Goal: Task Accomplishment & Management: Use online tool/utility

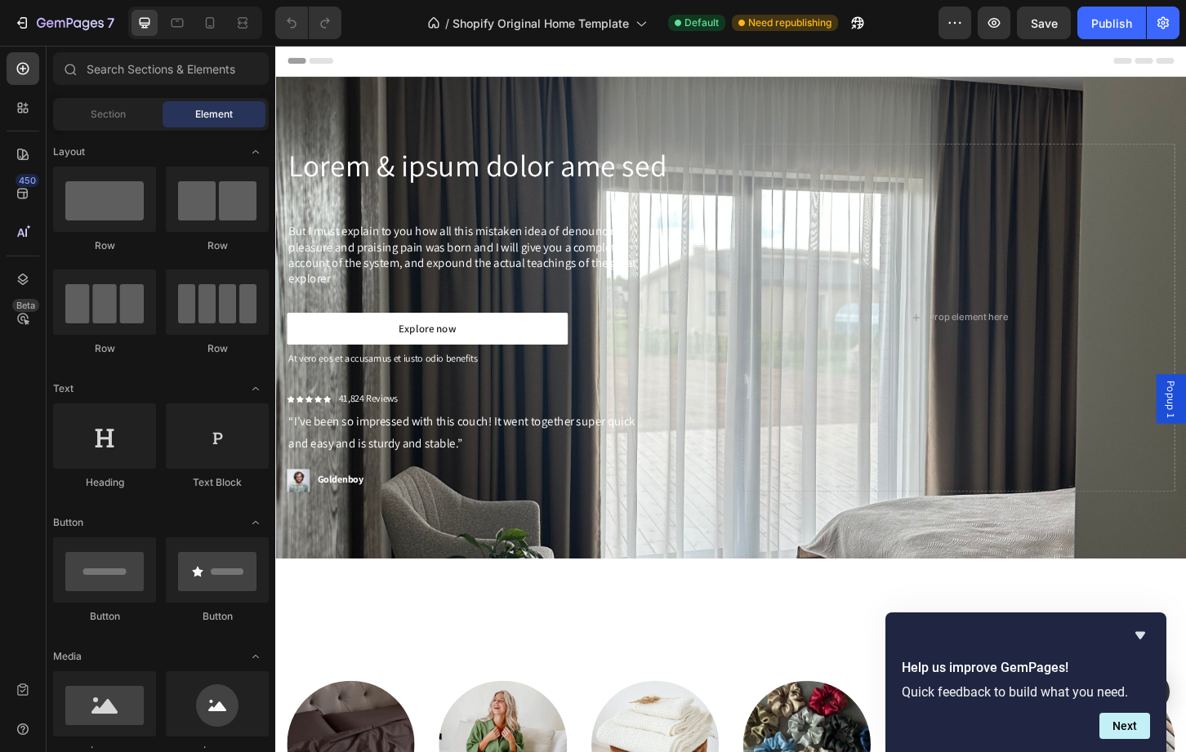
drag, startPoint x: 1245, startPoint y: 133, endPoint x: 1455, endPoint y: 89, distance: 215.3
click at [1148, 639] on icon "Hide survey" at bounding box center [1140, 636] width 20 height 20
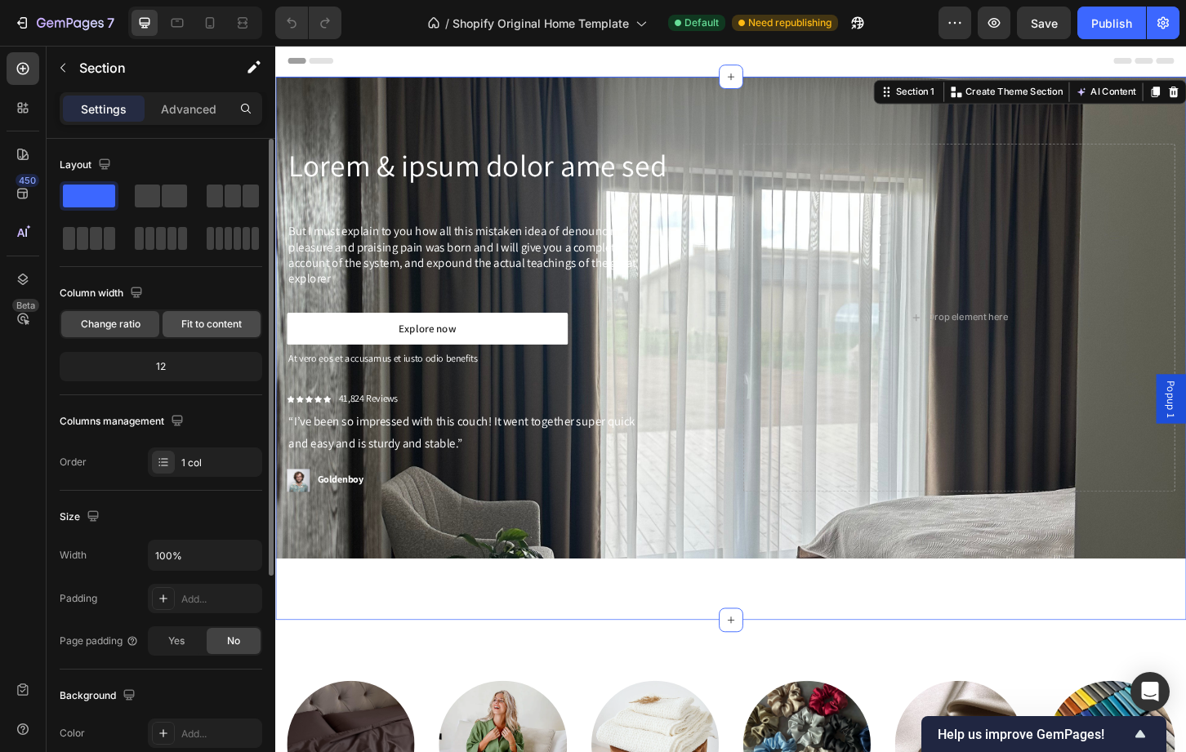
click at [218, 329] on span "Fit to content" at bounding box center [211, 324] width 60 height 15
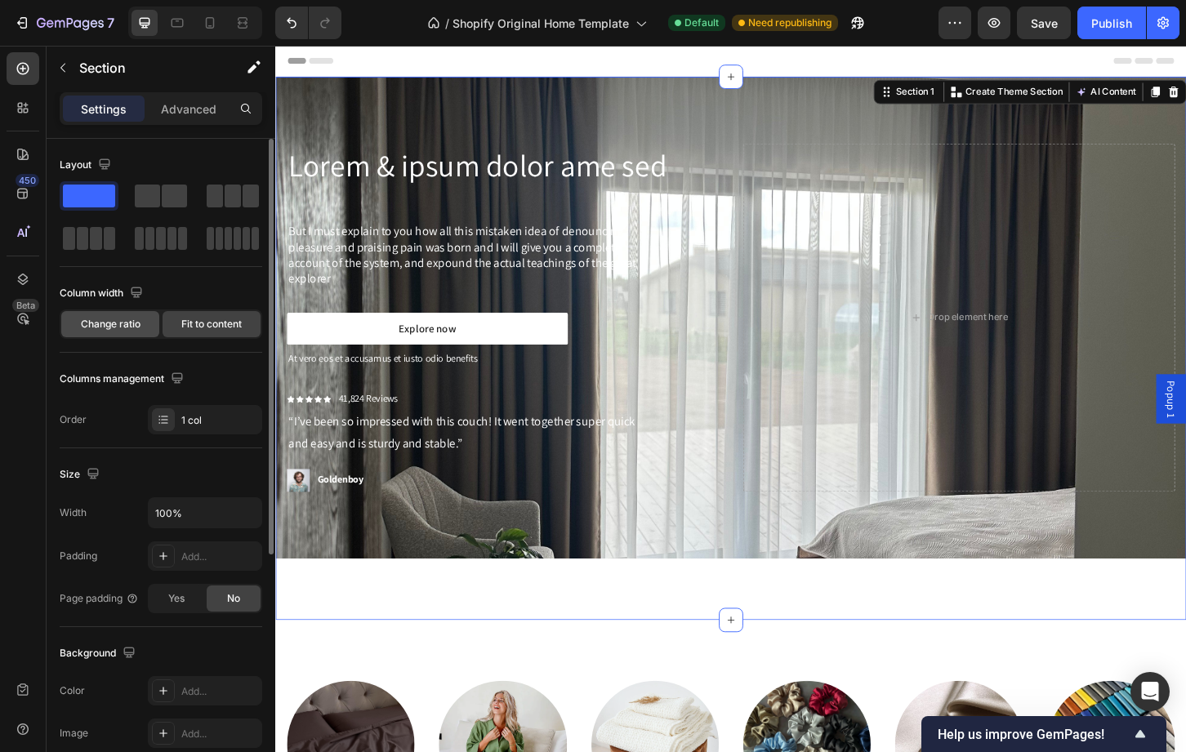
click at [124, 319] on span "Change ratio" at bounding box center [111, 324] width 60 height 15
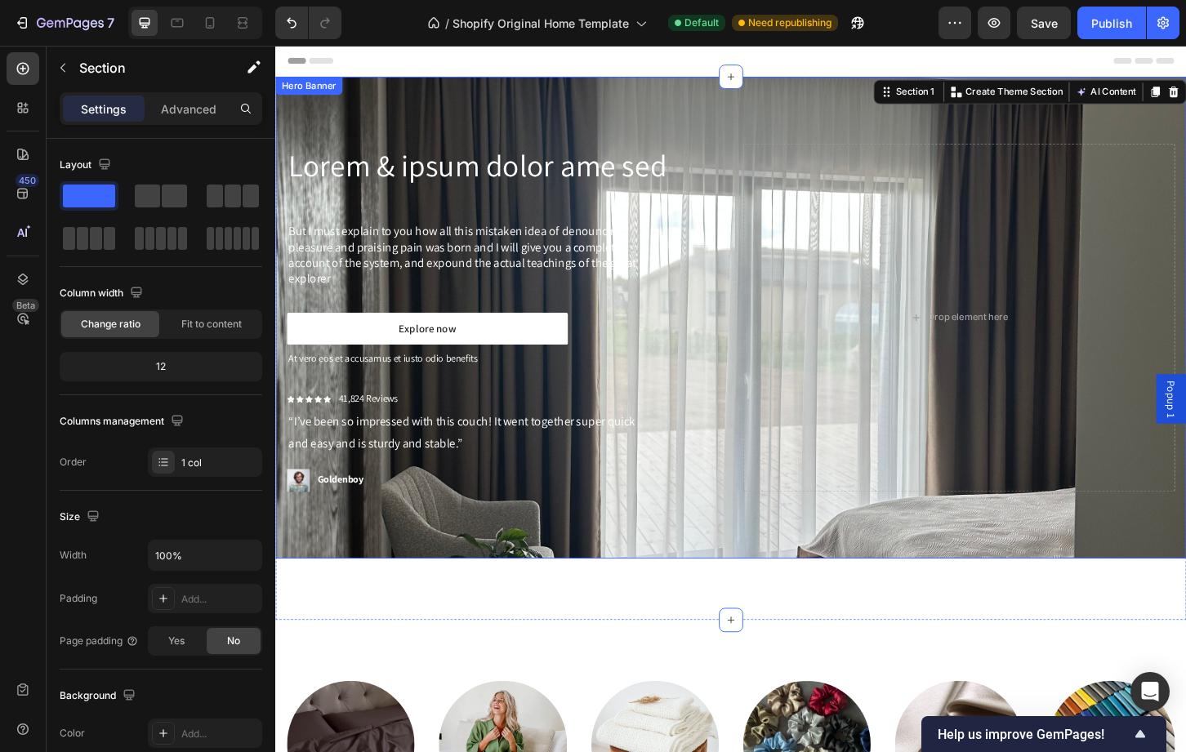
click at [729, 119] on div "Lorem & ipsum dolor ame sed Heading But I must explain to you how all this mist…" at bounding box center [765, 338] width 980 height 519
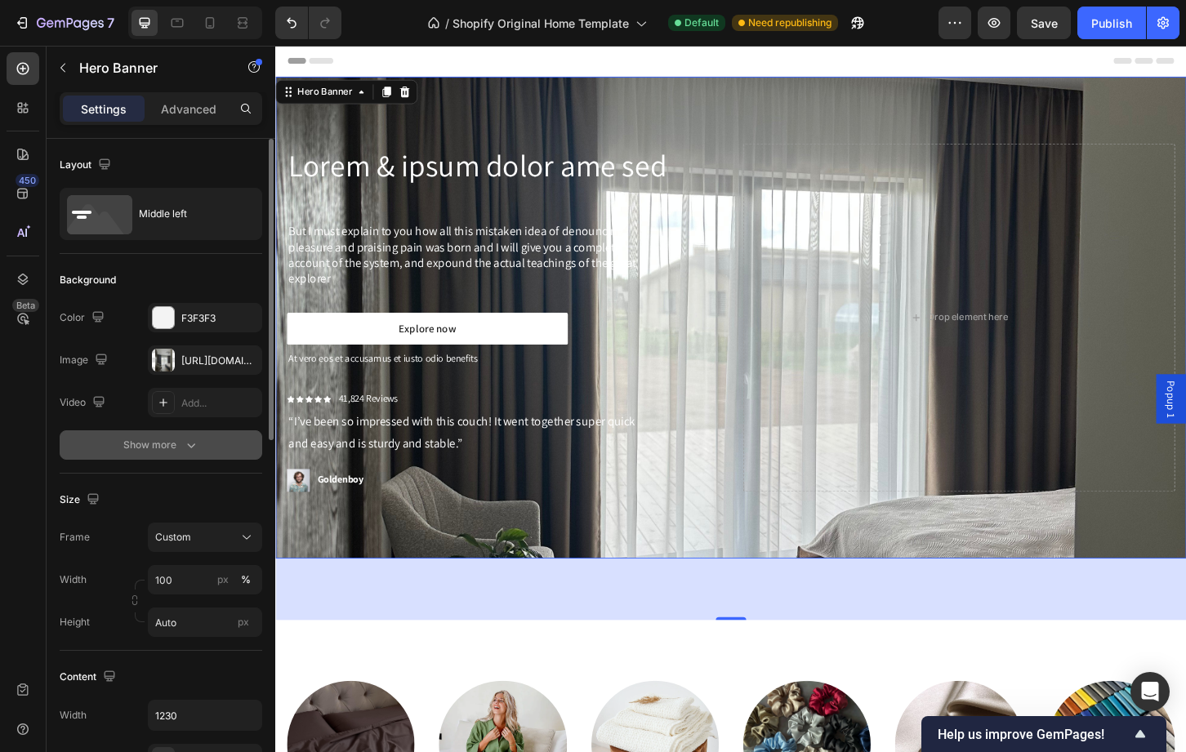
click at [203, 455] on button "Show more" at bounding box center [161, 444] width 203 height 29
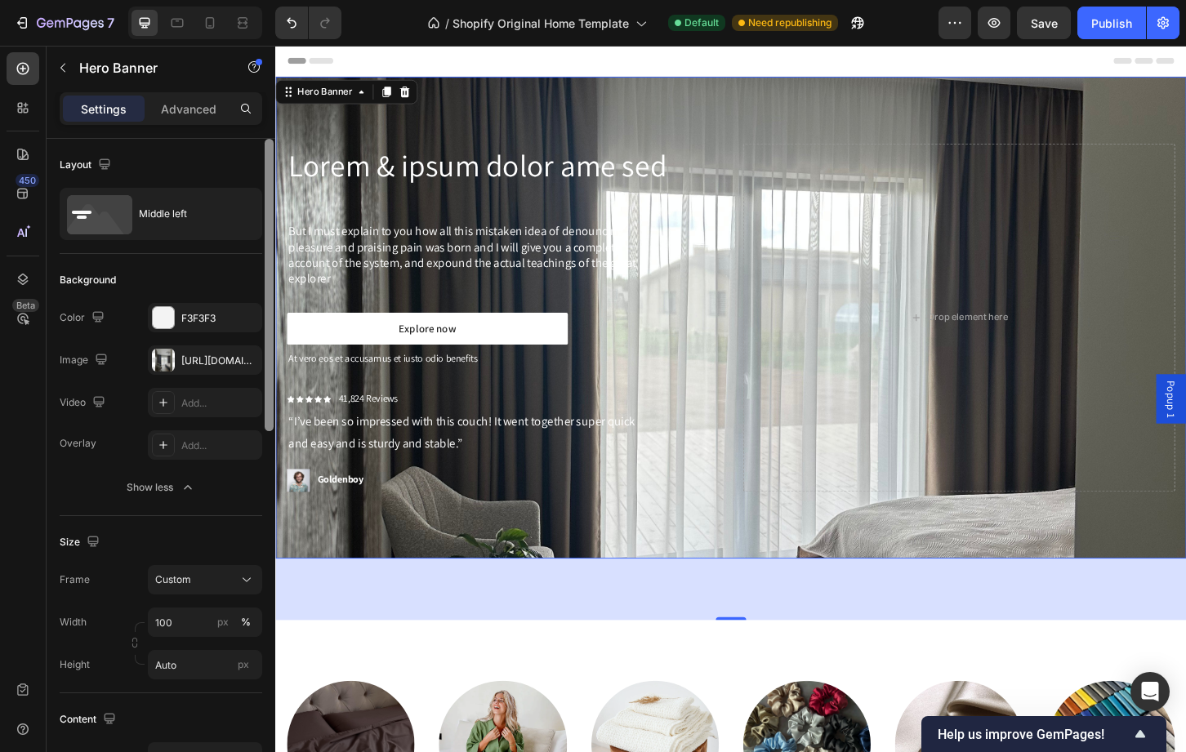
drag, startPoint x: 271, startPoint y: 390, endPoint x: 213, endPoint y: 294, distance: 112.5
click at [213, 294] on div "Layout Middle left Background The changes might be hidden by the image and the …" at bounding box center [161, 469] width 229 height 660
click at [181, 108] on p "Advanced" at bounding box center [189, 108] width 56 height 17
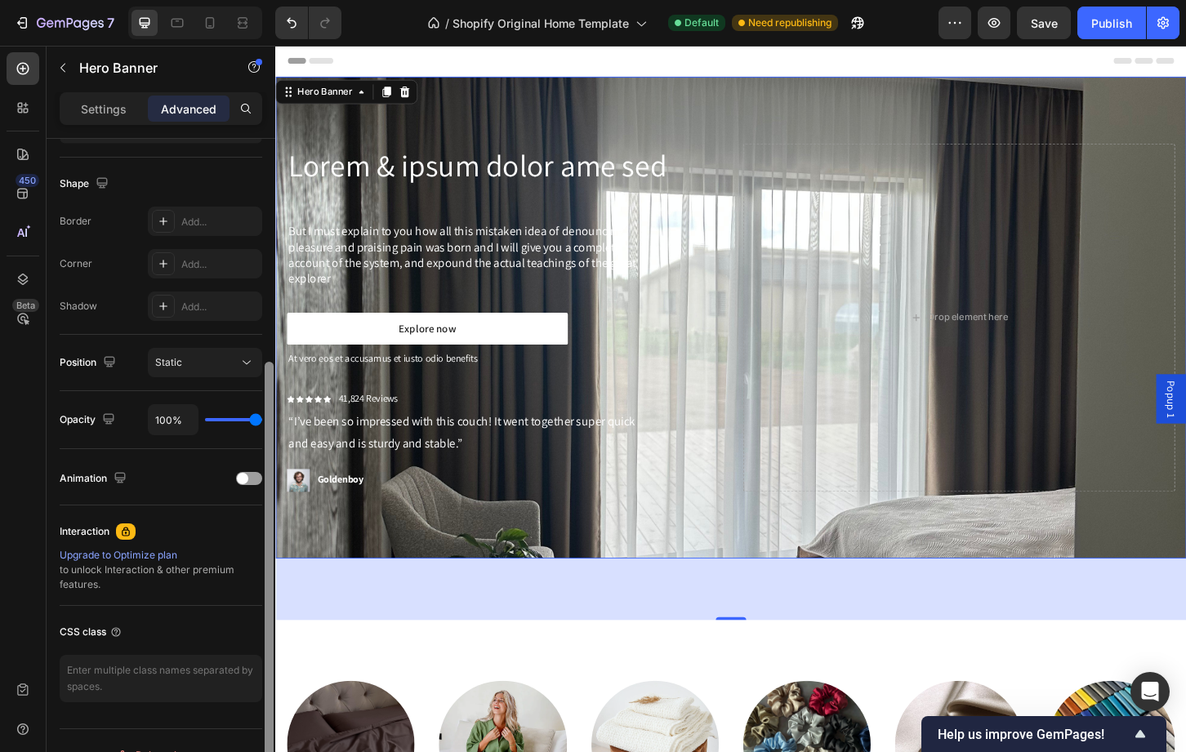
drag, startPoint x: 271, startPoint y: 260, endPoint x: 270, endPoint y: 507, distance: 247.5
click at [270, 507] on div at bounding box center [269, 561] width 9 height 399
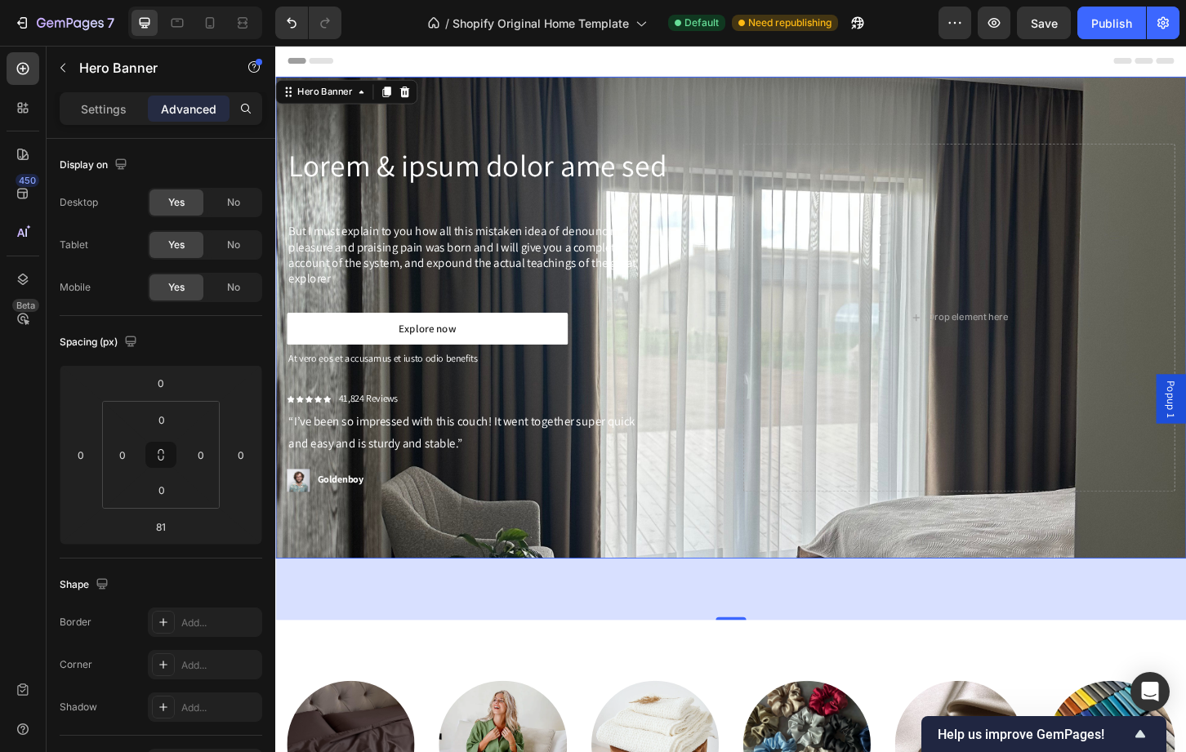
click at [791, 655] on div "81" at bounding box center [765, 631] width 980 height 66
click at [24, 203] on div "450" at bounding box center [23, 193] width 33 height 33
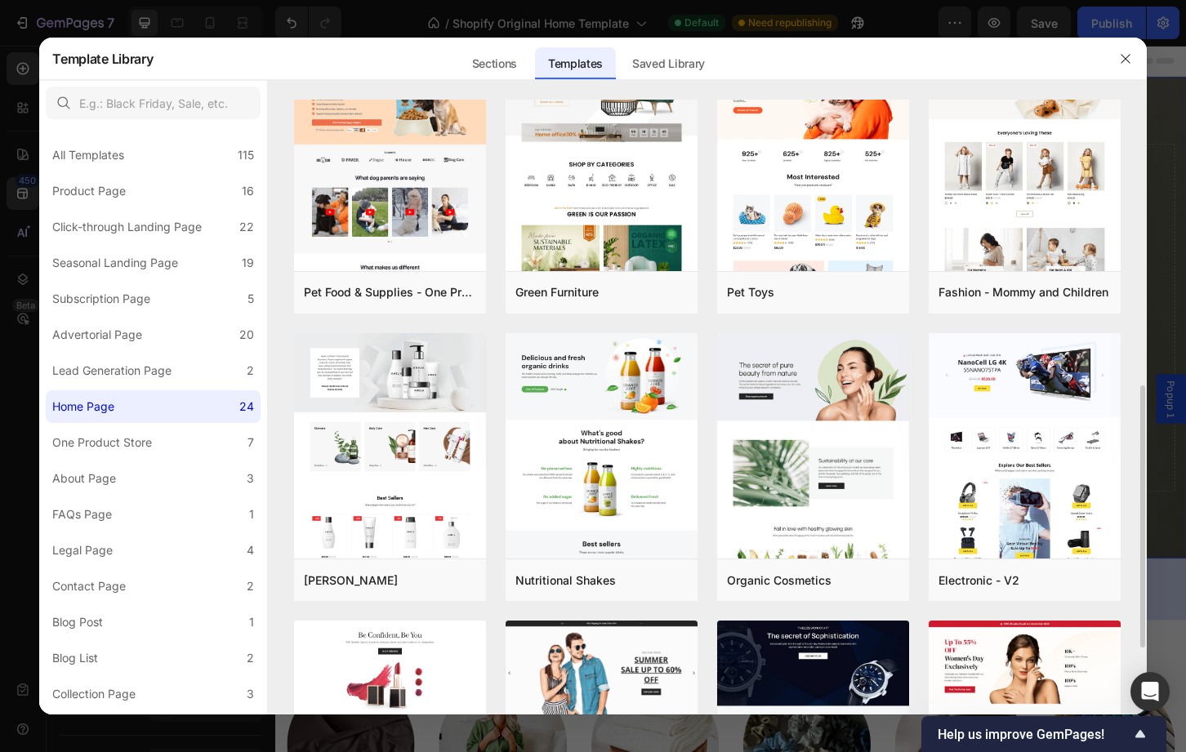
scroll to position [441, 0]
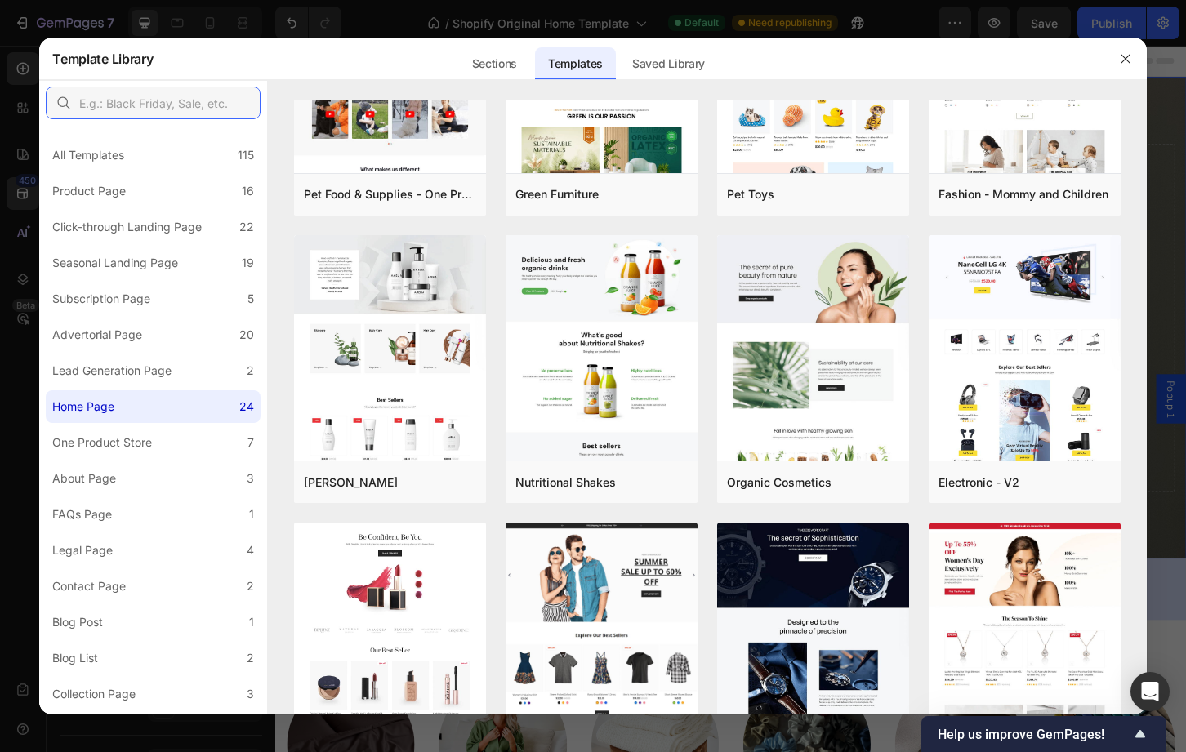
click at [161, 105] on input "text" at bounding box center [153, 103] width 215 height 33
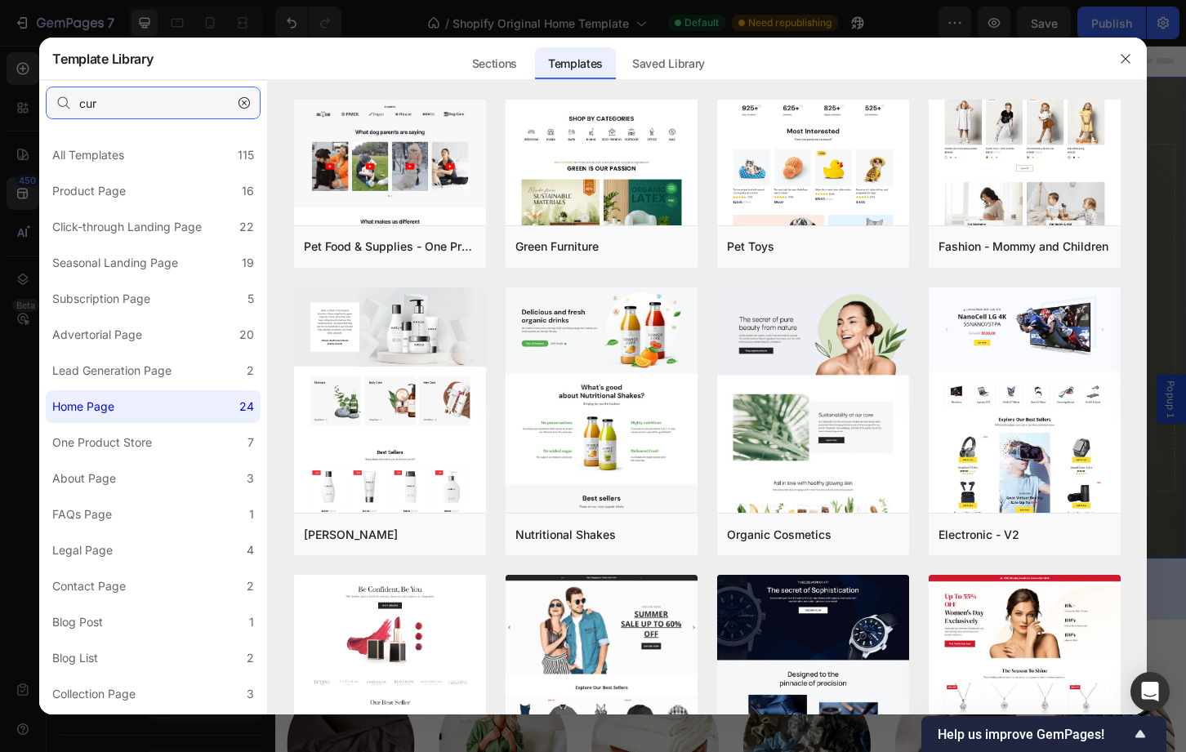
scroll to position [0, 0]
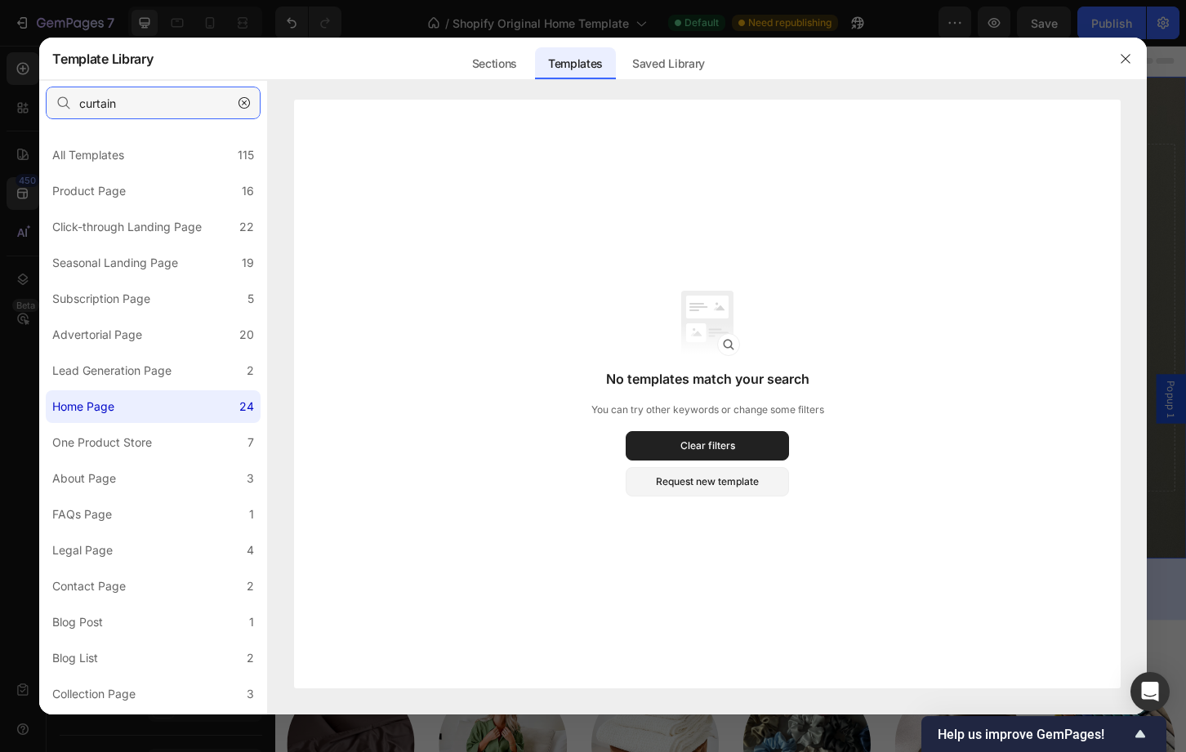
click at [118, 110] on input "curtain" at bounding box center [153, 103] width 215 height 33
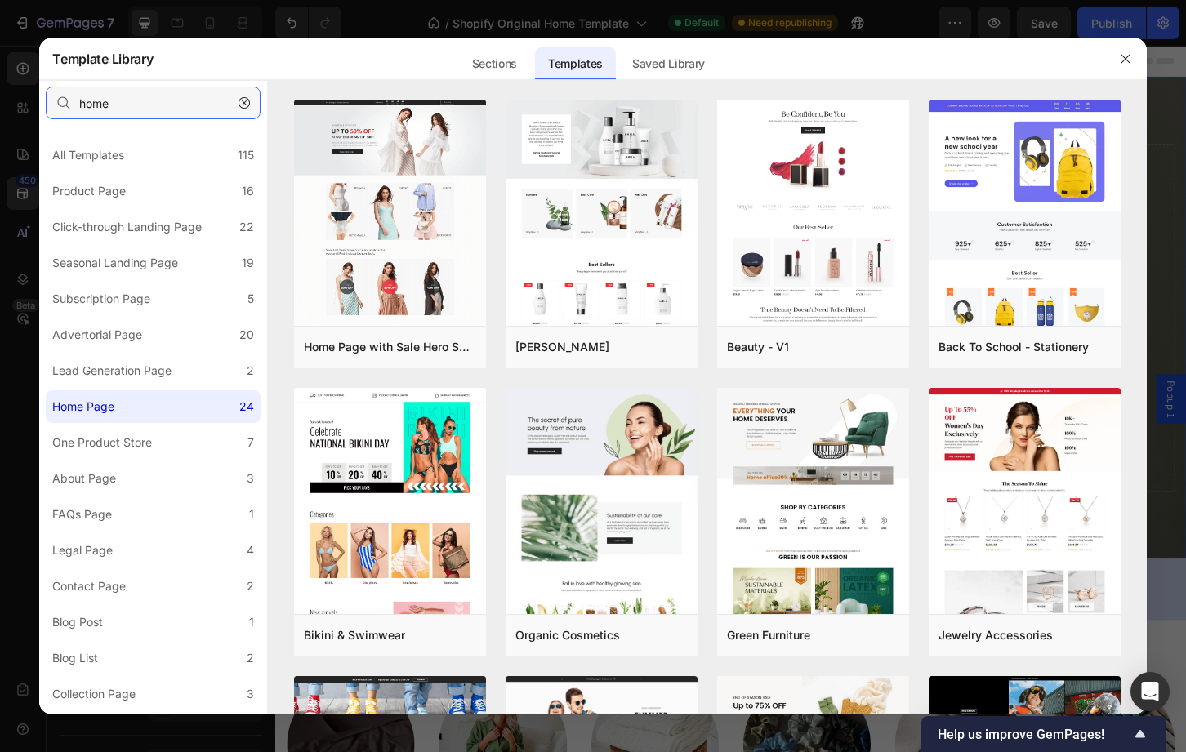
click at [118, 110] on input "home" at bounding box center [153, 103] width 215 height 33
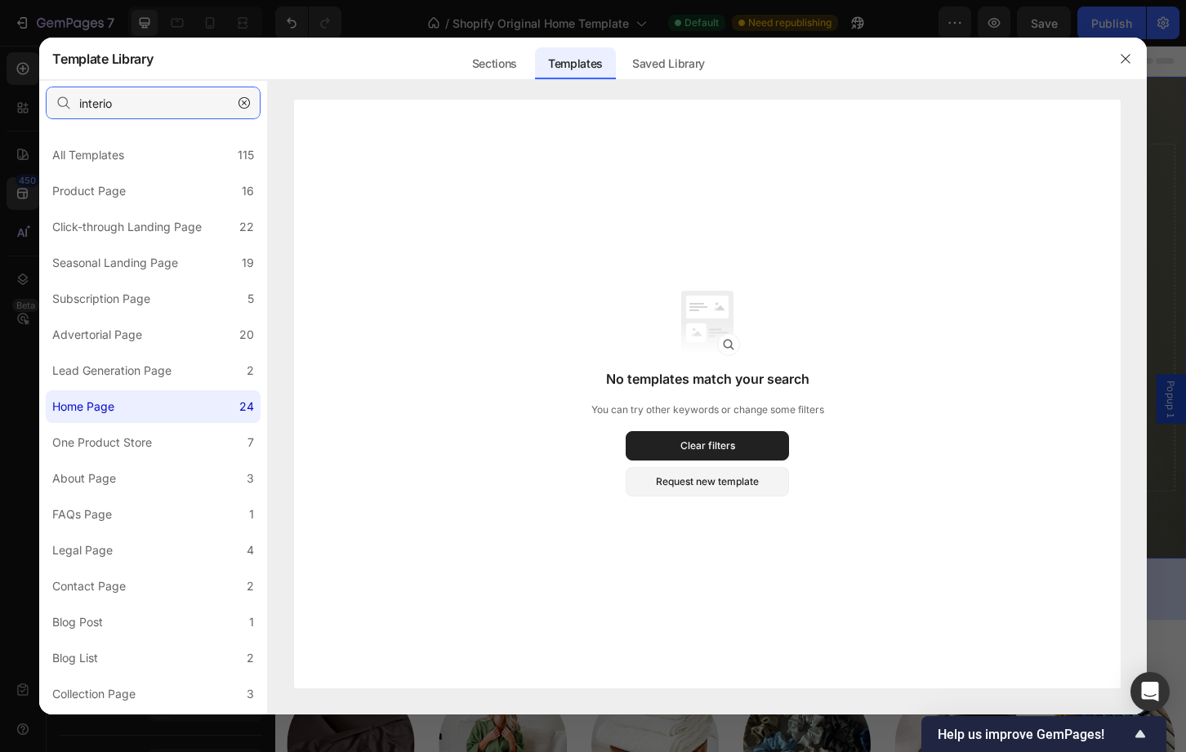
type input "interior"
click at [118, 110] on input "interior" at bounding box center [153, 103] width 215 height 33
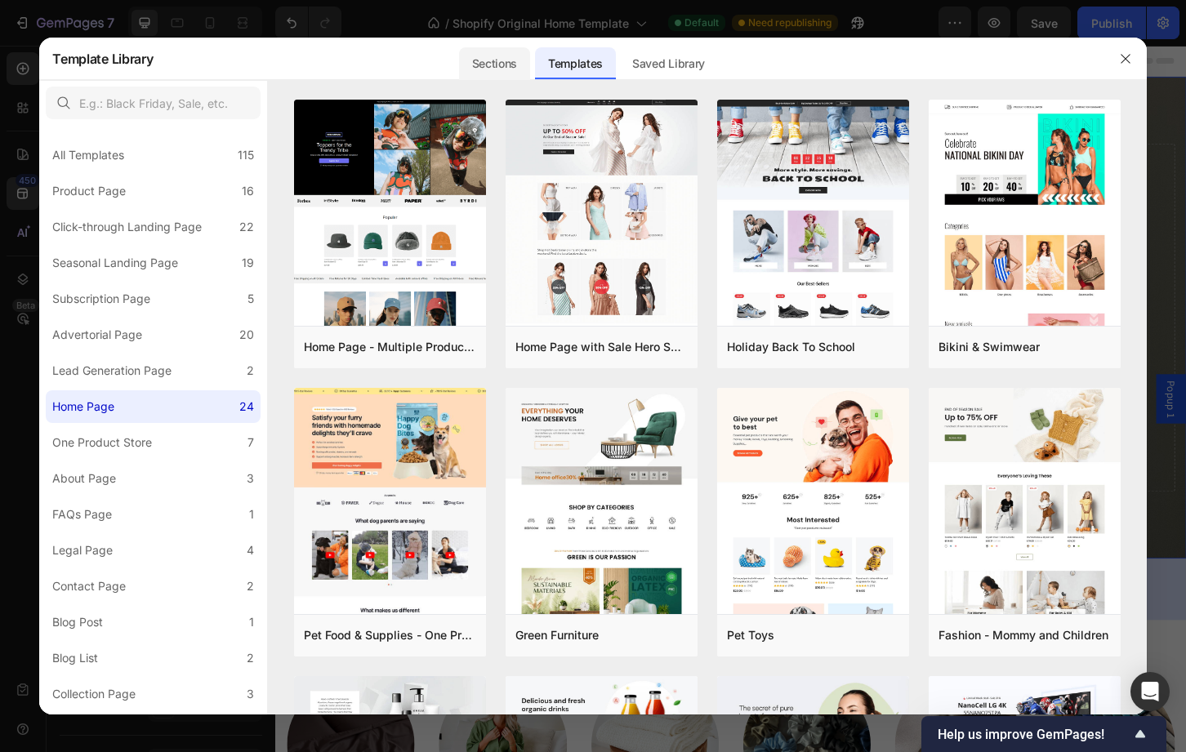
click at [515, 60] on div "Sections" at bounding box center [494, 63] width 71 height 33
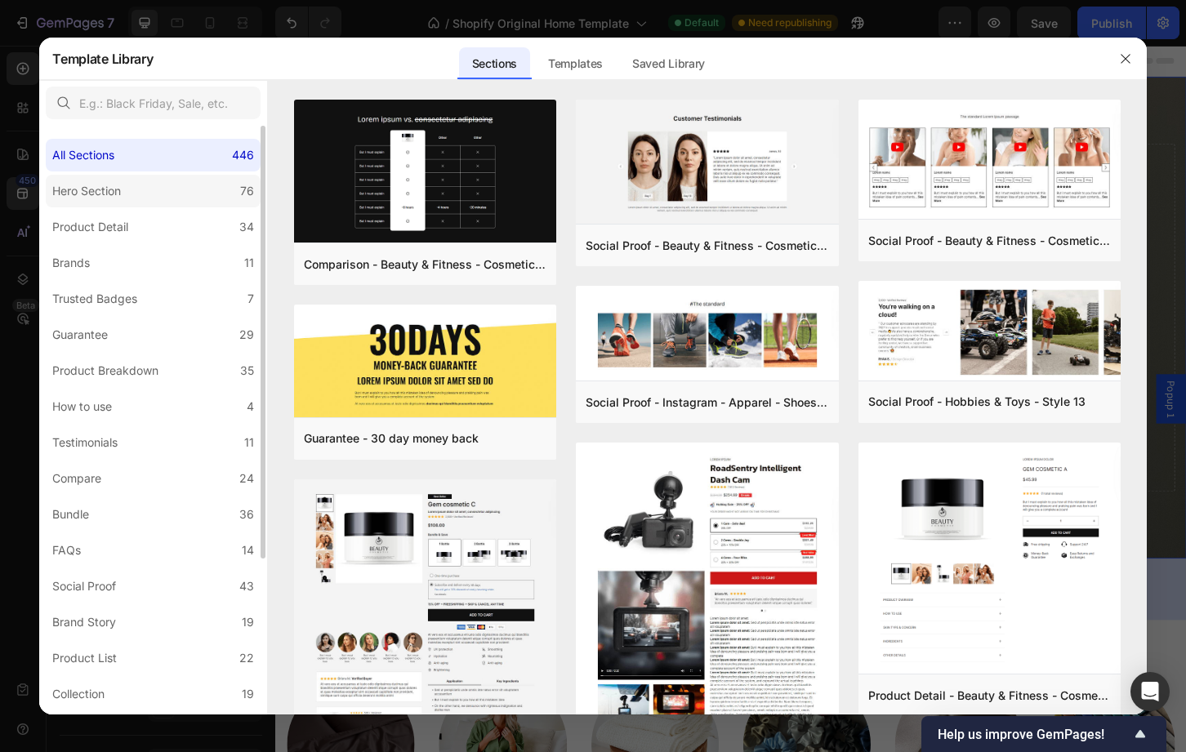
click at [167, 203] on label "Hero Section 76" at bounding box center [153, 191] width 215 height 33
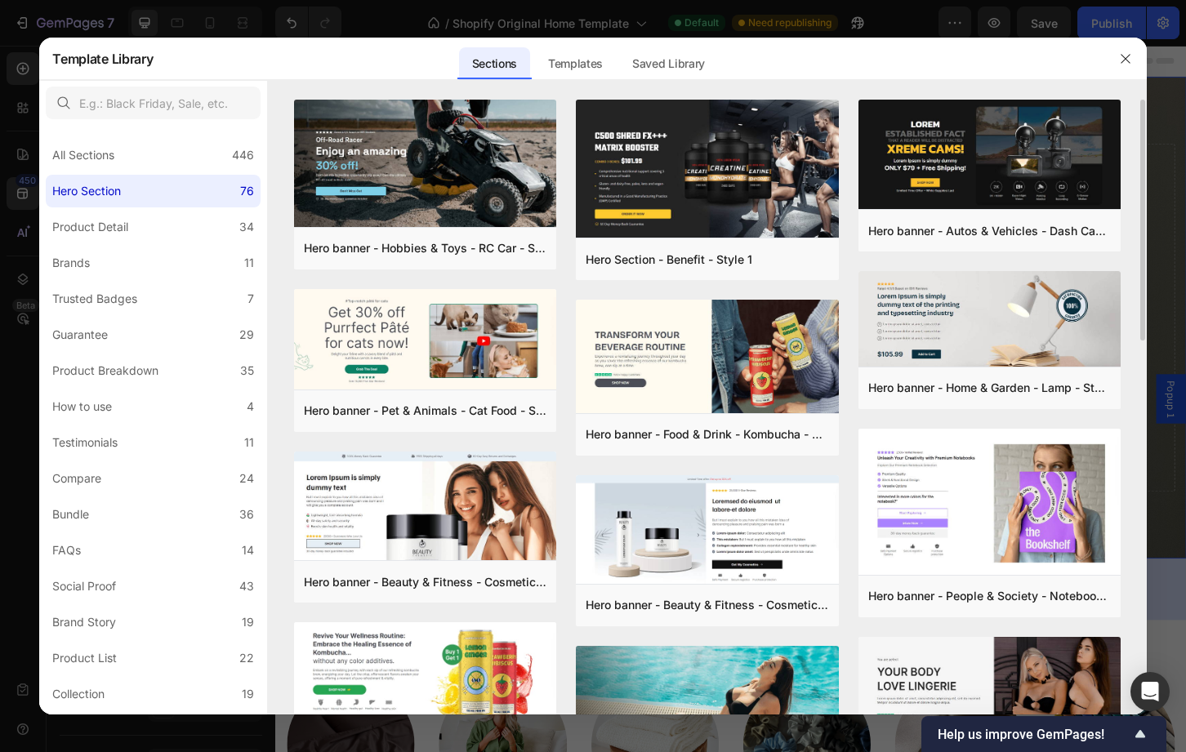
drag, startPoint x: 1142, startPoint y: 323, endPoint x: 1134, endPoint y: 408, distance: 84.4
click at [1134, 408] on div "Hero banner - Hobbies & Toys - RC Car - Style 40 Add to page Preview Hero banne…" at bounding box center [707, 407] width 878 height 615
click at [1136, 426] on div "Hero banner - Hobbies & Toys - RC Car - Style 40 Add to page Preview Hero banne…" at bounding box center [707, 407] width 878 height 615
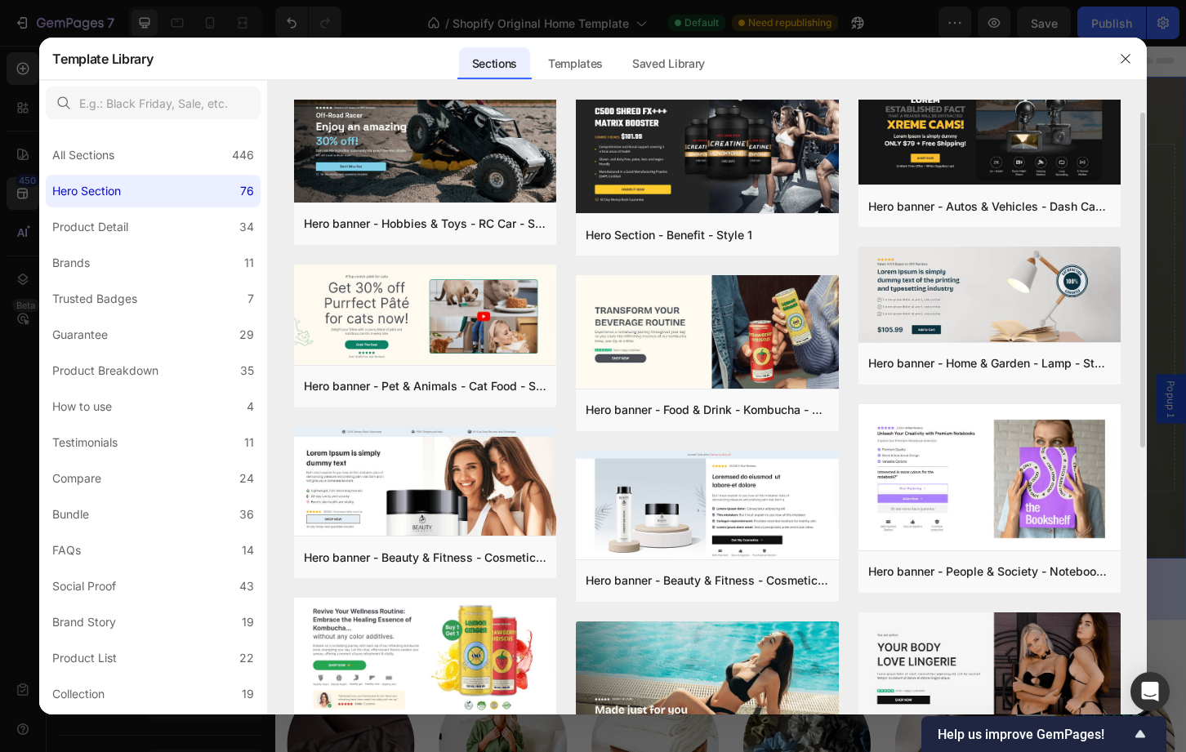
drag, startPoint x: 1136, startPoint y: 426, endPoint x: 1138, endPoint y: 449, distance: 23.7
click at [1138, 449] on div "Hero banner - Hobbies & Toys - RC Car - Style 40 Add to page Preview Hero banne…" at bounding box center [707, 382] width 878 height 615
drag, startPoint x: 1139, startPoint y: 433, endPoint x: 1139, endPoint y: 496, distance: 62.9
click at [1139, 496] on div "Hero banner - Hobbies & Toys - RC Car - Style 40 Add to page Preview Hero banne…" at bounding box center [707, 382] width 878 height 615
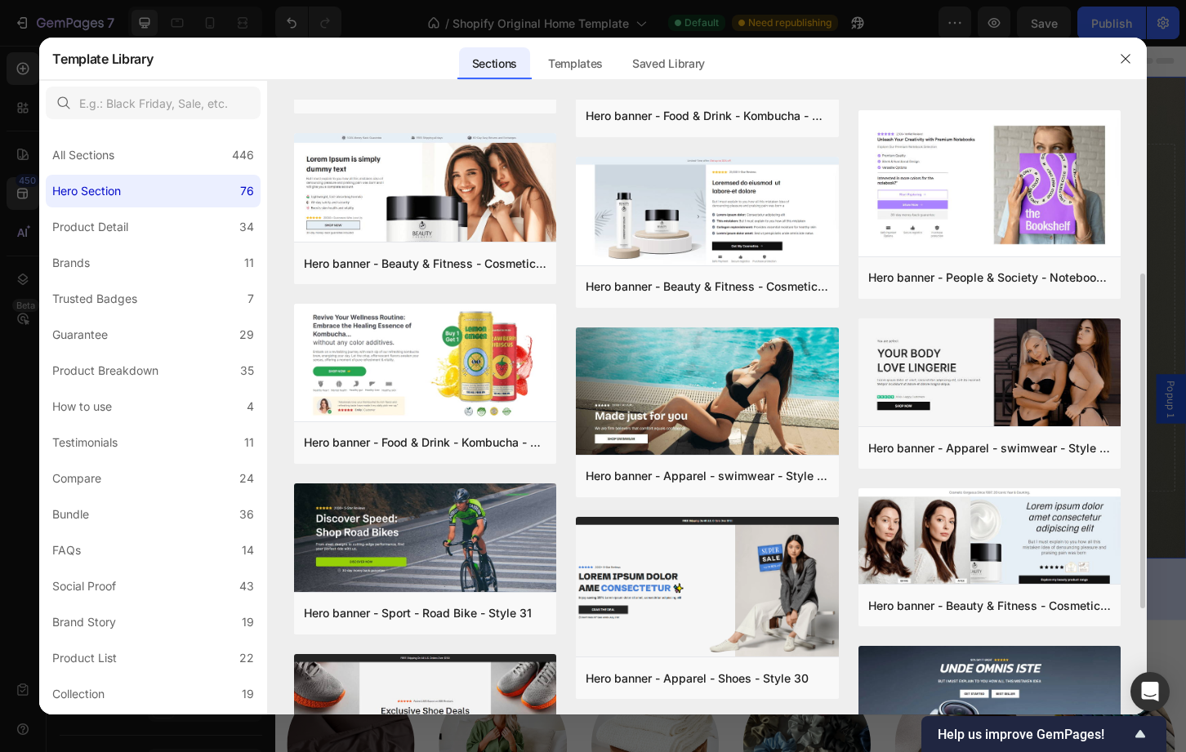
scroll to position [343, 0]
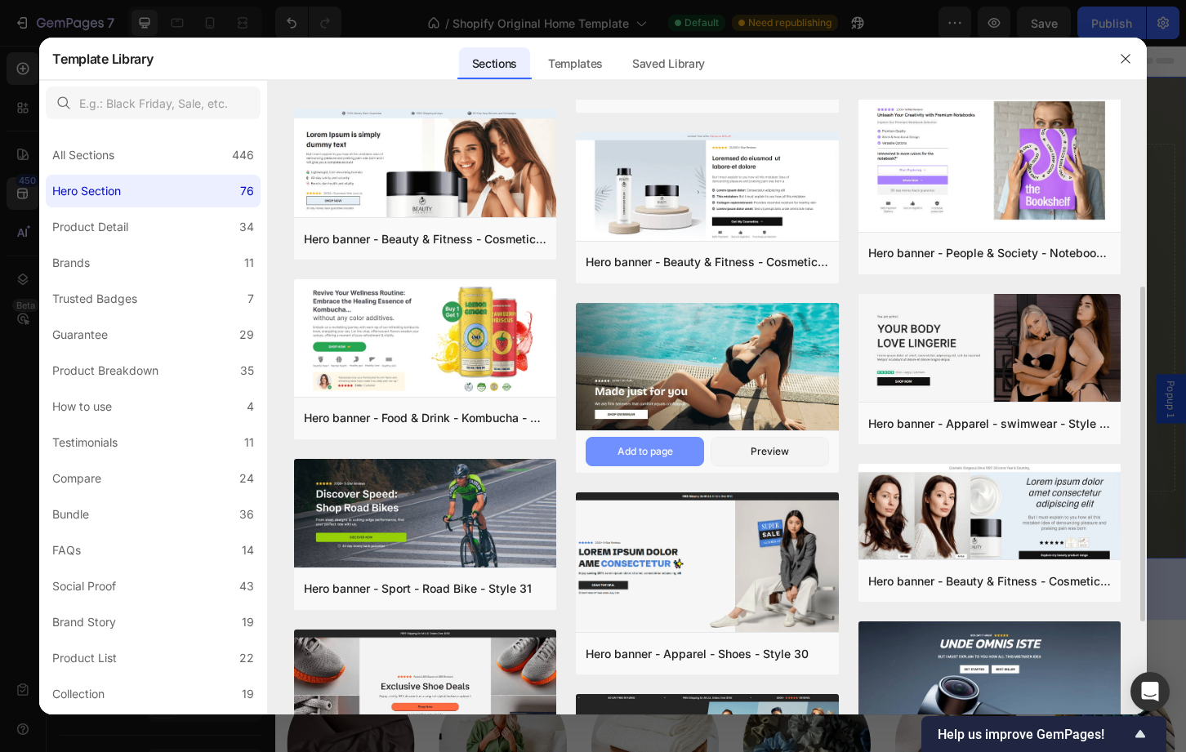
click at [654, 456] on div "Add to page" at bounding box center [645, 451] width 56 height 15
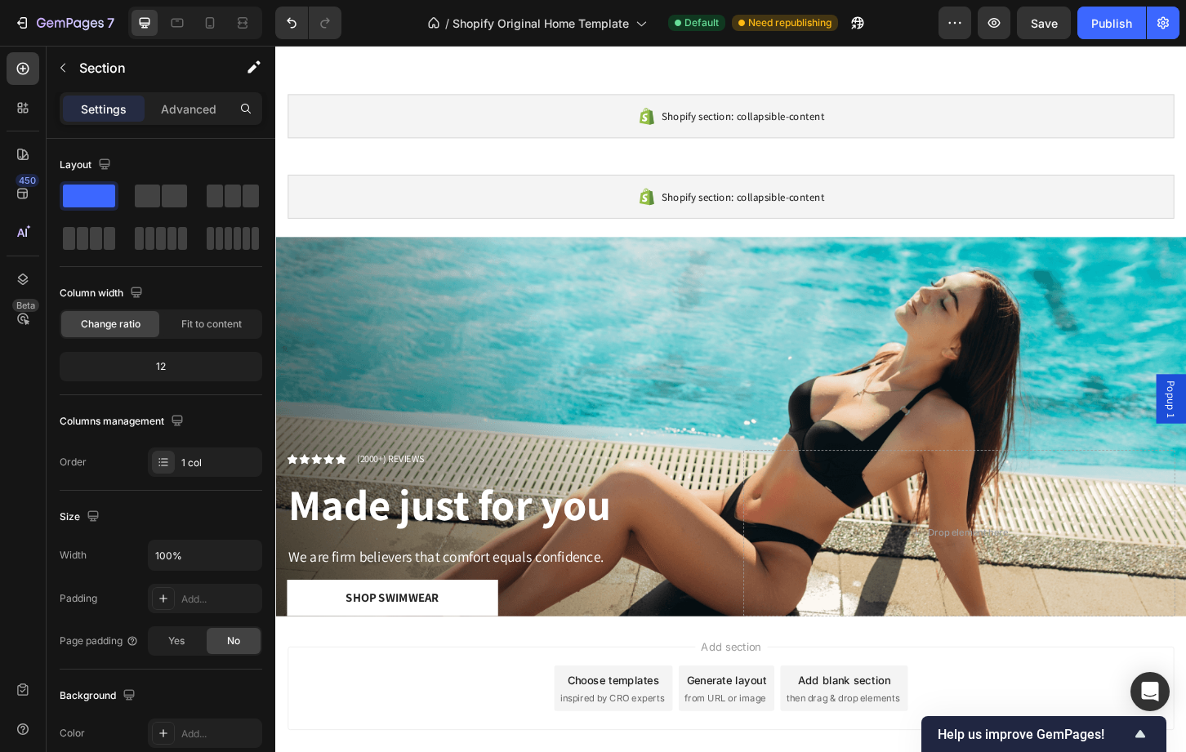
scroll to position [5026, 0]
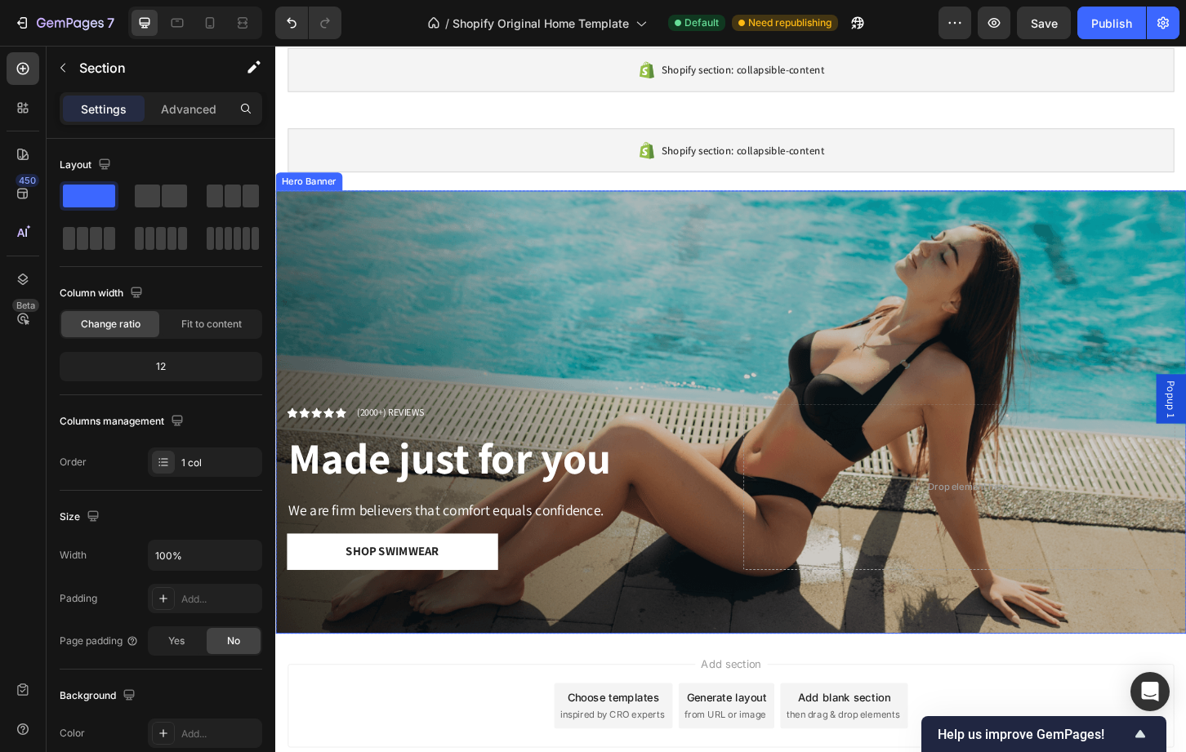
click at [701, 259] on div "Overlay" at bounding box center [765, 440] width 980 height 476
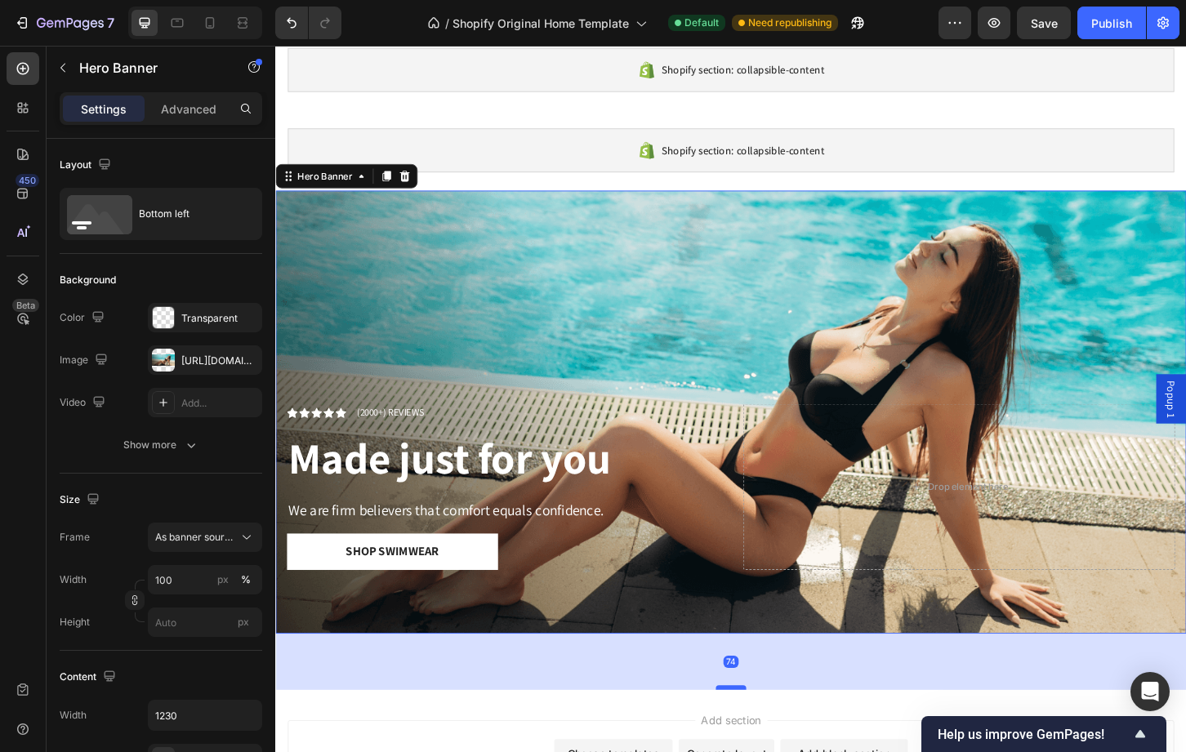
drag, startPoint x: 754, startPoint y: 669, endPoint x: 754, endPoint y: 729, distance: 60.4
click at [754, 734] on div at bounding box center [765, 736] width 33 height 5
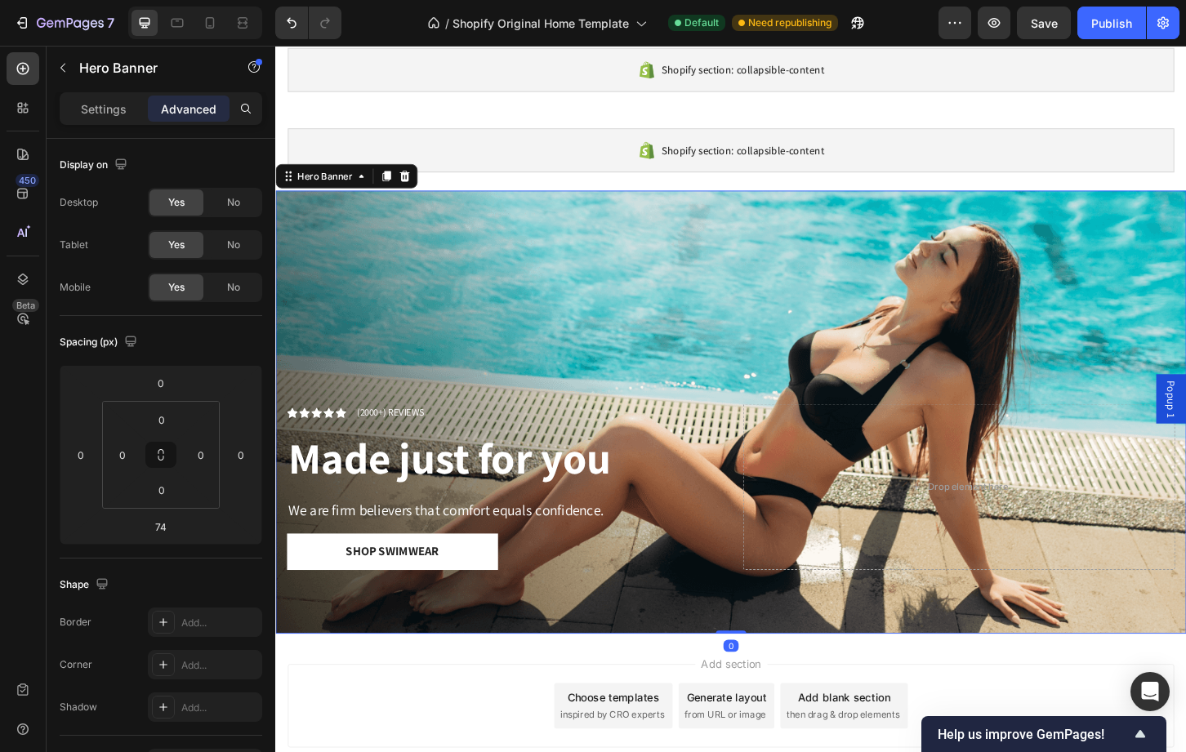
drag, startPoint x: 754, startPoint y: 729, endPoint x: 752, endPoint y: 653, distance: 76.8
click at [752, 653] on div "Icon Icon Icon Icon Icon Icon List (2000+) REVIEWS Text Block Row Made just for…" at bounding box center [765, 440] width 980 height 476
type input "0"
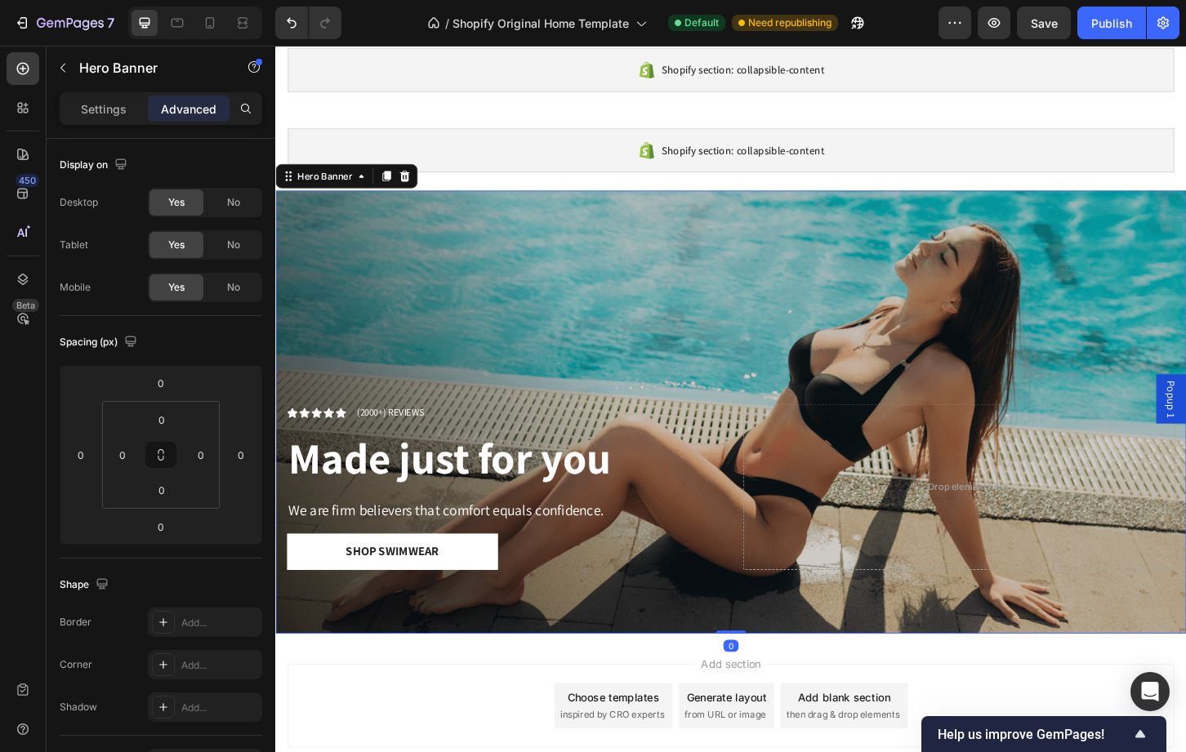
click at [631, 367] on div "Overlay" at bounding box center [765, 440] width 980 height 476
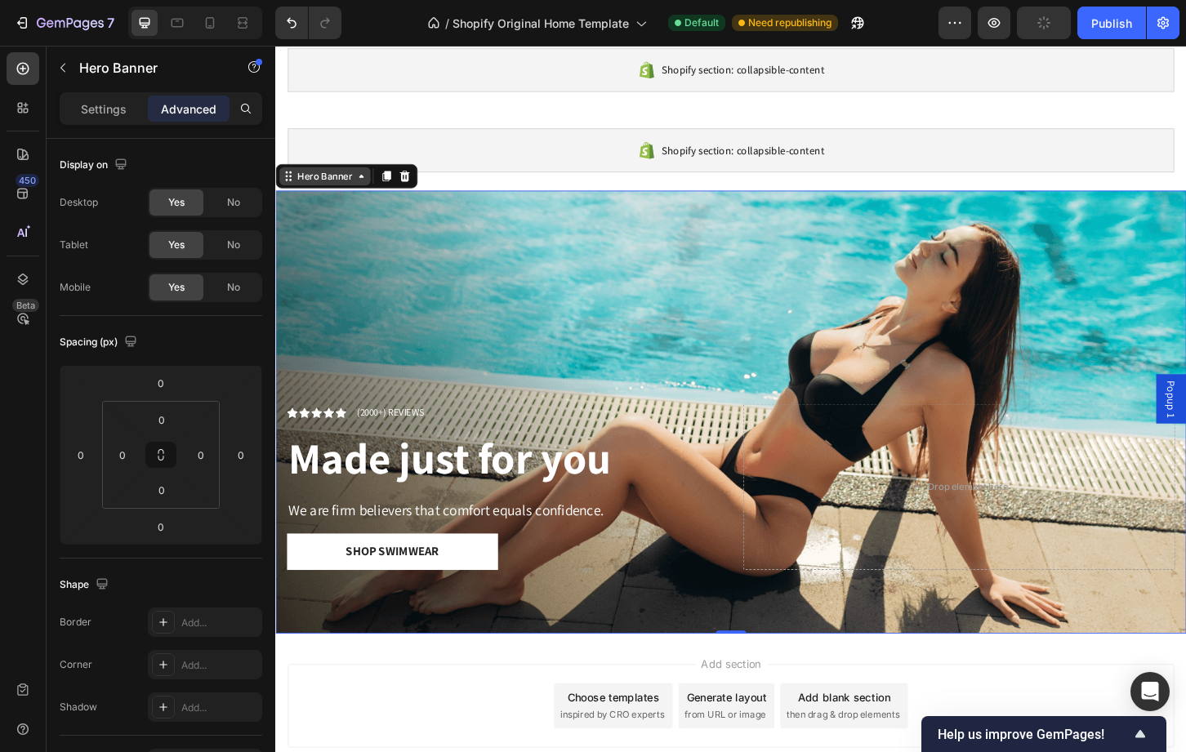
click at [370, 187] on icon at bounding box center [367, 186] width 13 height 13
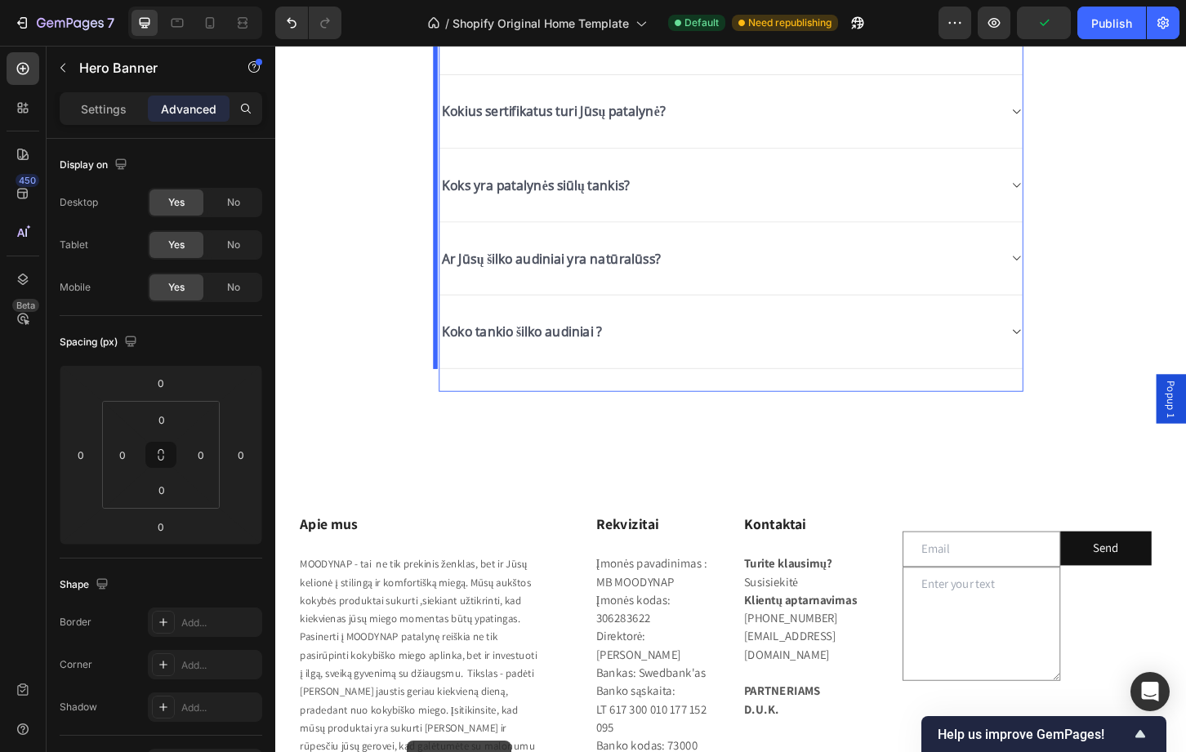
drag, startPoint x: 359, startPoint y: 185, endPoint x: 417, endPoint y: 794, distance: 611.3
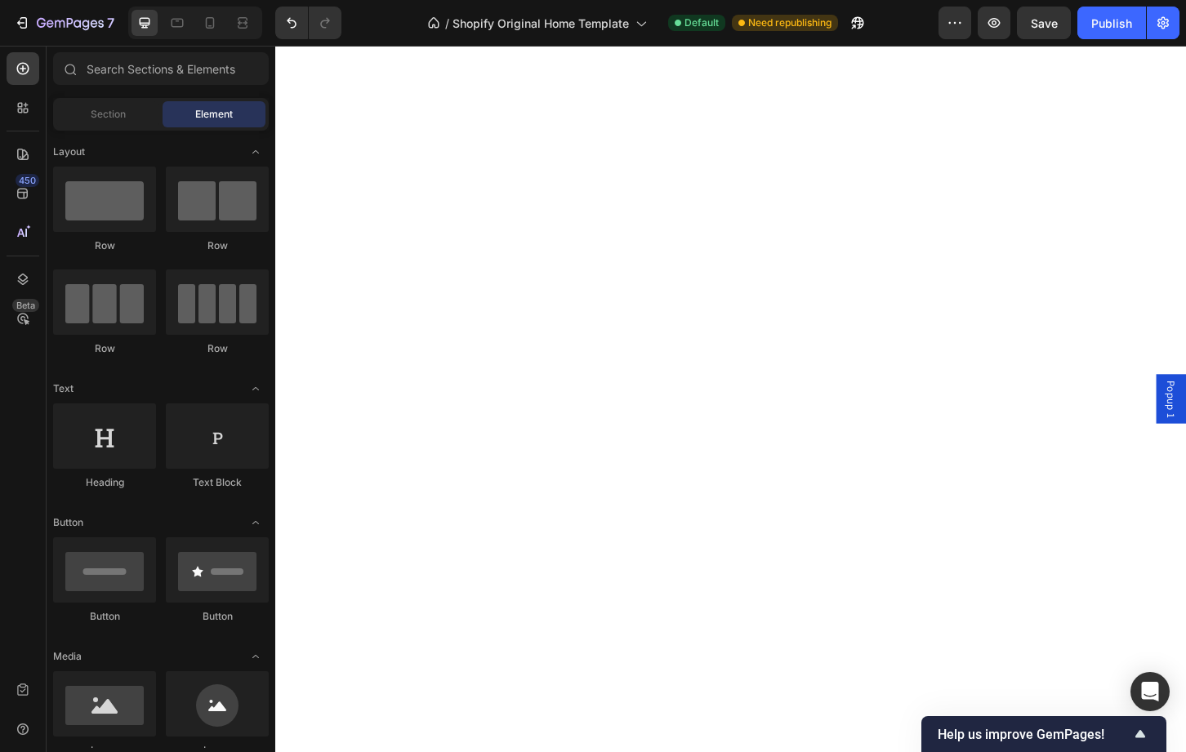
scroll to position [0, 0]
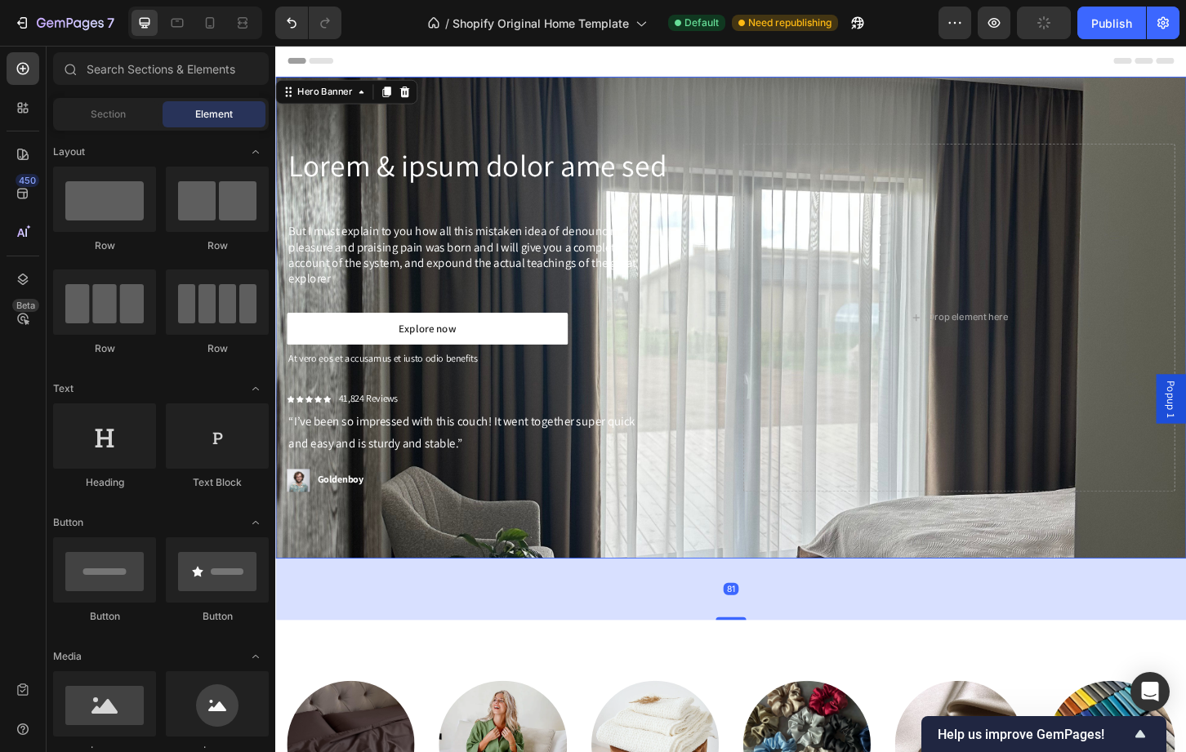
click at [564, 118] on div "Lorem & ipsum dolor ame sed Heading But I must explain to you how all this mist…" at bounding box center [765, 338] width 980 height 519
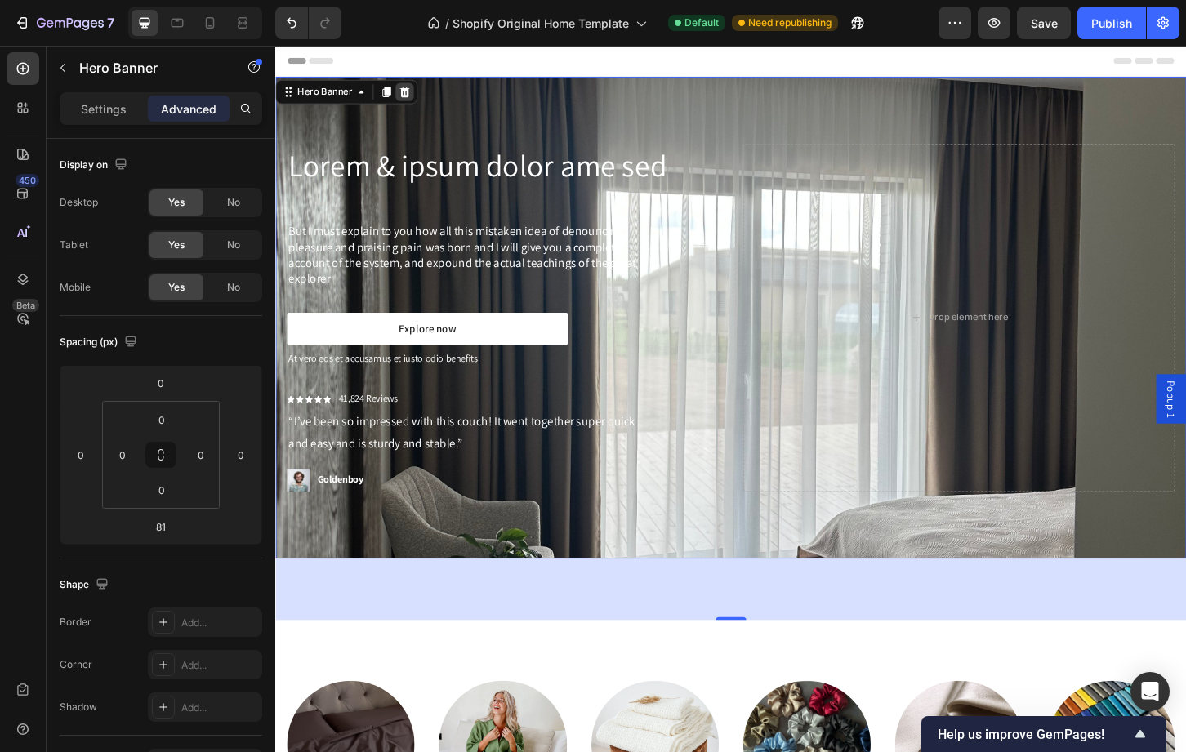
click at [417, 96] on icon at bounding box center [414, 95] width 11 height 11
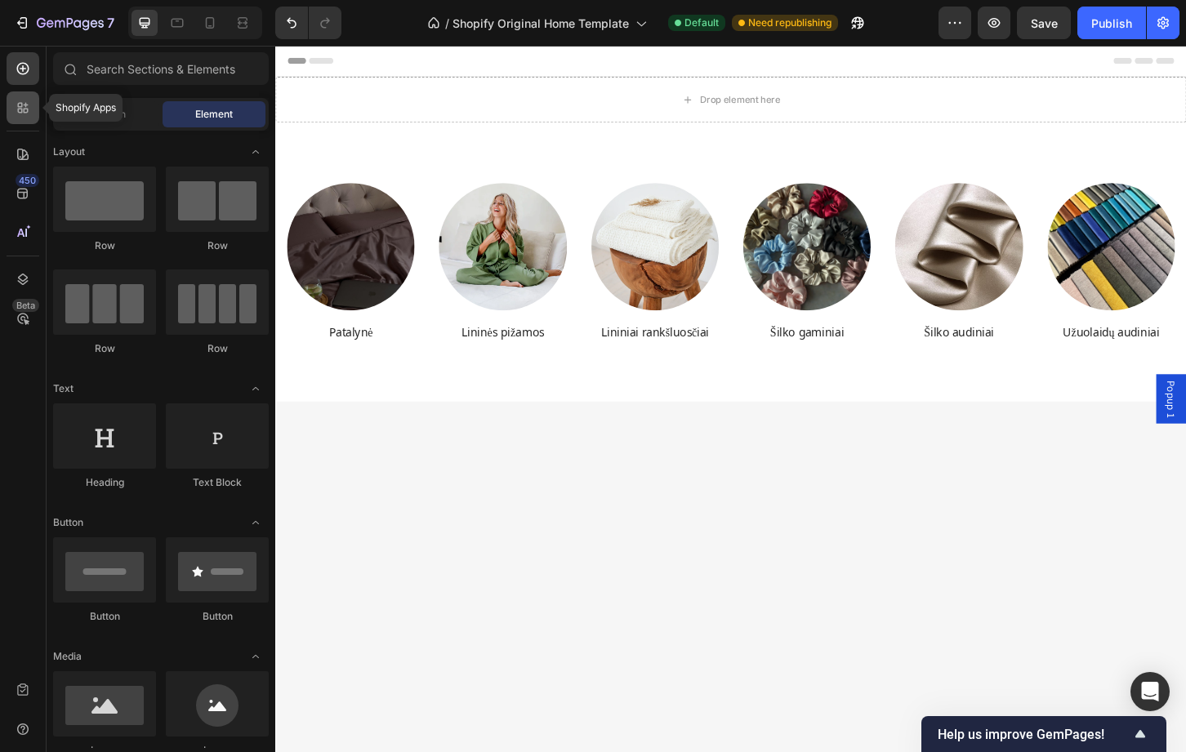
click at [21, 112] on icon at bounding box center [20, 111] width 5 height 5
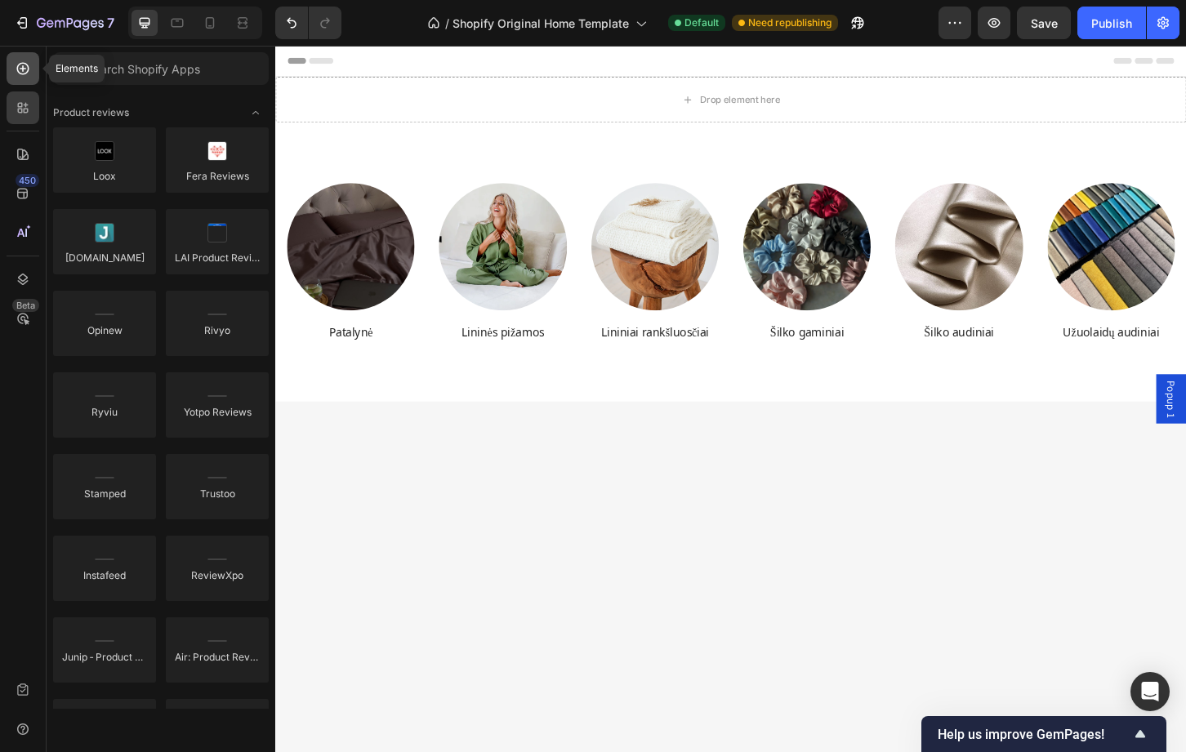
click at [28, 60] on icon at bounding box center [23, 68] width 16 height 16
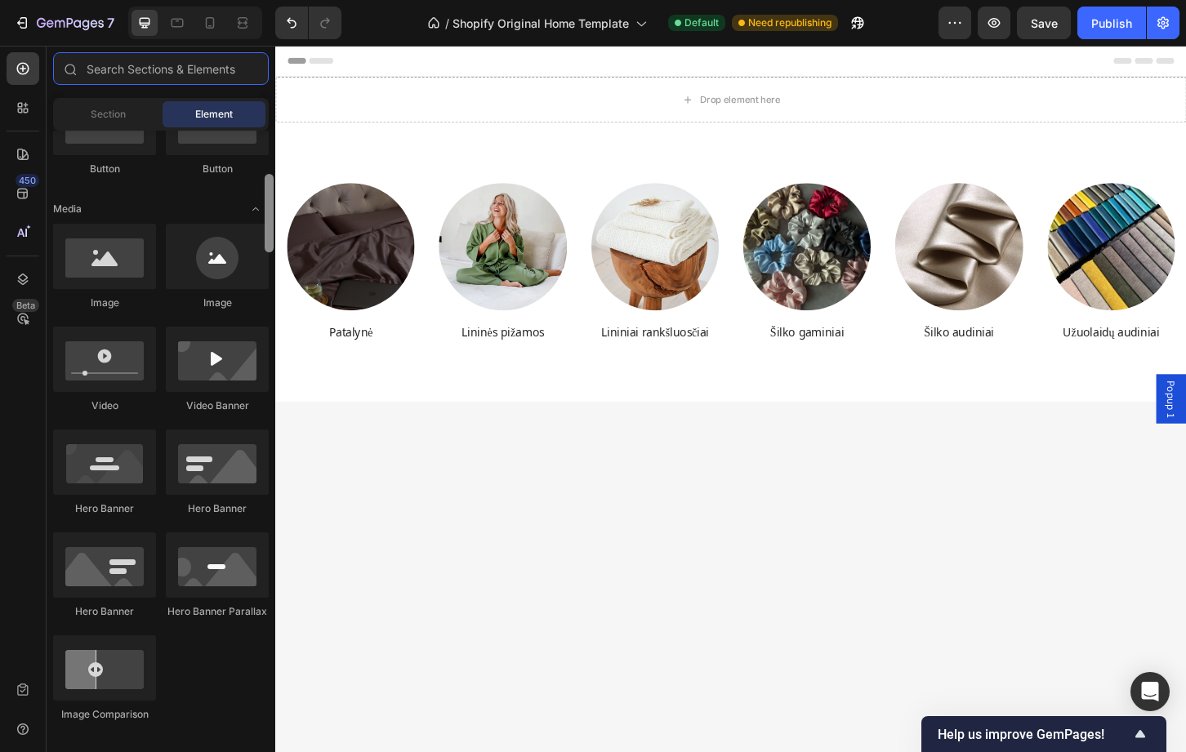
scroll to position [435, 0]
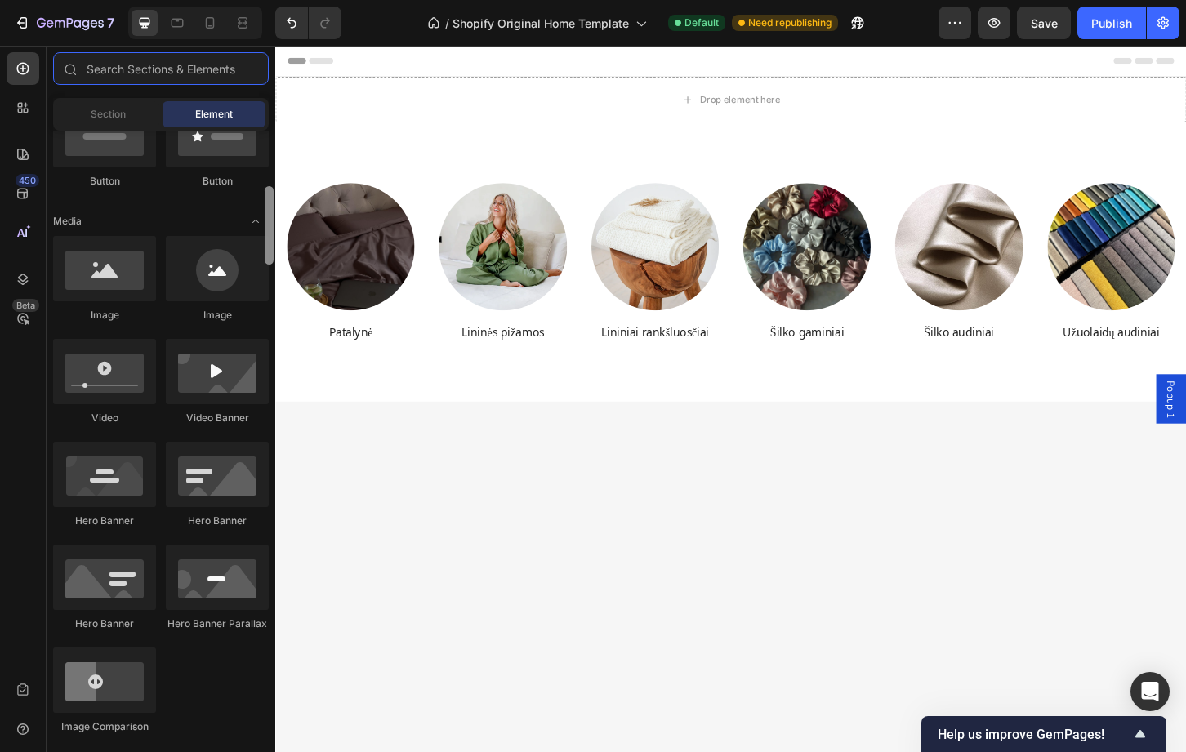
drag, startPoint x: 269, startPoint y: 191, endPoint x: 264, endPoint y: 247, distance: 55.8
click at [264, 247] on div at bounding box center [269, 439] width 12 height 617
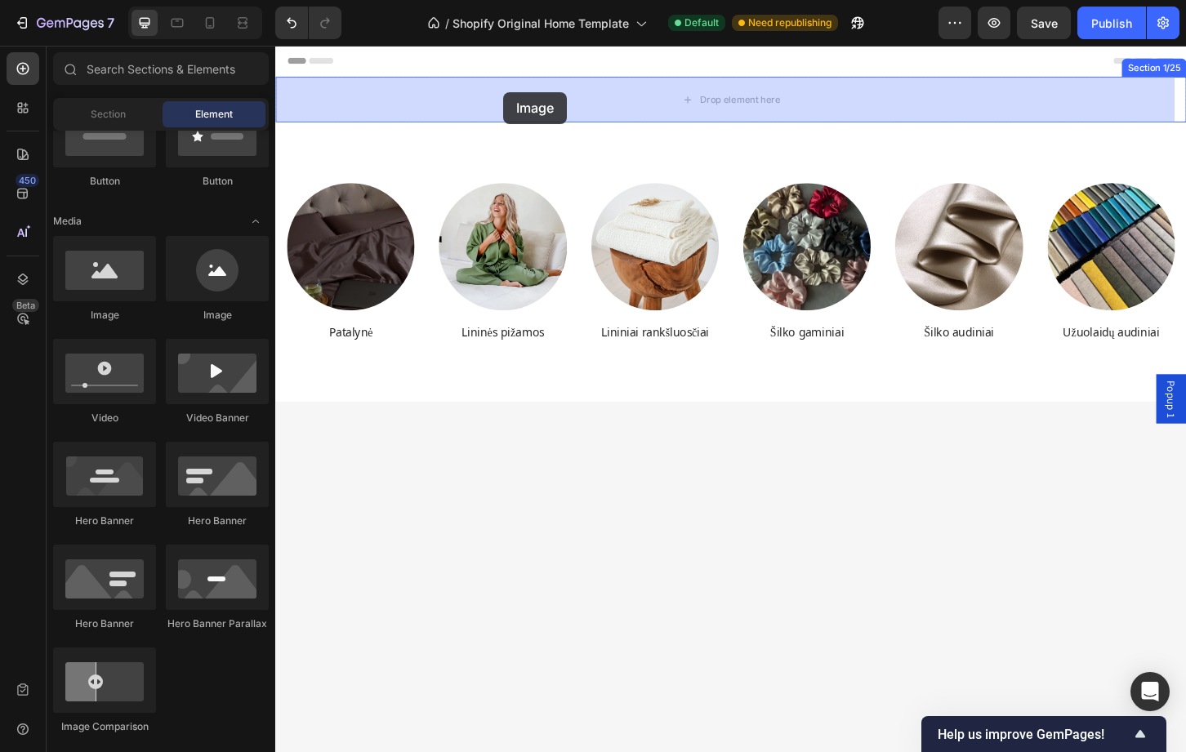
drag, startPoint x: 394, startPoint y: 311, endPoint x: 521, endPoint y: 97, distance: 248.6
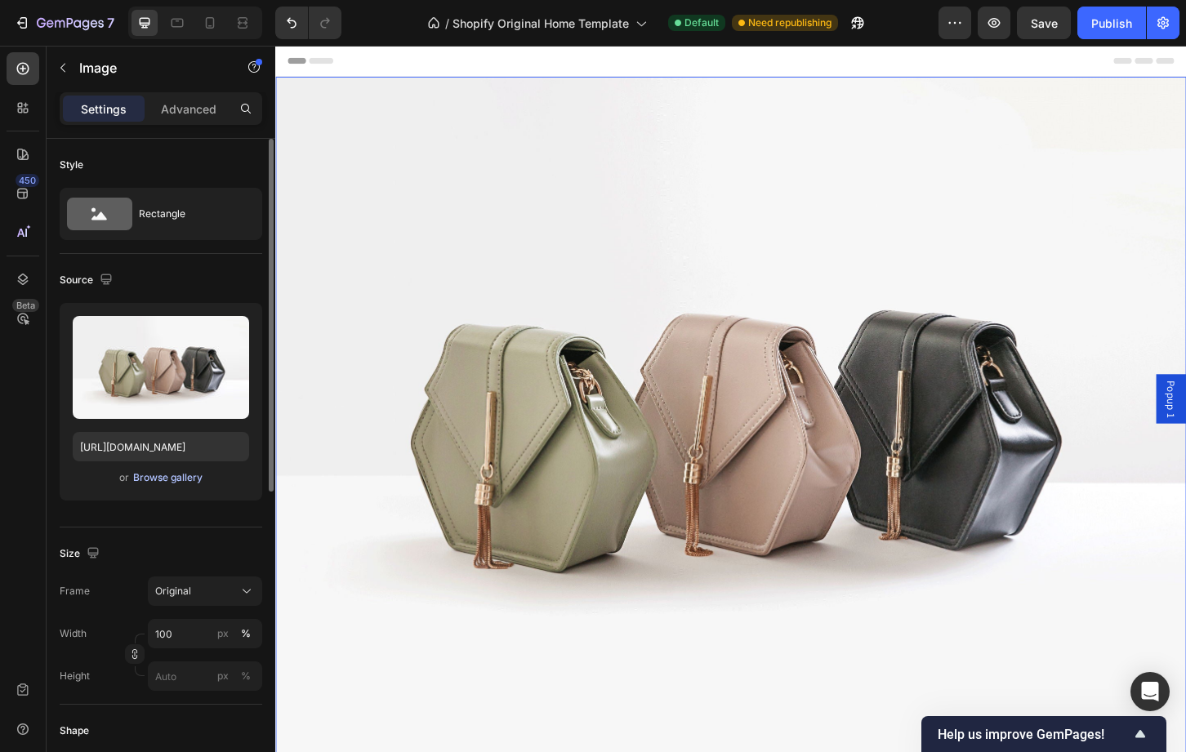
click at [160, 473] on div "Browse gallery" at bounding box center [167, 477] width 69 height 15
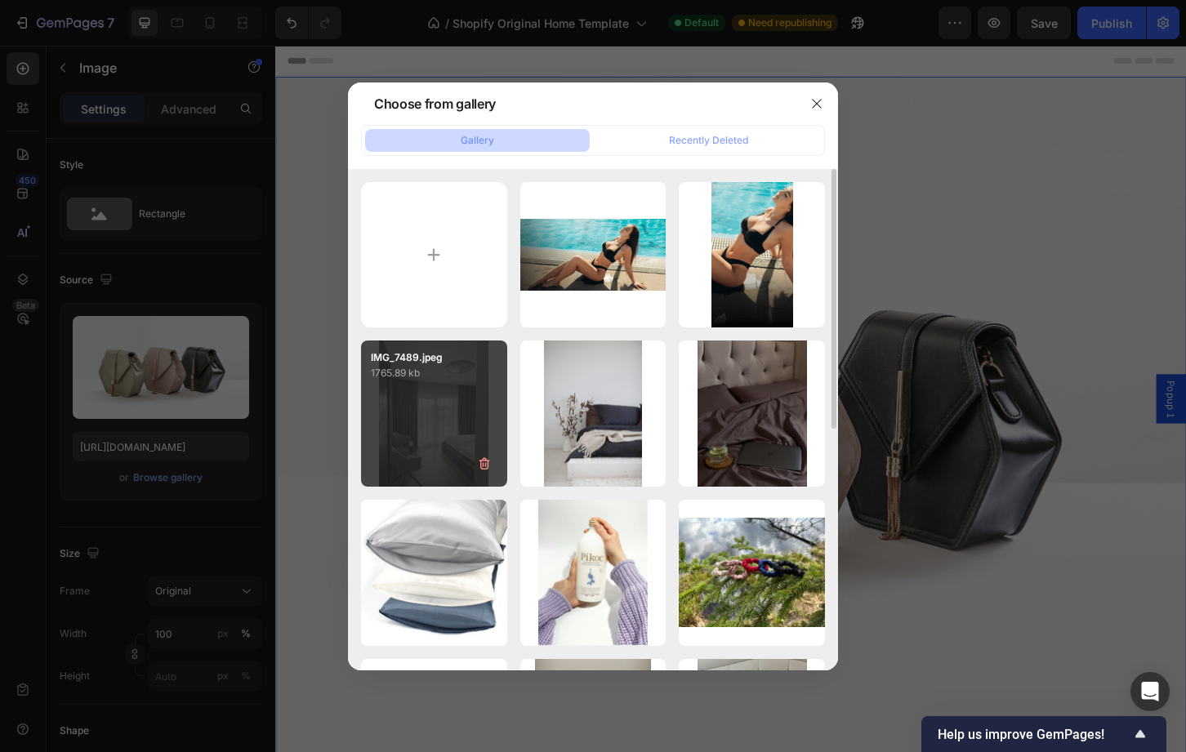
click at [451, 435] on div "IMG_7489.jpeg 1765.89 kb" at bounding box center [434, 414] width 146 height 146
type input "[URL][DOMAIN_NAME]"
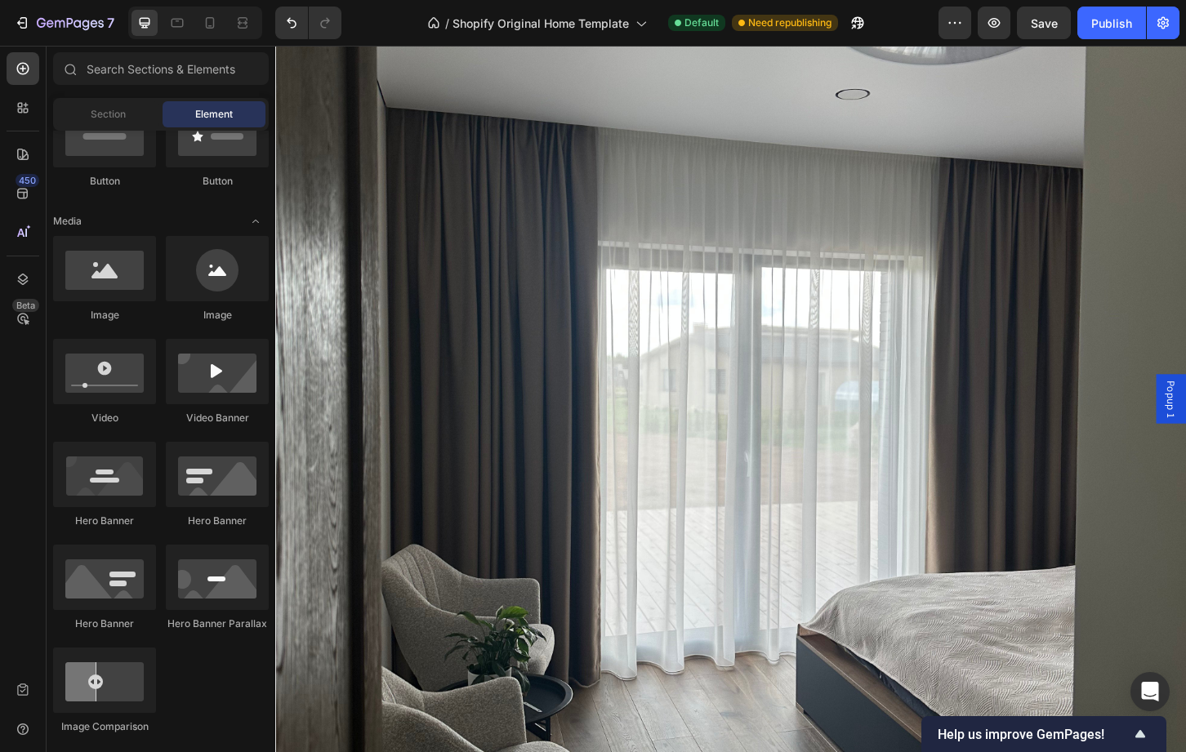
scroll to position [0, 0]
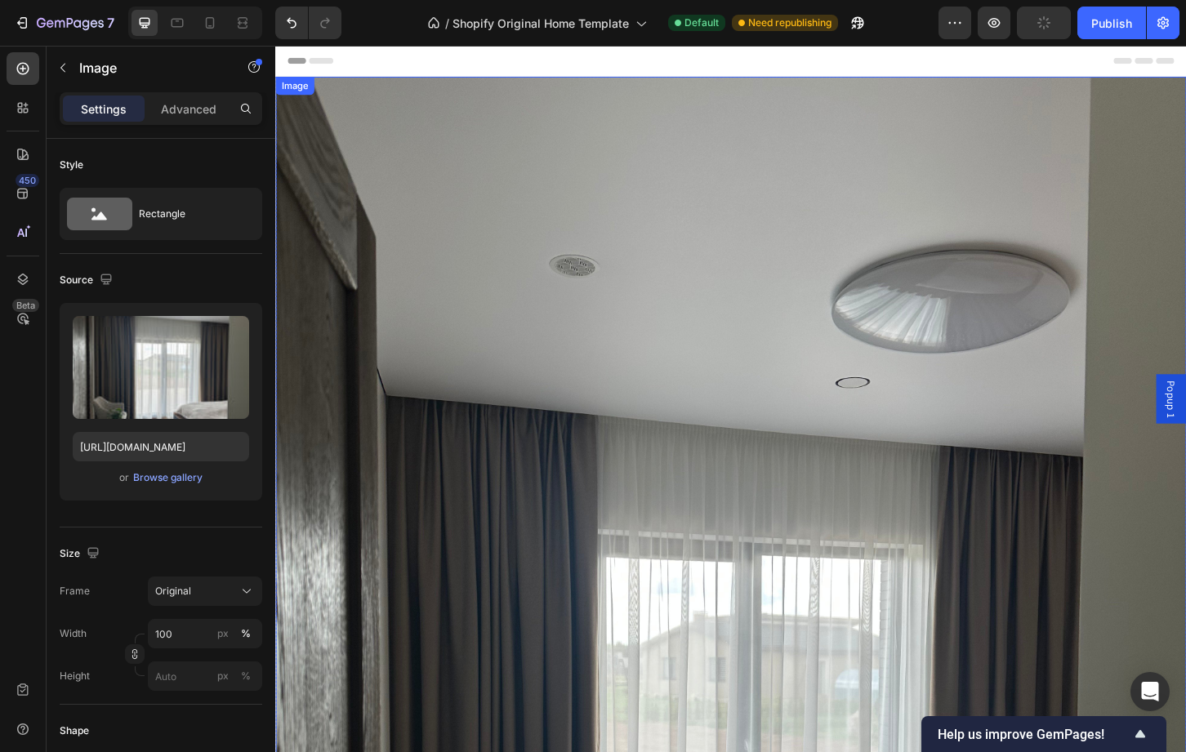
click at [1003, 181] on img at bounding box center [765, 732] width 980 height 1307
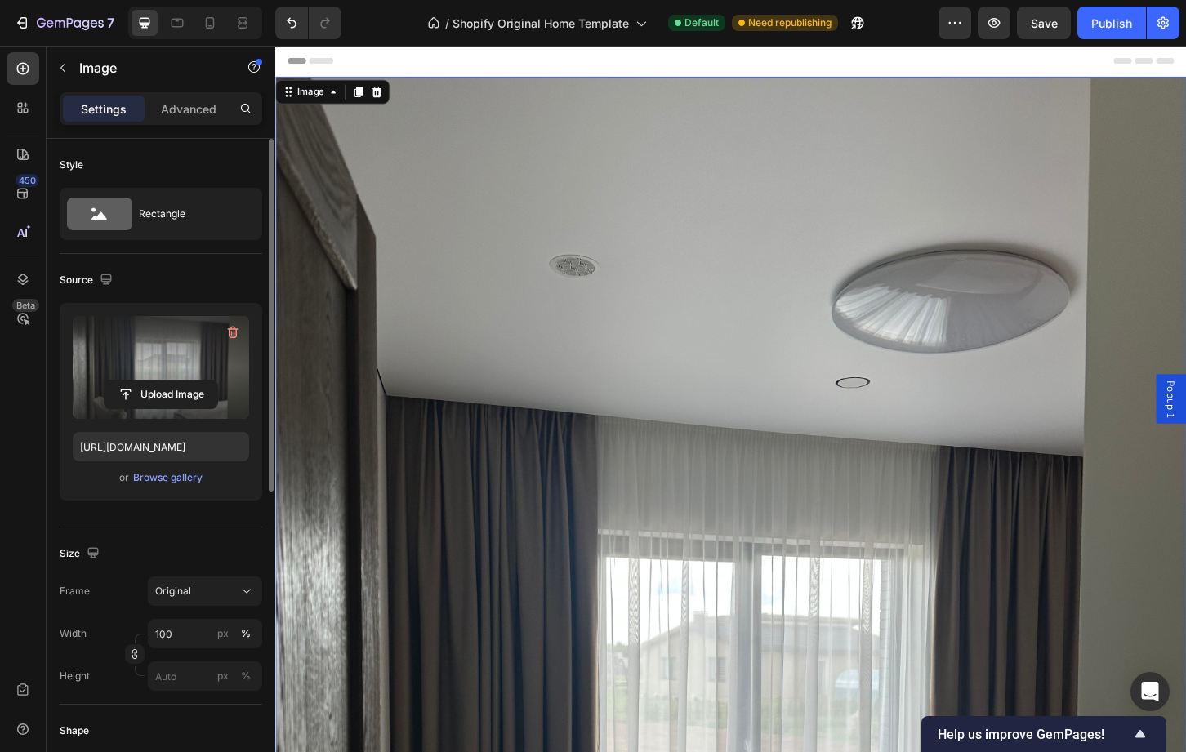
click at [149, 350] on label at bounding box center [161, 367] width 176 height 103
click at [149, 381] on input "file" at bounding box center [161, 395] width 113 height 28
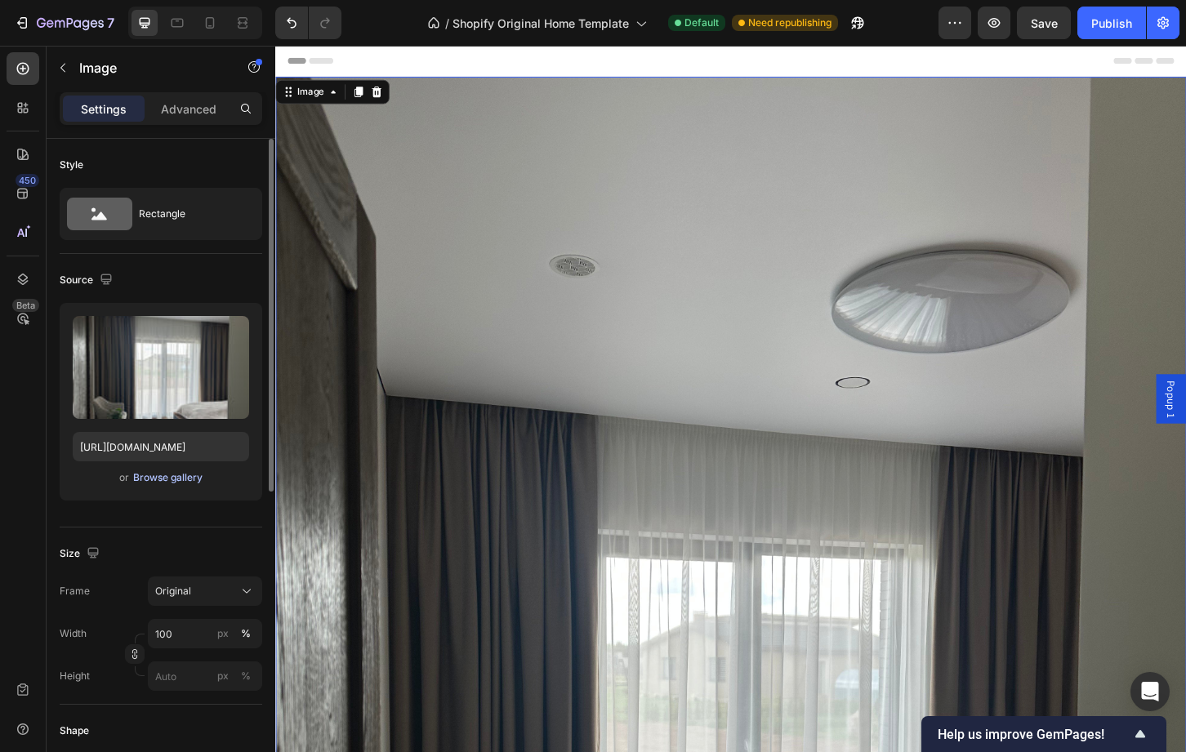
click at [155, 479] on div "Browse gallery" at bounding box center [167, 477] width 69 height 15
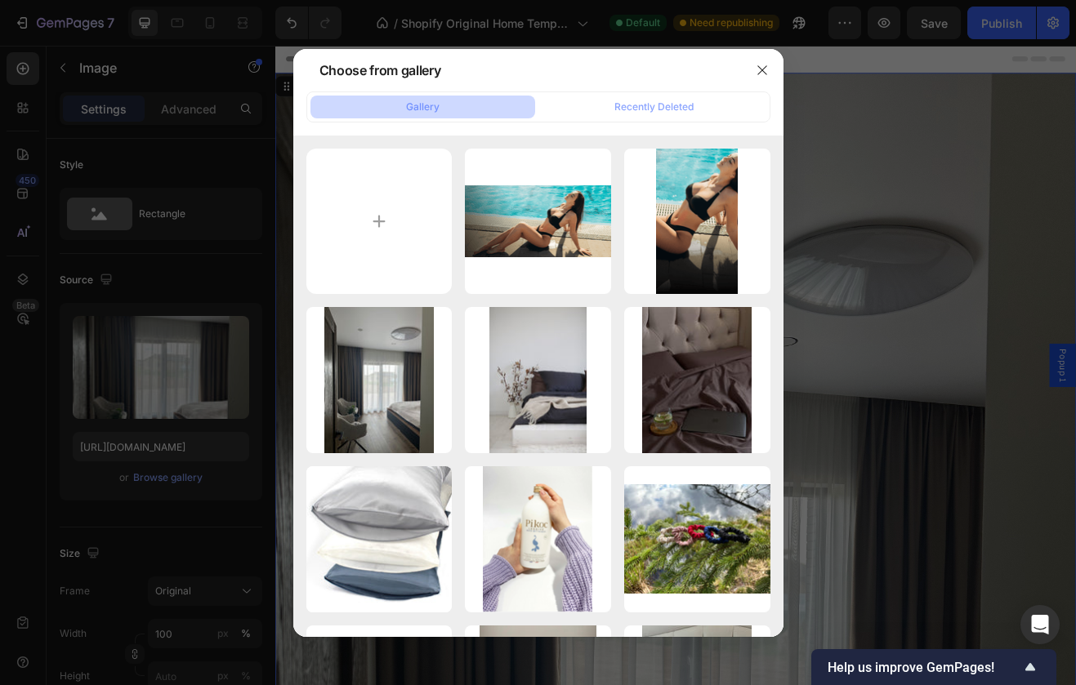
type input "C:\fakepath\IMG_7489.jpeg"
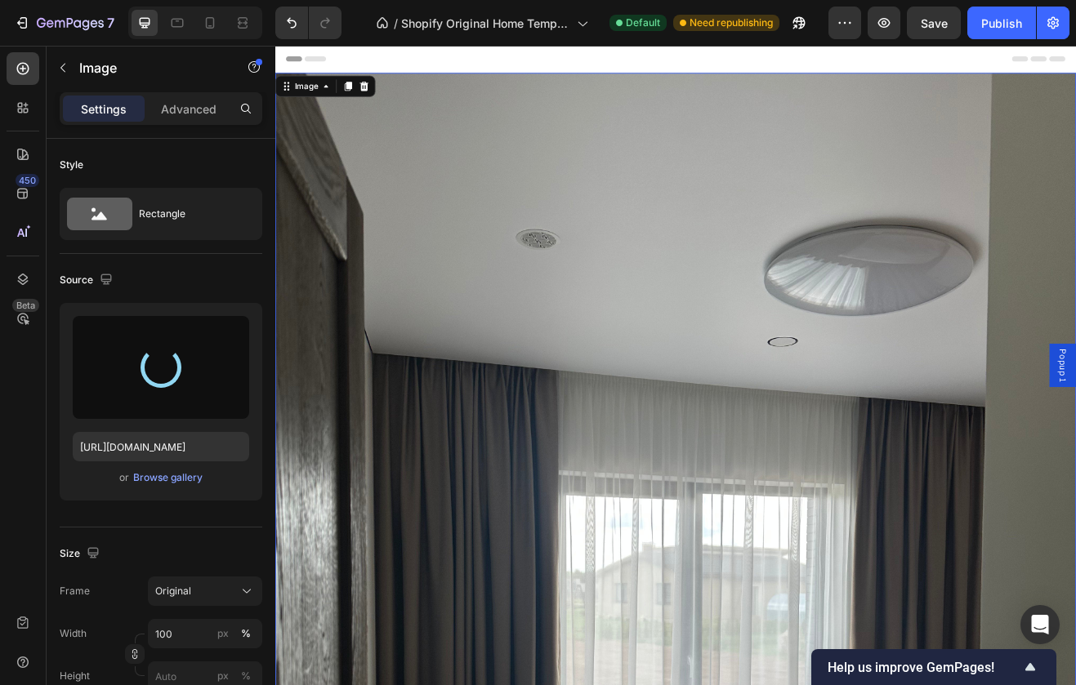
type input "[URL][DOMAIN_NAME]"
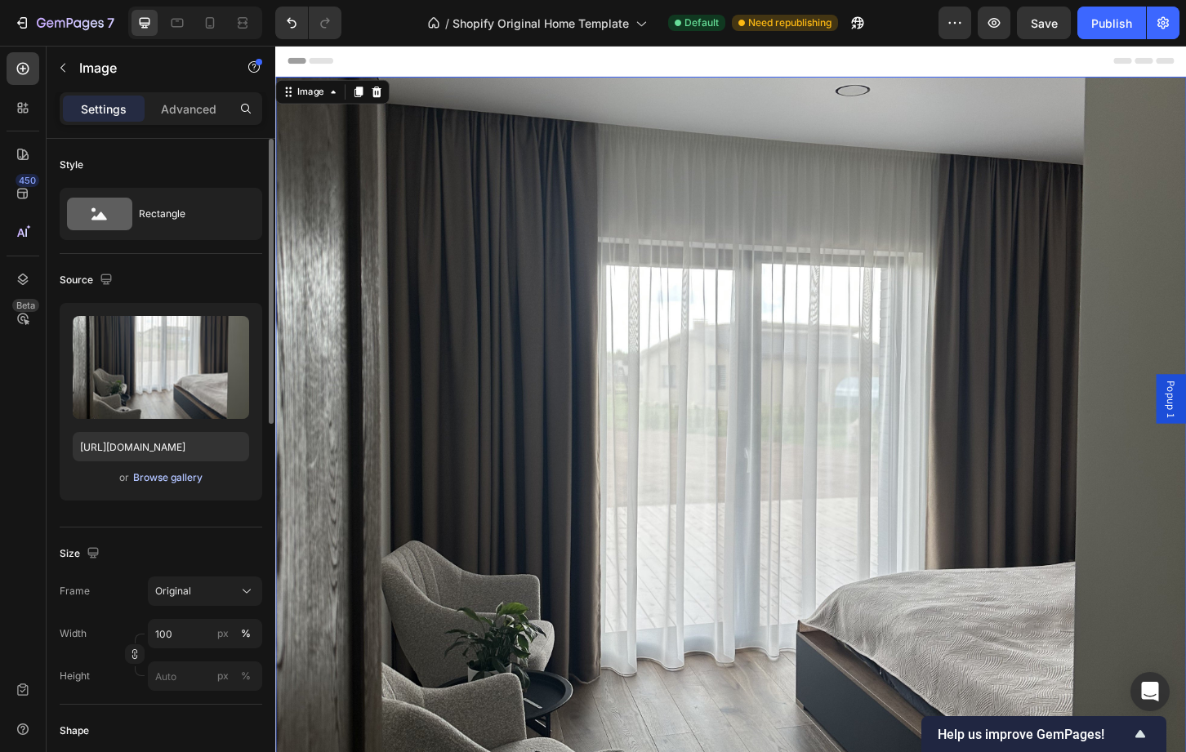
click at [163, 476] on div "Browse gallery" at bounding box center [167, 477] width 69 height 15
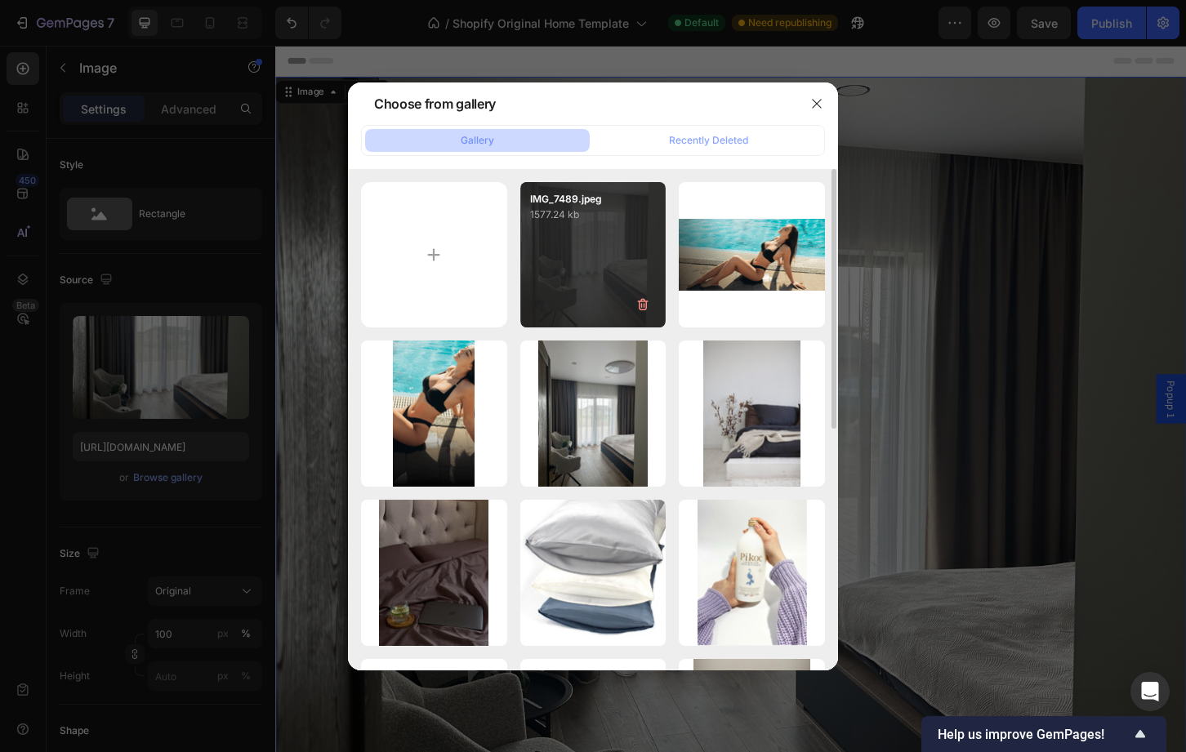
click at [568, 295] on div "IMG_7489.jpeg 1577.24 kb" at bounding box center [593, 255] width 146 height 146
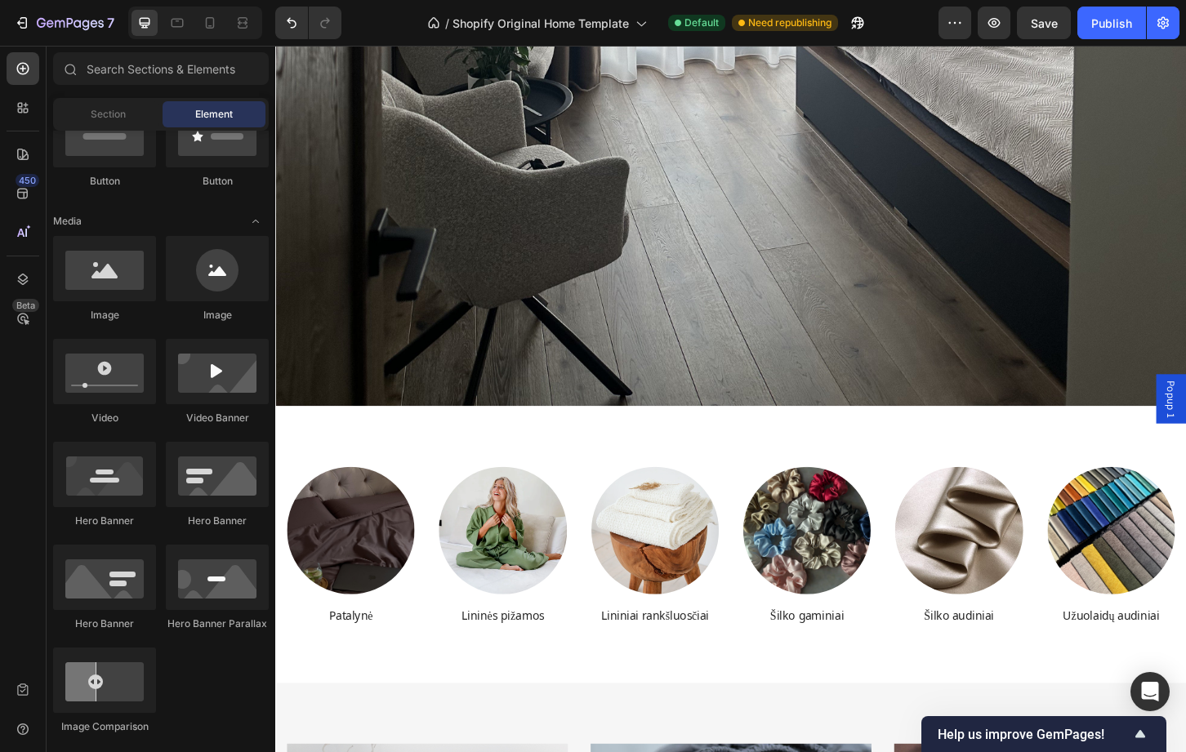
scroll to position [642, 0]
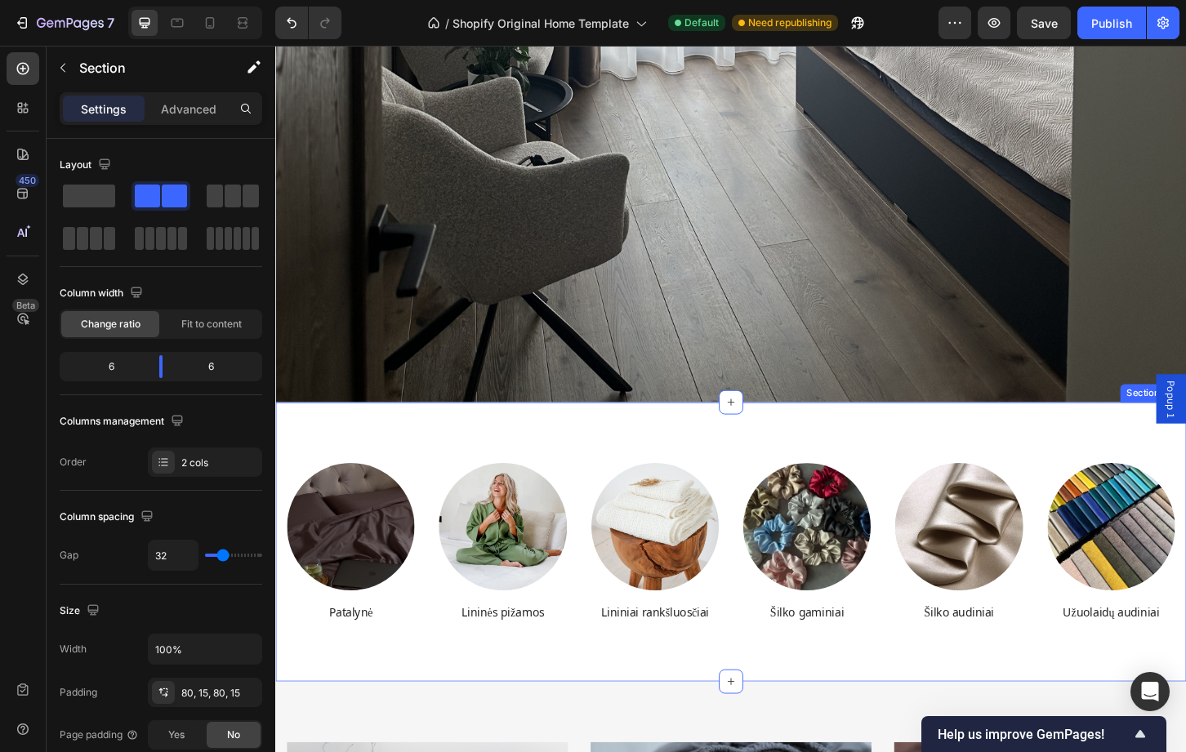
click at [729, 469] on div "Image Patalynė Heading Image Lininės pižamos Heading Image Lininiai rankšluosči…" at bounding box center [765, 580] width 980 height 301
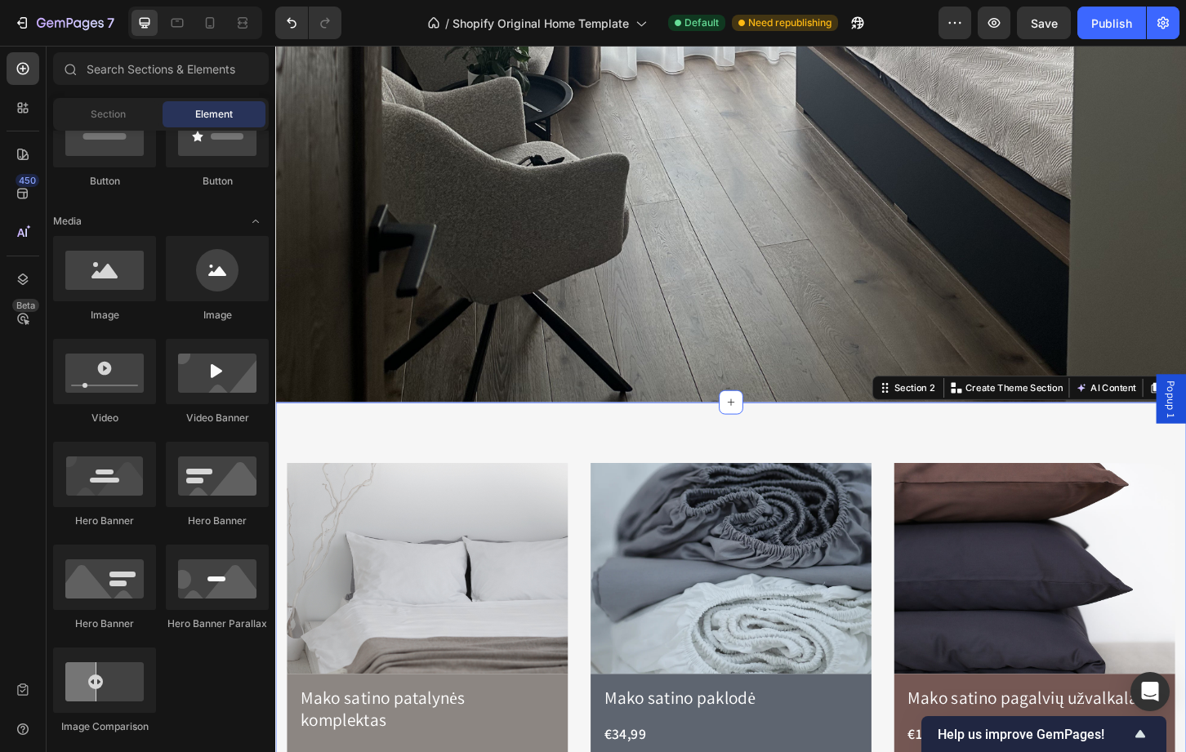
click at [1097, 450] on div "Image Mako satino patalynės komplektas Product Title €84,99 Product Price Produ…" at bounding box center [765, 684] width 980 height 509
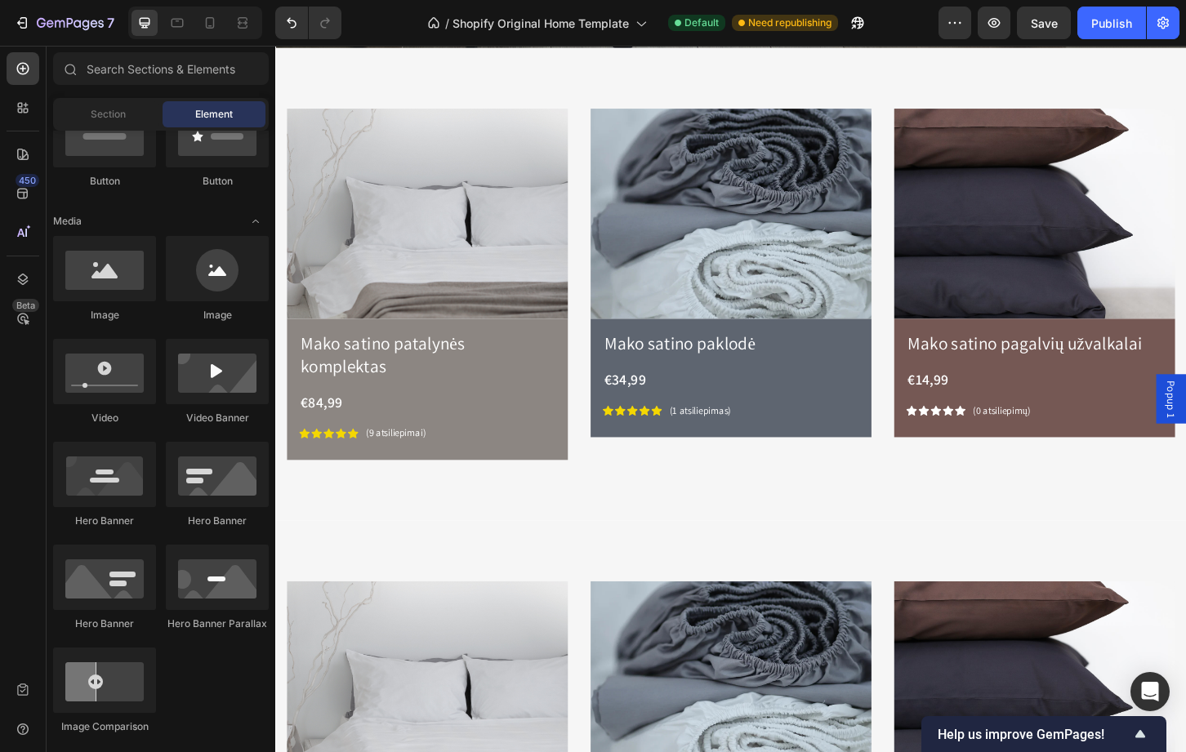
scroll to position [644, 0]
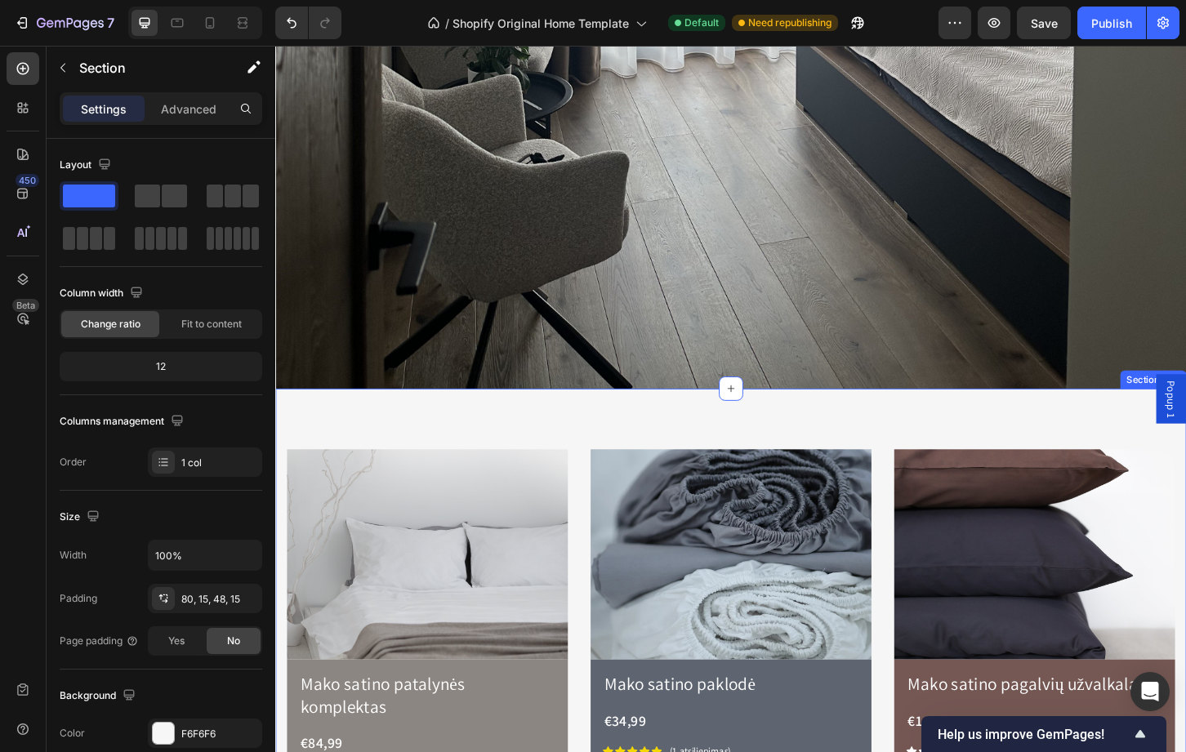
click at [973, 452] on div "Image Mako satino patalynės komplektas Product Title €84,99 Product Price Produ…" at bounding box center [765, 669] width 980 height 509
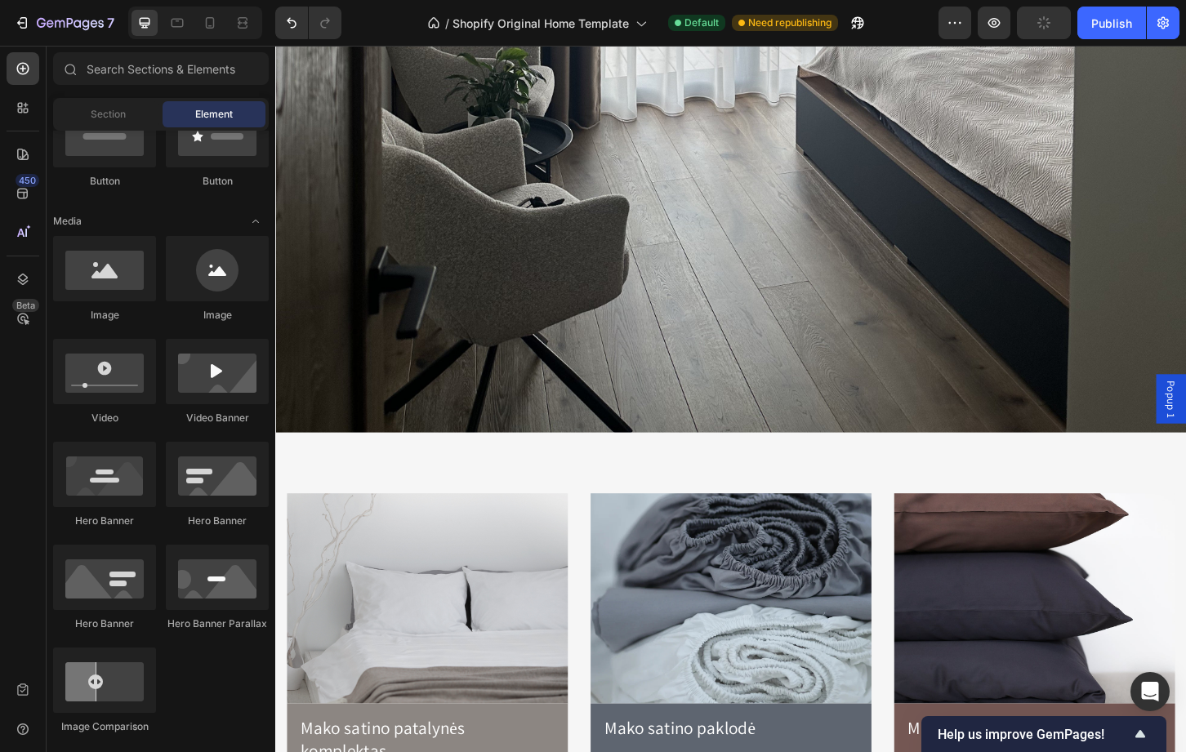
scroll to position [800, 0]
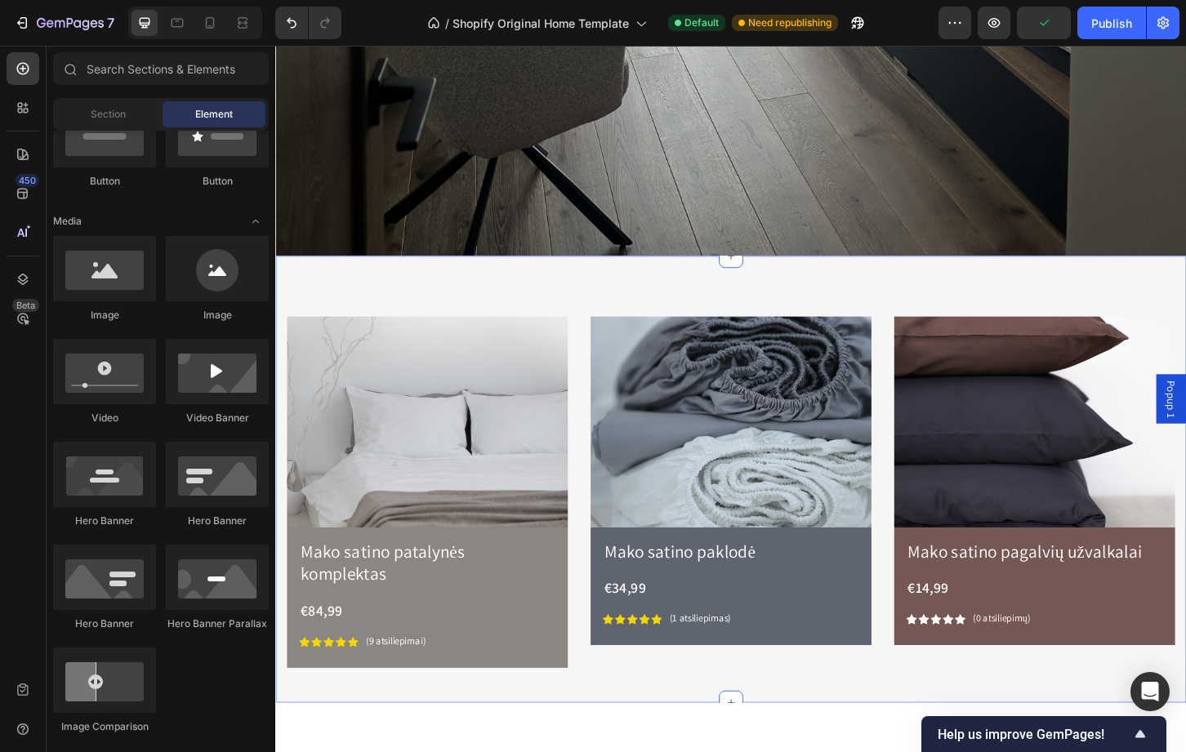
click at [1126, 308] on div "Image Mako satino patalynės komplektas Product Title €84,99 Product Price Produ…" at bounding box center [765, 512] width 980 height 481
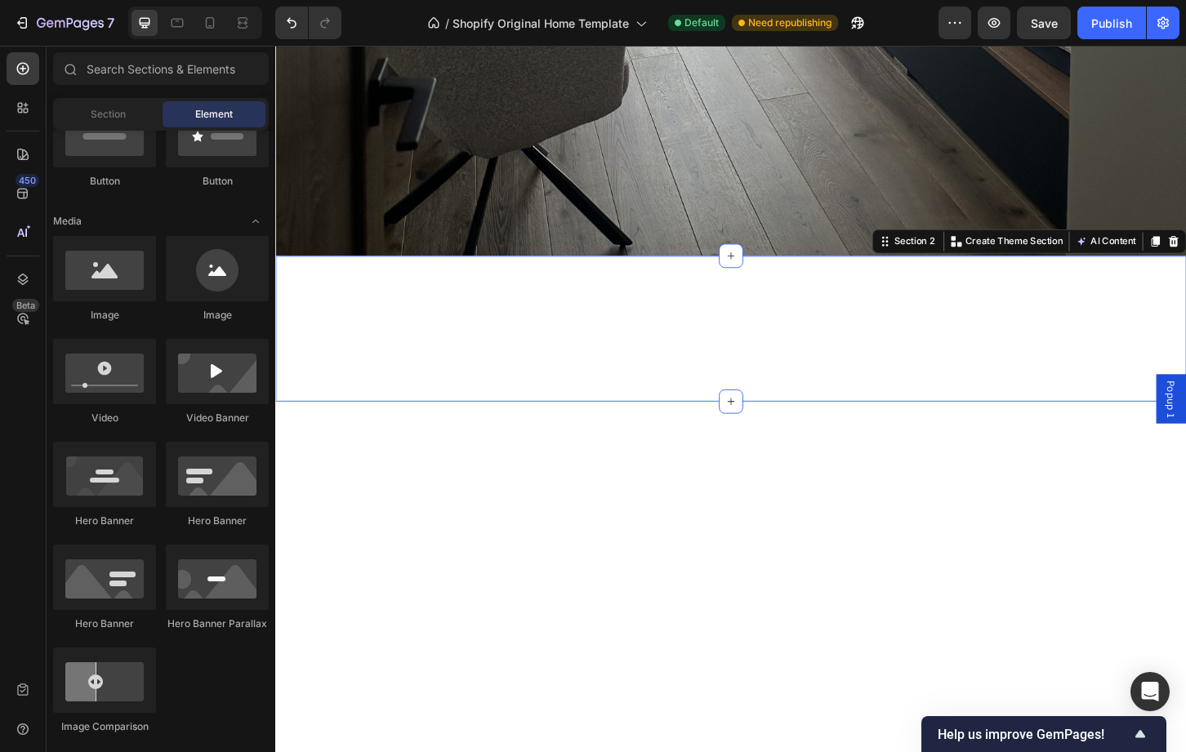
click at [1116, 315] on div "Image Image Image Image Image Image Carousel Row Section 2 You can create reusa…" at bounding box center [765, 350] width 980 height 157
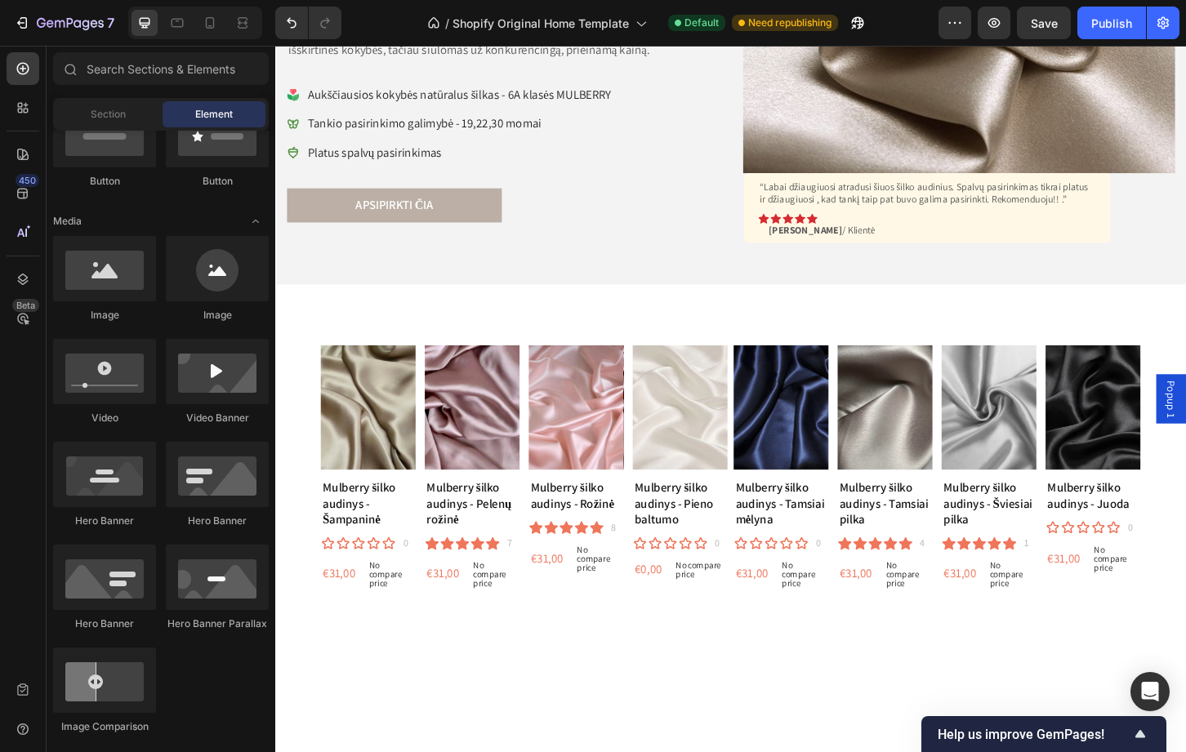
scroll to position [1133, 0]
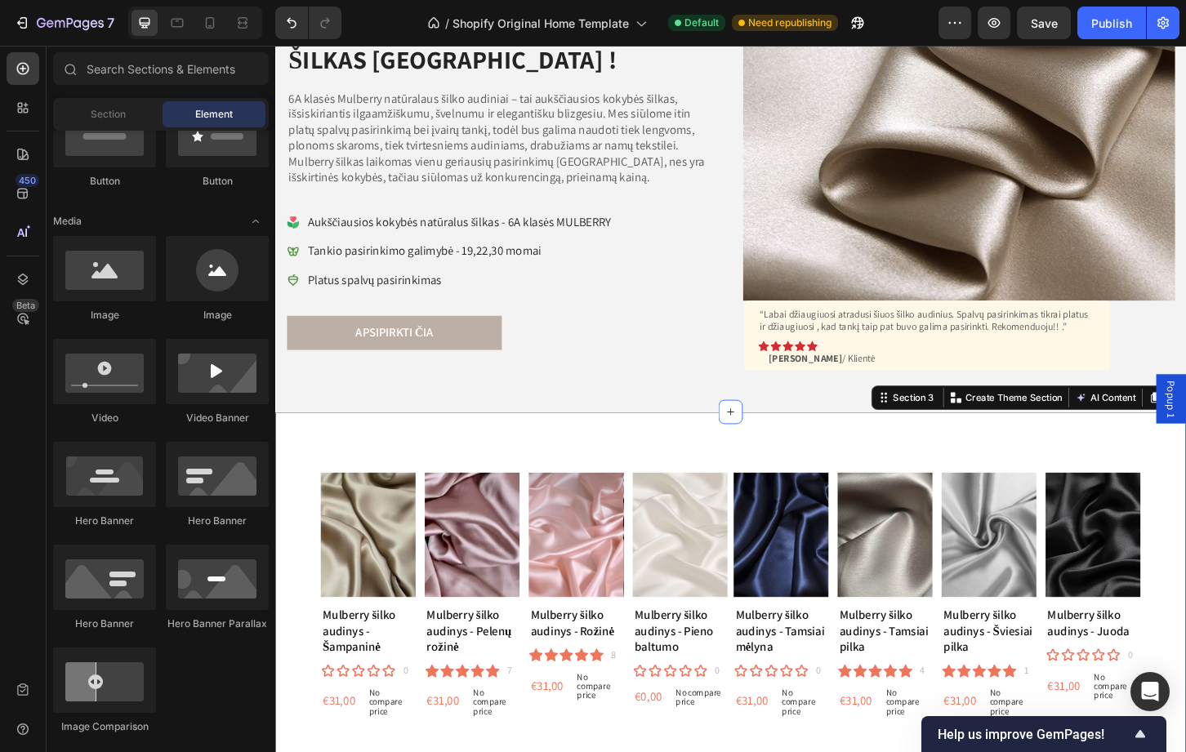
click at [1044, 456] on div "Product Images Mulberry šilko audinys - Šampaninė Product Title Icon Icon Icon …" at bounding box center [765, 639] width 980 height 398
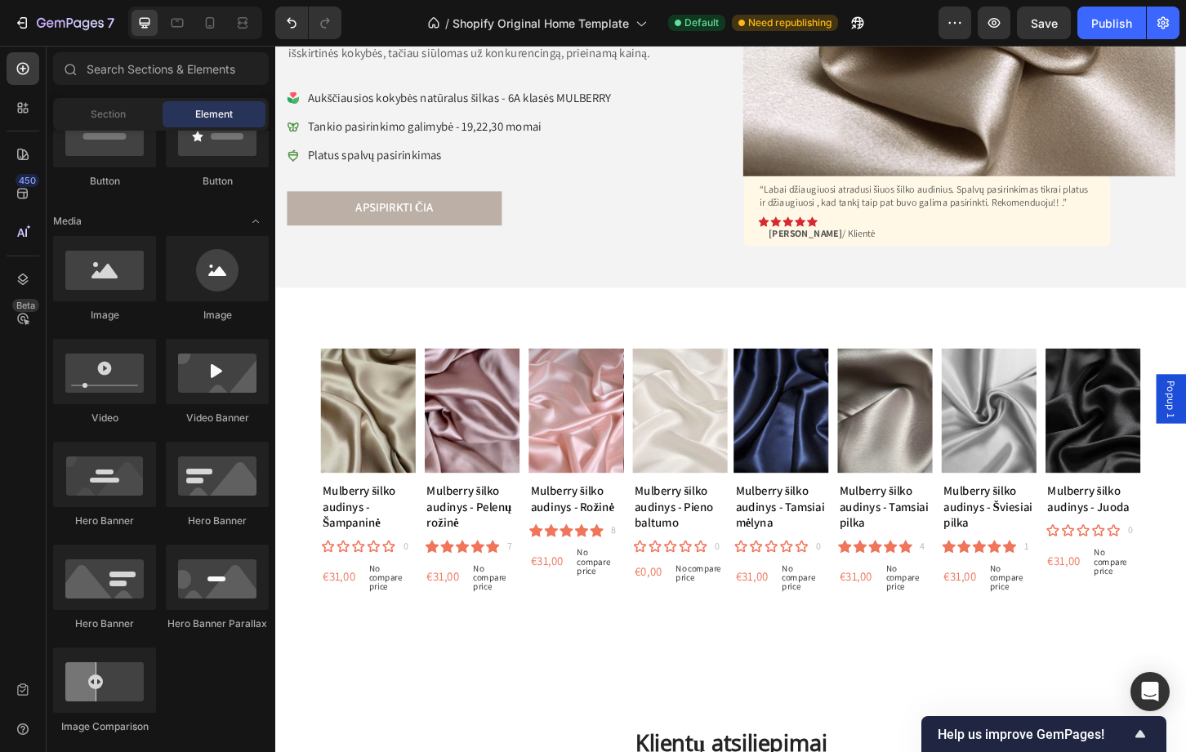
scroll to position [1299, 0]
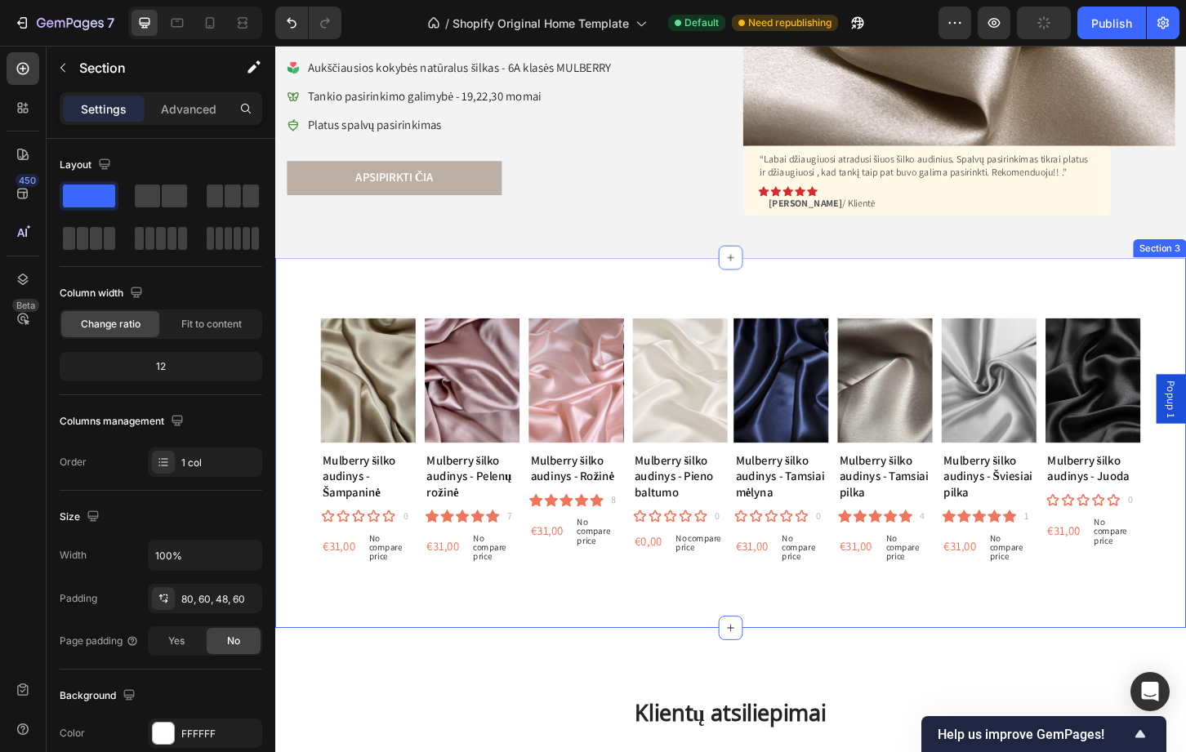
click at [1185, 303] on div "Product Images Mulberry šilko audinys - Šampaninė Product Title Icon Icon Icon …" at bounding box center [765, 473] width 980 height 398
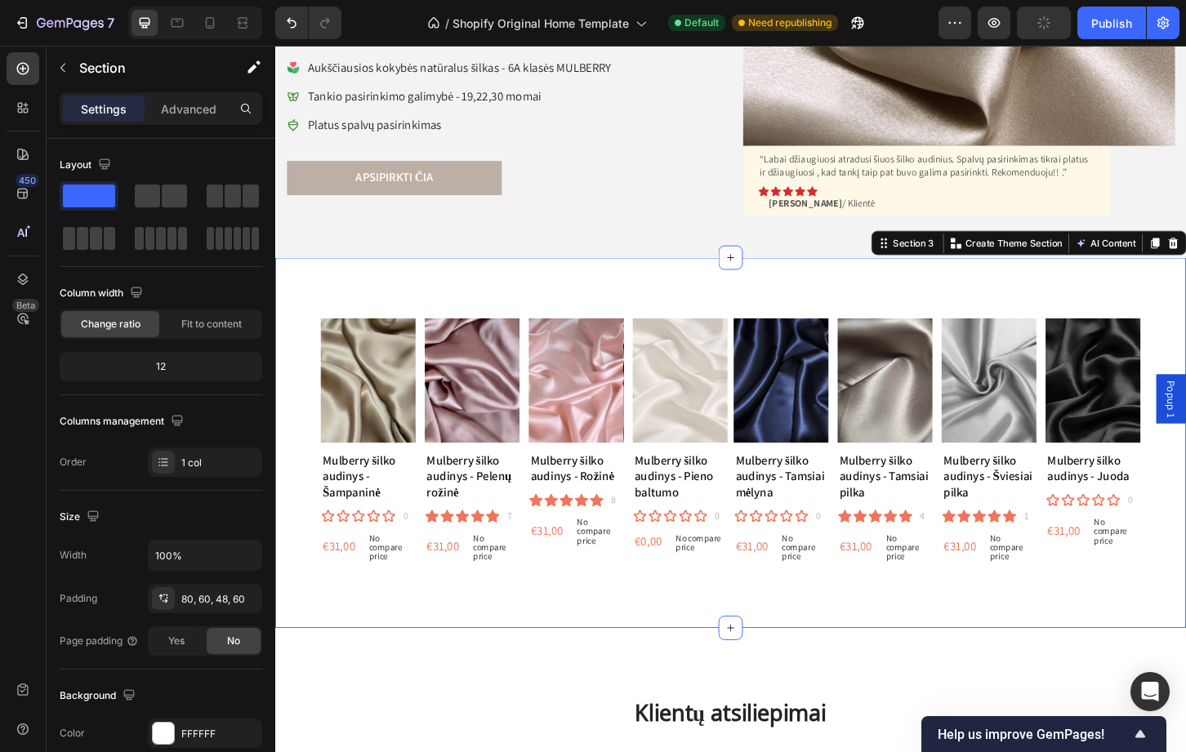
click at [1185, 264] on div "Section 3 You can create reusable sections Create Theme Section AI Content Writ…" at bounding box center [1085, 258] width 339 height 26
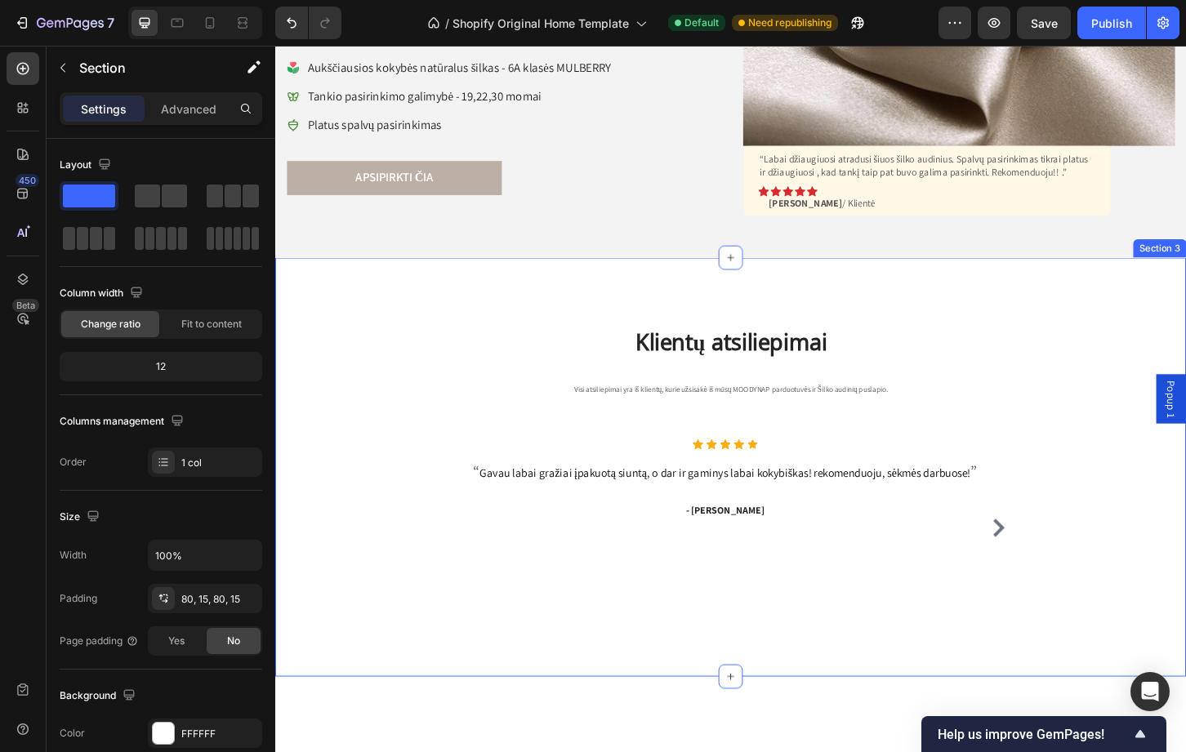
click at [1176, 301] on div "Klientų atsiliepimai Heading Visi atsiliepimai yra iš klientų, kurie užsisakė i…" at bounding box center [765, 499] width 980 height 451
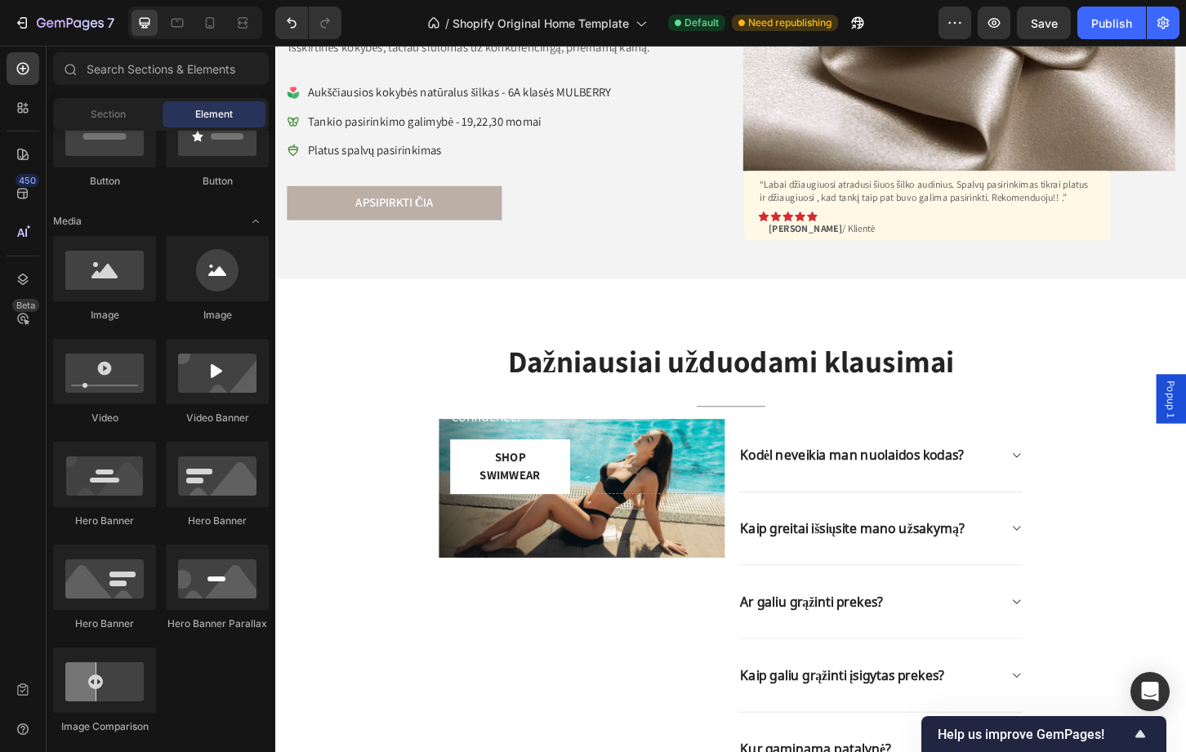
scroll to position [1288, 0]
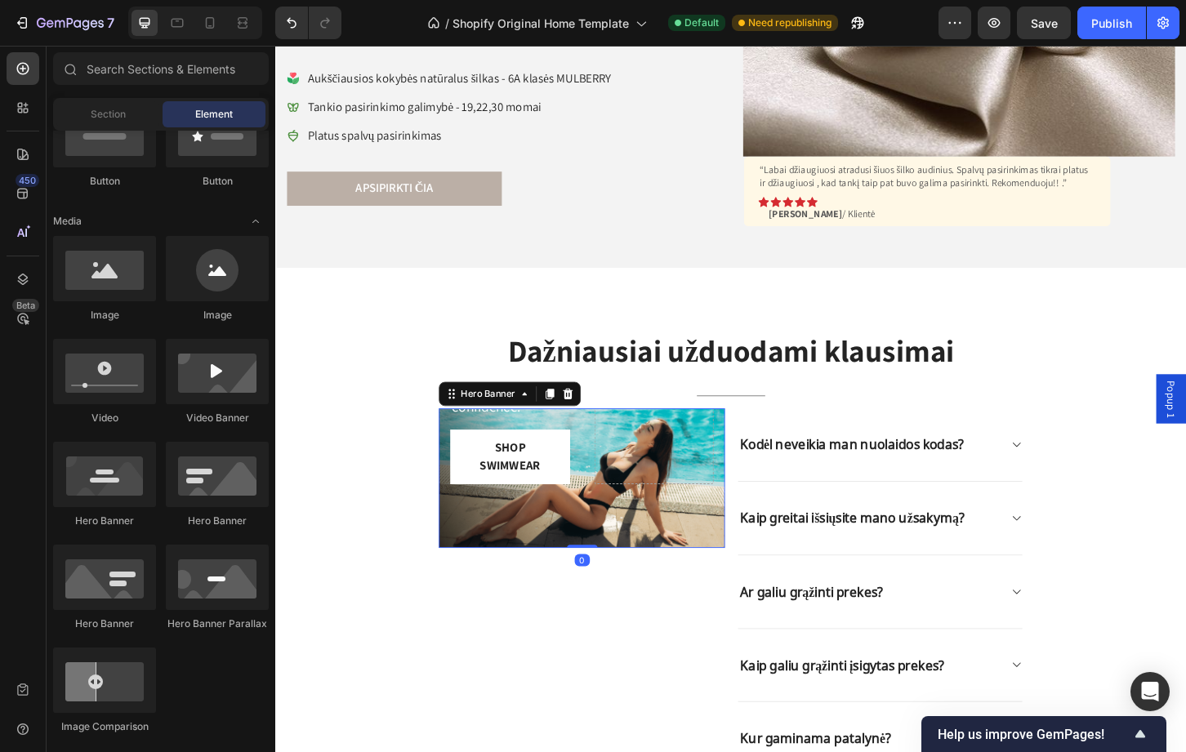
click at [670, 452] on div at bounding box center [682, 290] width 129 height 456
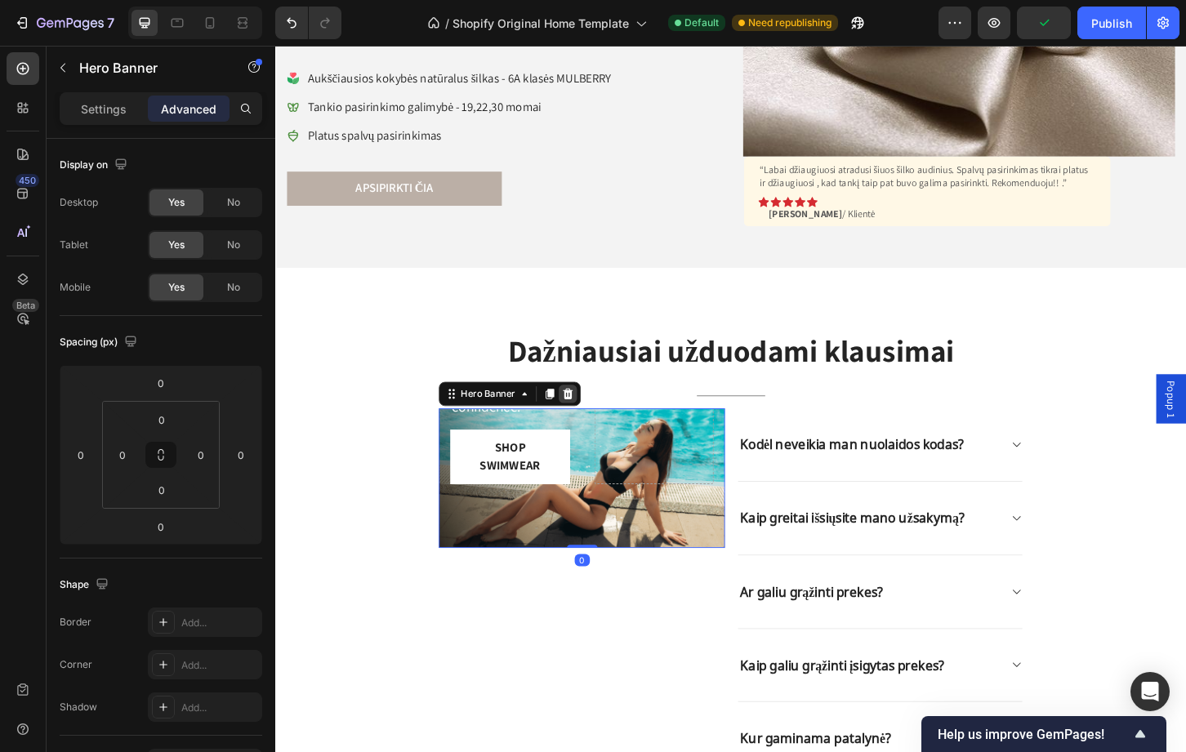
click at [585, 417] on icon at bounding box center [589, 420] width 13 height 13
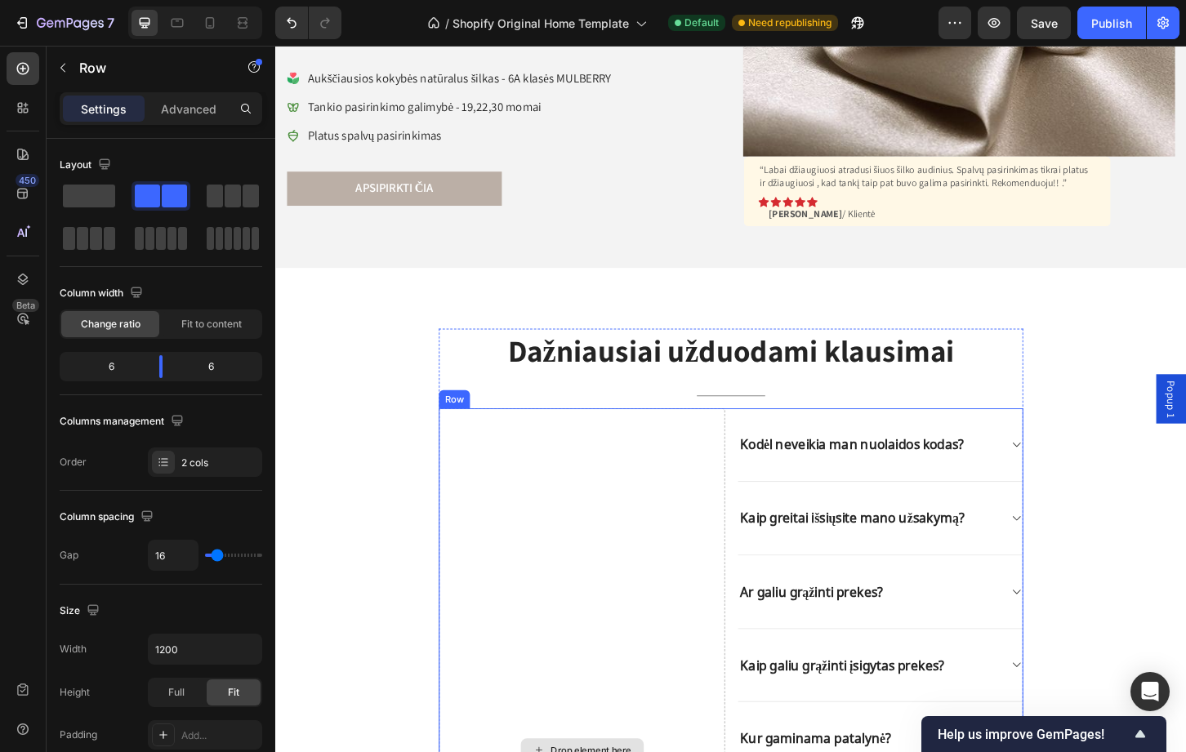
click at [546, 415] on icon at bounding box center [551, 420] width 11 height 11
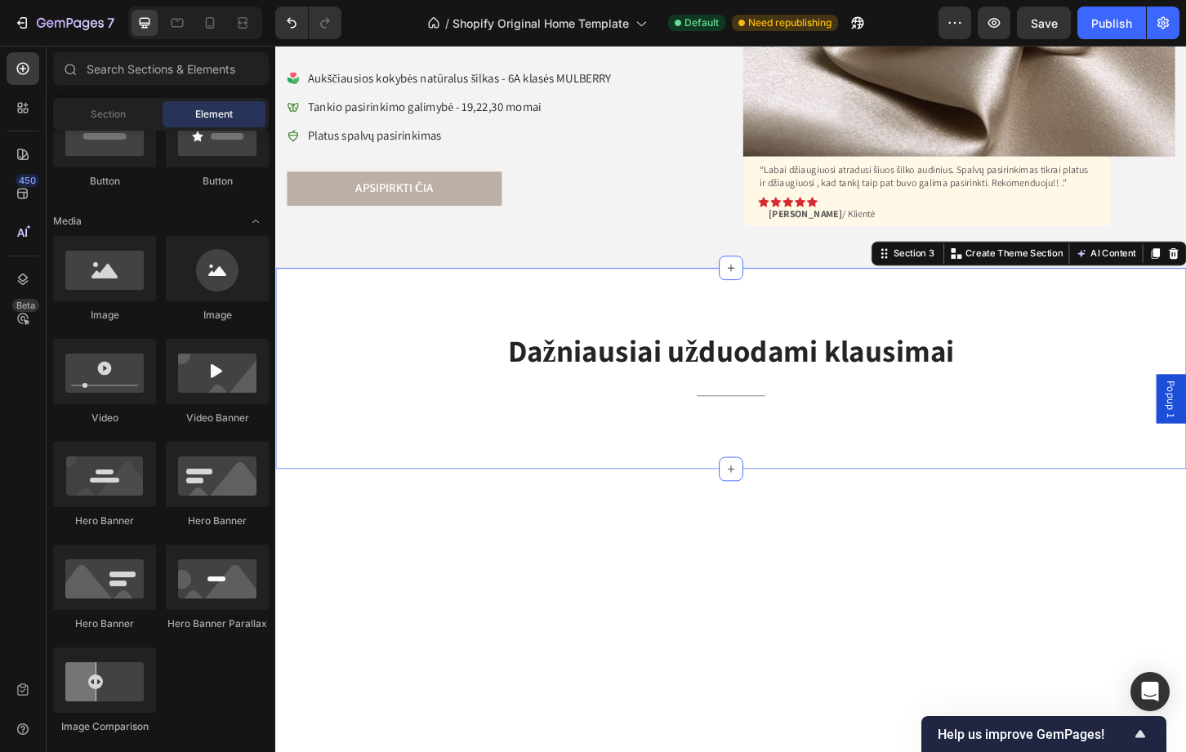
click at [693, 292] on div "Dažniausiai užduodami klausimai Heading Title Line Row Section 3 You can create…" at bounding box center [765, 393] width 980 height 216
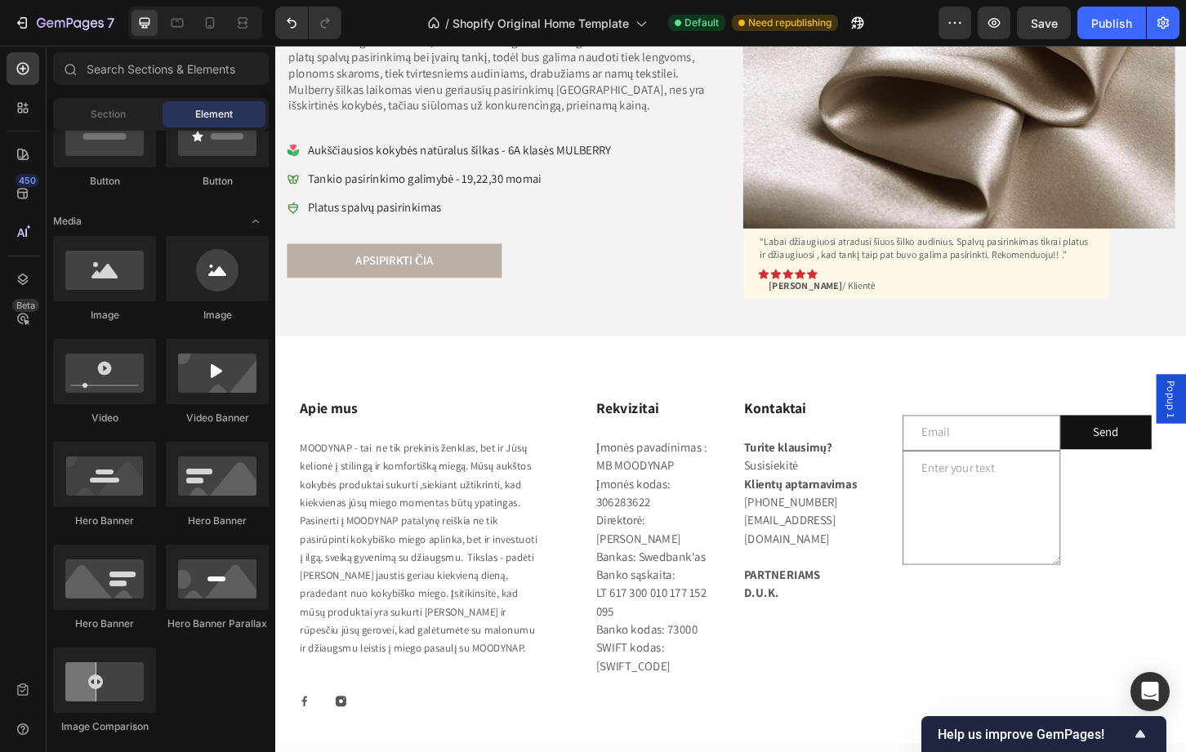
scroll to position [1204, 0]
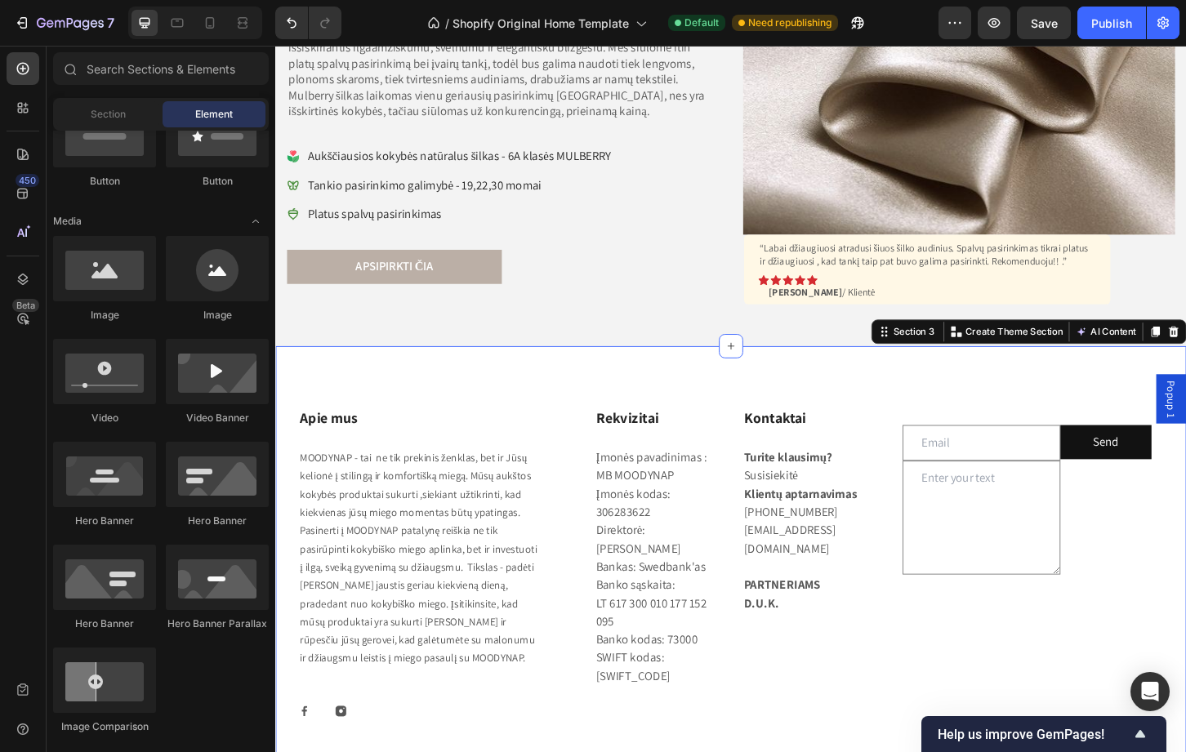
click at [987, 394] on div "Apie mus Heading MOODYNAP - tai ne tik prekinis ženklas, bet ir Jūsų kelionė į …" at bounding box center [765, 611] width 980 height 484
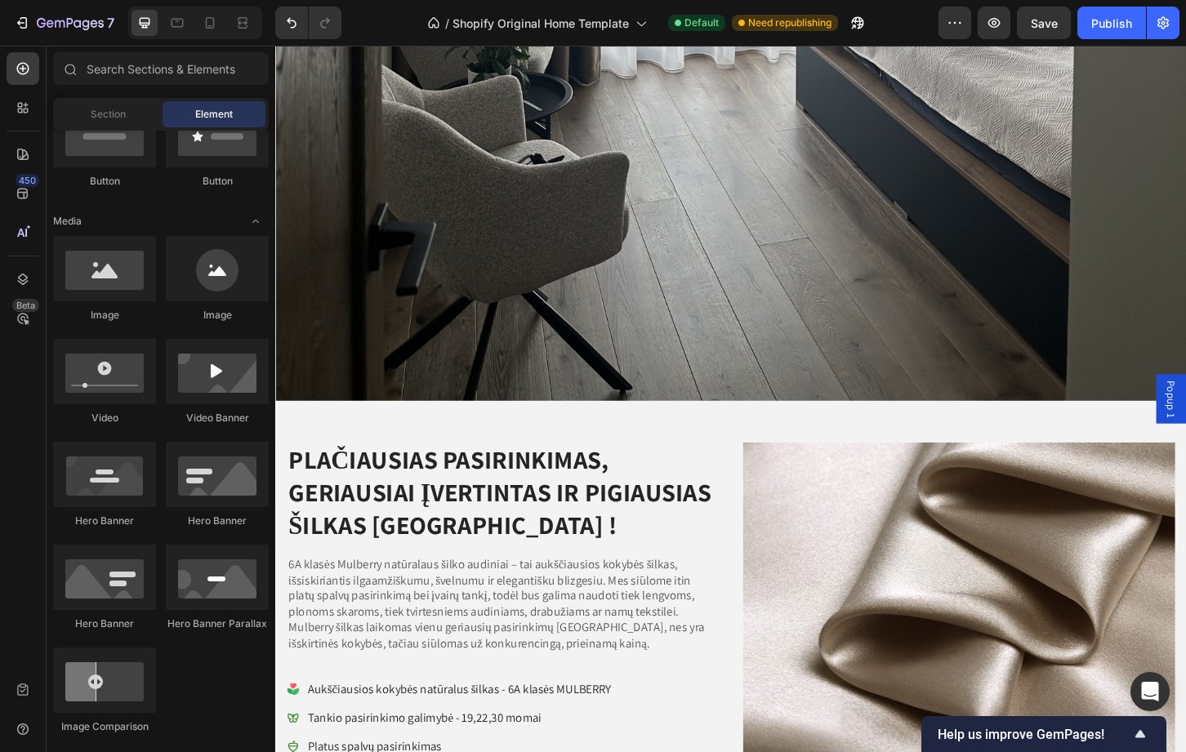
scroll to position [695, 0]
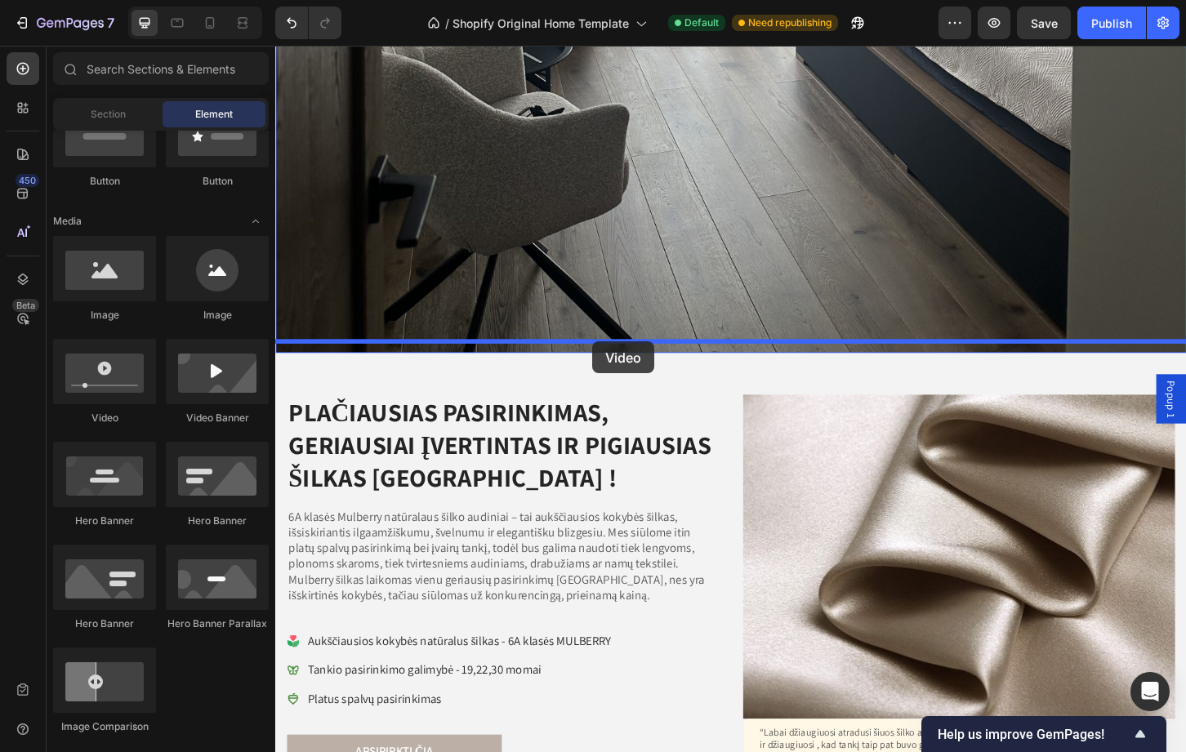
drag, startPoint x: 385, startPoint y: 456, endPoint x: 617, endPoint y: 364, distance: 249.3
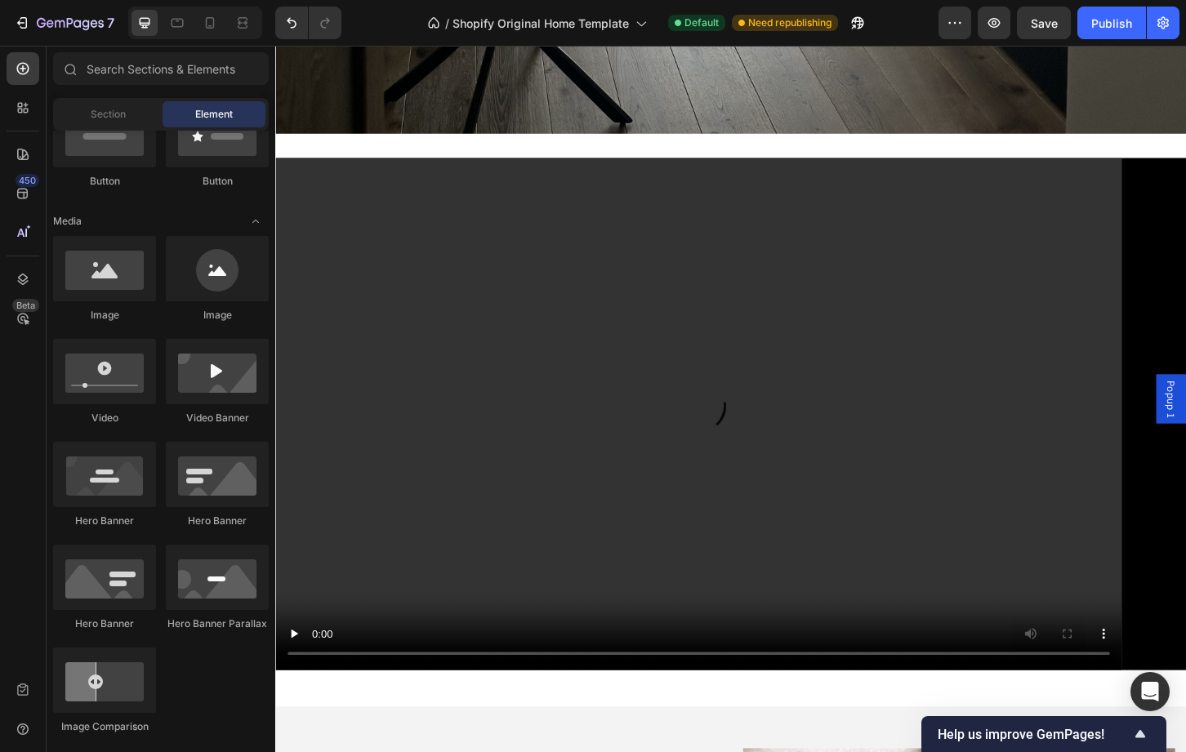
scroll to position [974, 0]
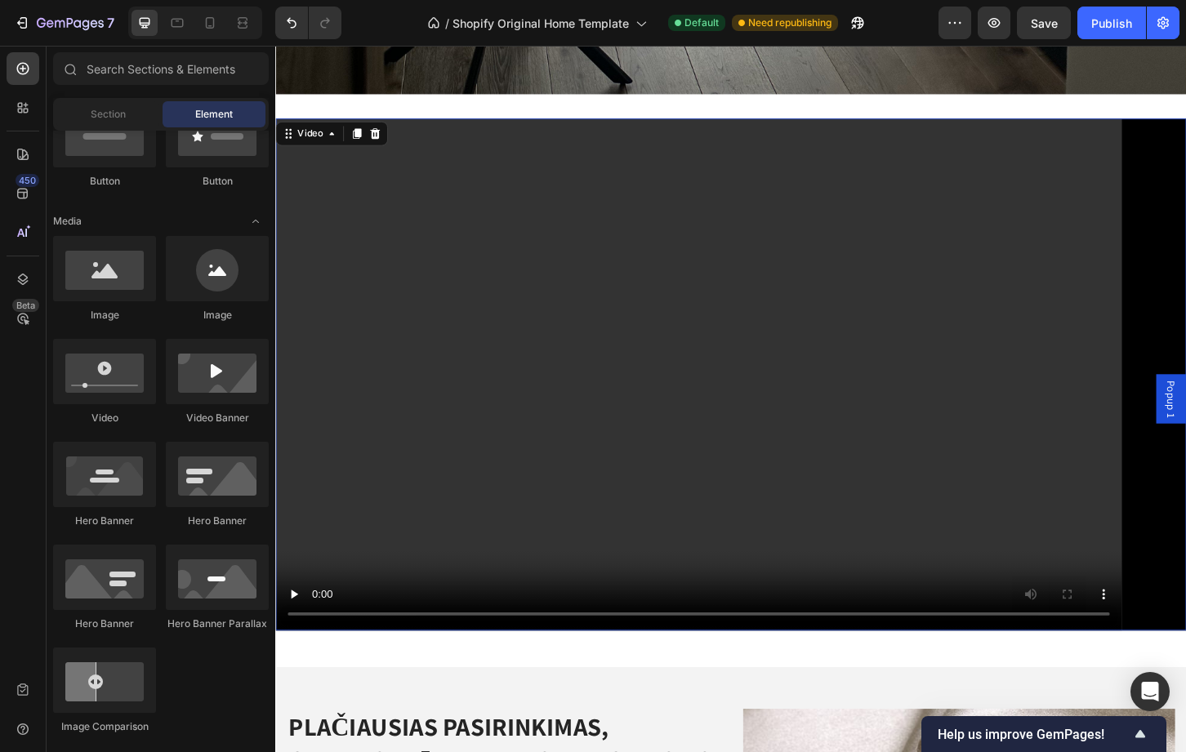
click at [685, 292] on video at bounding box center [765, 399] width 980 height 551
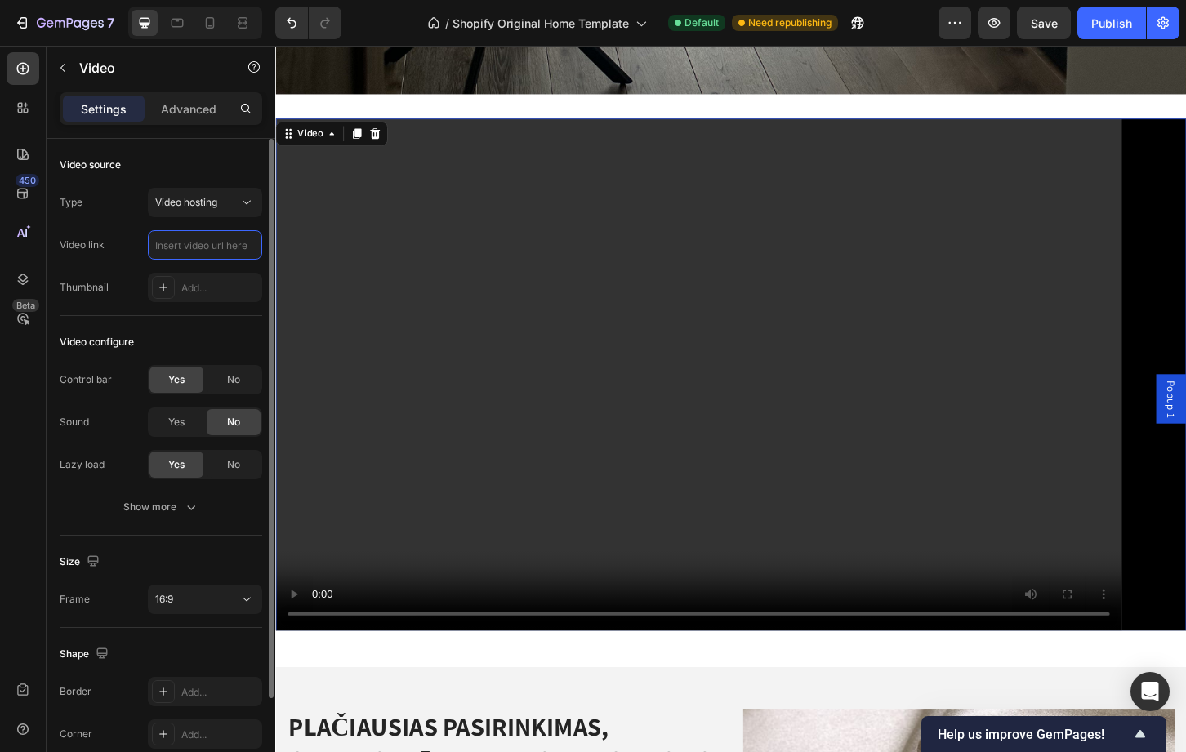
scroll to position [0, 0]
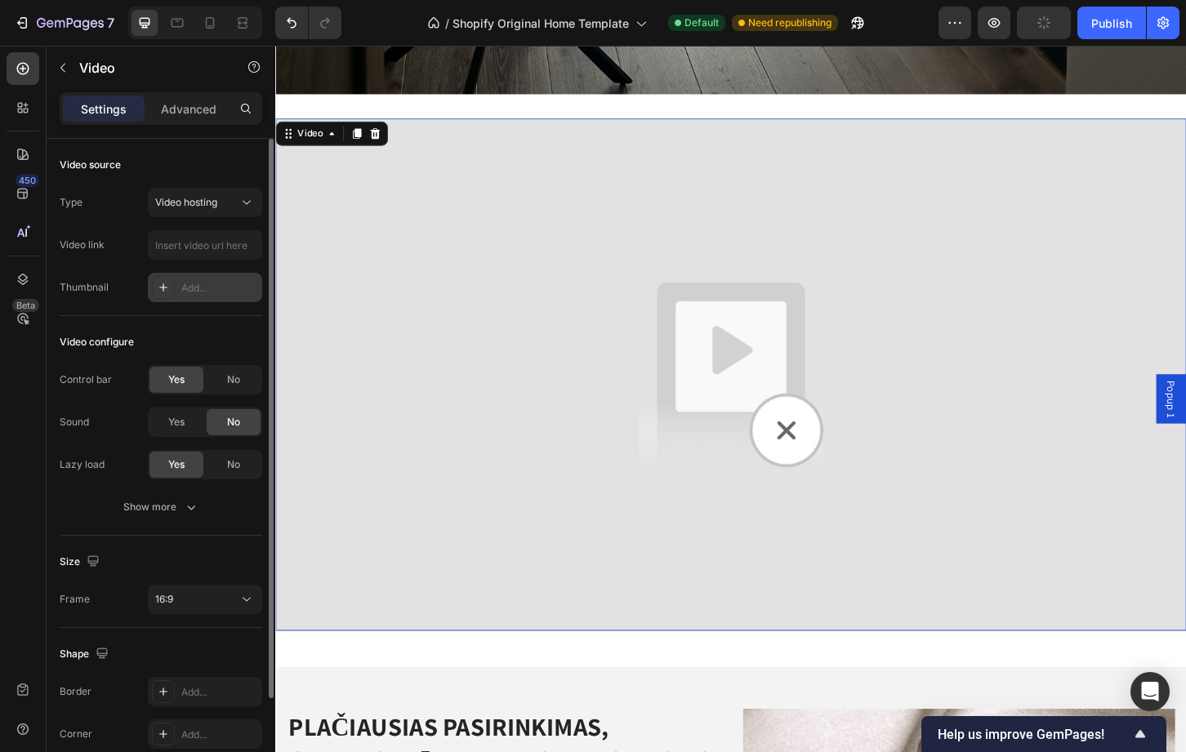
click at [180, 283] on div "Add..." at bounding box center [205, 287] width 114 height 29
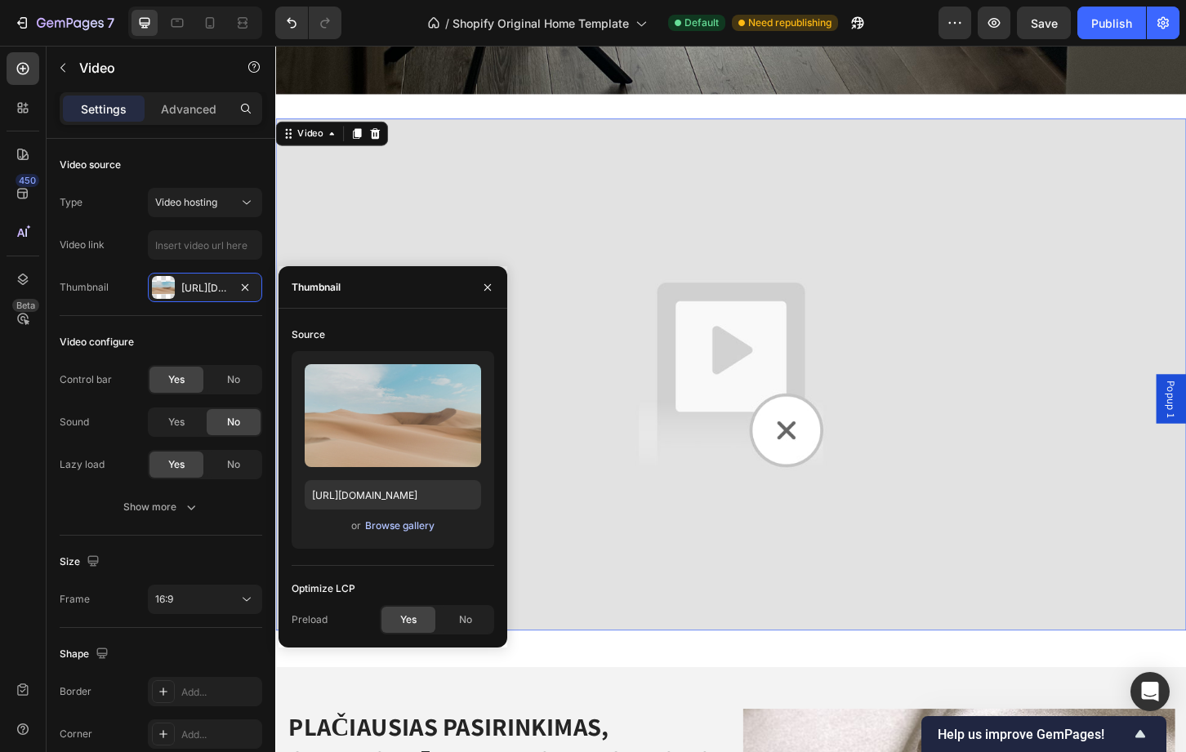
click at [375, 527] on div "Browse gallery" at bounding box center [399, 526] width 69 height 15
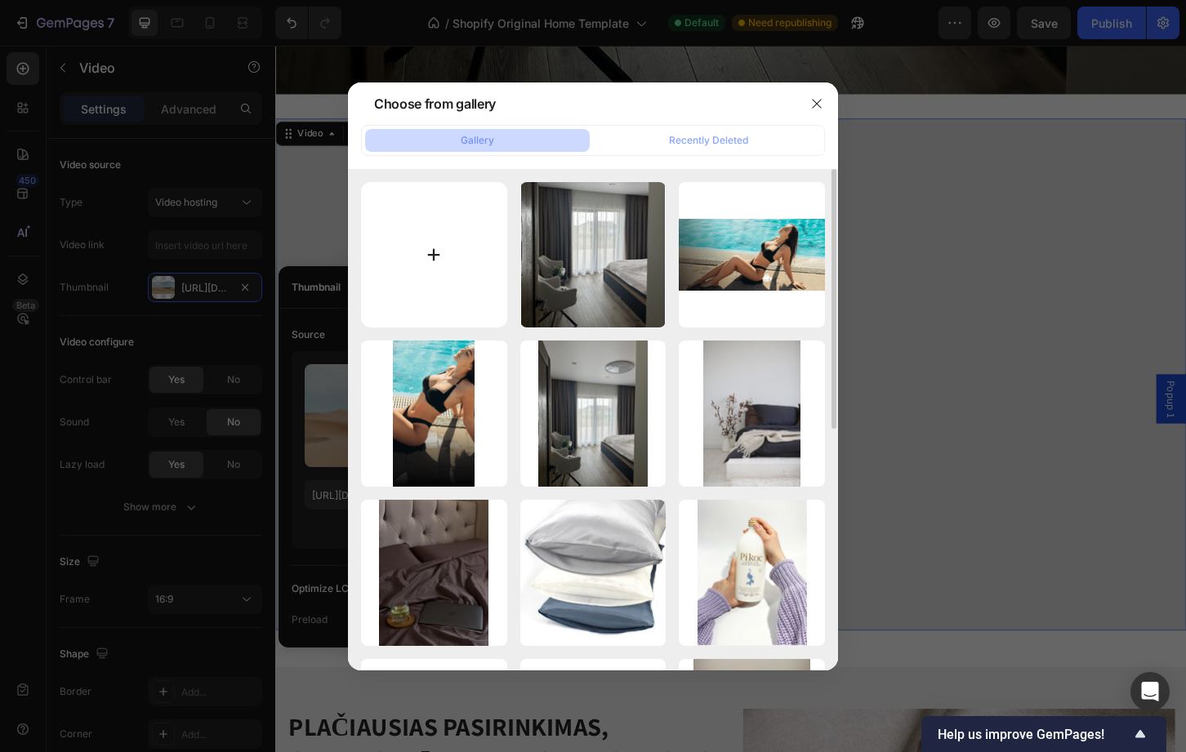
click at [448, 248] on input "file" at bounding box center [434, 255] width 146 height 146
click at [806, 103] on button "button" at bounding box center [817, 104] width 26 height 26
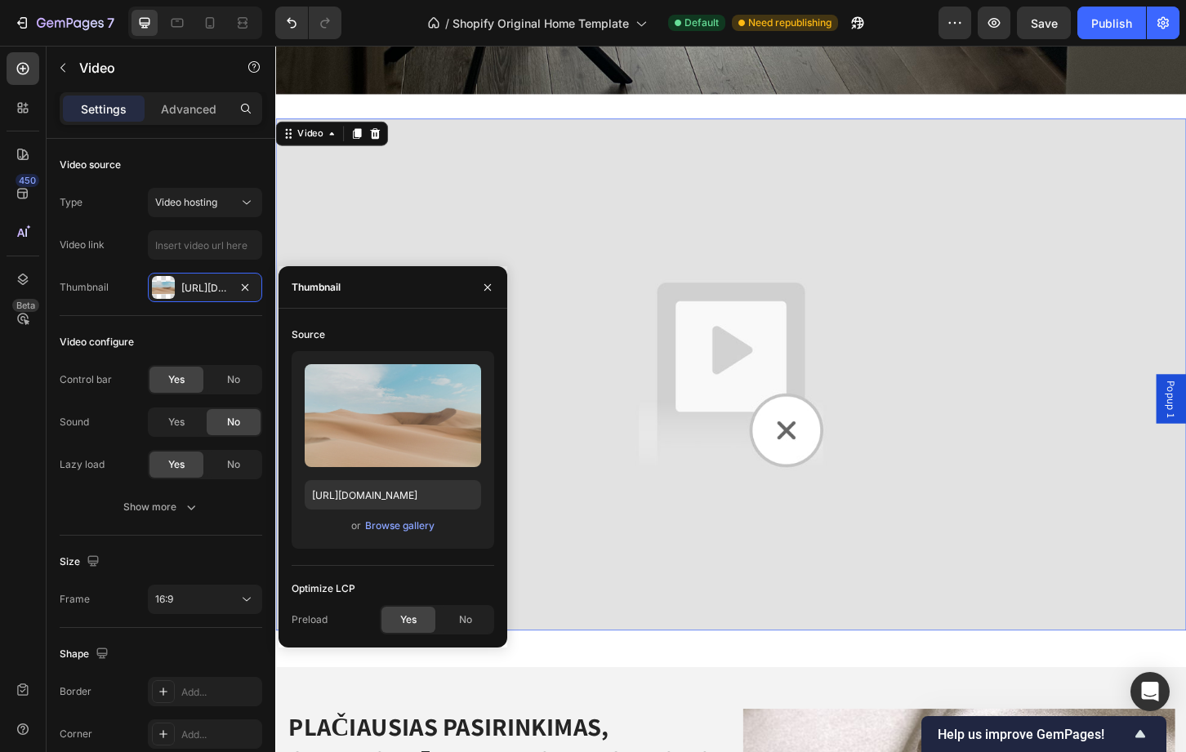
click at [953, 232] on img at bounding box center [765, 399] width 980 height 551
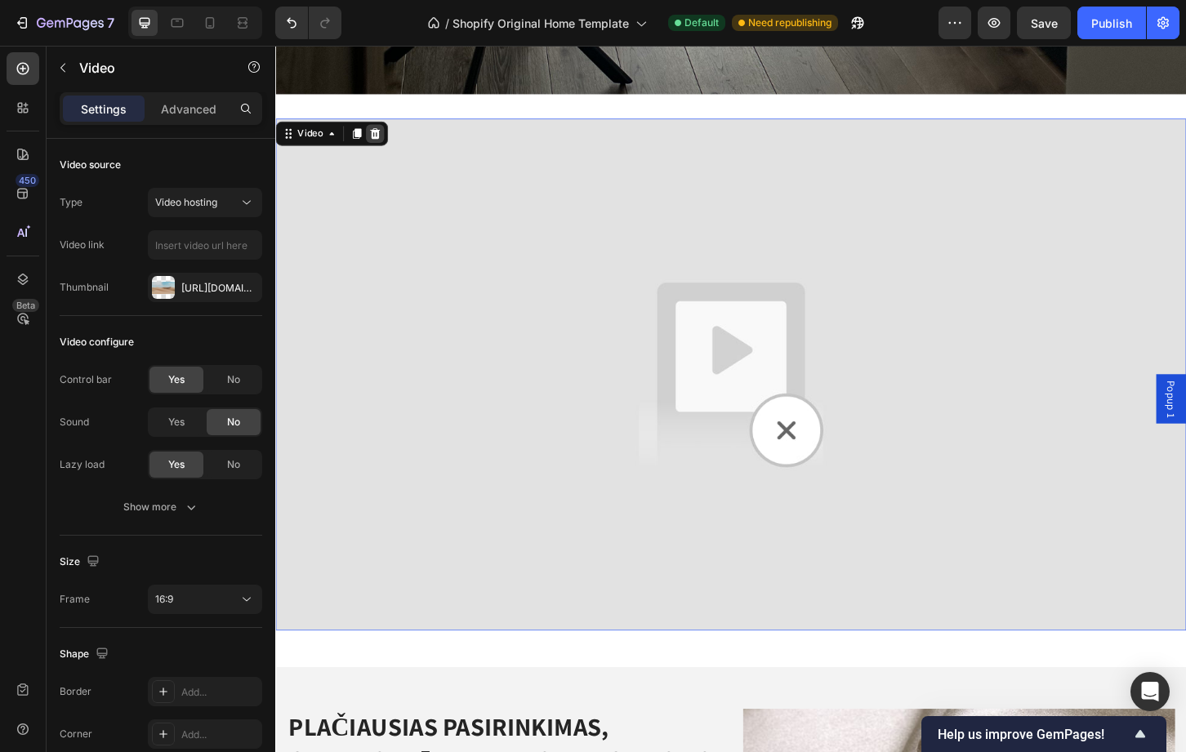
click at [383, 134] on icon at bounding box center [382, 140] width 13 height 13
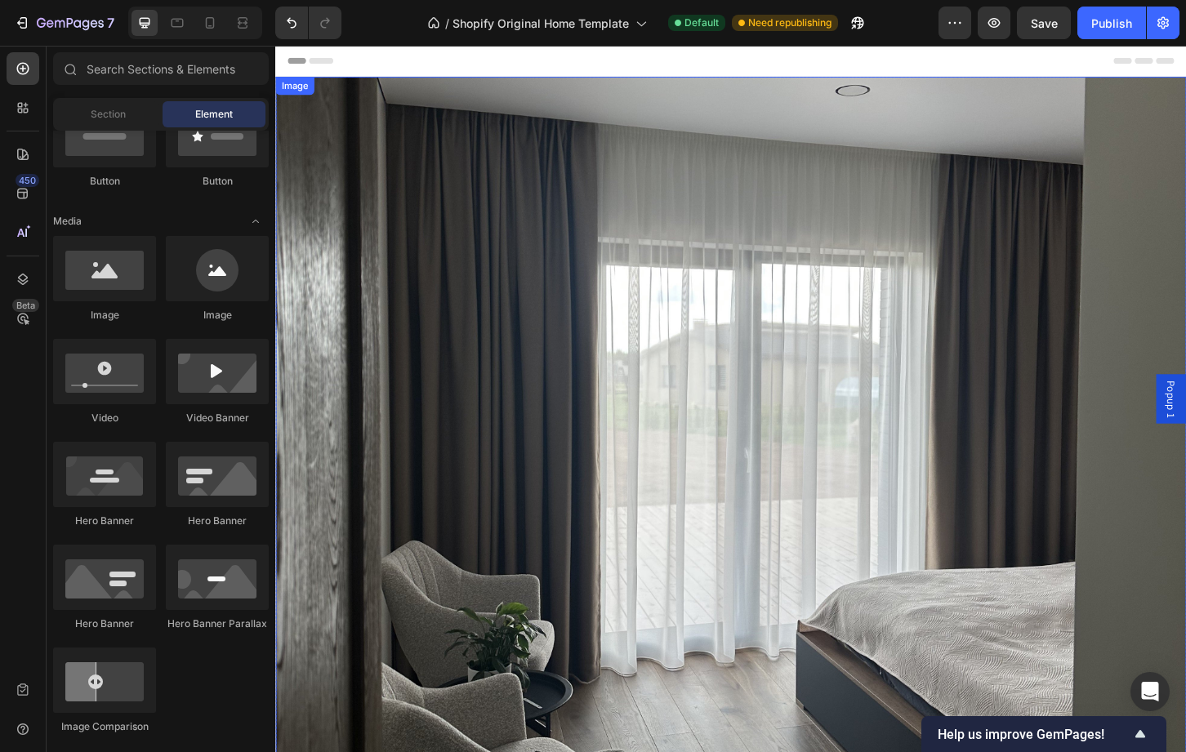
click at [717, 336] on img at bounding box center [765, 575] width 980 height 992
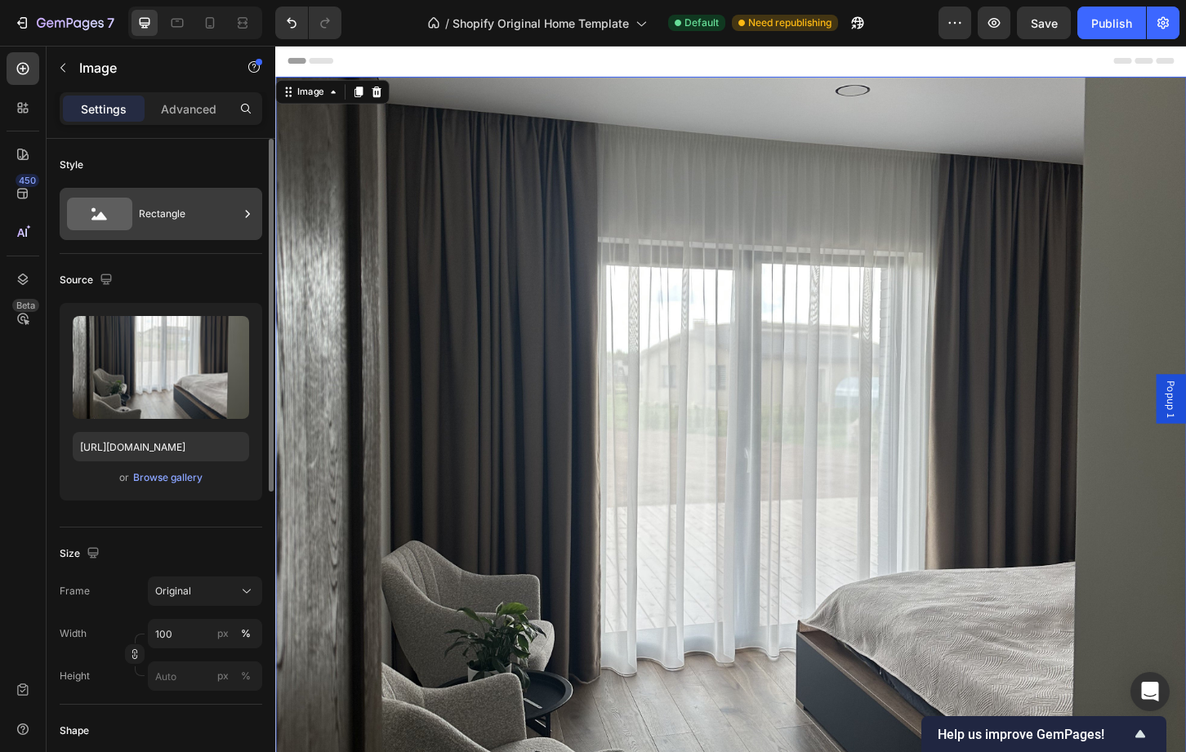
click at [207, 213] on div "Rectangle" at bounding box center [189, 214] width 100 height 38
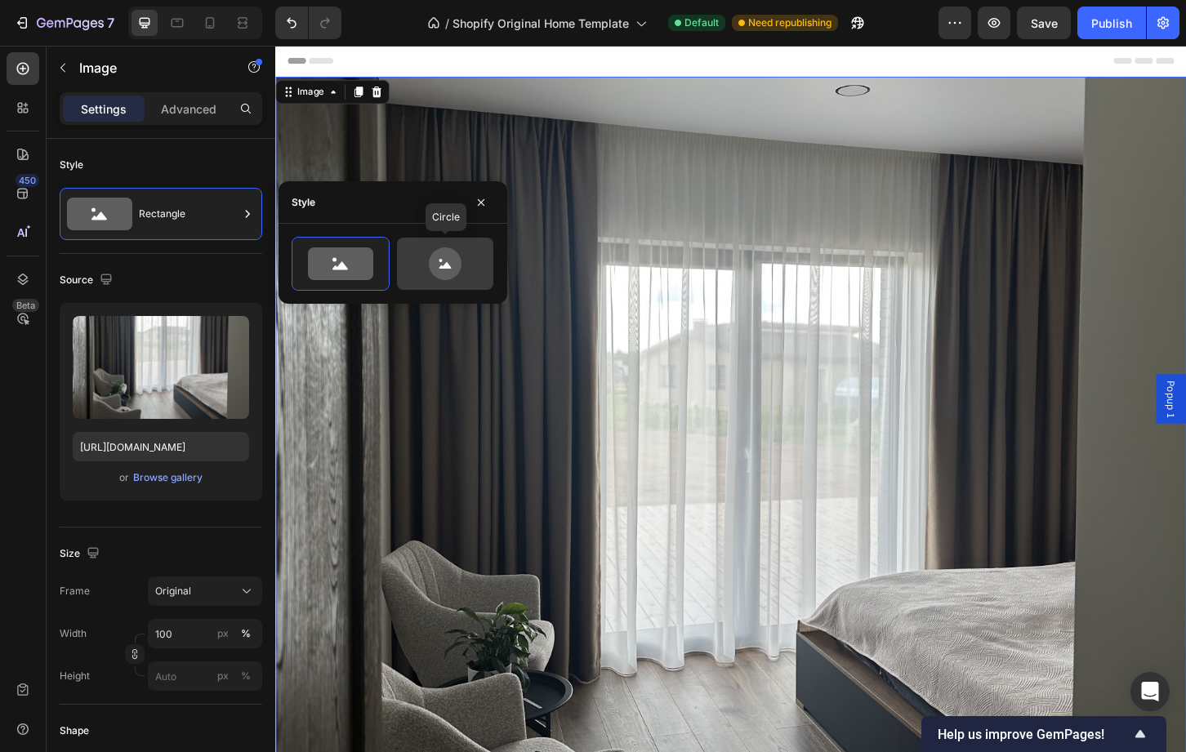
click at [448, 283] on div at bounding box center [445, 264] width 96 height 52
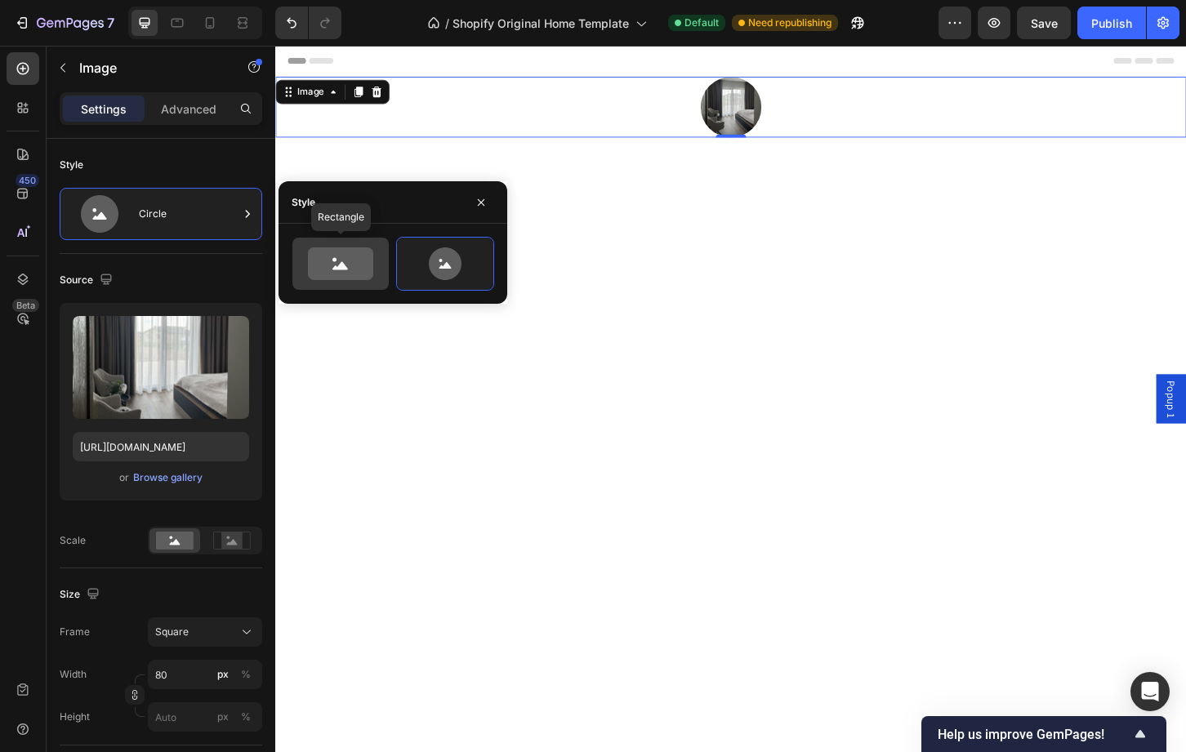
click at [352, 268] on icon at bounding box center [340, 263] width 65 height 33
type input "100"
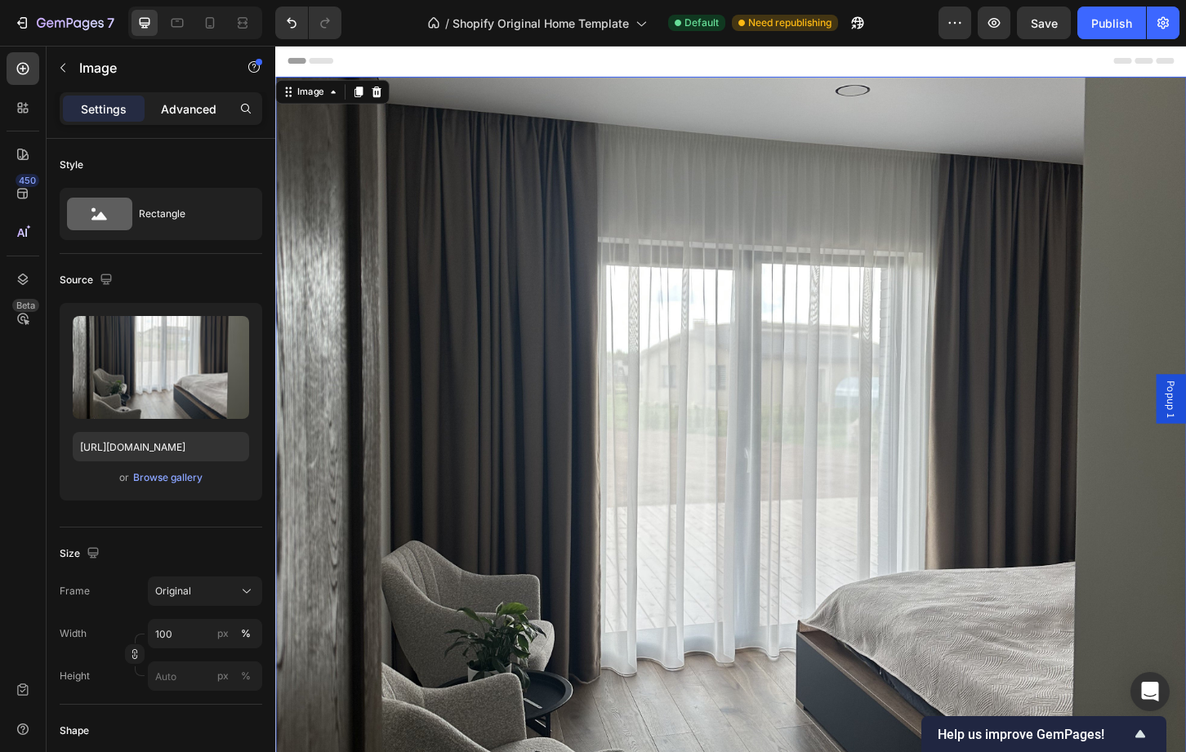
click at [198, 111] on p "Advanced" at bounding box center [189, 108] width 56 height 17
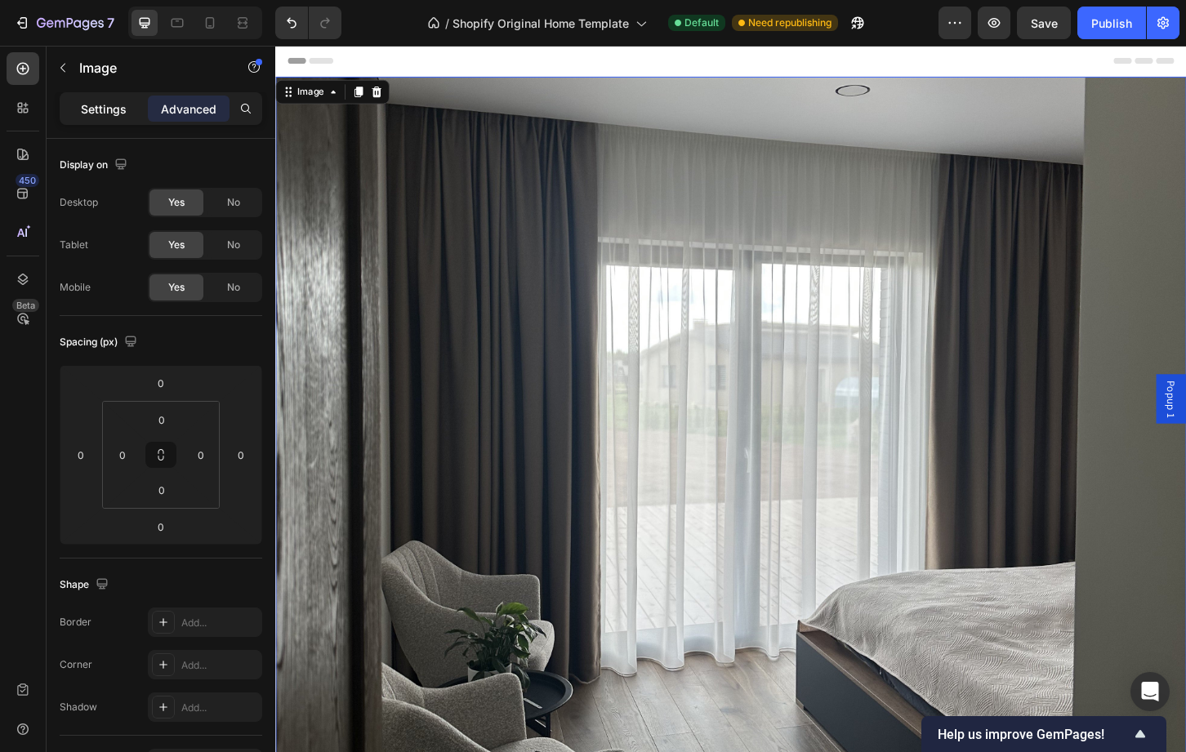
click at [104, 100] on p "Settings" at bounding box center [104, 108] width 46 height 17
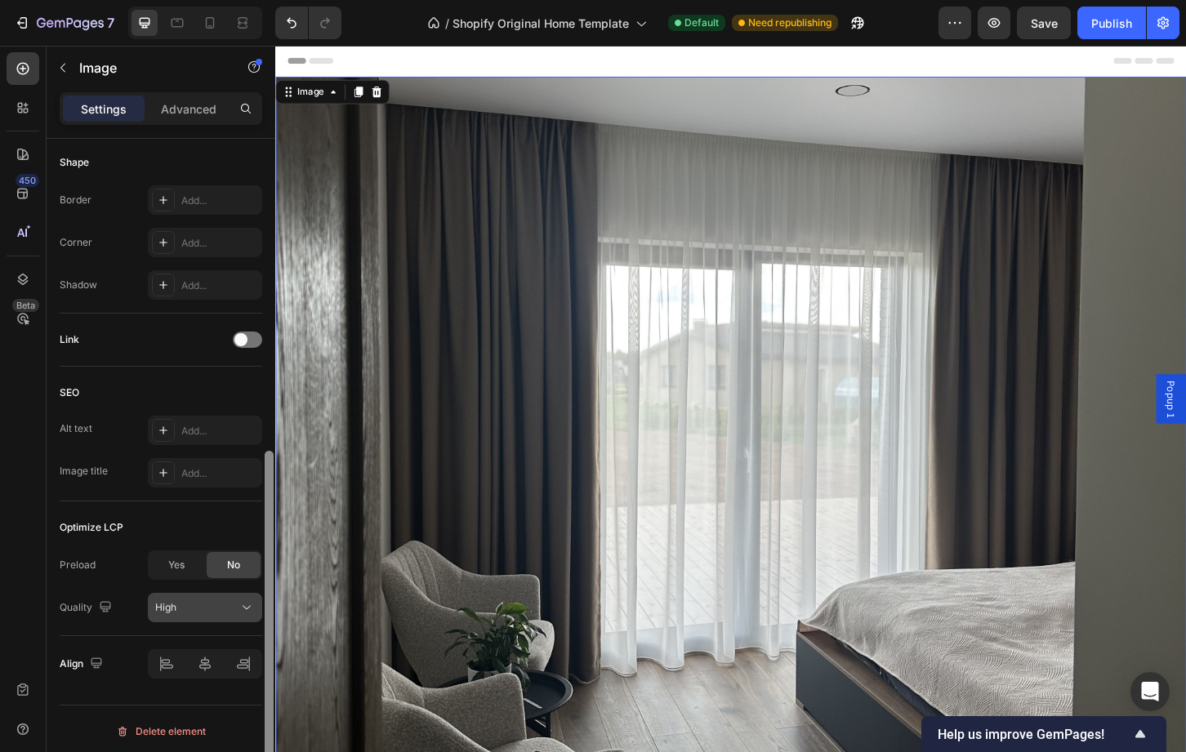
scroll to position [573, 0]
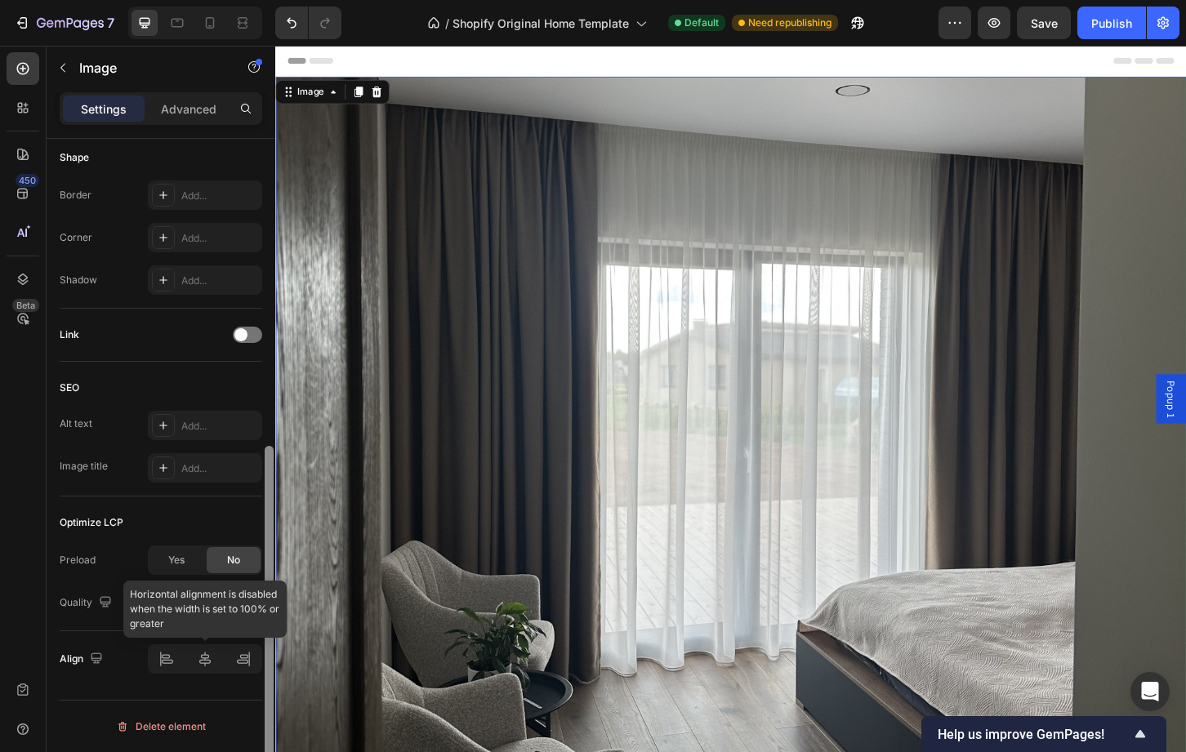
drag, startPoint x: 270, startPoint y: 282, endPoint x: 252, endPoint y: 653, distance: 371.3
click at [252, 653] on div "Style Rectangle Source Upload Image [URL][DOMAIN_NAME] or Browse gallery Size F…" at bounding box center [161, 469] width 229 height 660
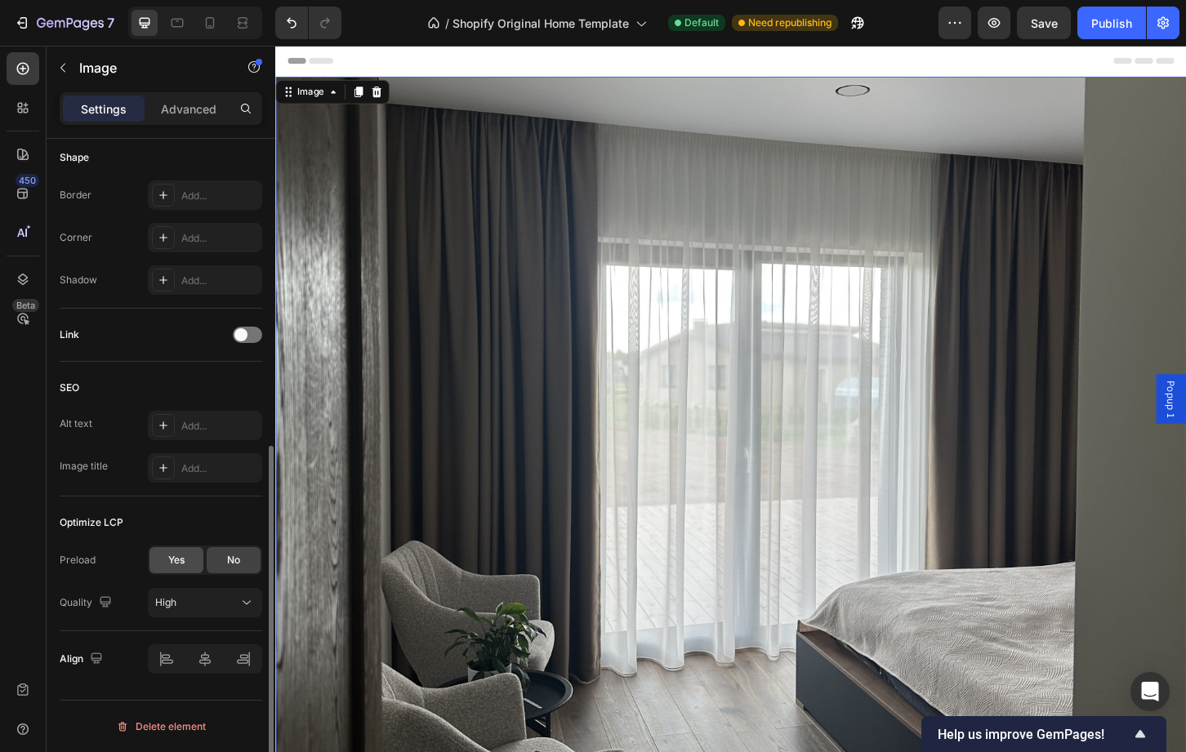
click at [176, 561] on span "Yes" at bounding box center [176, 560] width 16 height 15
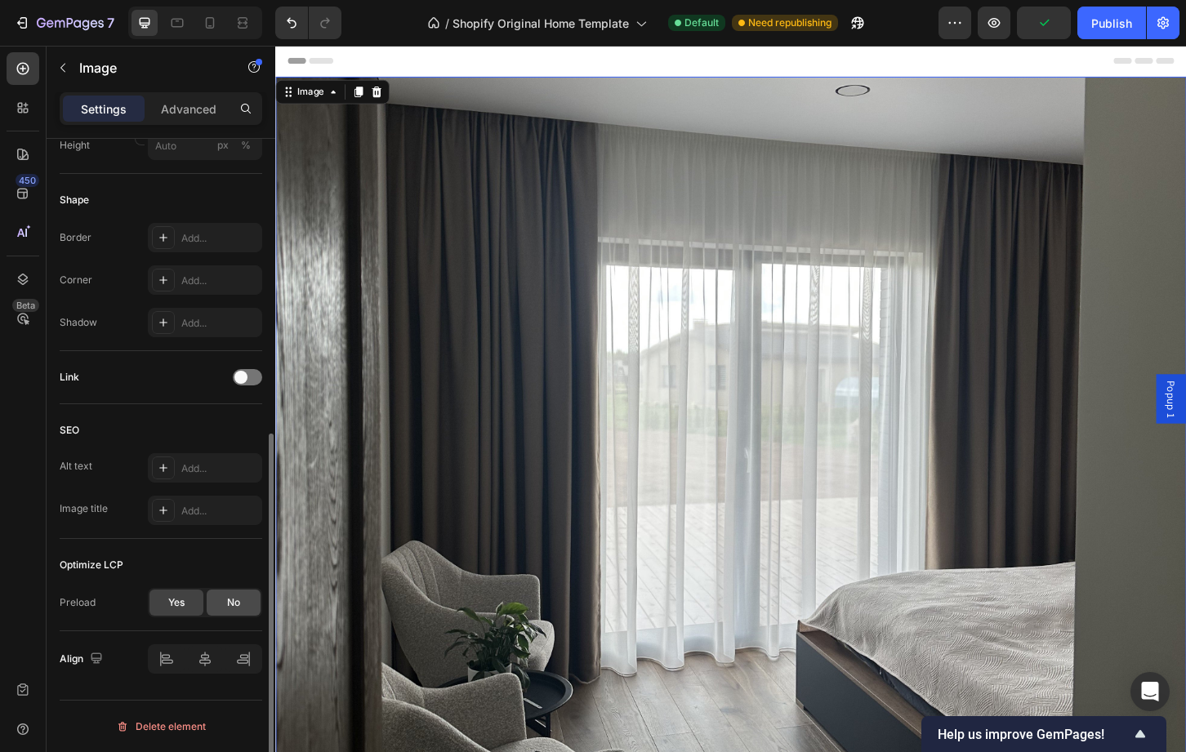
click at [224, 608] on div "No" at bounding box center [234, 603] width 54 height 26
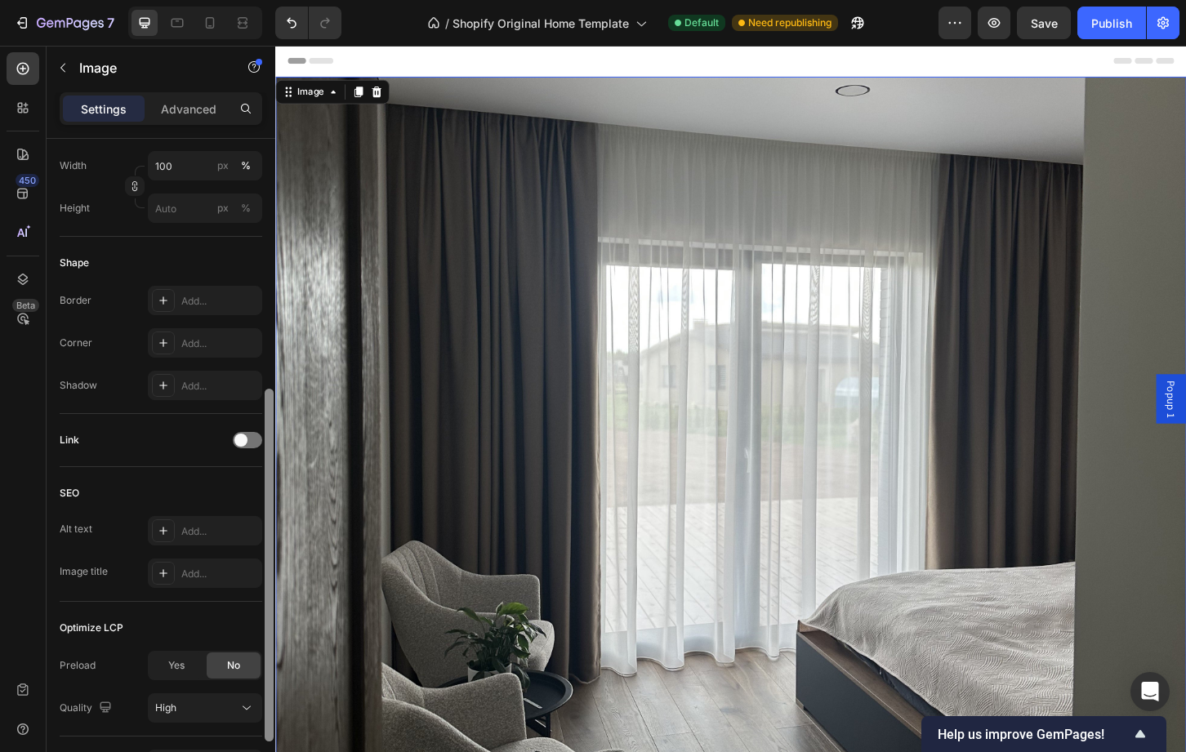
drag, startPoint x: 547, startPoint y: 551, endPoint x: 275, endPoint y: 418, distance: 302.5
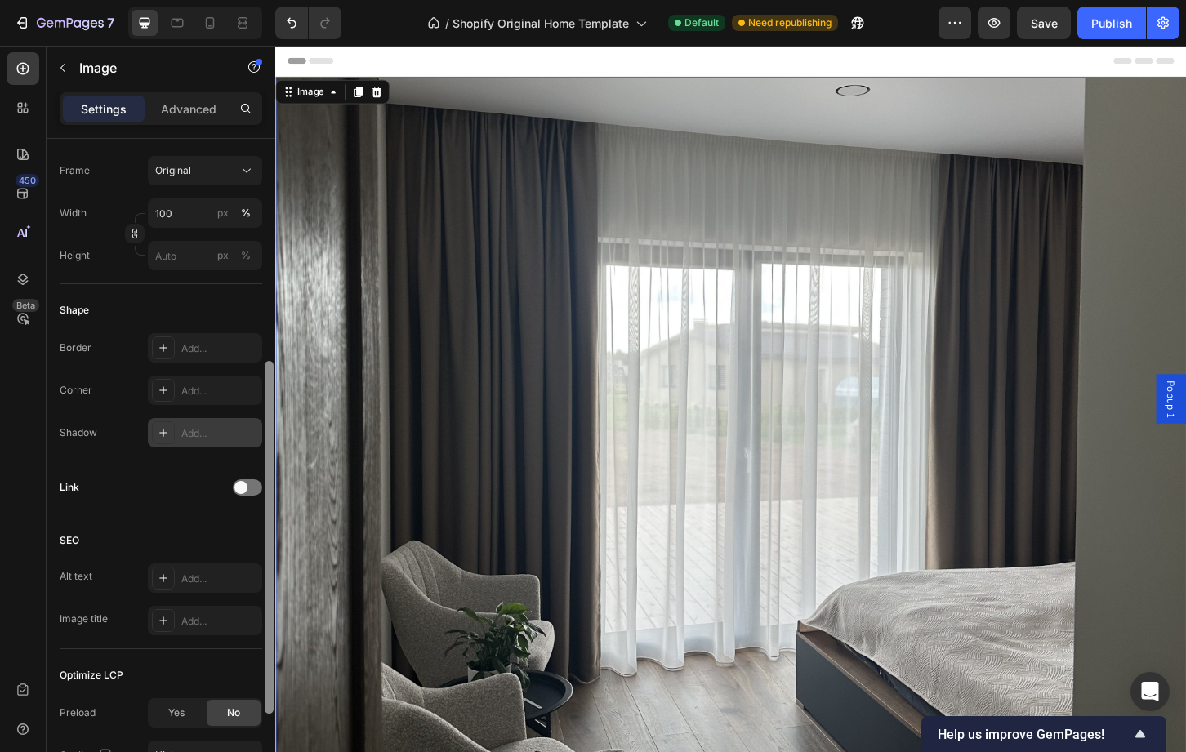
scroll to position [417, 0]
click at [164, 444] on div at bounding box center [163, 437] width 23 height 23
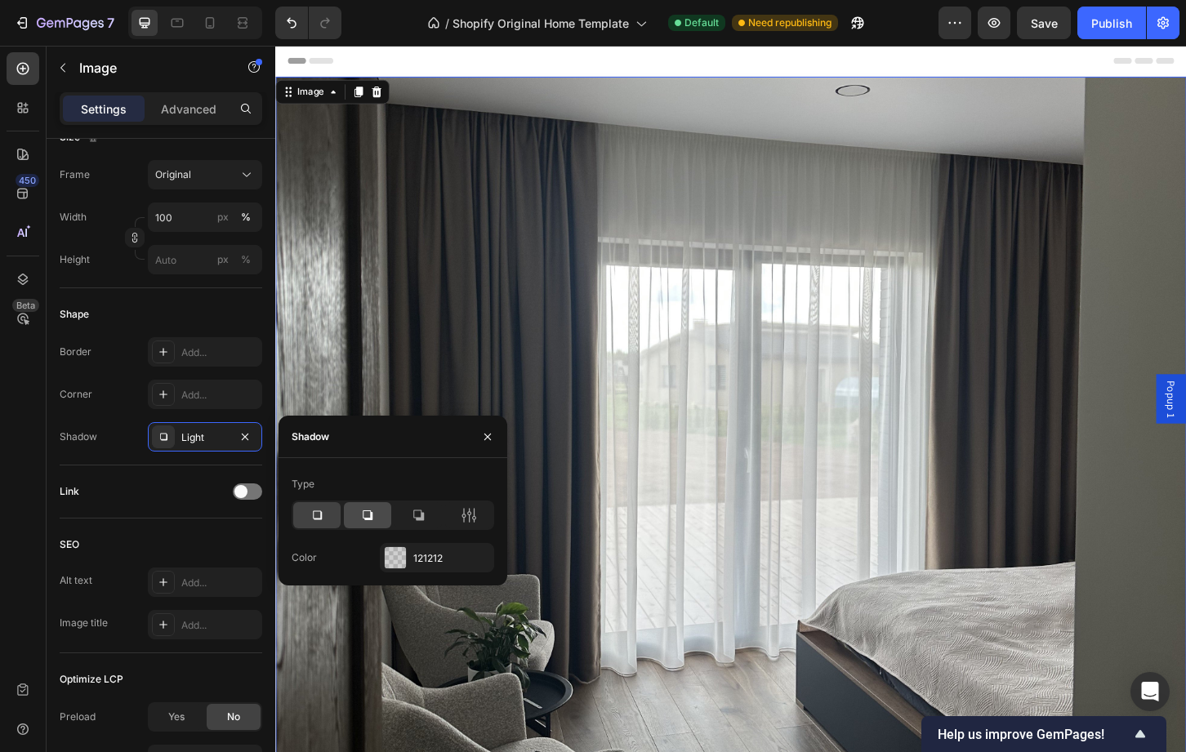
click at [367, 527] on div at bounding box center [367, 515] width 47 height 26
click at [323, 511] on icon at bounding box center [317, 515] width 16 height 16
click at [465, 513] on icon at bounding box center [469, 515] width 16 height 16
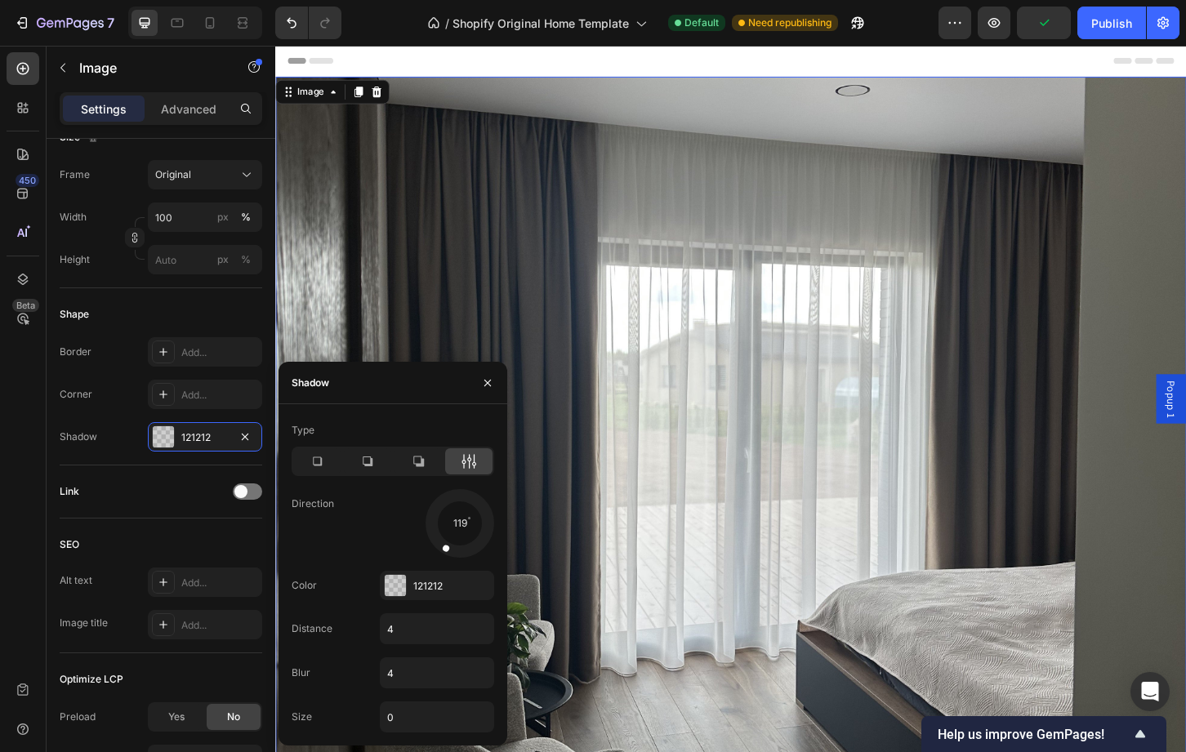
drag, startPoint x: 473, startPoint y: 537, endPoint x: 439, endPoint y: 540, distance: 33.6
click at [439, 540] on div at bounding box center [451, 539] width 26 height 37
drag, startPoint x: 439, startPoint y: 540, endPoint x: 451, endPoint y: 547, distance: 13.6
click at [451, 547] on div at bounding box center [456, 541] width 18 height 38
click at [401, 581] on div at bounding box center [395, 585] width 21 height 21
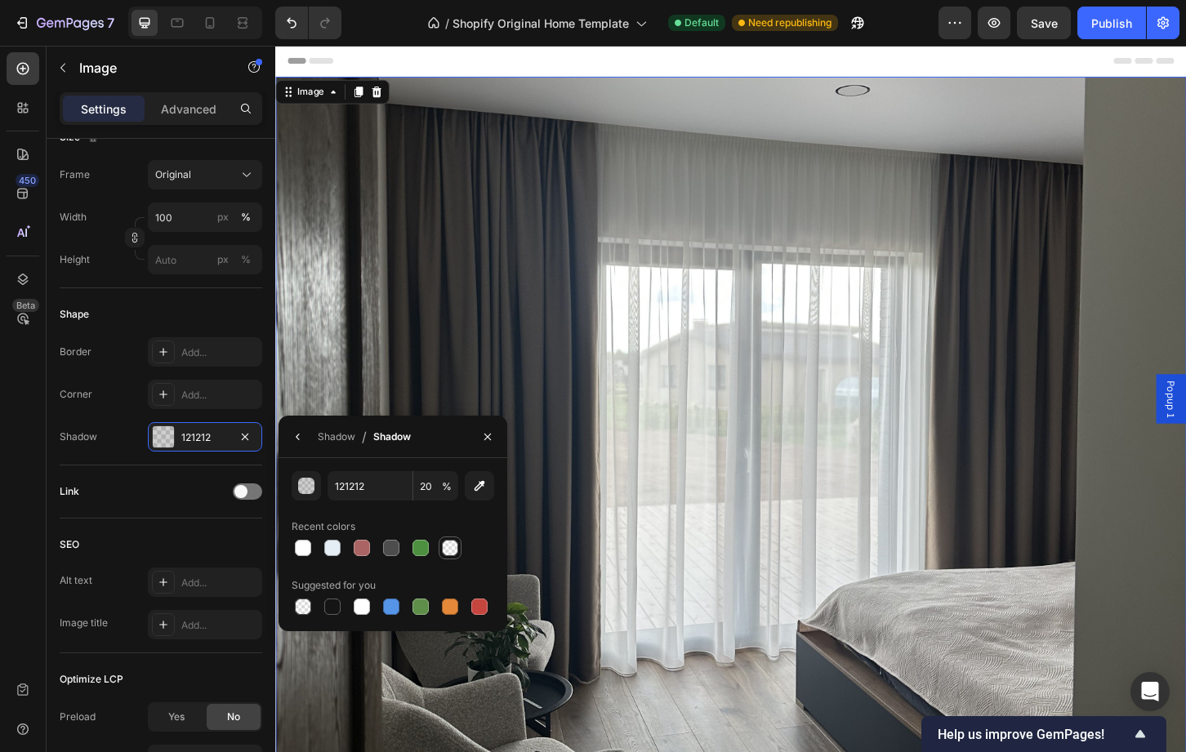
click at [455, 547] on div at bounding box center [450, 548] width 16 height 16
type input "FFFFFF"
type input "0"
click at [332, 602] on div at bounding box center [332, 607] width 16 height 16
type input "151515"
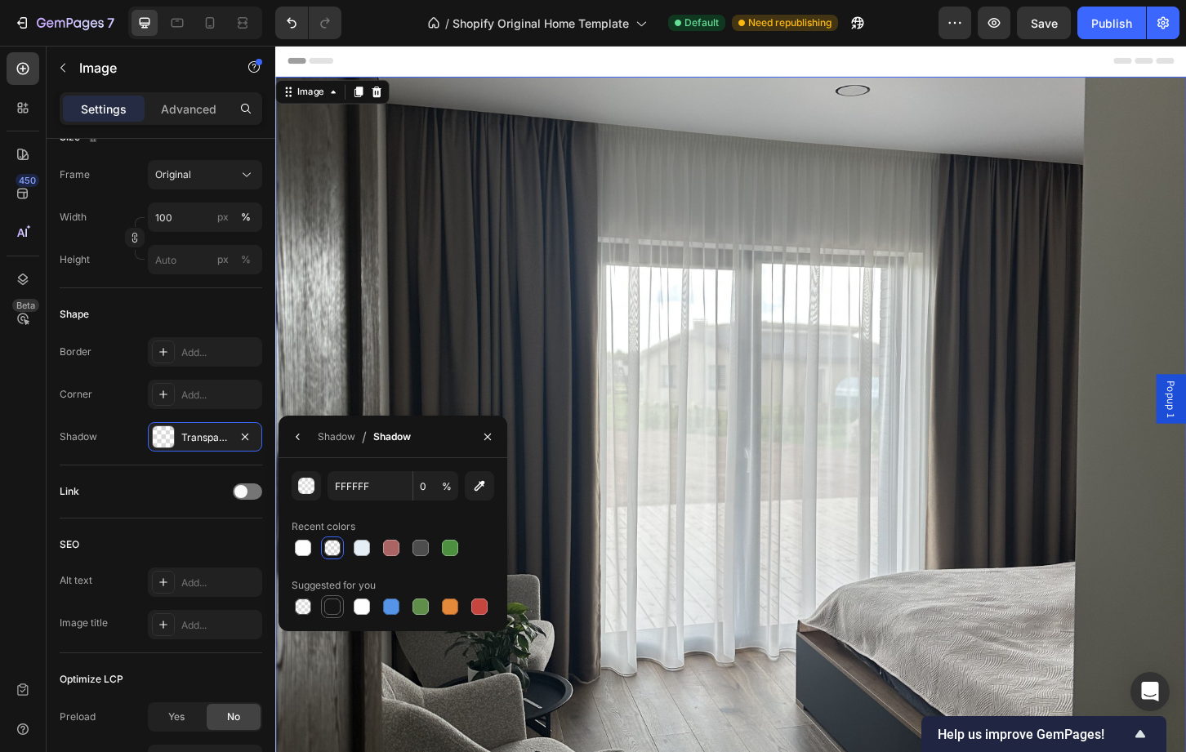
type input "100"
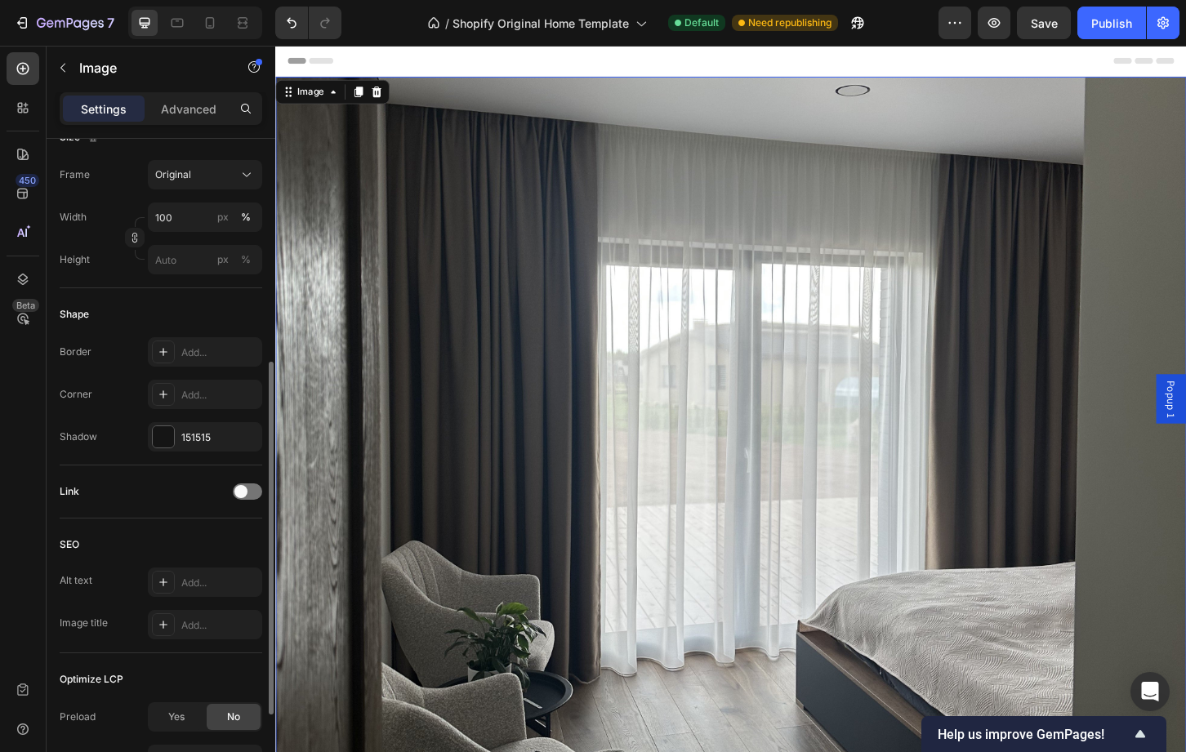
click at [173, 486] on div "Link" at bounding box center [161, 492] width 203 height 26
click at [208, 439] on div "151515" at bounding box center [204, 437] width 47 height 15
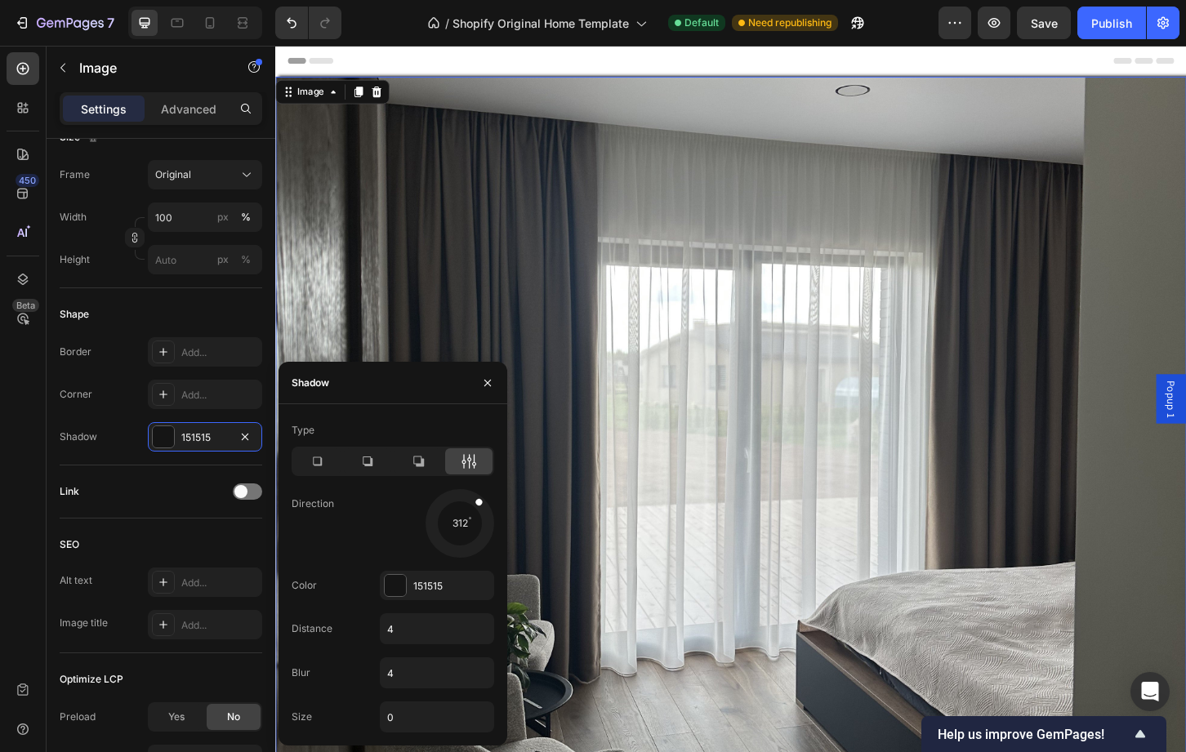
drag, startPoint x: 457, startPoint y: 548, endPoint x: 491, endPoint y: 484, distance: 72.4
click at [491, 484] on div "Type Direction 312 Color 151515 Distance 4 Blur 4 Size 0" at bounding box center [393, 574] width 229 height 315
drag, startPoint x: 469, startPoint y: 497, endPoint x: 426, endPoint y: 516, distance: 47.5
click at [426, 516] on div at bounding box center [459, 523] width 73 height 73
click at [669, 482] on img at bounding box center [765, 575] width 980 height 992
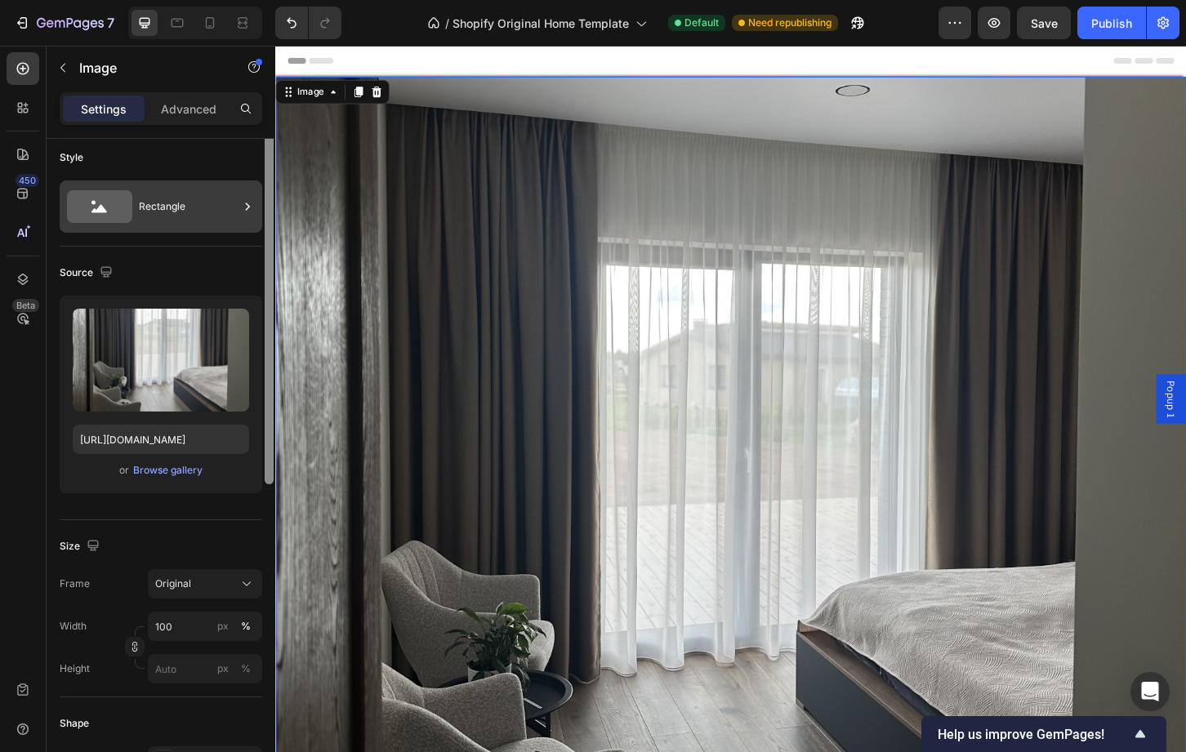
scroll to position [0, 0]
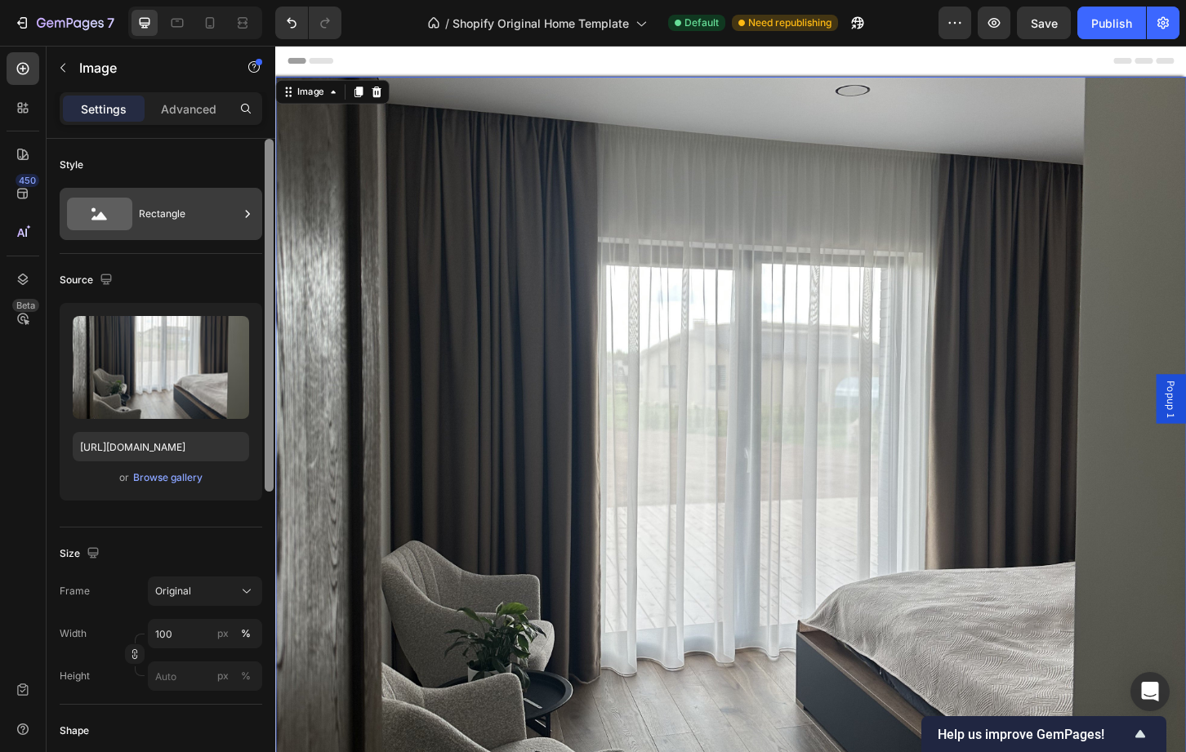
drag, startPoint x: 268, startPoint y: 473, endPoint x: 259, endPoint y: 212, distance: 261.5
click at [259, 212] on div "Style Rectangle Source Upload Image [URL][DOMAIN_NAME] or Browse gallery Size F…" at bounding box center [161, 469] width 229 height 660
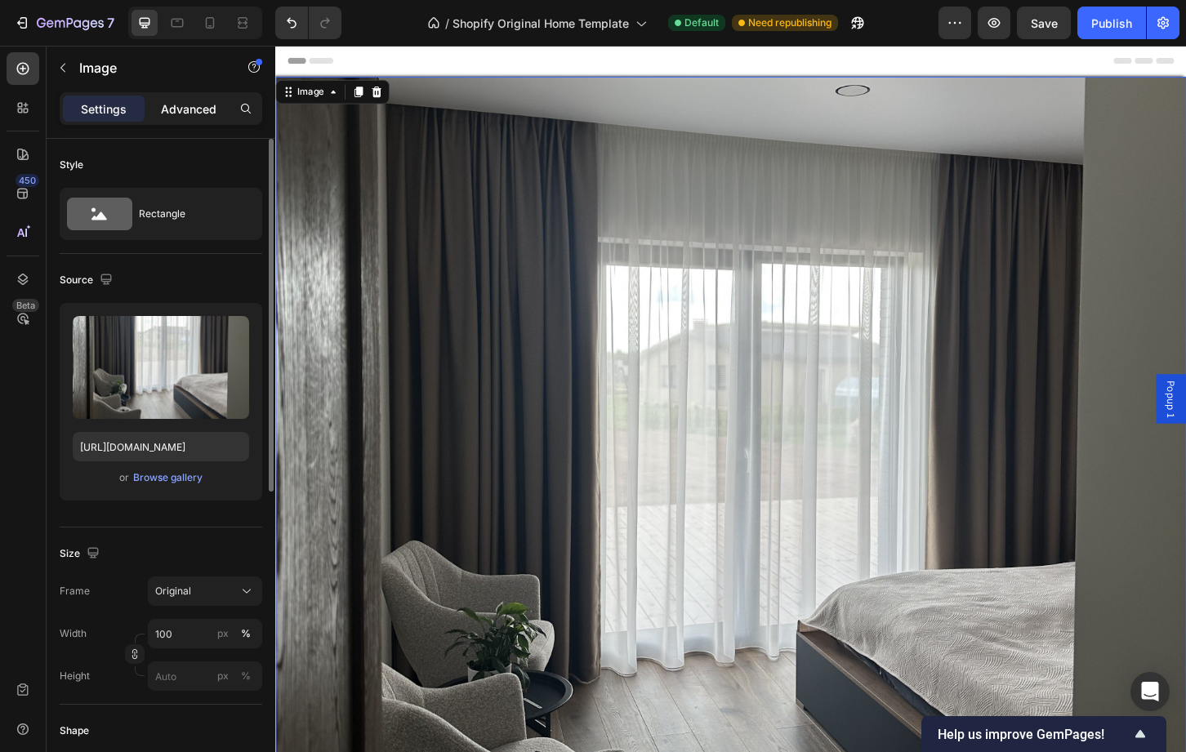
click at [205, 117] on p "Advanced" at bounding box center [189, 108] width 56 height 17
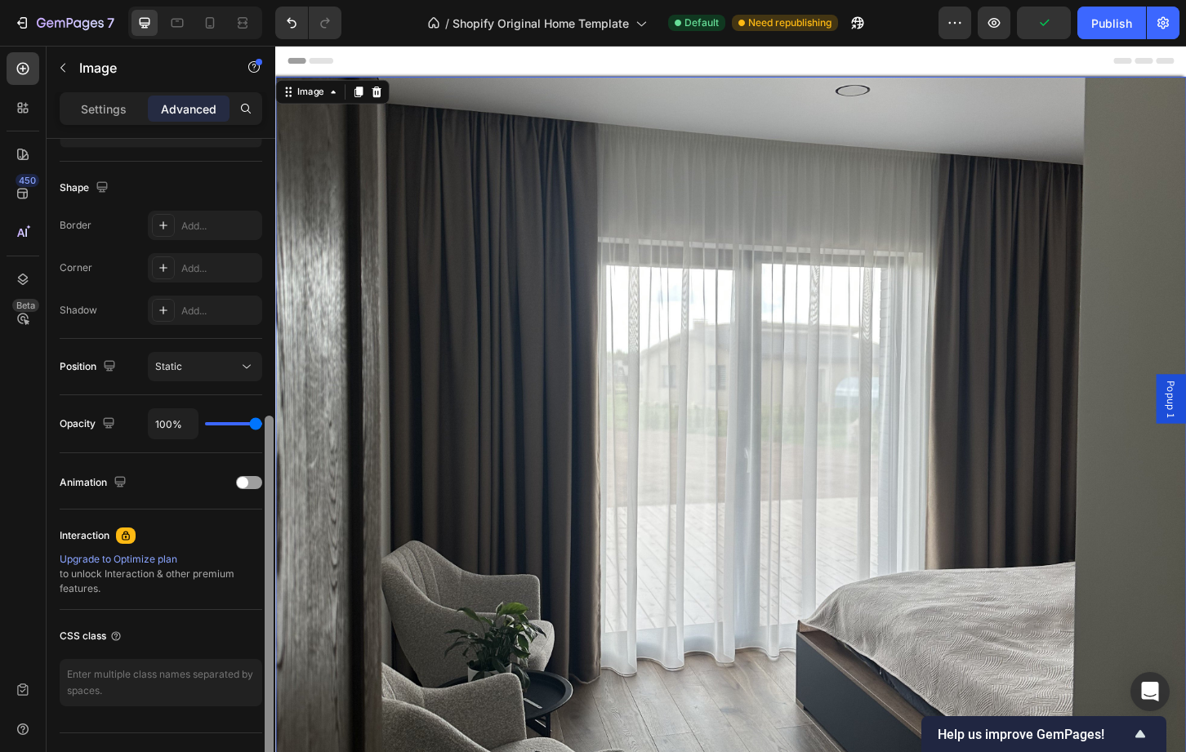
scroll to position [430, 0]
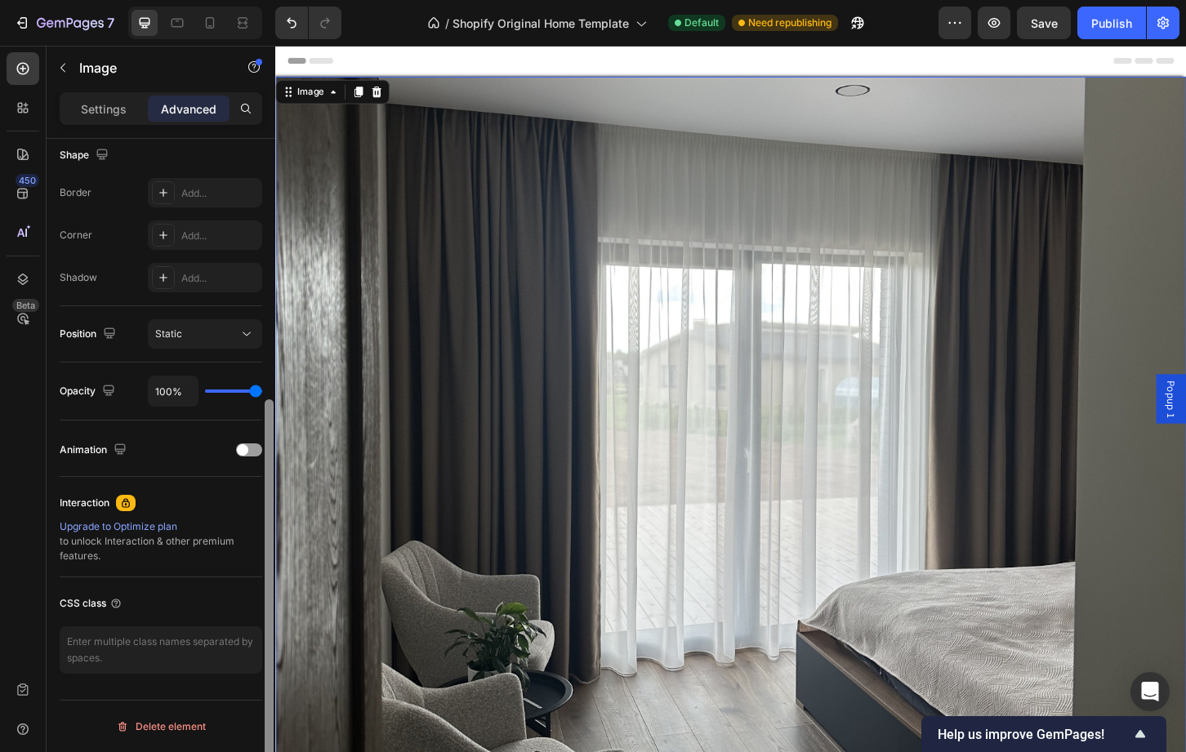
drag, startPoint x: 270, startPoint y: 242, endPoint x: 265, endPoint y: 509, distance: 267.1
click at [265, 509] on div at bounding box center [269, 598] width 9 height 399
click at [249, 394] on div "100%" at bounding box center [205, 391] width 114 height 31
type input "93%"
type input "93"
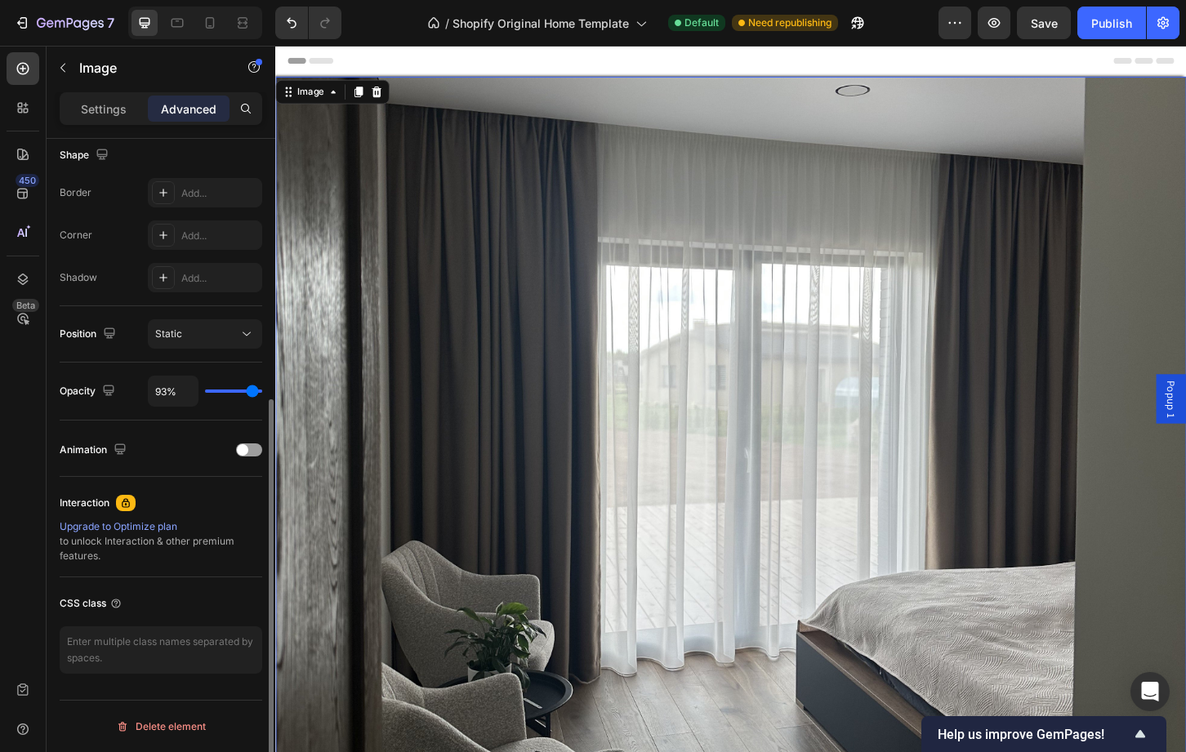
type input "89%"
type input "89"
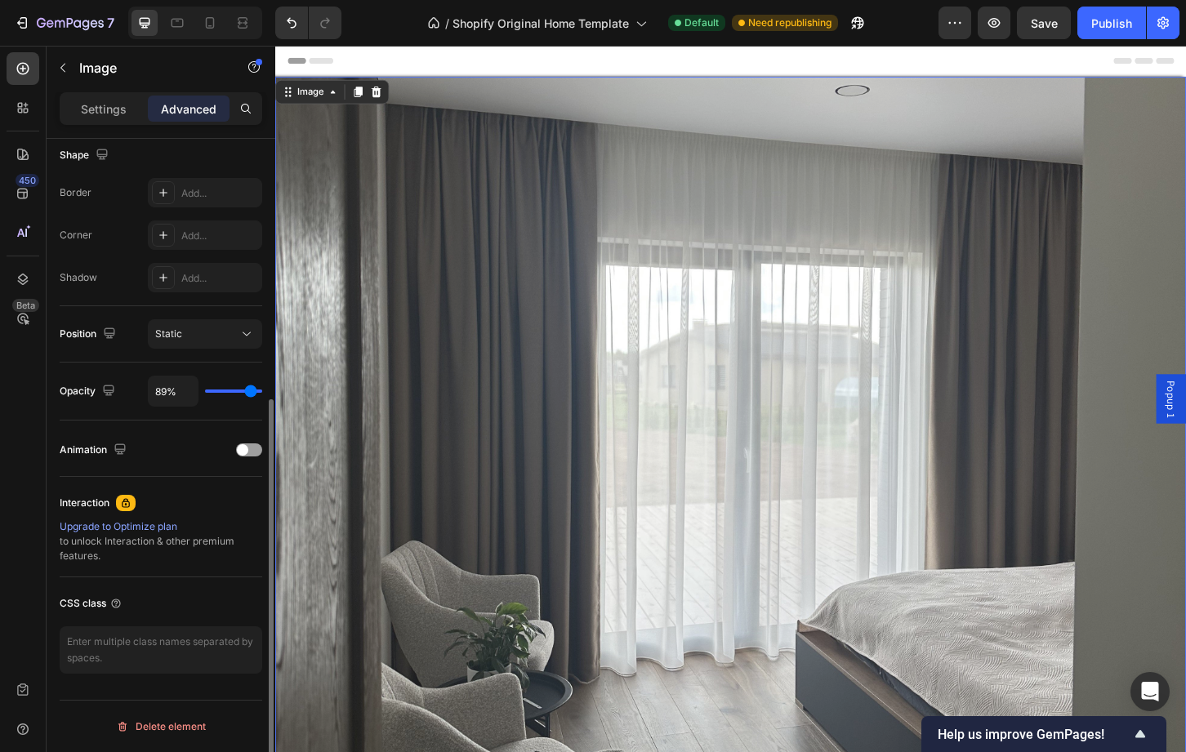
type input "87%"
type input "87"
type input "82%"
type input "82"
type input "81%"
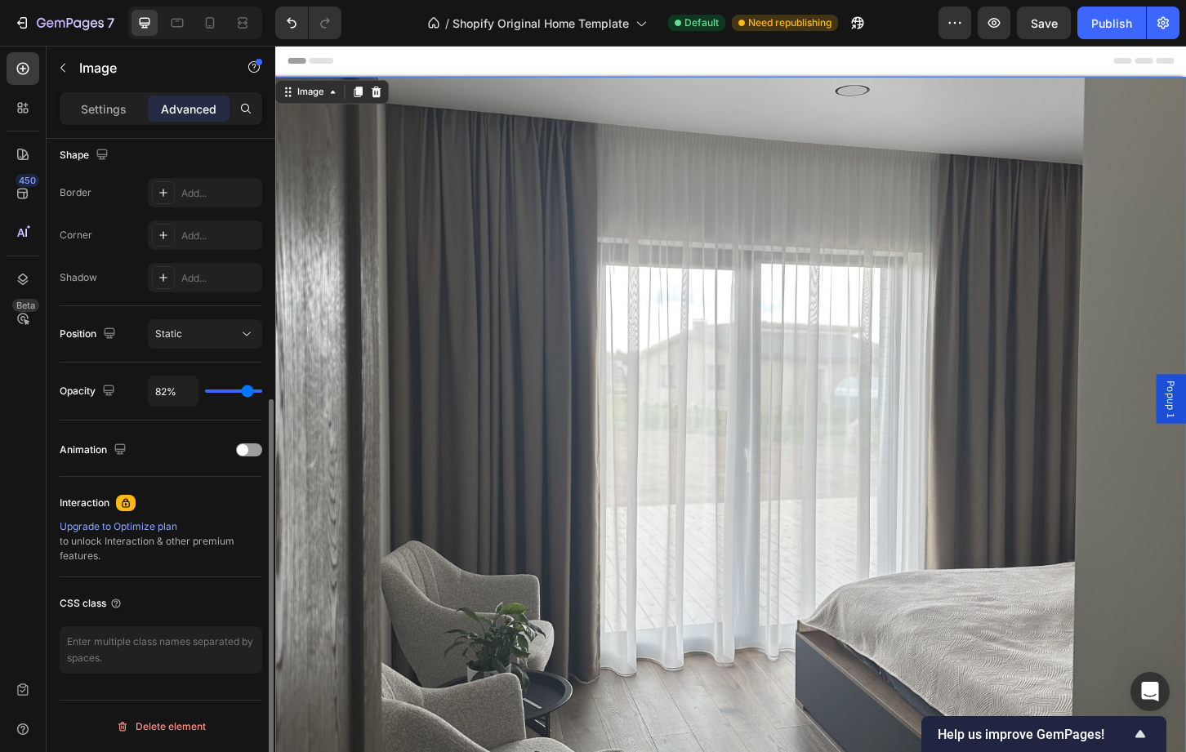
type input "81"
type input "78%"
type input "78"
type input "76%"
type input "76"
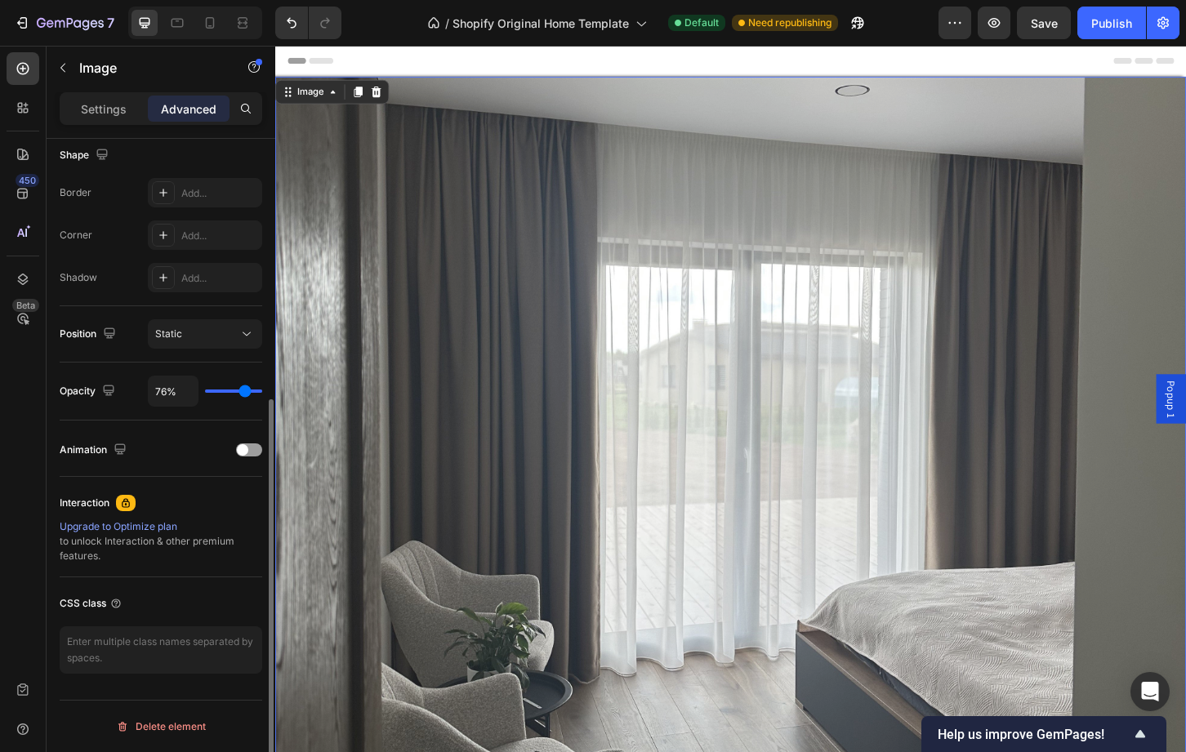
type input "75%"
type input "75"
type input "73%"
type input "73"
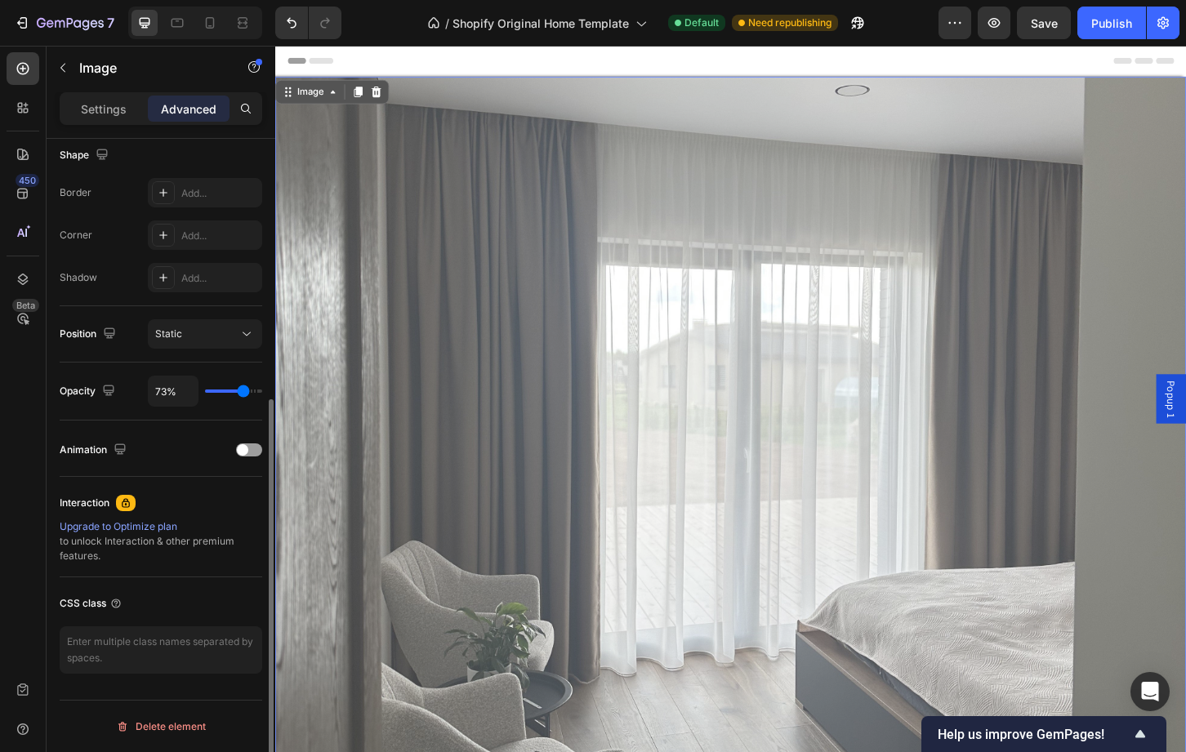
type input "59%"
type input "59"
type input "52%"
type input "52"
type input "45%"
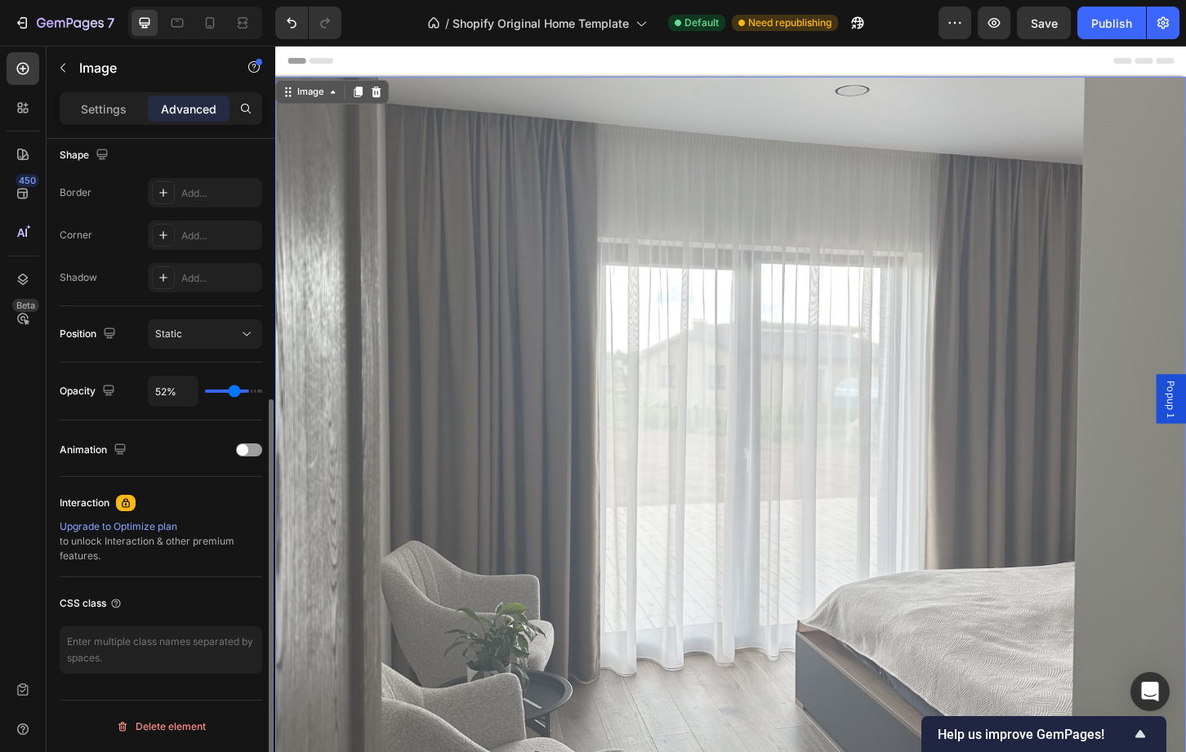
type input "45"
type input "31%"
type input "31"
type input "25%"
type input "25"
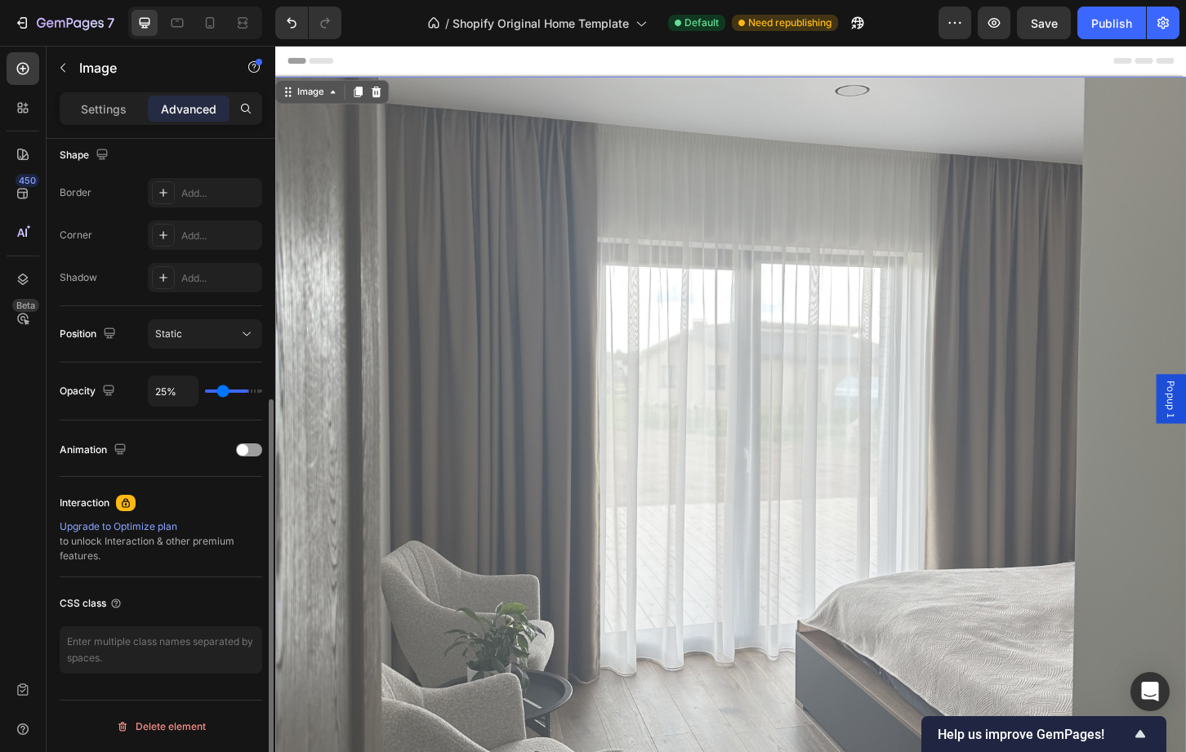
type input "17%"
type input "17"
type input "9%"
type input "9"
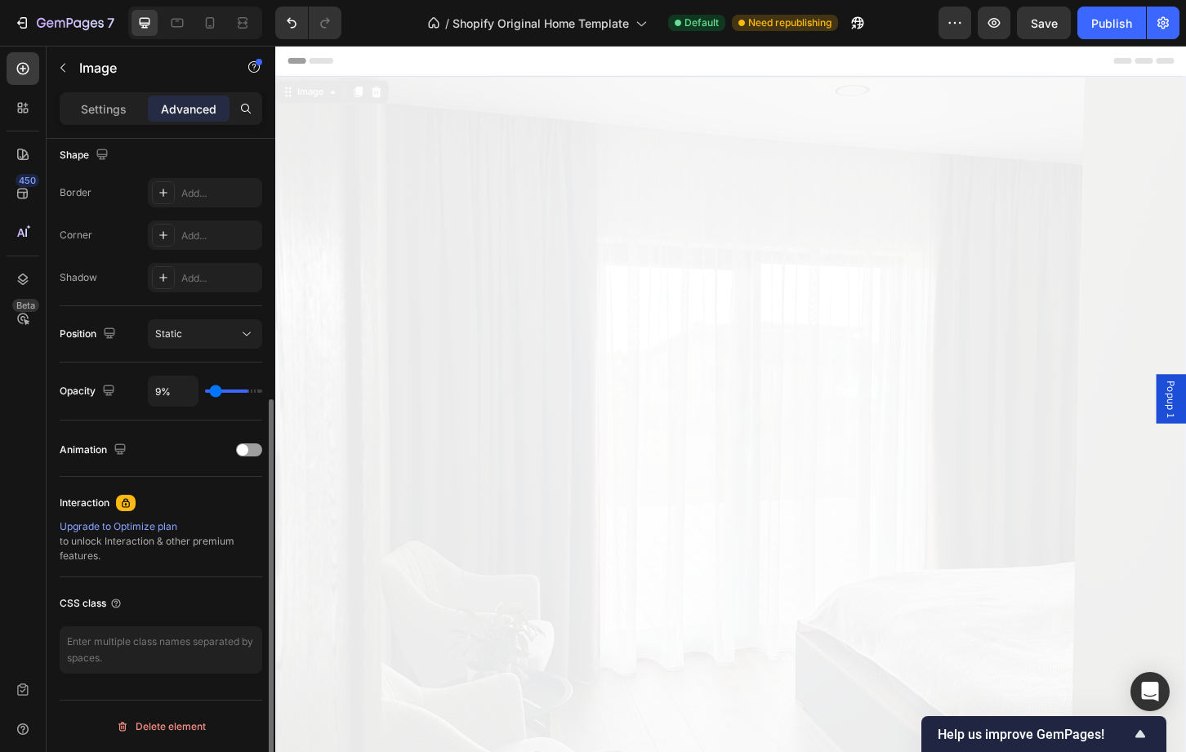
type input "5%"
type input "5"
type input "1%"
type input "1"
type input "0%"
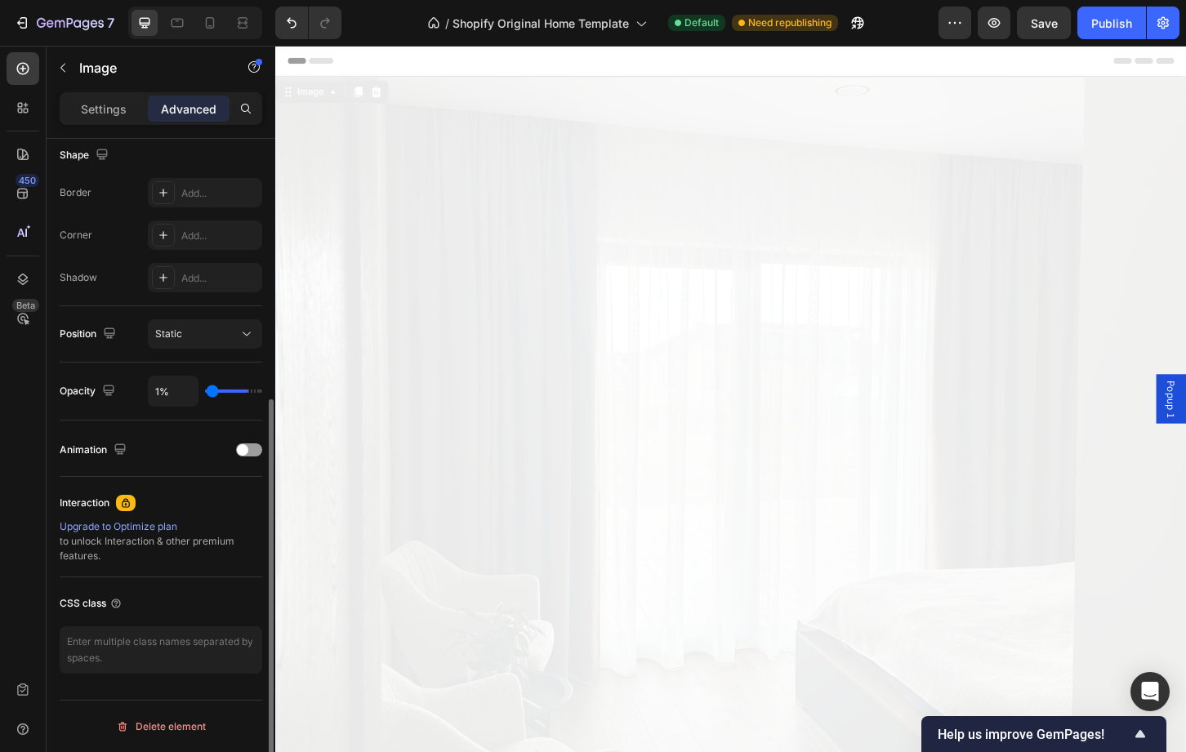
type input "0"
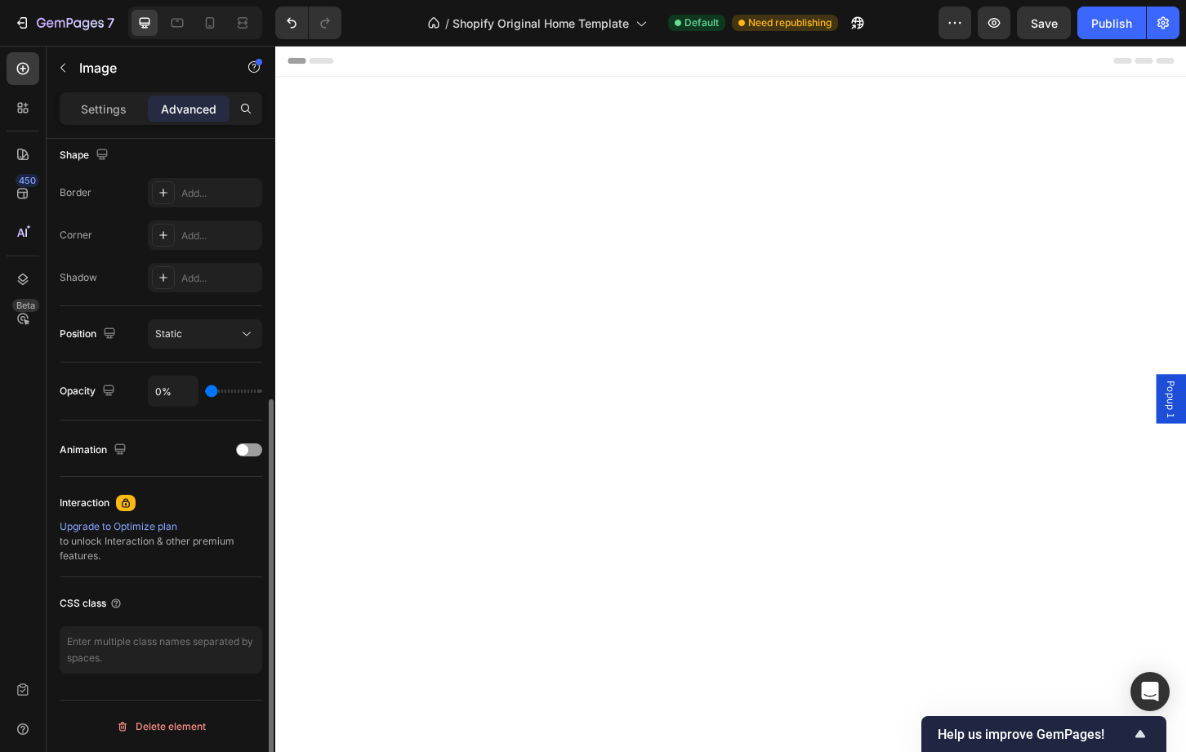
type input "4%"
type input "4"
type input "7%"
type input "7"
type input "22%"
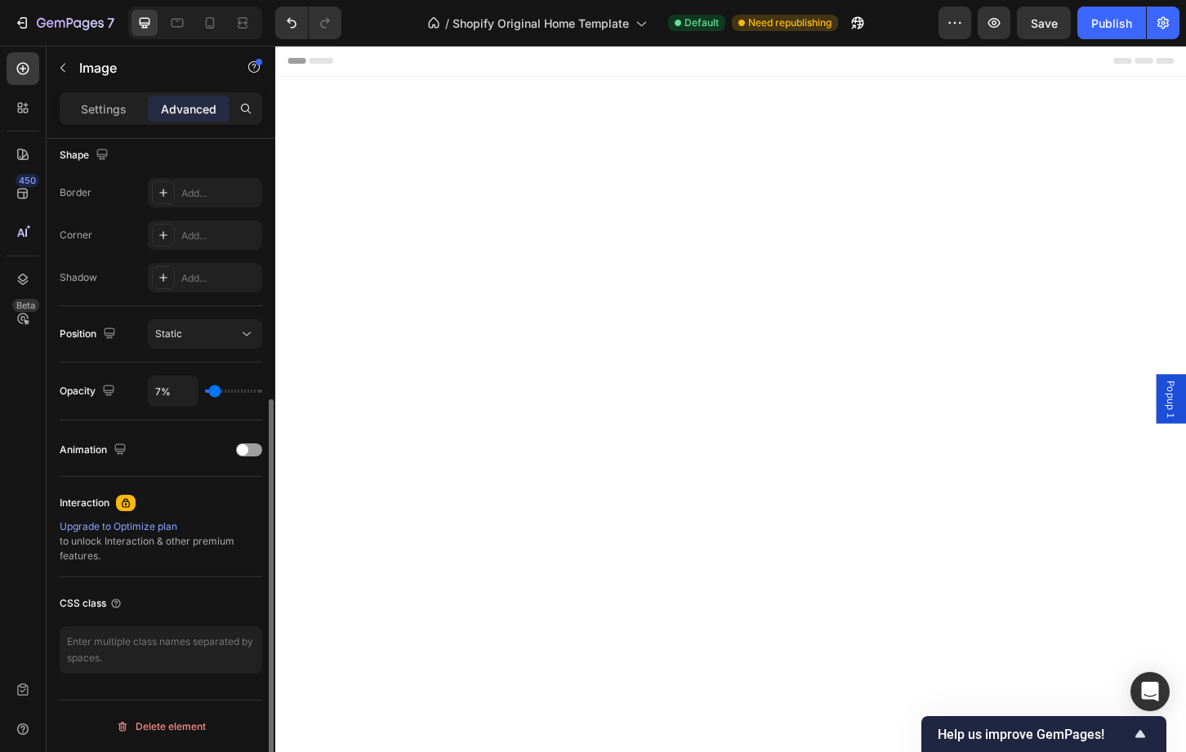
type input "22"
type input "32%"
type input "32"
type input "44%"
type input "44"
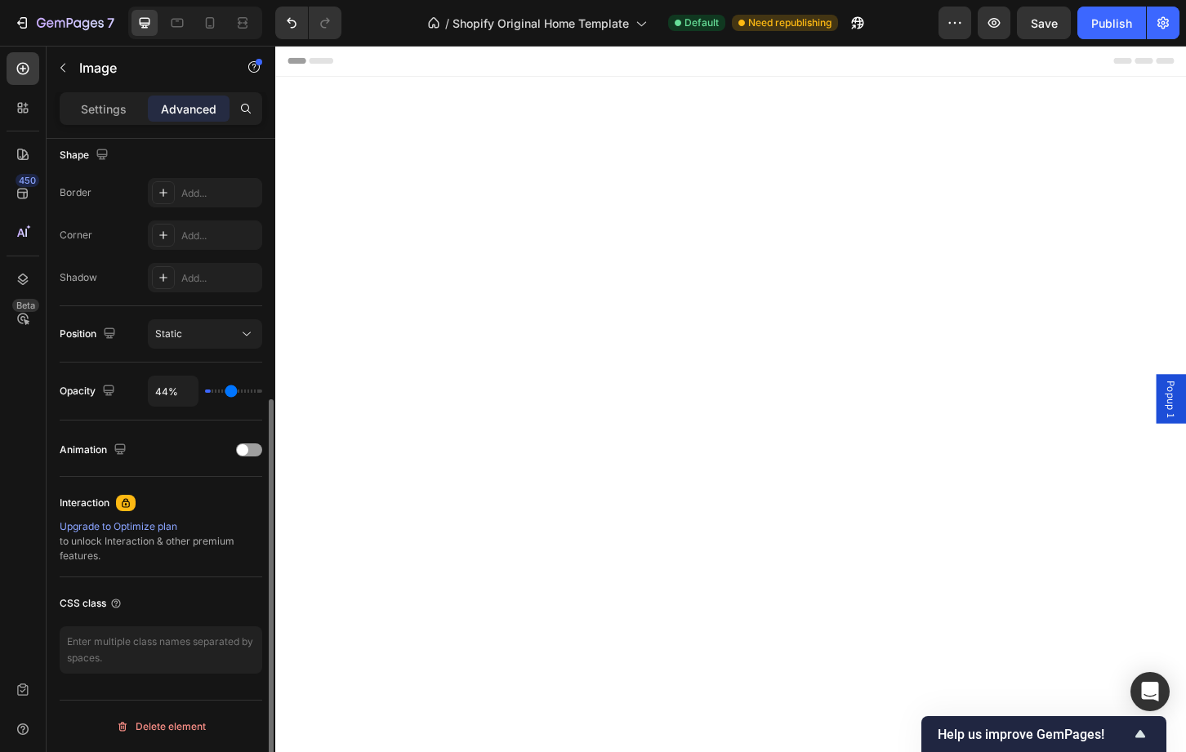
type input "59%"
type input "59"
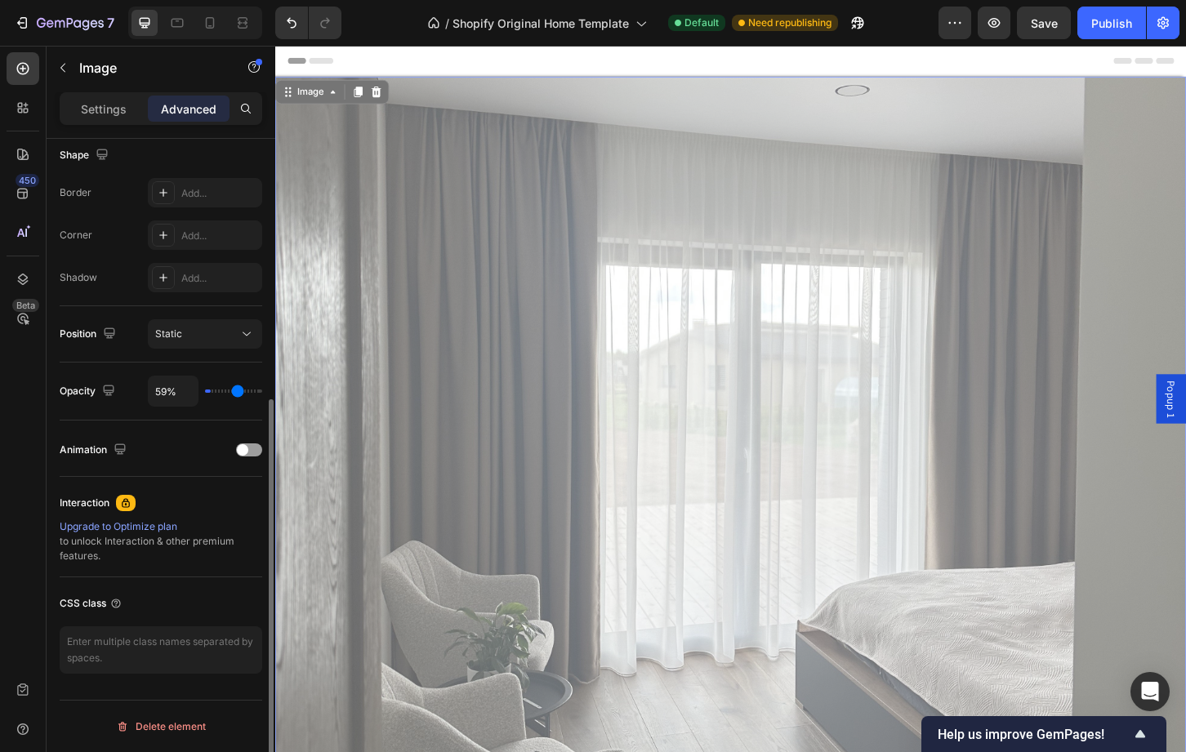
type input "66%"
type input "66"
type input "75%"
type input "75"
type input "85%"
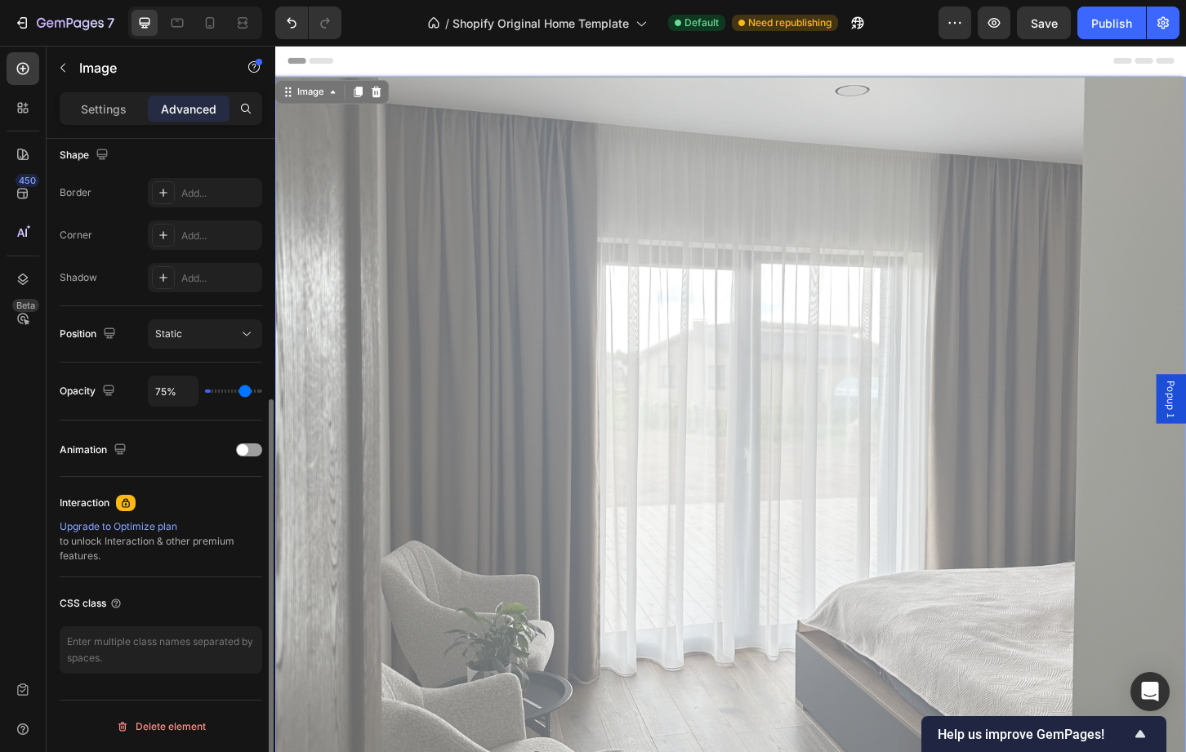
type input "85"
type input "90%"
type input "90"
type input "94%"
type input "94"
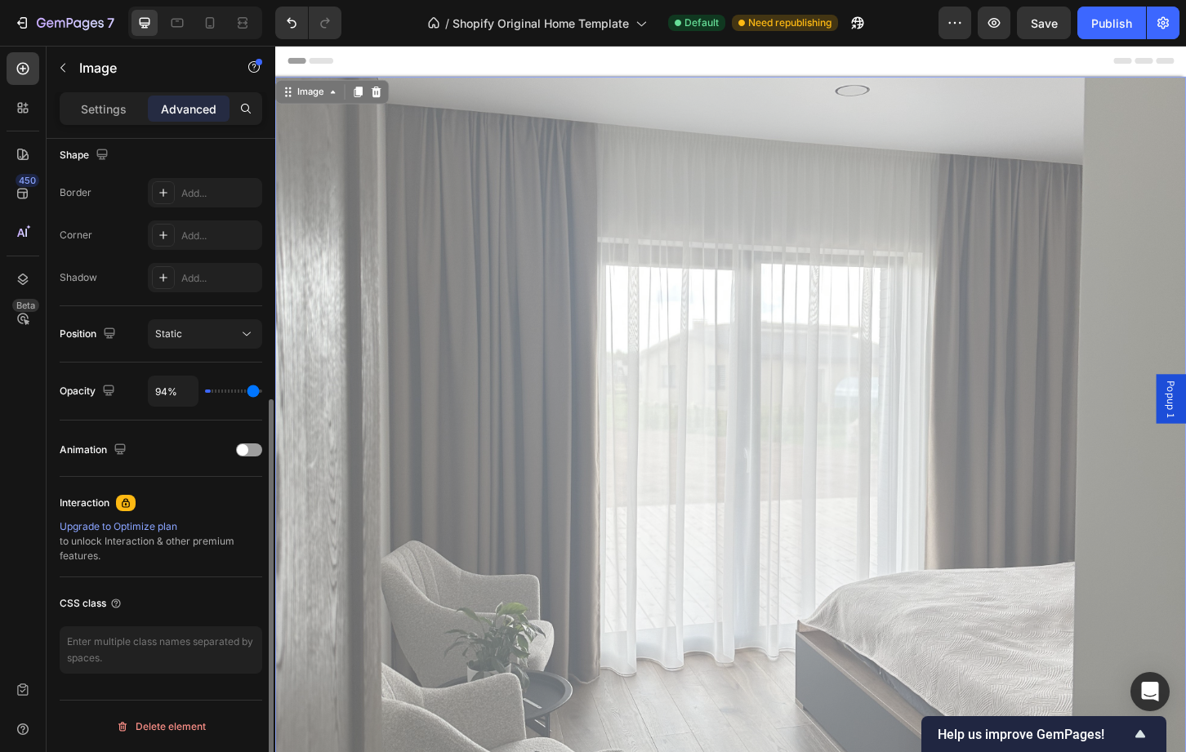
type input "100%"
type input "100"
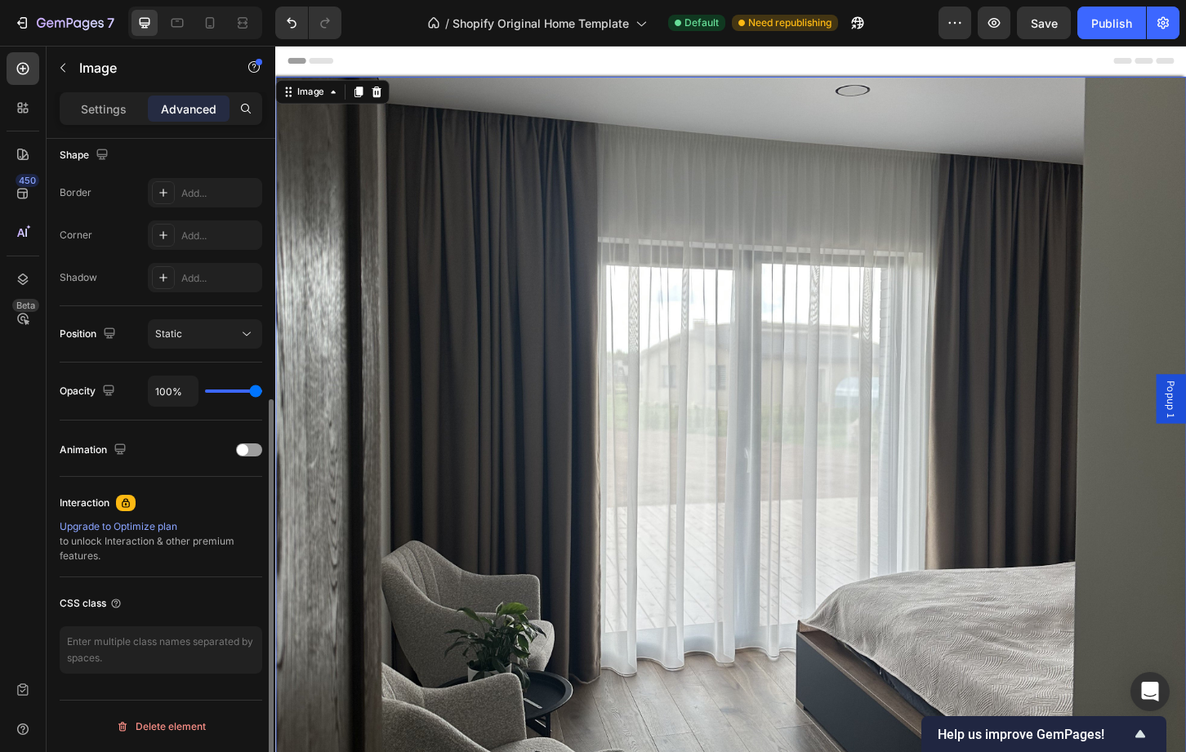
type input "99%"
type input "99"
type input "95%"
type input "95"
type input "94%"
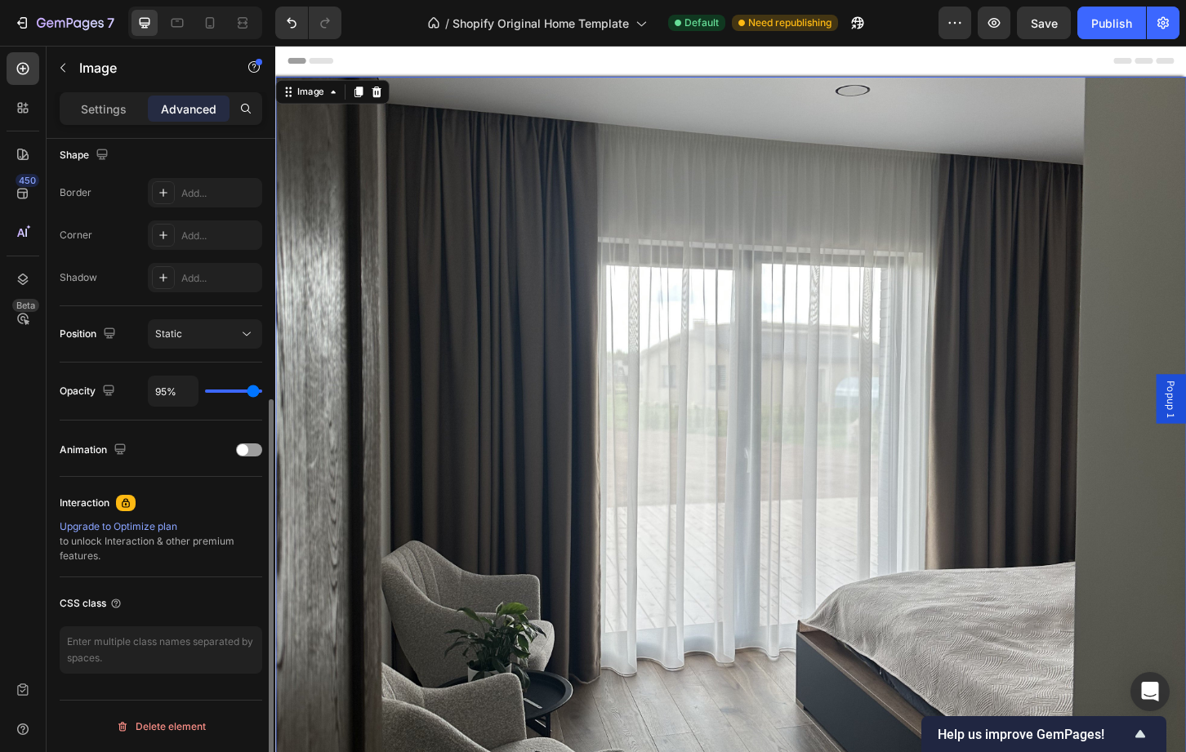
type input "94"
type input "93%"
type input "93"
type input "92%"
type input "92"
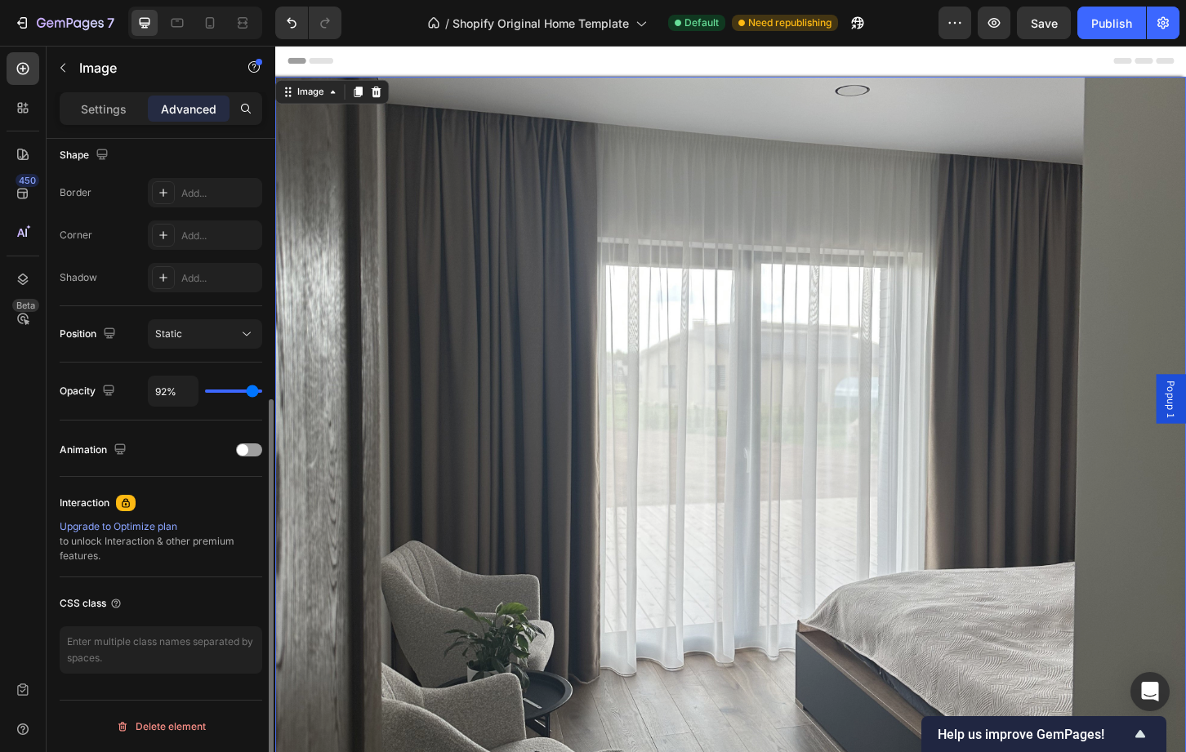
type input "90%"
type input "90"
type input "86%"
type input "86"
type input "84%"
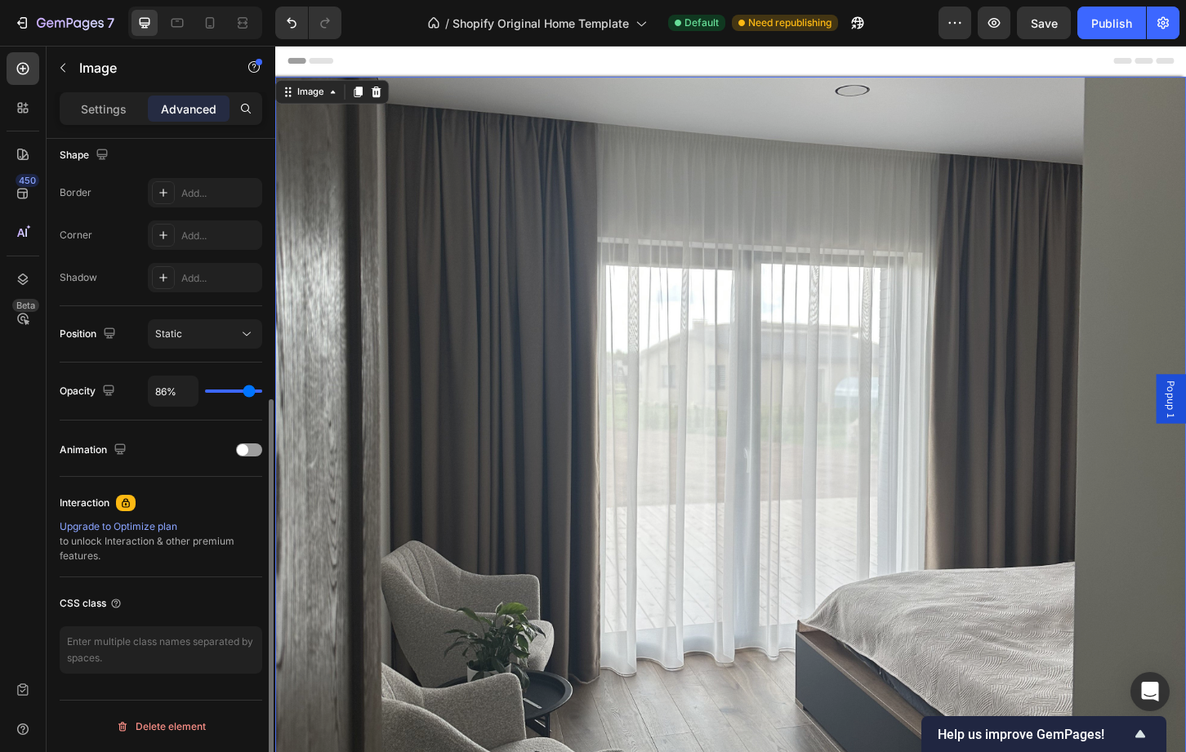
type input "84"
type input "83%"
type input "83"
type input "81%"
type input "81"
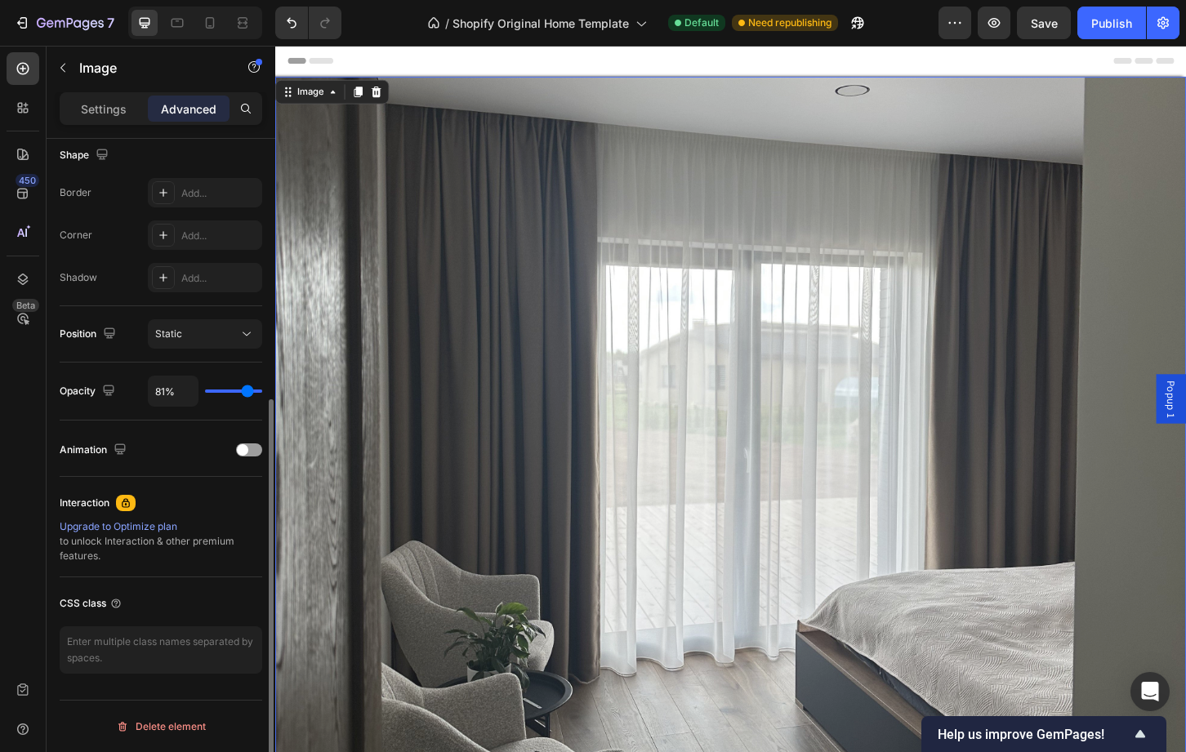
type input "78%"
type input "78"
type input "76%"
type input "76"
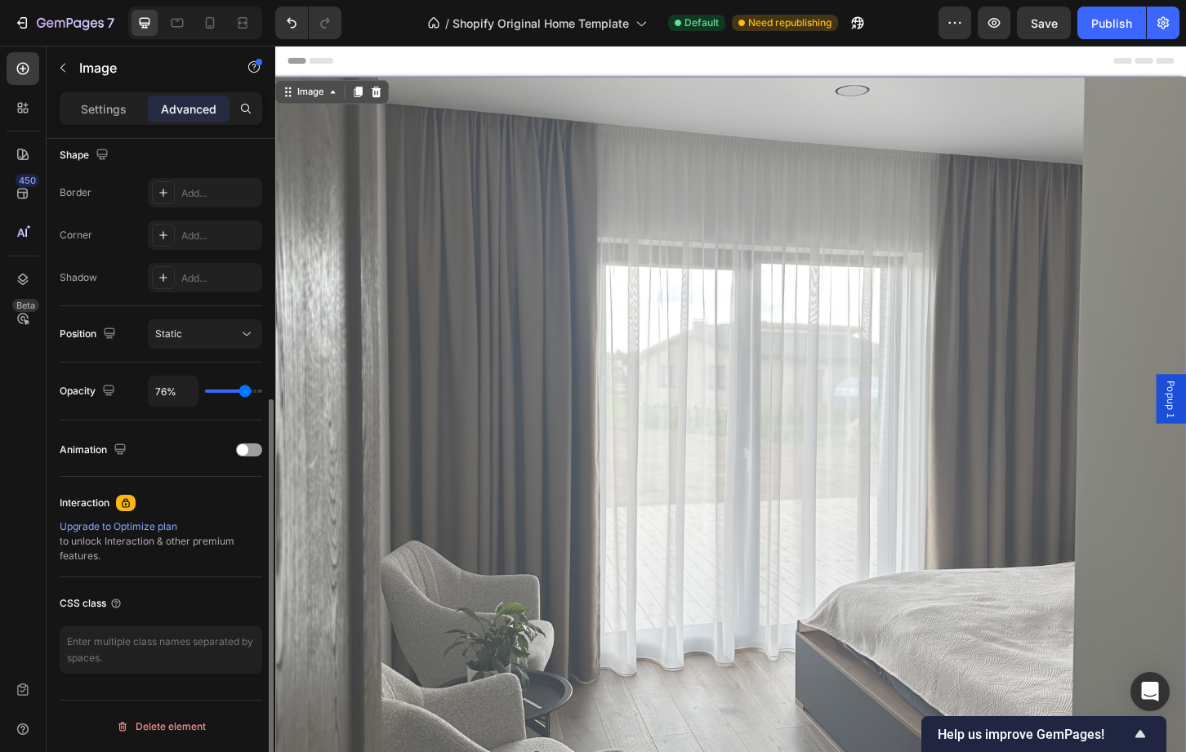
type input "77%"
type input "77"
type input "79%"
type input "79"
type input "81%"
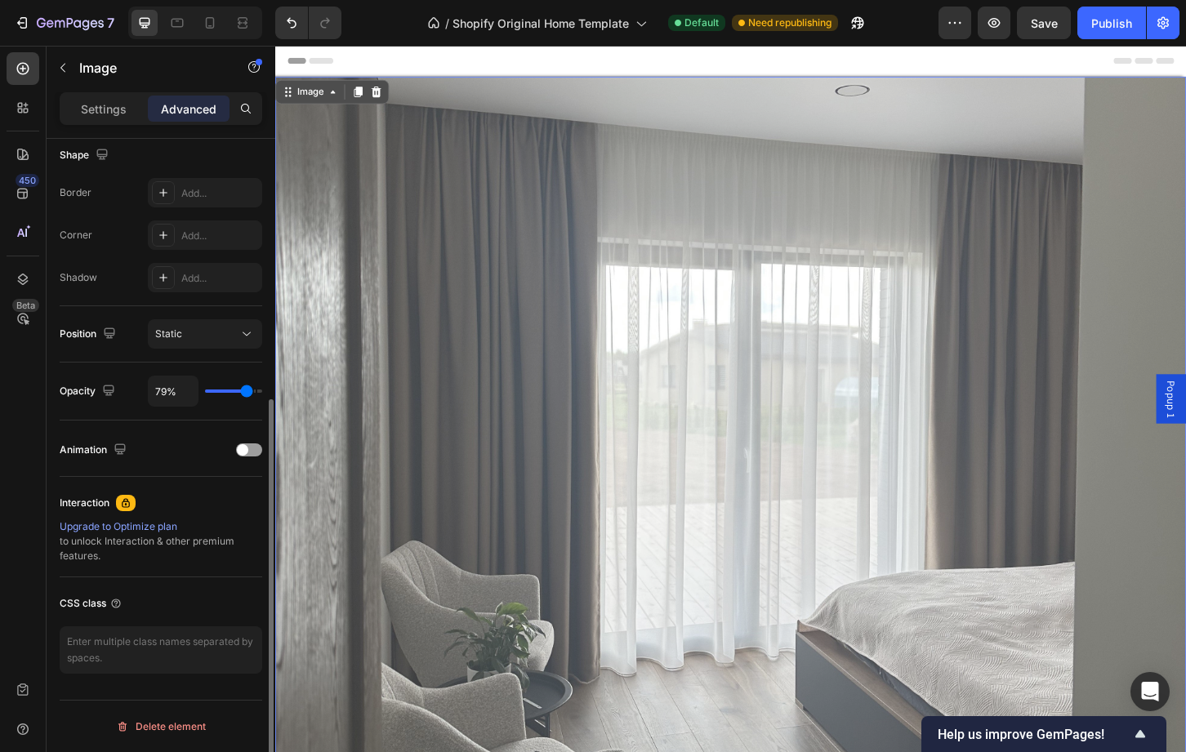
type input "81"
type input "86%"
type input "86"
type input "93%"
type input "93"
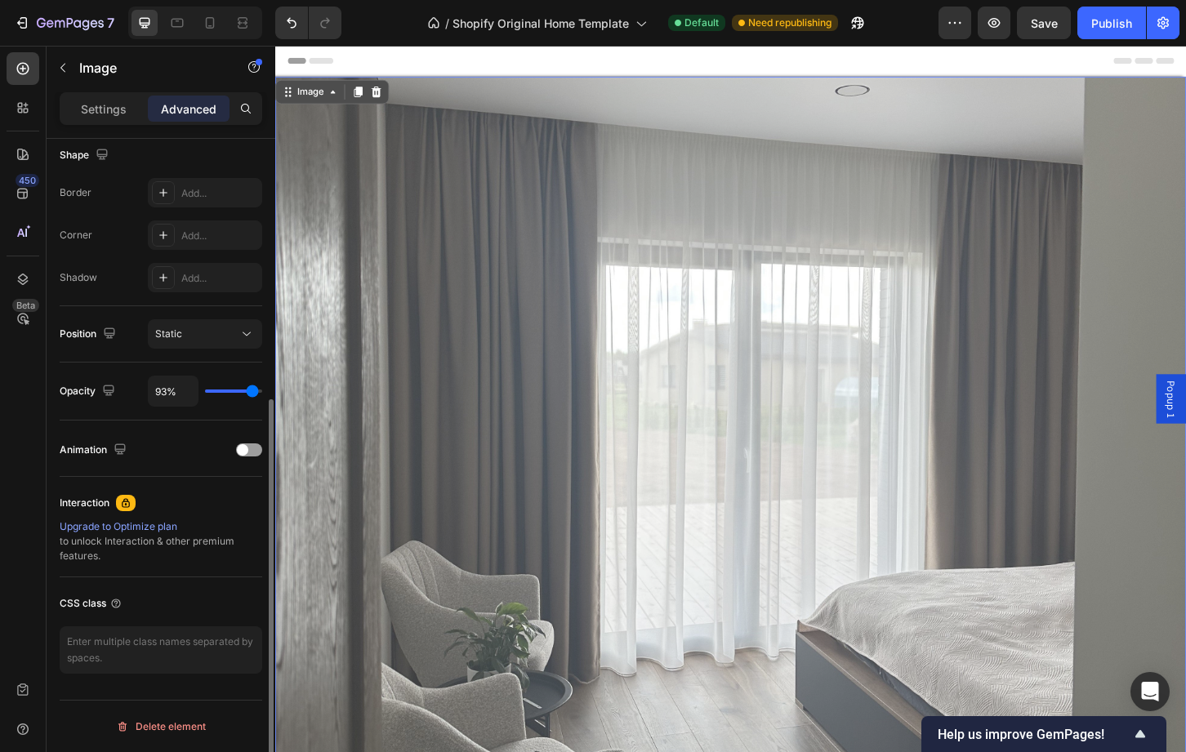
type input "97%"
type input "97"
type input "100%"
type input "100"
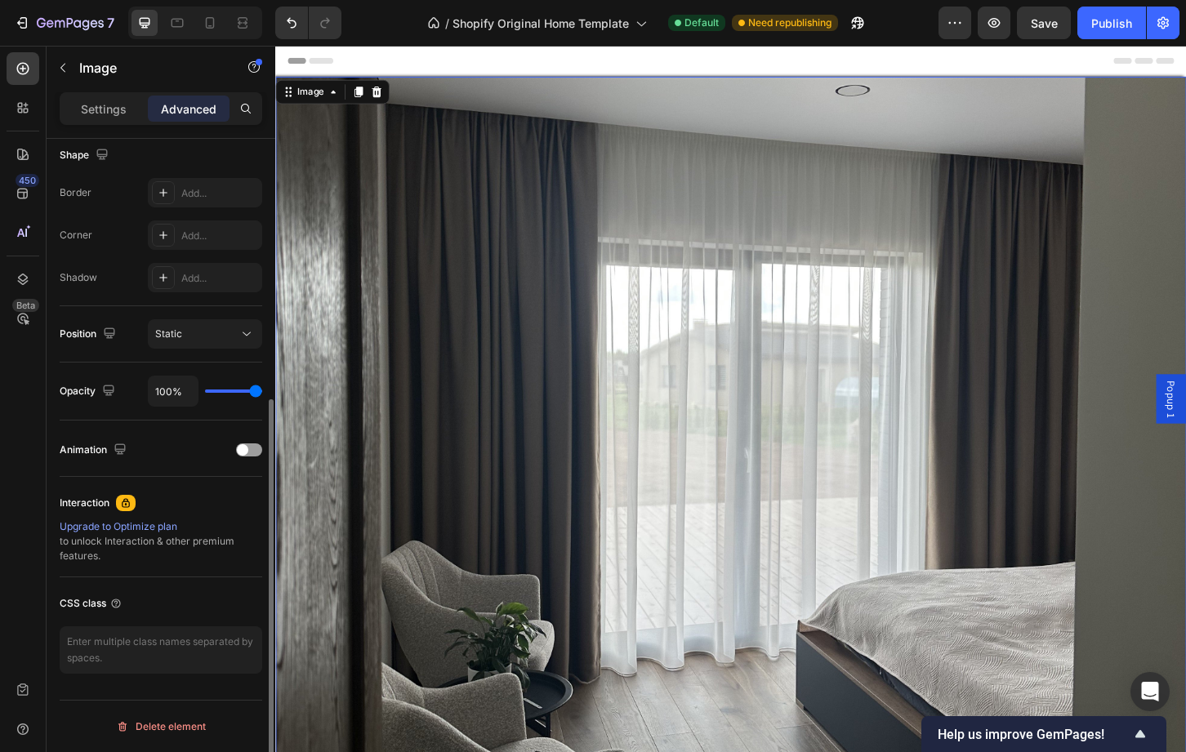
drag, startPoint x: 252, startPoint y: 390, endPoint x: 279, endPoint y: 403, distance: 29.2
click at [262, 393] on input "range" at bounding box center [233, 391] width 57 height 3
click at [209, 328] on div "Static" at bounding box center [196, 334] width 83 height 15
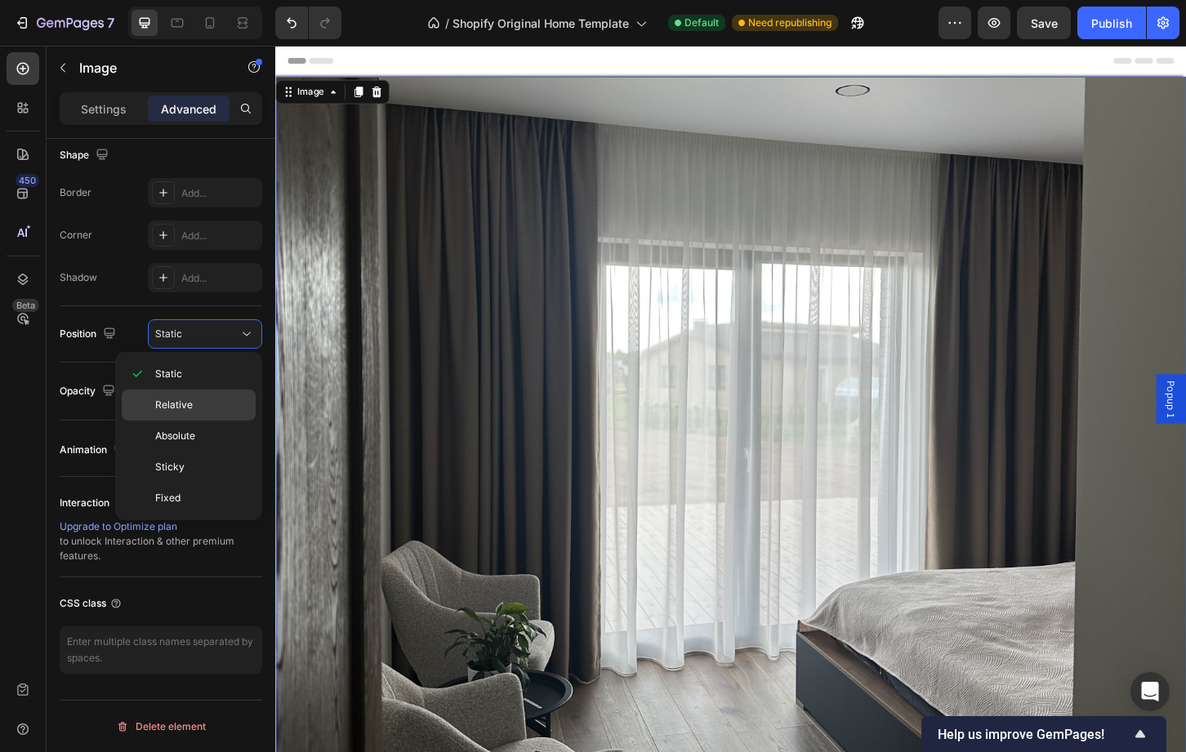
click at [183, 399] on span "Relative" at bounding box center [174, 405] width 38 height 15
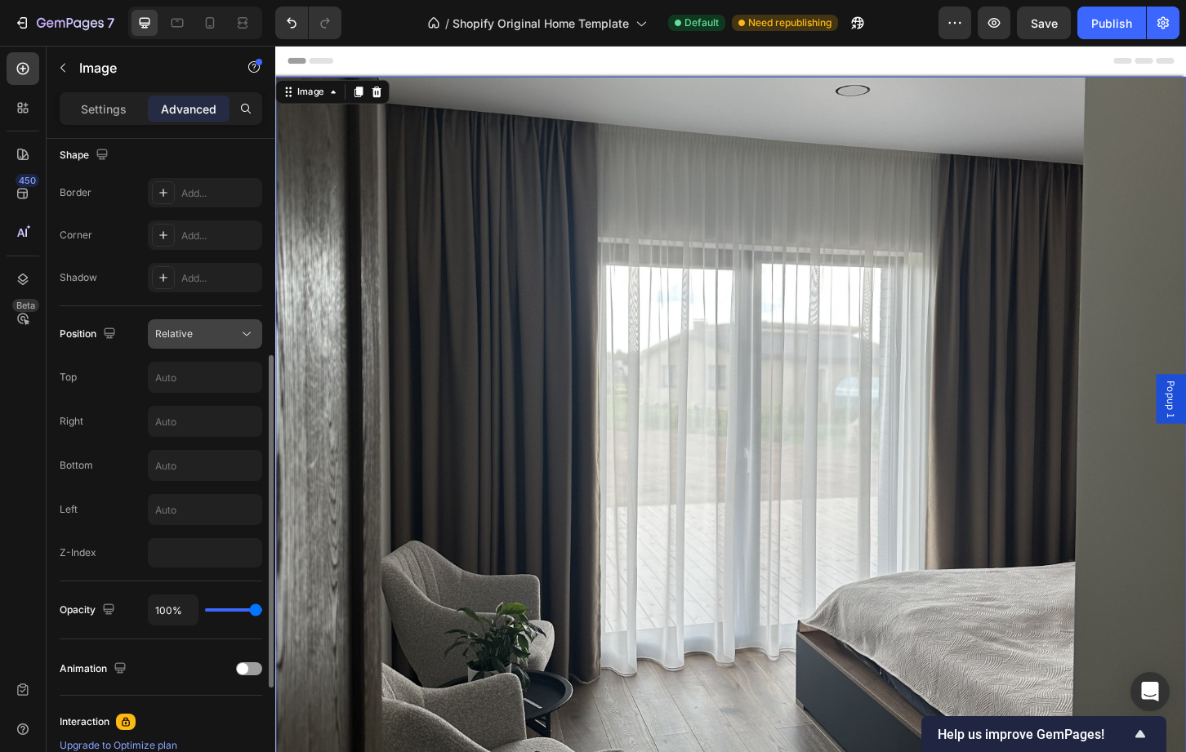
click at [191, 323] on button "Relative" at bounding box center [205, 333] width 114 height 29
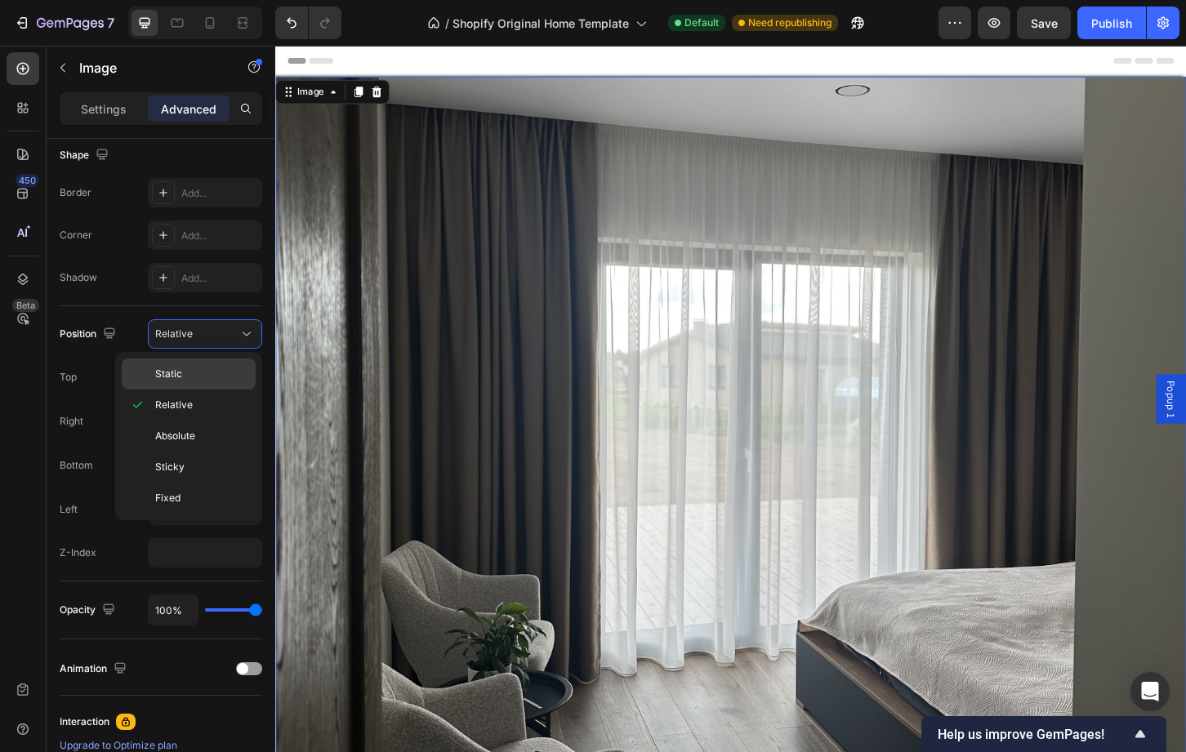
click at [184, 365] on div "Static" at bounding box center [189, 374] width 134 height 31
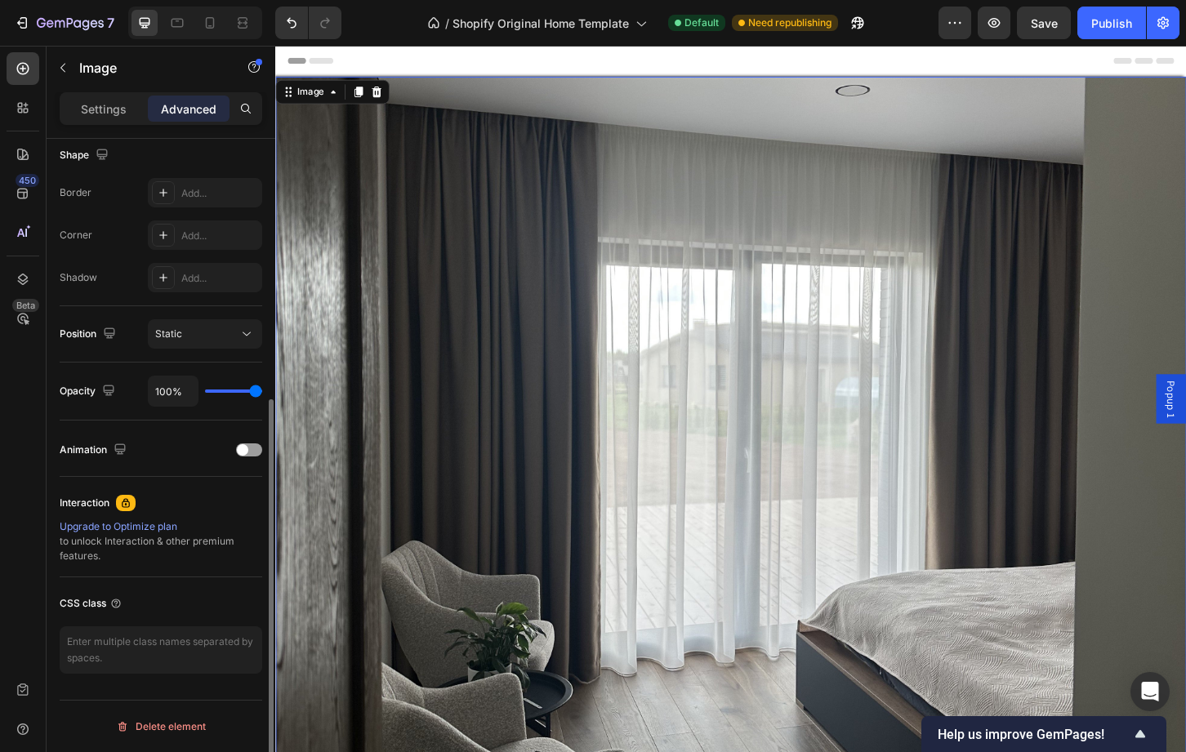
click at [159, 520] on div "Upgrade to Optimize plan" at bounding box center [161, 526] width 203 height 15
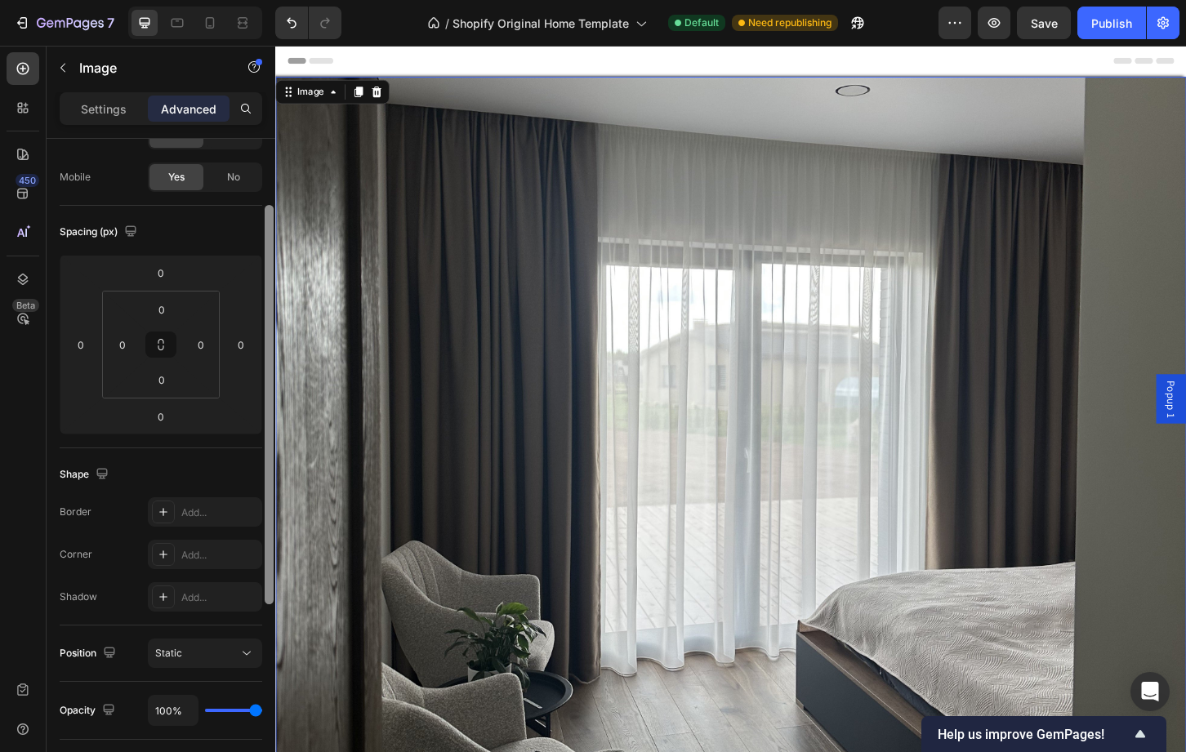
scroll to position [0, 0]
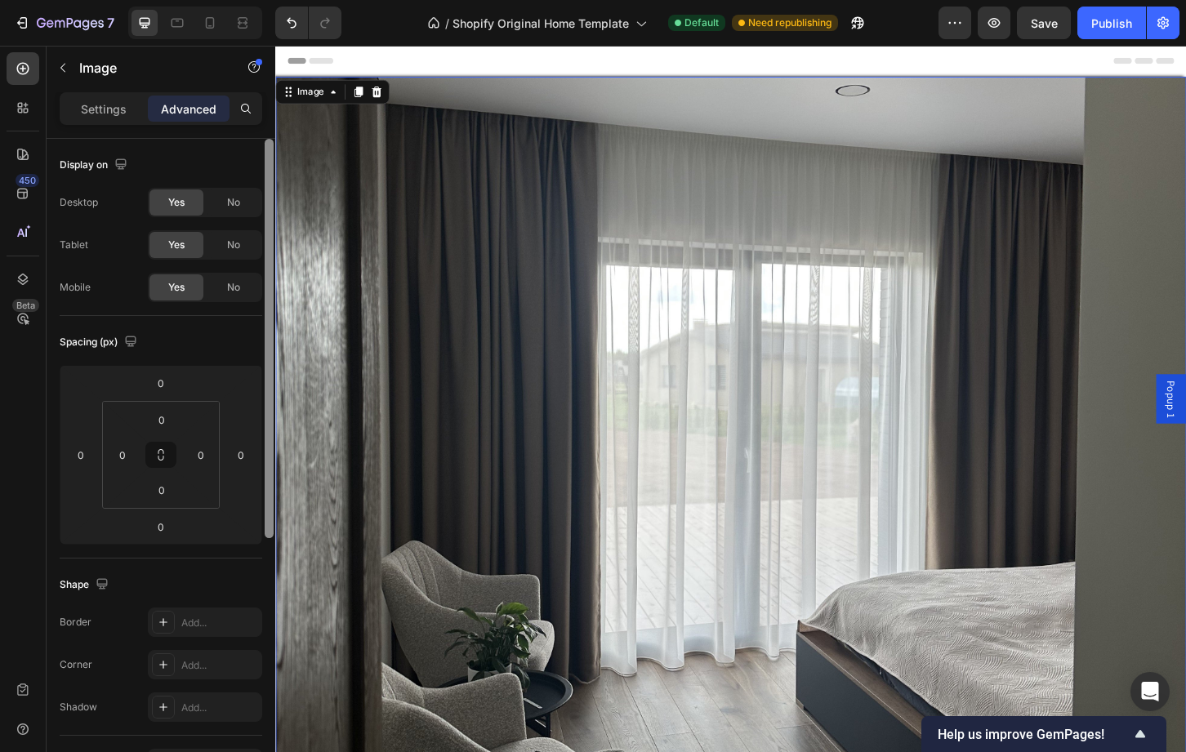
drag, startPoint x: 270, startPoint y: 499, endPoint x: 263, endPoint y: 162, distance: 337.4
click at [263, 162] on div at bounding box center [269, 469] width 12 height 660
click at [120, 100] on div "Settings" at bounding box center [104, 109] width 82 height 26
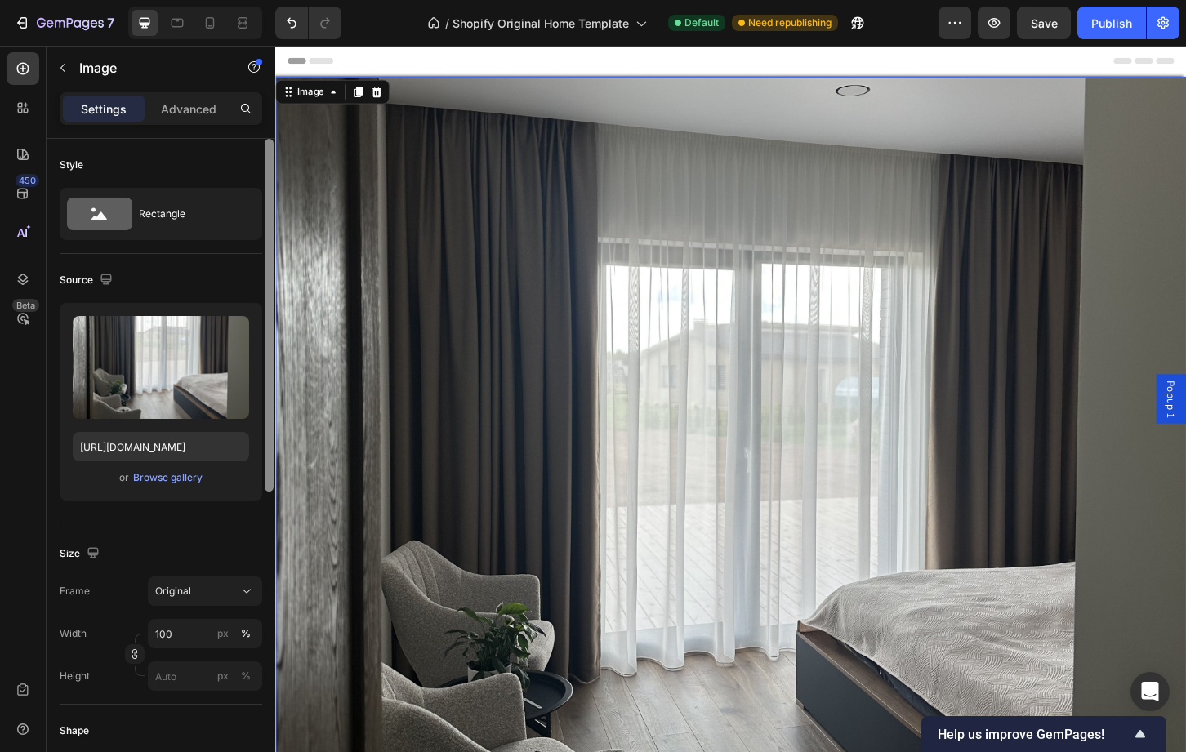
drag, startPoint x: 269, startPoint y: 281, endPoint x: 238, endPoint y: 84, distance: 199.3
click at [238, 84] on div "Sections(18) Elements(83) Section Element Hero Section Product Detail Brands Tr…" at bounding box center [161, 399] width 229 height 707
click at [428, 410] on img at bounding box center [765, 575] width 980 height 992
click at [24, 189] on icon at bounding box center [22, 194] width 11 height 11
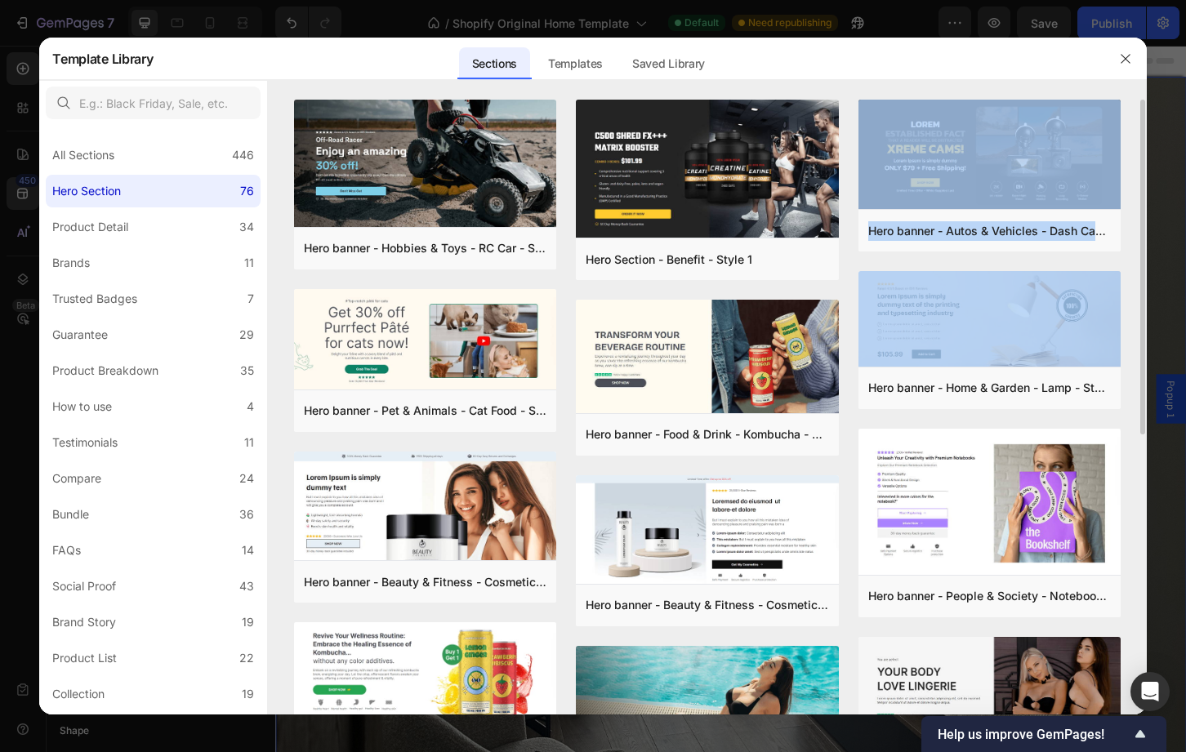
drag, startPoint x: 1140, startPoint y: 205, endPoint x: 1145, endPoint y: 409, distance: 204.3
click at [1145, 409] on div "Hero banner - Hobbies & Toys - RC Car - Style 40 Add to page Preview Hero banne…" at bounding box center [707, 407] width 878 height 615
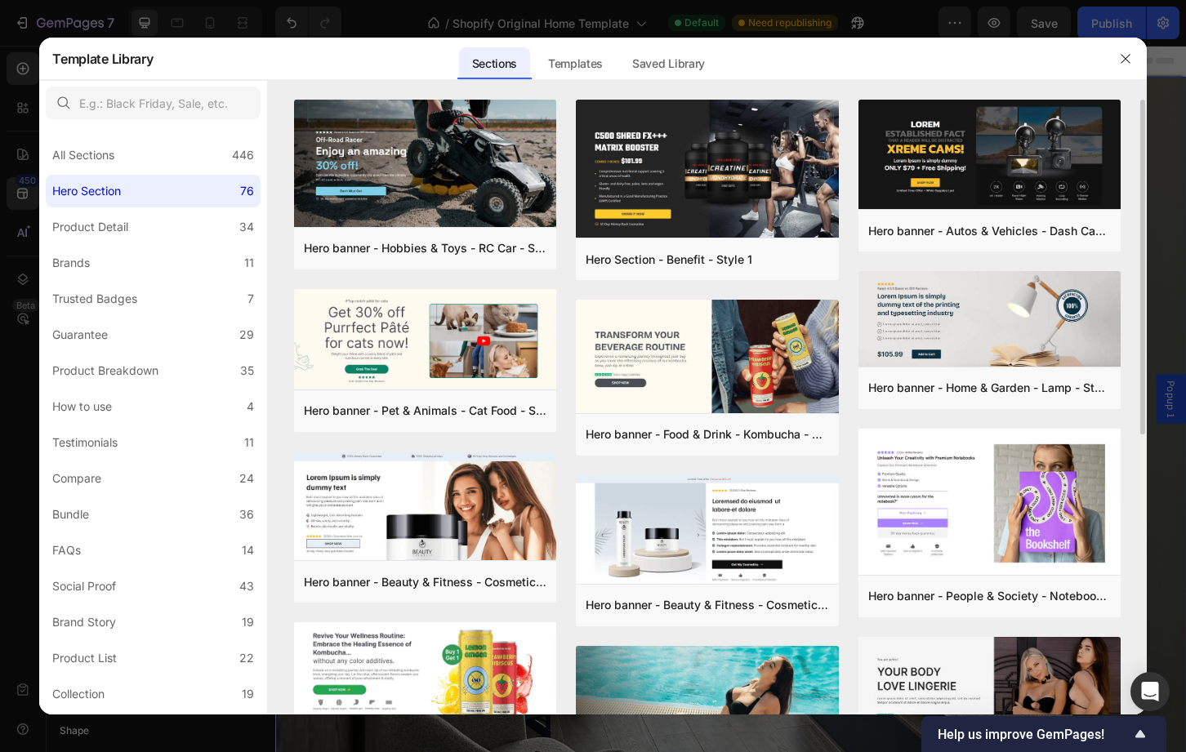
drag, startPoint x: 1145, startPoint y: 409, endPoint x: 1128, endPoint y: 421, distance: 20.6
click at [1128, 421] on div "Hero banner - Hobbies & Toys - RC Car - Style 40 Add to page Preview Hero banne…" at bounding box center [707, 407] width 878 height 615
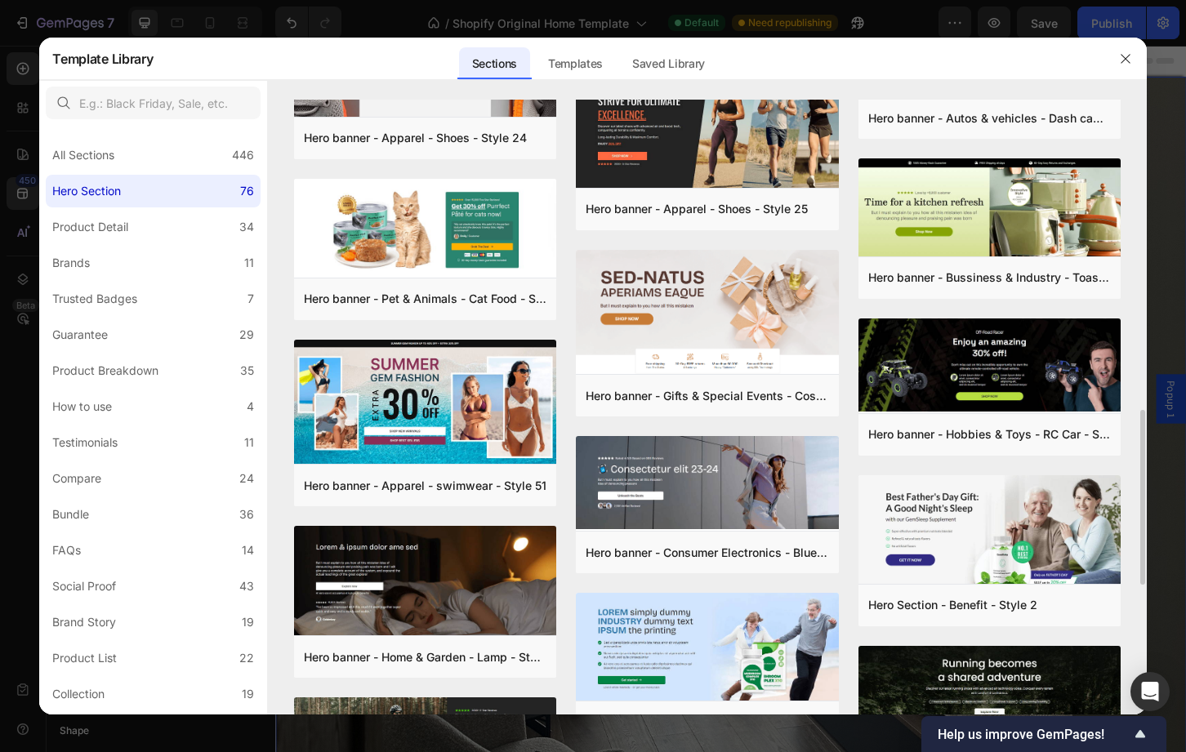
scroll to position [1001, 0]
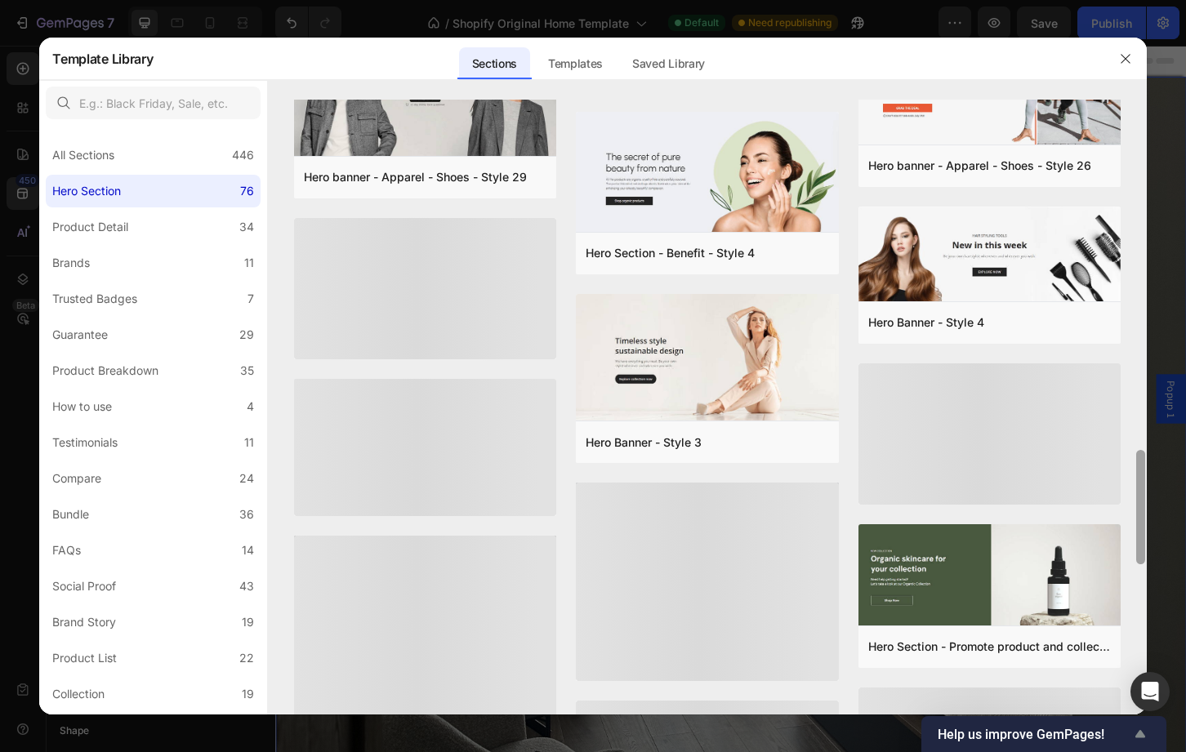
drag, startPoint x: 1139, startPoint y: 461, endPoint x: 1118, endPoint y: 732, distance: 272.0
click at [1118, 0] on body "7 / Shopify Original Home Template Default Need republishing Preview Save Publi…" at bounding box center [593, 0] width 1186 height 0
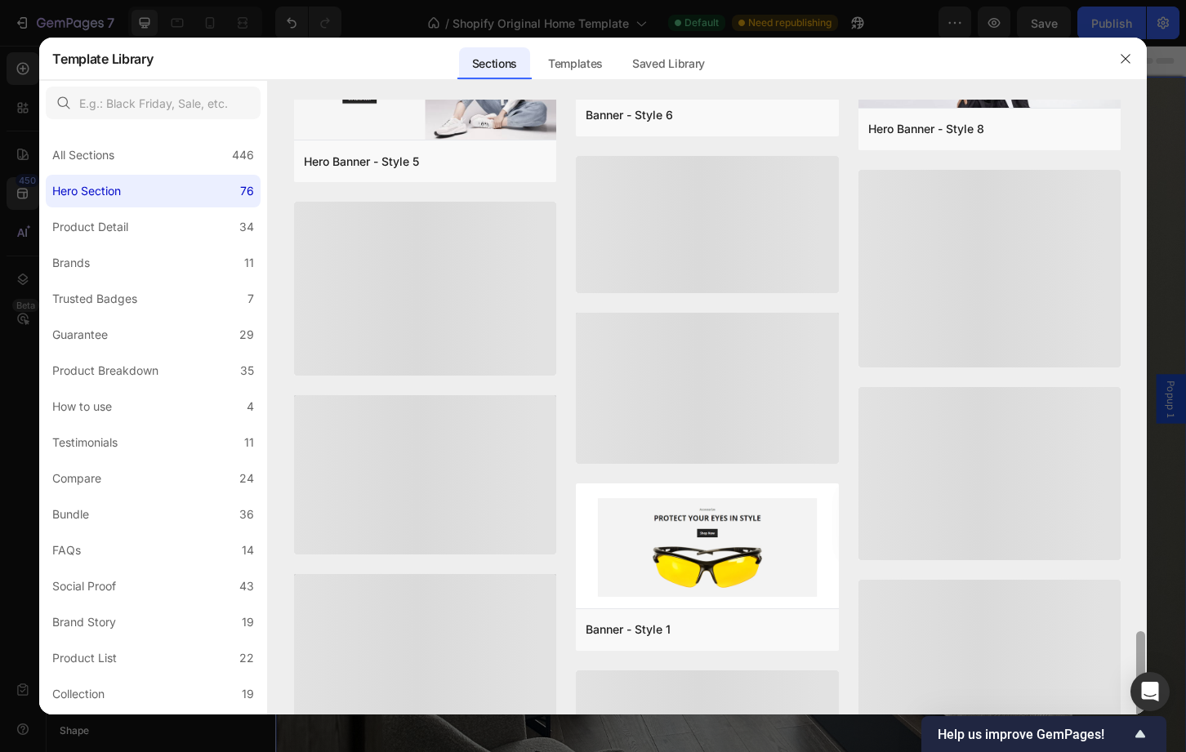
scroll to position [3271, 0]
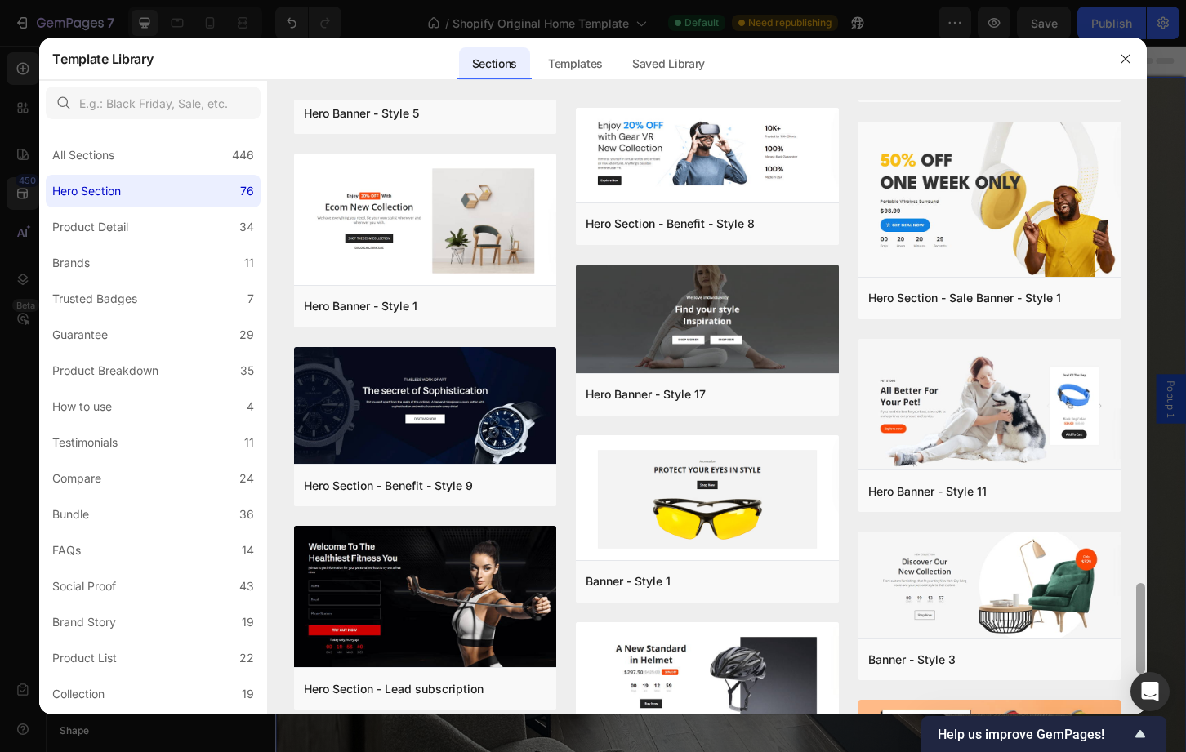
drag, startPoint x: 1141, startPoint y: 509, endPoint x: 1119, endPoint y: 756, distance: 247.6
click at [1119, 0] on html "7 / Shopify Original Home Template Default Need republishing Preview Save Publi…" at bounding box center [593, 0] width 1186 height 0
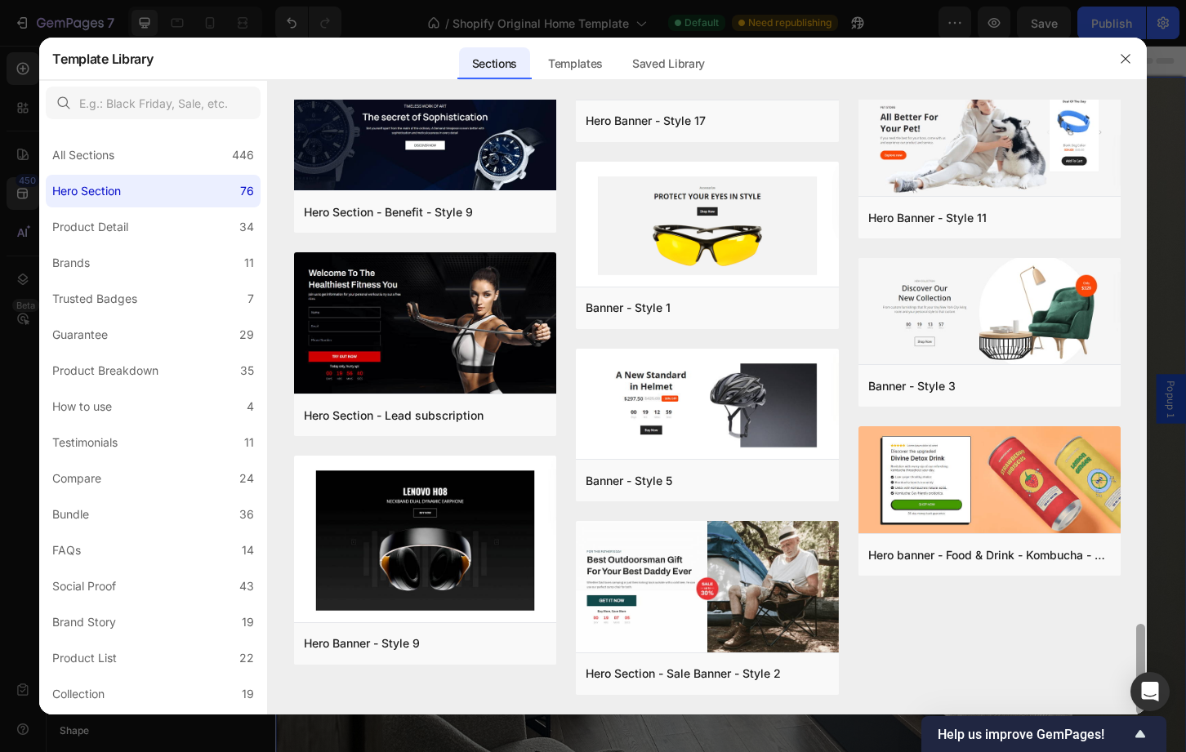
drag, startPoint x: 1134, startPoint y: 601, endPoint x: 1134, endPoint y: 640, distance: 39.2
click at [1134, 640] on div at bounding box center [1140, 407] width 12 height 615
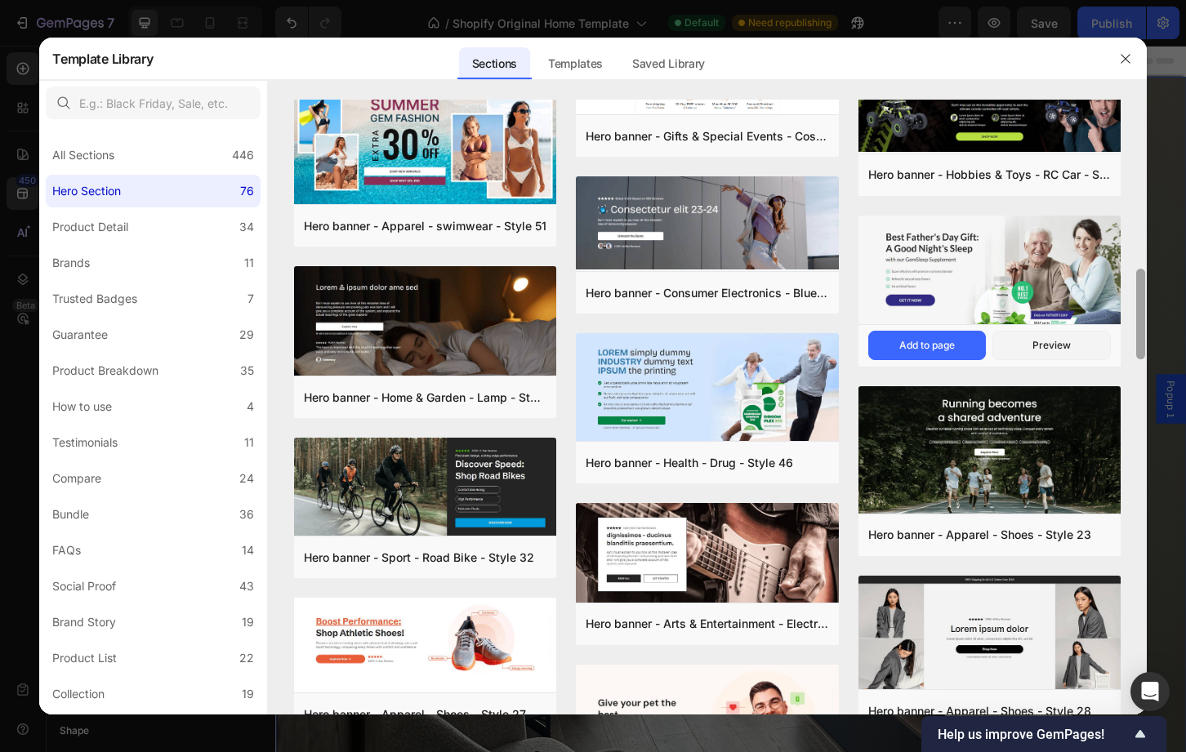
scroll to position [1225, 0]
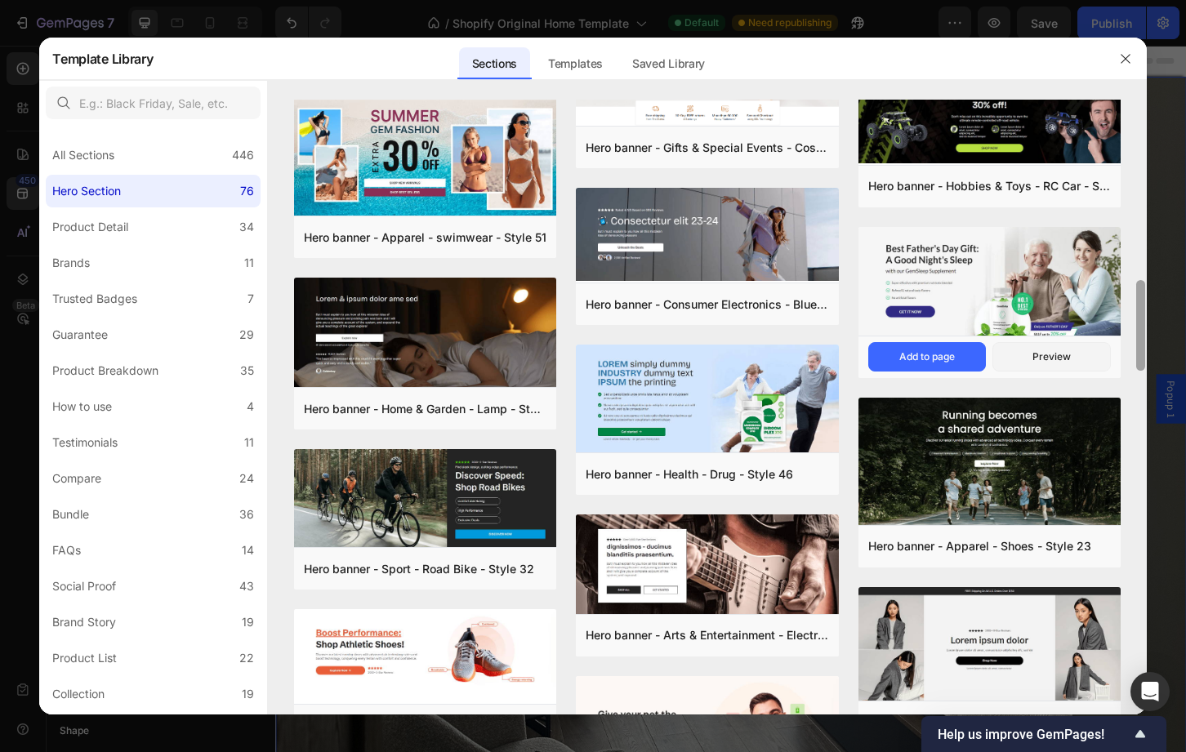
drag, startPoint x: 1136, startPoint y: 640, endPoint x: 1088, endPoint y: 296, distance: 346.4
click at [1088, 296] on div "Hero banner - Hobbies & Toys - RC Car - Style 40 Add to page Preview Hero banne…" at bounding box center [707, 407] width 878 height 615
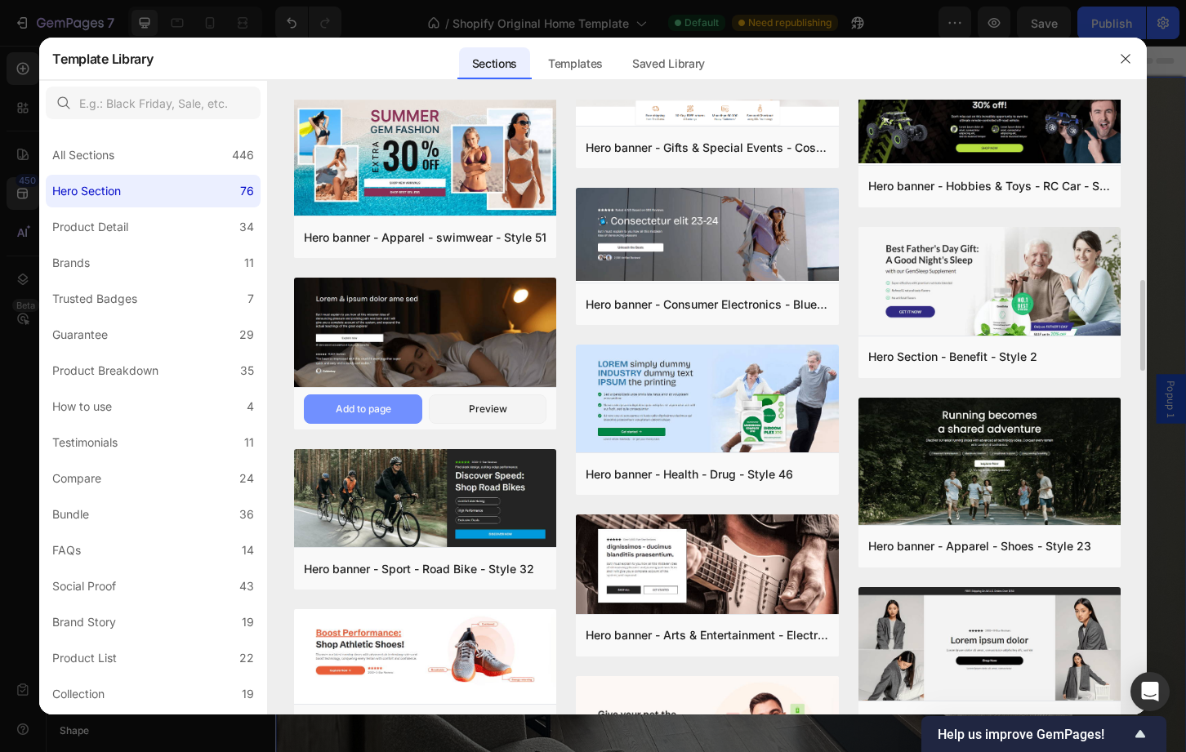
click at [398, 412] on button "Add to page" at bounding box center [363, 408] width 118 height 29
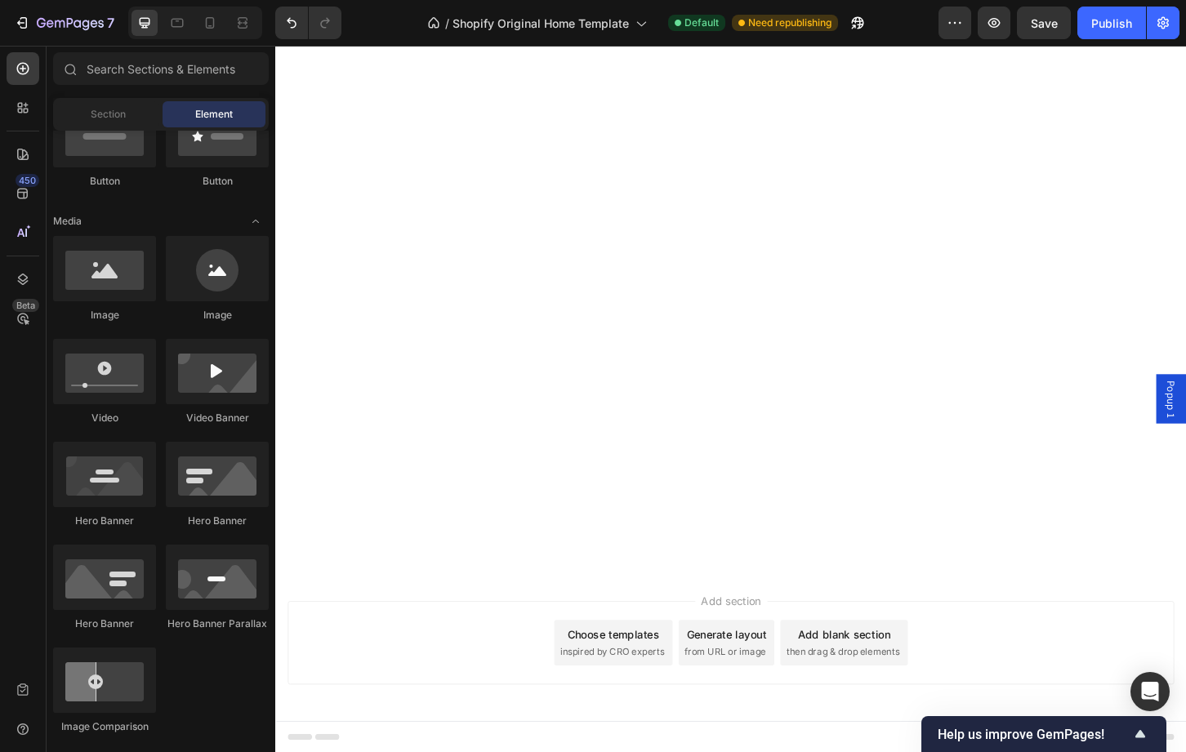
scroll to position [0, 0]
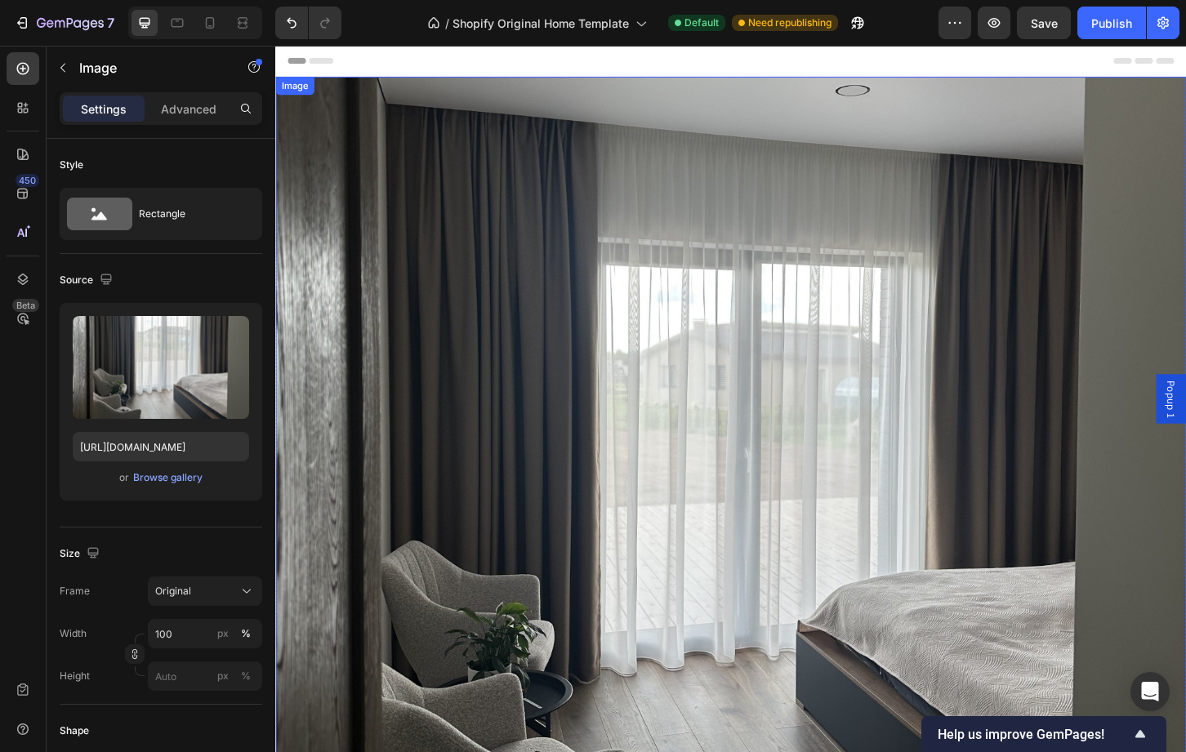
click at [1070, 130] on img at bounding box center [765, 575] width 980 height 992
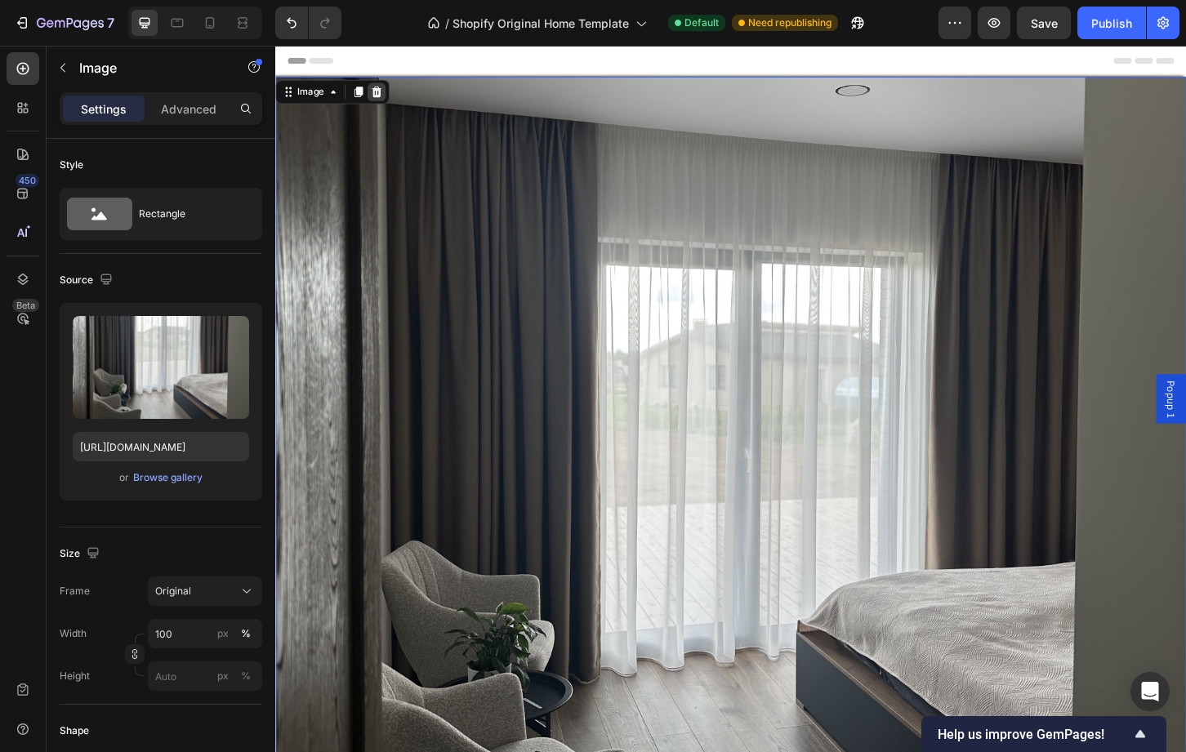
click at [383, 90] on icon at bounding box center [384, 95] width 11 height 11
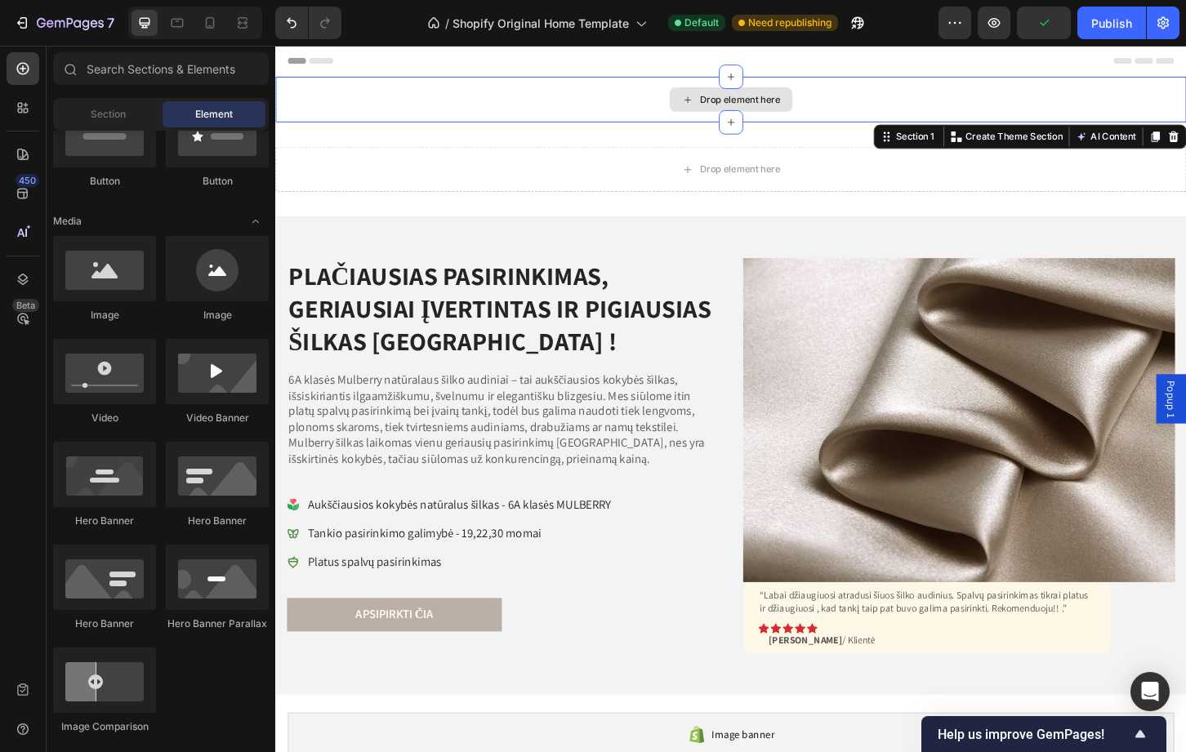
click at [680, 98] on div "Drop element here" at bounding box center [765, 103] width 980 height 49
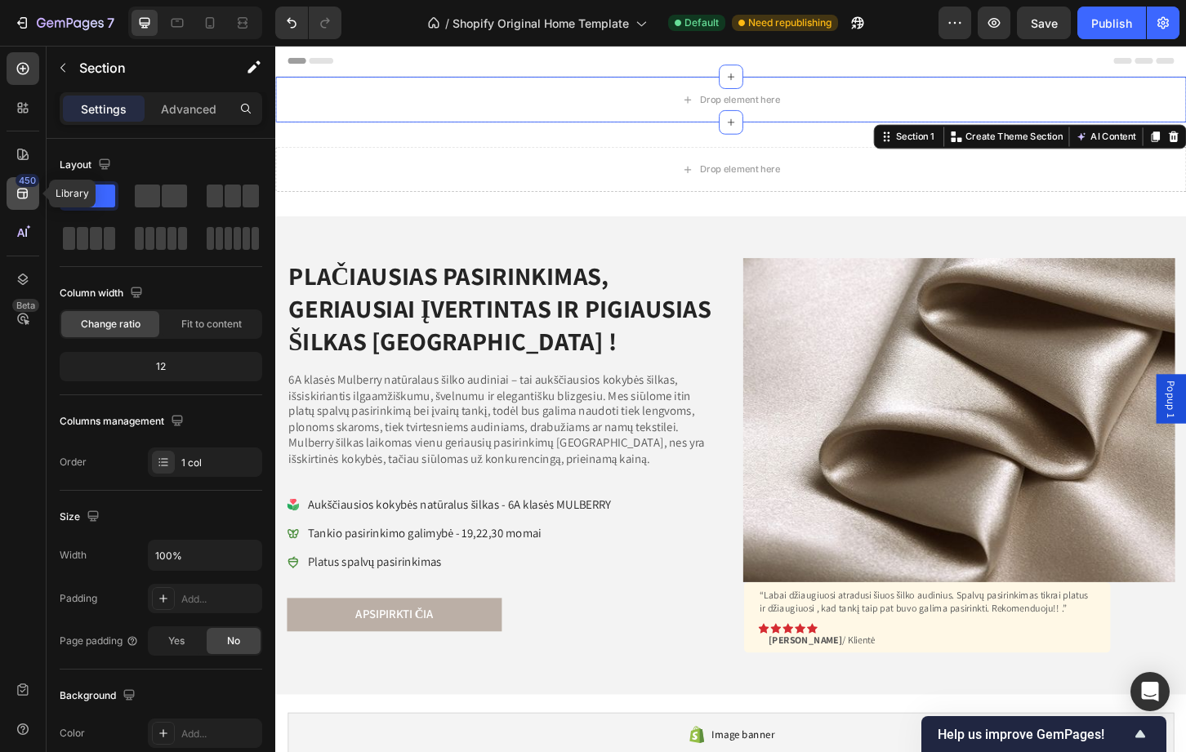
click at [22, 187] on icon at bounding box center [23, 193] width 16 height 16
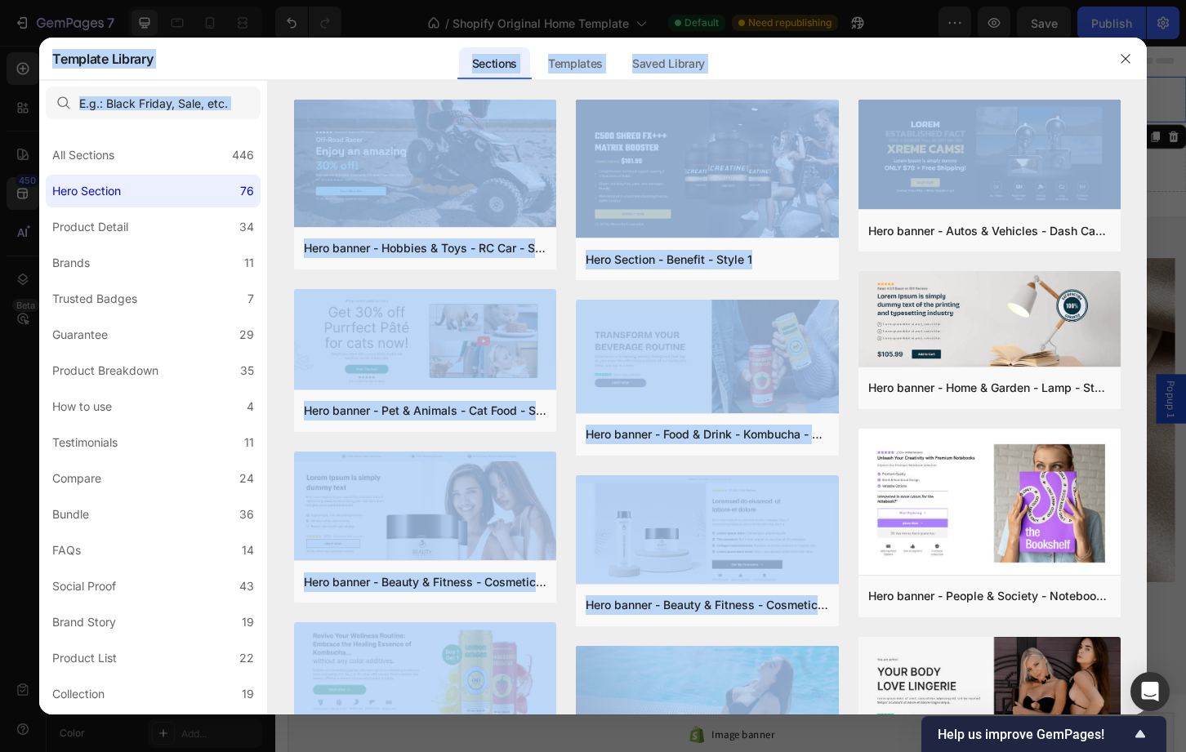
drag, startPoint x: 1143, startPoint y: 242, endPoint x: 1148, endPoint y: 322, distance: 80.1
click at [1148, 322] on div "Template Library Sections Templates Existing pages Saved Library Templates Save…" at bounding box center [593, 376] width 1186 height 752
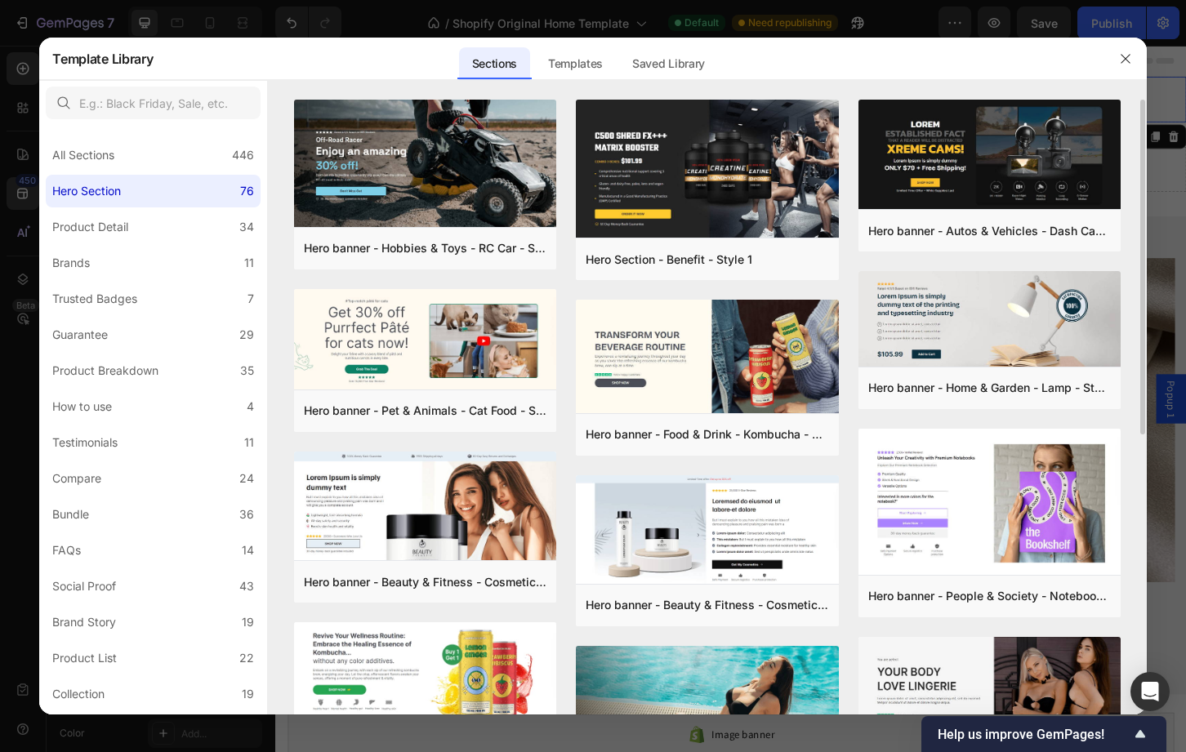
drag, startPoint x: 1148, startPoint y: 322, endPoint x: 1130, endPoint y: 318, distance: 17.6
click at [1130, 318] on div "Hero banner - Hobbies & Toys - RC Car - Style 40 Add to page Preview Hero banne…" at bounding box center [707, 407] width 878 height 615
drag, startPoint x: 1142, startPoint y: 492, endPoint x: 1063, endPoint y: 87, distance: 412.8
click at [1063, 87] on div "Refresh Create once, use everywhere with Theme Section The new feature on GemPa…" at bounding box center [707, 397] width 878 height 635
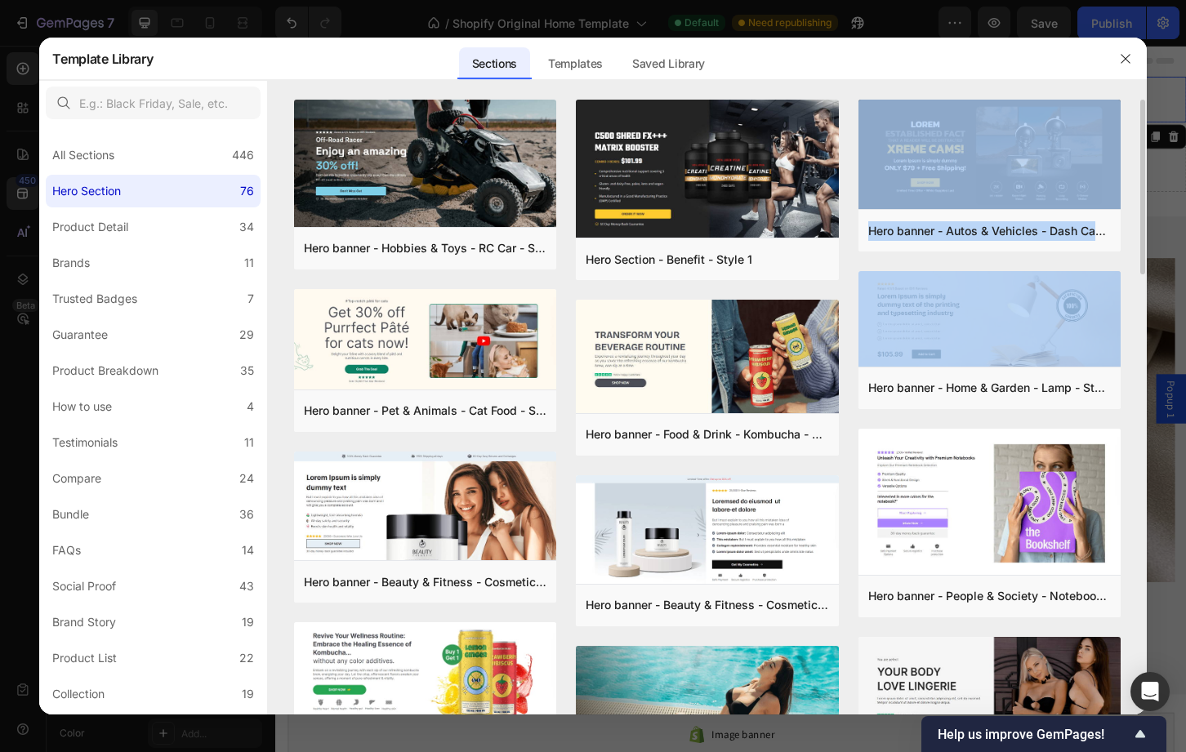
drag, startPoint x: 1139, startPoint y: 230, endPoint x: 1139, endPoint y: 270, distance: 40.0
click at [1139, 270] on div "Hero banner - Hobbies & Toys - RC Car - Style 40 Add to page Preview Hero banne…" at bounding box center [707, 407] width 878 height 615
click at [1137, 271] on div "Hero banner - Hobbies & Toys - RC Car - Style 40 Add to page Preview Hero banne…" at bounding box center [707, 407] width 878 height 615
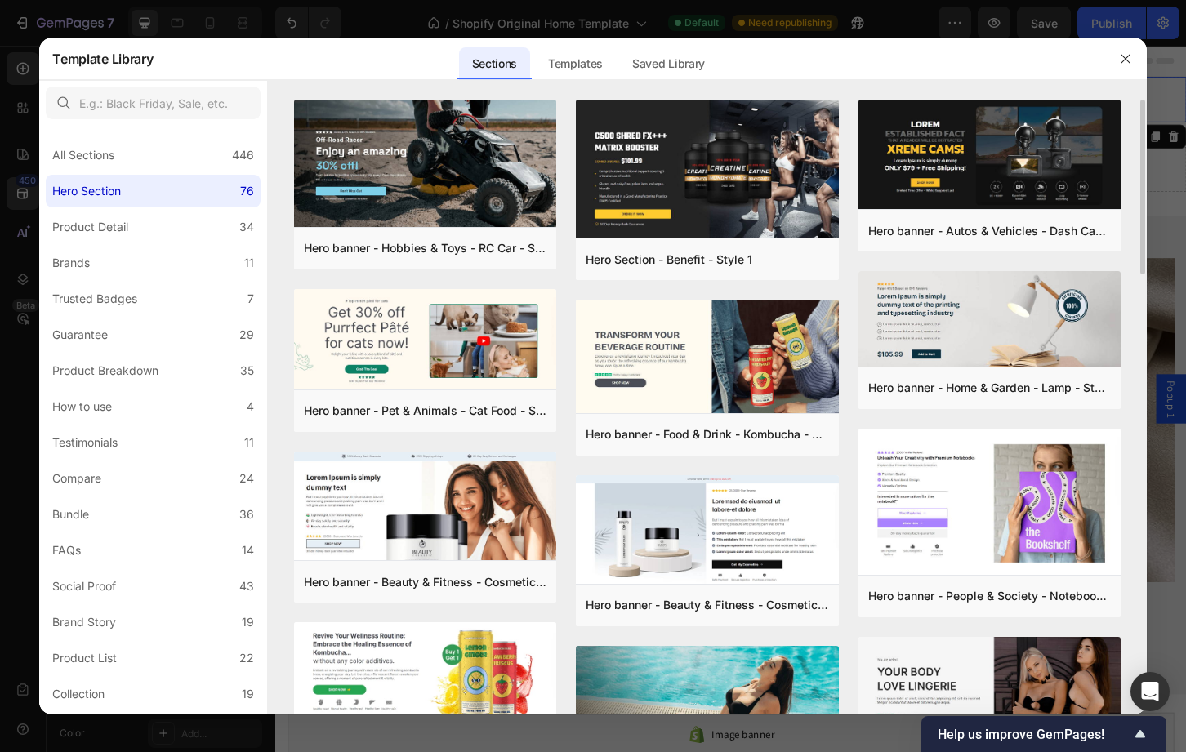
click at [1138, 290] on div "Hero banner - Hobbies & Toys - RC Car - Style 40 Add to page Preview Hero banne…" at bounding box center [707, 407] width 878 height 615
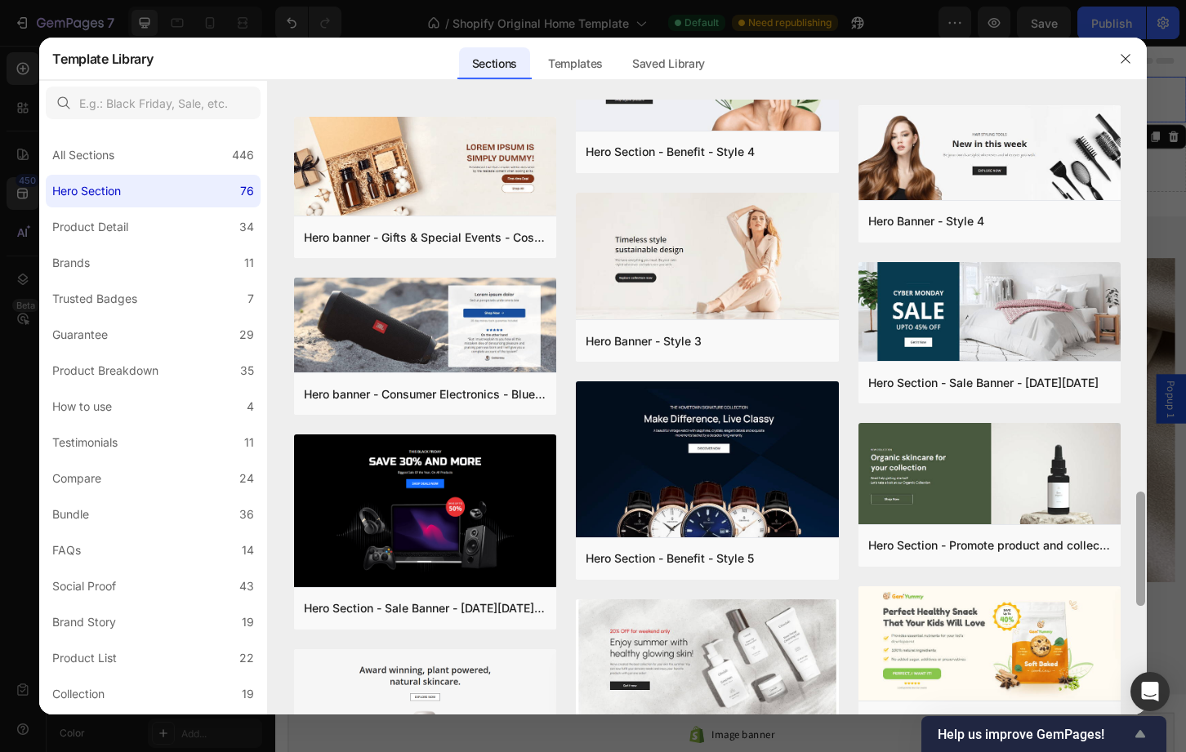
scroll to position [2075, 0]
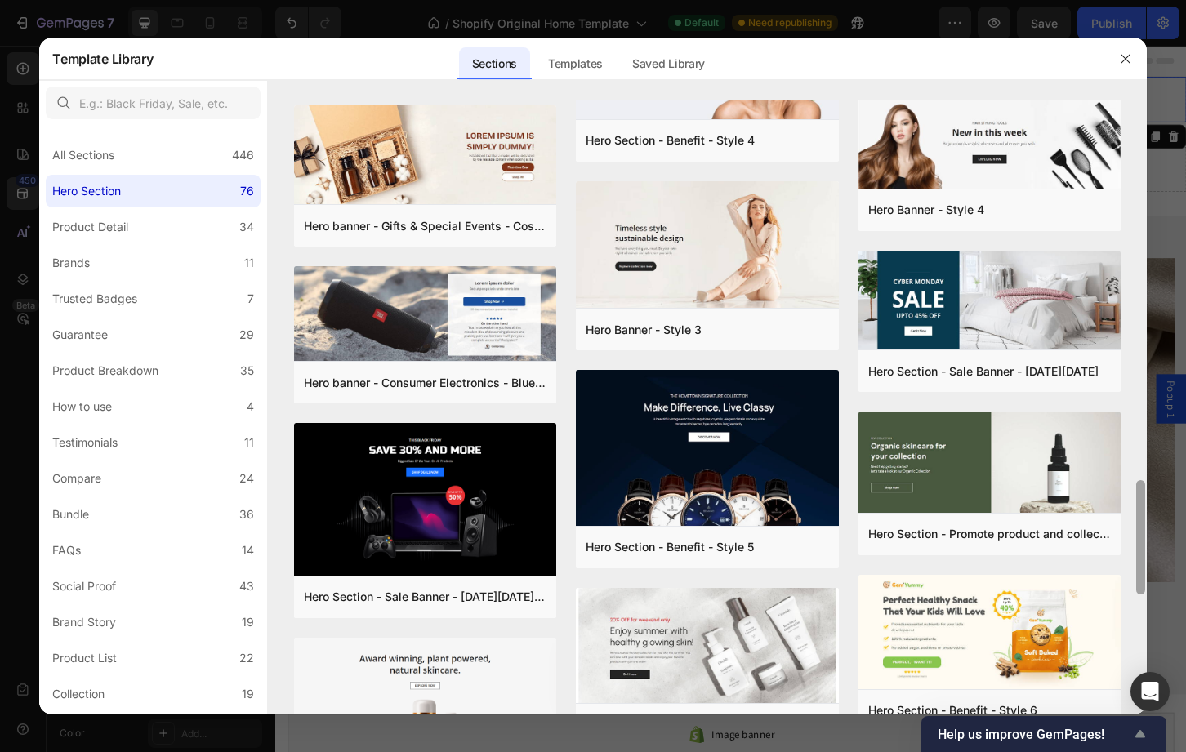
drag, startPoint x: 1143, startPoint y: 353, endPoint x: 1128, endPoint y: 729, distance: 376.0
click at [1128, 0] on body "7 / Shopify Original Home Template Default Need republishing Preview Save Publi…" at bounding box center [593, 0] width 1186 height 0
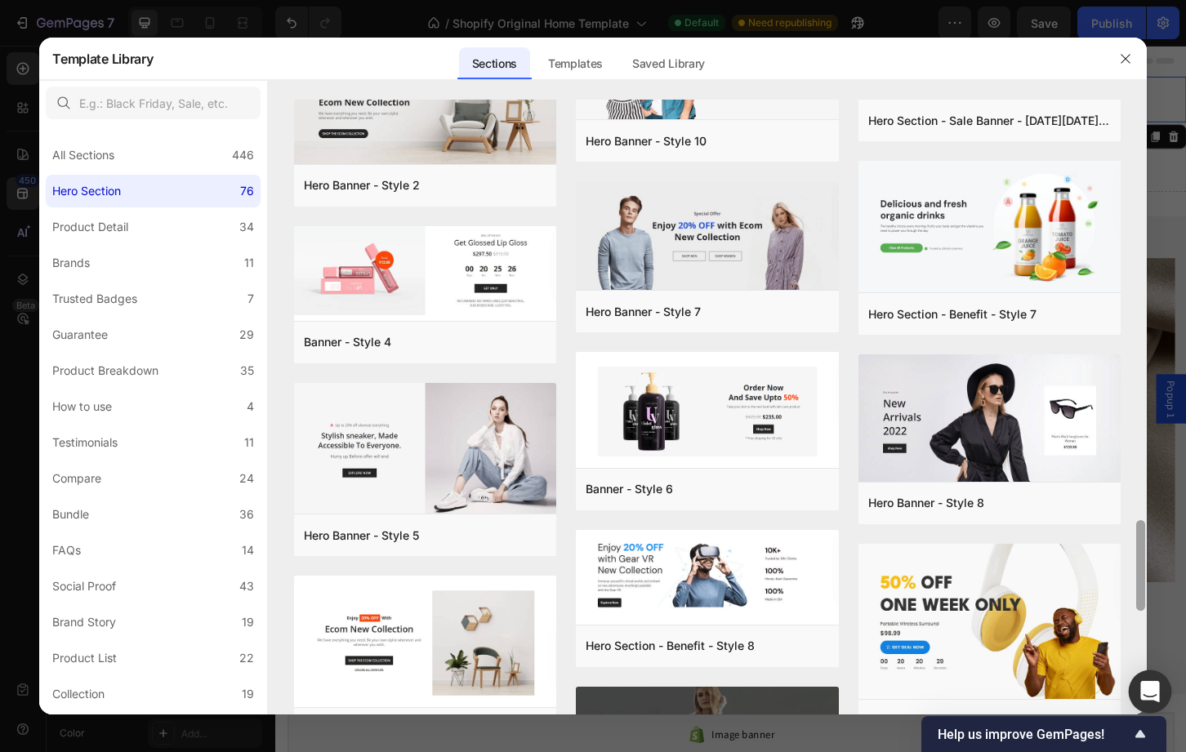
scroll to position [2919, 0]
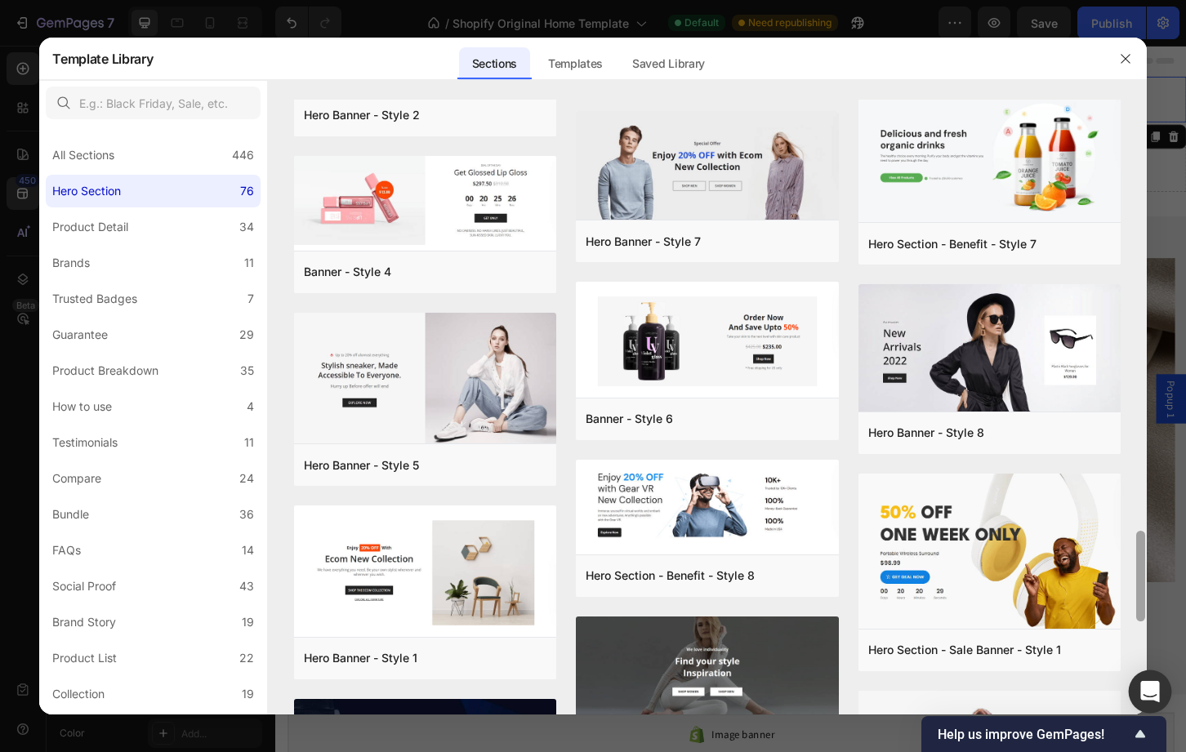
drag, startPoint x: 1140, startPoint y: 544, endPoint x: 1130, endPoint y: 702, distance: 157.9
click at [1130, 0] on body "7 / Shopify Original Home Template Default Need republishing Preview Save Publi…" at bounding box center [593, 0] width 1186 height 0
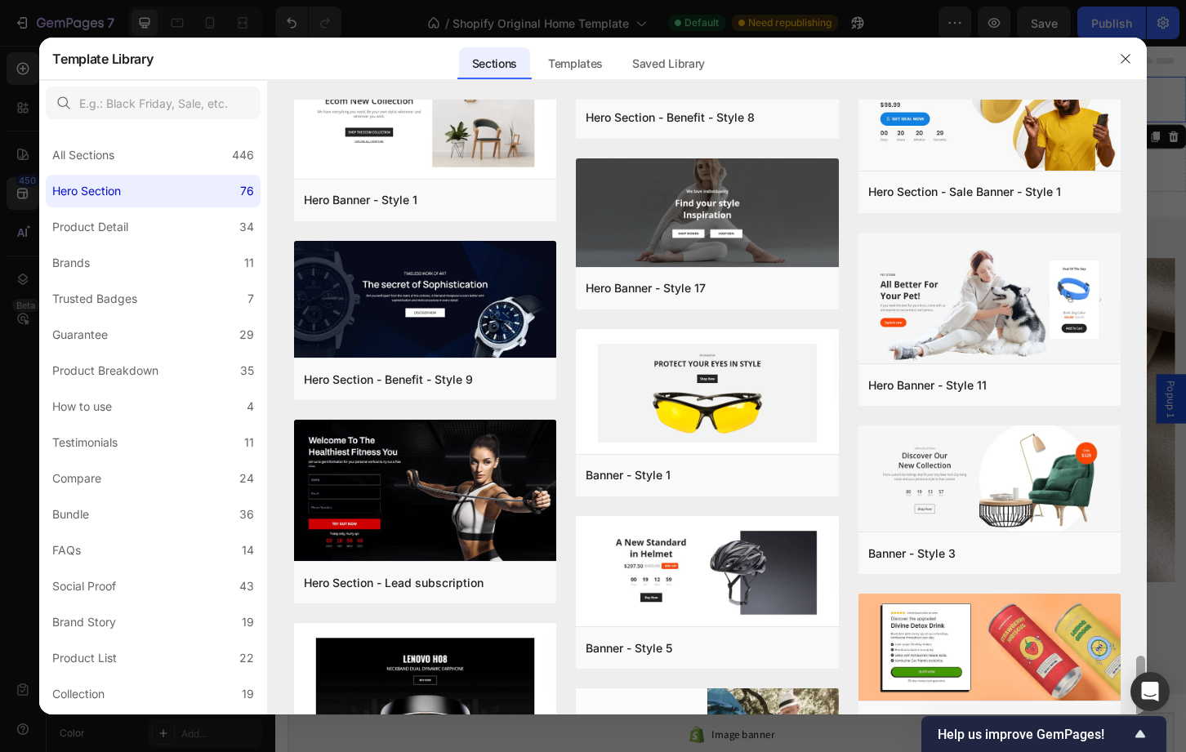
scroll to position [3372, 0]
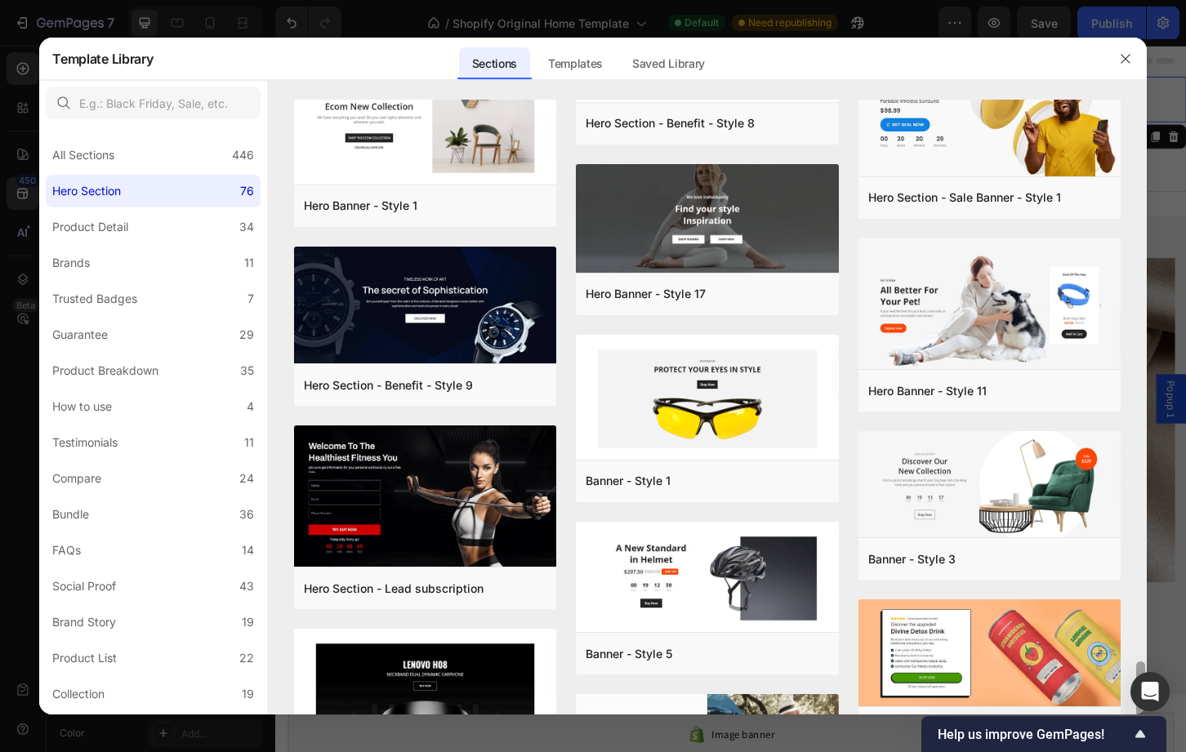
drag, startPoint x: 1143, startPoint y: 572, endPoint x: 1152, endPoint y: 639, distance: 67.7
click at [1152, 639] on div "Template Library Sections Templates Existing pages Saved Library Templates Save…" at bounding box center [593, 376] width 1186 height 752
click at [644, 291] on div "Add to page" at bounding box center [645, 294] width 56 height 15
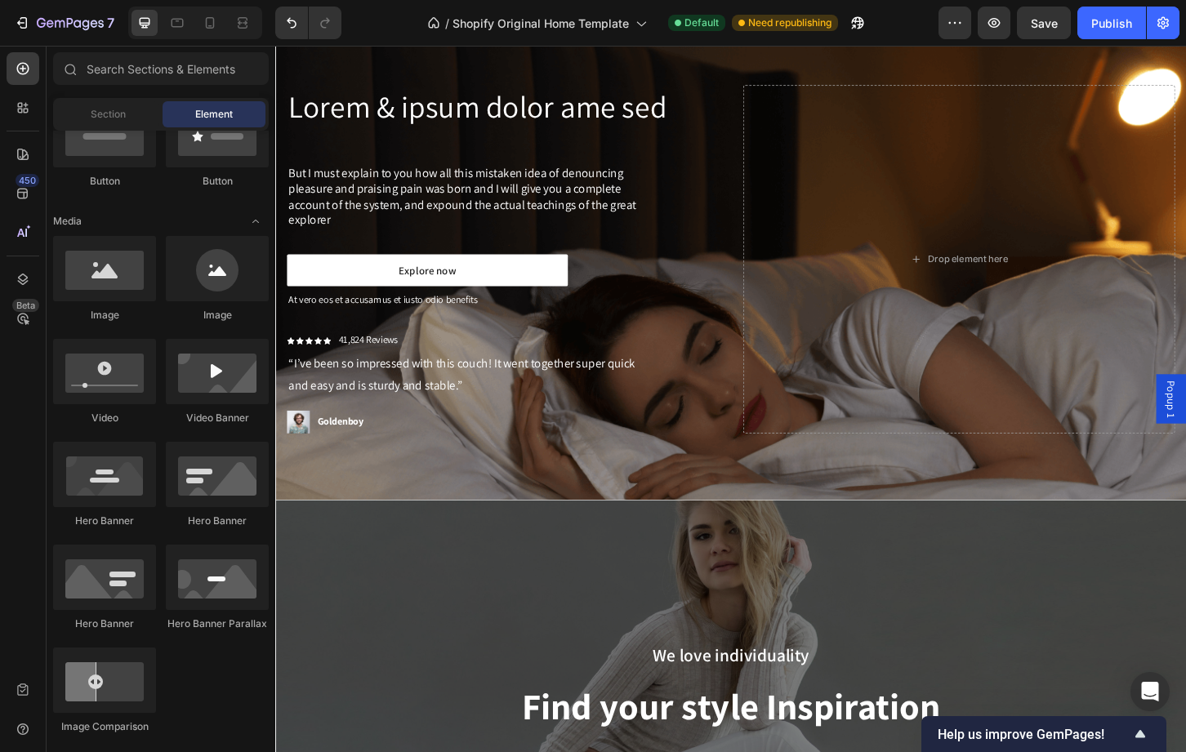
scroll to position [1402, 0]
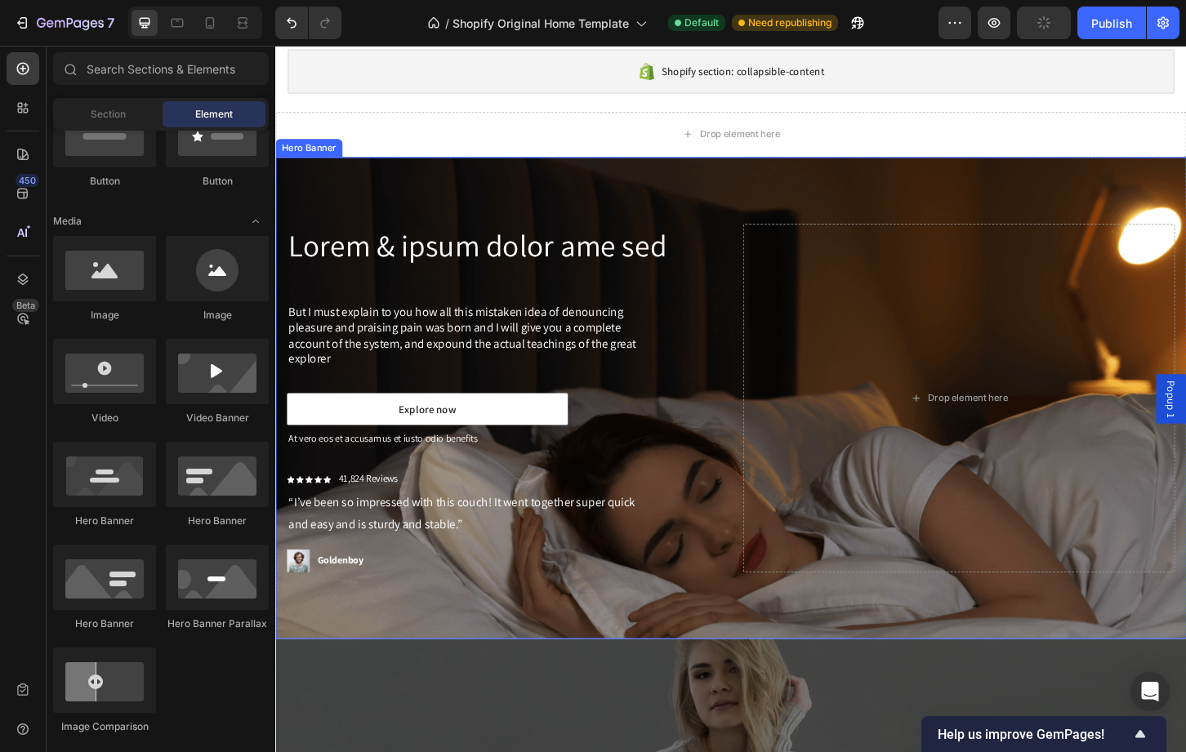
click at [1185, 188] on div "Lorem & ipsum dolor ame sed Heading But I must explain to you how all this mist…" at bounding box center [765, 425] width 980 height 519
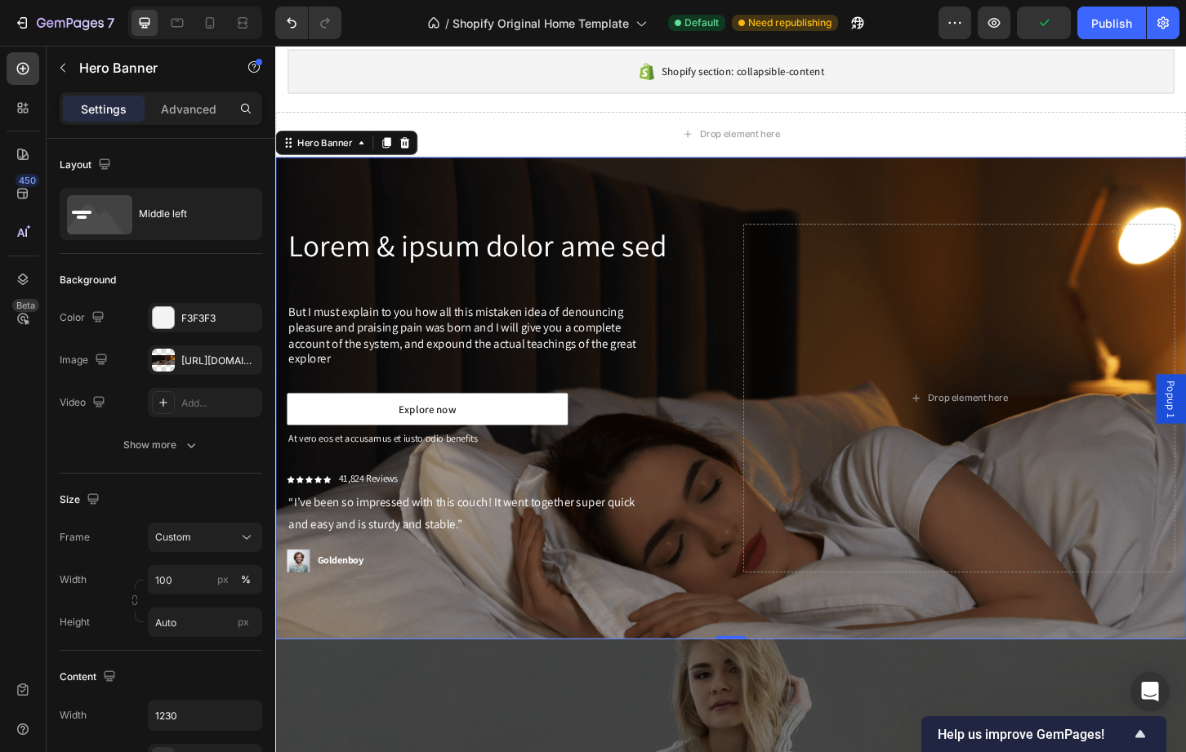
click at [1101, 183] on div "Lorem & ipsum dolor ame sed Heading But I must explain to you how all this mist…" at bounding box center [765, 425] width 980 height 519
click at [409, 146] on icon at bounding box center [414, 150] width 13 height 13
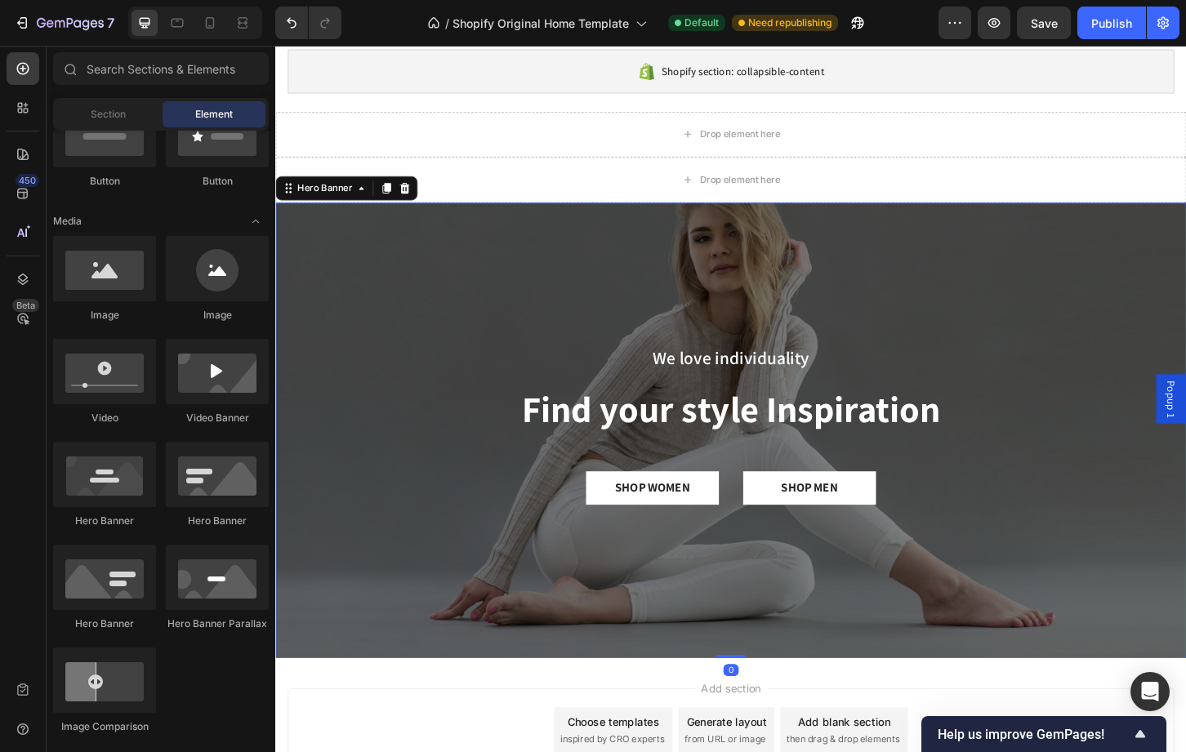
click at [364, 271] on div "Overlay" at bounding box center [765, 460] width 980 height 490
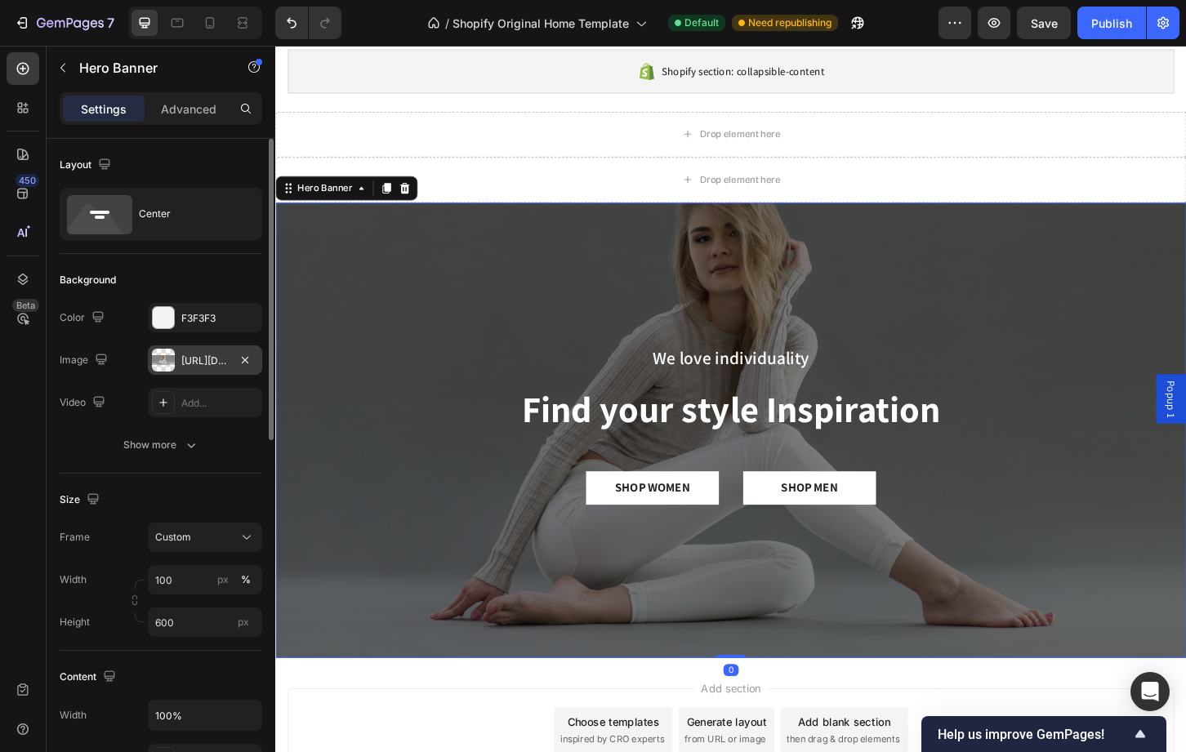
click at [167, 369] on div at bounding box center [163, 360] width 23 height 23
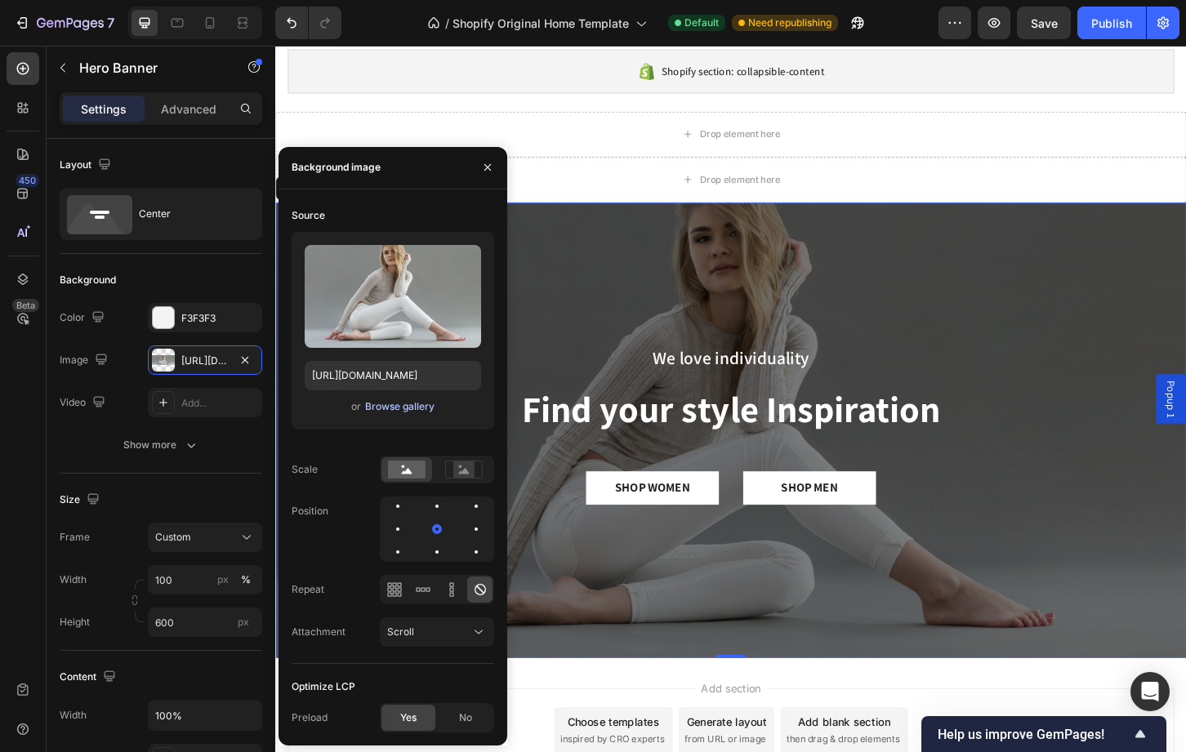
click at [389, 410] on div "Browse gallery" at bounding box center [399, 406] width 69 height 15
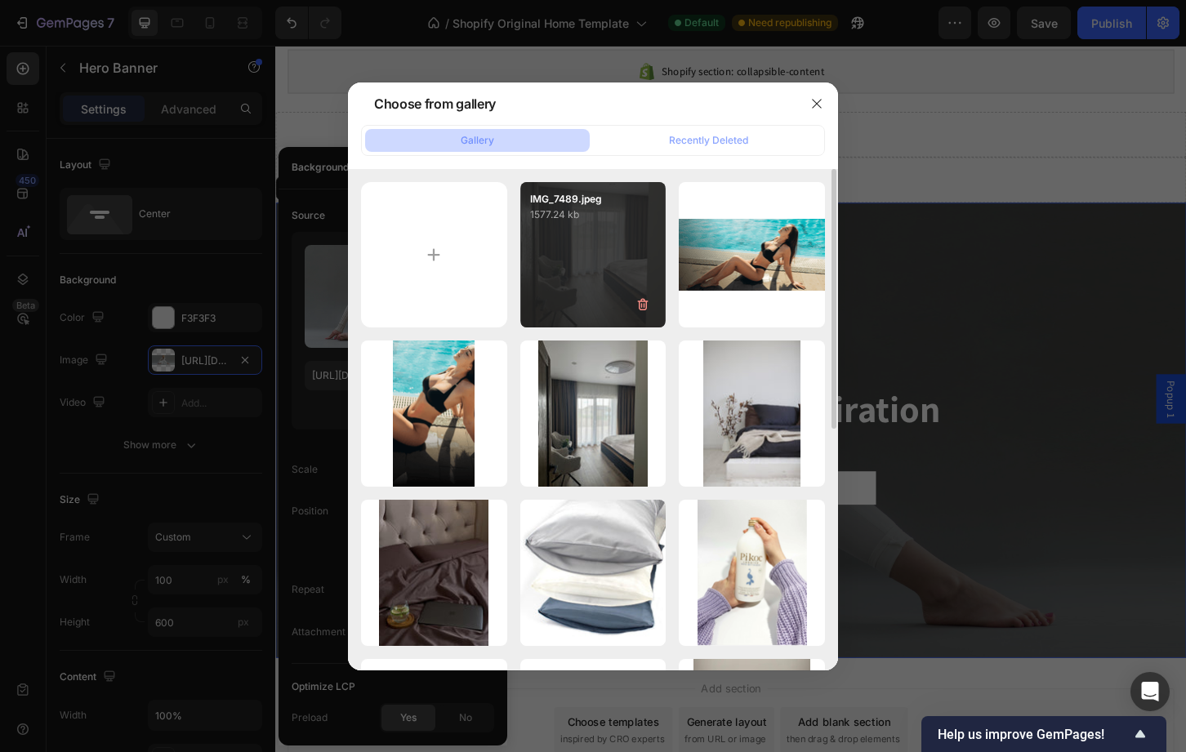
click at [564, 273] on div "IMG_7489.jpeg 1577.24 kb" at bounding box center [593, 255] width 146 height 146
type input "[URL][DOMAIN_NAME]"
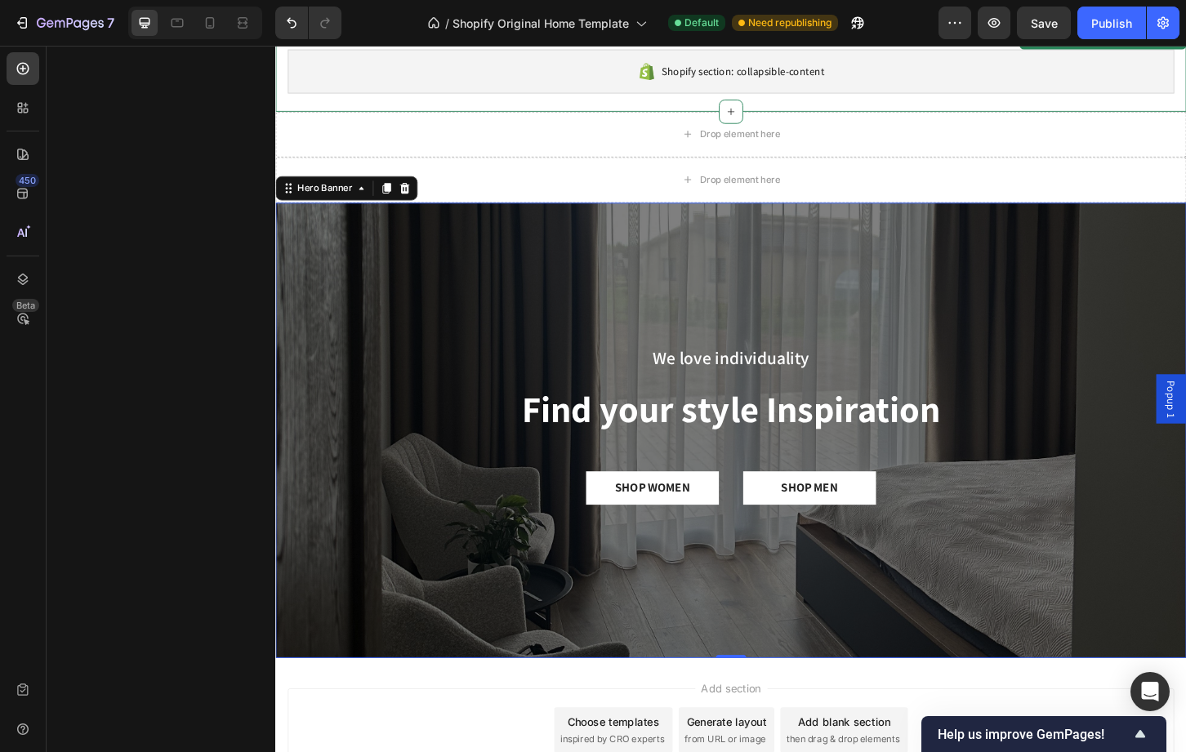
click at [929, 106] on div "Shopify section: collapsible-content Shopify section: collapsible-content" at bounding box center [765, 73] width 980 height 87
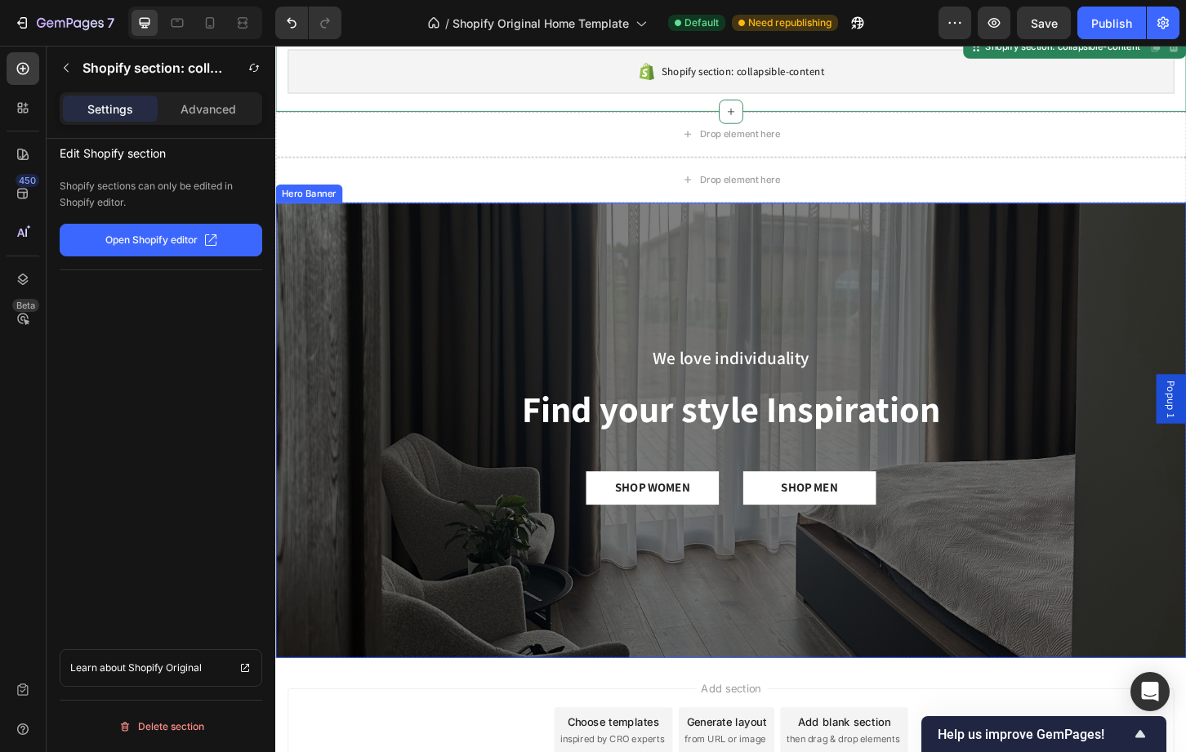
click at [1099, 604] on div "Overlay" at bounding box center [765, 460] width 980 height 490
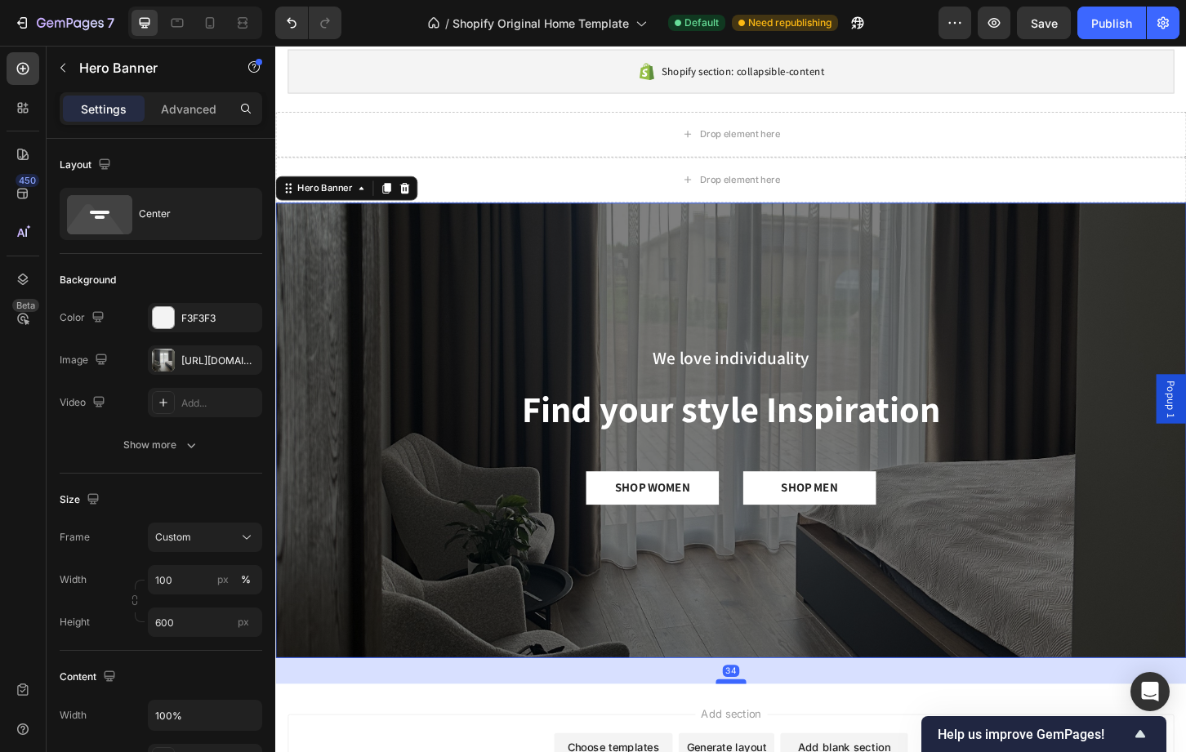
drag, startPoint x: 769, startPoint y: 702, endPoint x: 772, endPoint y: 733, distance: 32.0
click at [772, 733] on div at bounding box center [765, 730] width 33 height 5
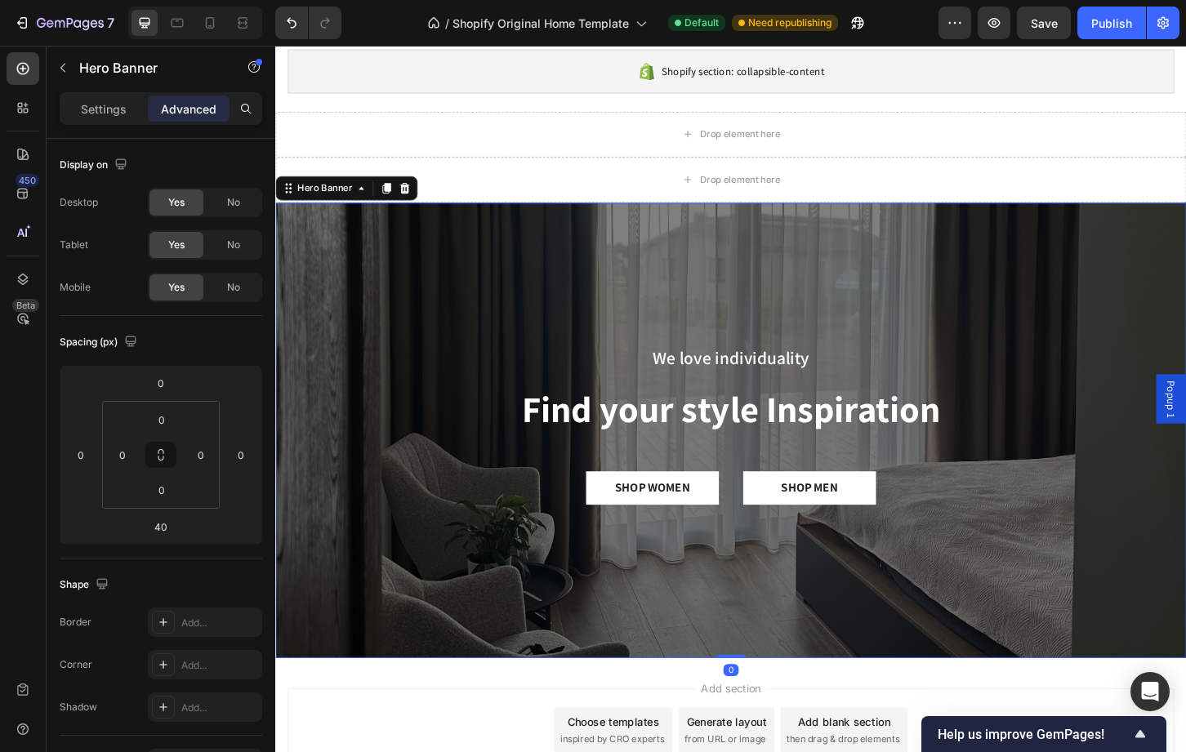
drag, startPoint x: 772, startPoint y: 733, endPoint x: 772, endPoint y: 692, distance: 41.7
click at [772, 692] on div "We love individuality Text Block Find your style Inspiration Heading SHOP WOMEN…" at bounding box center [765, 460] width 980 height 490
type input "0"
click at [447, 569] on div "Overlay" at bounding box center [765, 460] width 980 height 490
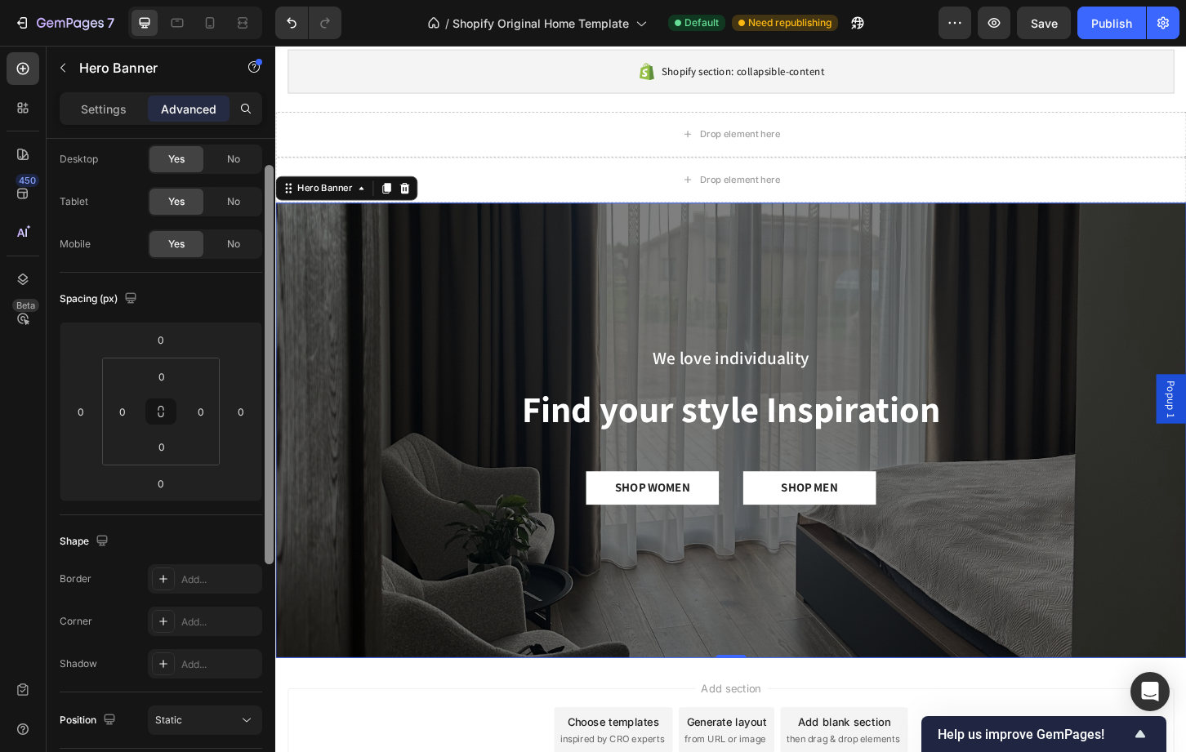
drag, startPoint x: 545, startPoint y: 553, endPoint x: 278, endPoint y: 722, distance: 316.1
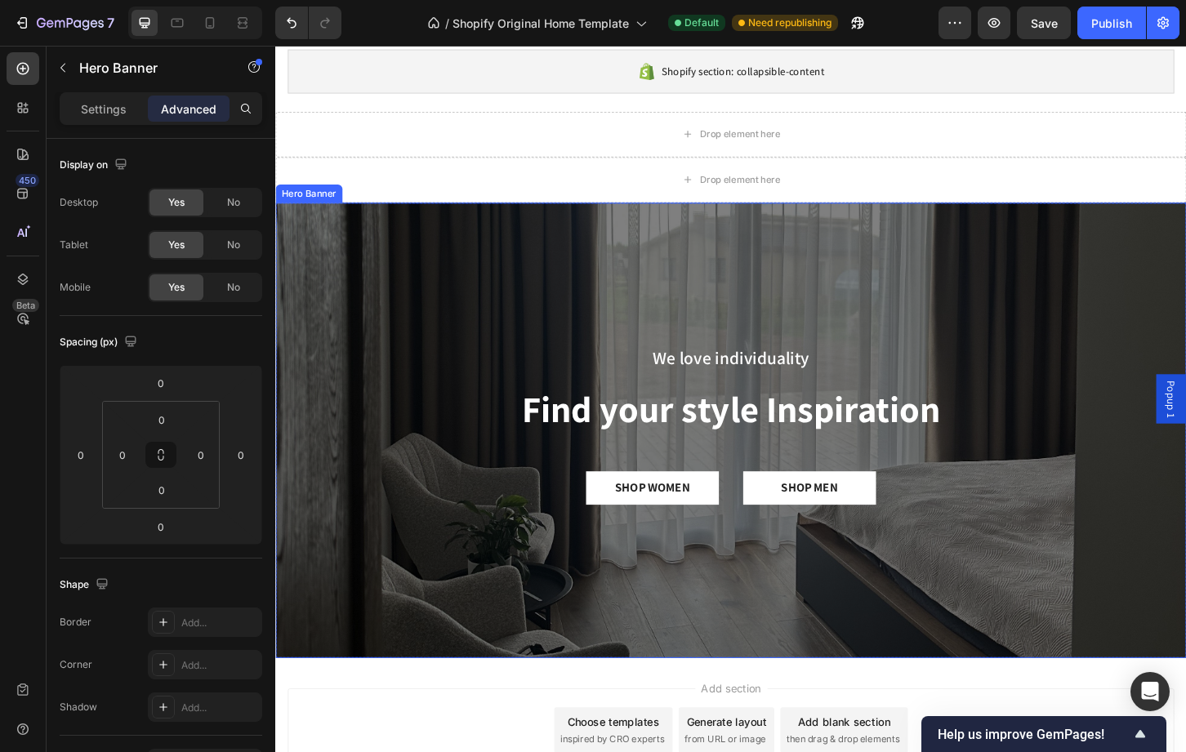
click at [609, 223] on div "Overlay" at bounding box center [765, 460] width 980 height 490
click at [412, 194] on icon at bounding box center [414, 199] width 11 height 11
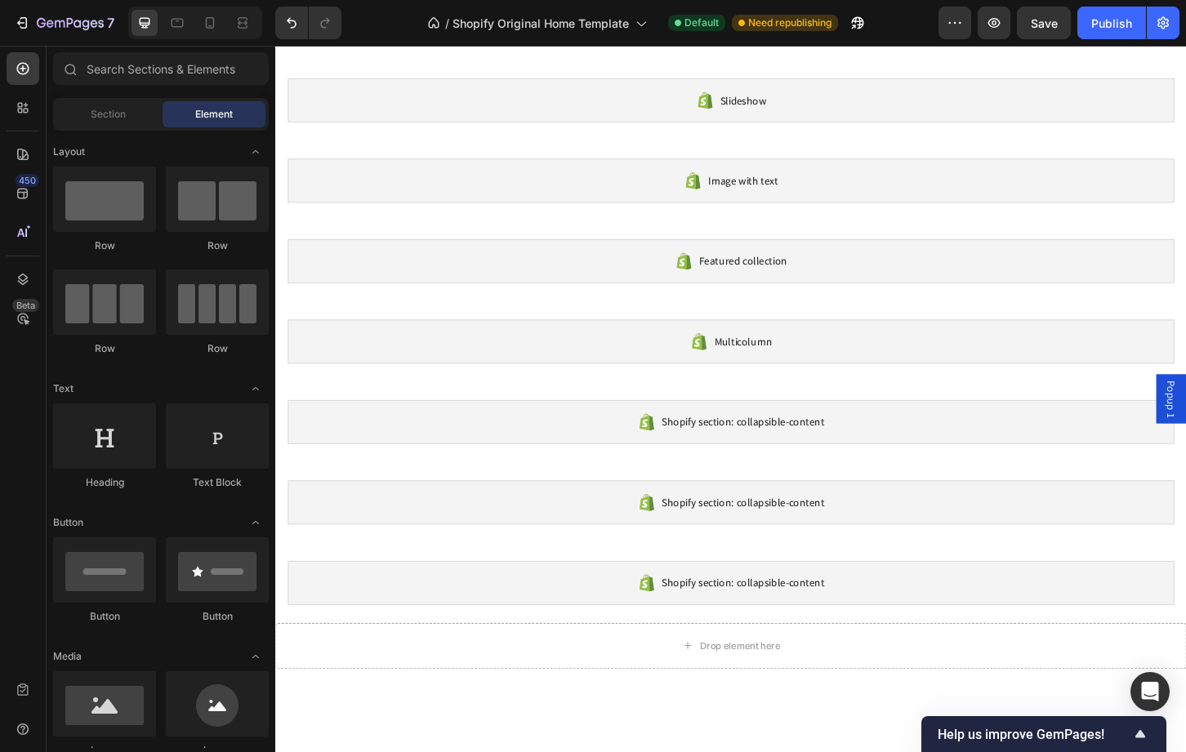
scroll to position [0, 0]
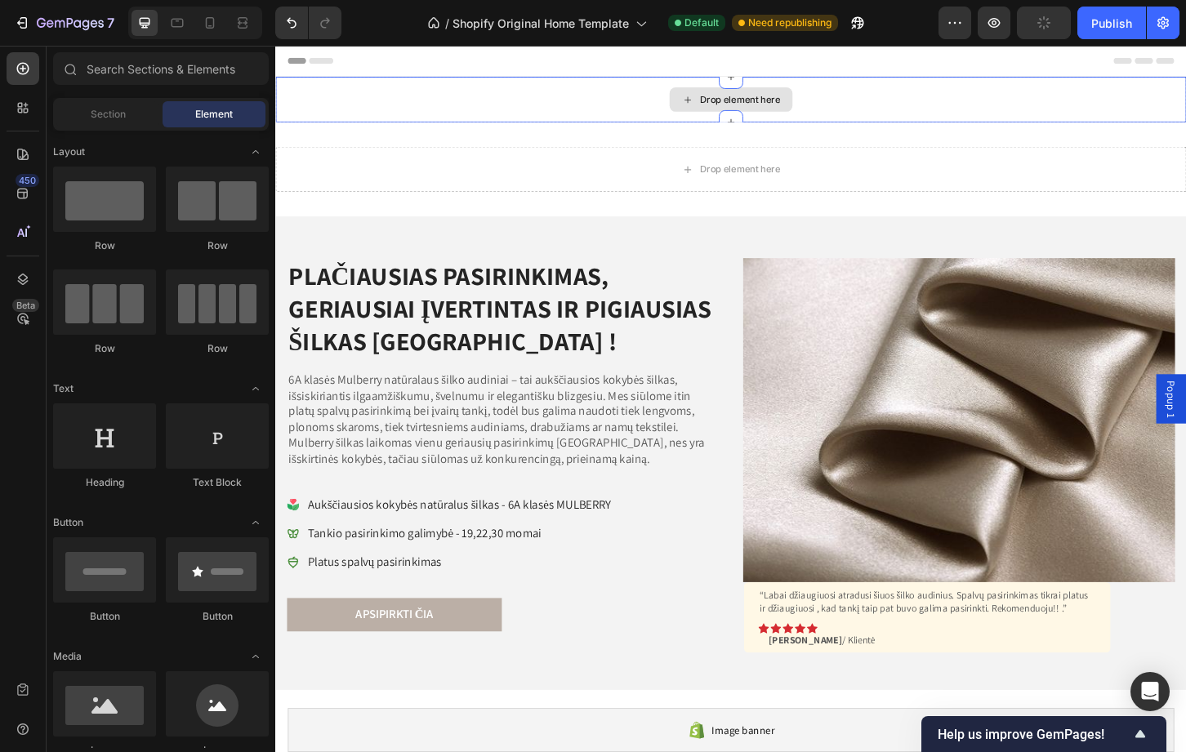
click at [630, 96] on div "Drop element here" at bounding box center [765, 103] width 980 height 49
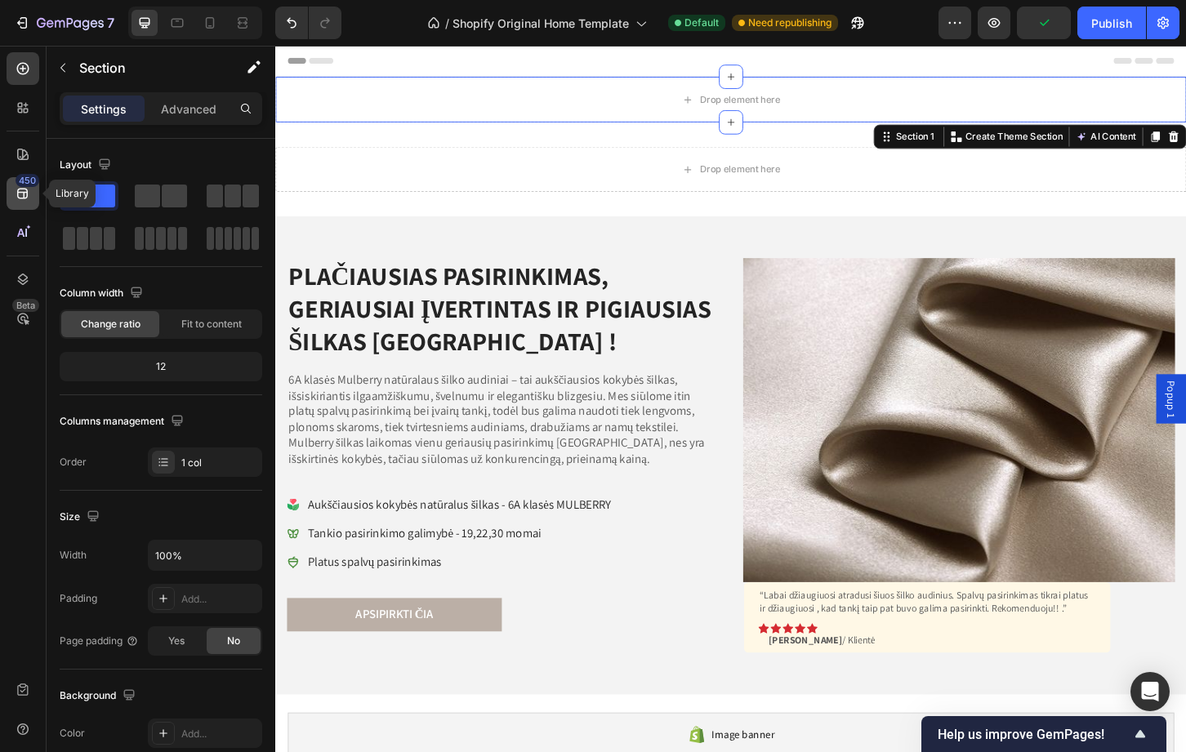
click at [14, 182] on div "450" at bounding box center [23, 193] width 33 height 33
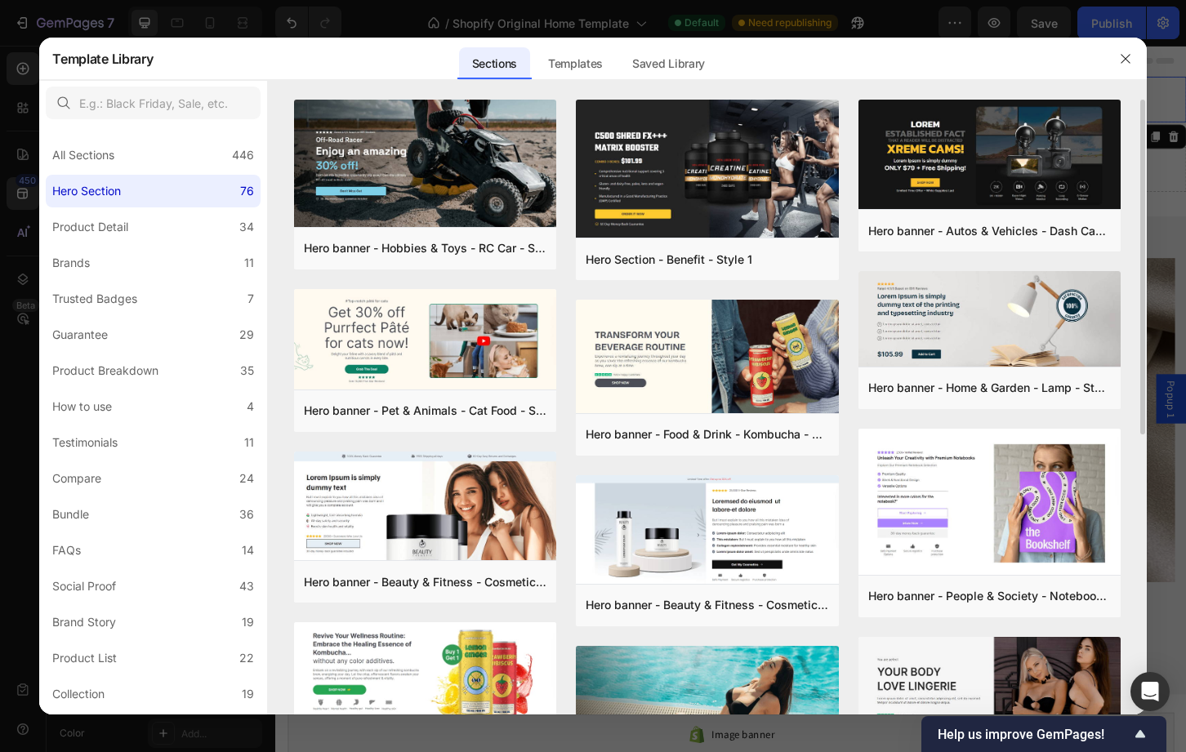
drag, startPoint x: 1141, startPoint y: 158, endPoint x: 1144, endPoint y: 186, distance: 28.8
click at [1144, 186] on div "Hero banner - Hobbies & Toys - RC Car - Style 40 Add to page Preview Hero banne…" at bounding box center [707, 407] width 878 height 615
click at [1135, 189] on div "Hero banner - Hobbies & Toys - RC Car - Style 40 Add to page Preview Hero banne…" at bounding box center [707, 407] width 878 height 615
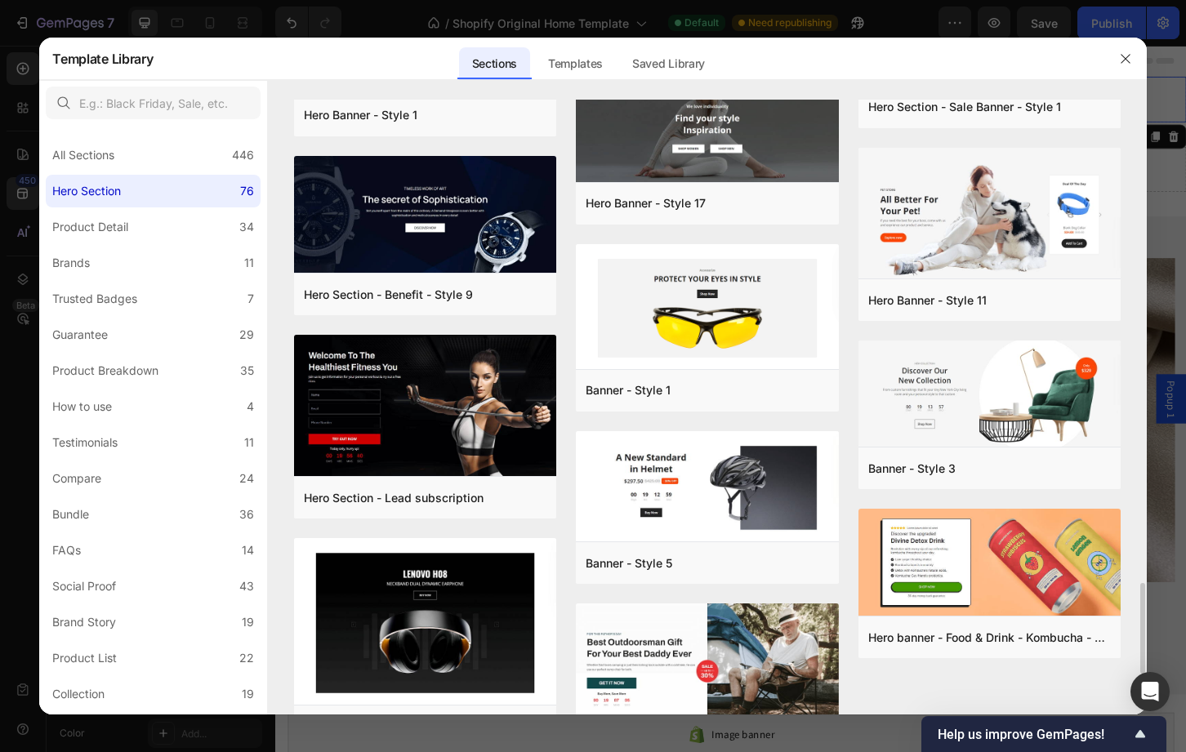
scroll to position [3545, 0]
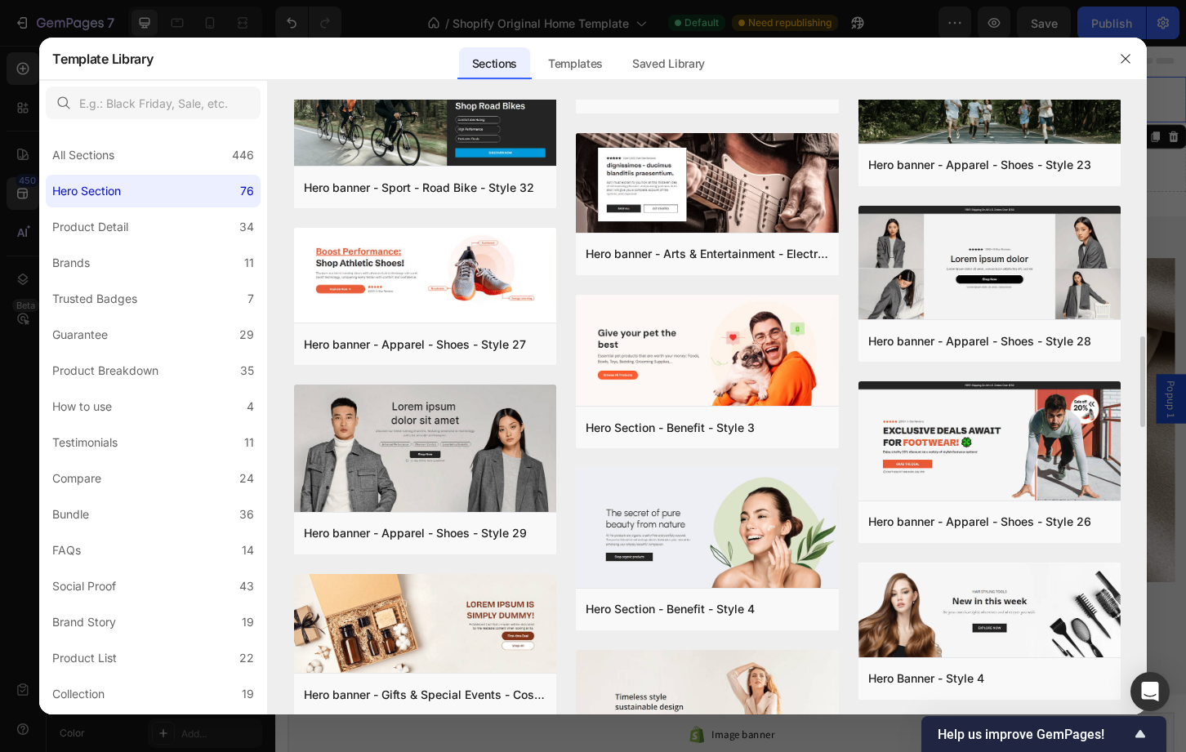
click at [1144, 161] on div at bounding box center [1140, 407] width 12 height 615
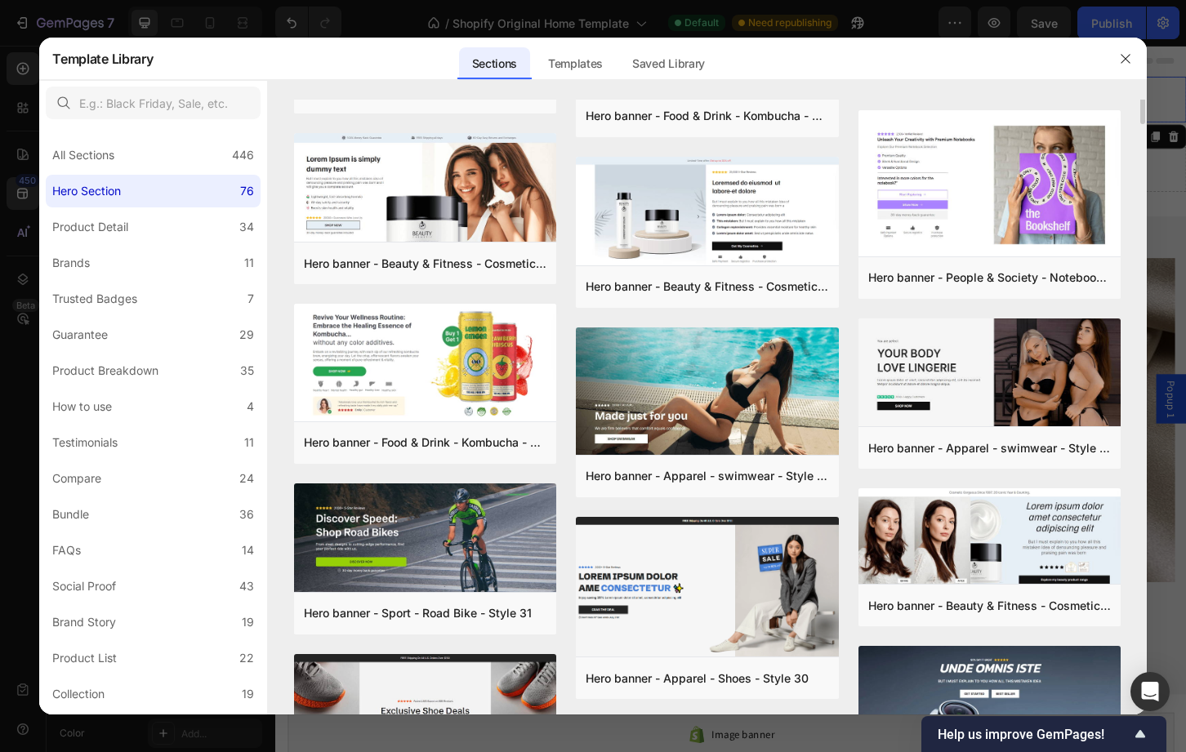
scroll to position [368, 0]
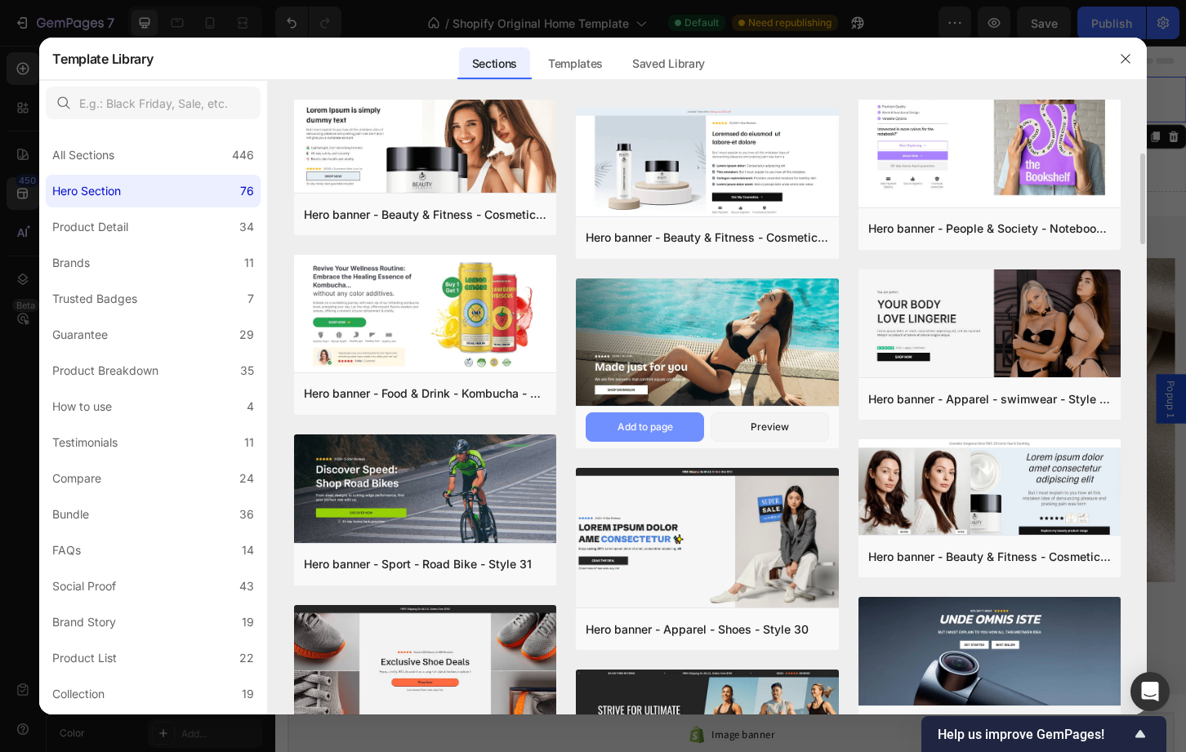
click at [680, 428] on button "Add to page" at bounding box center [645, 426] width 118 height 29
click at [751, 431] on div "Preview" at bounding box center [770, 427] width 38 height 15
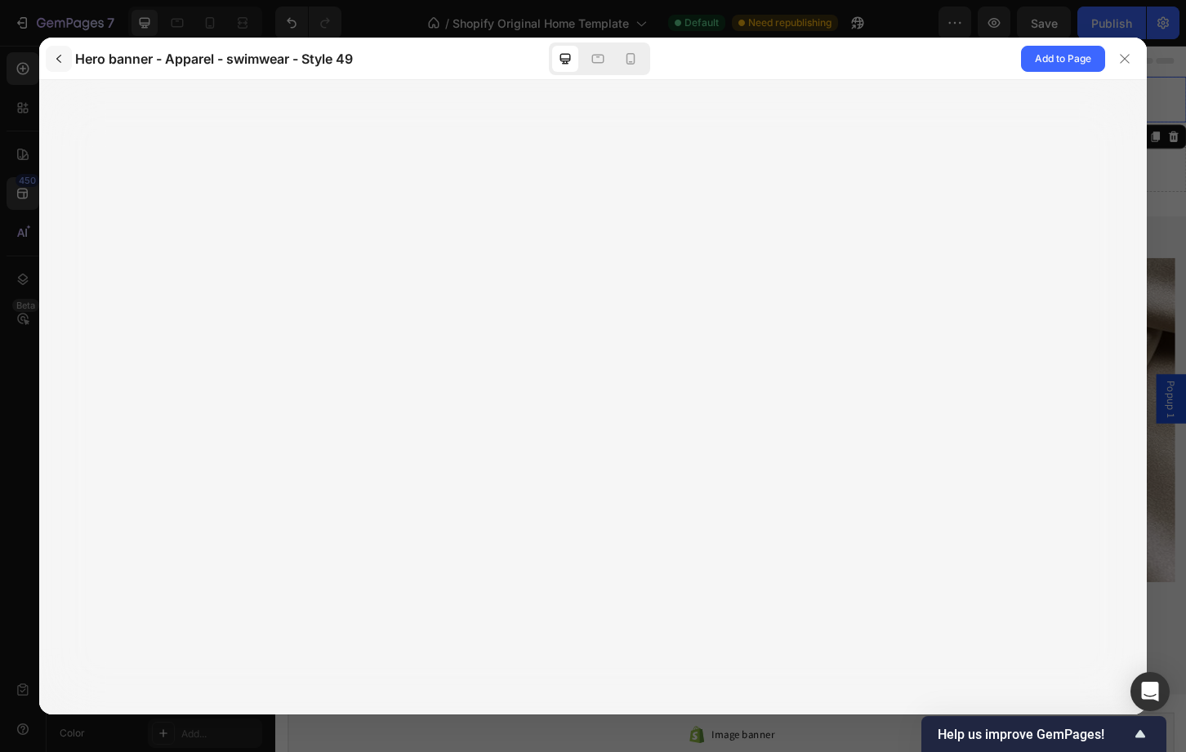
click at [56, 60] on icon "button" at bounding box center [58, 58] width 13 height 13
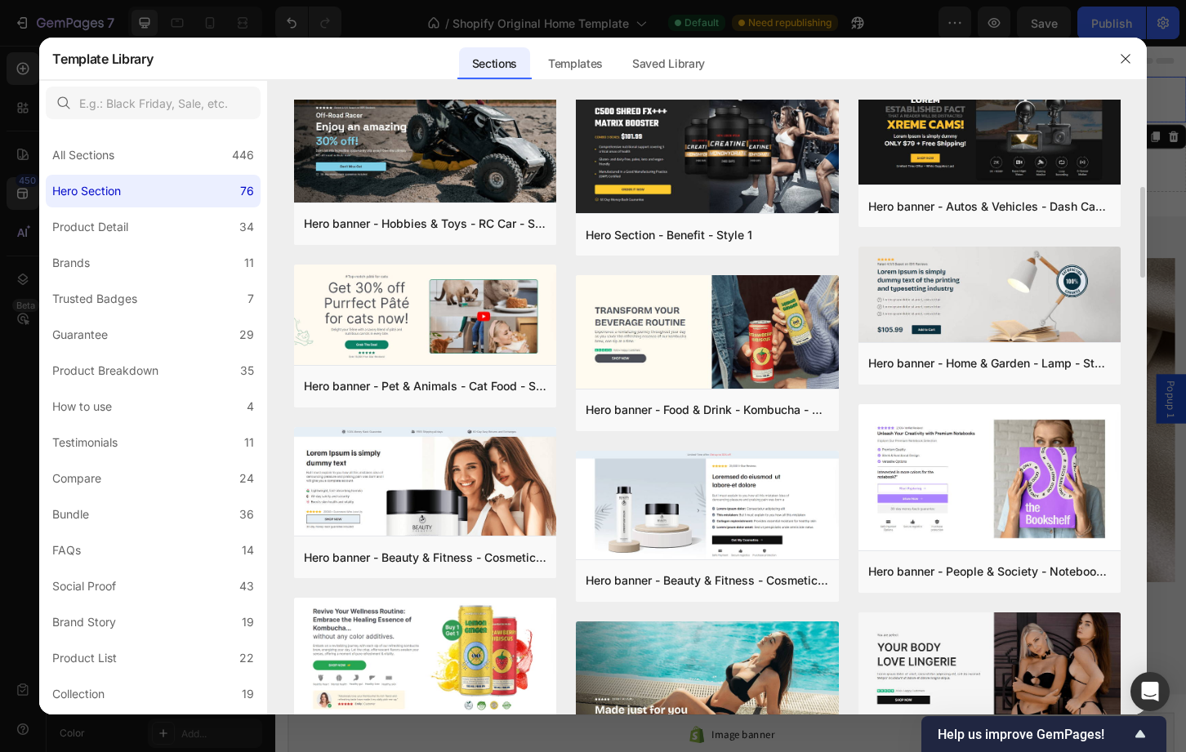
scroll to position [221, 0]
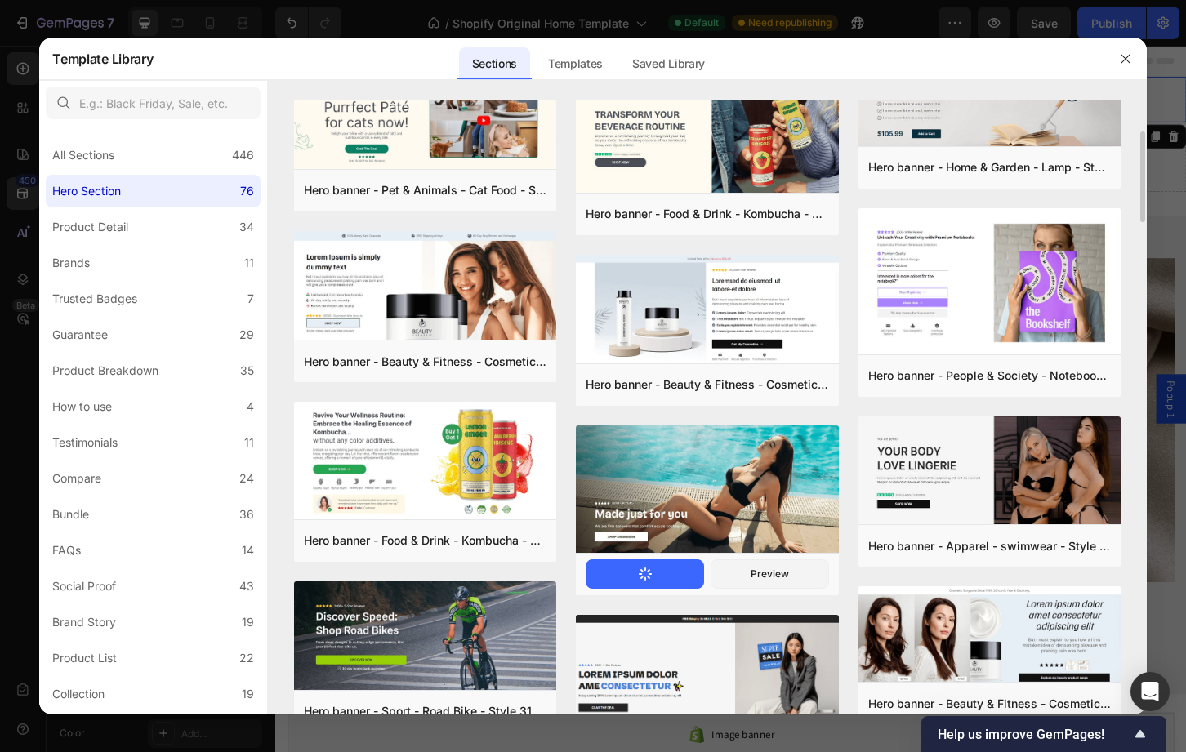
click at [626, 573] on button "Add to page" at bounding box center [645, 573] width 118 height 29
click at [1131, 54] on icon "button" at bounding box center [1125, 58] width 13 height 13
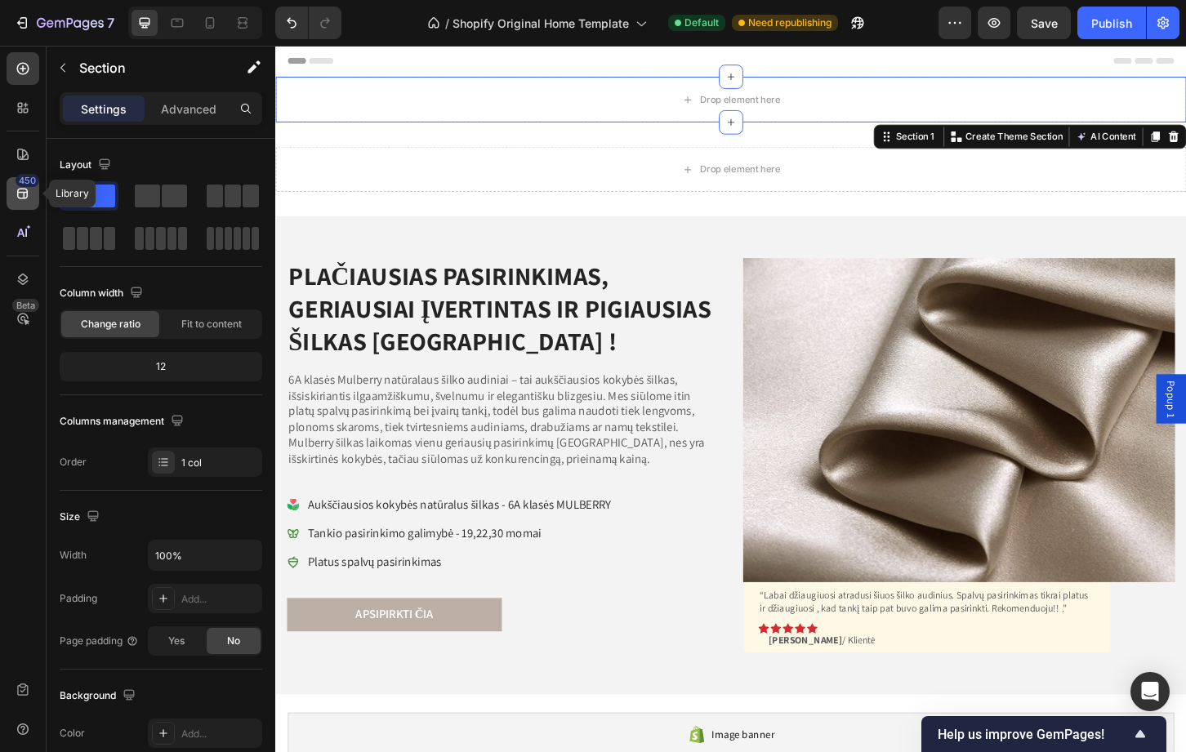
click at [15, 200] on icon at bounding box center [23, 193] width 16 height 16
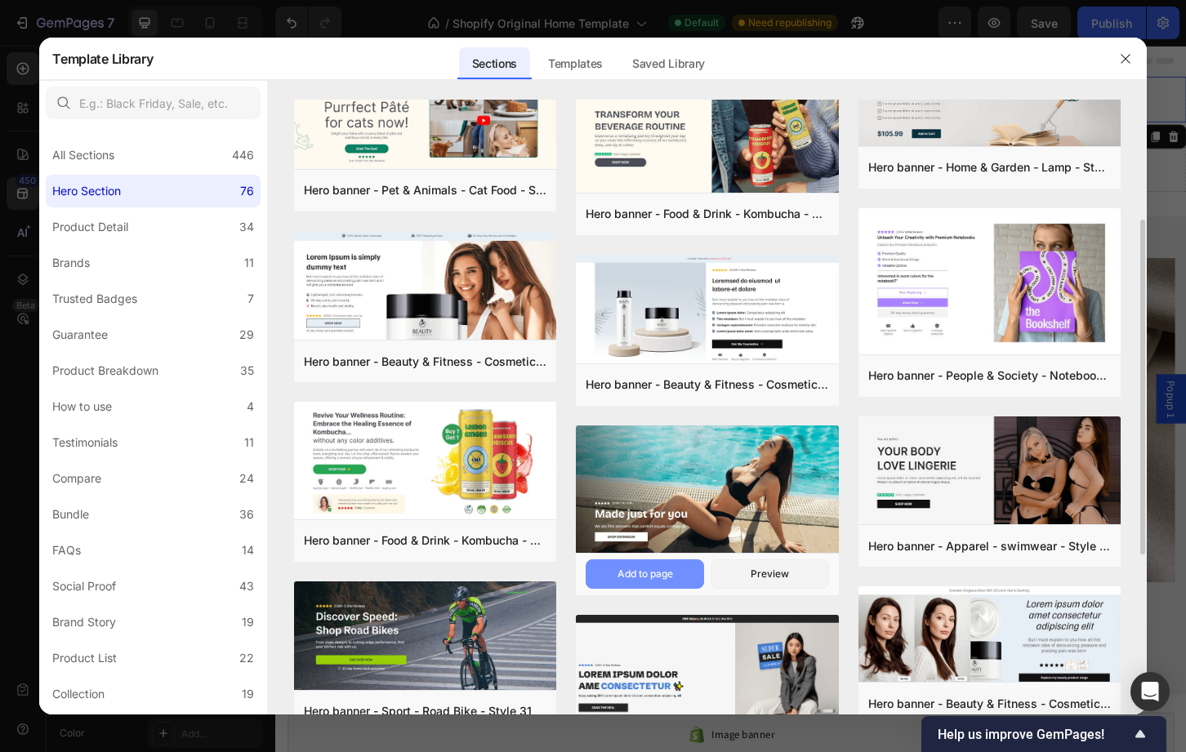
click at [627, 568] on div "Add to page" at bounding box center [645, 574] width 56 height 15
drag, startPoint x: 627, startPoint y: 568, endPoint x: 943, endPoint y: -60, distance: 702.4
click at [943, 0] on html "7 / Shopify Original Home Template Default Need republishing Preview Save Publi…" at bounding box center [593, 0] width 1186 height 0
click at [1116, 56] on button "button" at bounding box center [1125, 59] width 26 height 26
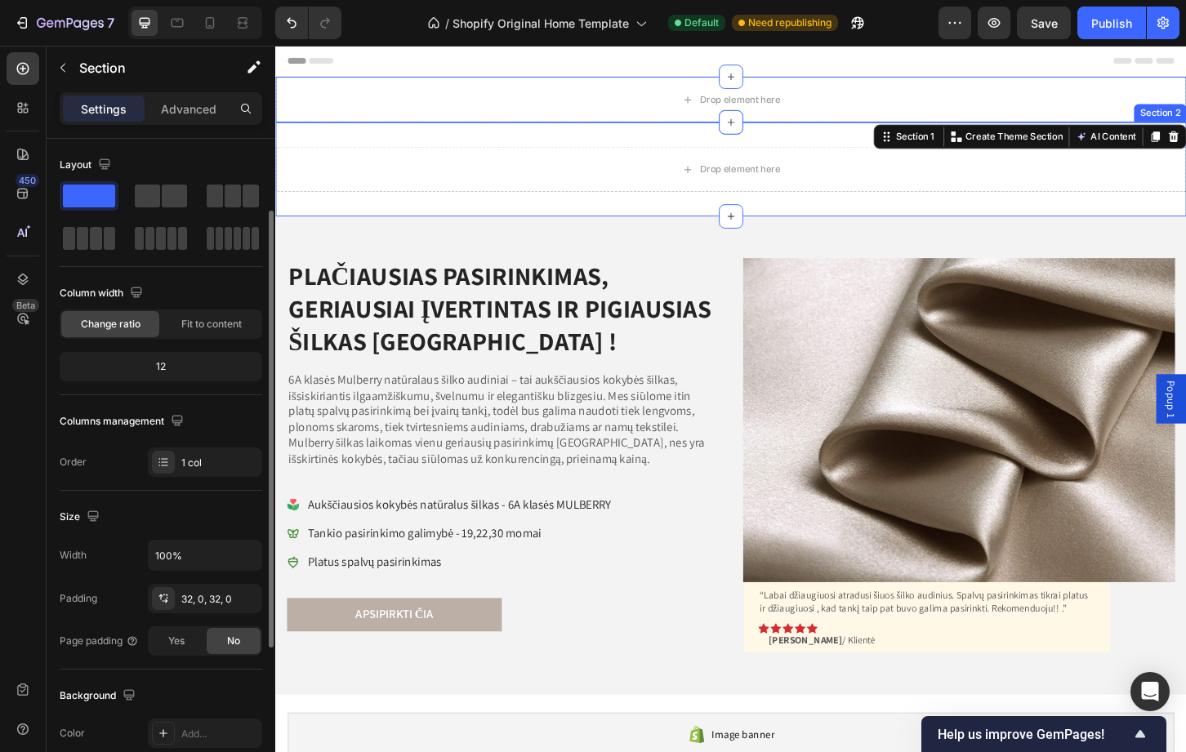
scroll to position [43, 0]
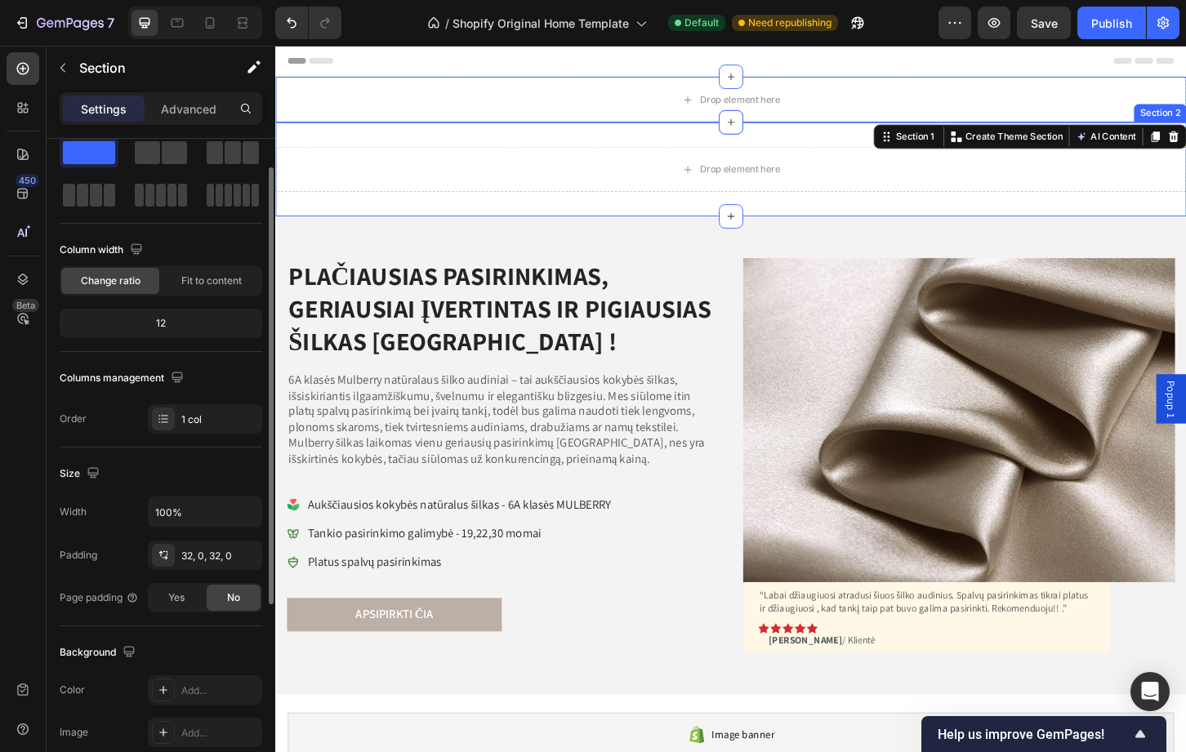
click at [591, 213] on div "Drop element here Section 2" at bounding box center [765, 178] width 980 height 101
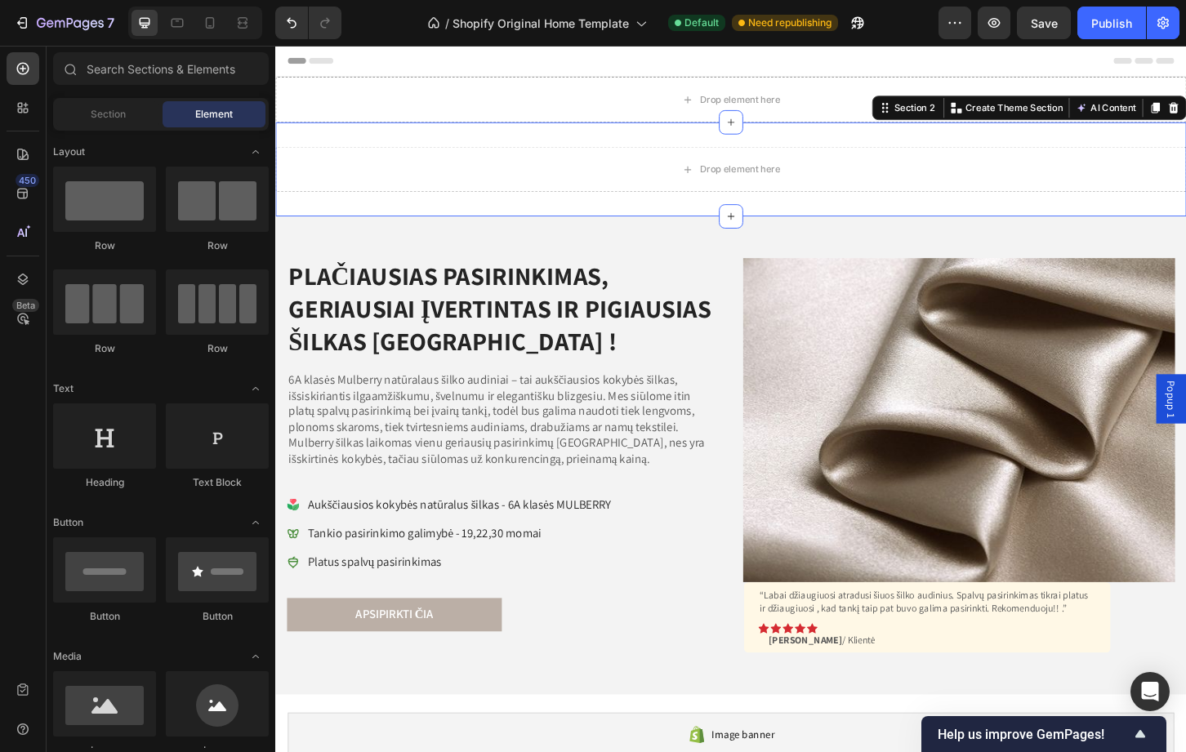
click at [638, 64] on div at bounding box center [765, 62] width 954 height 33
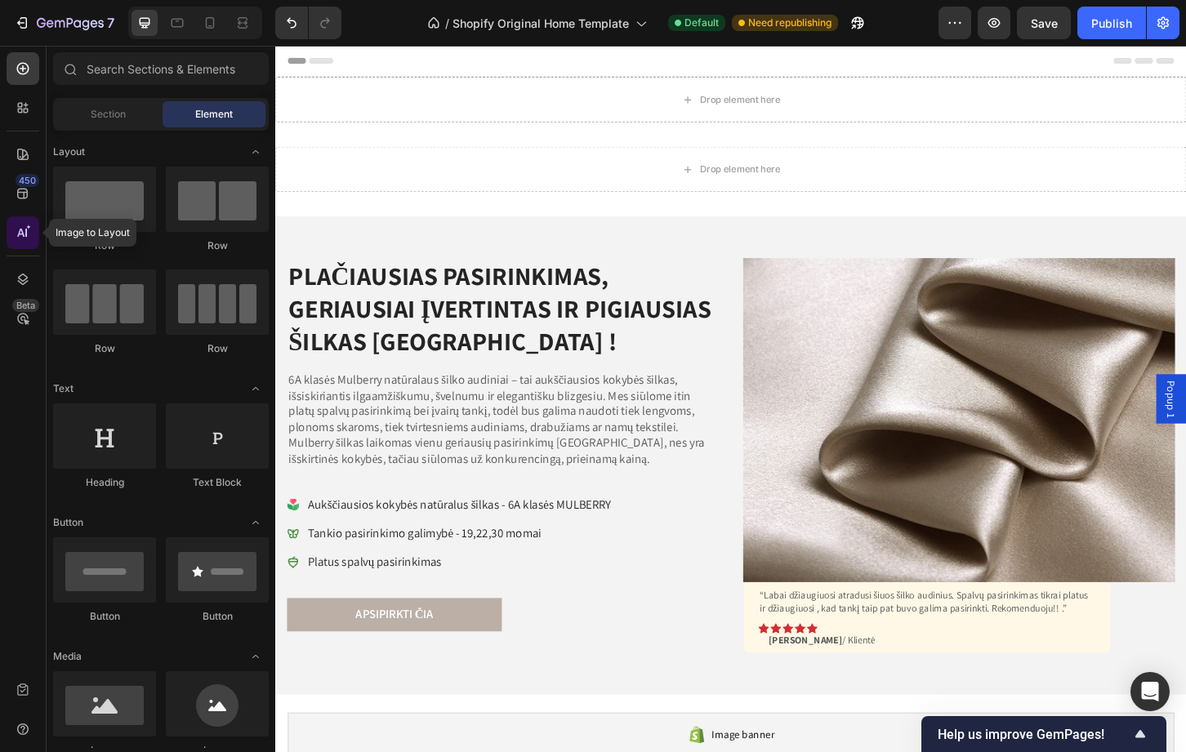
click at [18, 234] on icon at bounding box center [20, 233] width 7 height 8
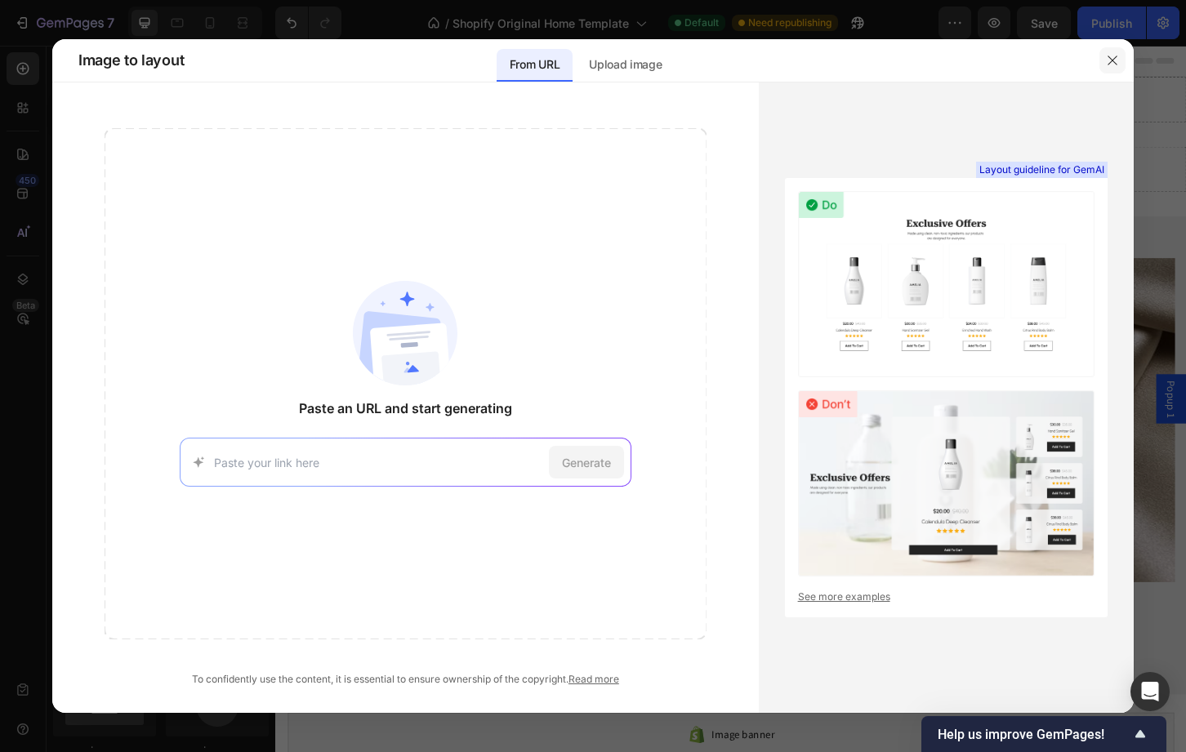
click at [1114, 55] on icon "button" at bounding box center [1112, 60] width 13 height 13
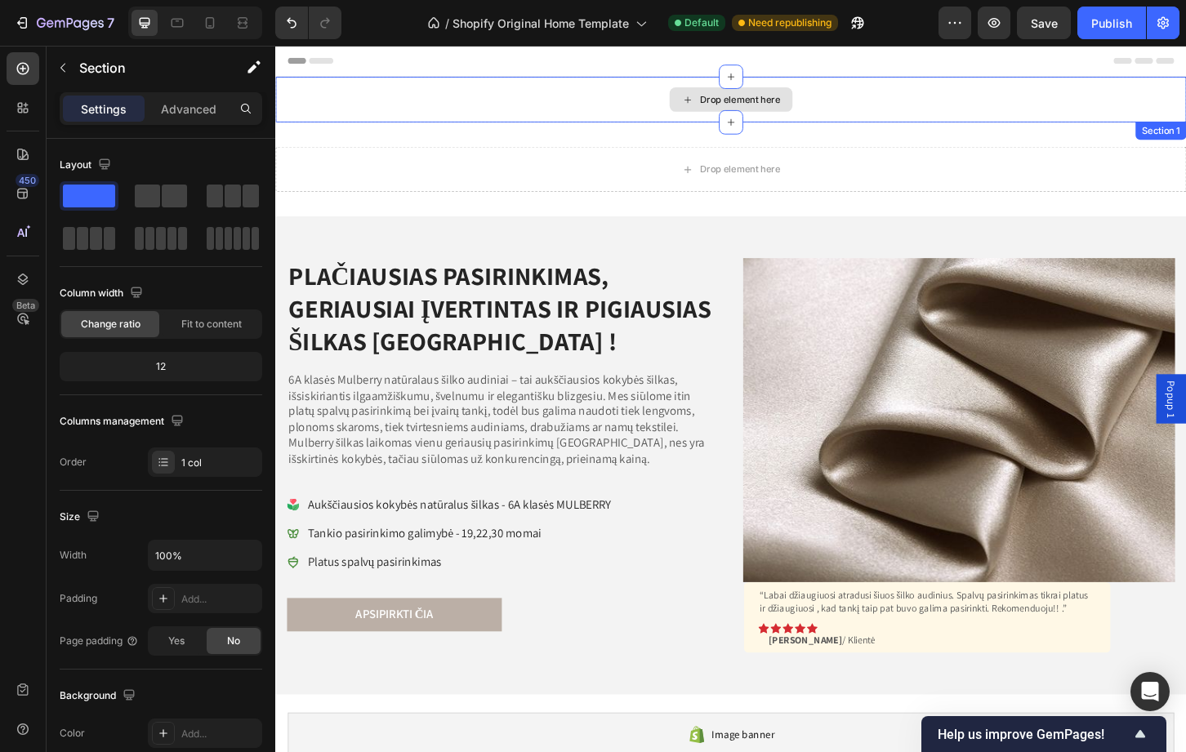
click at [579, 115] on div "Drop element here" at bounding box center [765, 103] width 980 height 49
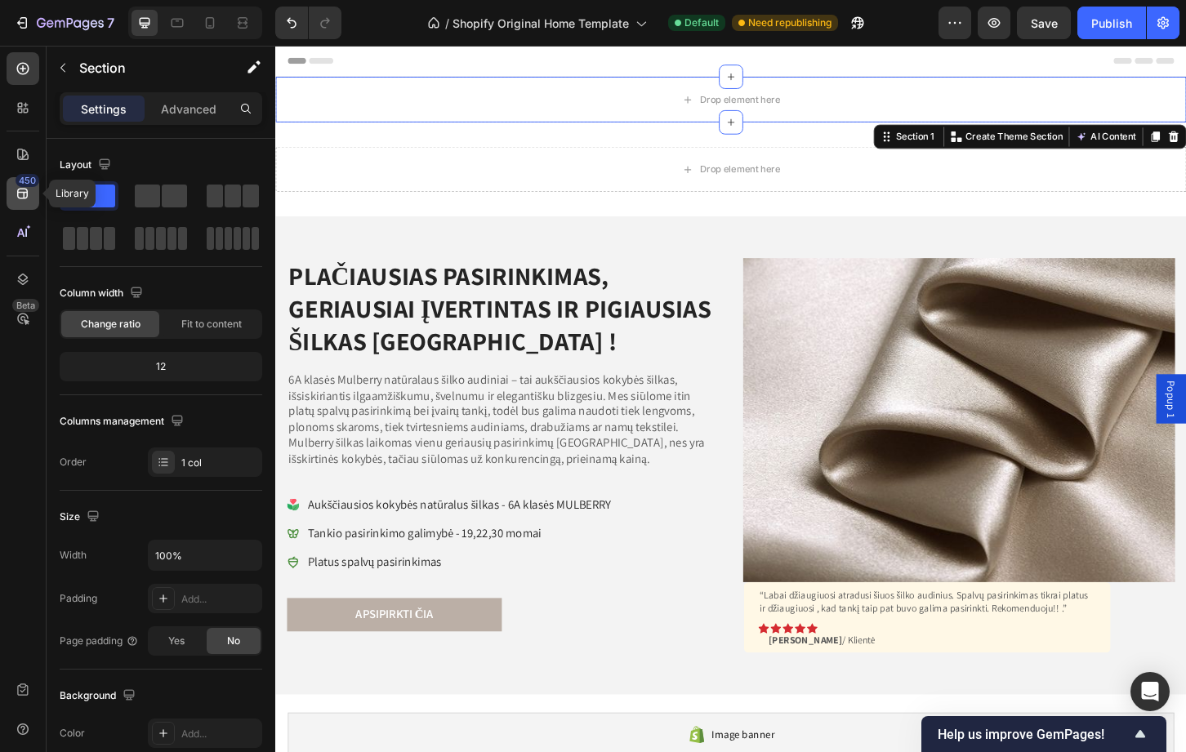
click at [25, 180] on div "450" at bounding box center [28, 180] width 24 height 13
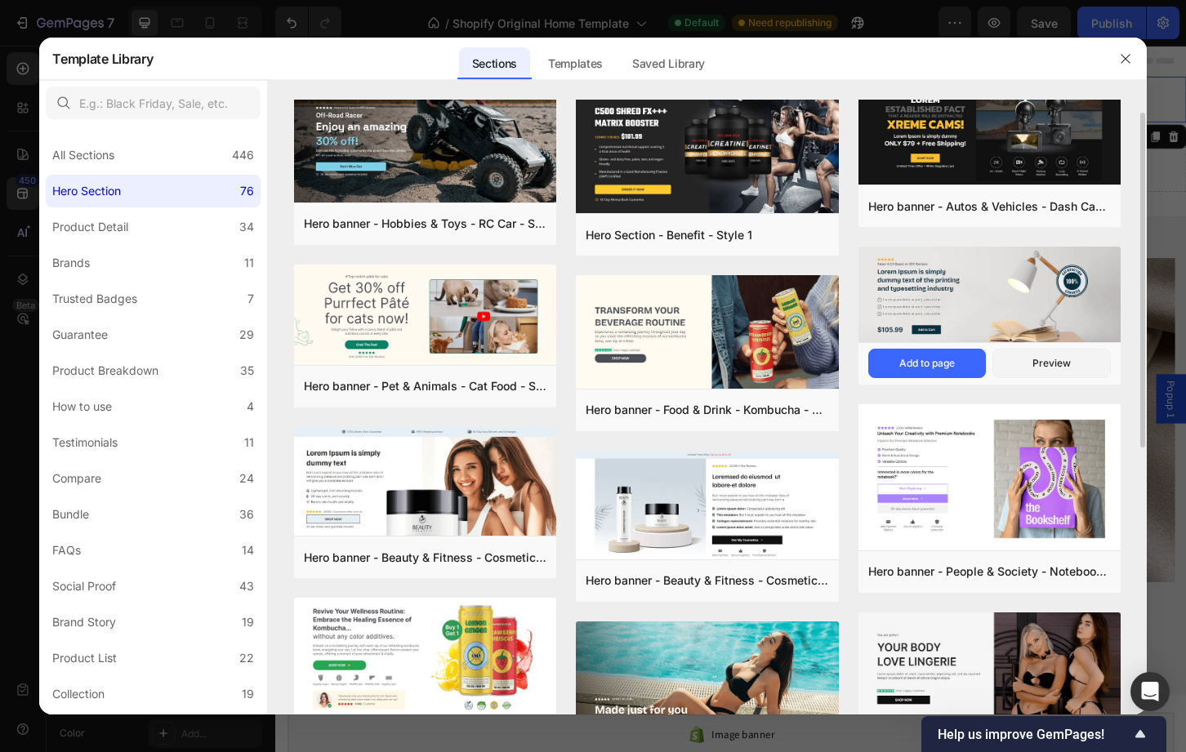
scroll to position [196, 0]
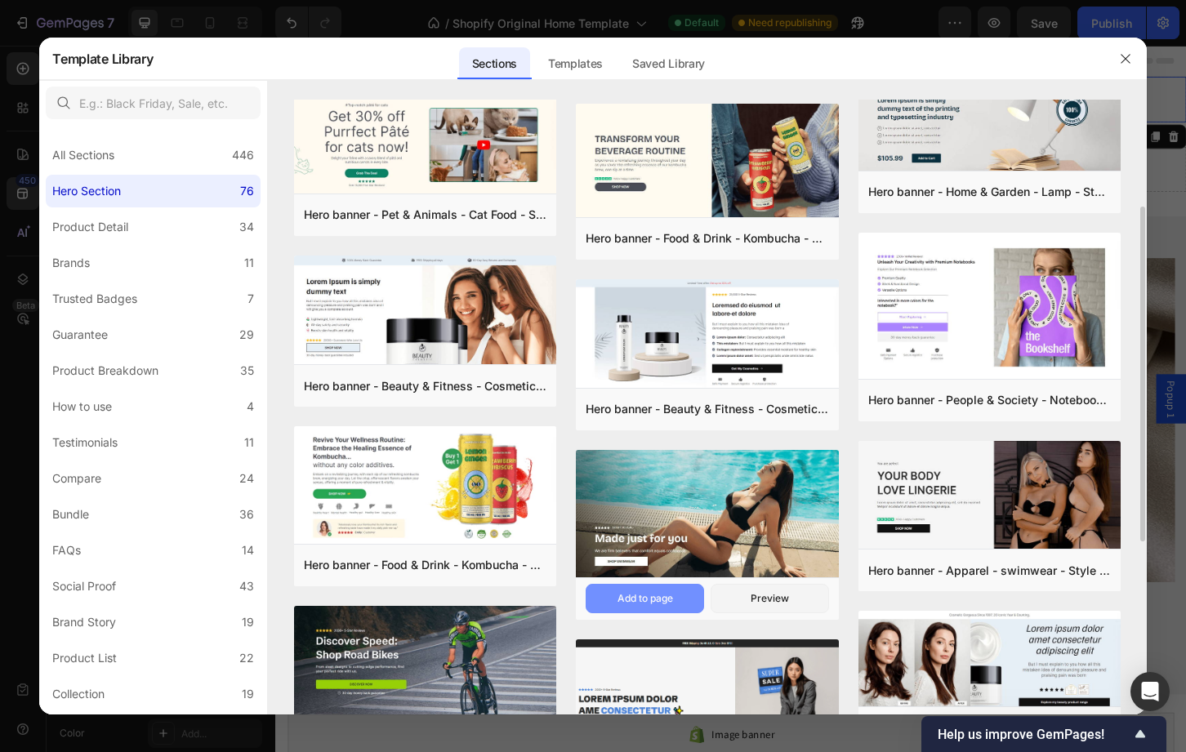
click at [637, 595] on div "Add to page" at bounding box center [645, 598] width 56 height 15
drag, startPoint x: 637, startPoint y: 595, endPoint x: 1037, endPoint y: -29, distance: 741.3
click at [1037, 0] on html "7 / Shopify Original Home Template Default Need republishing Preview Save Publi…" at bounding box center [593, 0] width 1186 height 0
click at [1121, 65] on icon "button" at bounding box center [1125, 58] width 13 height 13
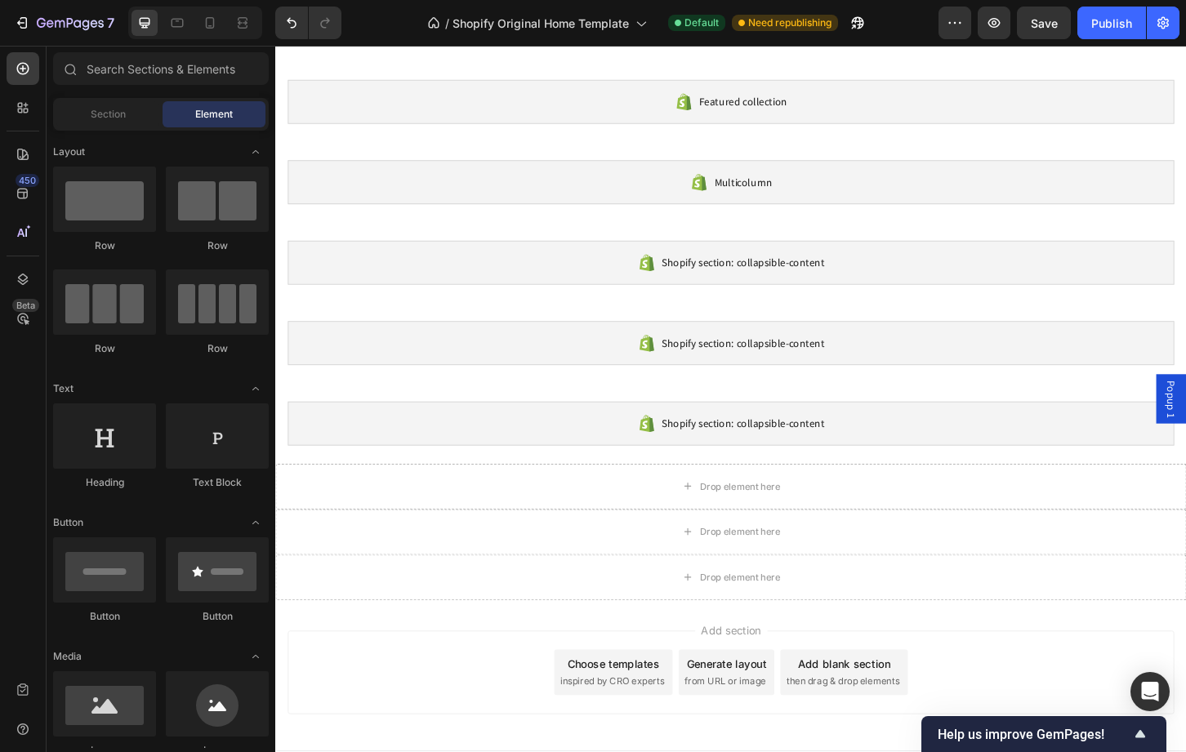
scroll to position [1038, 0]
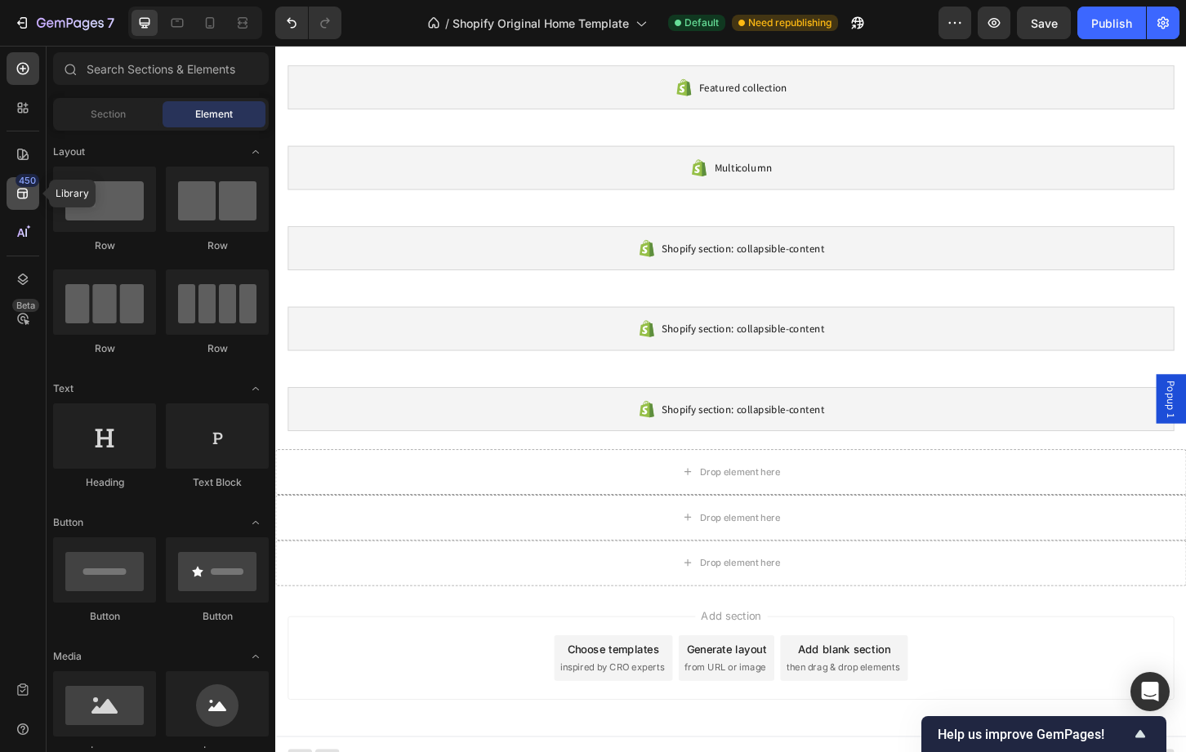
click at [33, 194] on div "450" at bounding box center [23, 193] width 33 height 33
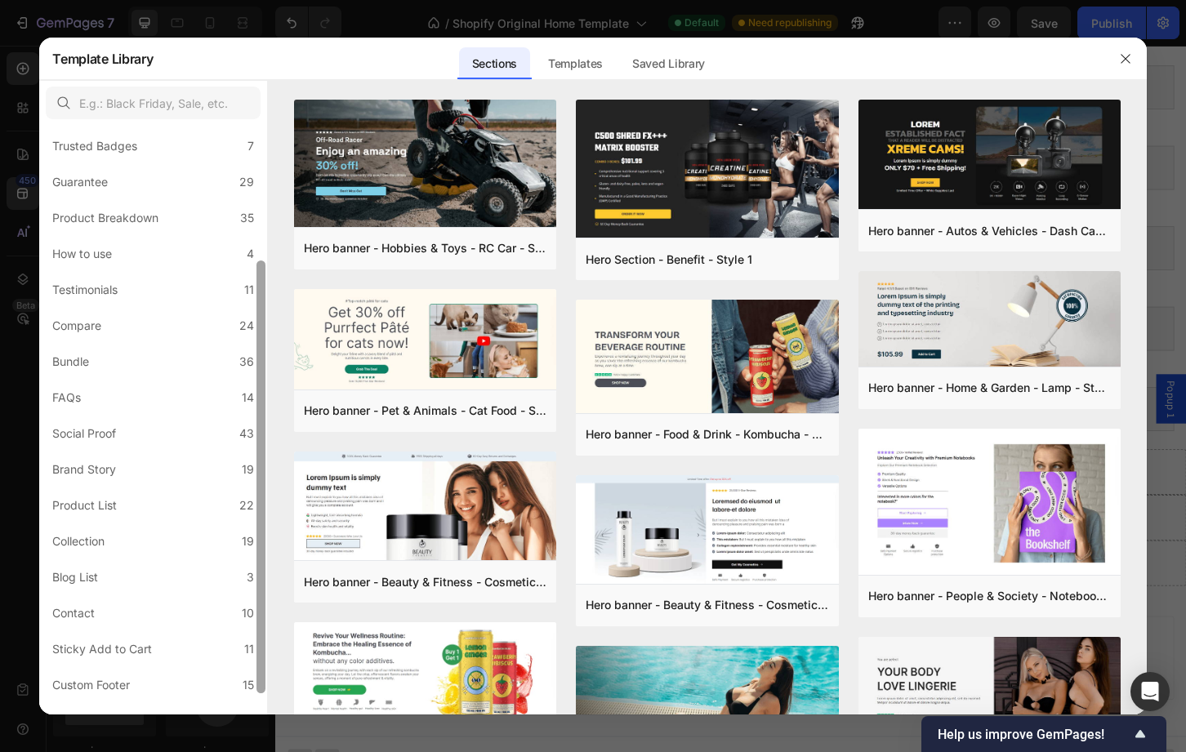
scroll to position [212, 0]
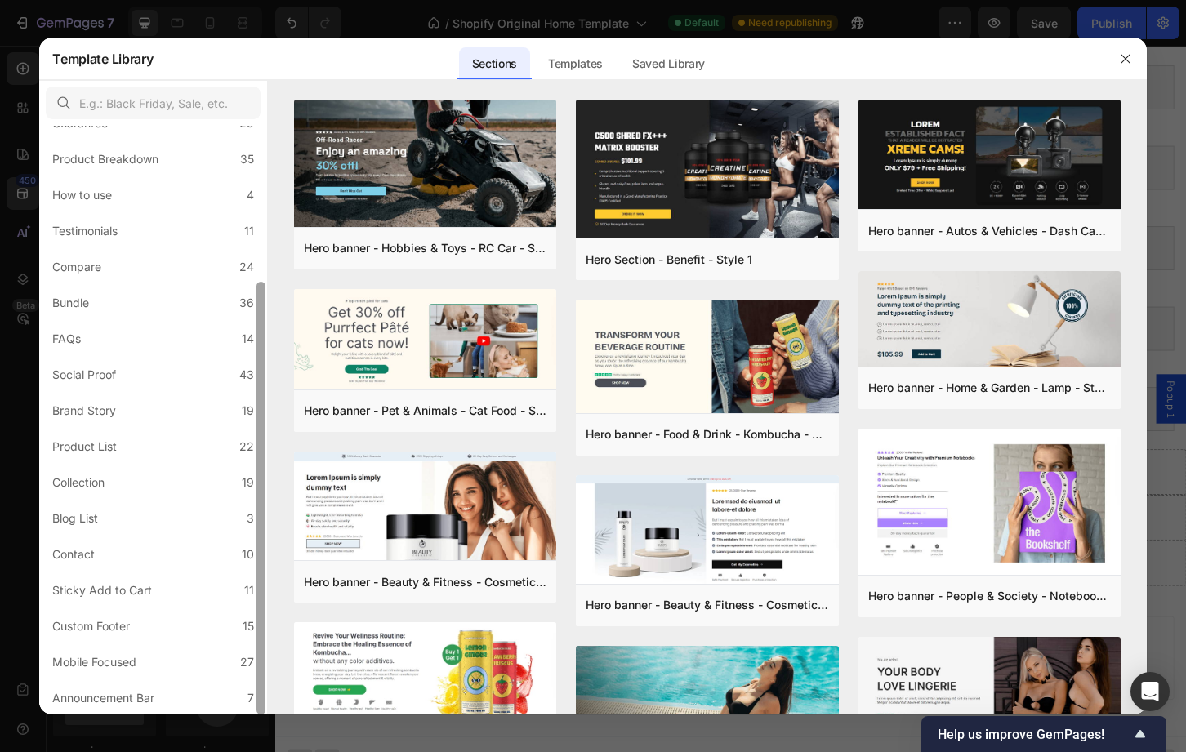
drag, startPoint x: 261, startPoint y: 551, endPoint x: 253, endPoint y: 740, distance: 188.9
click at [253, 740] on div "Template Library Sections Templates Existing pages Saved Library Templates Save…" at bounding box center [593, 376] width 1186 height 752
click at [164, 630] on label "Custom Footer 15" at bounding box center [153, 626] width 215 height 33
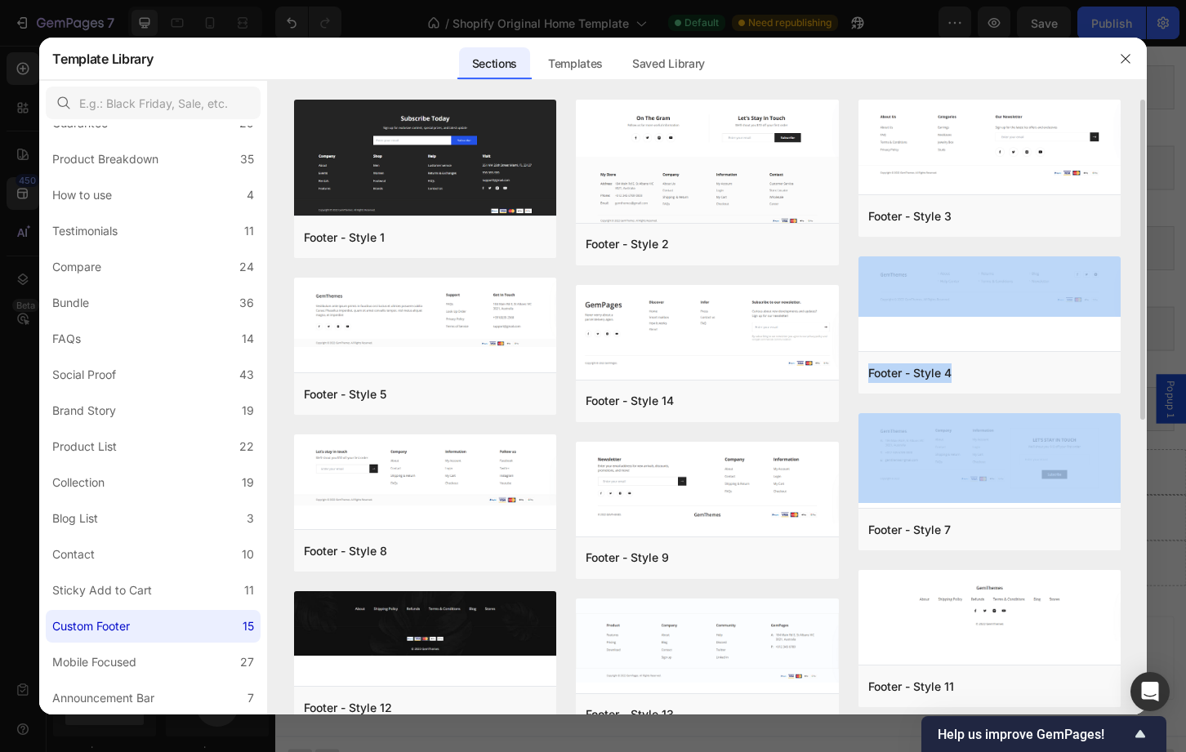
drag, startPoint x: 1139, startPoint y: 262, endPoint x: 1137, endPoint y: 425, distance: 162.6
click at [1137, 425] on div "Footer - Style 1 Add to page Preview Footer - Style 5 Add to page Preview Foote…" at bounding box center [707, 407] width 878 height 615
click at [1135, 426] on div "Footer - Style 1 Add to page Preview Footer - Style 5 Add to page Preview Foote…" at bounding box center [707, 407] width 878 height 615
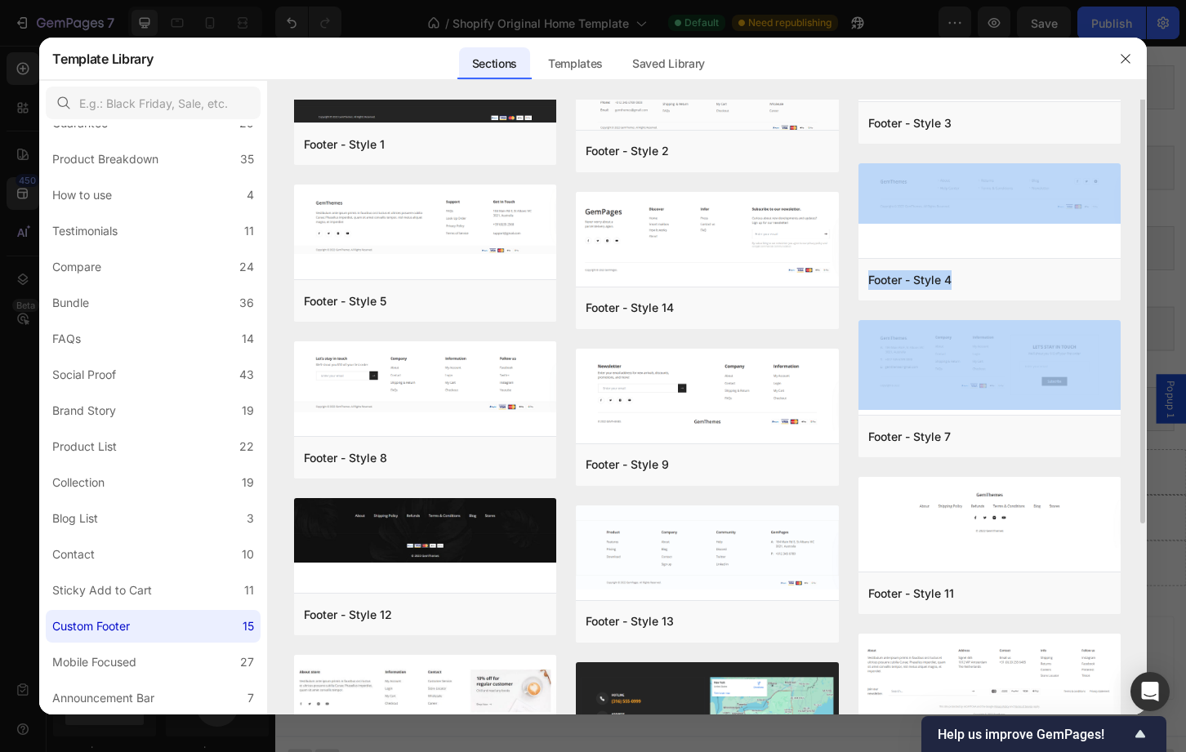
scroll to position [0, 0]
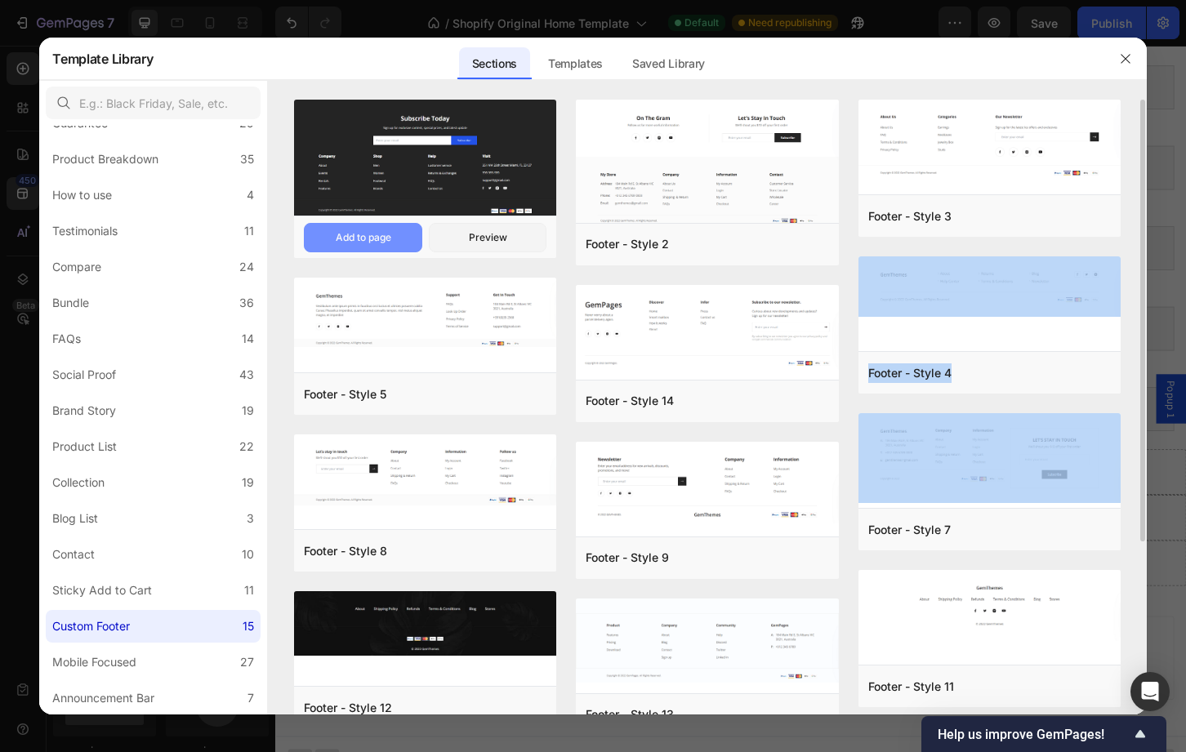
click at [368, 228] on button "Add to page" at bounding box center [363, 237] width 118 height 29
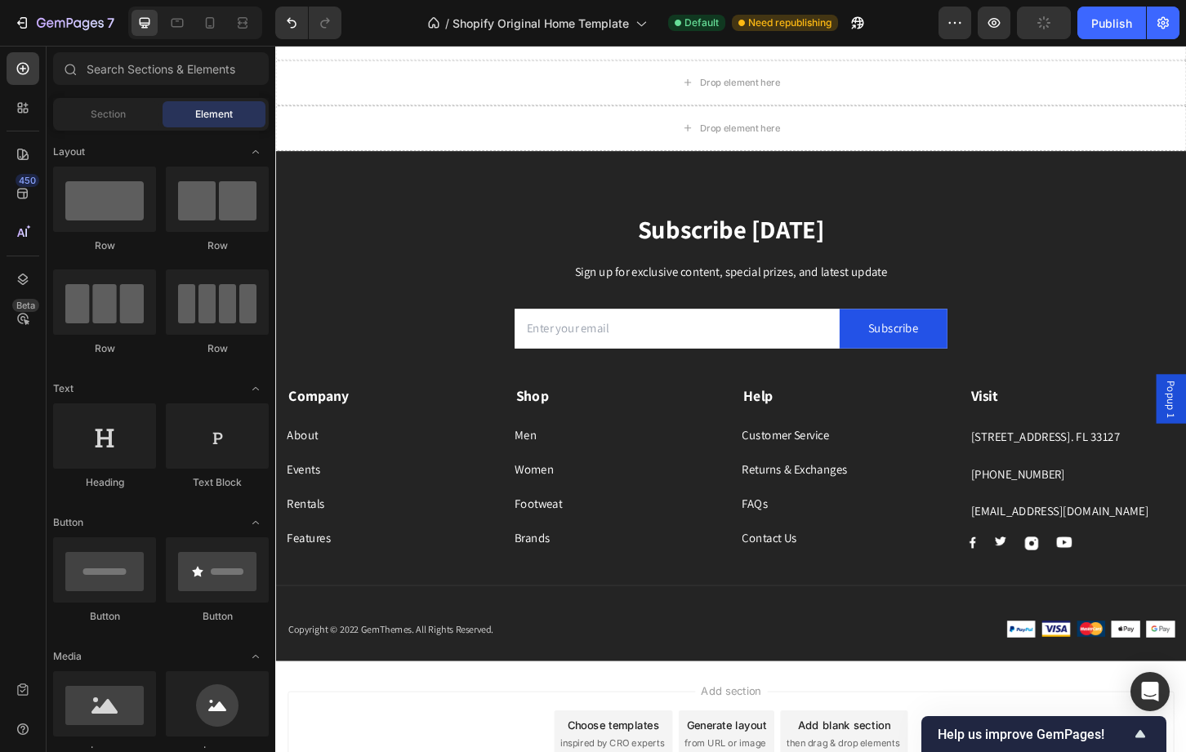
scroll to position [1516, 0]
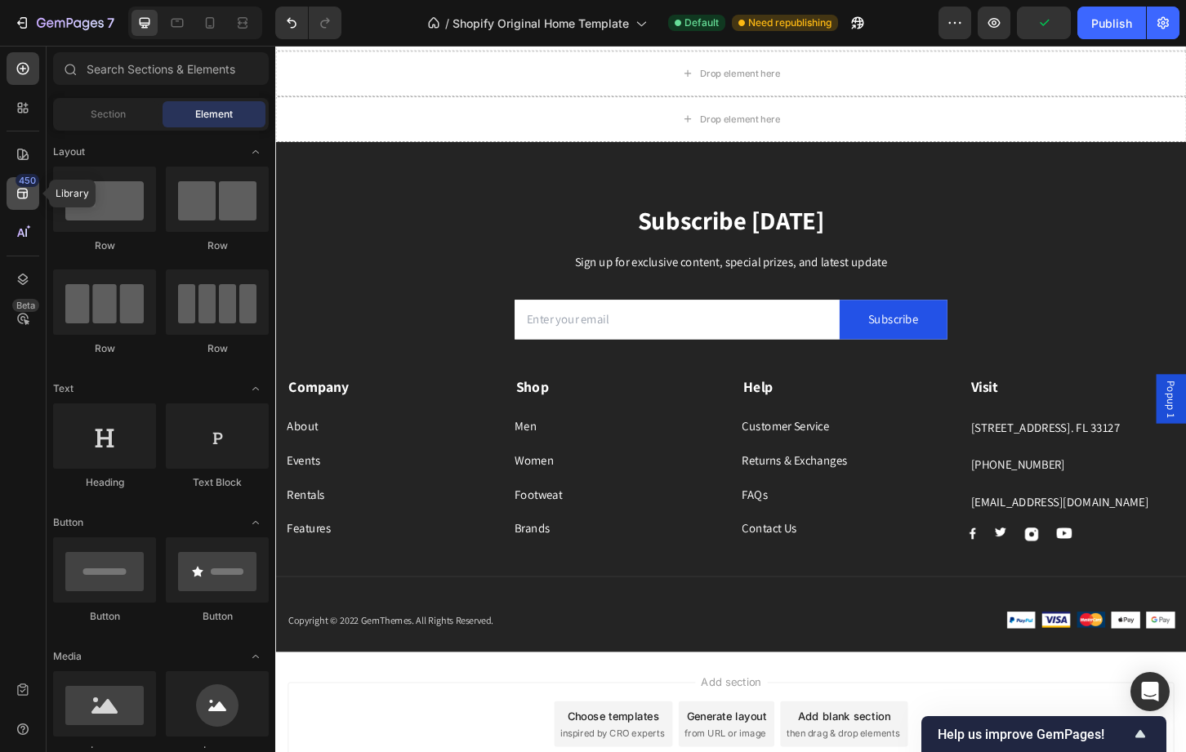
click at [14, 186] on div "450" at bounding box center [23, 193] width 33 height 33
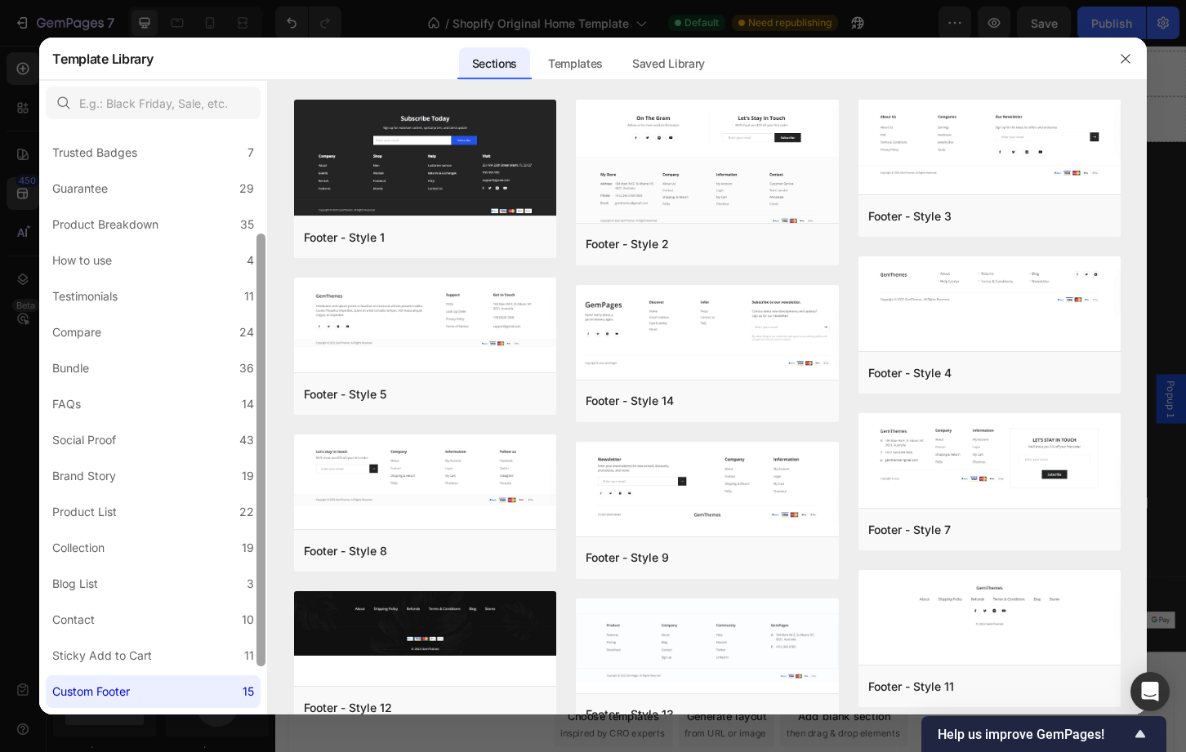
scroll to position [212, 0]
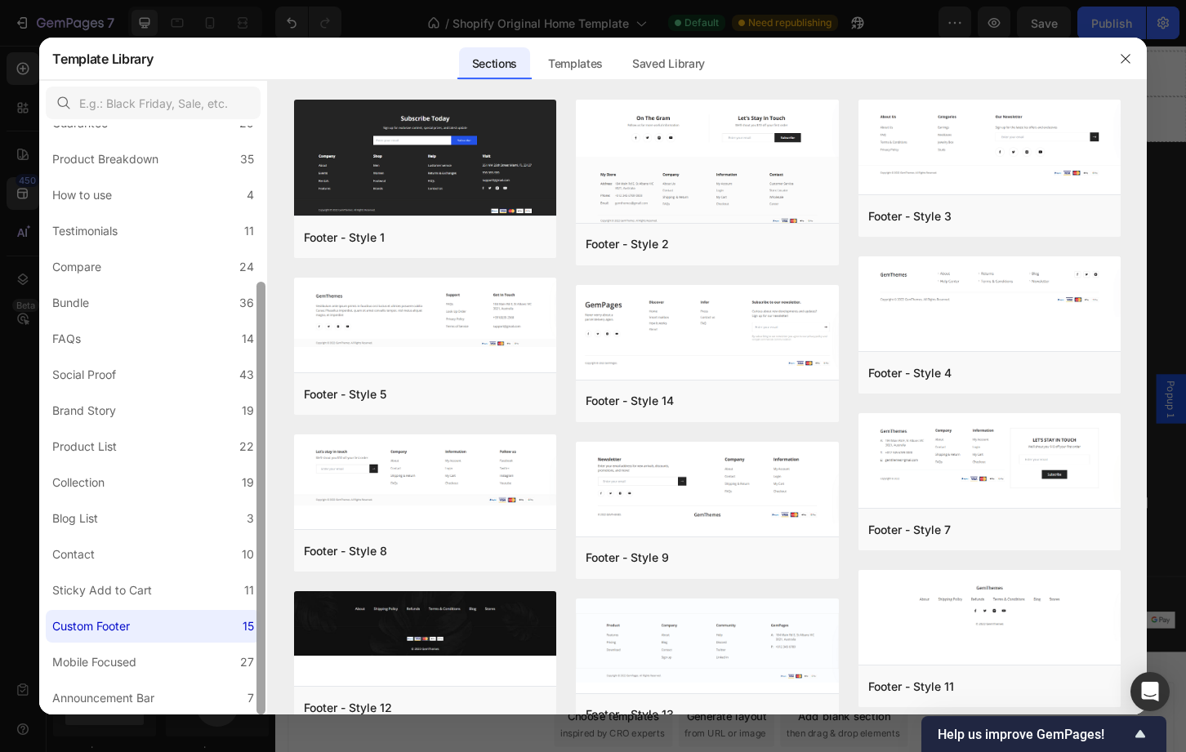
drag, startPoint x: 262, startPoint y: 510, endPoint x: 259, endPoint y: 729, distance: 218.1
click at [259, 729] on div "Template Library Sections Templates Existing pages Saved Library Templates Save…" at bounding box center [593, 376] width 1186 height 752
click at [152, 593] on div "Sticky Add to Cart" at bounding box center [105, 591] width 106 height 20
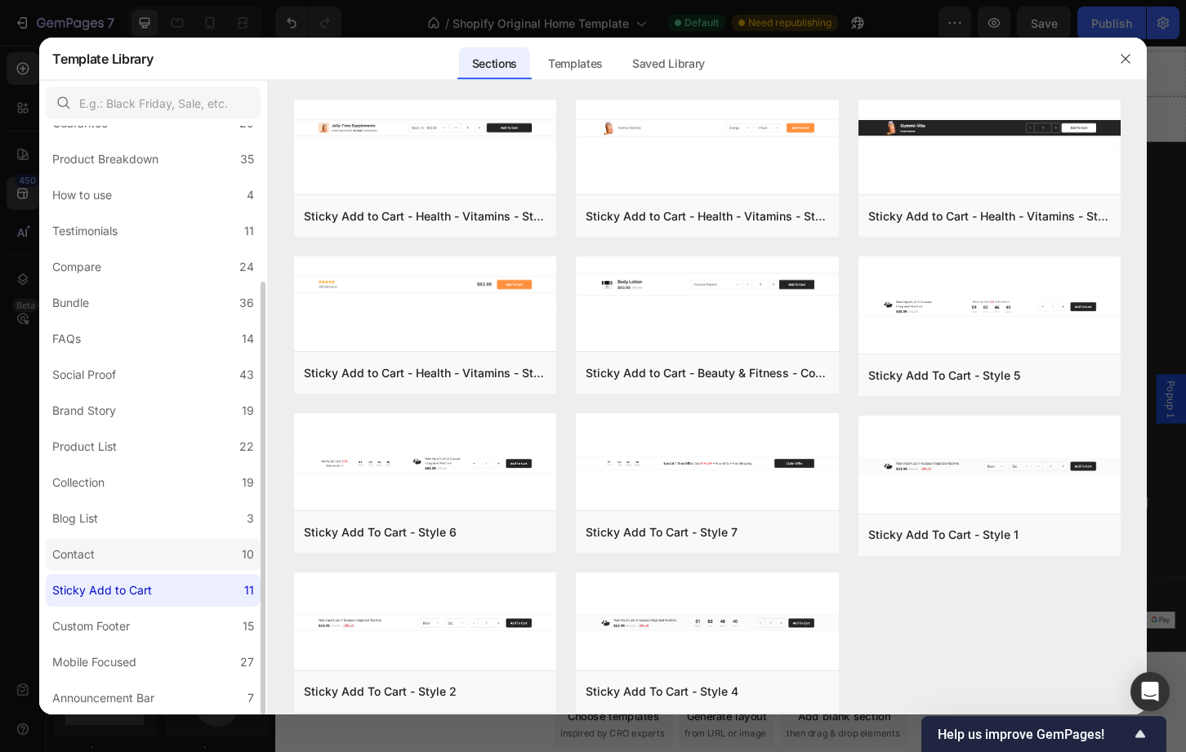
click at [136, 557] on label "Contact 10" at bounding box center [153, 554] width 215 height 33
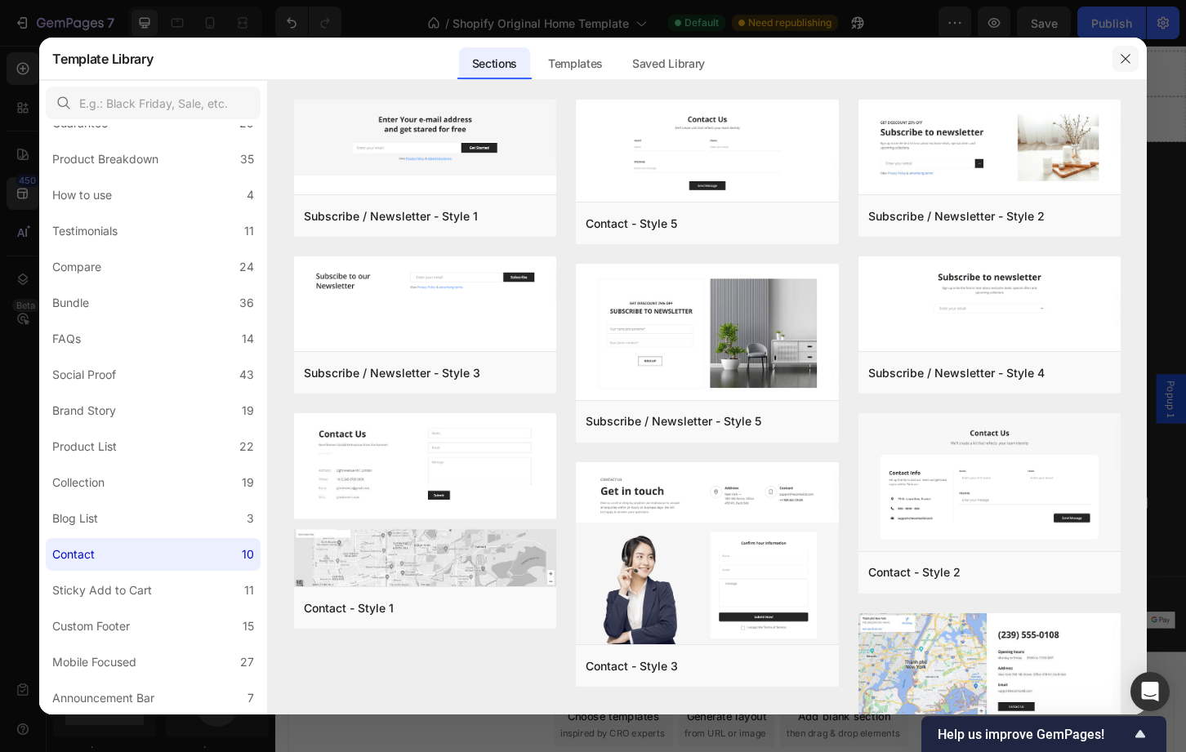
click at [1117, 52] on button "button" at bounding box center [1125, 59] width 26 height 26
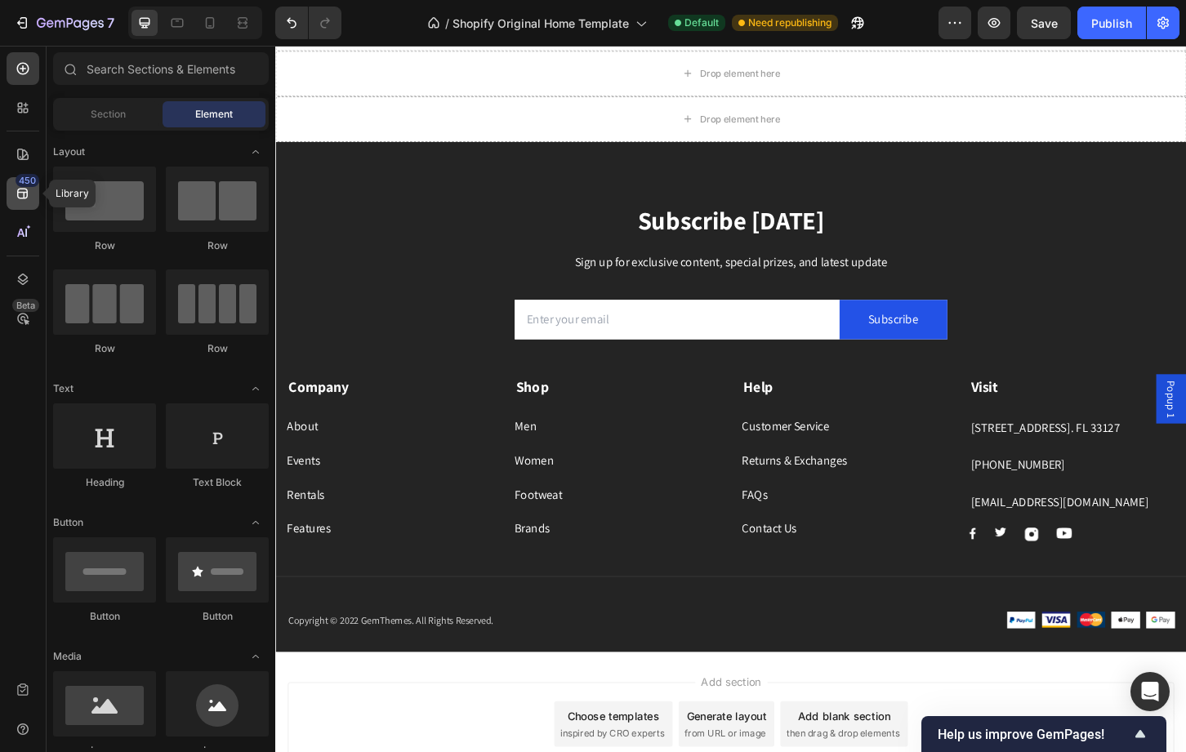
click at [25, 201] on icon at bounding box center [23, 193] width 16 height 16
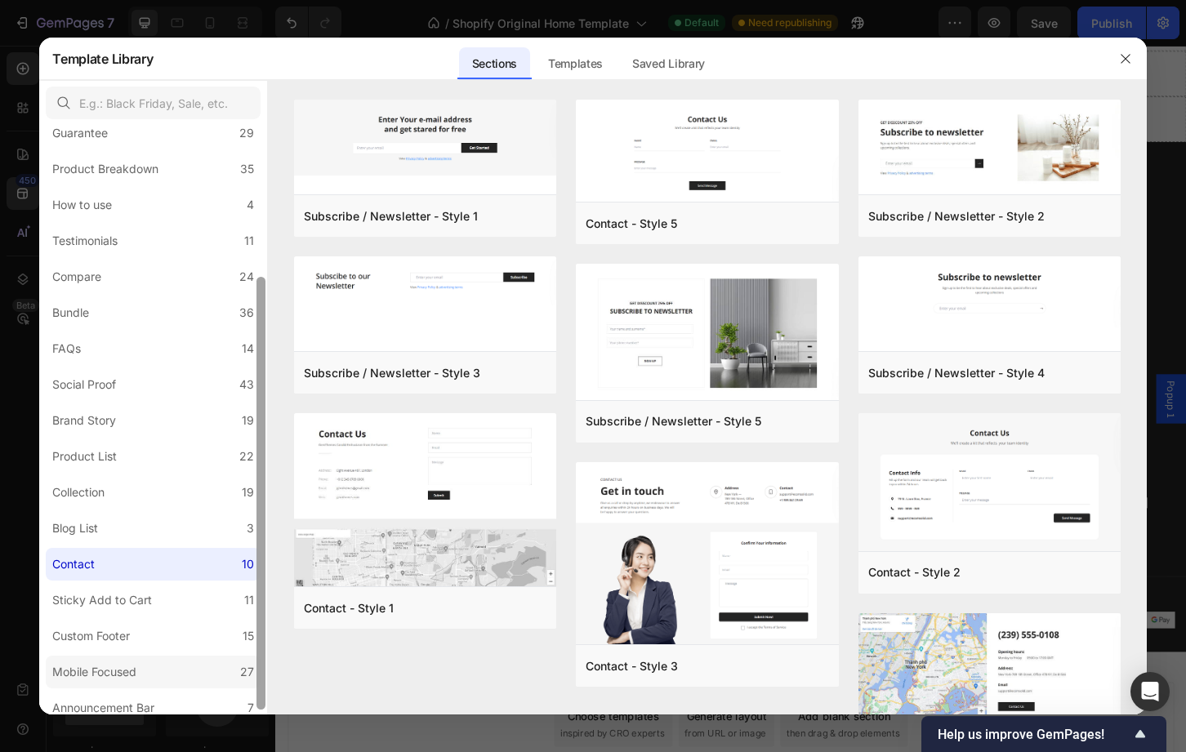
scroll to position [203, 0]
drag, startPoint x: 259, startPoint y: 513, endPoint x: 247, endPoint y: 663, distance: 150.8
click at [247, 663] on div "All Sections 446 Hero Section 76 Product Detail 34 Brands 11 Trusted Badges 7 G…" at bounding box center [153, 420] width 228 height 589
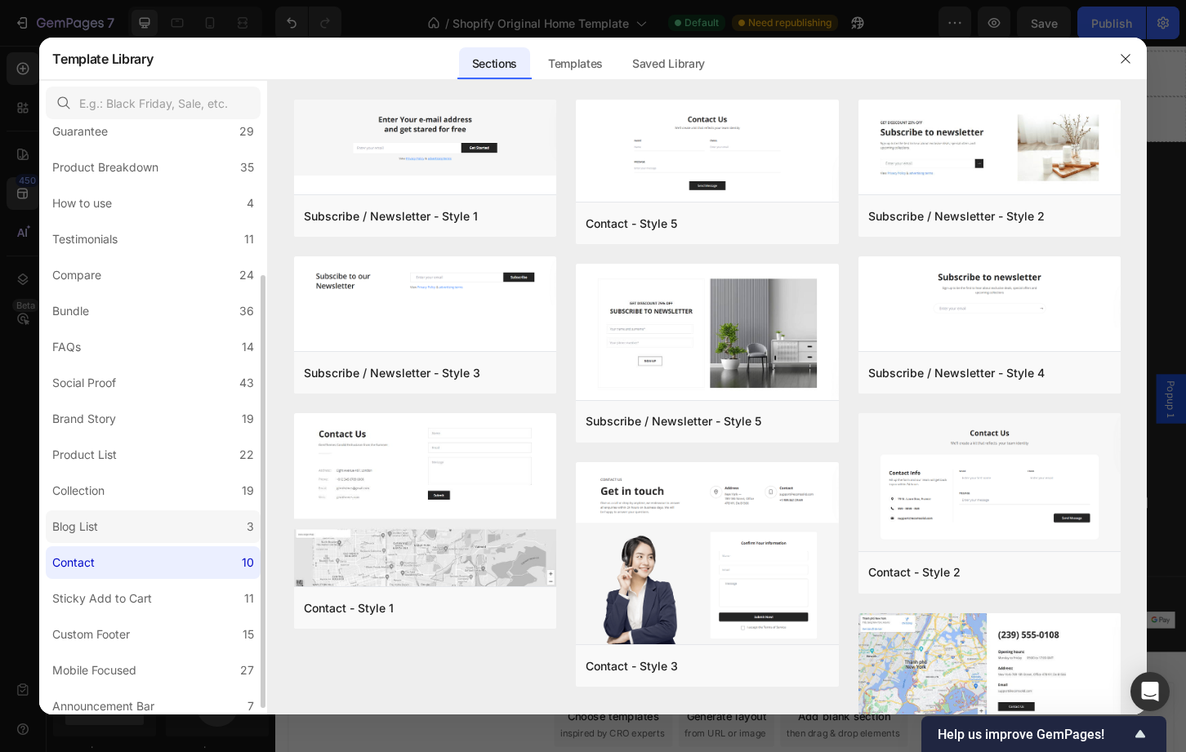
click at [74, 524] on div "Blog List" at bounding box center [75, 527] width 46 height 20
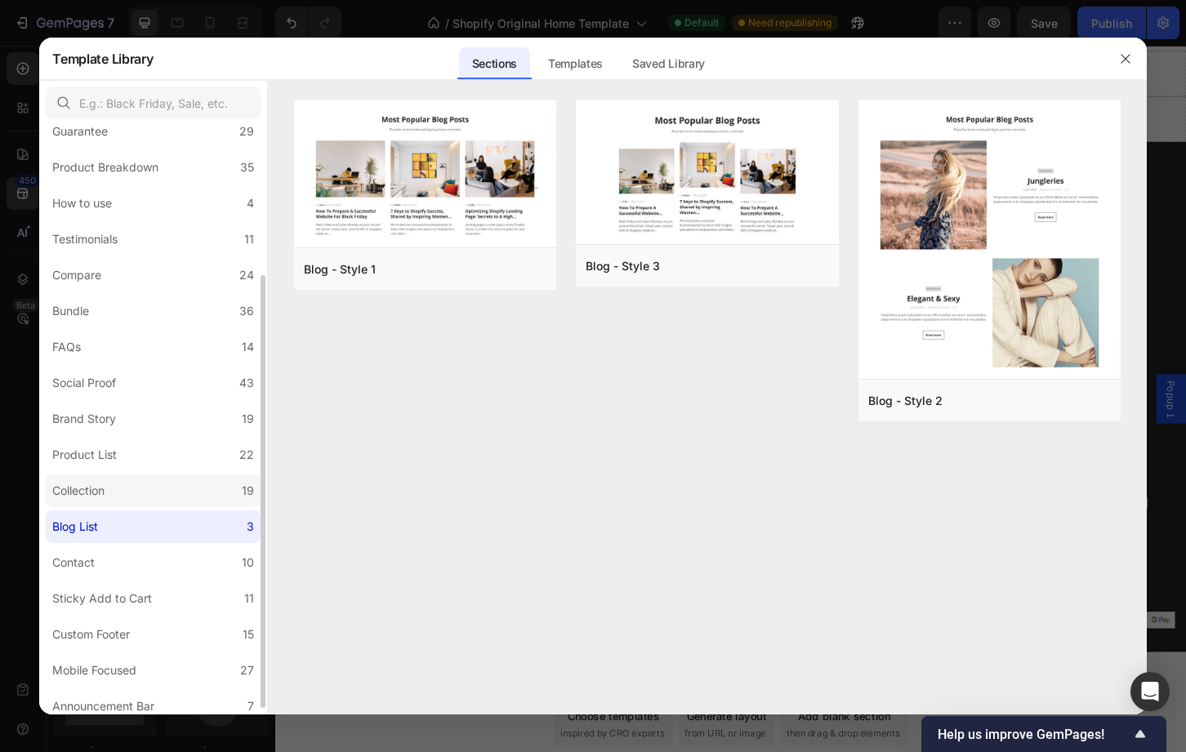
click at [82, 489] on div "Collection" at bounding box center [78, 491] width 52 height 20
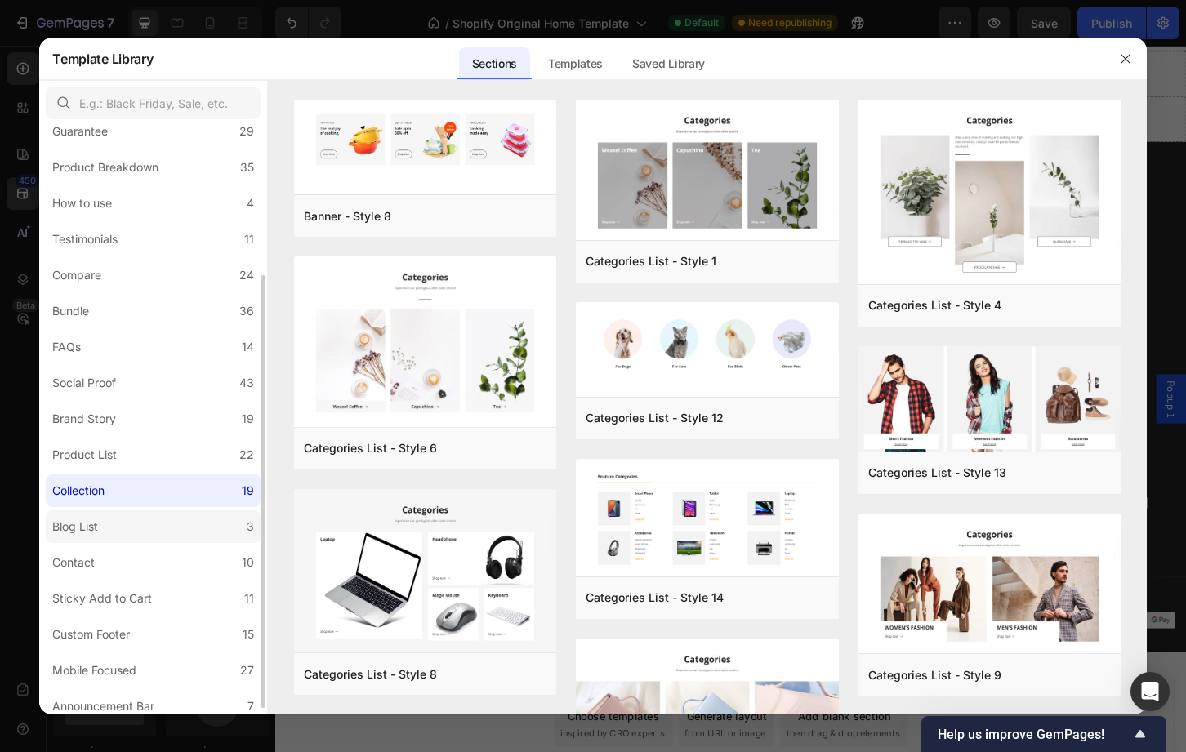
click at [138, 524] on label "Blog List 3" at bounding box center [153, 526] width 215 height 33
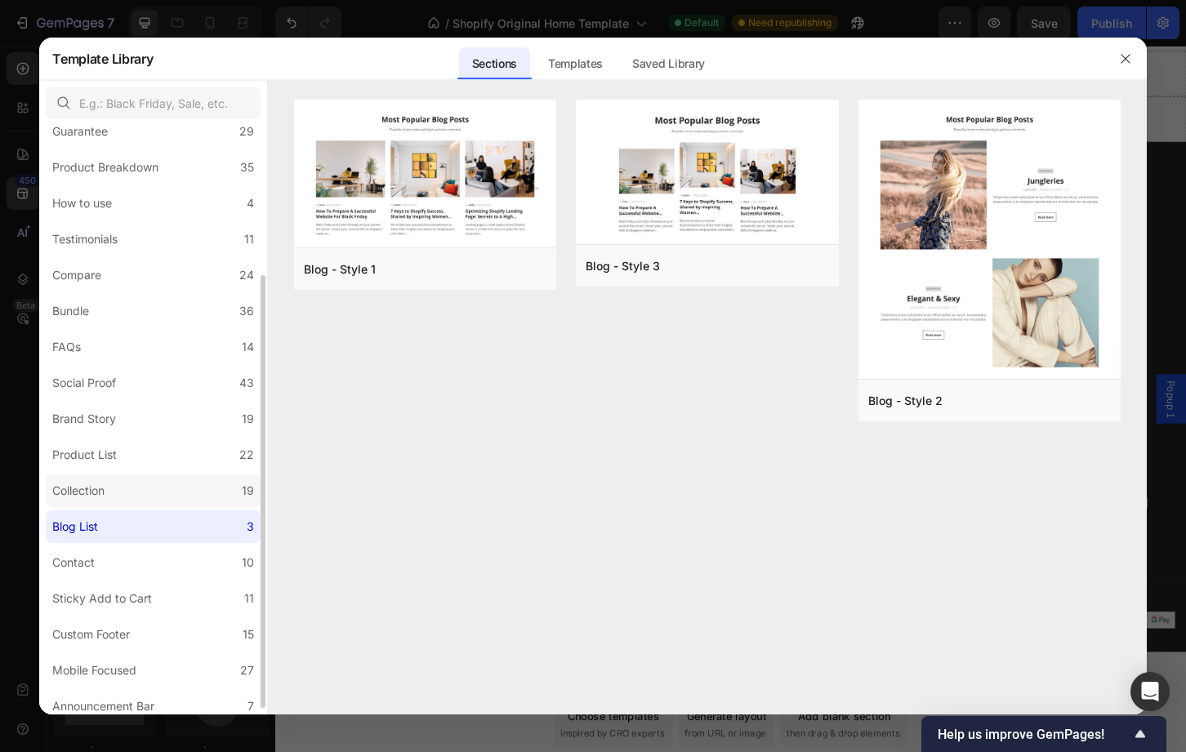
click at [167, 494] on label "Collection 19" at bounding box center [153, 491] width 215 height 33
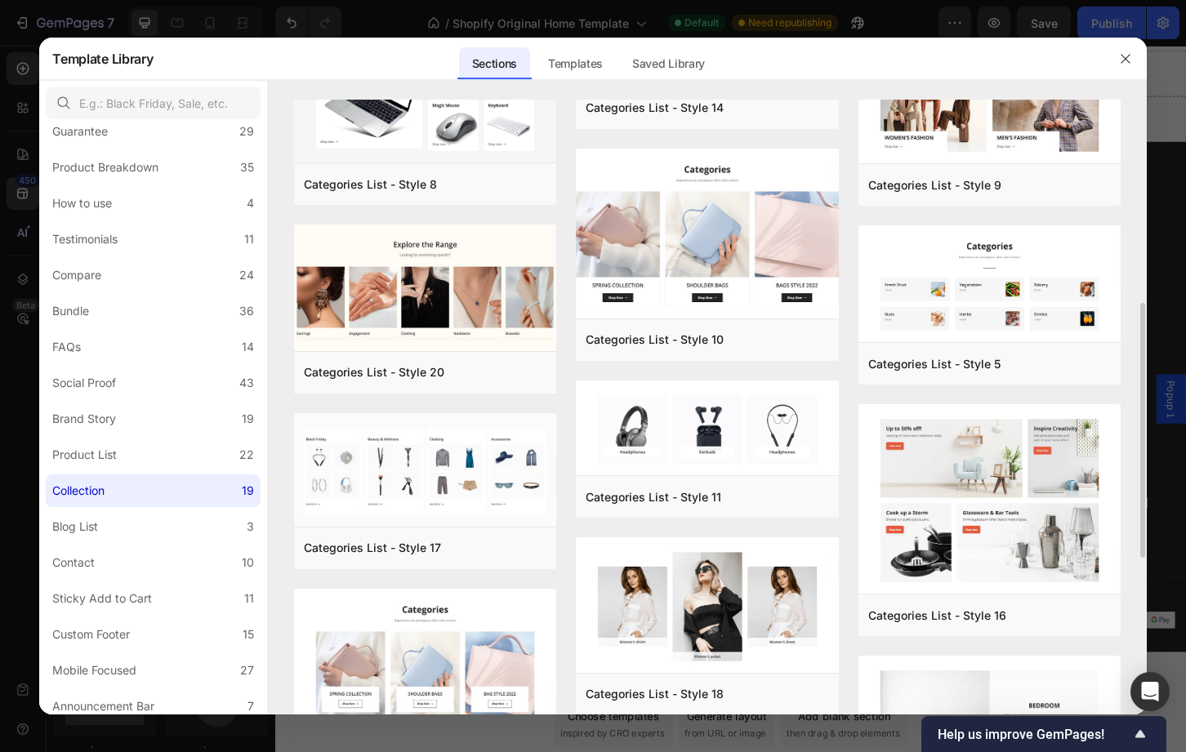
scroll to position [515, 0]
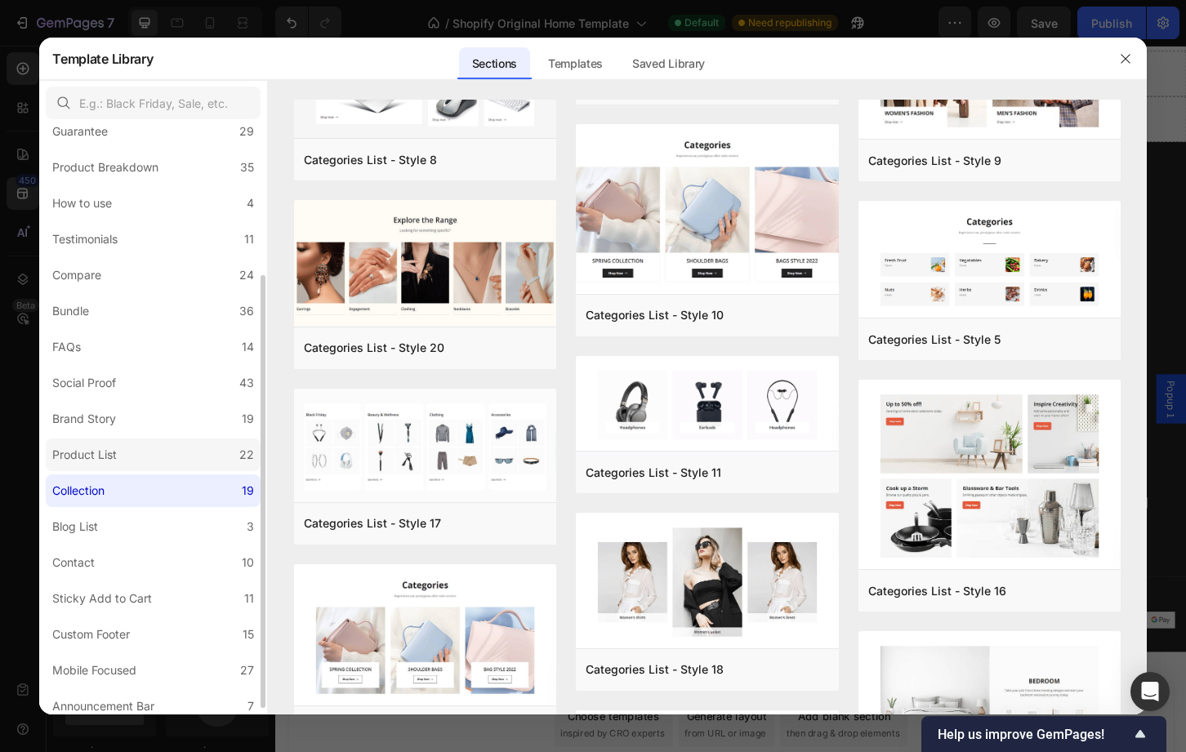
click at [110, 443] on label "Product List 22" at bounding box center [153, 455] width 215 height 33
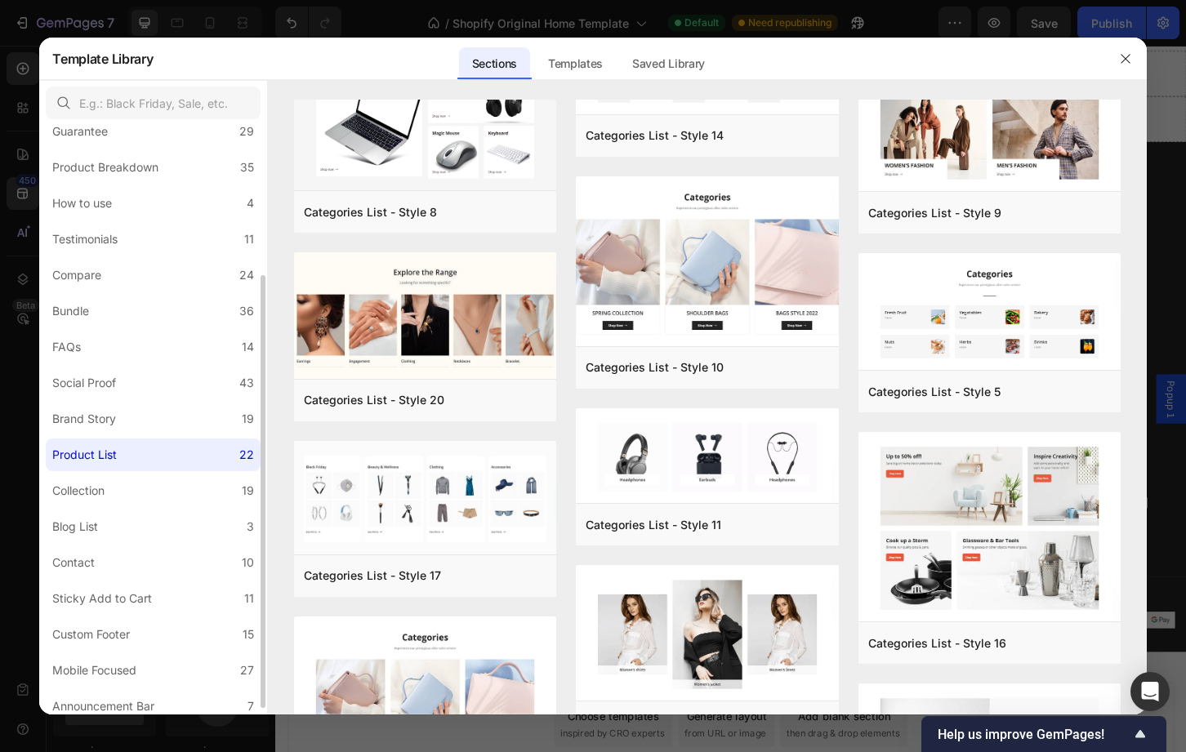
scroll to position [0, 0]
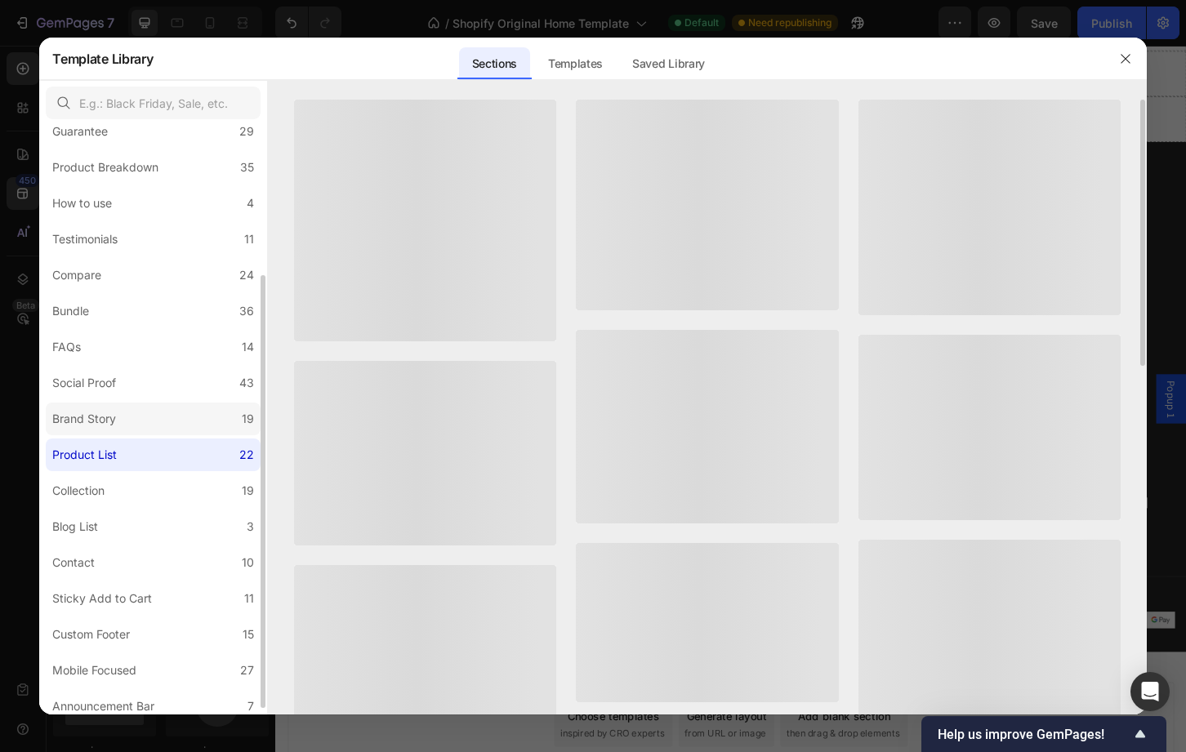
click at [97, 416] on div "Brand Story" at bounding box center [84, 419] width 64 height 20
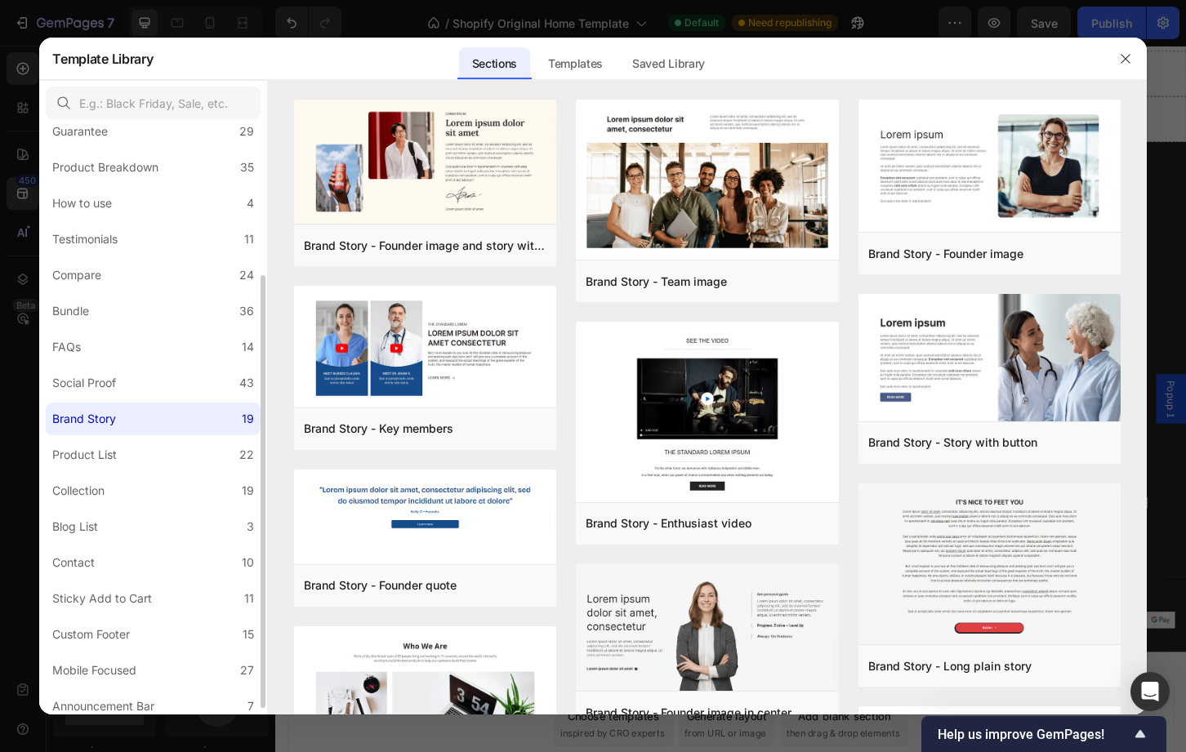
scroll to position [212, 0]
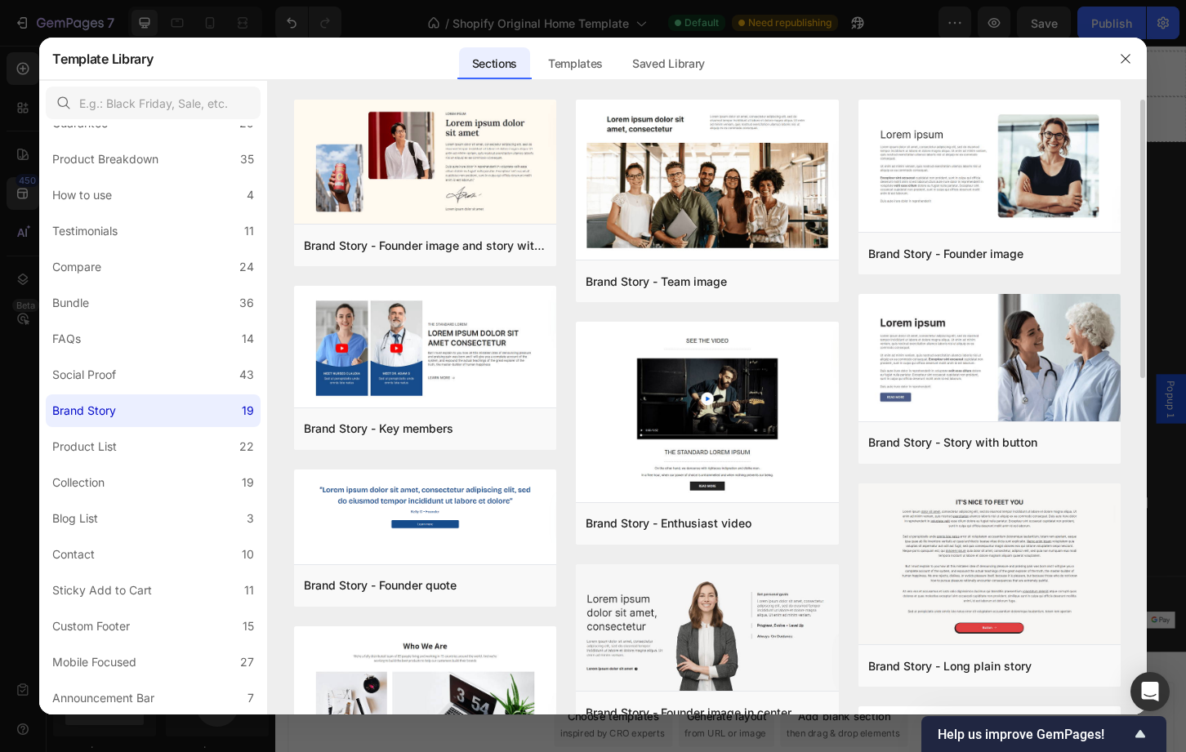
click at [564, 286] on div "Brand Story - Founder image and story with signature Add to page Preview Brand …" at bounding box center [707, 767] width 826 height 1335
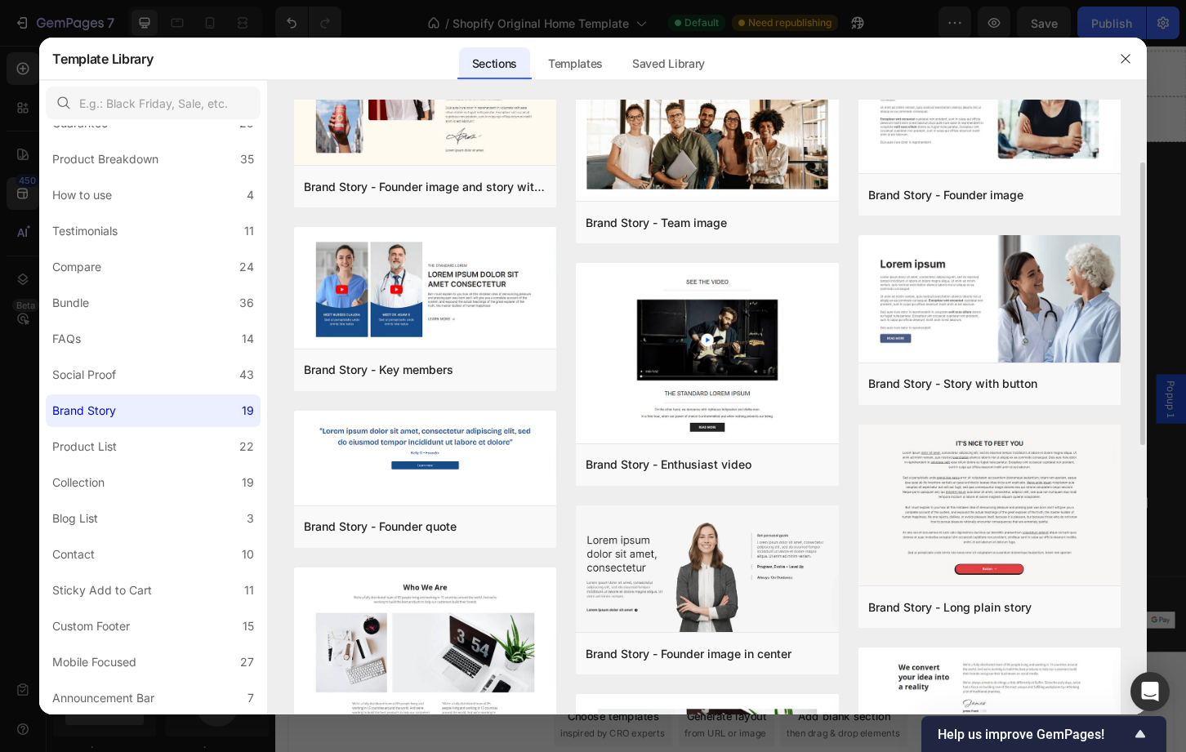
scroll to position [0, 0]
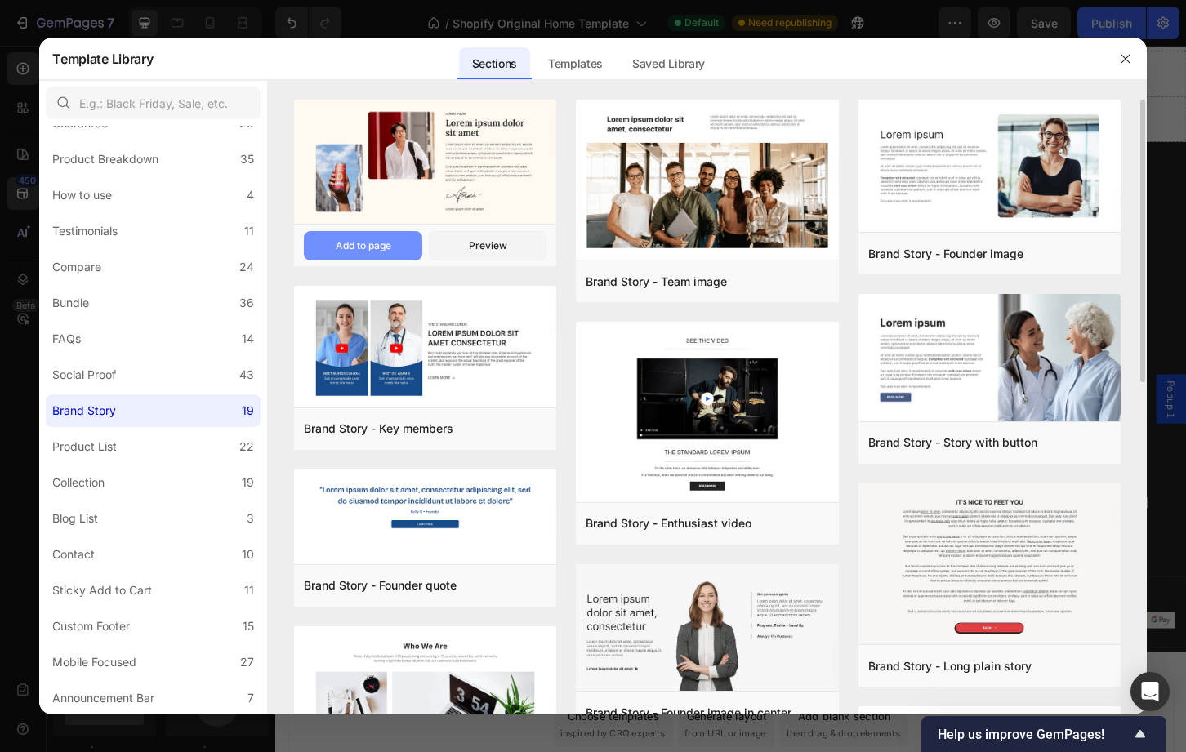
click at [353, 245] on div "Add to page" at bounding box center [364, 245] width 56 height 15
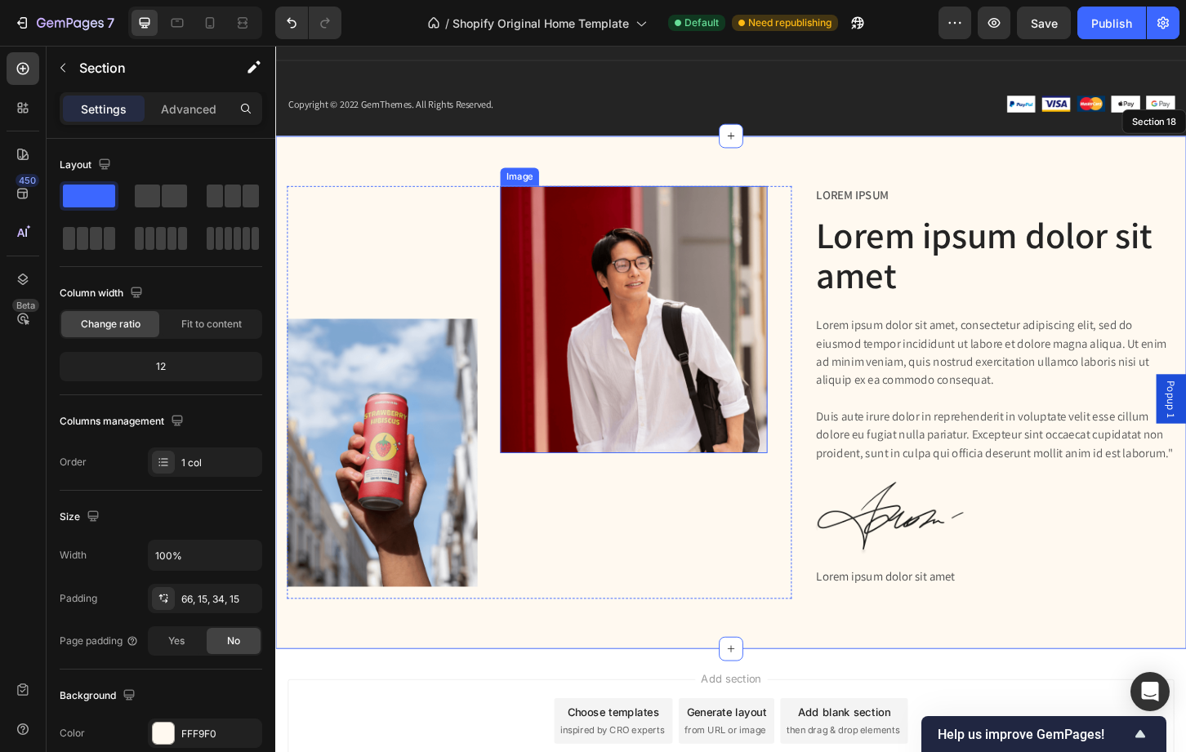
scroll to position [2087, 0]
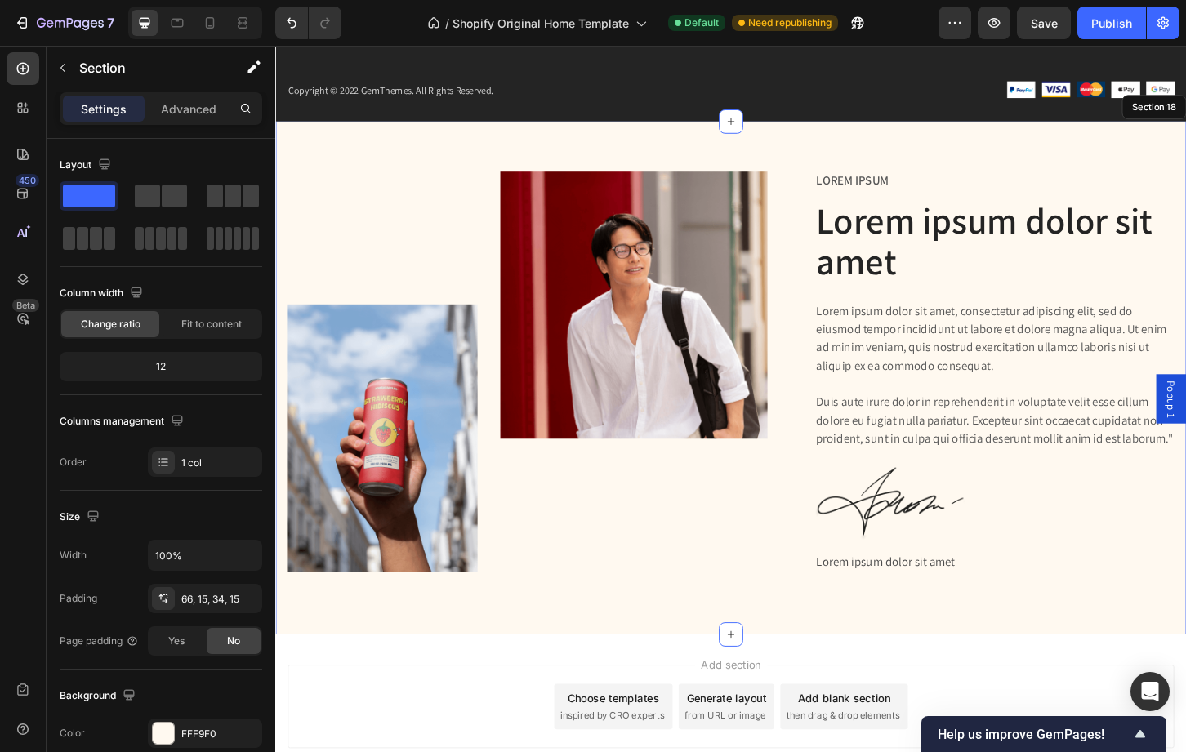
click at [928, 152] on div "Image Image Row Lorem ipsum Text Block Lorem ipsum dolor sit amet Heading Lorem…" at bounding box center [765, 403] width 980 height 552
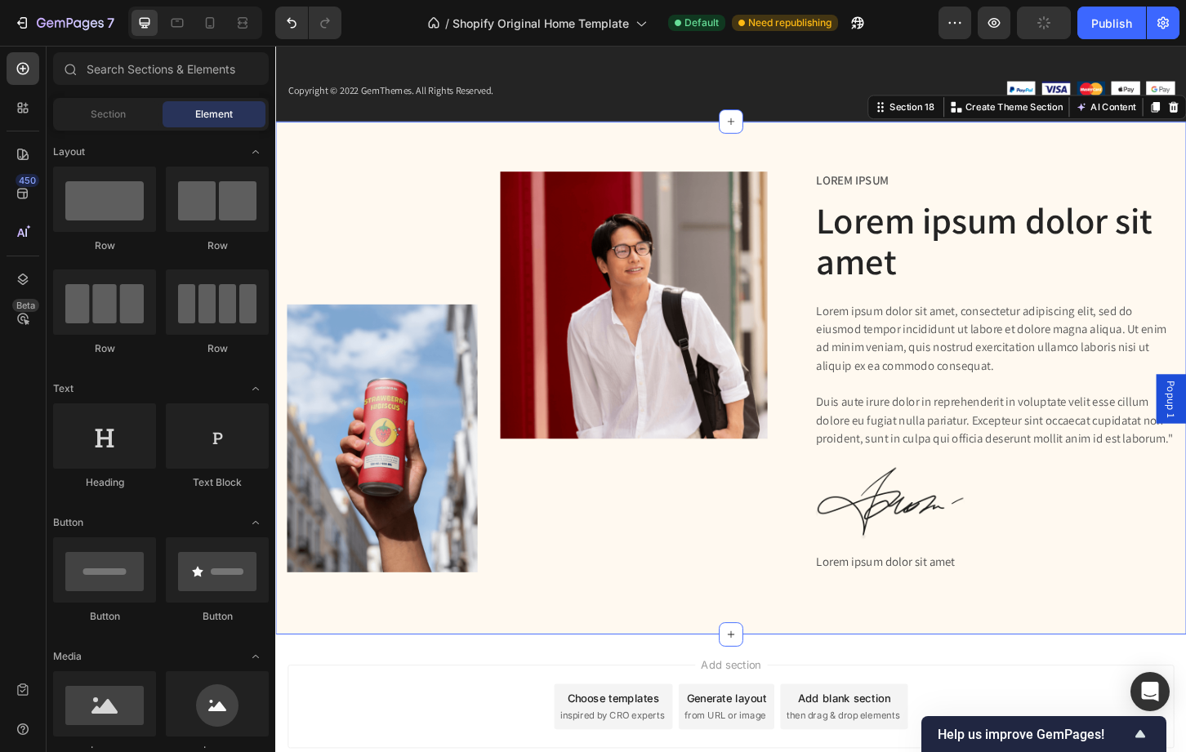
click at [355, 144] on div "Image Image Row Lorem ipsum Text Block Lorem ipsum dolor sit amet Heading Lorem…" at bounding box center [765, 403] width 980 height 552
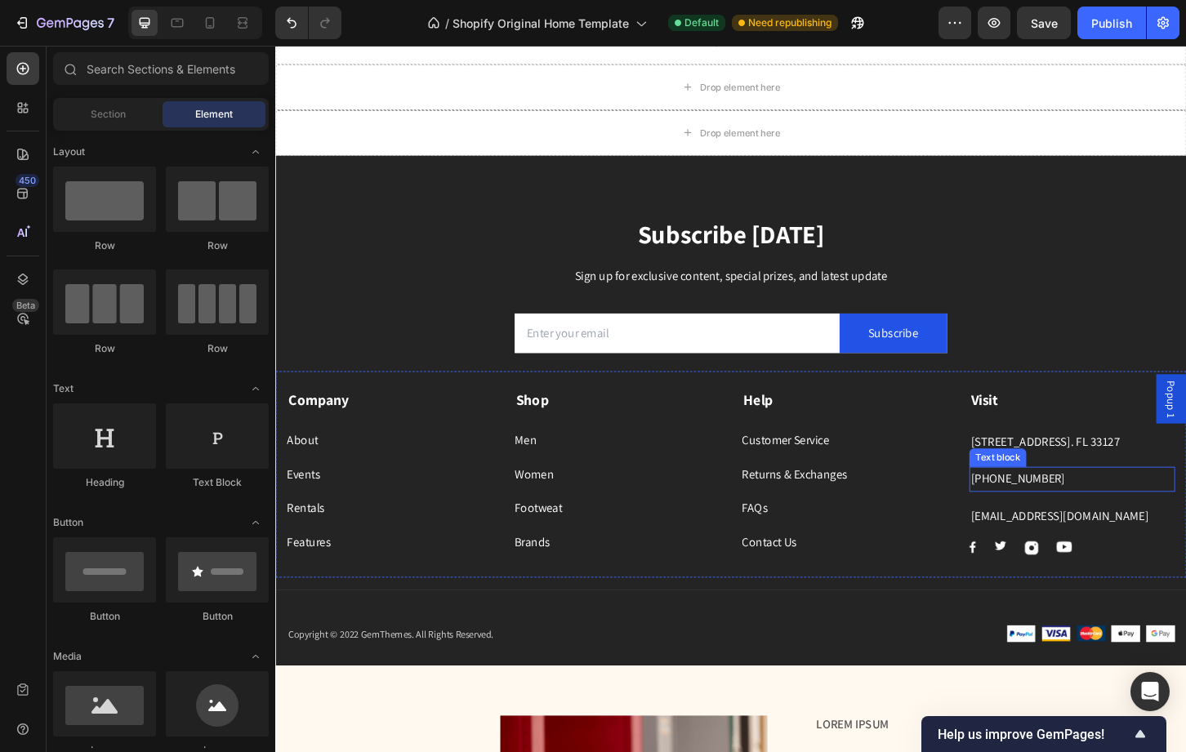
scroll to position [1503, 0]
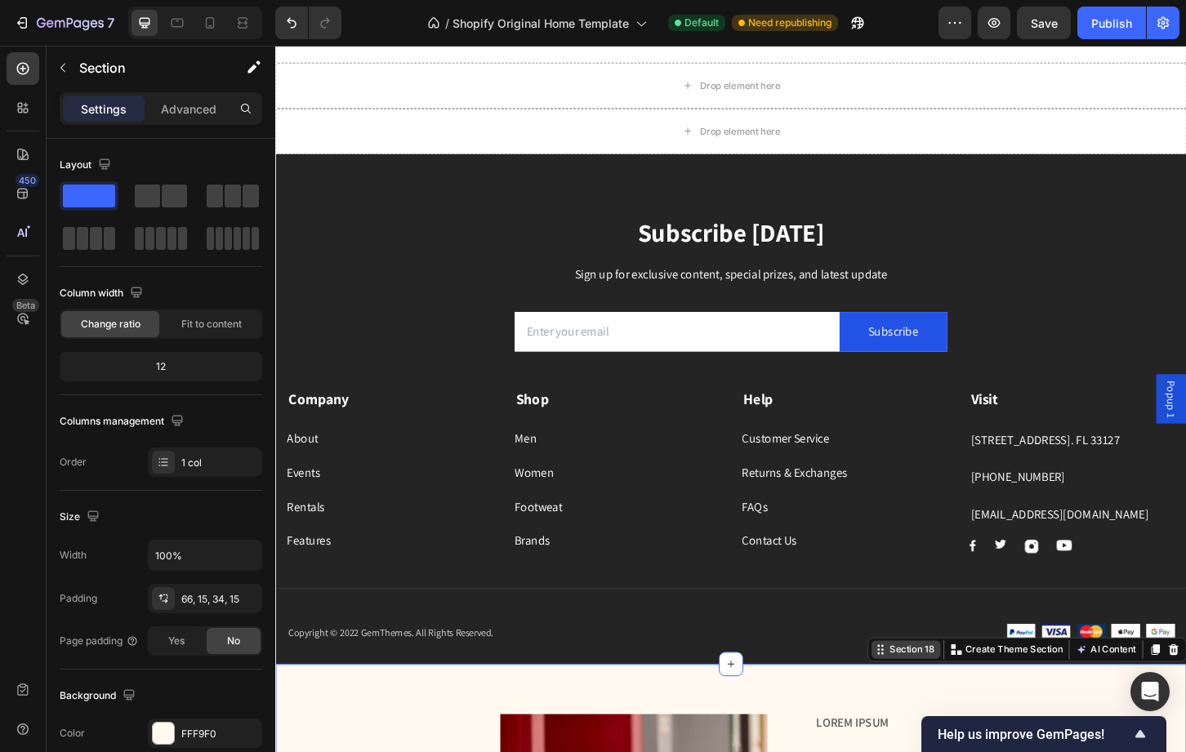
click at [934, 693] on div "Section 18" at bounding box center [960, 696] width 55 height 15
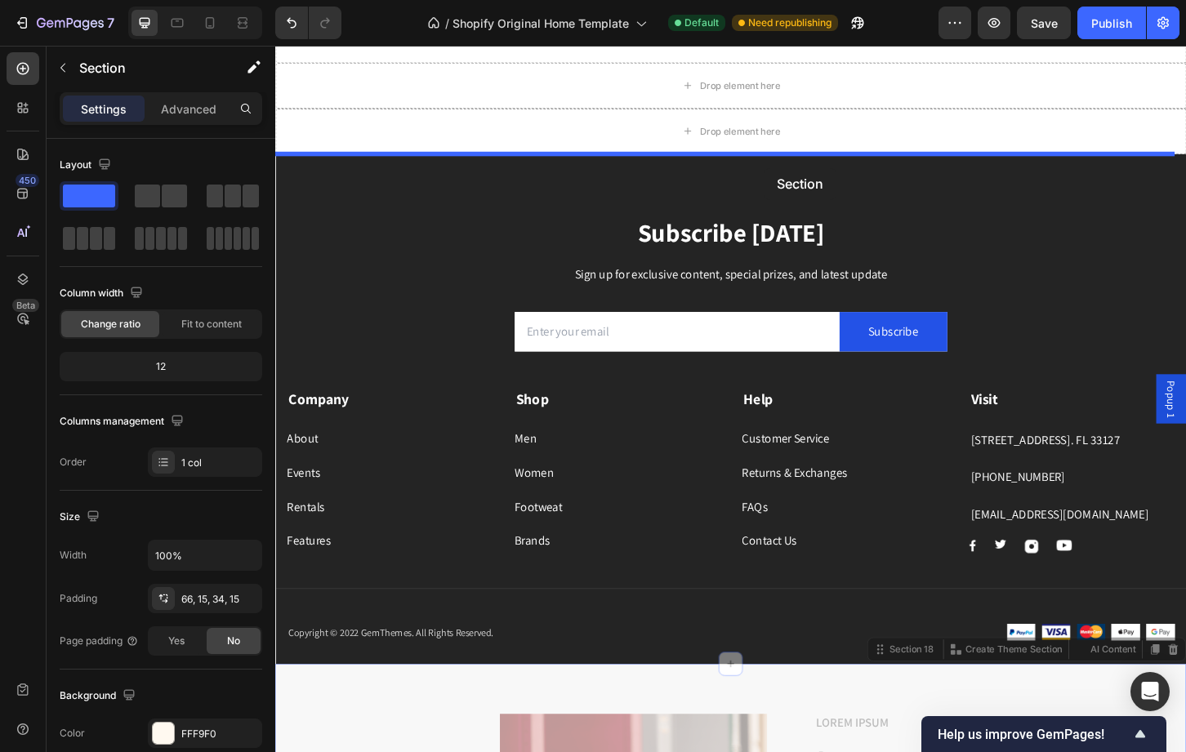
drag, startPoint x: 927, startPoint y: 697, endPoint x: 800, endPoint y: 169, distance: 542.8
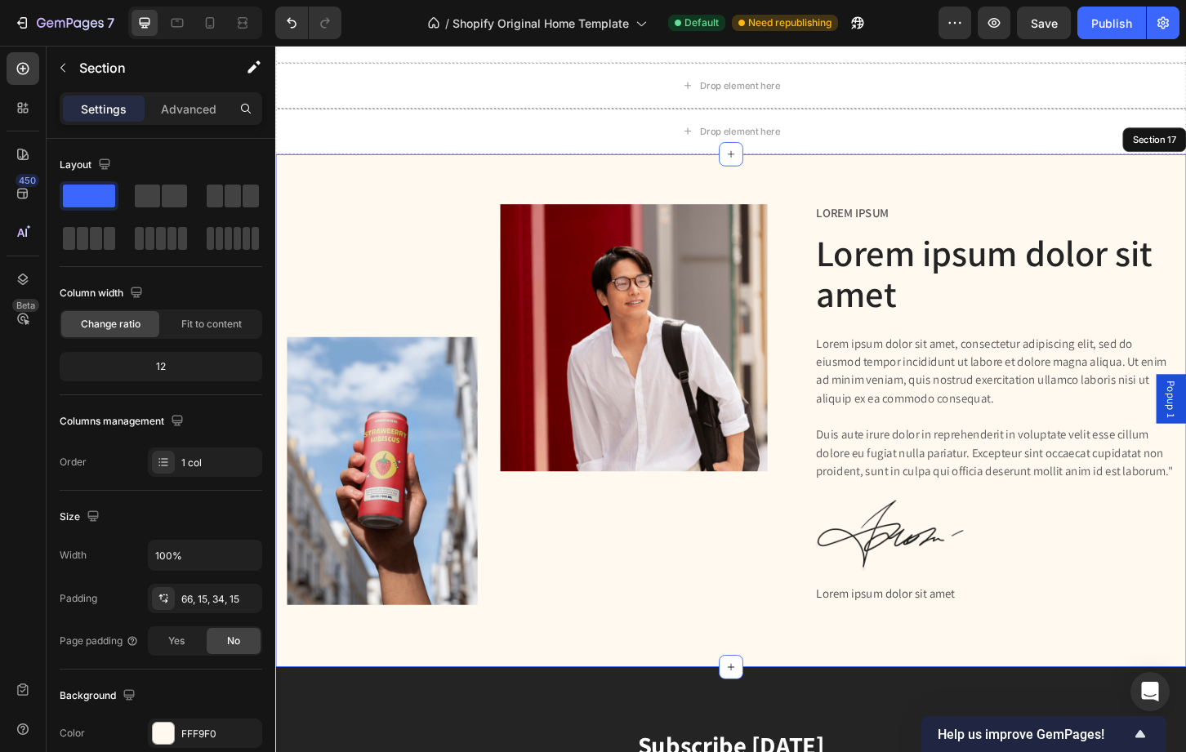
click at [1139, 200] on div "Image Image Row Lorem ipsum Text Block Lorem ipsum dolor sit amet Heading Lorem…" at bounding box center [765, 439] width 980 height 552
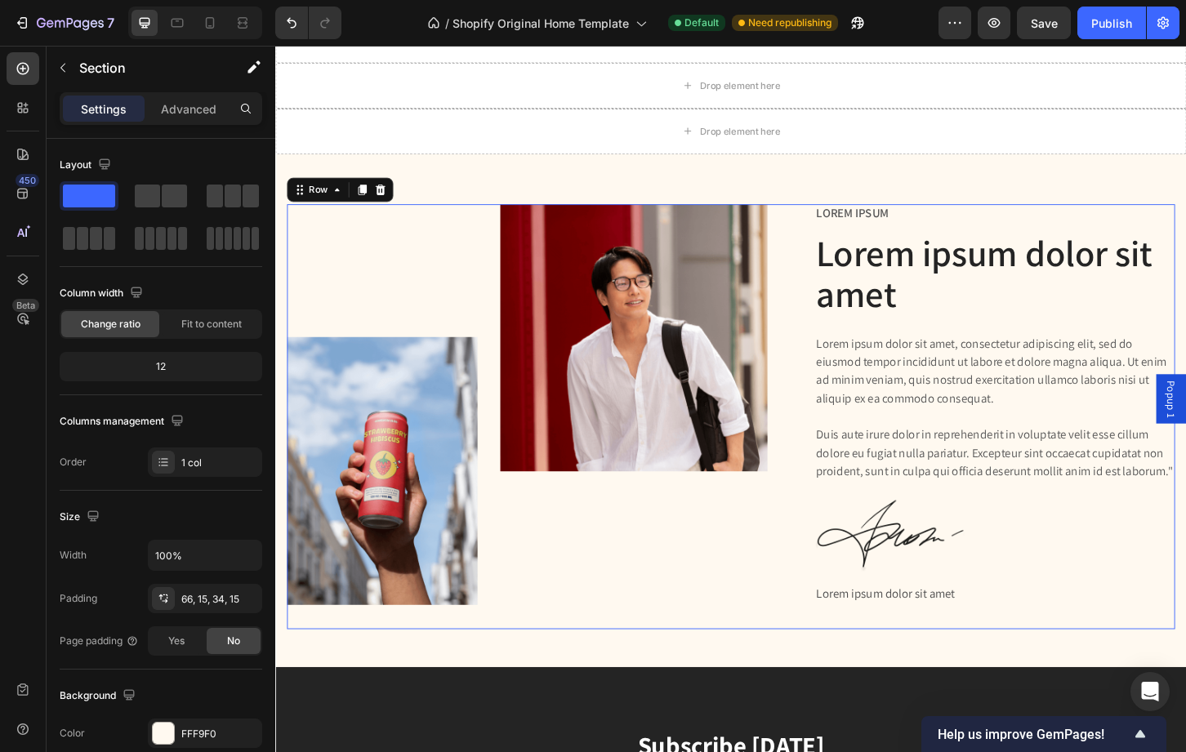
click at [791, 674] on div "Image Image Row" at bounding box center [559, 444] width 543 height 457
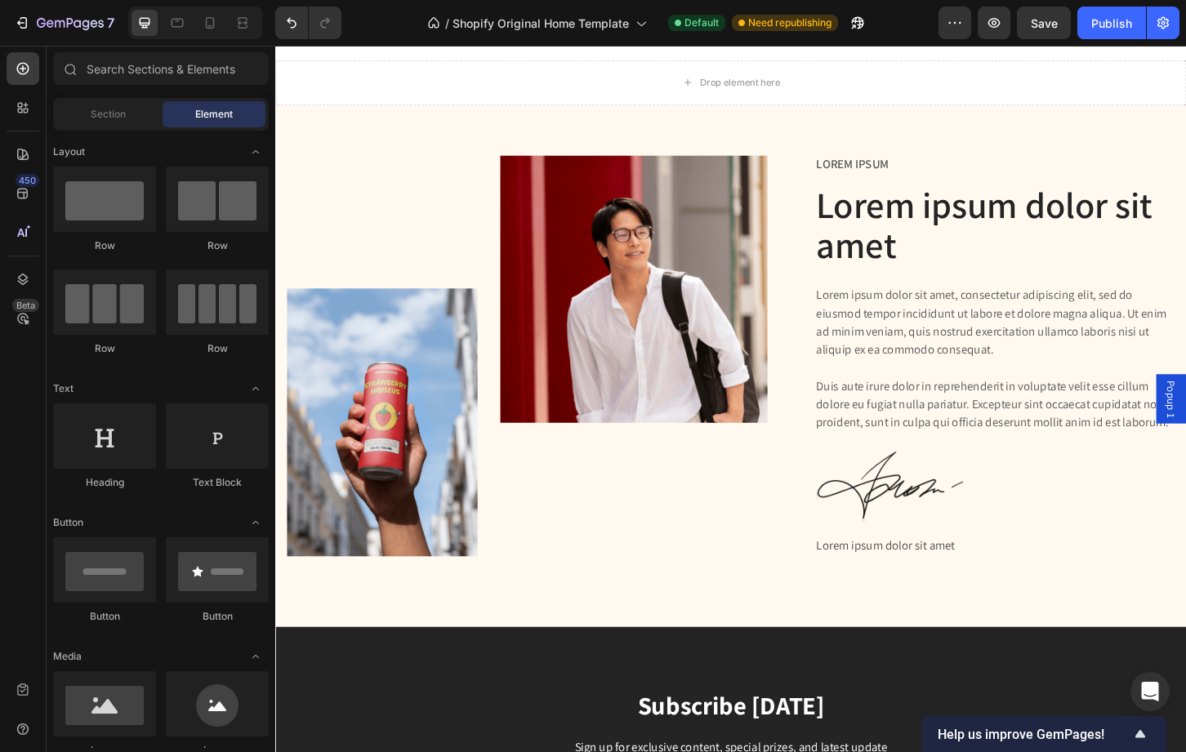
scroll to position [1432, 0]
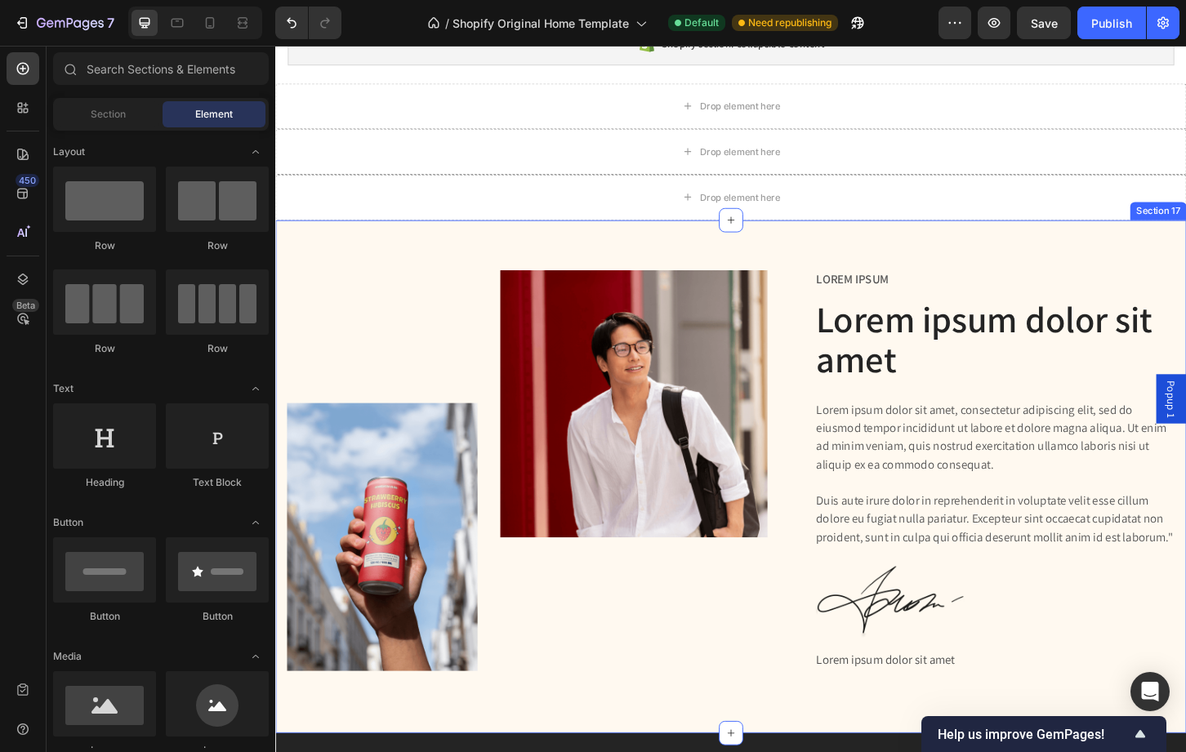
click at [1084, 264] on div "Image Image Row Lorem ipsum Text Block Lorem ipsum dolor sit amet Heading Lorem…" at bounding box center [765, 510] width 980 height 552
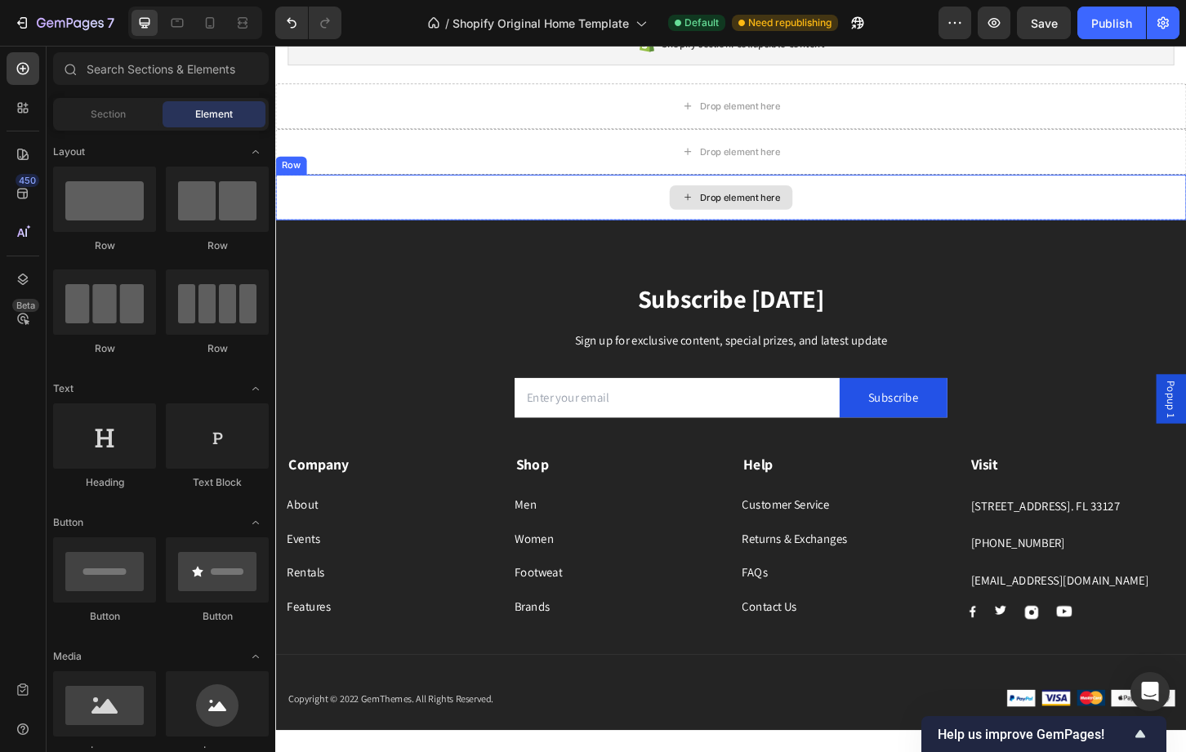
click at [718, 213] on icon at bounding box center [718, 209] width 13 height 14
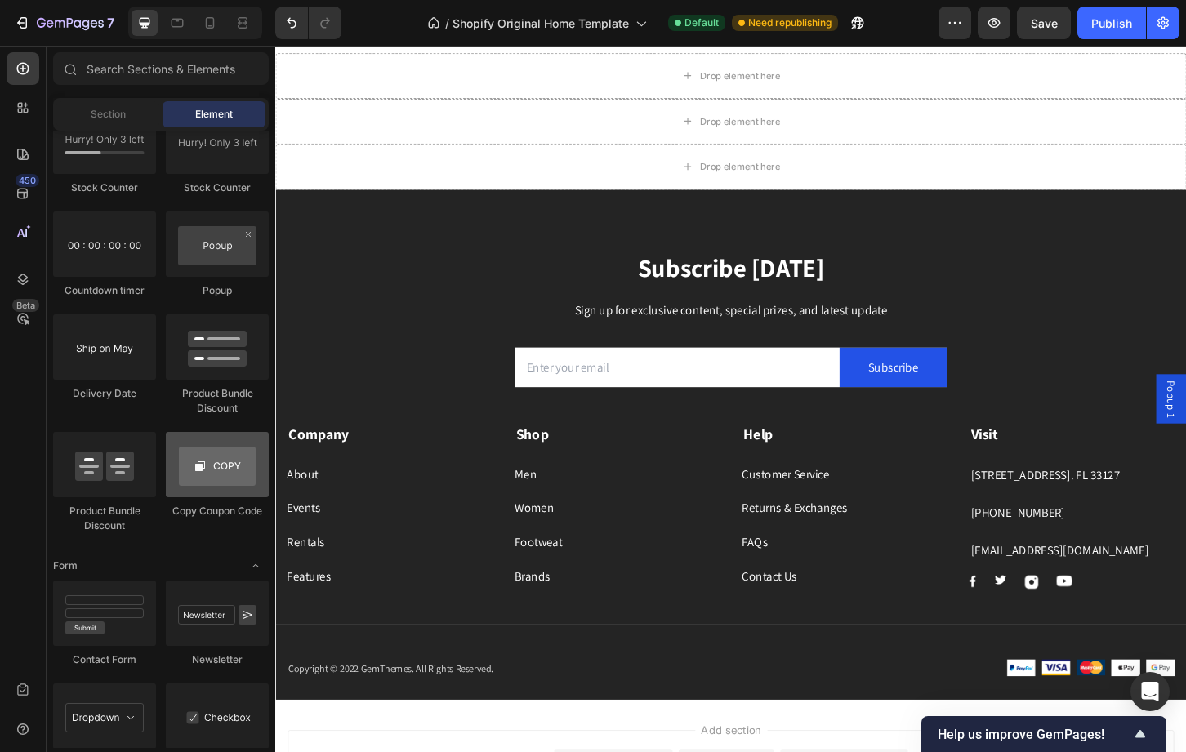
scroll to position [3185, 0]
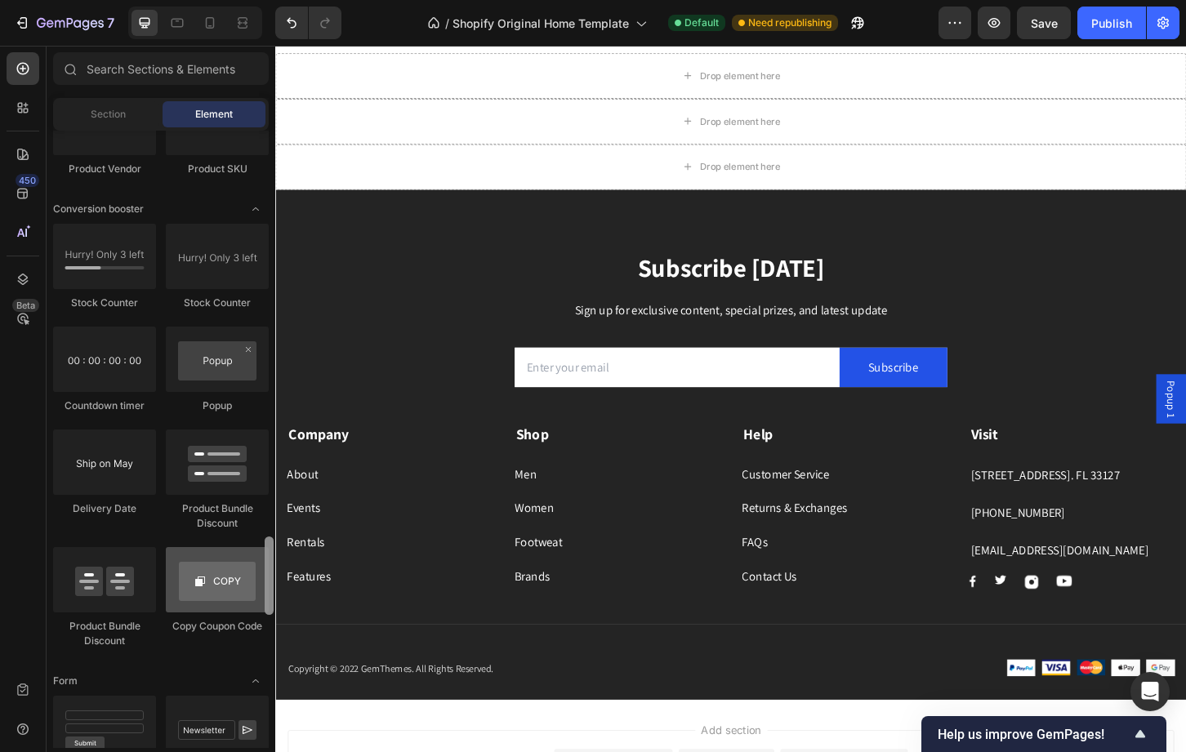
drag, startPoint x: 269, startPoint y: 195, endPoint x: 236, endPoint y: 599, distance: 404.8
click at [236, 599] on div "Layout Row Row Row Row Text Heading Text Block Button Button Button Media Image…" at bounding box center [161, 439] width 229 height 617
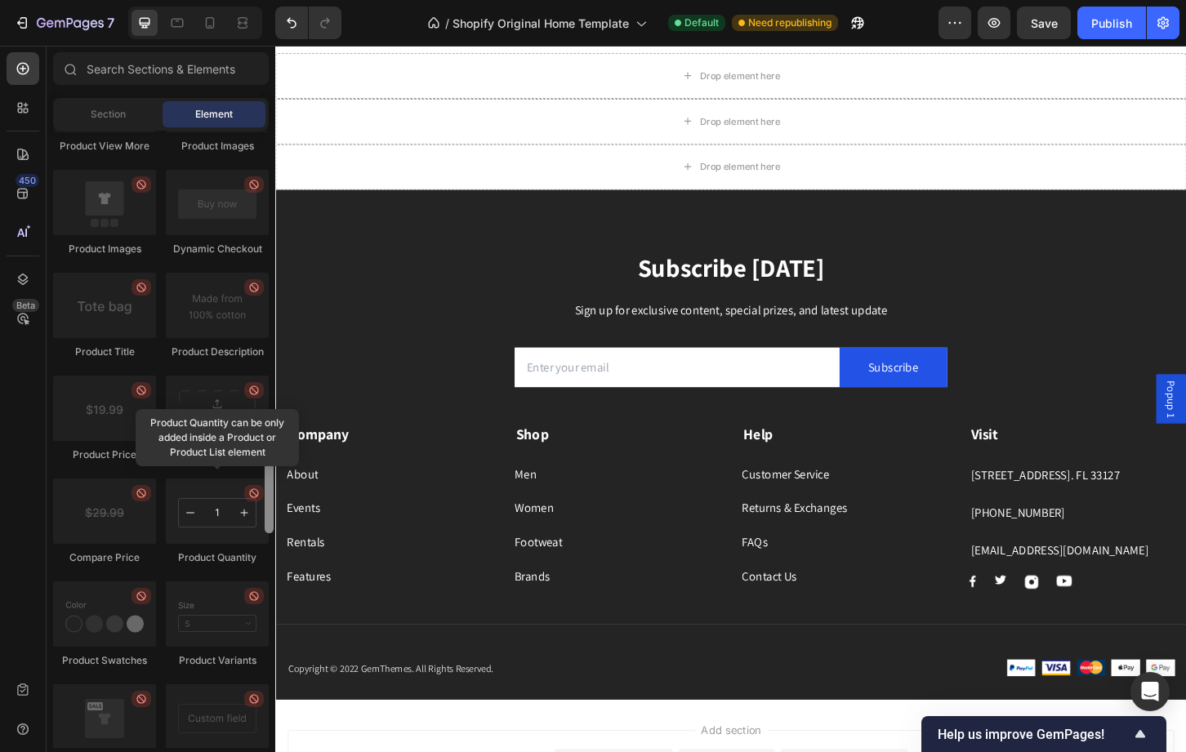
scroll to position [2520, 0]
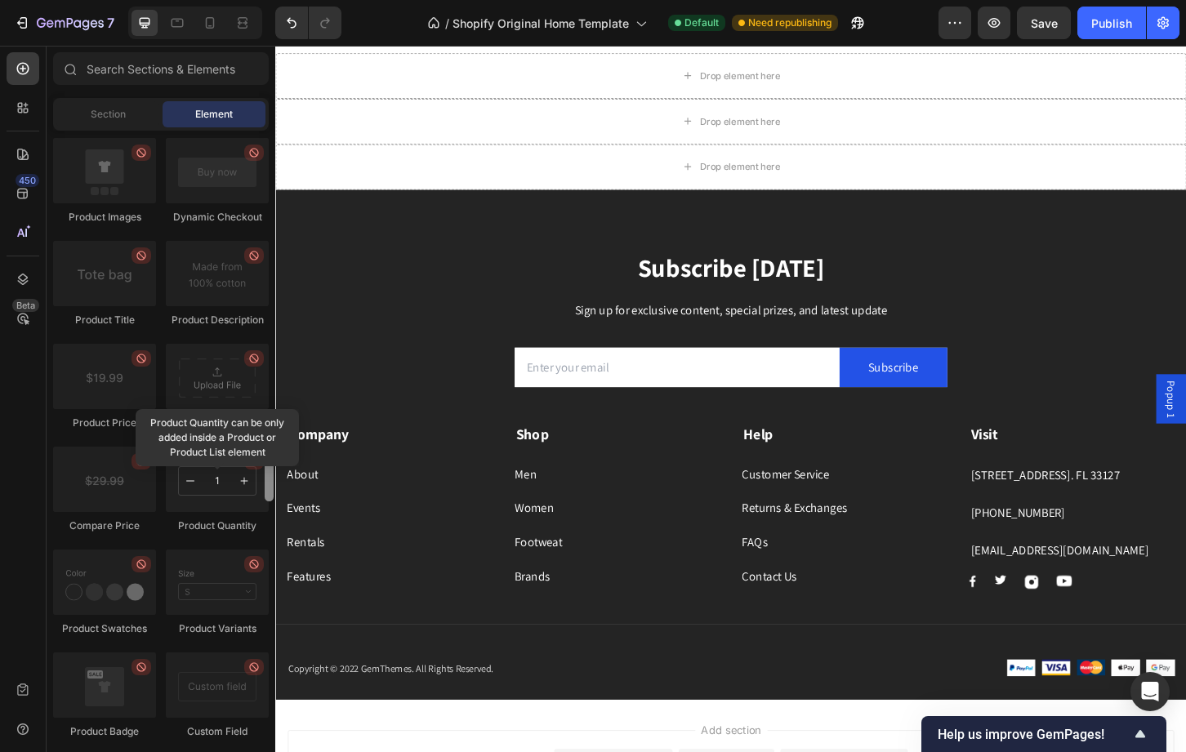
drag, startPoint x: 269, startPoint y: 565, endPoint x: 253, endPoint y: 480, distance: 86.3
click at [253, 480] on div "Layout Row Row Row Row Text Heading Text Block Button Button Button Media Image…" at bounding box center [161, 439] width 229 height 617
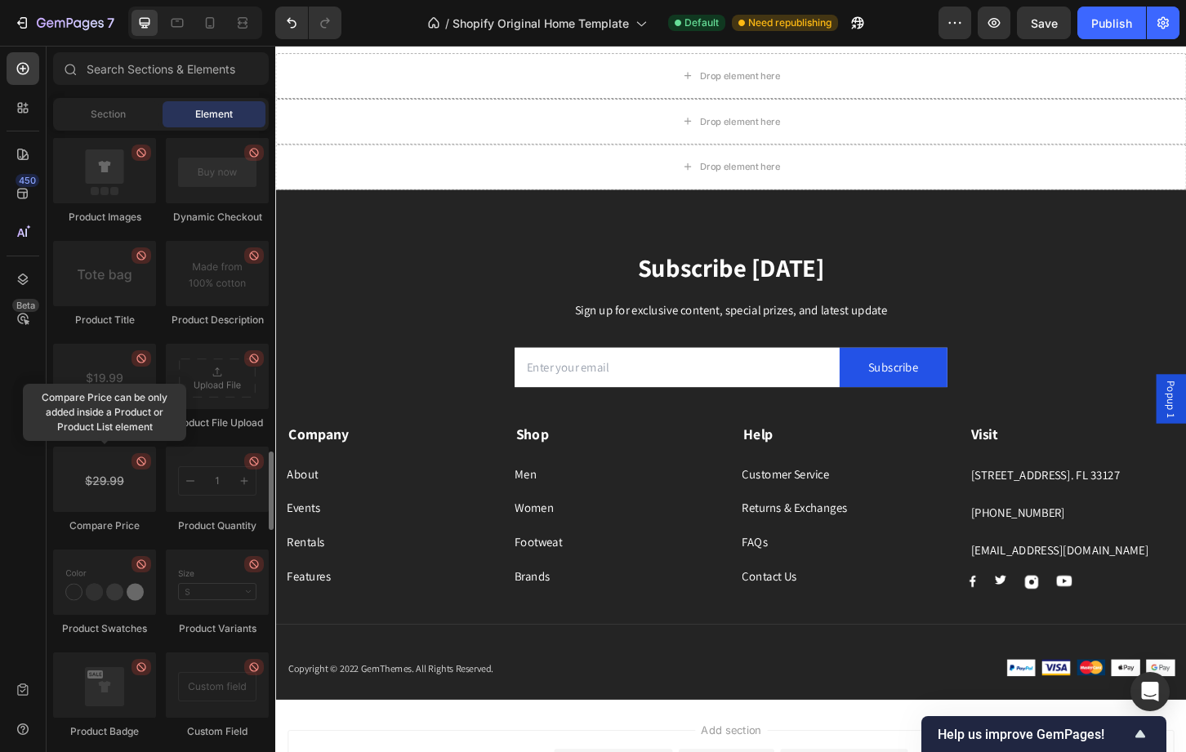
click at [96, 495] on div at bounding box center [104, 479] width 103 height 65
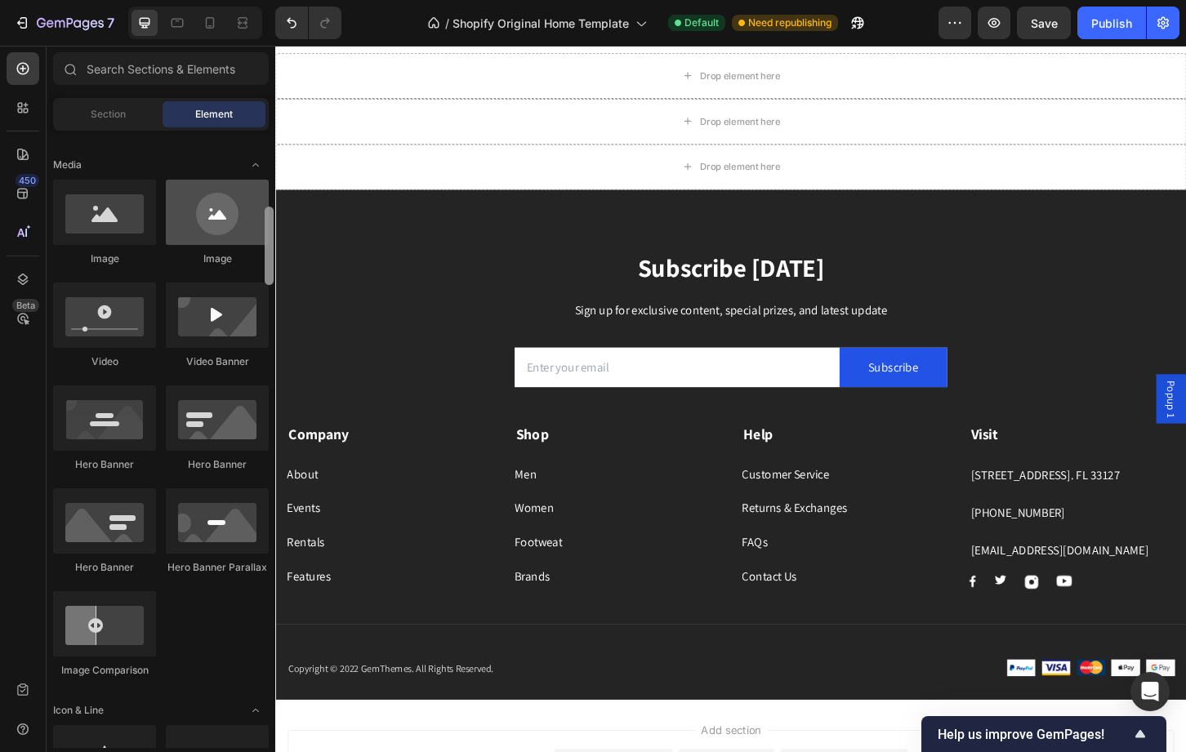
scroll to position [479, 0]
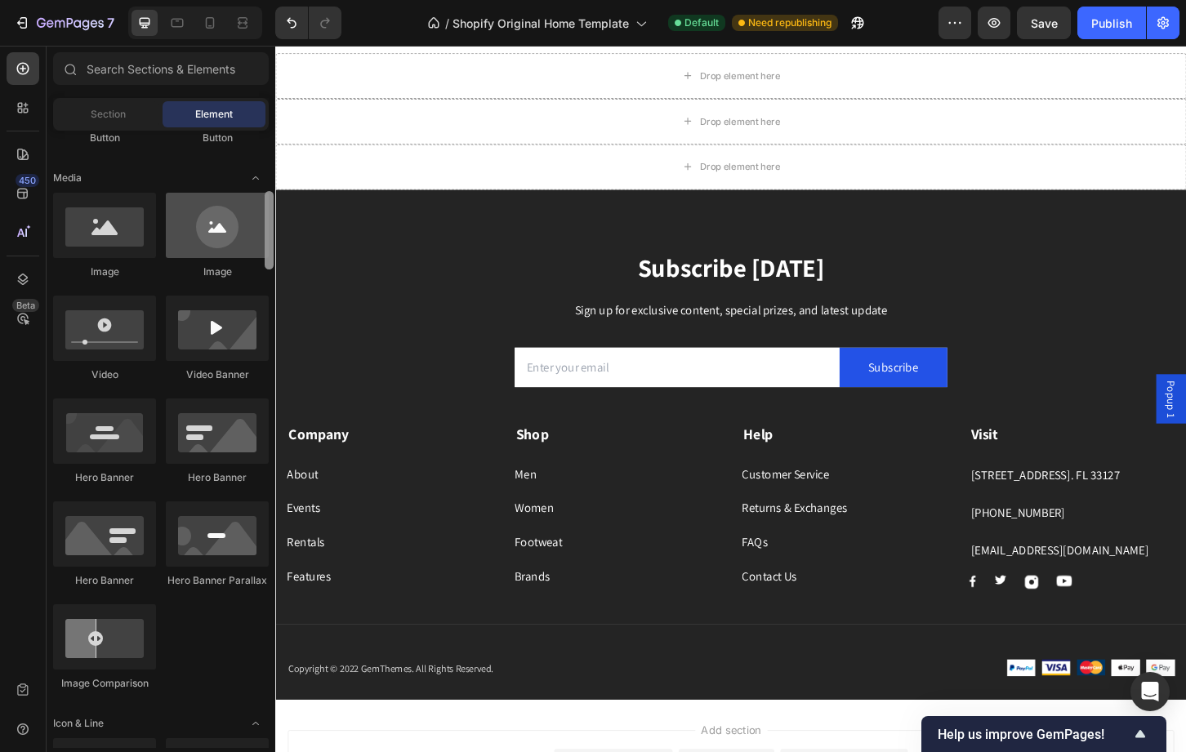
drag, startPoint x: 270, startPoint y: 515, endPoint x: 241, endPoint y: 254, distance: 262.2
click at [241, 254] on div "Layout Row Row Row Row Text Heading Text Block Button Button Button Media Image…" at bounding box center [161, 439] width 229 height 617
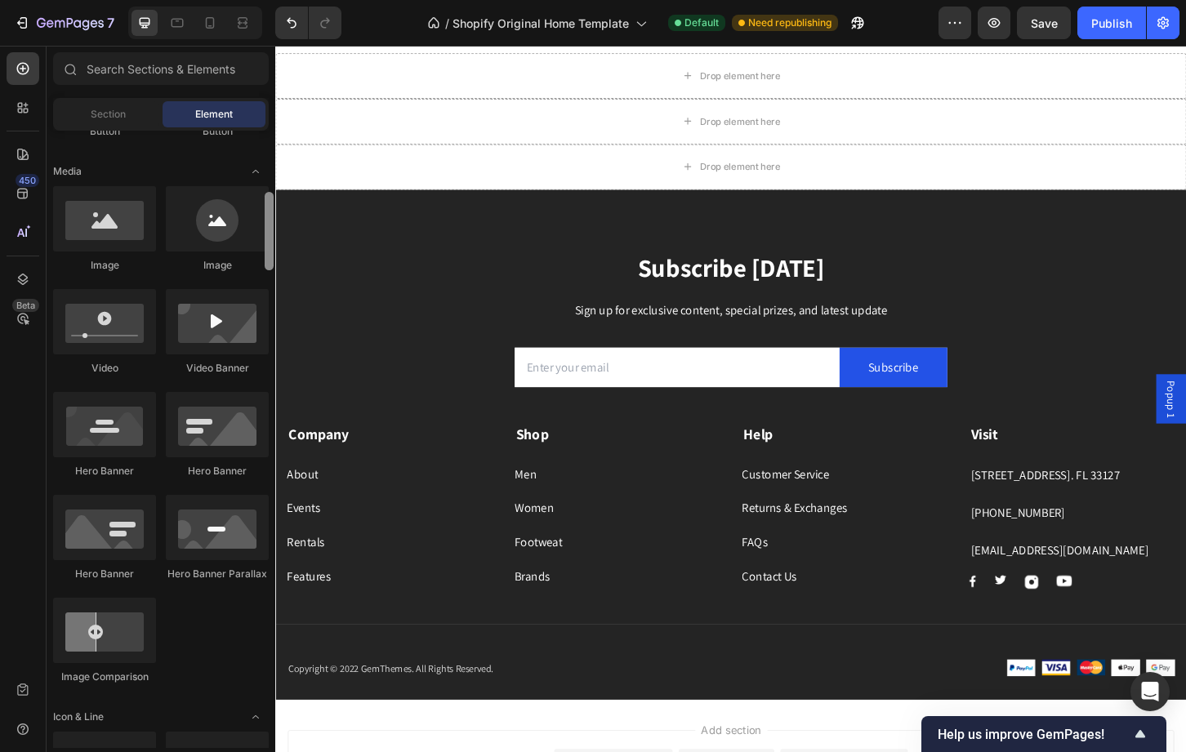
click at [264, 256] on div at bounding box center [269, 439] width 12 height 617
click at [122, 240] on div at bounding box center [104, 218] width 103 height 65
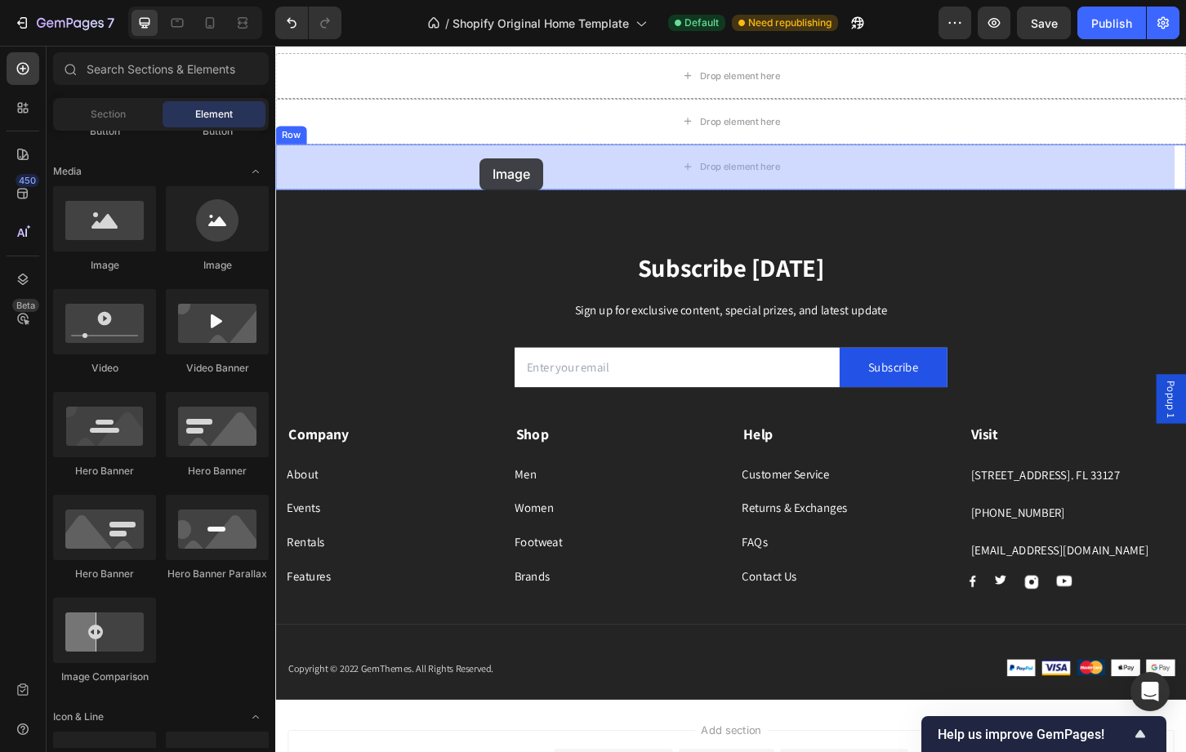
drag, startPoint x: 397, startPoint y: 286, endPoint x: 495, endPoint y: 167, distance: 154.4
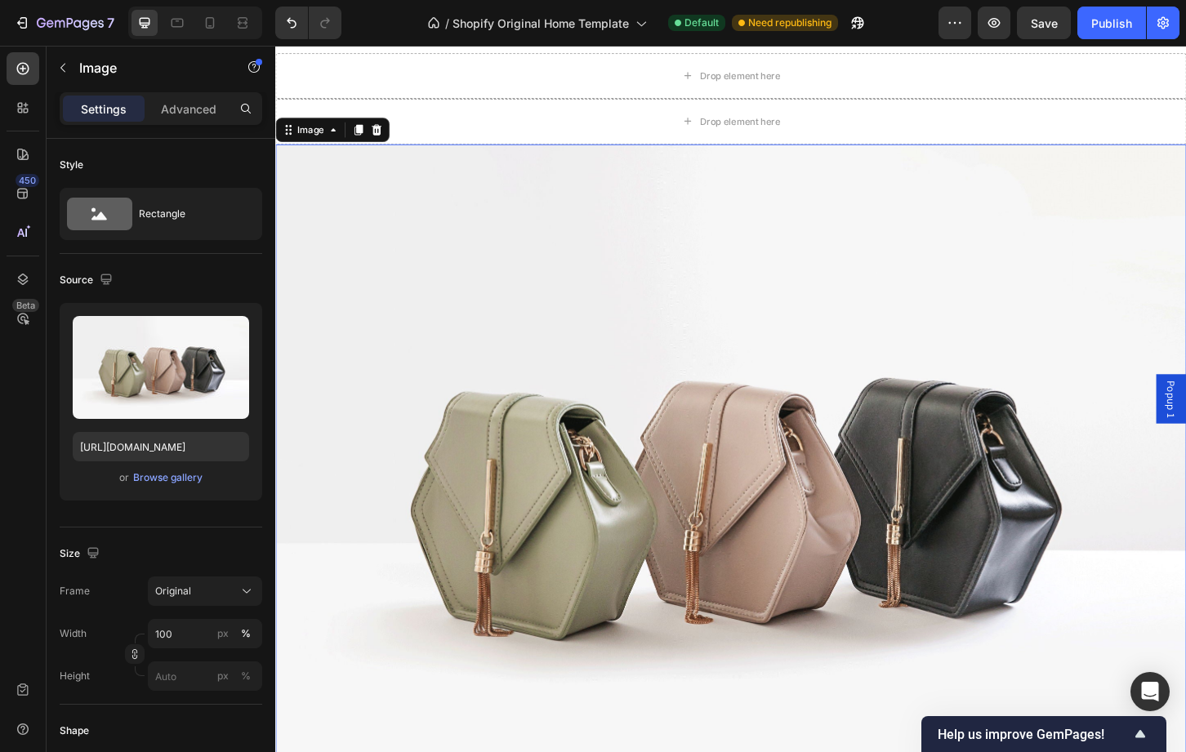
click at [520, 304] on img at bounding box center [765, 519] width 980 height 735
click at [442, 481] on img at bounding box center [765, 519] width 980 height 735
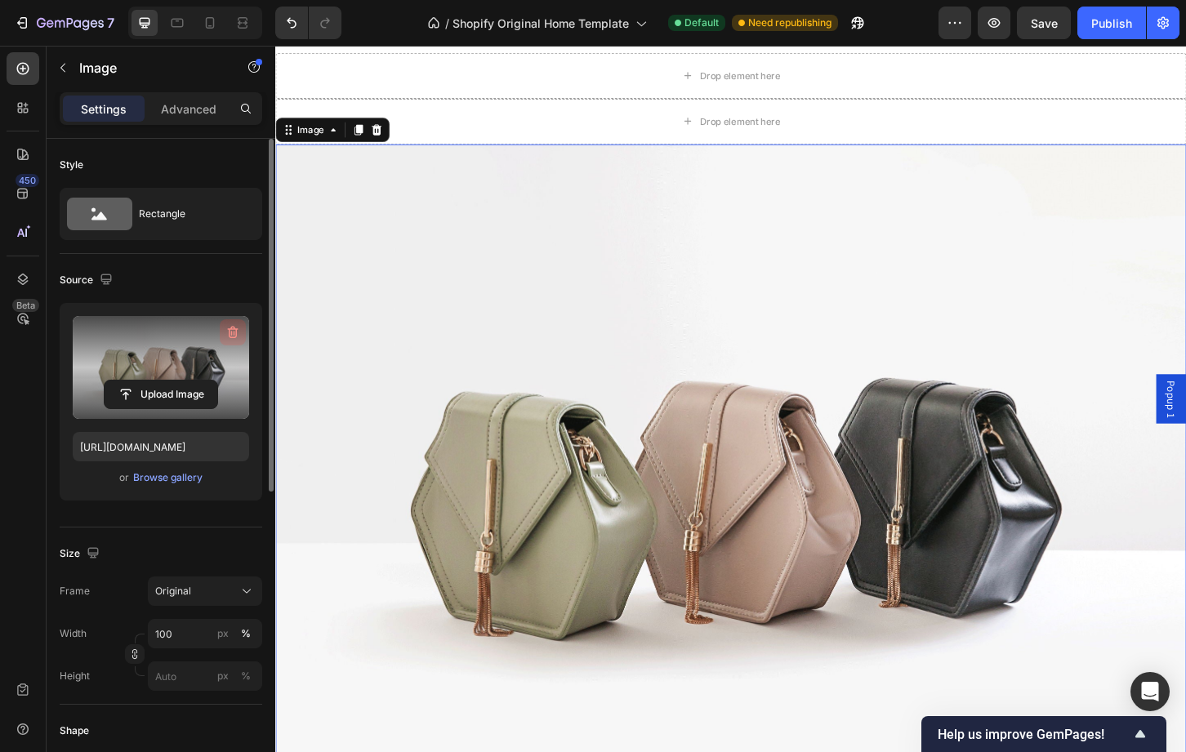
click at [226, 336] on icon "button" at bounding box center [233, 332] width 16 height 16
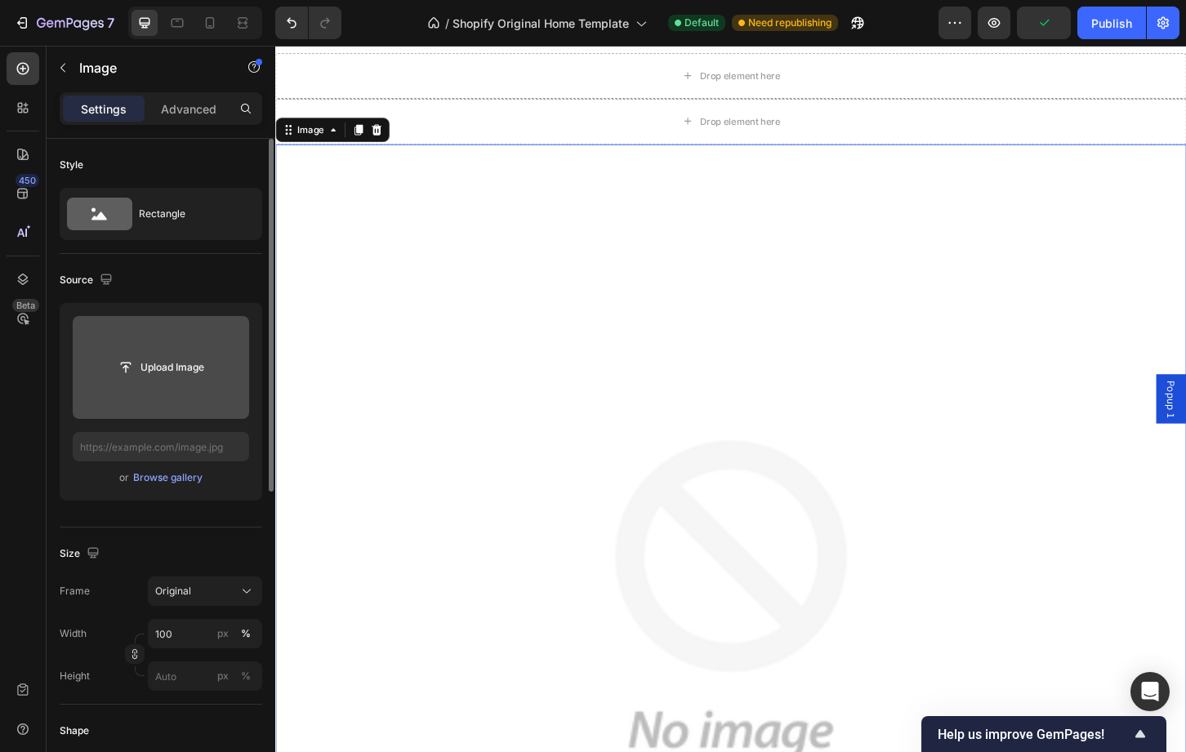
click at [819, 263] on img at bounding box center [765, 642] width 980 height 980
click at [25, 191] on icon at bounding box center [23, 193] width 16 height 16
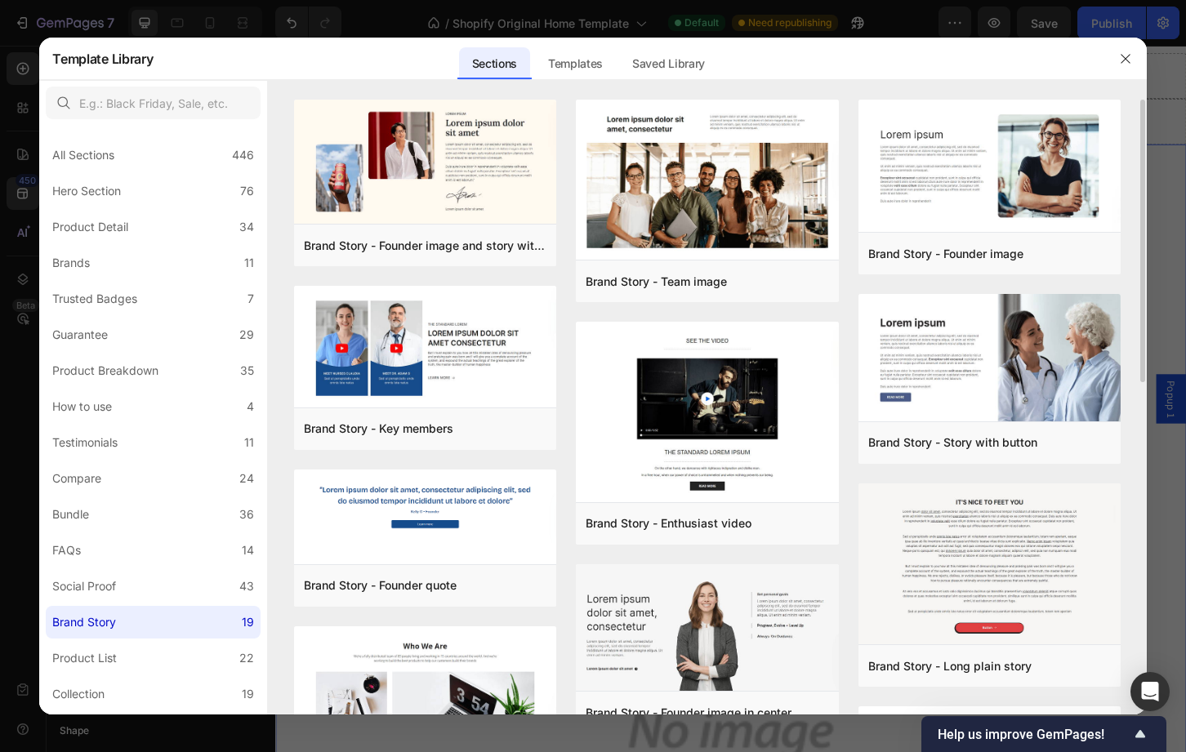
drag, startPoint x: 1143, startPoint y: 350, endPoint x: 1145, endPoint y: 417, distance: 66.2
click at [1145, 417] on div "Brand Story - Founder image and story with signature Add to page Preview Brand …" at bounding box center [707, 407] width 878 height 615
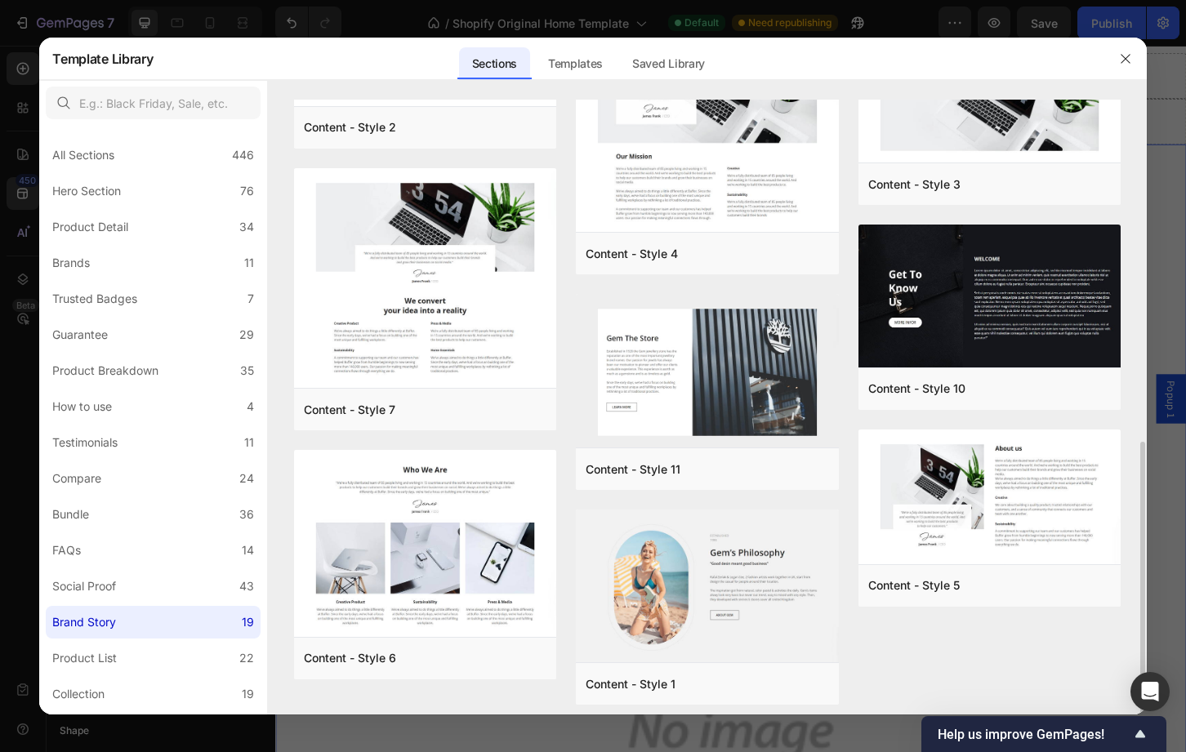
scroll to position [720, 0]
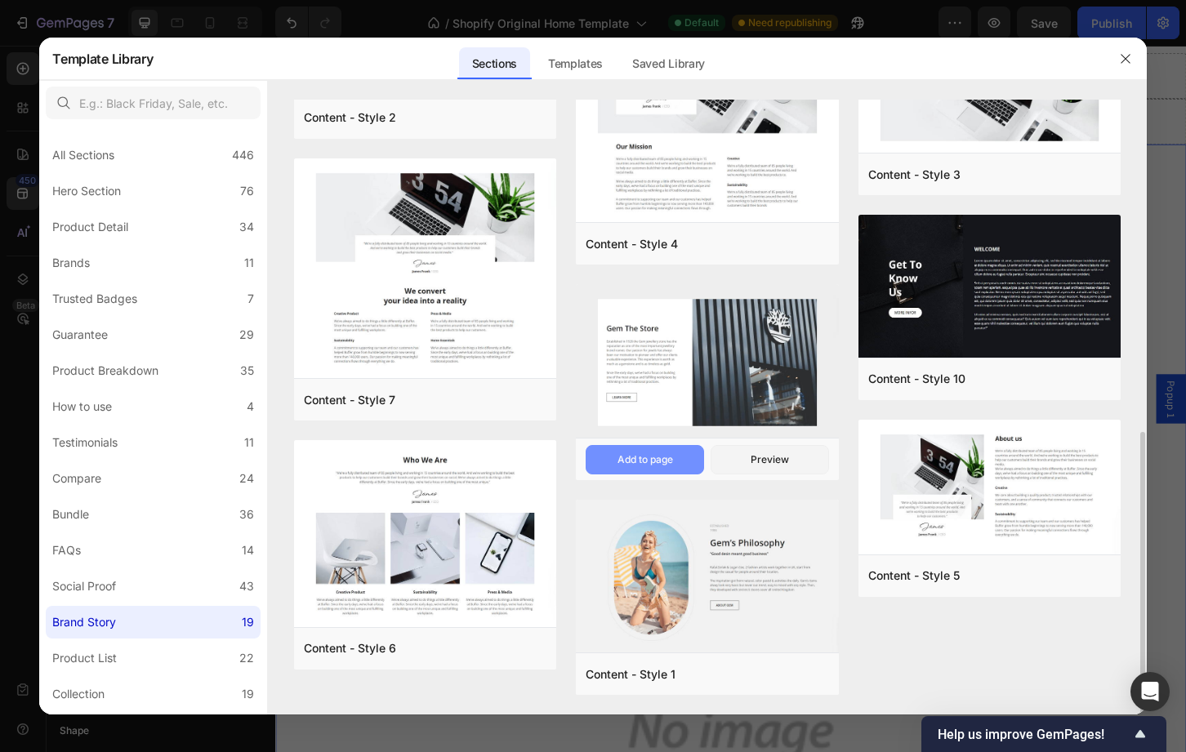
click at [628, 467] on button "Add to page" at bounding box center [645, 459] width 118 height 29
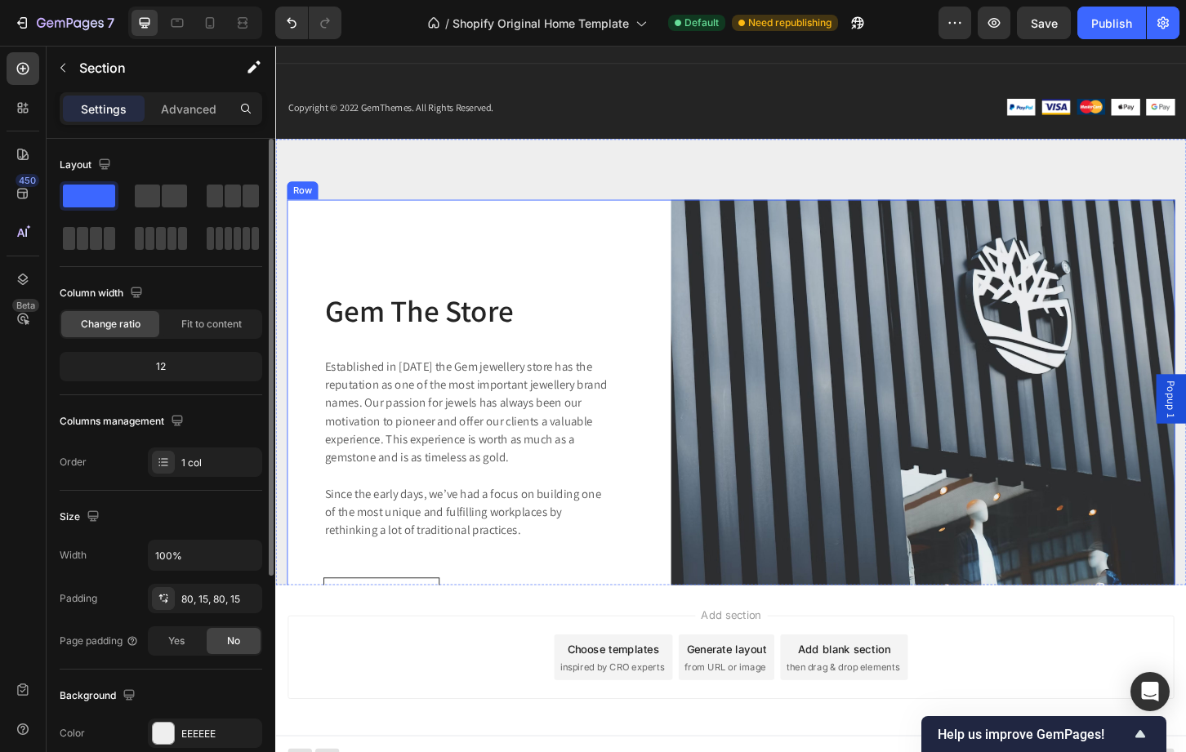
scroll to position [3003, 0]
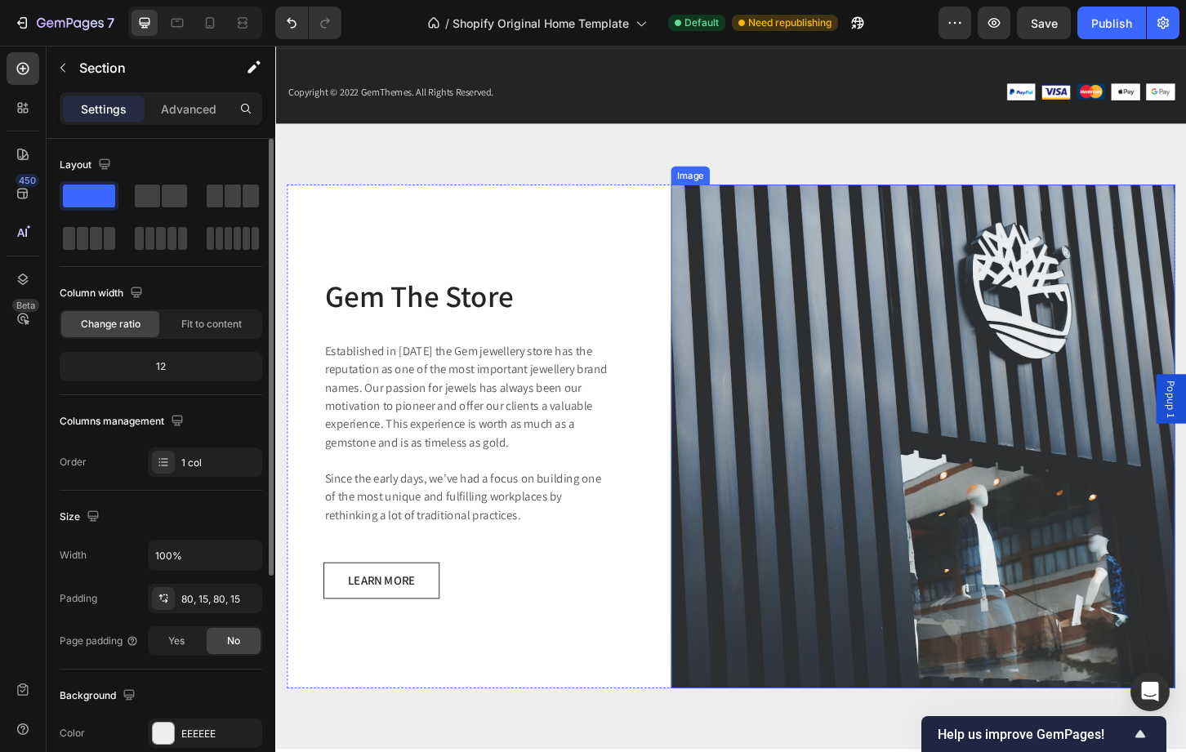
click at [874, 512] on img at bounding box center [972, 466] width 542 height 542
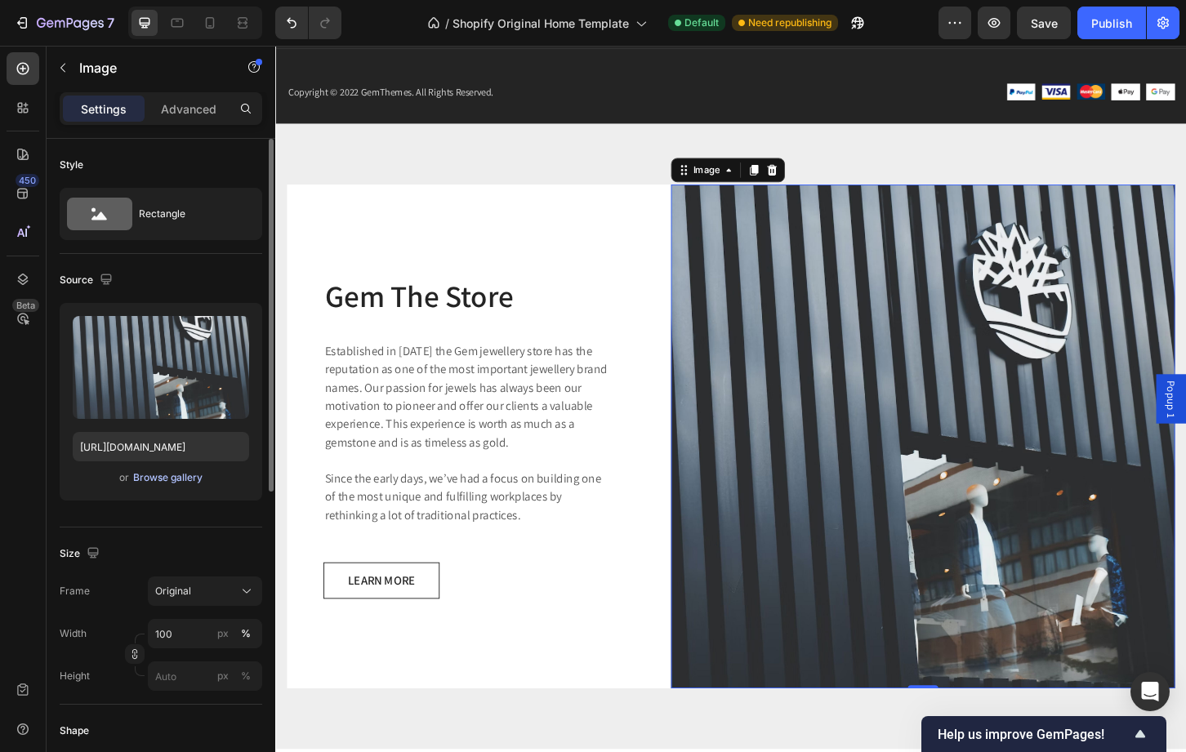
click at [148, 476] on div "Browse gallery" at bounding box center [167, 477] width 69 height 15
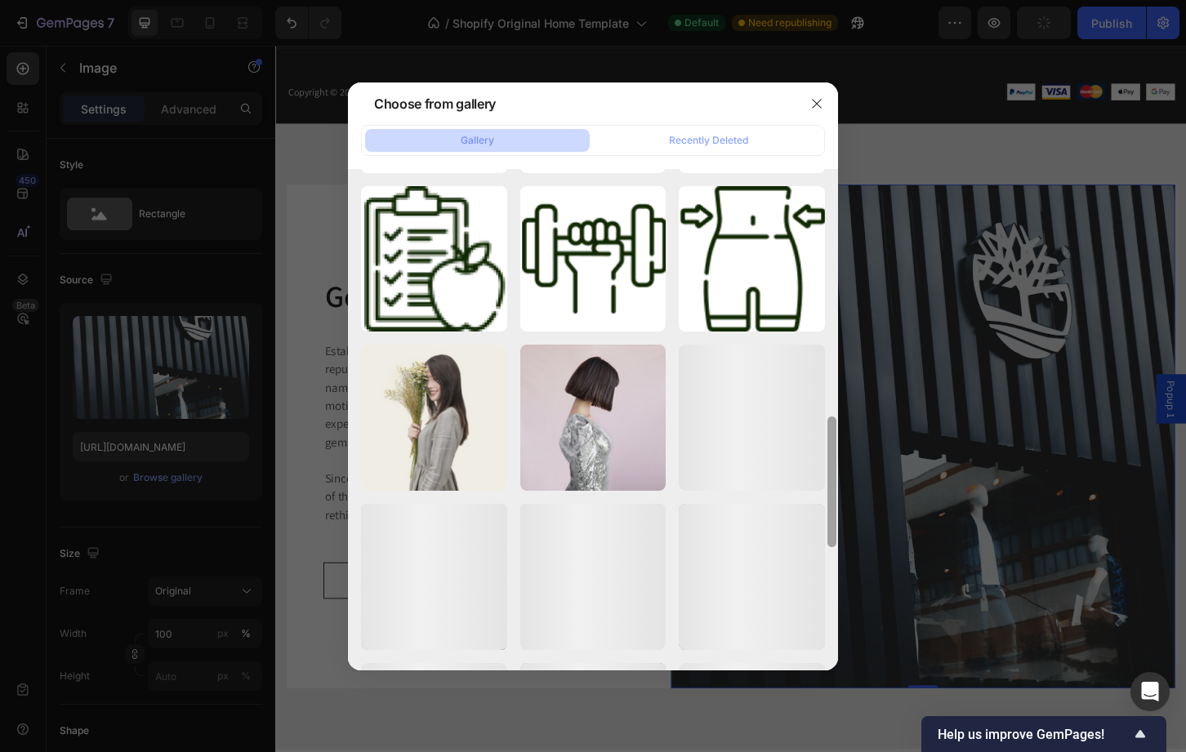
scroll to position [952, 0]
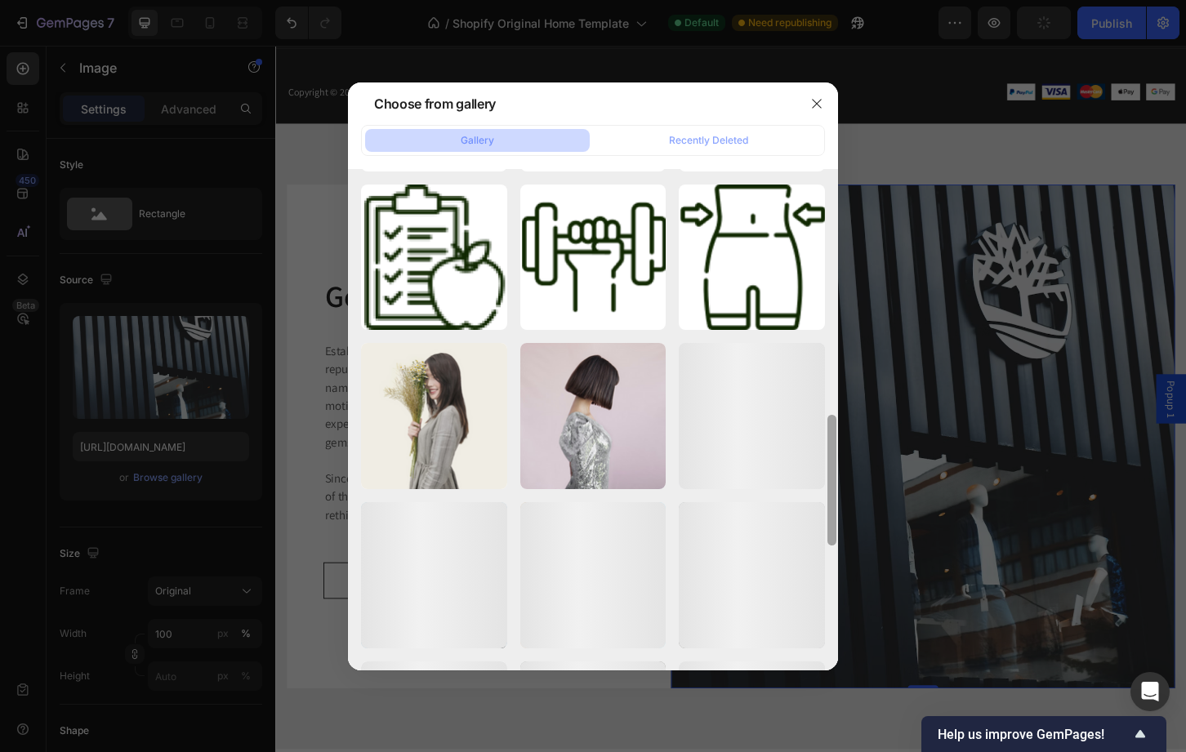
drag, startPoint x: 830, startPoint y: 181, endPoint x: 796, endPoint y: 675, distance: 495.3
click at [796, 675] on div "Choose from gallery Gallery Recently Deleted IMG_7489.jpeg 1577.24 kb img160.pn…" at bounding box center [593, 376] width 1186 height 752
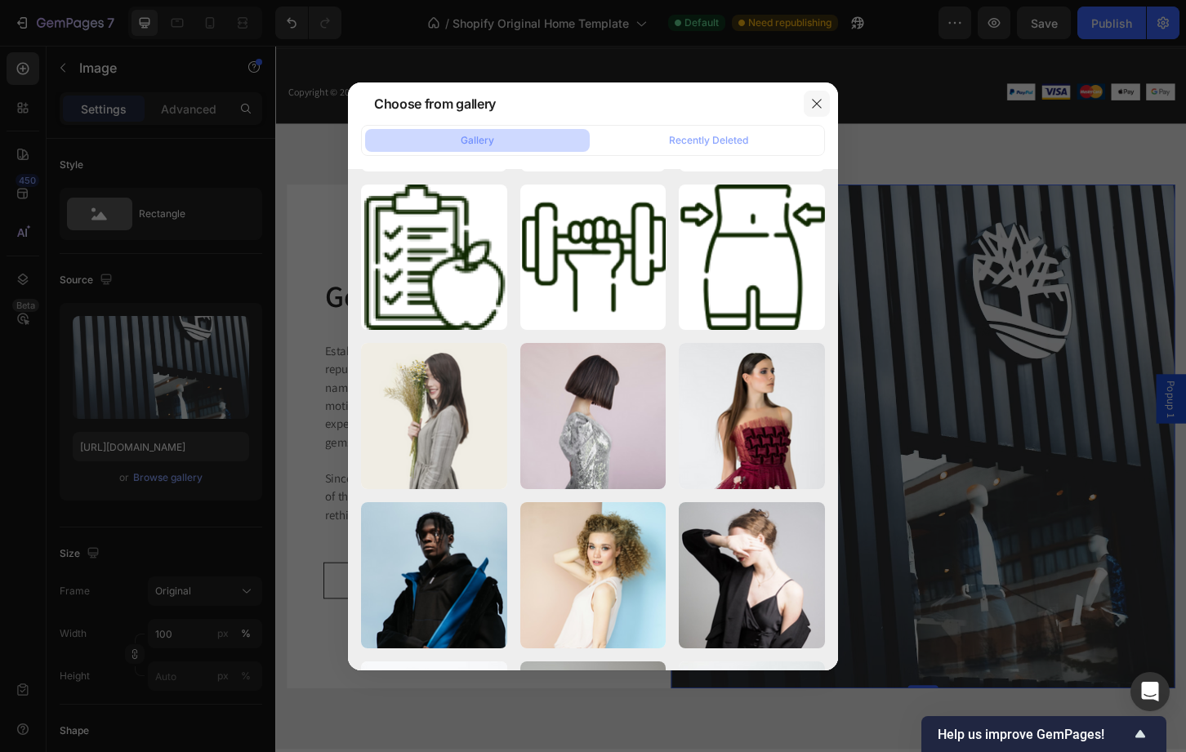
click at [820, 91] on button "button" at bounding box center [817, 104] width 26 height 26
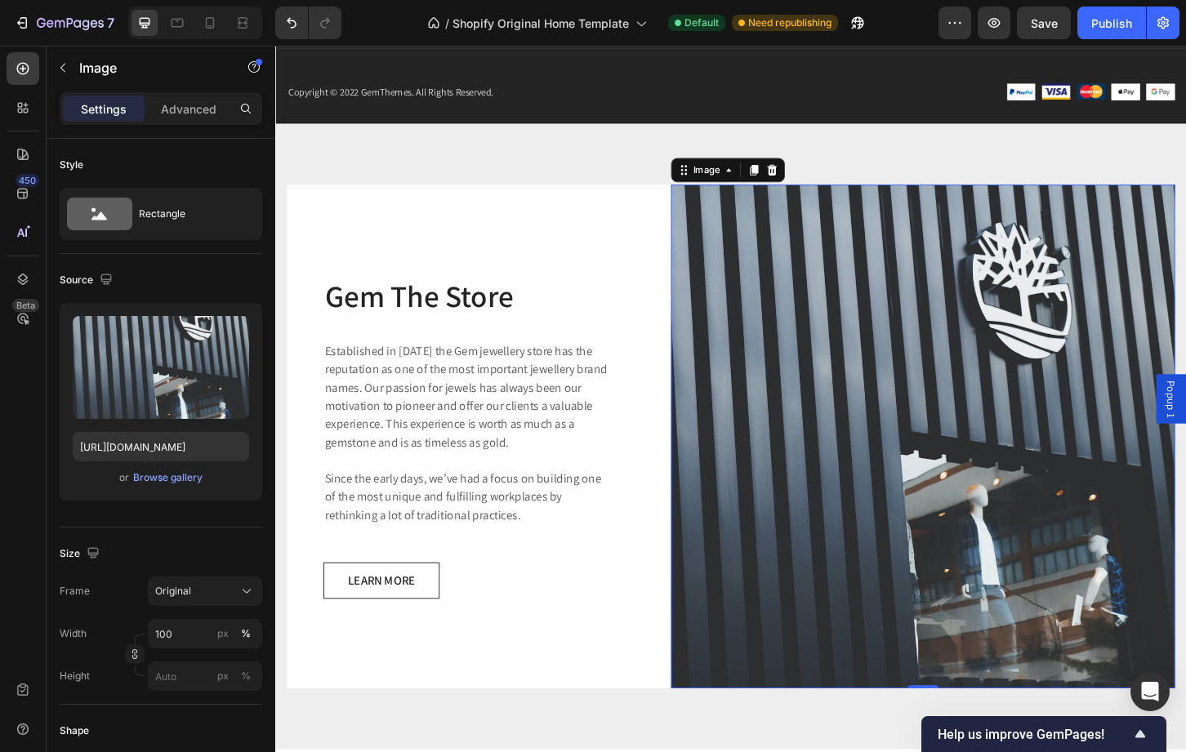
click at [850, 353] on img at bounding box center [972, 466] width 542 height 542
click at [159, 475] on div "Browse gallery" at bounding box center [167, 477] width 69 height 15
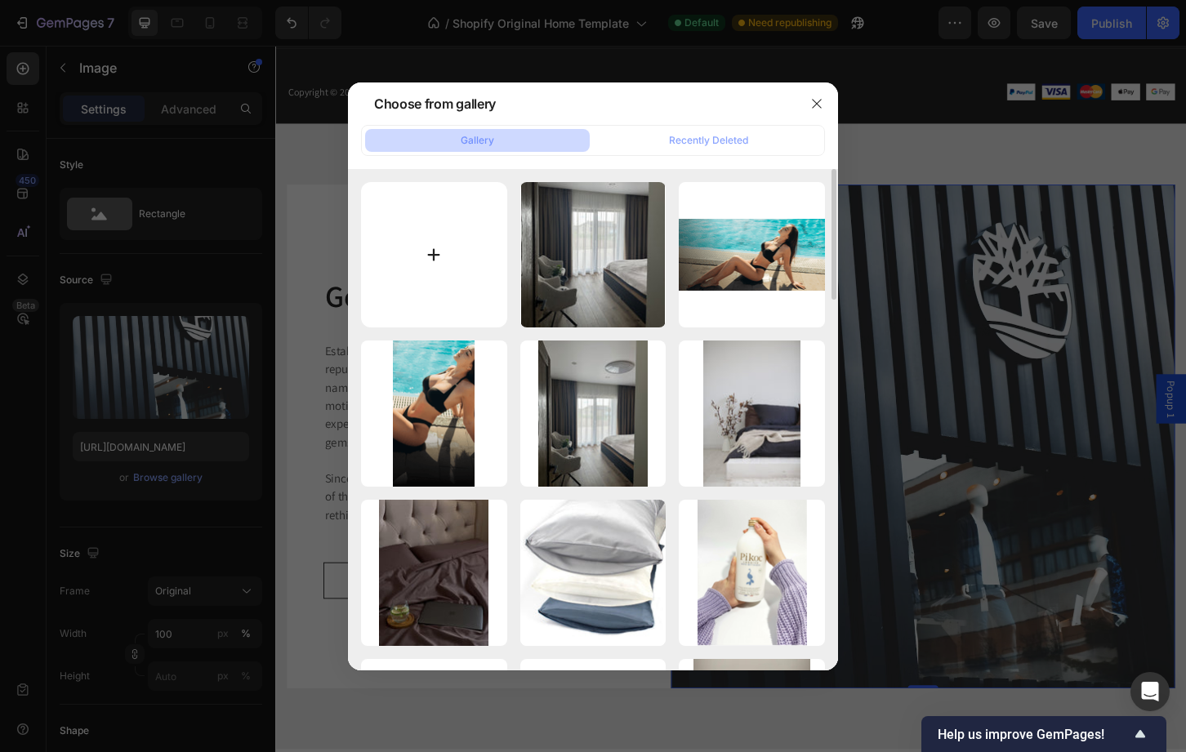
click at [454, 220] on input "file" at bounding box center [434, 255] width 146 height 146
click at [657, 133] on button "Recently Deleted" at bounding box center [708, 140] width 225 height 23
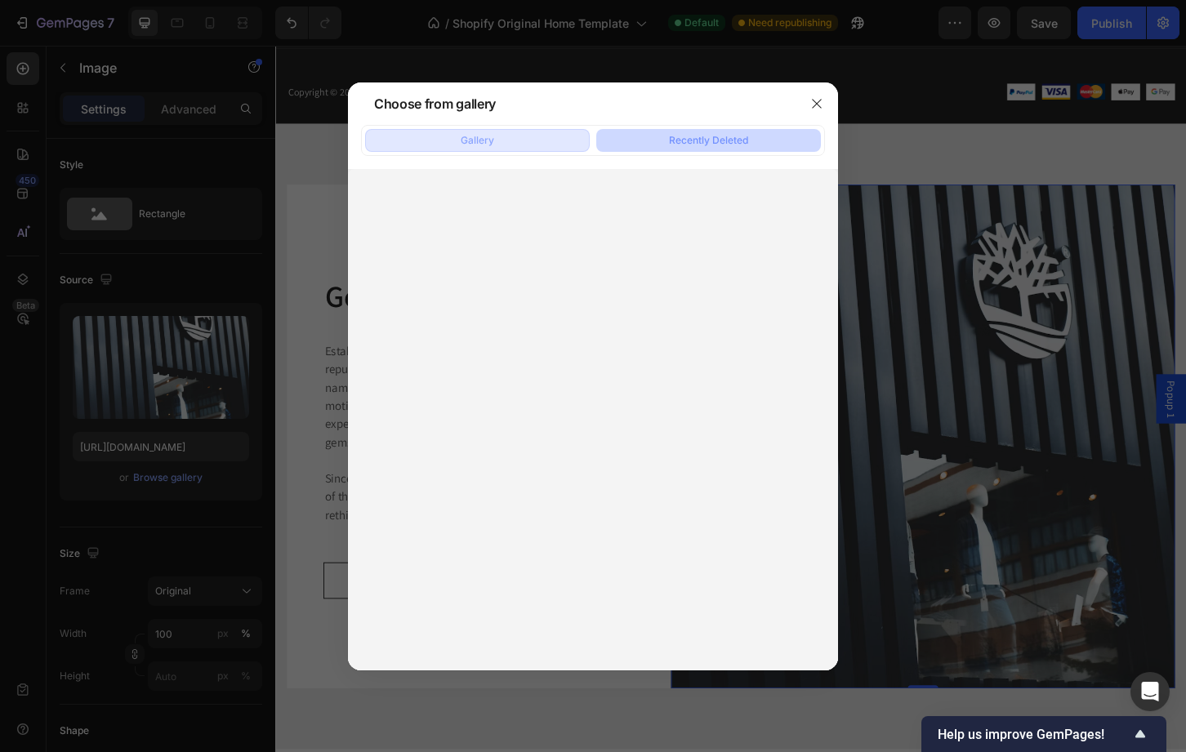
click at [530, 130] on button "Gallery" at bounding box center [477, 140] width 225 height 23
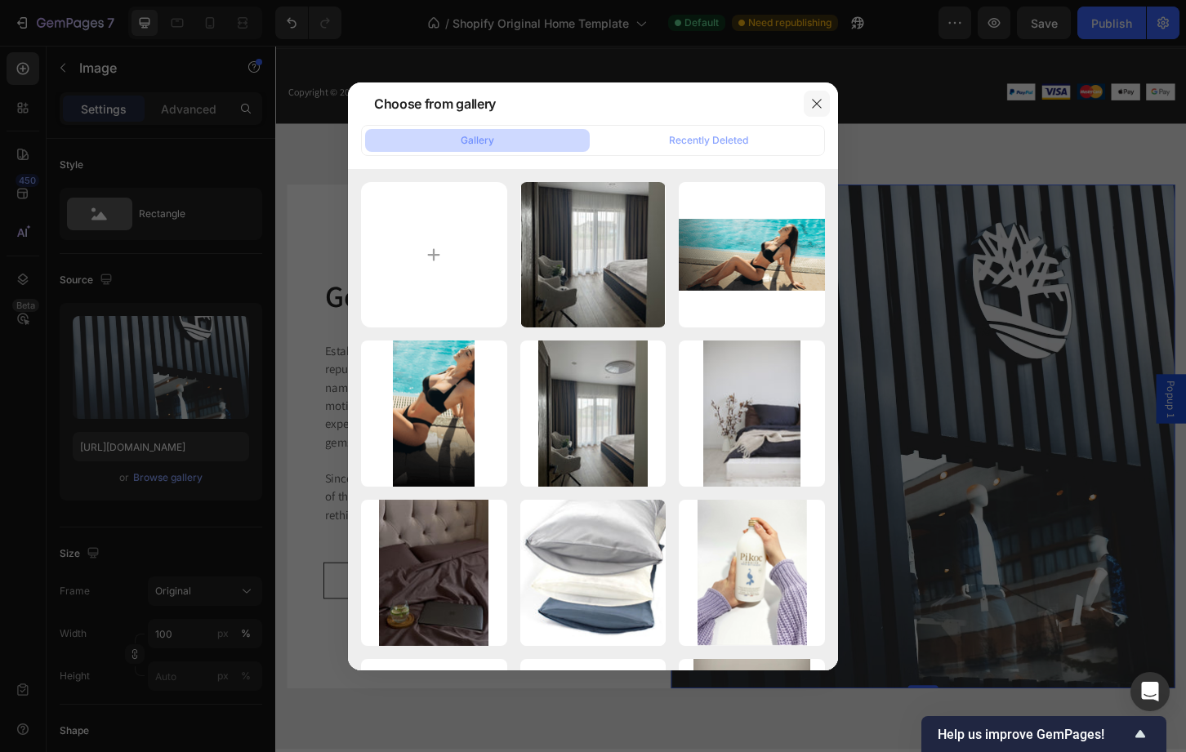
click at [814, 101] on icon "button" at bounding box center [816, 103] width 13 height 13
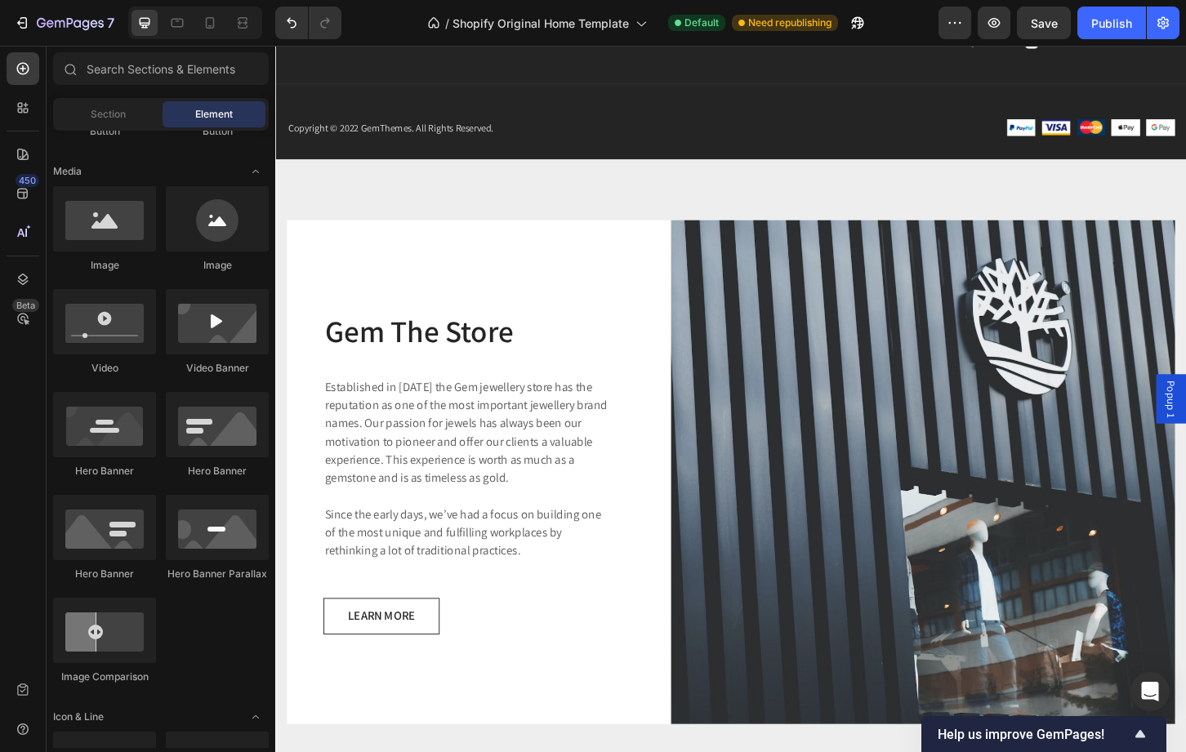
scroll to position [2943, 0]
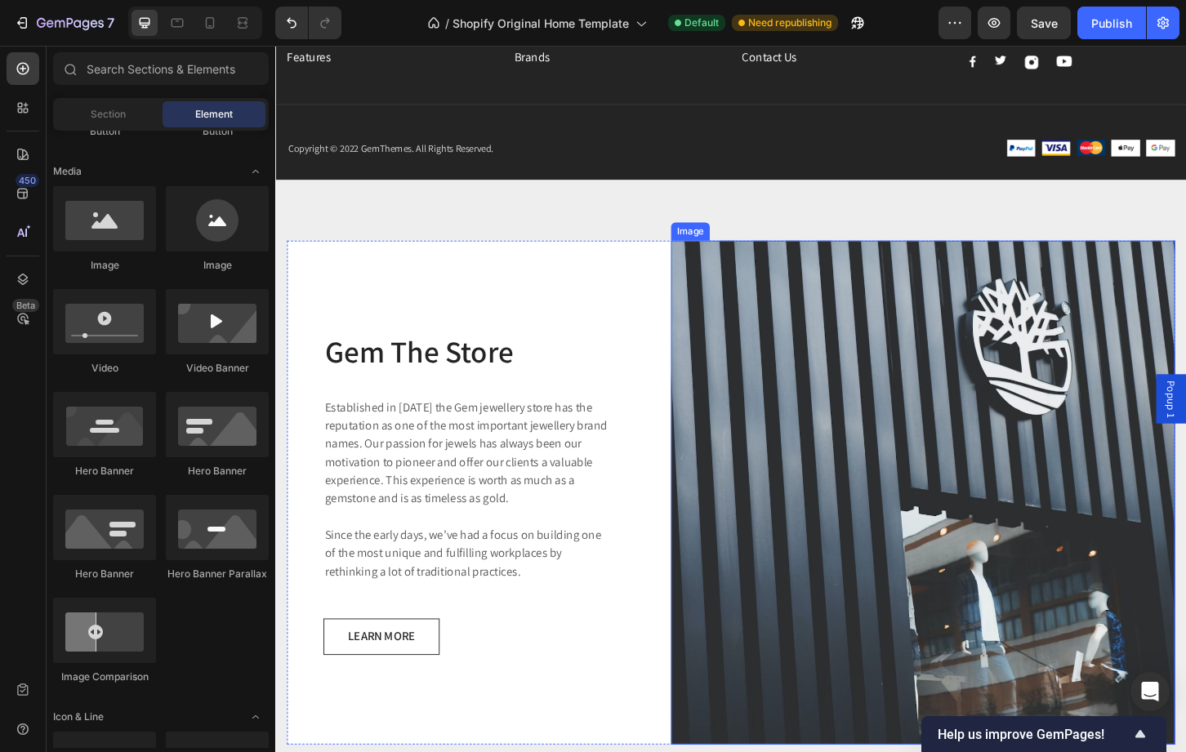
click at [733, 374] on img at bounding box center [972, 527] width 542 height 542
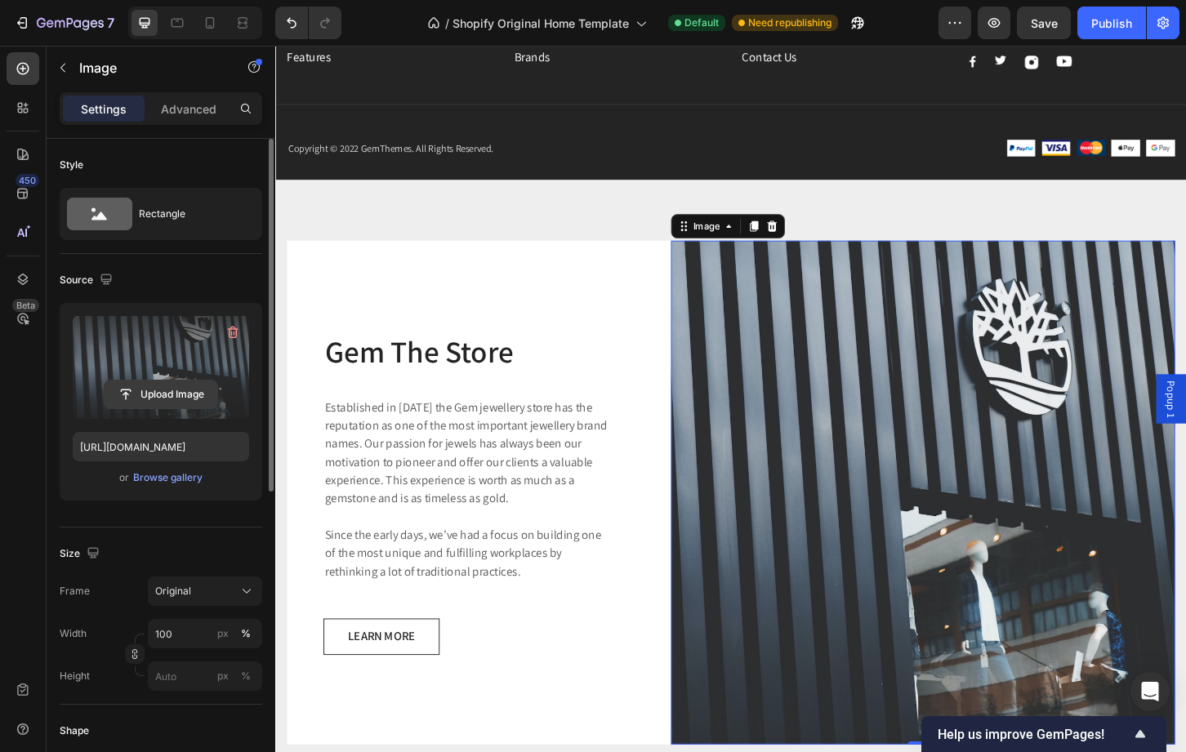
click at [161, 393] on input "file" at bounding box center [161, 395] width 113 height 28
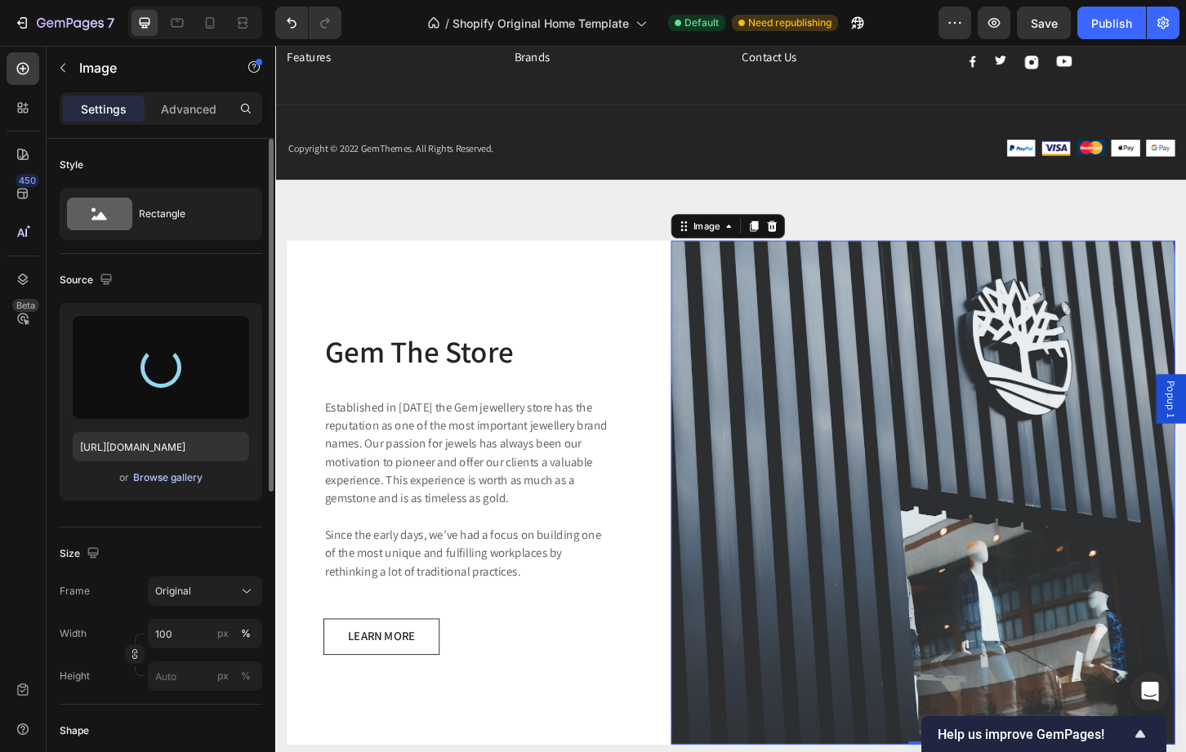
type input "https://cdn.shopify.com/s/files/1/0749/3019/2723/files/gempages_501463247732343…"
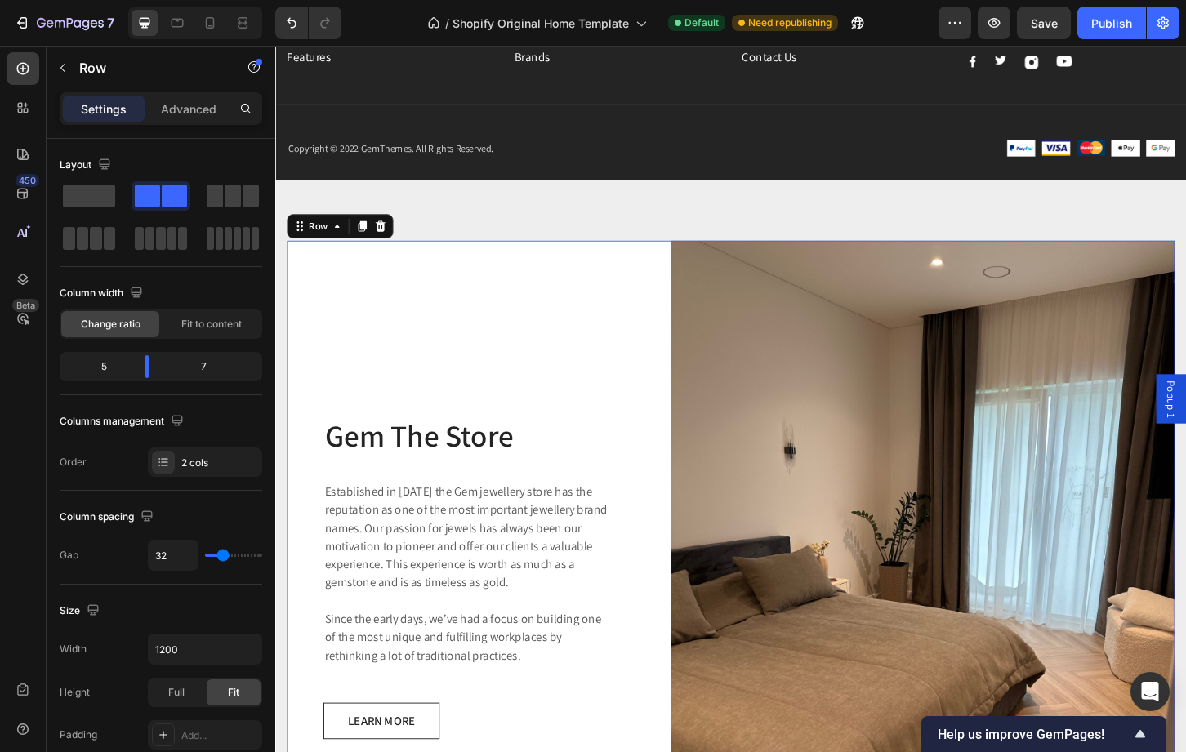
click at [416, 276] on div "Gem The Store Heading Established in 1920 the Gem jewellery store has the reput…" at bounding box center [481, 617] width 387 height 723
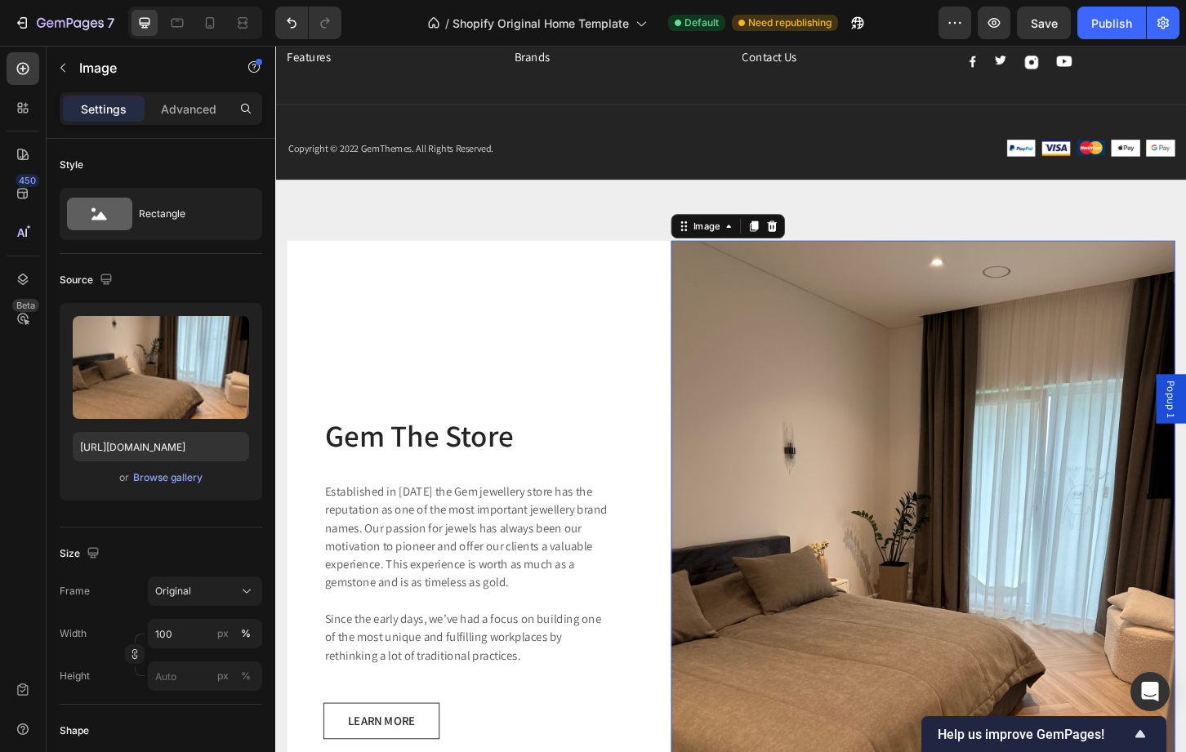
click at [758, 376] on img at bounding box center [972, 617] width 542 height 723
click at [161, 482] on div "Browse gallery" at bounding box center [167, 477] width 69 height 15
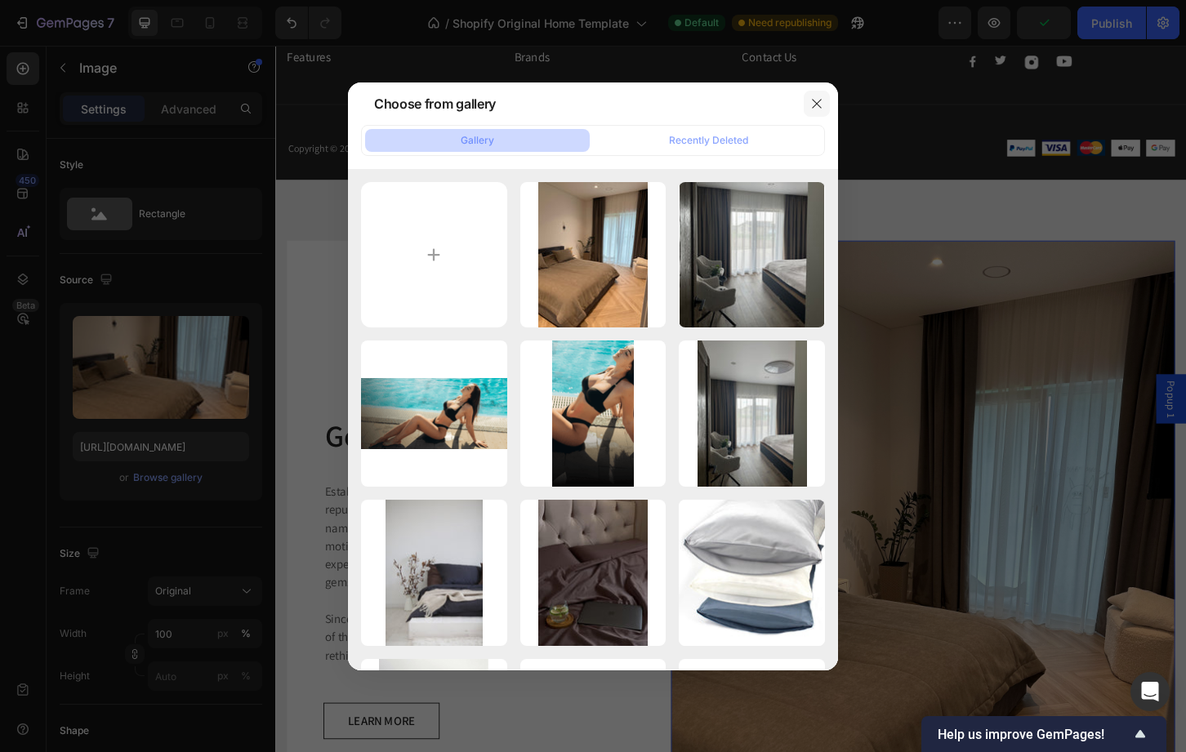
click at [820, 95] on button "button" at bounding box center [817, 104] width 26 height 26
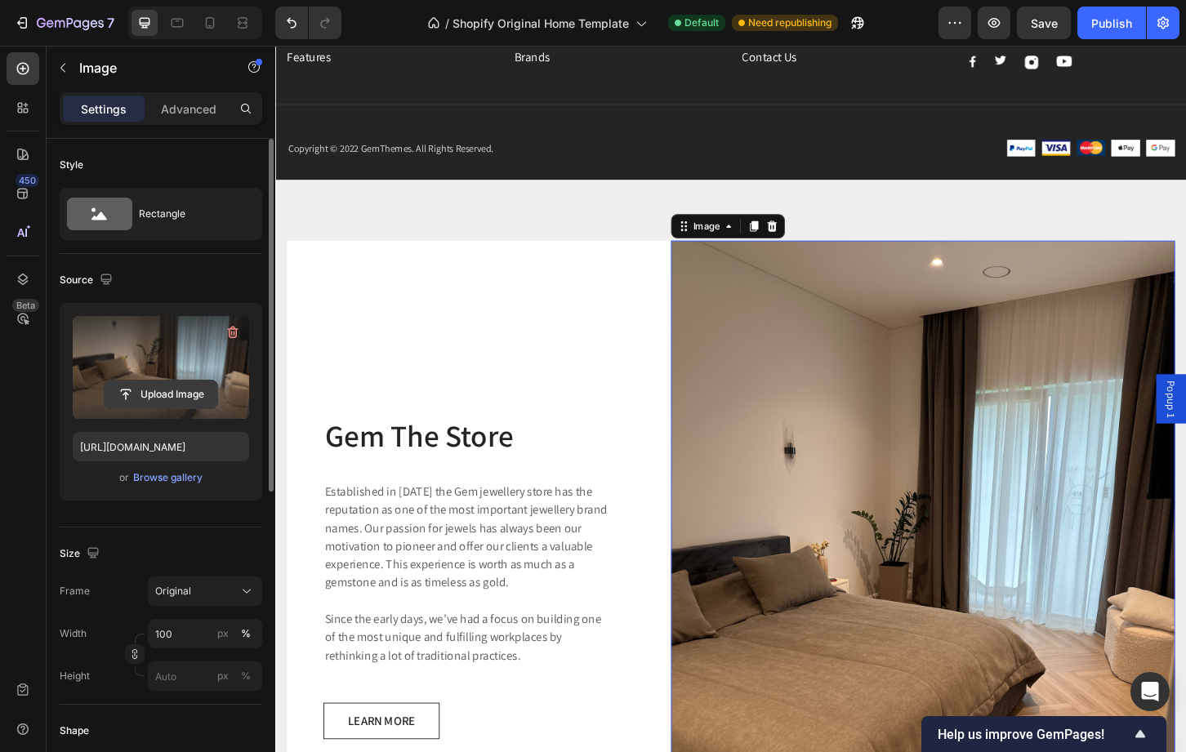
click at [150, 391] on input "file" at bounding box center [161, 395] width 113 height 28
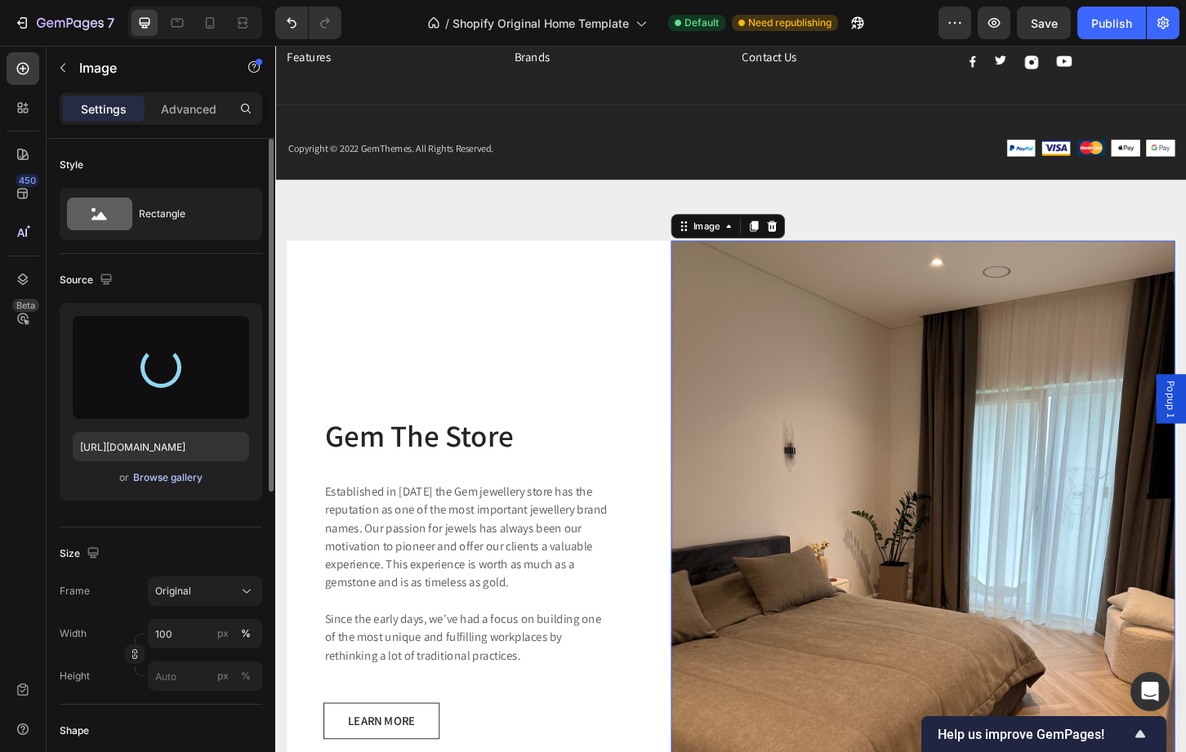
type input "https://cdn.shopify.com/s/files/1/0749/3019/2723/files/gempages_501463247732343…"
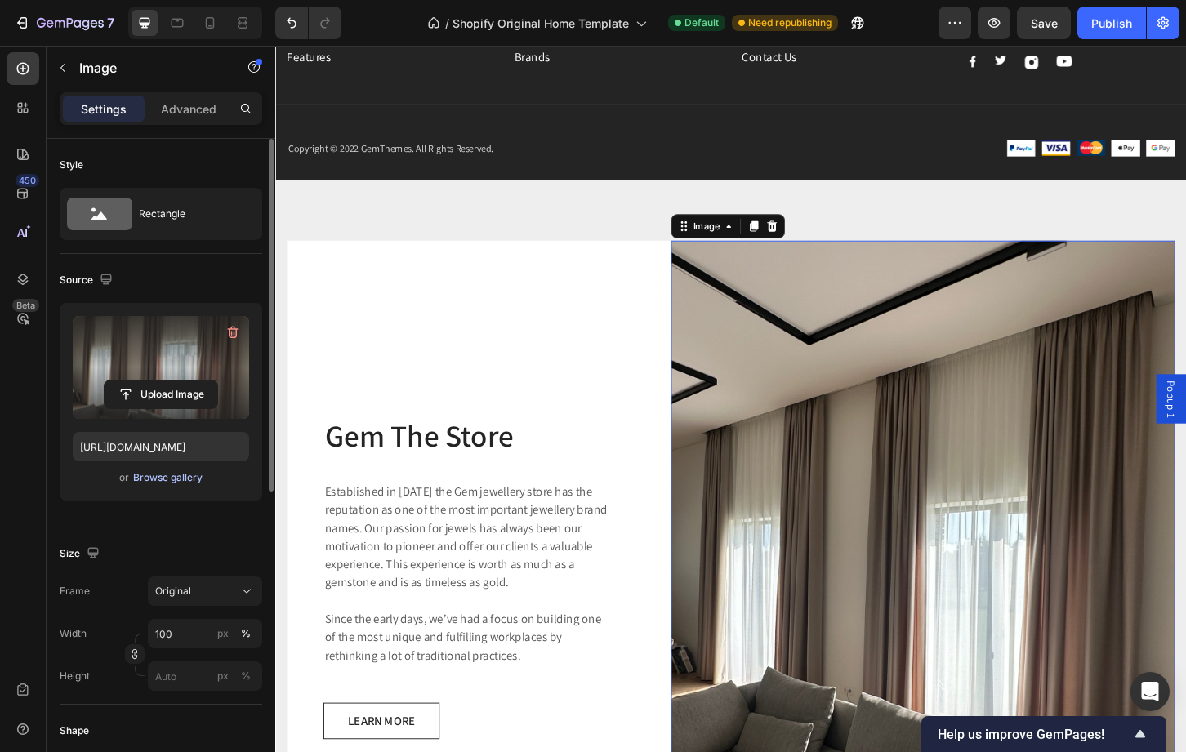
click at [172, 480] on div "Browse gallery" at bounding box center [167, 477] width 69 height 15
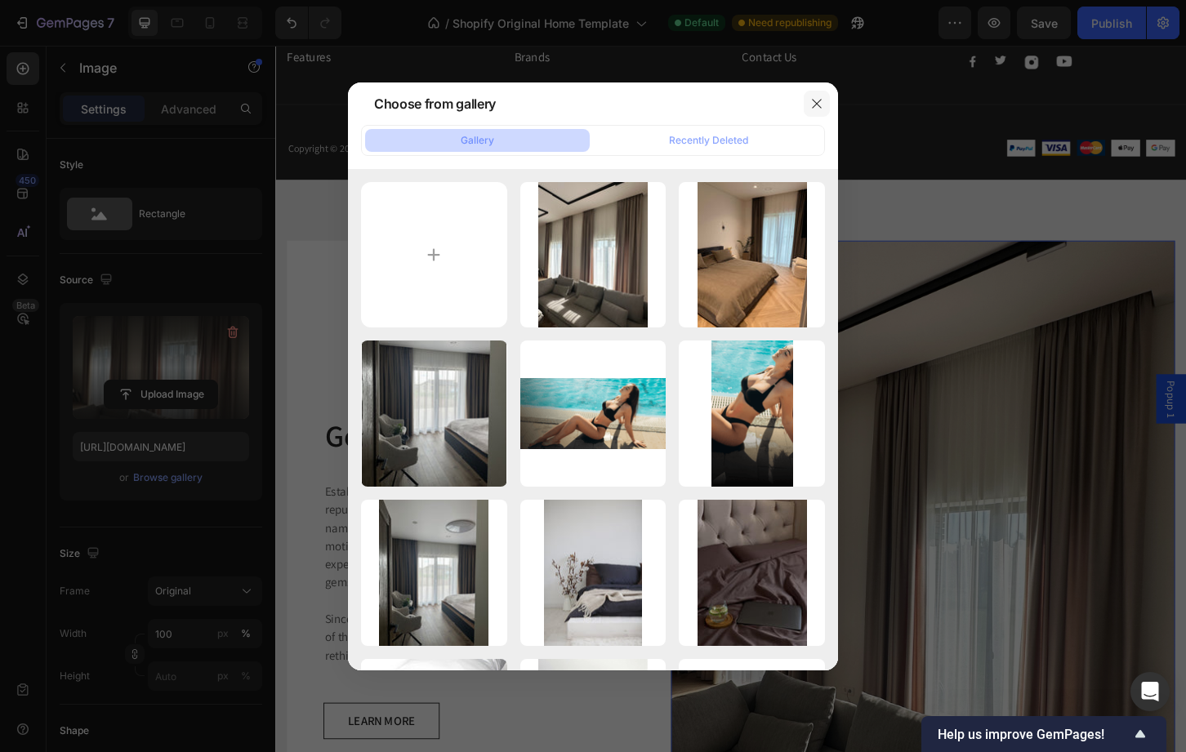
click at [816, 110] on button "button" at bounding box center [817, 104] width 26 height 26
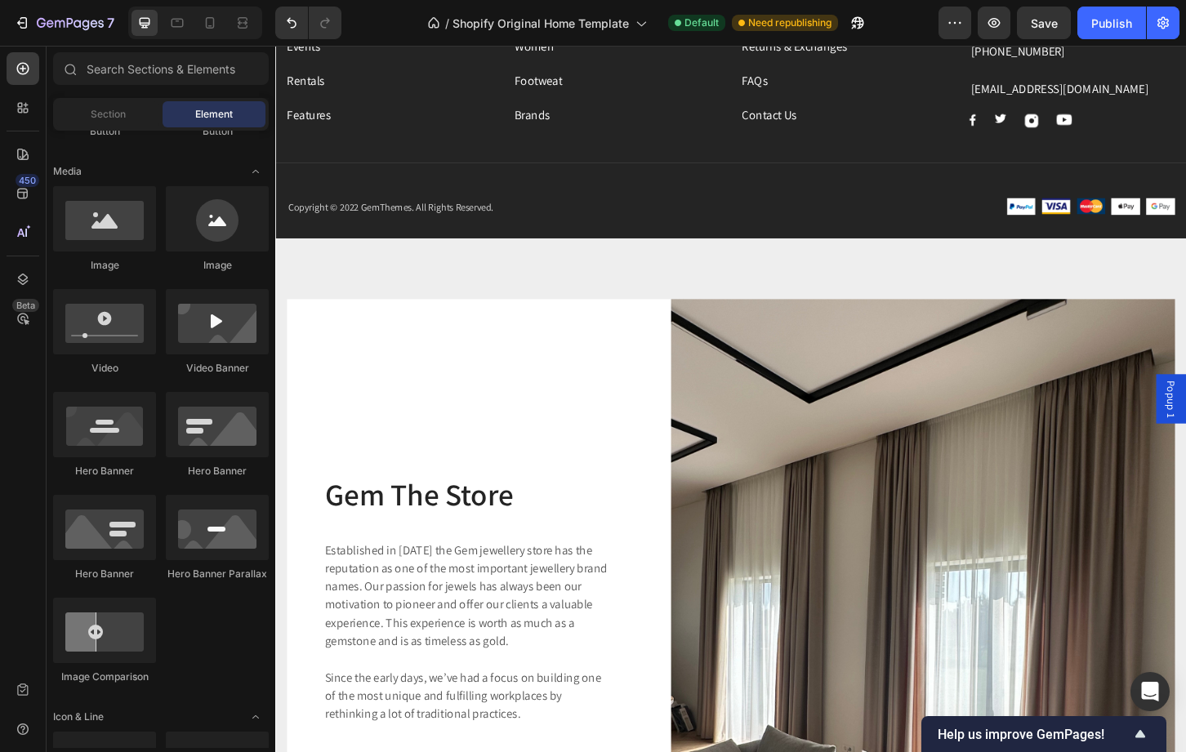
scroll to position [2689, 0]
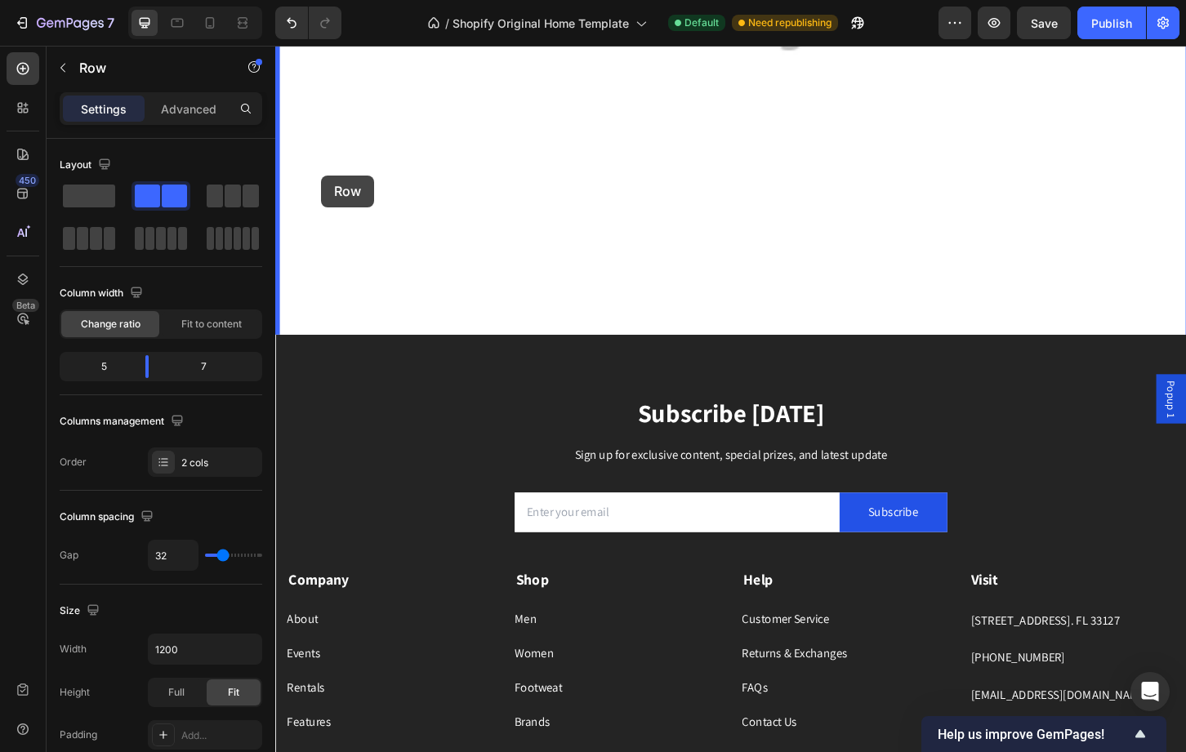
scroll to position [2173, 0]
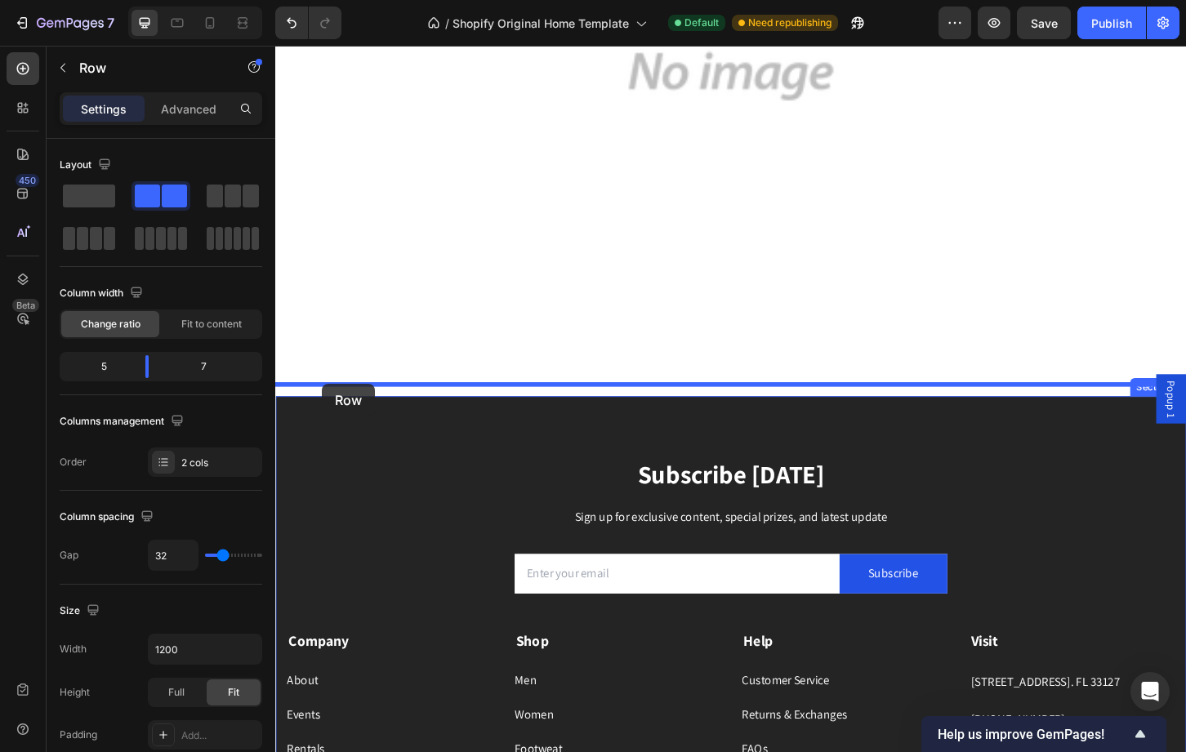
drag, startPoint x: 317, startPoint y: 498, endPoint x: 325, endPoint y: 410, distance: 88.6
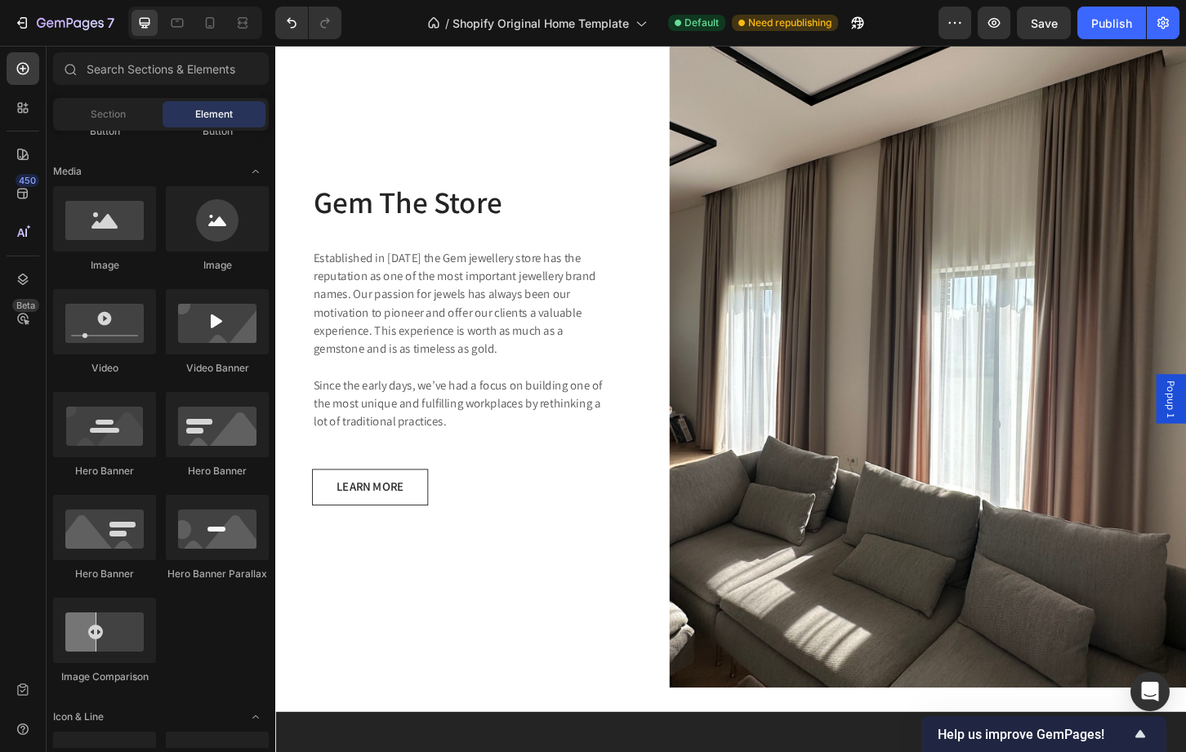
scroll to position [2606, 0]
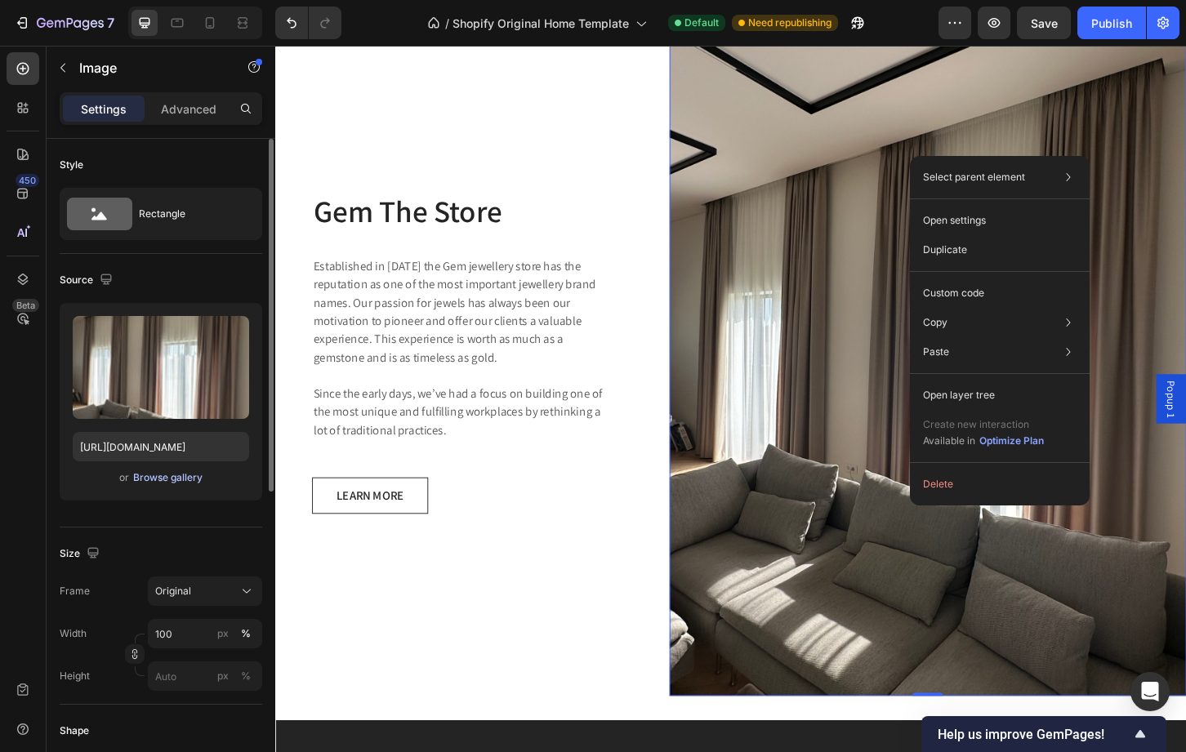
click at [144, 479] on div "Browse gallery" at bounding box center [167, 477] width 69 height 15
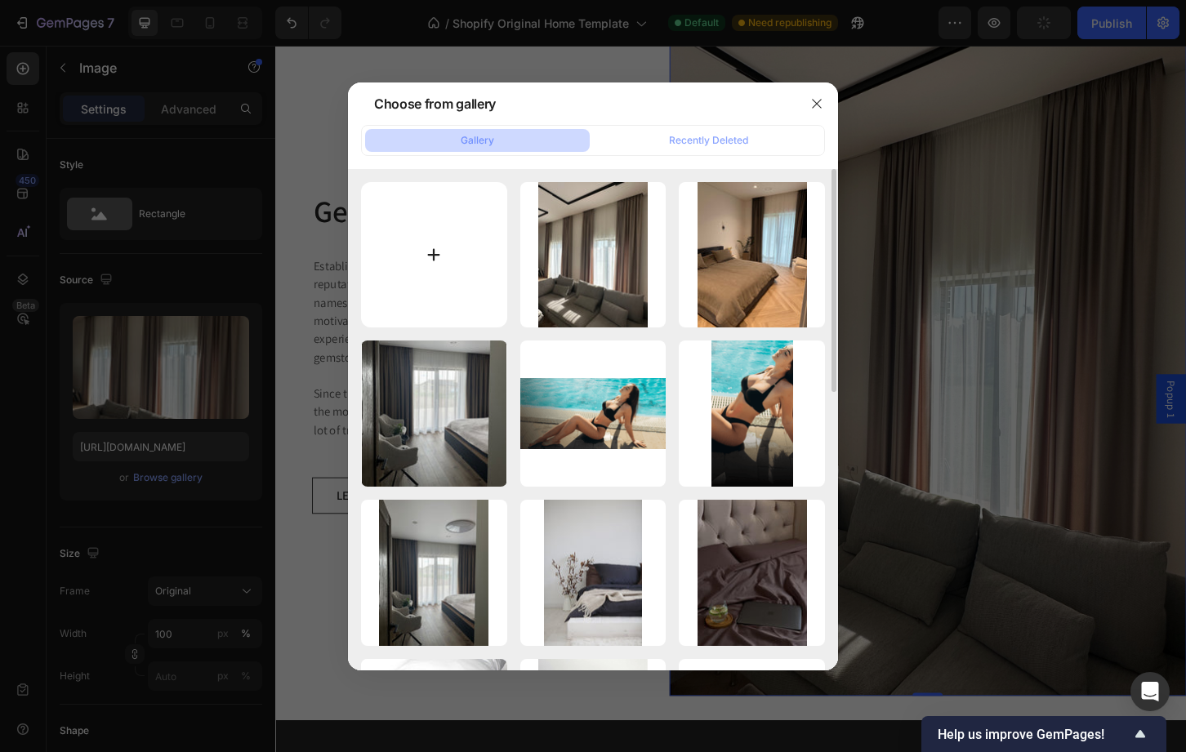
click at [422, 244] on input "file" at bounding box center [434, 255] width 146 height 146
type input "C:\fakepath\IMG_8057.jpeg"
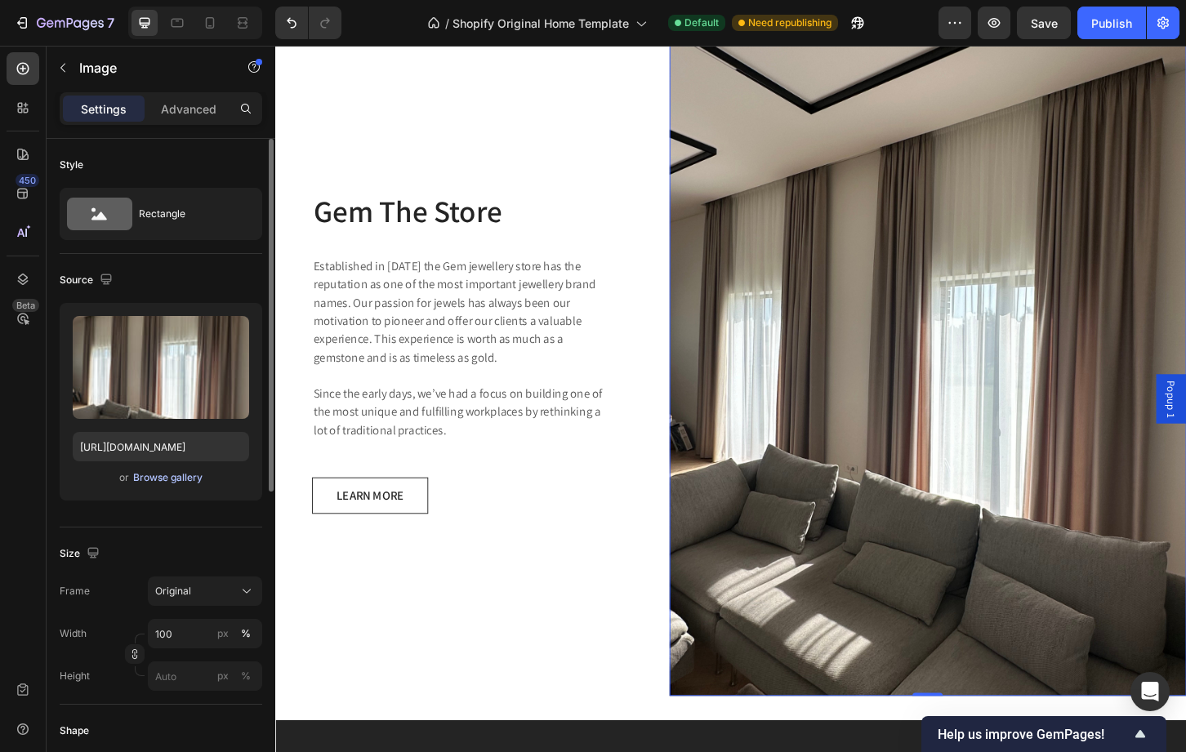
click at [164, 479] on div "Browse gallery" at bounding box center [167, 477] width 69 height 15
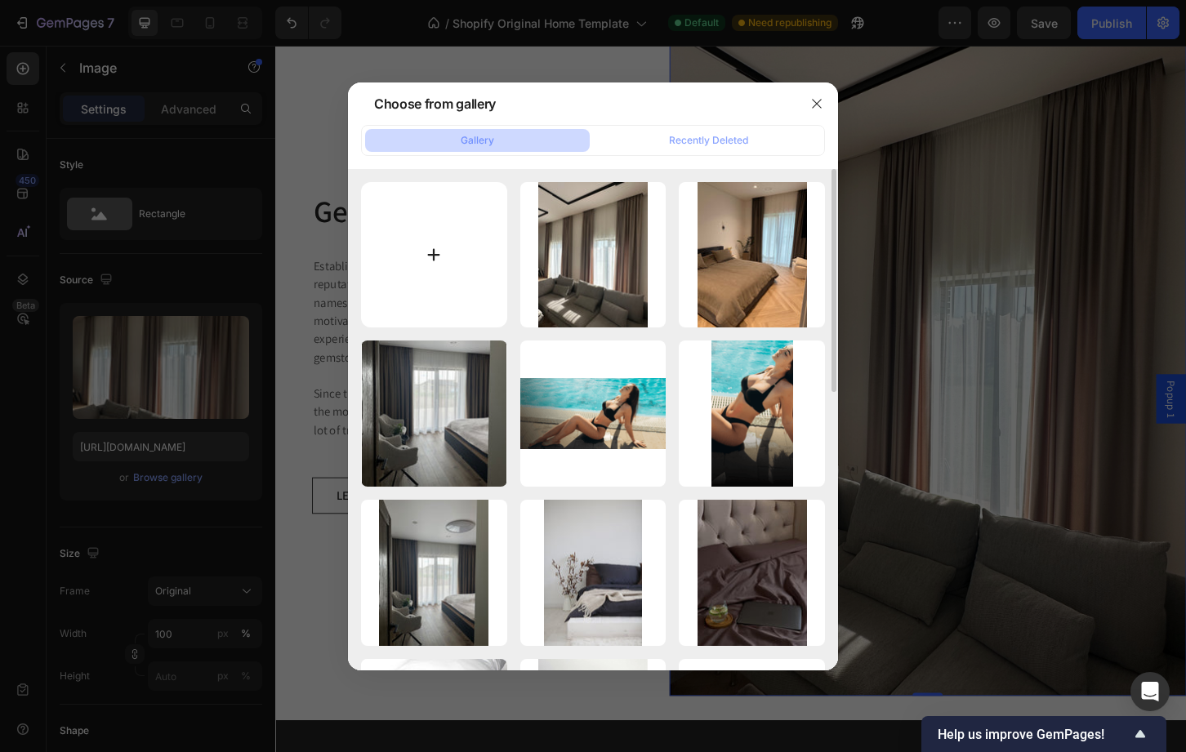
click at [444, 228] on input "file" at bounding box center [434, 255] width 146 height 146
type input "C:\fakepath\IMG_8057.jpeg"
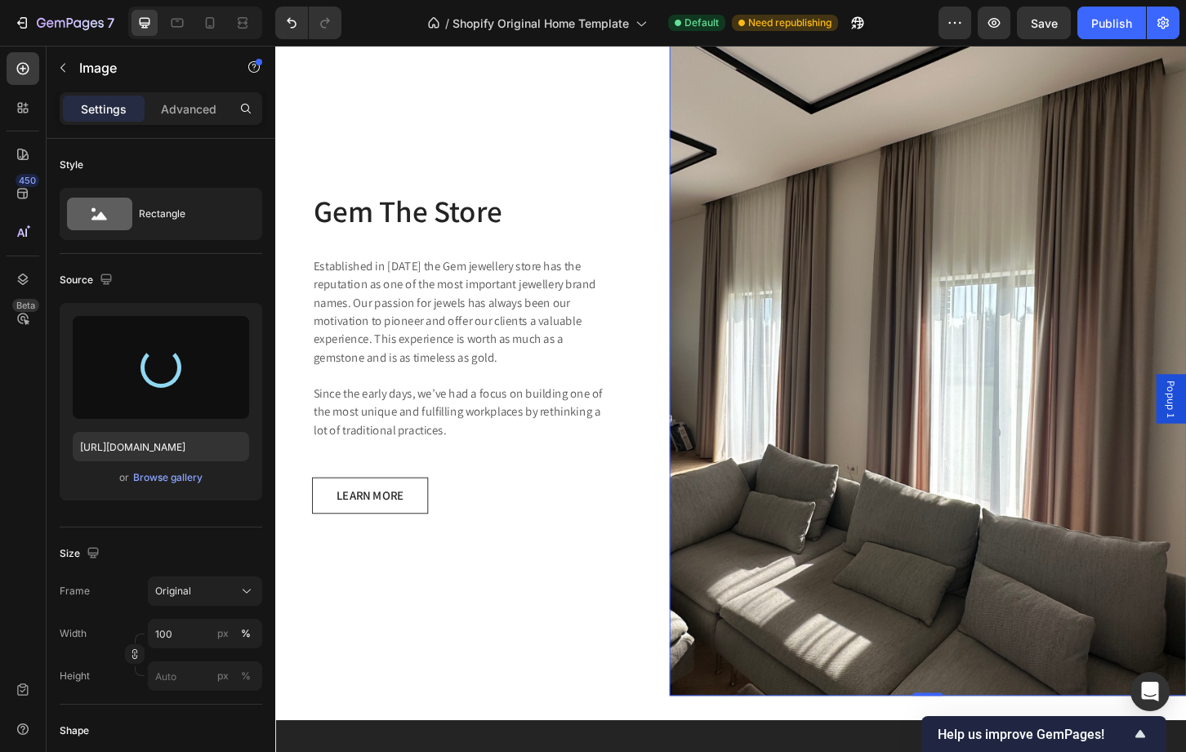
type input "https://cdn.shopify.com/s/files/1/0749/3019/2723/files/gempages_501463247732343…"
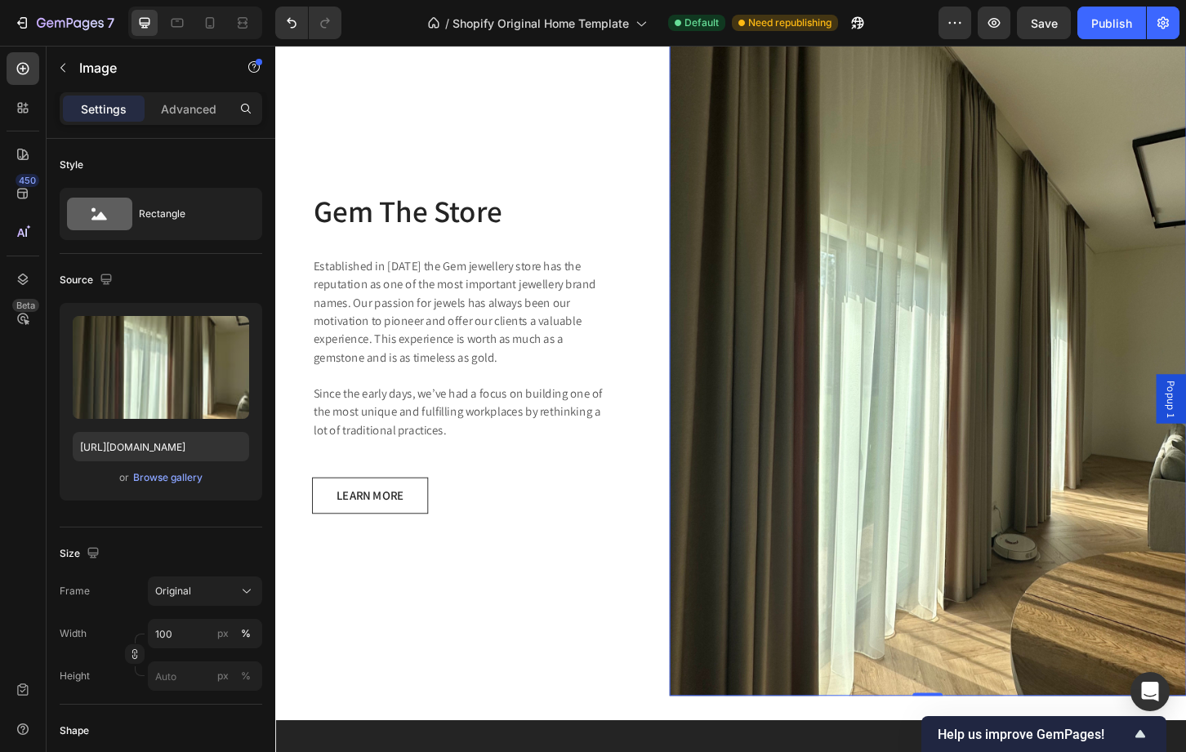
click at [760, 445] on img at bounding box center [977, 375] width 556 height 742
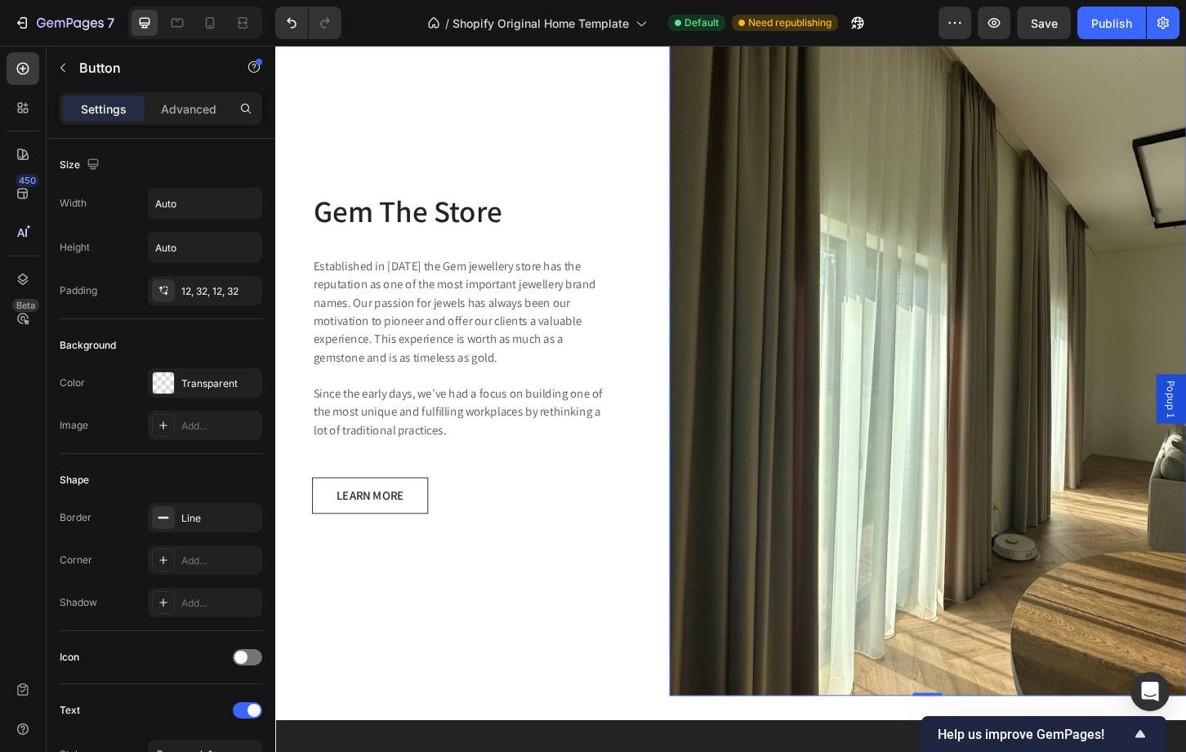
click at [604, 524] on div "LEARN MORE Button" at bounding box center [473, 529] width 319 height 39
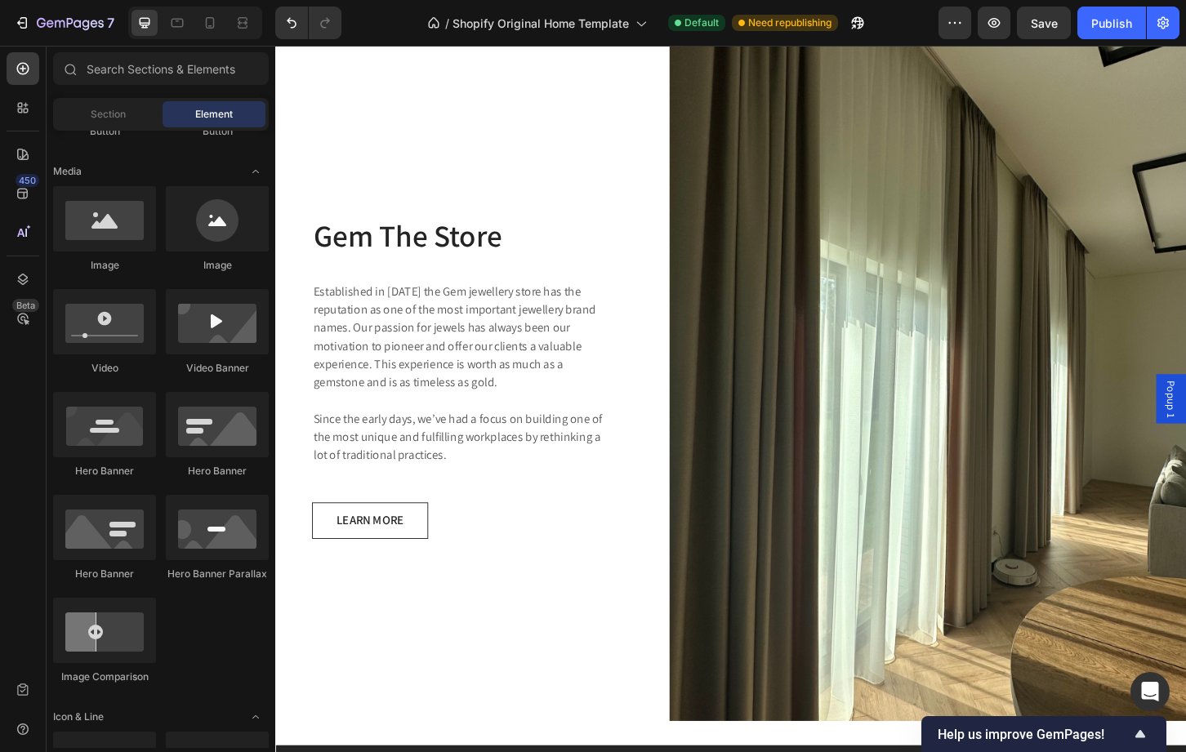
scroll to position [2549, 0]
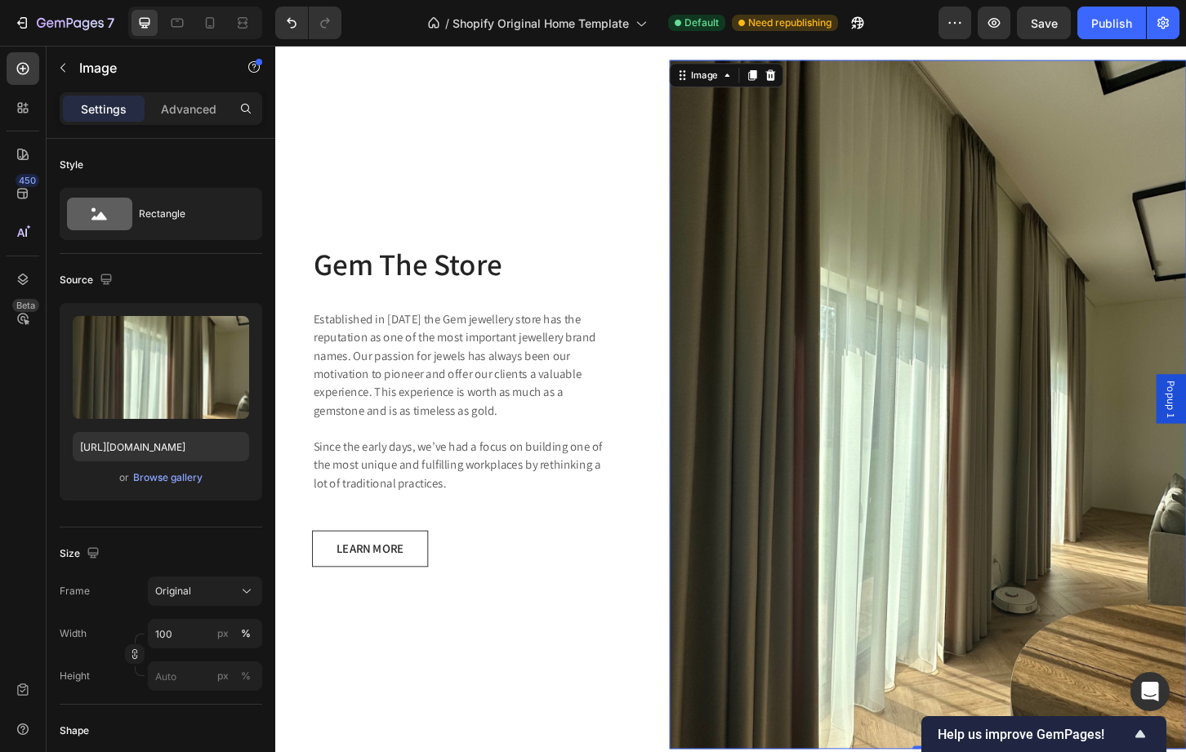
click at [1012, 444] on img at bounding box center [977, 432] width 556 height 742
click at [180, 472] on div "Browse gallery" at bounding box center [167, 477] width 69 height 15
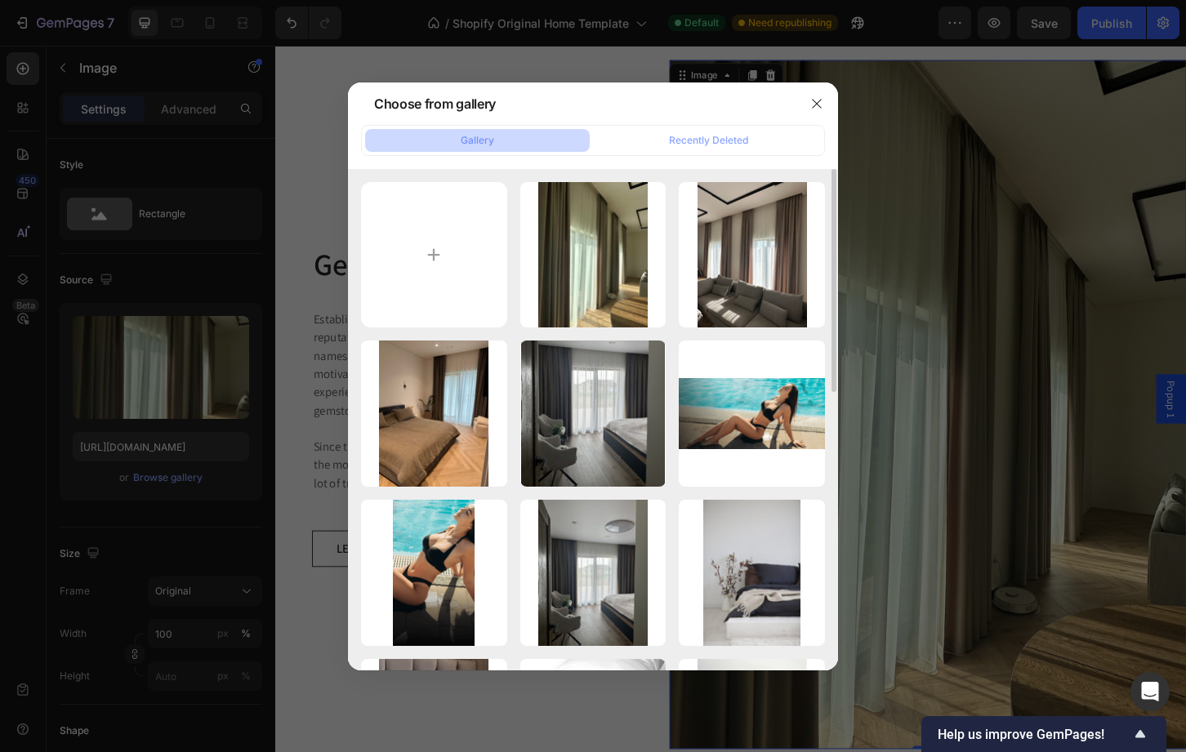
click at [510, 206] on div "IMG_8057.jpeg 1464.19 kb IMG_8056.jpeg 1505.60 kb IMG_6510.jpeg 2232.84 kb IMG_…" at bounding box center [593, 732] width 464 height 1100
click at [468, 220] on input "file" at bounding box center [434, 255] width 146 height 146
type input "C:\fakepath\IMG_6477.jpeg"
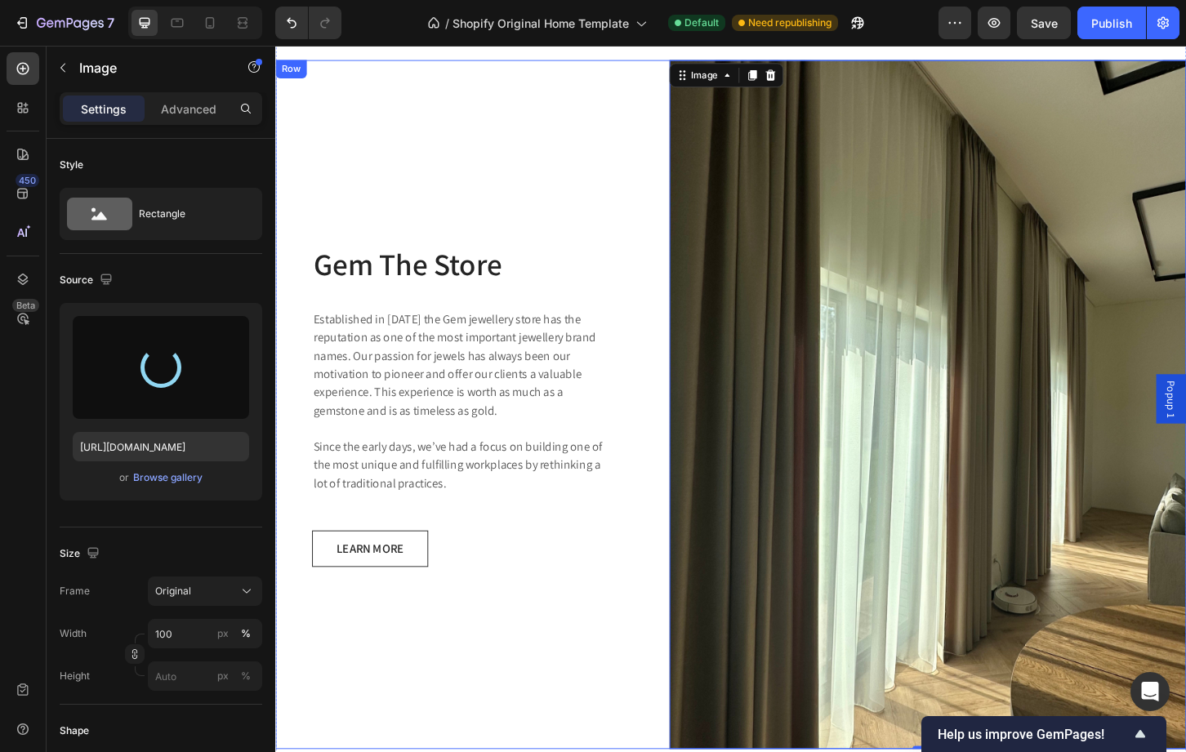
type input "https://cdn.shopify.com/s/files/1/0749/3019/2723/files/gempages_501463247732343…"
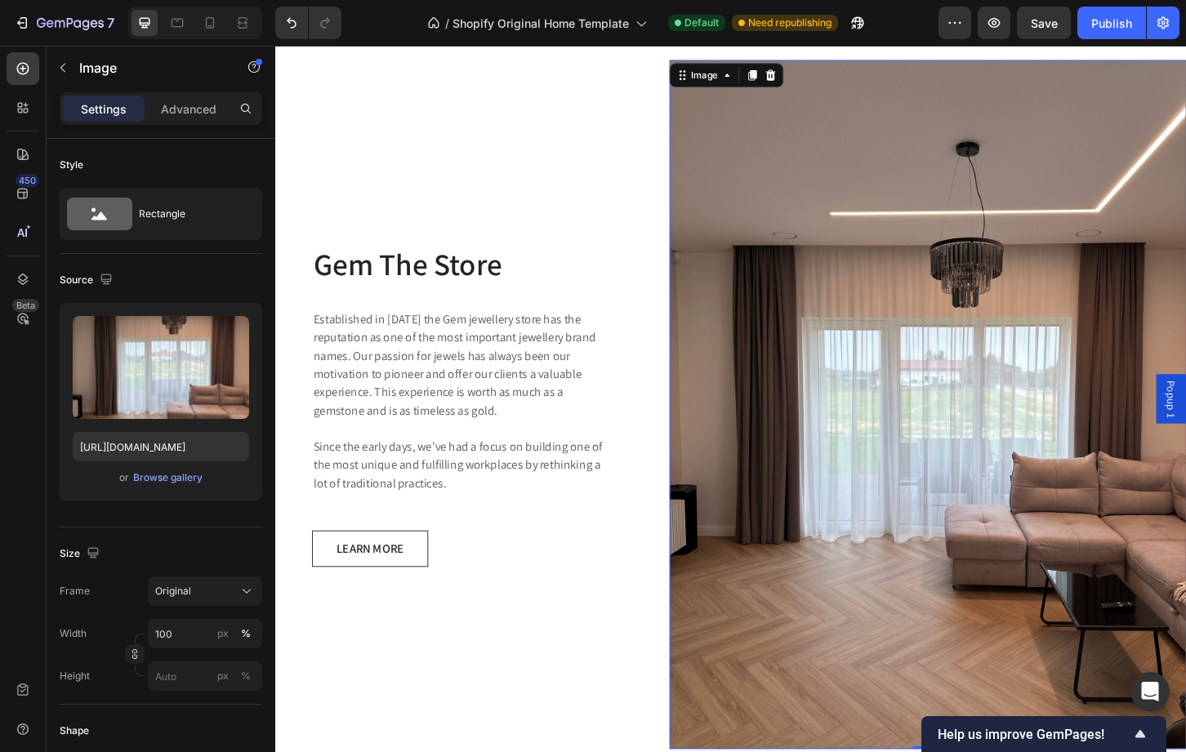
click at [939, 352] on img at bounding box center [977, 432] width 556 height 742
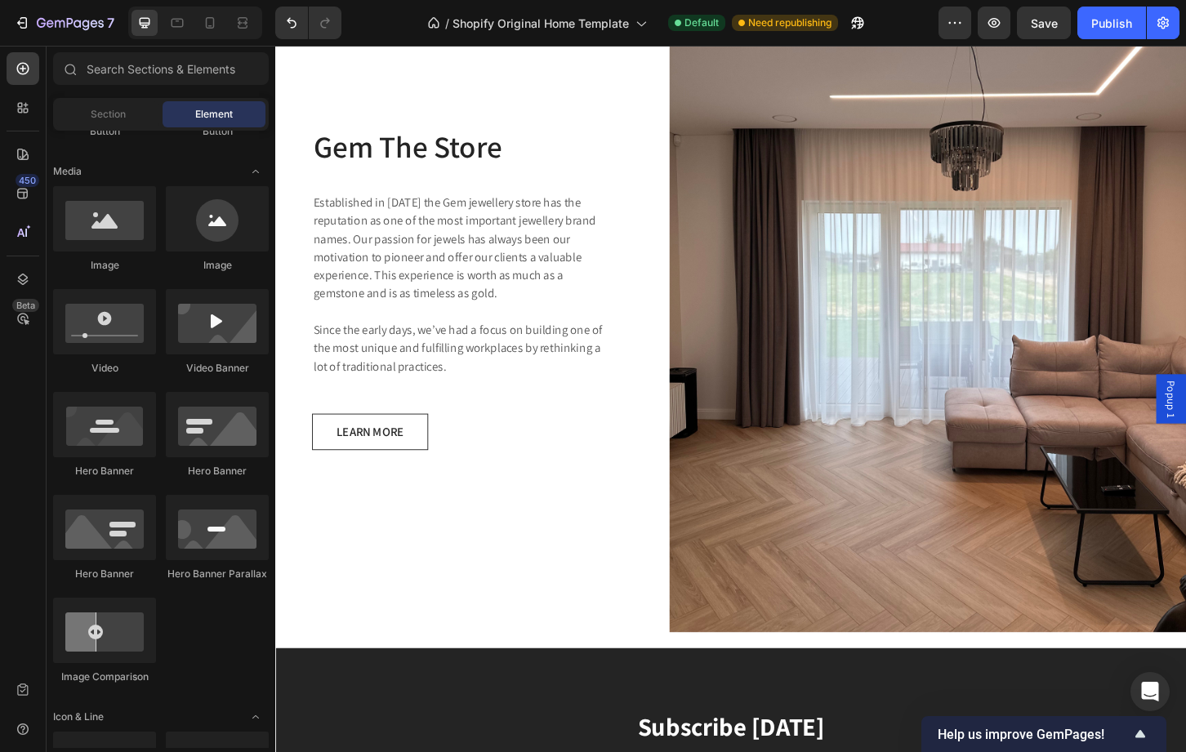
scroll to position [2672, 0]
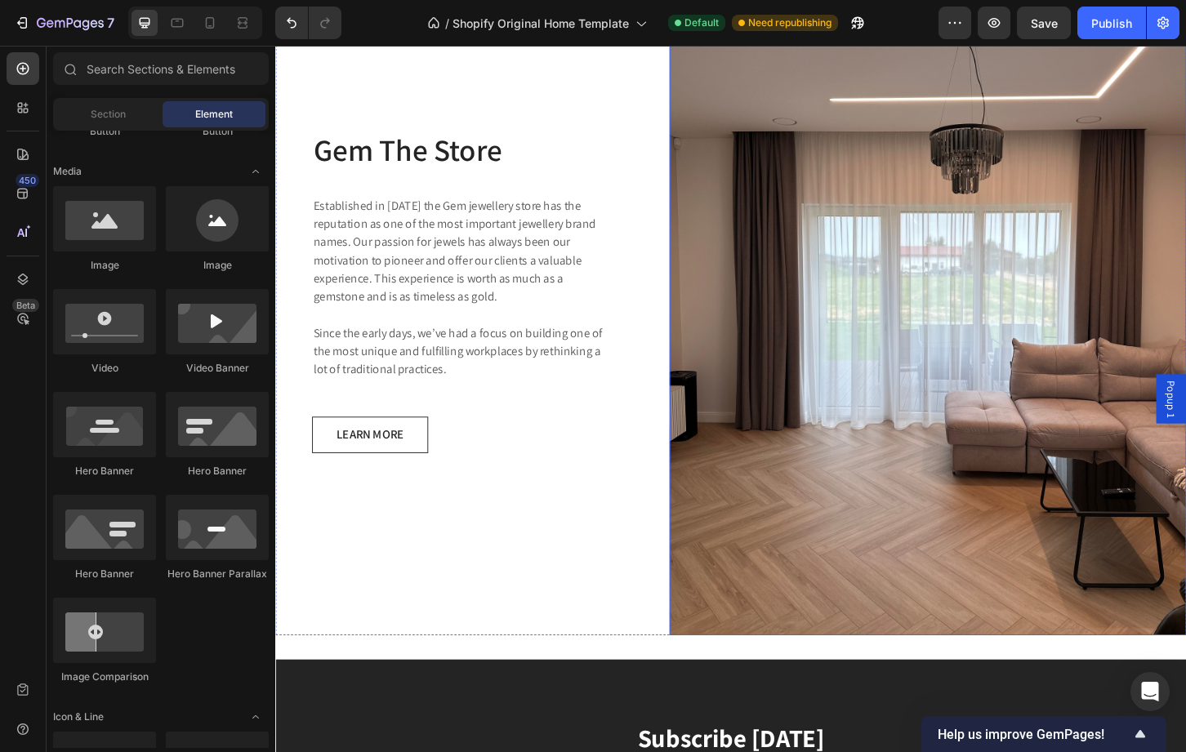
click at [974, 524] on img at bounding box center [977, 310] width 556 height 742
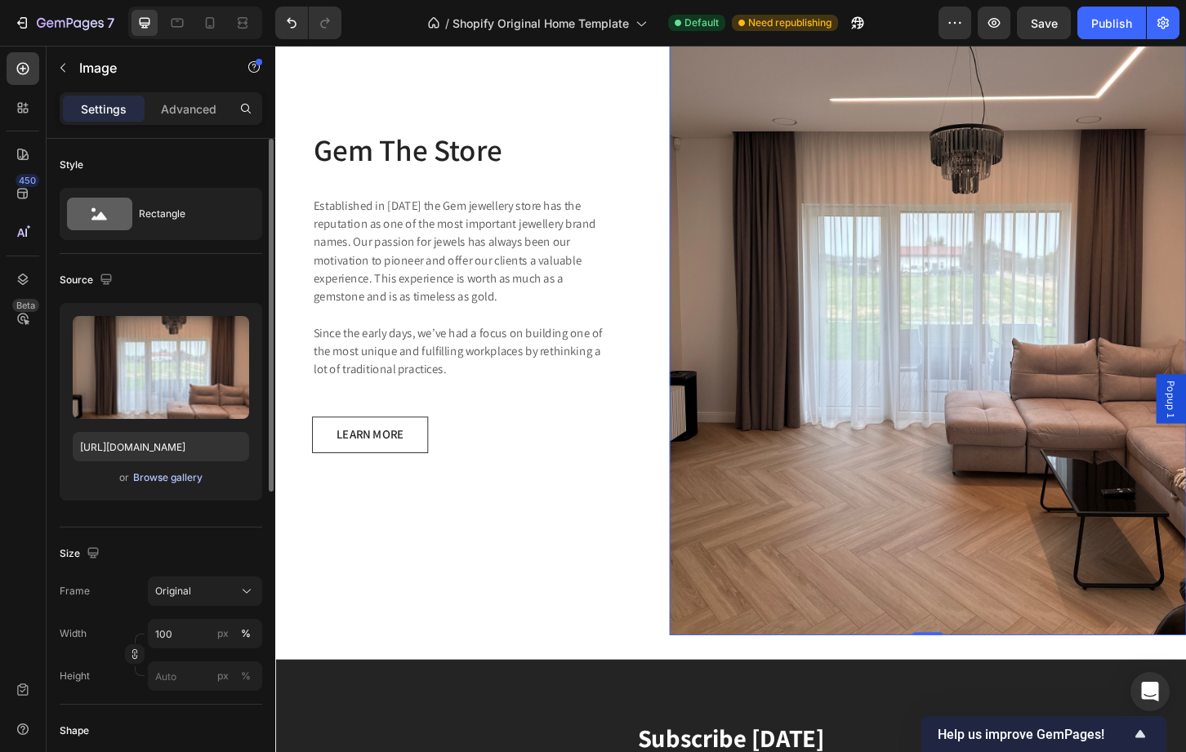
click at [145, 478] on div "Browse gallery" at bounding box center [167, 477] width 69 height 15
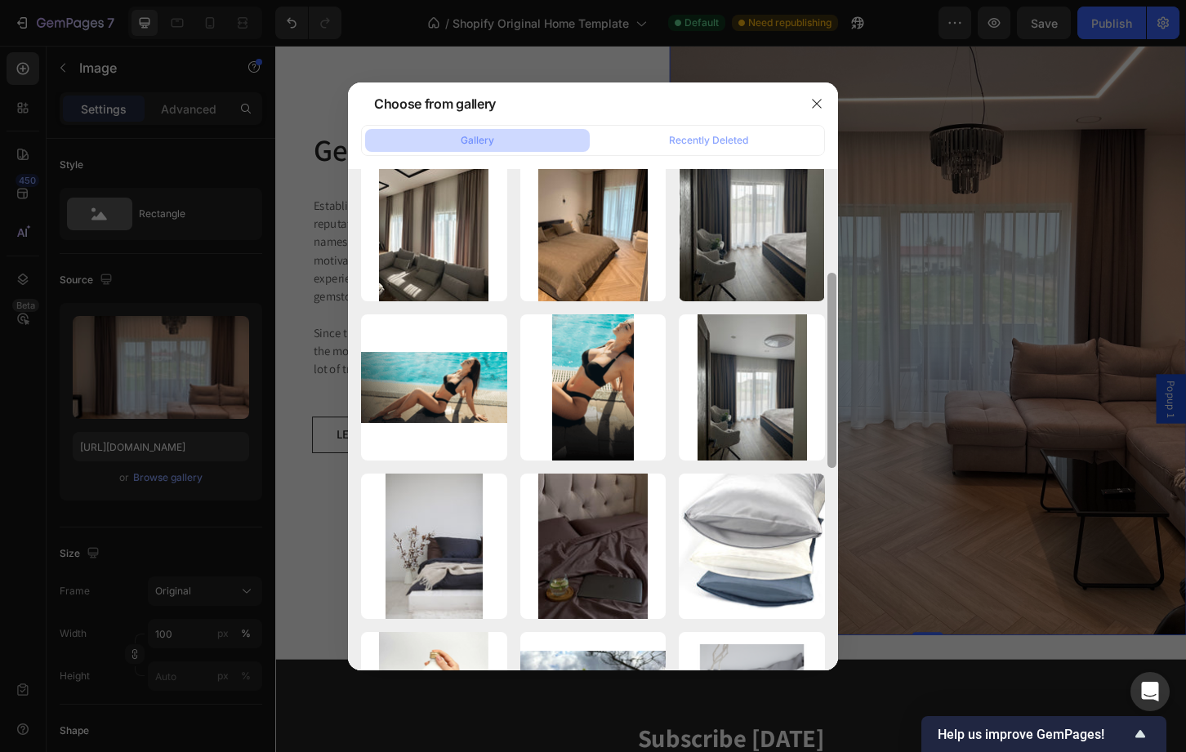
scroll to position [211, 0]
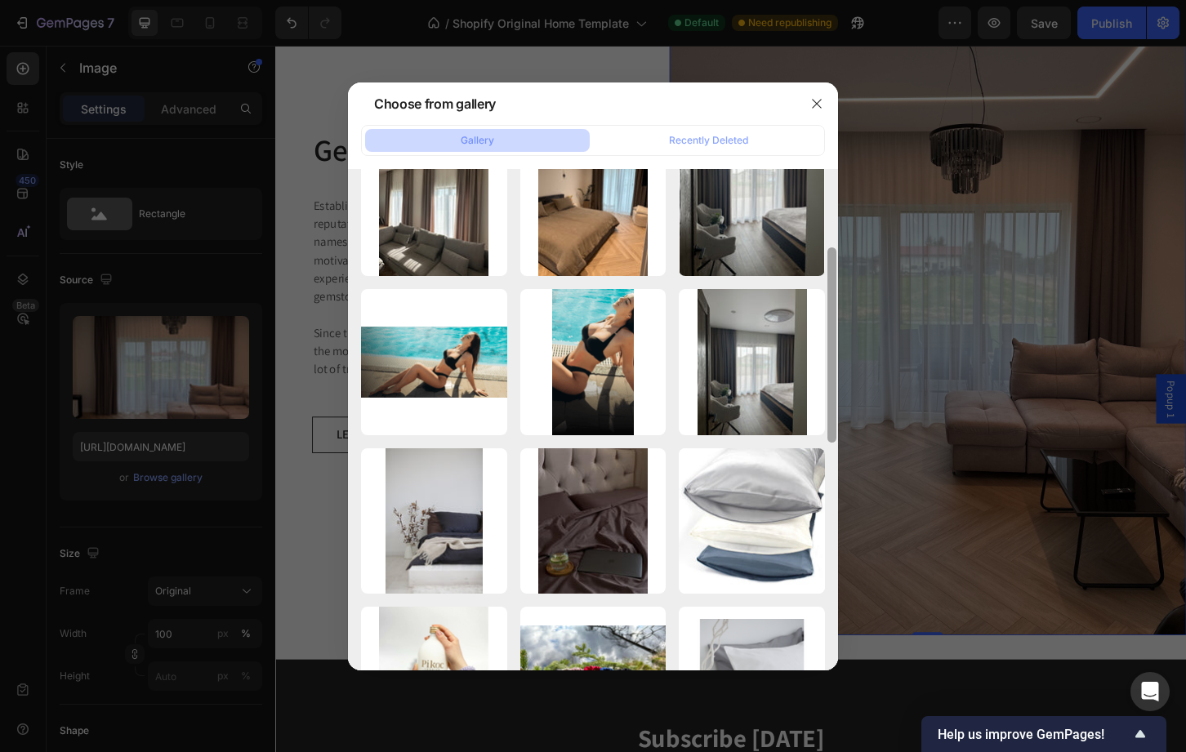
drag, startPoint x: 832, startPoint y: 290, endPoint x: 836, endPoint y: 372, distance: 82.6
click at [836, 372] on div at bounding box center [832, 417] width 12 height 501
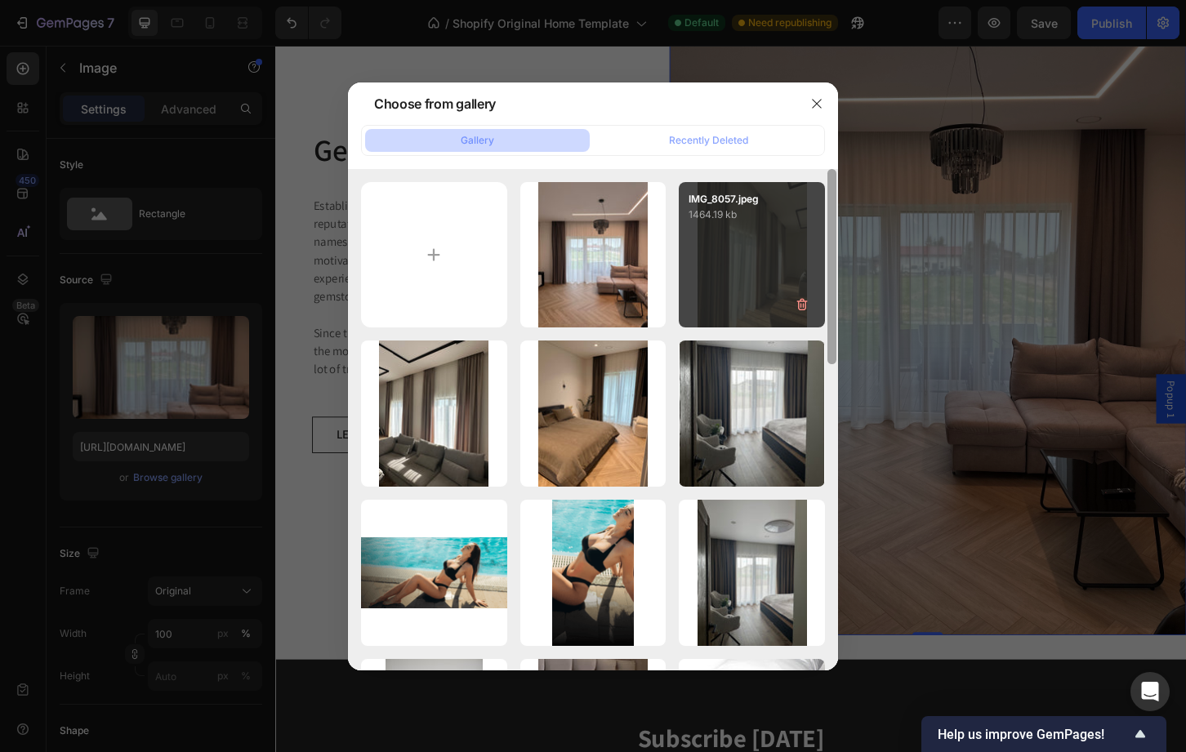
drag, startPoint x: 834, startPoint y: 375, endPoint x: 793, endPoint y: 185, distance: 193.8
click at [793, 185] on div "IMG_6477.jpeg 1969.23 kb IMG_8057.jpeg 1464.19 kb IMG_8056.jpeg 1505.60 kb IMG_…" at bounding box center [593, 419] width 490 height 501
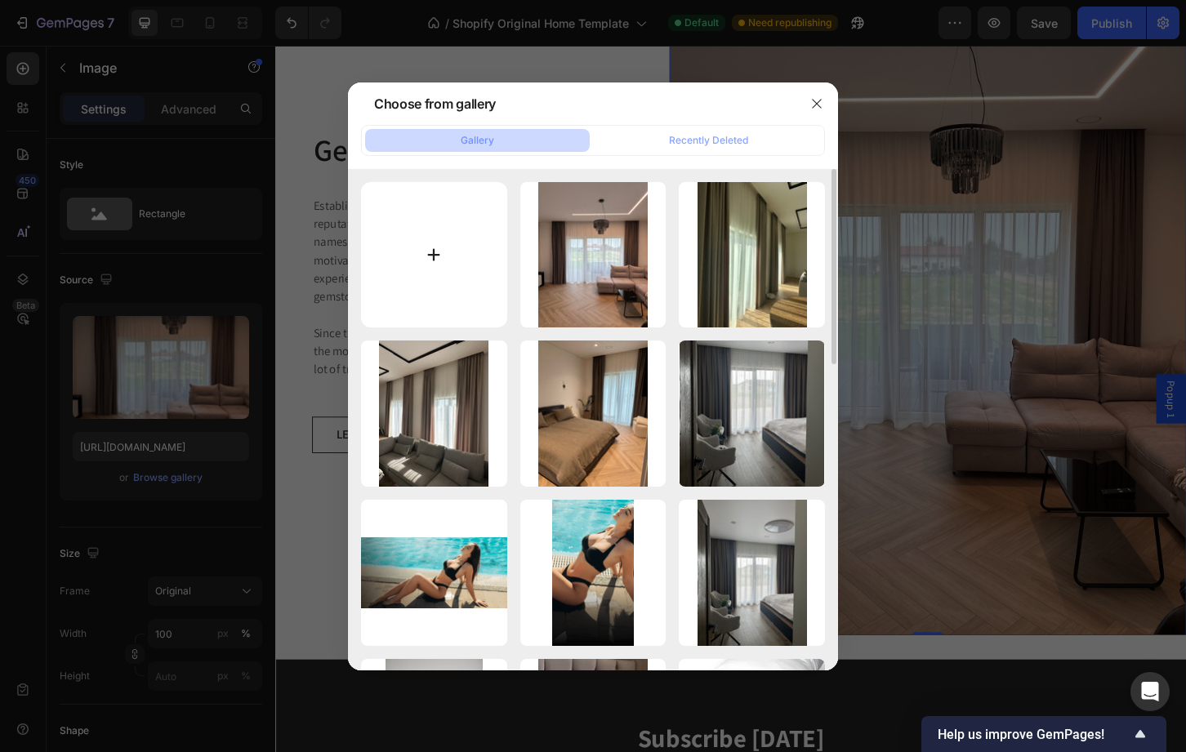
click at [490, 240] on input "file" at bounding box center [434, 255] width 146 height 146
type input "C:\fakepath\IMG_6472.jpeg"
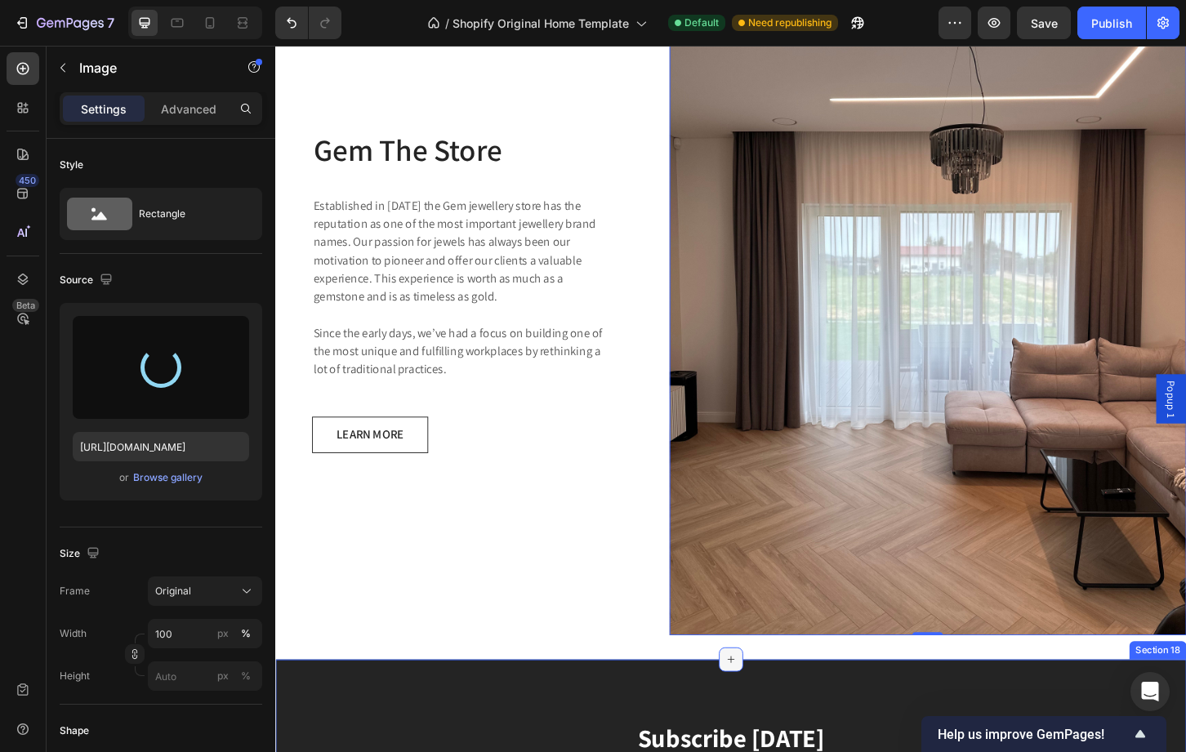
click at [759, 700] on icon at bounding box center [765, 706] width 13 height 13
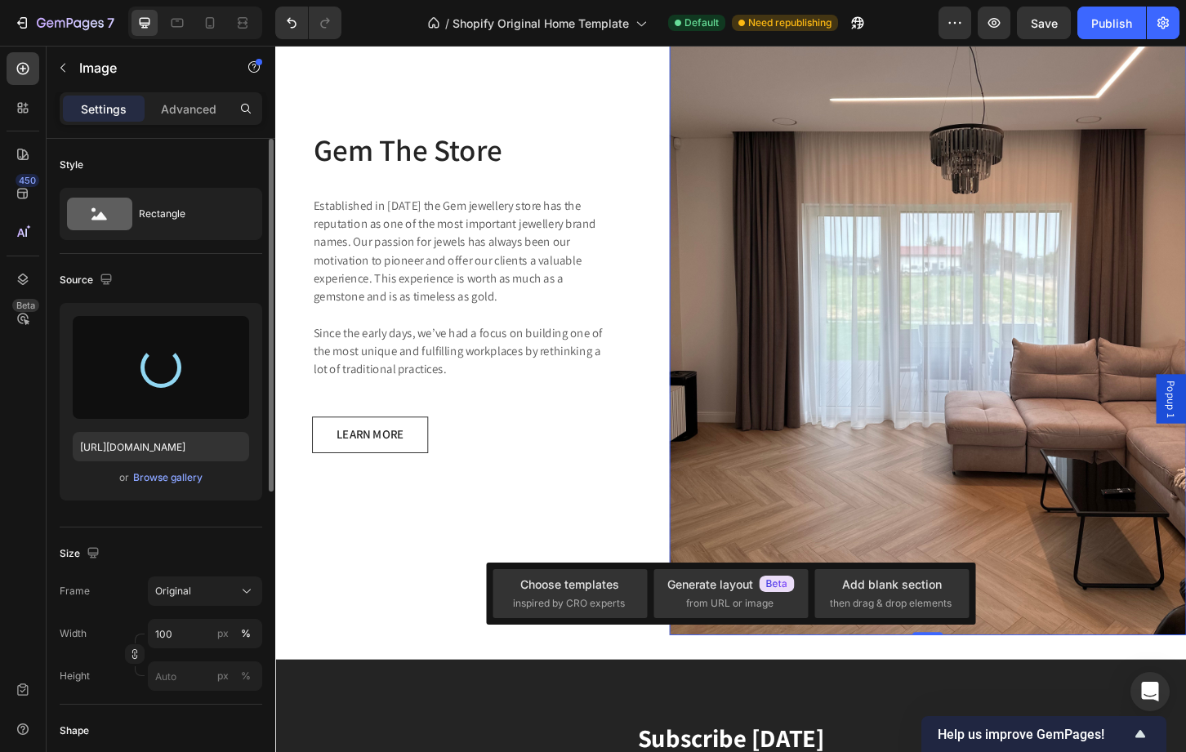
type input "https://cdn.shopify.com/s/files/1/0749/3019/2723/files/gempages_501463247732343…"
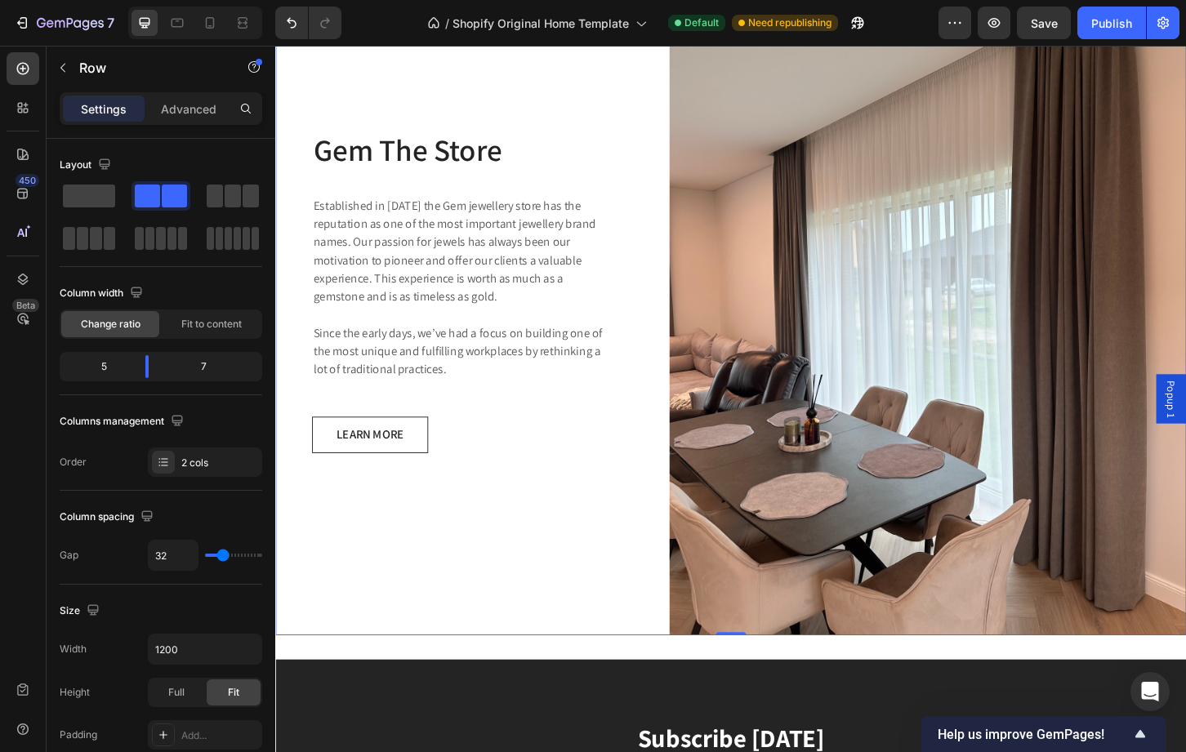
click at [447, 513] on div "Gem The Store Heading Established in 1920 the Gem jewellery store has the reput…" at bounding box center [474, 310] width 398 height 742
click at [725, 426] on img at bounding box center [977, 310] width 556 height 742
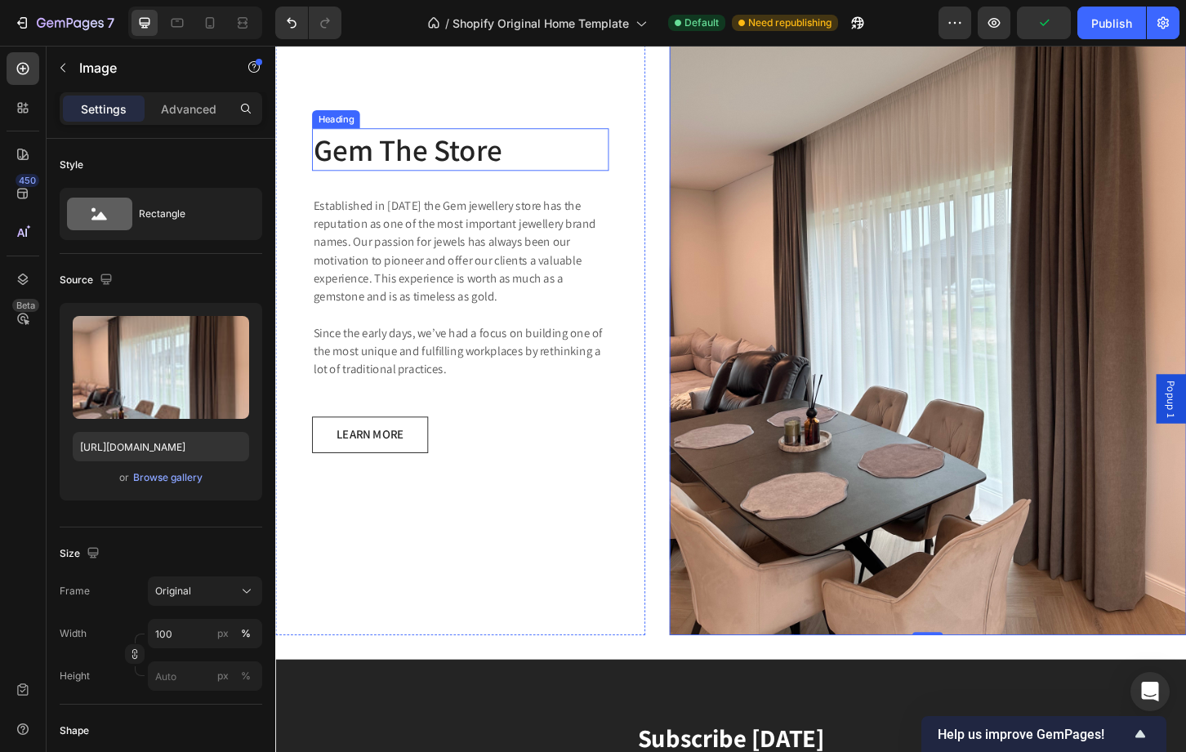
click at [376, 160] on p "Gem The Store" at bounding box center [474, 157] width 316 height 42
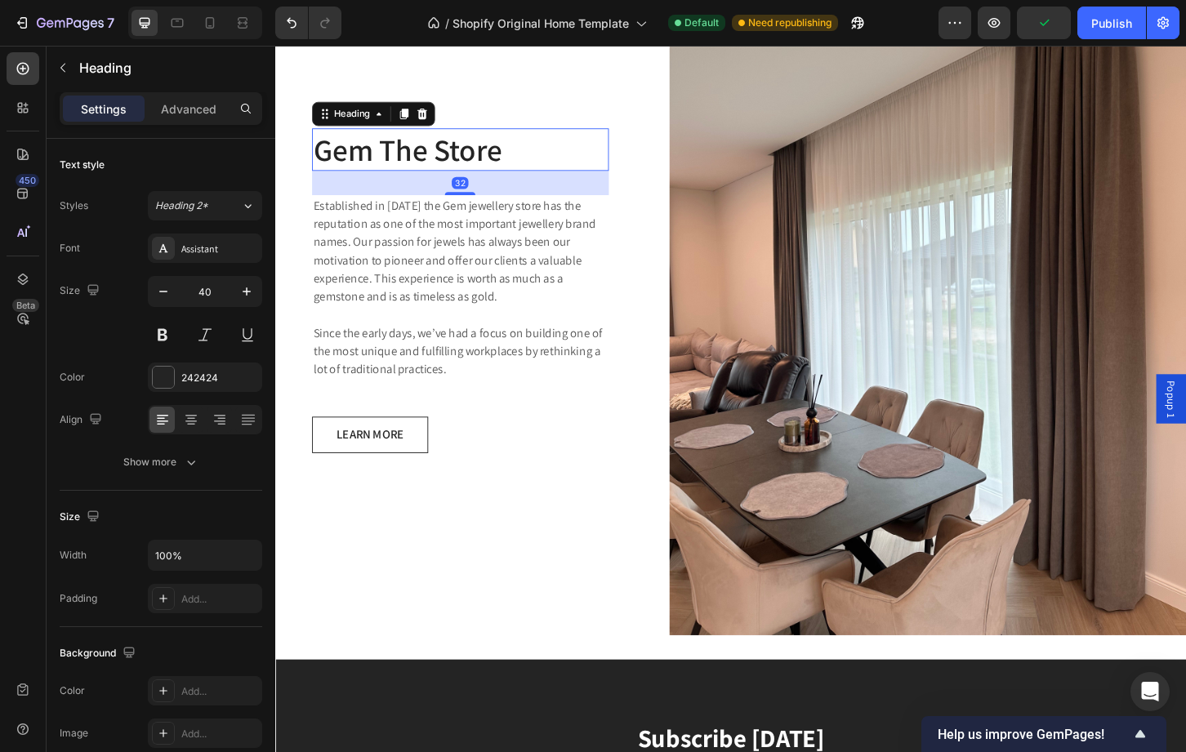
click at [376, 160] on p "Gem The Store" at bounding box center [474, 157] width 316 height 42
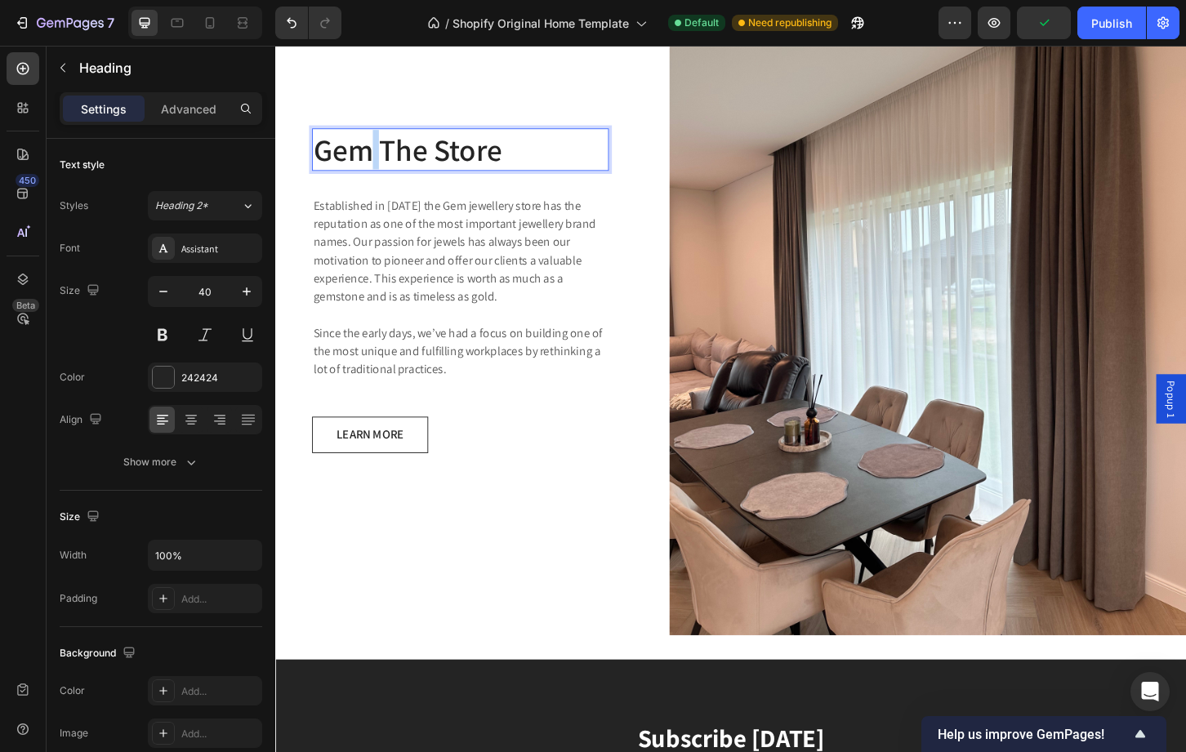
click at [376, 160] on p "Gem The Store" at bounding box center [474, 157] width 316 height 42
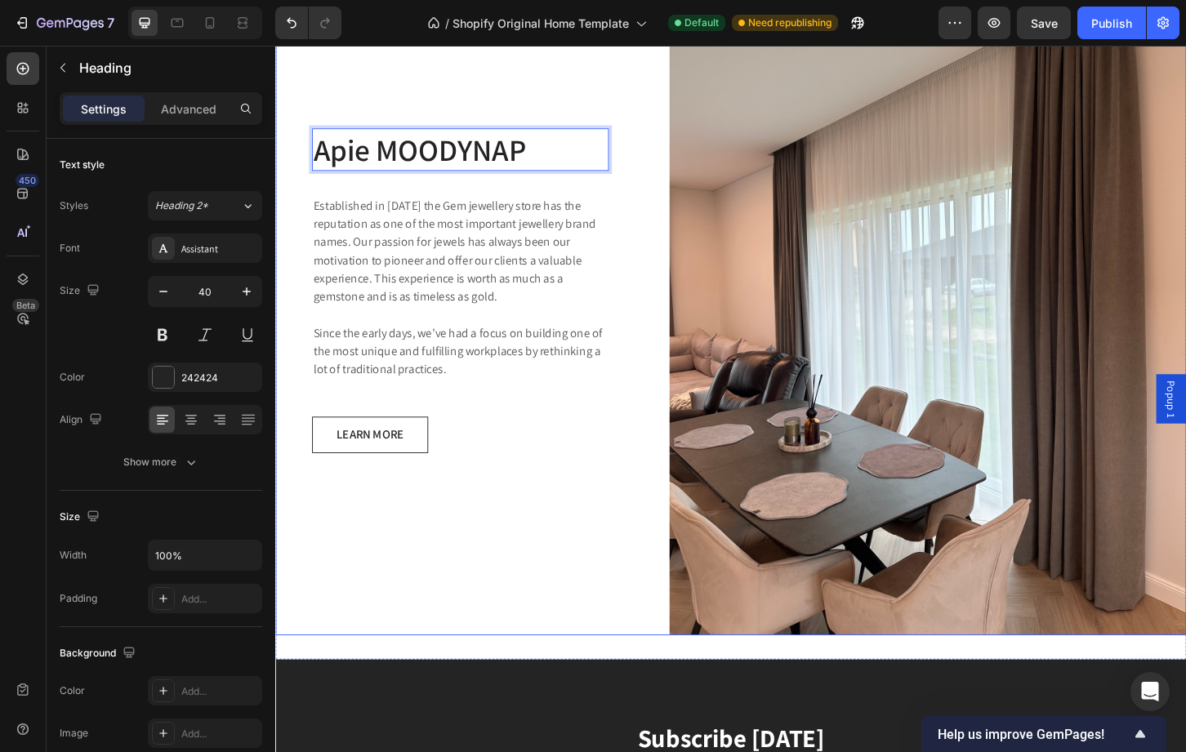
click at [626, 575] on div "Apie MOODYNAP Heading 32 Established in 1920 the Gem jewellery store has the re…" at bounding box center [474, 310] width 398 height 742
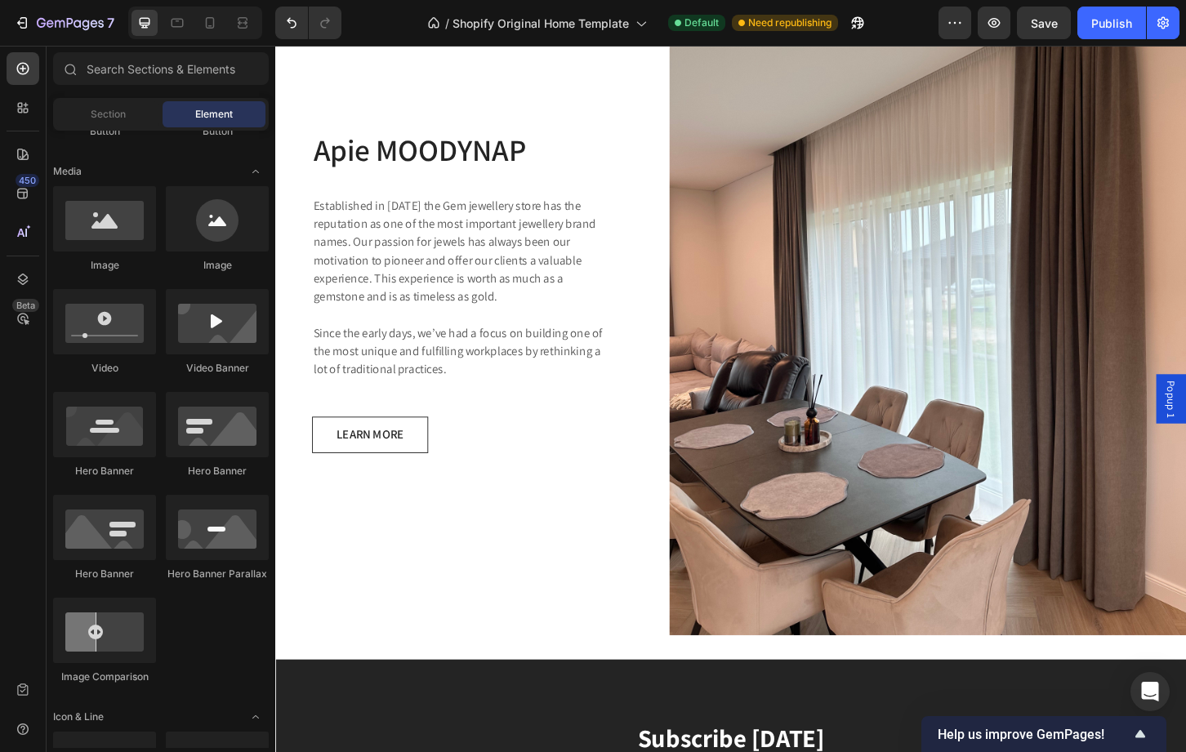
scroll to position [2794, 0]
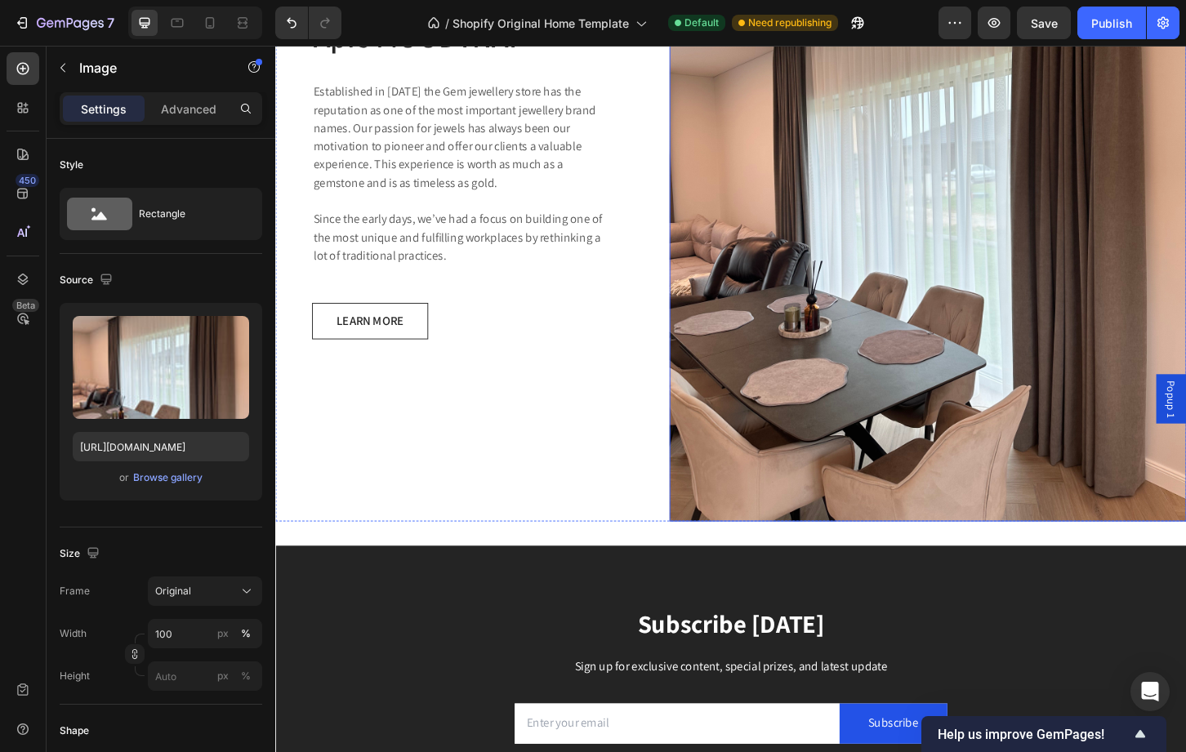
click at [782, 531] on img at bounding box center [977, 187] width 556 height 742
click at [505, 501] on div "Apie MOODYNAP Heading Established in 1920 the Gem jewellery store has the reput…" at bounding box center [474, 187] width 398 height 742
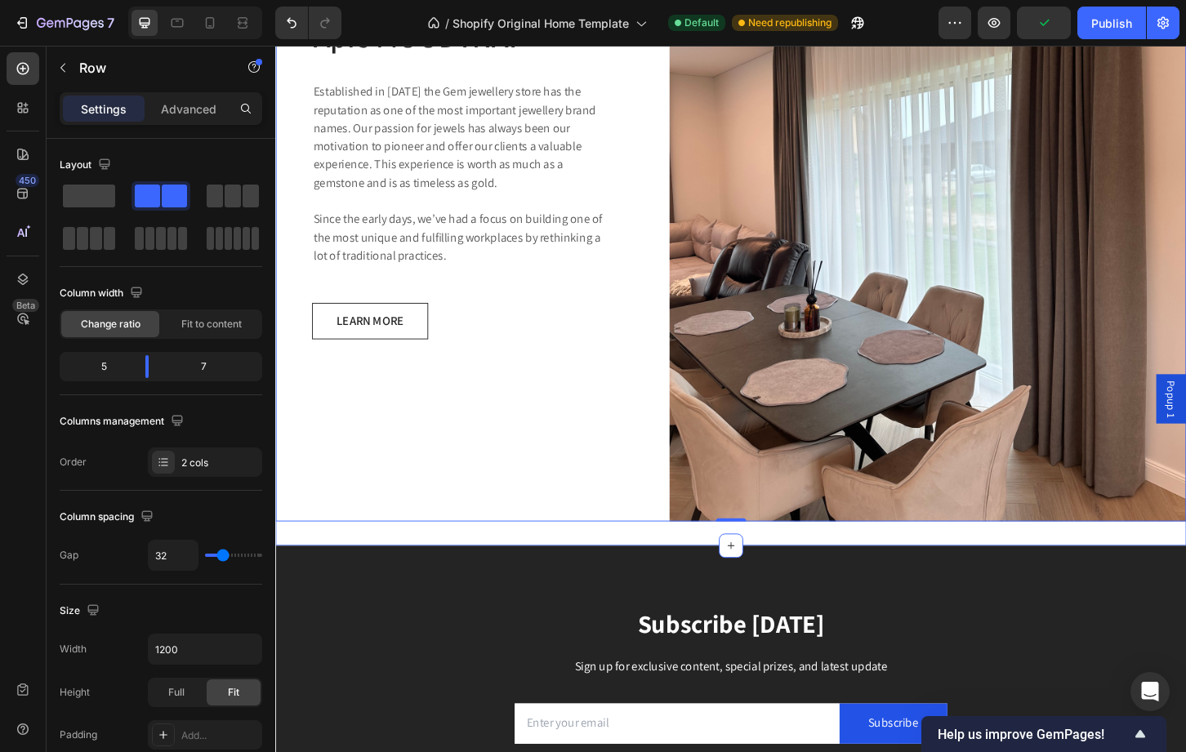
click at [387, 563] on div "Apie MOODYNAP Heading Established in 1920 the Gem jewellery store has the reput…" at bounding box center [765, 187] width 980 height 794
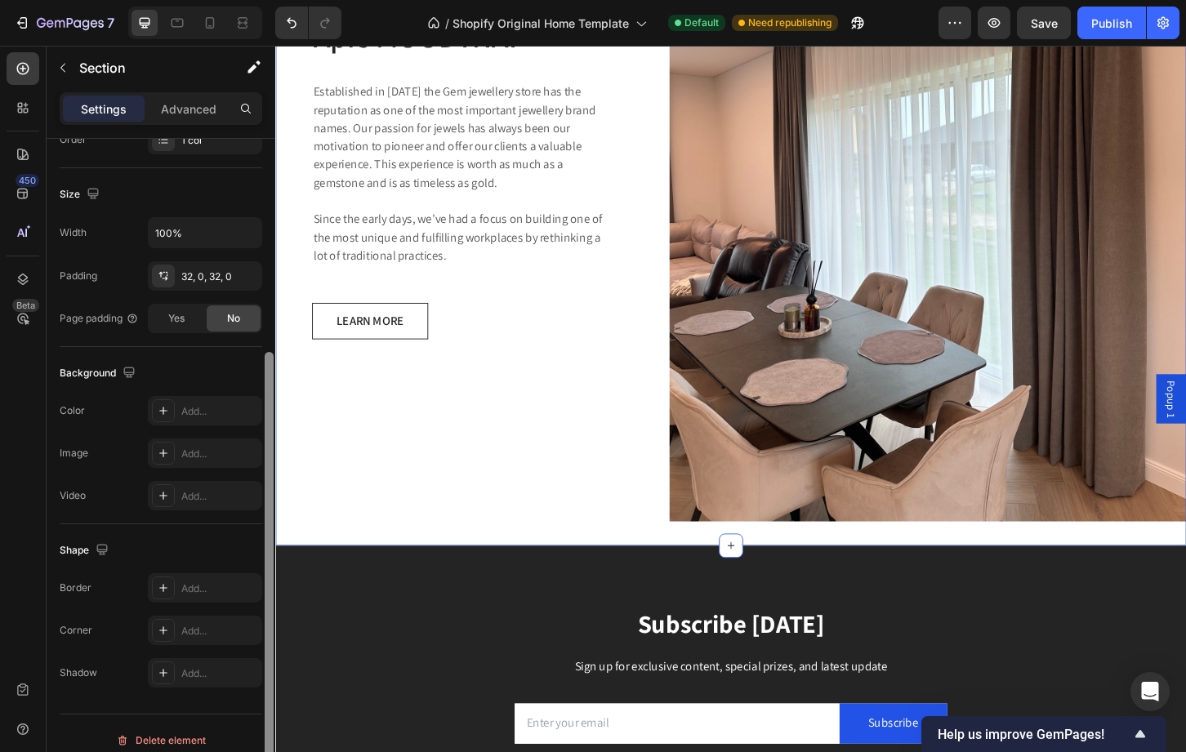
scroll to position [337, 0]
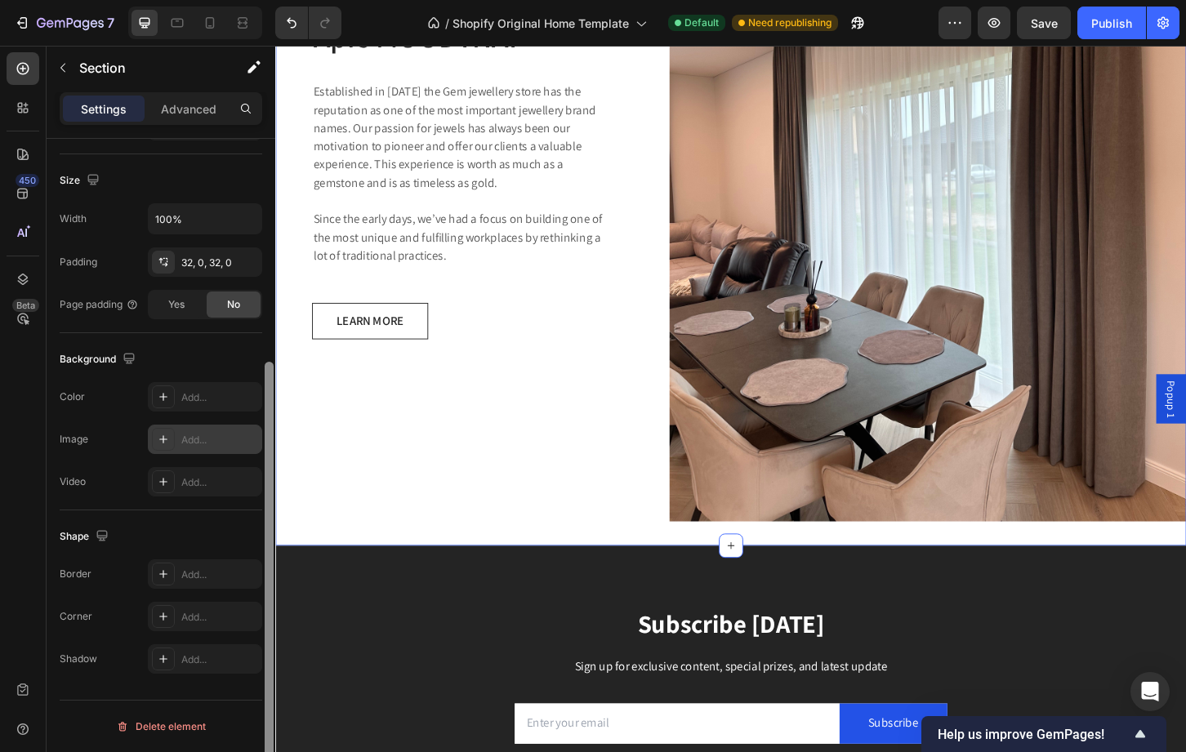
drag, startPoint x: 270, startPoint y: 200, endPoint x: 261, endPoint y: 427, distance: 227.3
click at [261, 427] on div "Layout Column width Change ratio Fit to content 12 Columns management Order 1 c…" at bounding box center [161, 469] width 229 height 660
click at [216, 399] on div "Add..." at bounding box center [219, 397] width 77 height 15
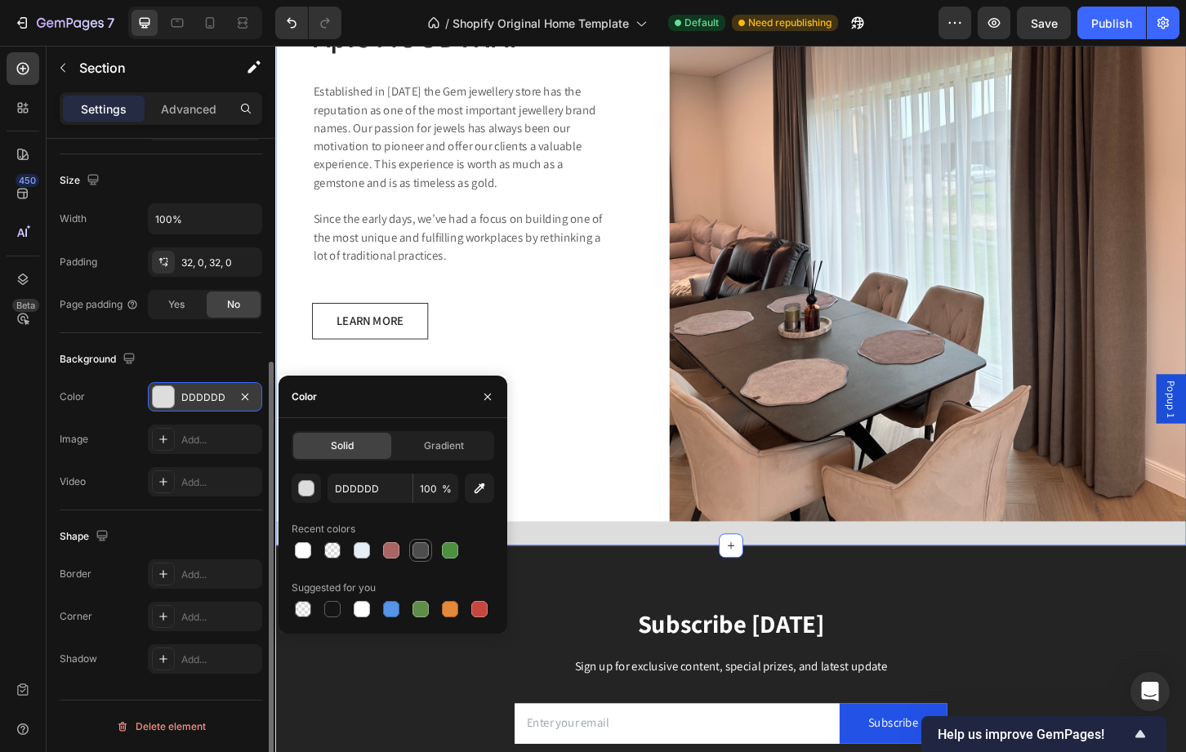
click at [430, 551] on div at bounding box center [421, 551] width 20 height 20
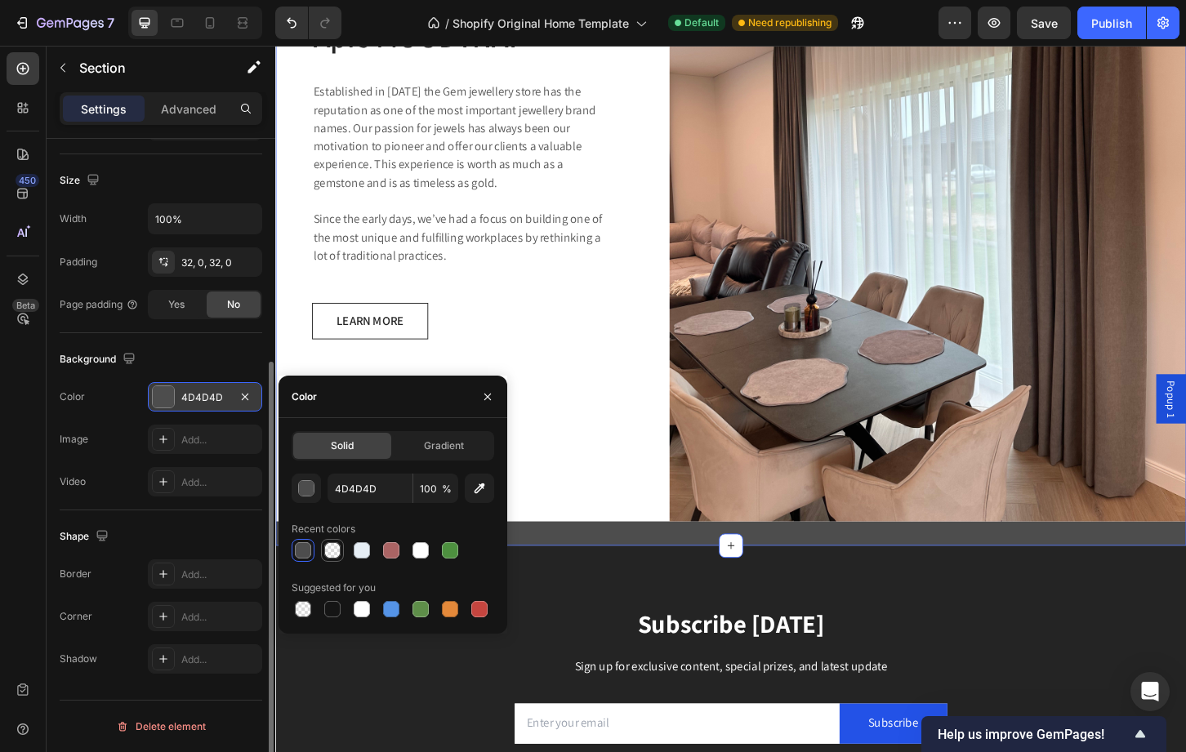
click at [335, 547] on div at bounding box center [332, 550] width 16 height 16
type input "FFFFFF"
type input "0"
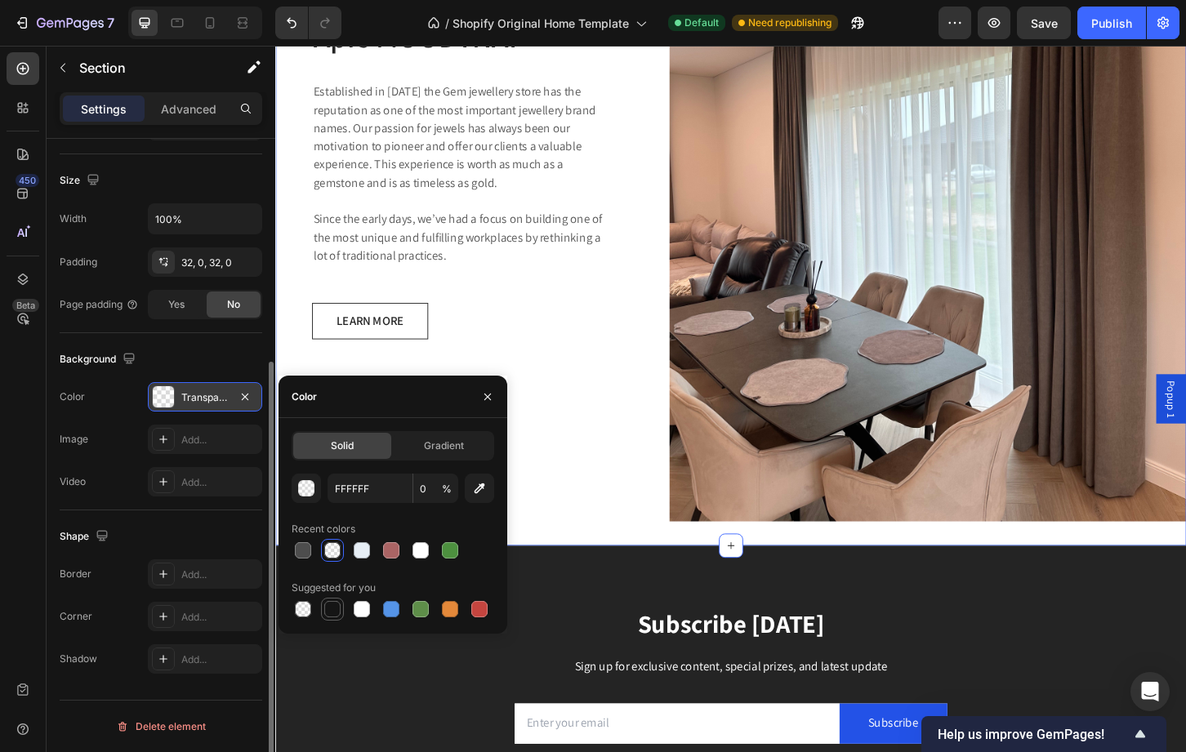
click at [332, 602] on div at bounding box center [332, 609] width 16 height 16
type input "151515"
type input "100"
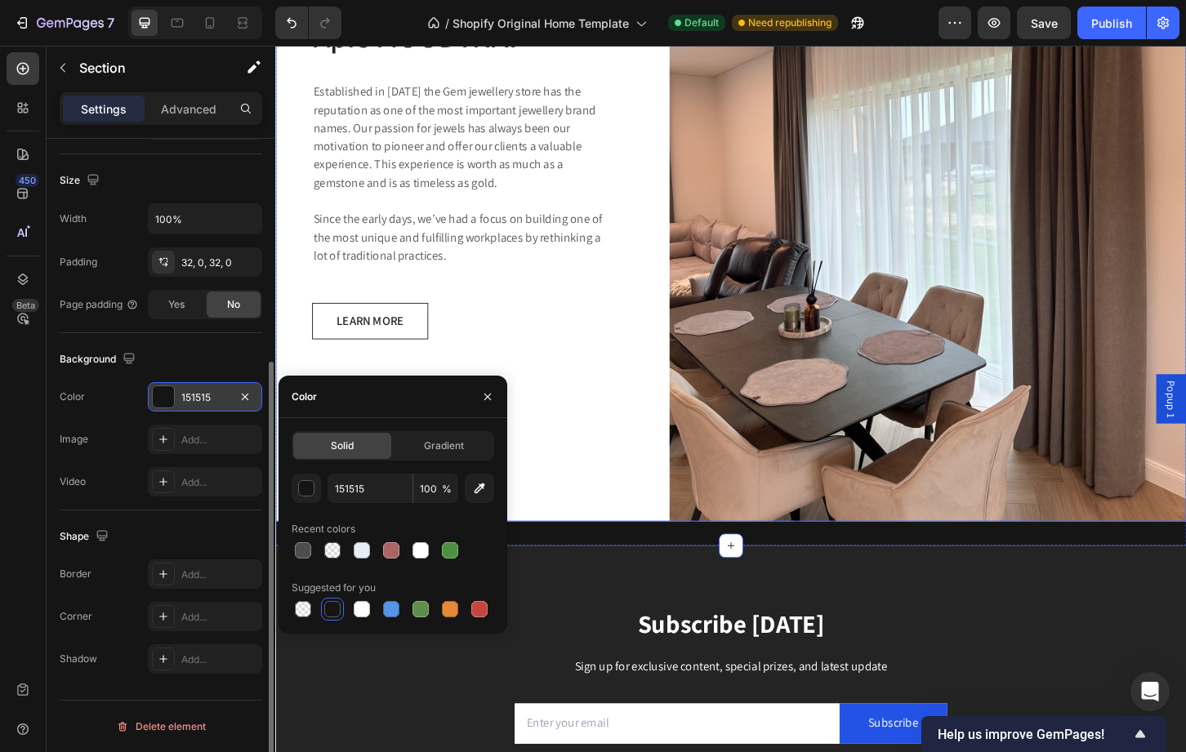
click at [604, 427] on div "Apie MOODYNAP Heading Established in 1920 the Gem jewellery store has the reput…" at bounding box center [474, 187] width 398 height 742
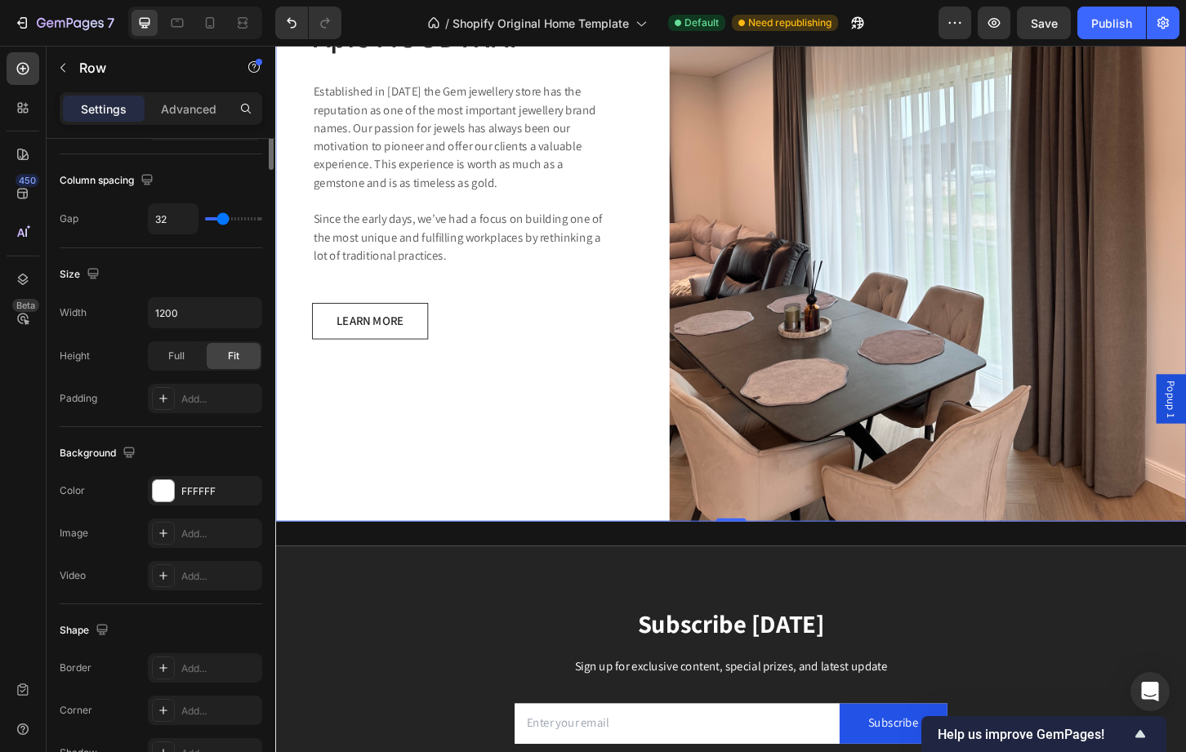
scroll to position [0, 0]
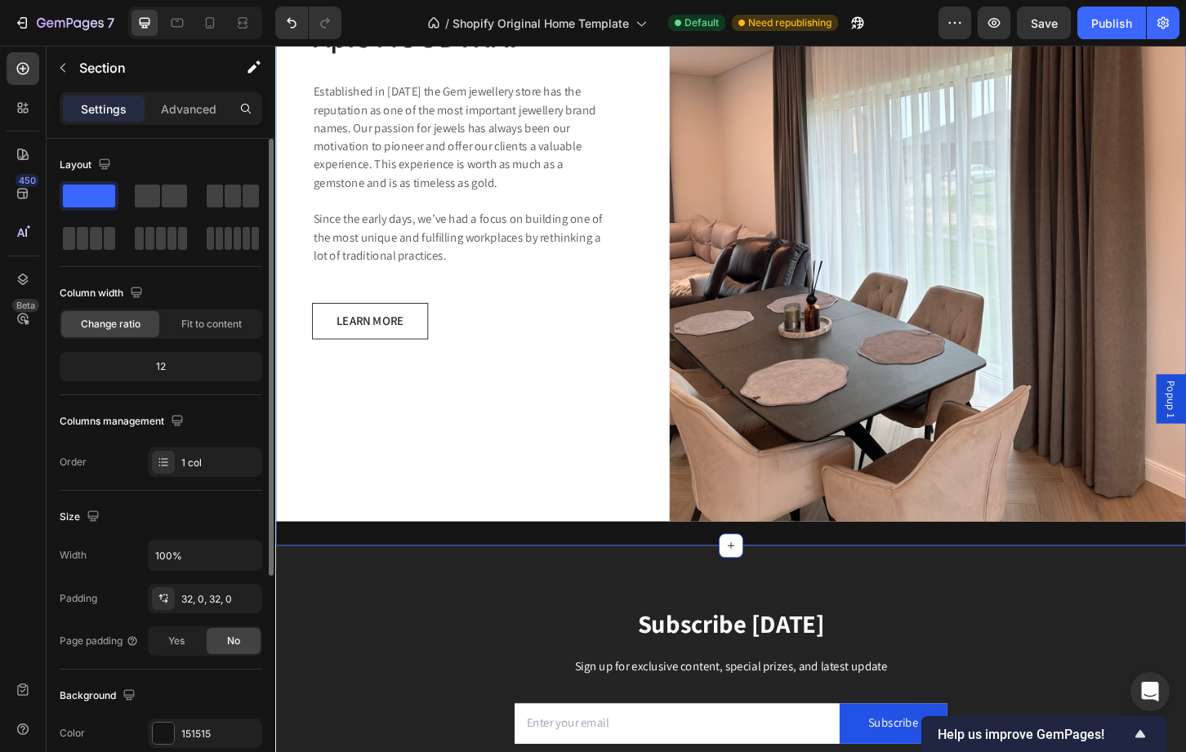
click at [575, 557] on div "Apie MOODYNAP Heading Established in 1920 the Gem jewellery store has the reput…" at bounding box center [765, 187] width 980 height 794
click at [341, 559] on div "Apie MOODYNAP Heading Established in 1920 the Gem jewellery store has the reput…" at bounding box center [765, 187] width 980 height 794
click at [193, 461] on div "1 col" at bounding box center [219, 463] width 77 height 15
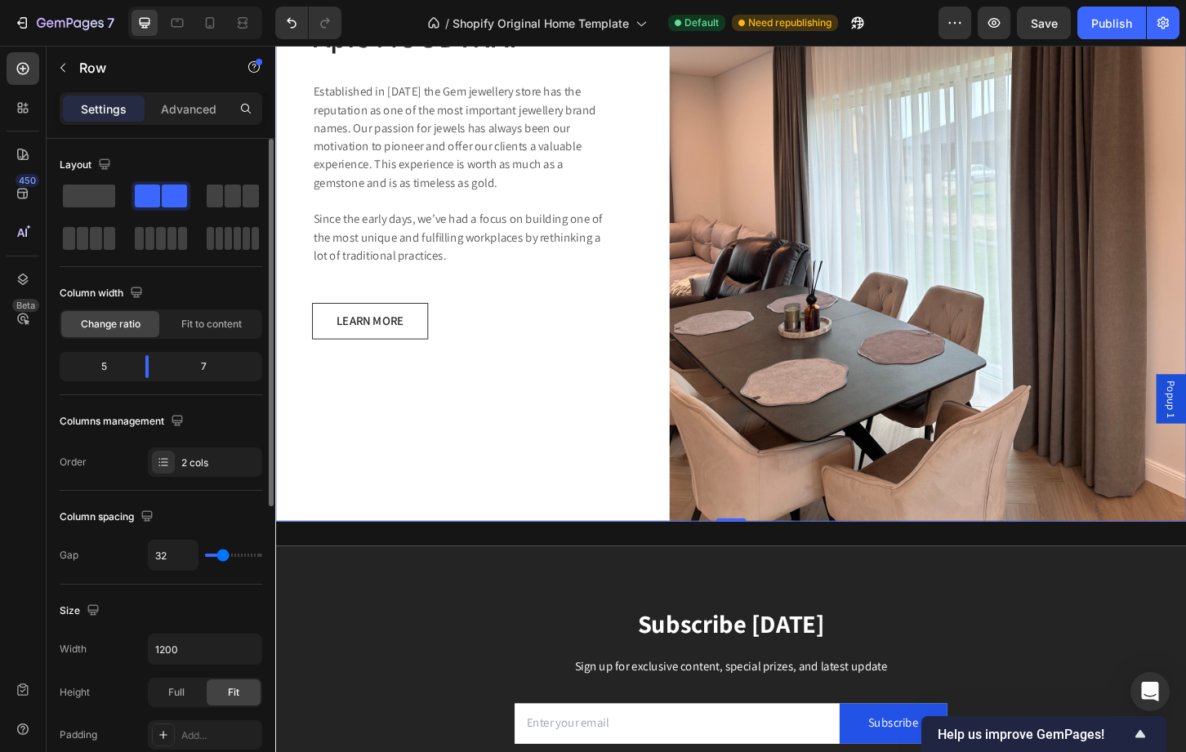
click at [439, 400] on div "Apie MOODYNAP Heading Established in 1920 the Gem jewellery store has the reput…" at bounding box center [474, 187] width 398 height 742
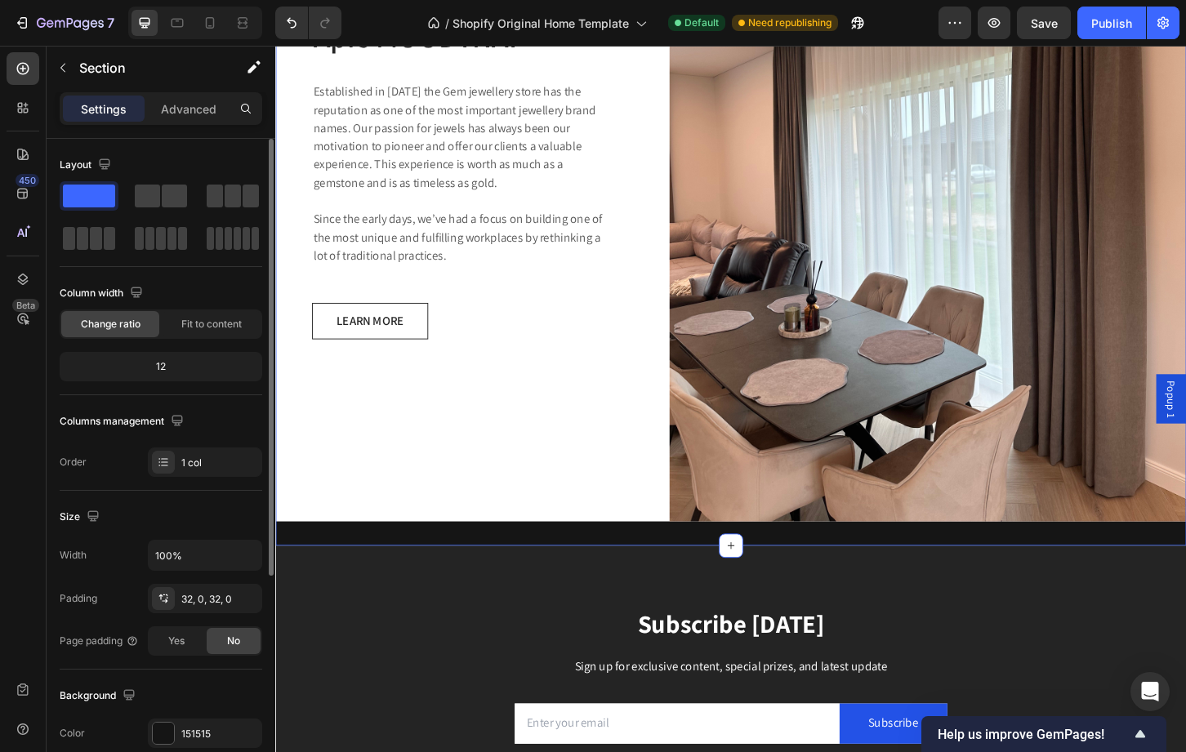
click at [390, 569] on div "Apie MOODYNAP Heading Established in 1920 the Gem jewellery store has the reput…" at bounding box center [765, 187] width 980 height 794
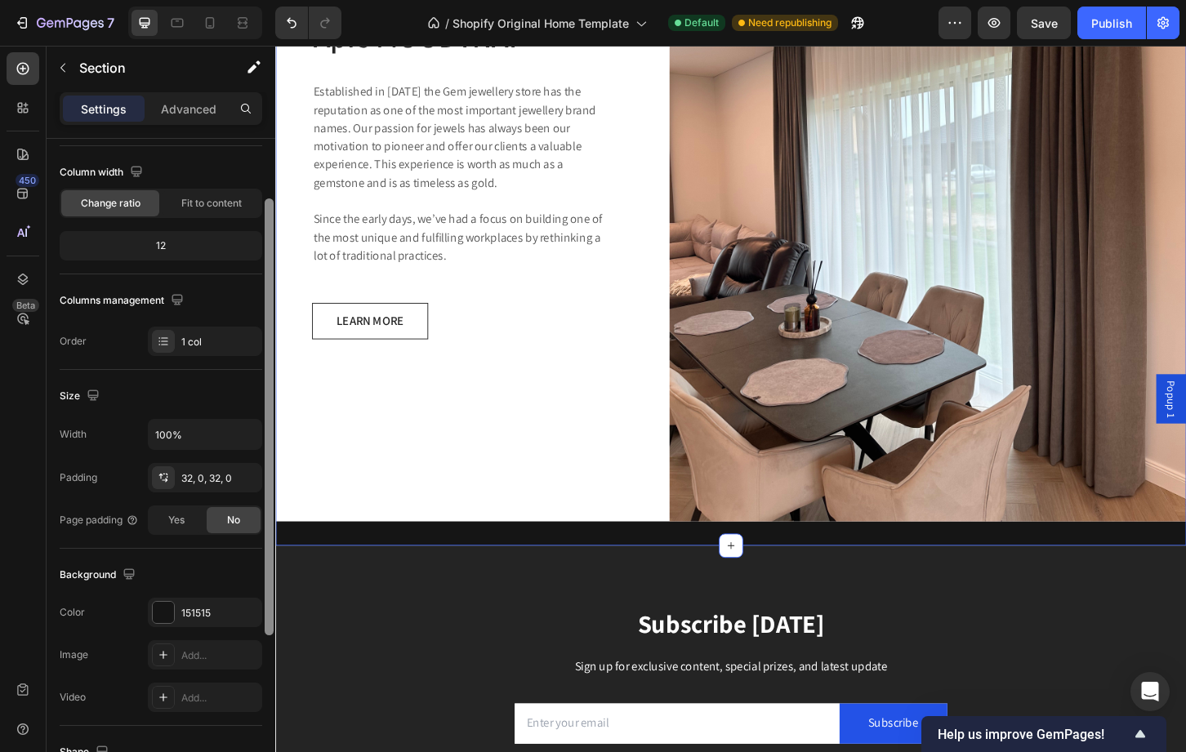
scroll to position [127, 0]
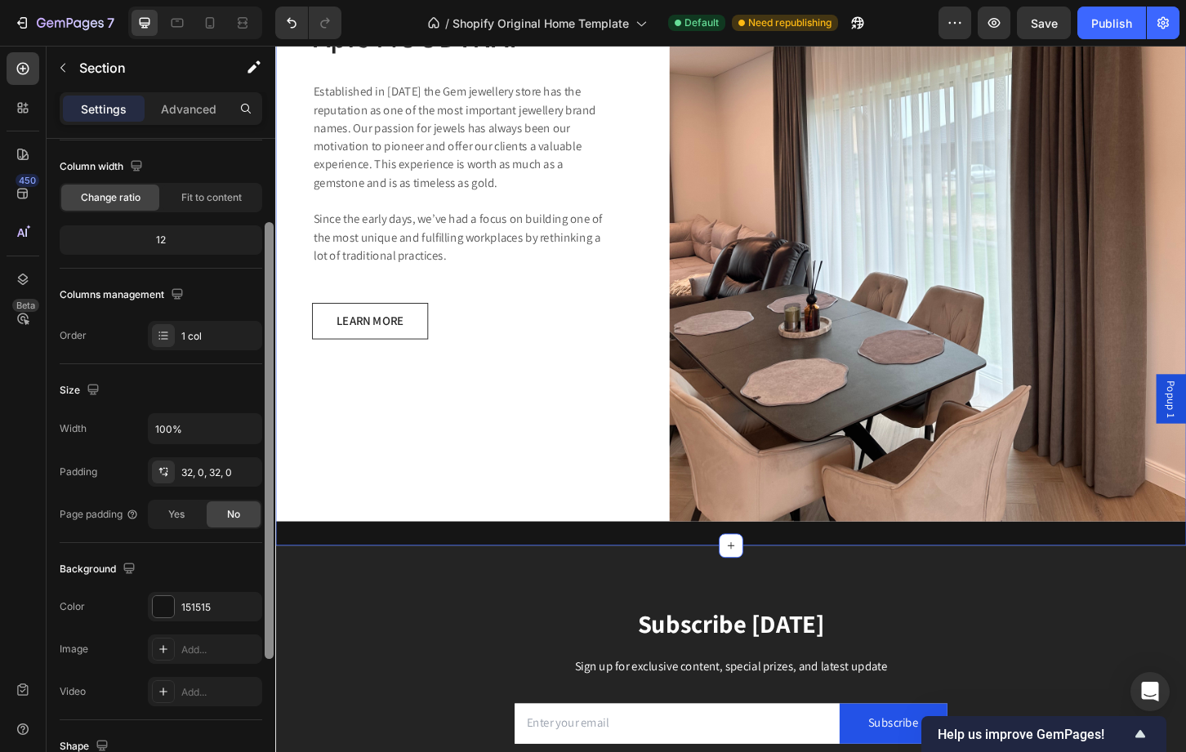
drag, startPoint x: 269, startPoint y: 463, endPoint x: 265, endPoint y: 547, distance: 84.2
click at [265, 547] on div at bounding box center [269, 440] width 9 height 437
click at [159, 597] on div at bounding box center [163, 606] width 21 height 21
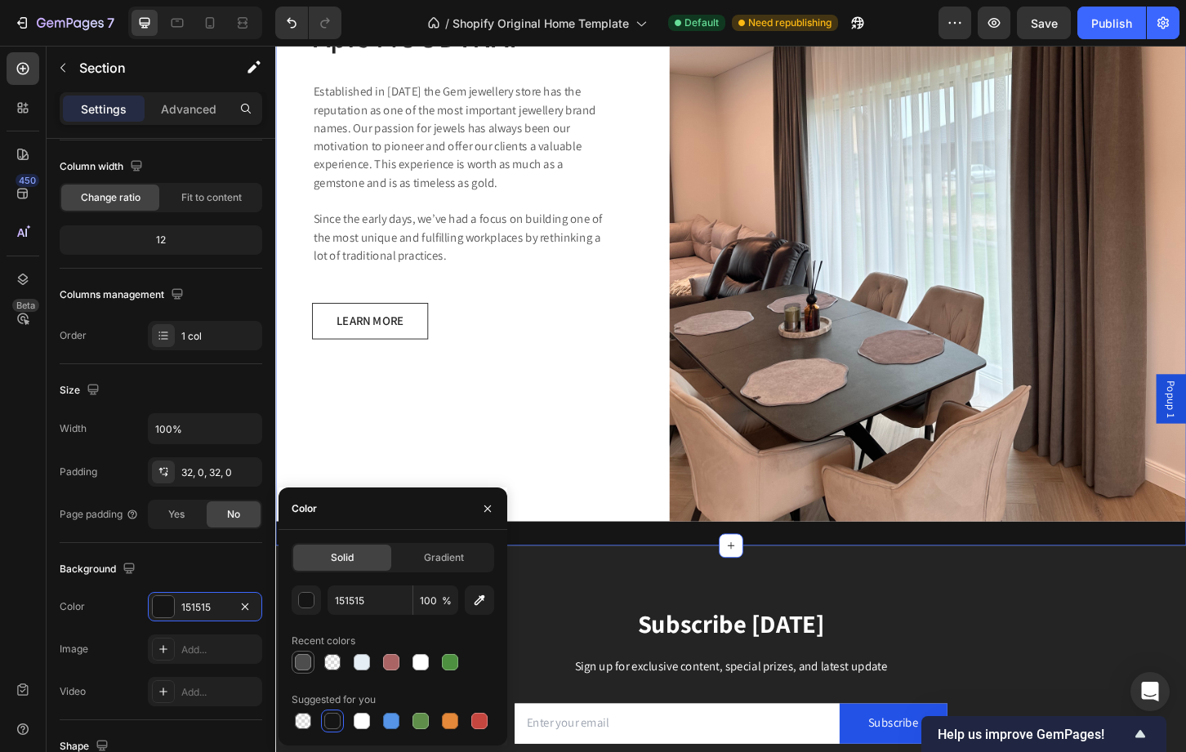
click at [303, 661] on div at bounding box center [303, 662] width 16 height 16
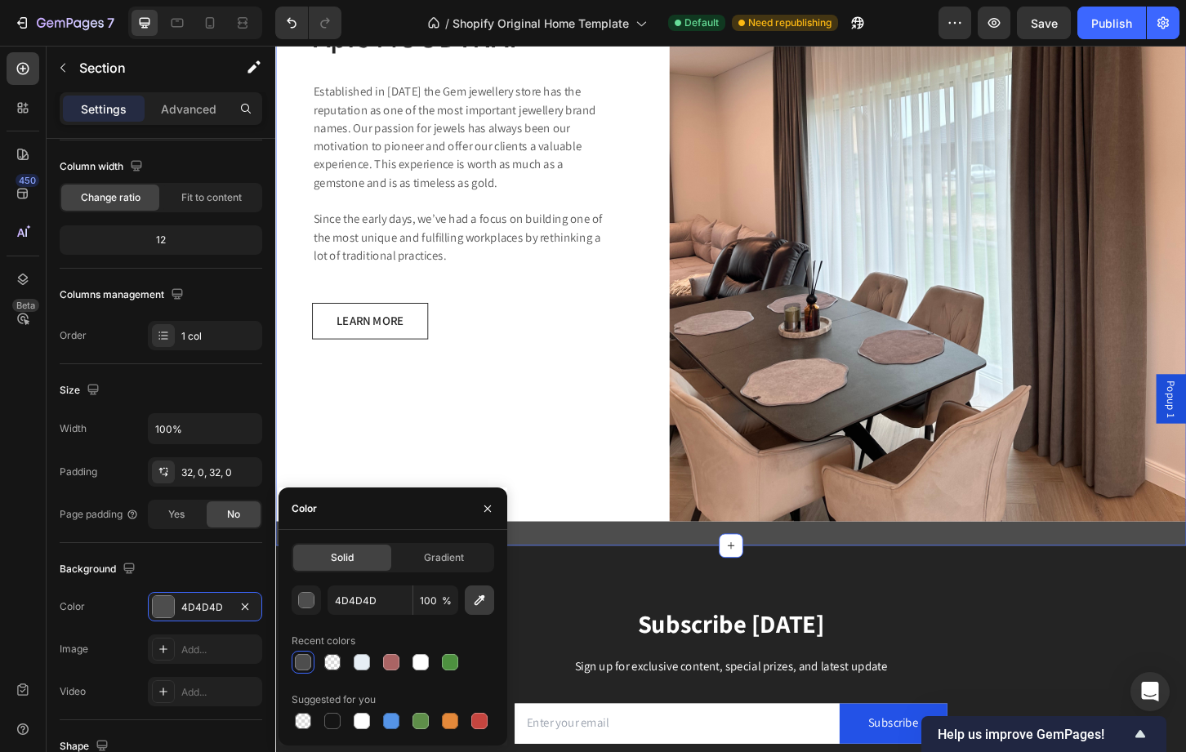
click at [479, 604] on icon "button" at bounding box center [479, 600] width 16 height 16
type input "242424"
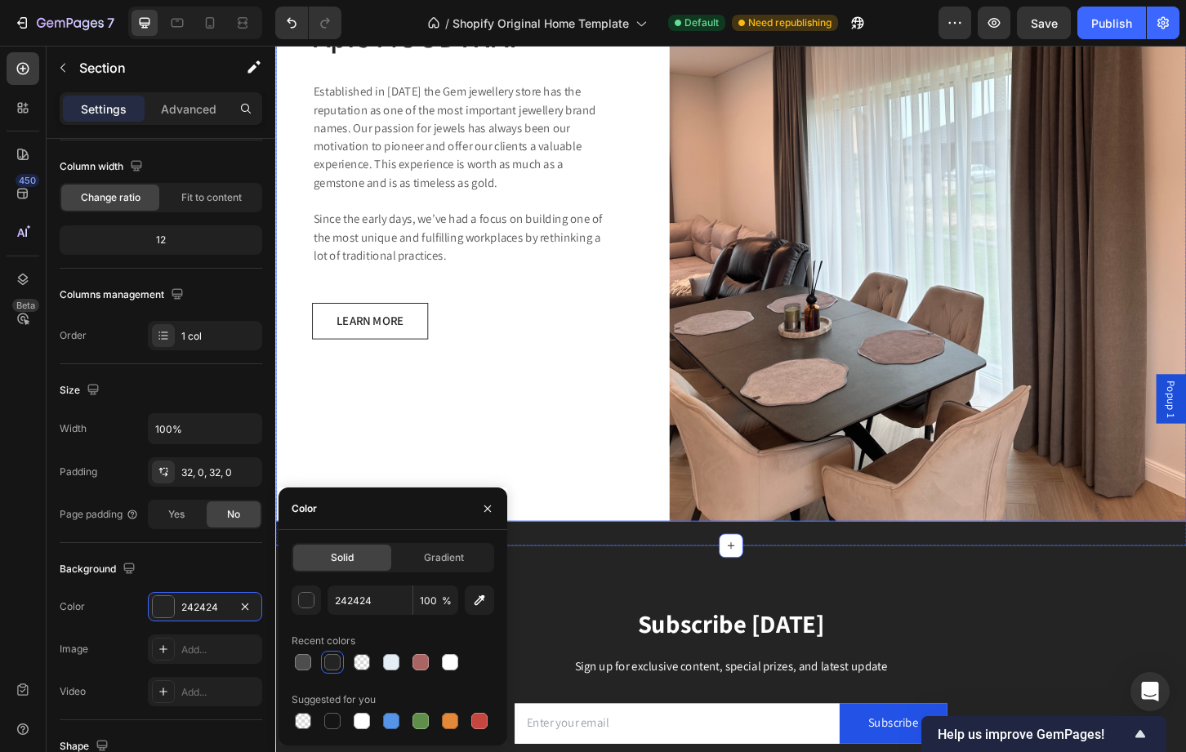
click at [543, 437] on div "Apie MOODYNAP Heading Established in 1920 the Gem jewellery store has the reput…" at bounding box center [474, 187] width 398 height 742
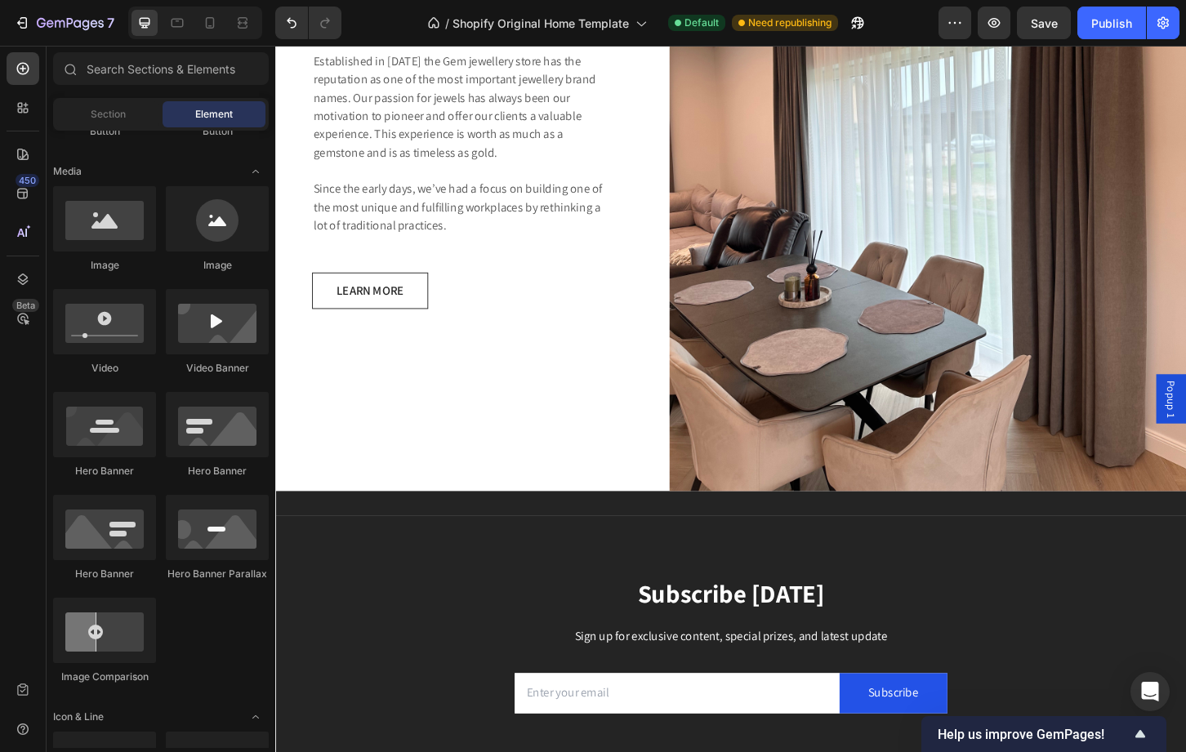
scroll to position [2830, 0]
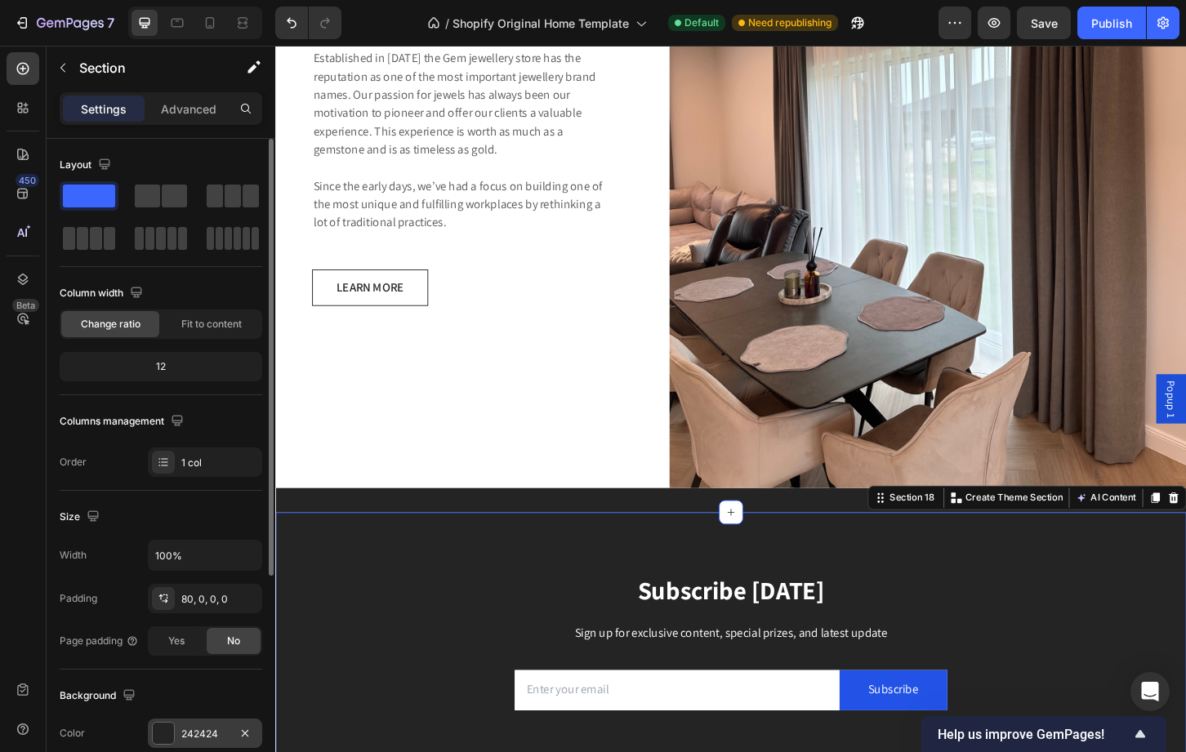
click at [167, 729] on div at bounding box center [163, 733] width 21 height 21
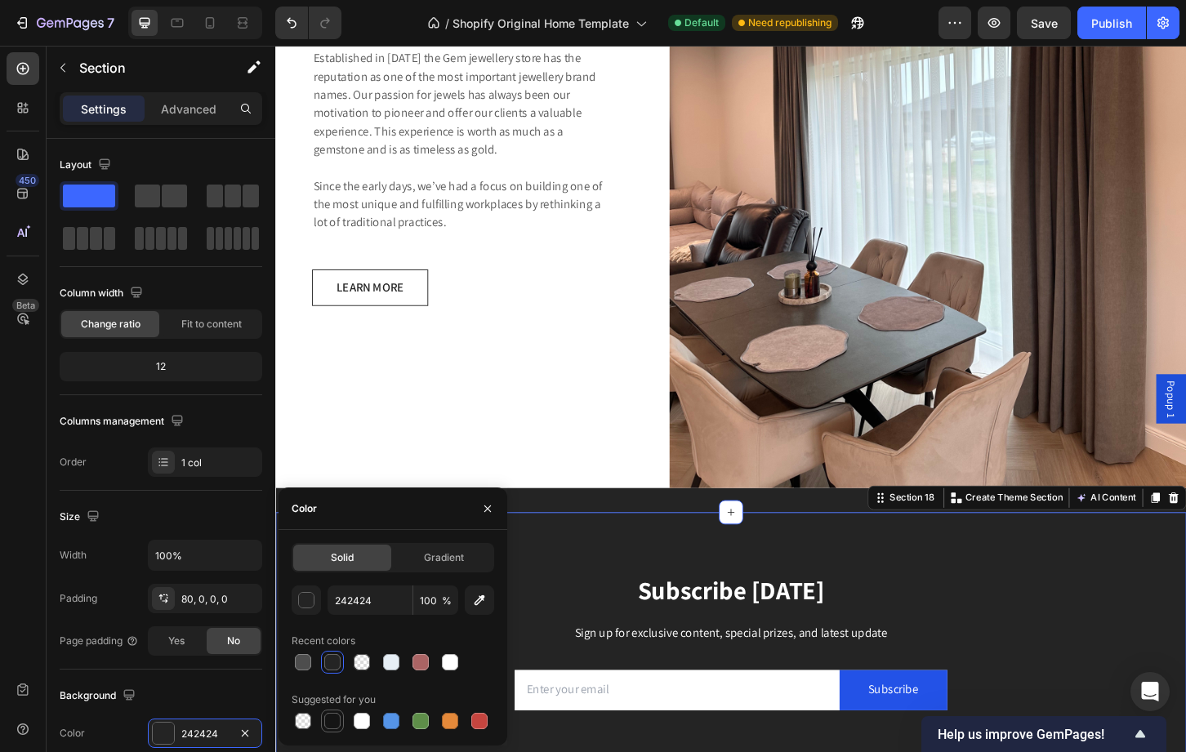
click at [334, 716] on div at bounding box center [332, 721] width 16 height 16
type input "151515"
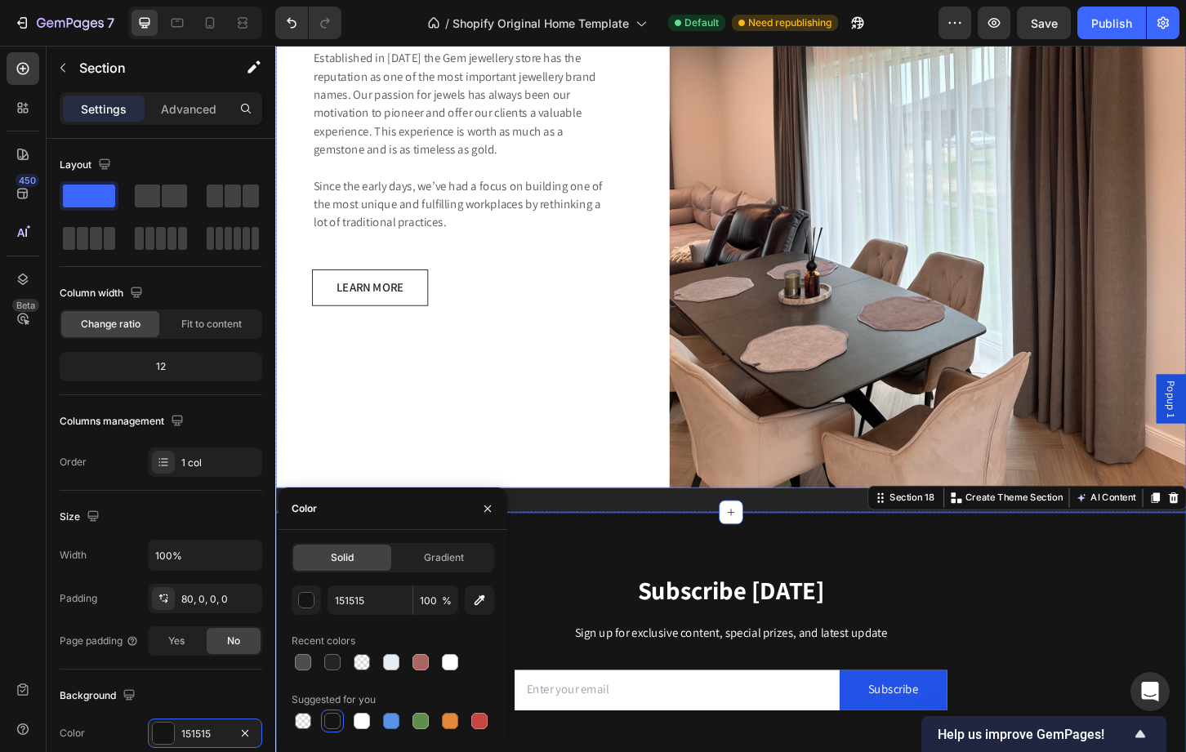
click at [557, 345] on div "Apie MOODYNAP Heading Established in 1920 the Gem jewellery store has the reput…" at bounding box center [474, 151] width 398 height 742
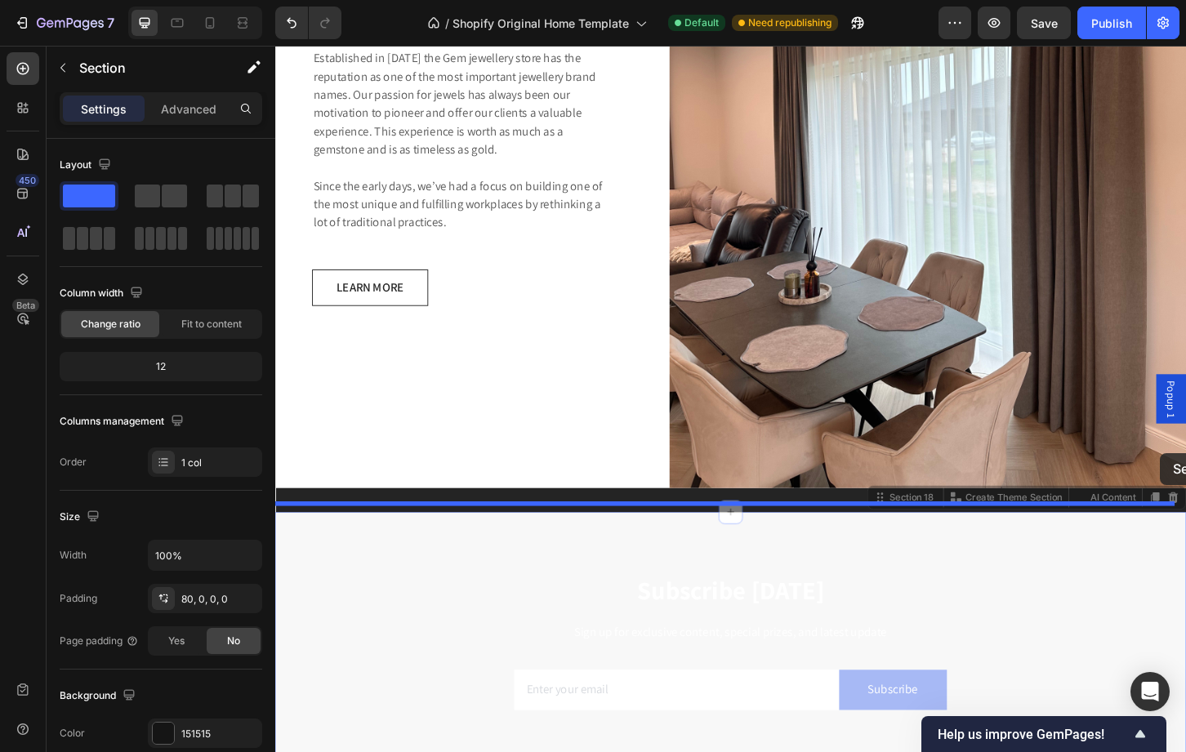
drag, startPoint x: 1241, startPoint y: 544, endPoint x: 1227, endPoint y: 483, distance: 62.8
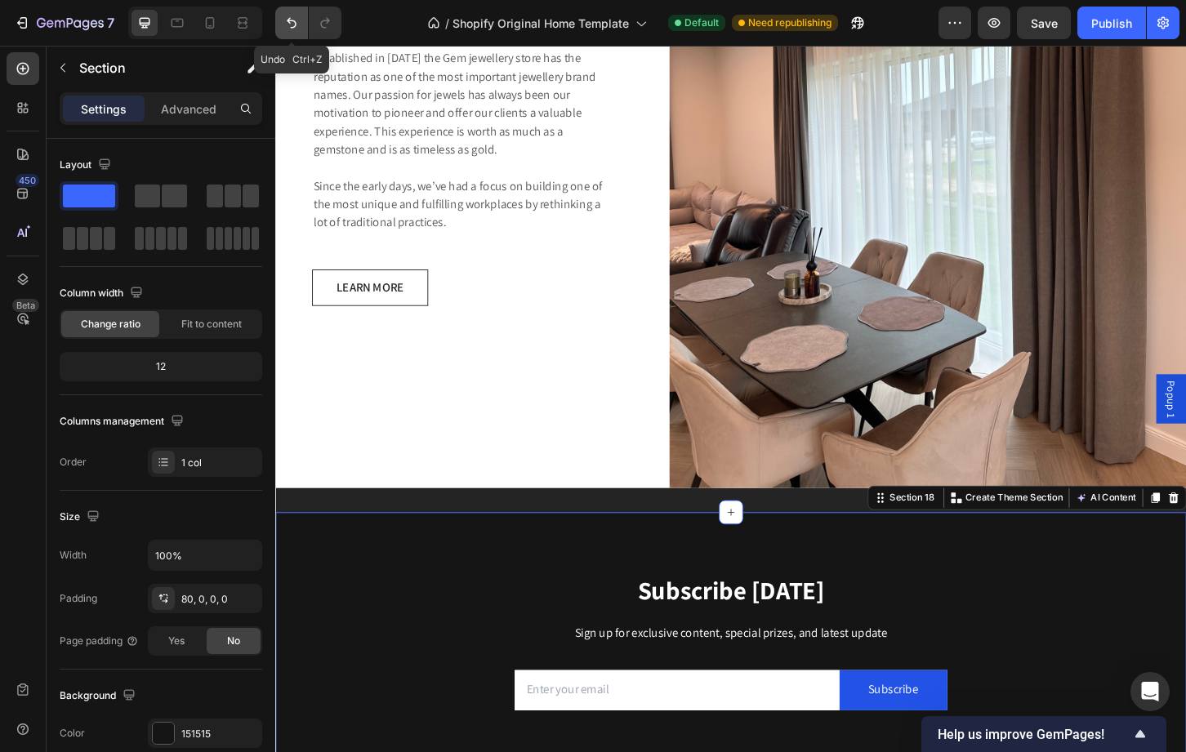
click at [291, 25] on icon "Undo/Redo" at bounding box center [291, 23] width 16 height 16
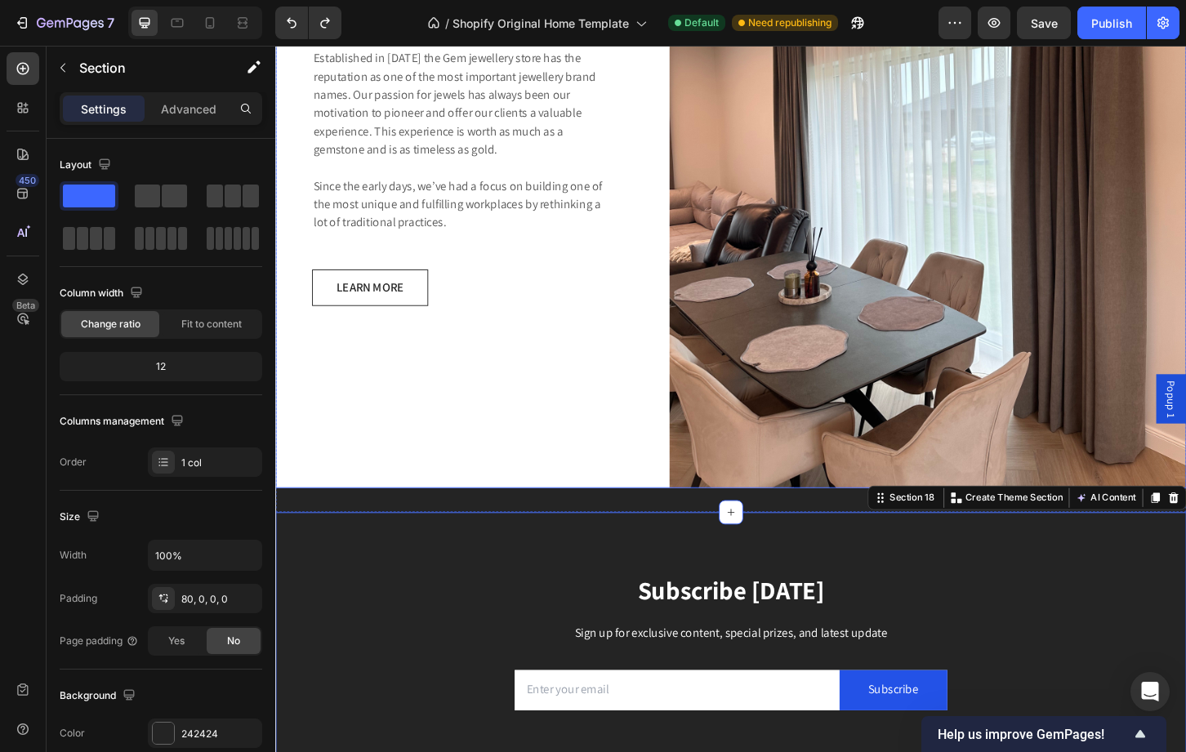
click at [577, 425] on div "Apie MOODYNAP Heading Established in 1920 the Gem jewellery store has the reput…" at bounding box center [474, 151] width 398 height 742
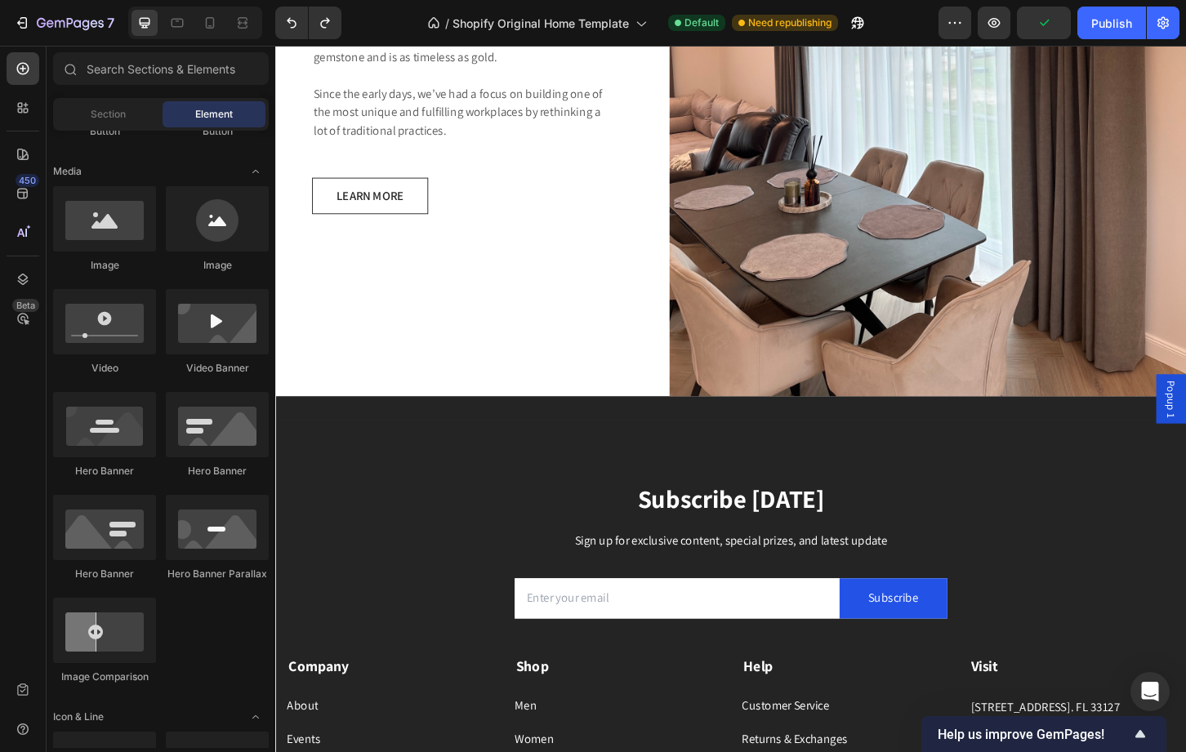
scroll to position [2561, 0]
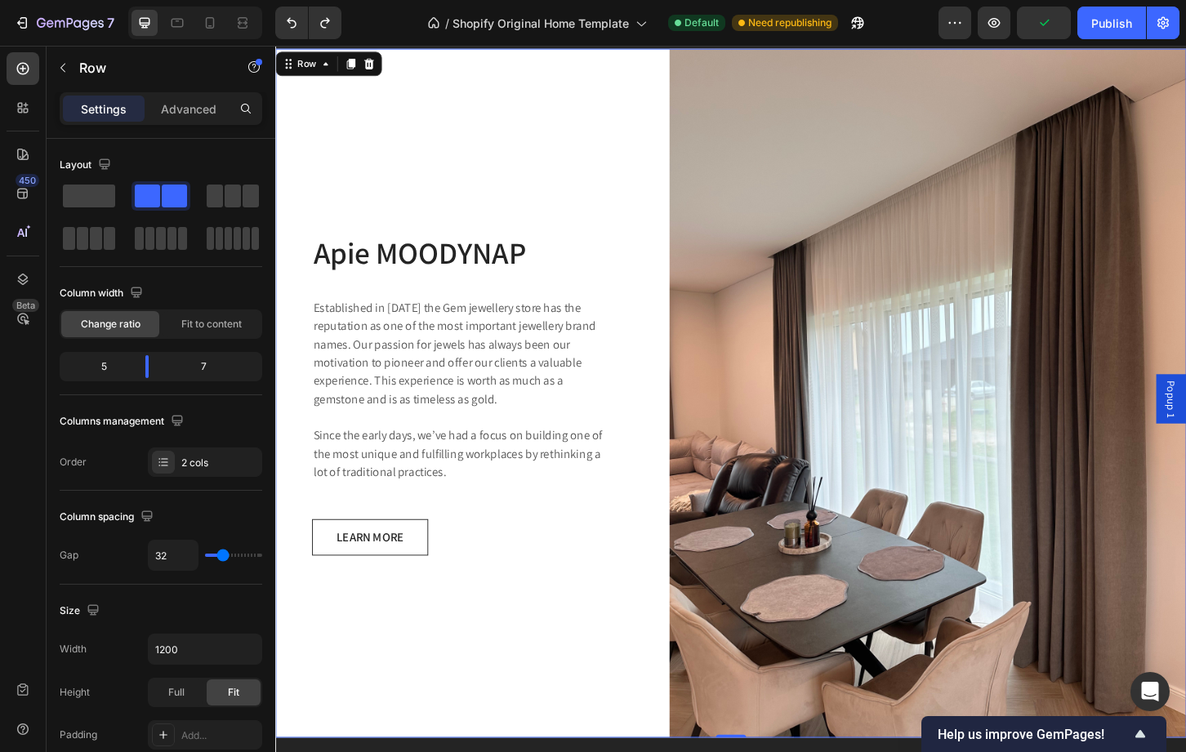
click at [524, 682] on div "Apie MOODYNAP Heading Established in 1920 the Gem jewellery store has the reput…" at bounding box center [474, 420] width 398 height 742
click at [363, 624] on div "Apie MOODYNAP Heading Established in 1920 the Gem jewellery store has the reput…" at bounding box center [474, 420] width 398 height 742
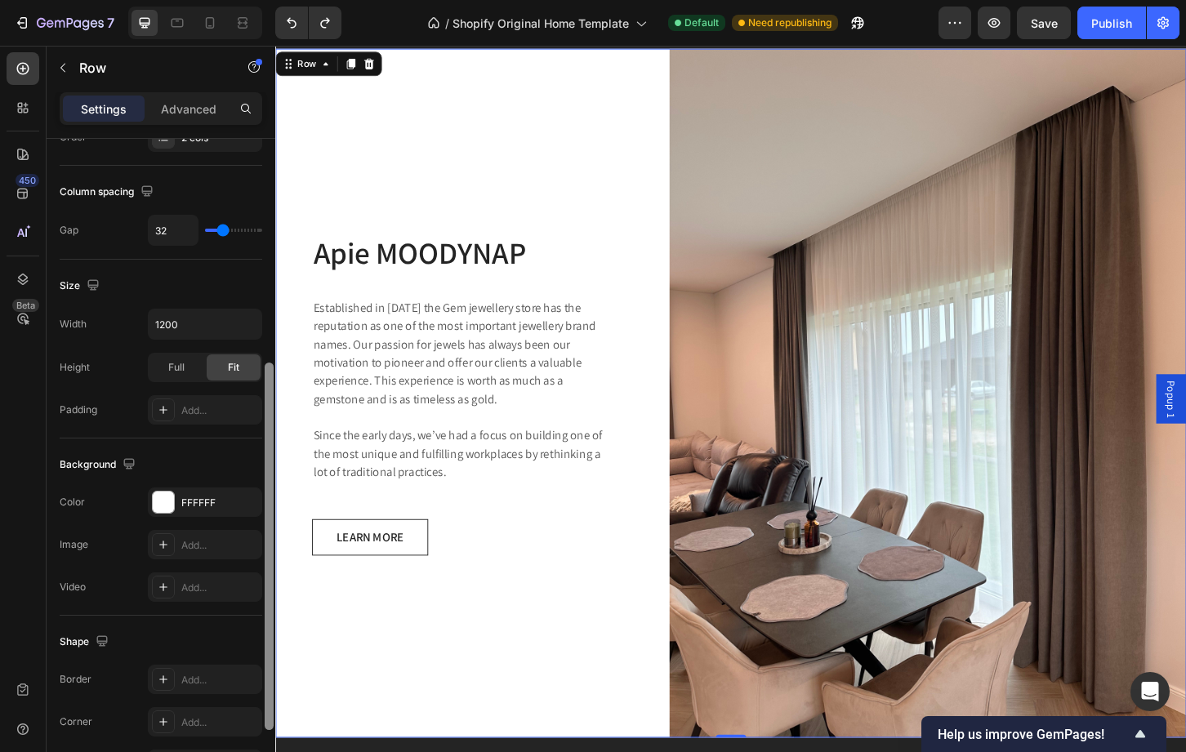
scroll to position [352, 0]
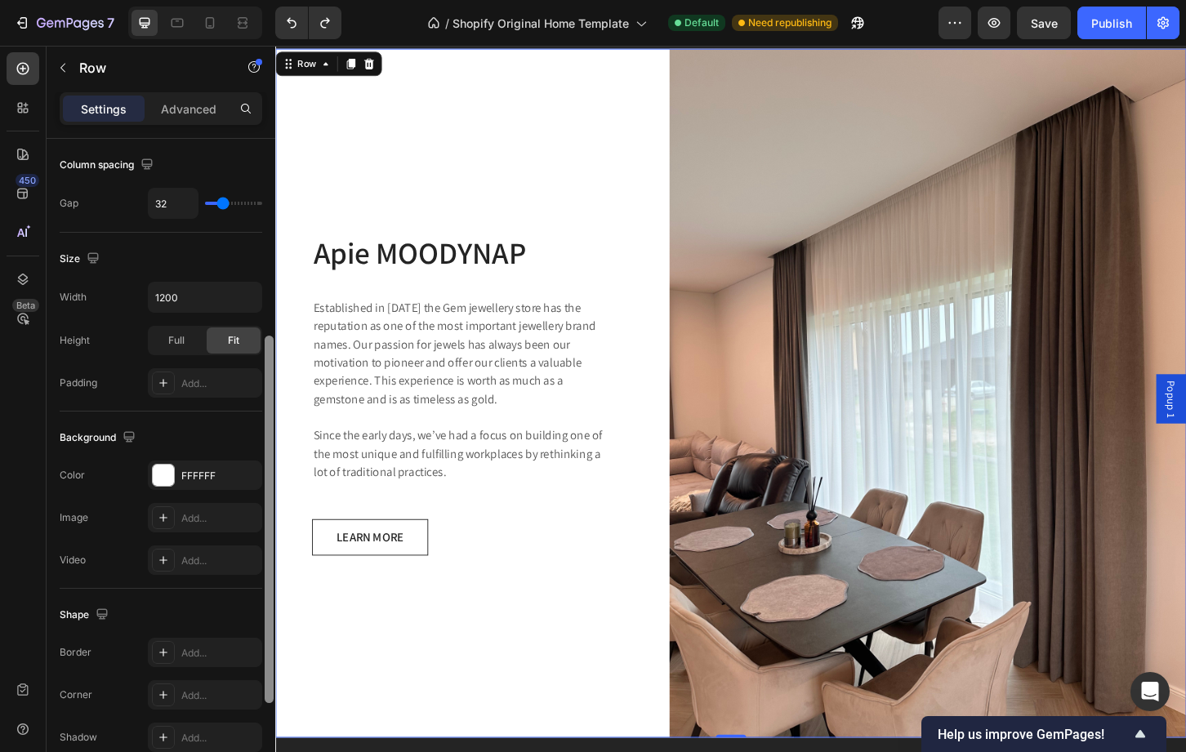
drag, startPoint x: 272, startPoint y: 448, endPoint x: 268, endPoint y: 645, distance: 196.9
click at [268, 645] on div at bounding box center [269, 520] width 9 height 368
click at [168, 479] on div at bounding box center [163, 475] width 21 height 21
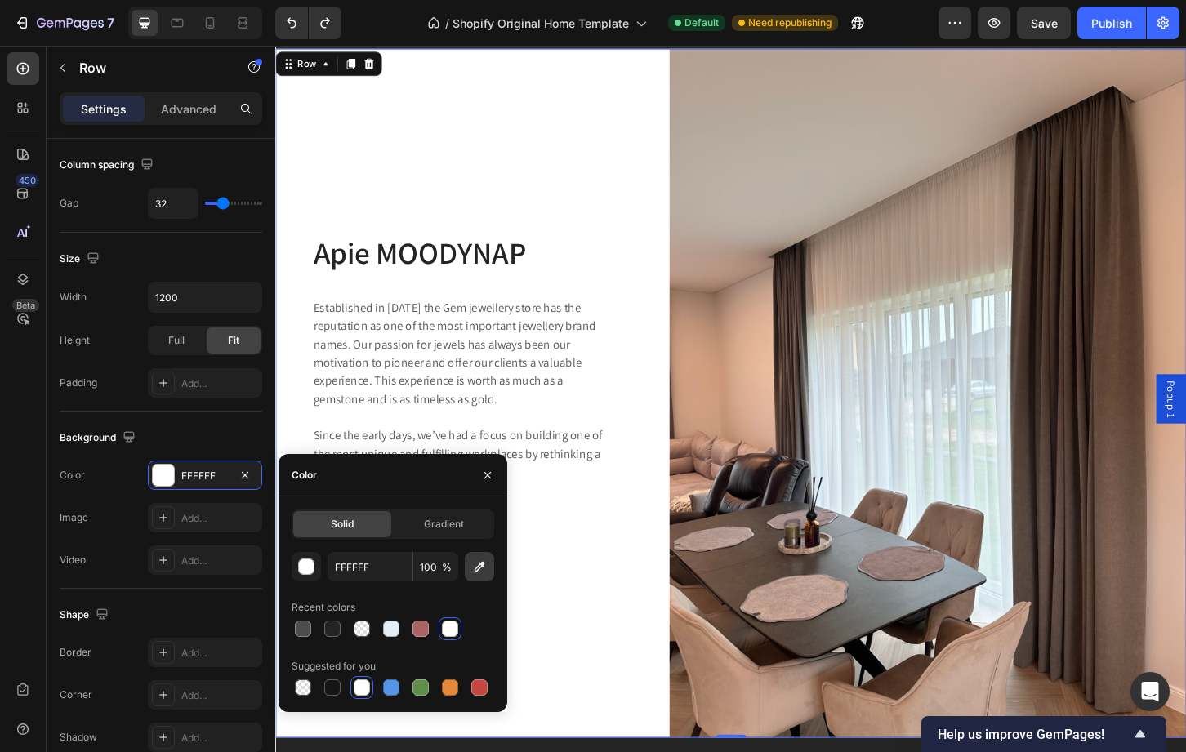
click at [470, 573] on button "button" at bounding box center [479, 566] width 29 height 29
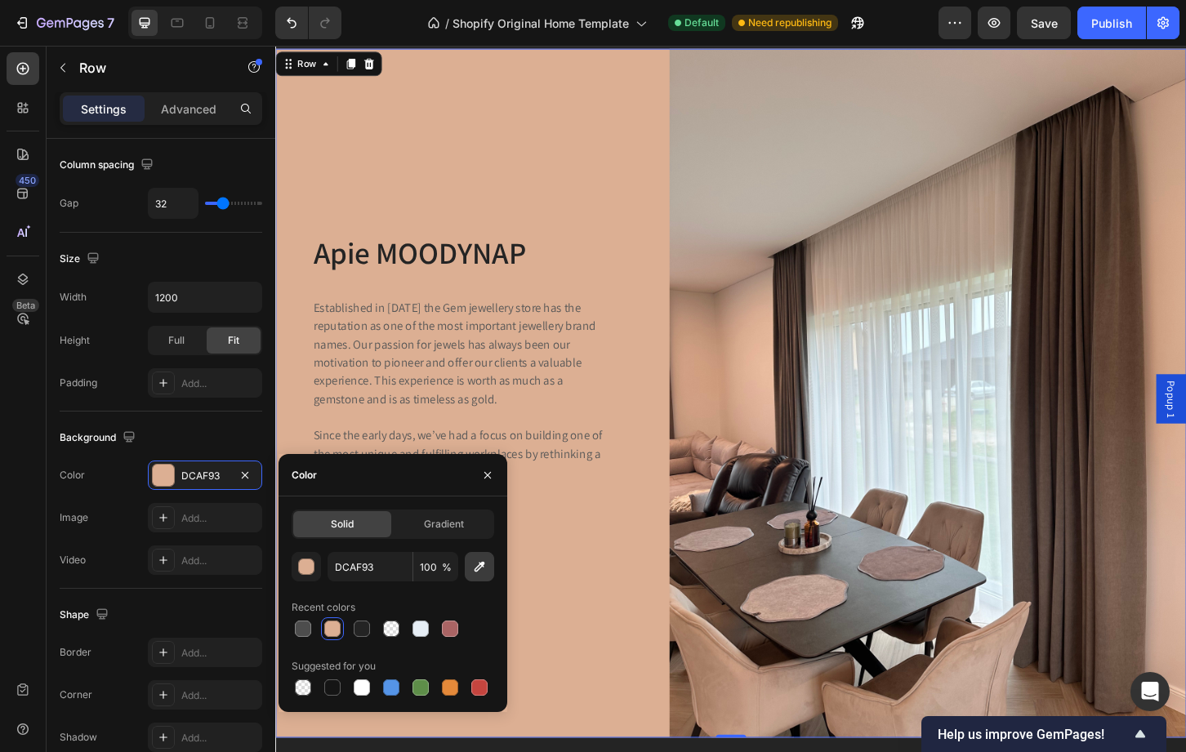
click at [475, 573] on icon "button" at bounding box center [479, 567] width 16 height 16
type input "3D2A21"
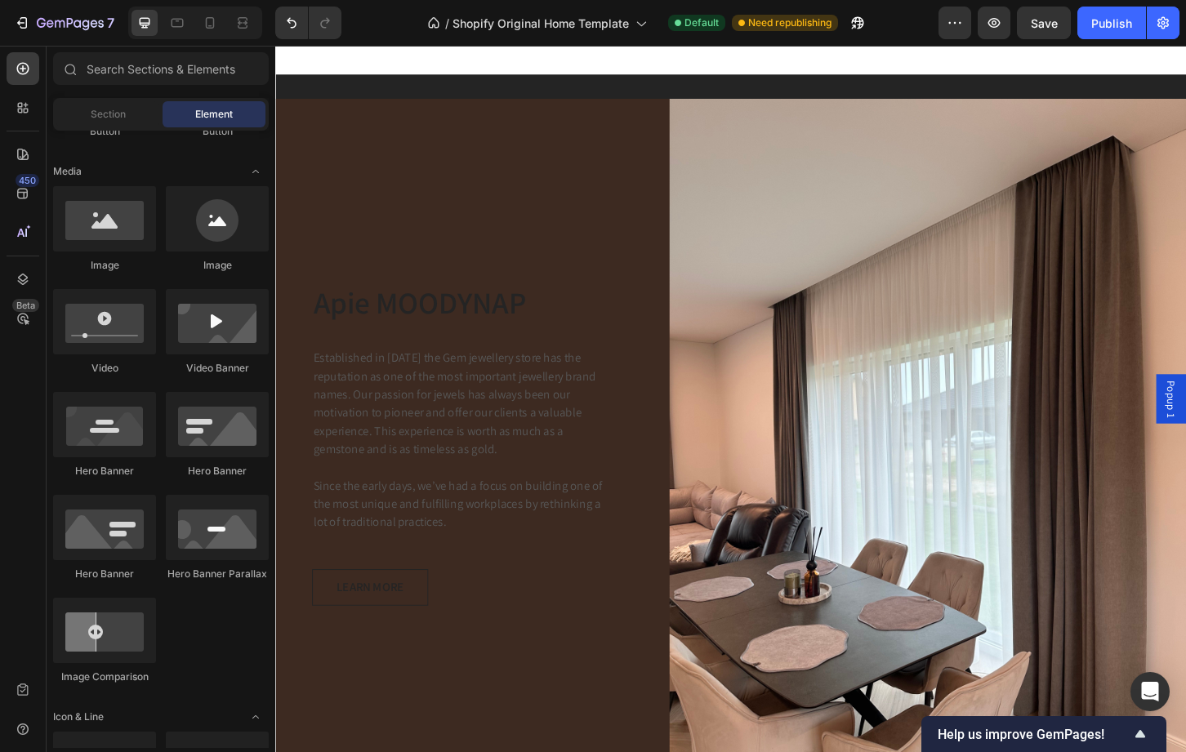
scroll to position [2585, 0]
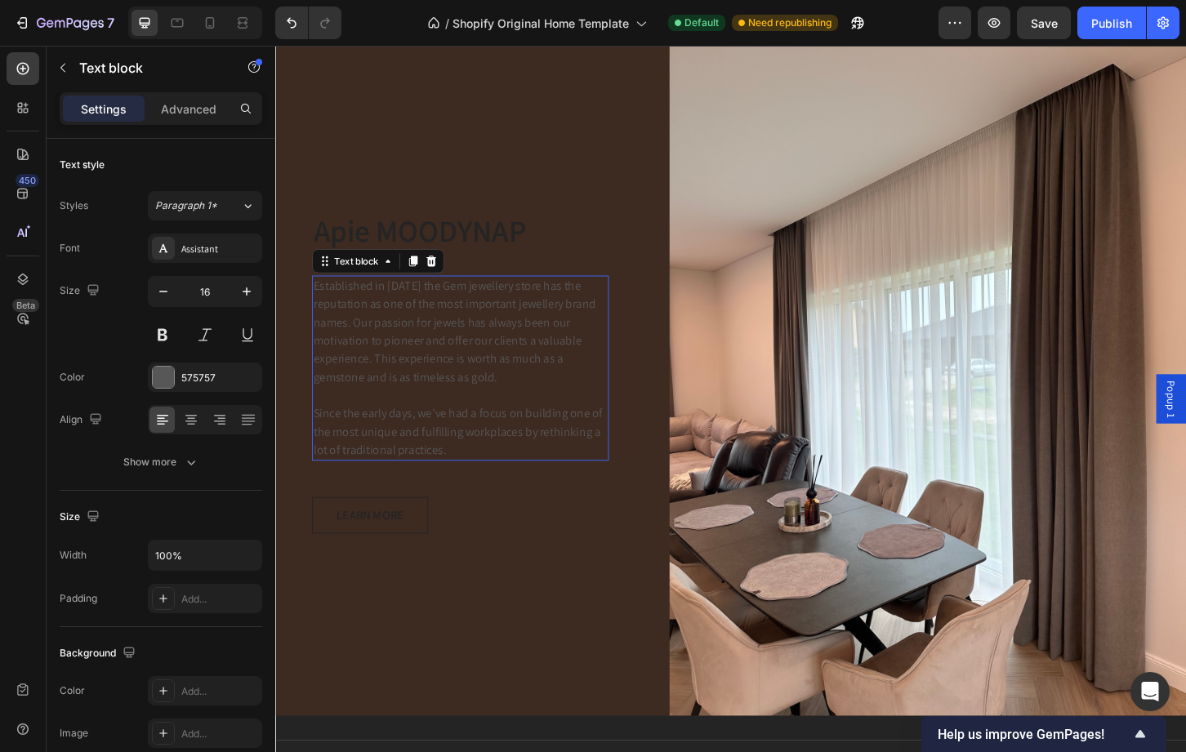
click at [475, 389] on p "Established in 1920 the Gem jewellery store has the reputation as one of the mo…" at bounding box center [474, 393] width 316 height 196
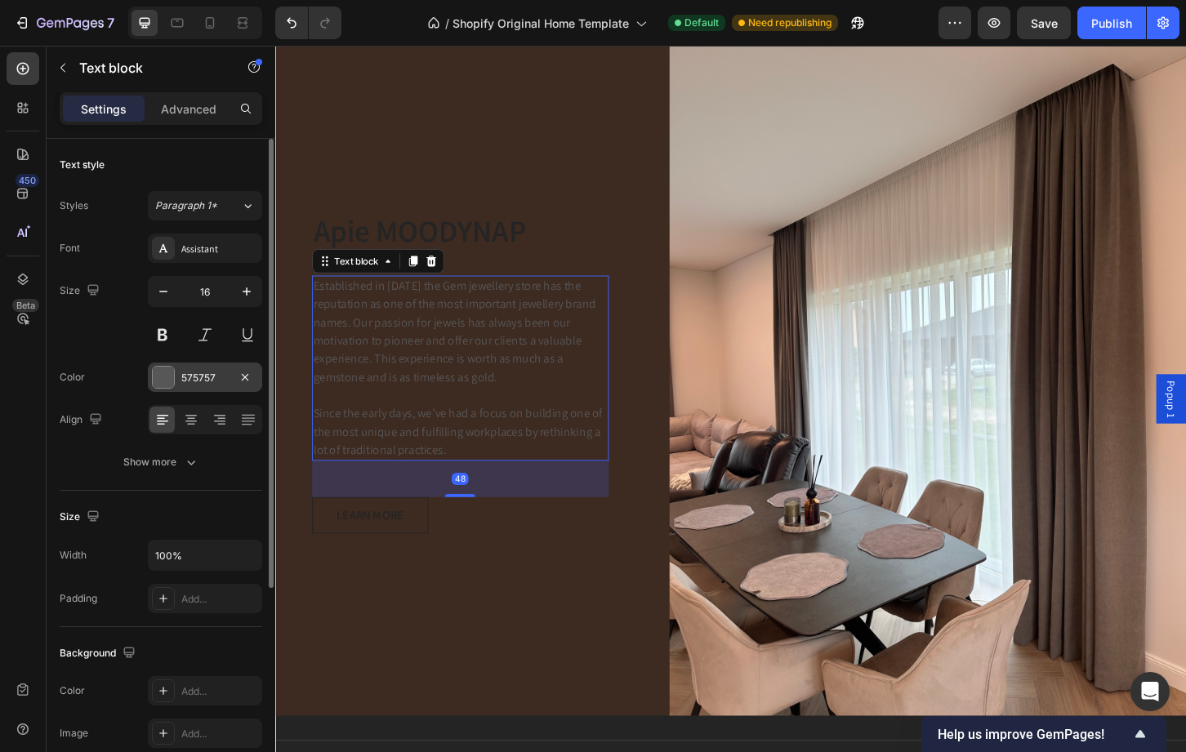
click at [165, 385] on div at bounding box center [163, 377] width 21 height 21
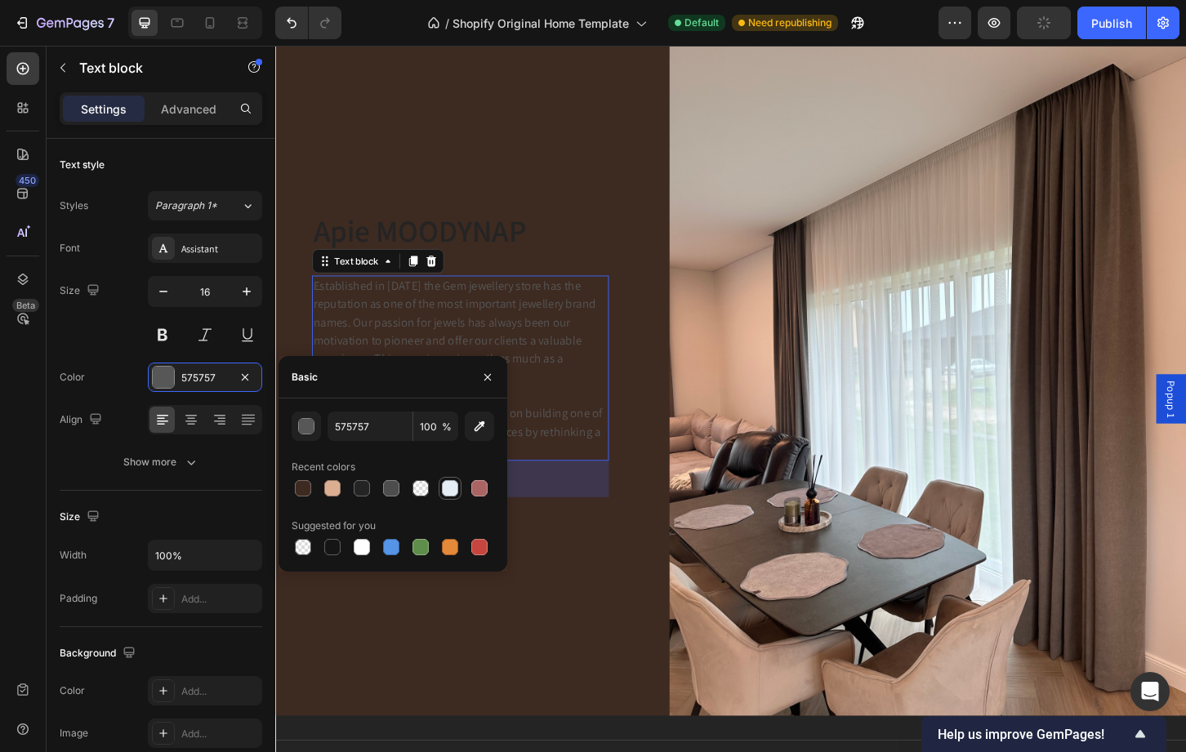
click at [448, 493] on div at bounding box center [450, 488] width 16 height 16
type input "E6EEF5"
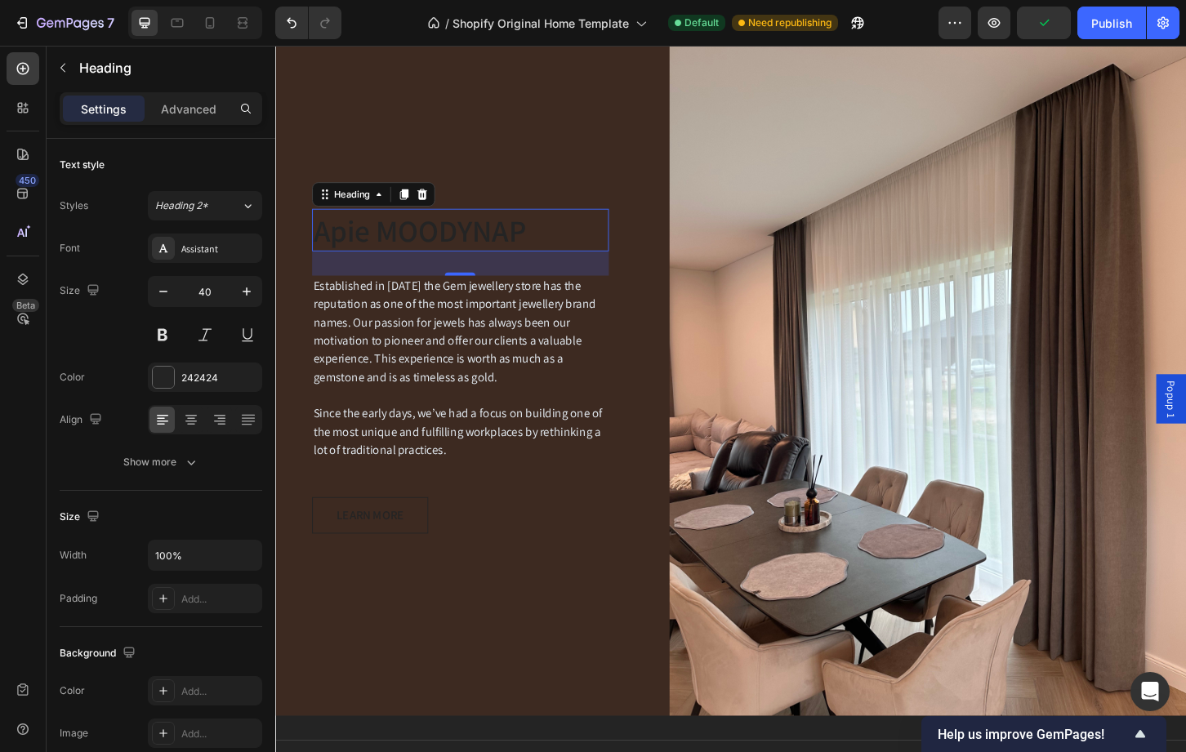
click at [473, 236] on p "Apie MOODYNAP" at bounding box center [474, 244] width 316 height 42
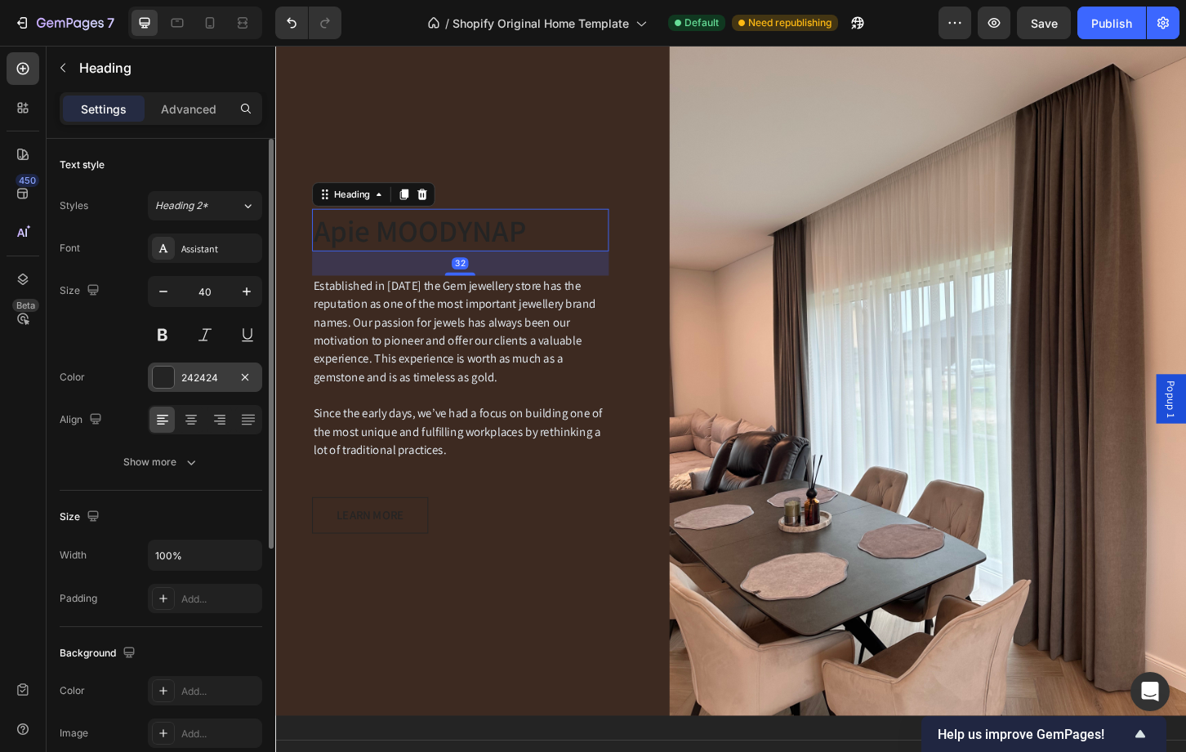
click at [157, 369] on div at bounding box center [163, 377] width 21 height 21
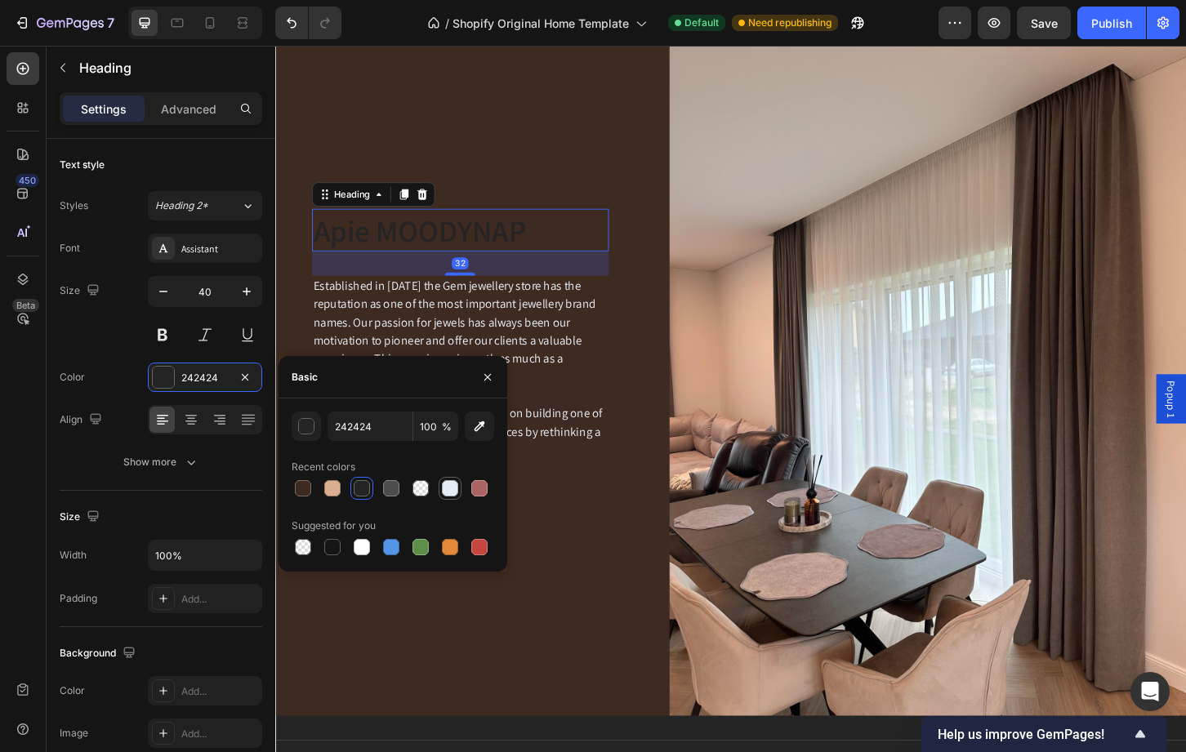
click at [446, 492] on div at bounding box center [450, 488] width 16 height 16
type input "E6EEF5"
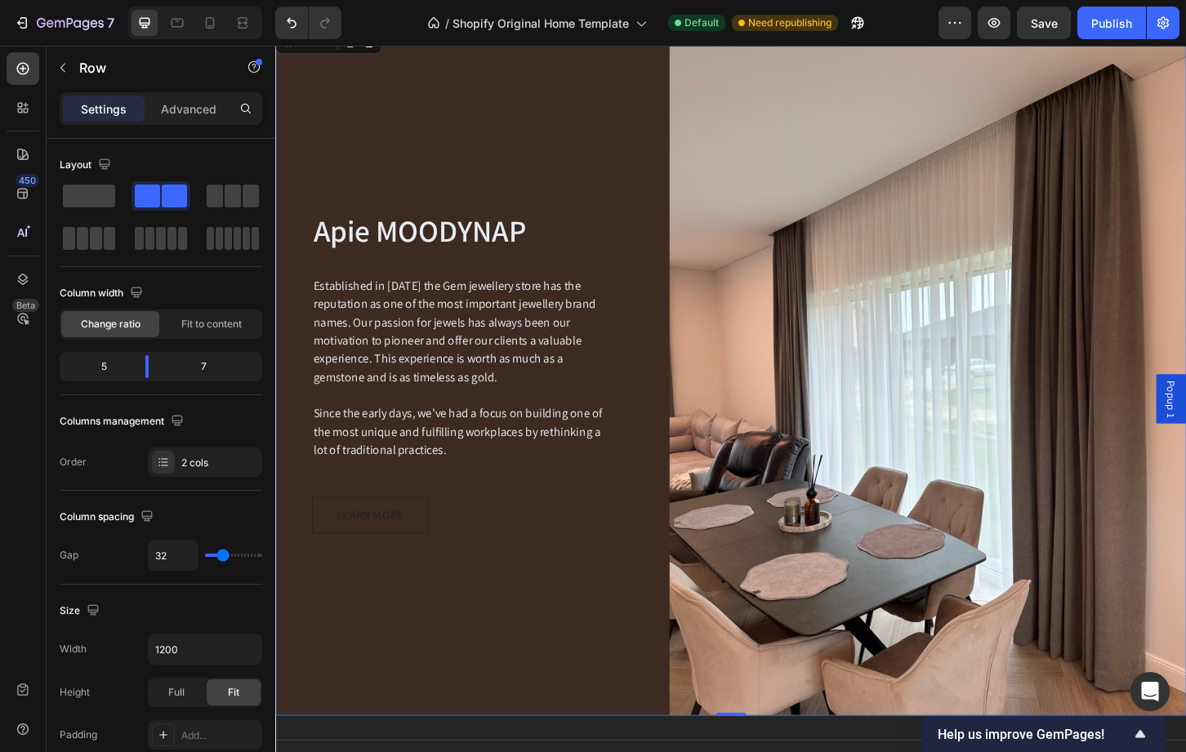
click at [577, 628] on div "Apie MOODYNAP Heading Established in 1920 the Gem jewellery store has the reput…" at bounding box center [474, 396] width 398 height 742
click at [437, 647] on div "Apie MOODYNAP Heading Established in 1920 the Gem jewellery store has the reput…" at bounding box center [474, 396] width 398 height 742
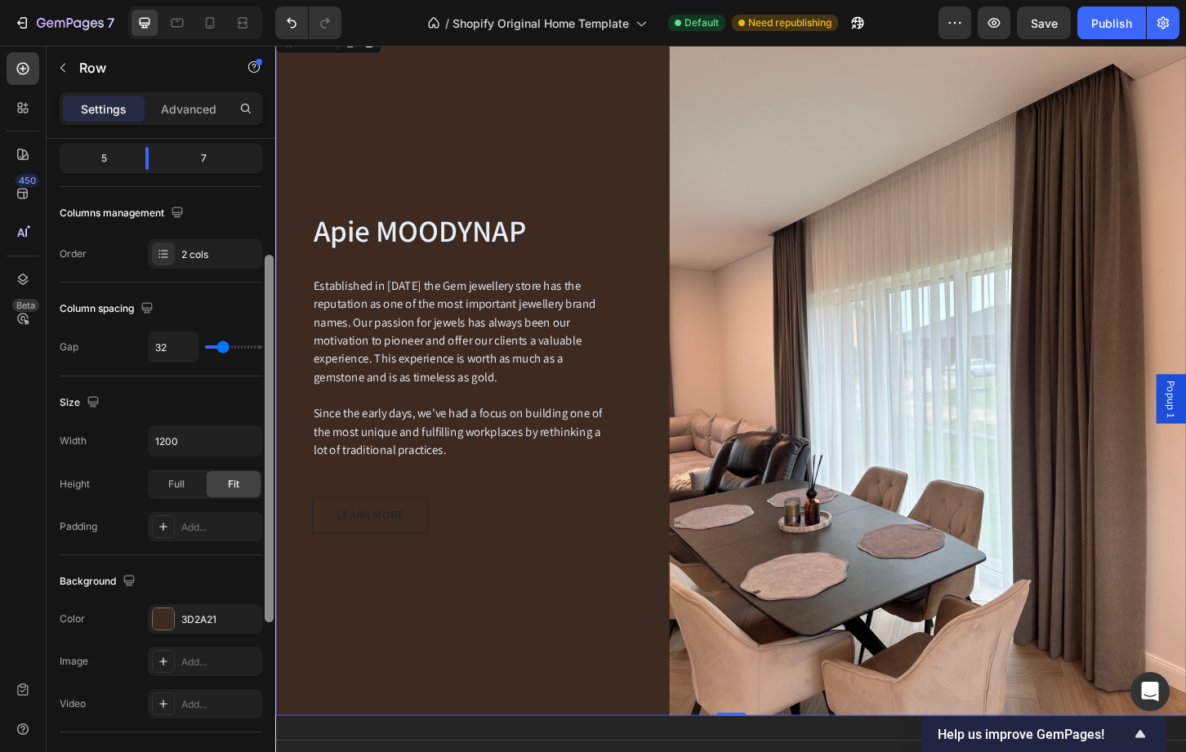
drag, startPoint x: 543, startPoint y: 533, endPoint x: 275, endPoint y: 647, distance: 291.0
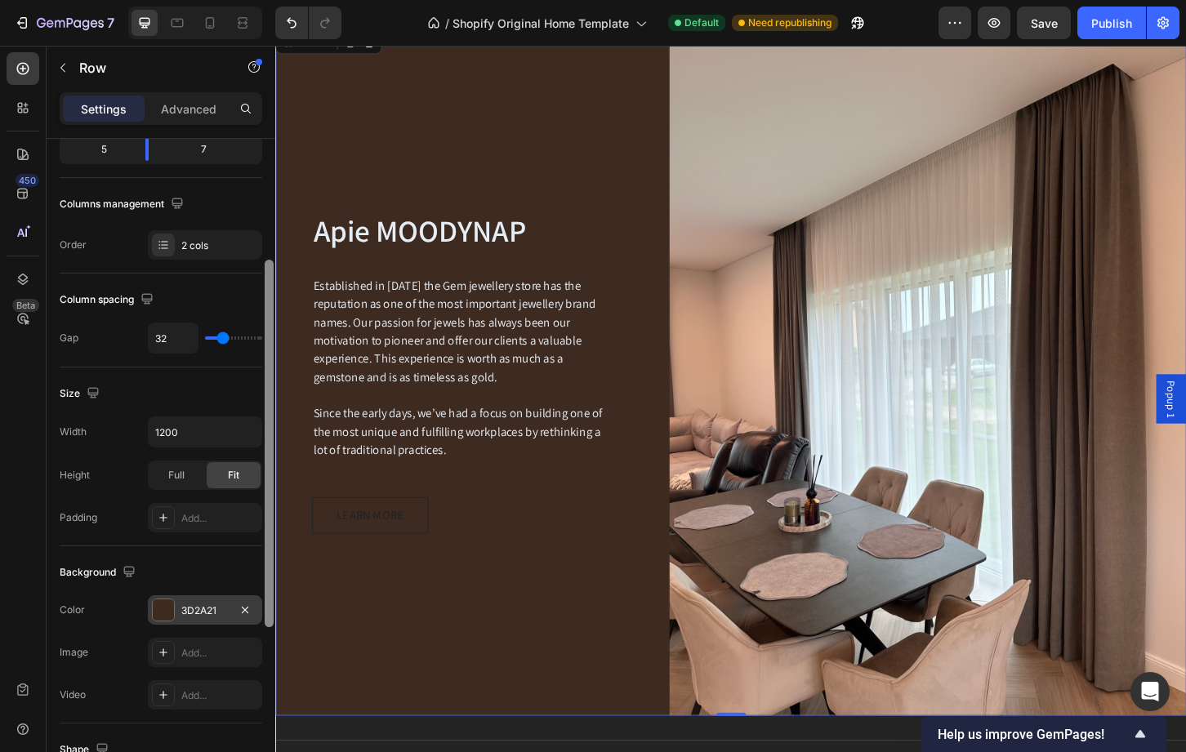
click at [204, 609] on div "3D2A21" at bounding box center [204, 611] width 47 height 15
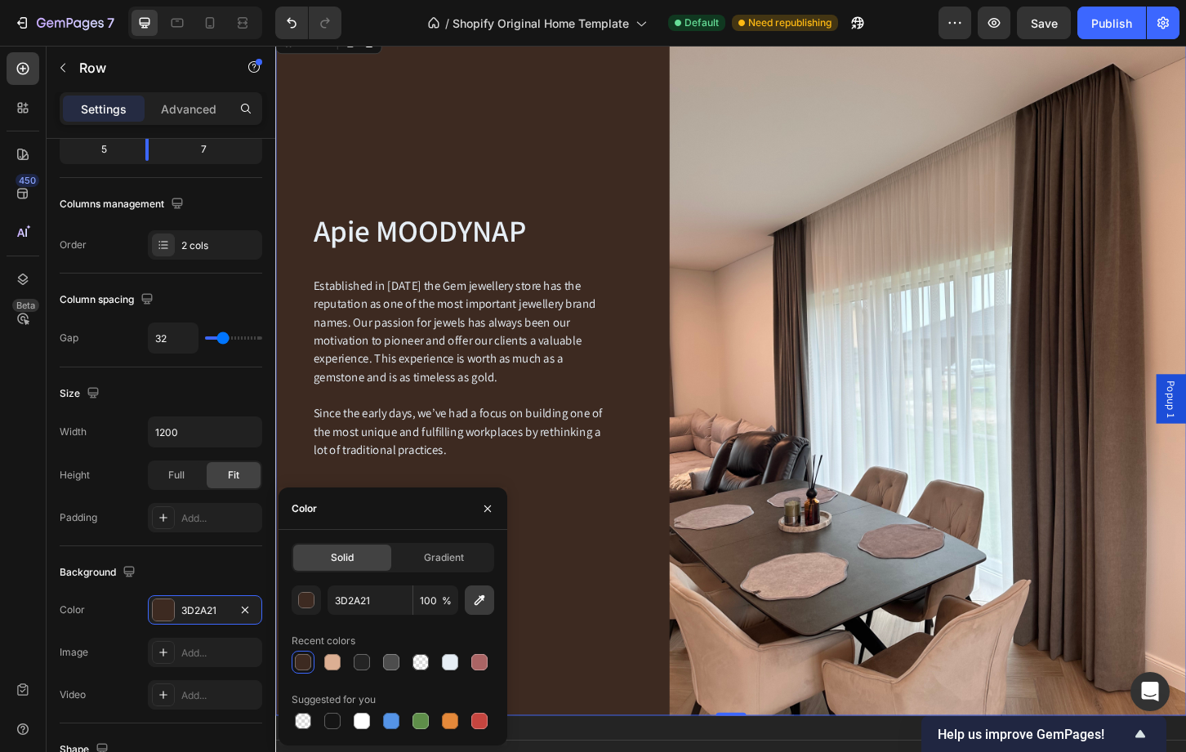
click at [477, 604] on icon "button" at bounding box center [479, 600] width 16 height 16
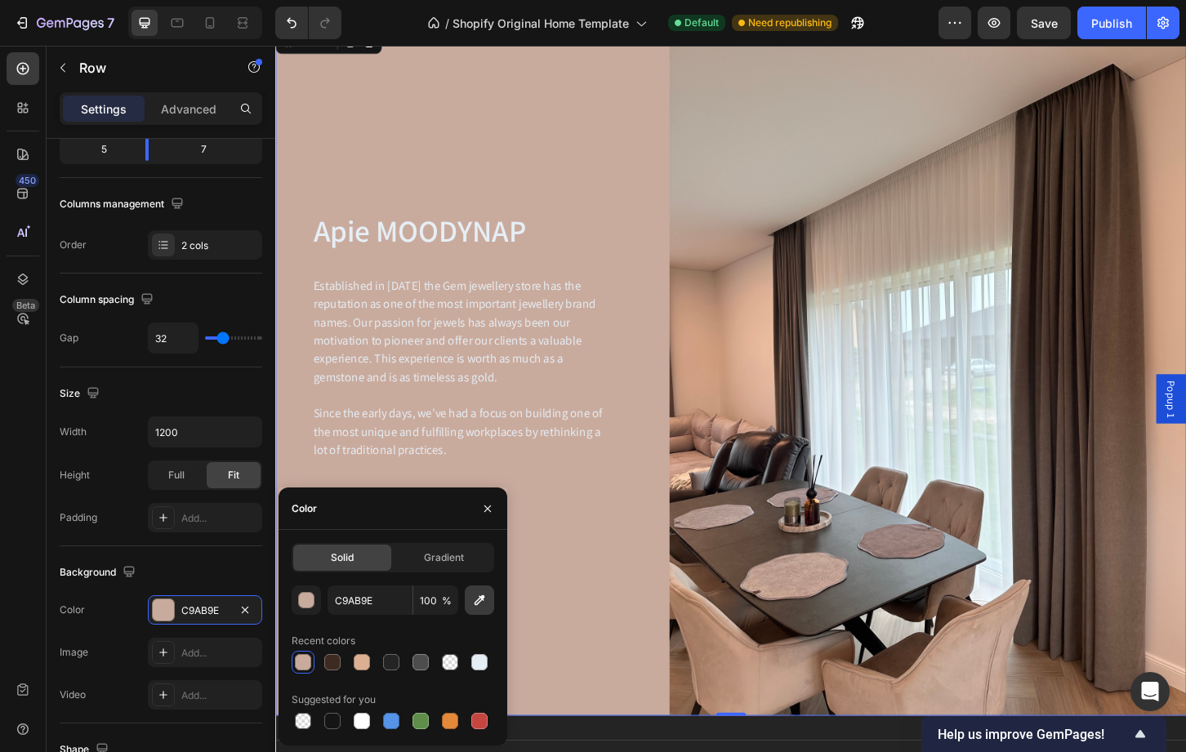
click at [483, 606] on icon "button" at bounding box center [479, 600] width 16 height 16
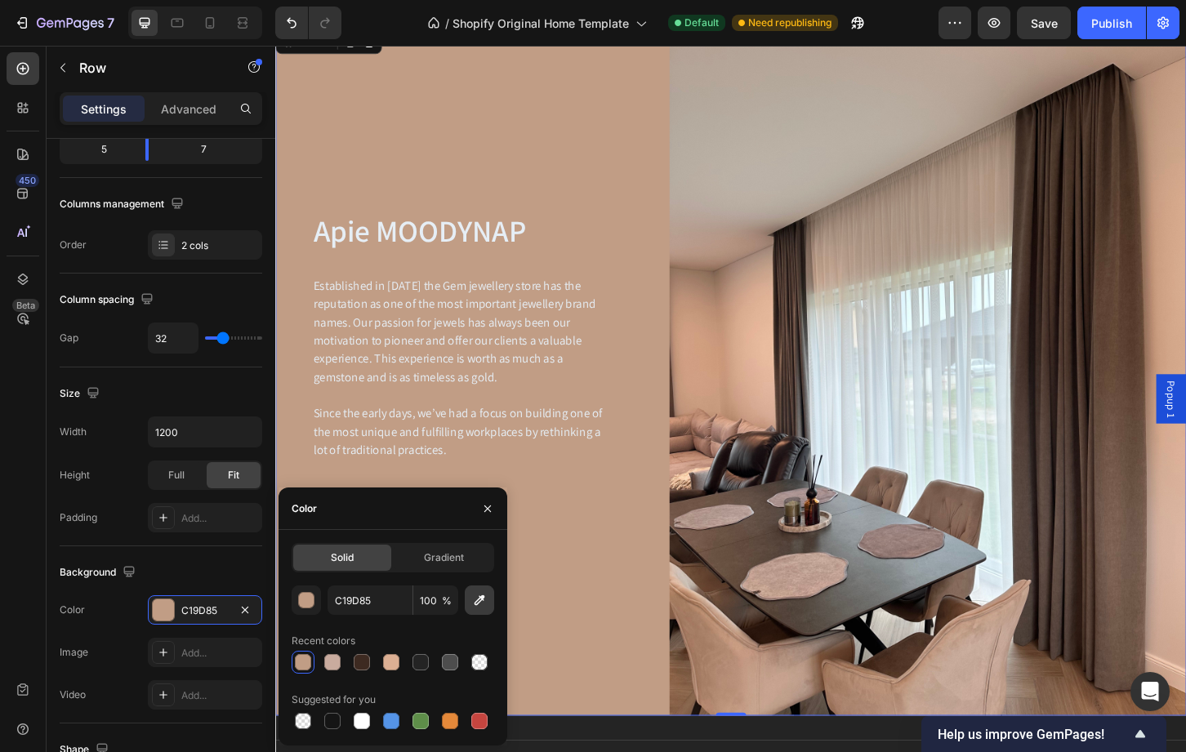
click at [480, 594] on icon "button" at bounding box center [479, 600] width 16 height 16
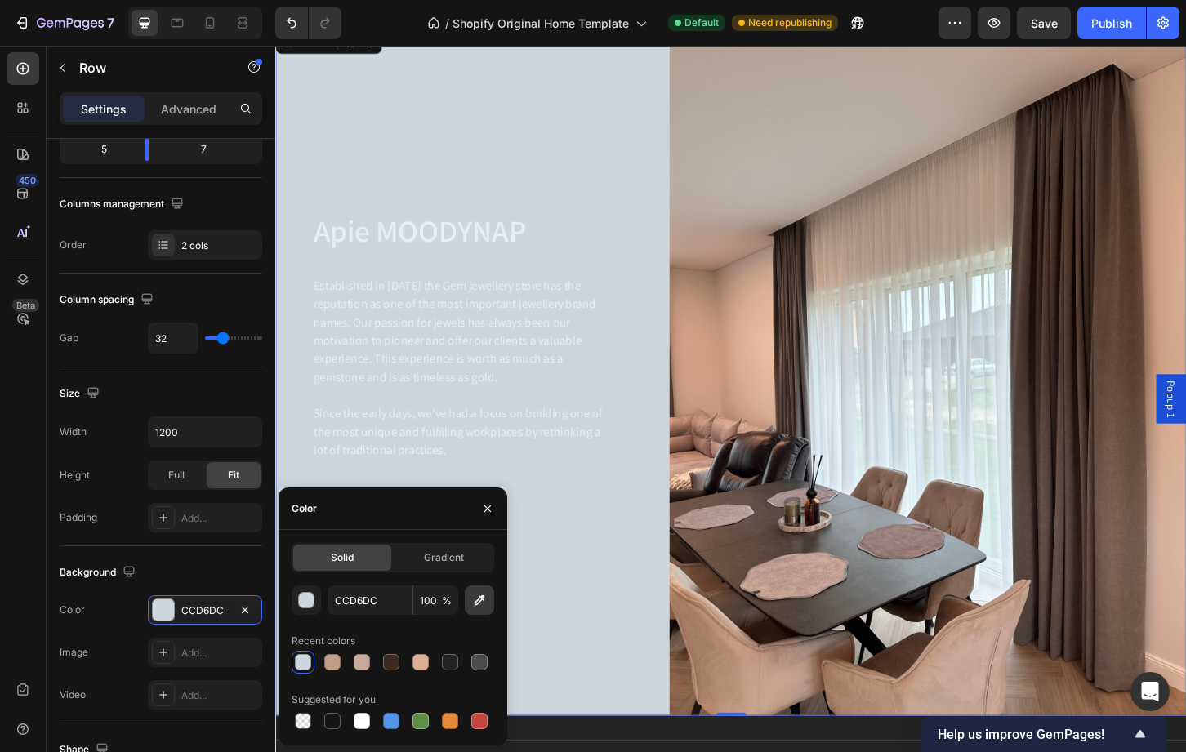
click at [478, 603] on icon "button" at bounding box center [479, 600] width 16 height 16
type input "160C0F"
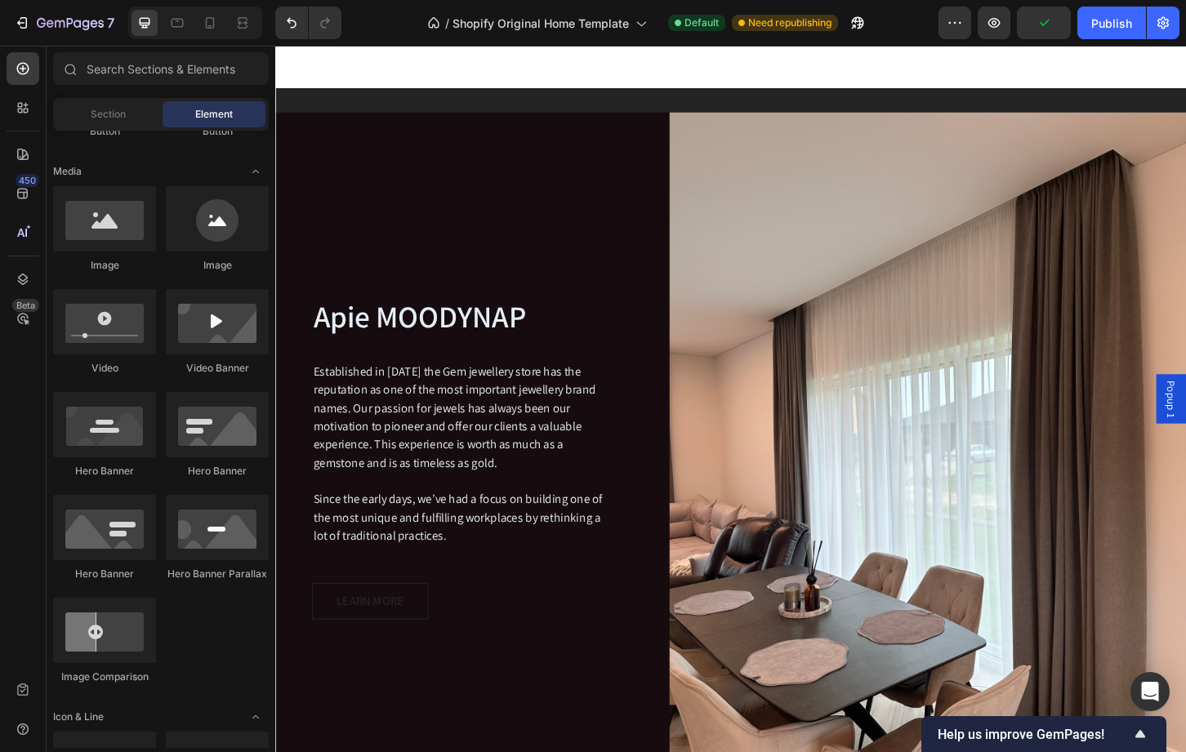
scroll to position [2630, 0]
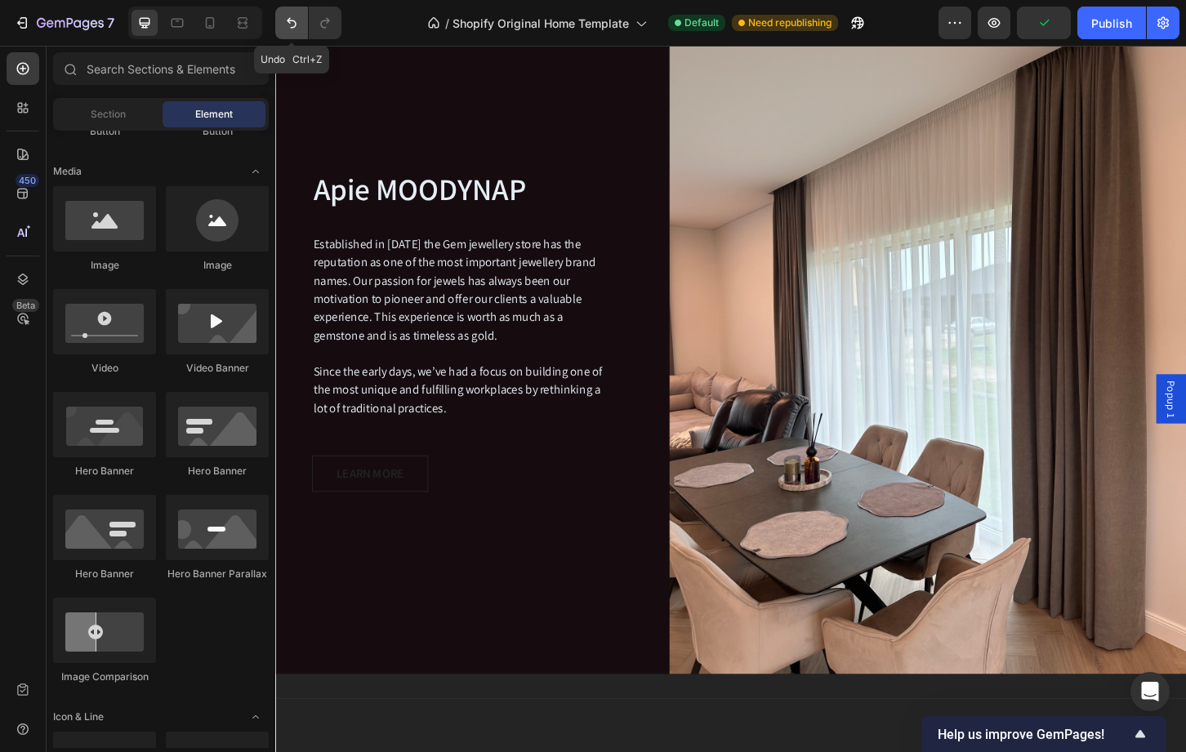
click at [296, 21] on icon "Undo/Redo" at bounding box center [291, 23] width 16 height 16
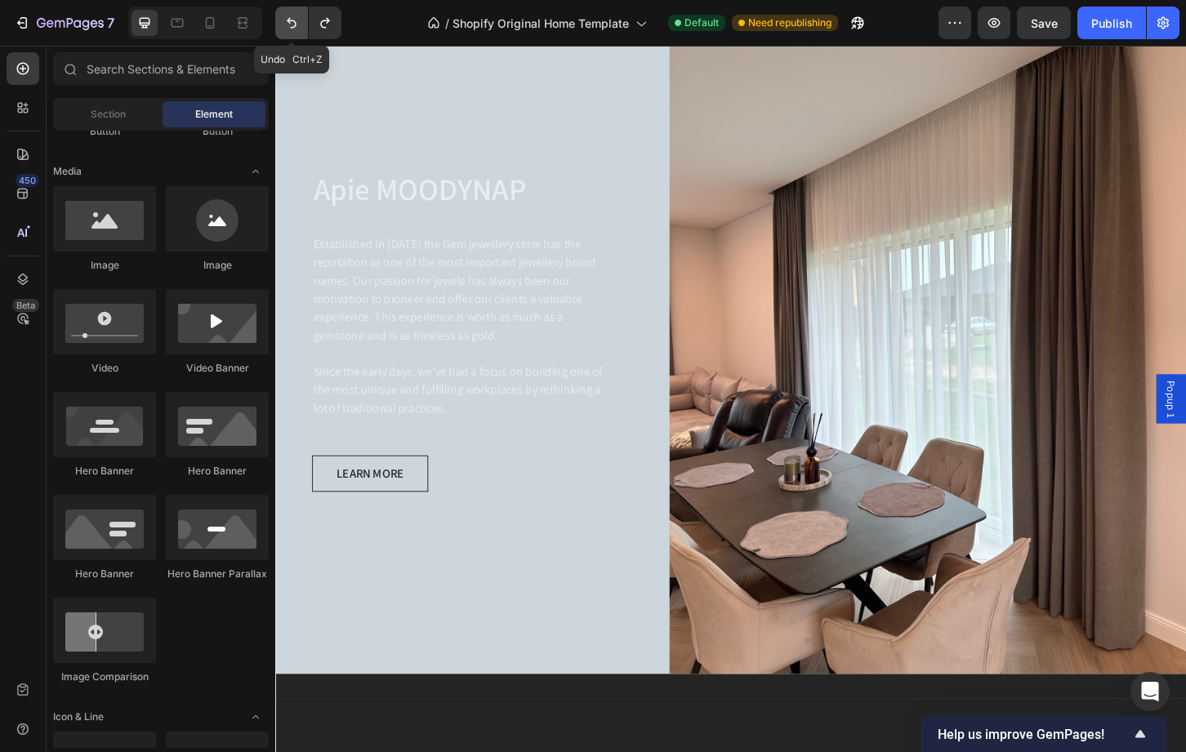
click at [296, 21] on icon "Undo/Redo" at bounding box center [291, 23] width 16 height 16
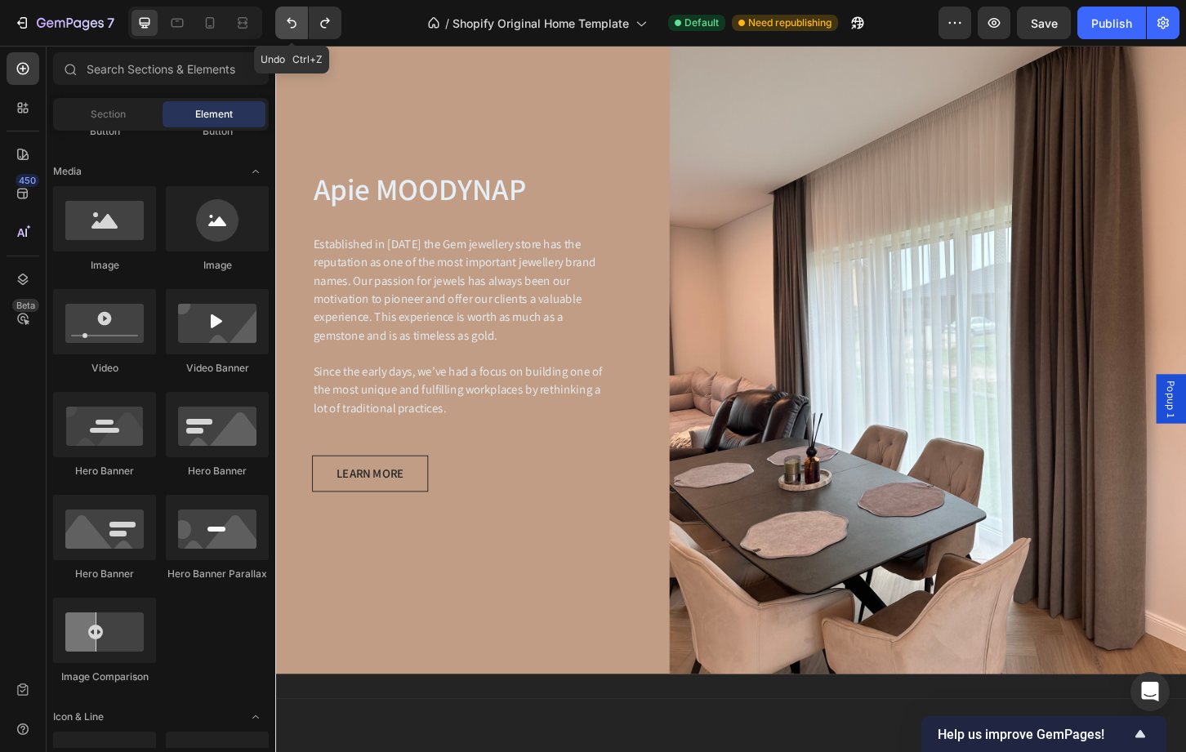
click at [296, 21] on icon "Undo/Redo" at bounding box center [291, 23] width 16 height 16
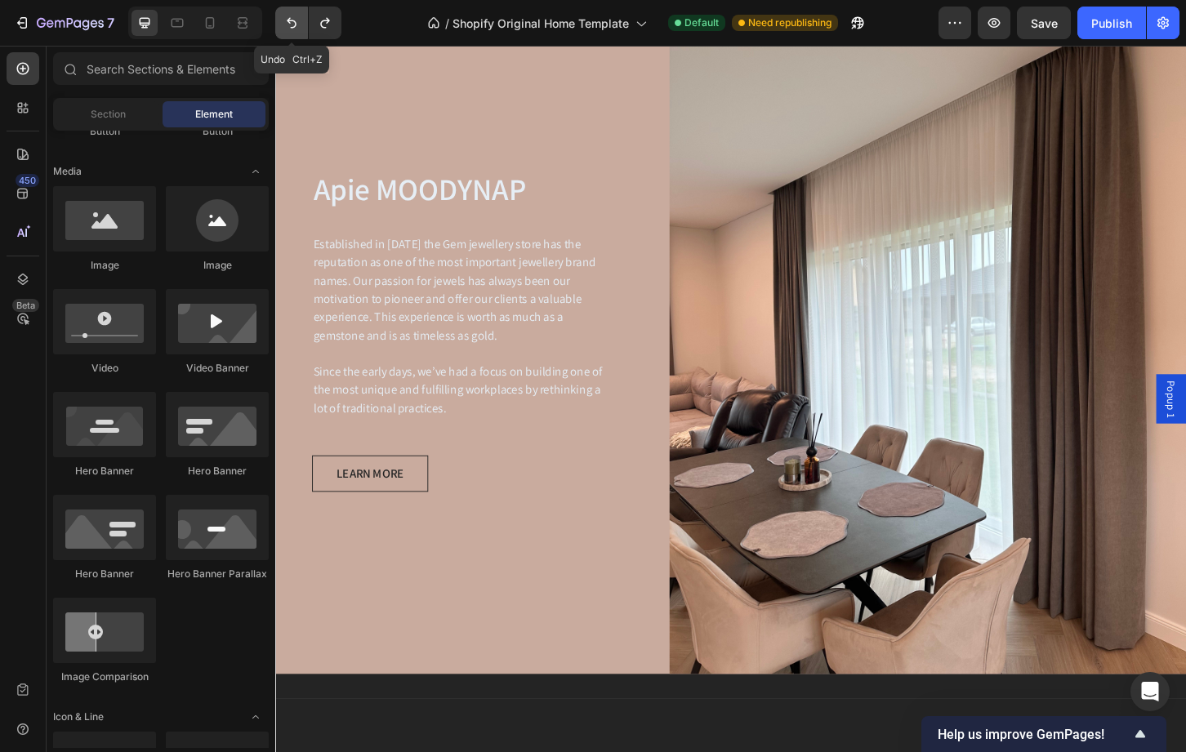
click at [296, 21] on icon "Undo/Redo" at bounding box center [291, 23] width 16 height 16
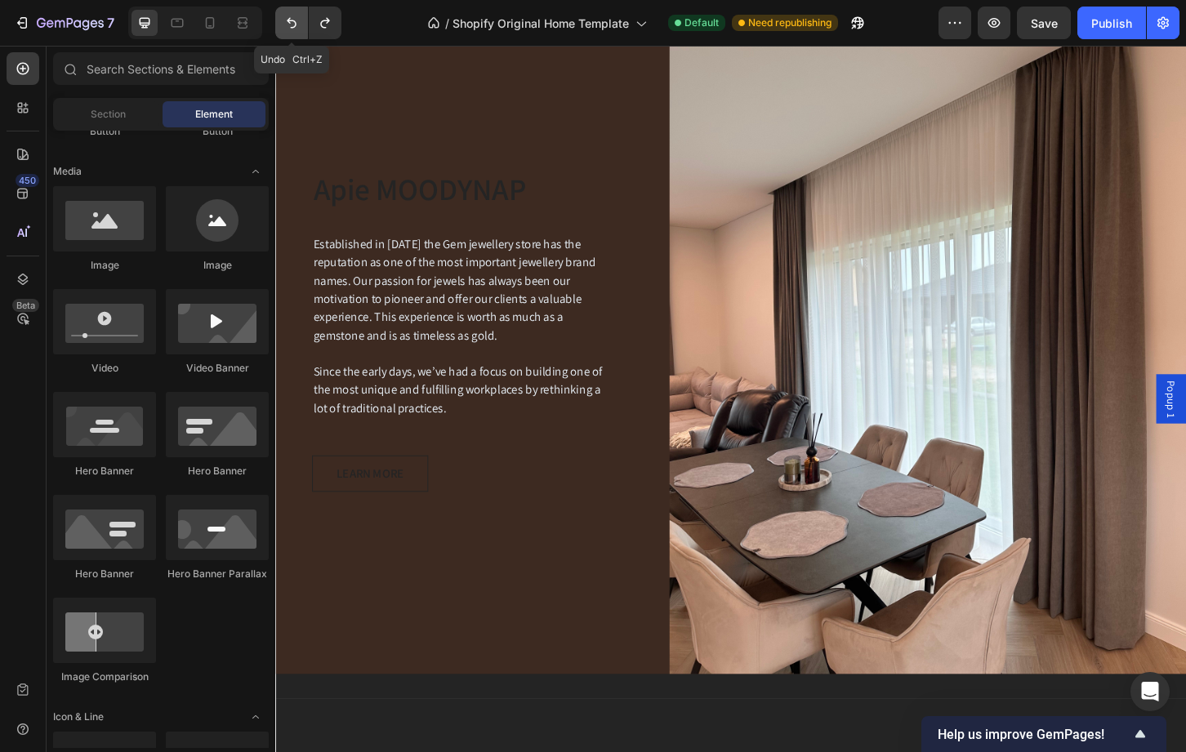
click at [296, 21] on icon "Undo/Redo" at bounding box center [291, 23] width 16 height 16
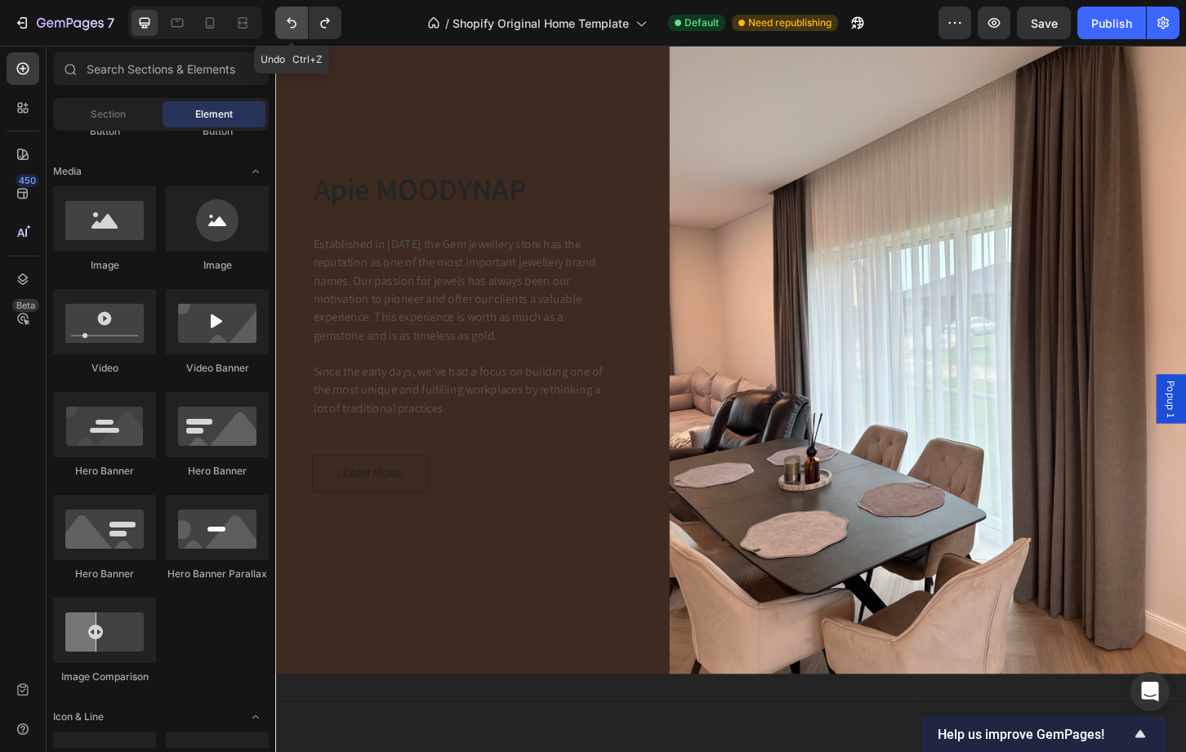
click at [296, 21] on icon "Undo/Redo" at bounding box center [291, 23] width 16 height 16
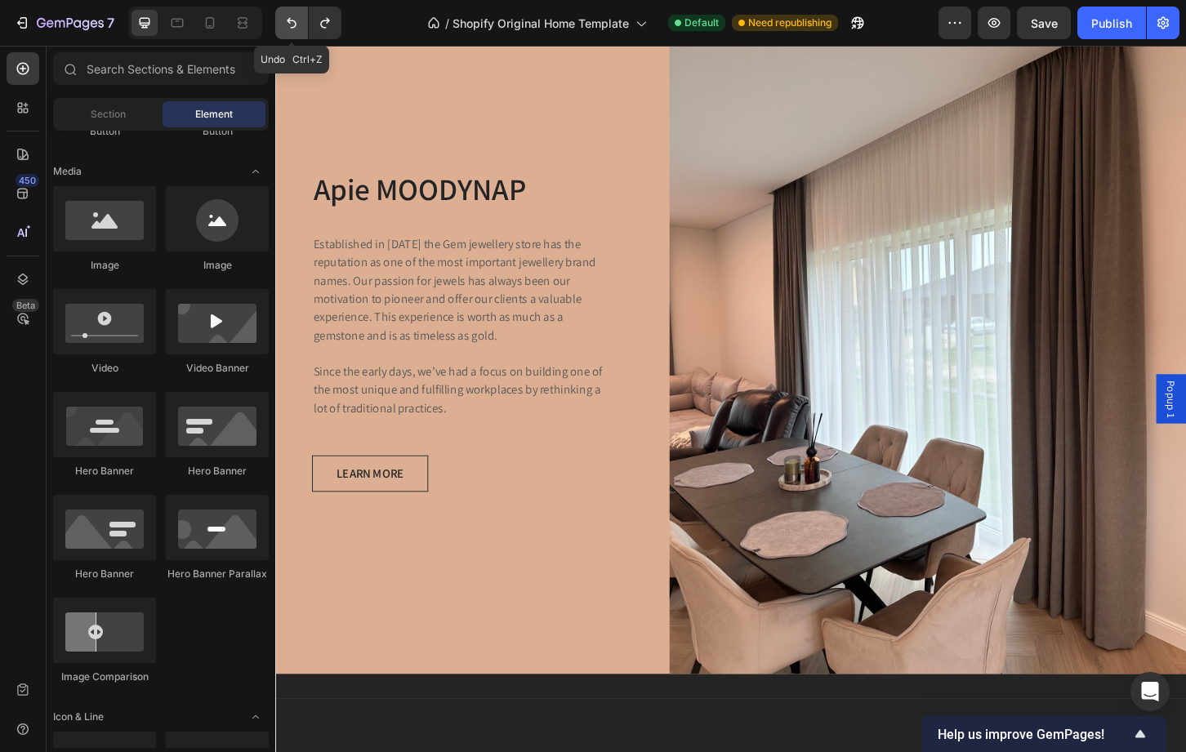
click at [296, 21] on icon "Undo/Redo" at bounding box center [291, 23] width 16 height 16
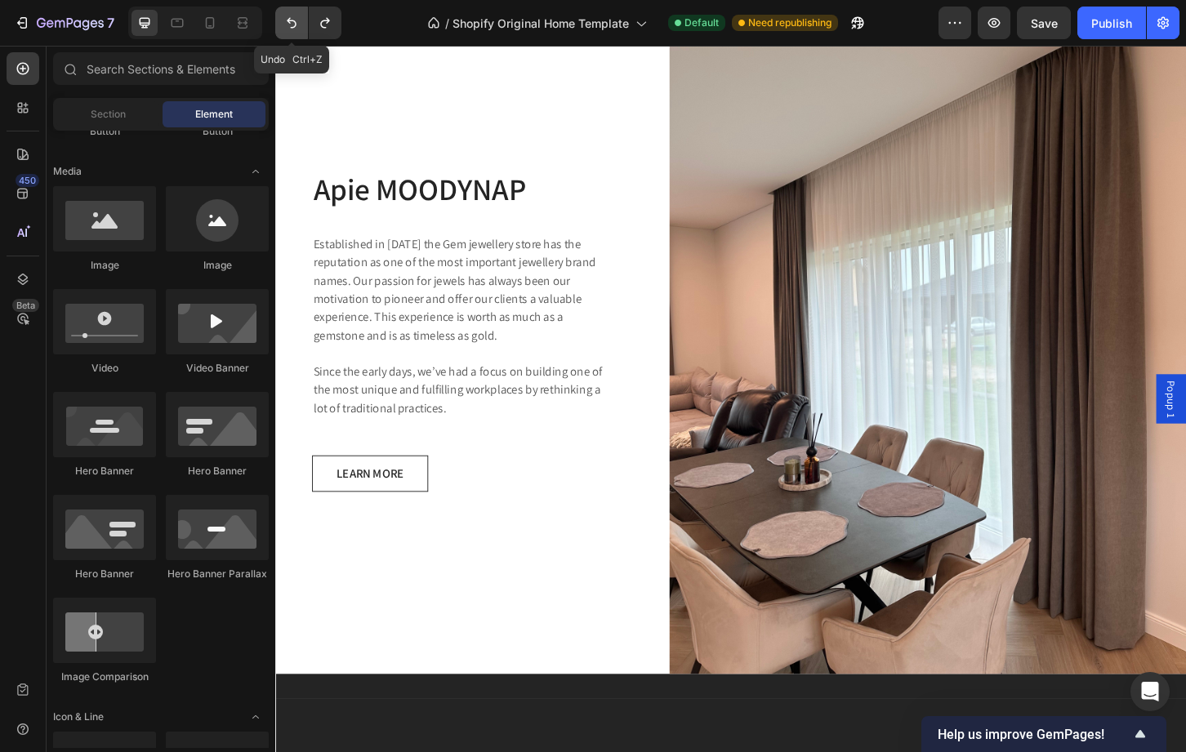
click at [296, 21] on icon "Undo/Redo" at bounding box center [291, 23] width 16 height 16
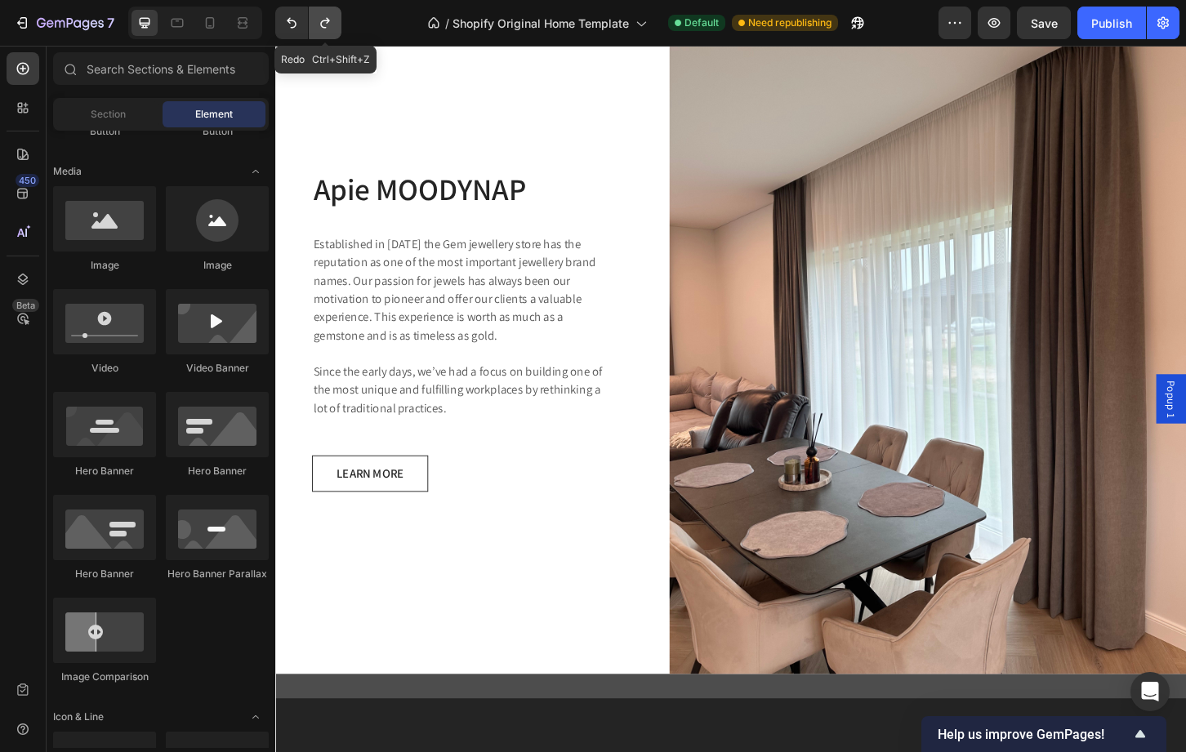
click at [314, 30] on button "Undo/Redo" at bounding box center [325, 23] width 33 height 33
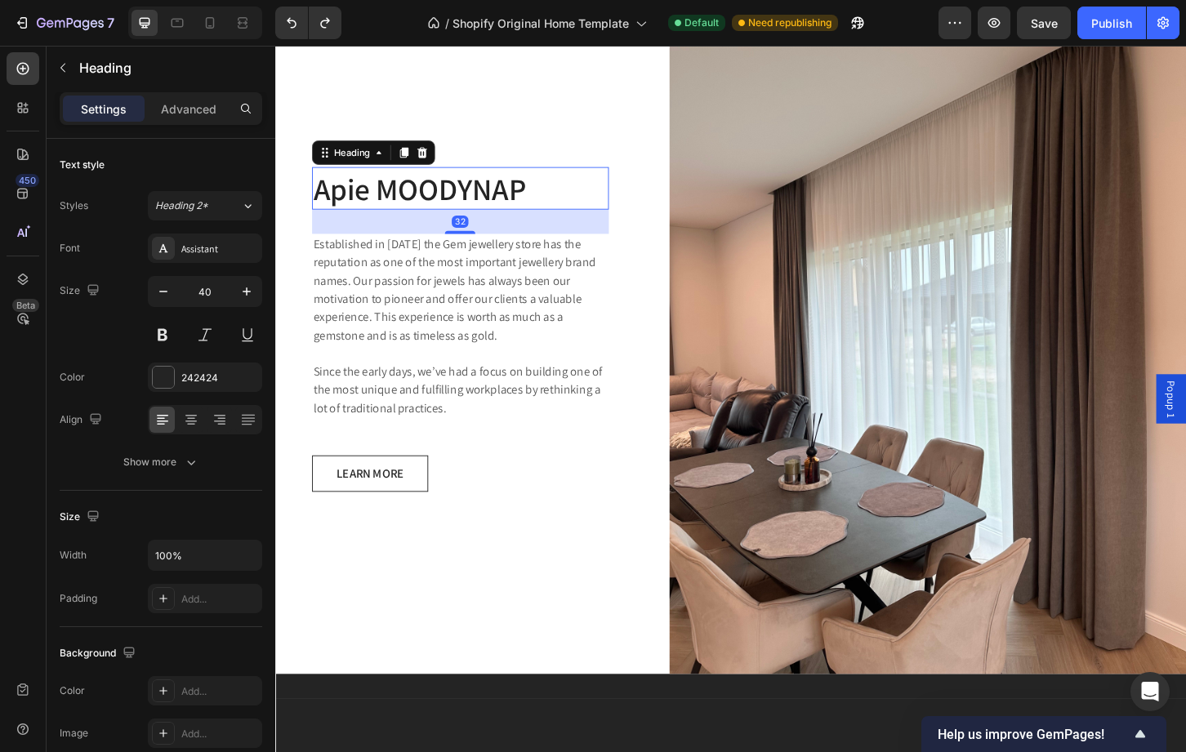
click at [624, 183] on p "Apie MOODYNAP" at bounding box center [474, 199] width 316 height 42
click at [964, 328] on img at bounding box center [977, 351] width 556 height 742
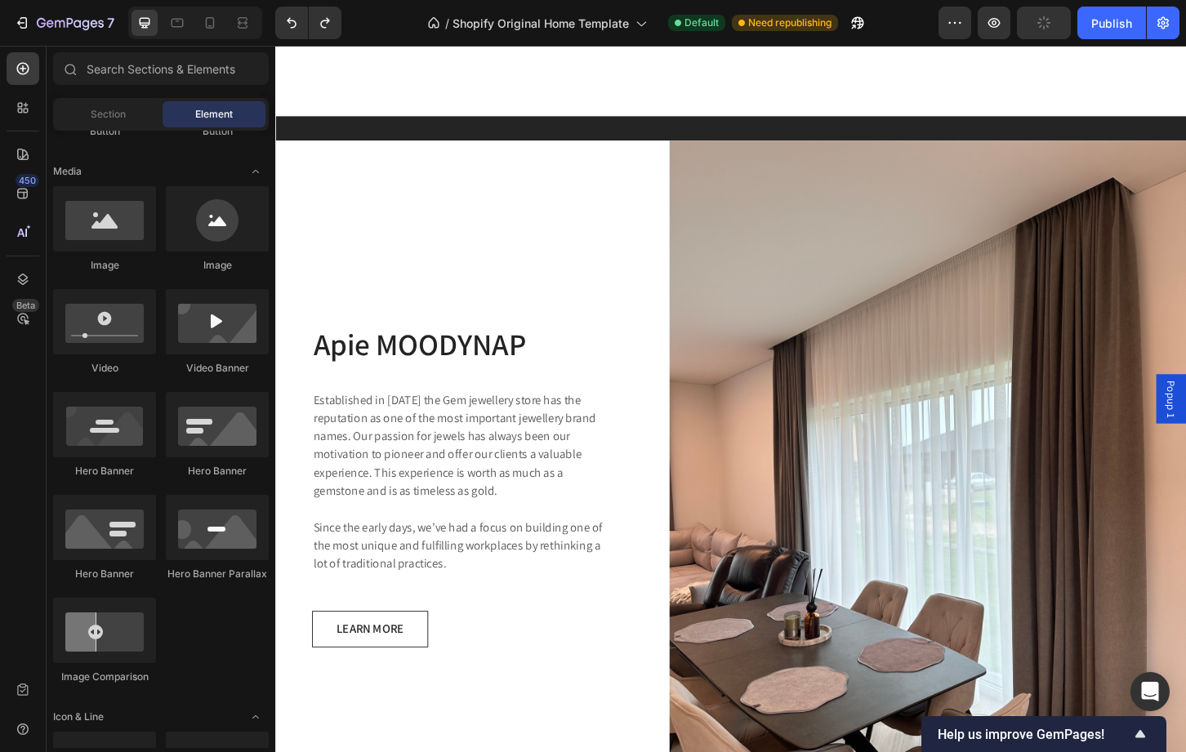
scroll to position [2529, 0]
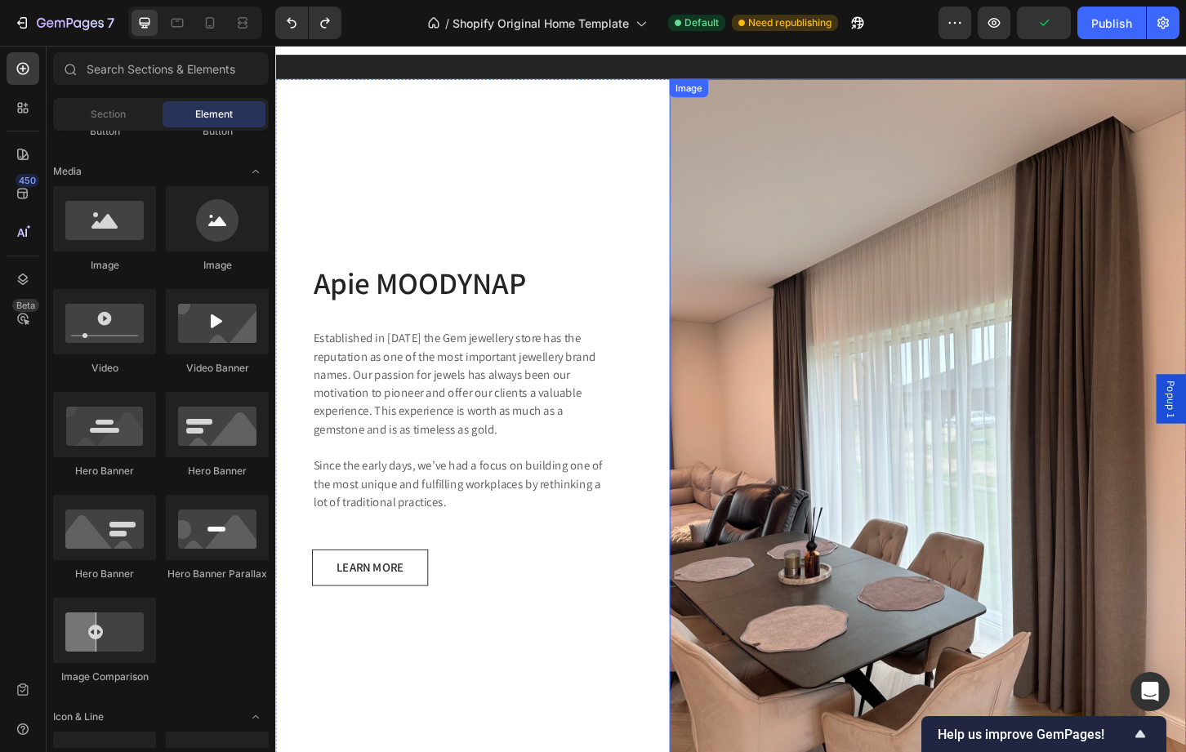
click at [1077, 484] on img at bounding box center [977, 453] width 556 height 742
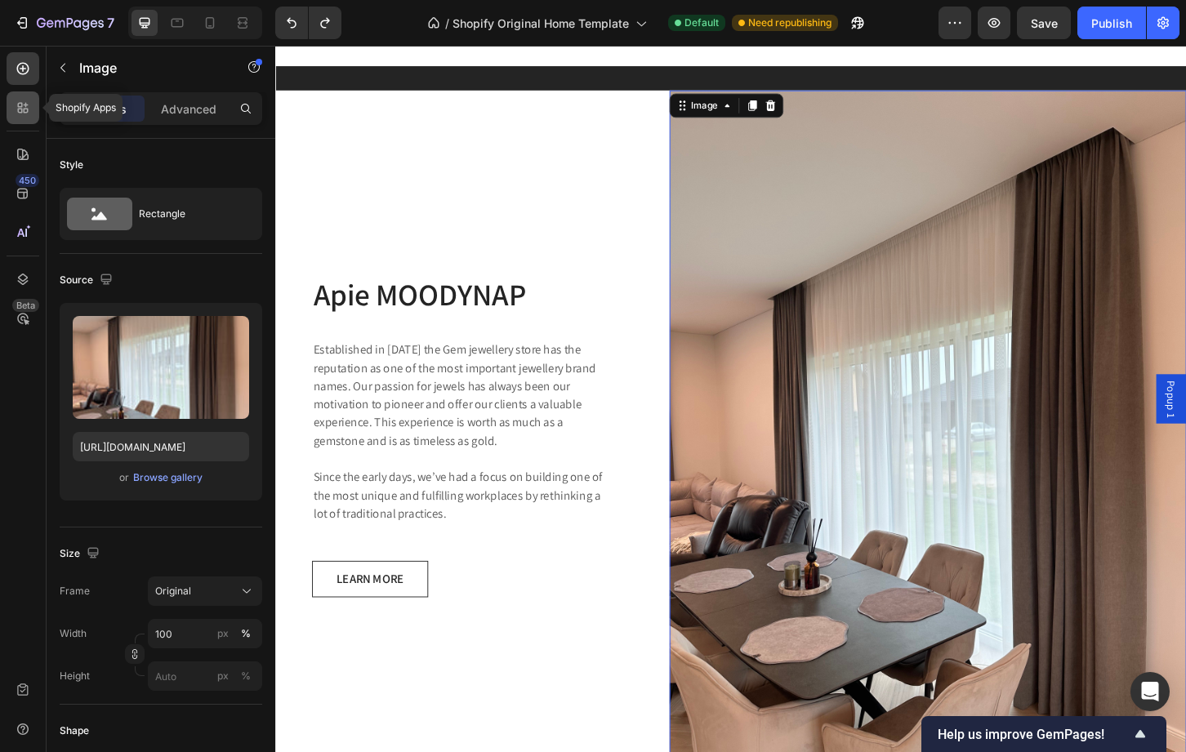
click at [25, 116] on div at bounding box center [23, 107] width 33 height 33
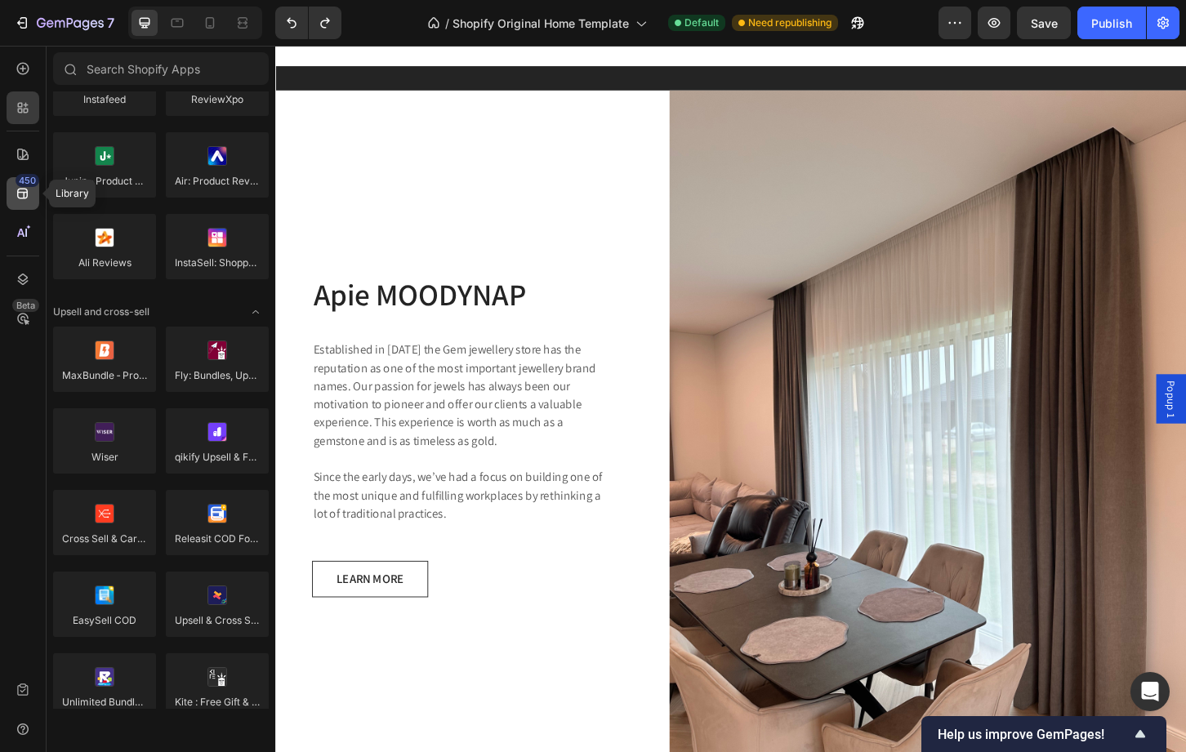
click at [20, 181] on div "450" at bounding box center [28, 180] width 24 height 13
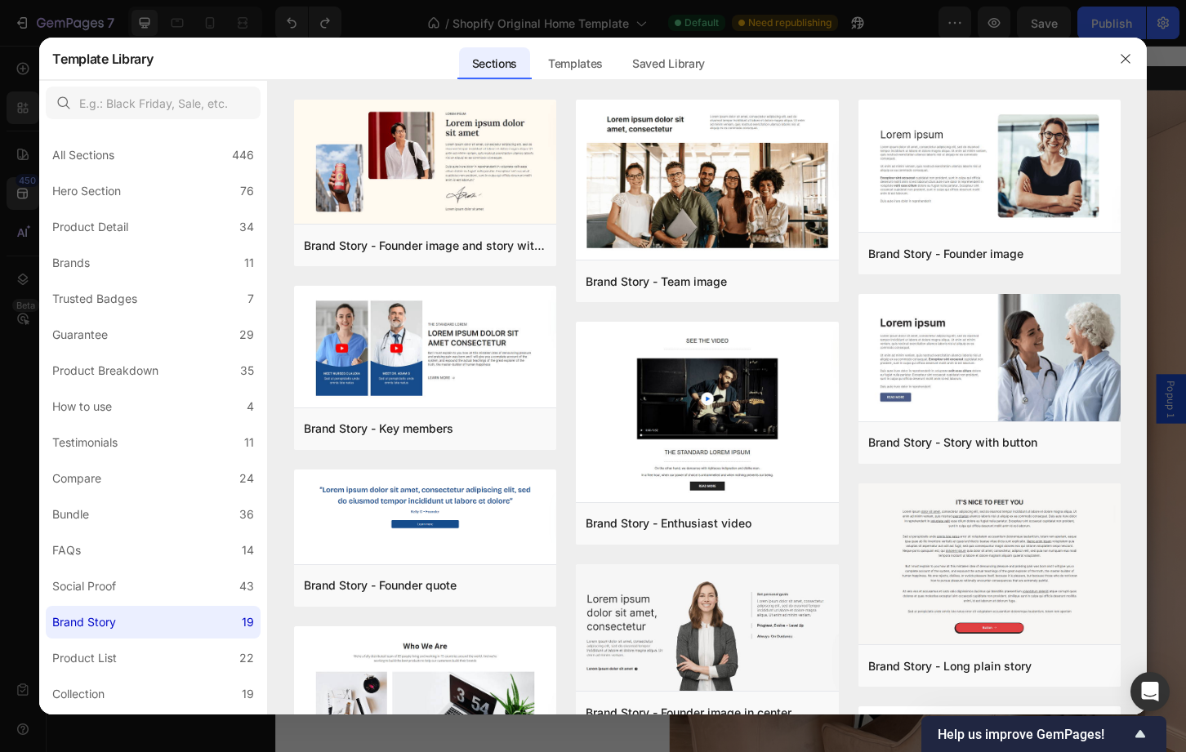
click at [20, 157] on div at bounding box center [593, 376] width 1186 height 752
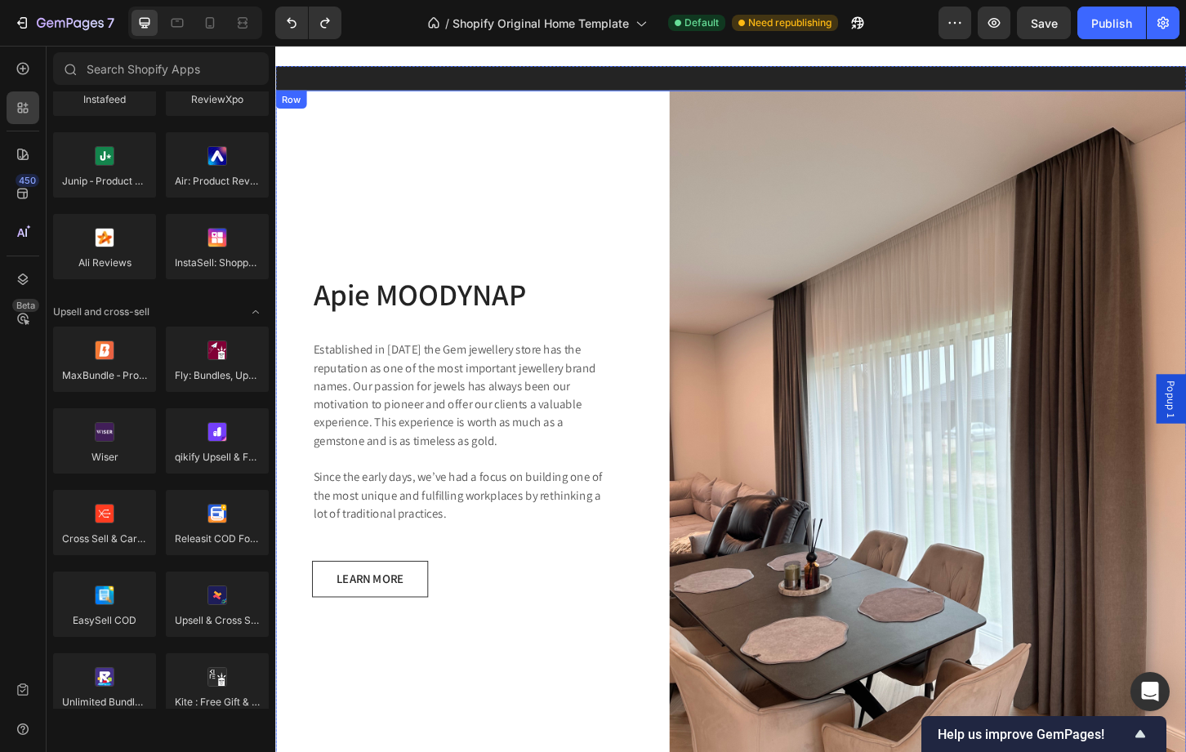
click at [686, 162] on div "Apie MOODYNAP Heading Established in 1920 the Gem jewellery store has the reput…" at bounding box center [765, 465] width 980 height 742
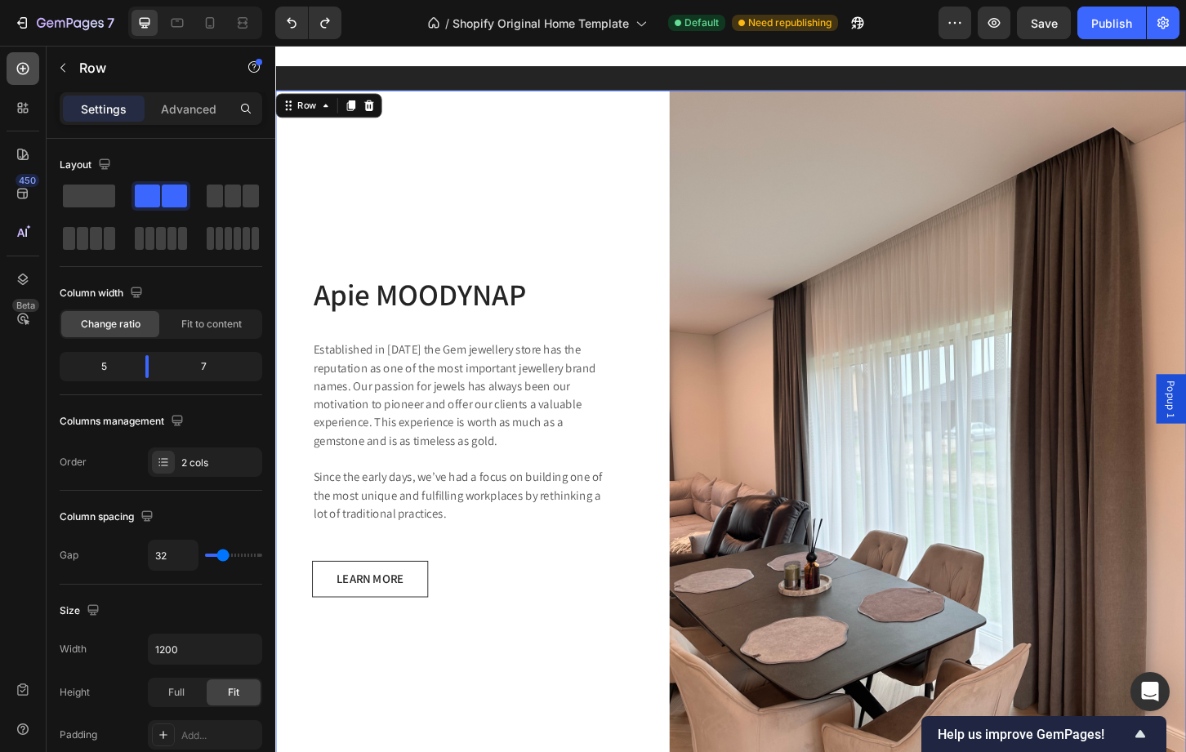
click at [24, 65] on icon at bounding box center [23, 68] width 16 height 16
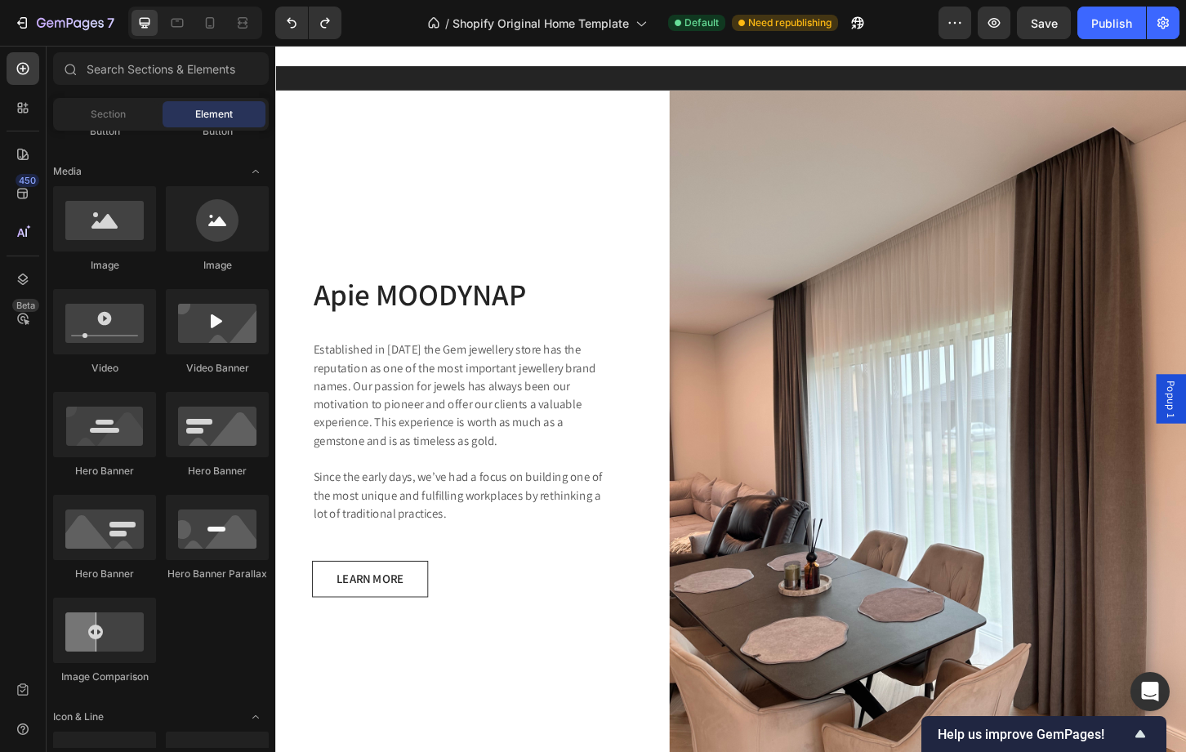
click at [263, 634] on div "Image Image Video Video Banner Hero Banner Hero Banner Hero Banner Hero Banner …" at bounding box center [161, 442] width 216 height 513
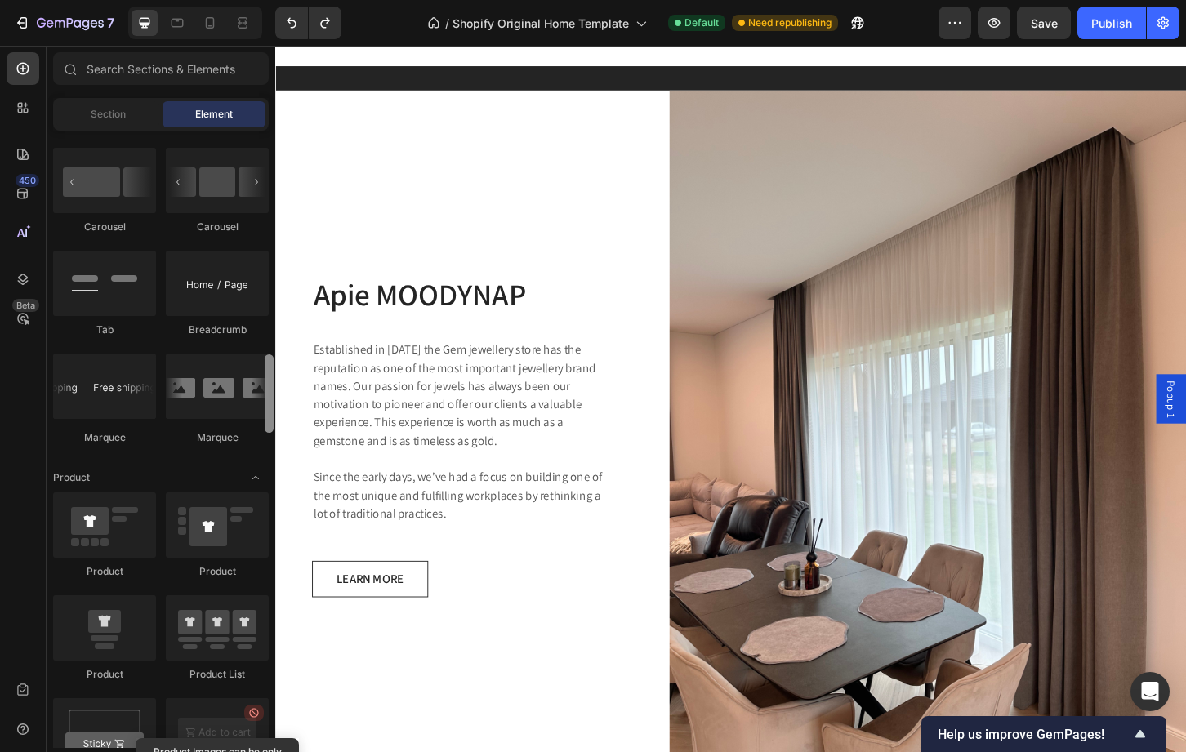
scroll to position [1747, 0]
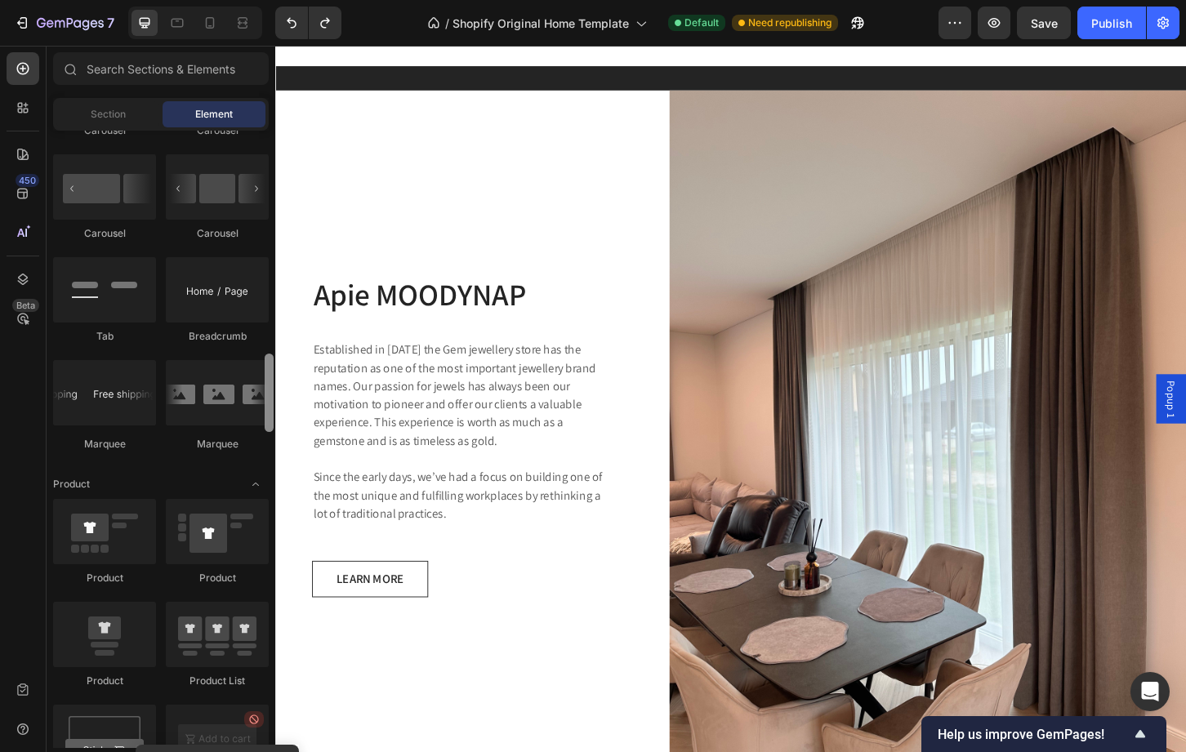
drag, startPoint x: 270, startPoint y: 308, endPoint x: 260, endPoint y: 419, distance: 111.5
click at [260, 419] on div "Layout Row Row Row Row Text Heading Text Block Button Button Button Media Image…" at bounding box center [161, 439] width 229 height 617
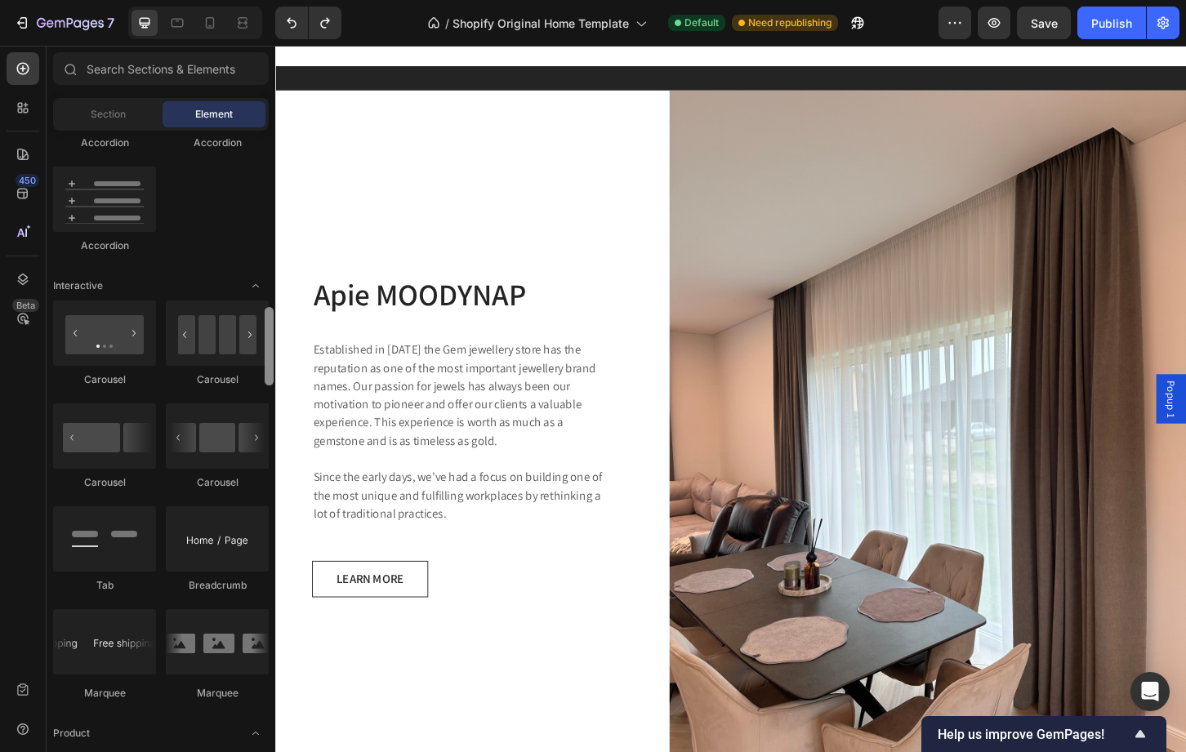
scroll to position [1485, 0]
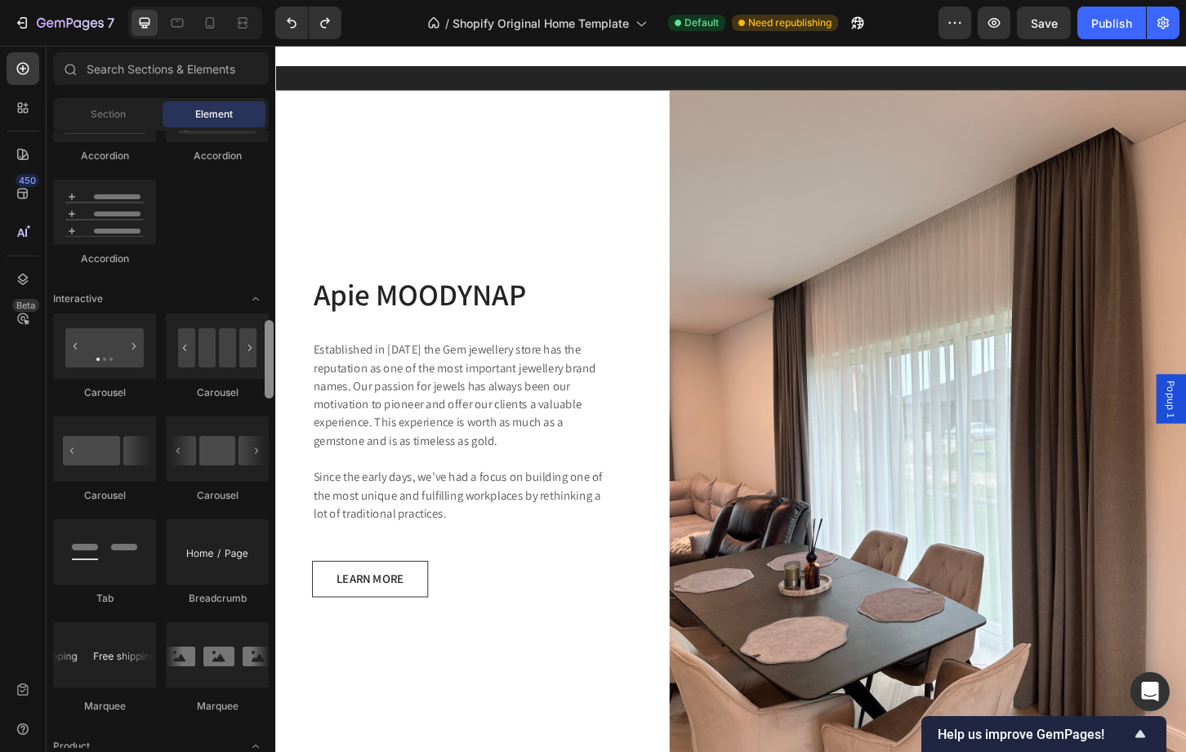
drag, startPoint x: 271, startPoint y: 402, endPoint x: 272, endPoint y: 368, distance: 33.5
click at [272, 368] on div at bounding box center [269, 359] width 9 height 78
click at [112, 456] on div at bounding box center [104, 449] width 103 height 65
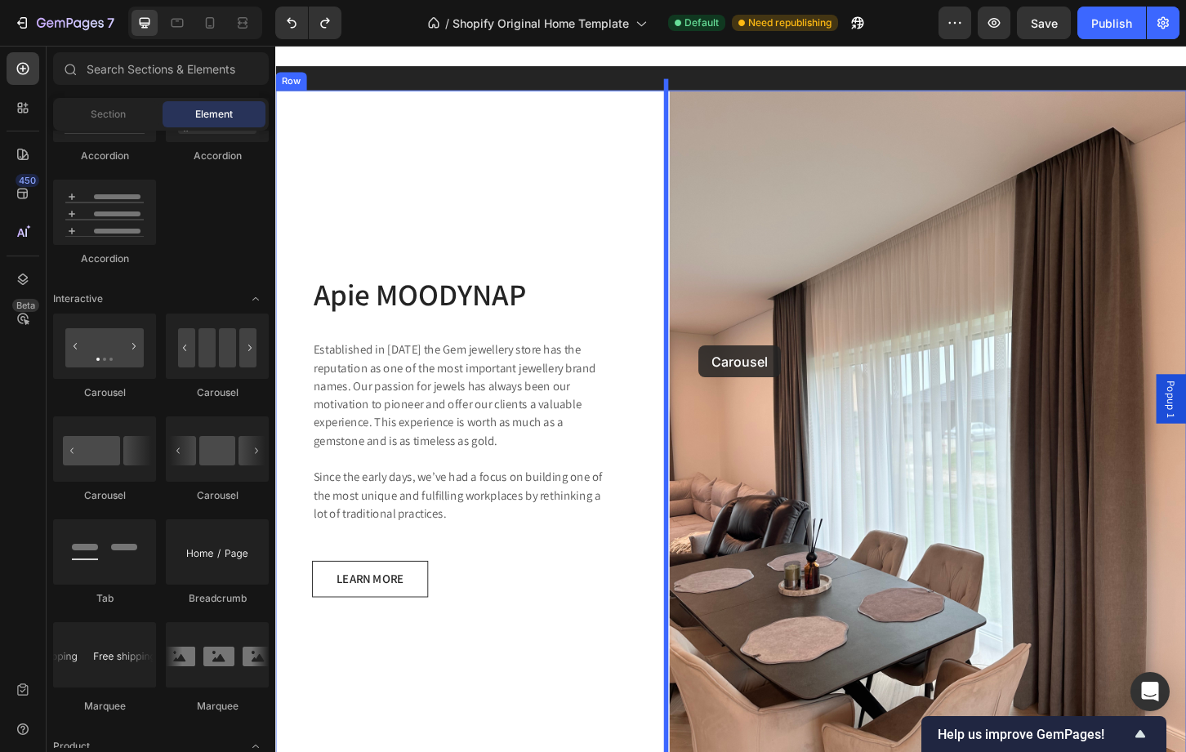
drag, startPoint x: 387, startPoint y: 501, endPoint x: 731, endPoint y: 368, distance: 368.7
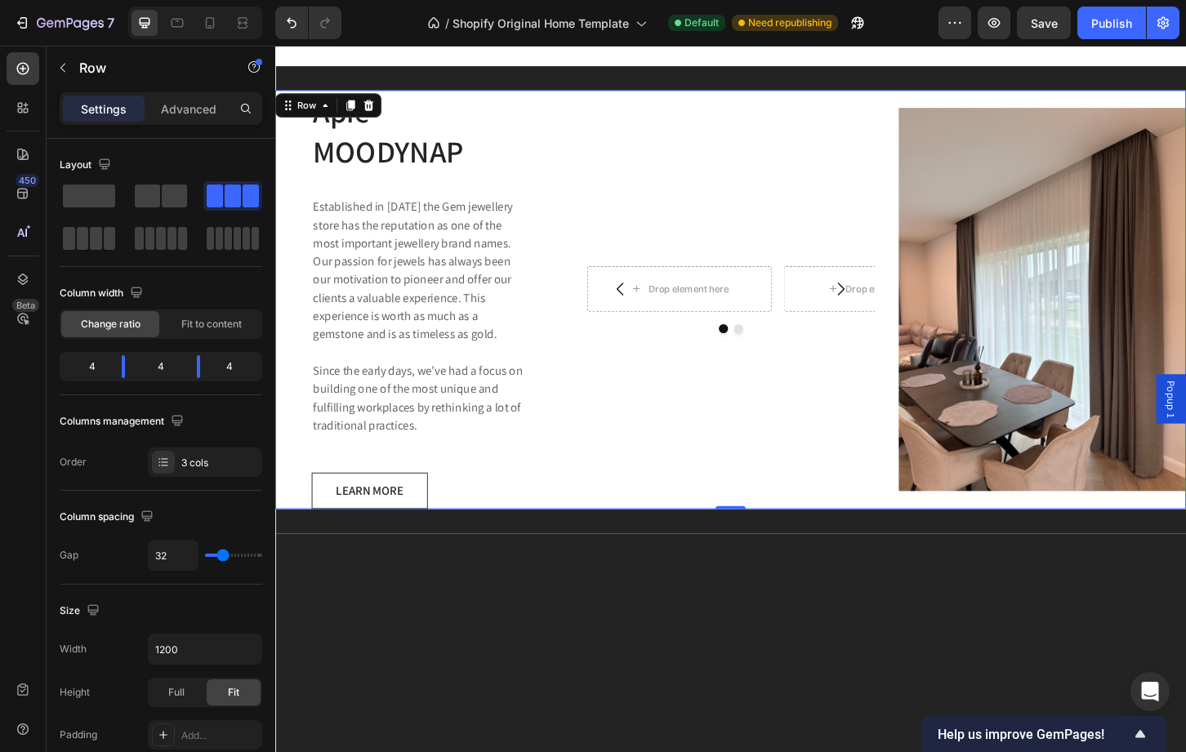
click at [662, 407] on div "Drop element here Drop element here Carousel" at bounding box center [766, 319] width 310 height 451
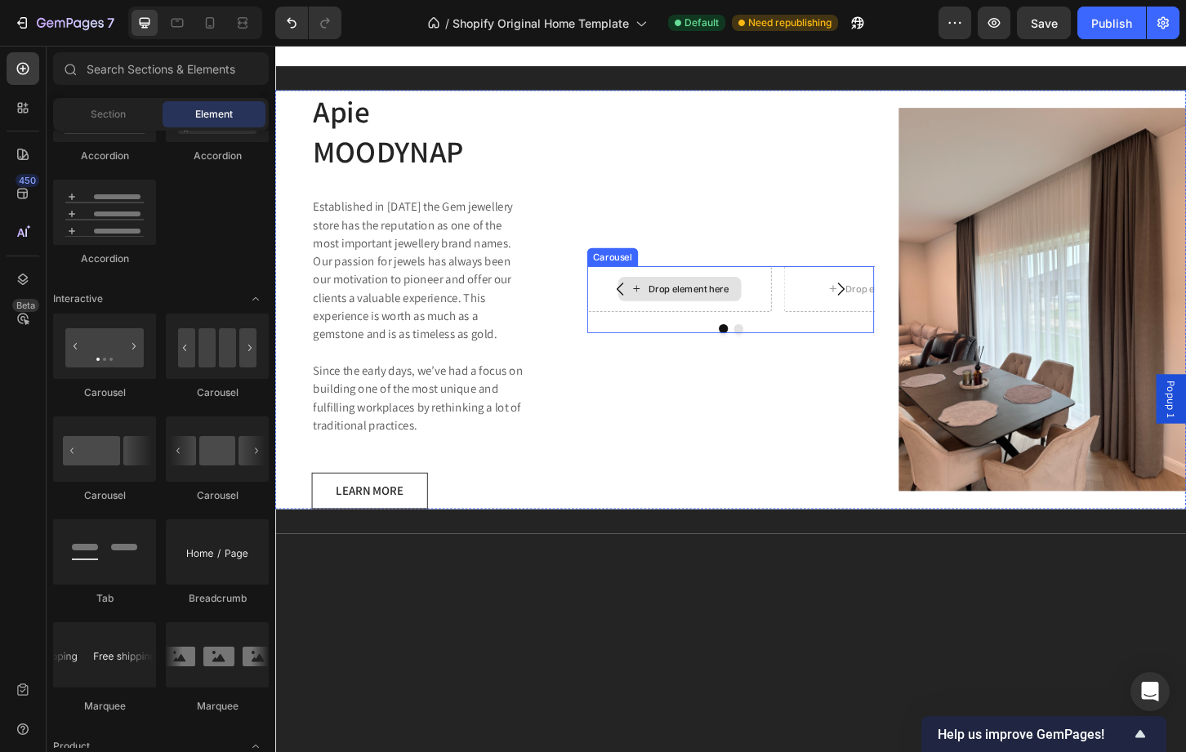
click at [689, 301] on div "Drop element here" at bounding box center [720, 307] width 87 height 13
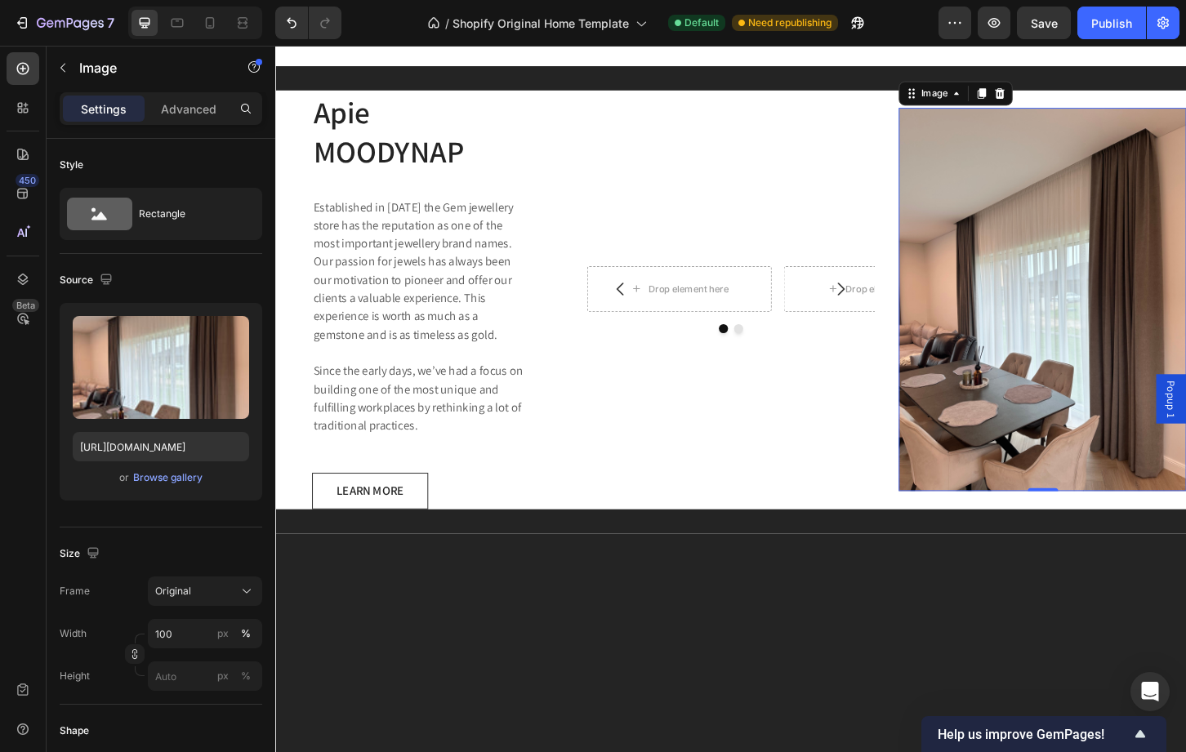
click at [1034, 285] on img at bounding box center [1101, 319] width 310 height 412
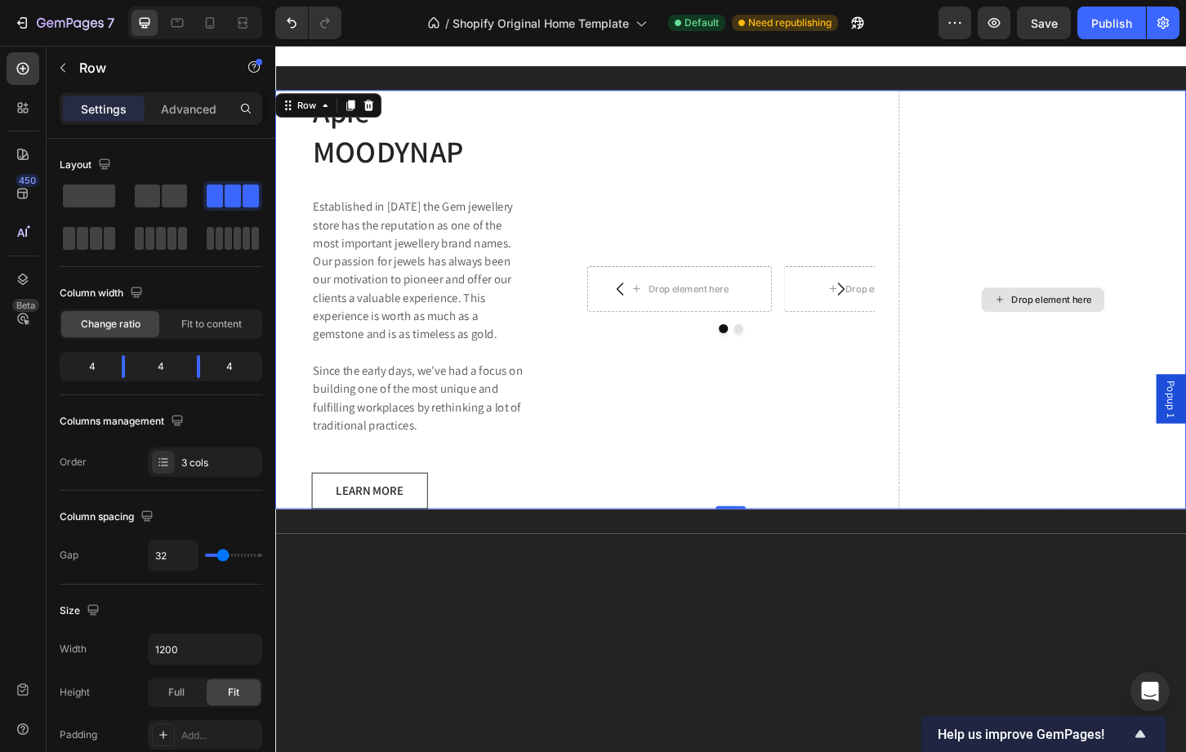
click at [984, 210] on div "Drop element here" at bounding box center [1101, 319] width 310 height 451
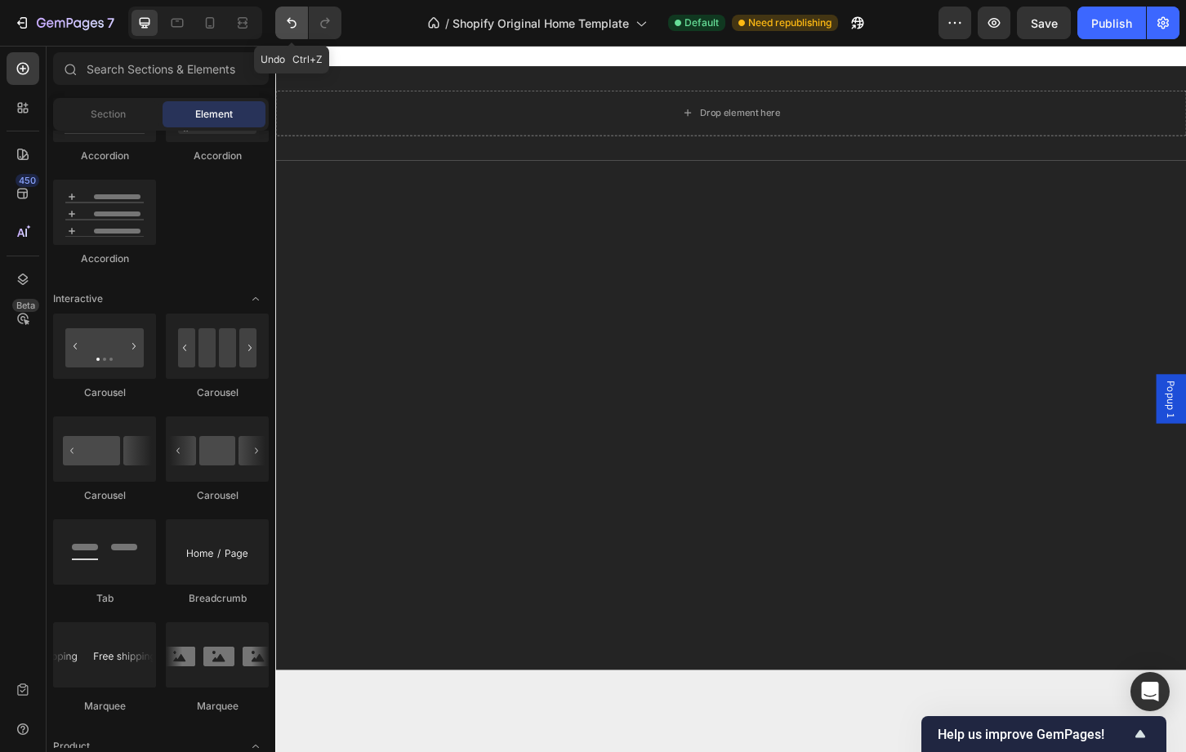
click at [285, 23] on icon "Undo/Redo" at bounding box center [291, 23] width 16 height 16
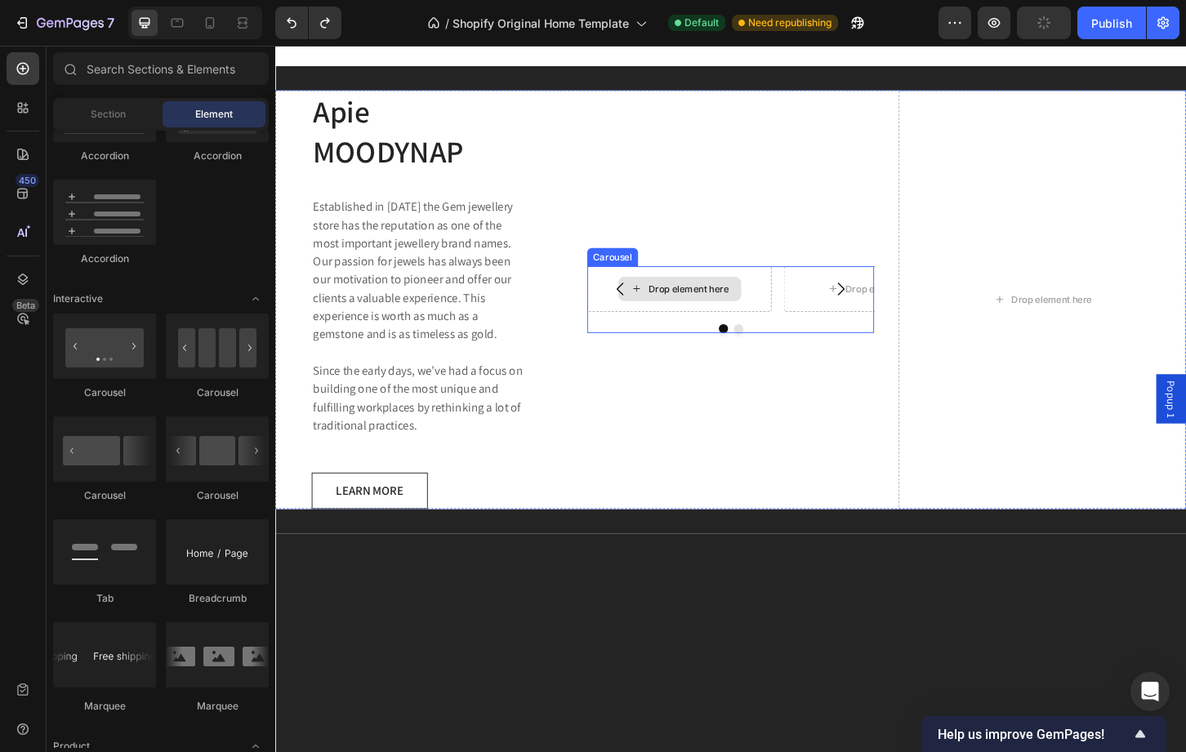
click at [725, 301] on div "Drop element here" at bounding box center [720, 307] width 87 height 13
click at [694, 301] on div "Drop element here" at bounding box center [720, 307] width 87 height 13
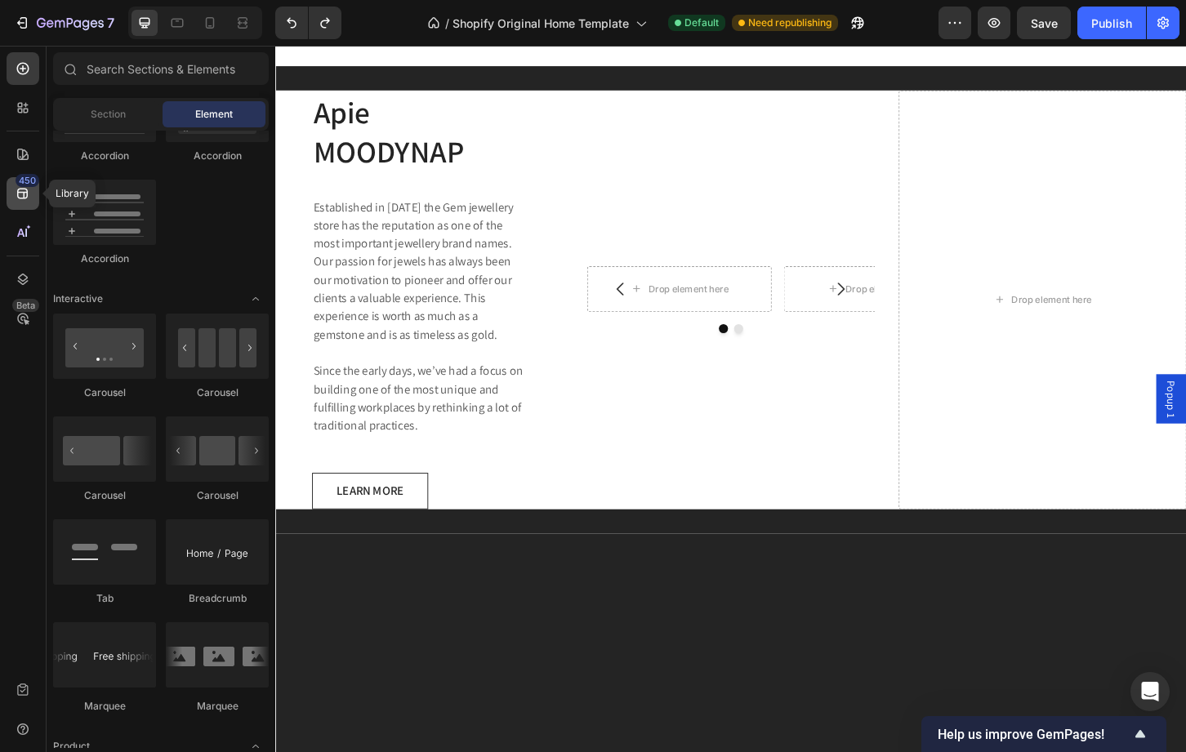
click at [20, 189] on icon at bounding box center [22, 194] width 11 height 11
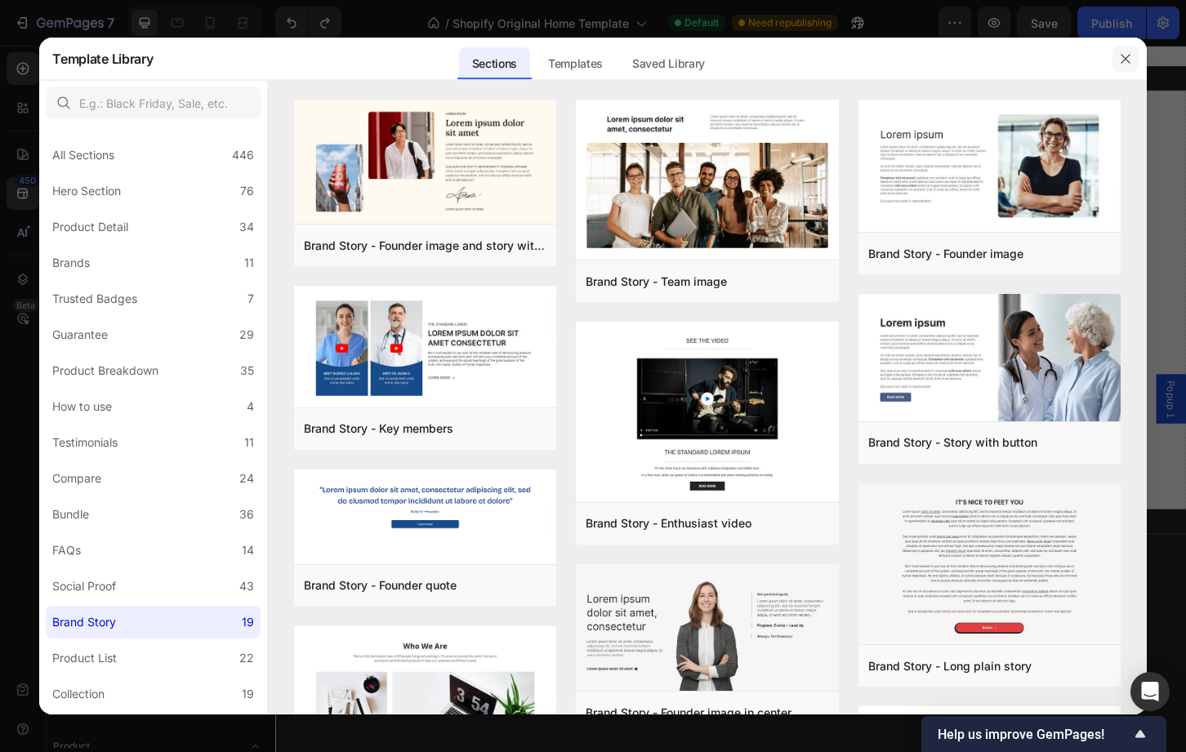
click at [1133, 55] on button "button" at bounding box center [1125, 59] width 26 height 26
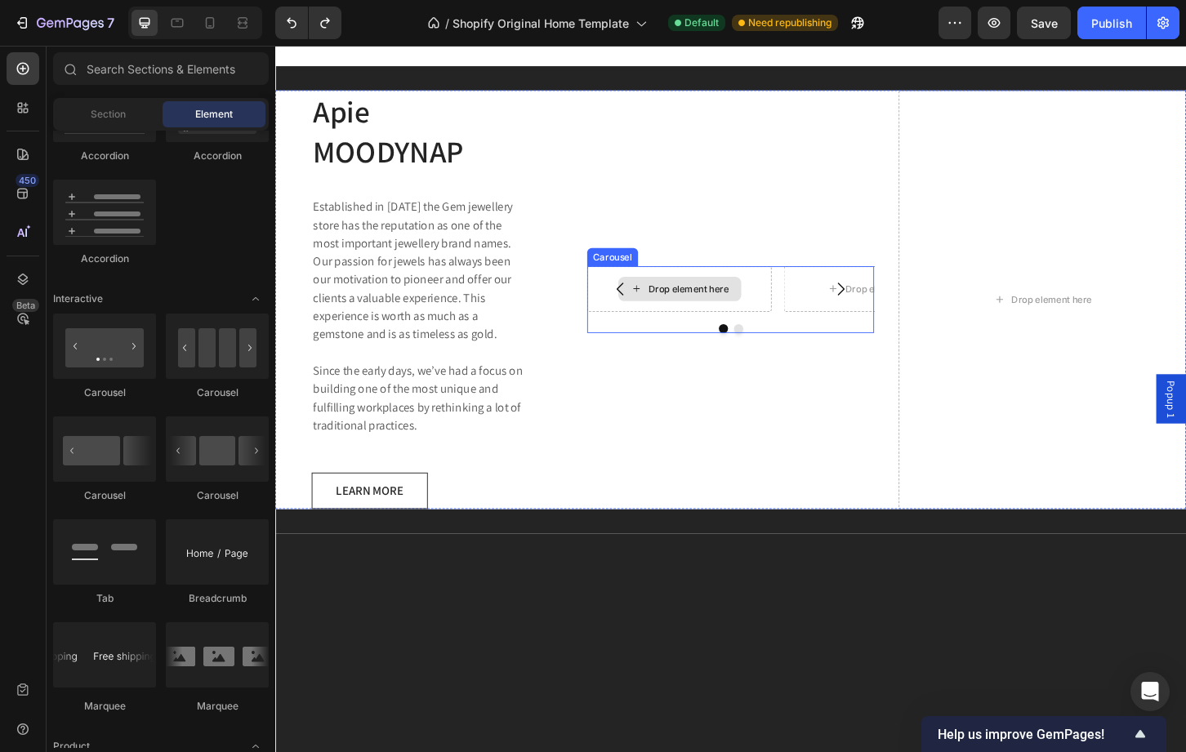
click at [690, 301] on div "Drop element here" at bounding box center [720, 307] width 87 height 13
click at [877, 298] on icon "Carousel Next Arrow" at bounding box center [884, 308] width 20 height 20
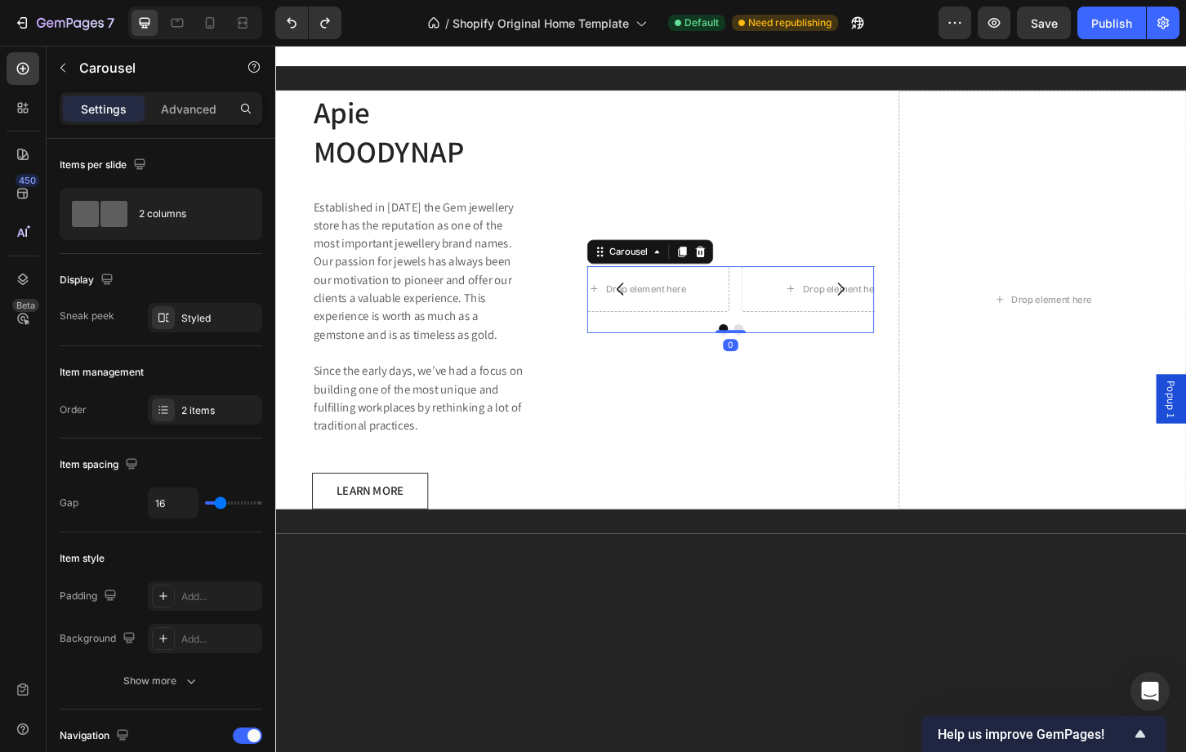
click at [877, 298] on icon "Carousel Next Arrow" at bounding box center [884, 308] width 20 height 20
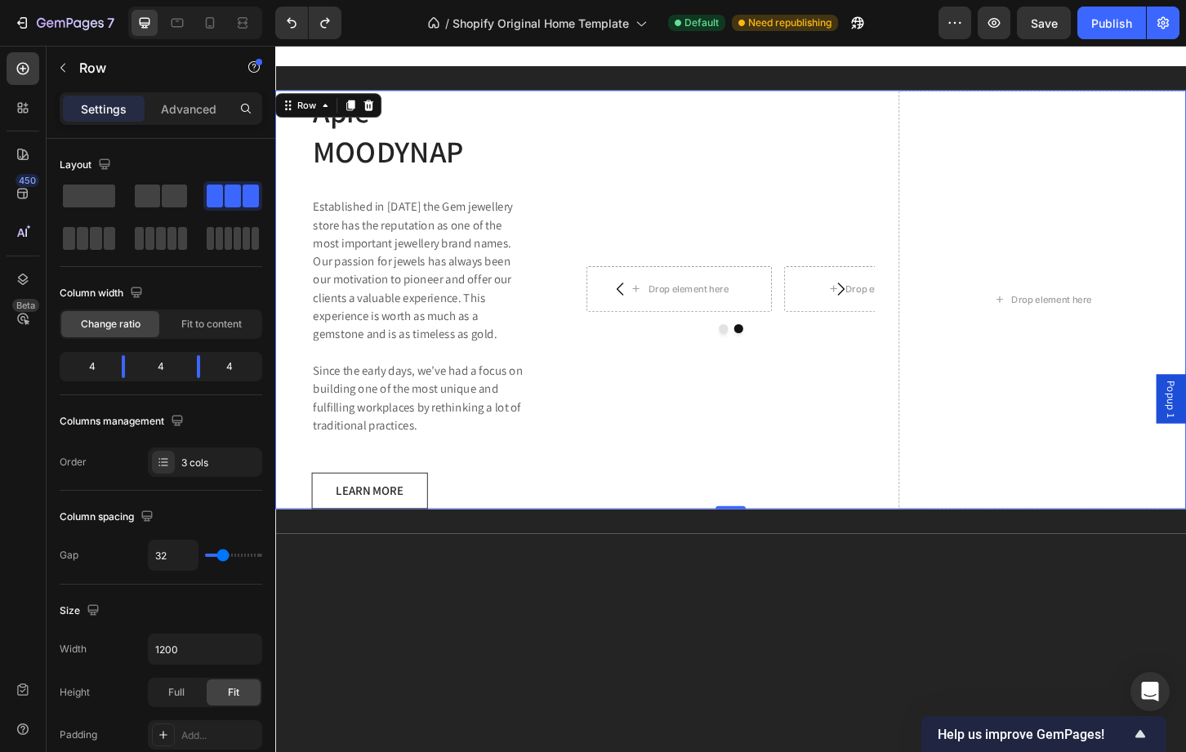
click at [816, 169] on div "Drop element here Drop element here Carousel" at bounding box center [766, 319] width 310 height 451
click at [952, 167] on div "Drop element here" at bounding box center [1101, 319] width 310 height 451
click at [835, 177] on div "Drop element here Drop element here Carousel" at bounding box center [766, 319] width 310 height 451
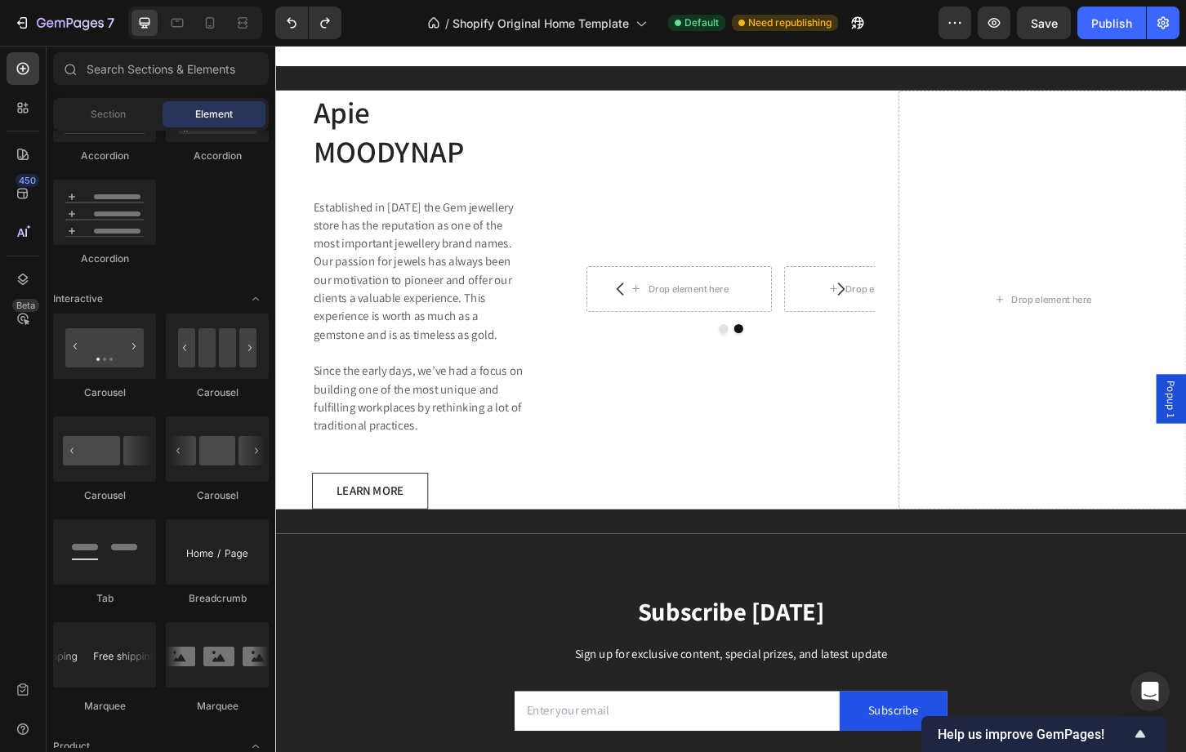
scroll to position [2362, 0]
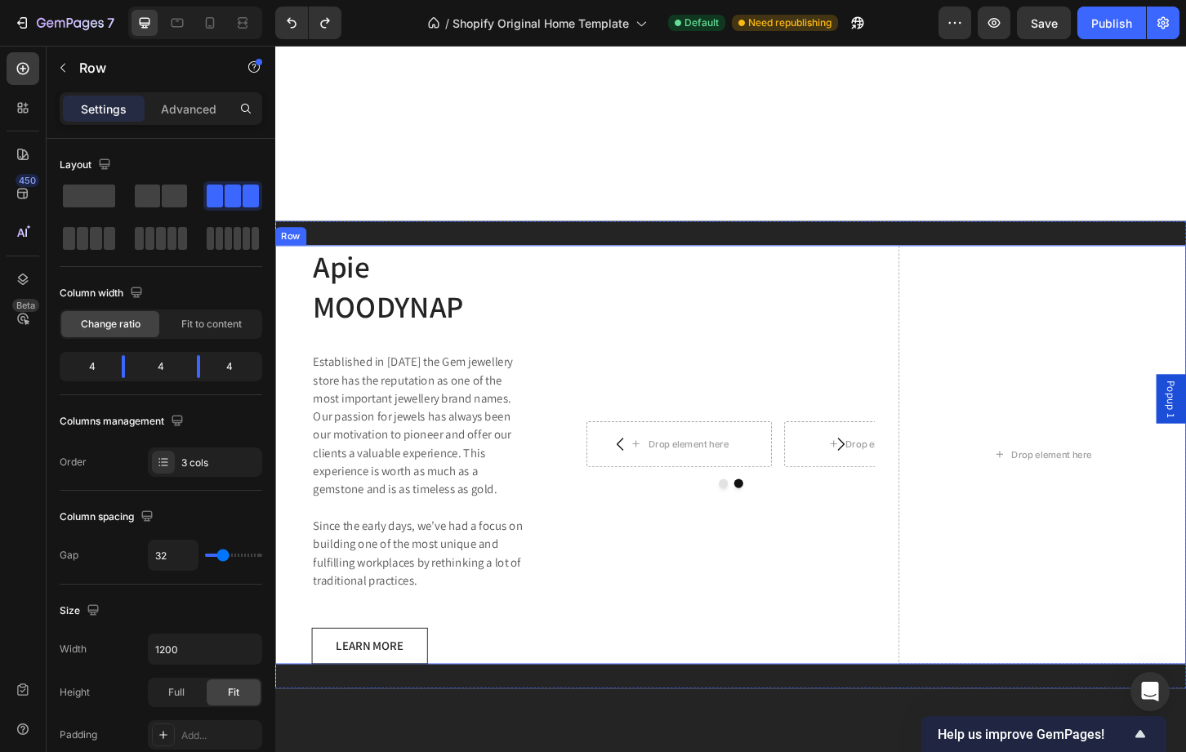
click at [871, 378] on div "Drop element here Drop element here Carousel" at bounding box center [766, 486] width 310 height 451
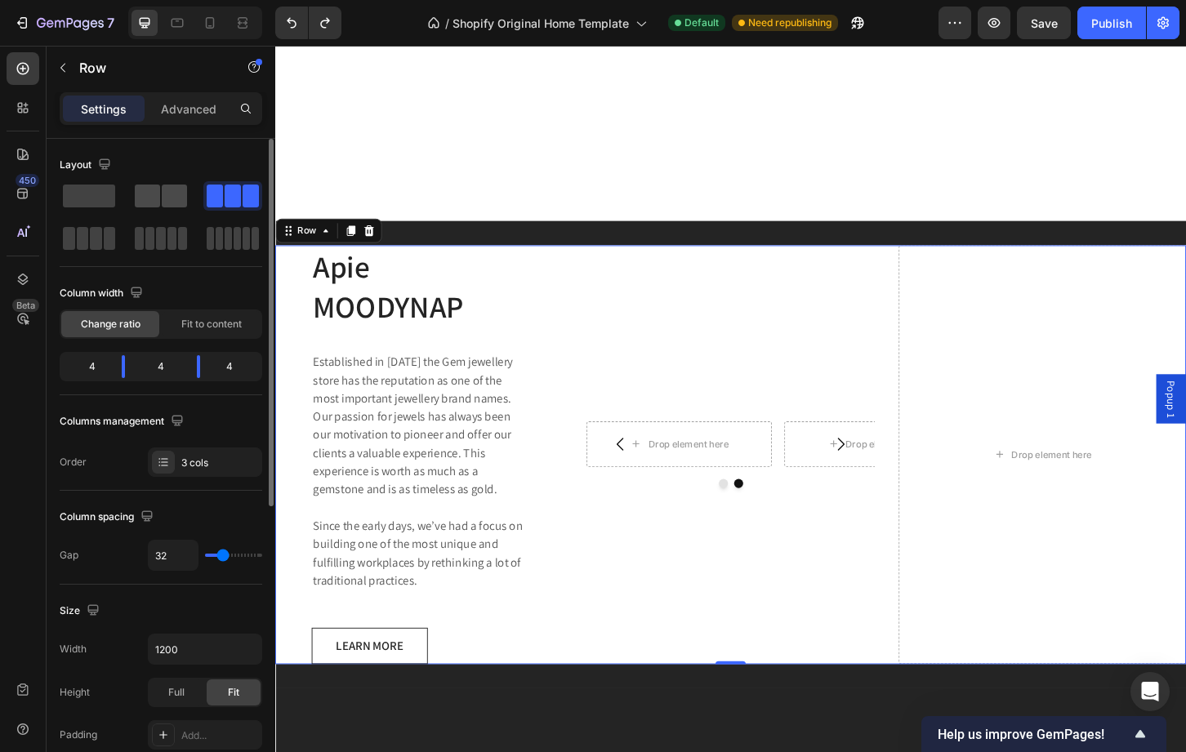
click at [183, 193] on span at bounding box center [174, 196] width 25 height 23
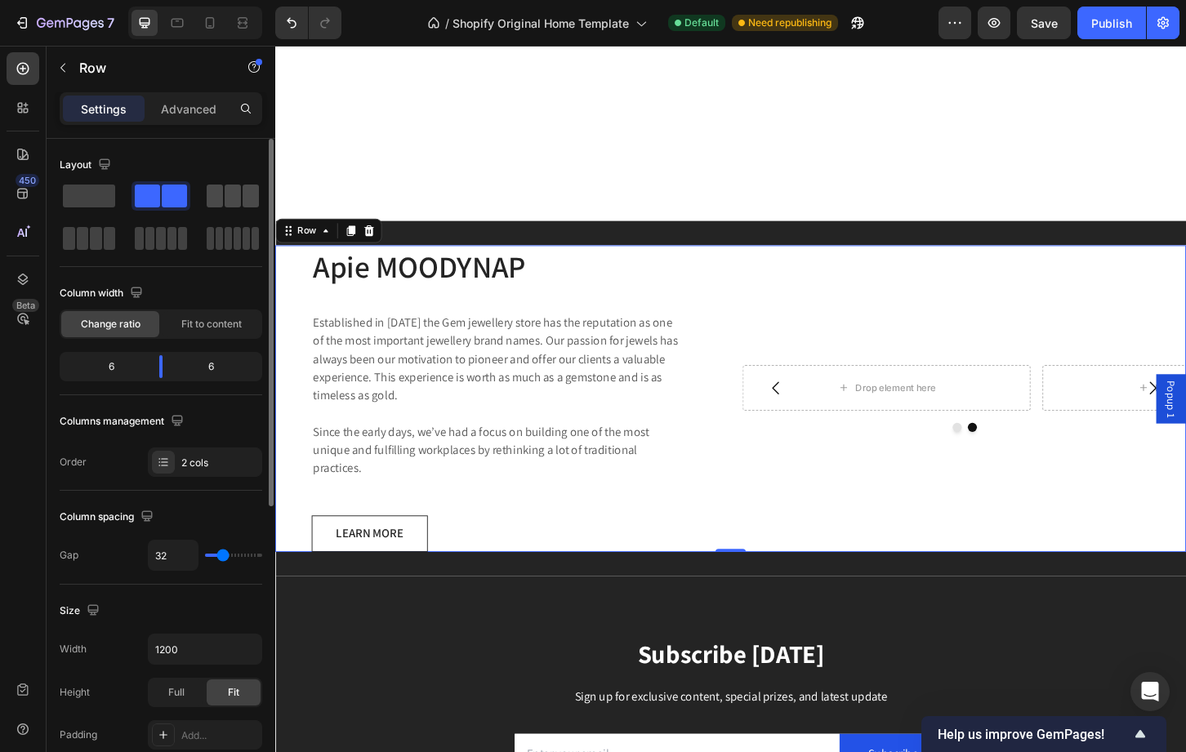
click at [240, 192] on span at bounding box center [233, 196] width 16 height 23
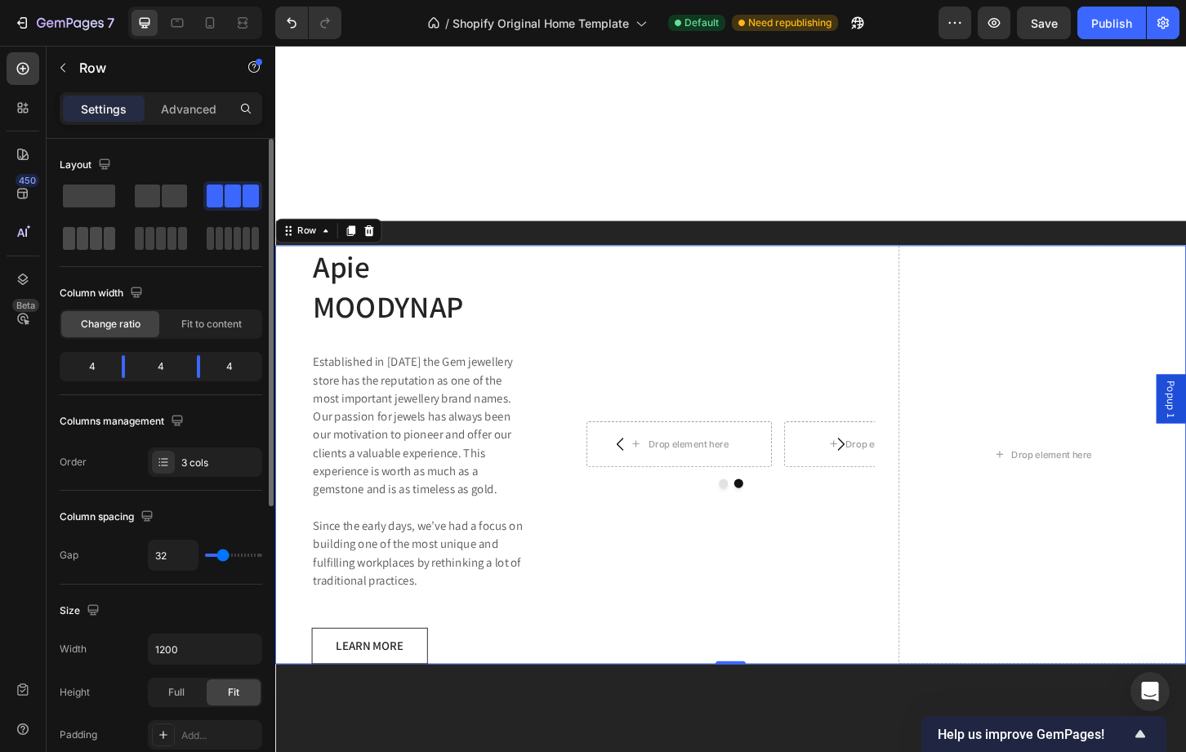
click at [94, 234] on span at bounding box center [96, 238] width 12 height 23
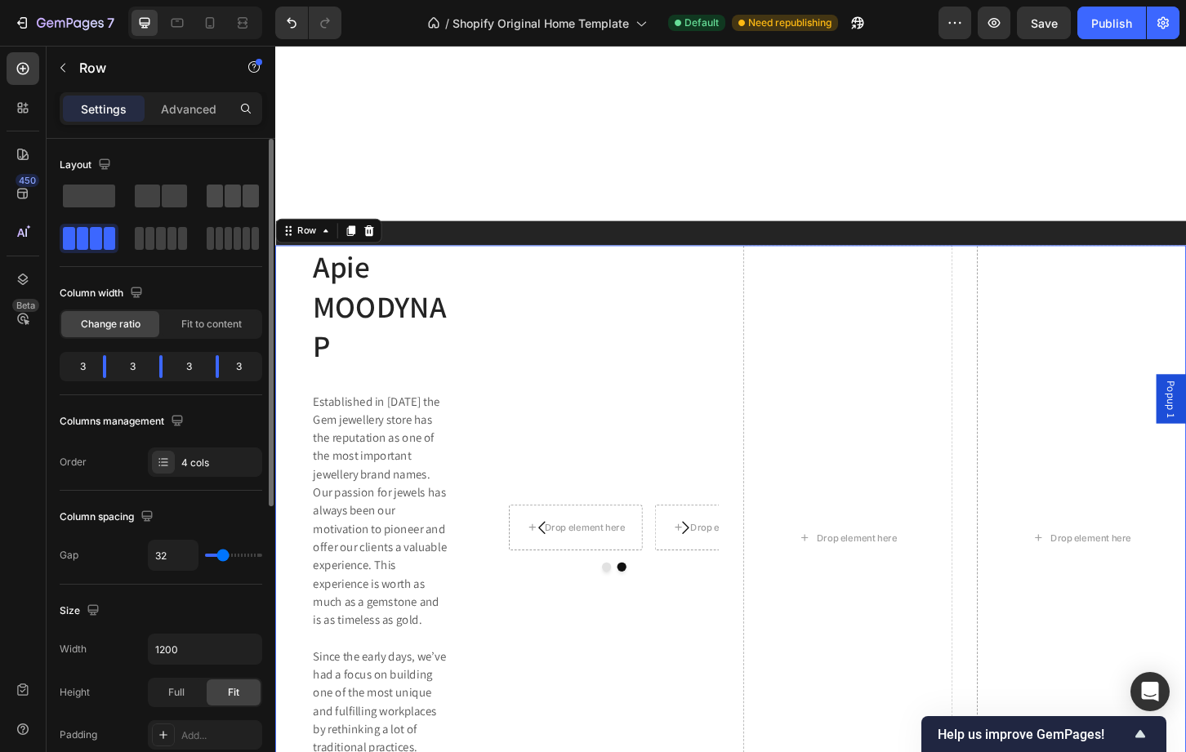
click at [220, 197] on span at bounding box center [215, 196] width 16 height 23
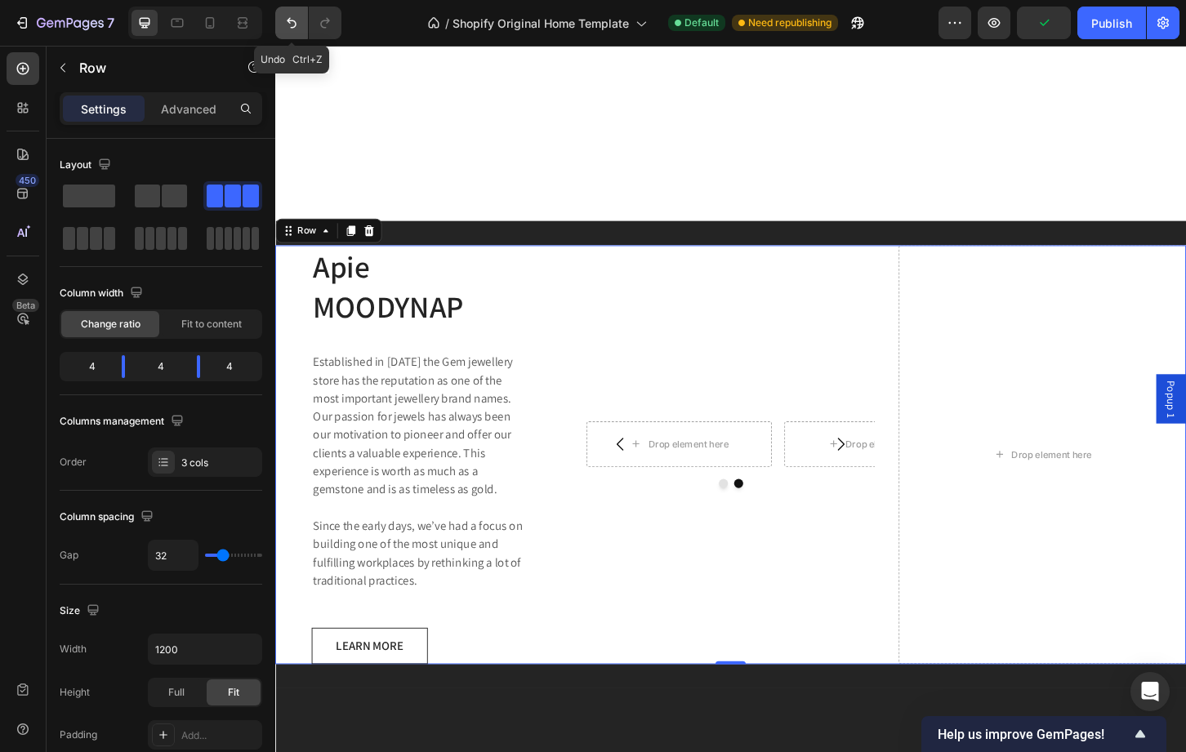
click at [288, 22] on icon "Undo/Redo" at bounding box center [291, 23] width 16 height 16
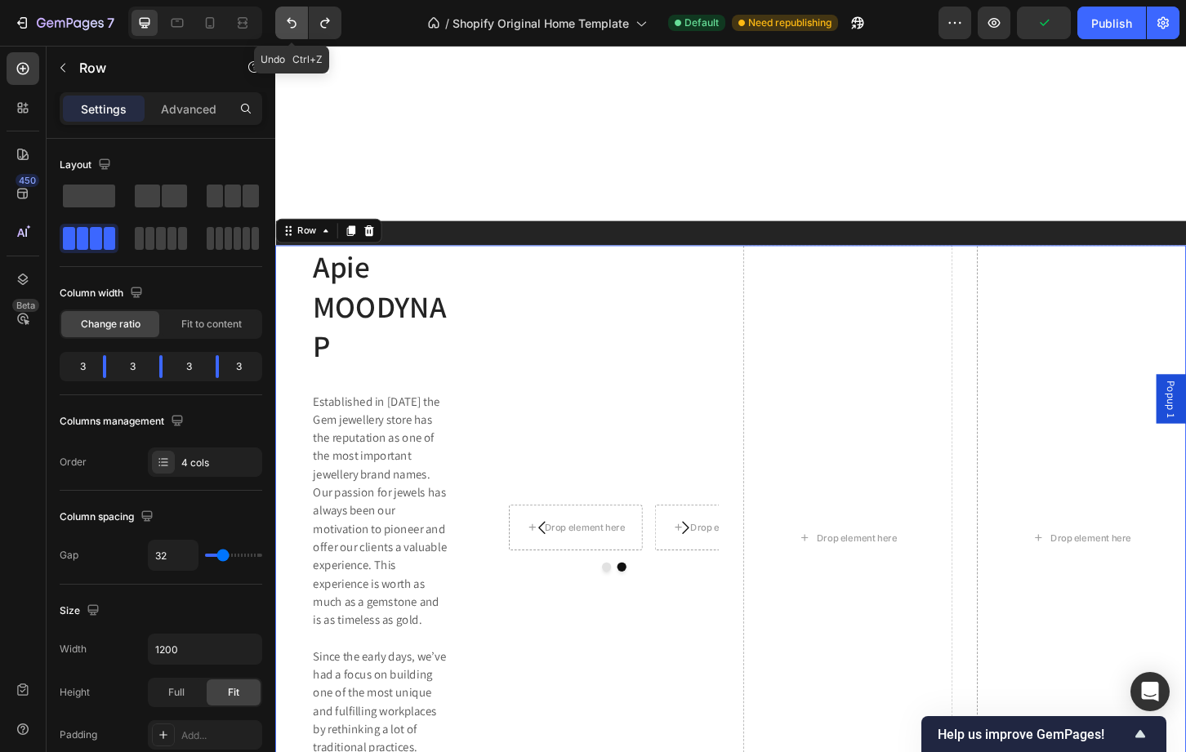
click at [288, 22] on icon "Undo/Redo" at bounding box center [291, 23] width 16 height 16
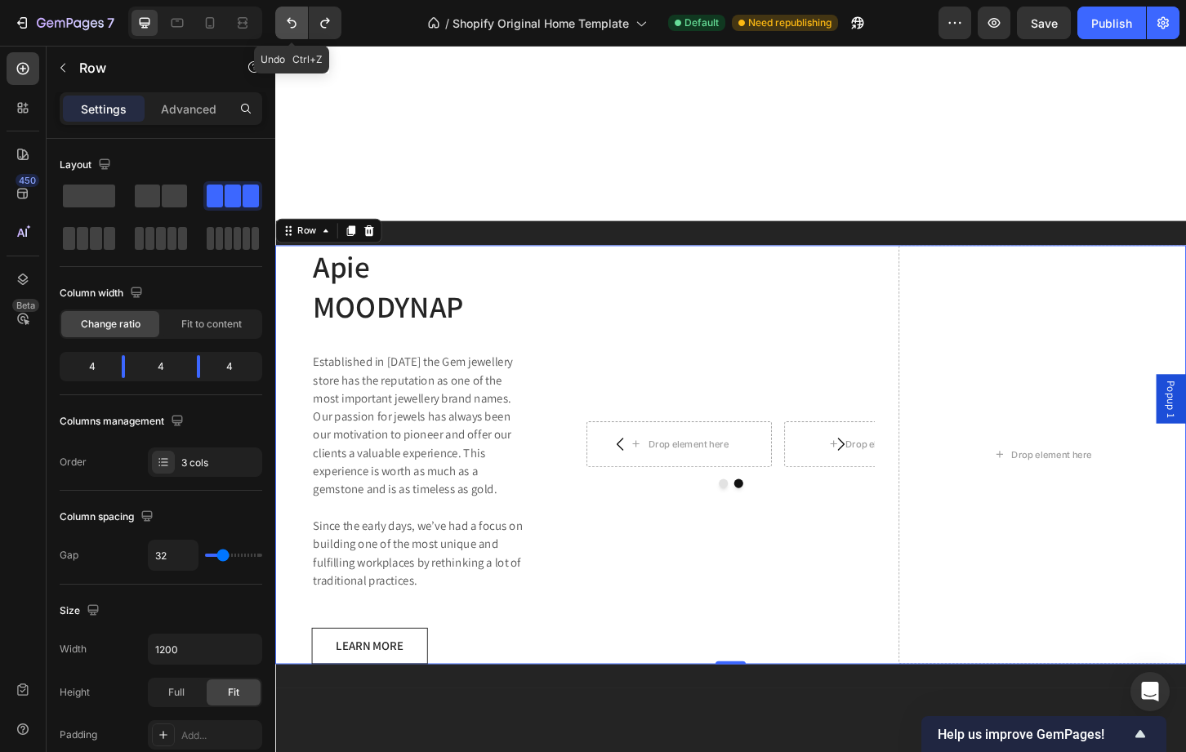
click at [288, 22] on icon "Undo/Redo" at bounding box center [291, 23] width 16 height 16
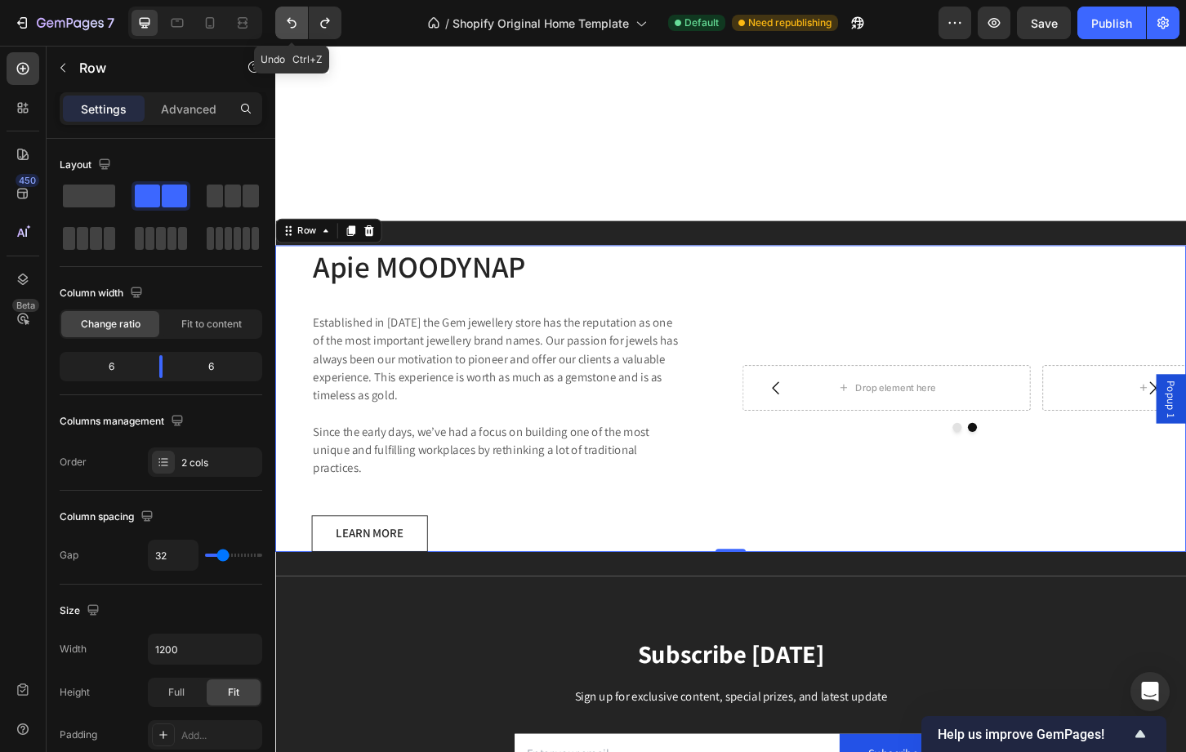
click at [288, 22] on icon "Undo/Redo" at bounding box center [291, 23] width 16 height 16
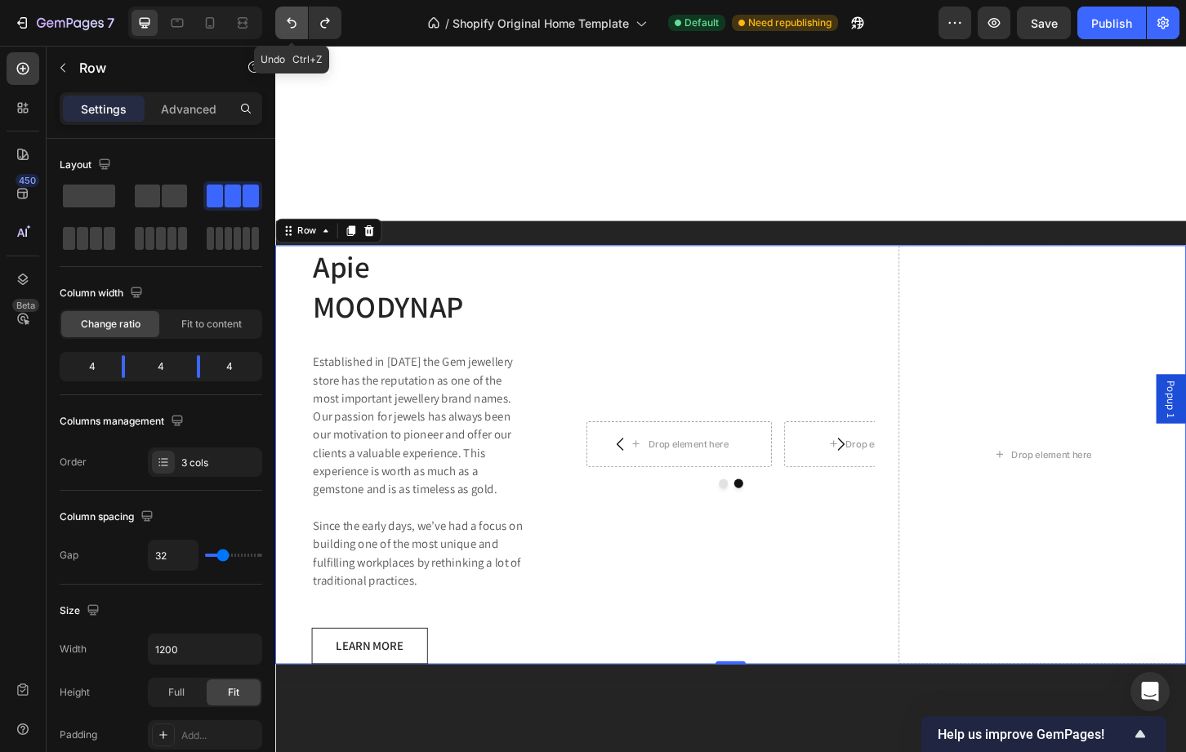
click at [288, 22] on icon "Undo/Redo" at bounding box center [291, 23] width 16 height 16
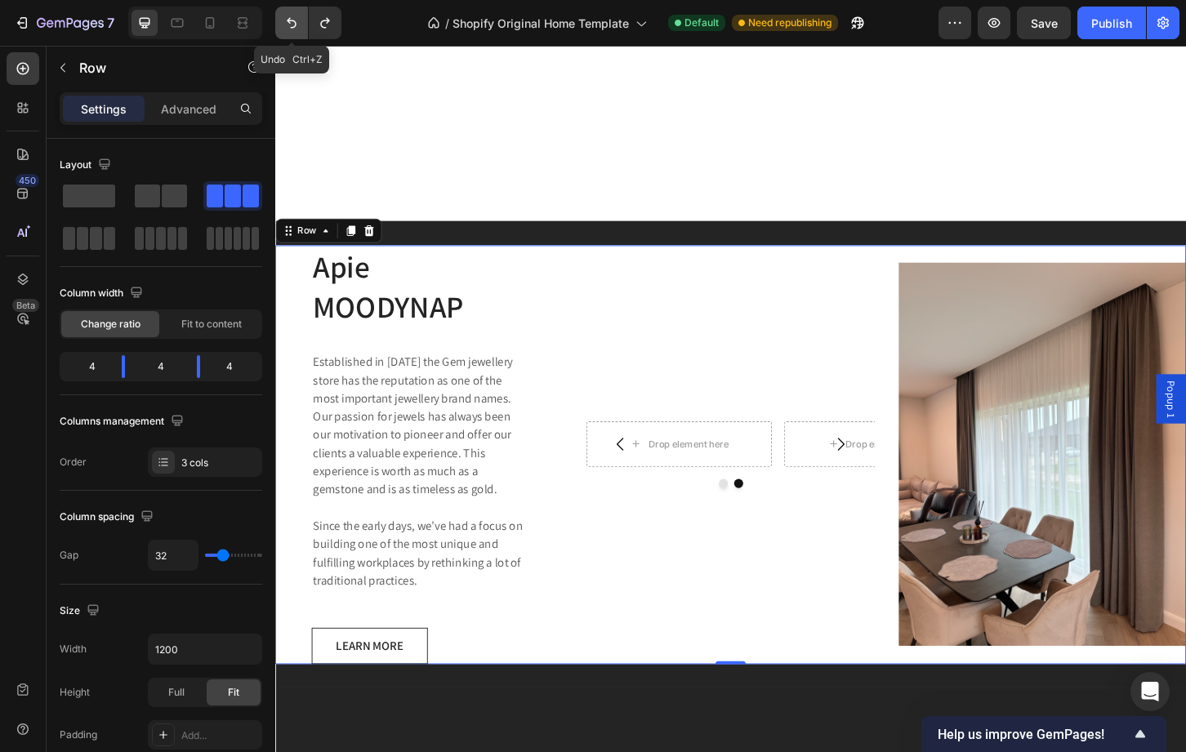
click at [288, 22] on icon "Undo/Redo" at bounding box center [291, 23] width 16 height 16
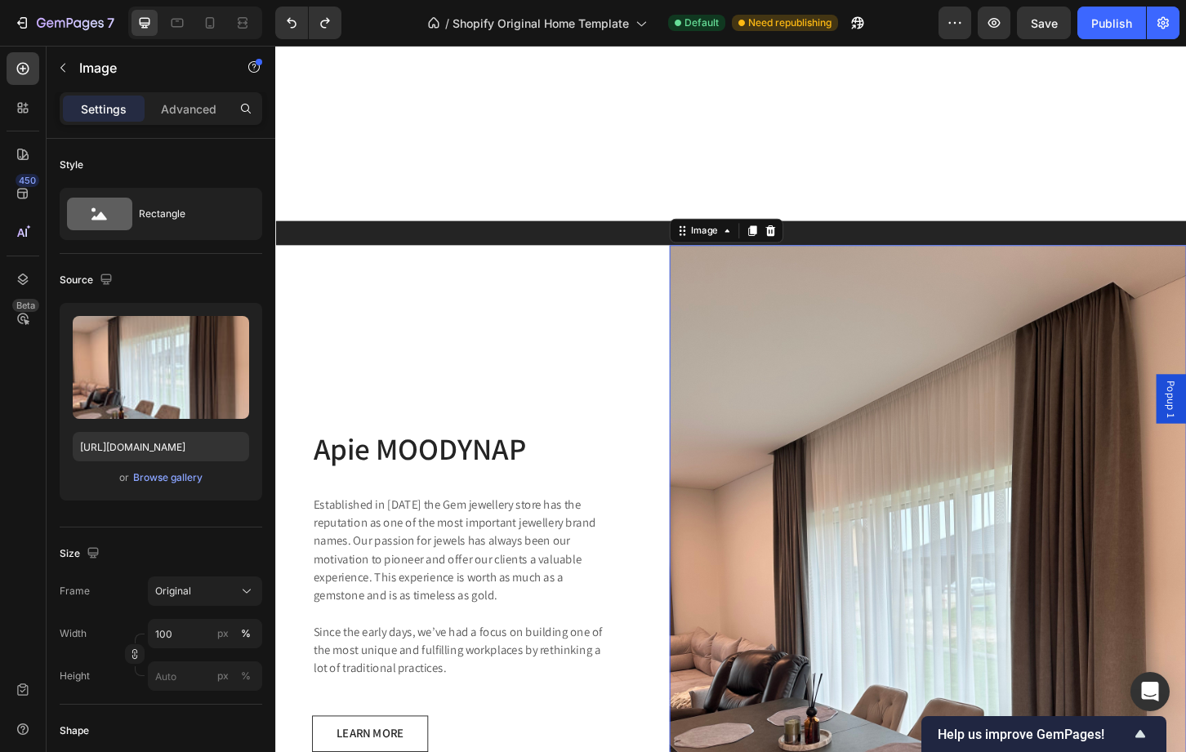
click at [769, 470] on img at bounding box center [977, 632] width 556 height 742
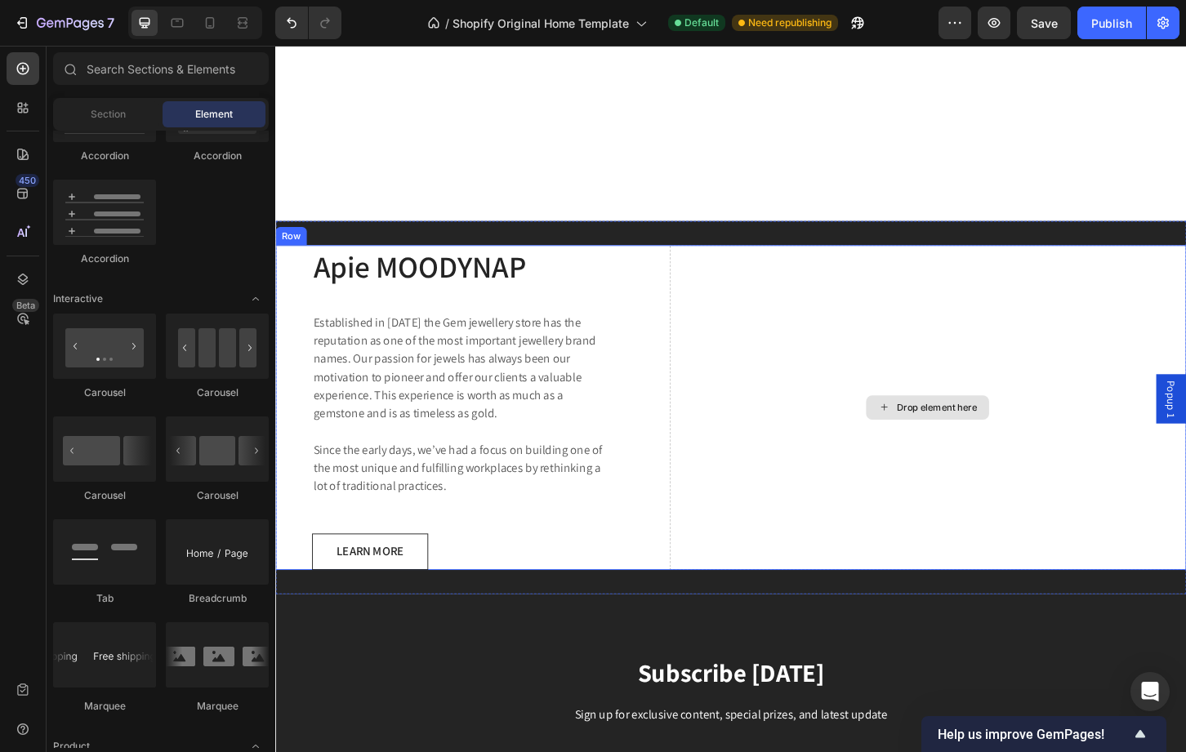
click at [986, 429] on div "Drop element here" at bounding box center [986, 435] width 87 height 13
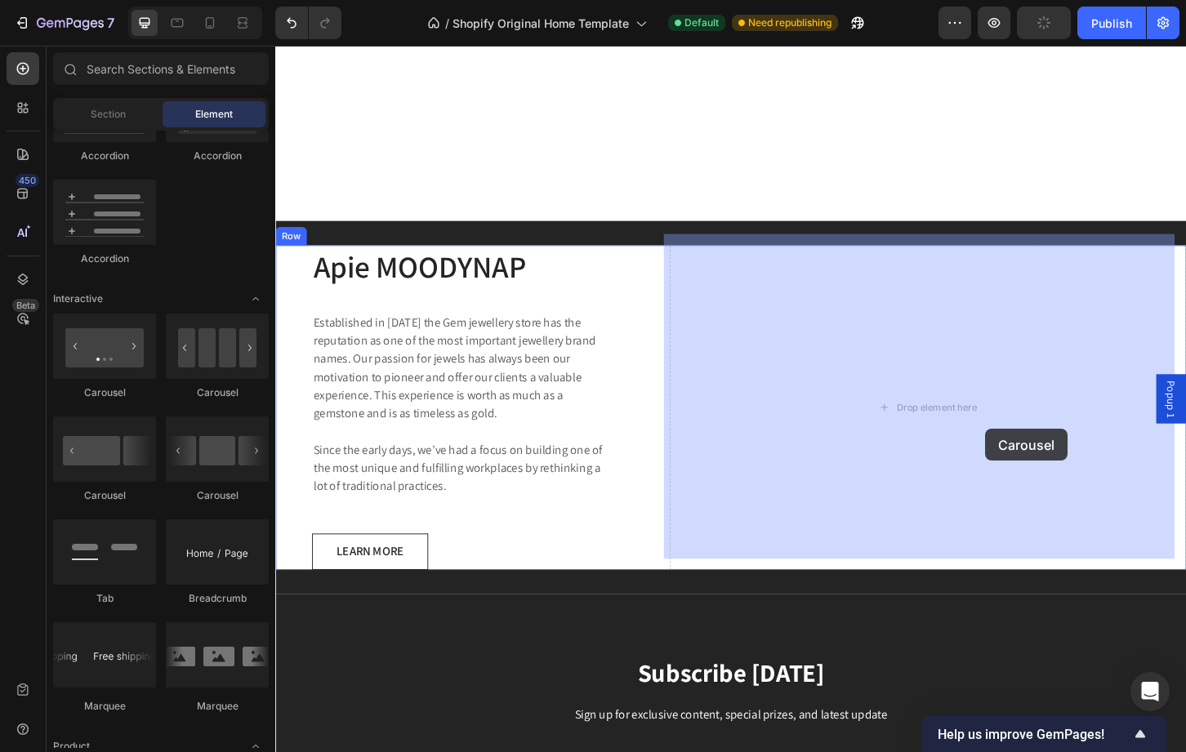
drag, startPoint x: 472, startPoint y: 509, endPoint x: 1035, endPoint y: 452, distance: 565.6
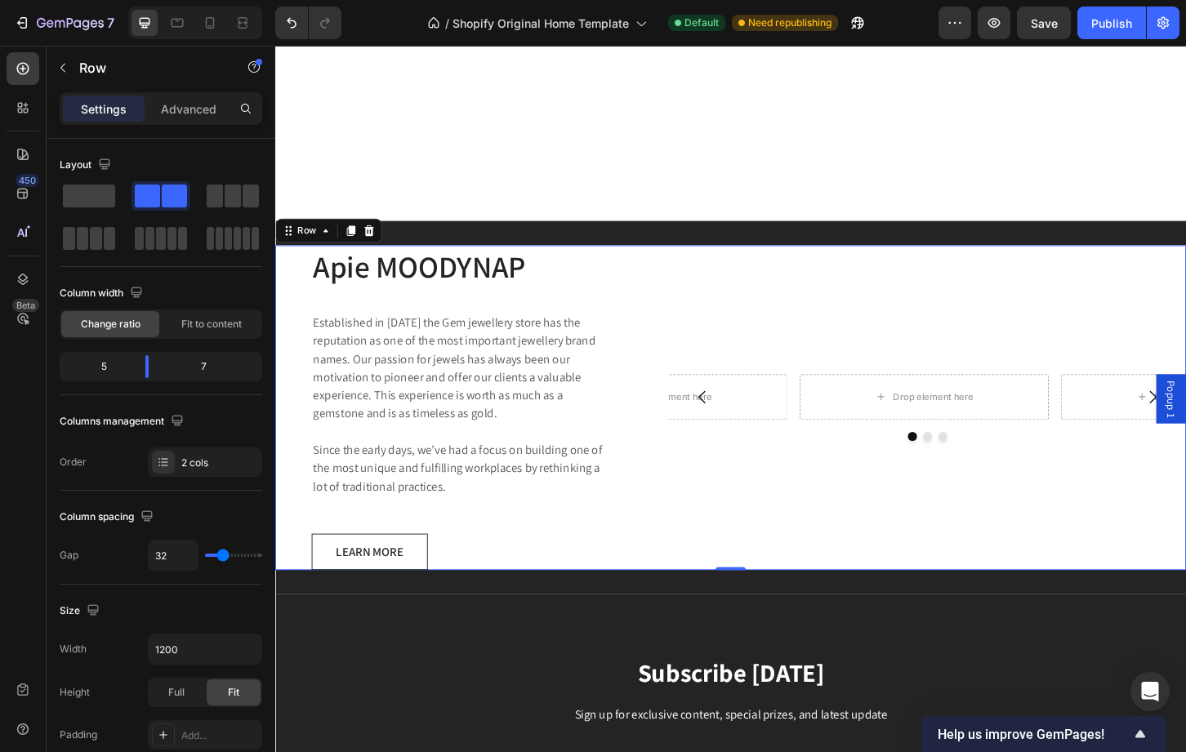
click at [722, 526] on div "Drop element here Drop element here Drop element here Carousel" at bounding box center [977, 436] width 556 height 350
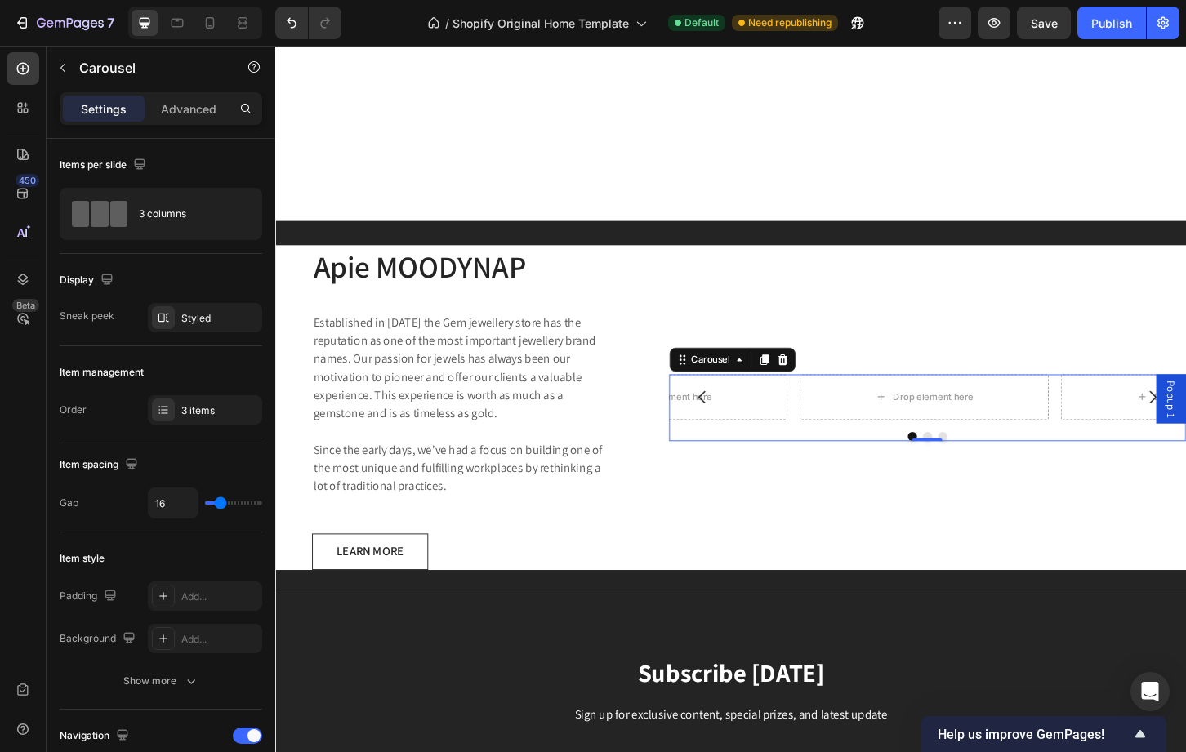
click at [751, 416] on button "Carousel Back Arrow" at bounding box center [735, 424] width 46 height 46
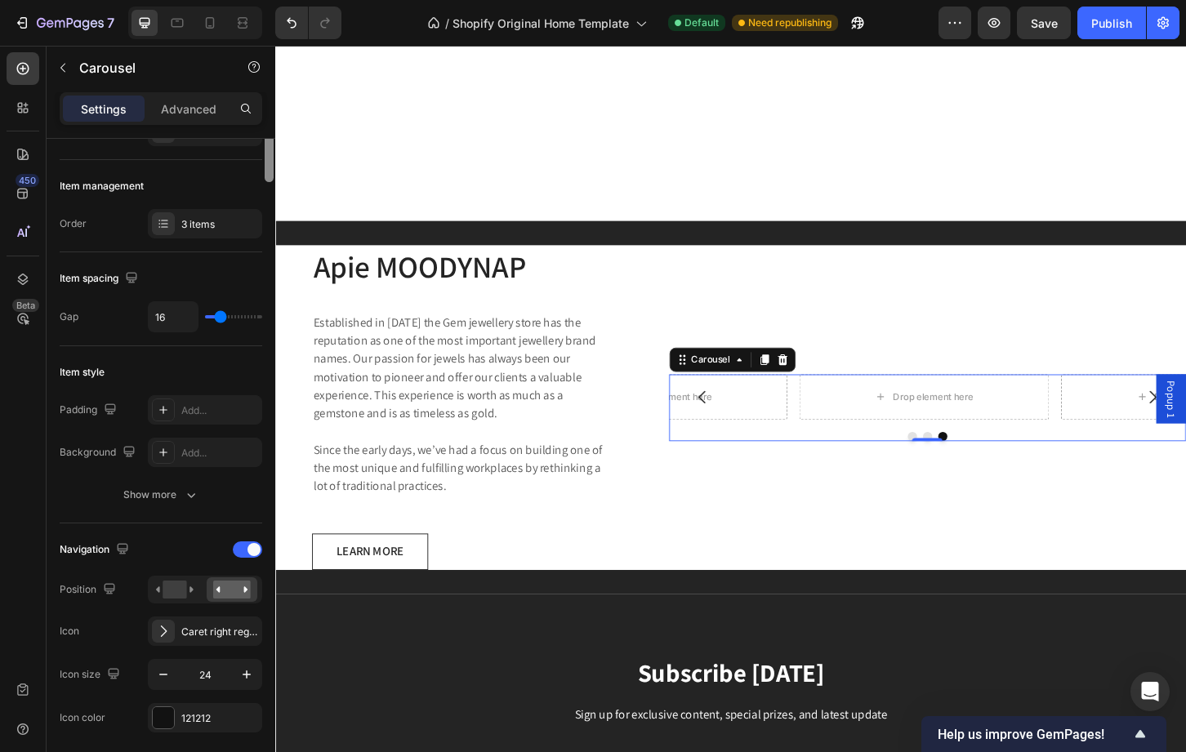
scroll to position [245, 0]
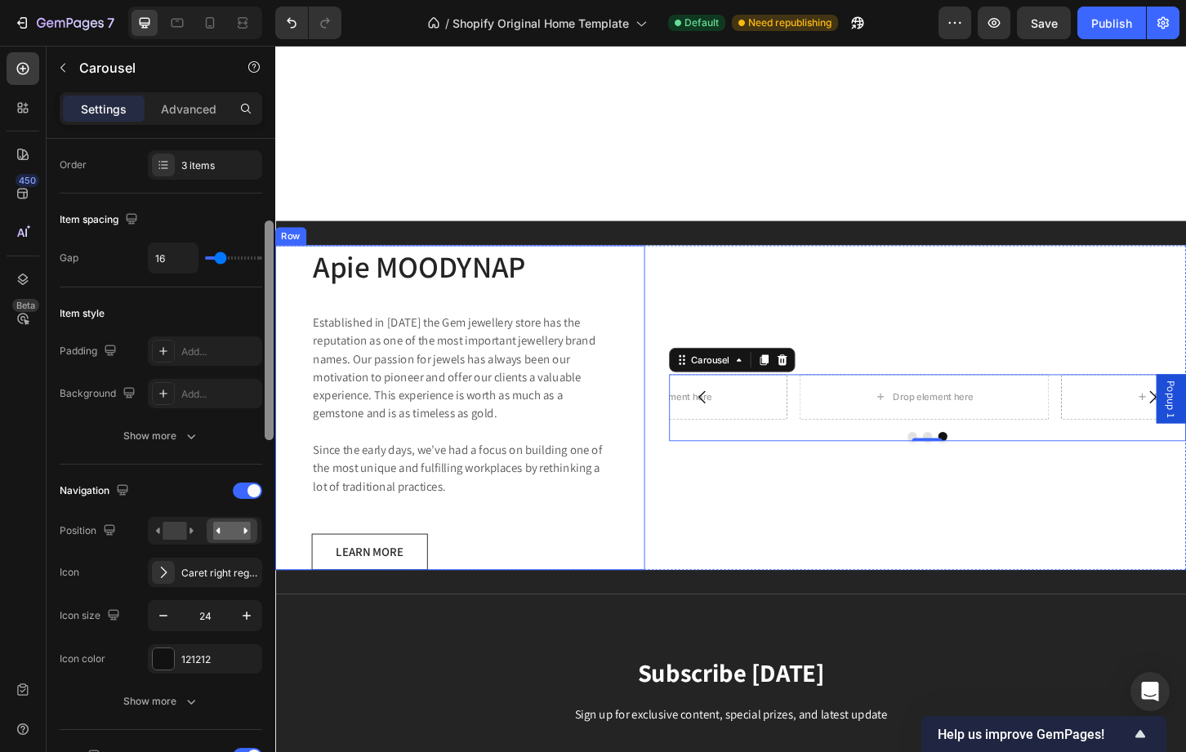
drag, startPoint x: 268, startPoint y: 231, endPoint x: 274, endPoint y: 475, distance: 244.3
click at [274, 475] on div at bounding box center [269, 469] width 12 height 660
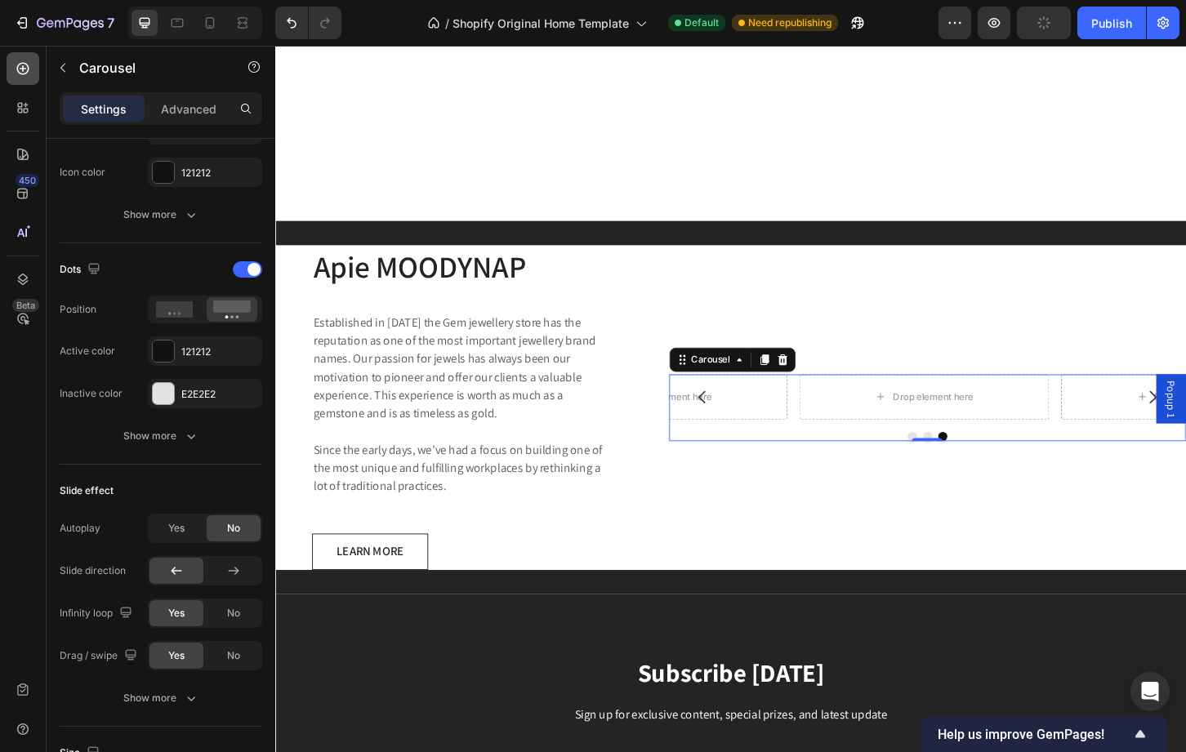
click at [29, 74] on icon at bounding box center [23, 68] width 16 height 16
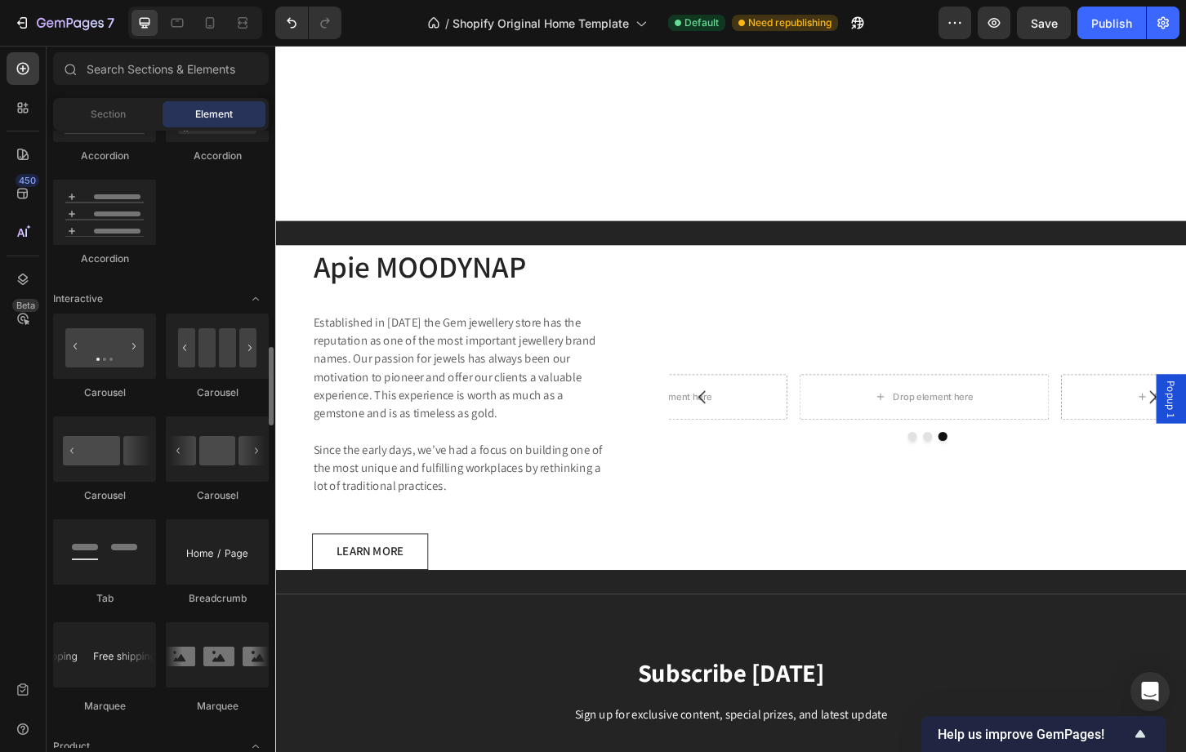
scroll to position [892, 0]
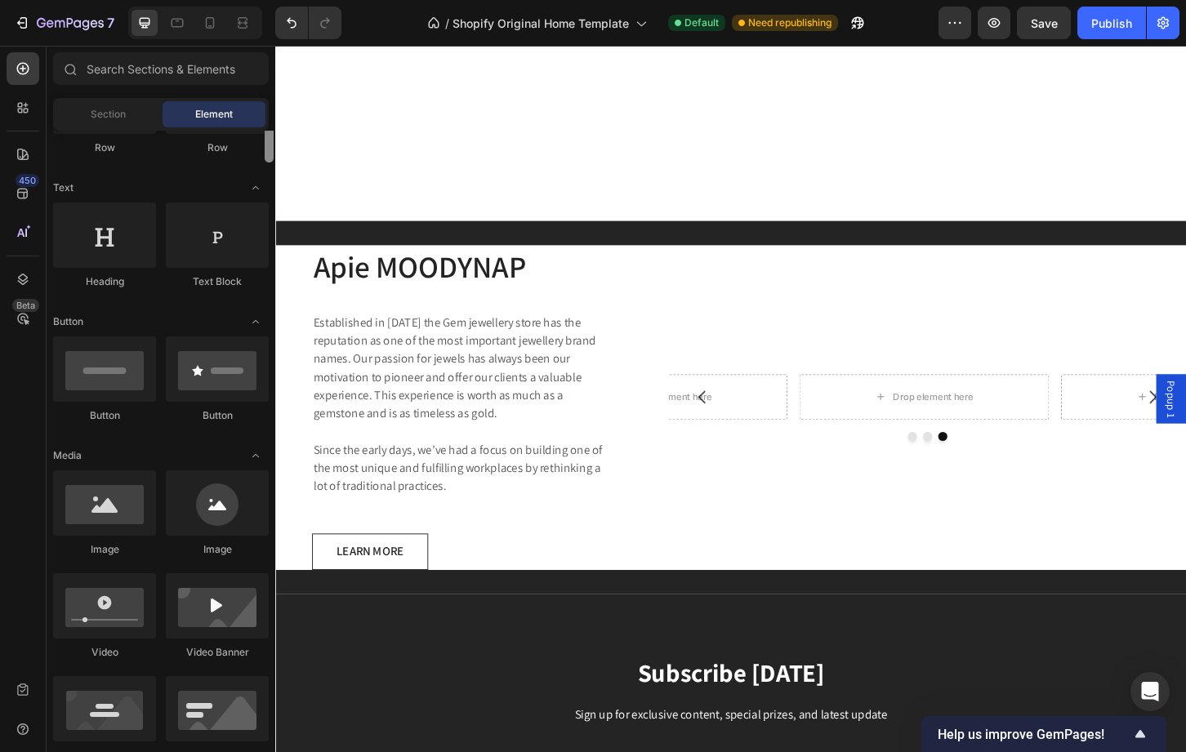
scroll to position [207, 0]
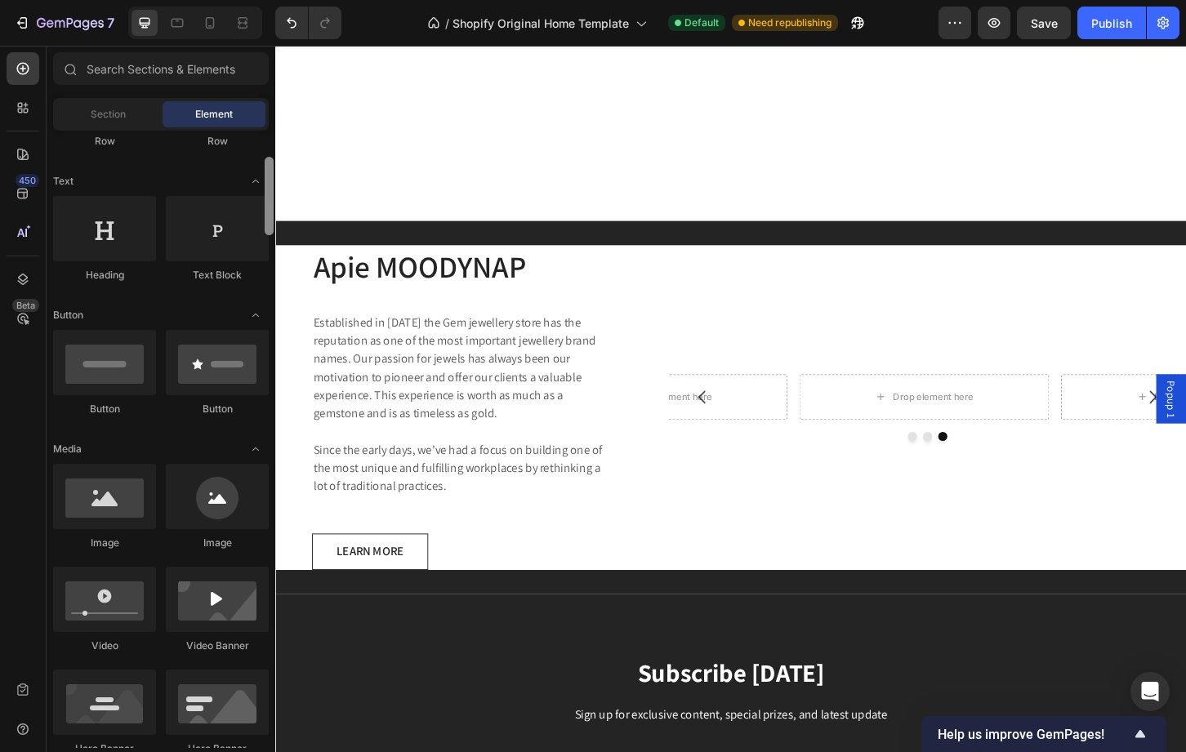
drag, startPoint x: 269, startPoint y: 259, endPoint x: 247, endPoint y: 172, distance: 89.9
click at [247, 172] on div "Layout Row Row Row Row Text Heading Text Block Button Button Button Media Image…" at bounding box center [161, 439] width 229 height 617
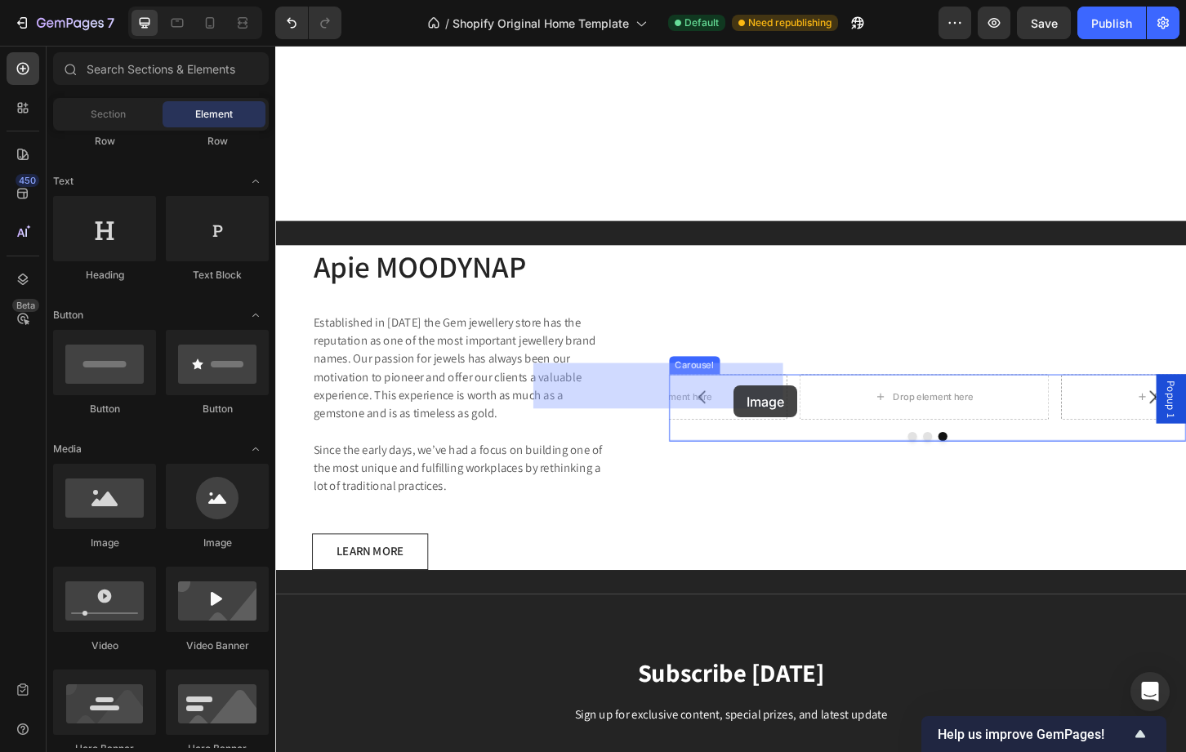
drag, startPoint x: 379, startPoint y: 568, endPoint x: 769, endPoint y: 412, distance: 420.0
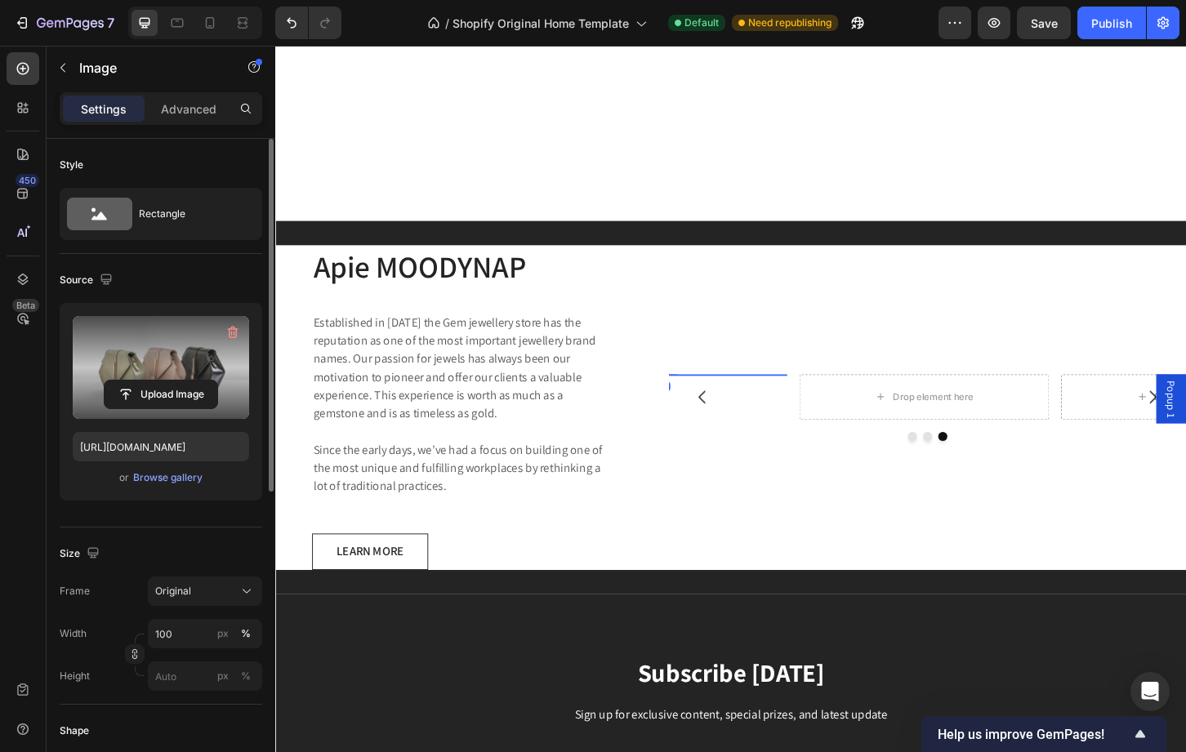
click at [196, 363] on label at bounding box center [161, 367] width 176 height 103
click at [196, 381] on input "file" at bounding box center [161, 395] width 113 height 28
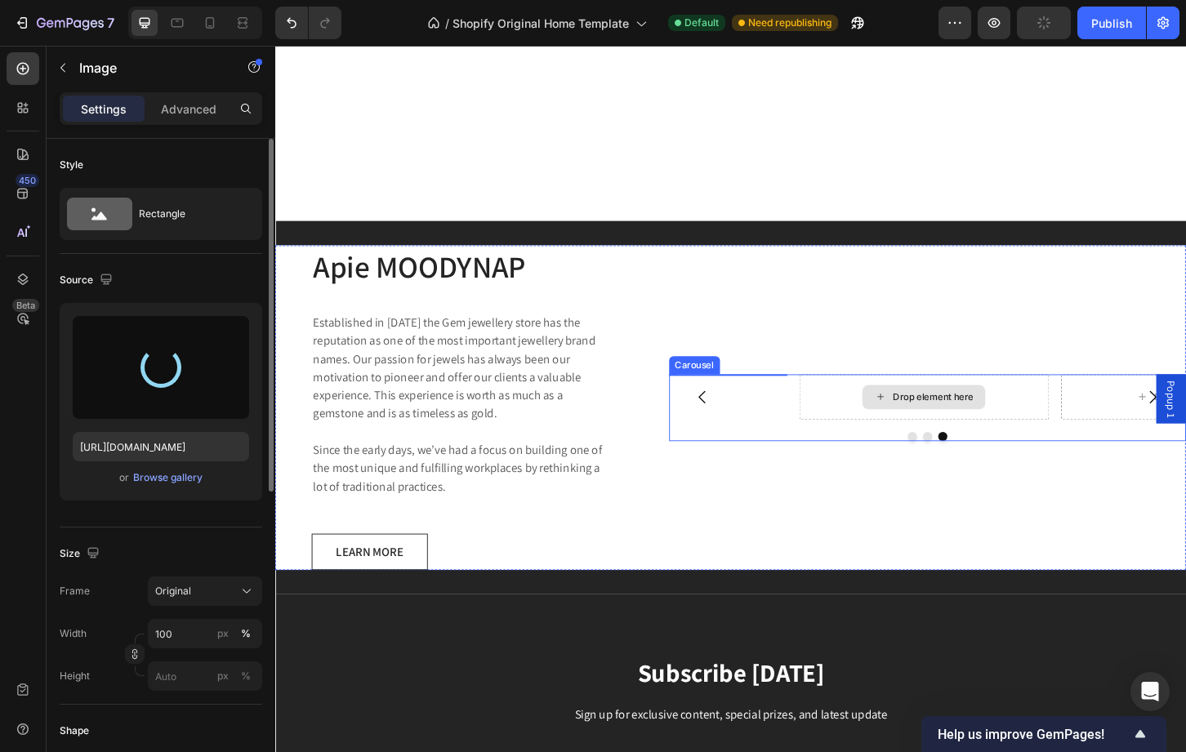
type input "https://cdn.shopify.com/s/files/1/0749/3019/2723/files/gempages_501463247732343…"
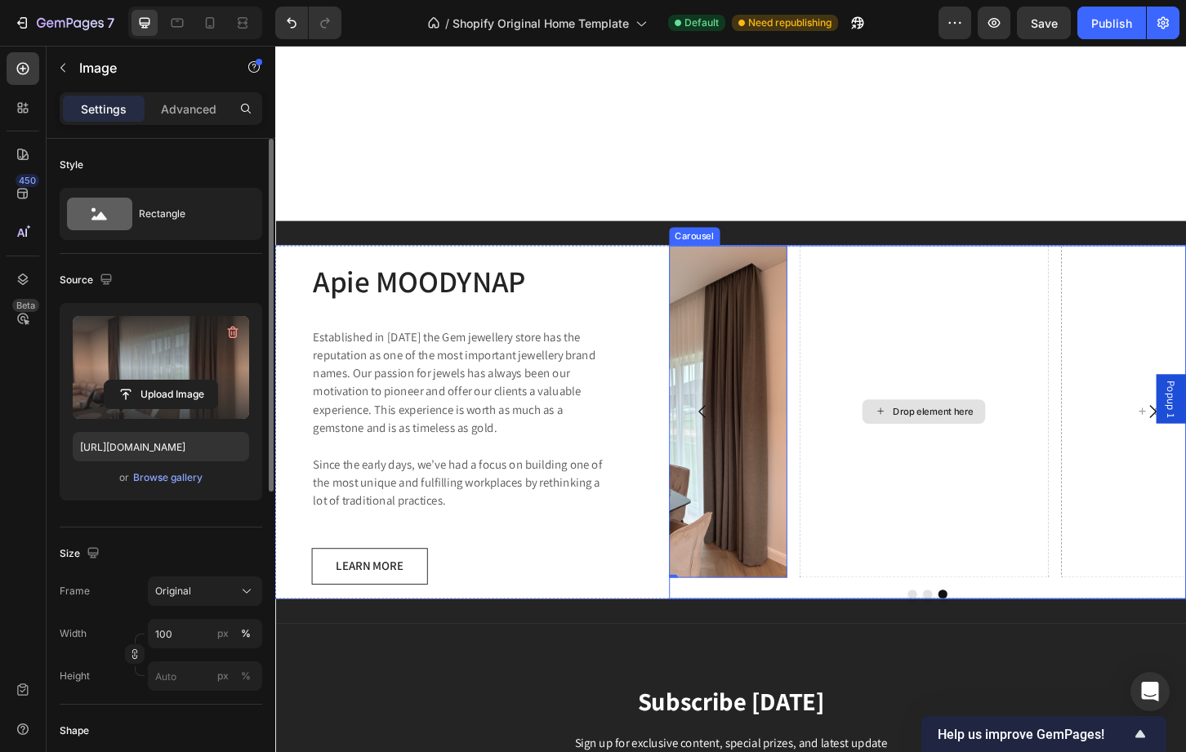
click at [942, 433] on div "Drop element here" at bounding box center [983, 439] width 87 height 13
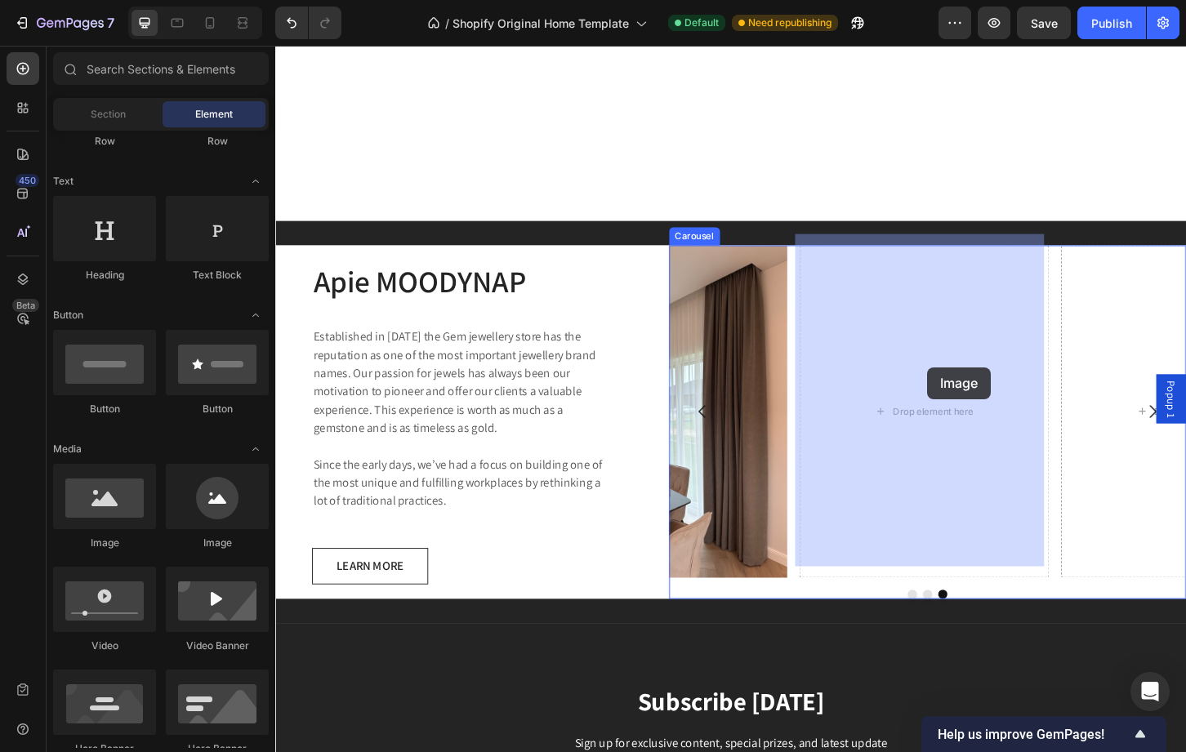
drag, startPoint x: 386, startPoint y: 554, endPoint x: 977, endPoint y: 392, distance: 613.1
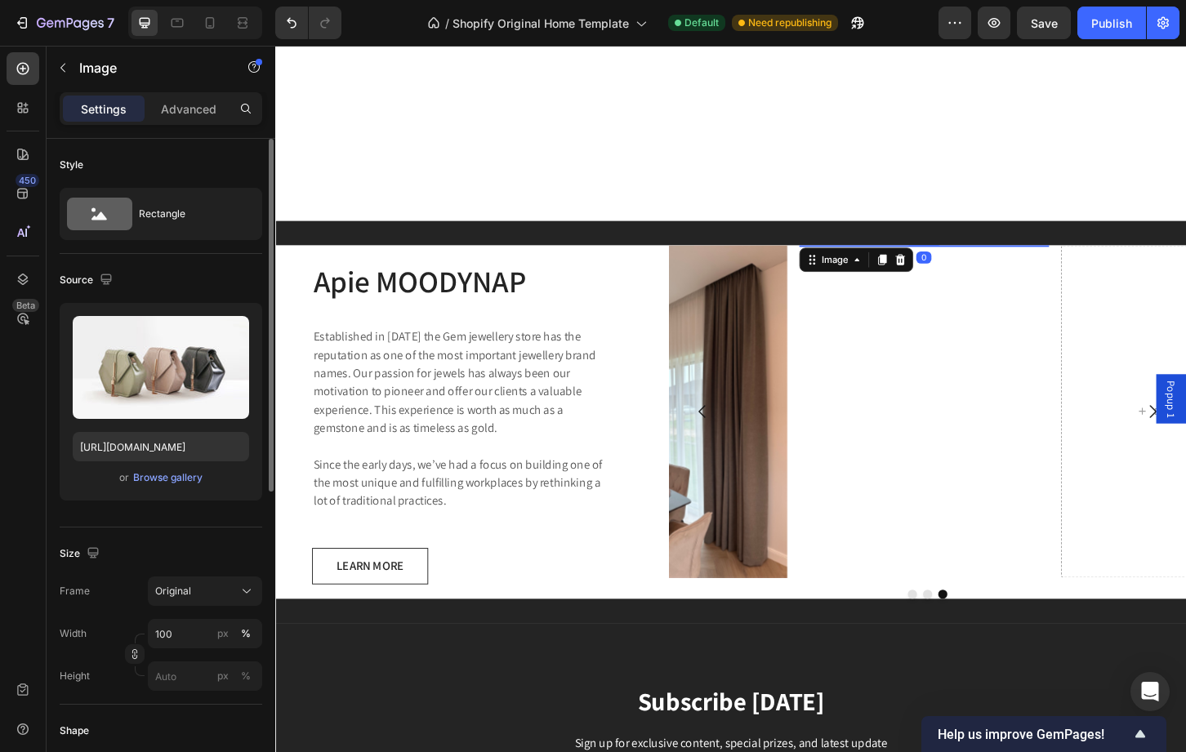
click at [170, 488] on div "Upload Image https://cdn.shopify.com/s/files/1/2005/9307/files/image_demo.jpg o…" at bounding box center [161, 402] width 203 height 198
click at [160, 478] on div "Browse gallery" at bounding box center [167, 477] width 69 height 15
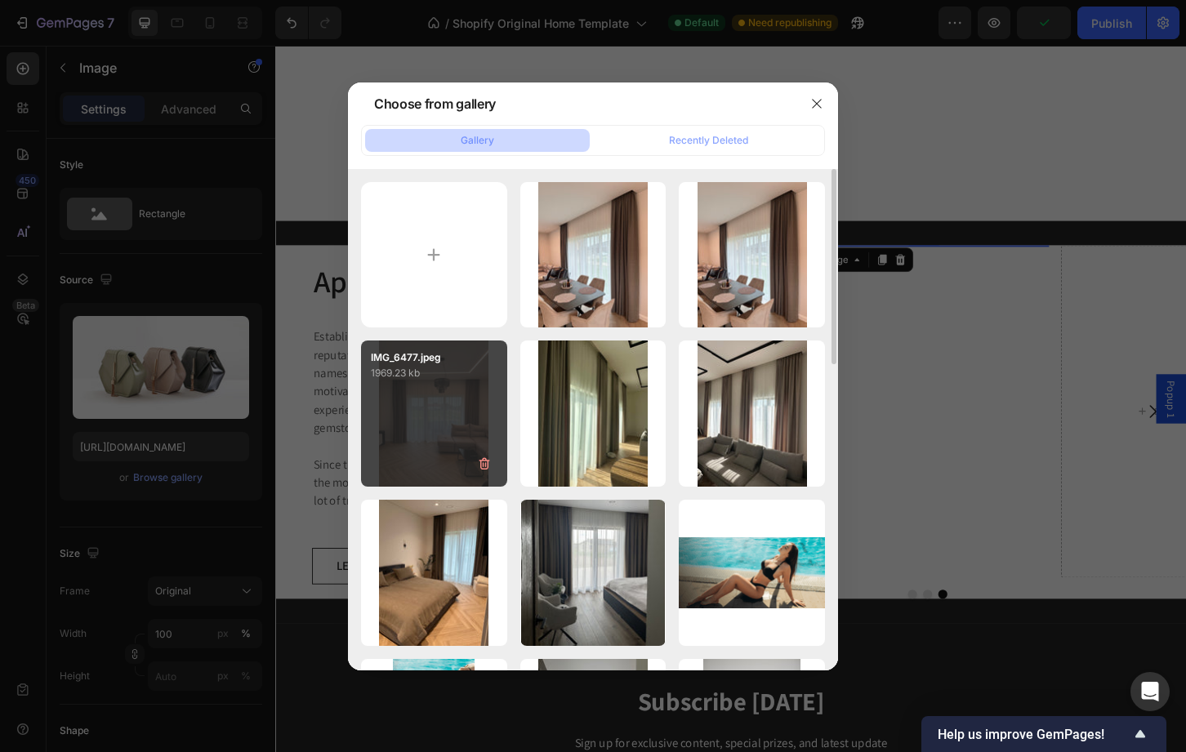
click at [425, 448] on div "IMG_6477.jpeg 1969.23 kb" at bounding box center [434, 414] width 146 height 146
type input "https://cdn.shopify.com/s/files/1/0749/3019/2723/files/gempages_501463247732343…"
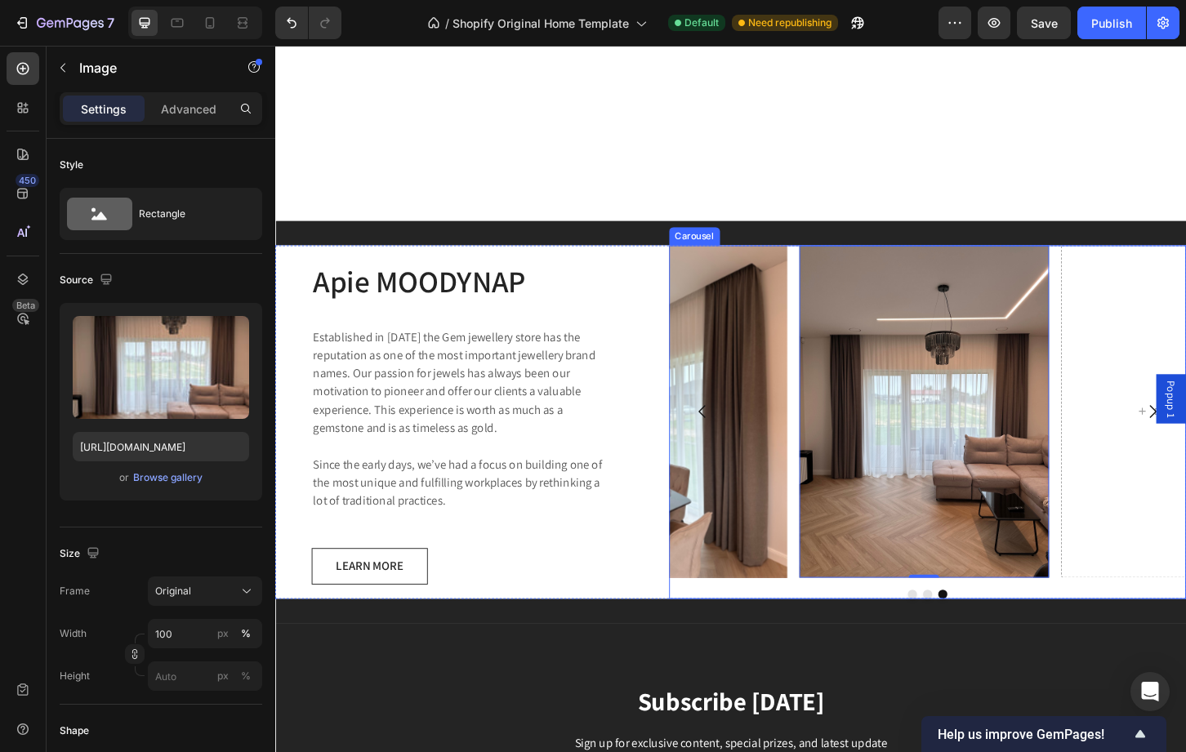
click at [1052, 631] on div at bounding box center [977, 636] width 556 height 10
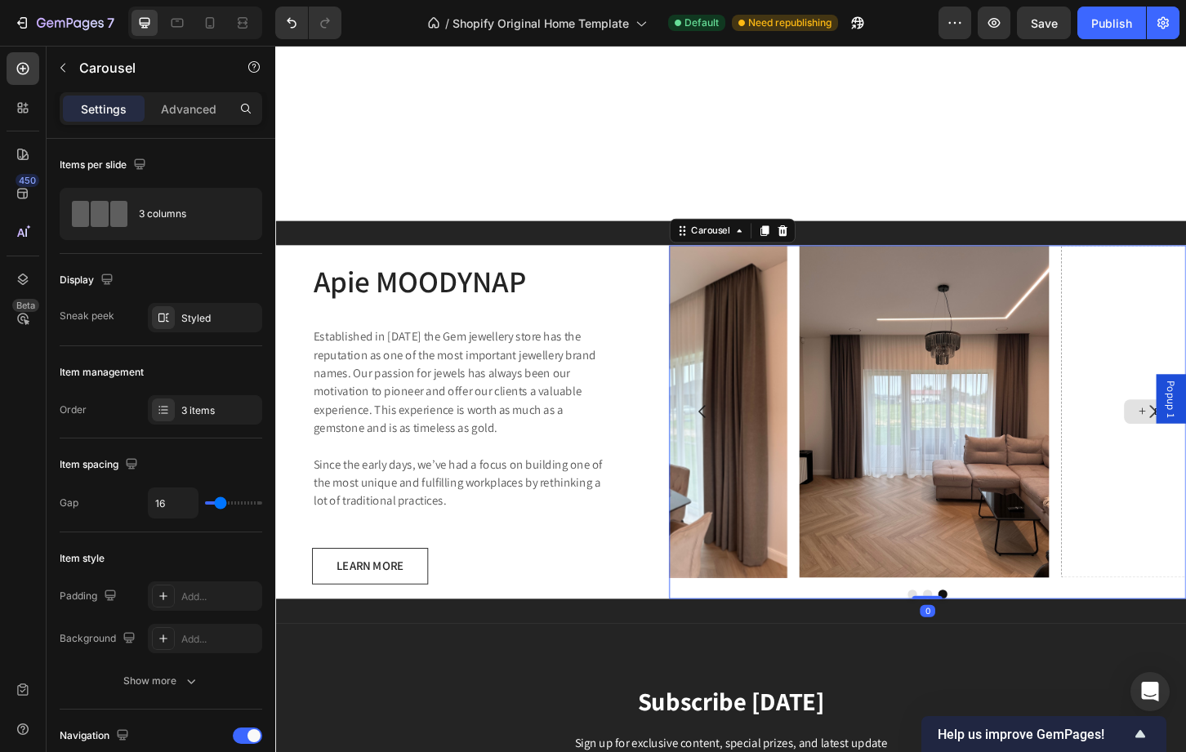
click at [28, 78] on div at bounding box center [23, 68] width 33 height 33
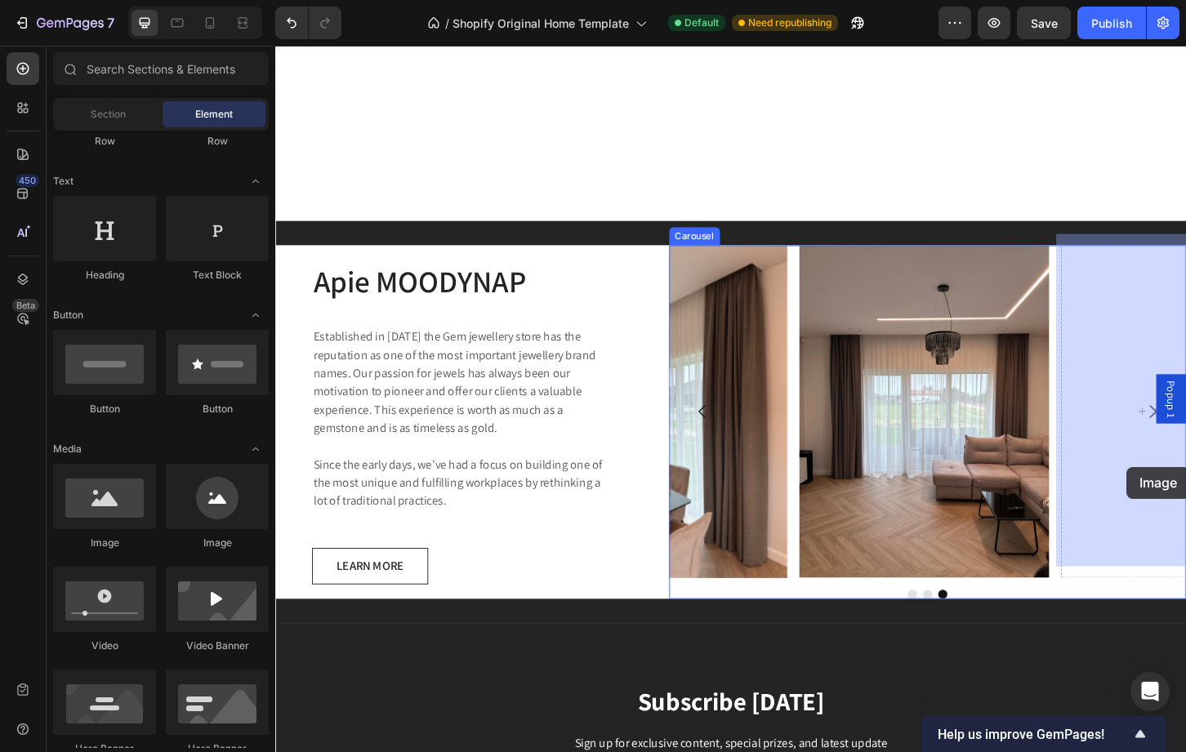
drag, startPoint x: 401, startPoint y: 564, endPoint x: 1191, endPoint y: 499, distance: 792.5
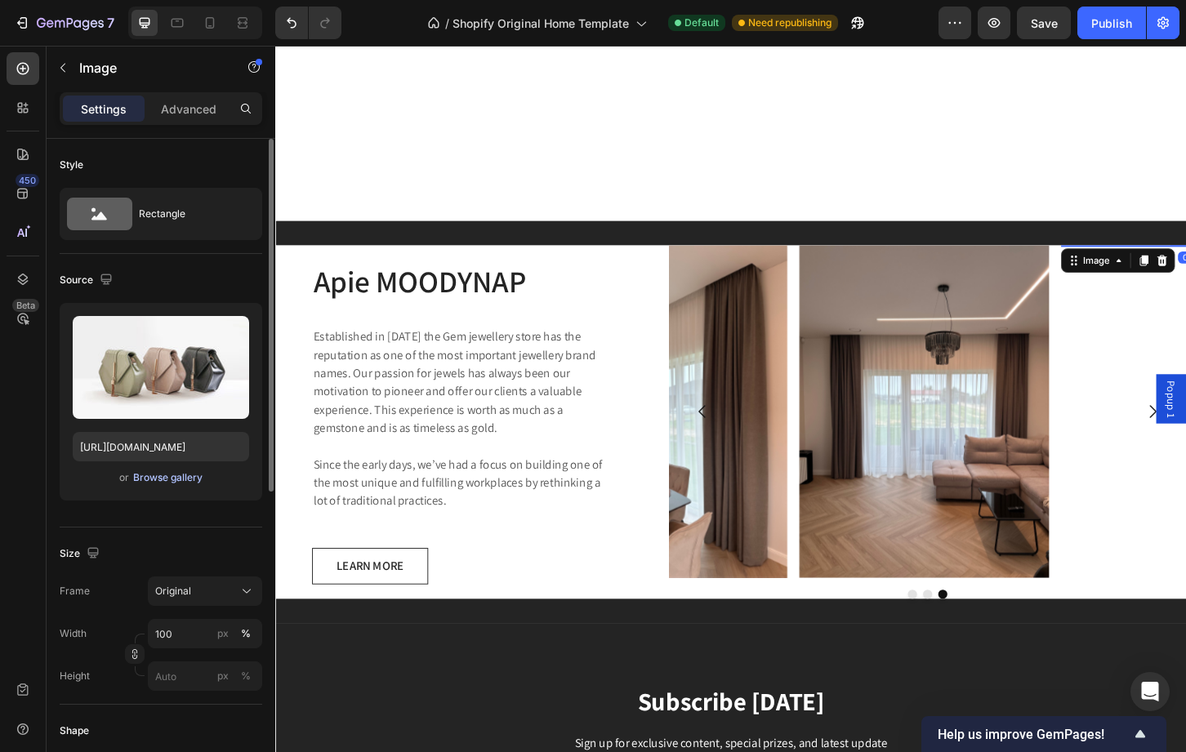
click at [182, 476] on div "Browse gallery" at bounding box center [167, 477] width 69 height 15
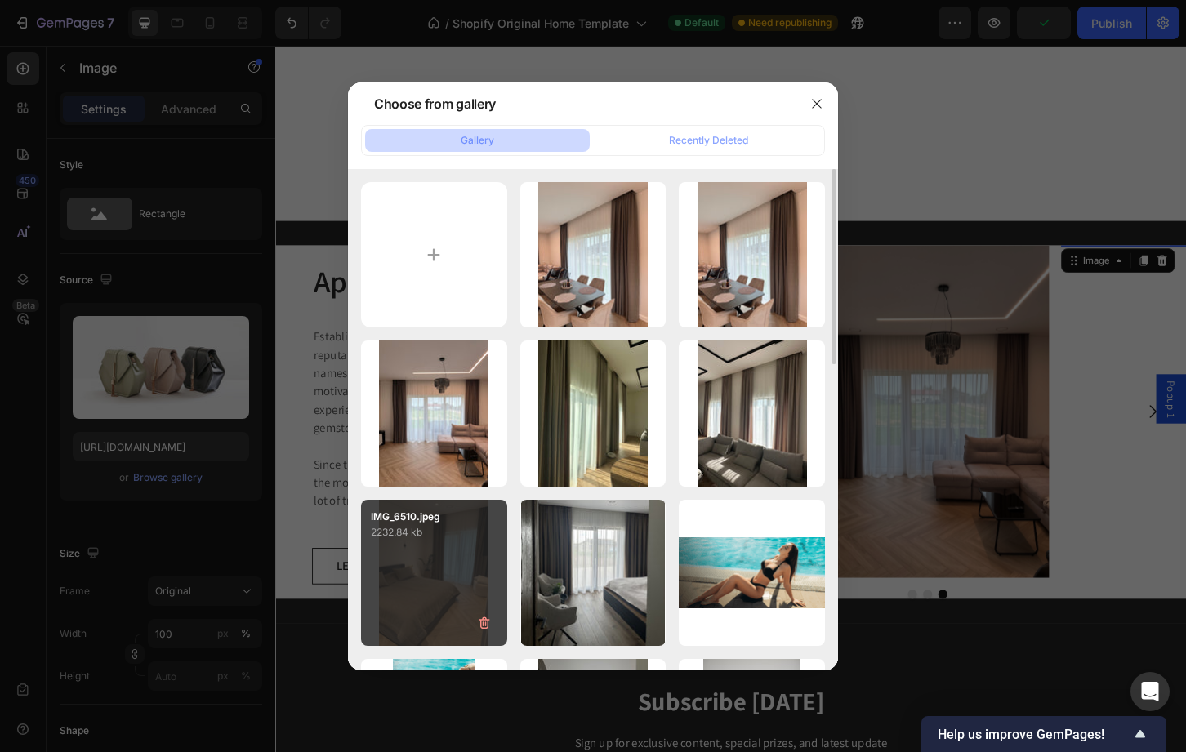
click at [436, 570] on div "IMG_6510.jpeg 2232.84 kb" at bounding box center [434, 573] width 146 height 146
type input "https://cdn.shopify.com/s/files/1/0749/3019/2723/files/gempages_501463247732343…"
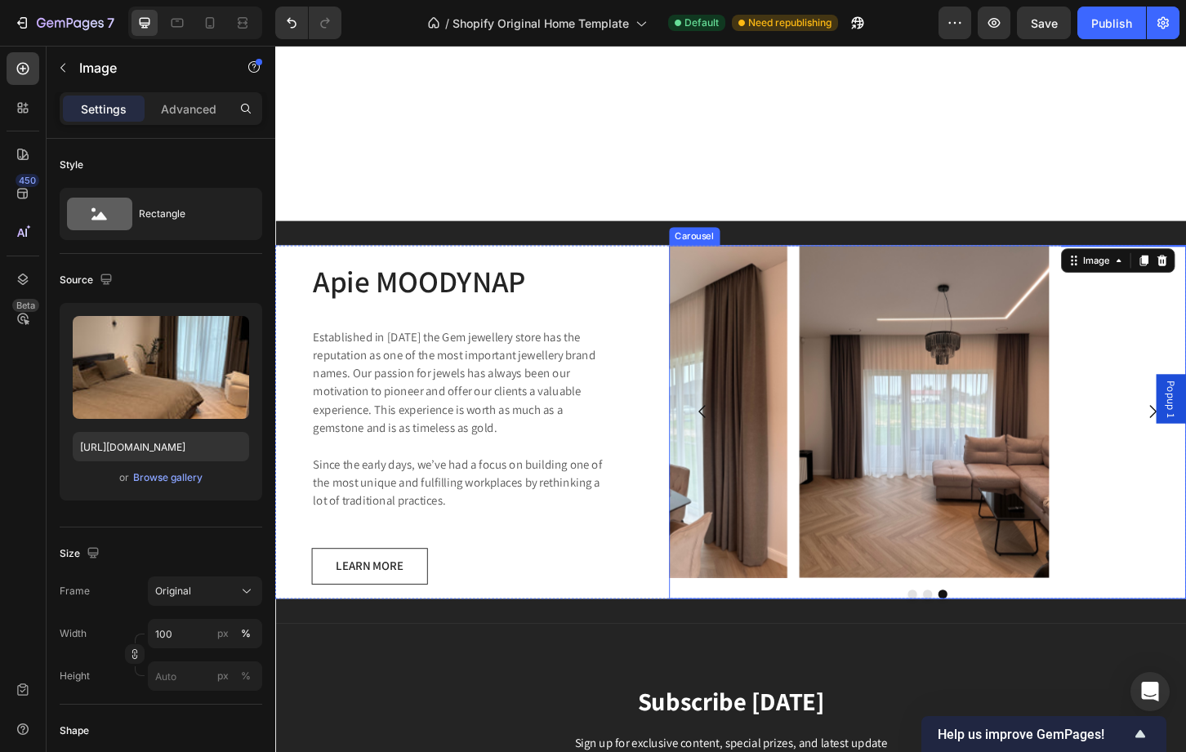
click at [733, 430] on icon "Carousel Back Arrow" at bounding box center [735, 440] width 20 height 20
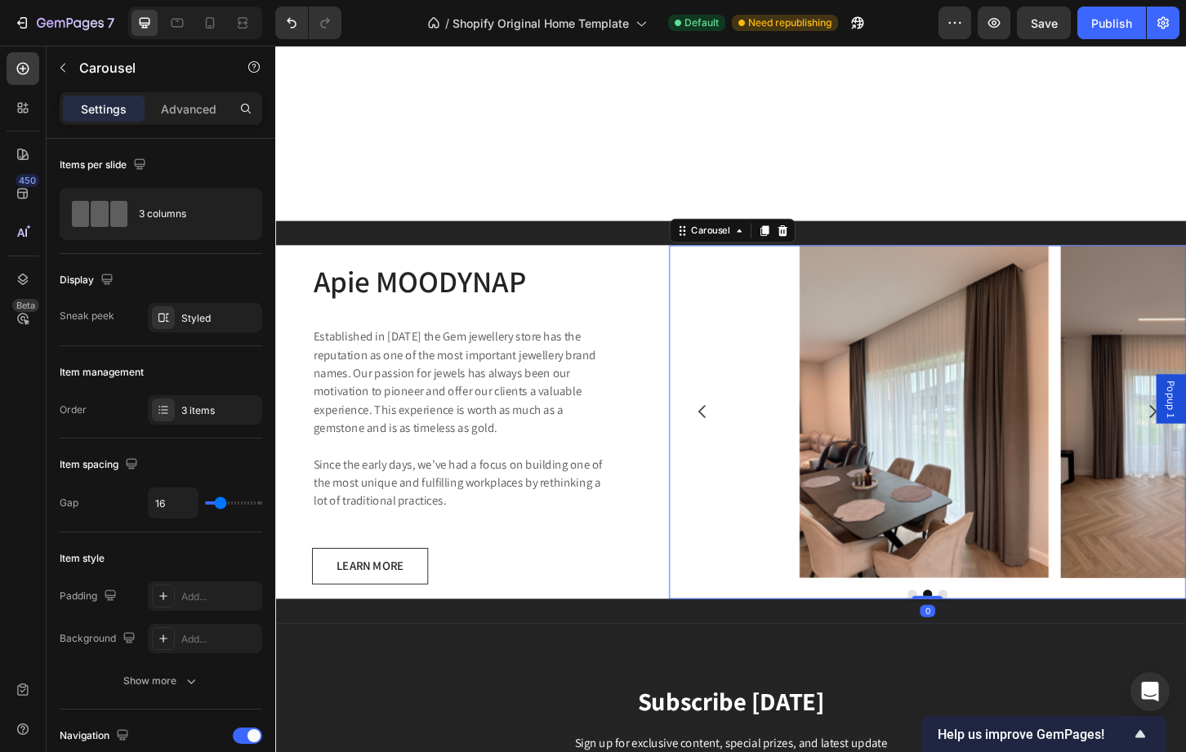
click at [733, 430] on icon "Carousel Back Arrow" at bounding box center [735, 440] width 20 height 20
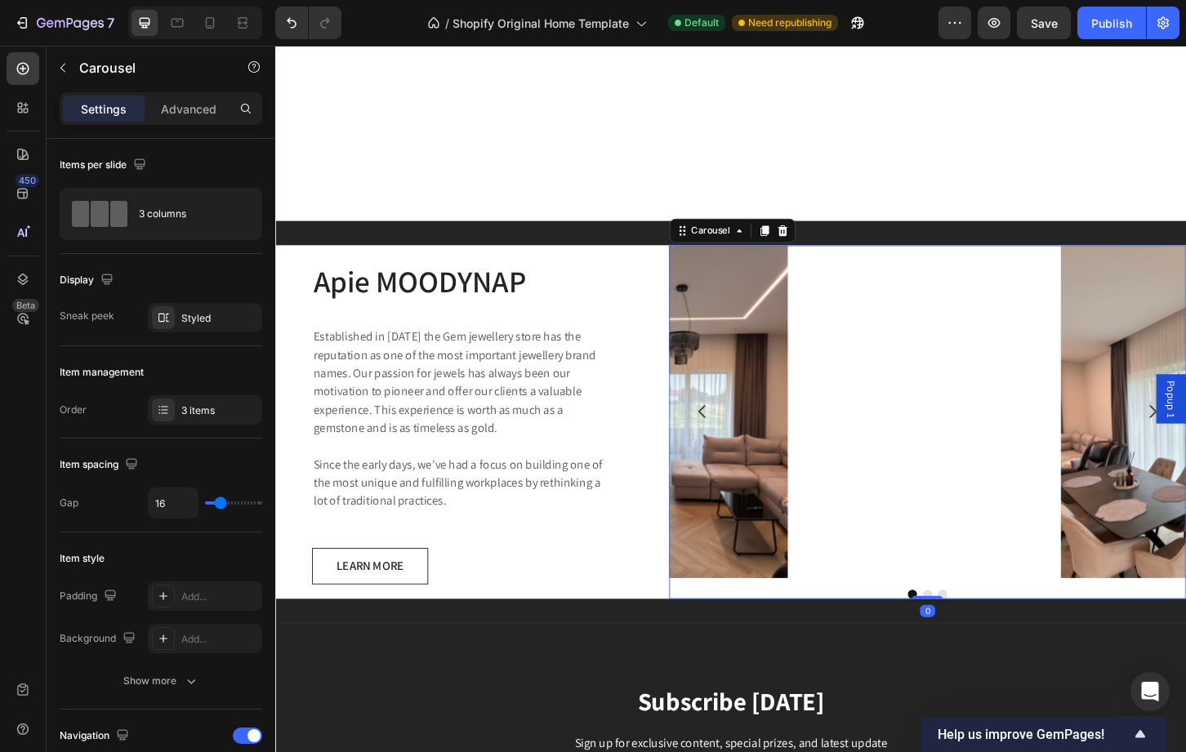
click at [733, 430] on icon "Carousel Back Arrow" at bounding box center [735, 440] width 20 height 20
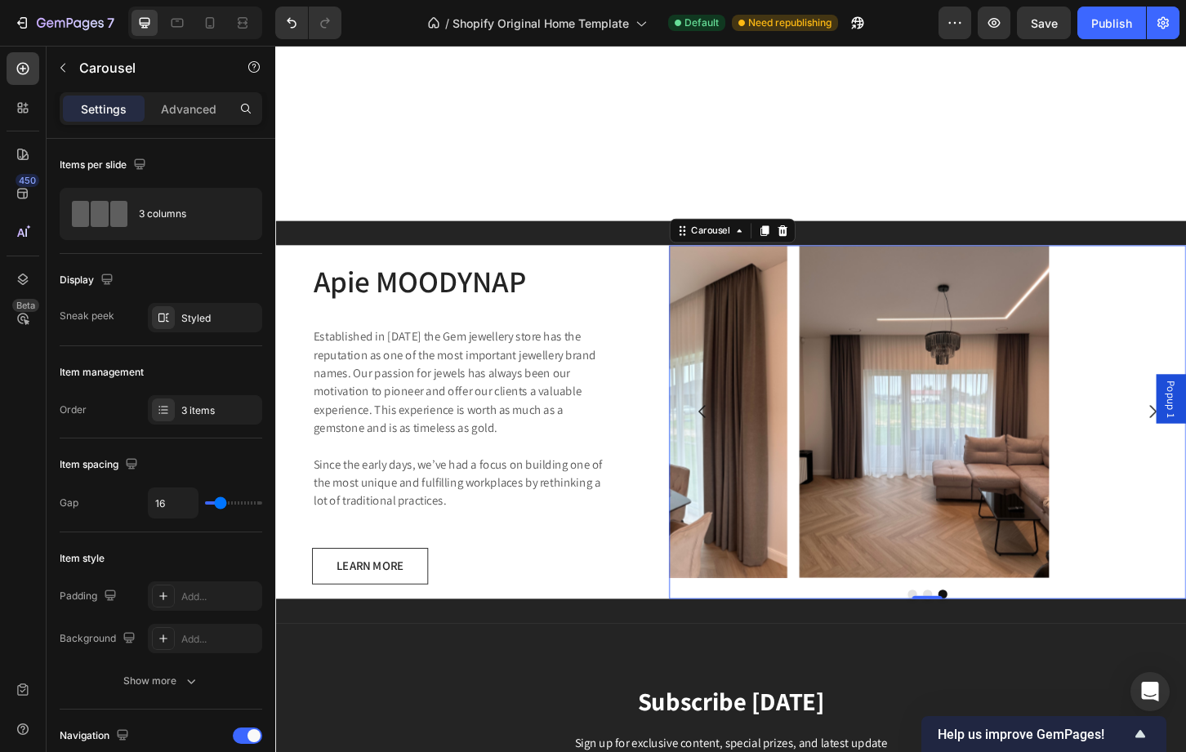
click at [733, 430] on icon "Carousel Back Arrow" at bounding box center [735, 440] width 20 height 20
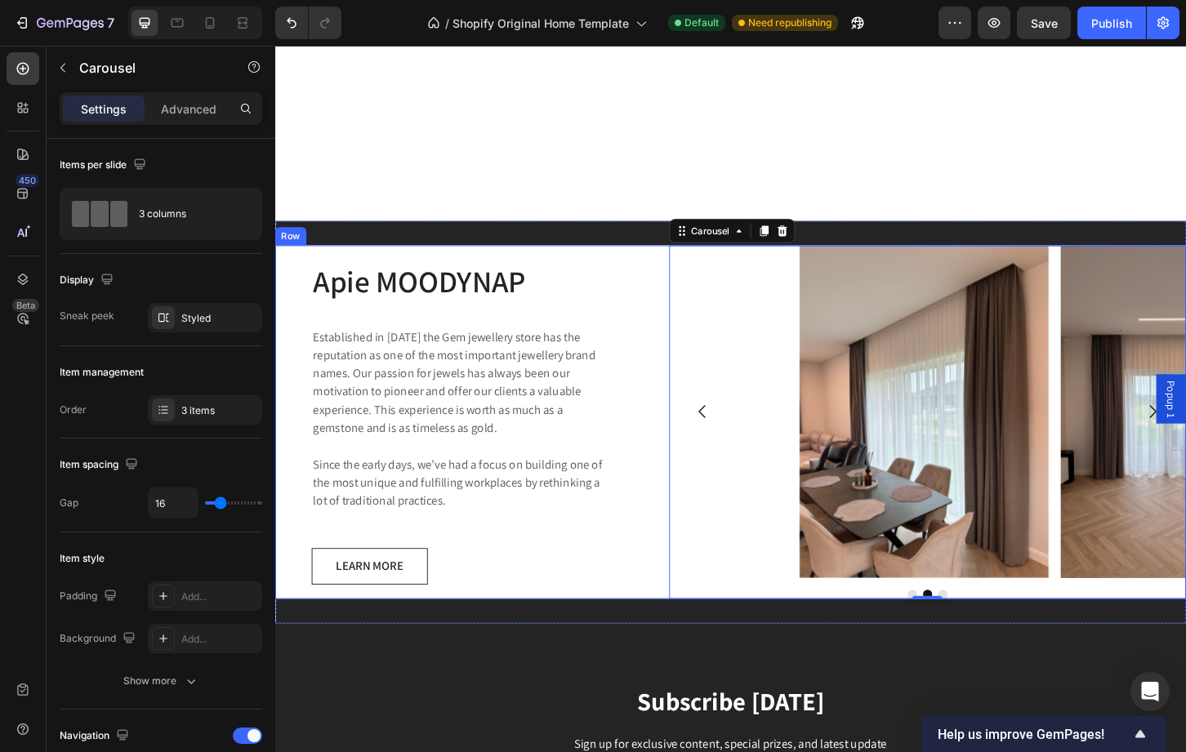
click at [582, 621] on div "Apie MOODYNAP Heading Established in 1920 the Gem jewellery store has the reput…" at bounding box center [474, 451] width 398 height 381
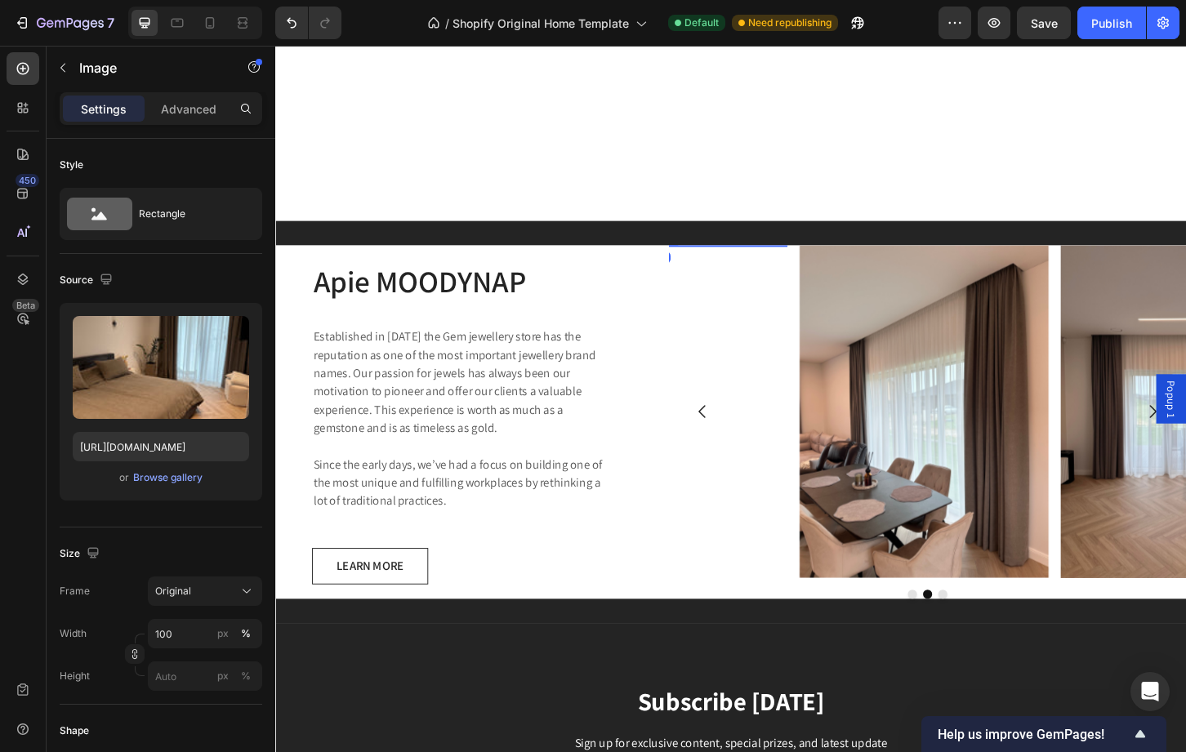
click at [738, 261] on img at bounding box center [693, 261] width 268 height 0
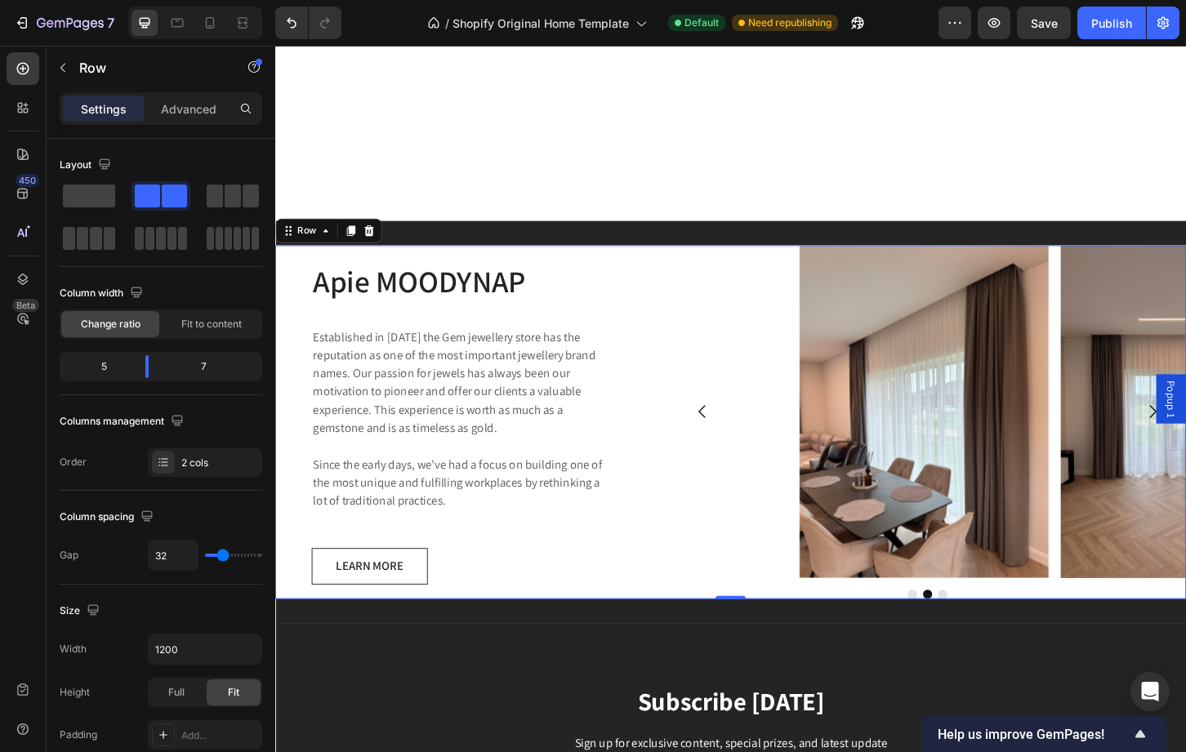
click at [668, 278] on div "Apie MOODYNAP Heading Established in 1920 the Gem jewellery store has the reput…" at bounding box center [765, 451] width 980 height 381
click at [709, 261] on img at bounding box center [693, 261] width 268 height 0
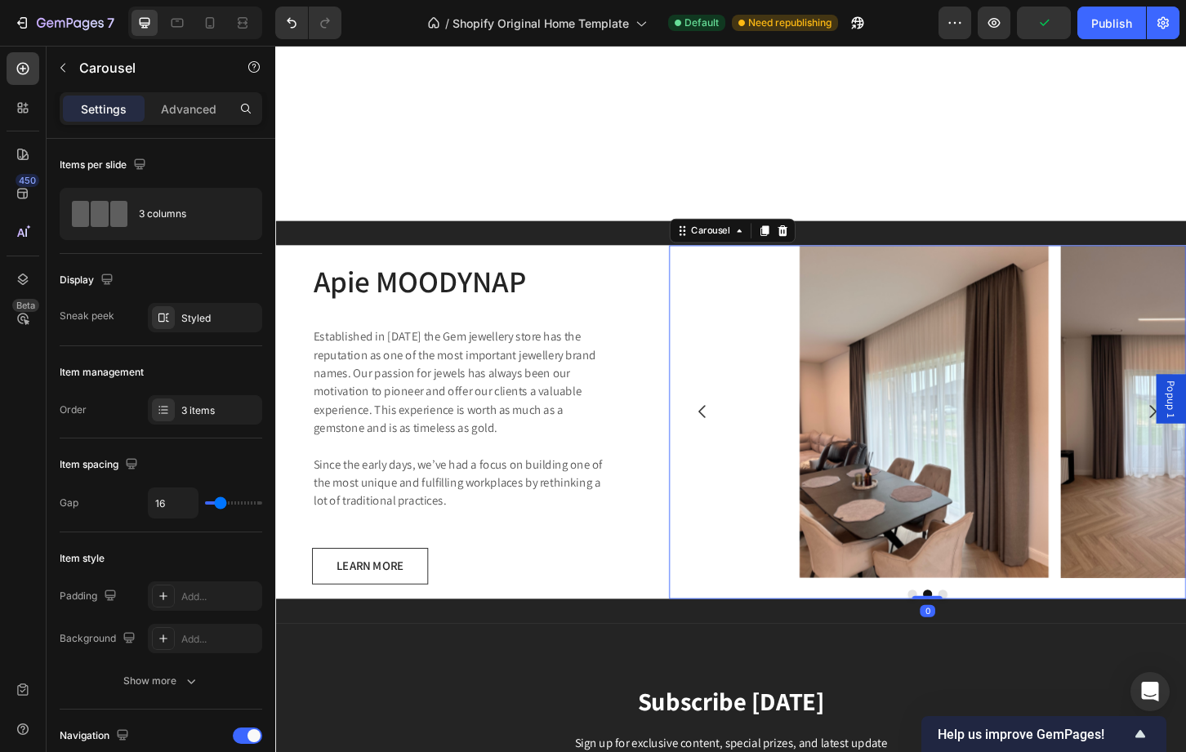
click at [801, 631] on div at bounding box center [977, 636] width 556 height 10
click at [750, 238] on div "Carousel" at bounding box center [744, 245] width 48 height 15
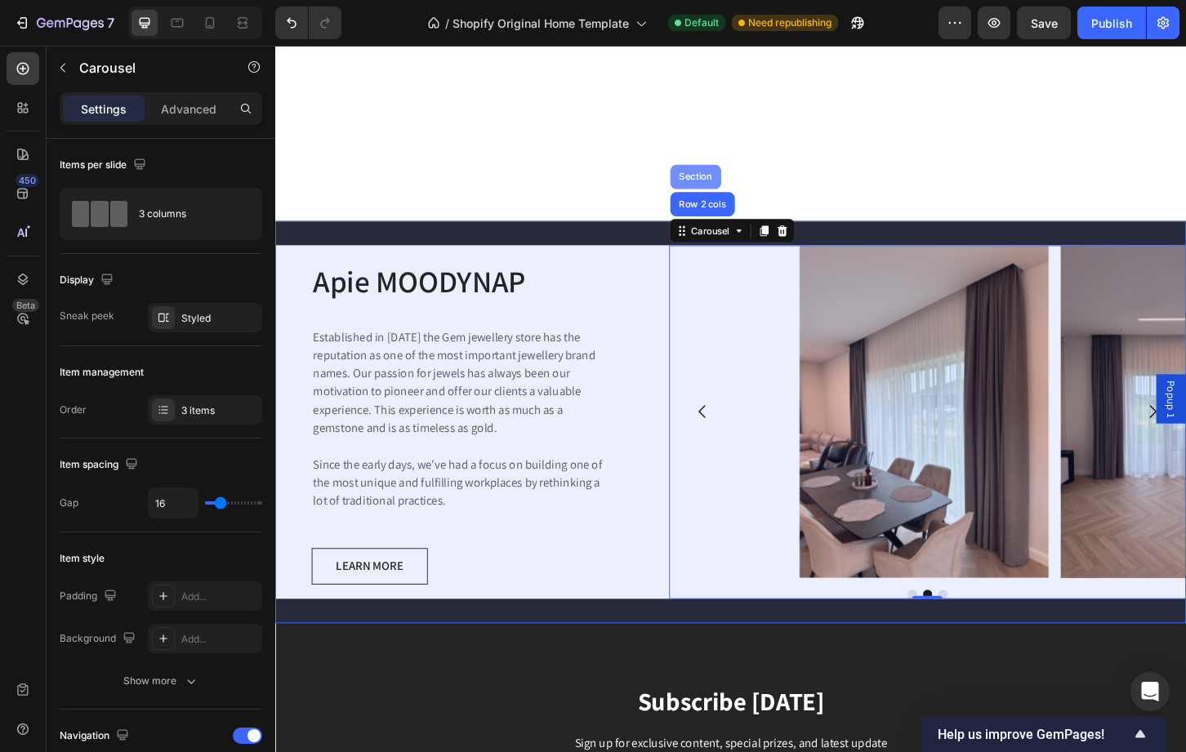
click at [724, 174] on div "Section" at bounding box center [727, 187] width 55 height 26
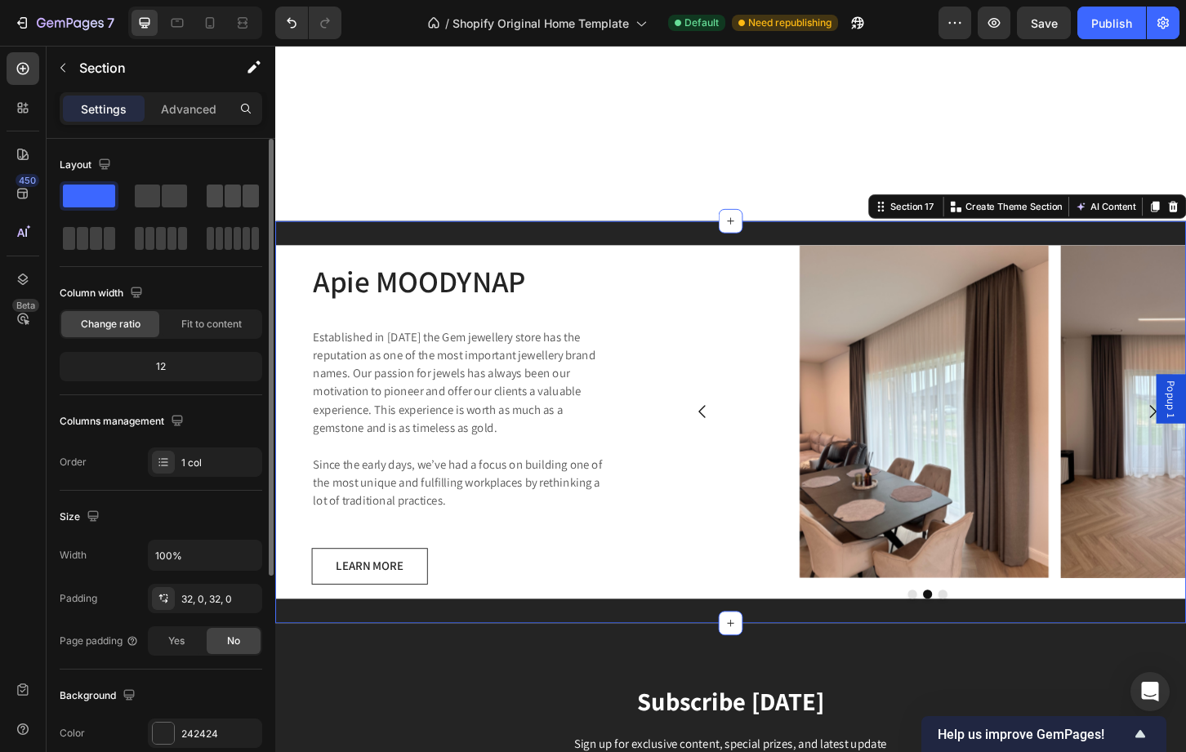
click at [212, 196] on span at bounding box center [215, 196] width 16 height 23
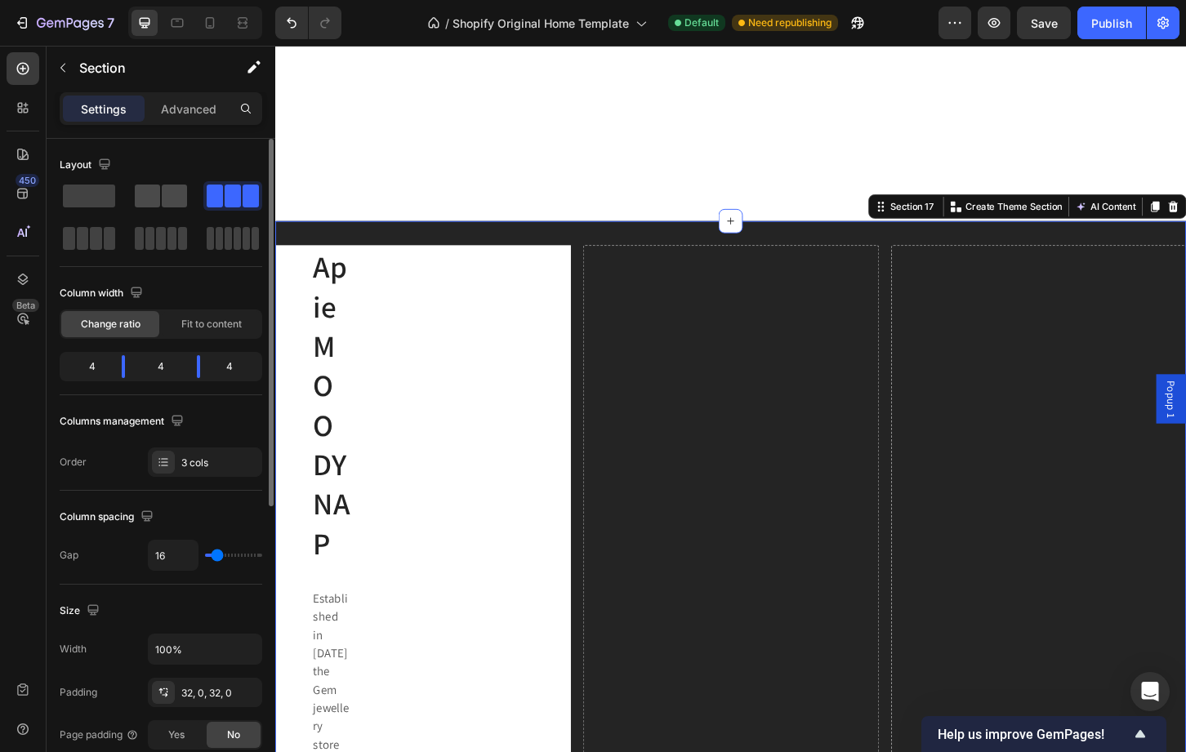
click at [166, 203] on span at bounding box center [174, 196] width 25 height 23
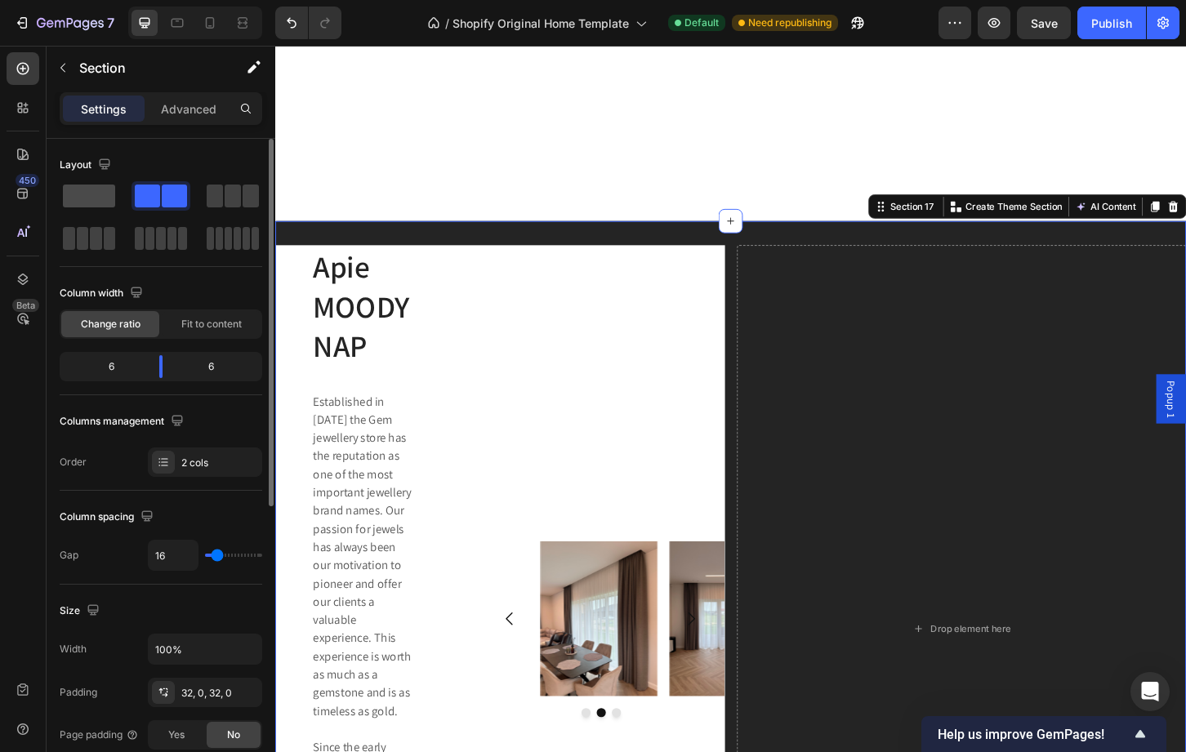
click at [92, 199] on span at bounding box center [89, 196] width 52 height 23
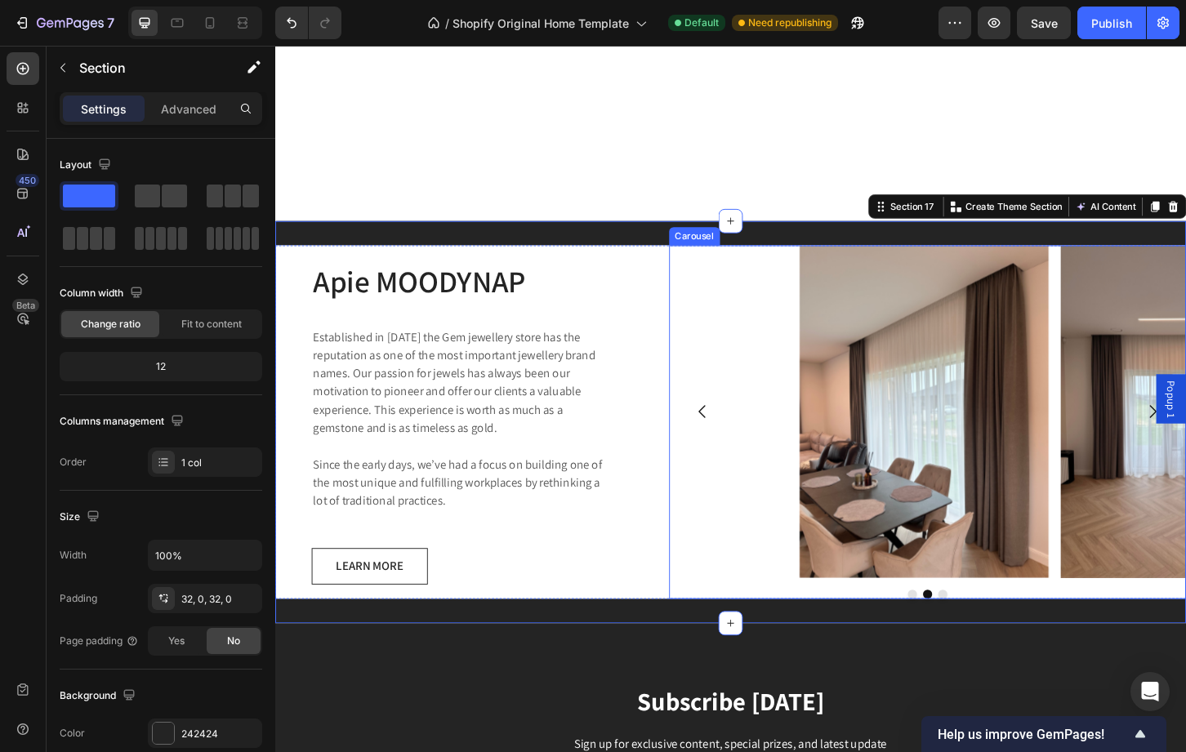
click at [871, 613] on div "Image Image Image Carousel" at bounding box center [977, 451] width 556 height 381
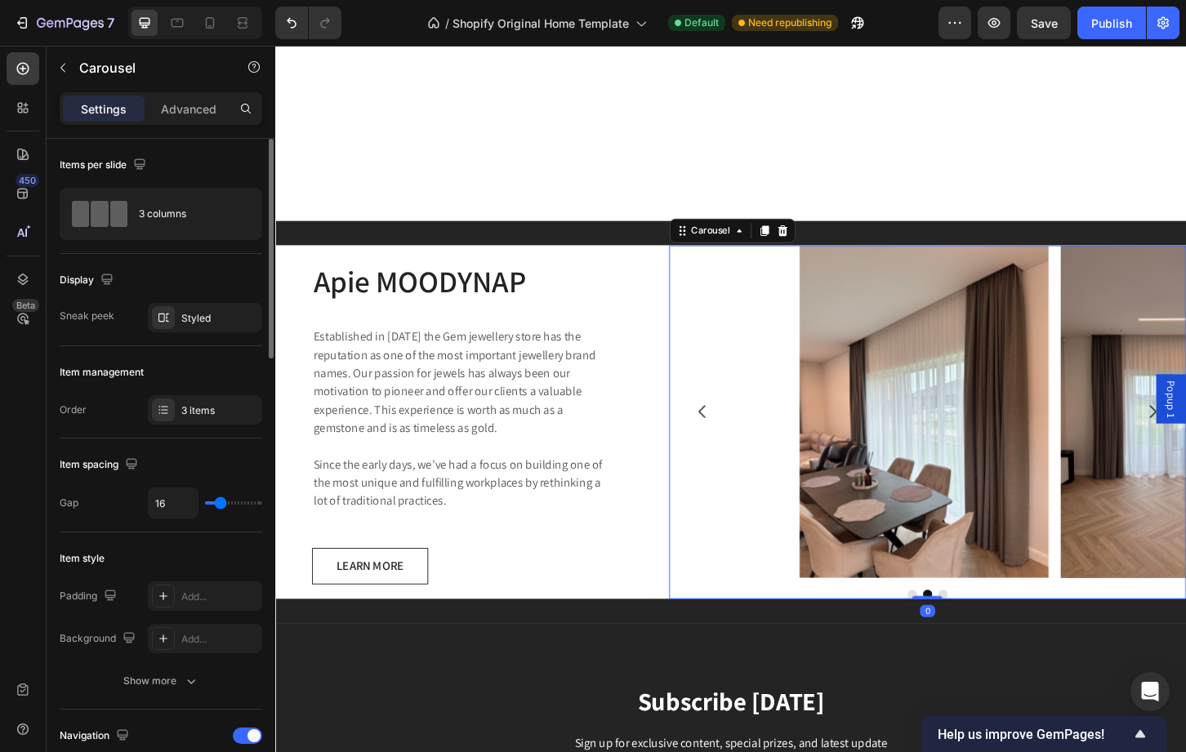
type input "19"
type input "36"
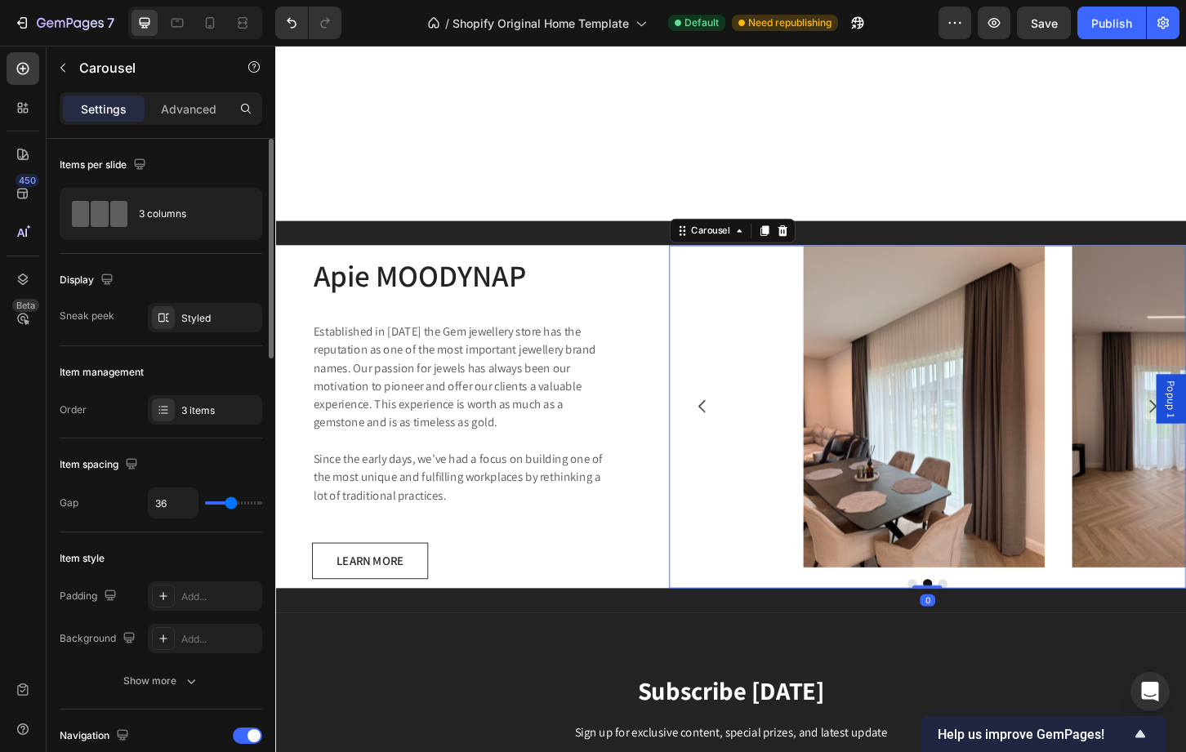
type input "44"
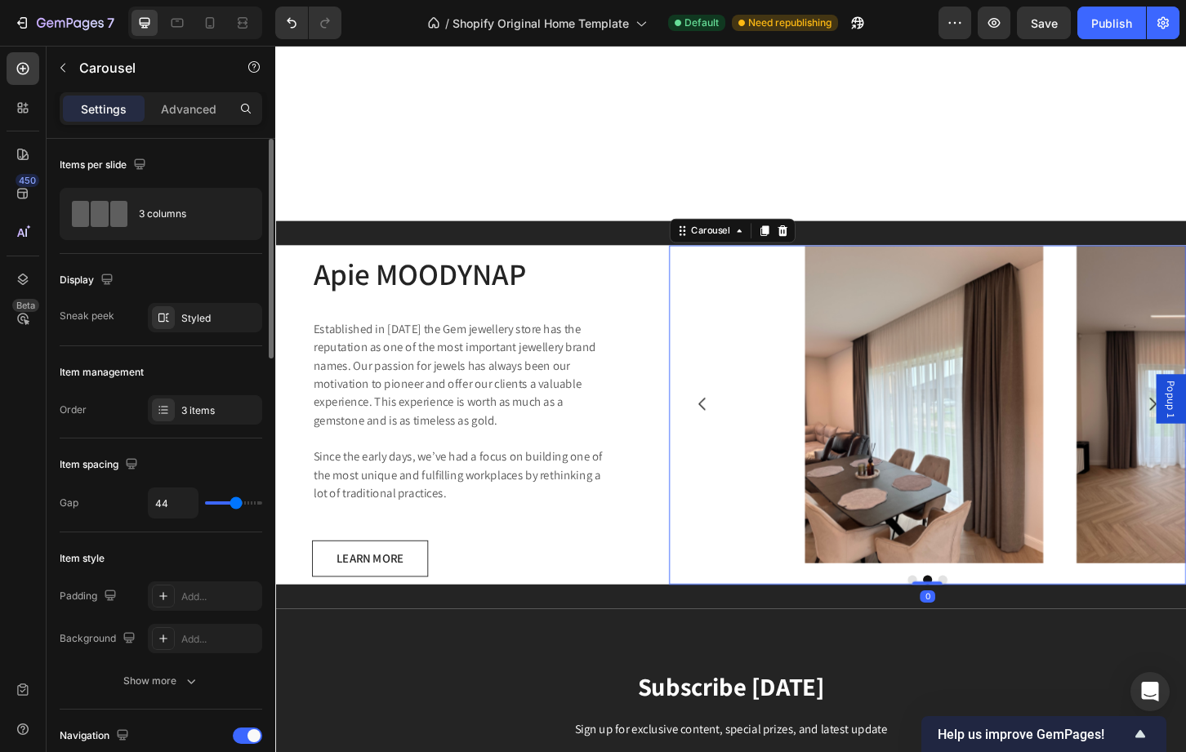
type input "47"
type input "63"
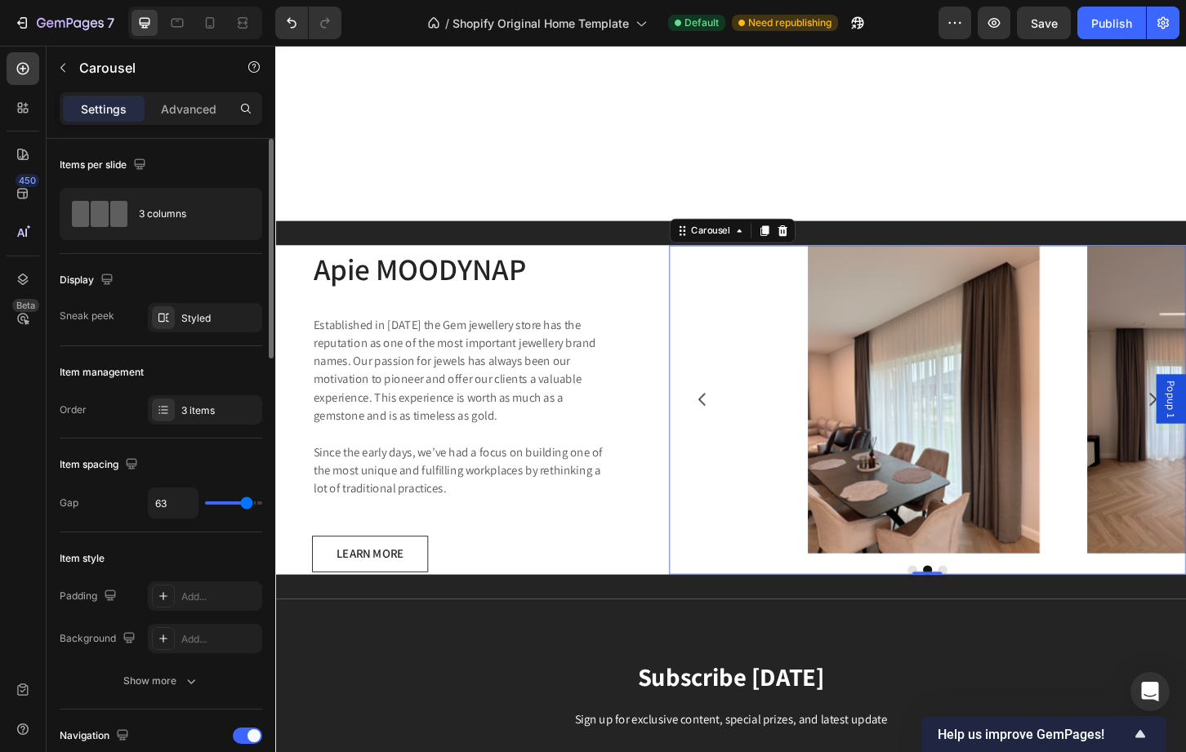
type input "64"
type input "65"
type input "64"
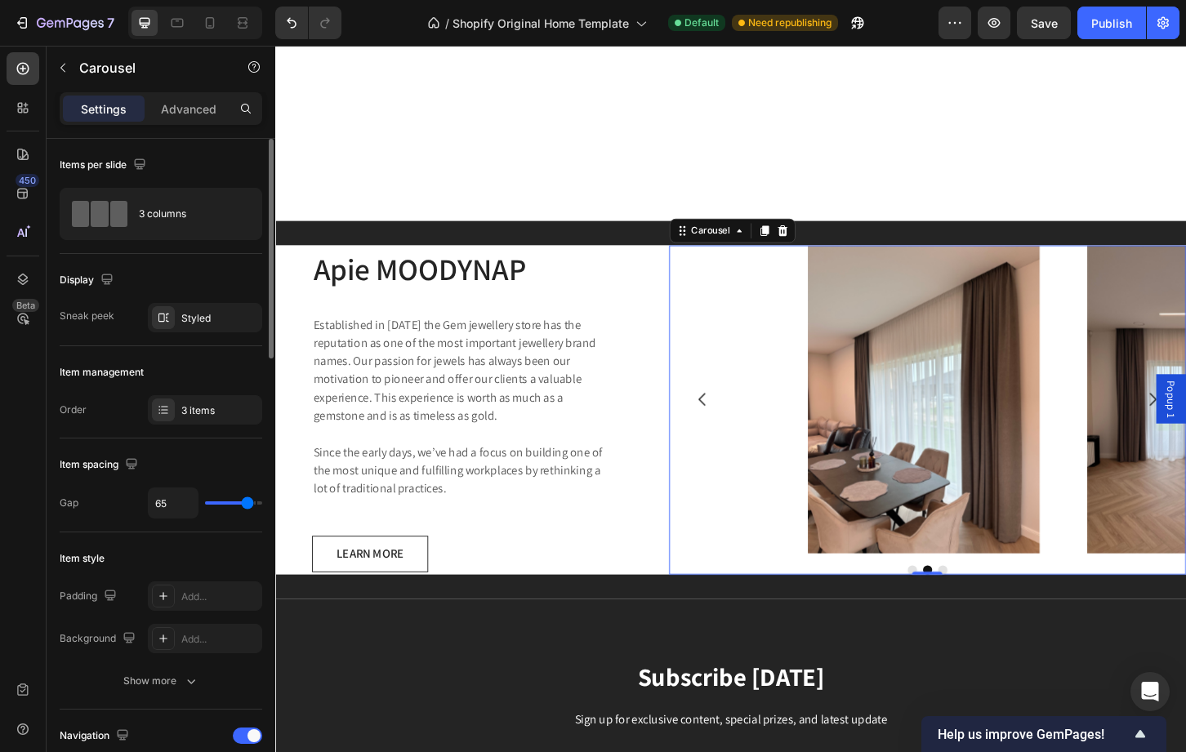
type input "64"
type input "61"
type input "49"
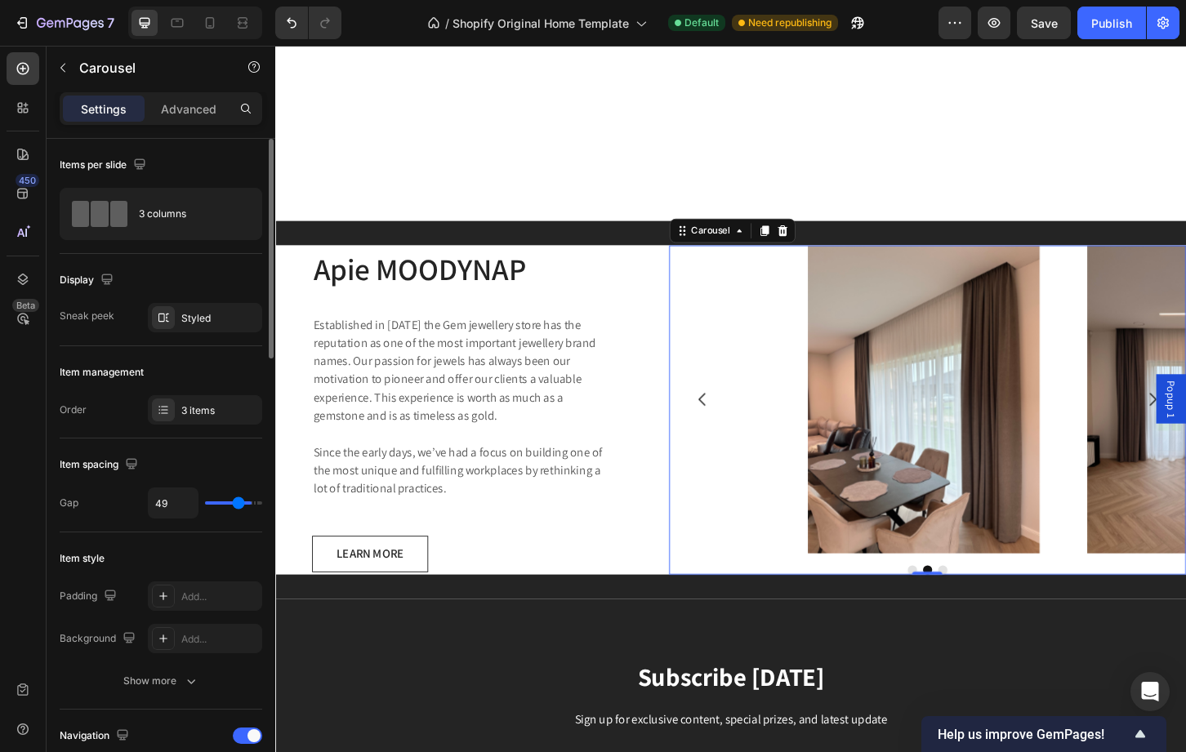
type input "41"
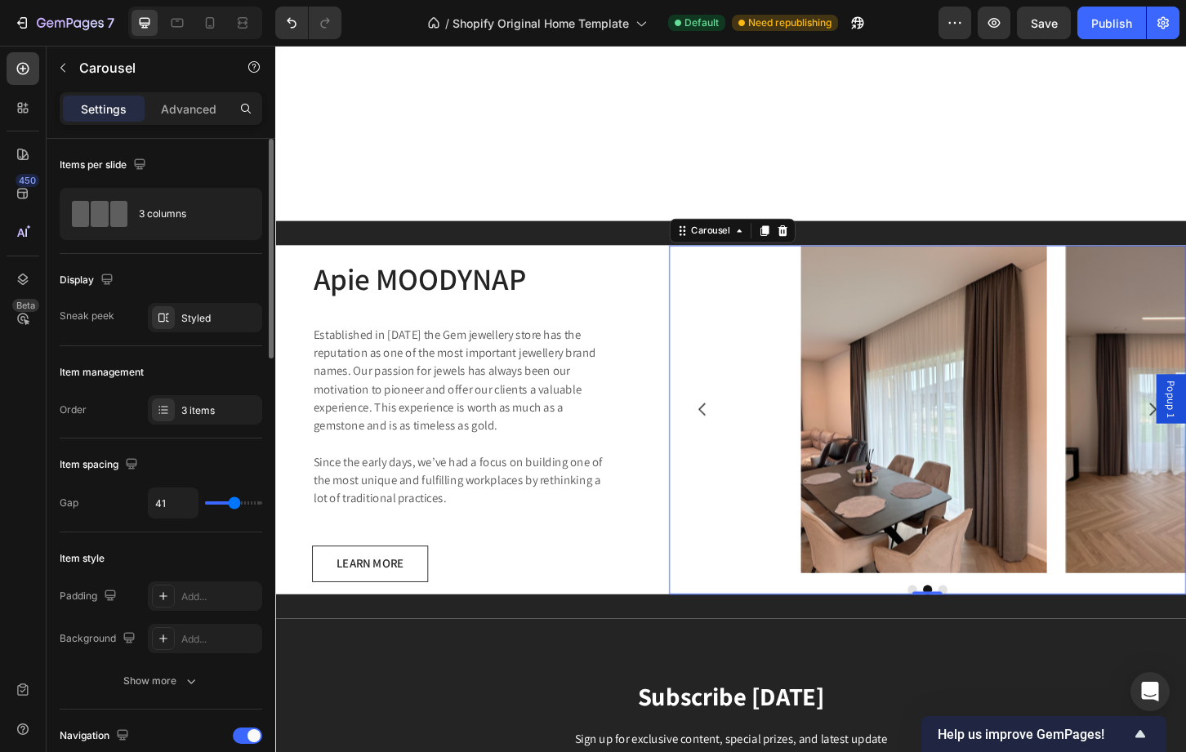
type input "25"
type input "16"
type input "10"
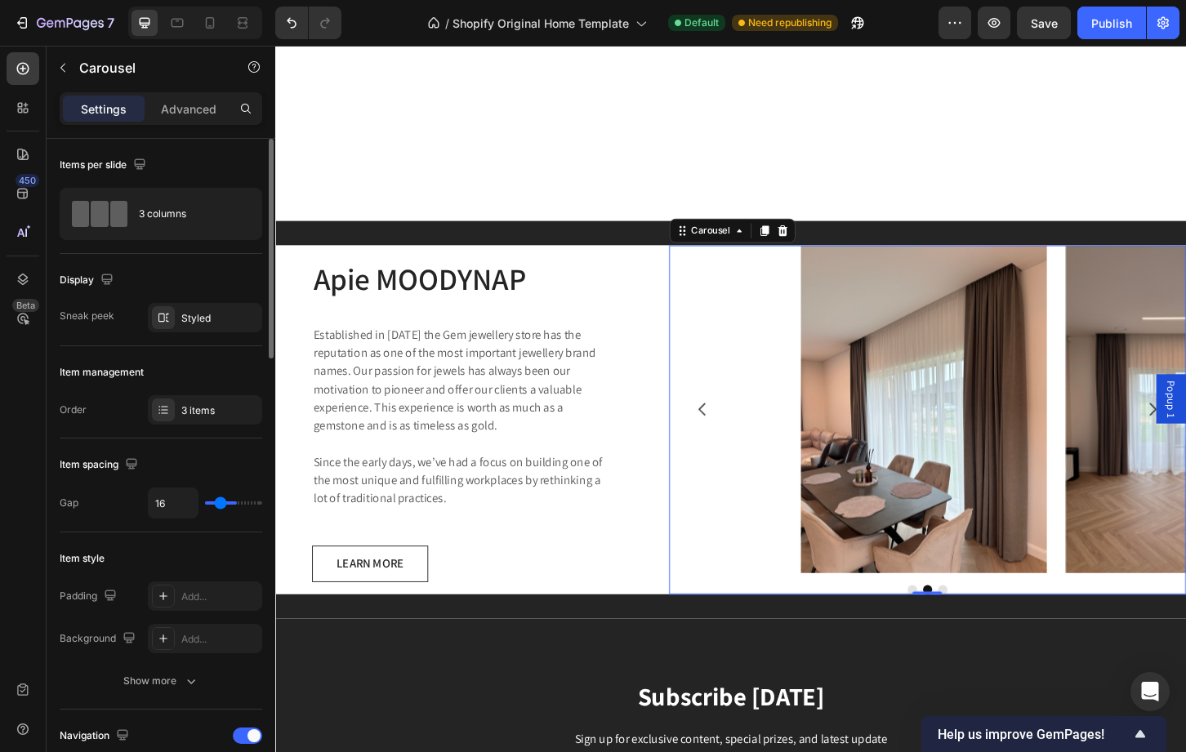
type input "10"
type input "7"
type input "3"
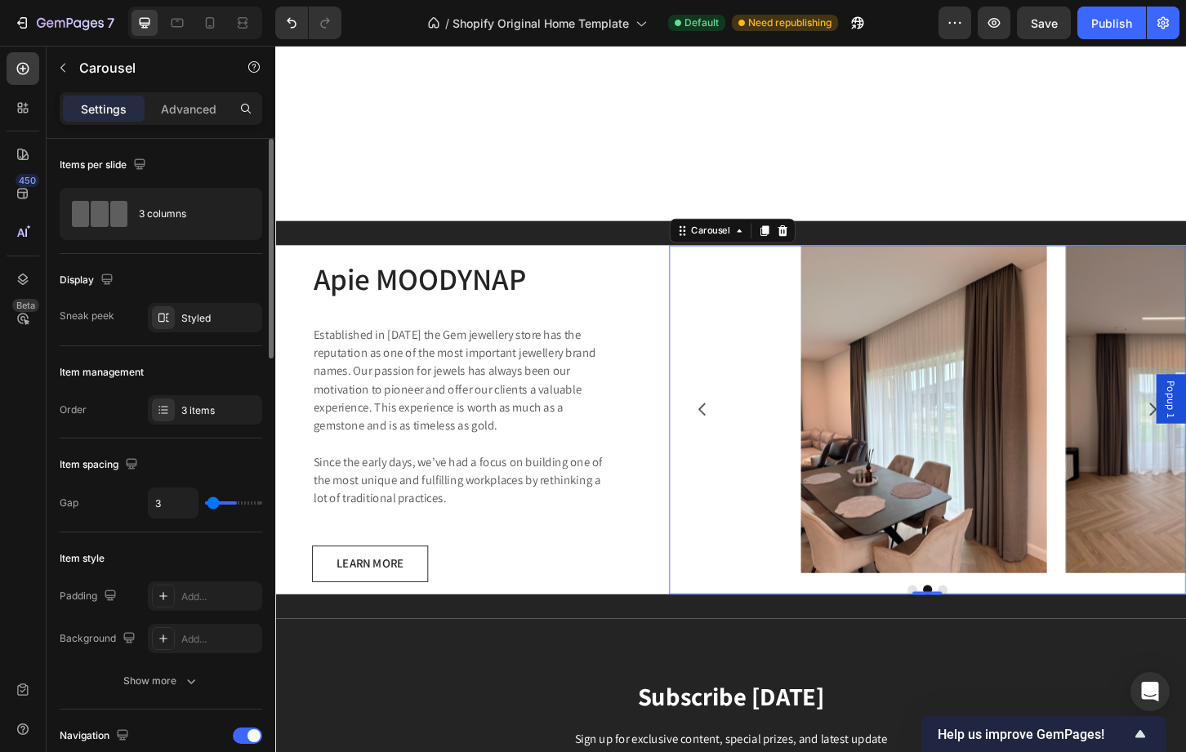
type input "0"
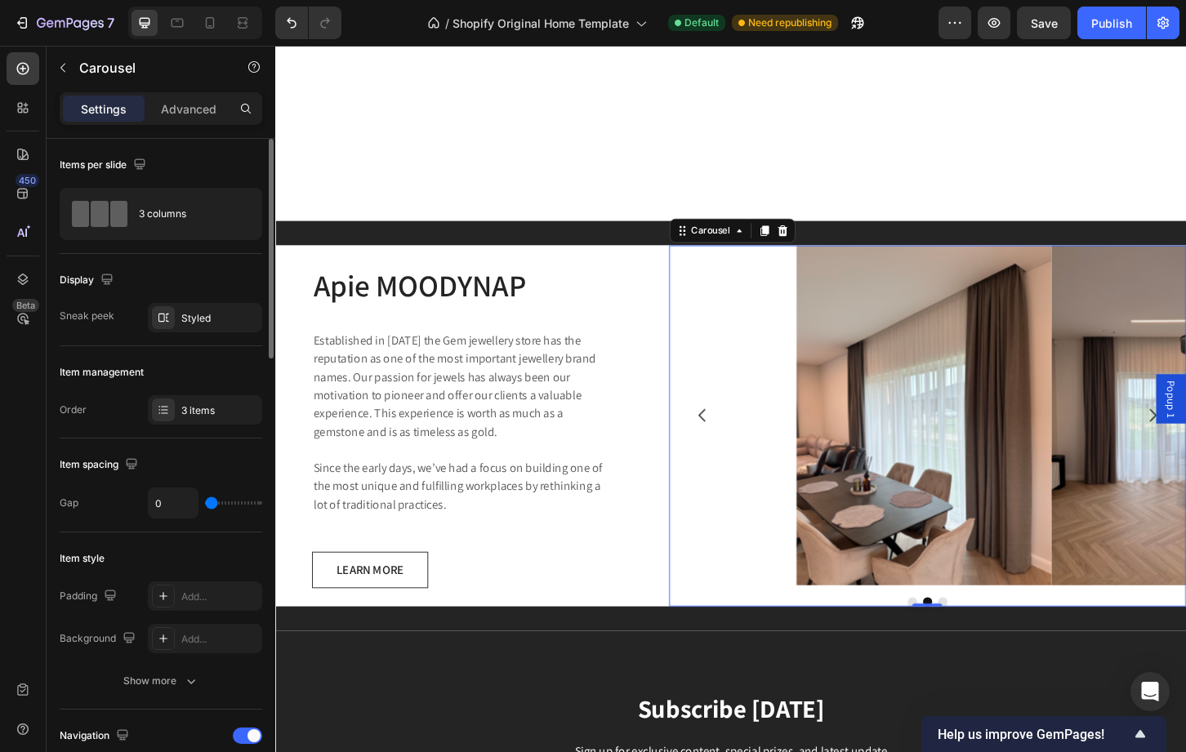
type input "1"
type input "16"
type input "17"
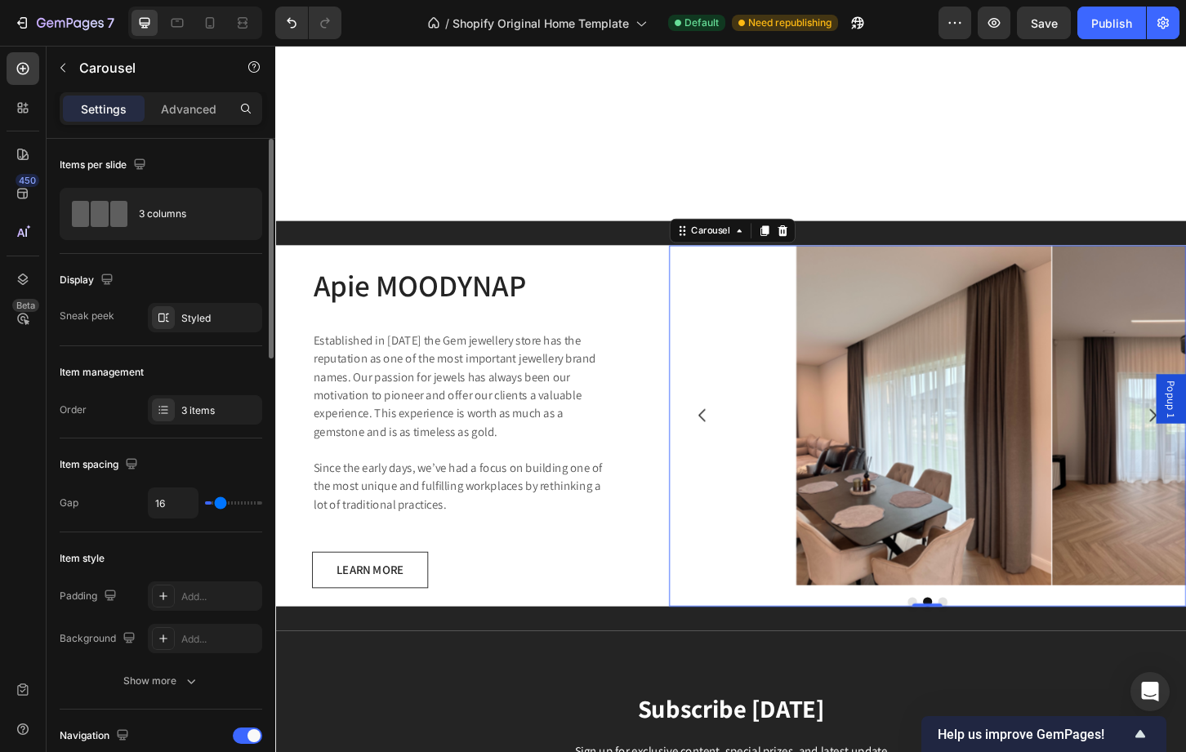
type input "17"
type input "18"
type input "21"
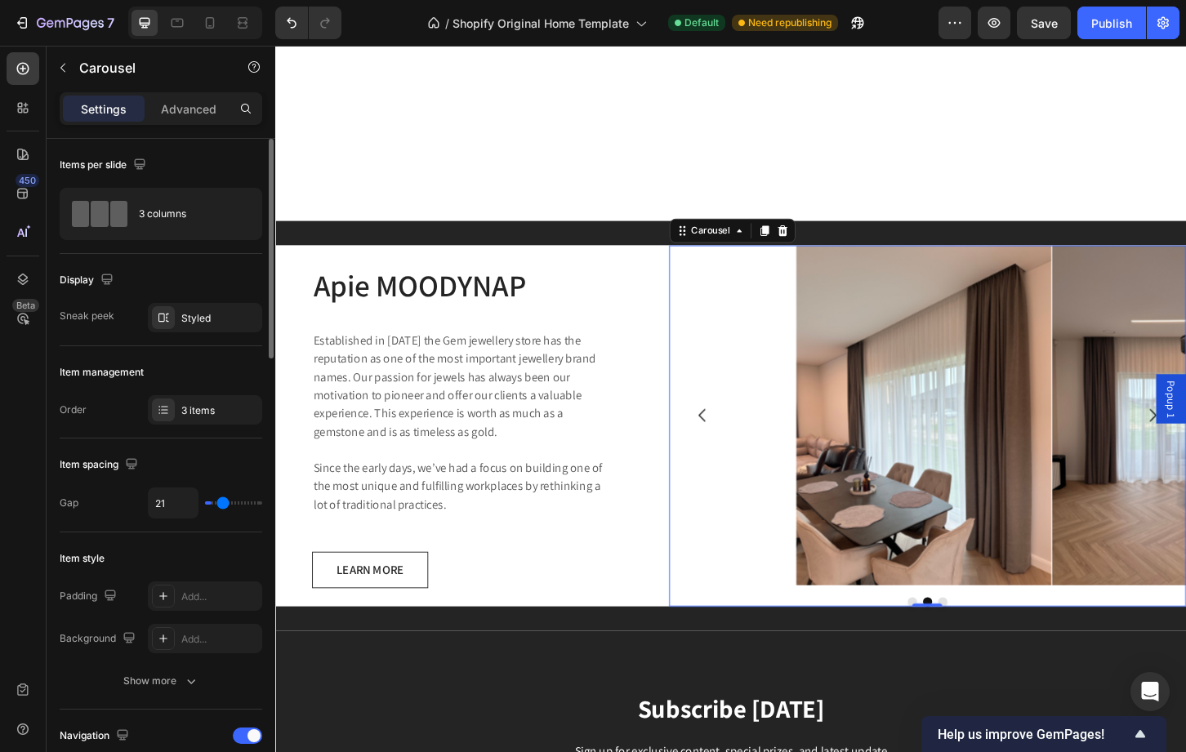
type input "22"
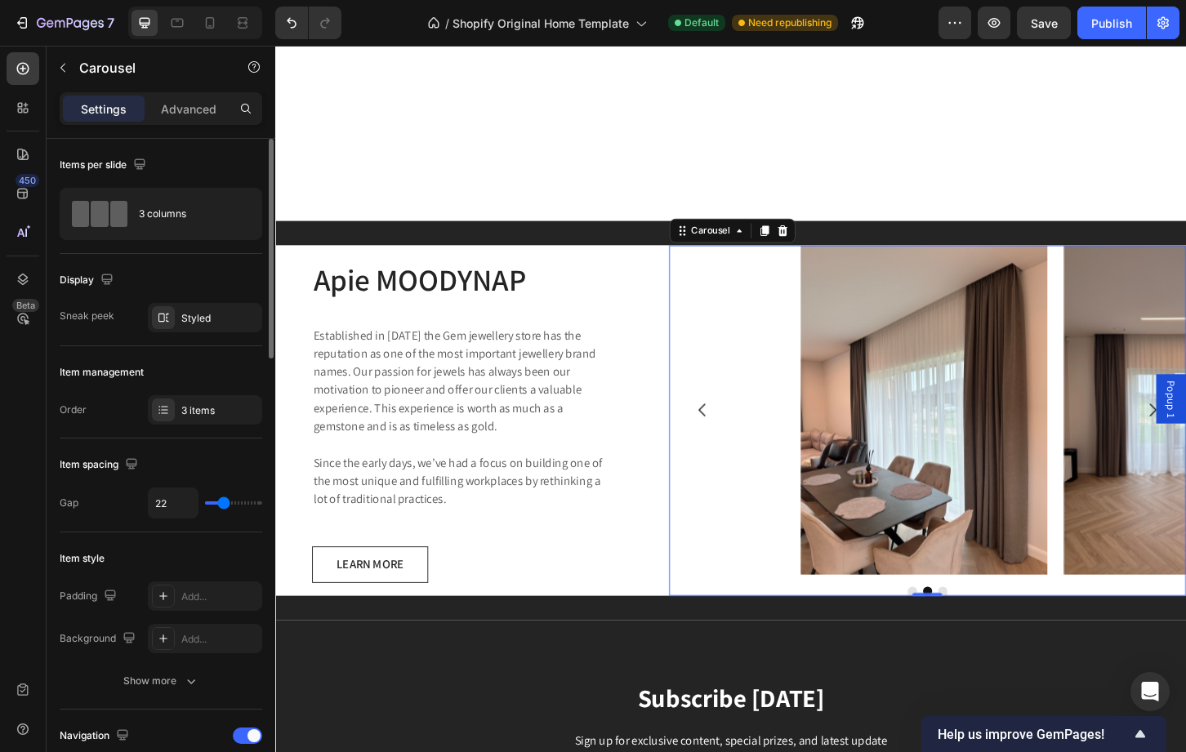
type input "10"
type input "8"
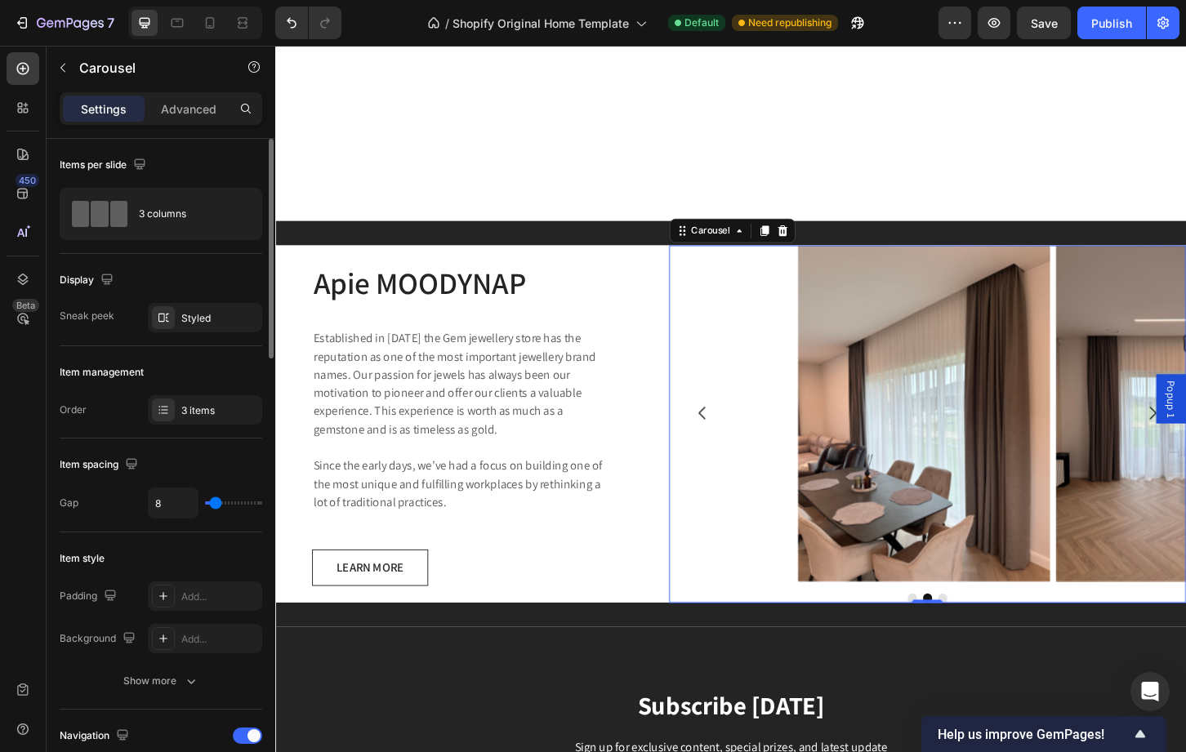
type input "7"
type input "6"
type input "3"
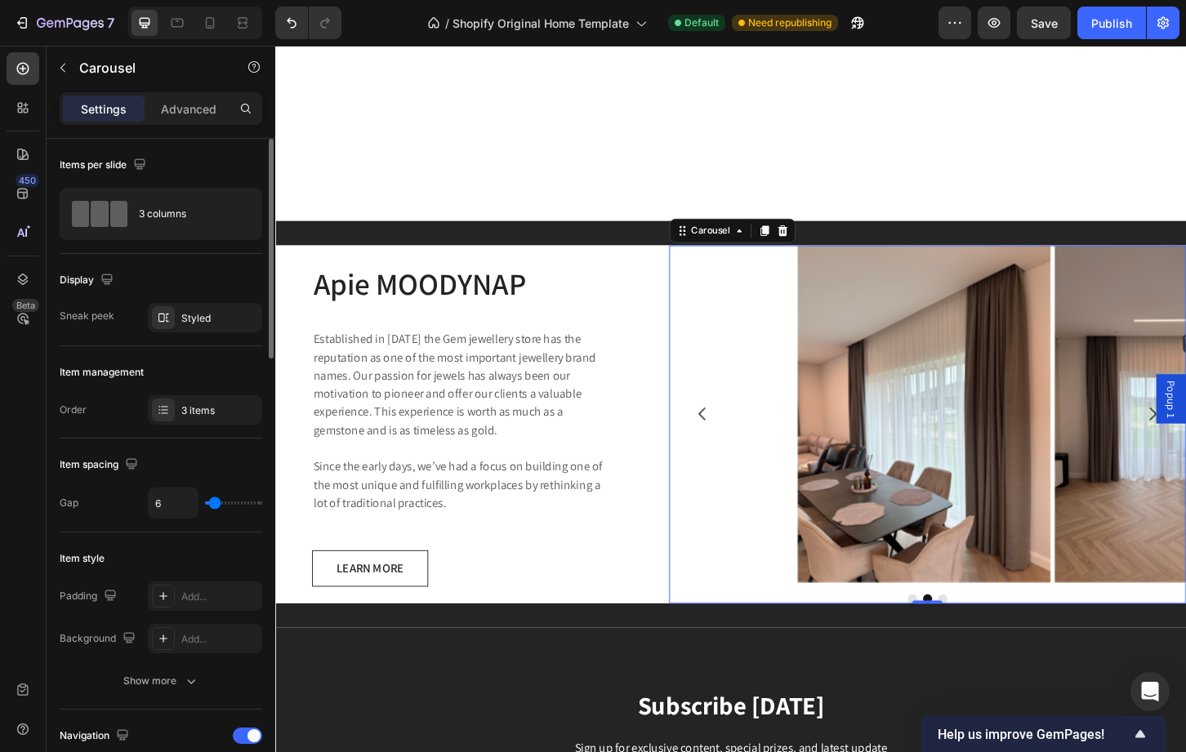
type input "3"
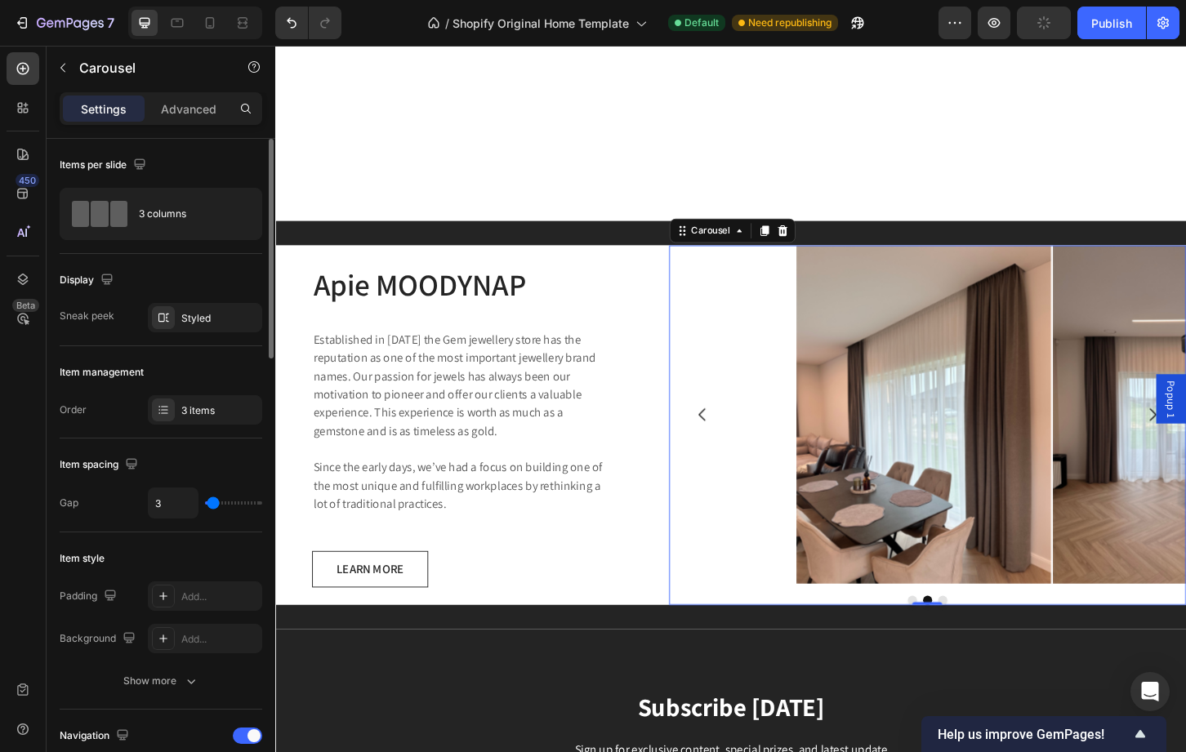
type input "2"
type input "1"
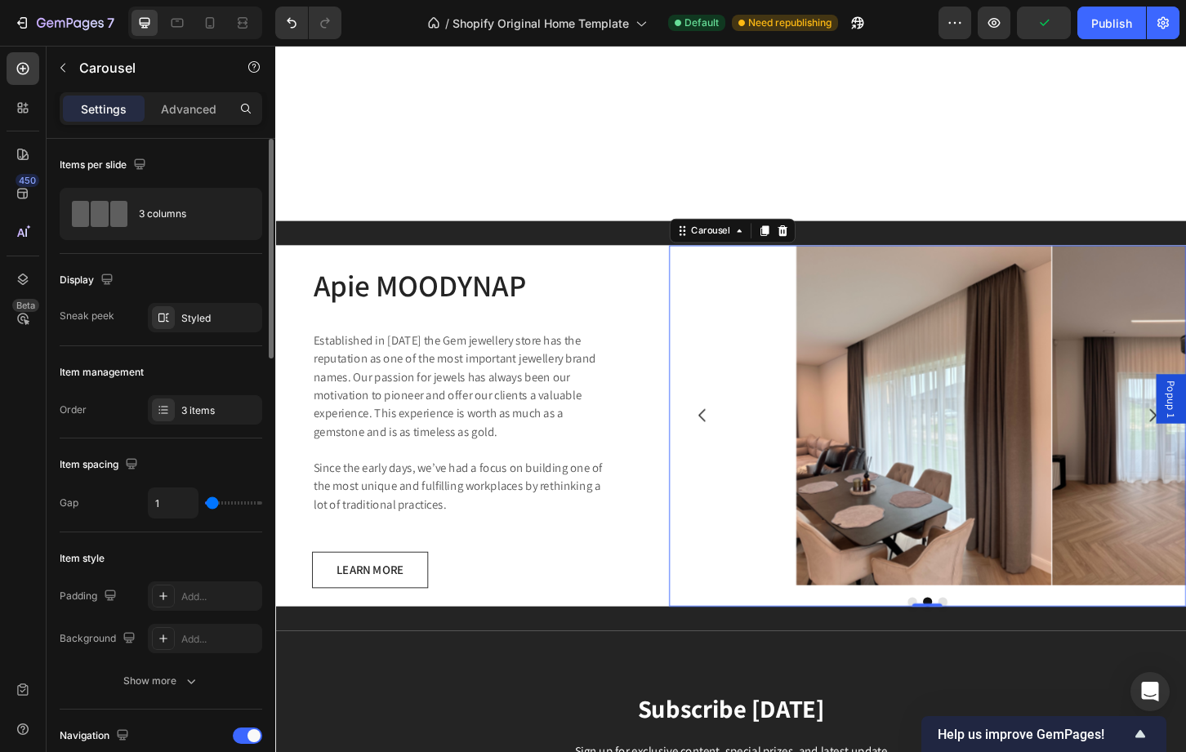
type input "0"
type input "1"
type input "2"
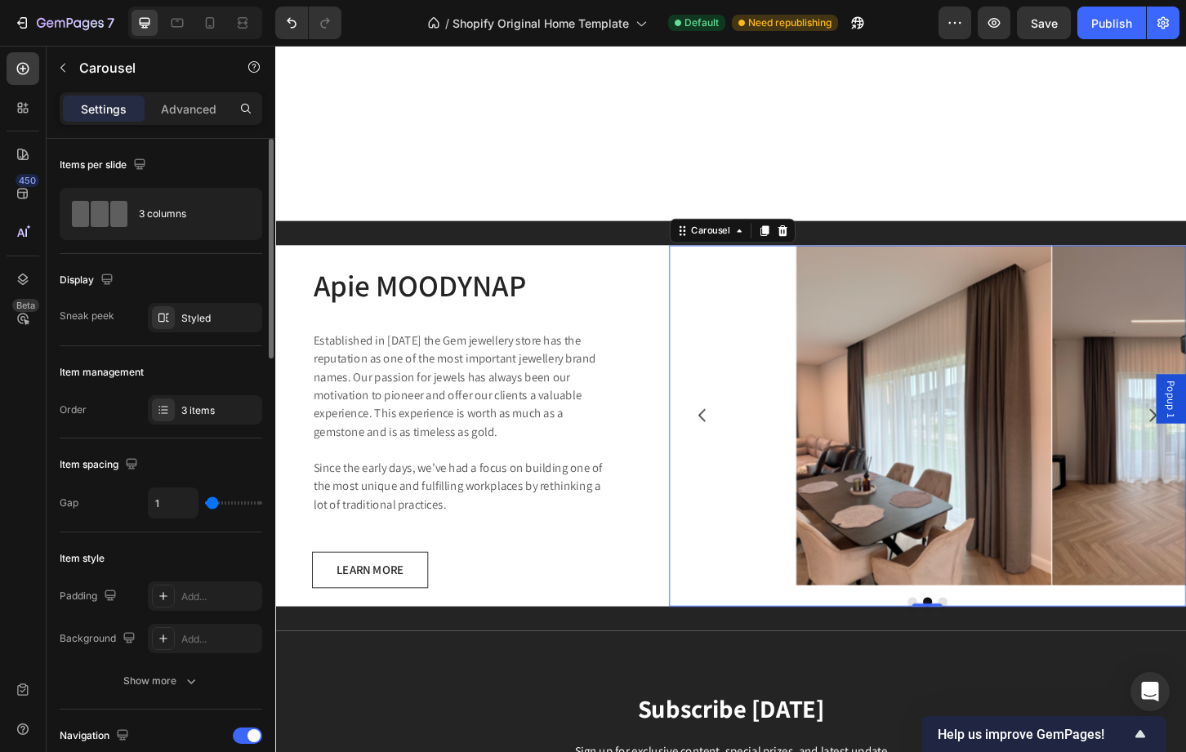
type input "2"
type input "4"
type input "5"
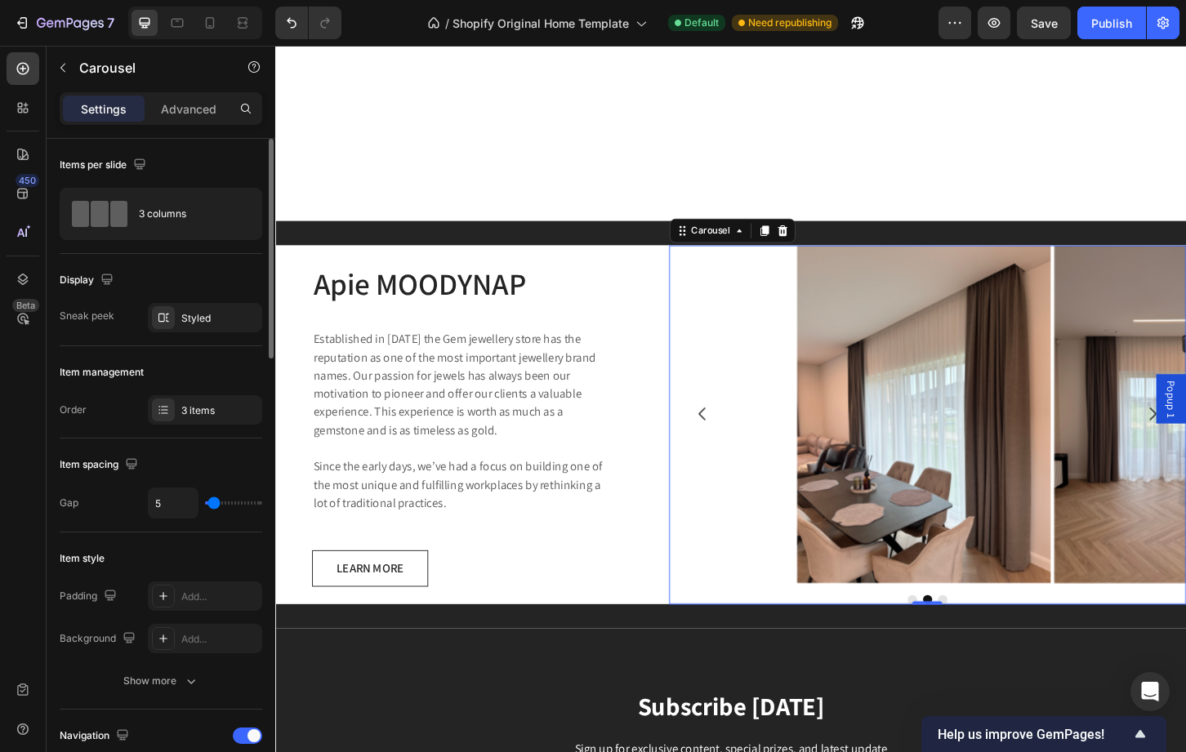
type input "3"
type input "2"
type input "1"
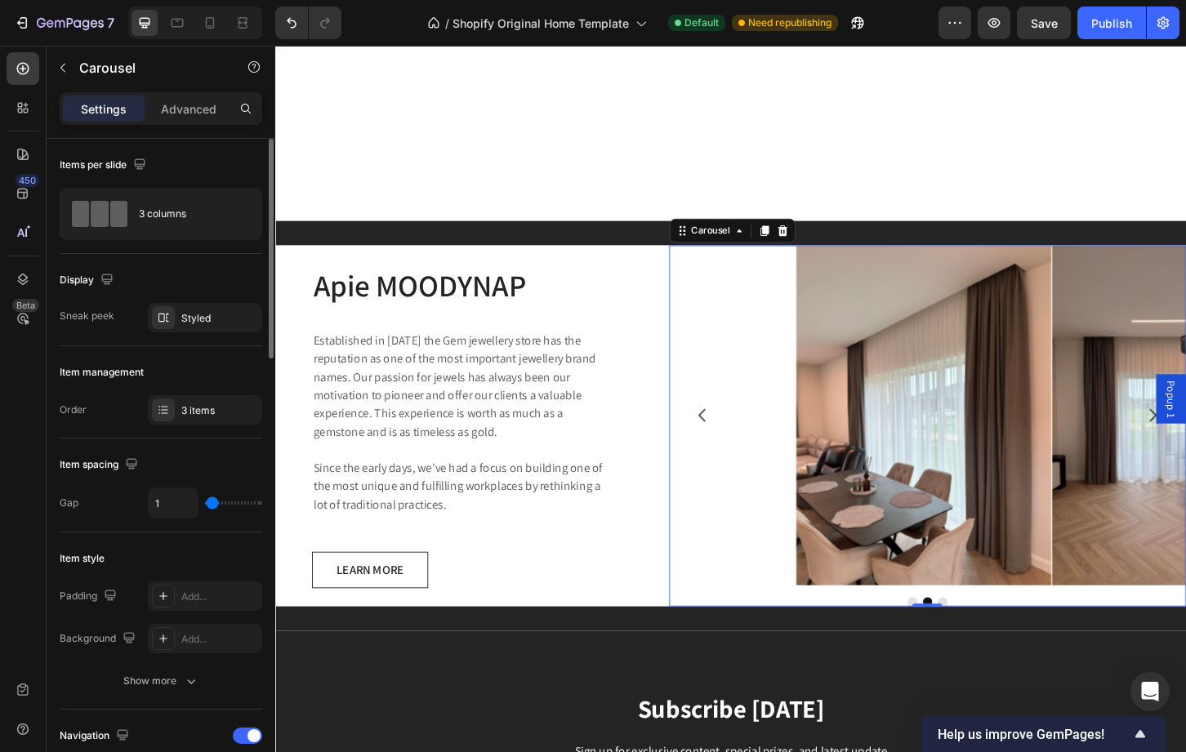
drag, startPoint x: 221, startPoint y: 501, endPoint x: 212, endPoint y: 503, distance: 9.3
type input "1"
click at [212, 503] on input "range" at bounding box center [233, 502] width 57 height 3
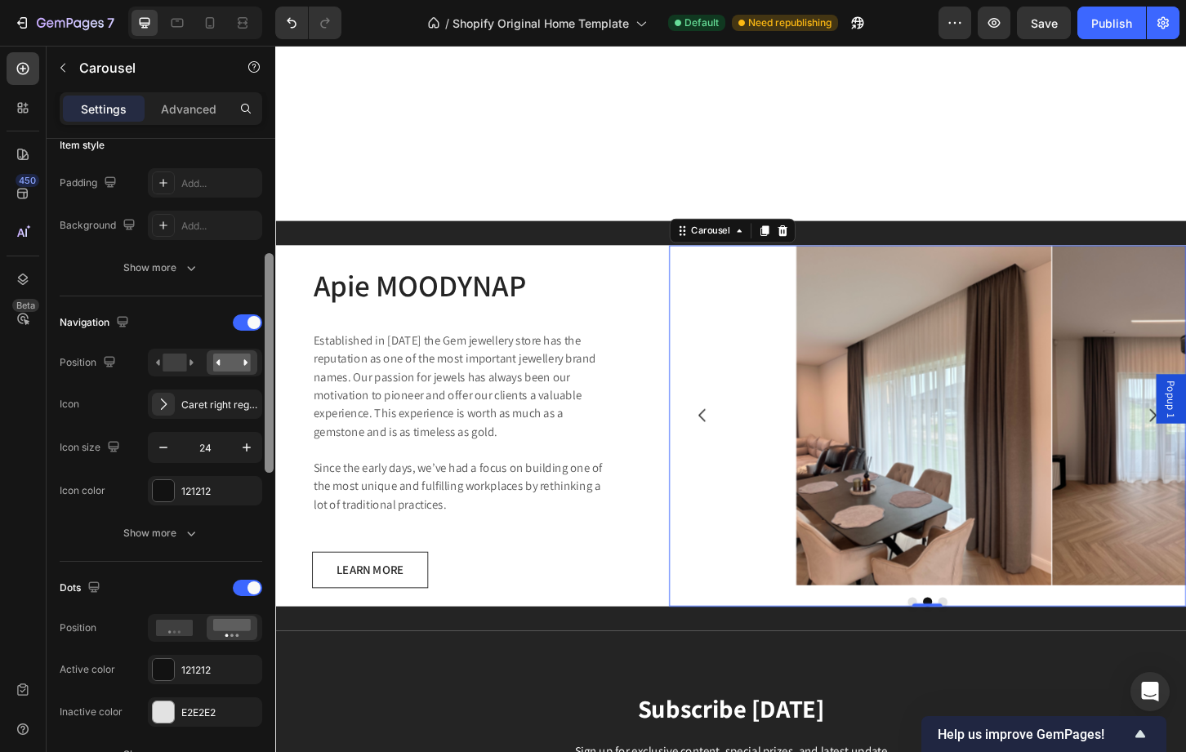
scroll to position [416, 0]
drag, startPoint x: 269, startPoint y: 348, endPoint x: 273, endPoint y: 487, distance: 138.9
click at [273, 487] on div at bounding box center [269, 387] width 9 height 220
click at [190, 365] on icon at bounding box center [175, 360] width 38 height 18
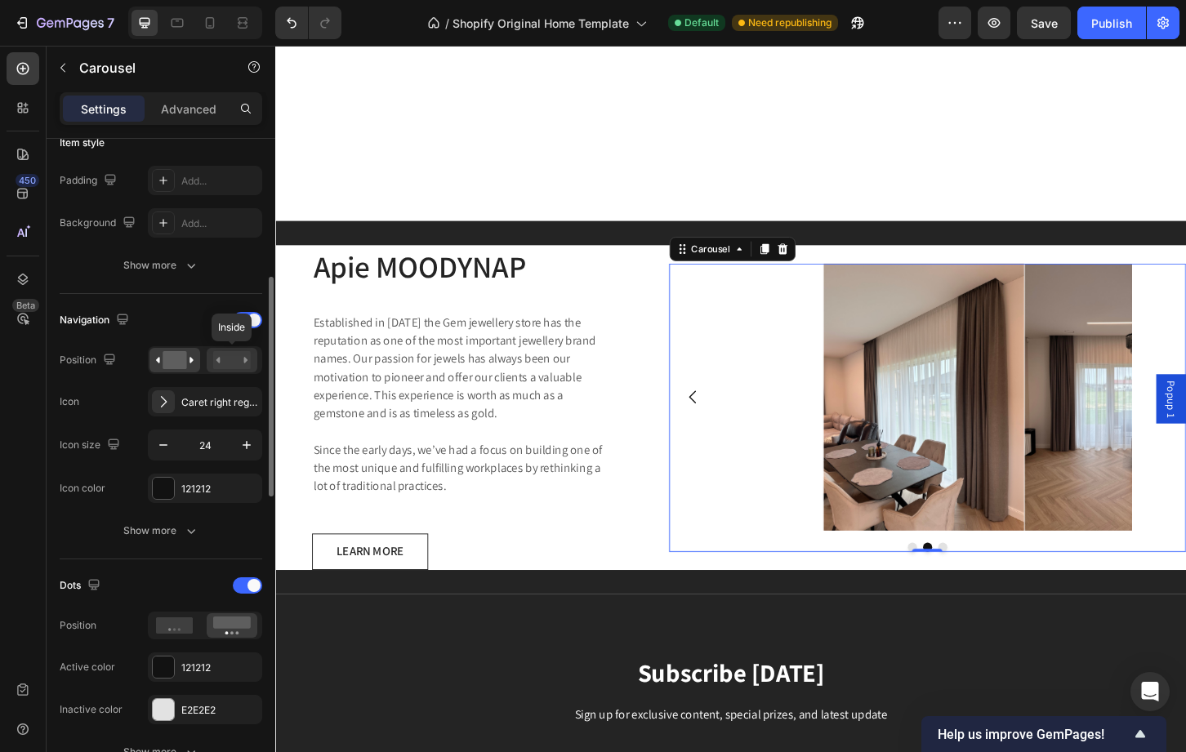
click at [230, 357] on rect at bounding box center [232, 360] width 38 height 18
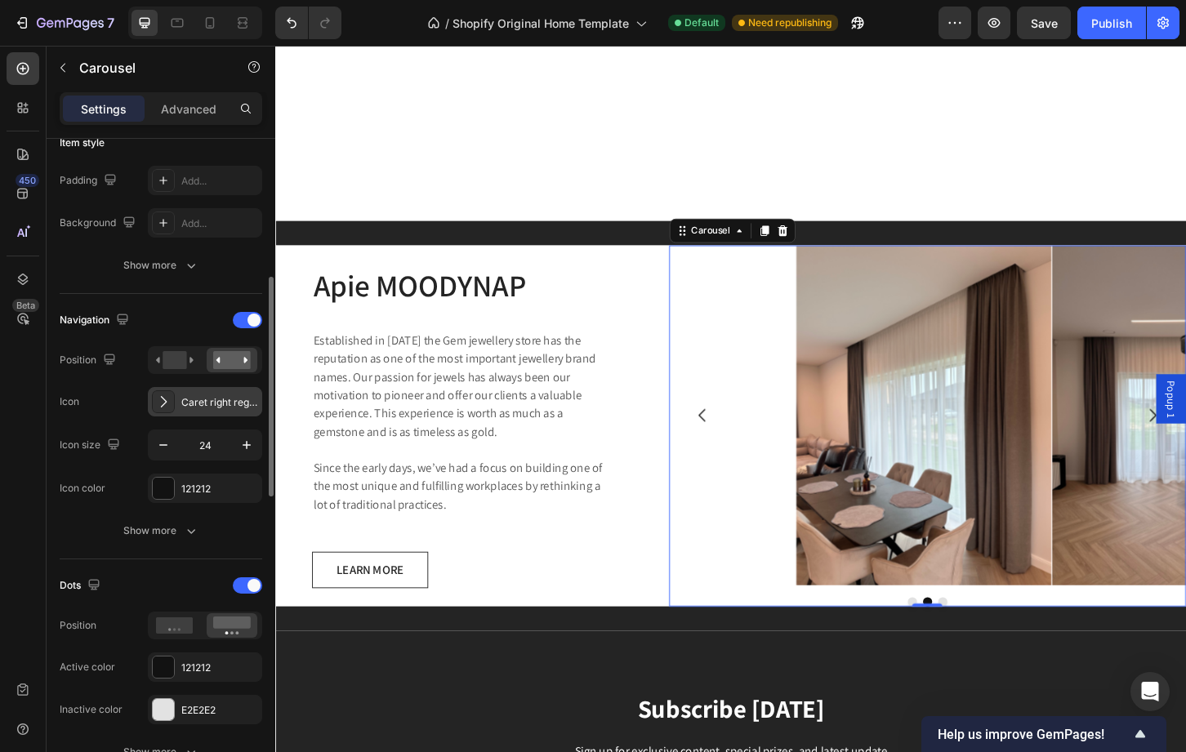
click at [189, 400] on div "Caret right regular" at bounding box center [219, 402] width 77 height 15
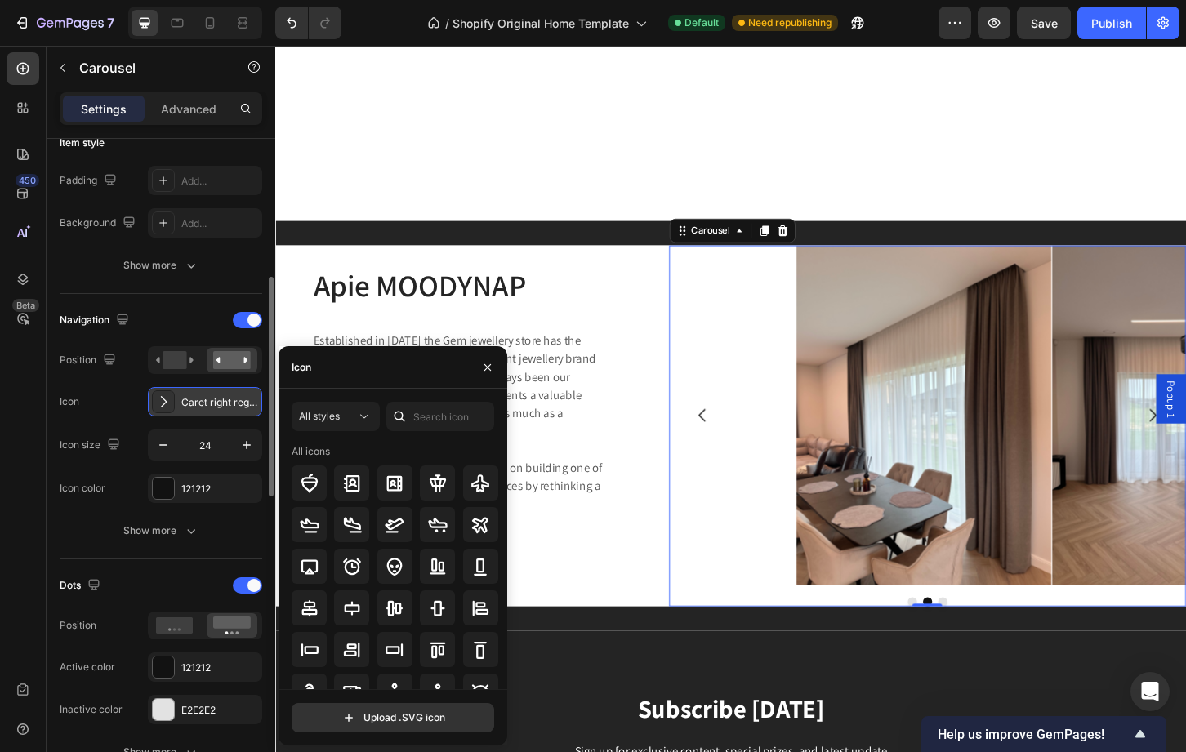
click at [189, 400] on div "Caret right regular" at bounding box center [219, 402] width 77 height 15
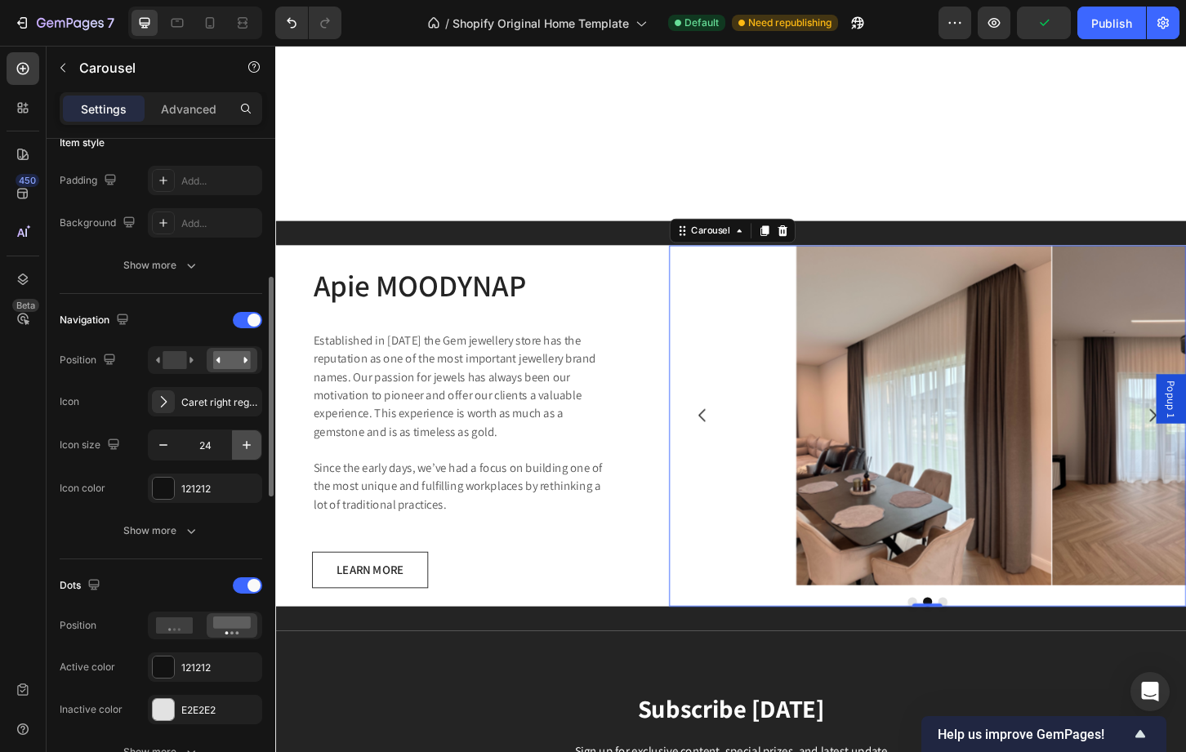
click at [249, 439] on icon "button" at bounding box center [246, 445] width 16 height 16
click at [164, 451] on icon "button" at bounding box center [163, 445] width 16 height 16
type input "23"
click at [245, 582] on div at bounding box center [247, 585] width 29 height 16
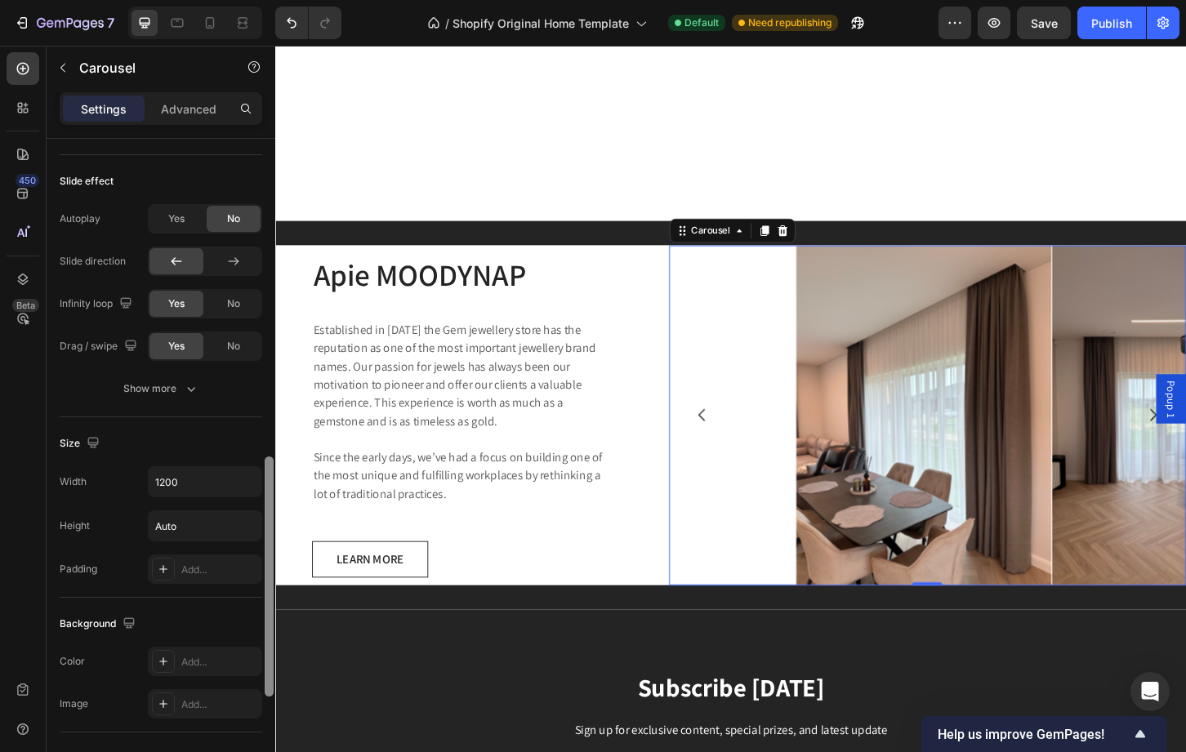
drag, startPoint x: 269, startPoint y: 510, endPoint x: 265, endPoint y: 677, distance: 167.5
click at [265, 677] on div at bounding box center [269, 577] width 9 height 240
click at [201, 530] on input "Auto" at bounding box center [205, 523] width 113 height 29
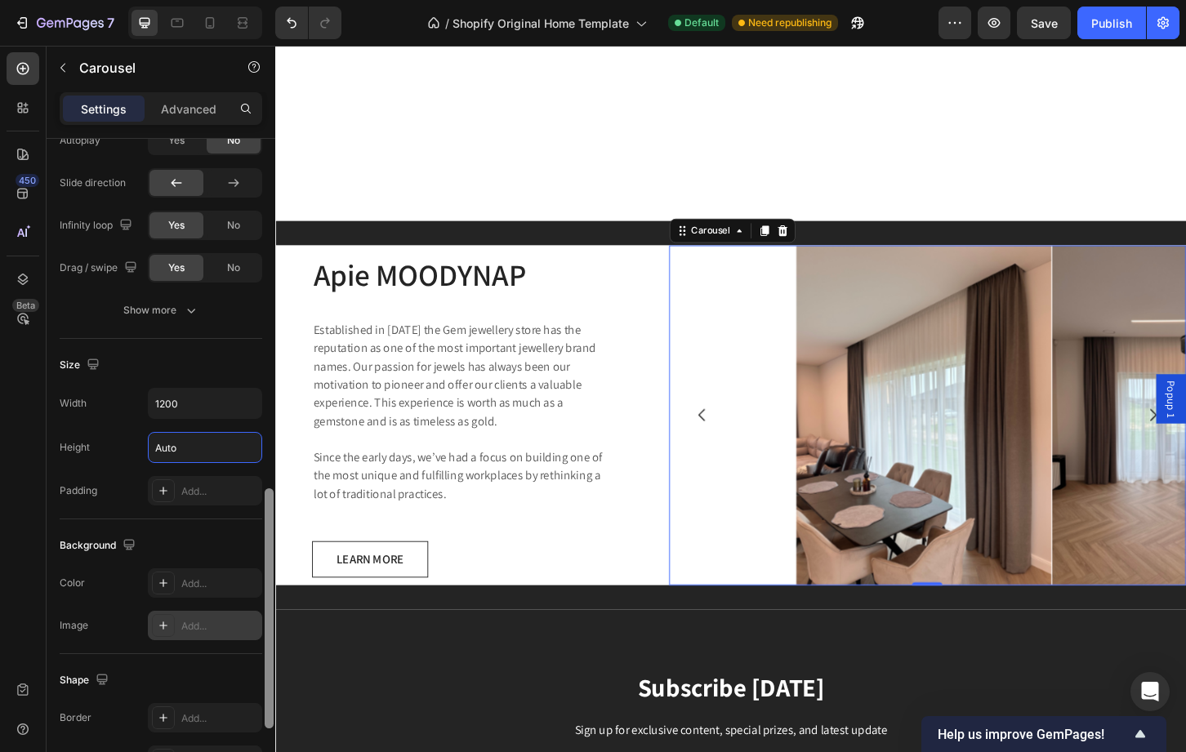
scroll to position [949, 0]
drag, startPoint x: 270, startPoint y: 590, endPoint x: 252, endPoint y: 617, distance: 32.4
click at [252, 617] on div "Items per slide 3 columns Display Sneak peek Styled Item management Order 3 ite…" at bounding box center [161, 469] width 229 height 660
click at [168, 491] on icon at bounding box center [163, 493] width 13 height 13
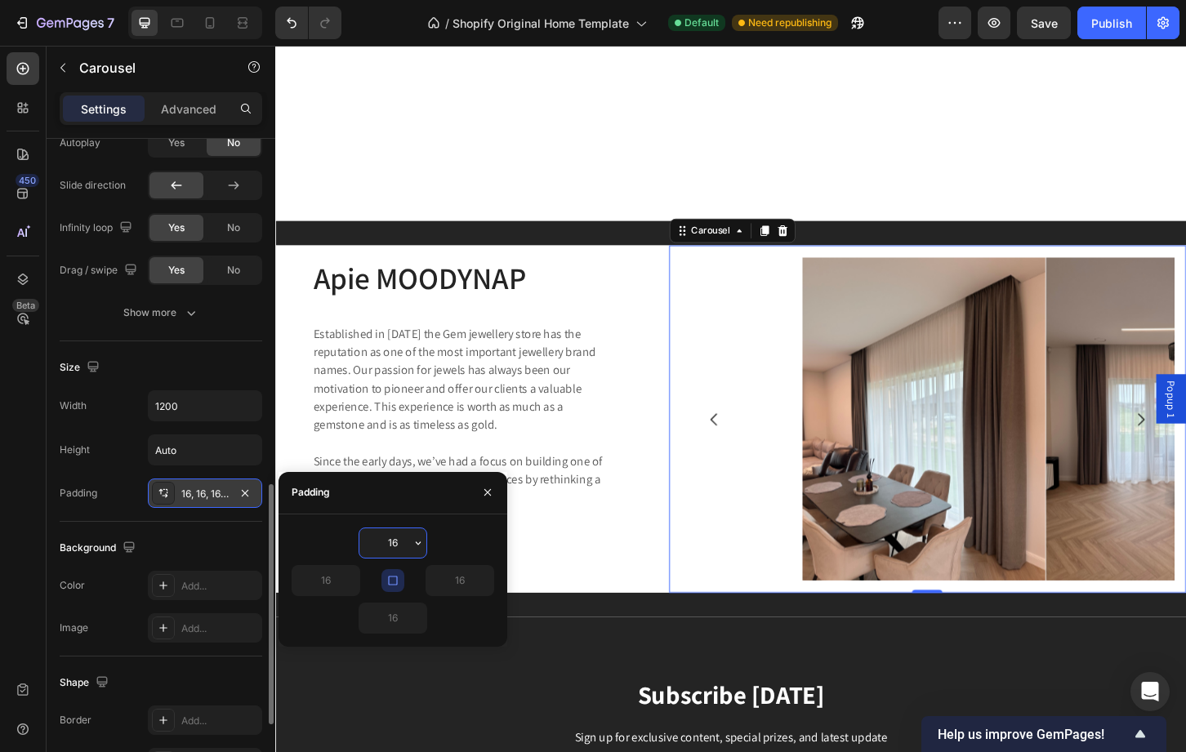
click at [168, 491] on icon at bounding box center [163, 493] width 13 height 13
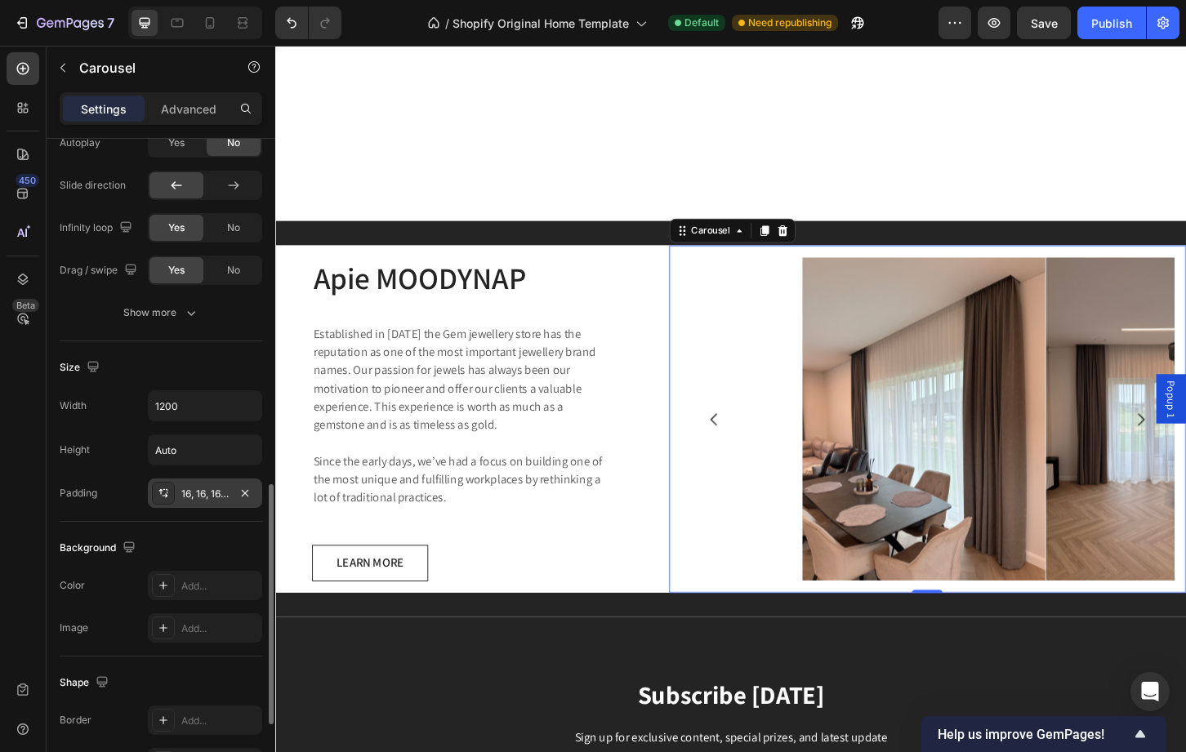
click at [168, 491] on icon at bounding box center [163, 493] width 13 height 13
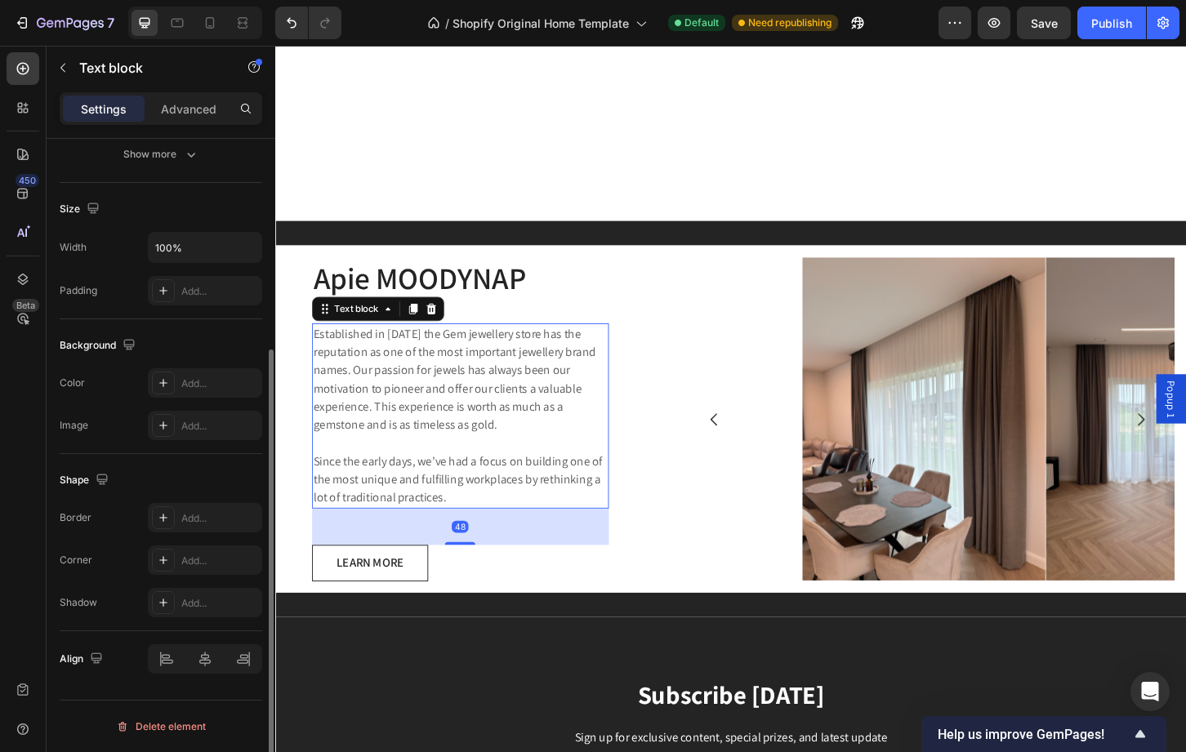
click at [363, 394] on p "Established in 1920 the Gem jewellery store has the reputation as one of the mo…" at bounding box center [474, 444] width 316 height 196
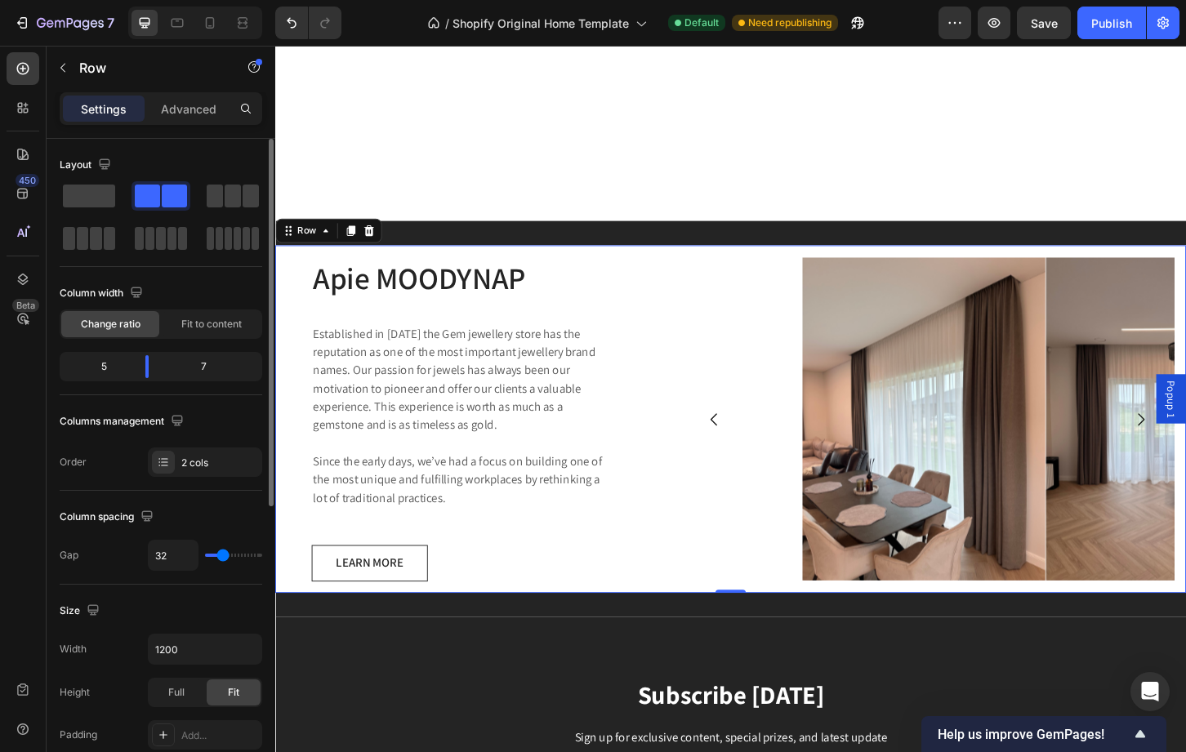
click at [376, 614] on div "Apie MOODYNAP Heading Established in 1920 the Gem jewellery store has the reput…" at bounding box center [474, 448] width 398 height 374
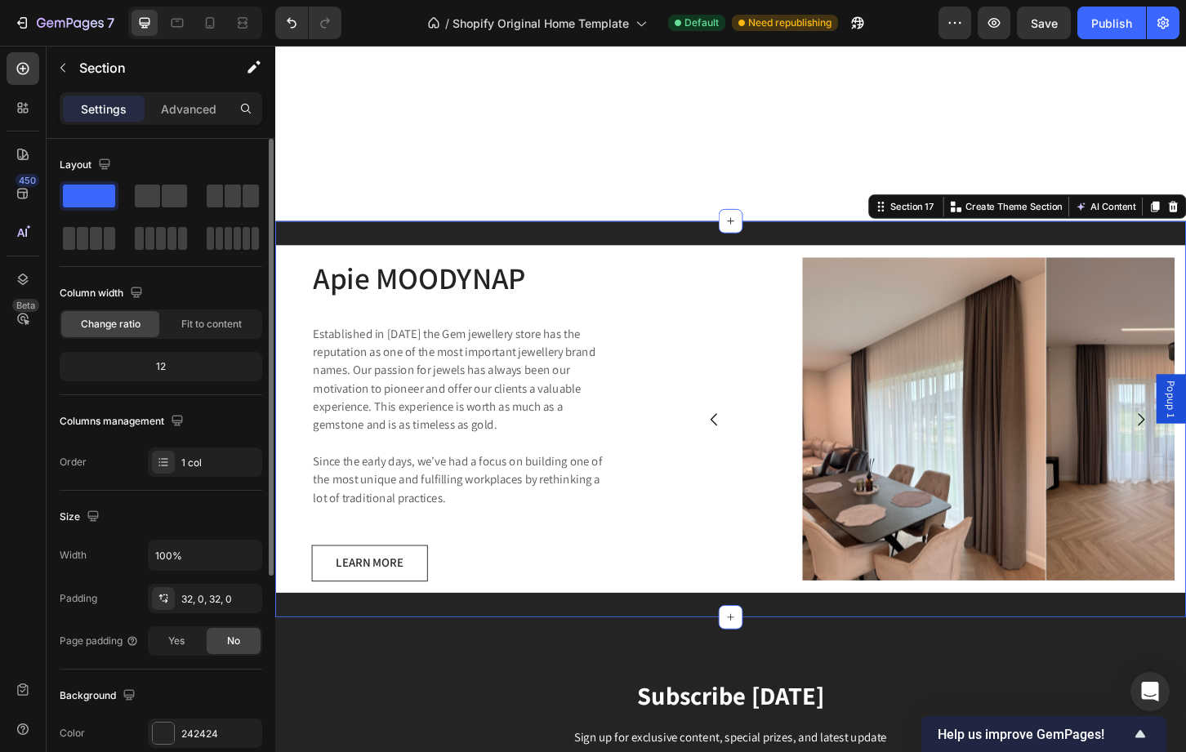
click at [366, 629] on div "Apie MOODYNAP Heading Established in 1920 the Gem jewellery store has the reput…" at bounding box center [765, 447] width 980 height 426
click at [158, 719] on div "242424" at bounding box center [205, 733] width 114 height 29
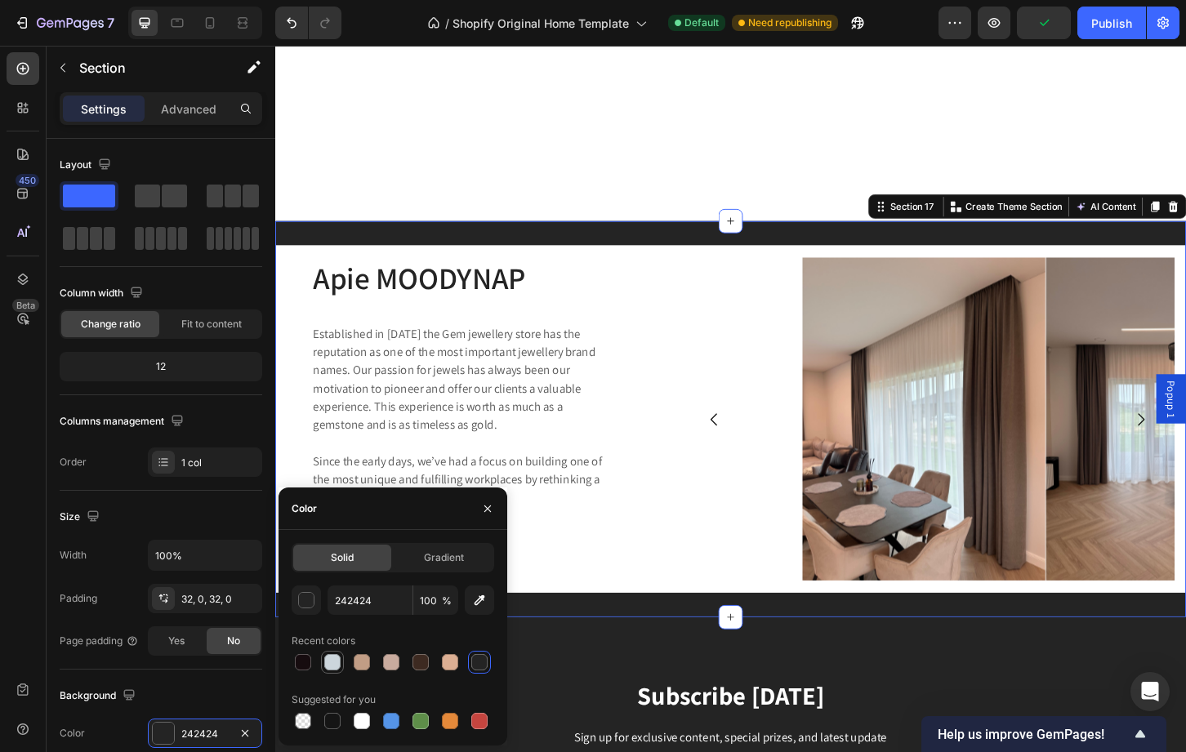
click at [338, 670] on div at bounding box center [332, 662] width 16 height 16
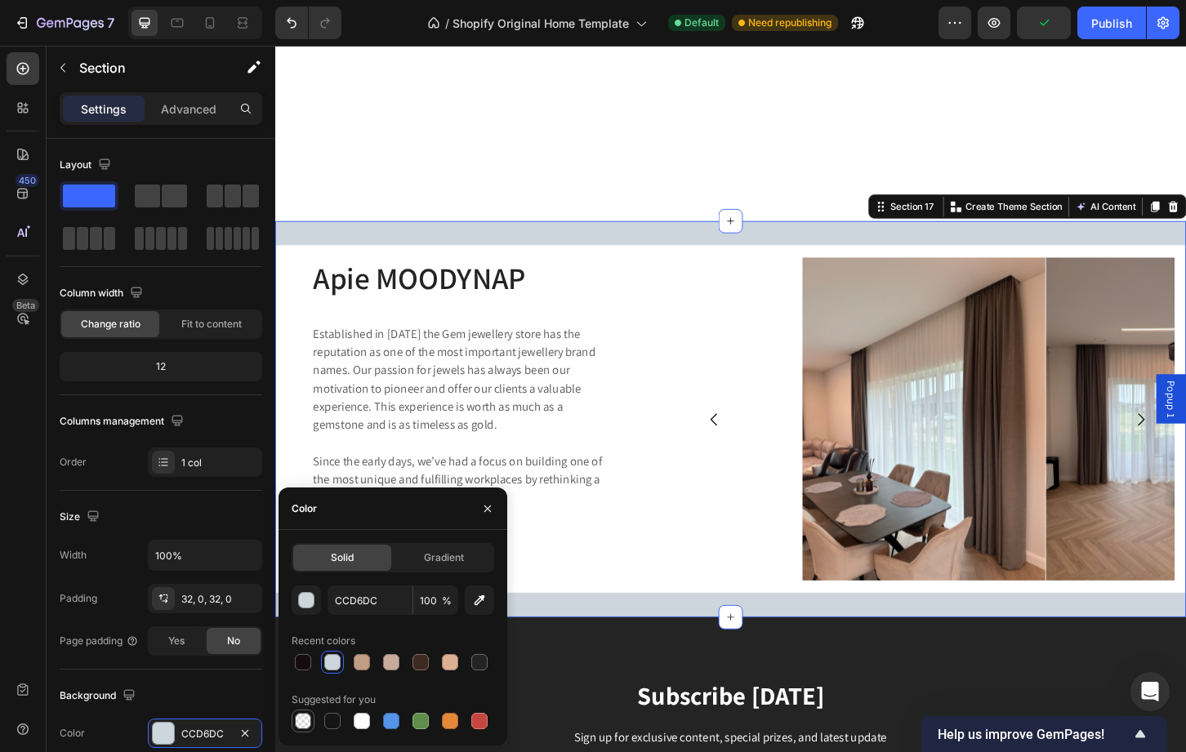
click at [312, 716] on div at bounding box center [303, 721] width 20 height 20
type input "000000"
type input "0"
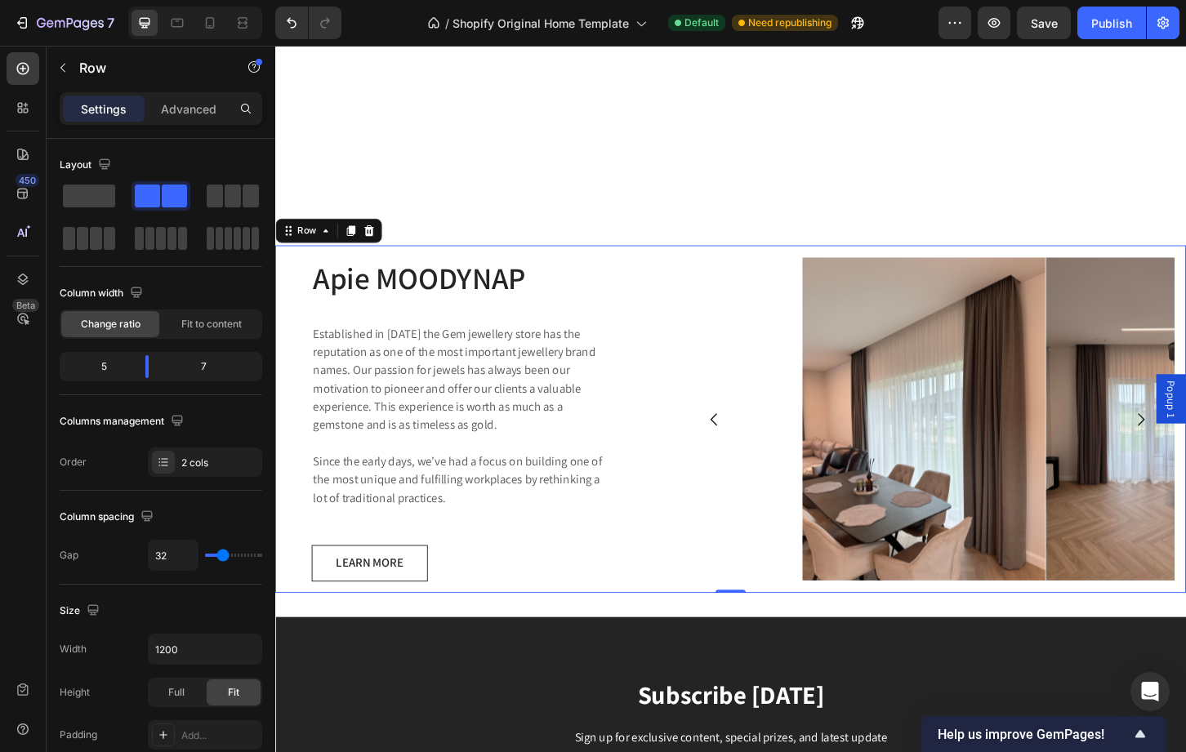
click at [675, 601] on div "Apie MOODYNAP Heading Established in 1920 the Gem jewellery store has the reput…" at bounding box center [765, 448] width 980 height 374
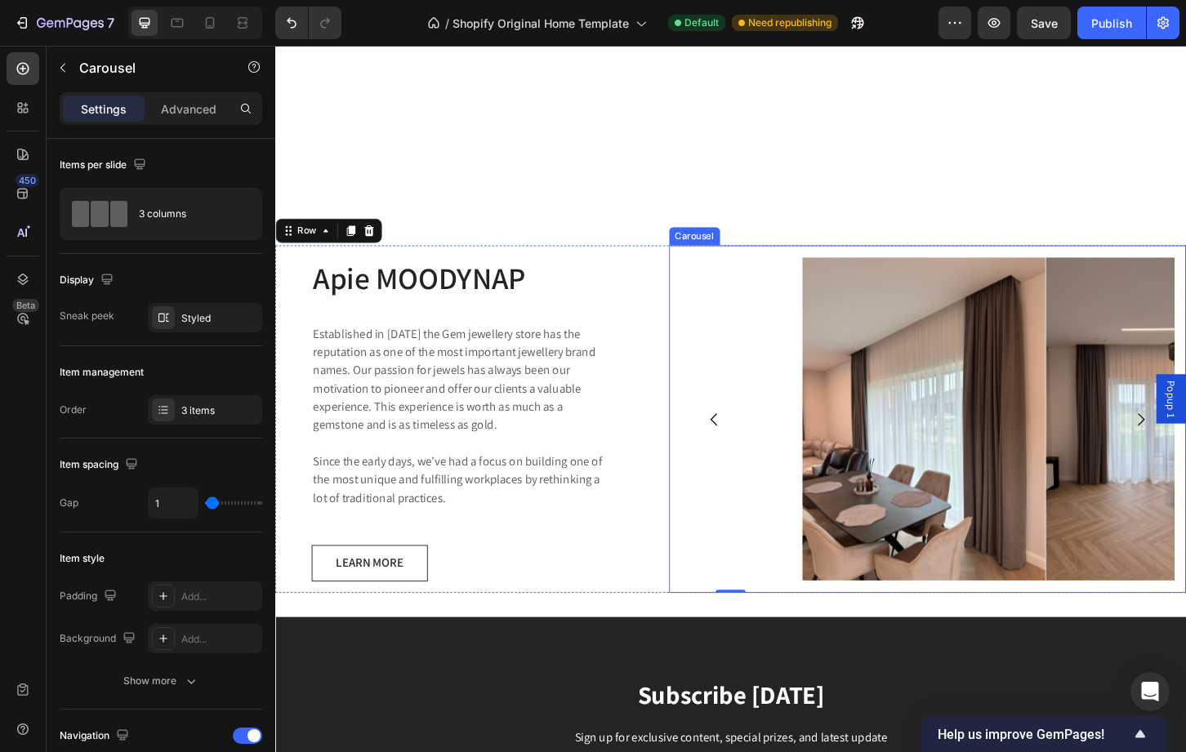
click at [798, 611] on div "Image Image Image Carousel" at bounding box center [977, 448] width 556 height 374
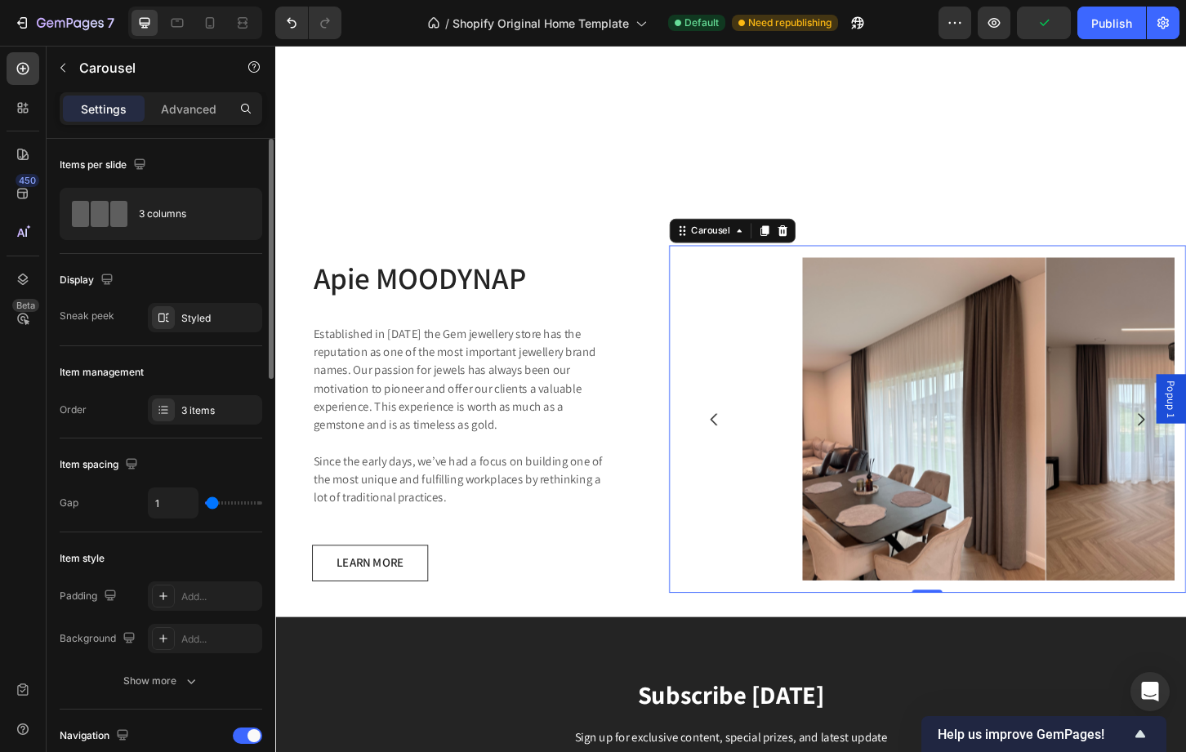
type input "0"
drag, startPoint x: 216, startPoint y: 501, endPoint x: 188, endPoint y: 503, distance: 27.8
type input "0"
click at [205, 503] on input "range" at bounding box center [233, 502] width 57 height 3
click at [741, 439] on icon "Carousel Back Arrow" at bounding box center [747, 448] width 19 height 19
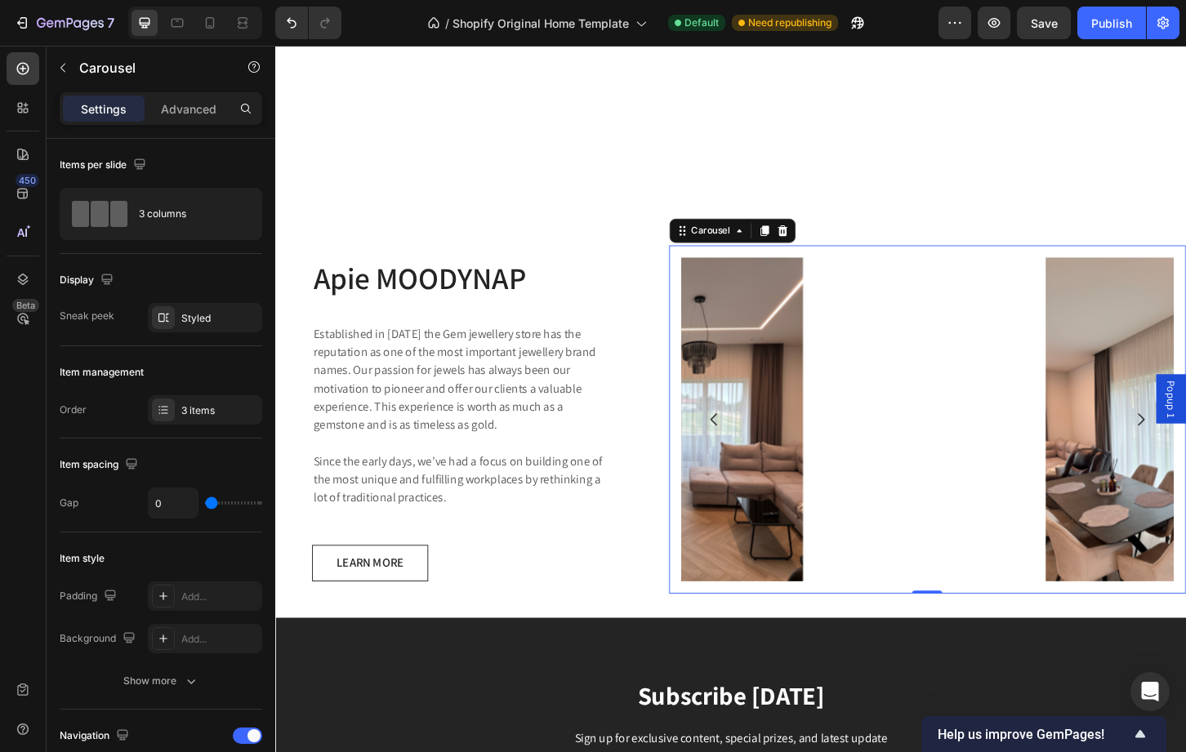
click at [741, 439] on icon "Carousel Back Arrow" at bounding box center [747, 448] width 19 height 19
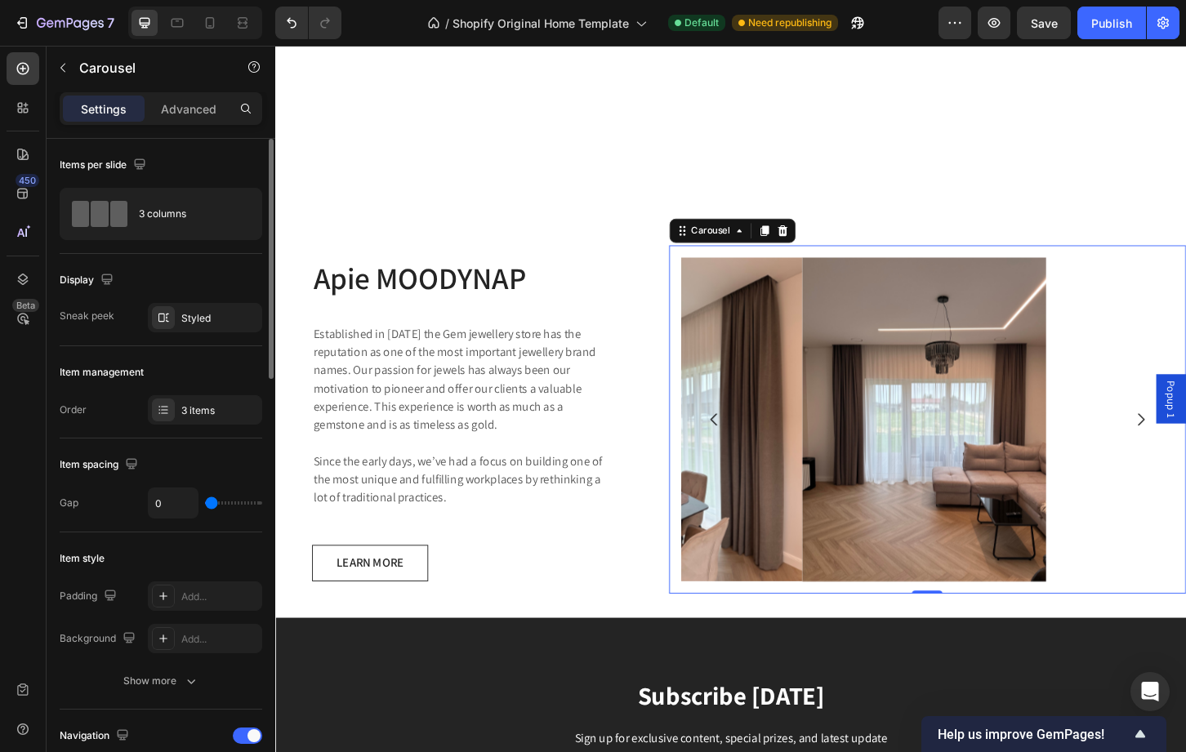
type input "13"
type input "36"
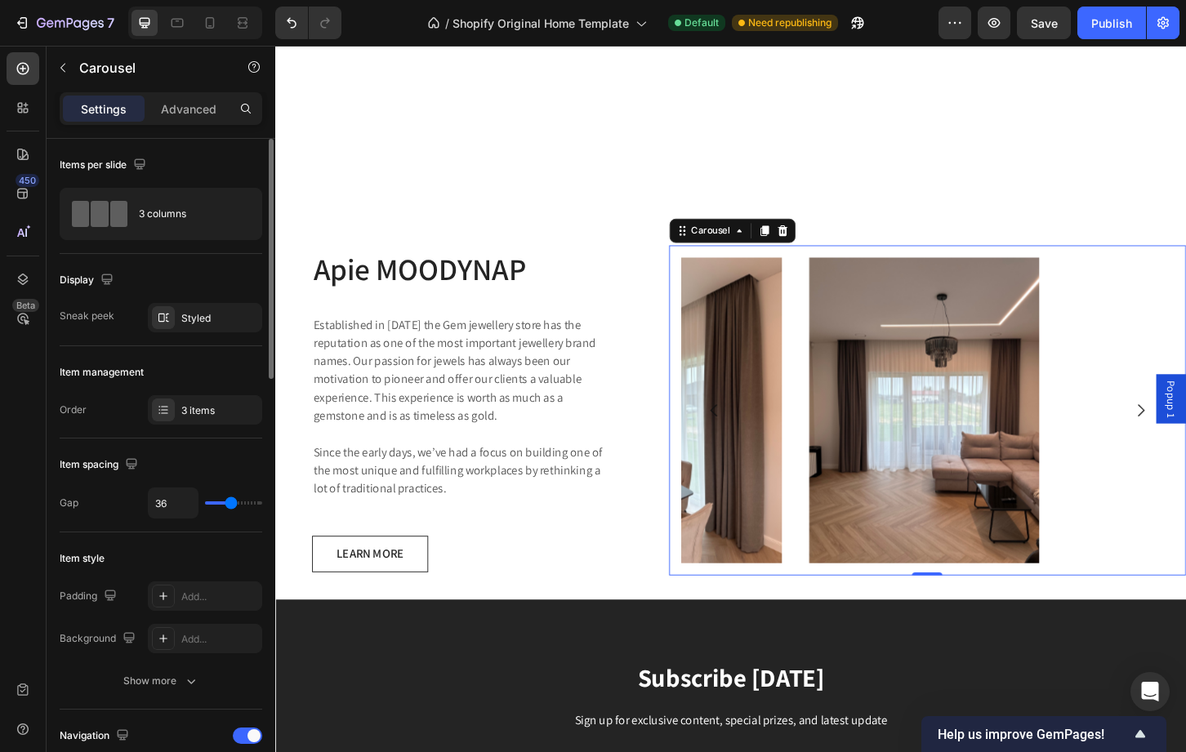
type input "37"
type input "39"
type input "41"
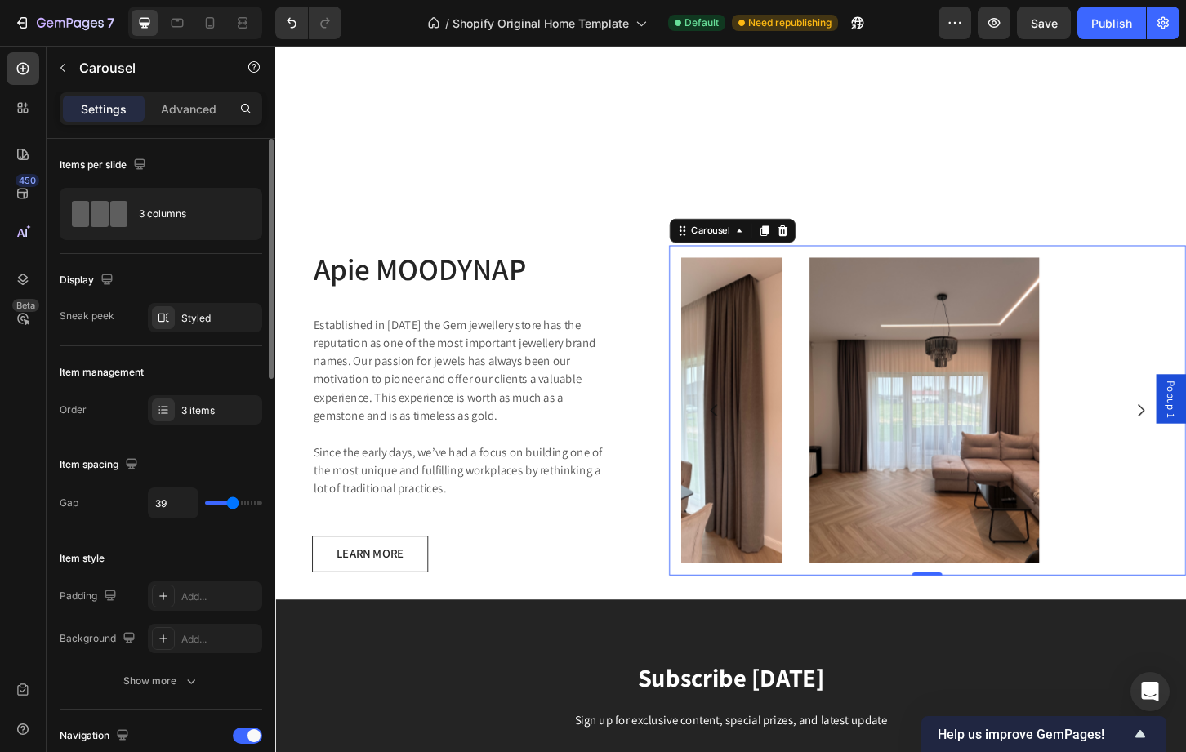
type input "41"
type input "42"
type input "44"
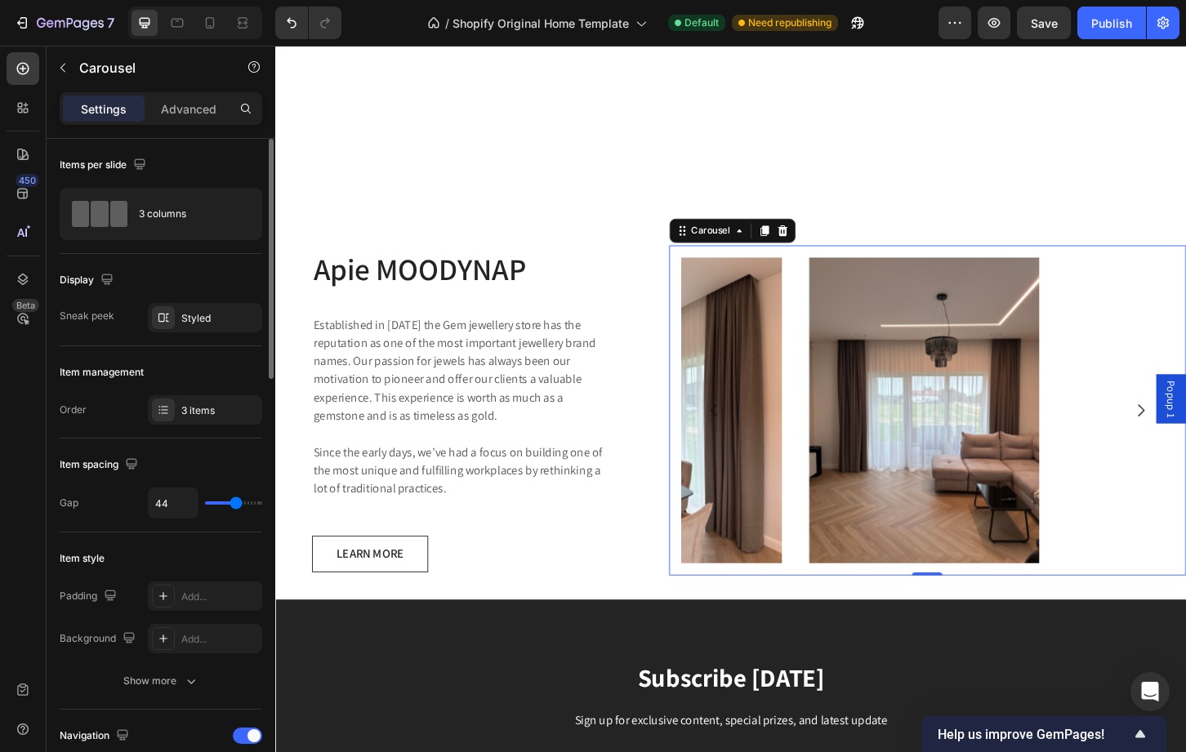
type input "47"
type input "48"
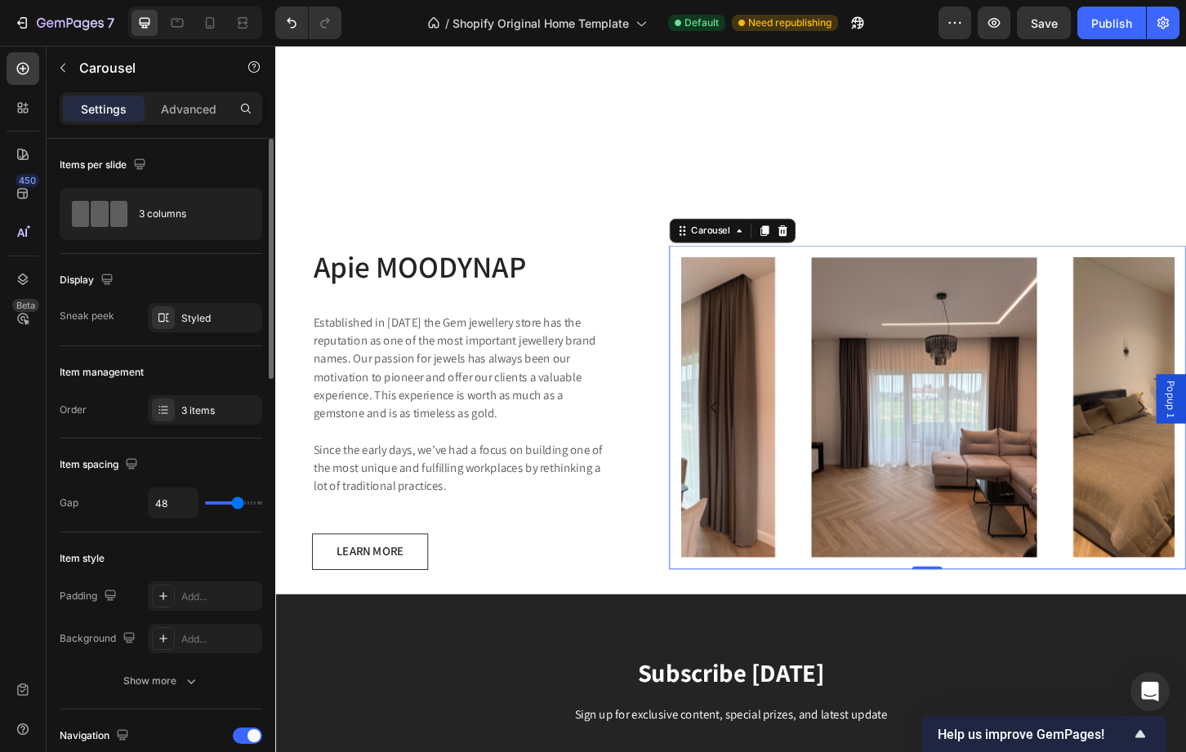
type input "49"
type input "50"
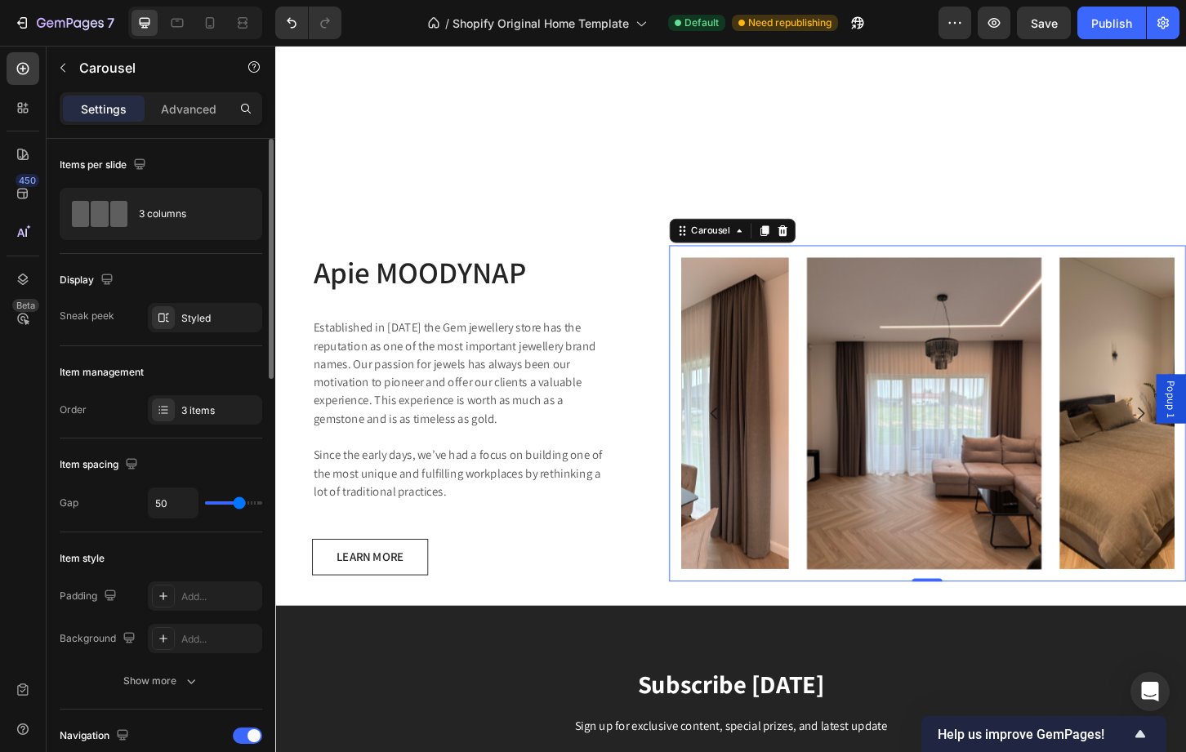
type input "24"
type input "23"
type input "22"
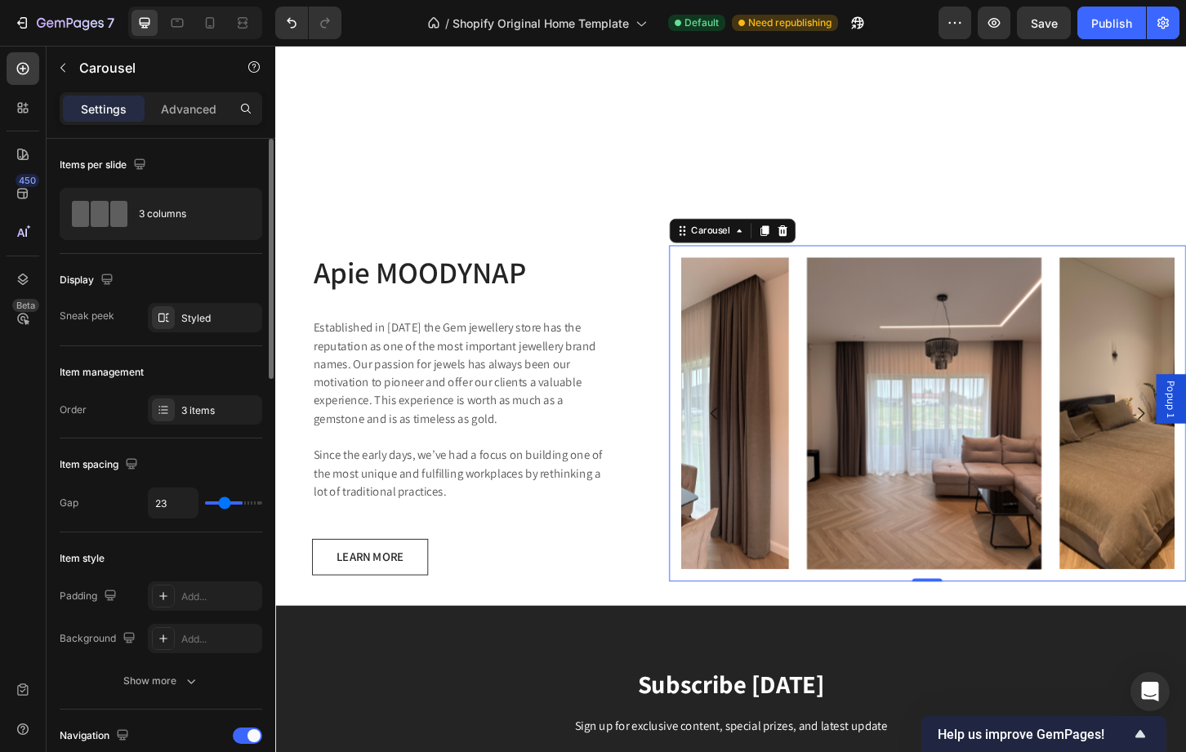
type input "22"
type input "21"
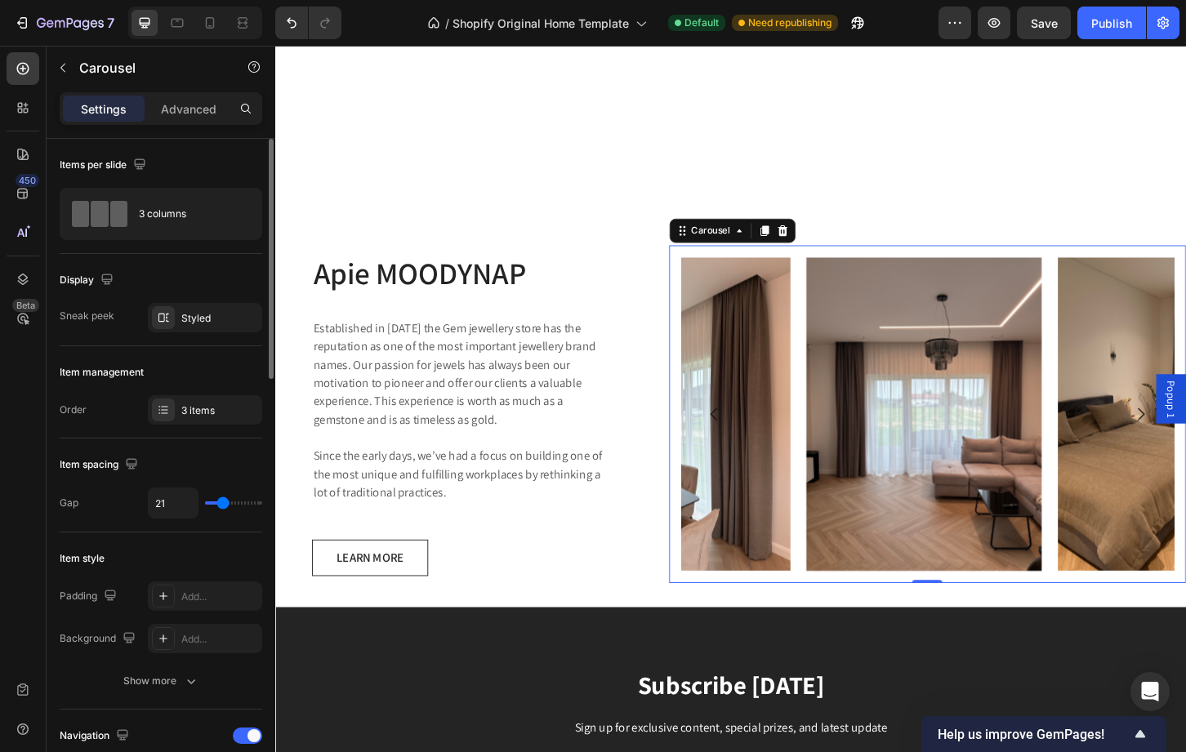
type input "20"
type input "19"
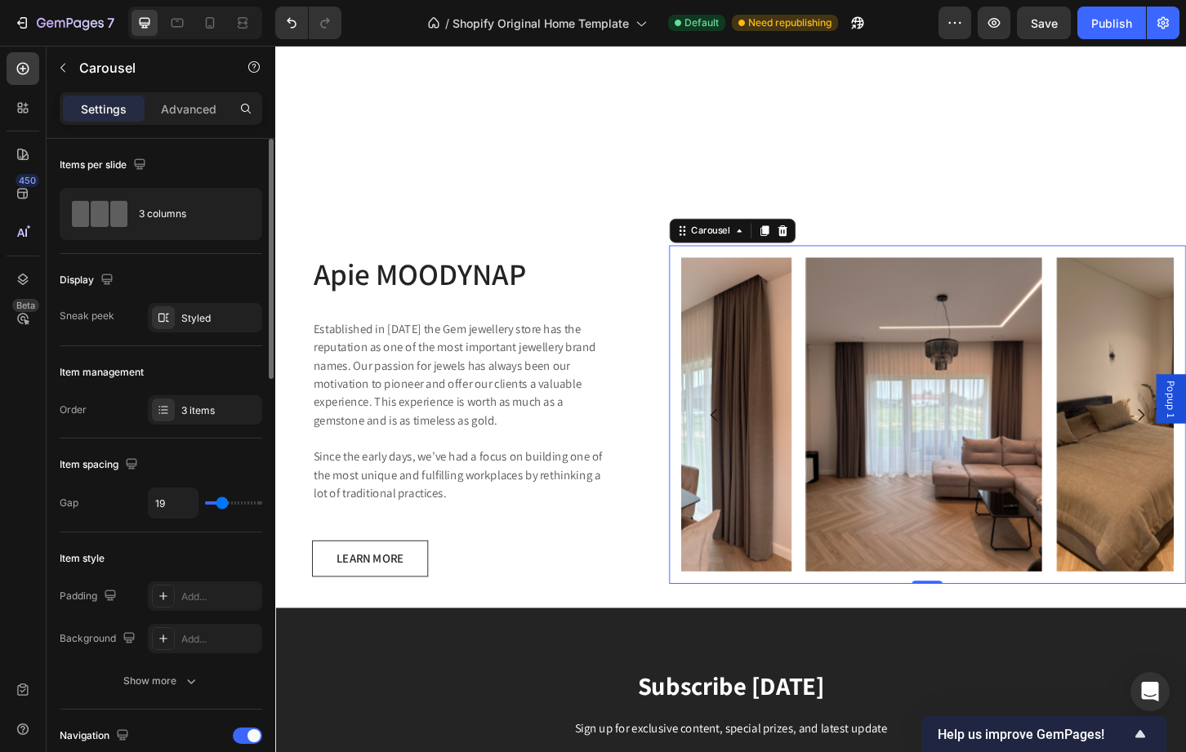
type input "18"
type input "17"
type input "15"
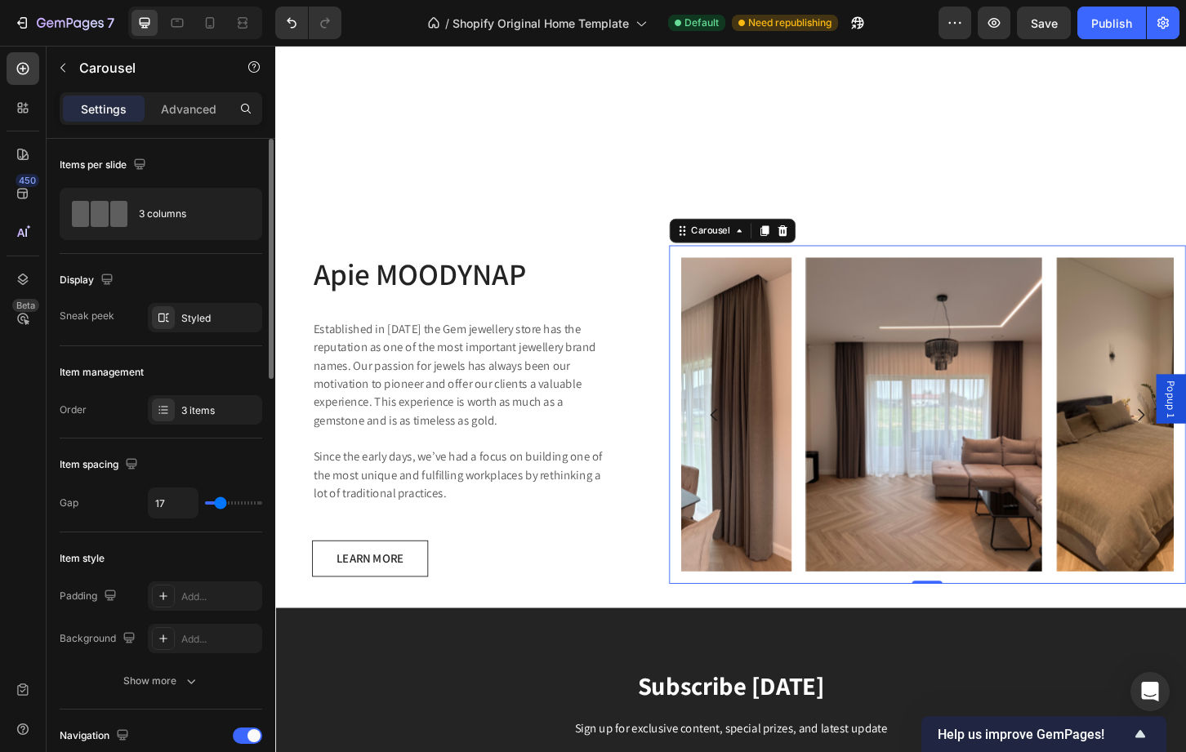
type input "15"
type input "14"
type input "13"
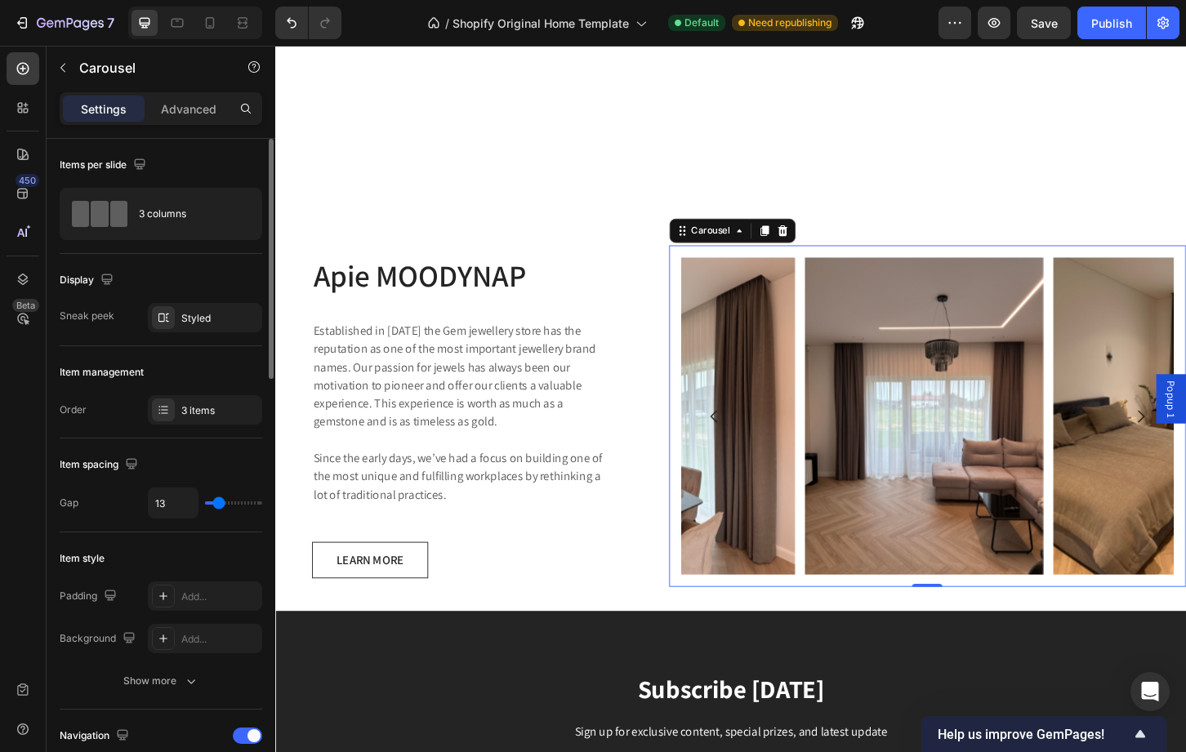
type input "12"
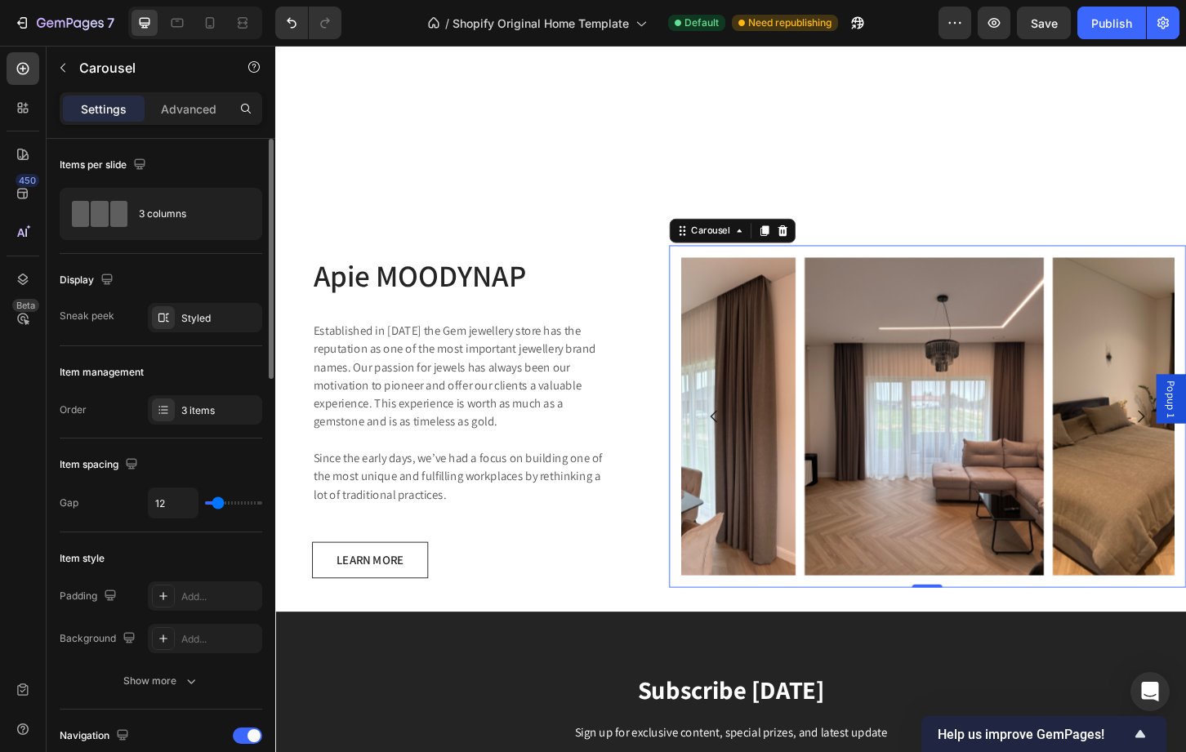
type input "11"
type input "10"
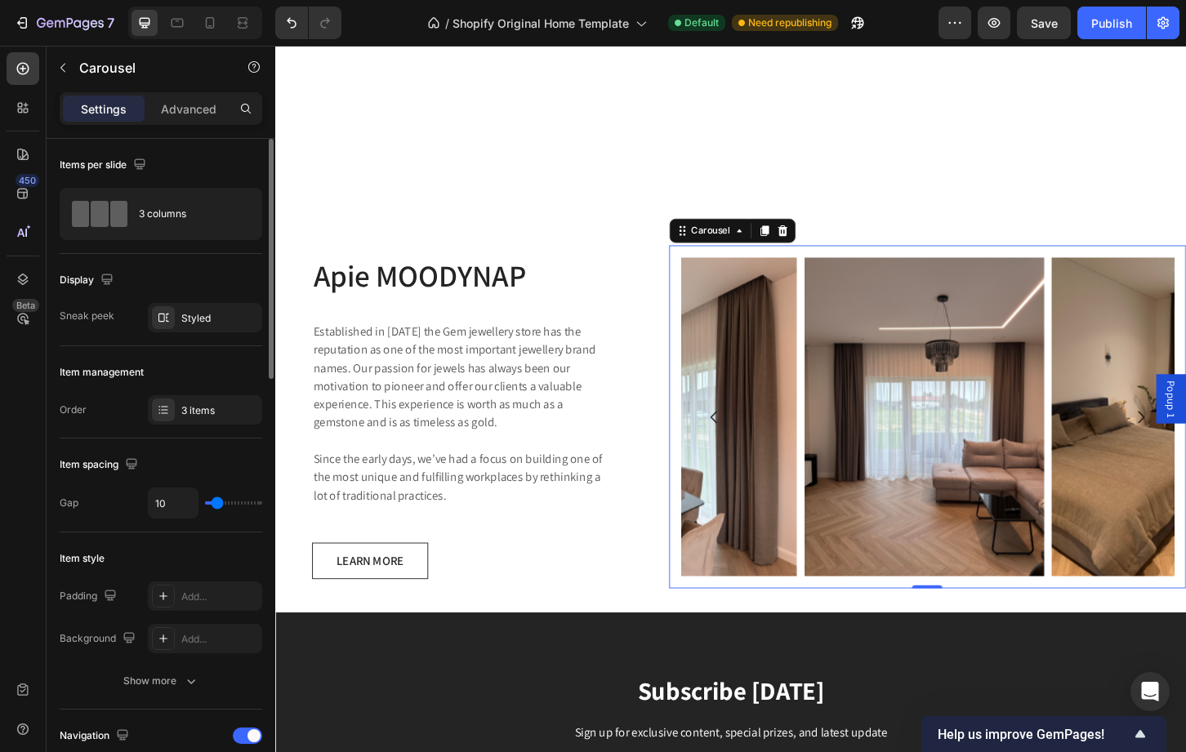
type input "10"
click at [217, 505] on input "range" at bounding box center [233, 502] width 57 height 3
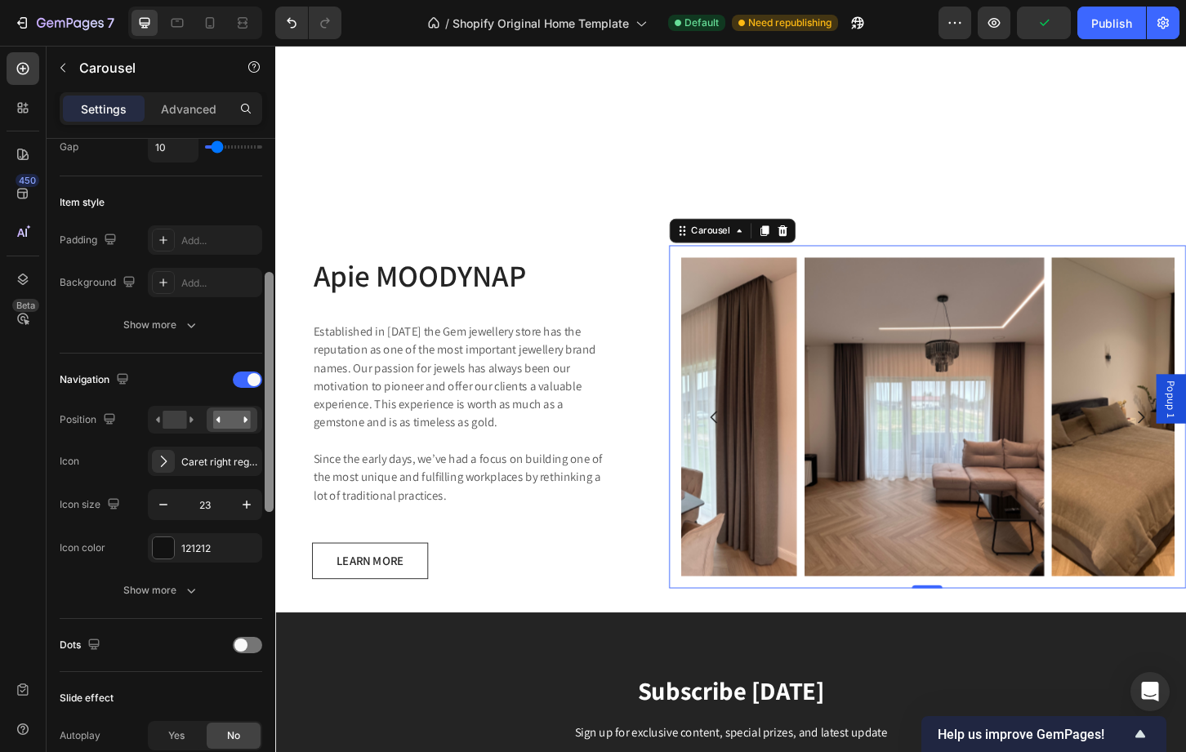
scroll to position [359, 0]
drag, startPoint x: 270, startPoint y: 295, endPoint x: 261, endPoint y: 426, distance: 131.1
click at [261, 426] on div "Items per slide 3 columns Display Sneak peek Styled Item management Order 3 ite…" at bounding box center [161, 469] width 229 height 660
click at [253, 376] on span at bounding box center [253, 377] width 13 height 13
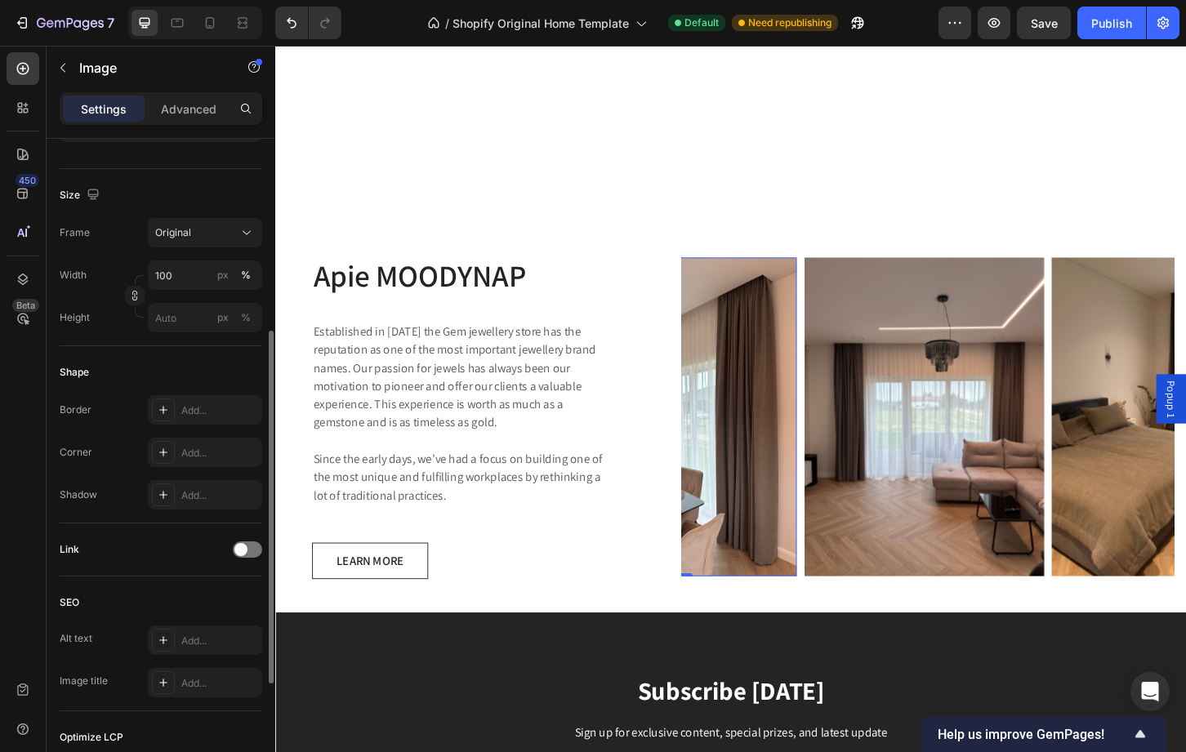
click at [718, 439] on img at bounding box center [707, 445] width 257 height 343
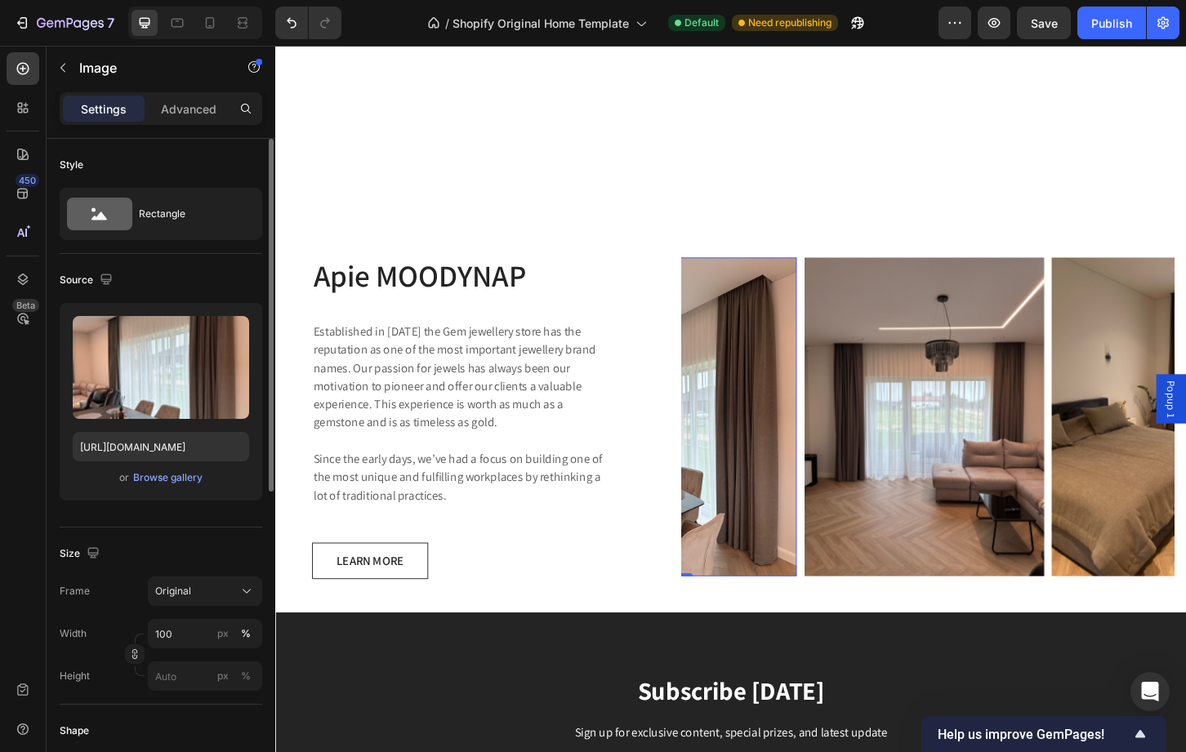
click at [718, 439] on img at bounding box center [707, 445] width 257 height 343
click at [907, 337] on img at bounding box center [973, 445] width 257 height 343
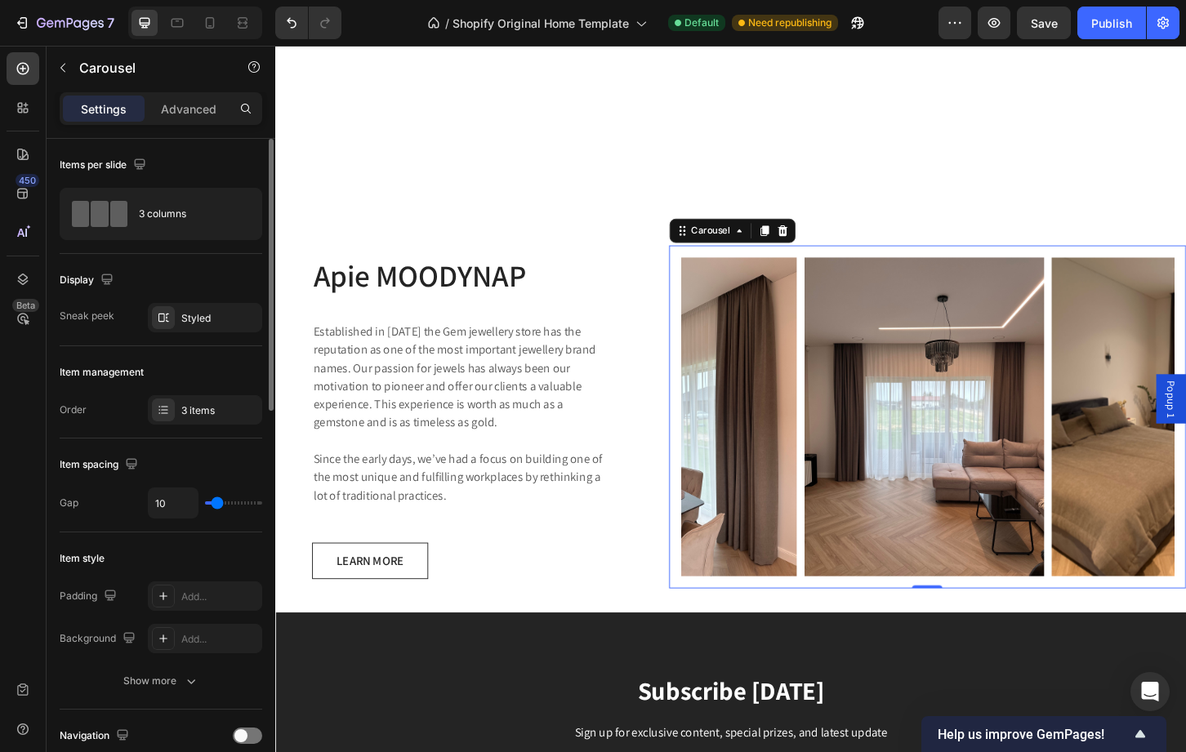
click at [733, 609] on div "Image Image Image Carousel 0" at bounding box center [977, 445] width 556 height 369
click at [193, 113] on p "Advanced" at bounding box center [189, 108] width 56 height 17
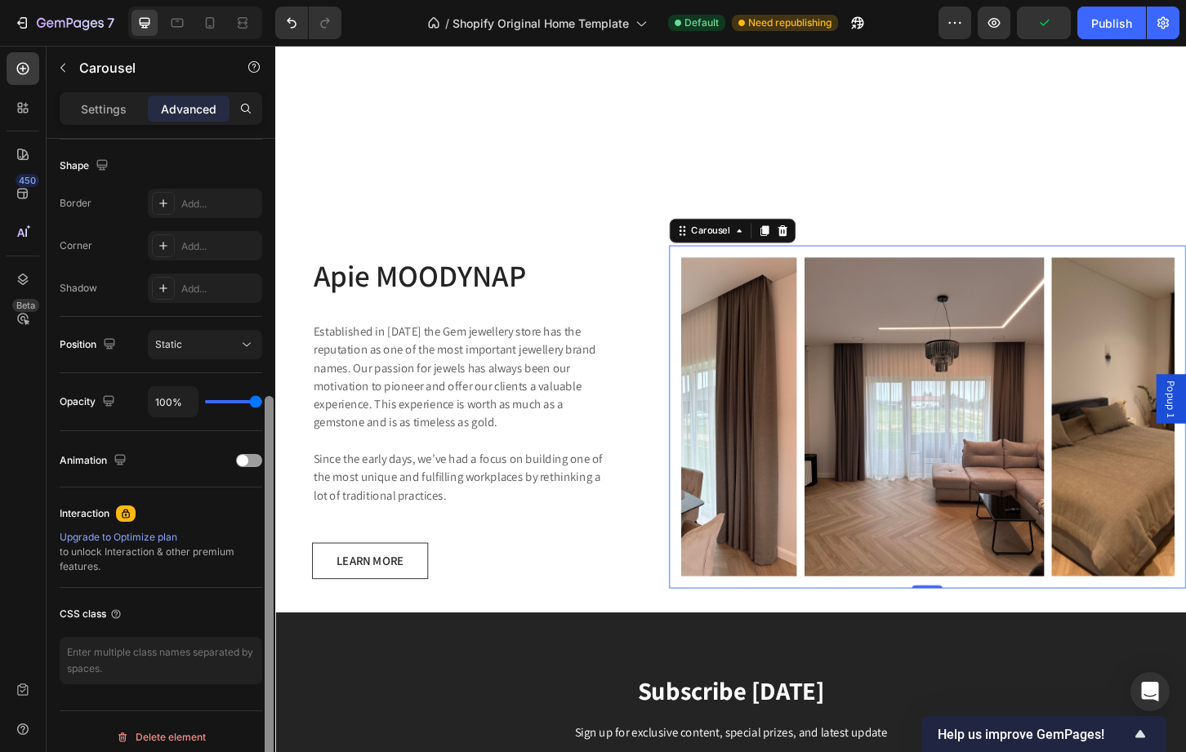
scroll to position [426, 0]
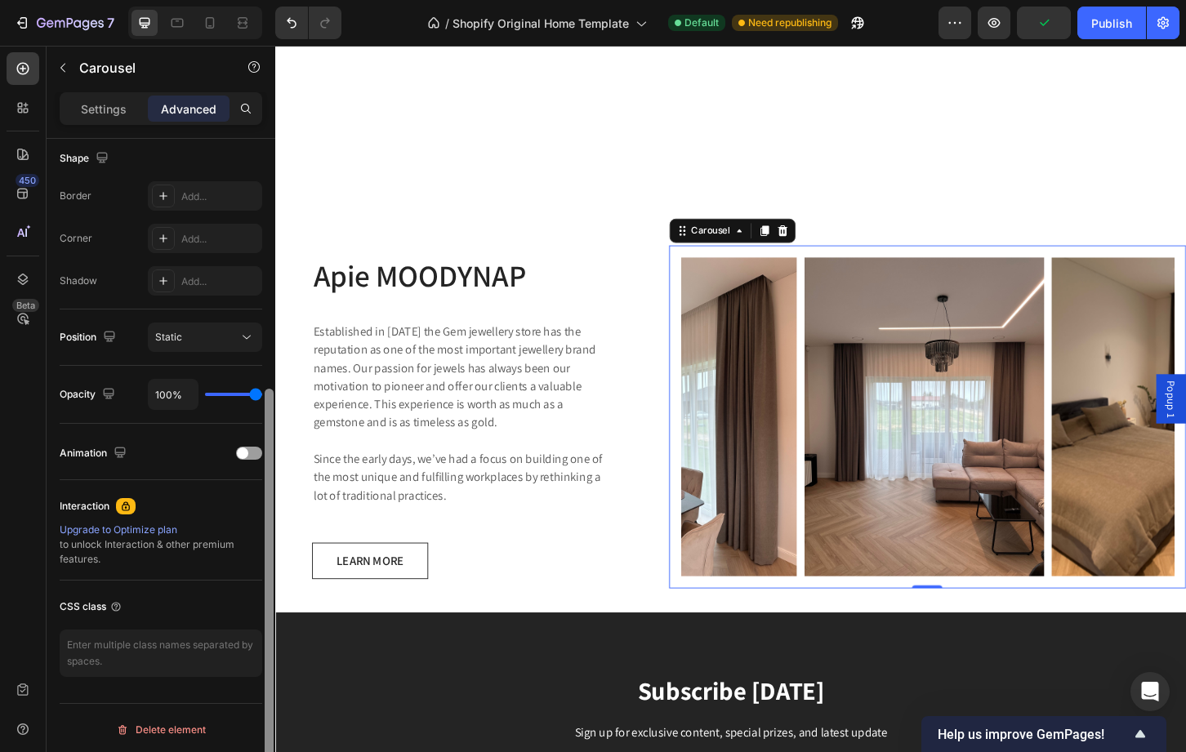
drag, startPoint x: 269, startPoint y: 216, endPoint x: 265, endPoint y: 475, distance: 258.9
click at [265, 475] on div at bounding box center [269, 588] width 9 height 399
click at [194, 339] on div "Static" at bounding box center [196, 337] width 83 height 15
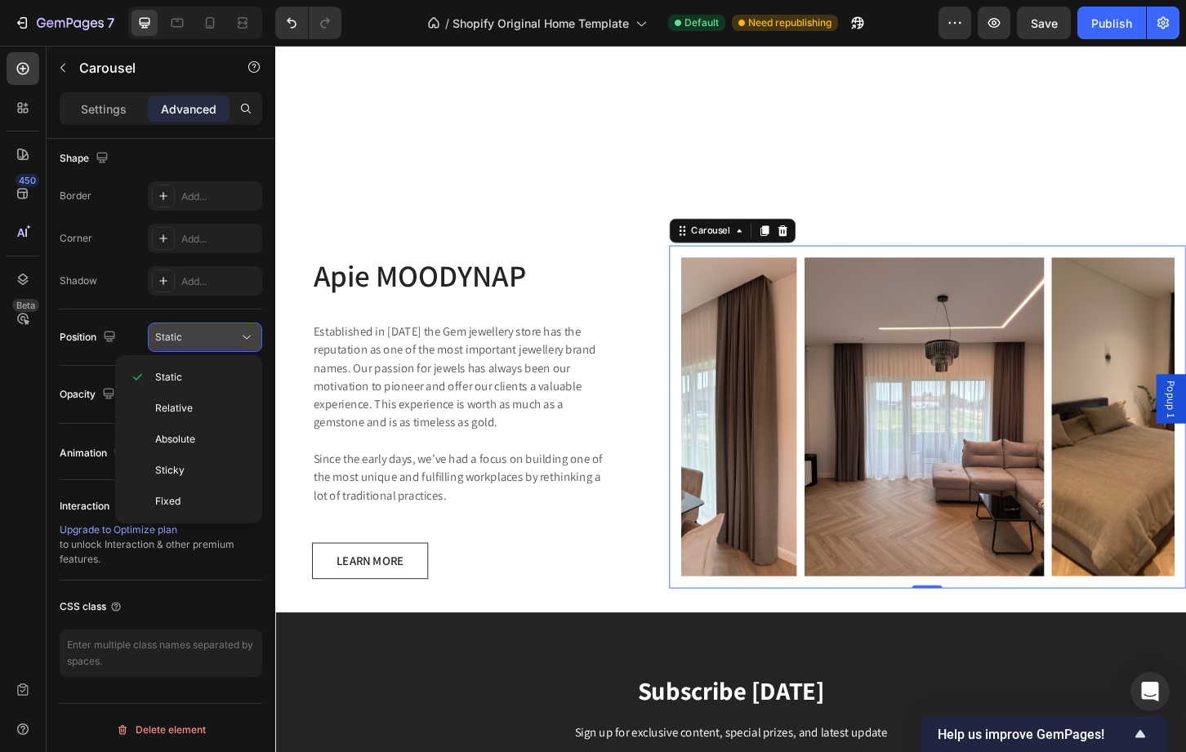
click at [207, 335] on div "Static" at bounding box center [196, 337] width 83 height 15
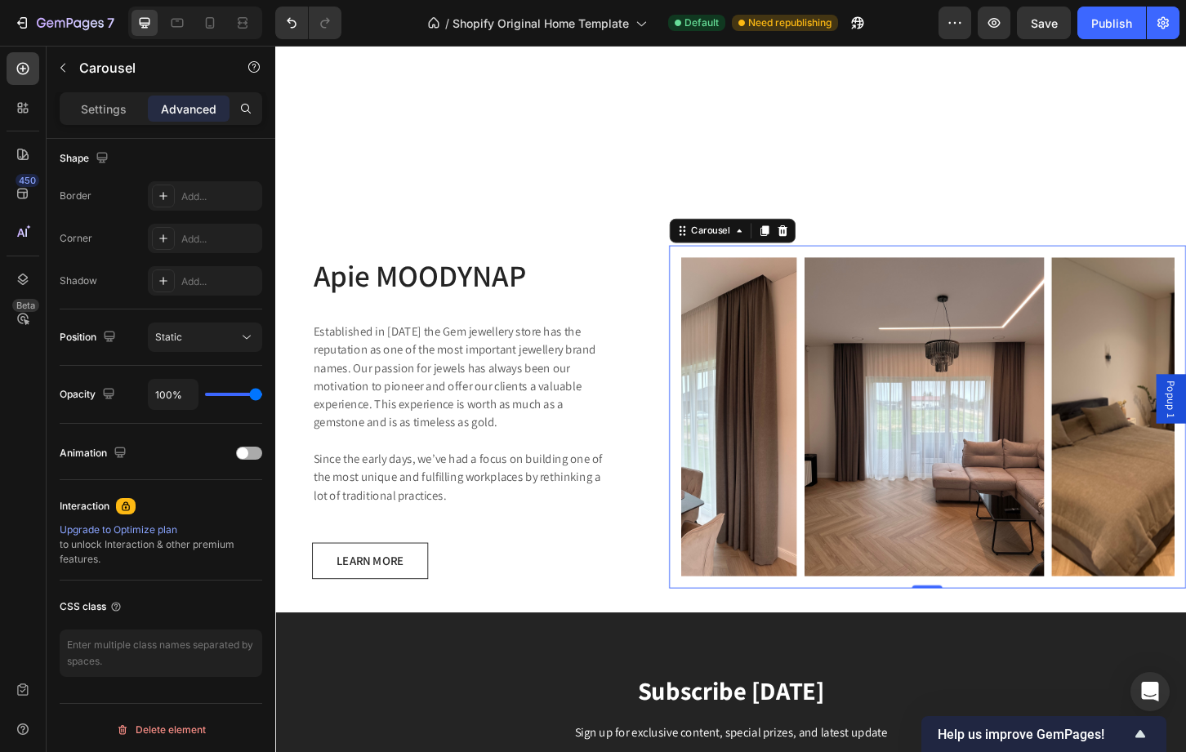
click at [247, 456] on div at bounding box center [249, 453] width 26 height 13
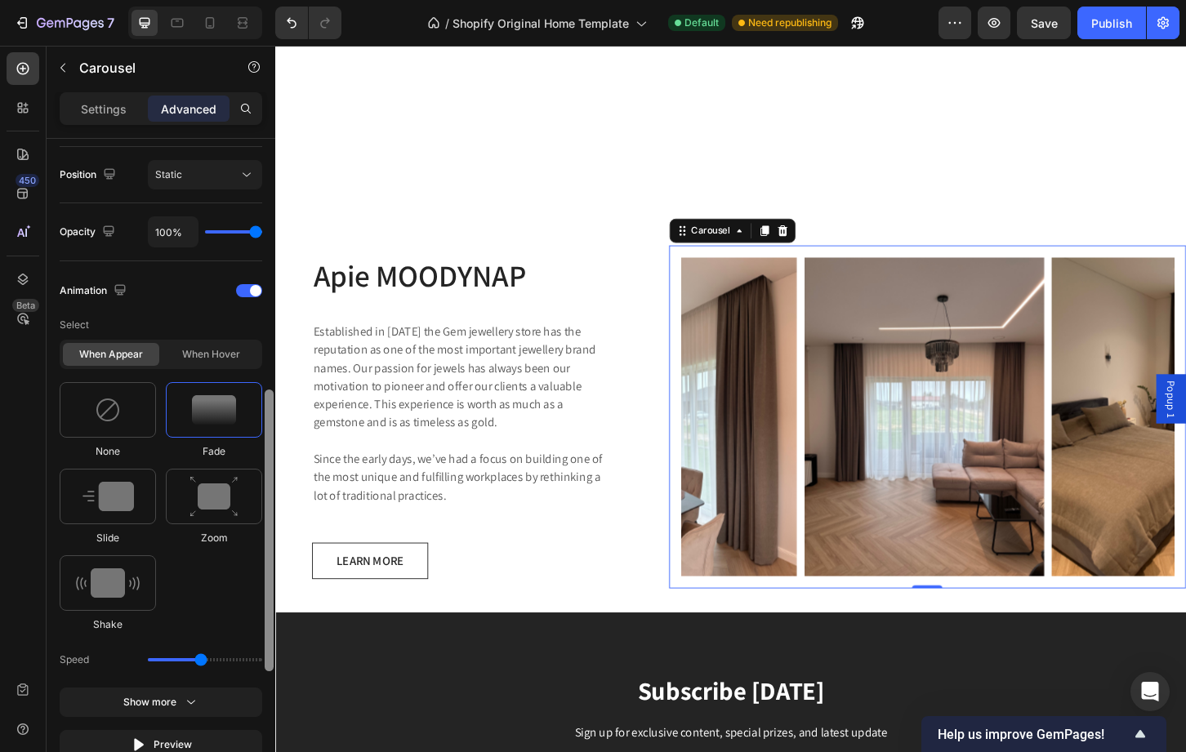
drag, startPoint x: 546, startPoint y: 522, endPoint x: 277, endPoint y: 630, distance: 289.5
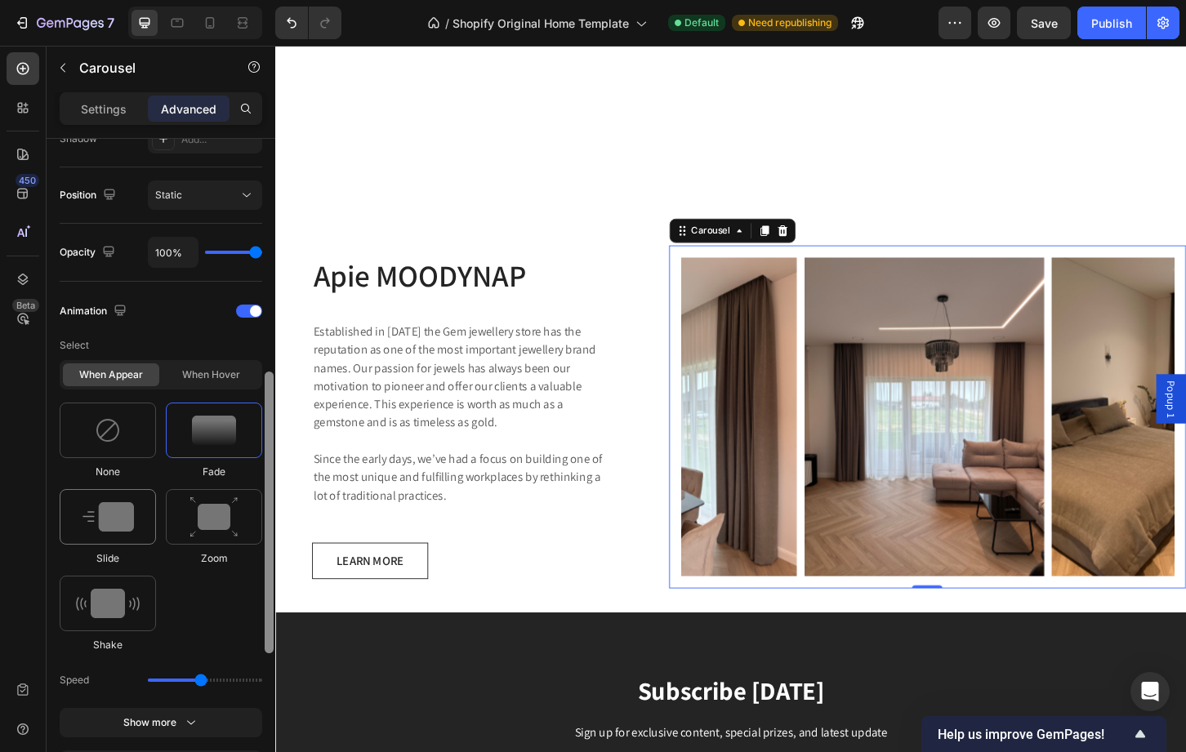
scroll to position [562, 0]
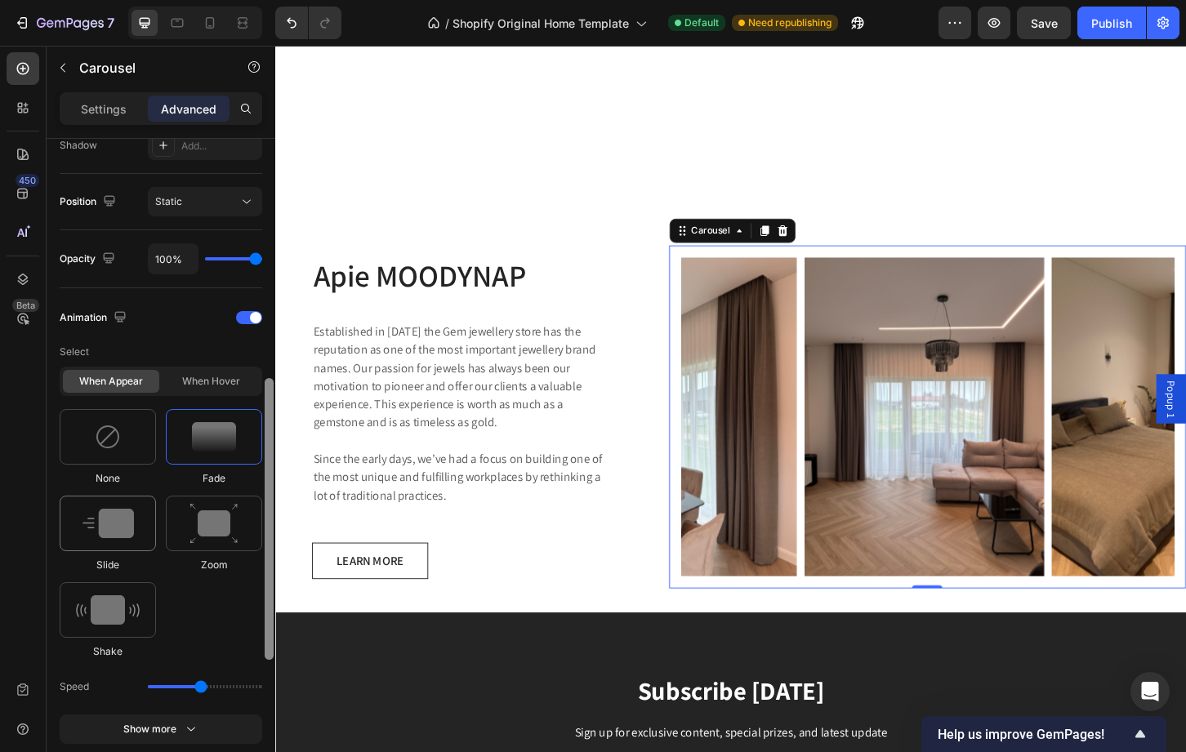
click at [137, 534] on div at bounding box center [108, 524] width 96 height 56
click at [115, 470] on div "None" at bounding box center [108, 447] width 96 height 77
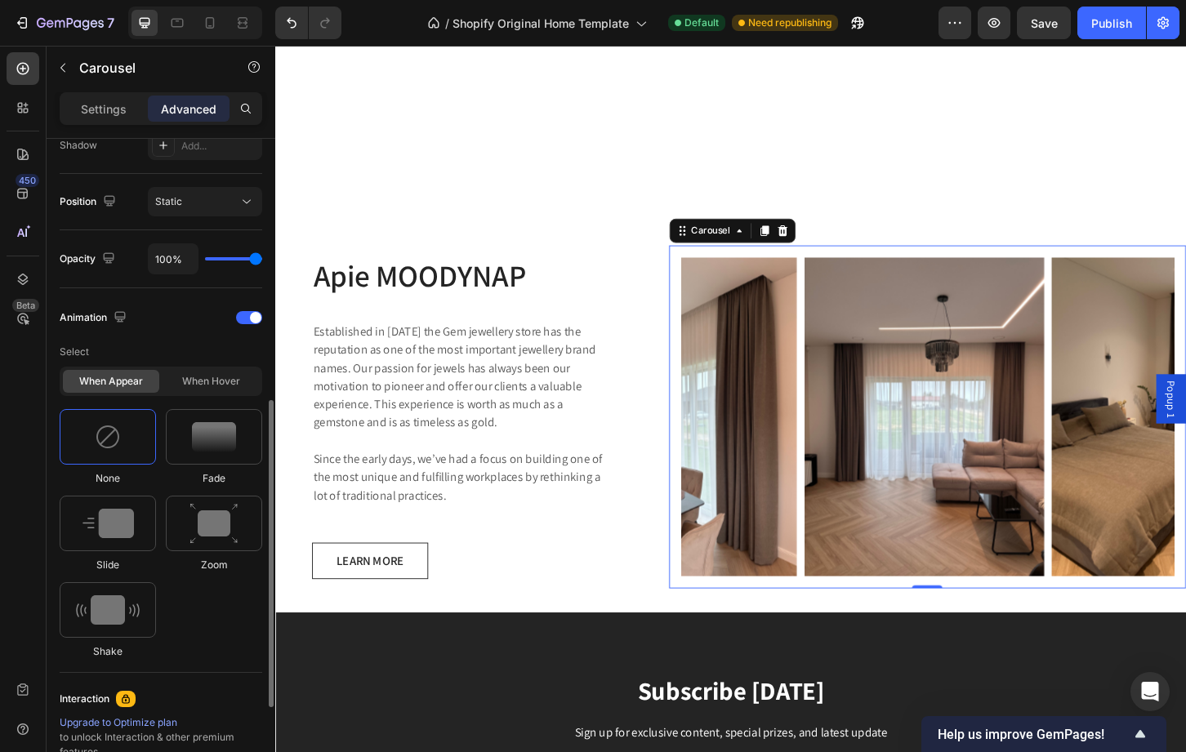
click at [114, 446] on img at bounding box center [108, 437] width 26 height 26
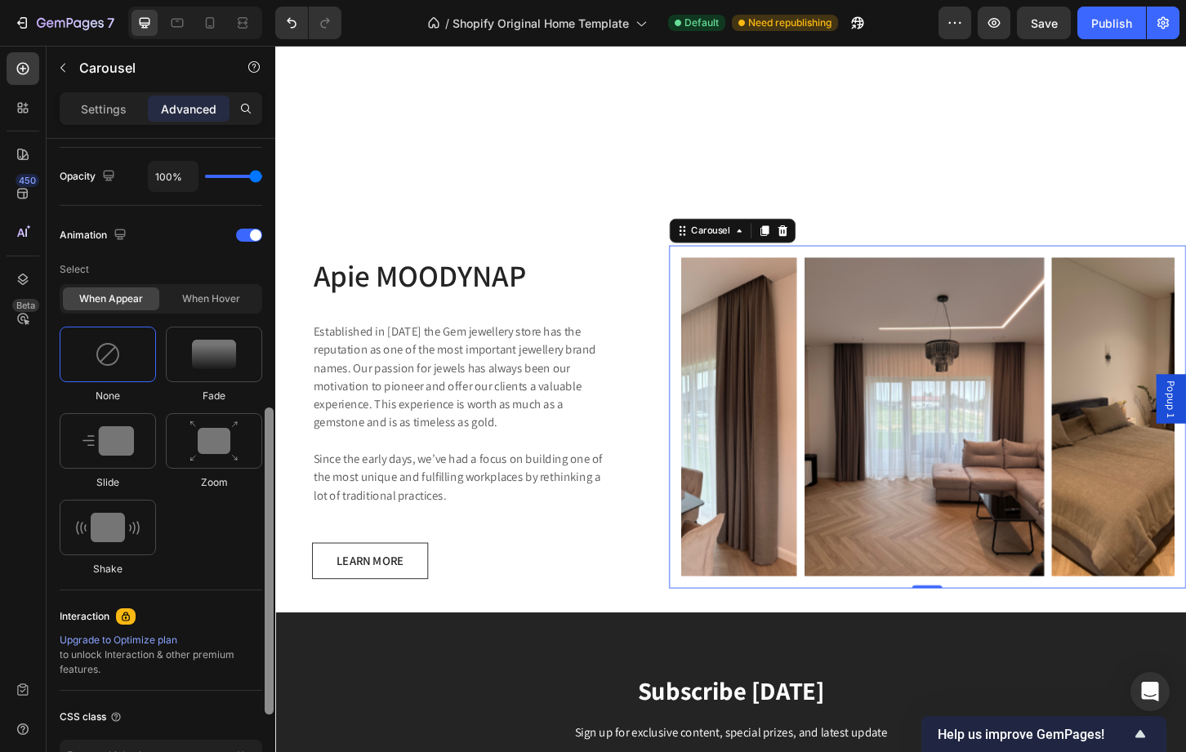
scroll to position [687, 0]
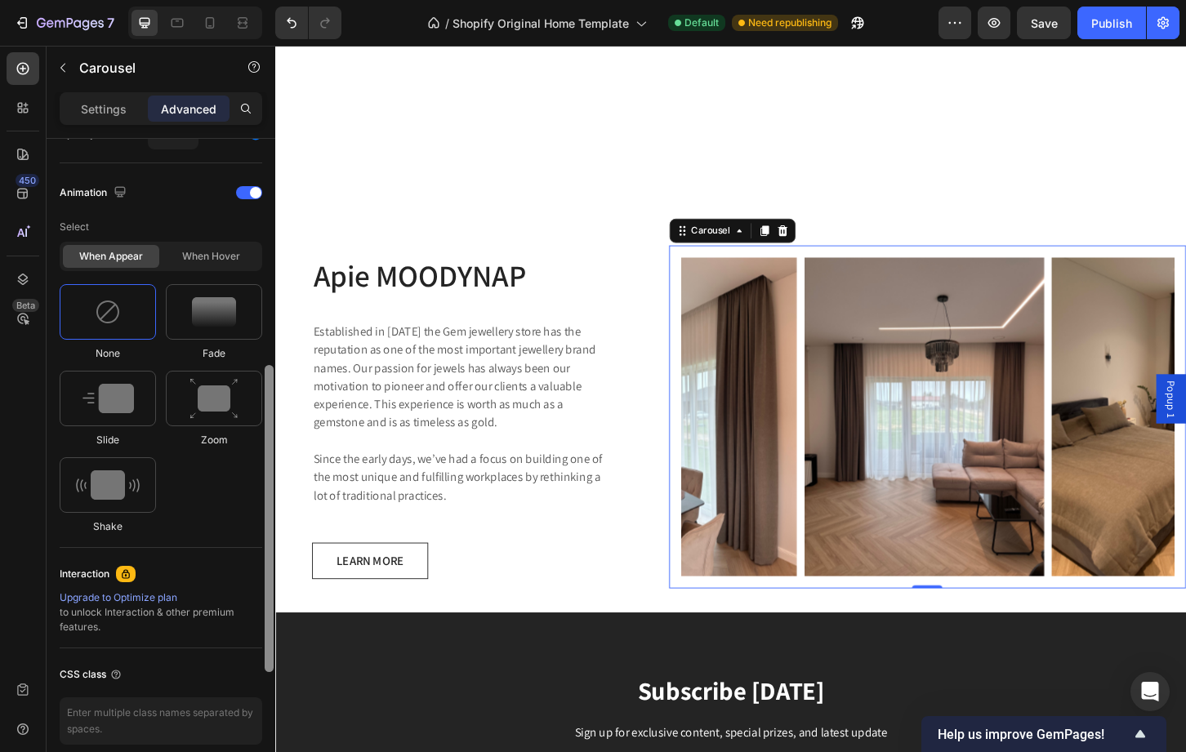
drag, startPoint x: 268, startPoint y: 577, endPoint x: 265, endPoint y: 635, distance: 58.1
click at [265, 635] on div at bounding box center [269, 518] width 9 height 307
click at [225, 259] on div "When hover" at bounding box center [211, 256] width 96 height 23
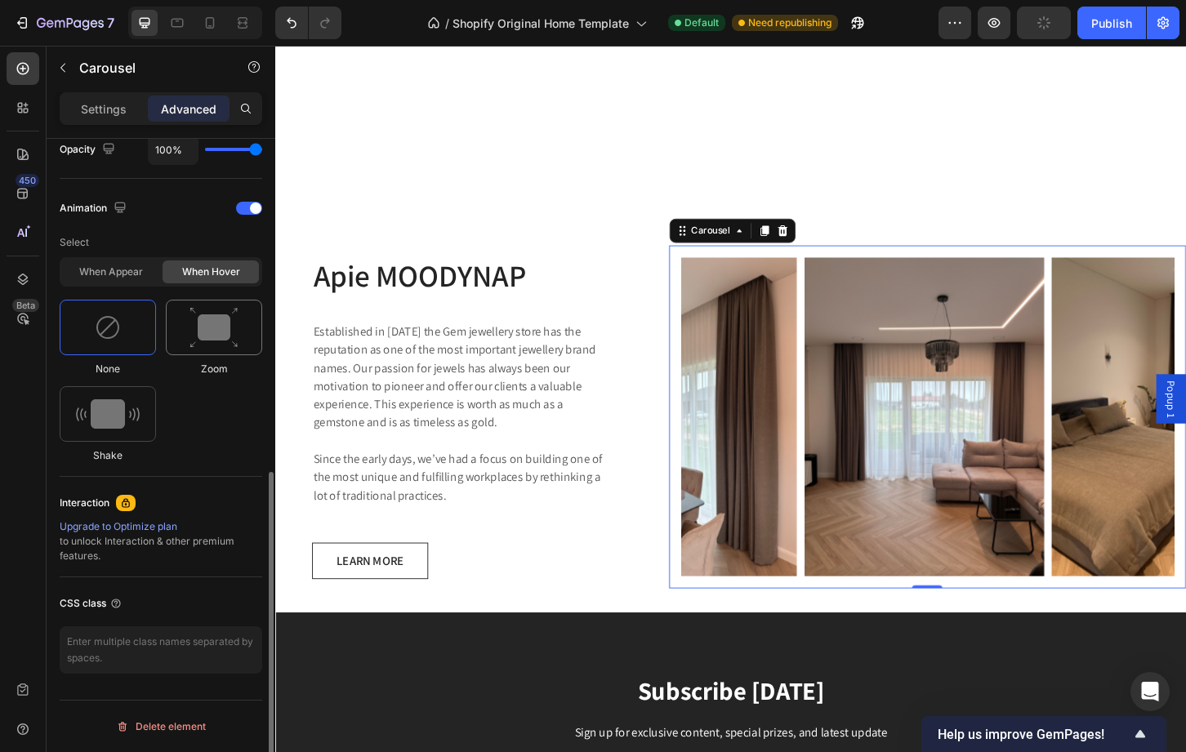
click at [213, 337] on img at bounding box center [213, 328] width 49 height 42
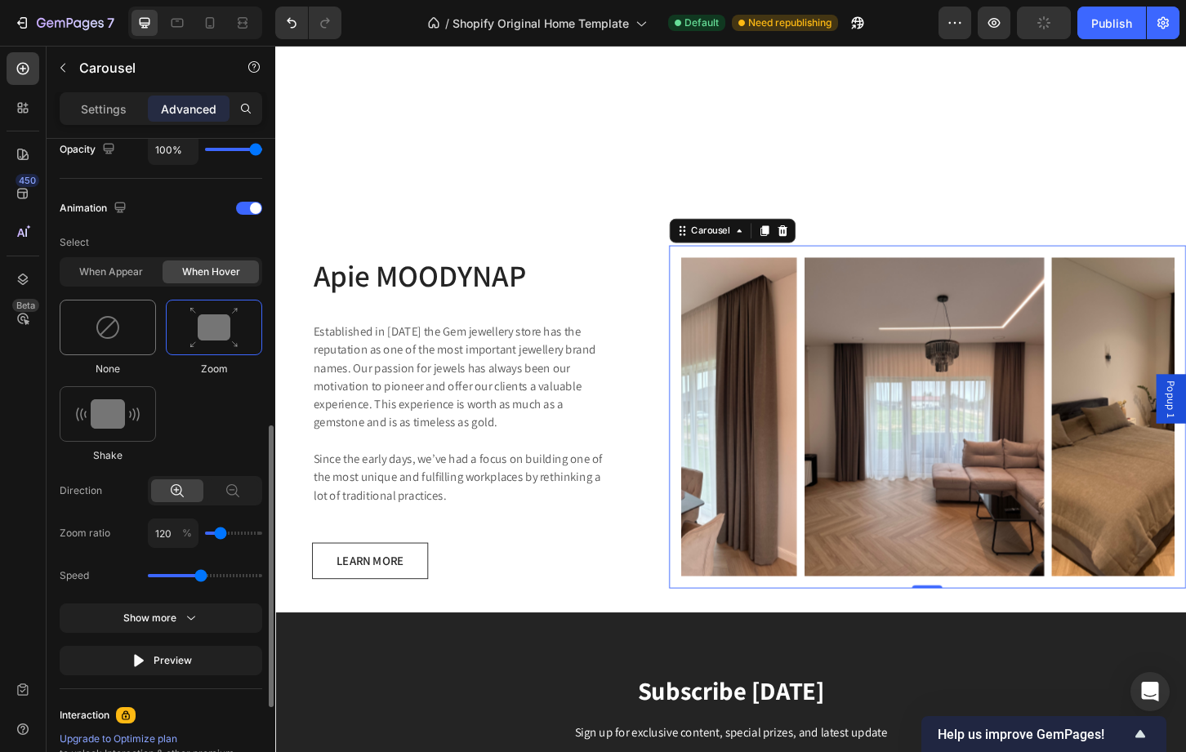
click at [114, 334] on img at bounding box center [108, 327] width 26 height 26
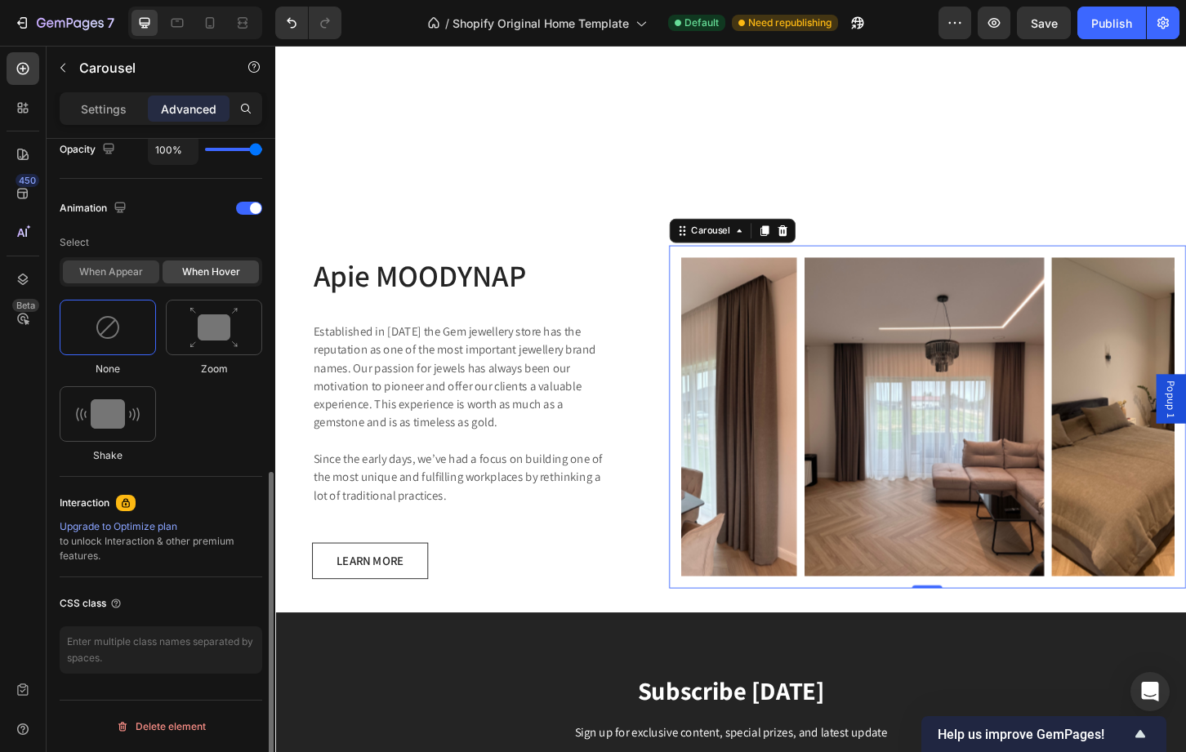
click at [123, 274] on div "When appear" at bounding box center [111, 272] width 96 height 23
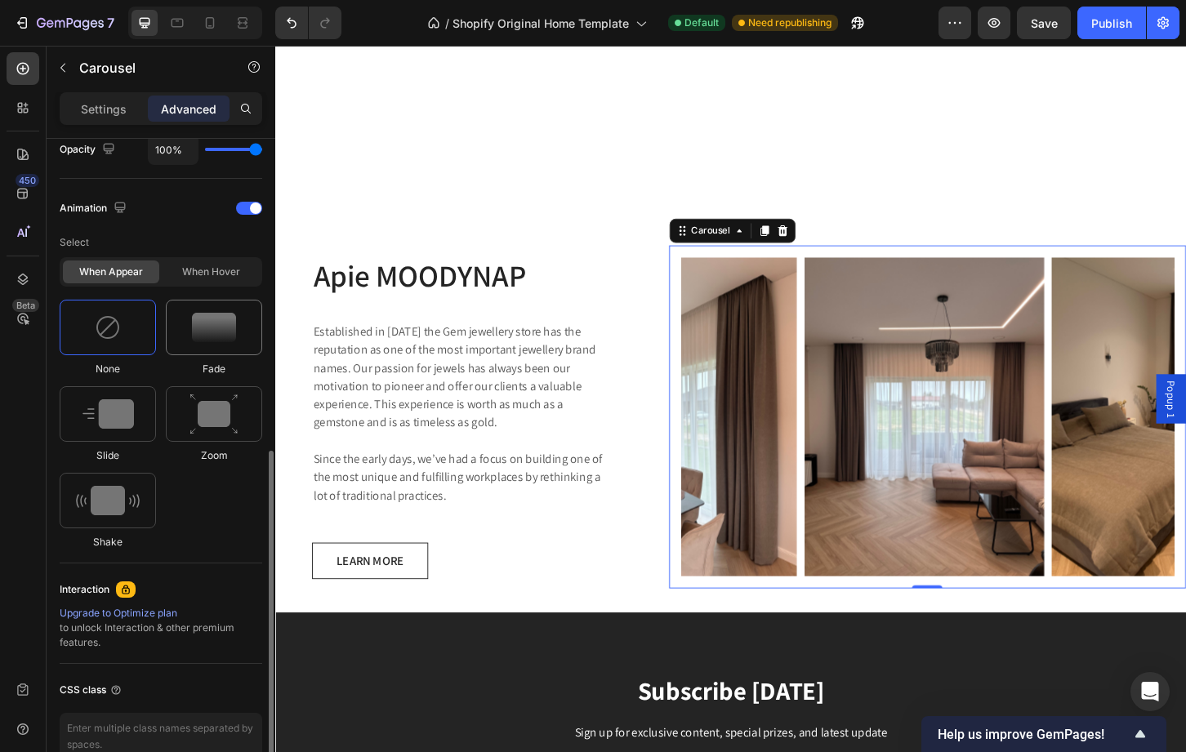
click at [237, 325] on div at bounding box center [214, 328] width 96 height 56
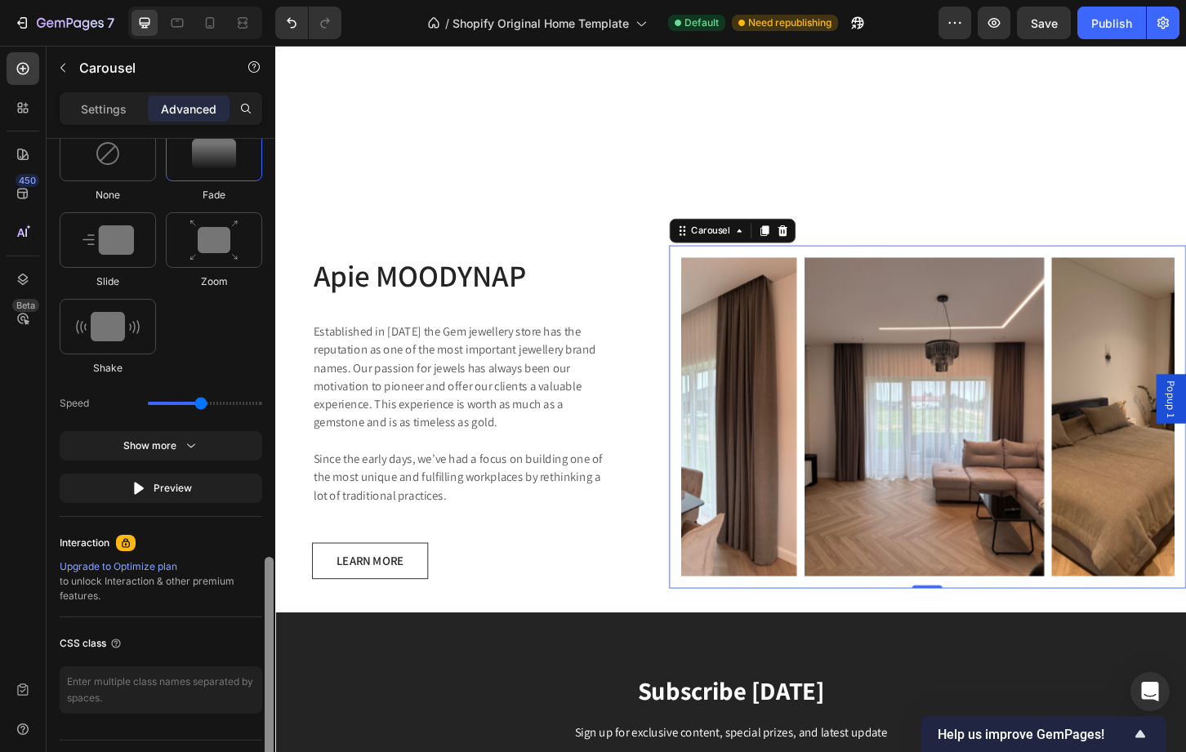
scroll to position [885, 0]
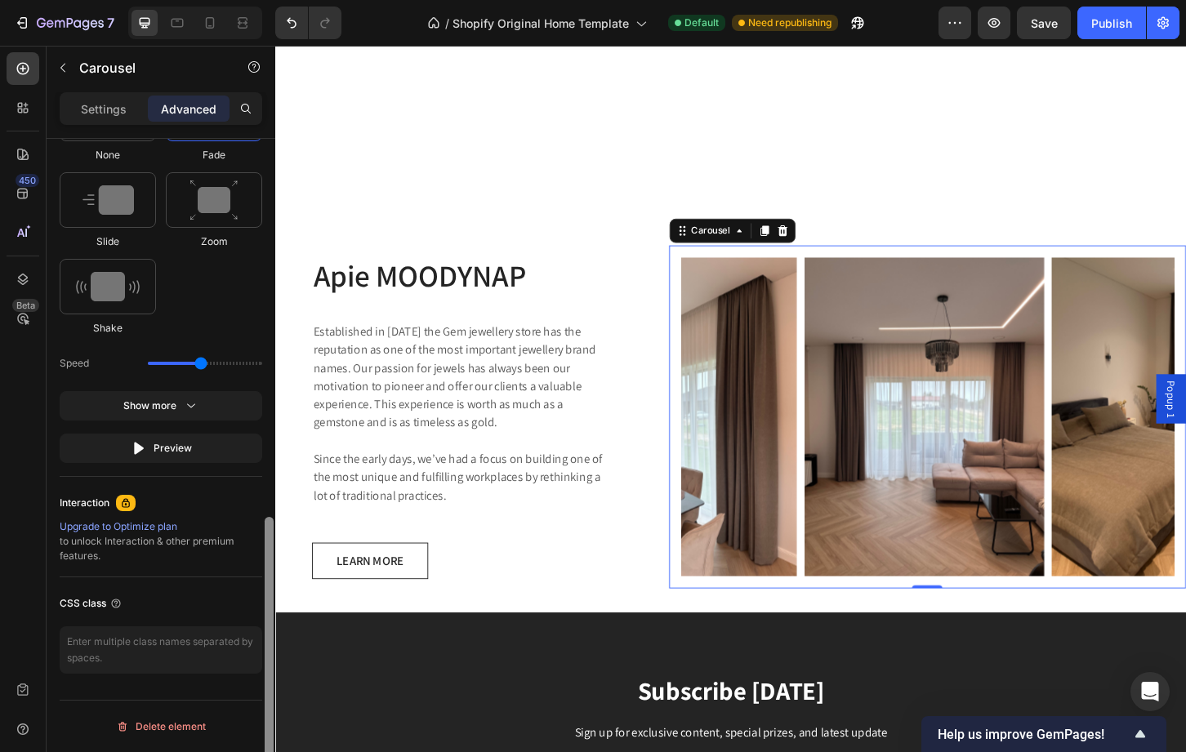
drag, startPoint x: 268, startPoint y: 507, endPoint x: 256, endPoint y: 613, distance: 106.8
click at [256, 613] on div "Display on Desktop Yes No Tablet Yes No Mobile Yes No Spacing (px) 0 0 0 0 16 1…" at bounding box center [161, 469] width 229 height 660
click at [194, 444] on button "Preview" at bounding box center [161, 448] width 203 height 29
click at [116, 292] on img at bounding box center [108, 286] width 64 height 29
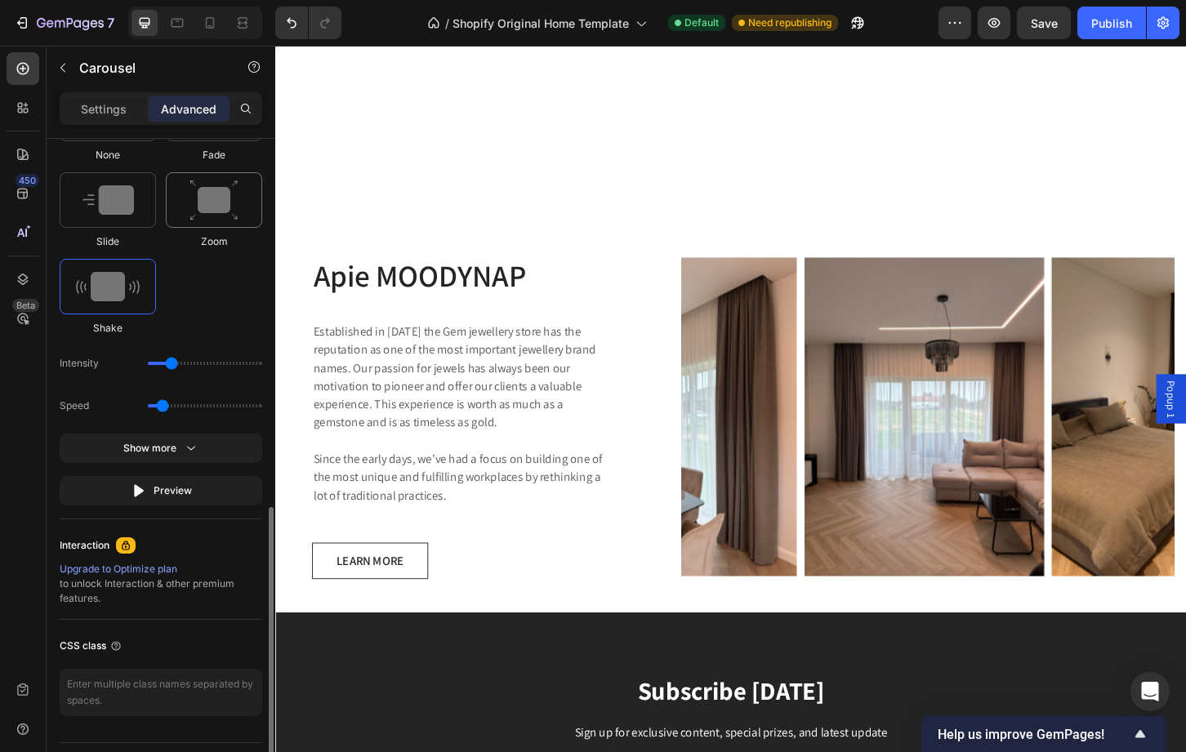
click at [214, 208] on img at bounding box center [213, 201] width 49 height 42
type input "1.7"
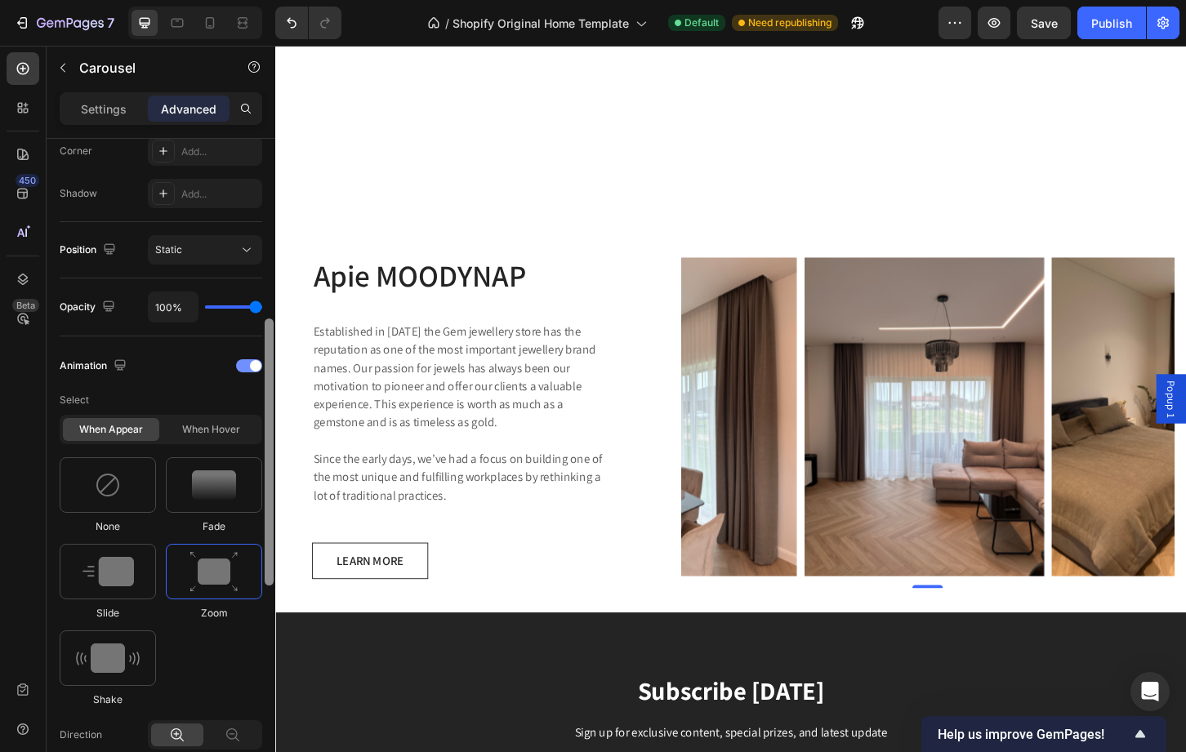
scroll to position [494, 0]
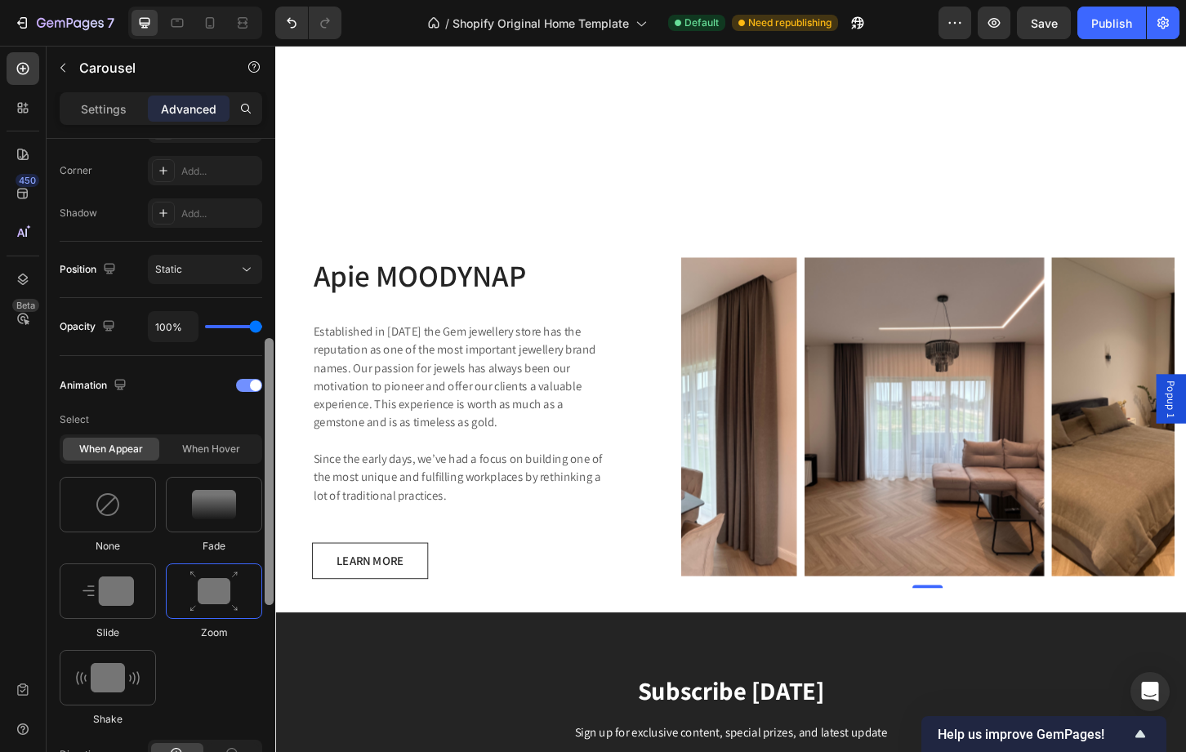
drag, startPoint x: 273, startPoint y: 544, endPoint x: 260, endPoint y: 386, distance: 159.0
click at [260, 386] on div "Display on Desktop Yes No Tablet Yes No Mobile Yes No Spacing (px) 0 0 0 0 16 1…" at bounding box center [161, 469] width 229 height 660
click at [253, 366] on div "Animation Select When appear When hover None Fade Slide Zoom Shake Direction Zo…" at bounding box center [161, 654] width 203 height 597
click at [243, 382] on div at bounding box center [249, 385] width 26 height 13
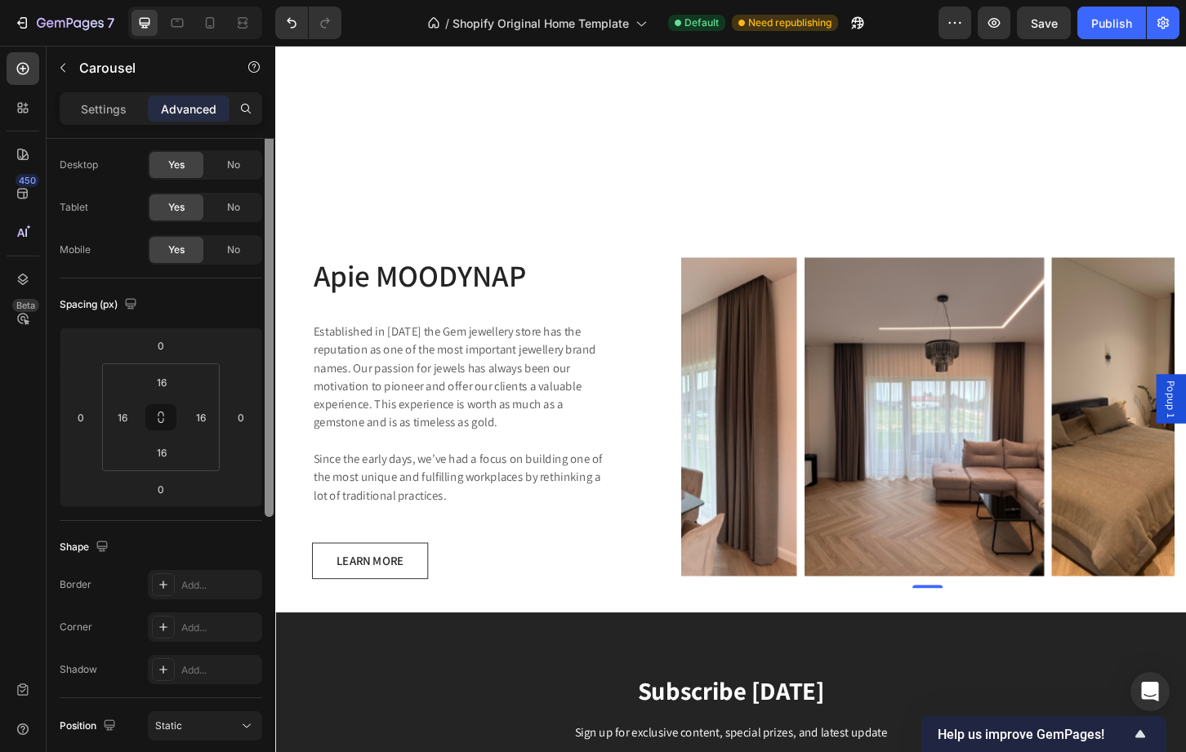
scroll to position [0, 0]
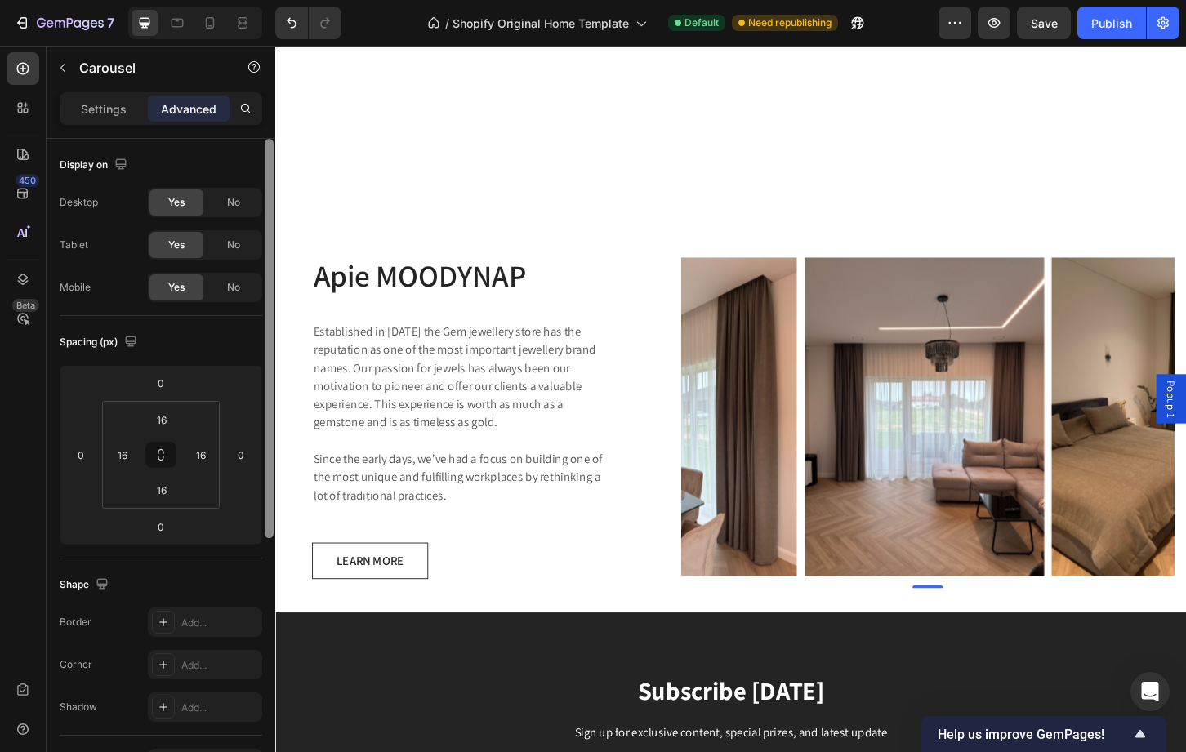
drag, startPoint x: 269, startPoint y: 426, endPoint x: 256, endPoint y: 96, distance: 331.0
click at [256, 96] on div "Settings Advanced Display on Desktop Yes No Tablet Yes No Mobile Yes No Spacing…" at bounding box center [161, 445] width 229 height 707
click at [121, 97] on div "Settings" at bounding box center [104, 109] width 82 height 26
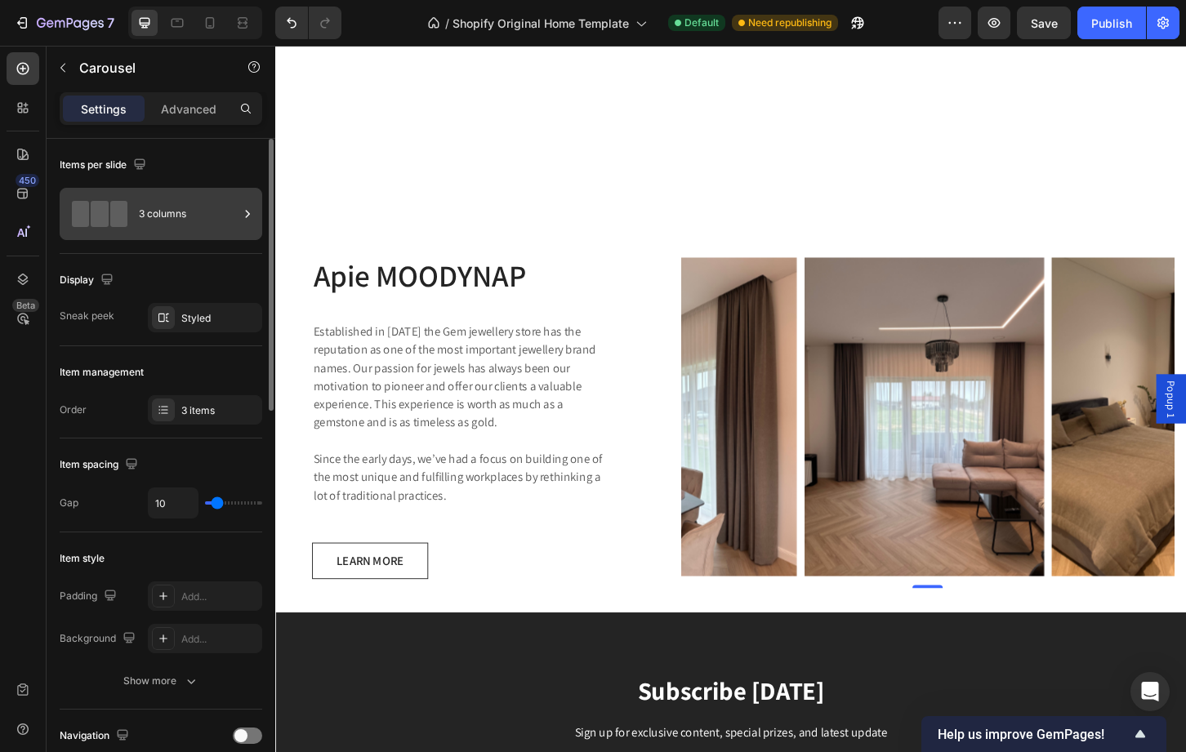
click at [221, 221] on div "3 columns" at bounding box center [189, 214] width 100 height 38
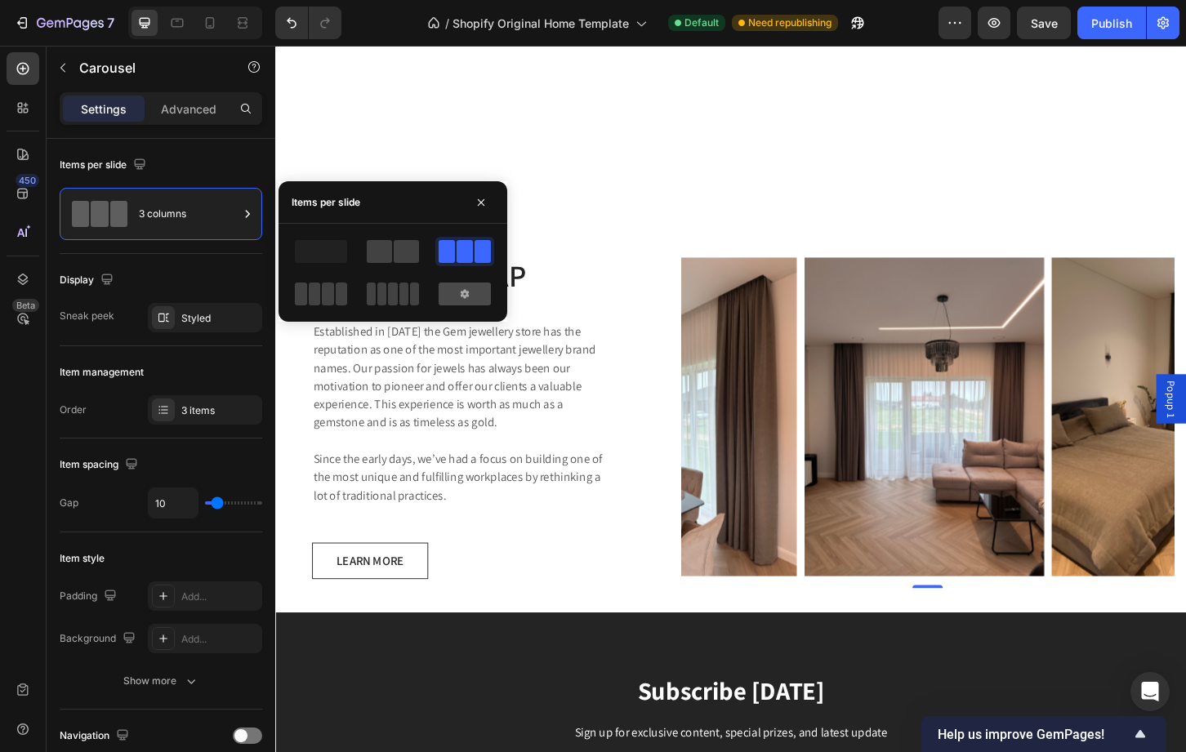
click at [466, 299] on icon at bounding box center [464, 294] width 13 height 13
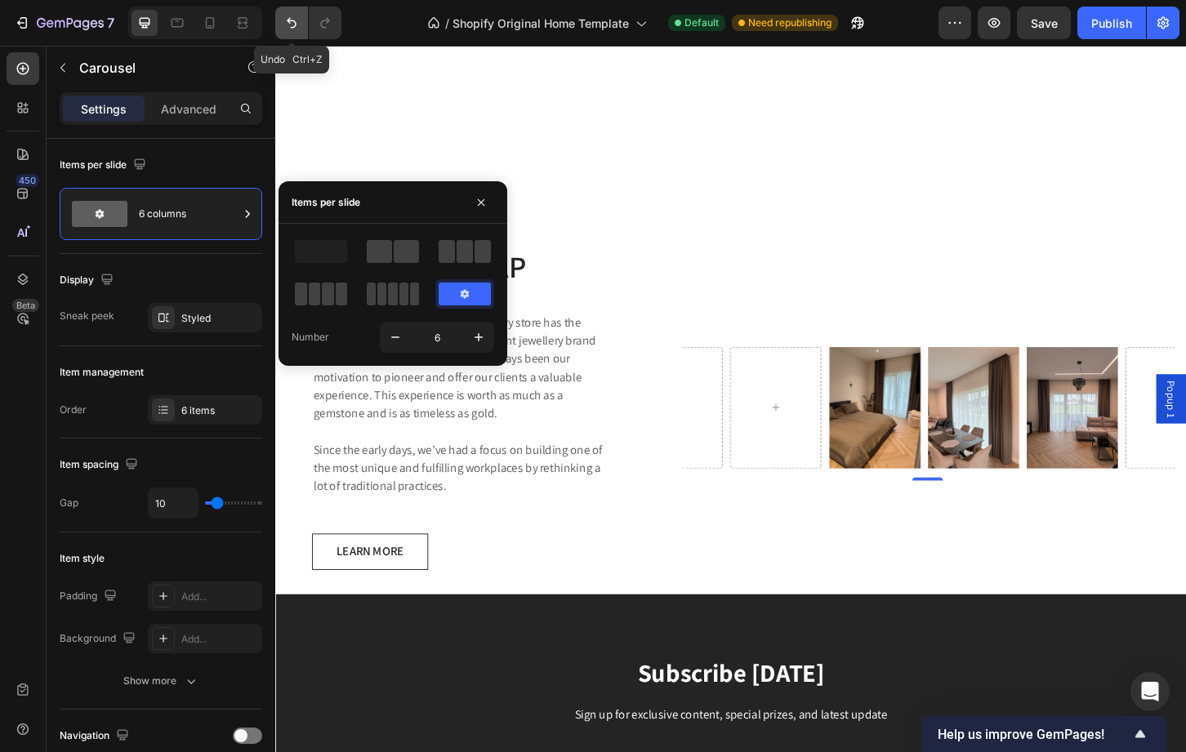
click at [284, 25] on icon "Undo/Redo" at bounding box center [291, 23] width 16 height 16
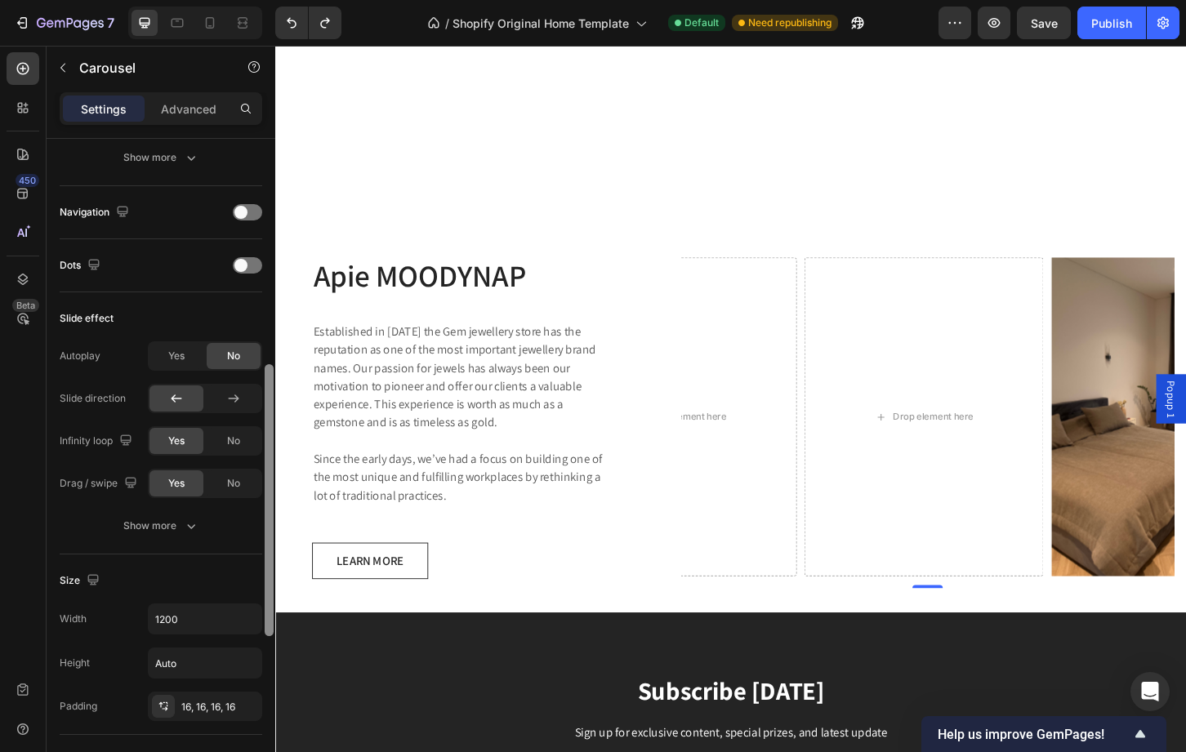
scroll to position [532, 0]
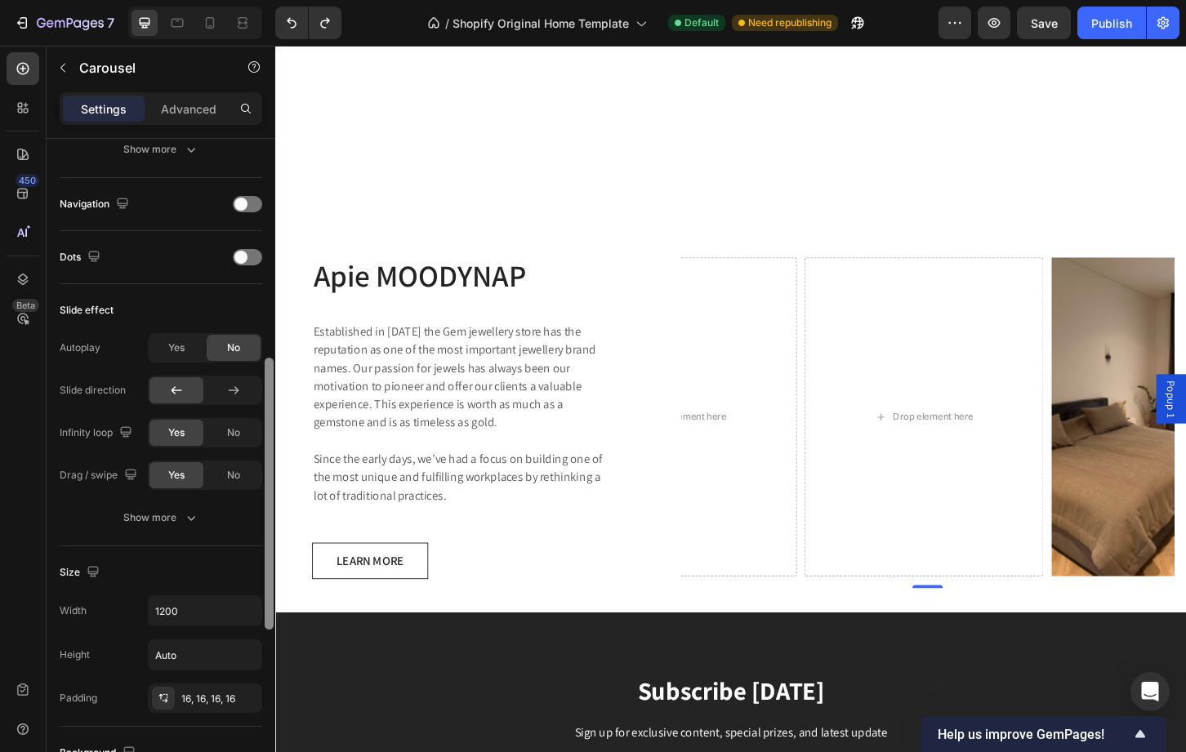
drag, startPoint x: 269, startPoint y: 207, endPoint x: 270, endPoint y: 427, distance: 219.7
click at [270, 427] on div at bounding box center [269, 494] width 9 height 272
click at [252, 203] on div at bounding box center [247, 204] width 29 height 16
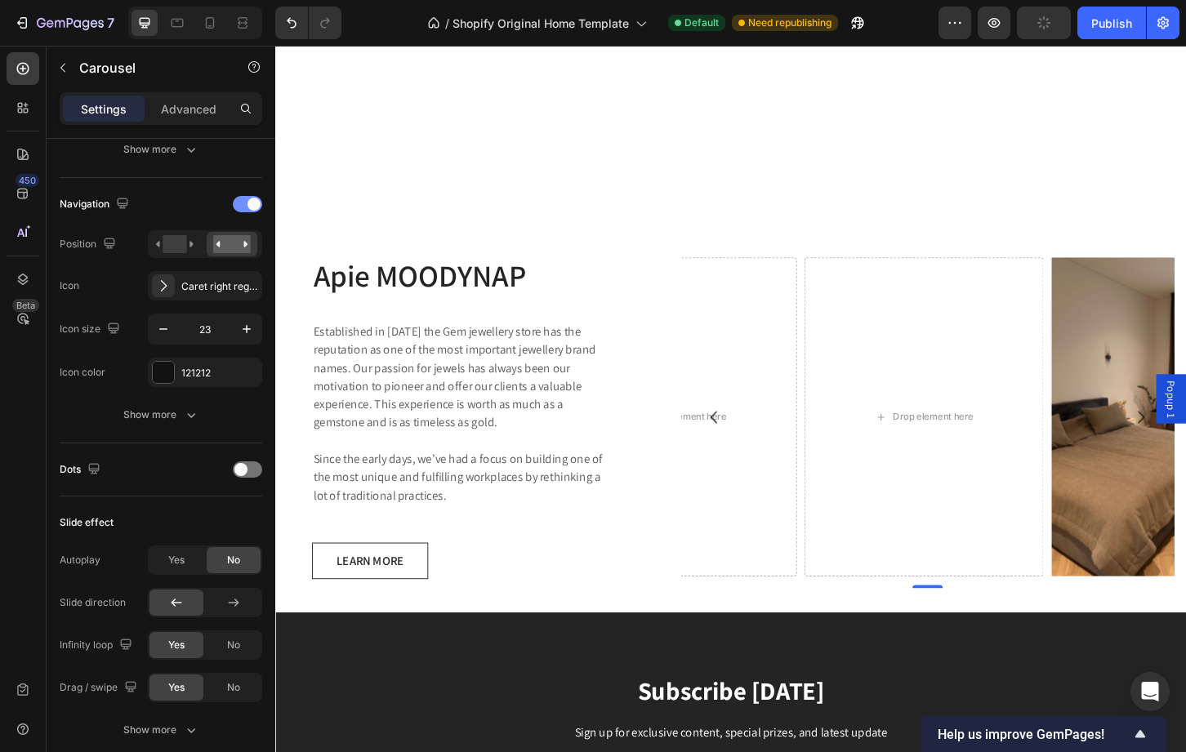
click at [252, 203] on span at bounding box center [253, 204] width 13 height 13
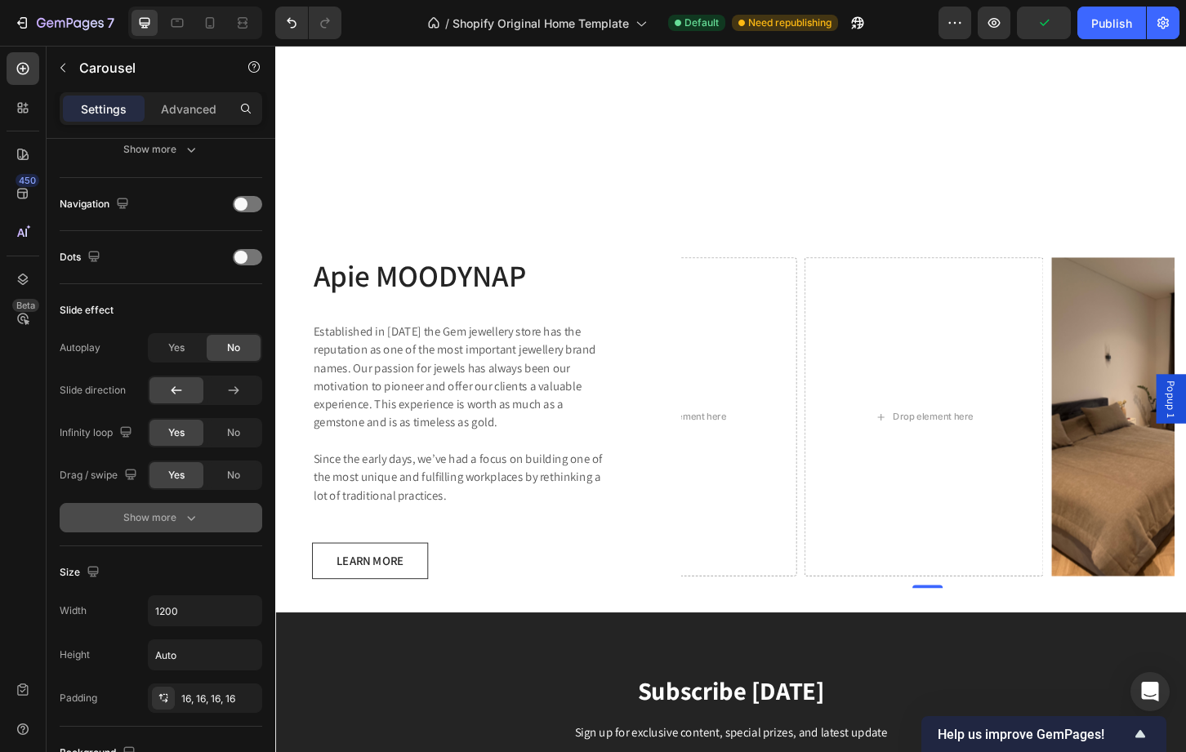
click at [174, 517] on div "Show more" at bounding box center [161, 518] width 76 height 16
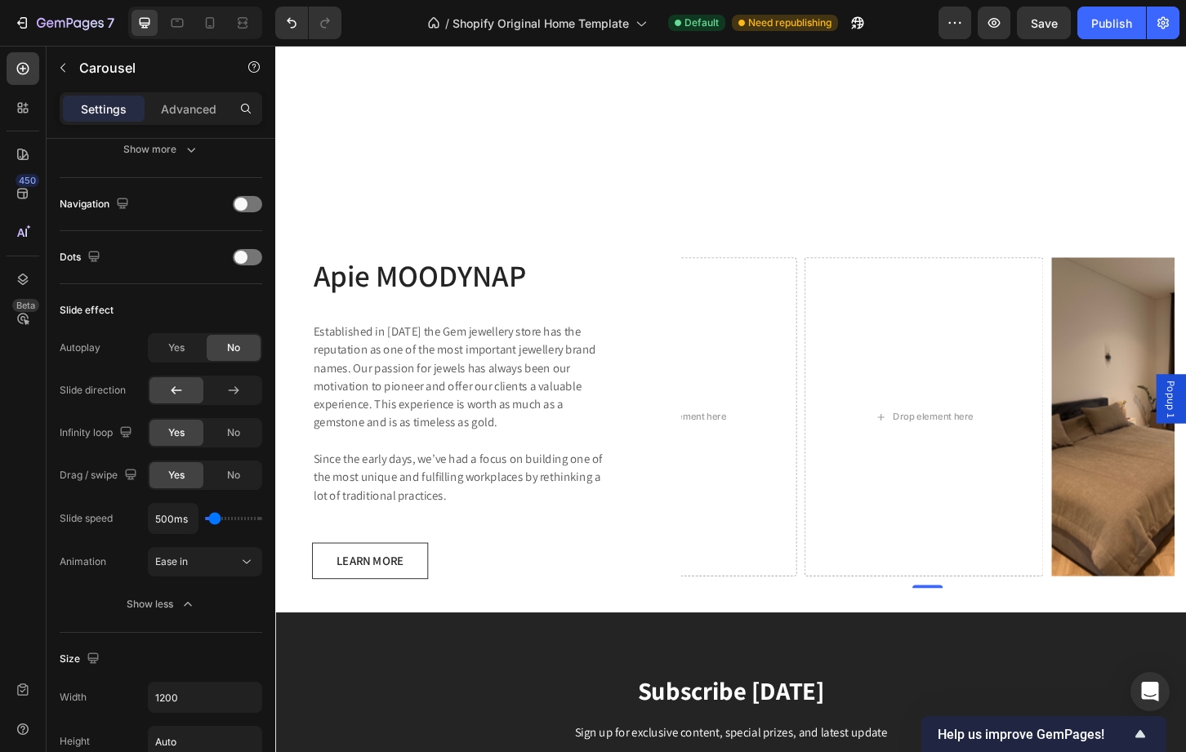
type input "1500ms"
type input "1500"
type input "2200ms"
type input "2200"
type input "2300ms"
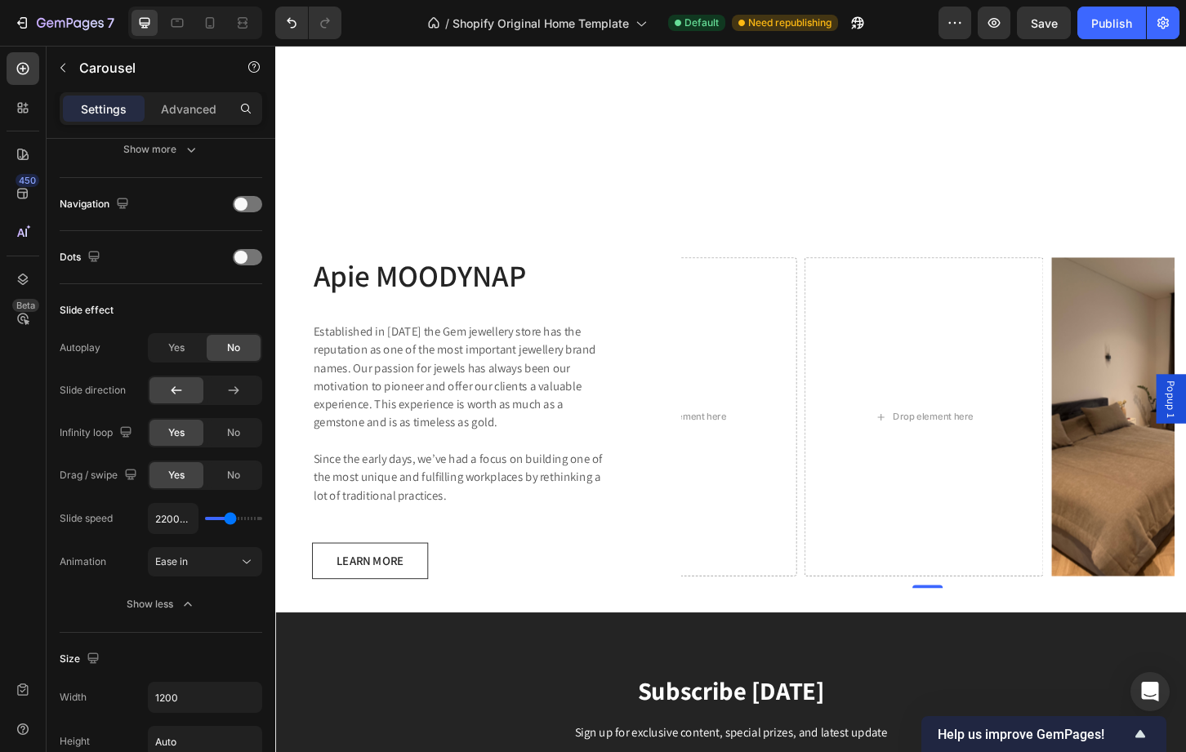
type input "2300"
type input "2400ms"
drag, startPoint x: 213, startPoint y: 515, endPoint x: 232, endPoint y: 516, distance: 18.8
type input "2400"
click at [232, 517] on input "range" at bounding box center [233, 518] width 57 height 3
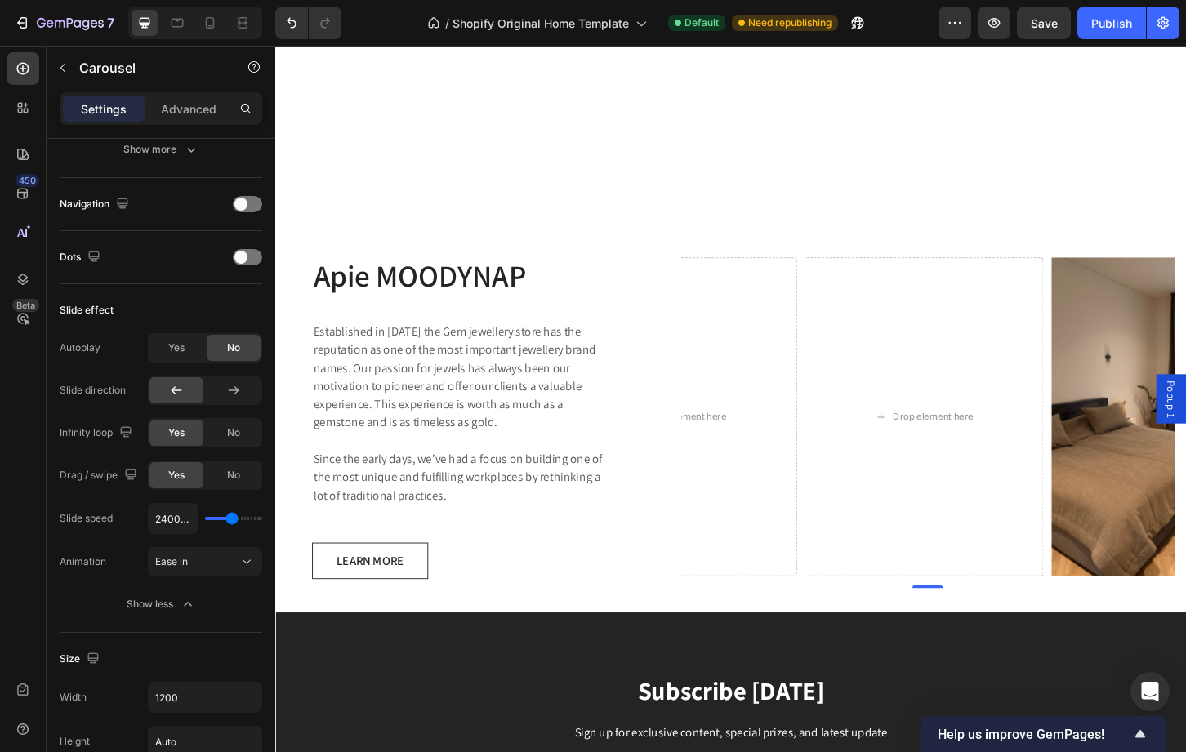
type input "5000ms"
drag, startPoint x: 232, startPoint y: 516, endPoint x: 274, endPoint y: 507, distance: 43.4
type input "5000"
click at [262, 517] on input "range" at bounding box center [233, 518] width 57 height 3
click at [750, 571] on div "Drop element here" at bounding box center [707, 445] width 257 height 343
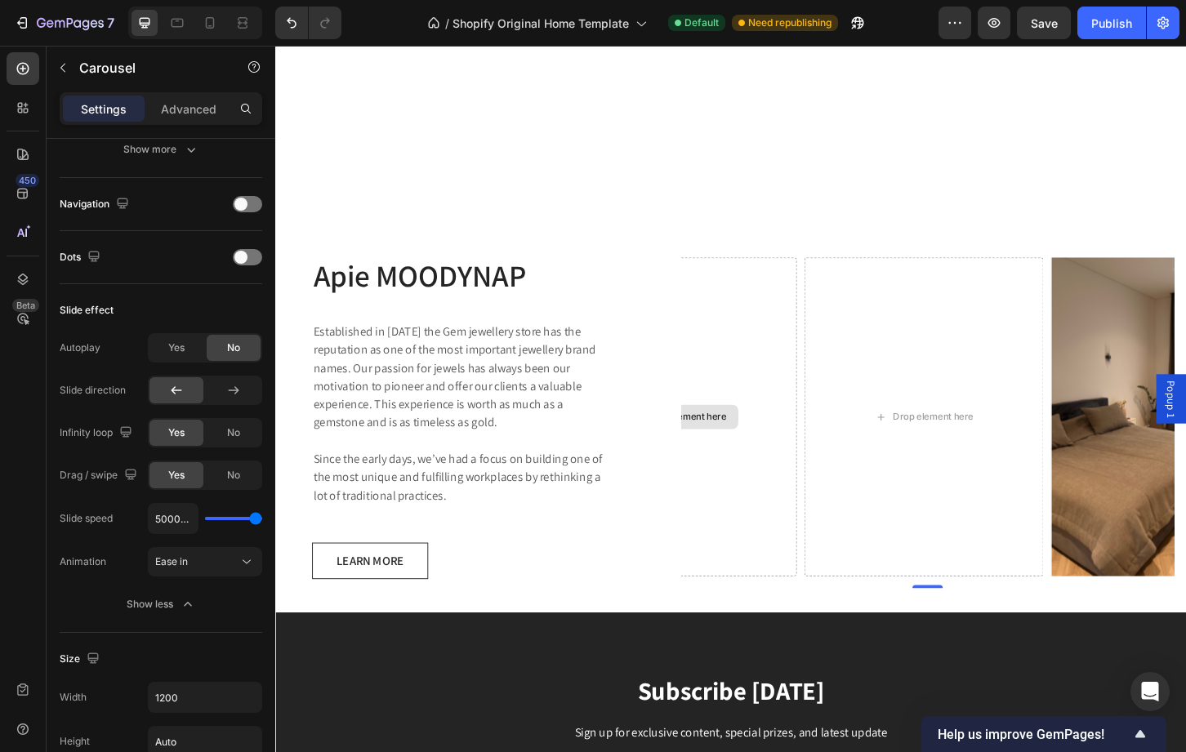
click at [814, 573] on div "Drop element here" at bounding box center [707, 445] width 257 height 343
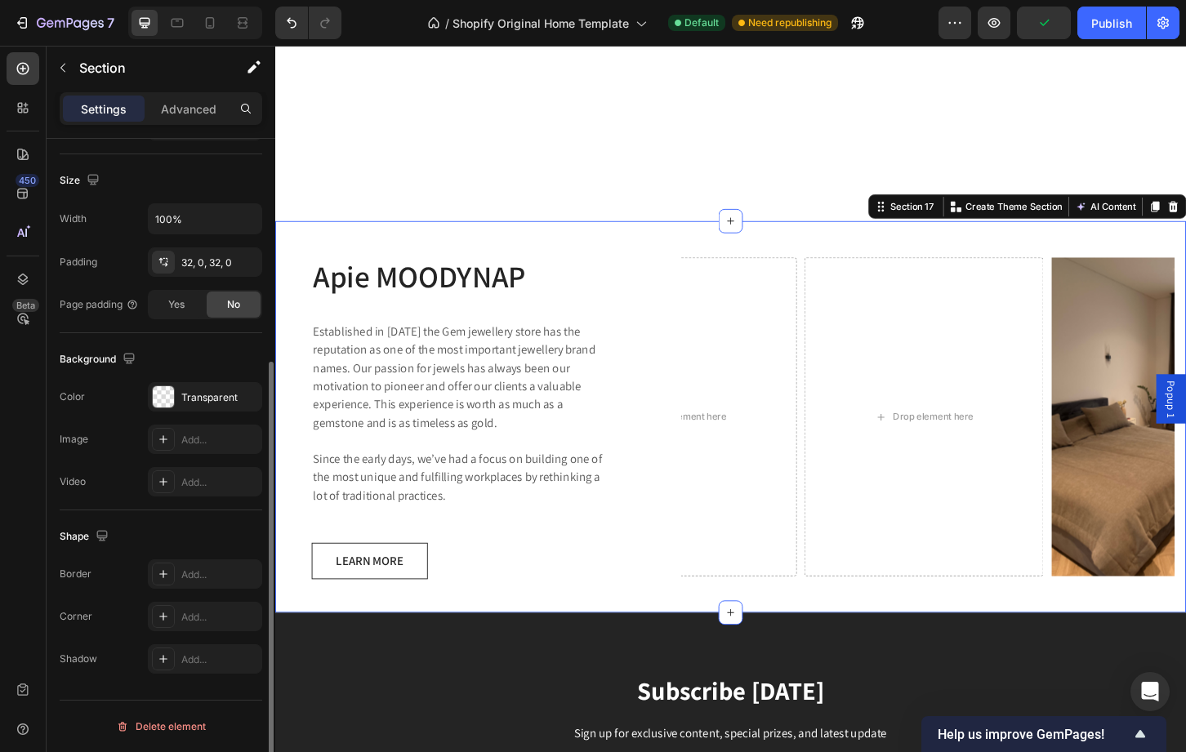
click at [912, 234] on div "Apie MOODYNAP Heading Established in 1920 the Gem jewellery store has the reput…" at bounding box center [765, 444] width 980 height 421
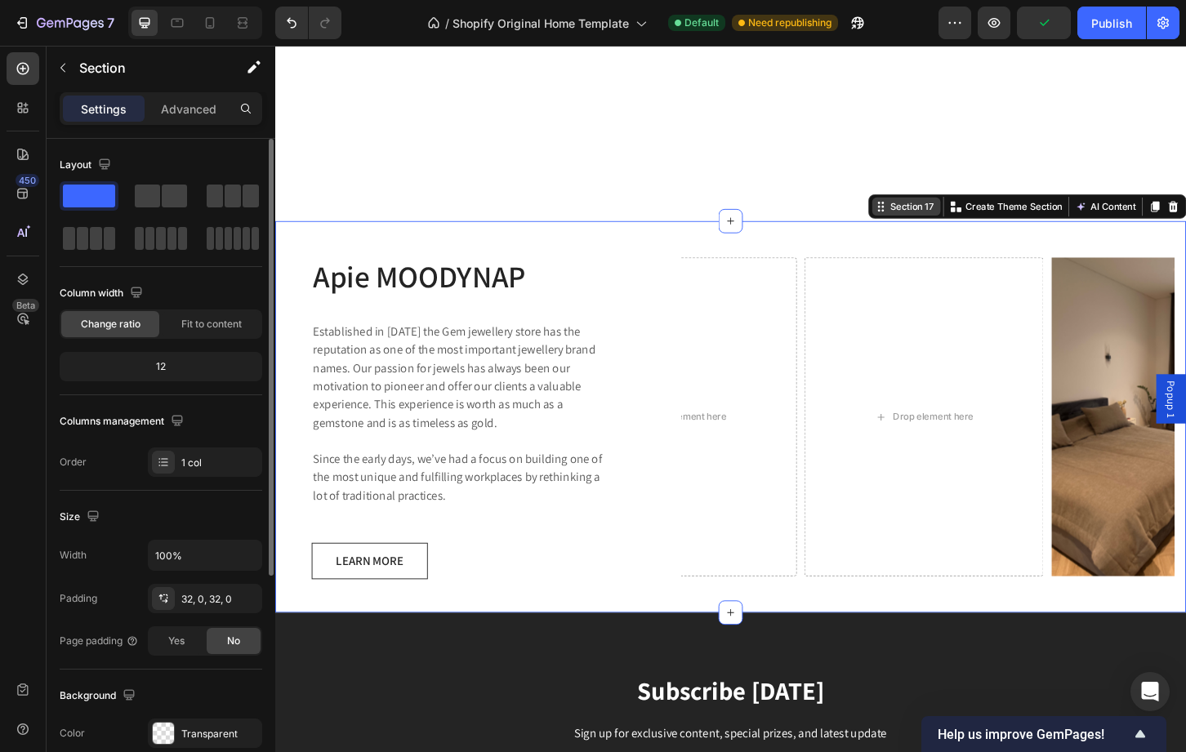
click at [934, 212] on div "Section 17" at bounding box center [961, 219] width 54 height 15
click at [146, 193] on span at bounding box center [147, 196] width 25 height 23
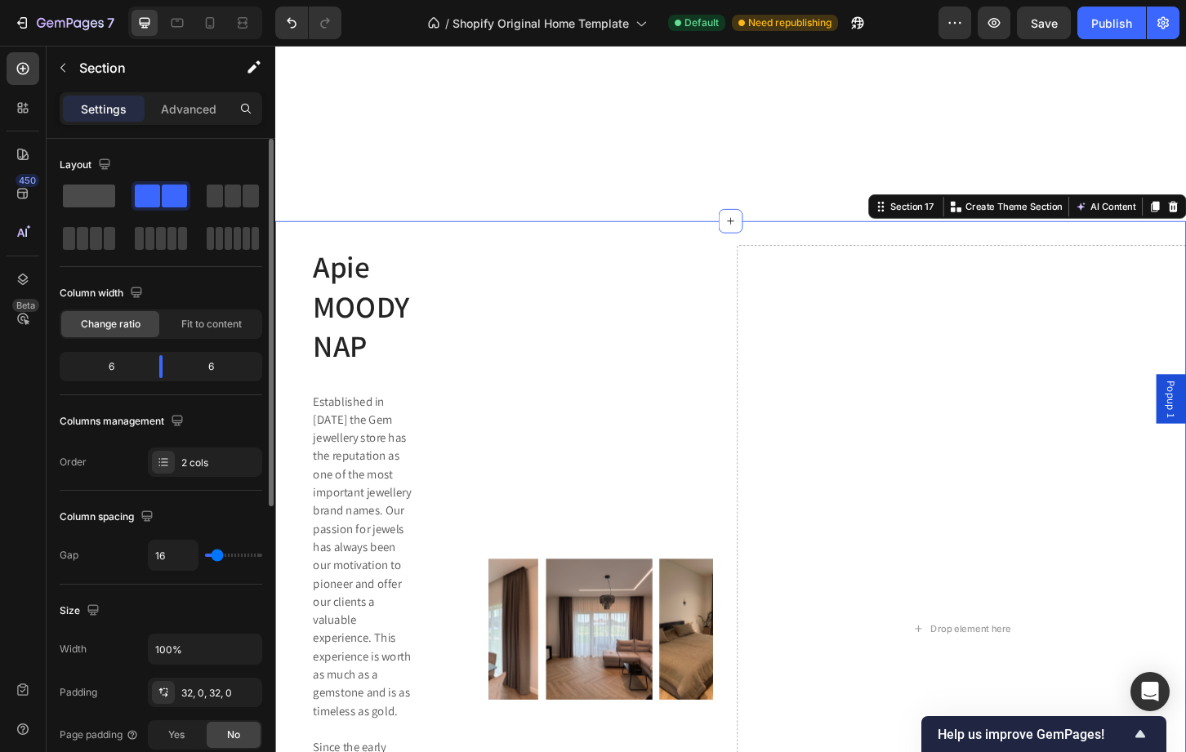
click at [100, 195] on span at bounding box center [89, 196] width 52 height 23
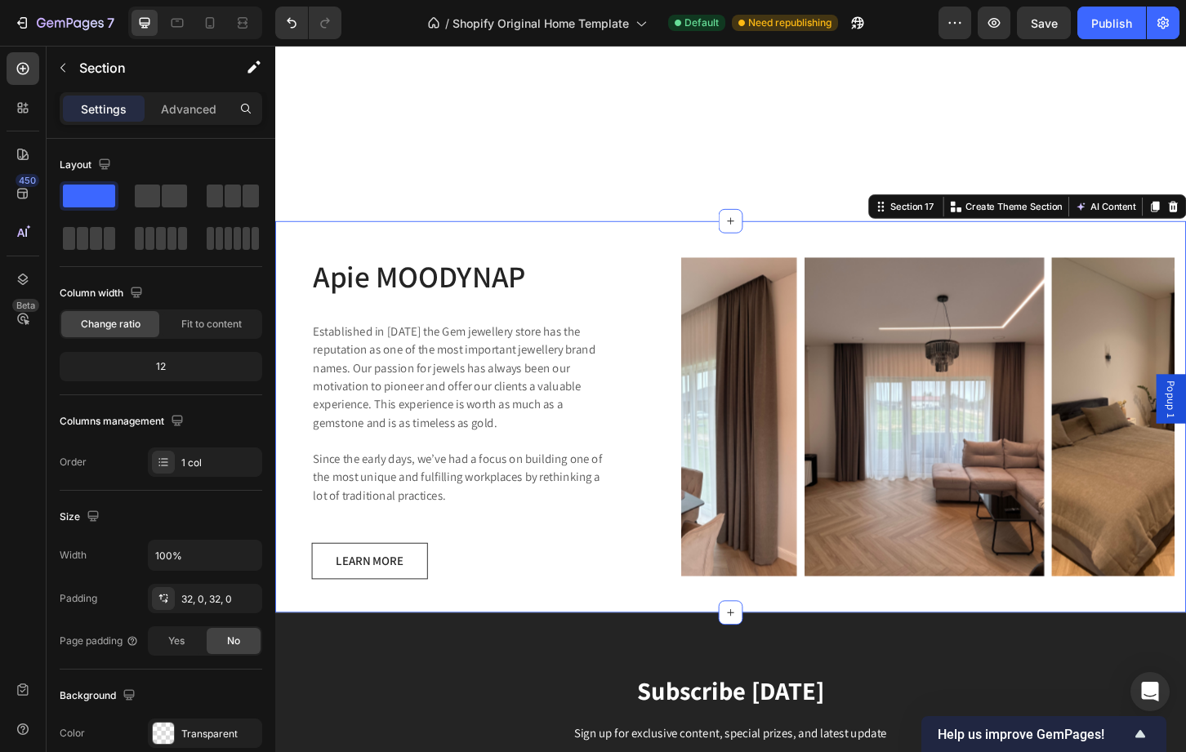
click at [939, 635] on div "Apie MOODYNAP Heading Established in 1920 the Gem jewellery store has the reput…" at bounding box center [765, 444] width 980 height 421
click at [707, 466] on img at bounding box center [707, 445] width 257 height 343
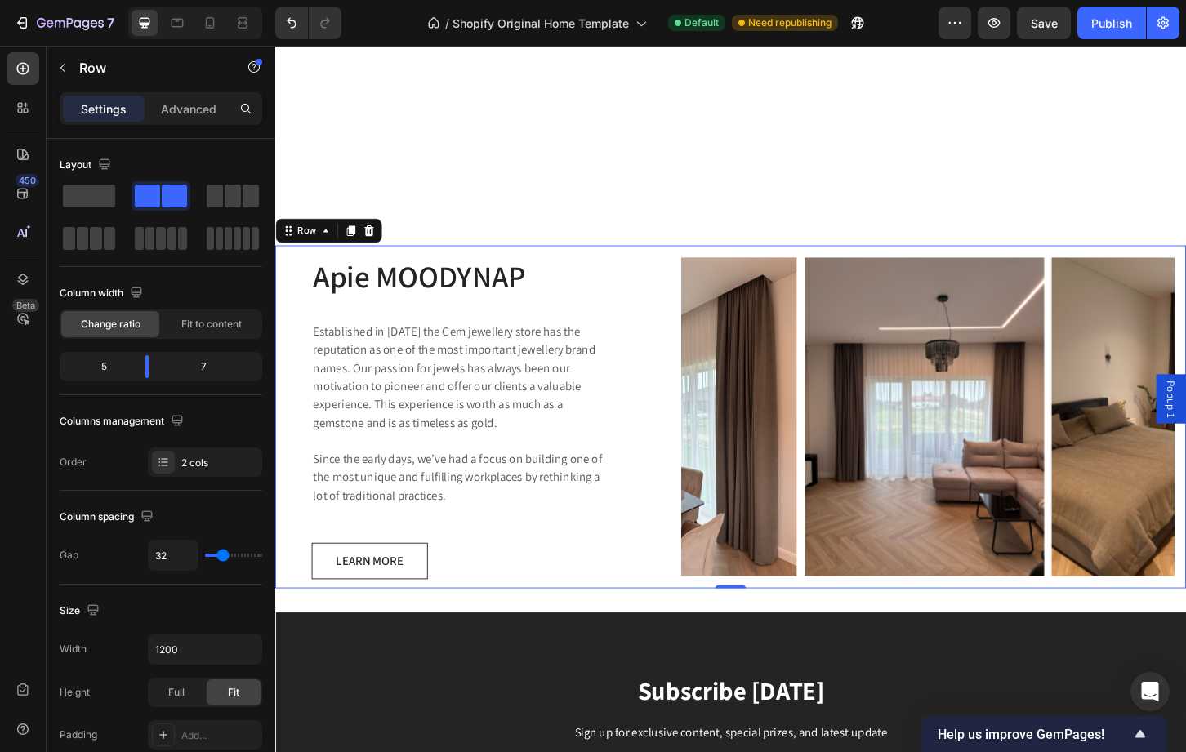
click at [691, 464] on div "Apie MOODYNAP Heading Established in 1920 the Gem jewellery store has the reput…" at bounding box center [765, 445] width 980 height 369
click at [703, 453] on div "Image Image Image Carousel" at bounding box center [977, 445] width 556 height 369
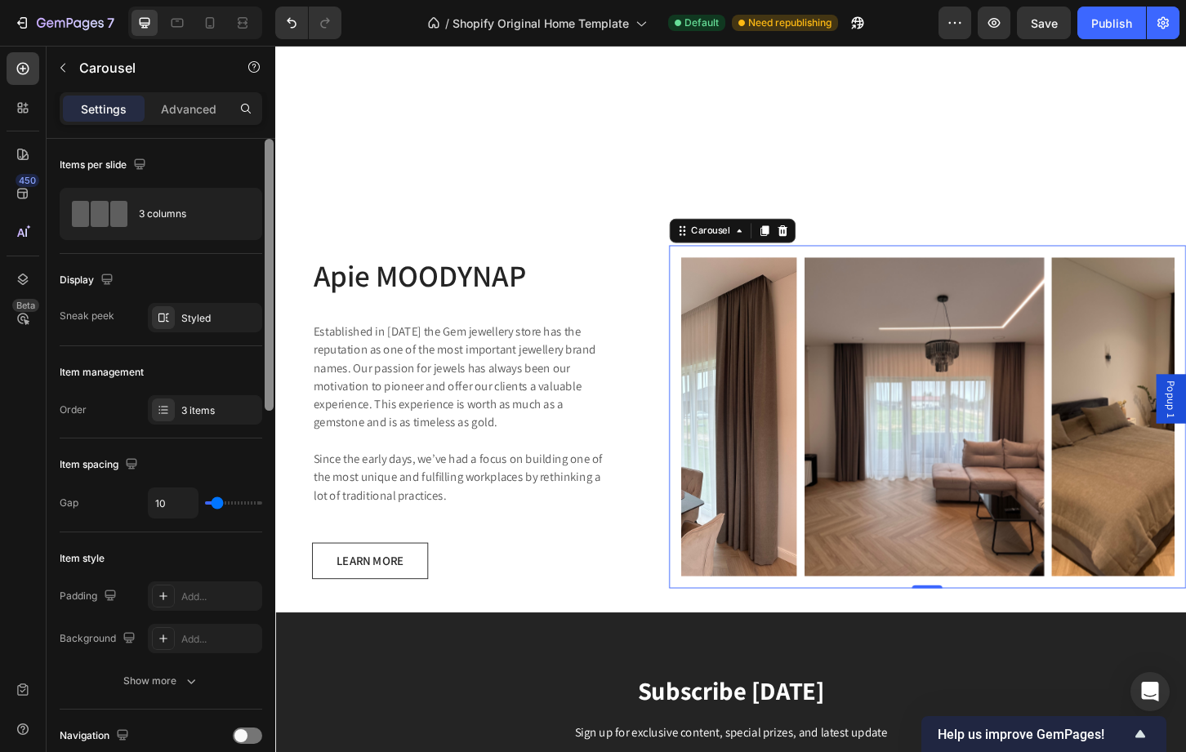
scroll to position [660, 0]
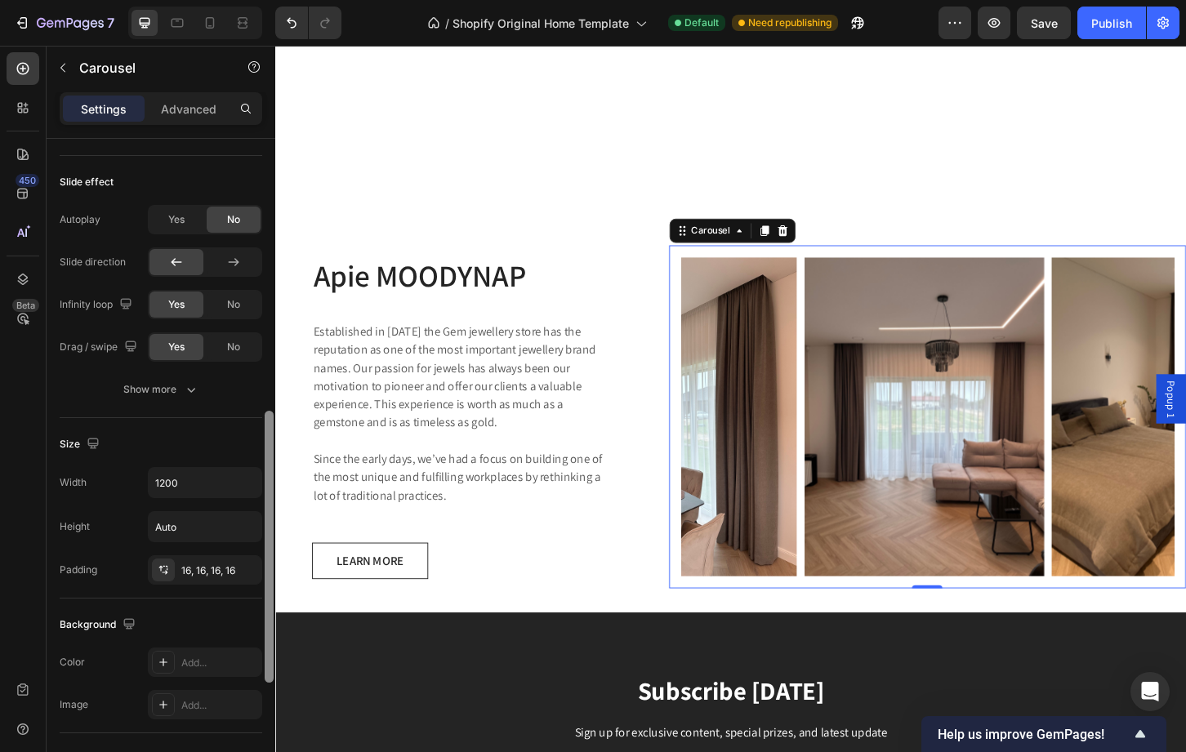
click at [264, 407] on div at bounding box center [269, 469] width 12 height 660
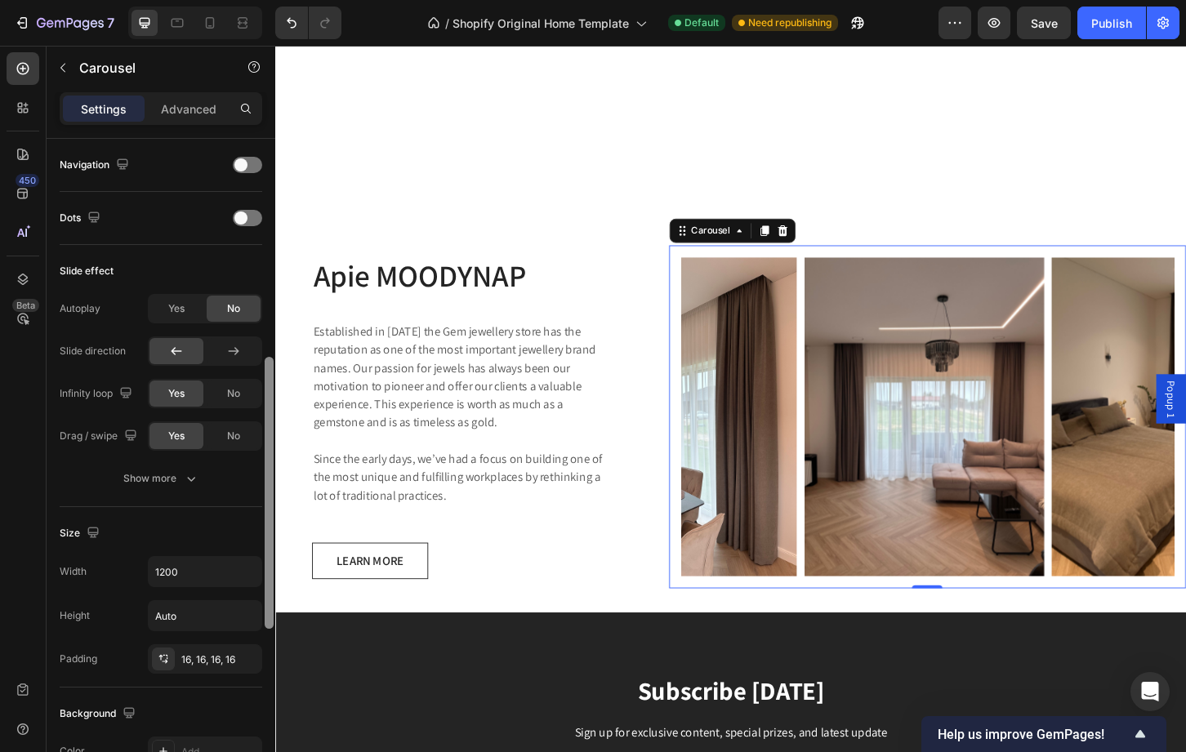
scroll to position [557, 0]
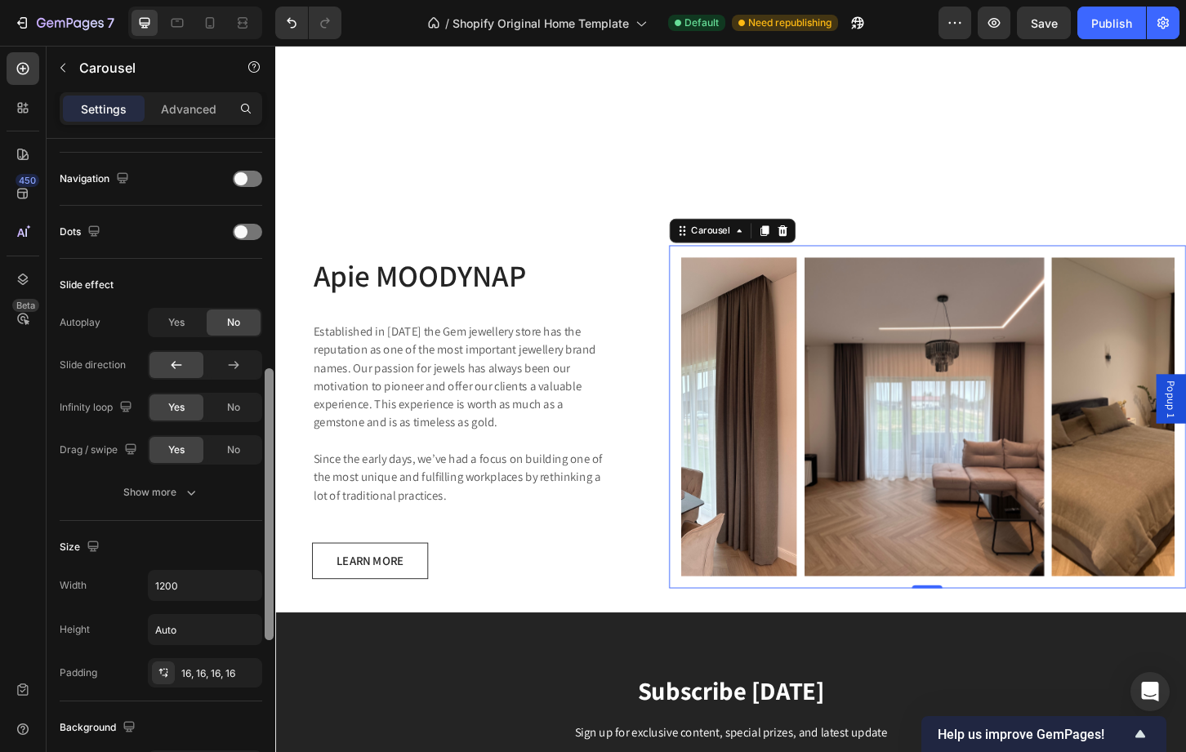
drag, startPoint x: 270, startPoint y: 450, endPoint x: 269, endPoint y: 408, distance: 42.5
click at [269, 408] on div at bounding box center [269, 504] width 9 height 272
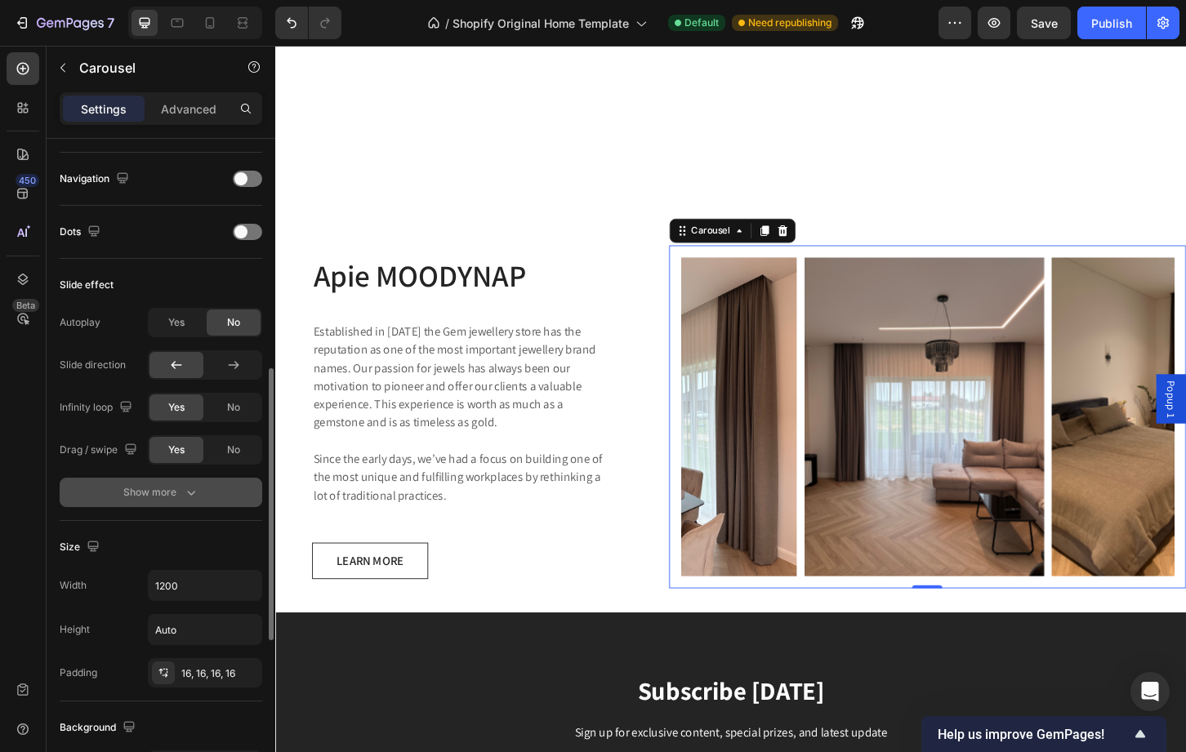
click at [172, 490] on div "Show more" at bounding box center [161, 492] width 76 height 16
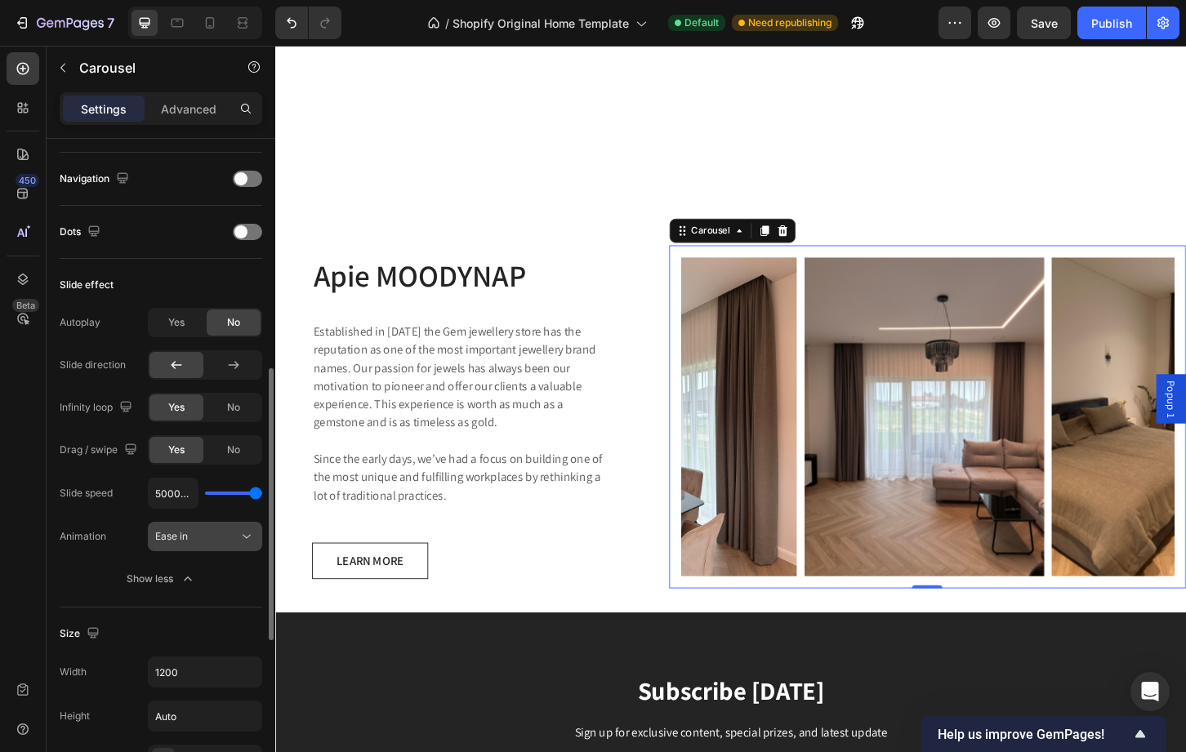
click at [239, 538] on icon at bounding box center [246, 536] width 16 height 16
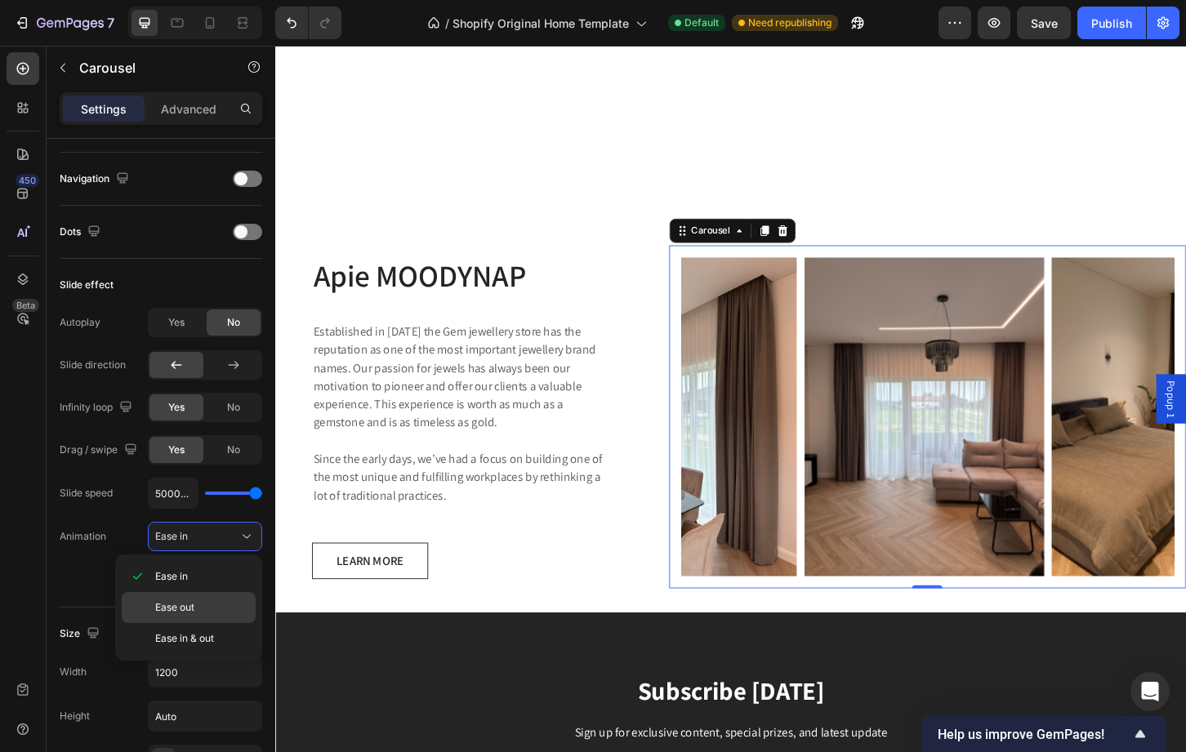
click at [209, 604] on p "Ease out" at bounding box center [201, 607] width 93 height 15
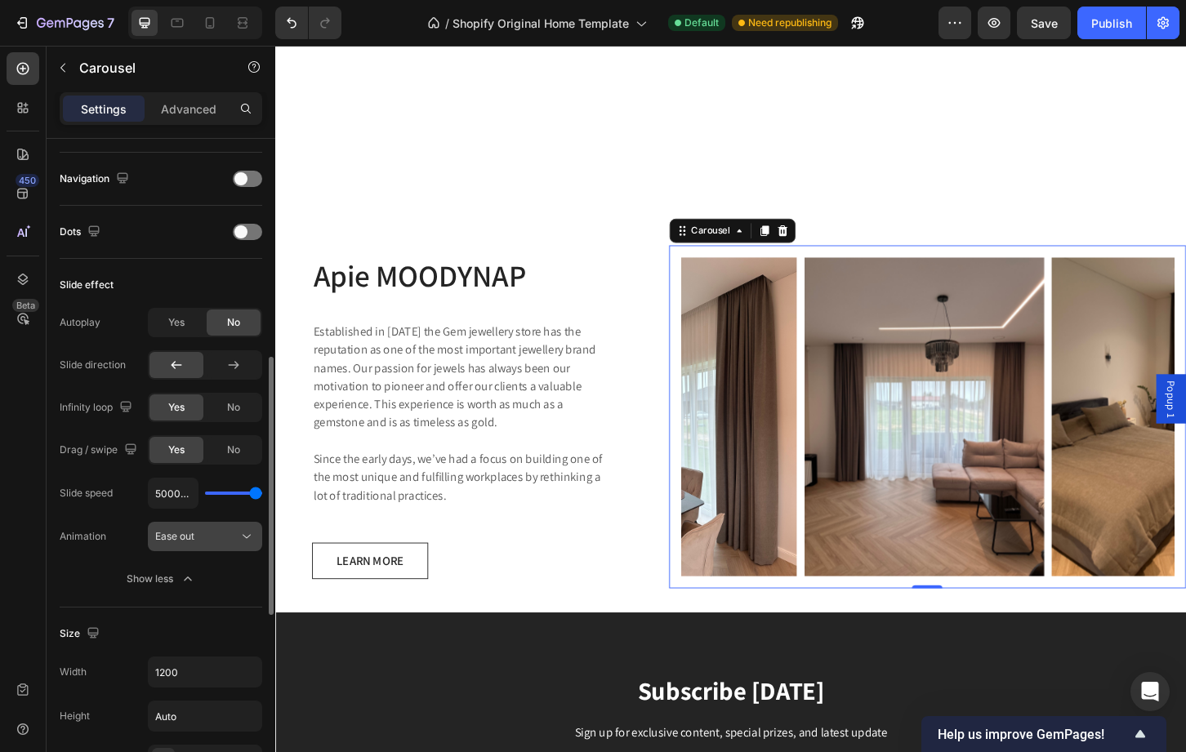
click at [194, 540] on span "Ease out" at bounding box center [174, 536] width 39 height 12
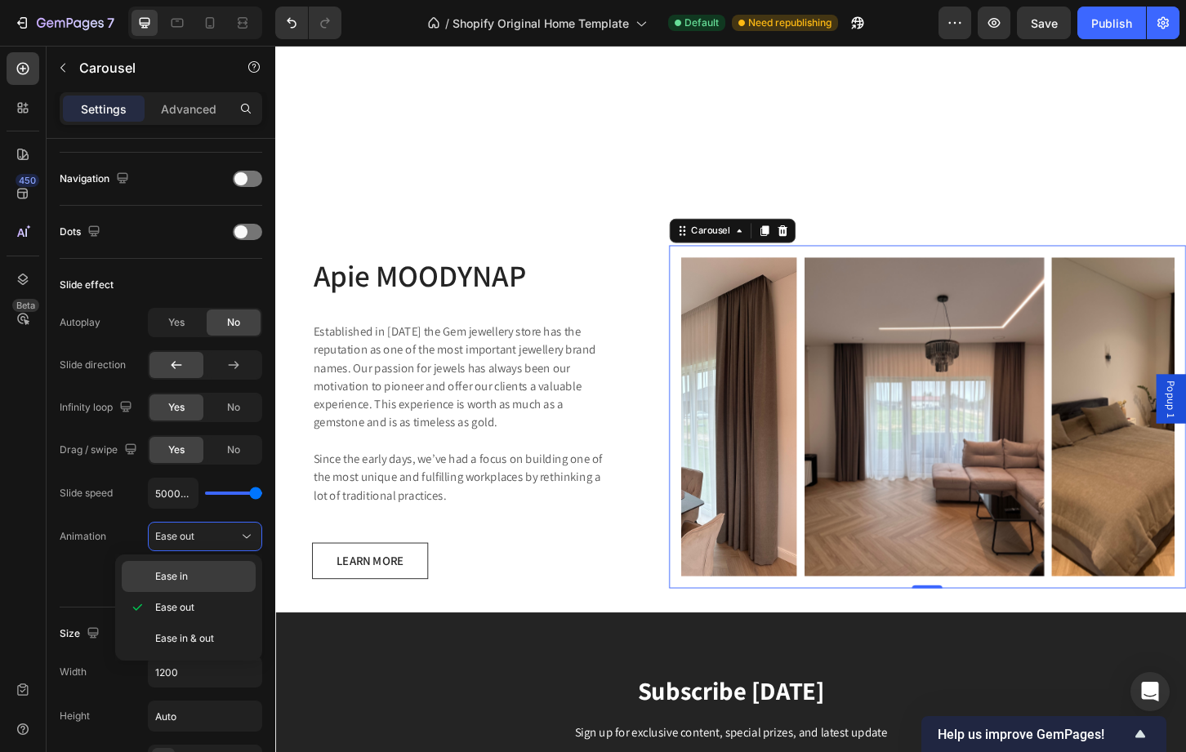
click at [183, 574] on span "Ease in" at bounding box center [171, 576] width 33 height 15
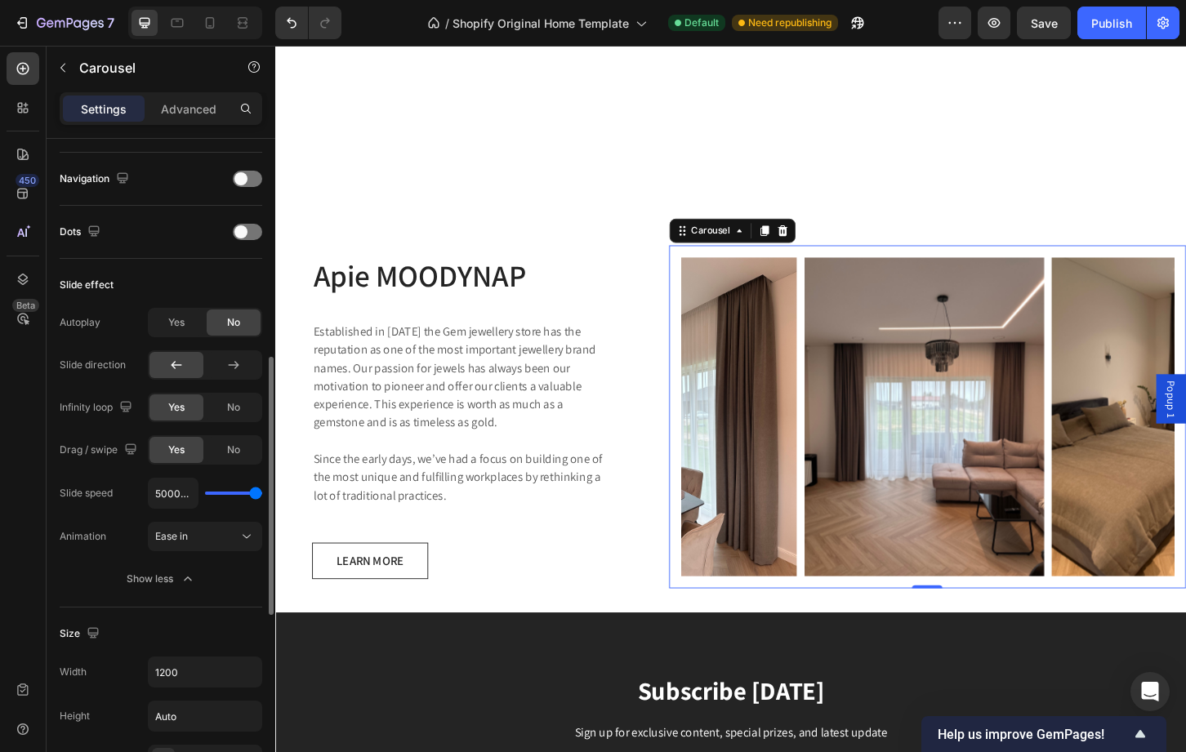
type input "4700ms"
type input "4700"
type input "3100ms"
drag, startPoint x: 255, startPoint y: 494, endPoint x: 236, endPoint y: 497, distance: 18.9
type input "2850"
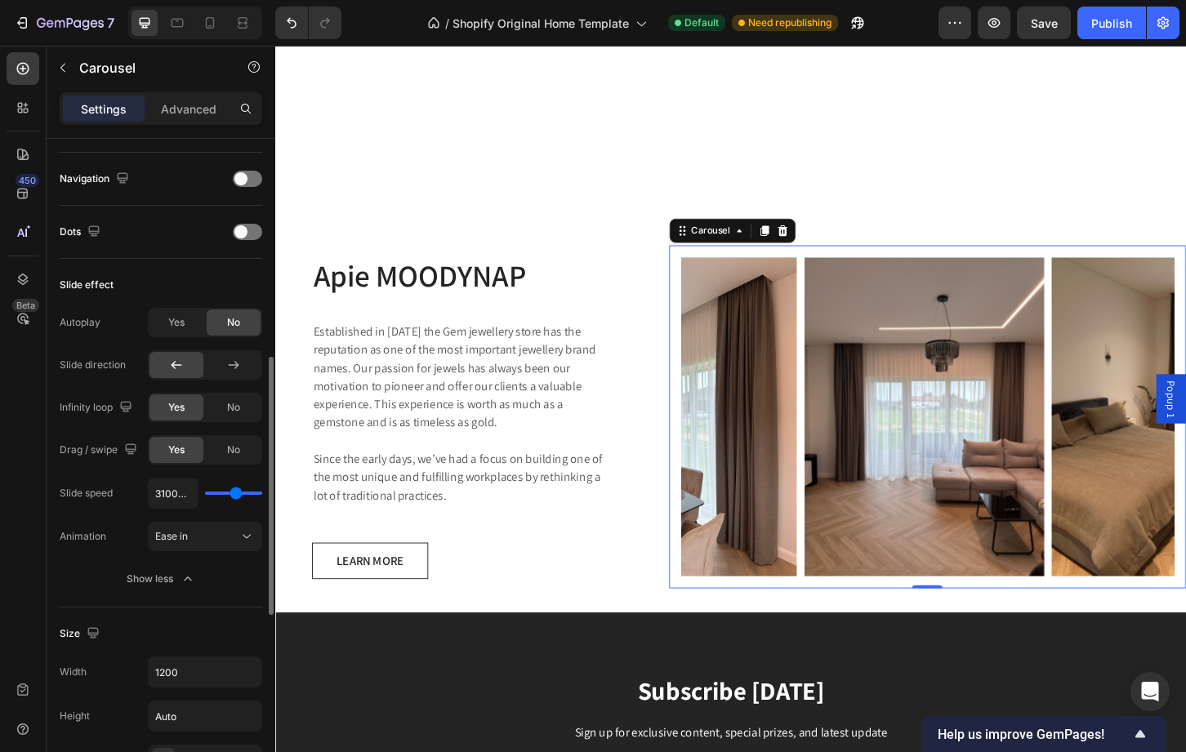
click at [236, 495] on input "range" at bounding box center [233, 493] width 57 height 3
type input "5000ms"
drag, startPoint x: 236, startPoint y: 497, endPoint x: 291, endPoint y: 484, distance: 56.1
type input "5000"
click at [262, 492] on input "range" at bounding box center [233, 493] width 57 height 3
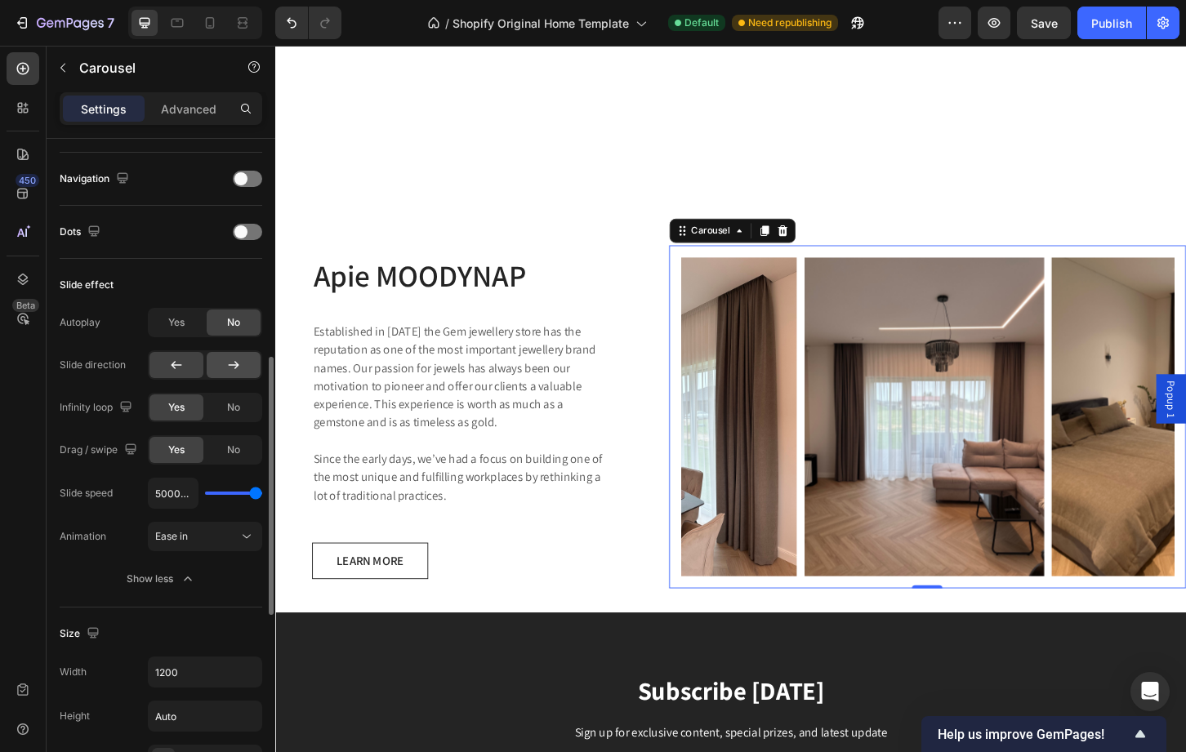
click at [247, 359] on div at bounding box center [234, 365] width 54 height 26
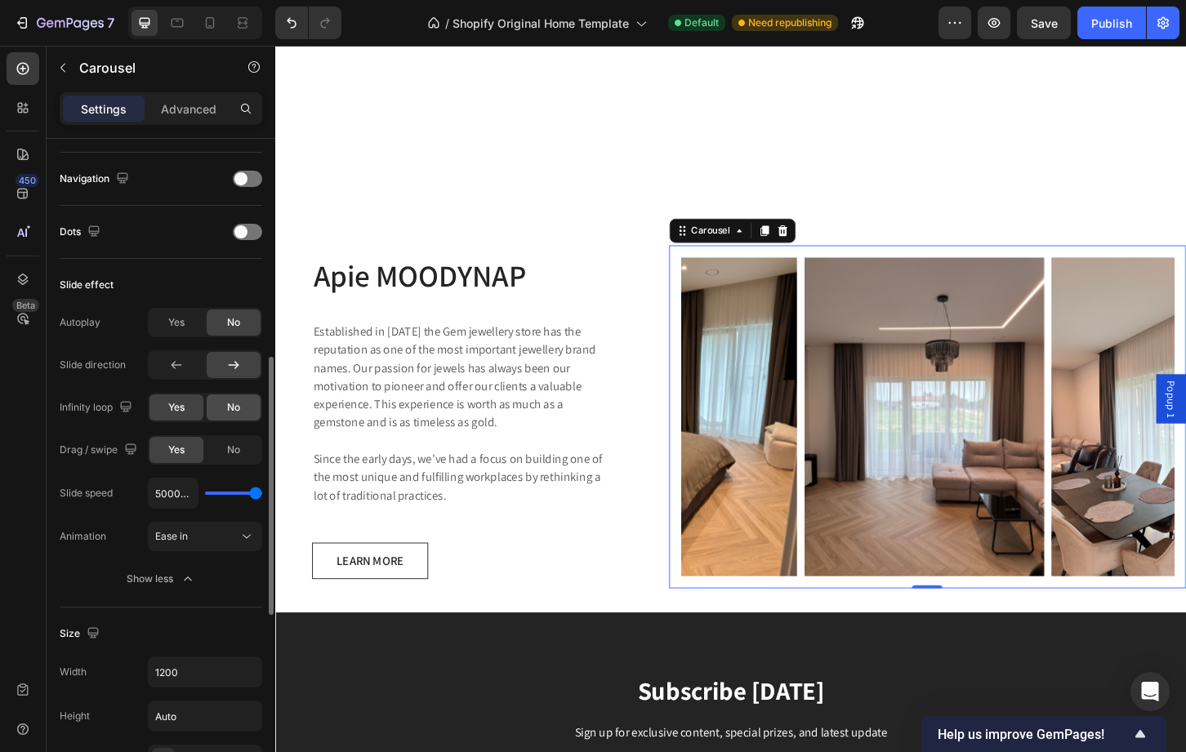
click at [227, 416] on div "No" at bounding box center [234, 407] width 54 height 26
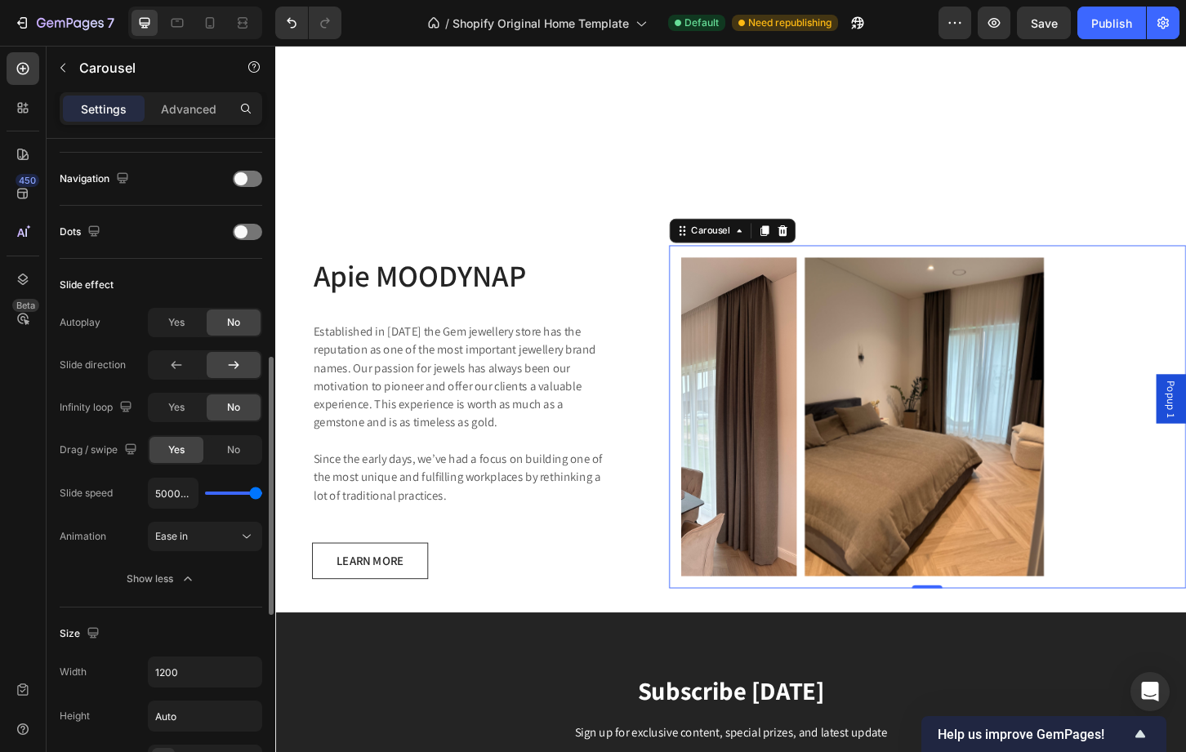
click at [212, 417] on div "No" at bounding box center [234, 407] width 54 height 26
click at [183, 416] on div "Yes" at bounding box center [176, 407] width 54 height 26
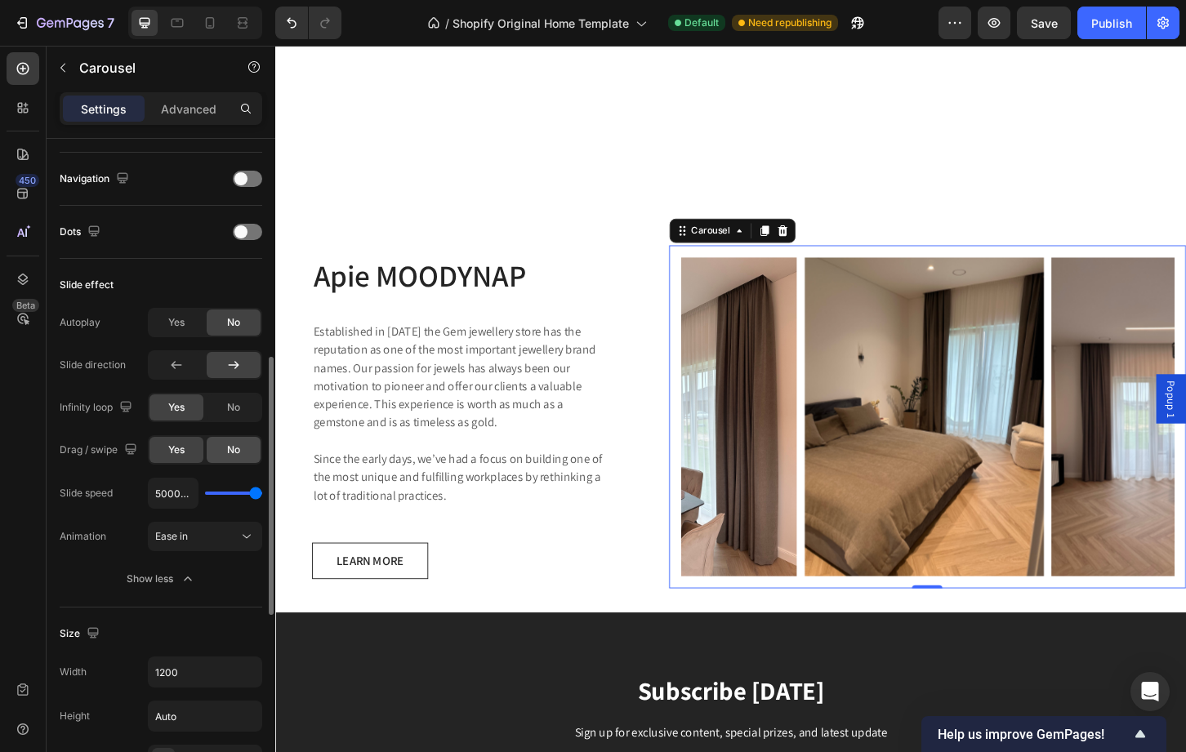
click at [237, 451] on span "No" at bounding box center [233, 450] width 13 height 15
click at [198, 450] on div "Yes" at bounding box center [176, 450] width 54 height 26
click at [176, 327] on span "Yes" at bounding box center [176, 322] width 16 height 15
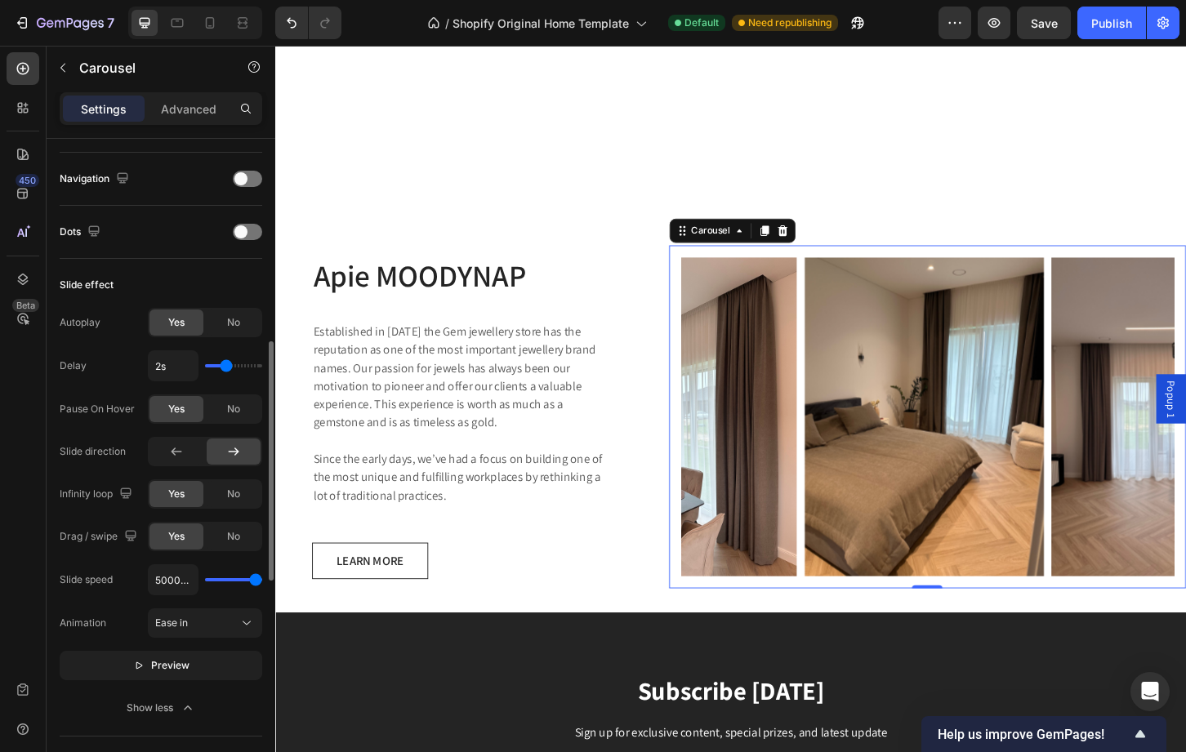
type input "1.8s"
type input "1.8"
type input "1.9s"
type input "1.9"
type input "2s"
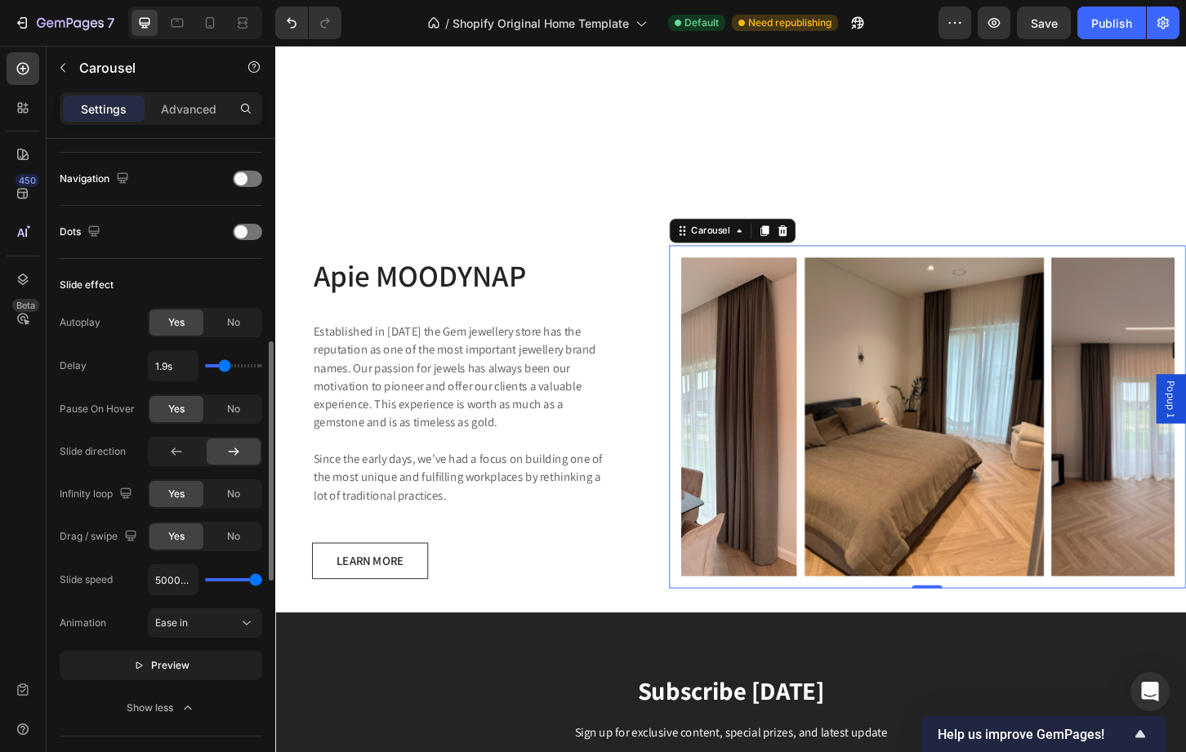
type input "2"
type input "1.9s"
type input "1.9"
type input "1.8s"
type input "1.8"
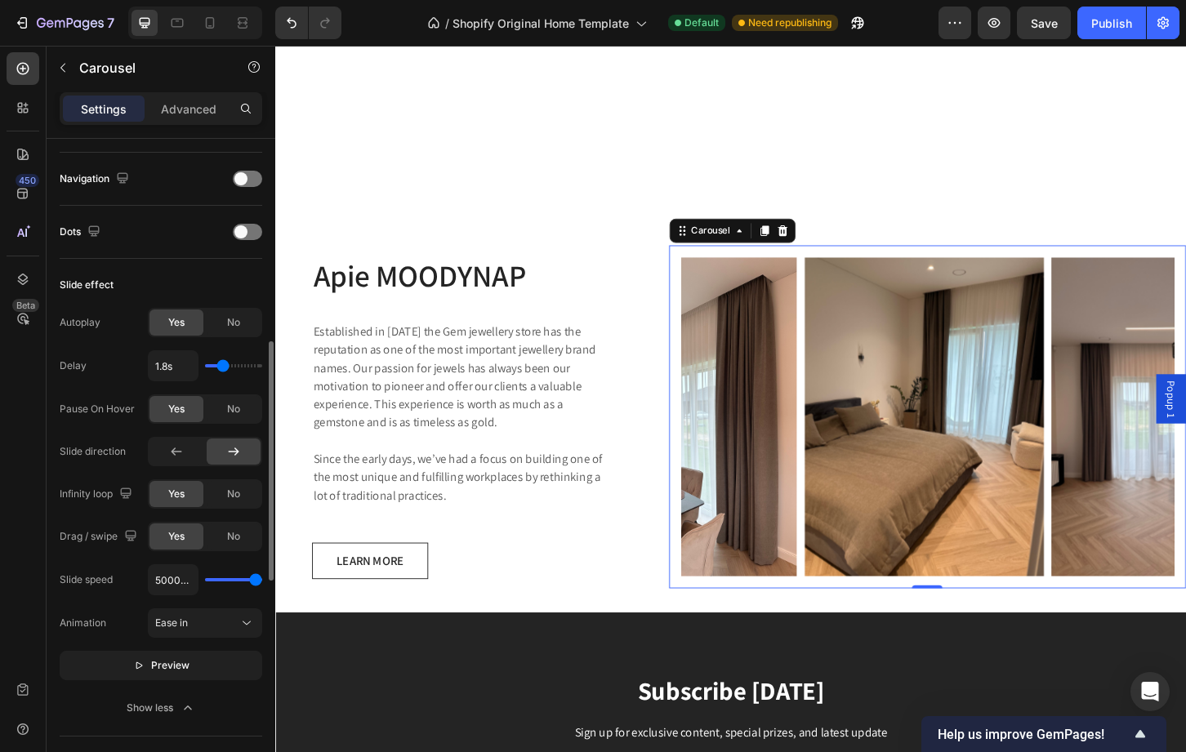
type input "1.5s"
type input "1.5"
type input "1.4s"
type input "1.4"
type input "1.3s"
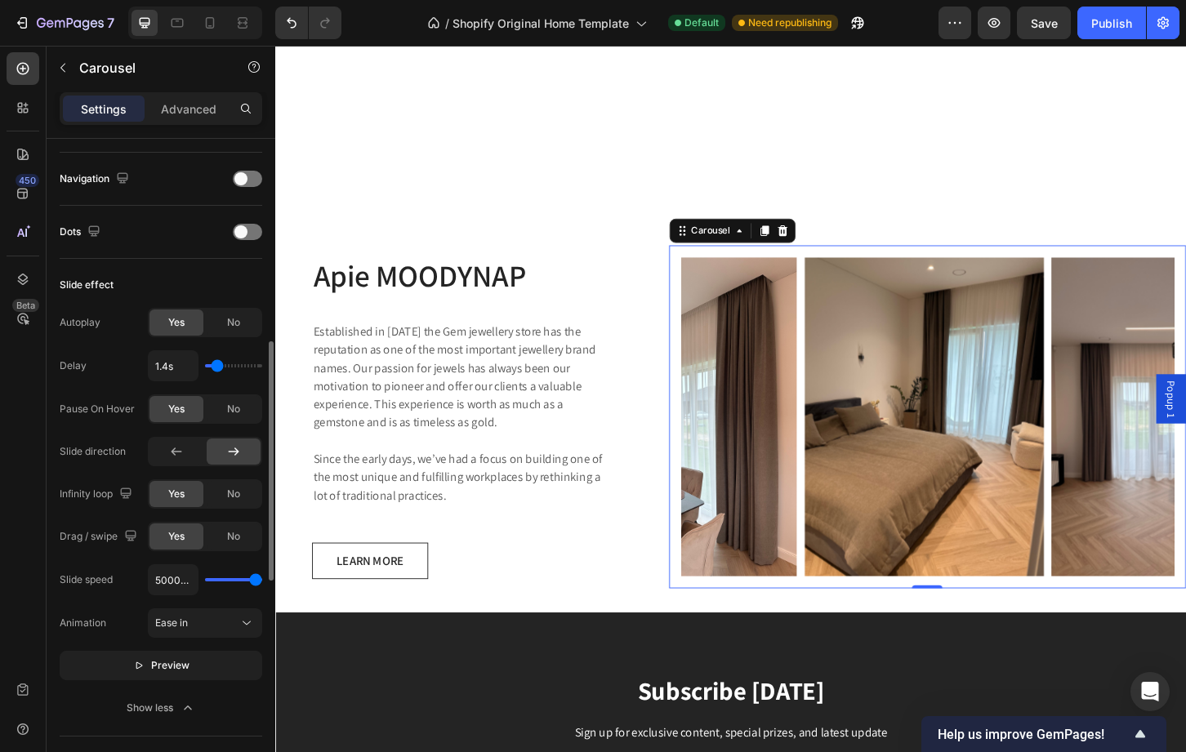
type input "1.3"
type input "1.2s"
drag, startPoint x: 223, startPoint y: 367, endPoint x: 215, endPoint y: 366, distance: 8.2
type input "1.2"
click at [215, 366] on input "range" at bounding box center [233, 365] width 57 height 3
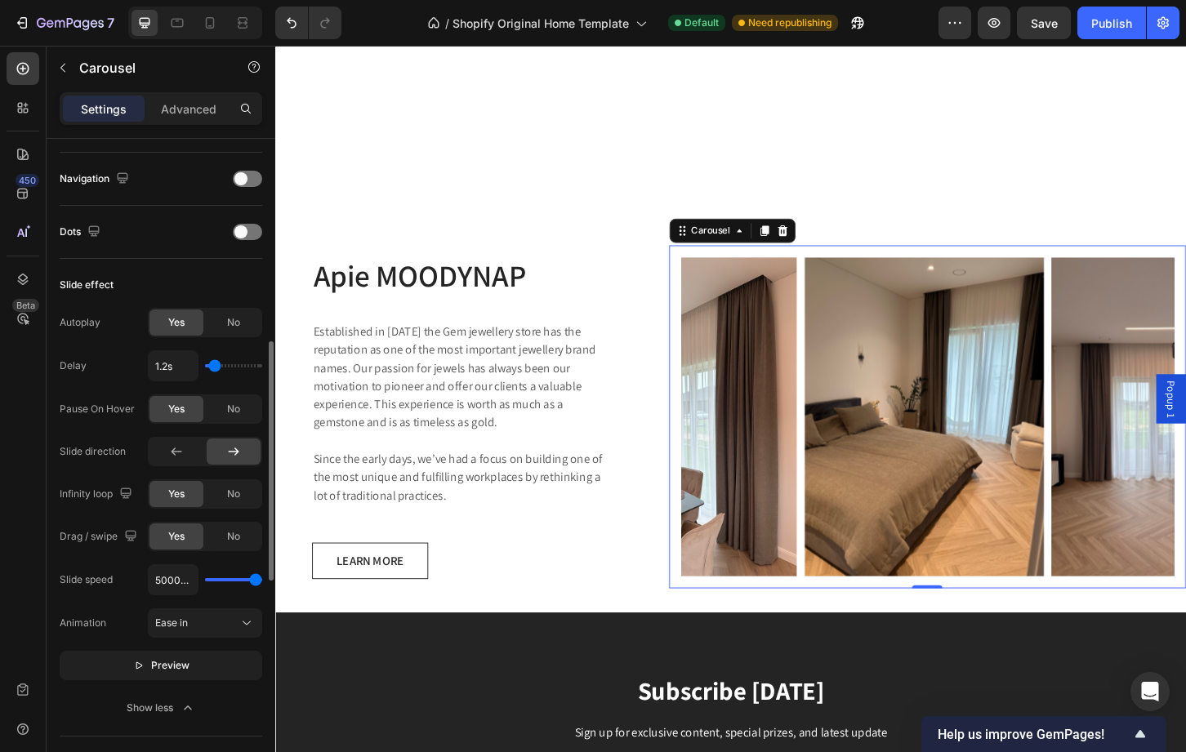
type input "1.3s"
type input "1.3"
type input "1.4s"
type input "1.4"
type input "1.5s"
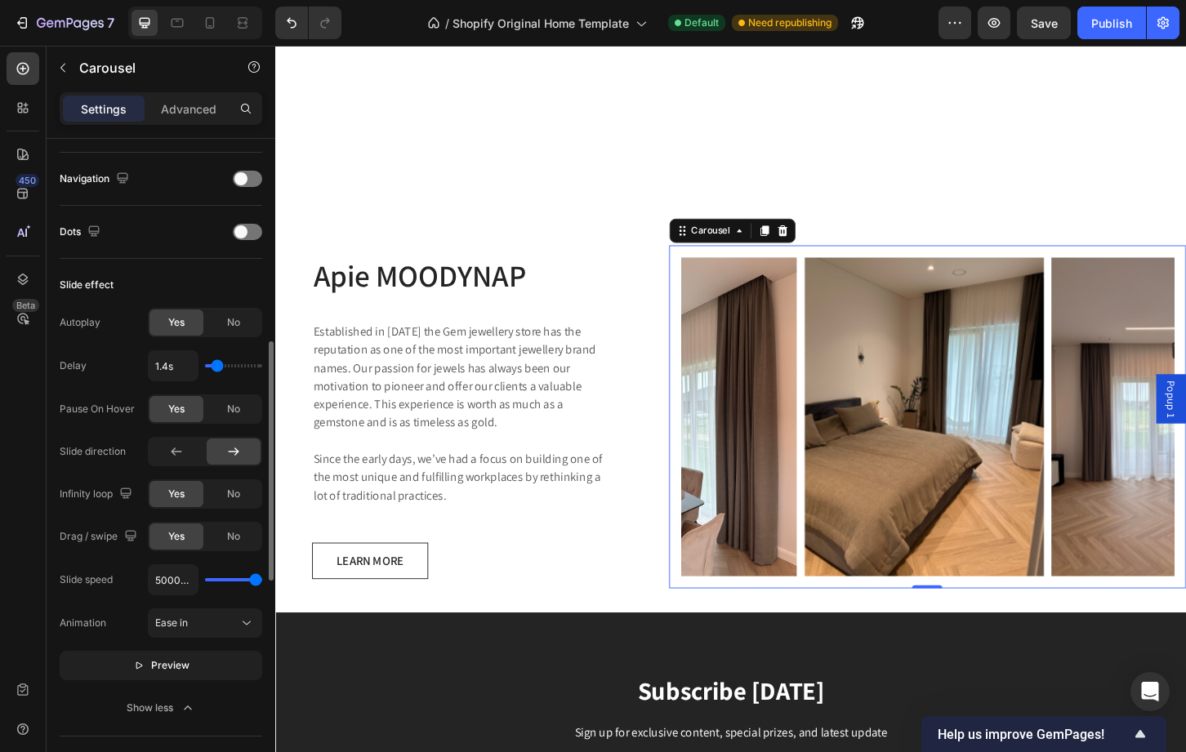
type input "1.5"
type input "1.6s"
type input "1.6"
type input "1.5s"
type input "1.5"
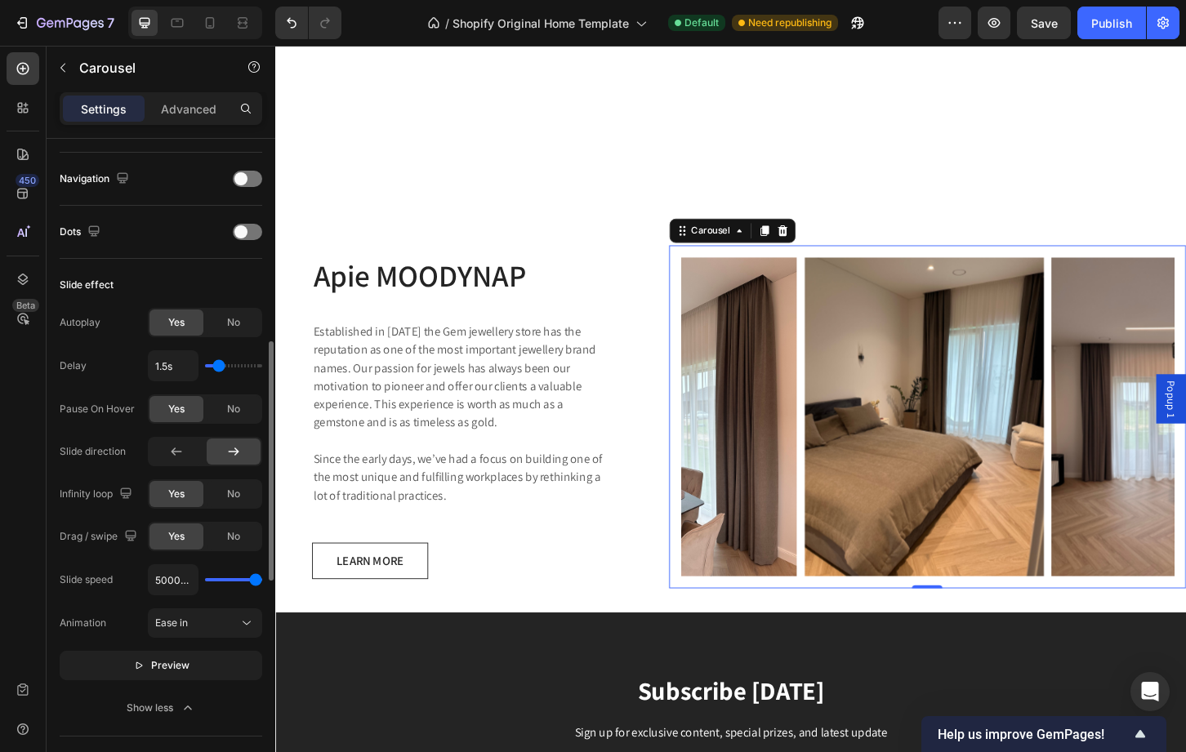
type input "1.4s"
drag, startPoint x: 215, startPoint y: 366, endPoint x: 207, endPoint y: 359, distance: 9.8
click at [207, 364] on input "range" at bounding box center [233, 365] width 57 height 3
click at [232, 419] on div "No" at bounding box center [234, 409] width 54 height 26
click at [232, 493] on span "No" at bounding box center [233, 494] width 13 height 15
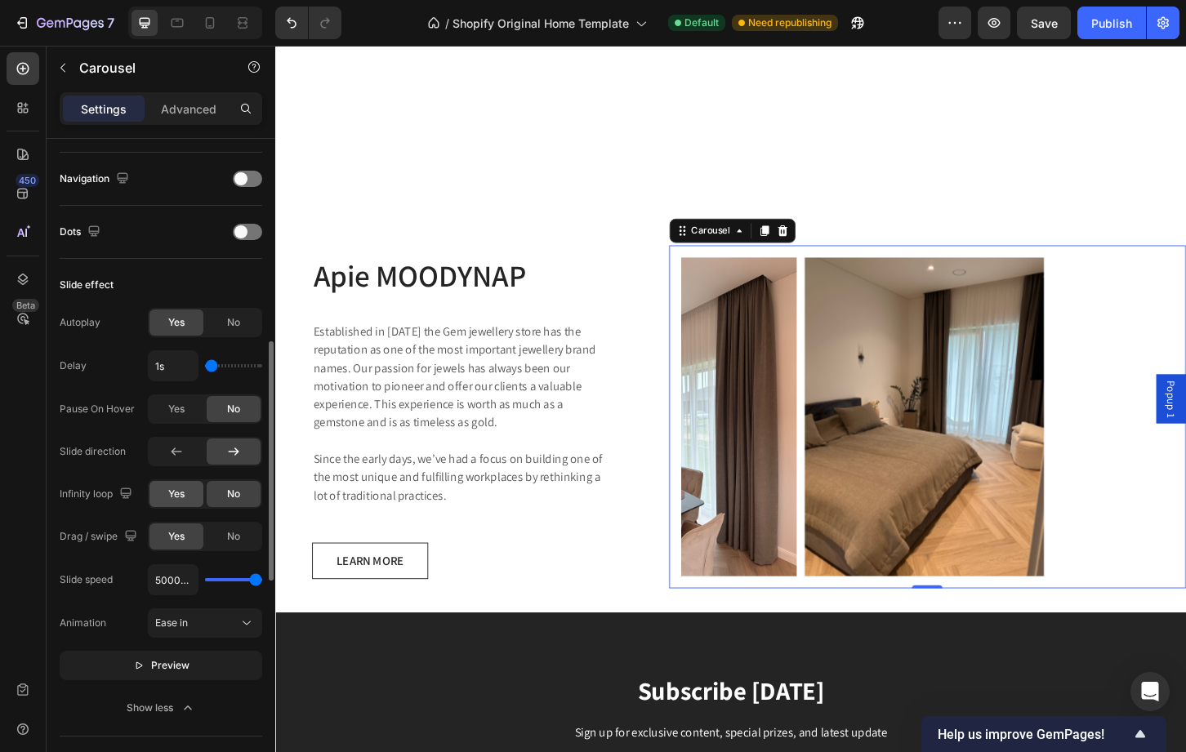
click at [178, 494] on span "Yes" at bounding box center [176, 494] width 16 height 15
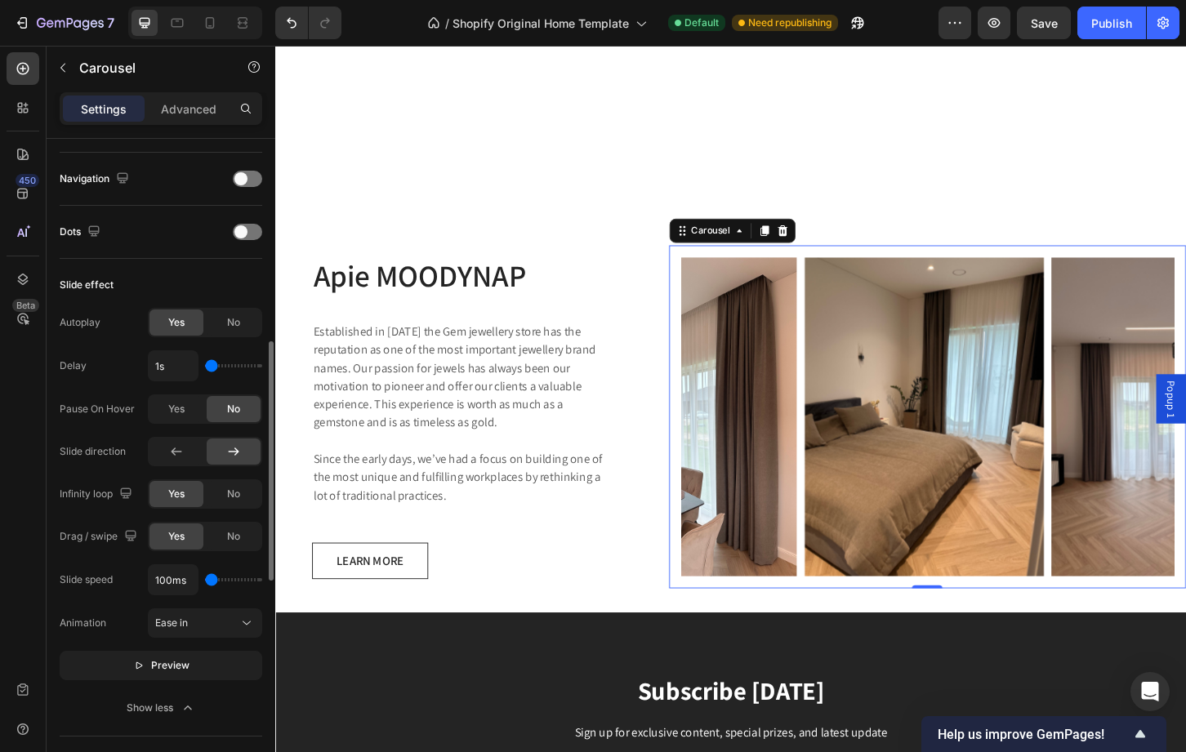
drag, startPoint x: 259, startPoint y: 585, endPoint x: 198, endPoint y: 581, distance: 60.6
click at [205, 581] on input "range" at bounding box center [233, 579] width 57 height 3
drag, startPoint x: 214, startPoint y: 578, endPoint x: 238, endPoint y: 584, distance: 24.4
click at [238, 582] on input "range" at bounding box center [233, 579] width 57 height 3
click at [226, 620] on div "Ease in" at bounding box center [196, 623] width 83 height 15
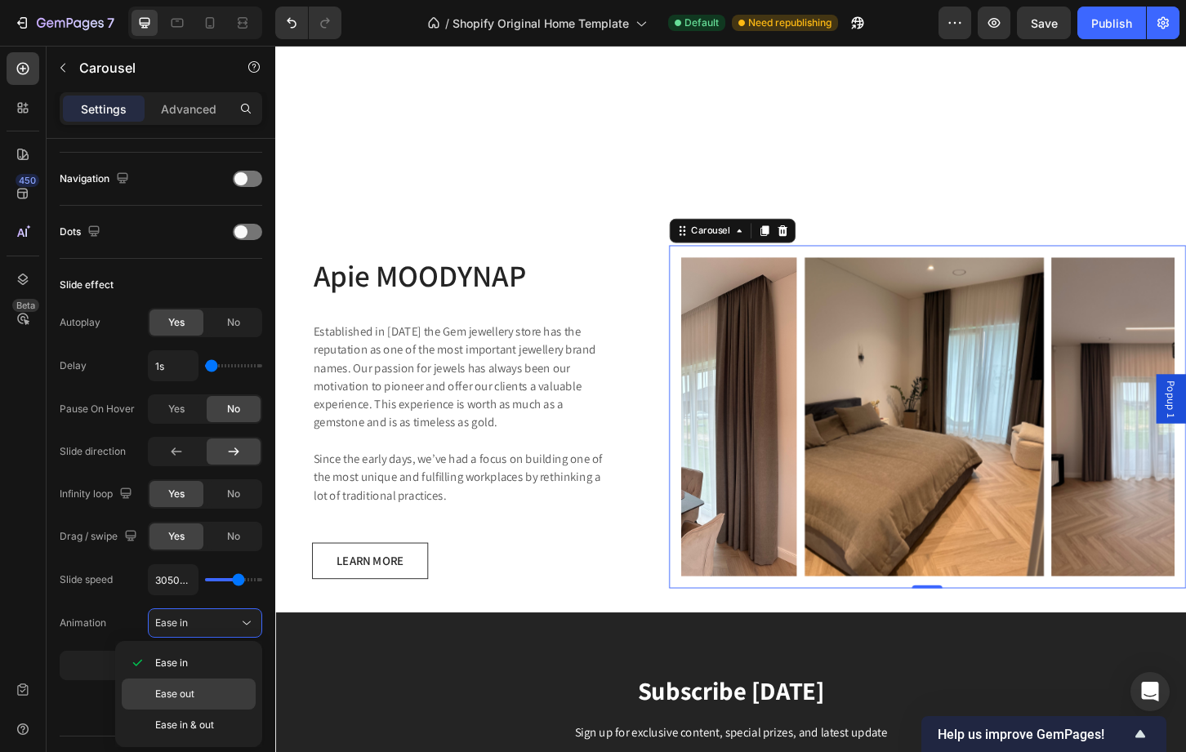
click at [198, 684] on div "Ease out" at bounding box center [189, 694] width 134 height 31
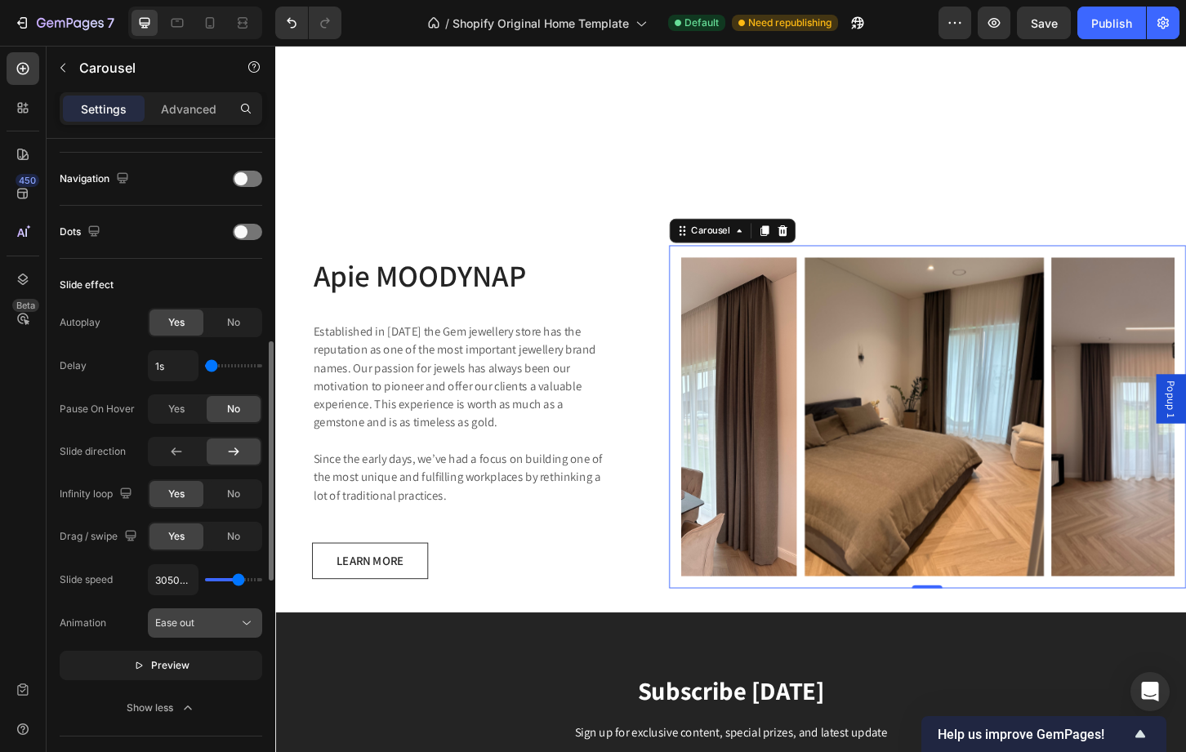
click at [206, 626] on div "Ease out" at bounding box center [196, 623] width 83 height 15
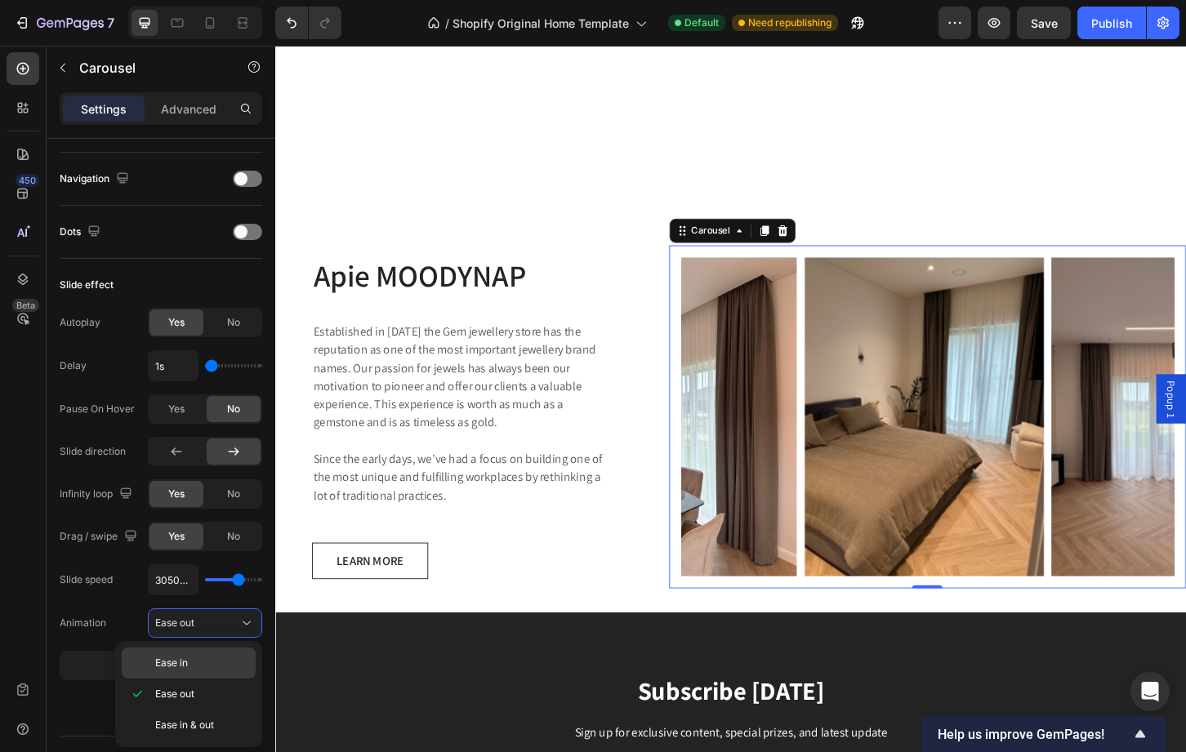
click at [190, 654] on div "Ease in" at bounding box center [189, 663] width 134 height 31
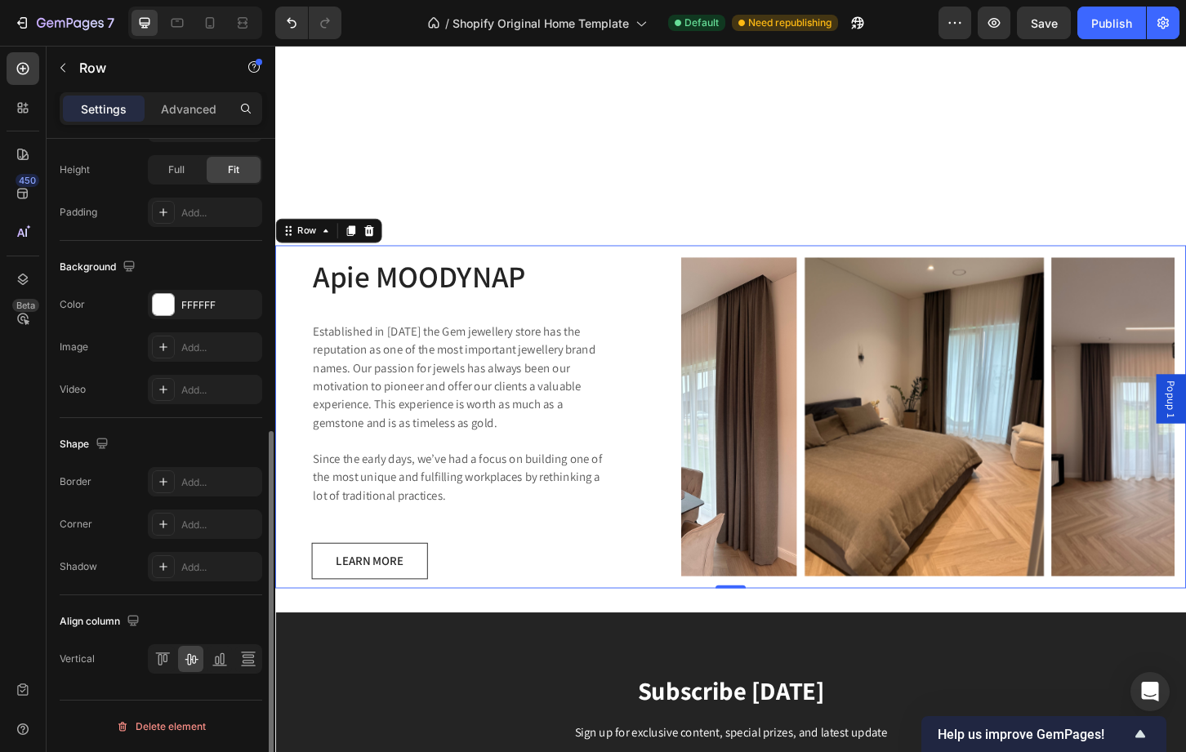
click at [692, 319] on div "Apie MOODYNAP Heading Established in 1920 the Gem jewellery store has the reput…" at bounding box center [765, 445] width 980 height 369
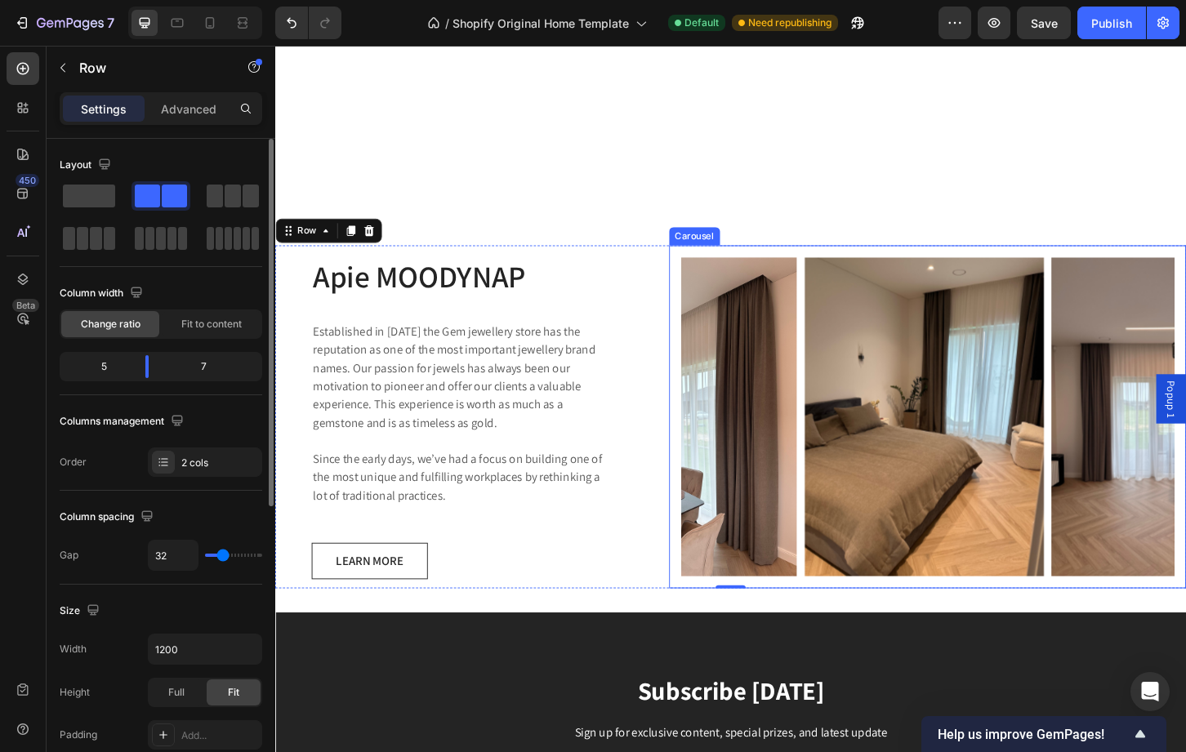
click at [699, 317] on div "Image Image Image Carousel" at bounding box center [977, 445] width 556 height 369
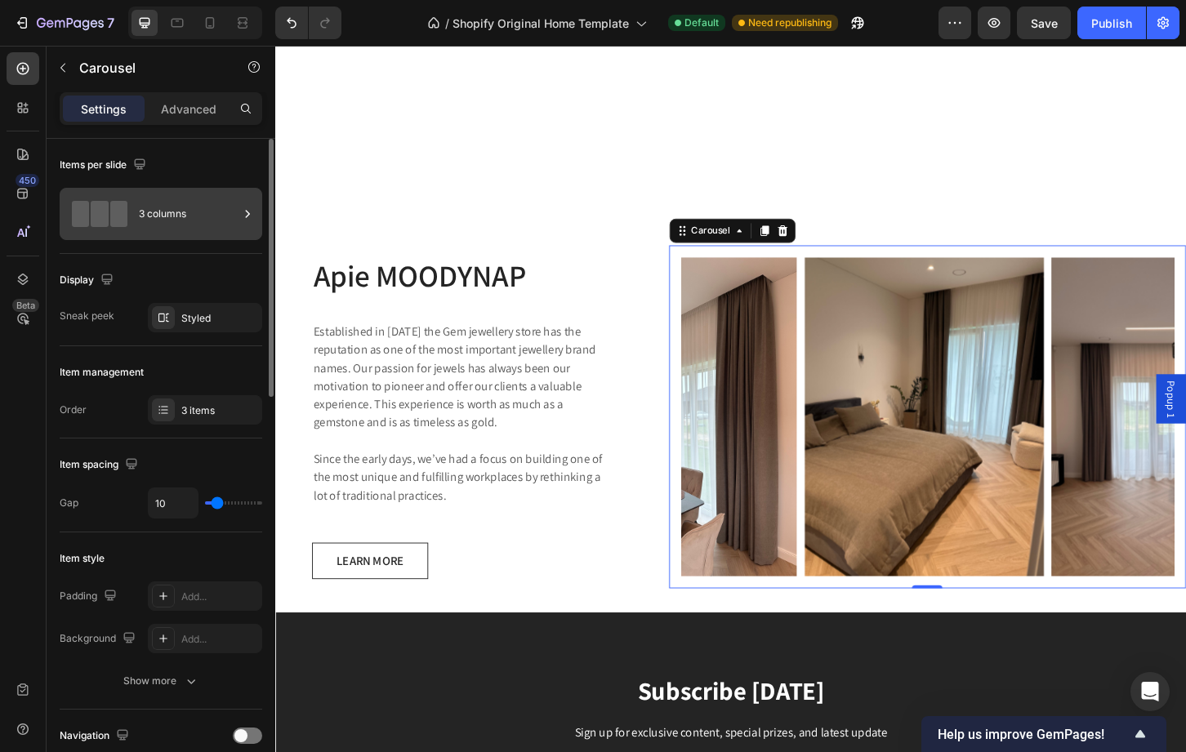
click at [157, 218] on div "3 columns" at bounding box center [189, 214] width 100 height 38
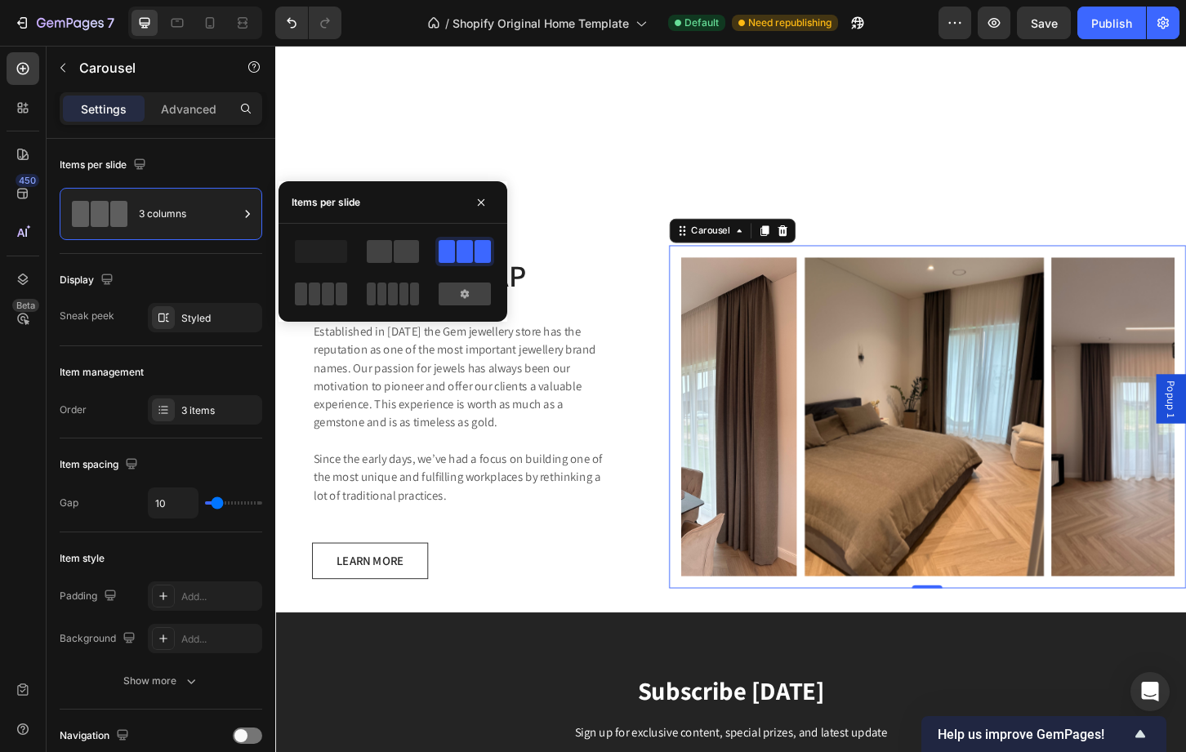
click at [314, 280] on div at bounding box center [321, 293] width 59 height 29
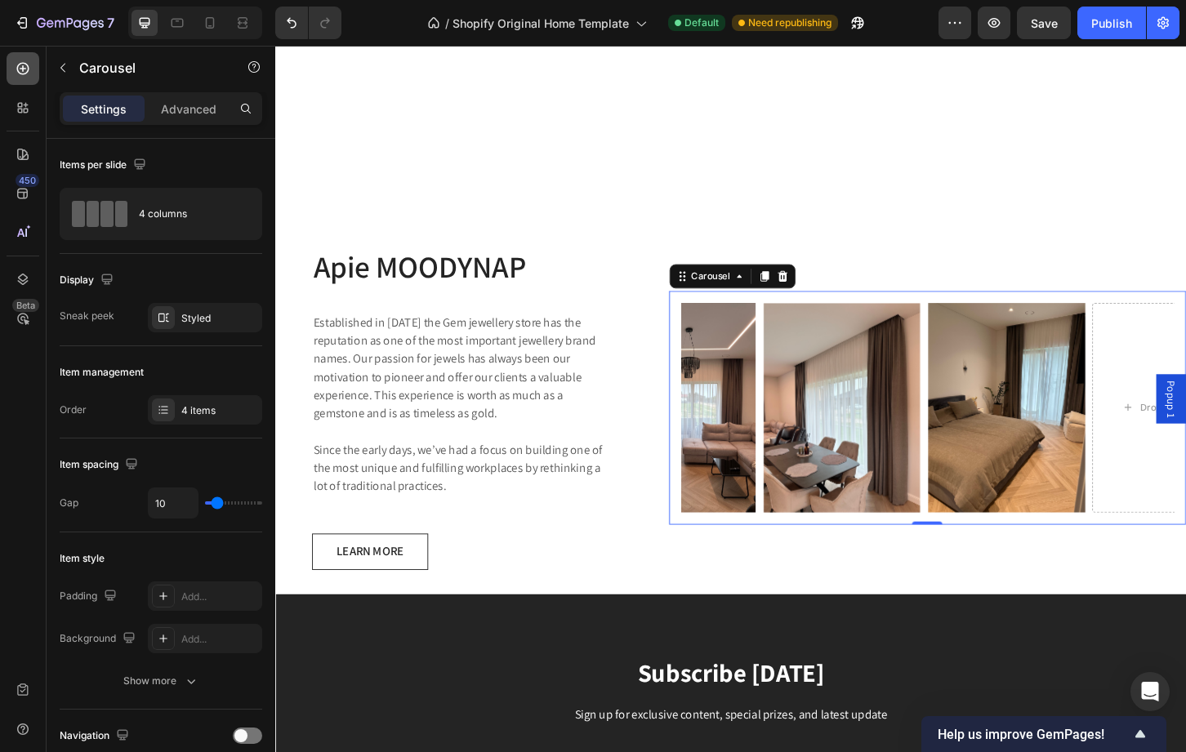
drag, startPoint x: 25, startPoint y: 111, endPoint x: 25, endPoint y: 64, distance: 47.4
click at [25, 64] on div "450 Beta" at bounding box center [23, 363] width 33 height 622
click at [25, 64] on icon at bounding box center [23, 69] width 12 height 12
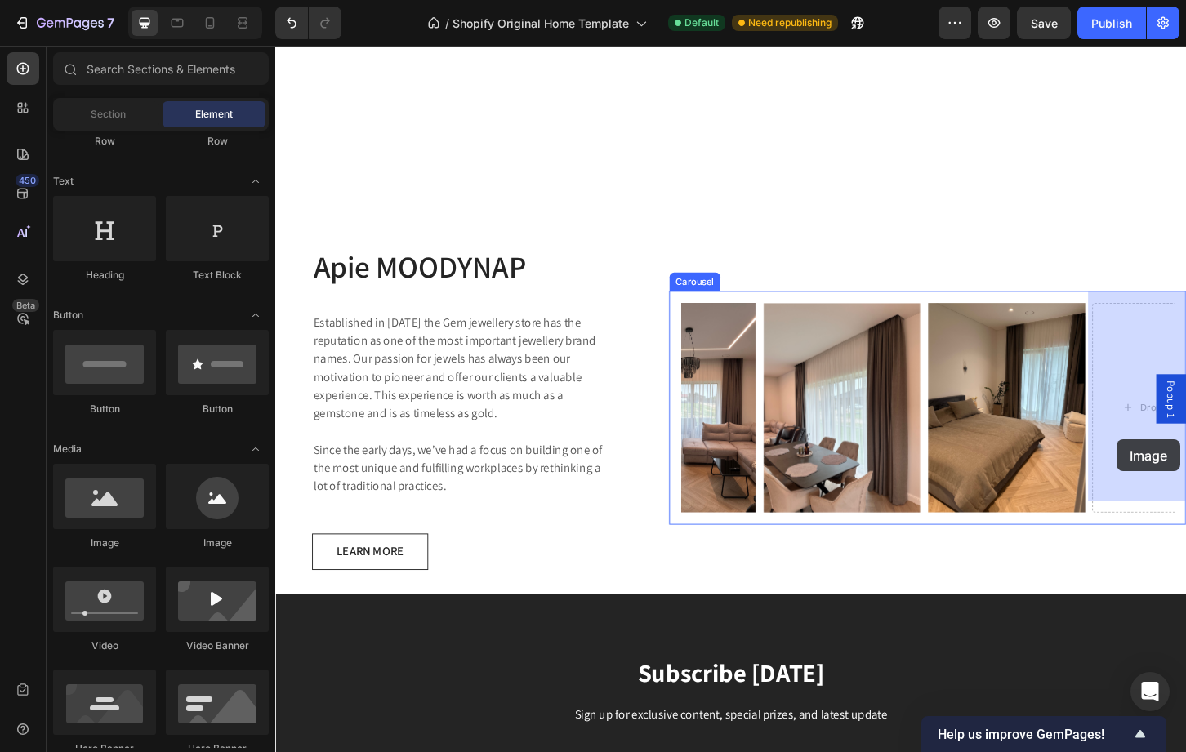
drag, startPoint x: 384, startPoint y: 555, endPoint x: 1180, endPoint y: 469, distance: 801.0
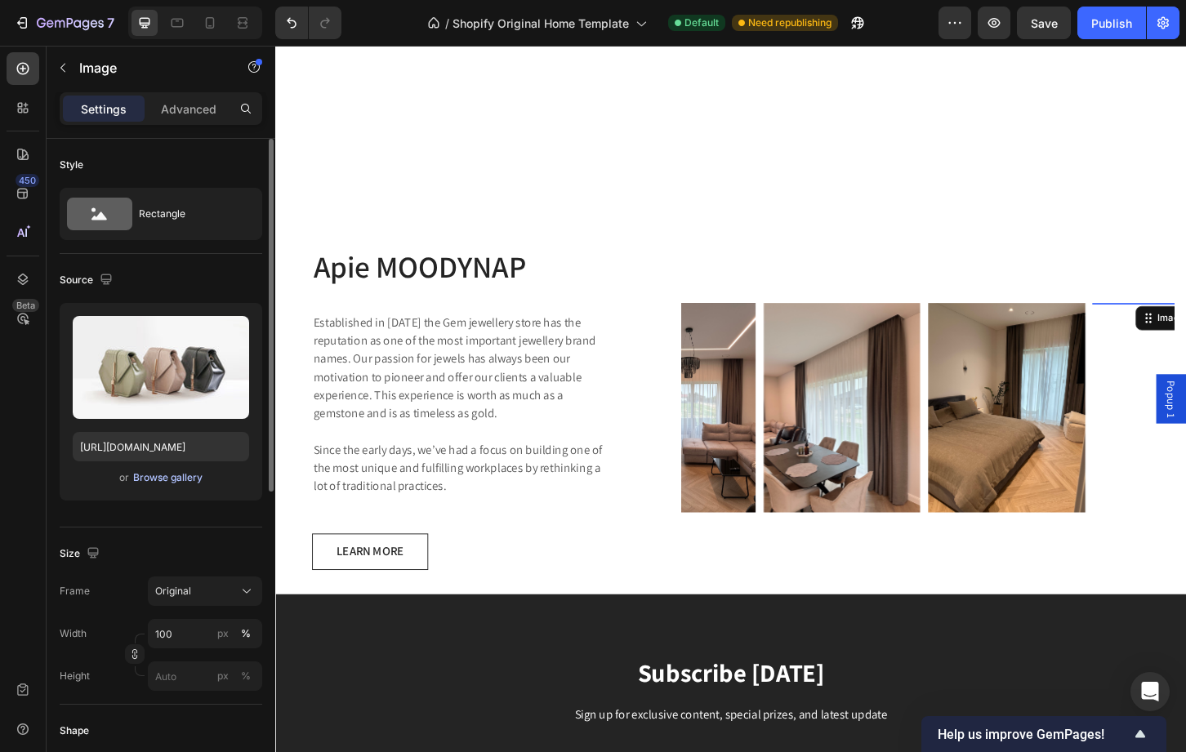
click at [189, 477] on div "Browse gallery" at bounding box center [167, 477] width 69 height 15
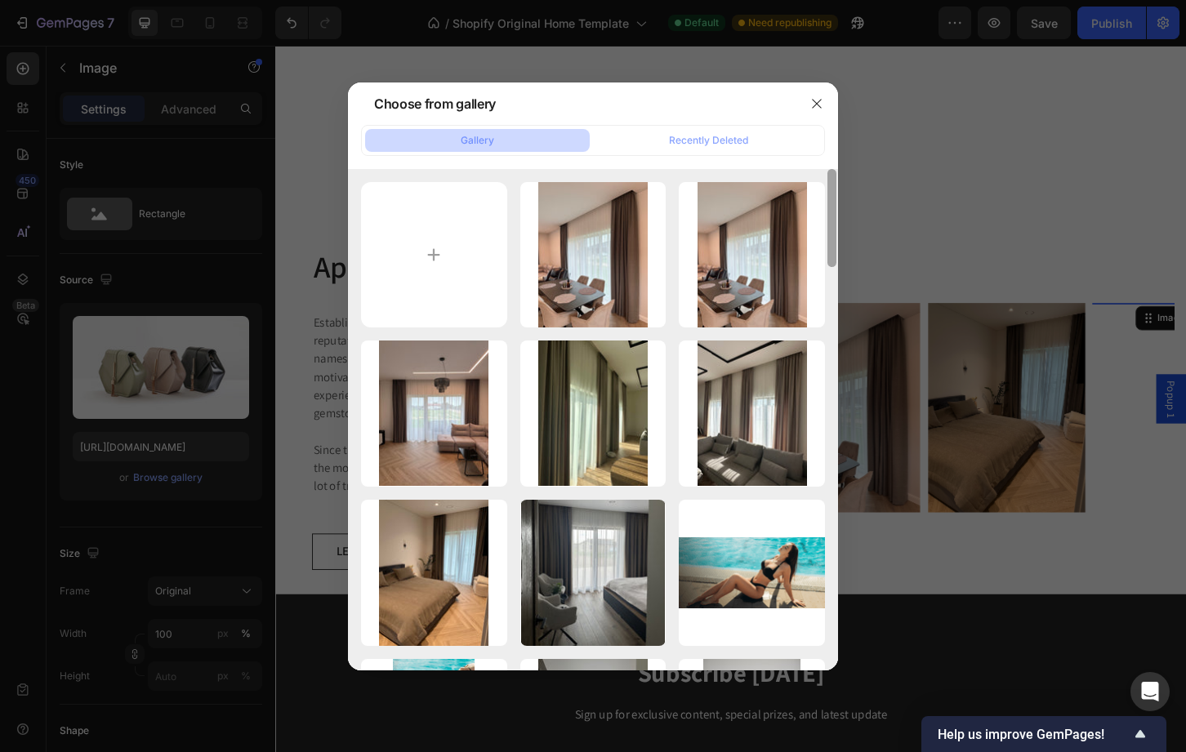
drag, startPoint x: 833, startPoint y: 309, endPoint x: 825, endPoint y: 227, distance: 82.1
click at [825, 227] on div "IMG_6472.jpeg 1600.02 kb IMG_6472.jpeg 1600.02 kb IMG_6477.jpeg 1969.23 kb IMG_…" at bounding box center [593, 419] width 490 height 501
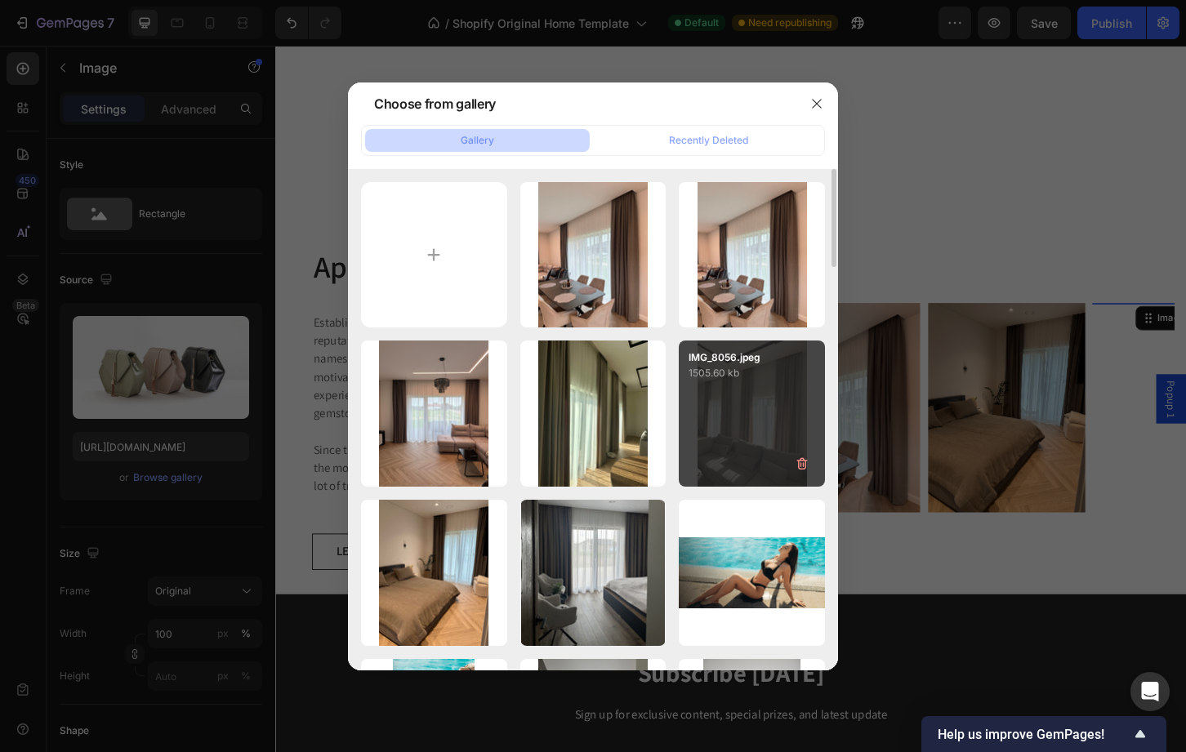
click at [710, 444] on div "IMG_8056.jpeg 1505.60 kb" at bounding box center [752, 414] width 146 height 146
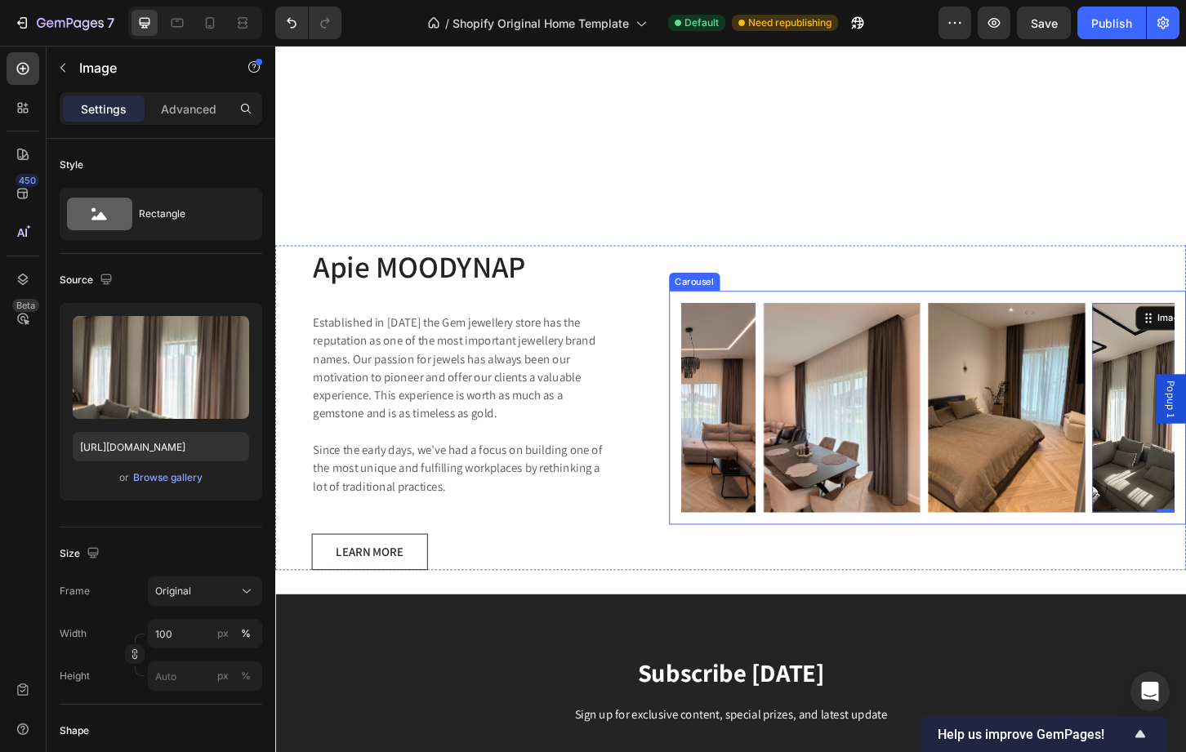
click at [711, 537] on div "Image Image Image Image 0 Carousel" at bounding box center [977, 436] width 556 height 252
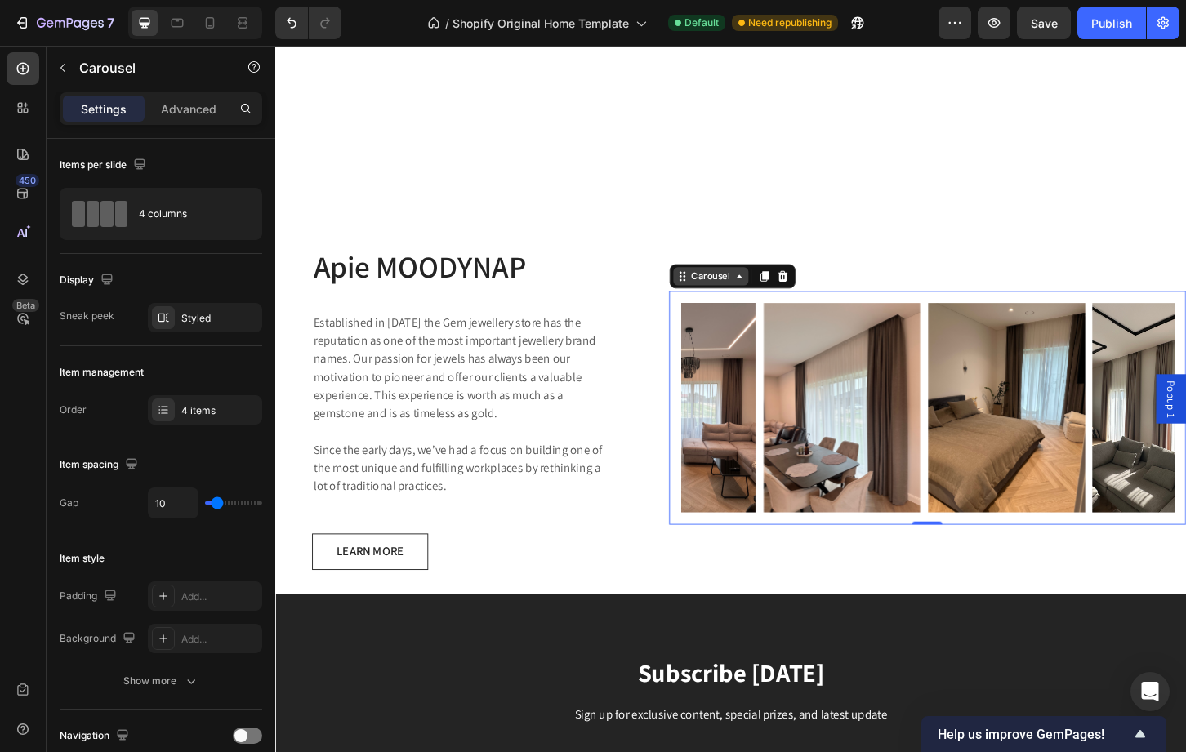
click at [742, 289] on div "Carousel" at bounding box center [743, 294] width 81 height 20
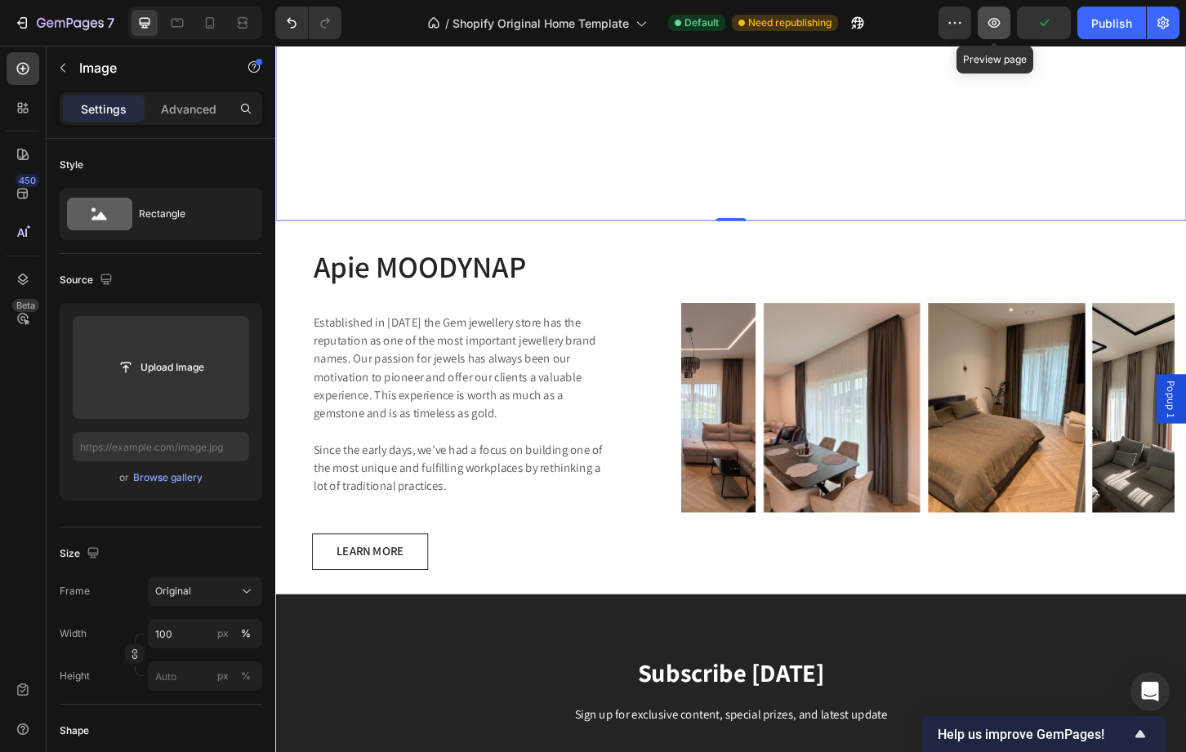
click at [994, 13] on button "button" at bounding box center [994, 23] width 33 height 33
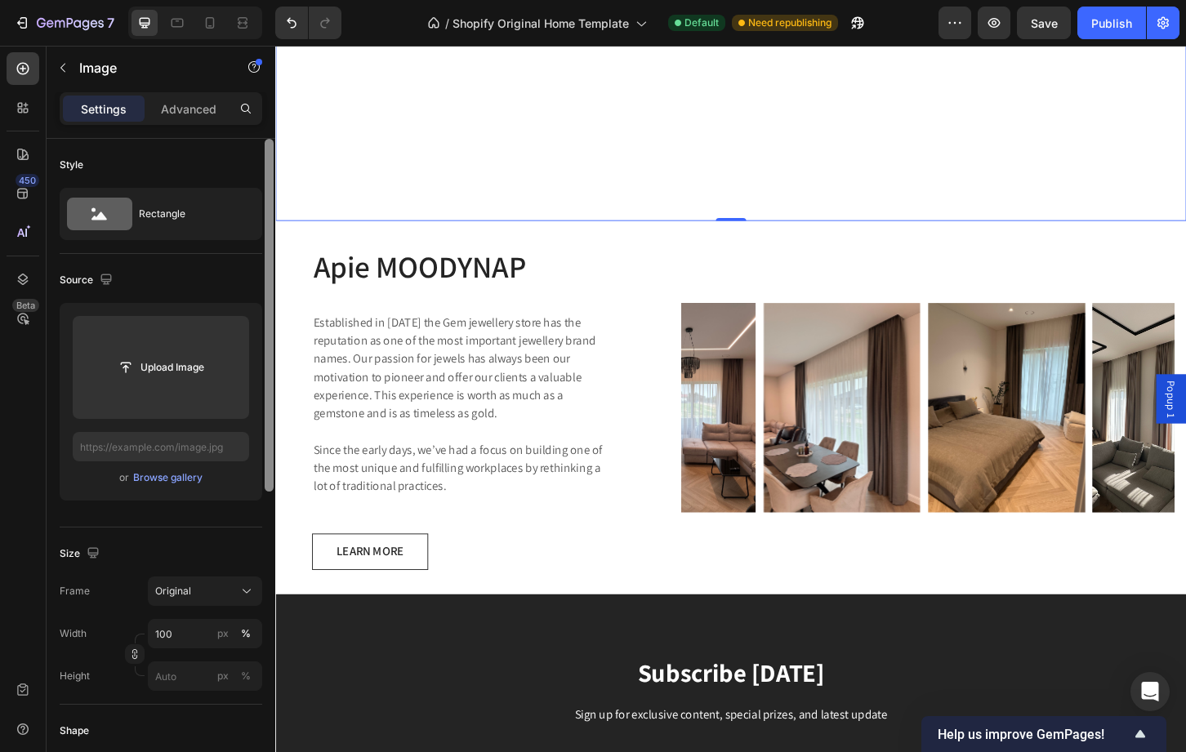
scroll to position [69, 0]
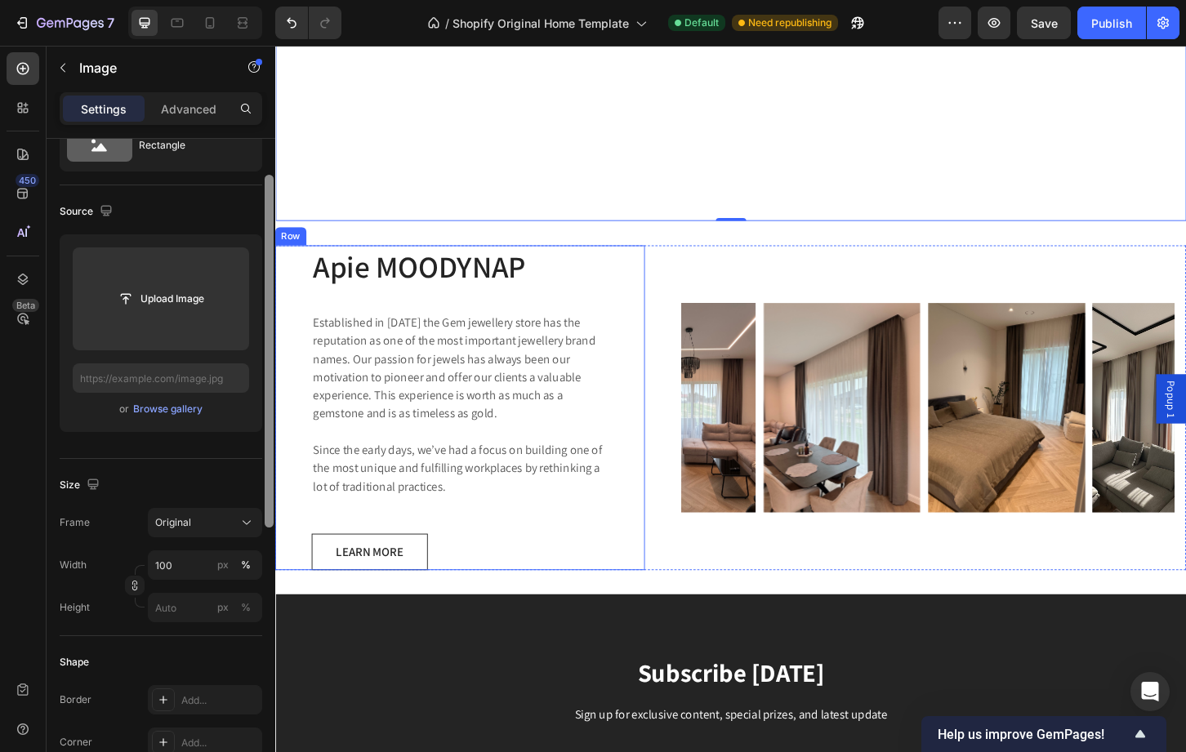
drag, startPoint x: 543, startPoint y: 463, endPoint x: 277, endPoint y: 586, distance: 293.4
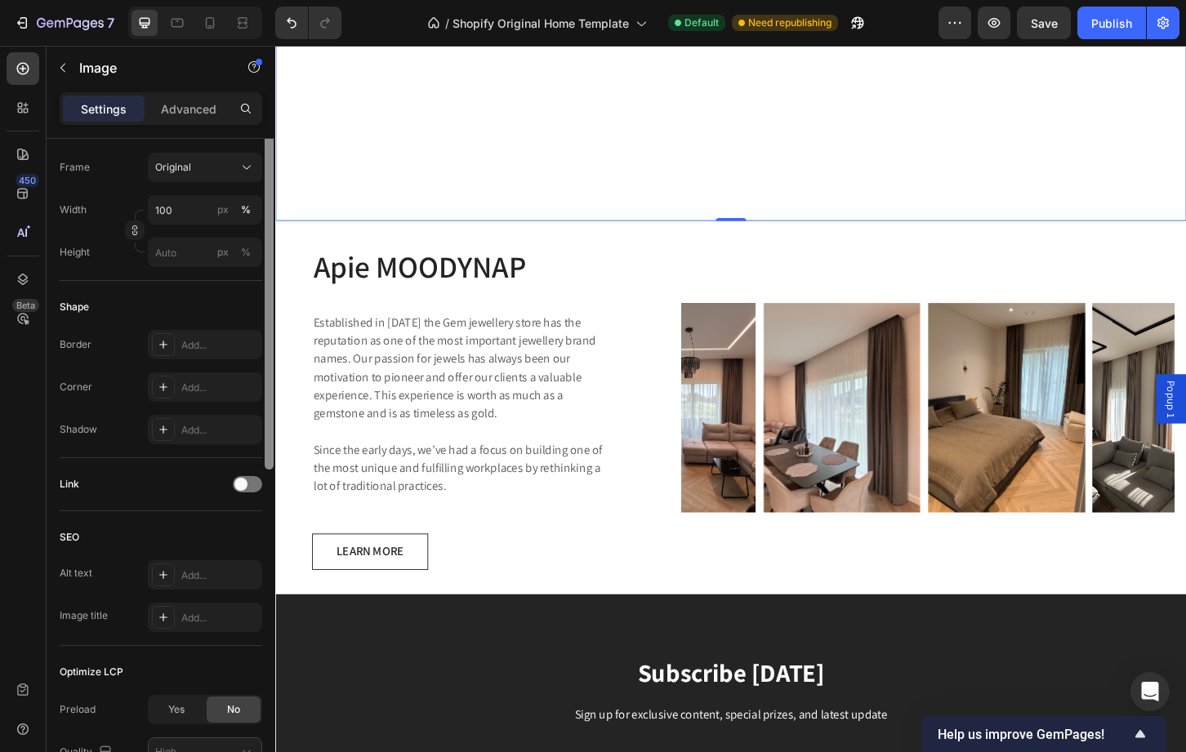
scroll to position [0, 0]
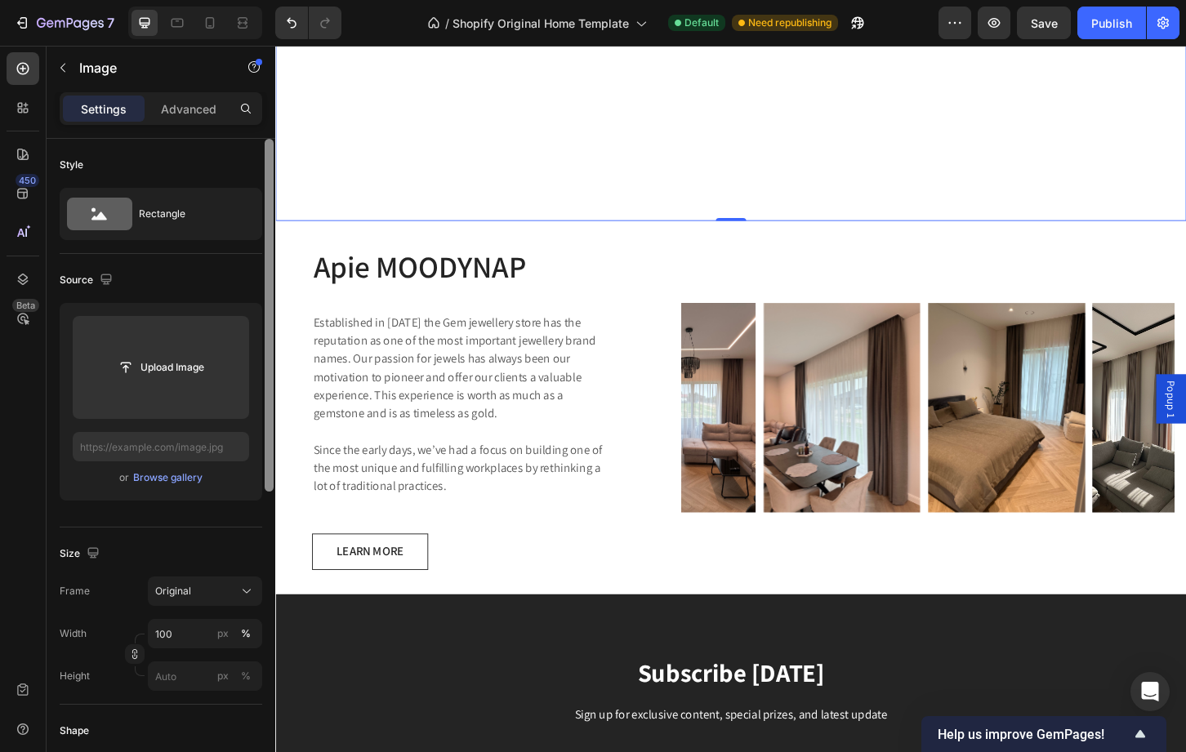
click at [266, 191] on div at bounding box center [269, 315] width 9 height 353
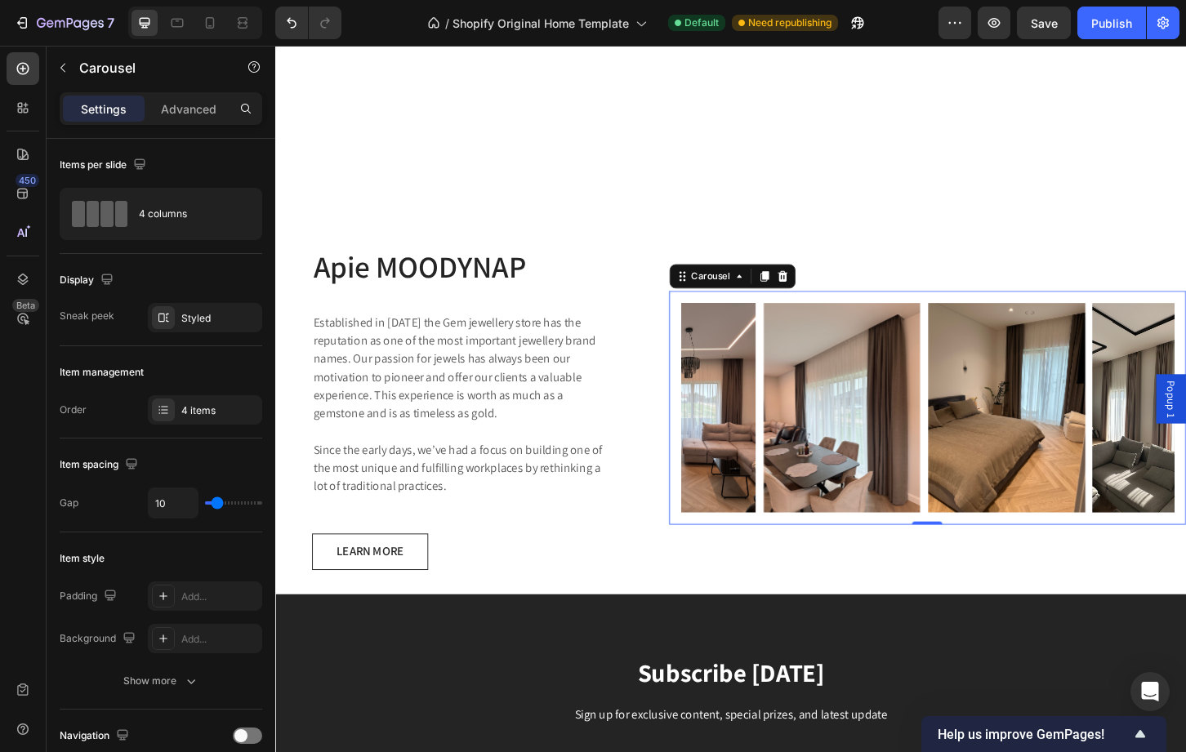
click at [715, 310] on div "Image Image Image Image Carousel 0" at bounding box center [977, 436] width 556 height 252
click at [219, 327] on div "Styled" at bounding box center [205, 317] width 114 height 29
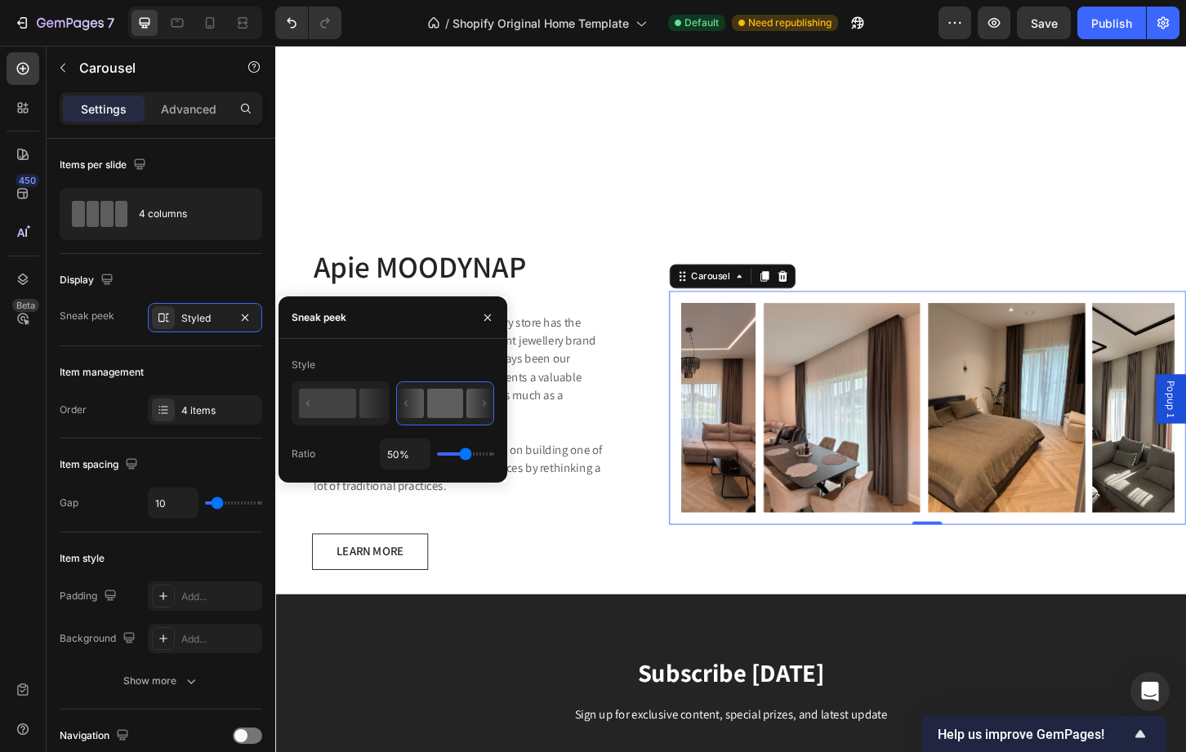
click at [483, 416] on icon at bounding box center [479, 403] width 27 height 29
click at [469, 447] on div "50%" at bounding box center [437, 454] width 114 height 31
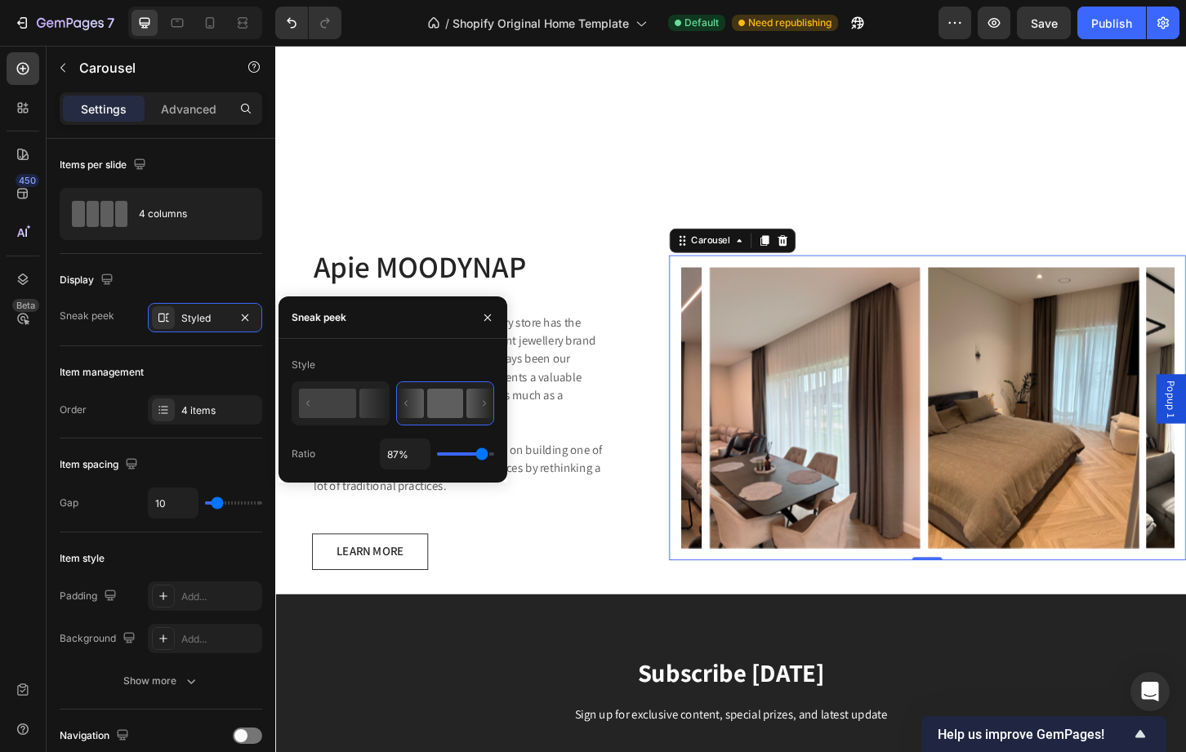
drag, startPoint x: 466, startPoint y: 457, endPoint x: 482, endPoint y: 454, distance: 15.7
click at [482, 454] on input "range" at bounding box center [465, 453] width 57 height 3
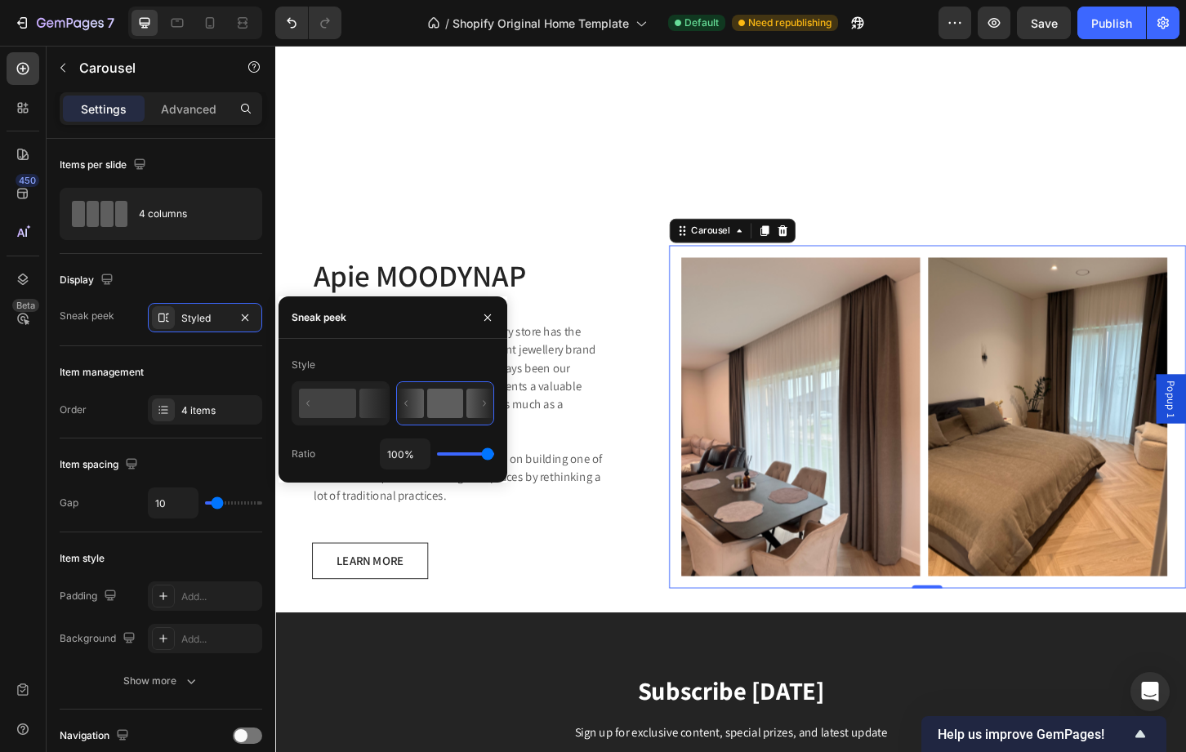
drag, startPoint x: 482, startPoint y: 454, endPoint x: 509, endPoint y: 455, distance: 27.0
click at [494, 455] on input "range" at bounding box center [465, 453] width 57 height 3
click at [353, 412] on rect at bounding box center [327, 403] width 57 height 29
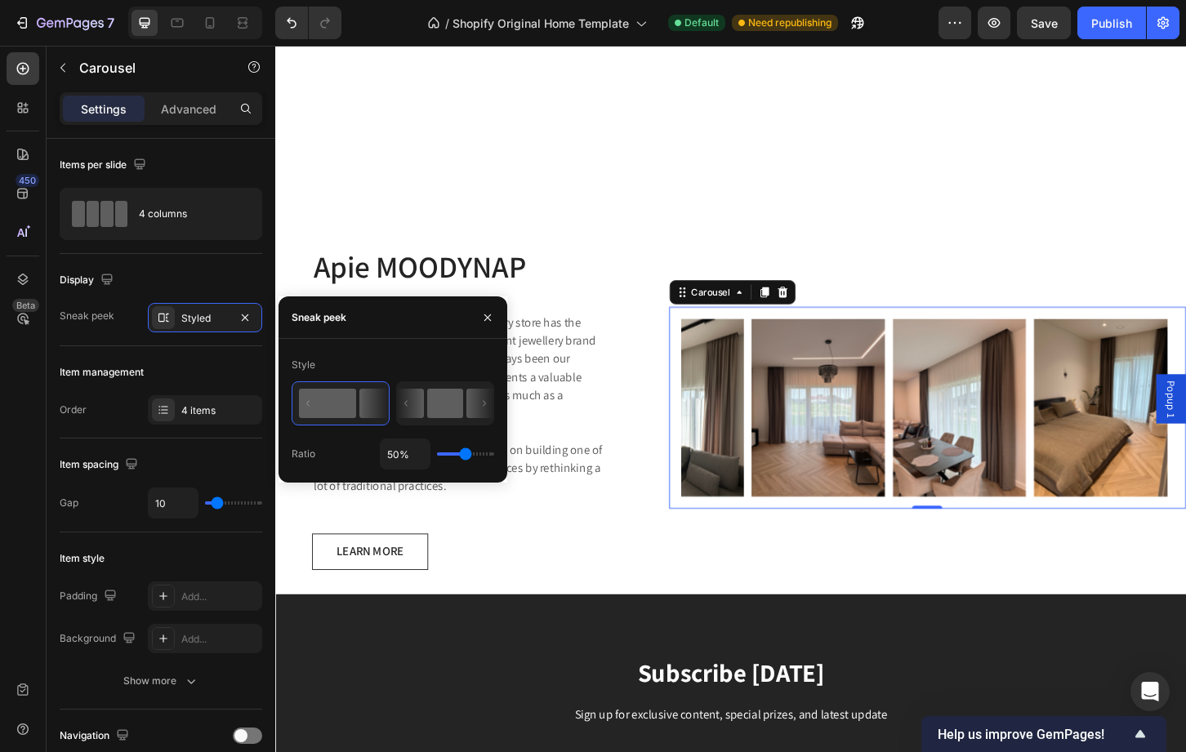
click at [424, 419] on icon at bounding box center [445, 403] width 96 height 42
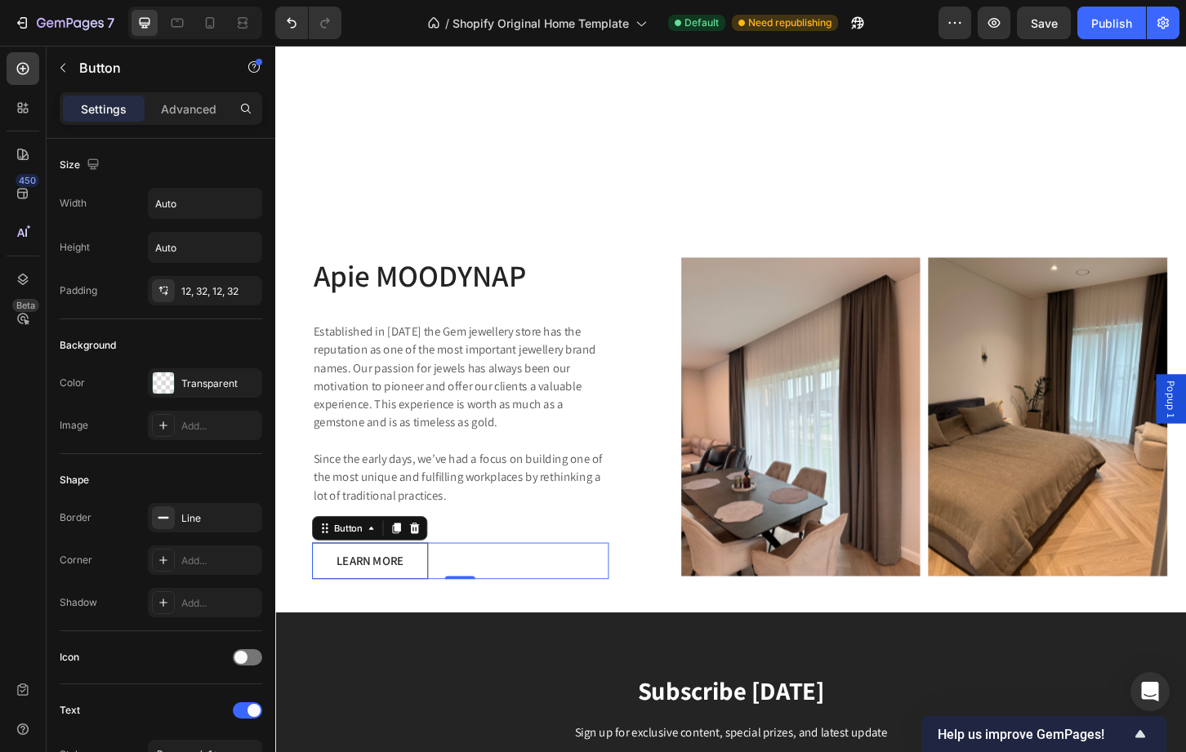
click at [608, 594] on div "LEARN MORE Button 0" at bounding box center [473, 600] width 319 height 39
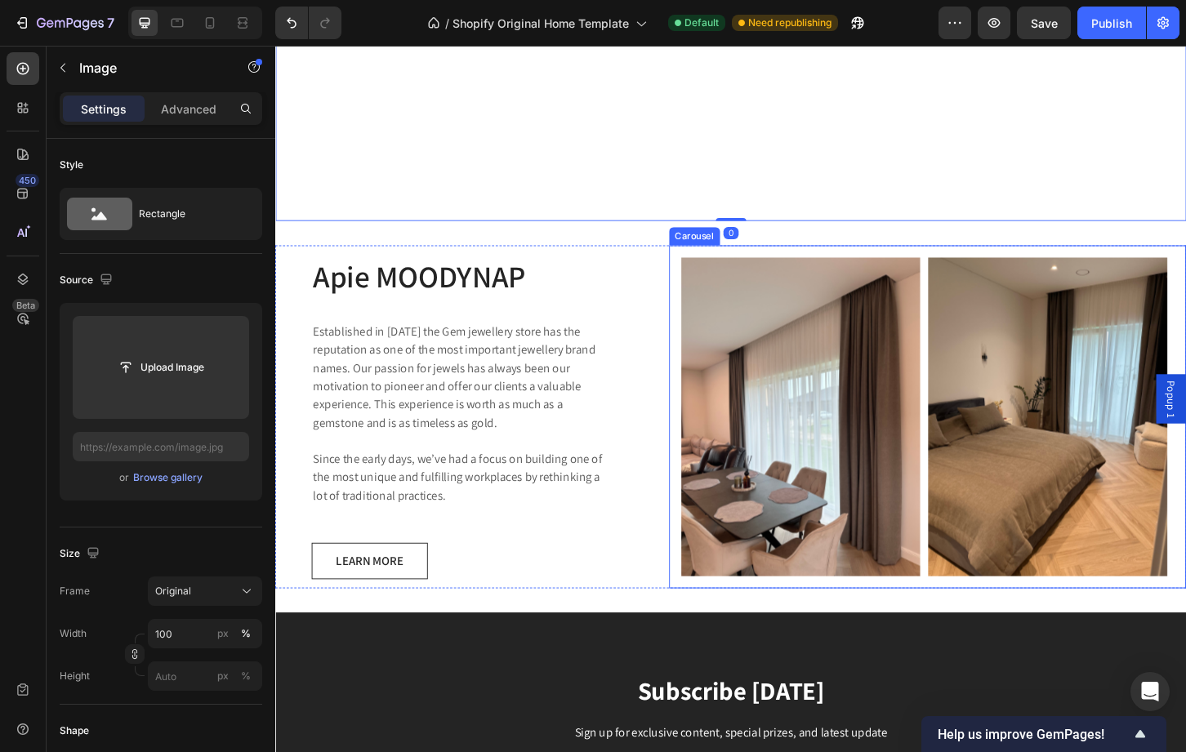
click at [699, 294] on div "Image Image Image Image Carousel" at bounding box center [977, 445] width 556 height 369
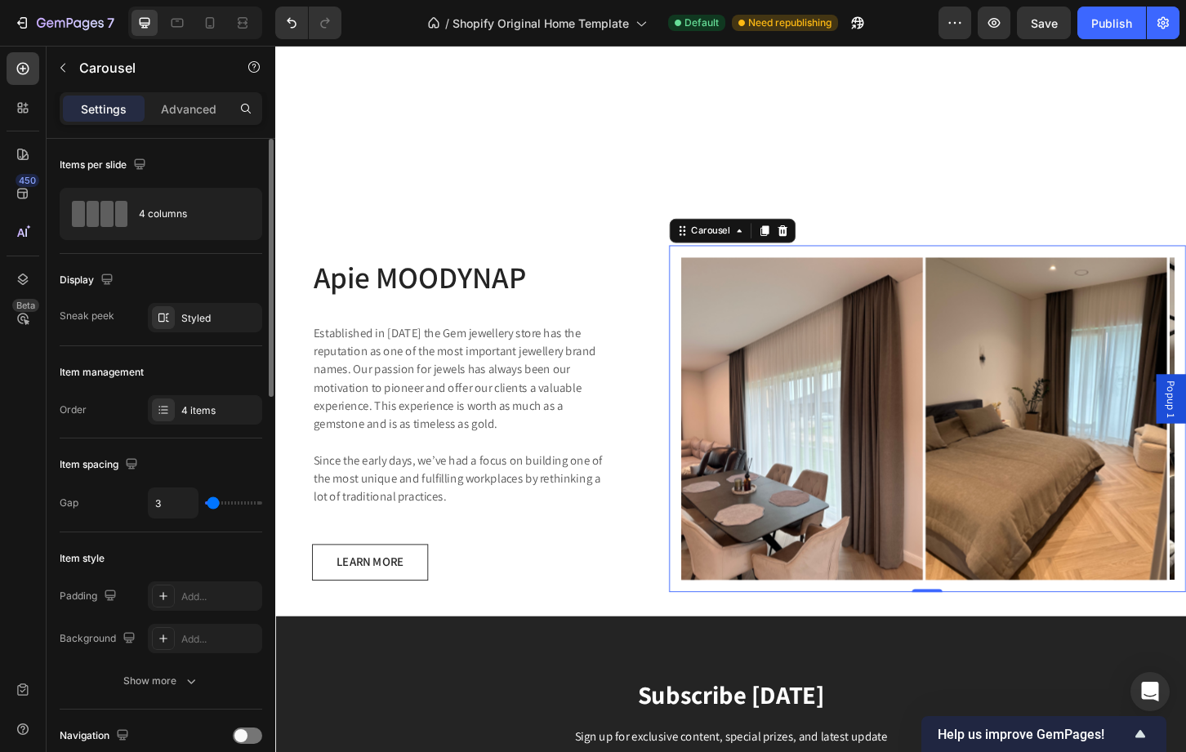
click at [213, 501] on input "range" at bounding box center [233, 502] width 57 height 3
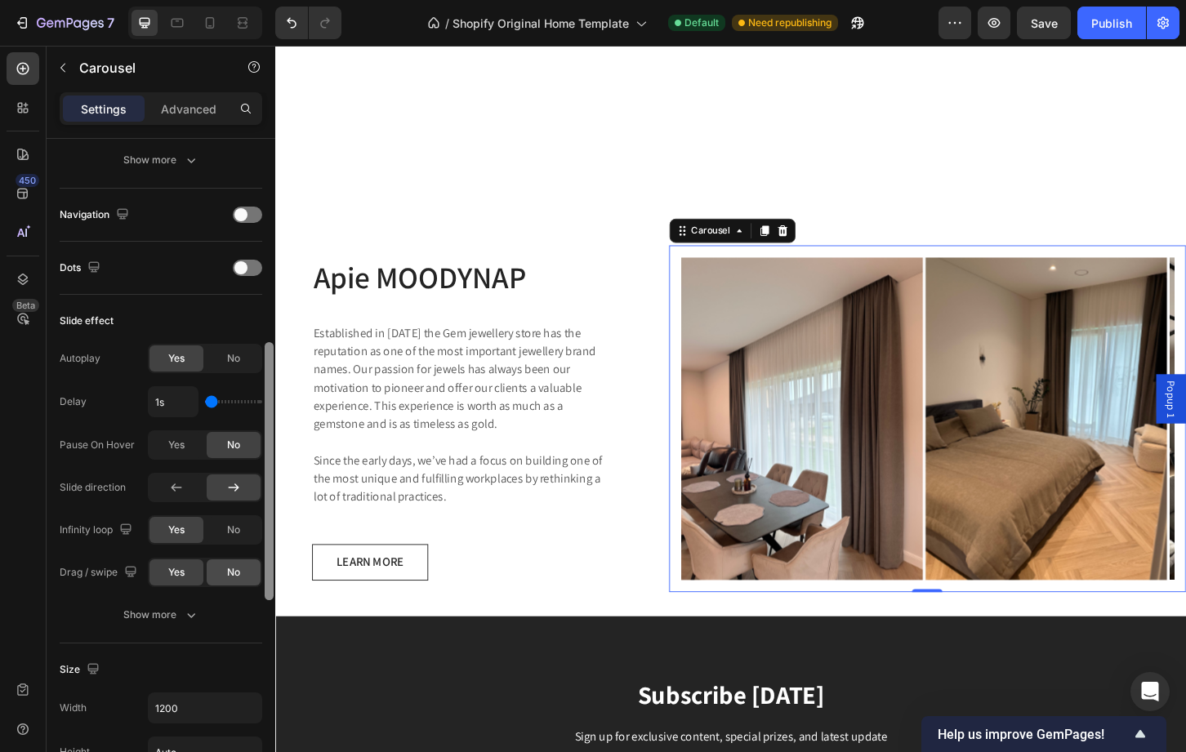
scroll to position [529, 0]
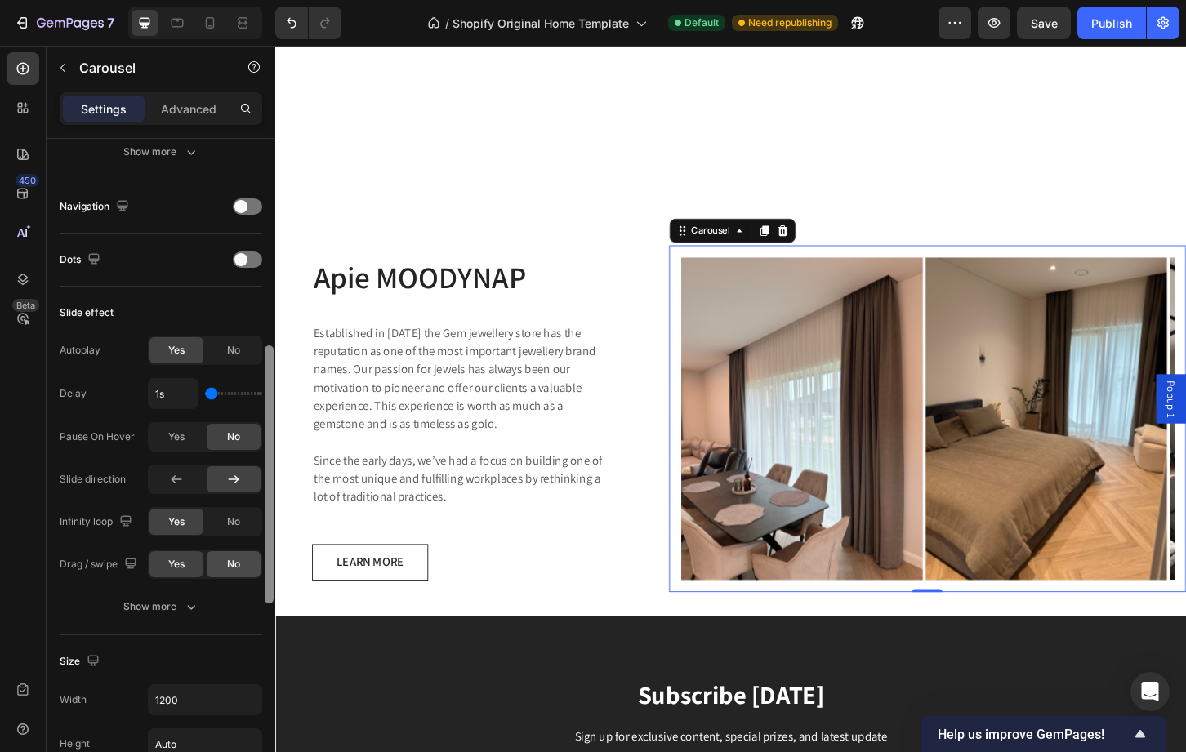
drag, startPoint x: 269, startPoint y: 365, endPoint x: 254, endPoint y: 573, distance: 208.0
click at [254, 573] on div "Items per slide 4 columns Display Sneak peek Styled Item management Order 4 ite…" at bounding box center [161, 469] width 229 height 660
click at [218, 394] on input "range" at bounding box center [233, 393] width 57 height 3
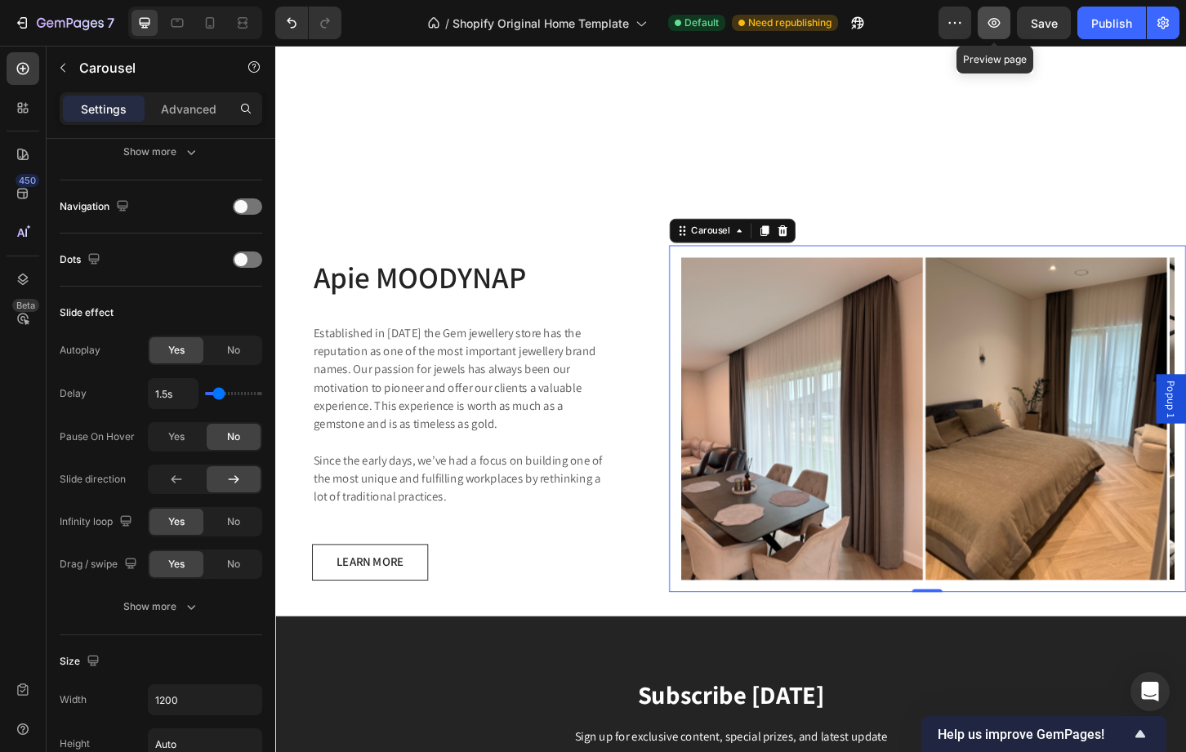
click at [988, 16] on icon "button" at bounding box center [994, 23] width 16 height 16
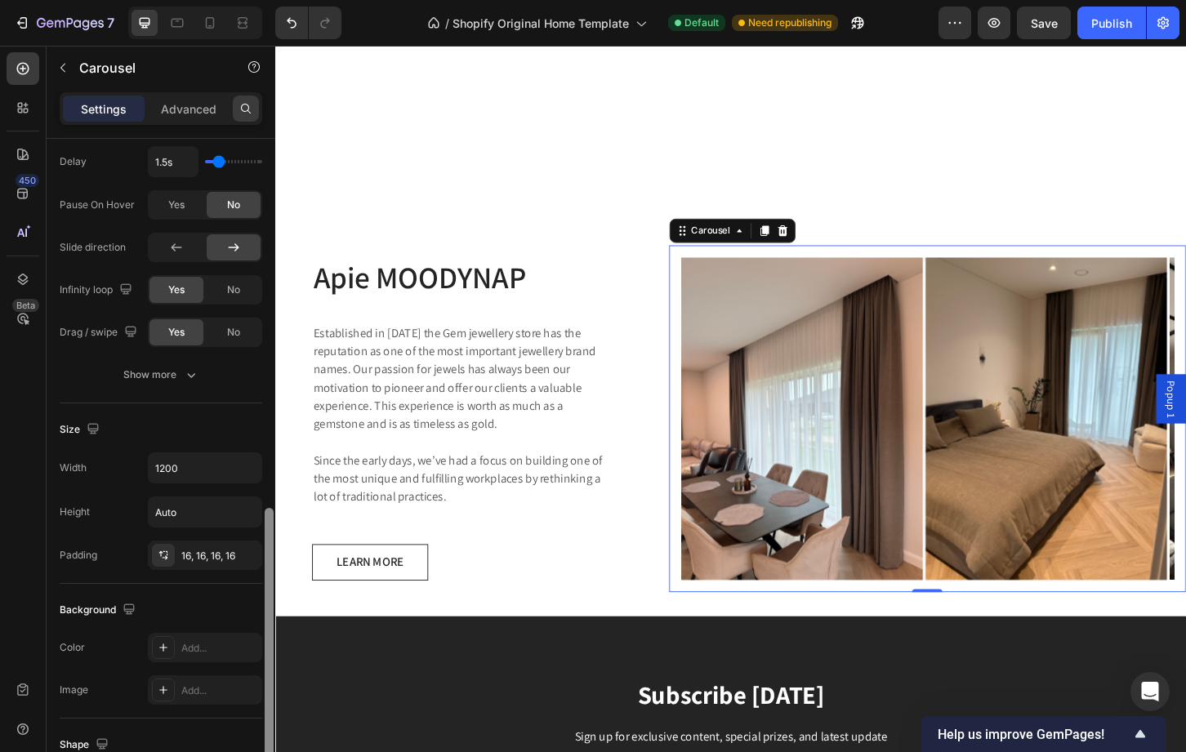
scroll to position [0, 0]
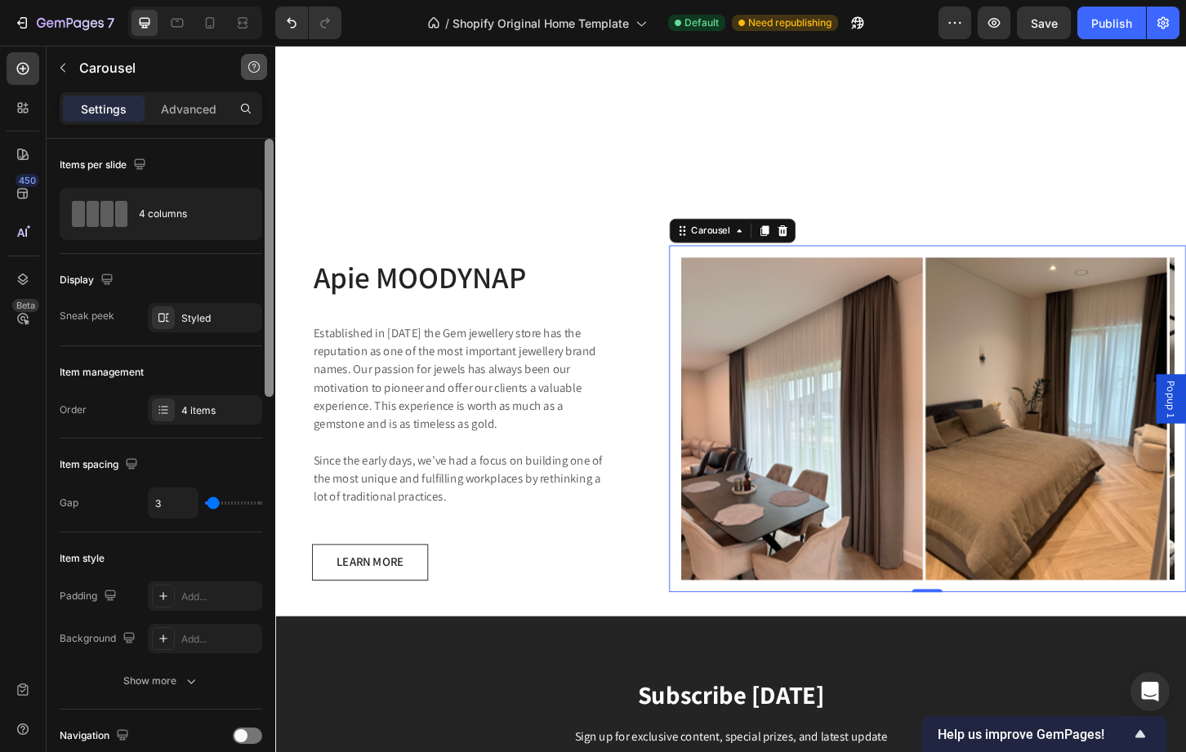
drag, startPoint x: 271, startPoint y: 363, endPoint x: 249, endPoint y: 54, distance: 310.3
click at [247, 123] on div "Settings Advanced Items per slide 4 columns Display Sneak peek Styled Item mana…" at bounding box center [161, 445] width 229 height 707
click at [942, 261] on div "Image Image Image Image Carousel 0" at bounding box center [977, 447] width 556 height 373
click at [939, 261] on div "Image Image Image Image Carousel 0" at bounding box center [977, 447] width 556 height 373
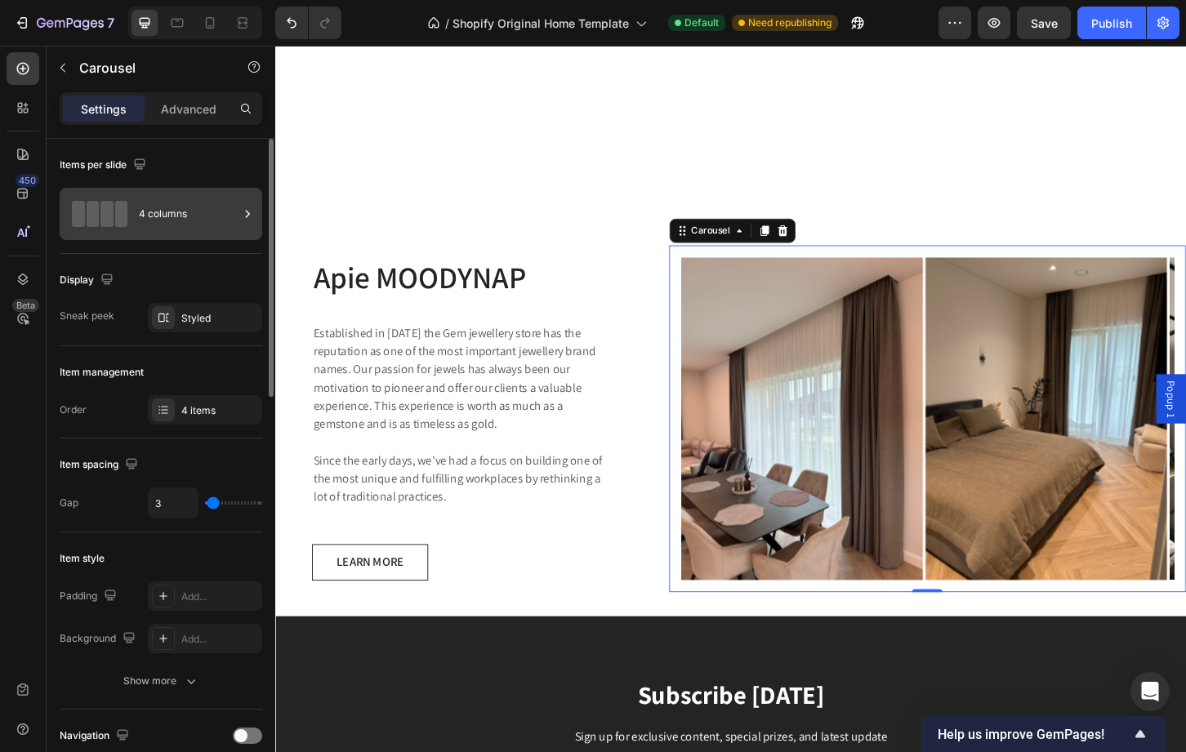
click at [165, 212] on div "4 columns" at bounding box center [189, 214] width 100 height 38
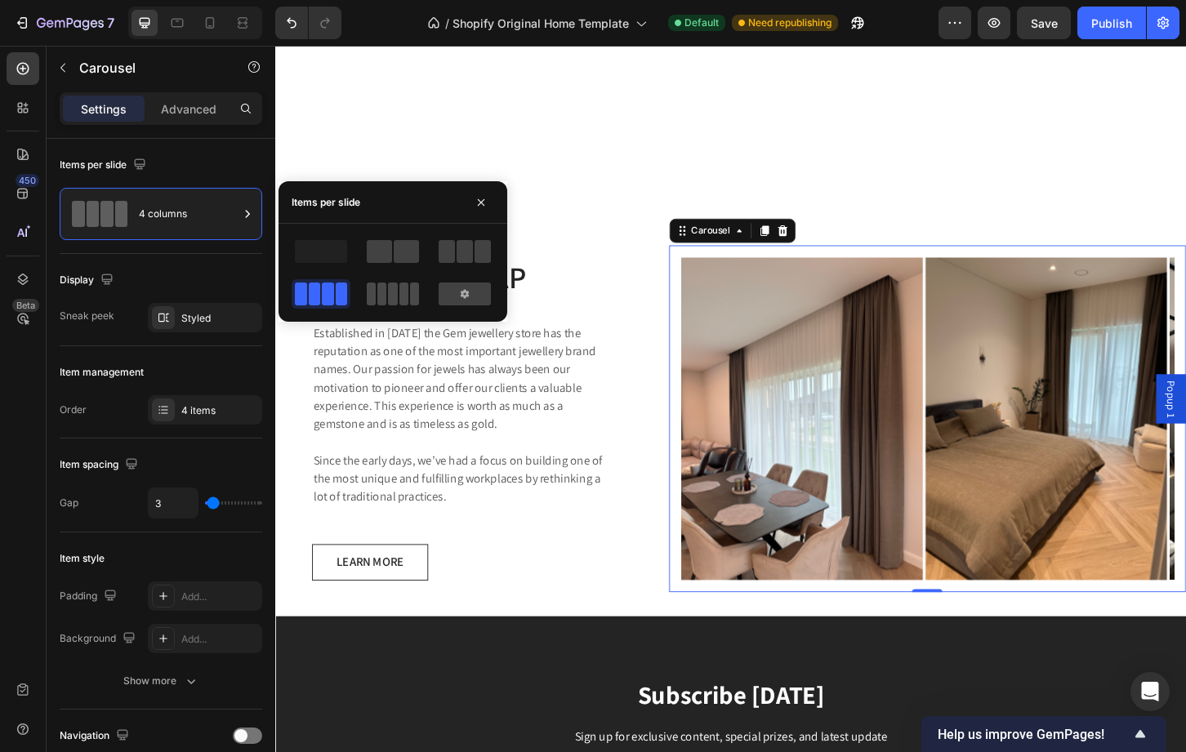
click at [372, 288] on span at bounding box center [371, 294] width 9 height 23
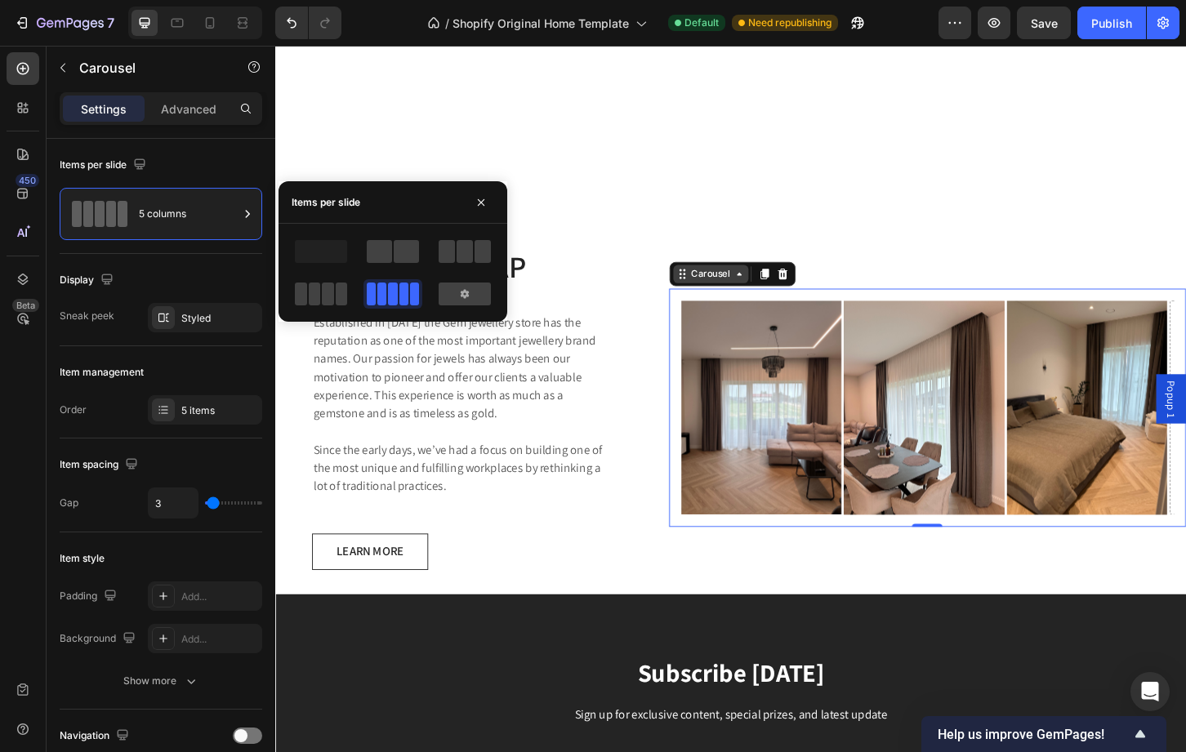
click at [751, 285] on div "Carousel" at bounding box center [744, 291] width 48 height 15
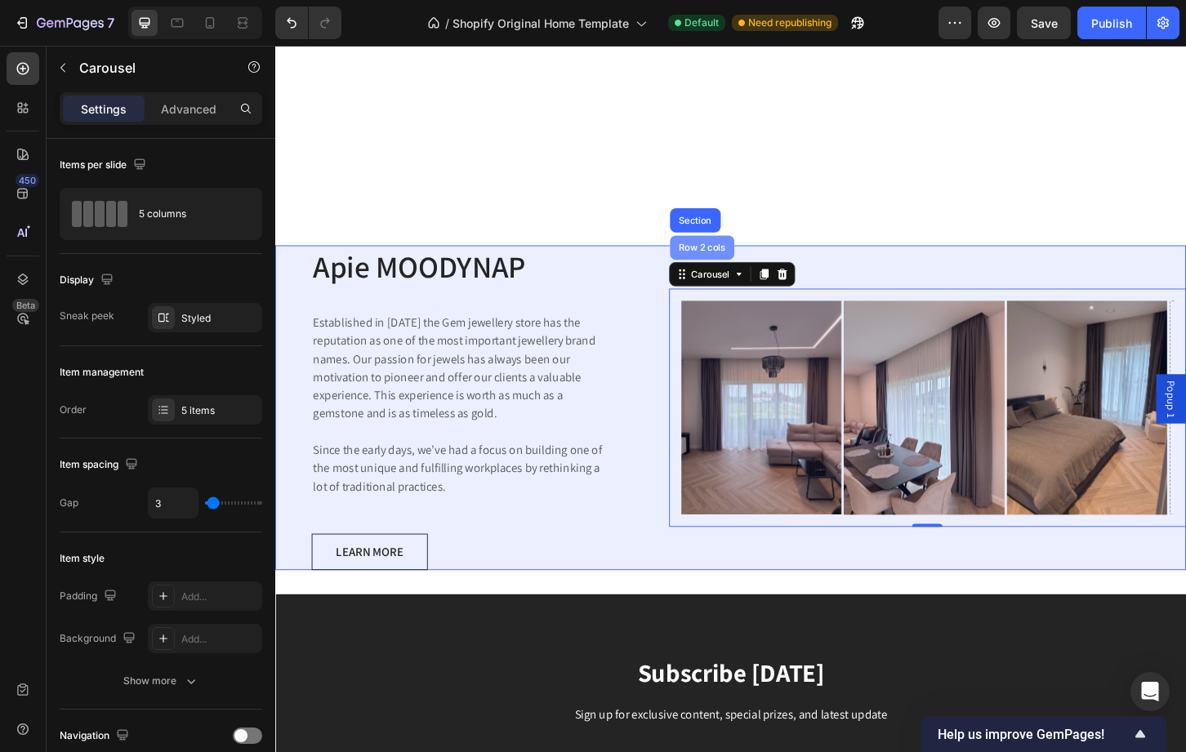
click at [742, 261] on div "Row 2 cols" at bounding box center [734, 263] width 69 height 26
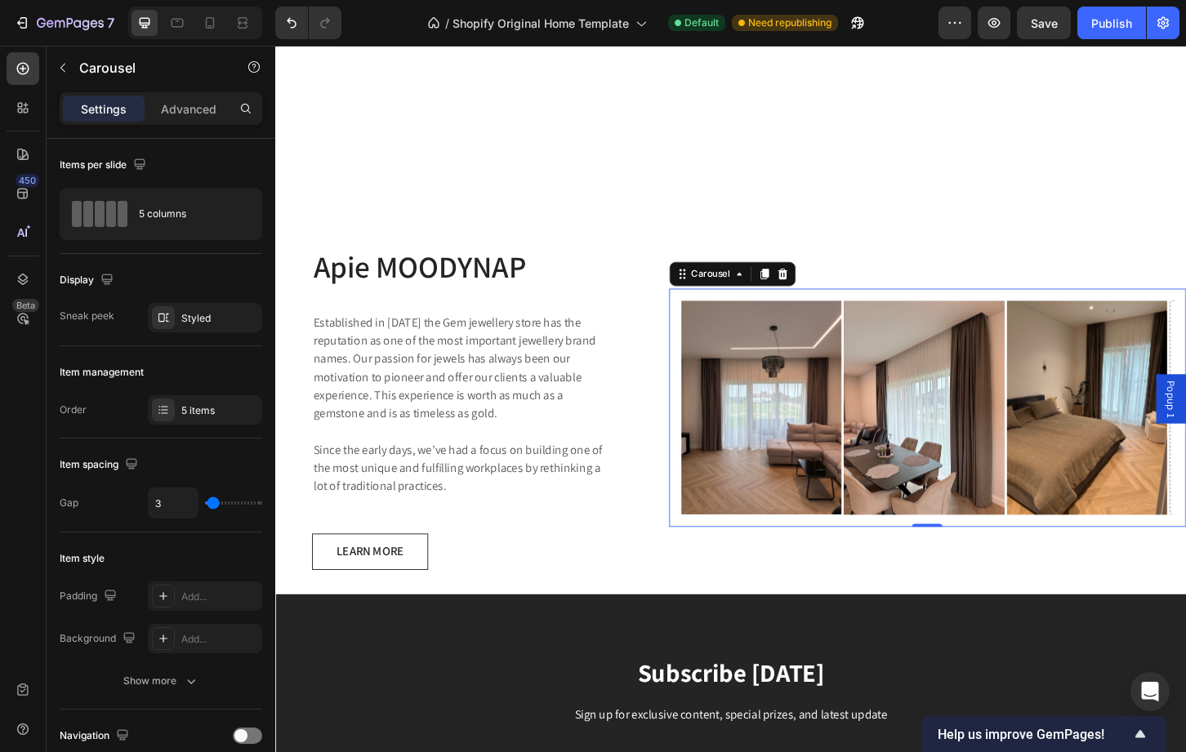
click at [751, 307] on div "Image Image Image Image Drop element here Carousel 0" at bounding box center [977, 435] width 556 height 256
click at [742, 284] on div "Carousel" at bounding box center [744, 291] width 48 height 15
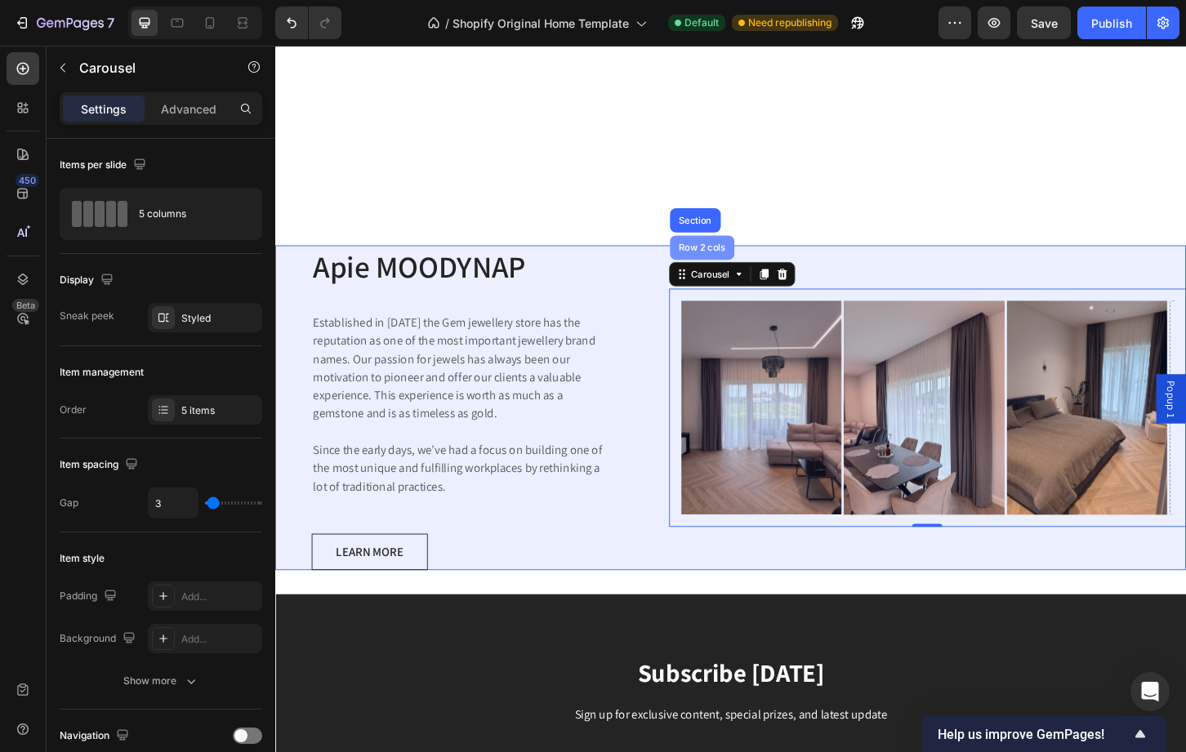
click at [733, 258] on div "Row 2 cols" at bounding box center [735, 263] width 56 height 10
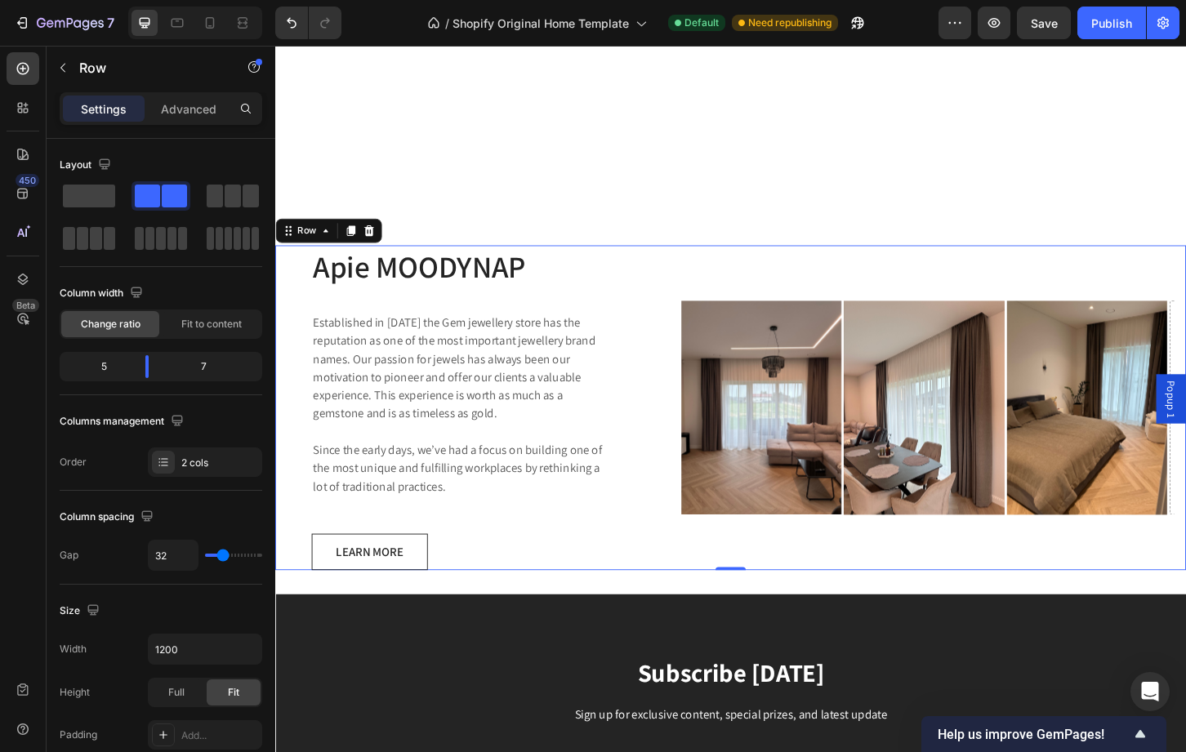
click at [723, 267] on div "Image Image Image Image Drop element here Carousel" at bounding box center [977, 436] width 556 height 350
click at [776, 274] on div "Image Image Image Image Drop element here Carousel" at bounding box center [977, 436] width 556 height 350
click at [791, 307] on div "Image Image Image Image Drop element here Carousel" at bounding box center [977, 435] width 556 height 256
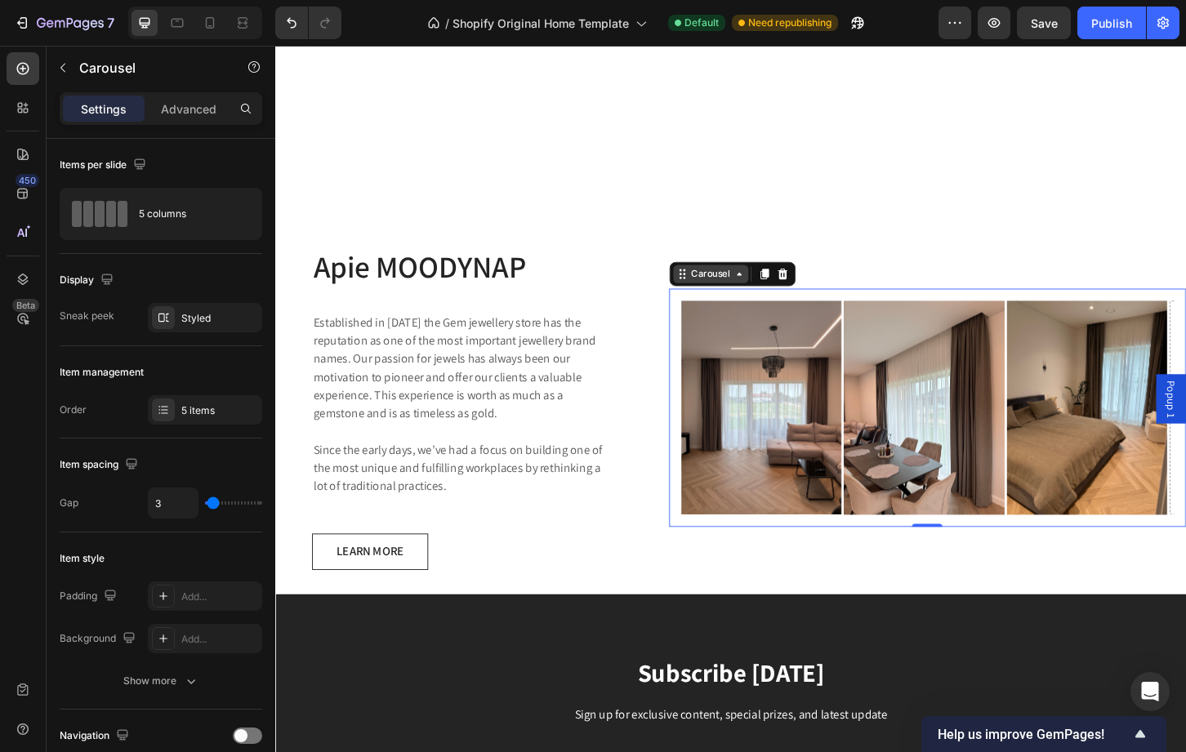
click at [770, 282] on div "Carousel" at bounding box center [743, 292] width 81 height 20
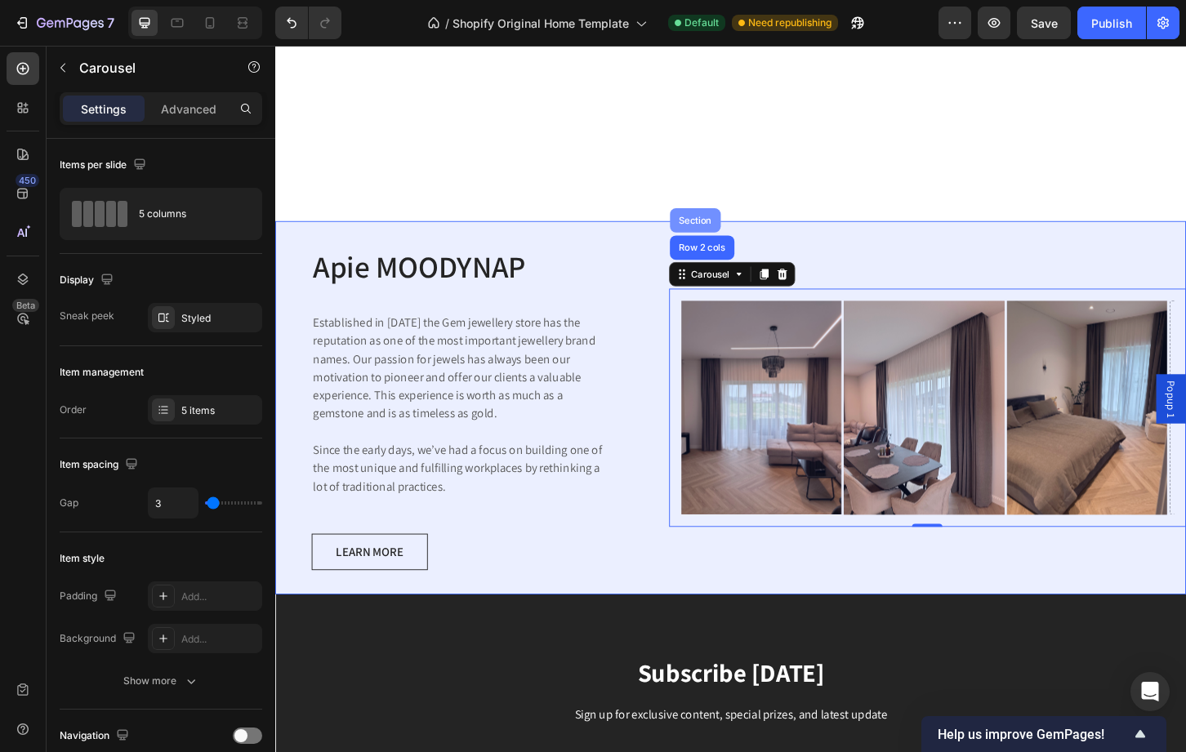
click at [733, 229] on div "Section" at bounding box center [728, 234] width 42 height 10
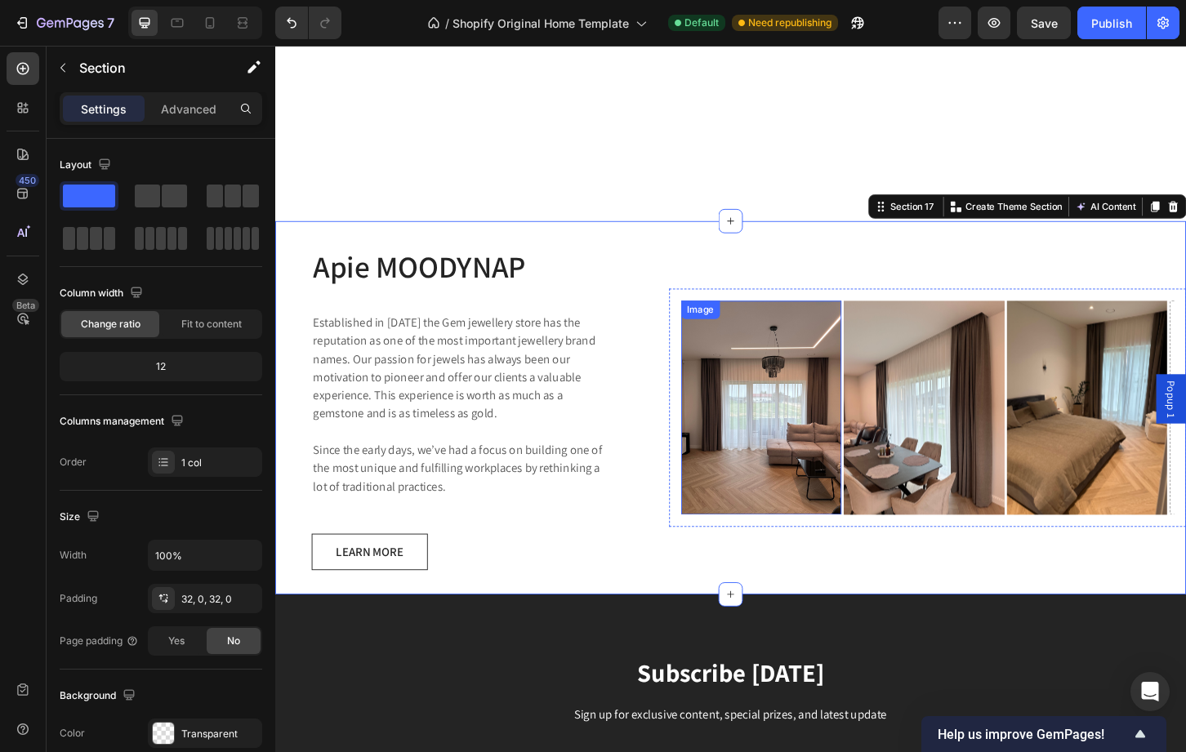
click at [756, 320] on div "Image" at bounding box center [798, 435] width 173 height 230
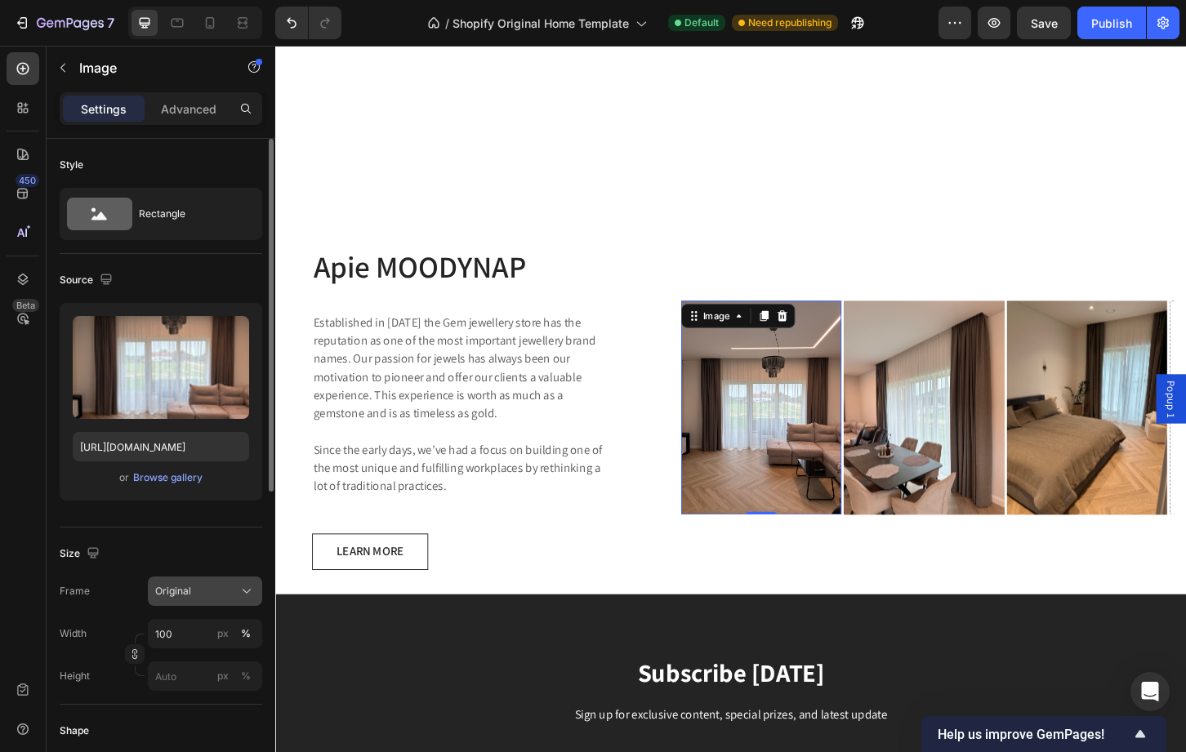
click at [195, 601] on button "Original" at bounding box center [205, 591] width 114 height 29
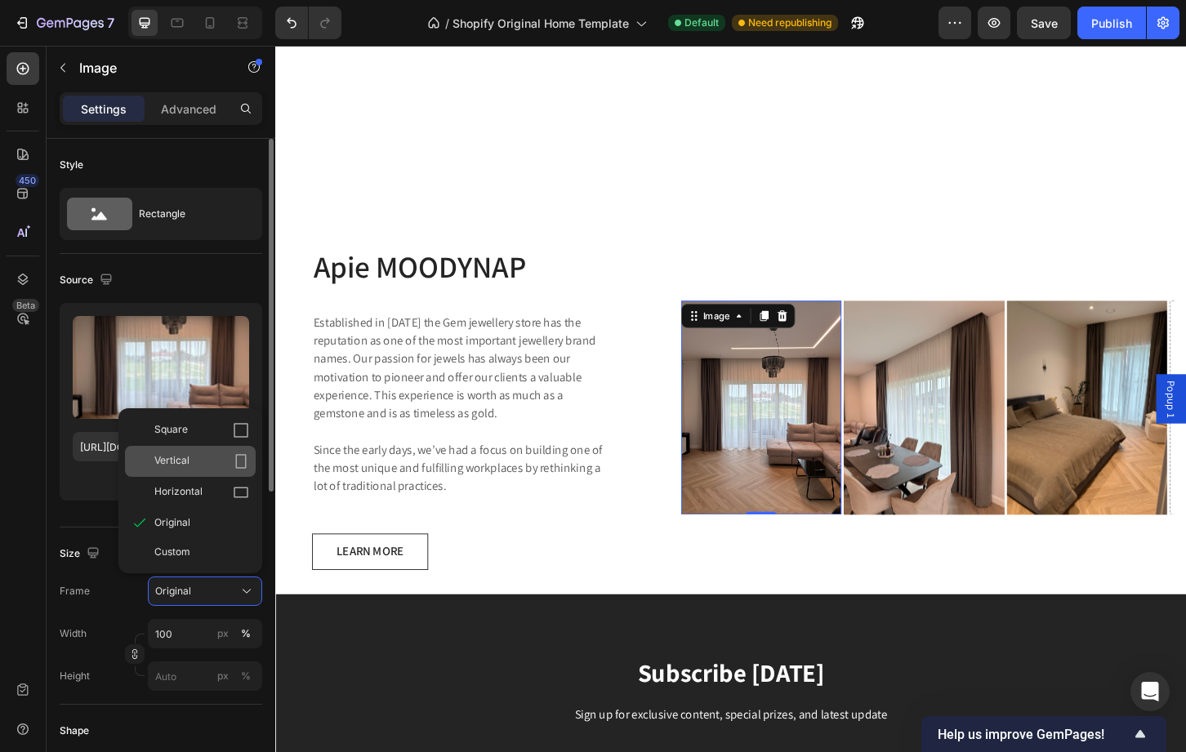
click at [194, 463] on div "Vertical" at bounding box center [201, 461] width 95 height 16
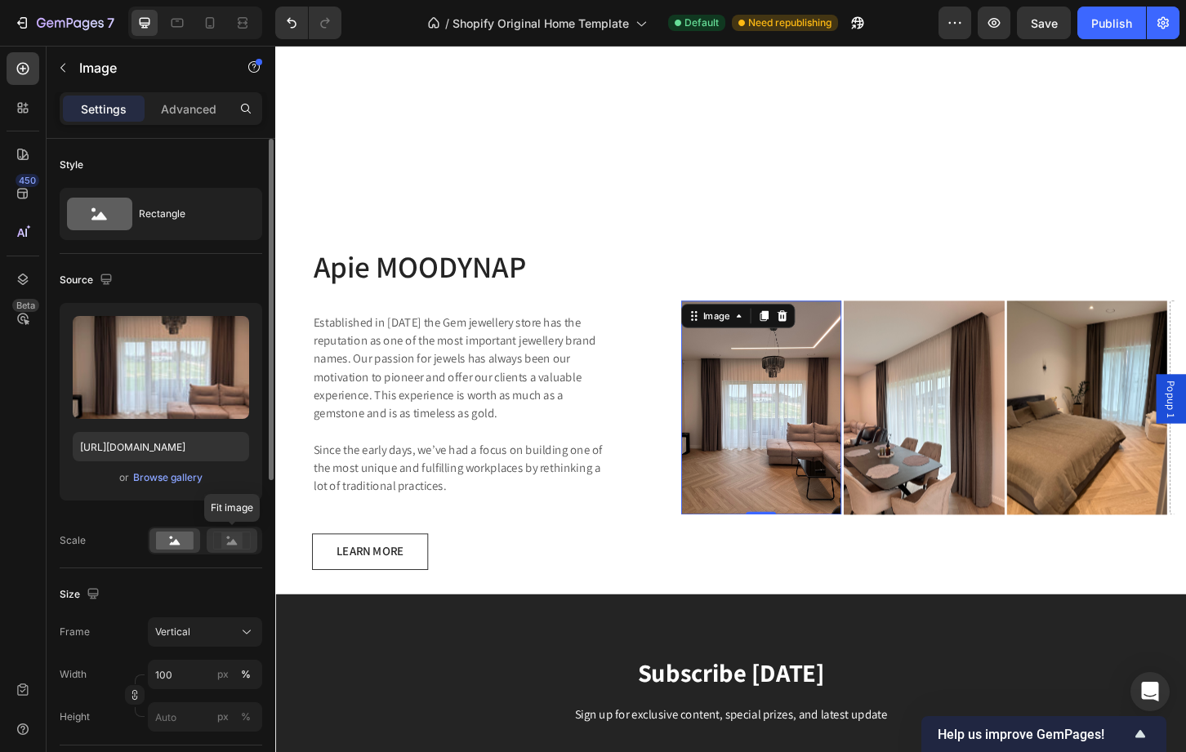
click at [222, 544] on rect at bounding box center [231, 541] width 21 height 16
click at [176, 541] on icon at bounding box center [175, 542] width 11 height 6
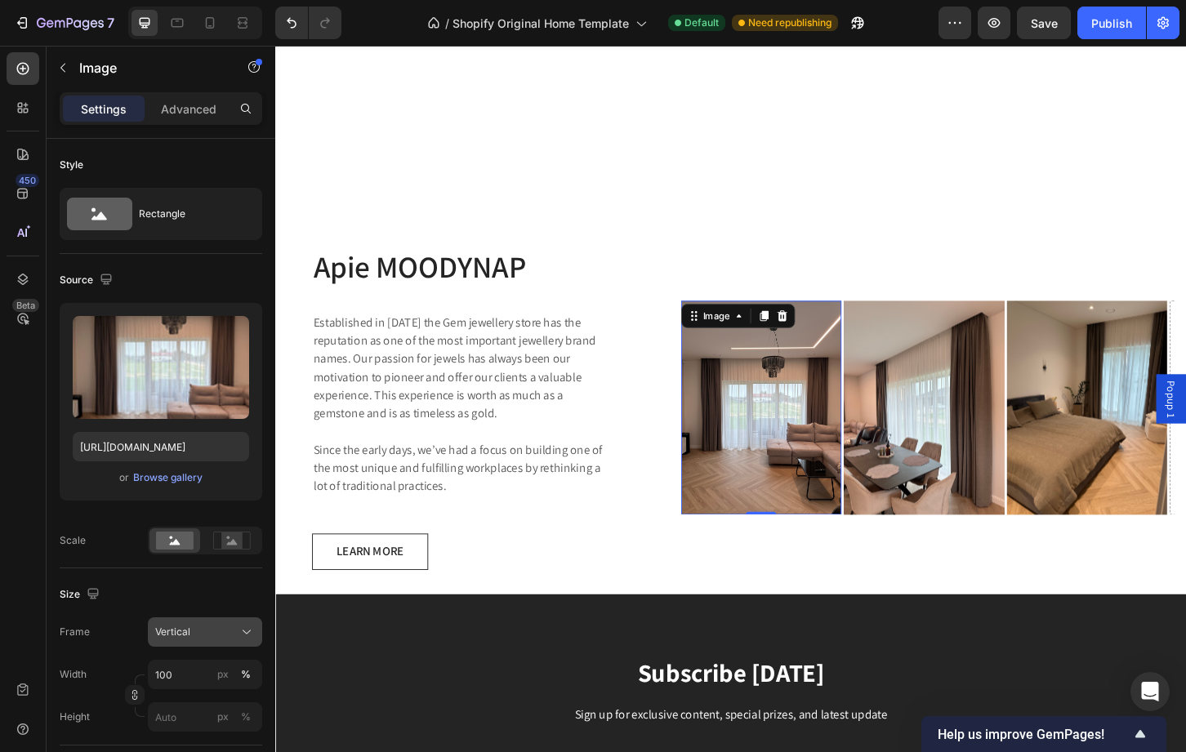
click at [207, 617] on button "Vertical" at bounding box center [205, 631] width 114 height 29
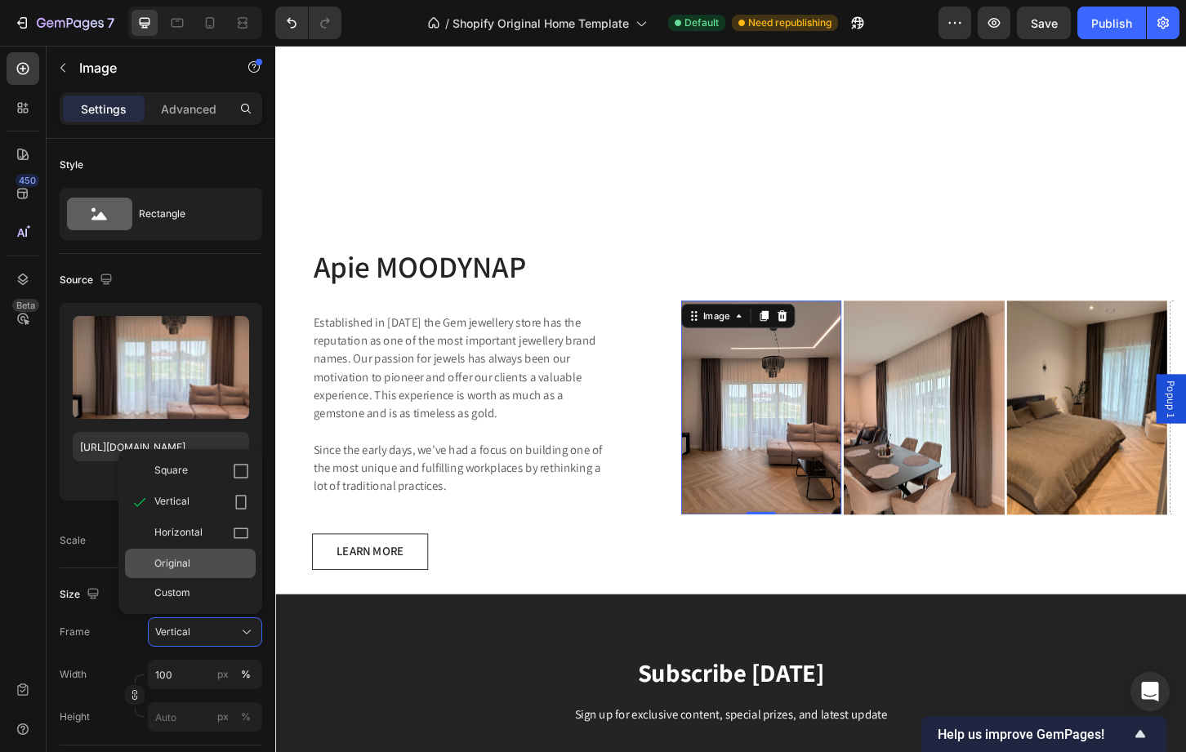
click at [198, 564] on div "Original" at bounding box center [201, 563] width 95 height 15
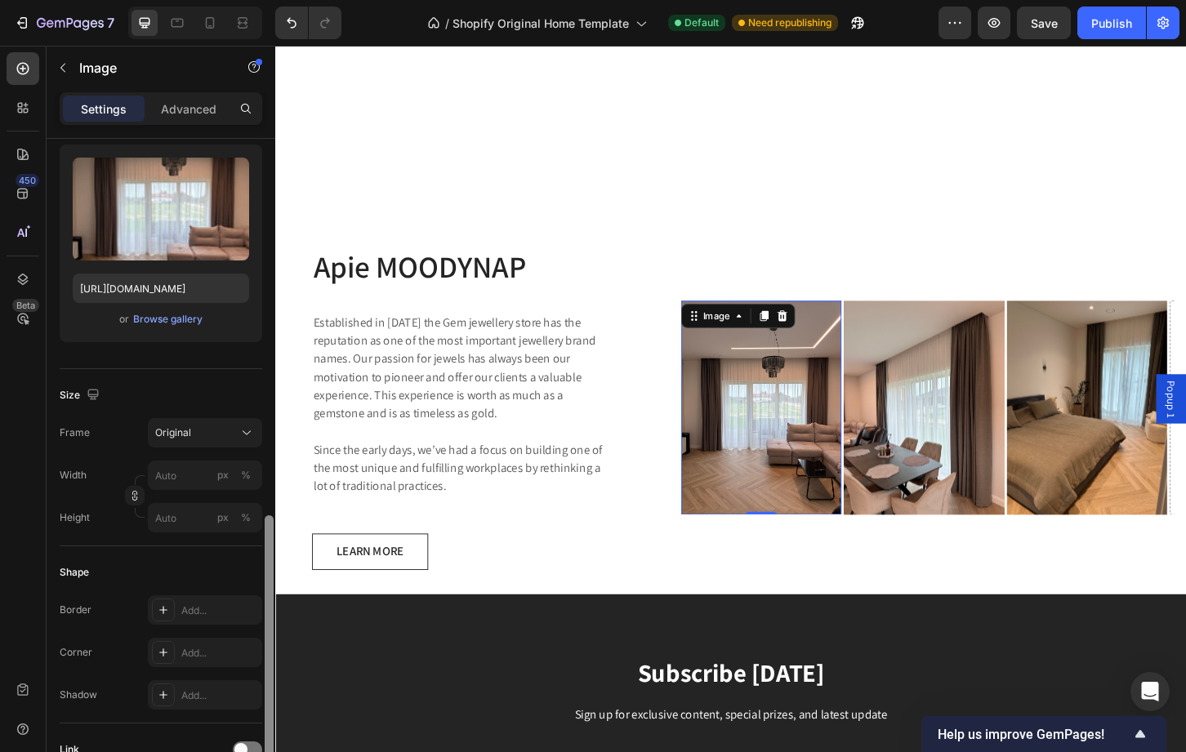
scroll to position [355, 0]
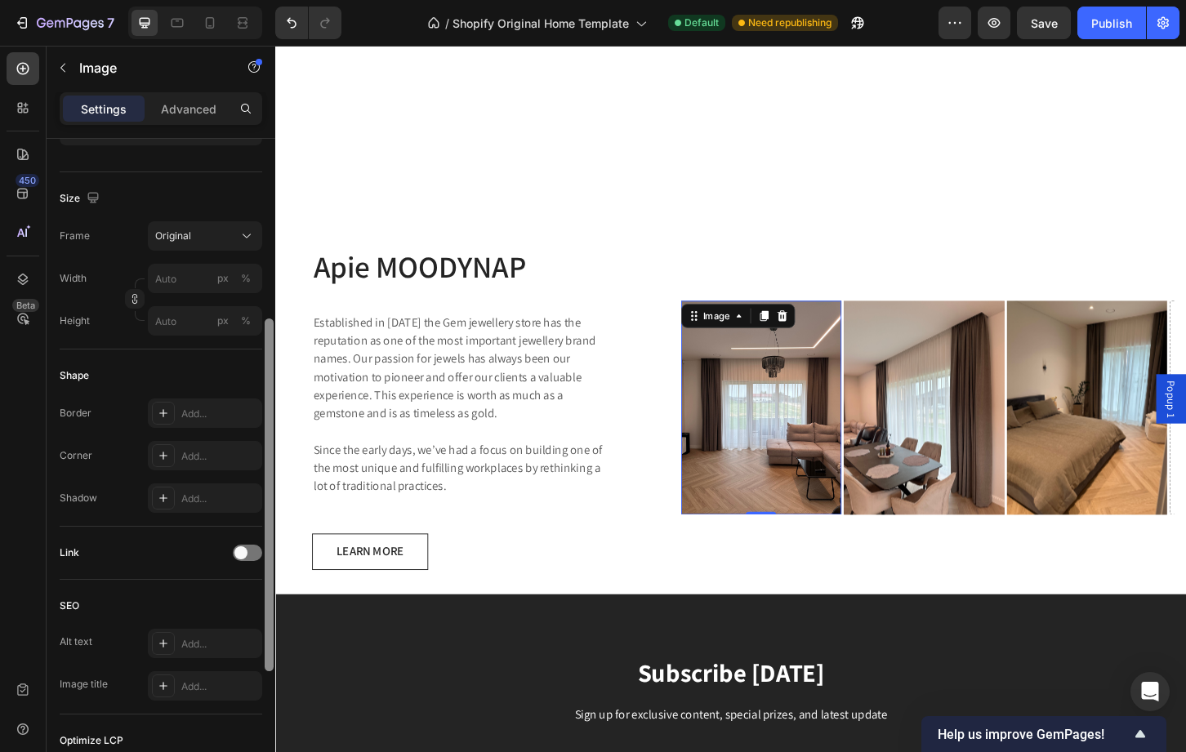
drag, startPoint x: 270, startPoint y: 474, endPoint x: 273, endPoint y: 664, distance: 190.3
click at [273, 664] on div at bounding box center [269, 495] width 9 height 353
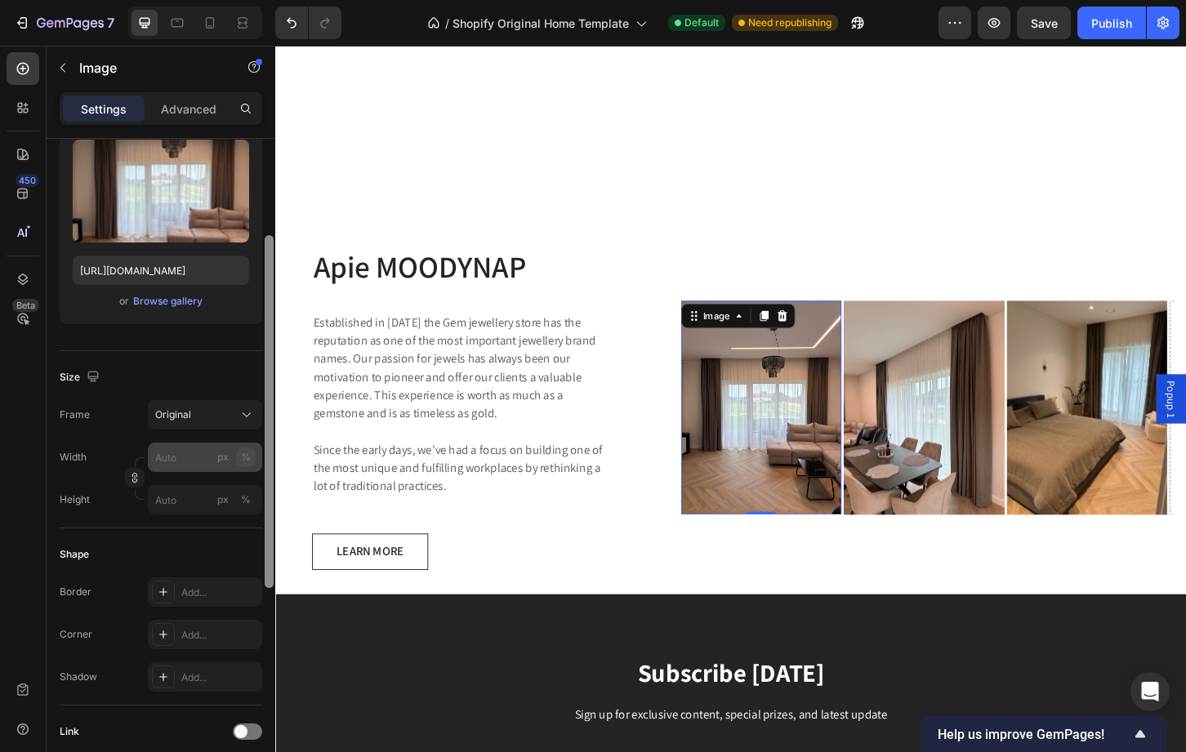
scroll to position [174, 0]
drag, startPoint x: 270, startPoint y: 552, endPoint x: 247, endPoint y: 455, distance: 99.8
click at [247, 455] on div "Style Rectangle Source Upload Image https://cdn.shopify.com/s/files/1/0749/3019…" at bounding box center [161, 469] width 229 height 660
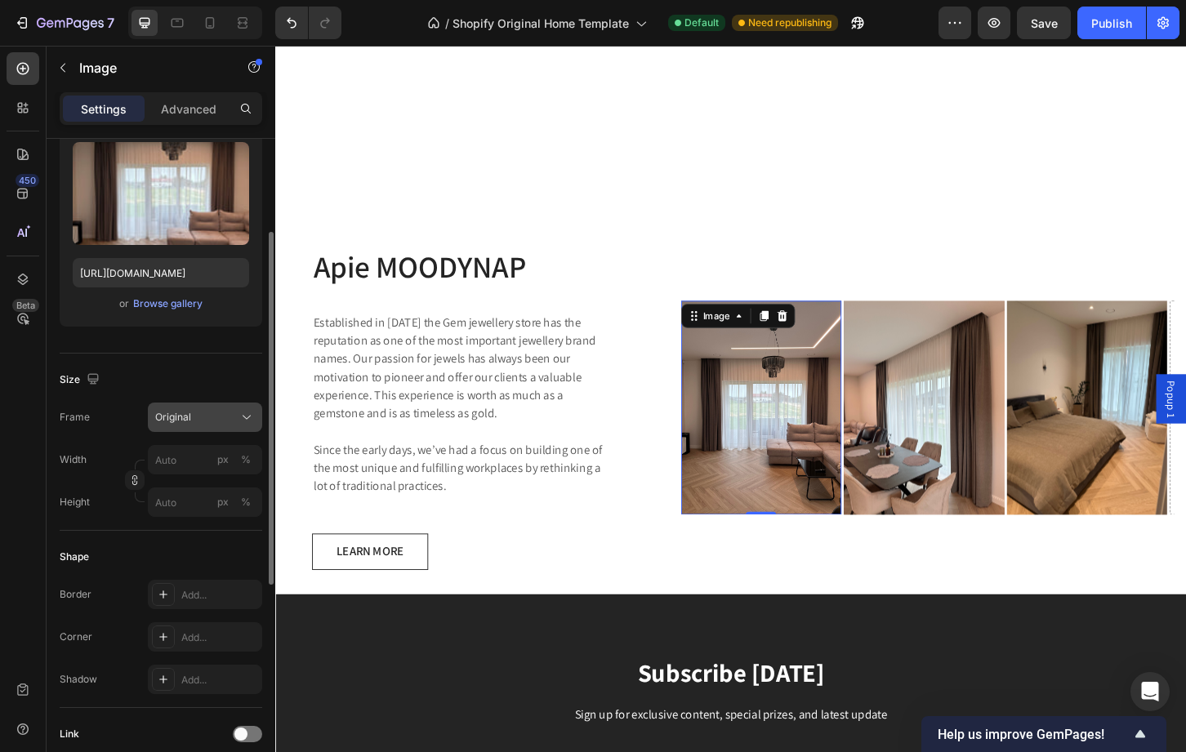
click at [231, 418] on div "Original" at bounding box center [195, 417] width 80 height 15
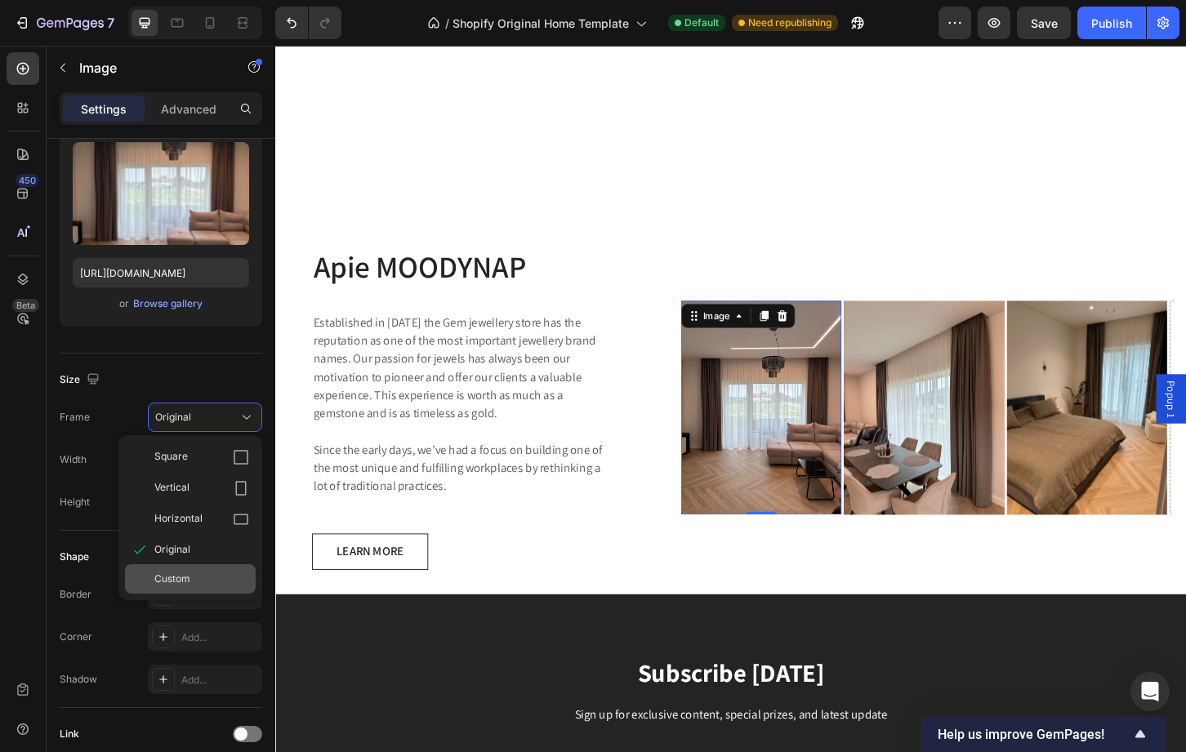
click at [207, 571] on div "Custom" at bounding box center [190, 578] width 131 height 29
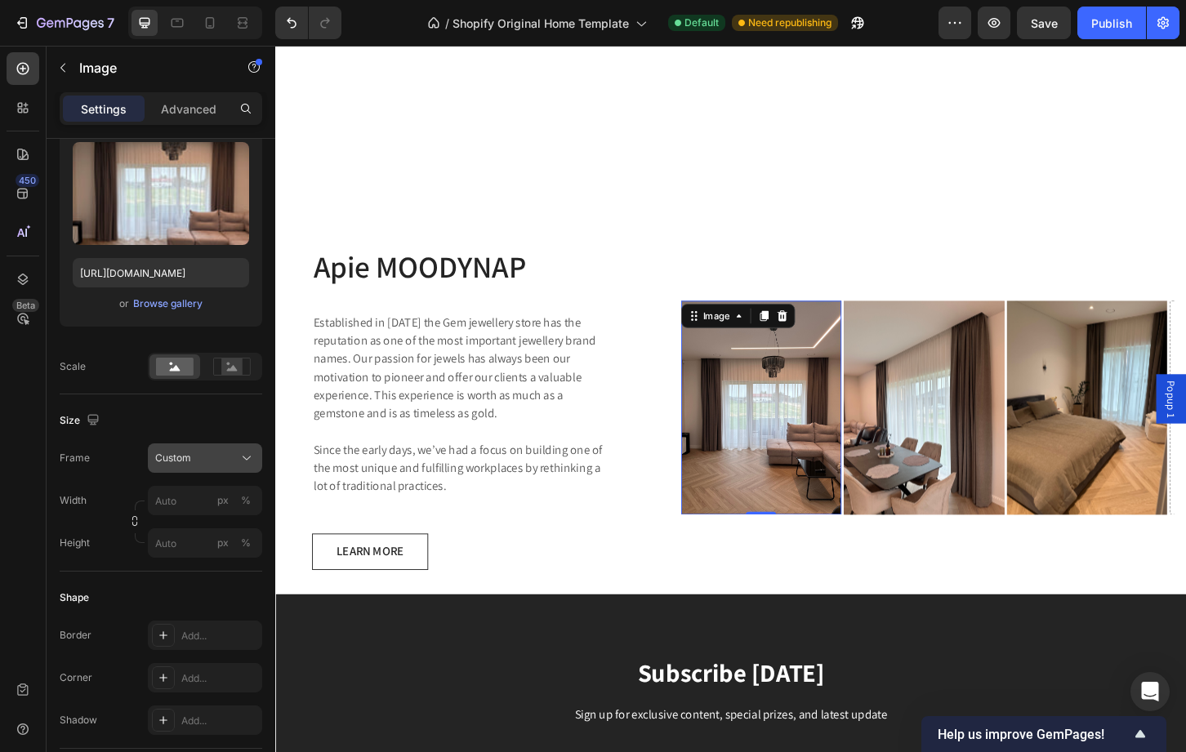
click at [209, 444] on div "Frame Custom Width px % Height px %" at bounding box center [161, 501] width 203 height 114
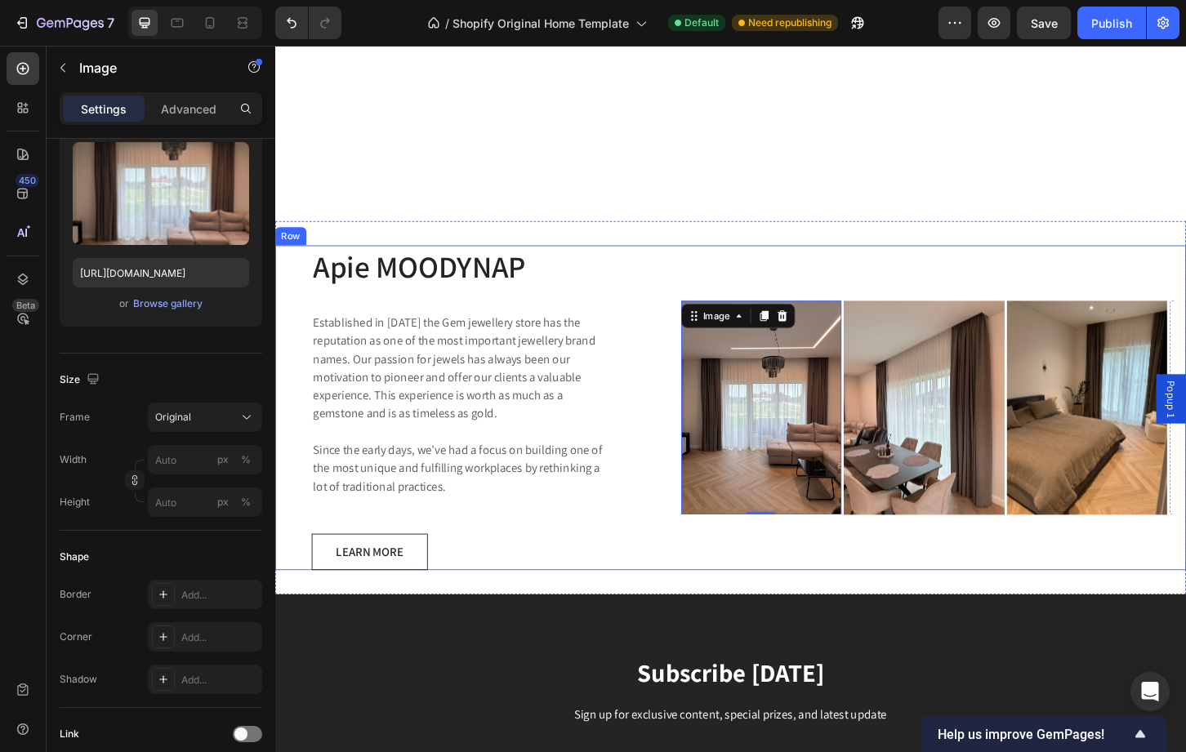
click at [688, 261] on div "Apie MOODYNAP Heading Established in 1920 the Gem jewellery store has the reput…" at bounding box center [765, 436] width 980 height 350
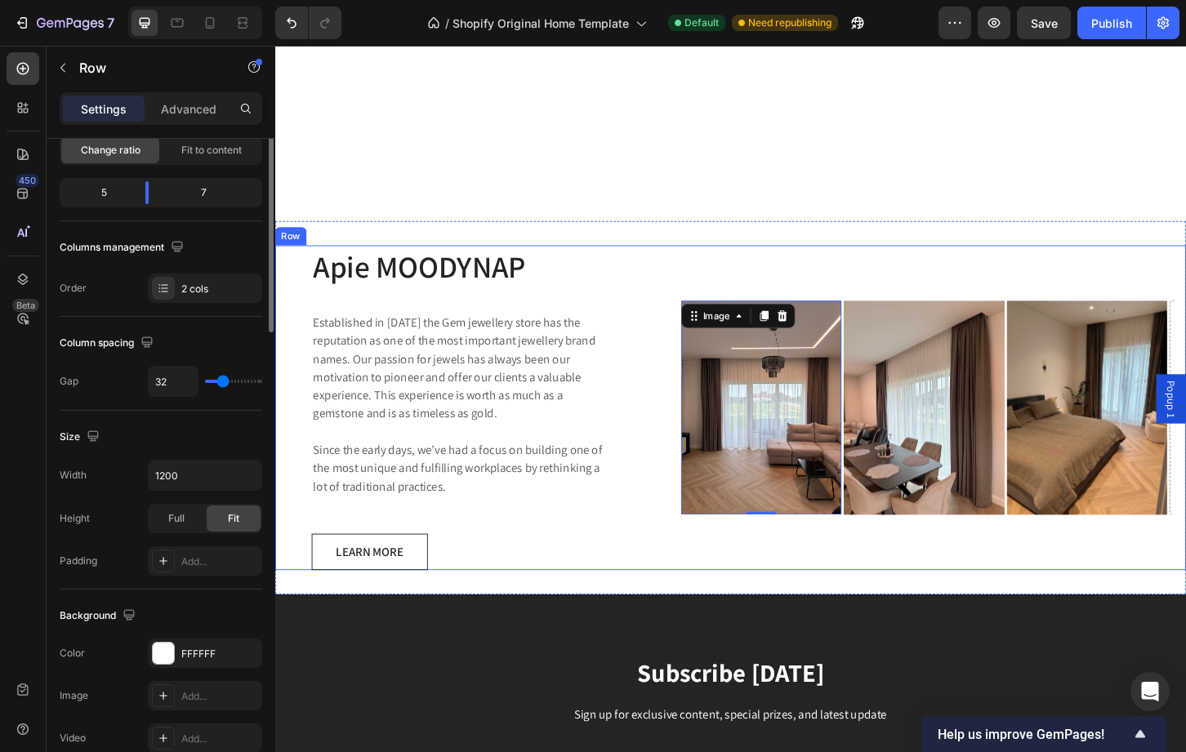
scroll to position [0, 0]
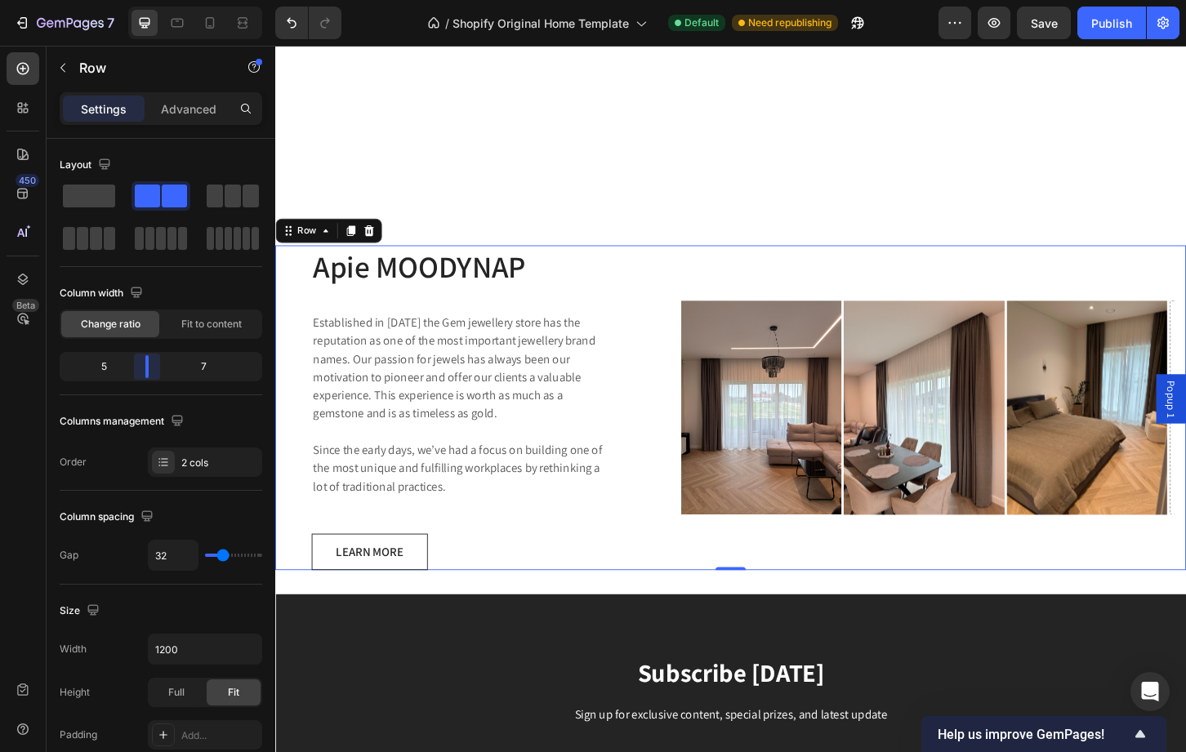
drag, startPoint x: 154, startPoint y: 366, endPoint x: 137, endPoint y: 363, distance: 16.7
click at [137, 0] on body "7 / Shopify Original Home Template Default Need republishing Preview Save Publi…" at bounding box center [593, 0] width 1186 height 0
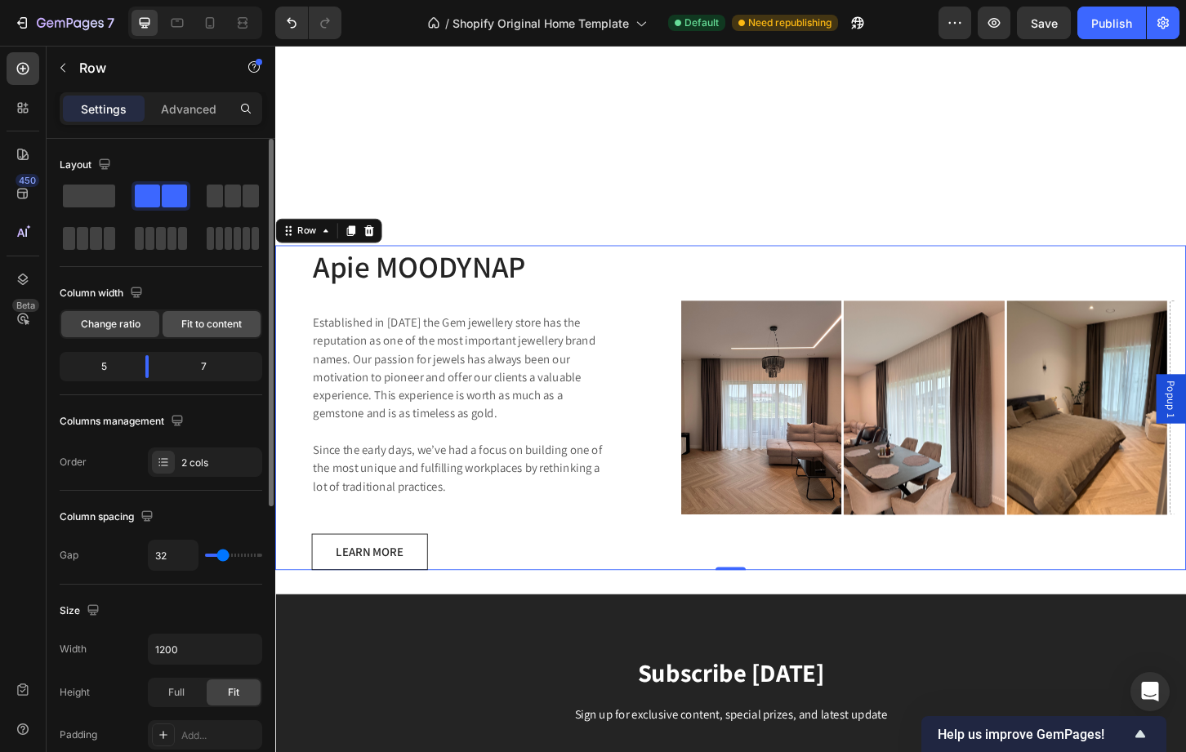
click at [214, 325] on span "Fit to content" at bounding box center [211, 324] width 60 height 15
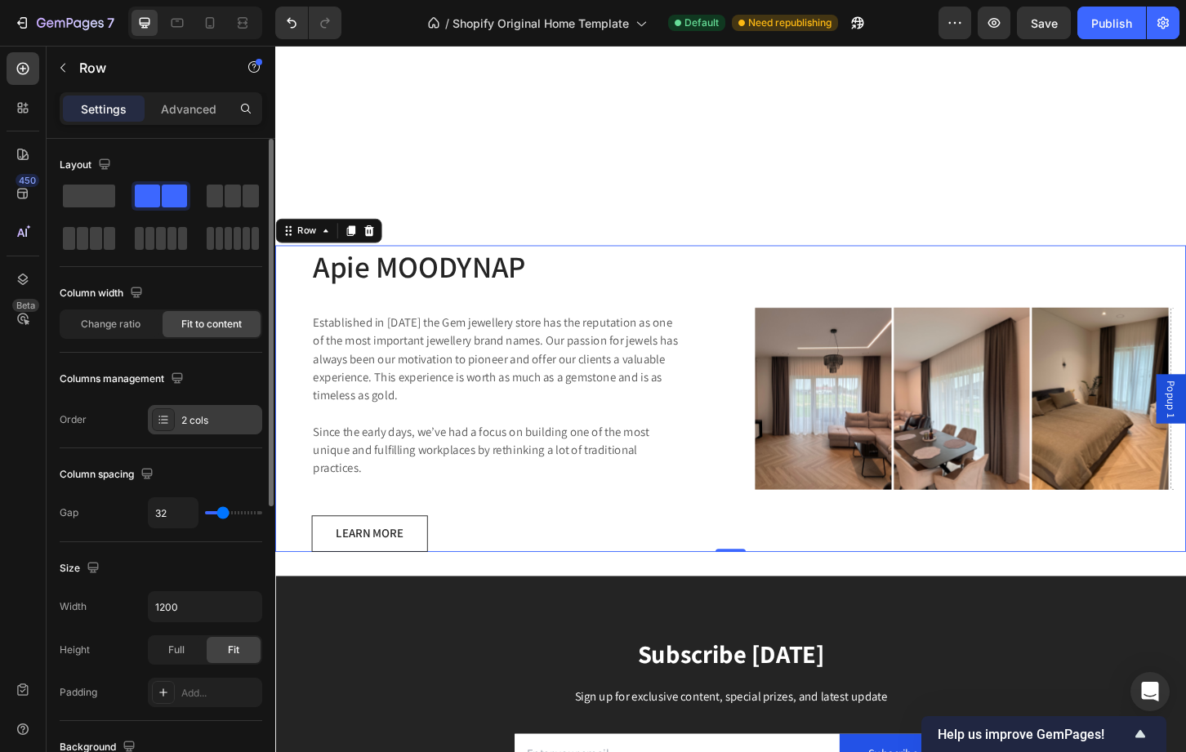
click at [196, 423] on div "2 cols" at bounding box center [219, 420] width 77 height 15
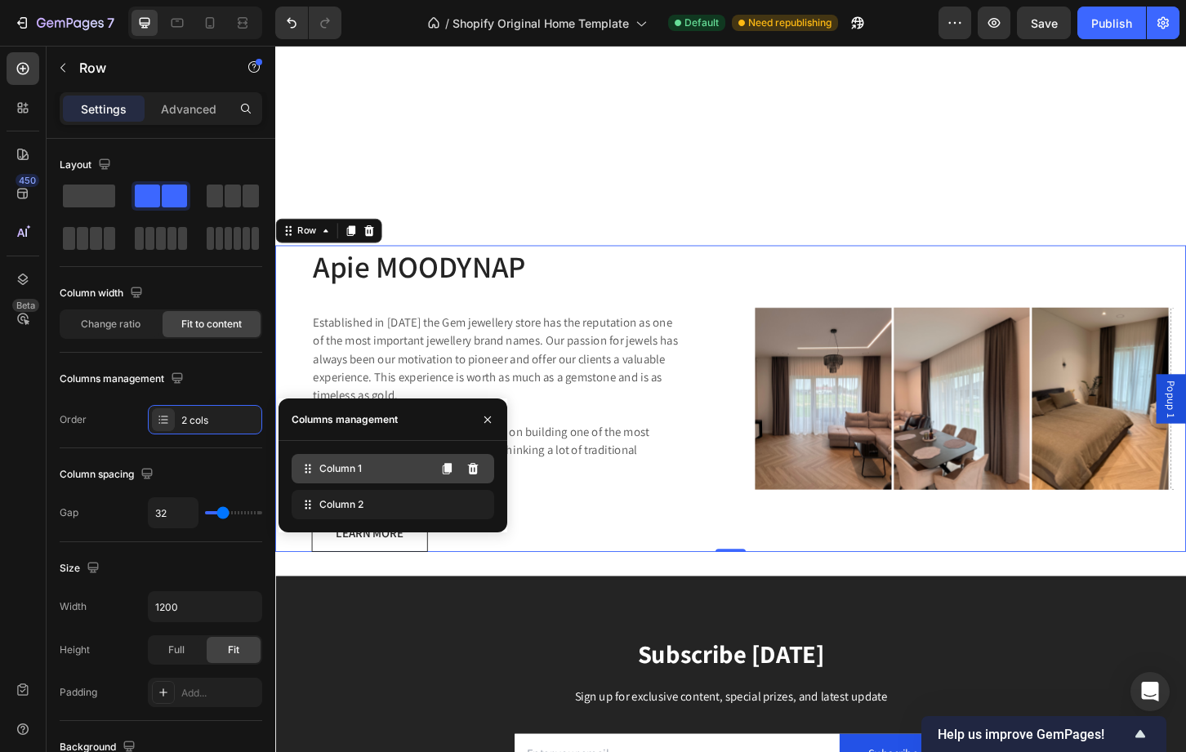
click at [336, 475] on span "Column 1" at bounding box center [340, 468] width 42 height 15
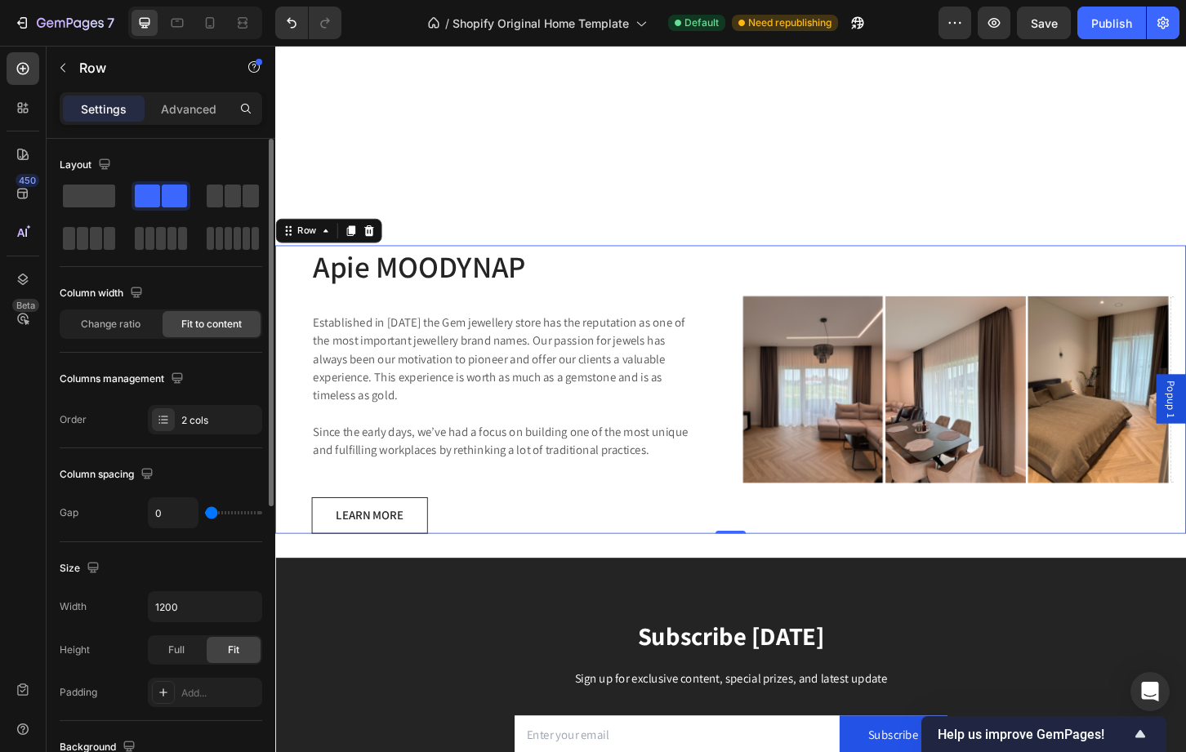
drag, startPoint x: 224, startPoint y: 513, endPoint x: 168, endPoint y: 512, distance: 55.5
click at [205, 512] on input "range" at bounding box center [233, 512] width 57 height 3
drag, startPoint x: 207, startPoint y: 515, endPoint x: 183, endPoint y: 520, distance: 25.0
click at [205, 515] on input "range" at bounding box center [233, 512] width 57 height 3
drag, startPoint x: 270, startPoint y: 488, endPoint x: 243, endPoint y: 210, distance: 279.0
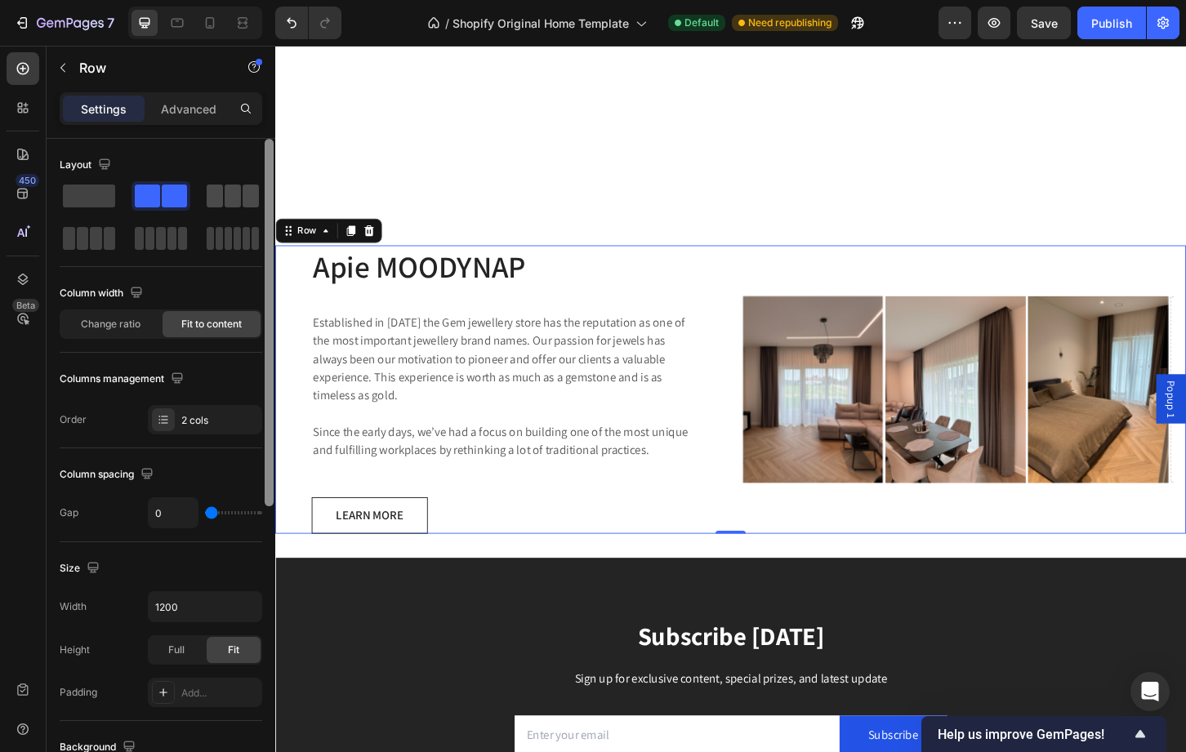
click at [243, 210] on div "Layout Column width Change ratio Fit to content Columns management Order 2 cols…" at bounding box center [161, 469] width 229 height 660
click at [234, 203] on span at bounding box center [233, 196] width 16 height 23
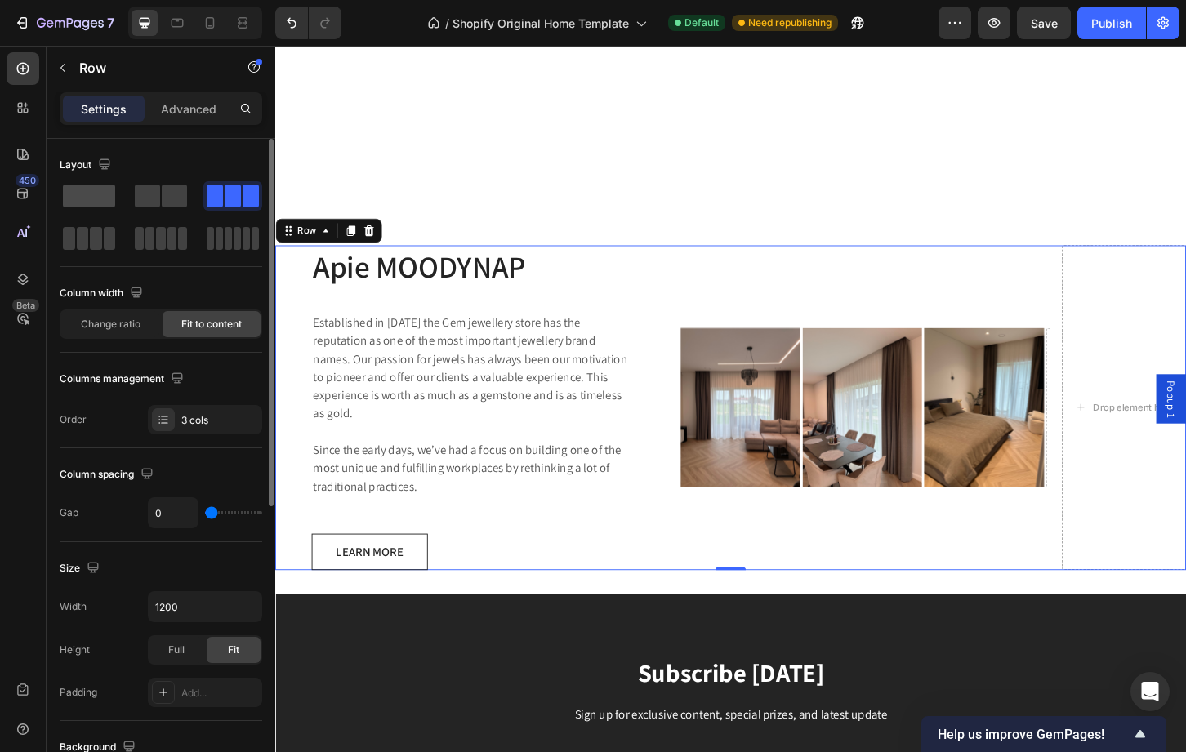
click at [104, 198] on span at bounding box center [89, 196] width 52 height 23
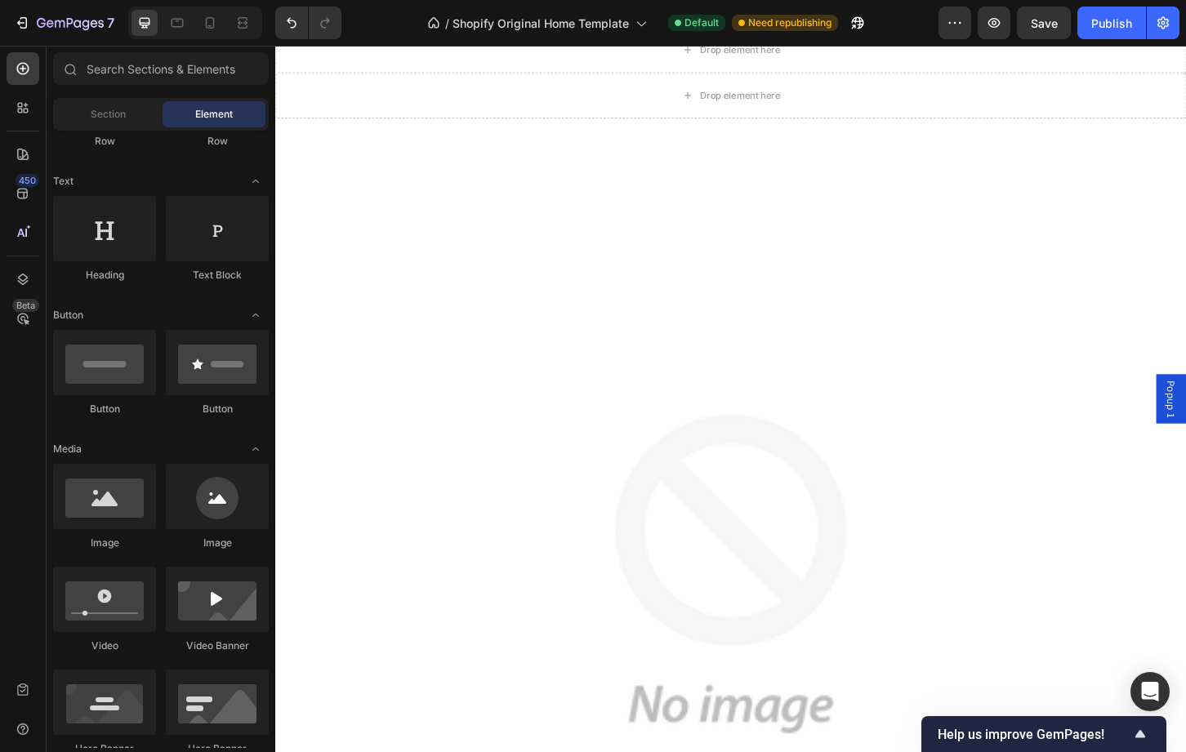
scroll to position [1489, 0]
click at [907, 421] on img at bounding box center [765, 617] width 980 height 980
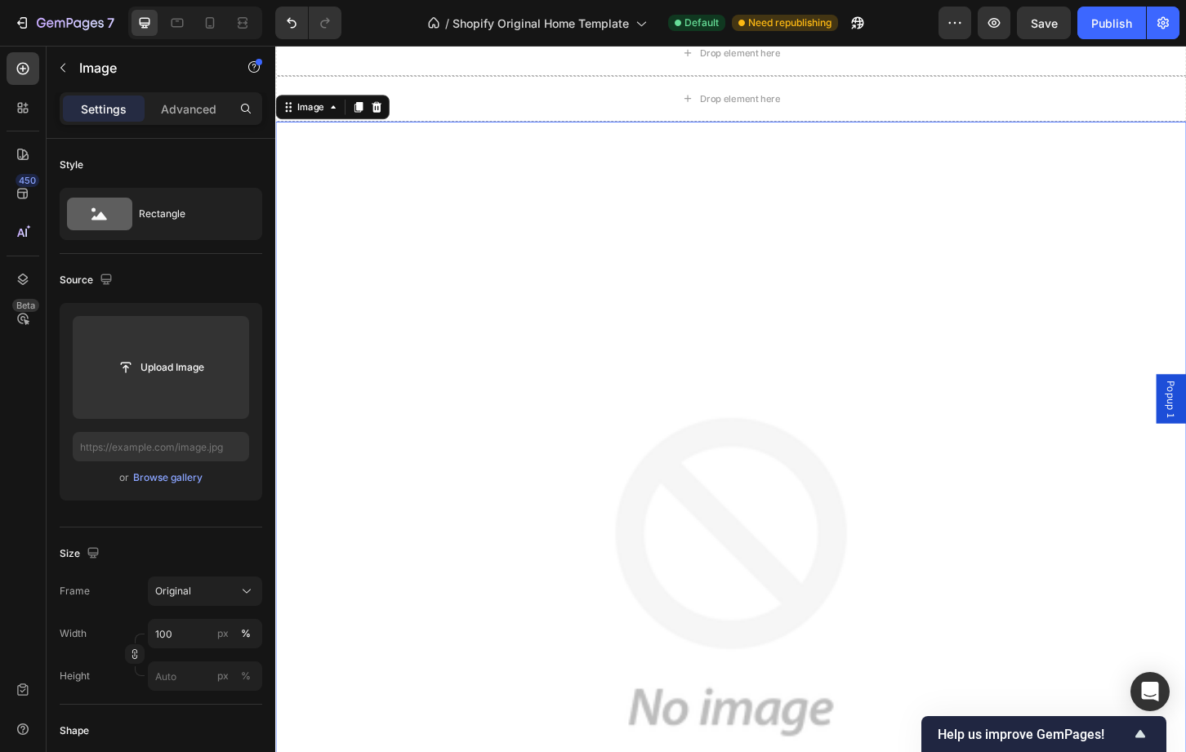
click at [394, 111] on div "Image" at bounding box center [336, 112] width 123 height 26
click at [381, 111] on icon at bounding box center [384, 111] width 11 height 11
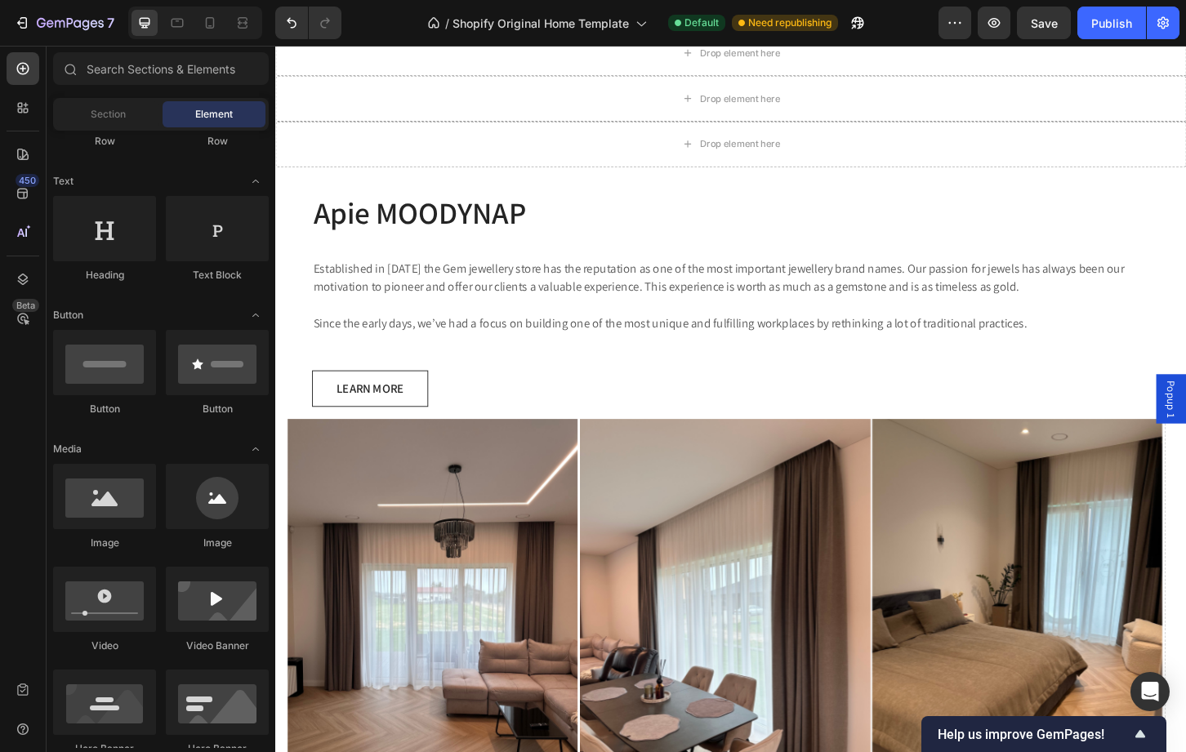
scroll to position [1369, 0]
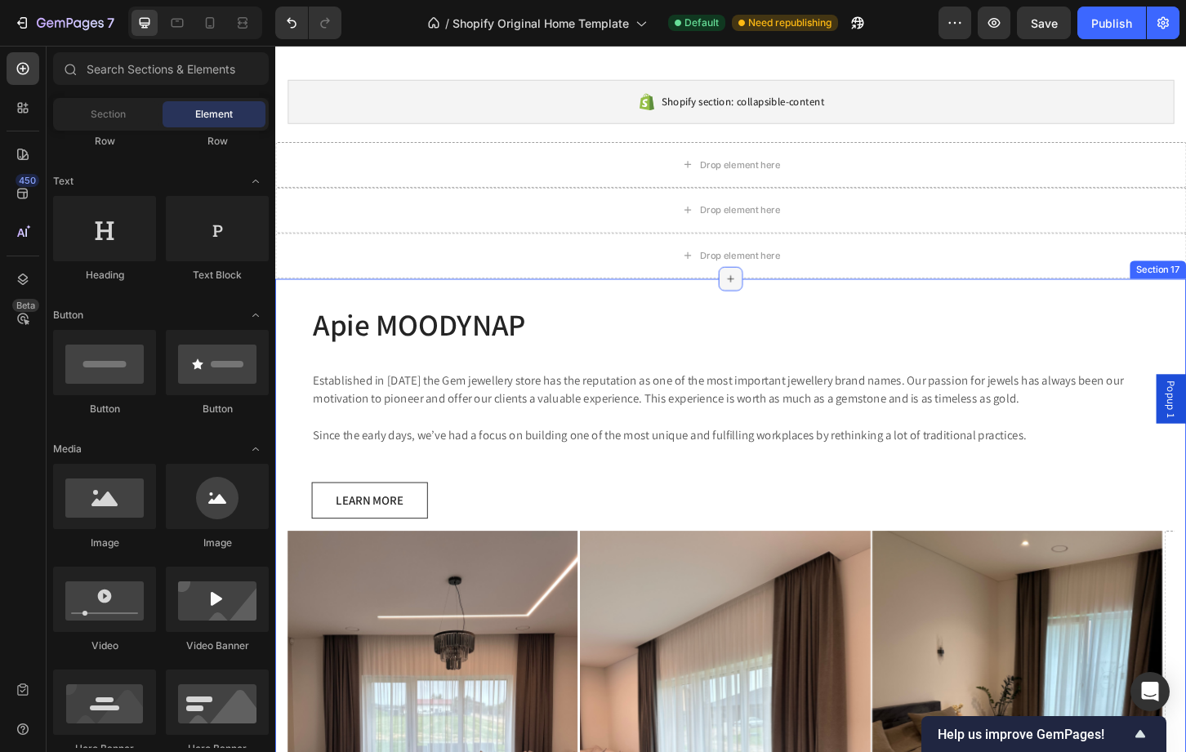
click at [760, 298] on icon at bounding box center [765, 296] width 13 height 13
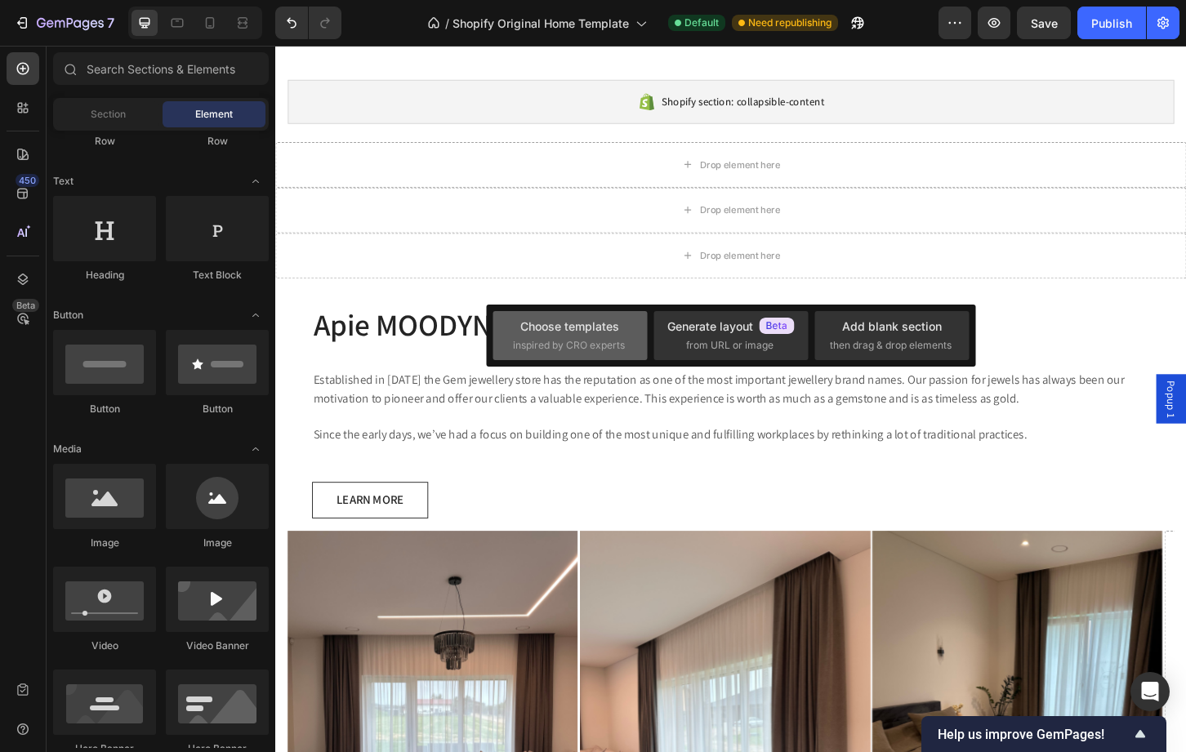
click at [605, 328] on div "Choose templates" at bounding box center [569, 326] width 99 height 17
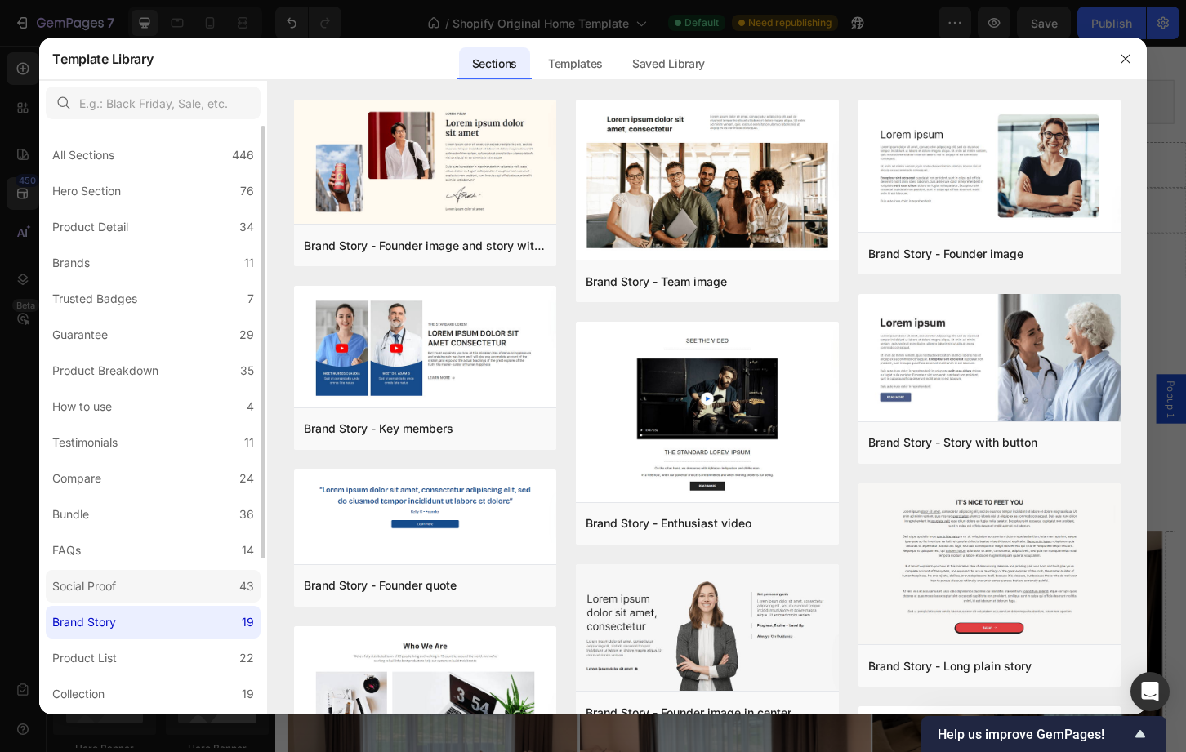
click at [123, 580] on div "Social Proof" at bounding box center [87, 587] width 70 height 20
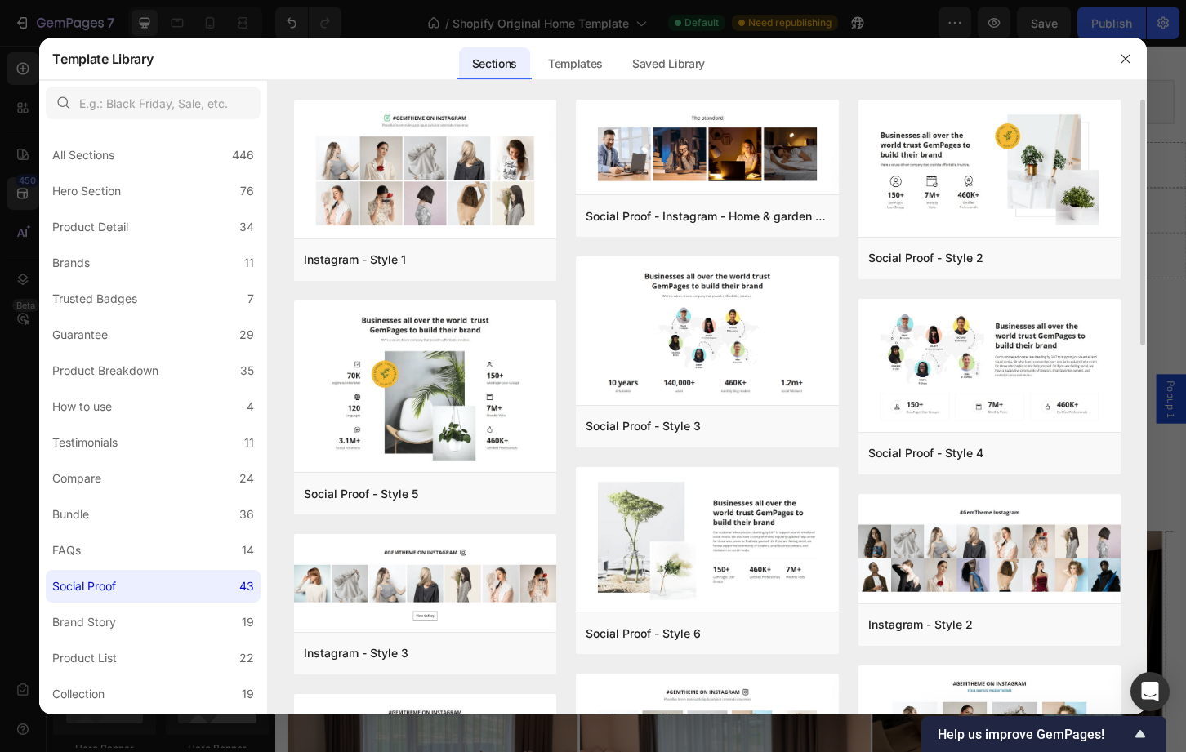
click at [1143, 189] on div "Instagram - Style 1 Add to page Preview Social Proof - Style 5 Add to page Prev…" at bounding box center [707, 407] width 878 height 615
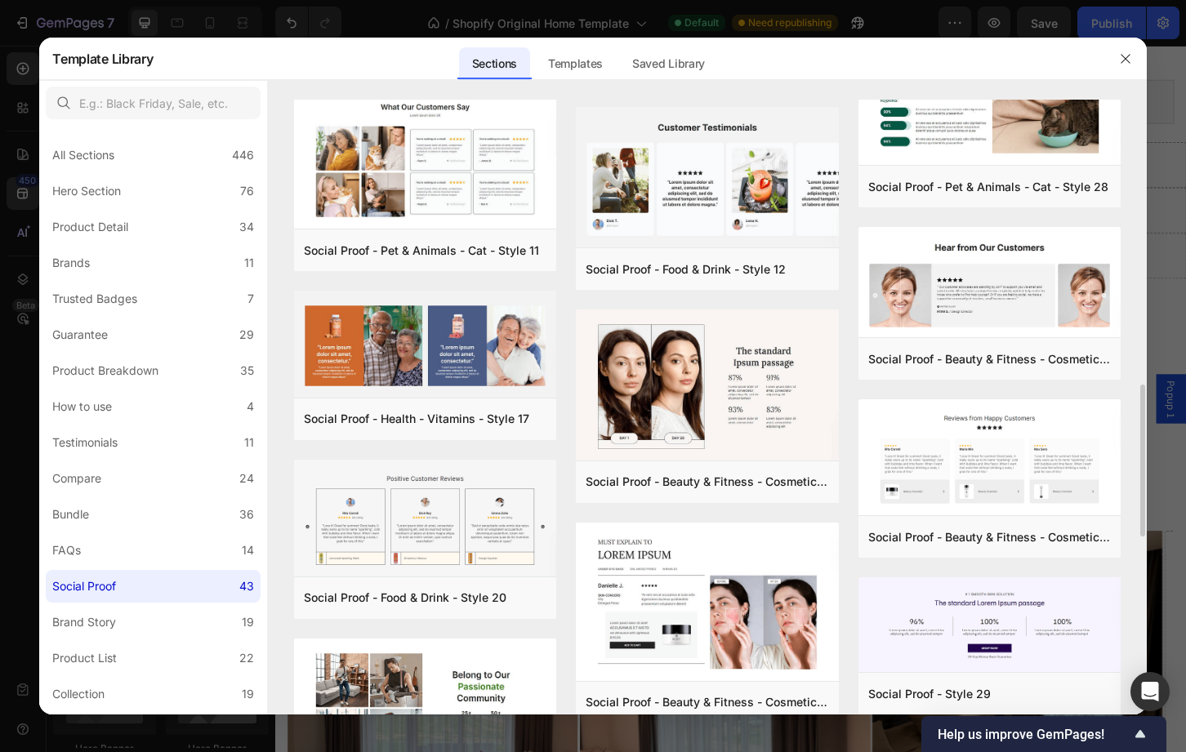
scroll to position [1175, 0]
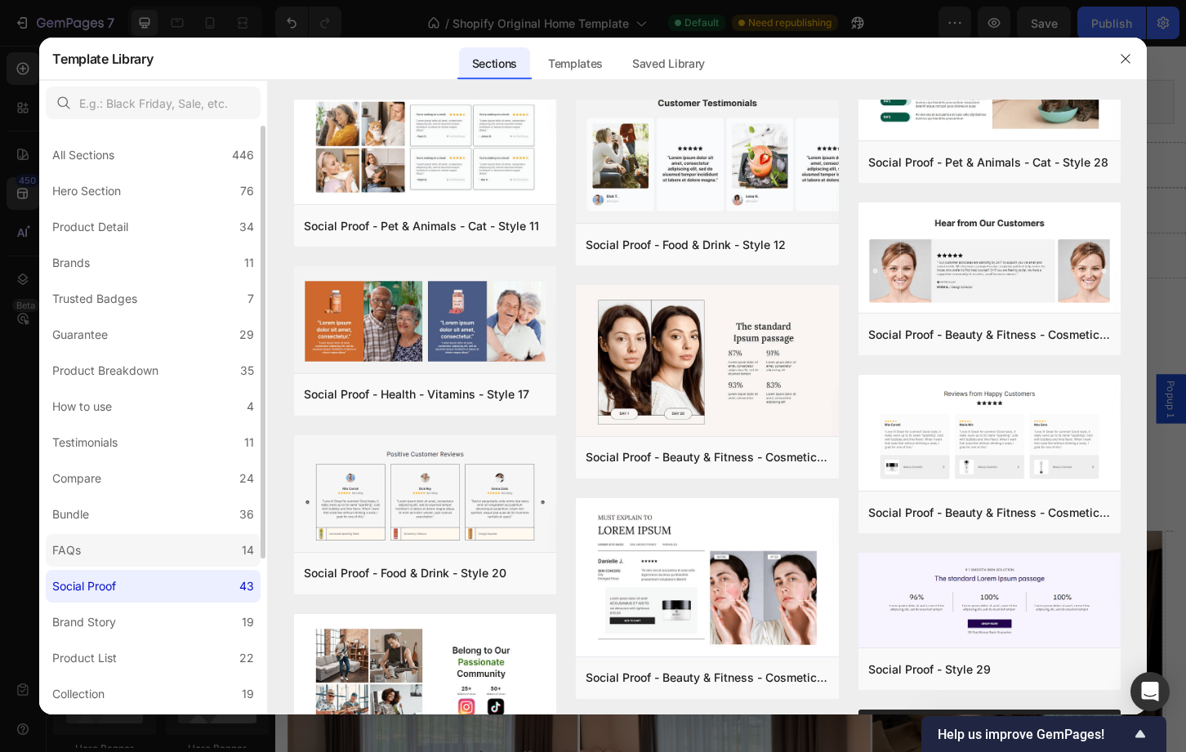
click at [69, 558] on div "FAQs" at bounding box center [66, 551] width 29 height 20
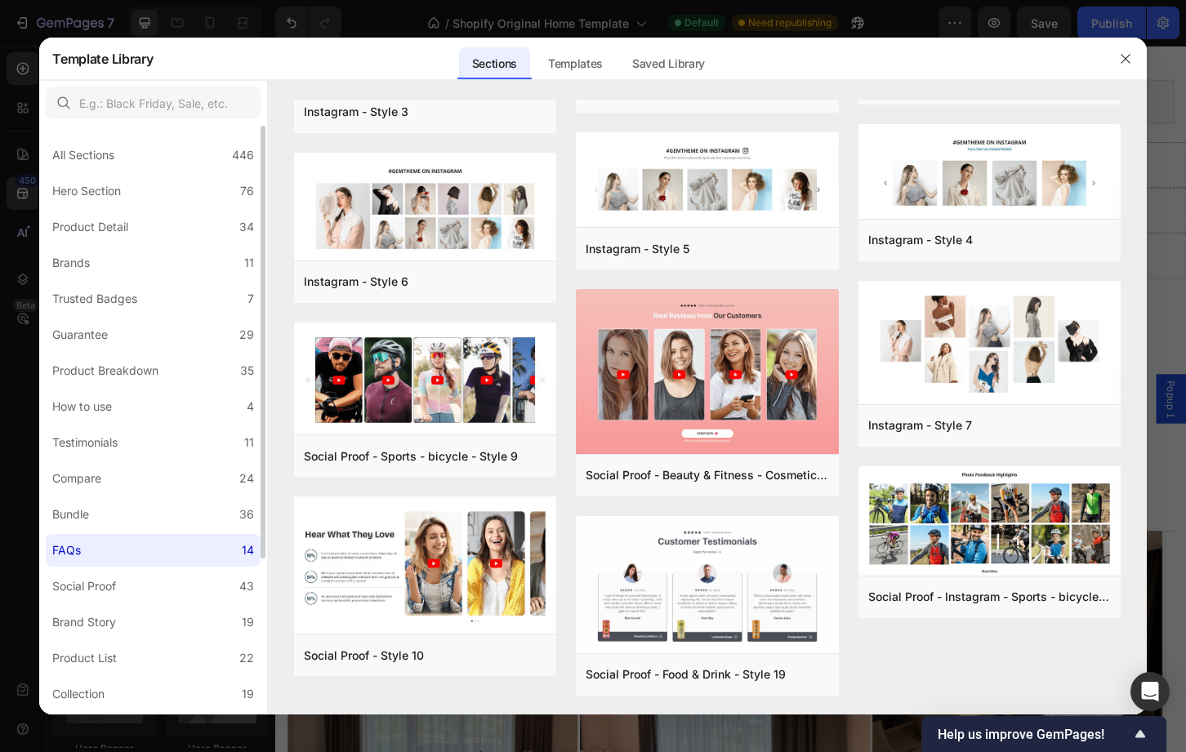
scroll to position [0, 0]
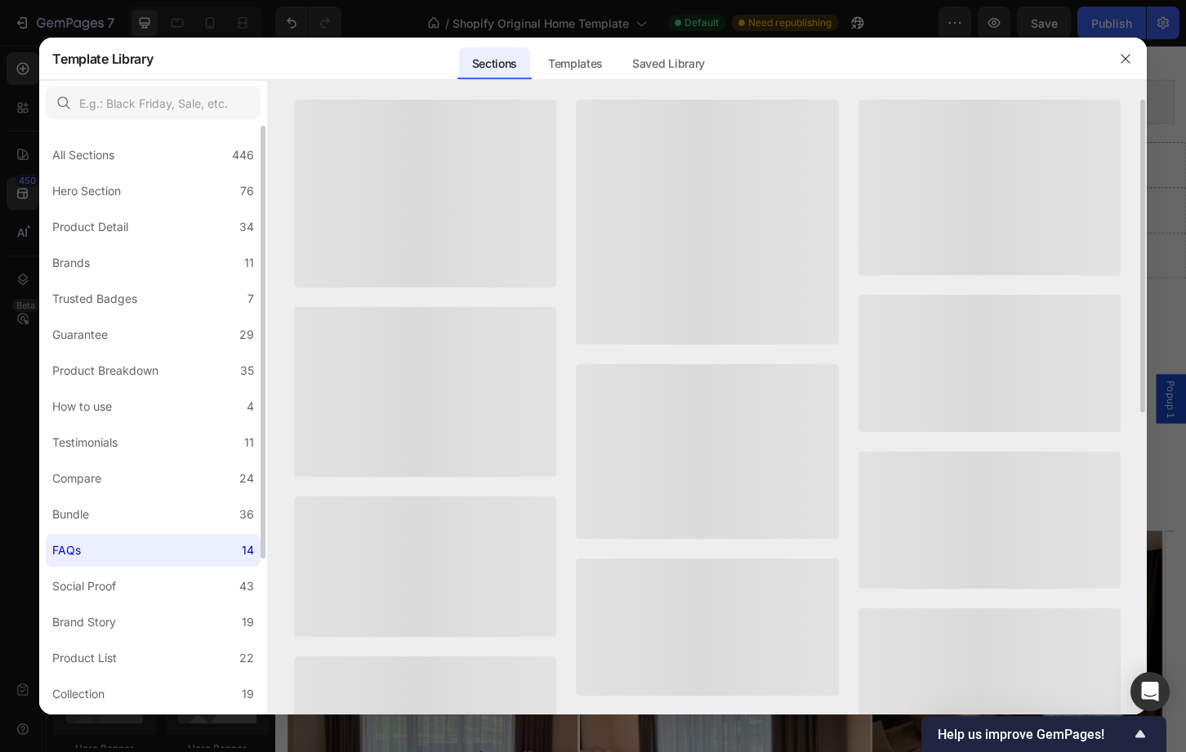
click at [69, 558] on div "FAQs" at bounding box center [66, 551] width 29 height 20
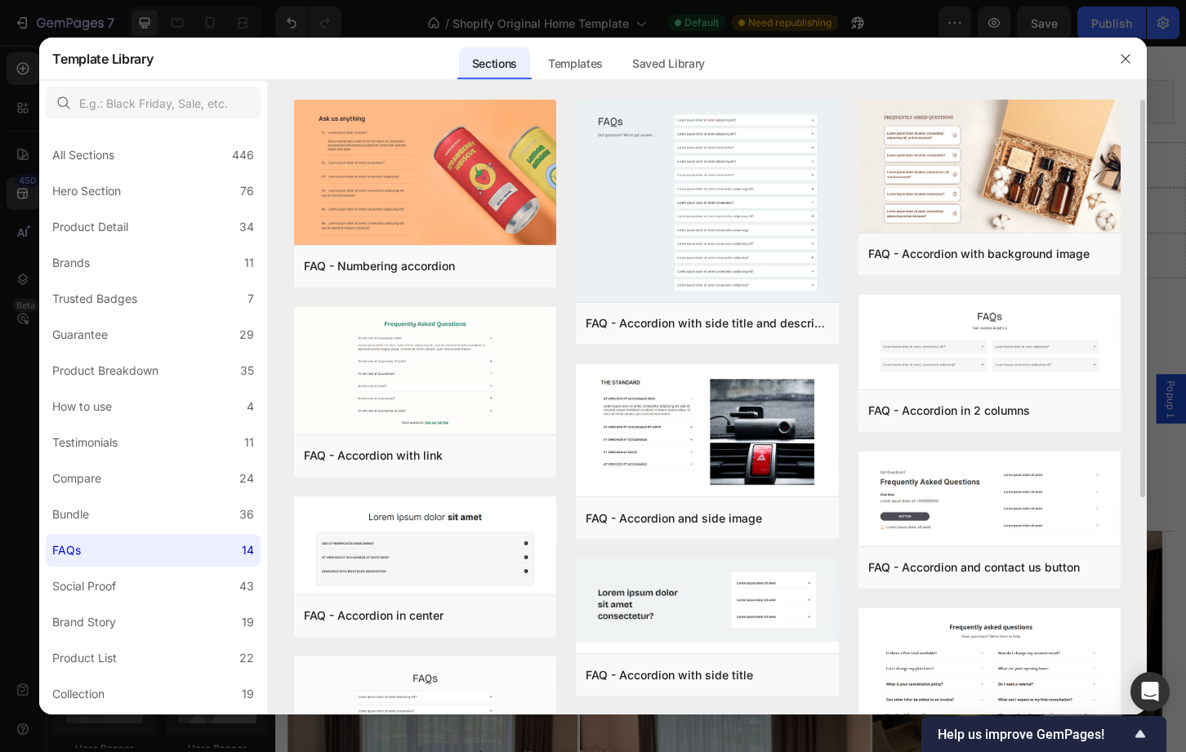
click at [564, 332] on div "FAQ - Numbering accordion Add to page Preview FAQ - Accordion with link Add to …" at bounding box center [707, 574] width 826 height 949
click at [158, 510] on label "Bundle 36" at bounding box center [153, 514] width 215 height 33
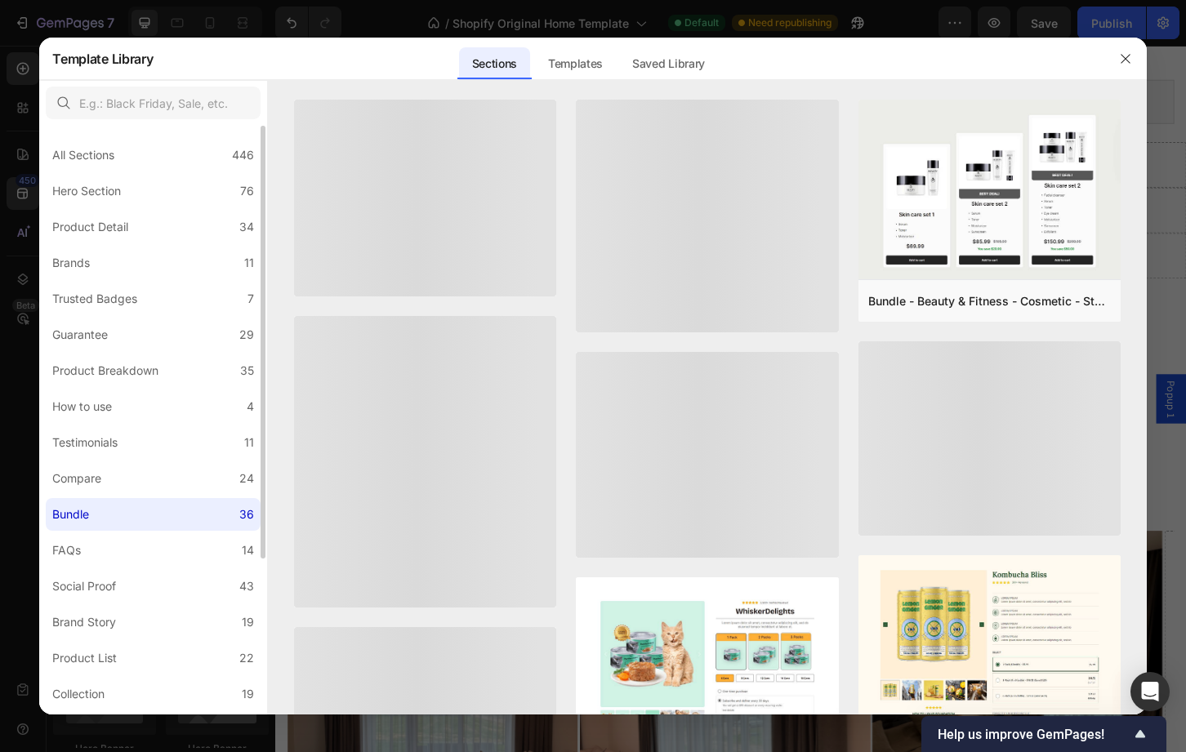
click at [158, 510] on label "Bundle 36" at bounding box center [153, 514] width 215 height 33
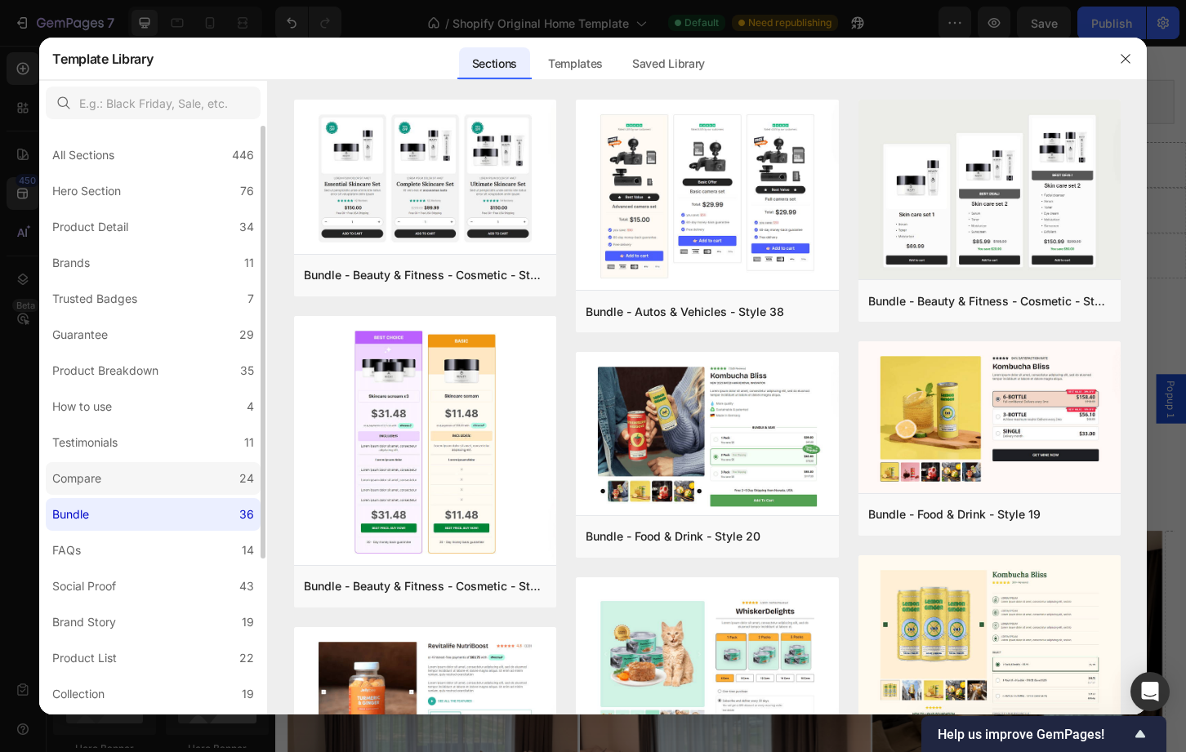
click at [151, 479] on label "Compare 24" at bounding box center [153, 478] width 215 height 33
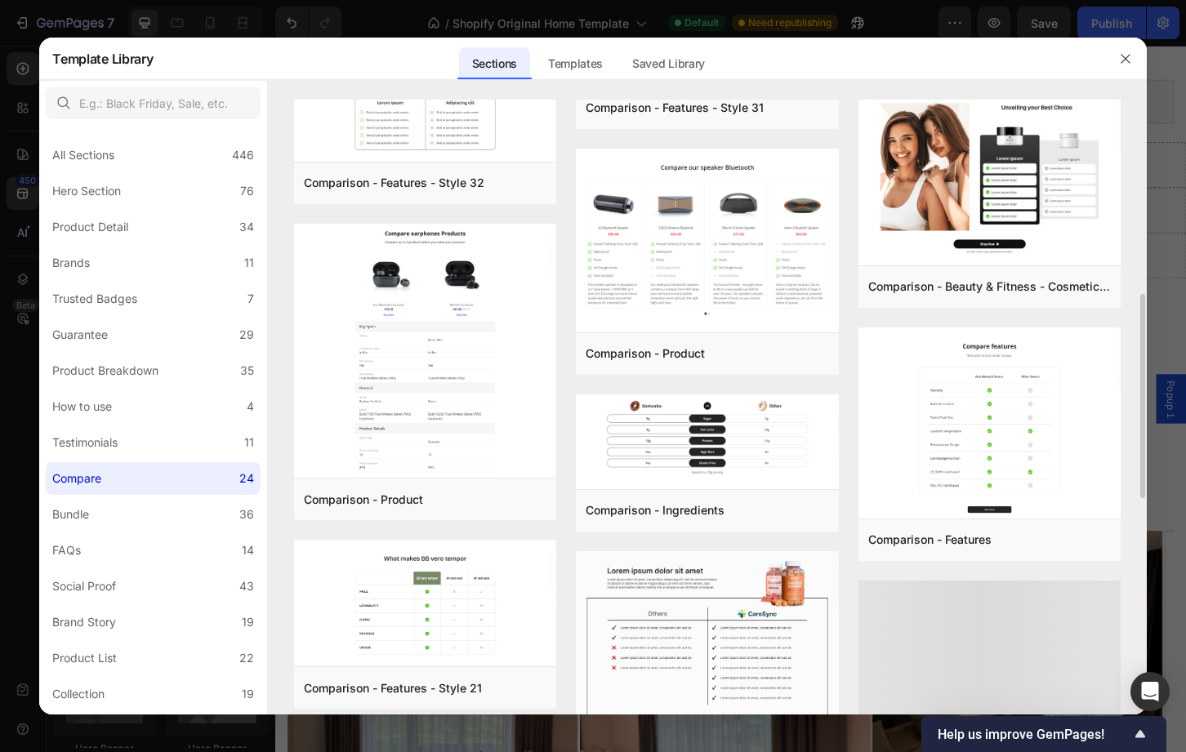
scroll to position [877, 0]
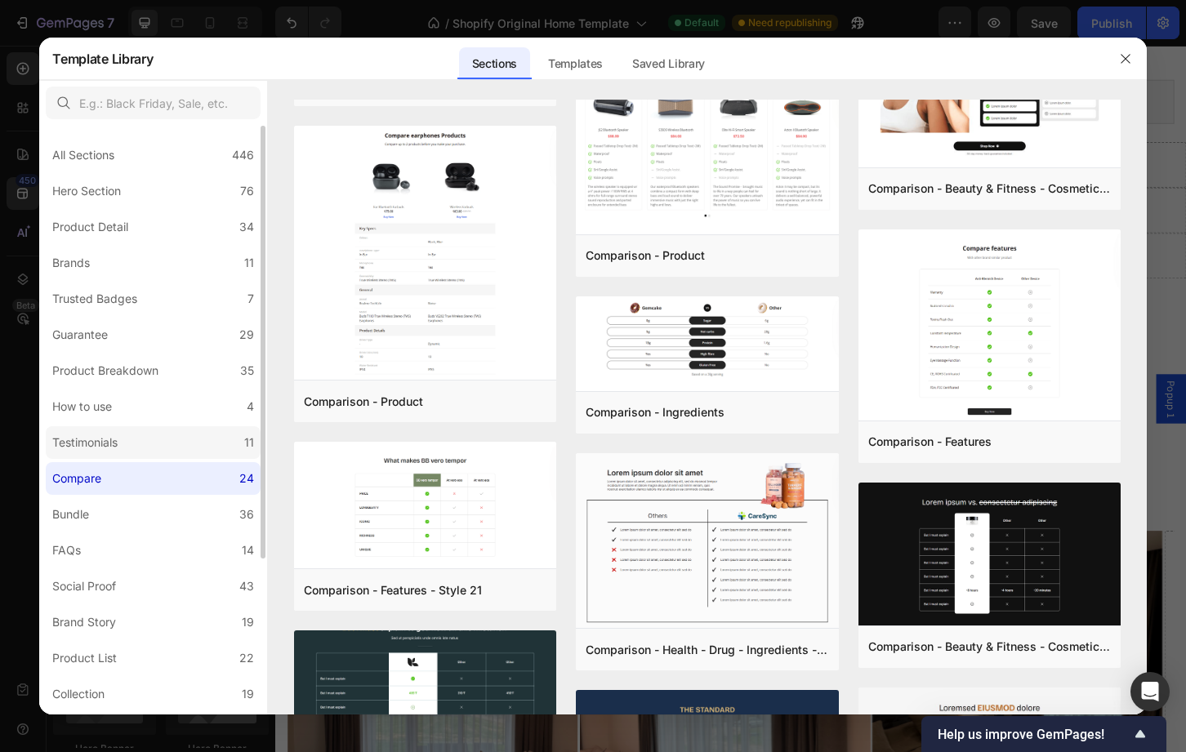
click at [91, 436] on div "Testimonials" at bounding box center [84, 443] width 65 height 20
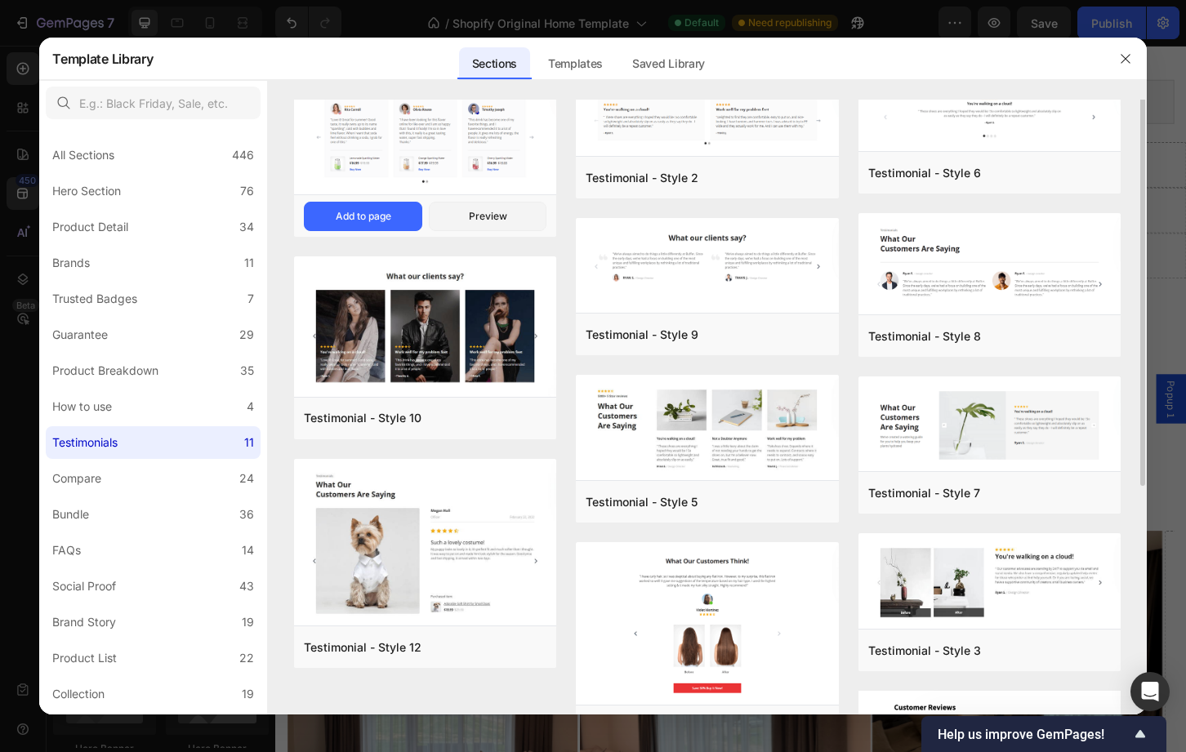
scroll to position [0, 0]
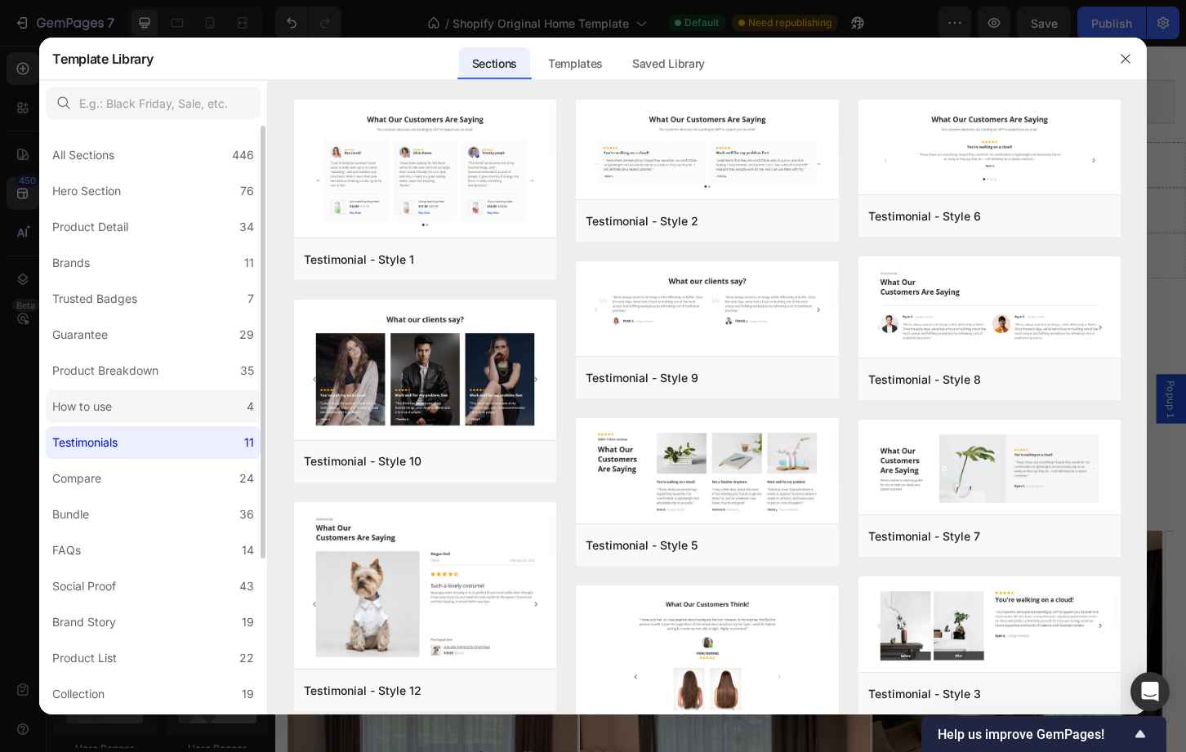
click at [129, 406] on label "How to use 4" at bounding box center [153, 406] width 215 height 33
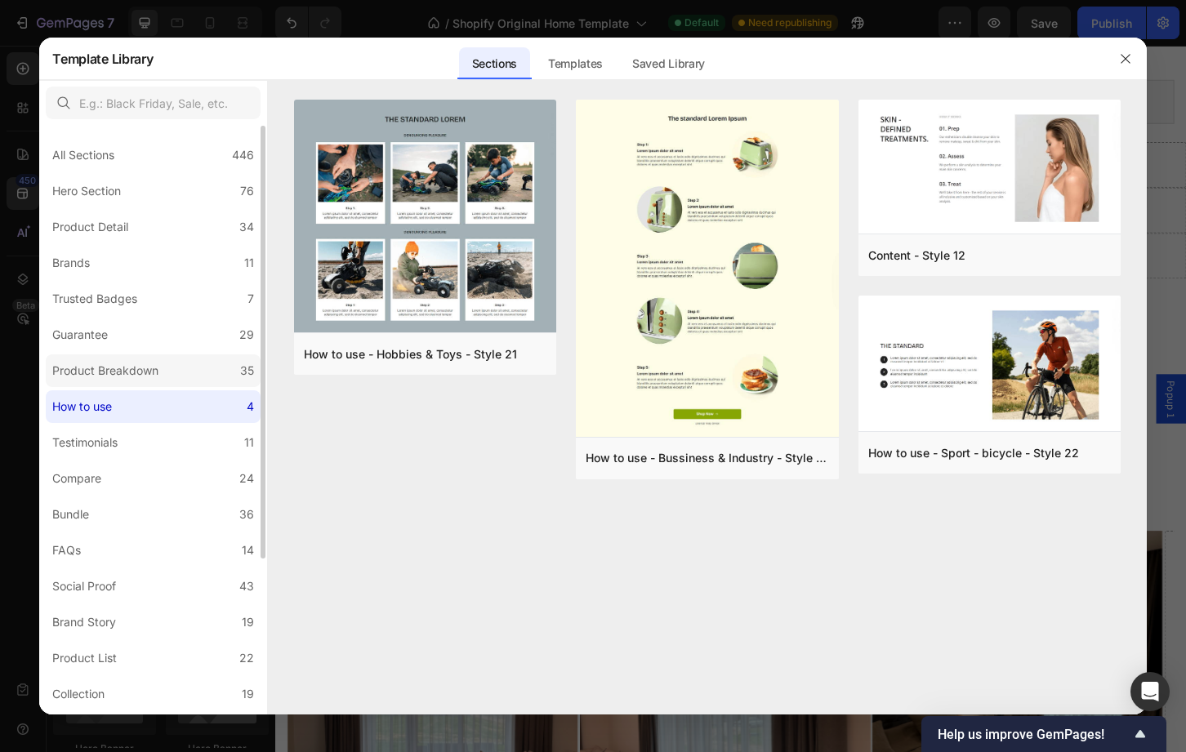
click at [123, 372] on div "Product Breakdown" at bounding box center [105, 371] width 106 height 20
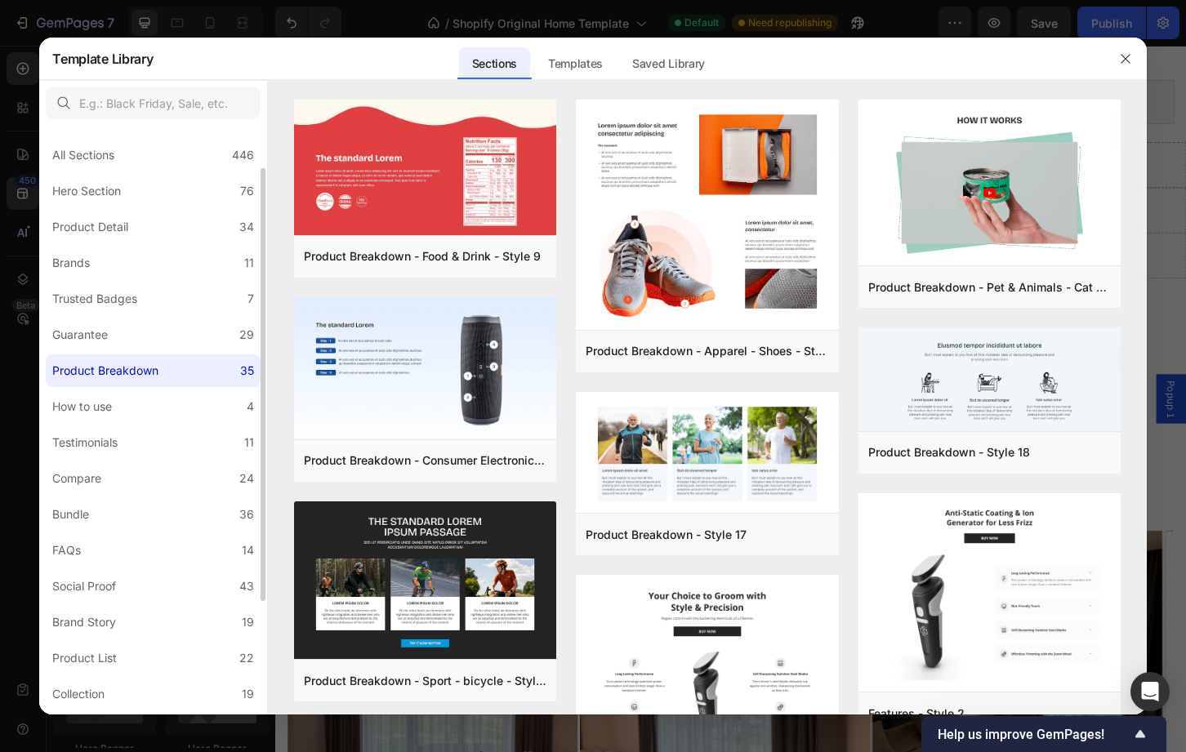
scroll to position [25, 0]
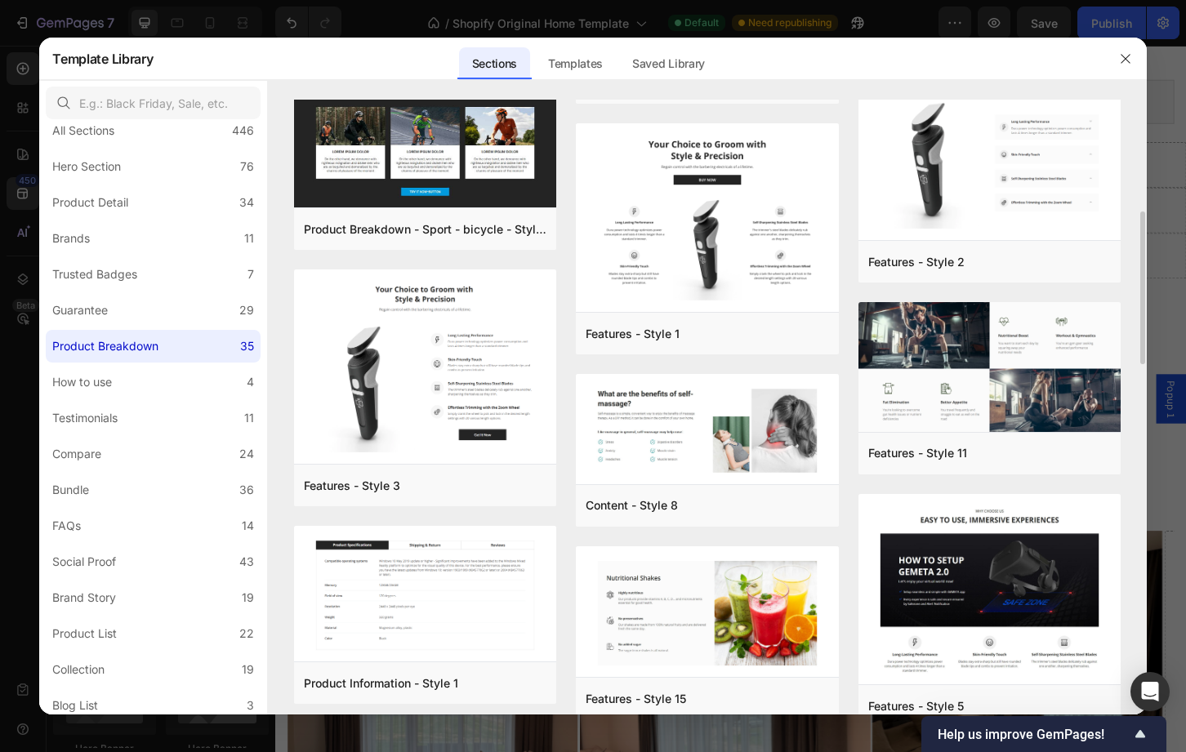
scroll to position [476, 0]
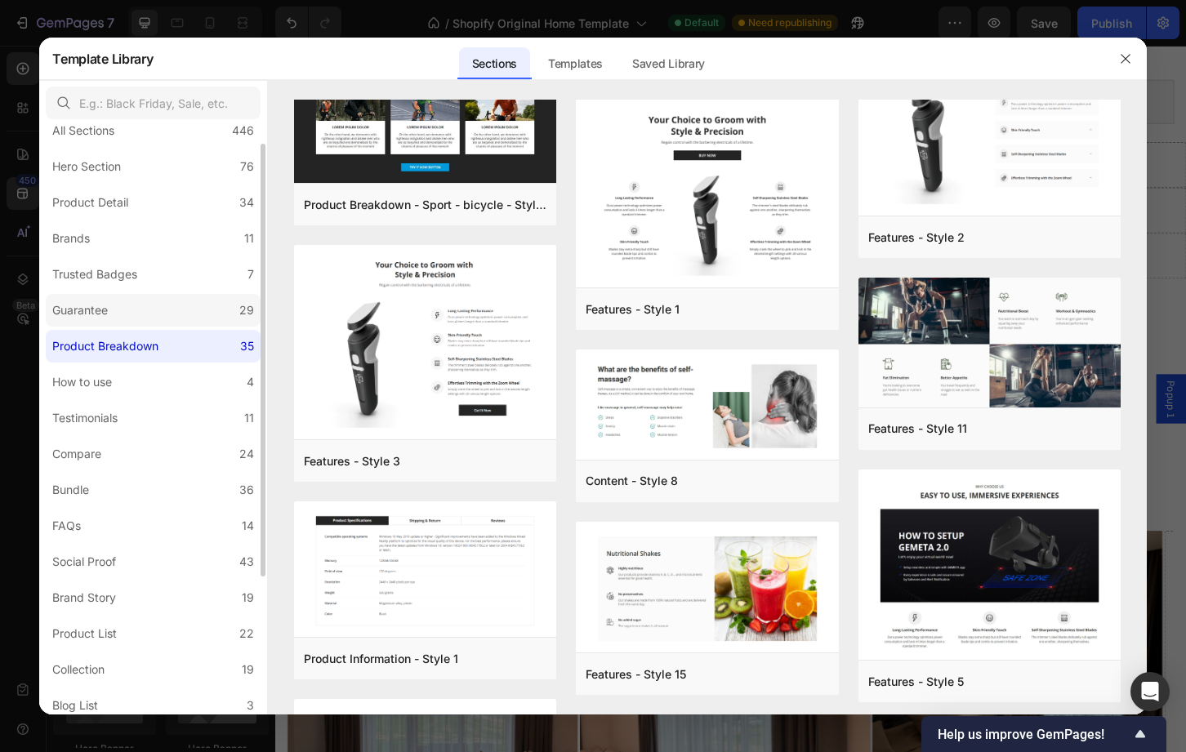
click at [166, 306] on label "Guarantee 29" at bounding box center [153, 310] width 215 height 33
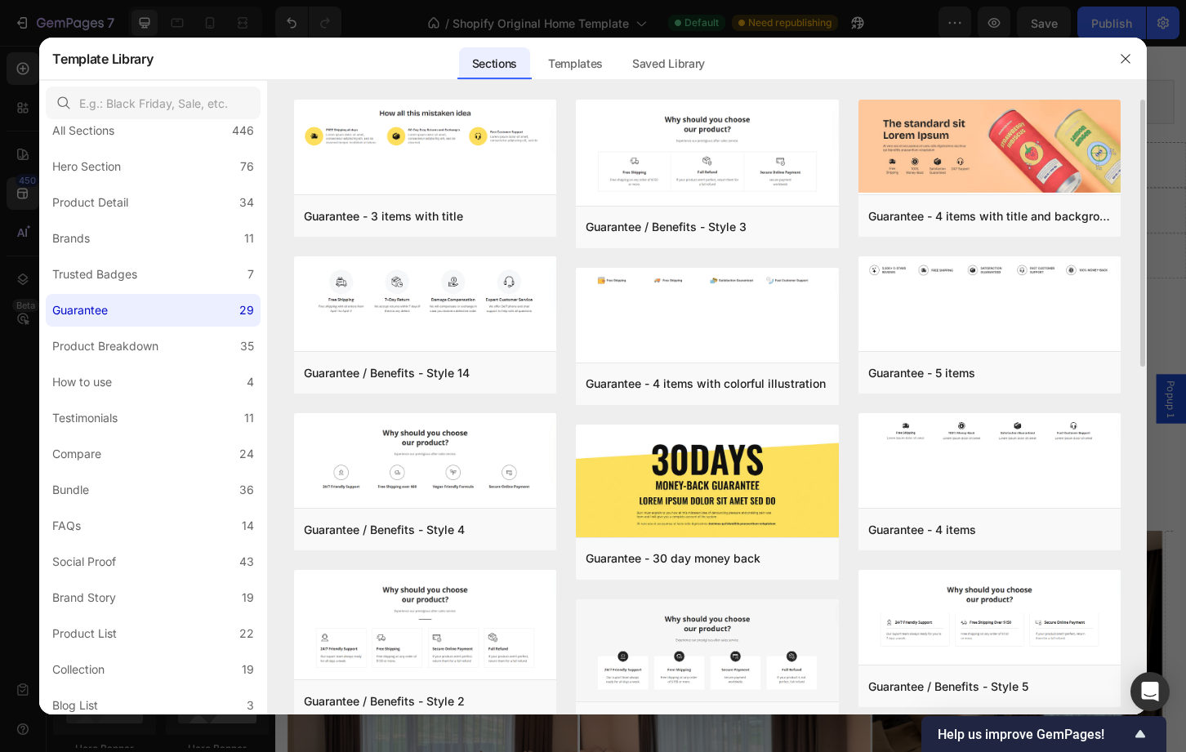
click at [1143, 245] on div "Guarantee - 3 items with title Add to page Preview Guarantee / Benefits - Style…" at bounding box center [707, 407] width 878 height 615
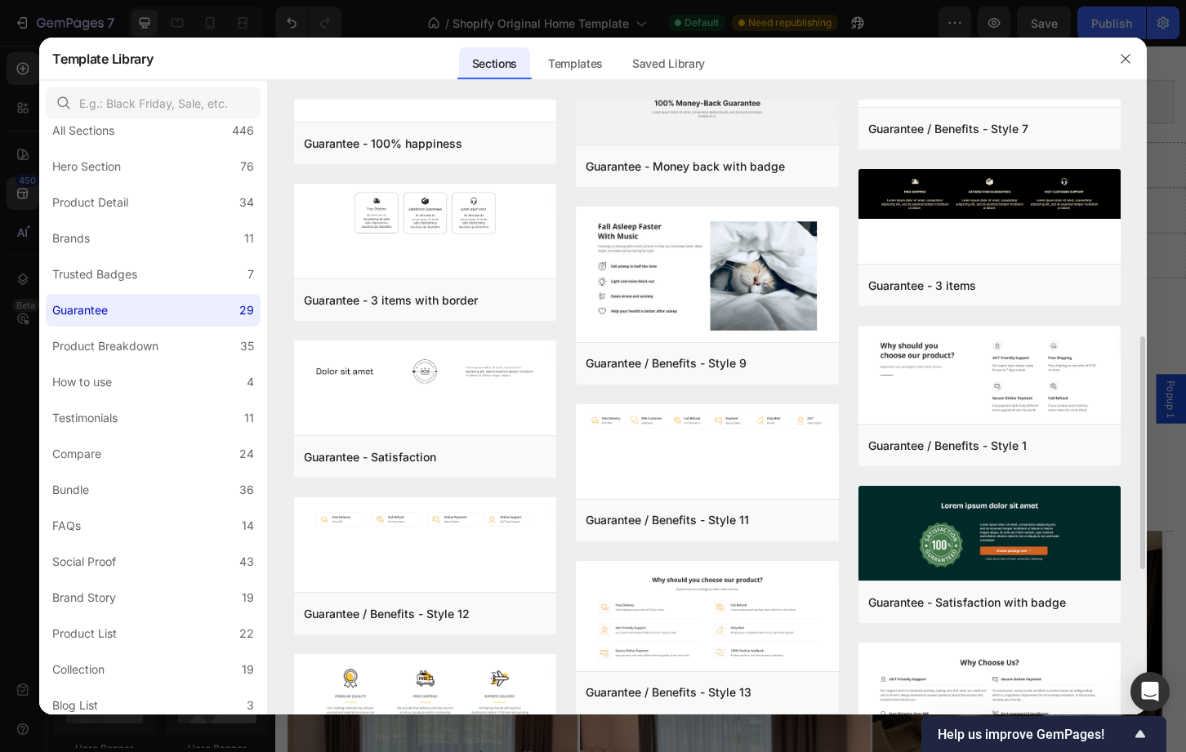
scroll to position [690, 0]
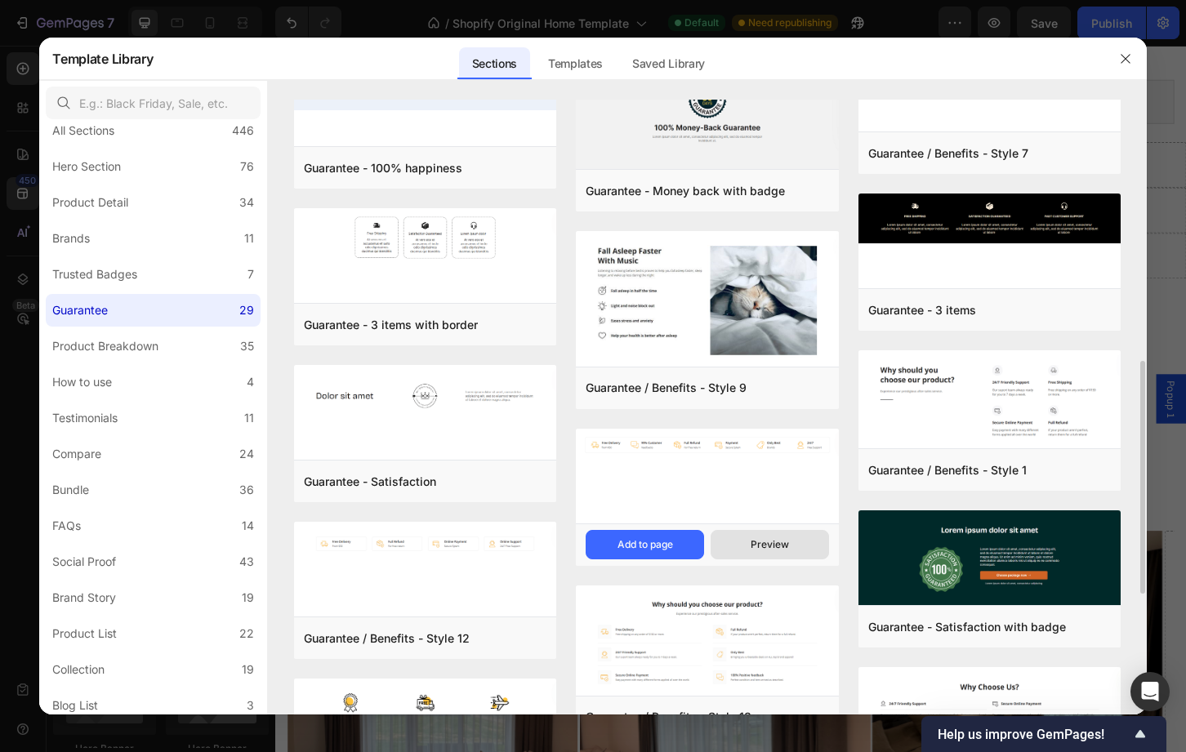
click at [782, 547] on div "Preview" at bounding box center [770, 544] width 38 height 15
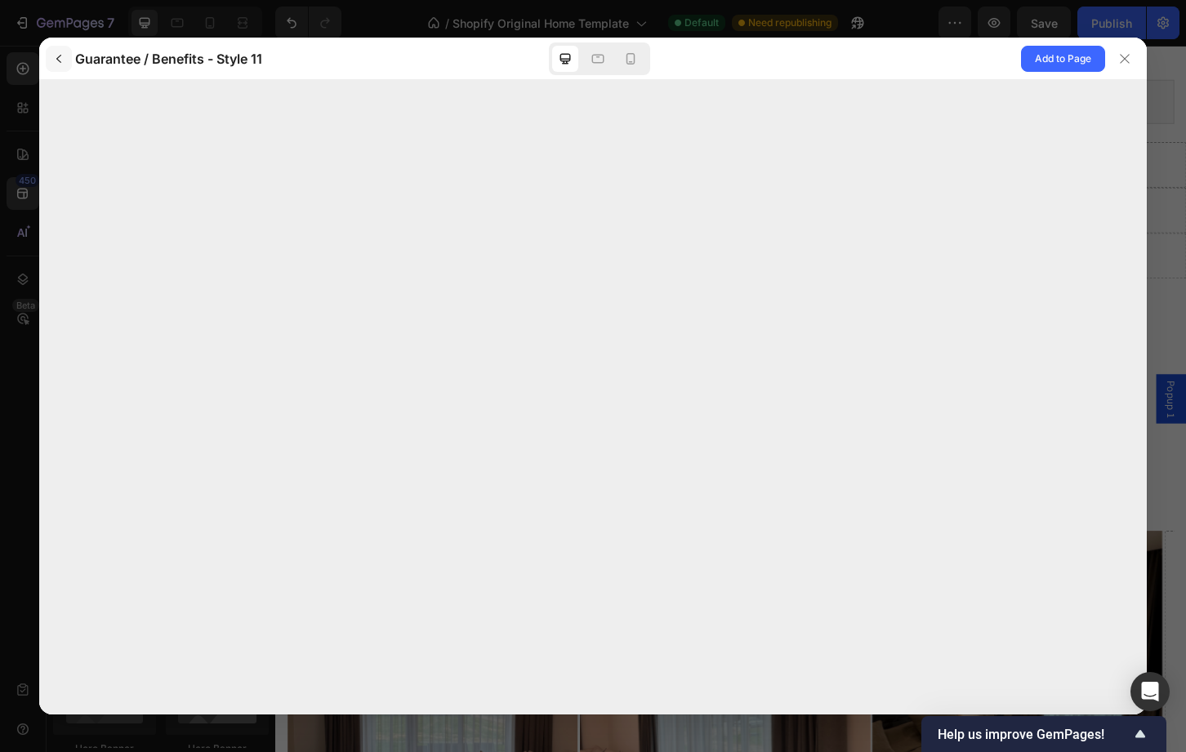
click at [52, 57] on icon "button" at bounding box center [58, 58] width 13 height 13
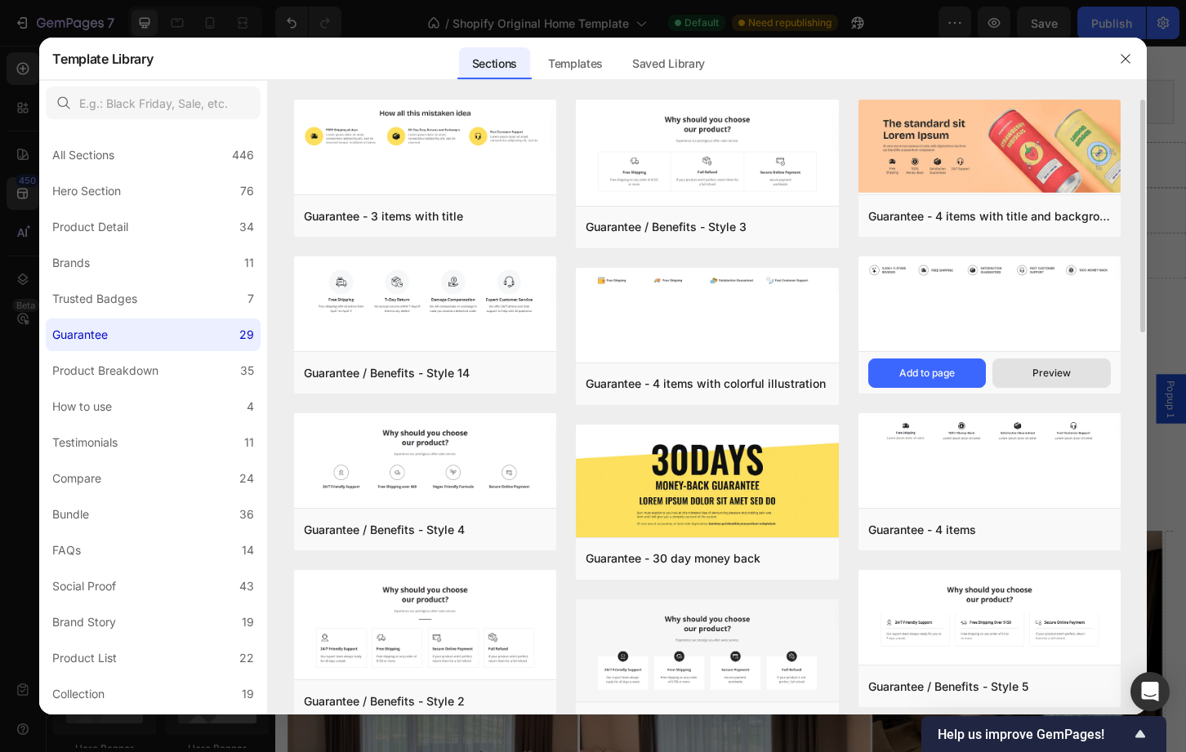
click at [1030, 369] on button "Preview" at bounding box center [1051, 373] width 118 height 29
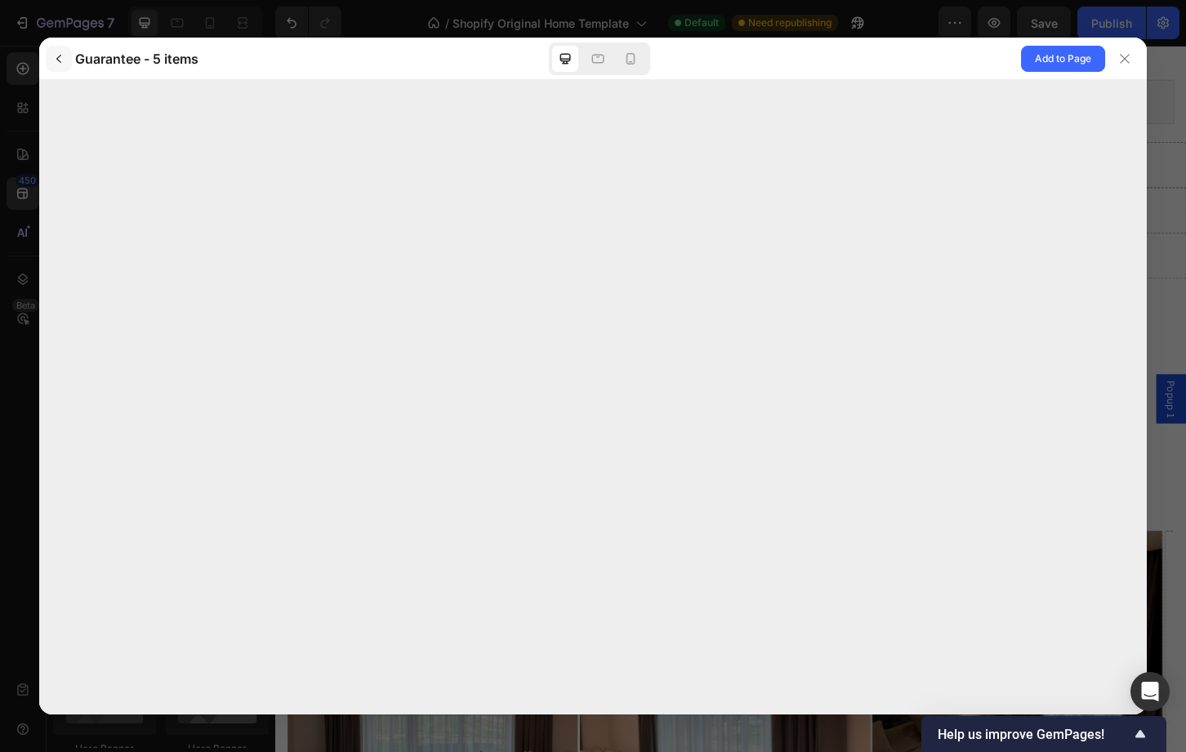
click at [57, 58] on icon "button" at bounding box center [58, 59] width 5 height 8
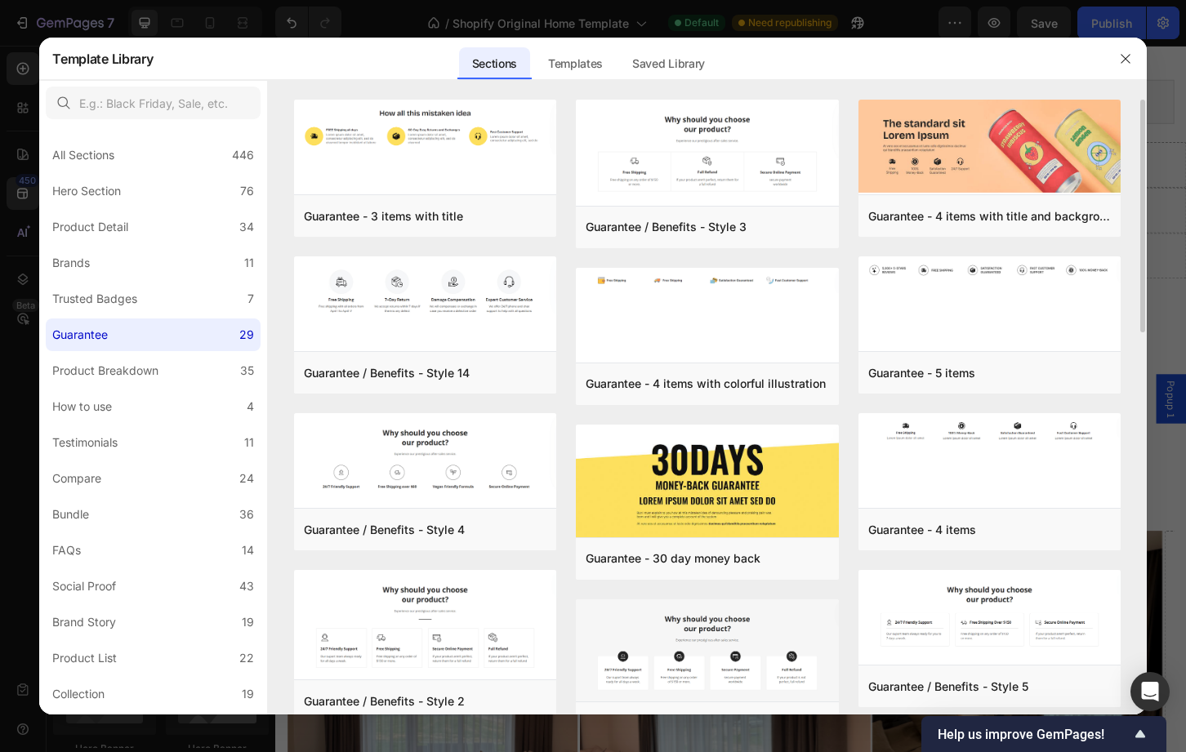
click at [1130, 443] on div "Guarantee - 3 items with title Add to page Preview Guarantee / Benefits - Style…" at bounding box center [707, 407] width 878 height 615
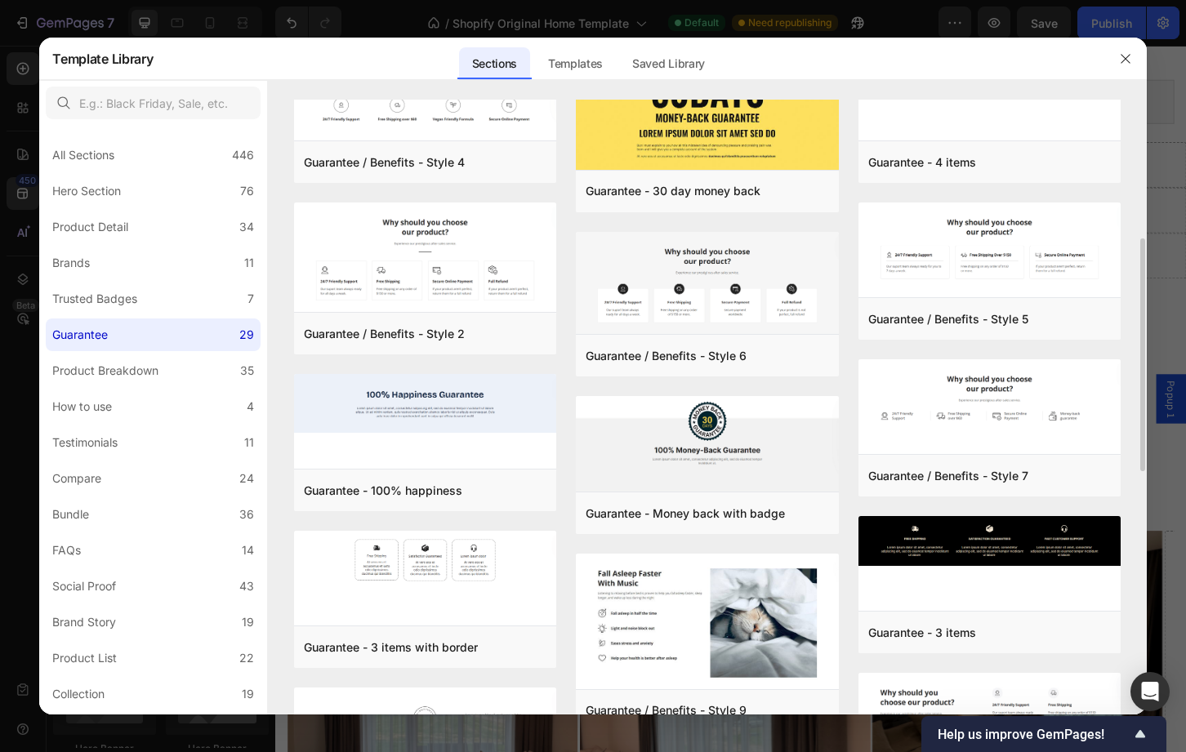
scroll to position [539, 0]
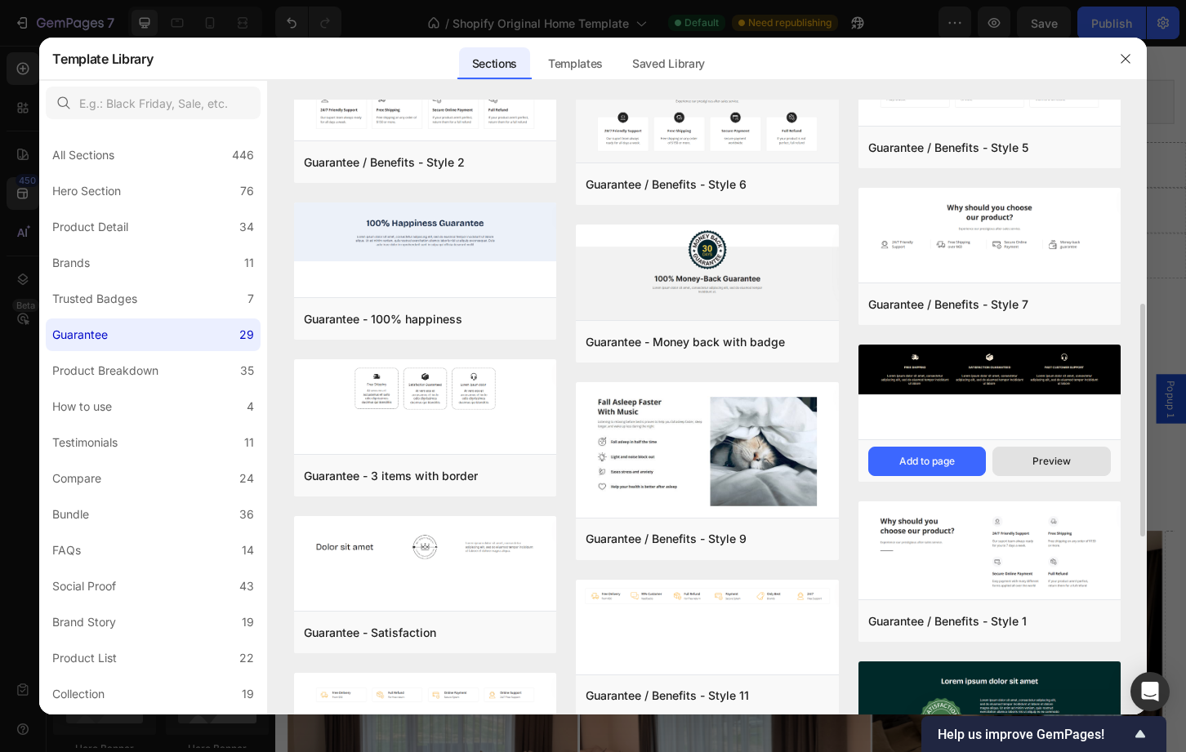
click at [1023, 461] on button "Preview" at bounding box center [1051, 461] width 118 height 29
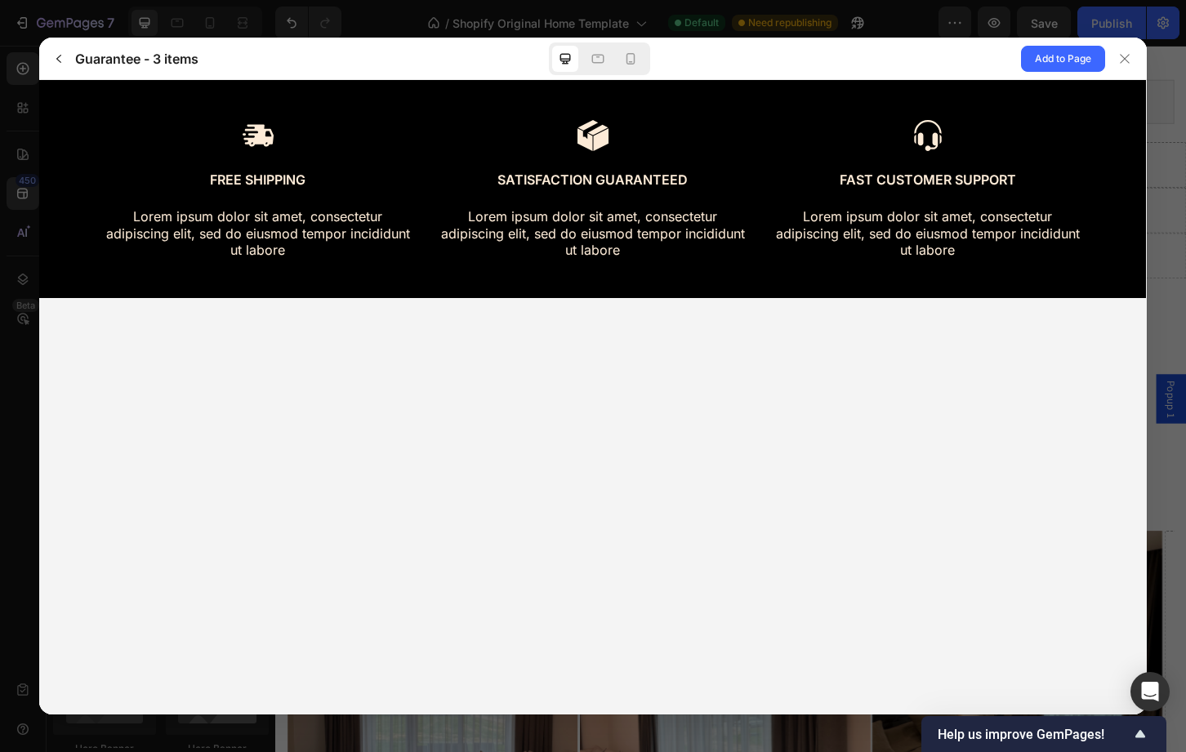
scroll to position [0, 0]
click at [1114, 58] on div at bounding box center [1125, 59] width 26 height 26
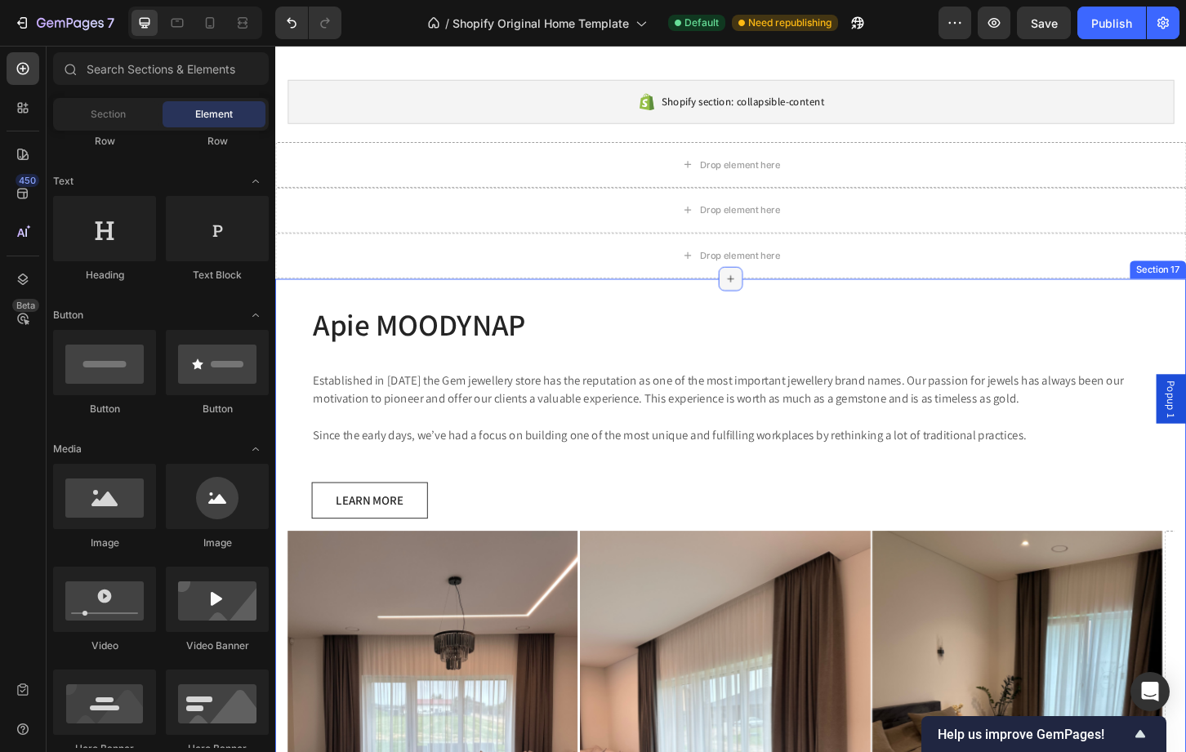
click at [759, 292] on icon at bounding box center [765, 296] width 13 height 13
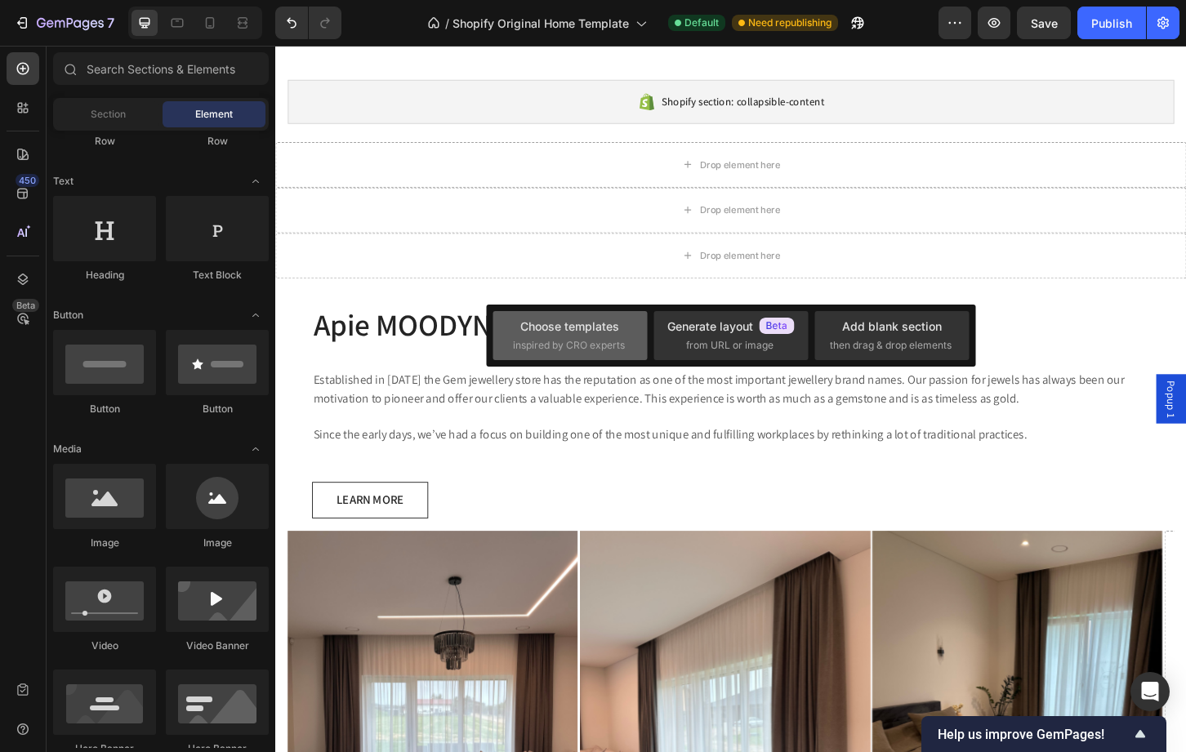
click at [517, 334] on div "Choose templates inspired by CRO experts" at bounding box center [570, 335] width 114 height 35
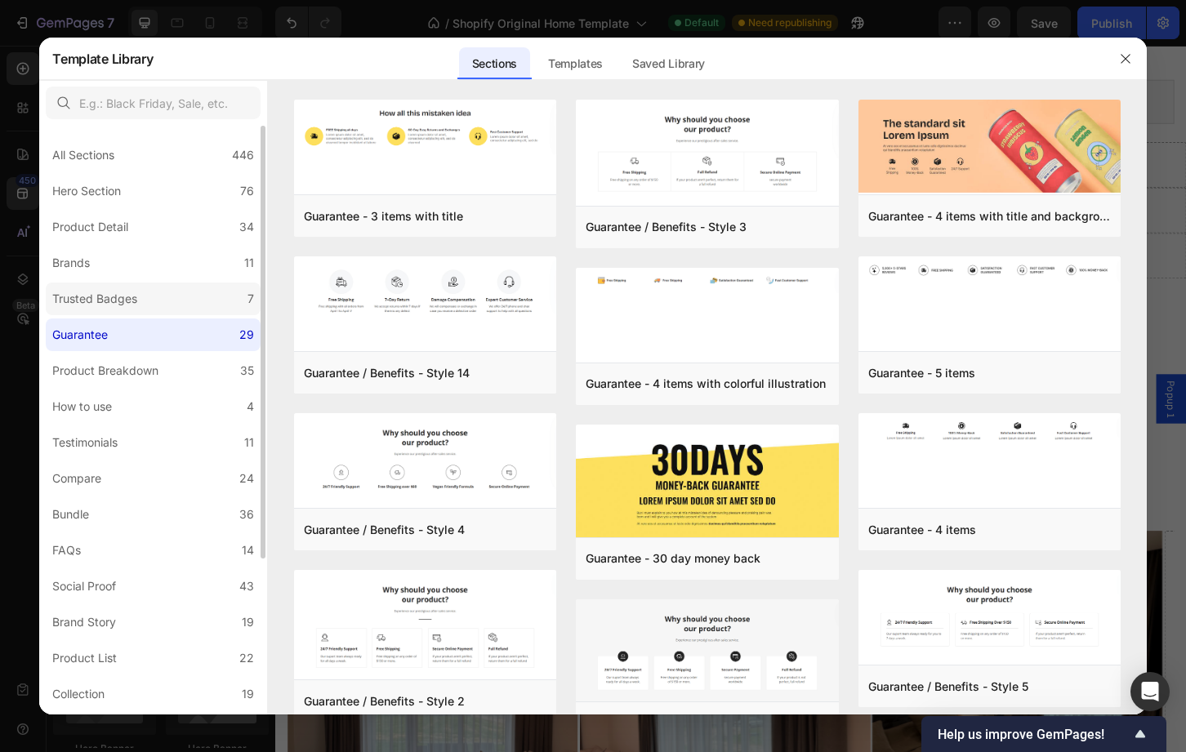
click at [130, 291] on div "Trusted Badges" at bounding box center [94, 299] width 85 height 20
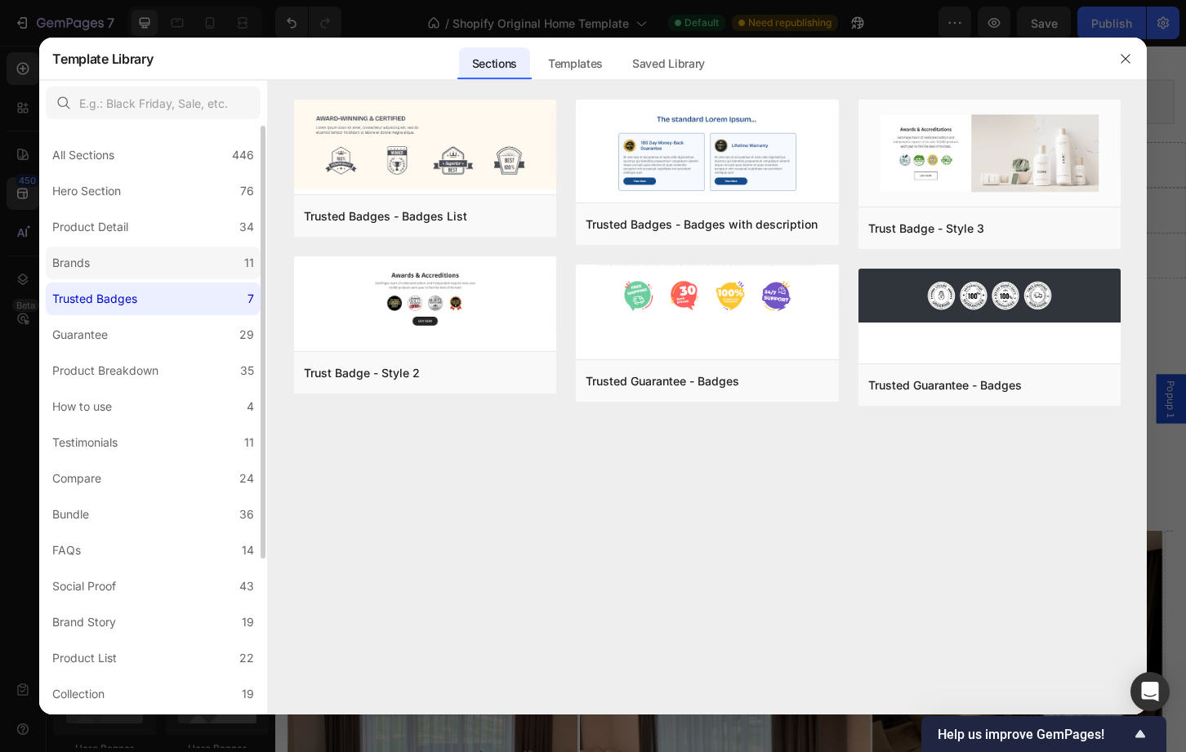
click at [148, 268] on label "Brands 11" at bounding box center [153, 263] width 215 height 33
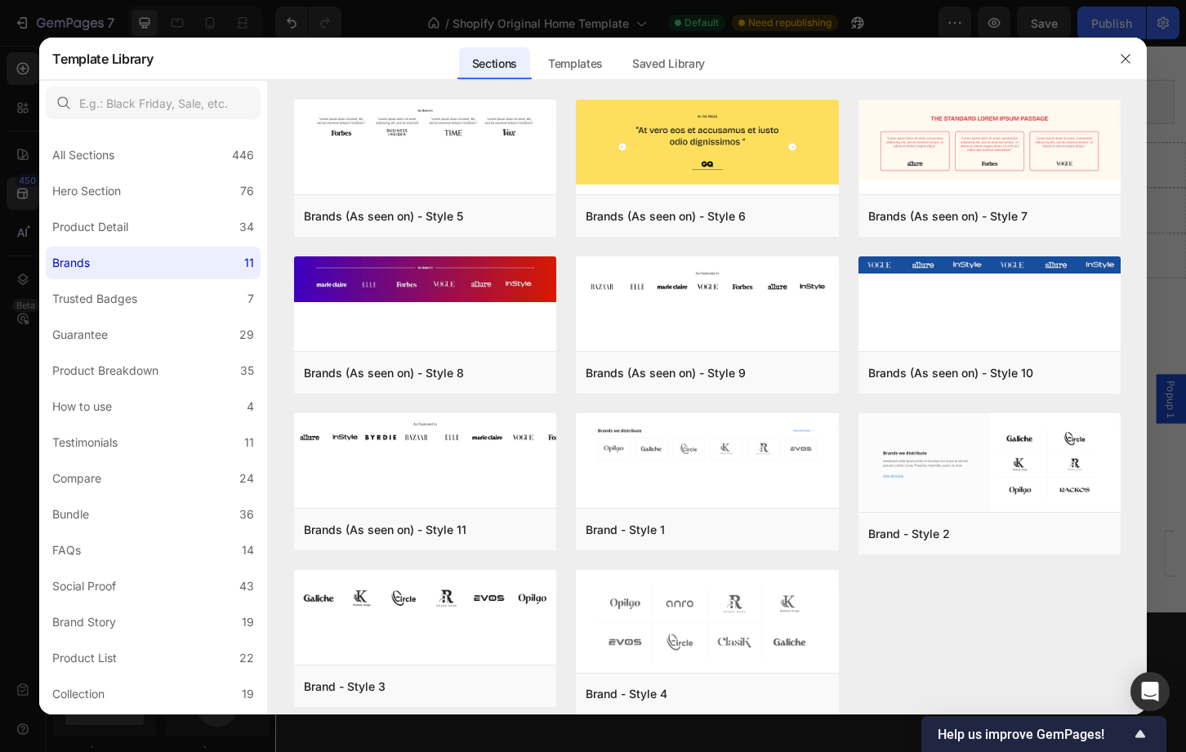
scroll to position [207, 0]
click at [124, 234] on div "Product Detail" at bounding box center [90, 227] width 76 height 20
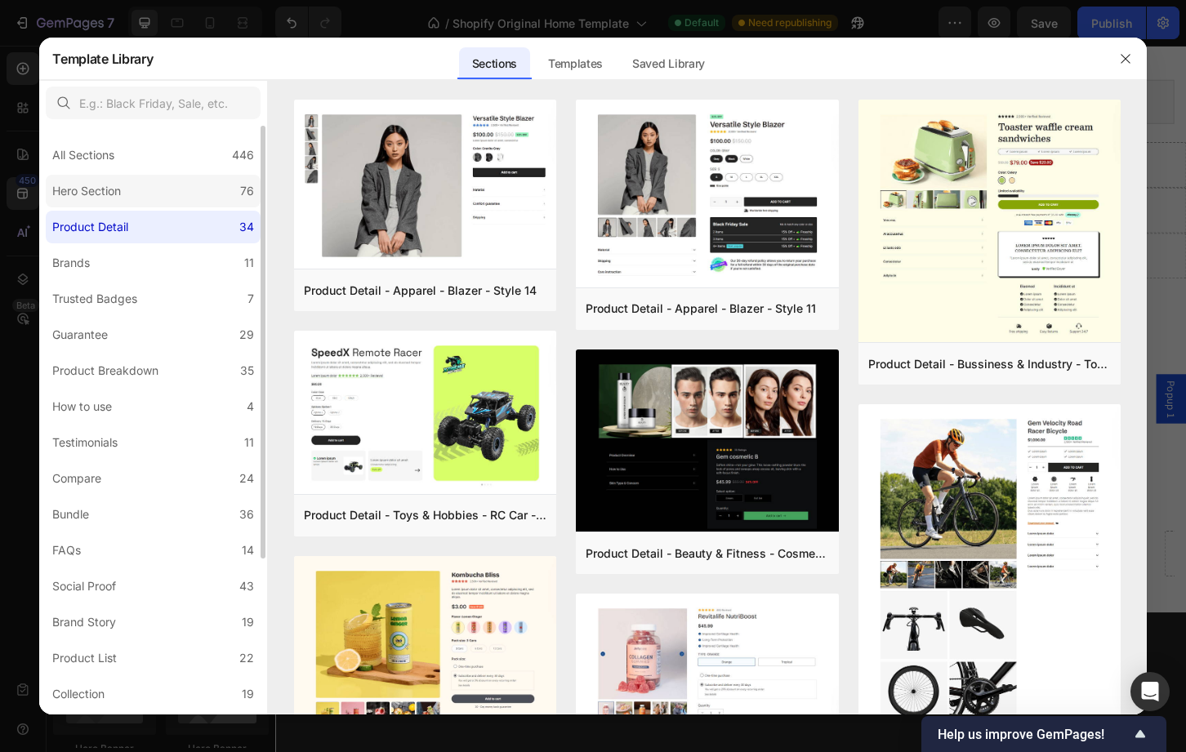
click at [136, 192] on label "Hero Section 76" at bounding box center [153, 191] width 215 height 33
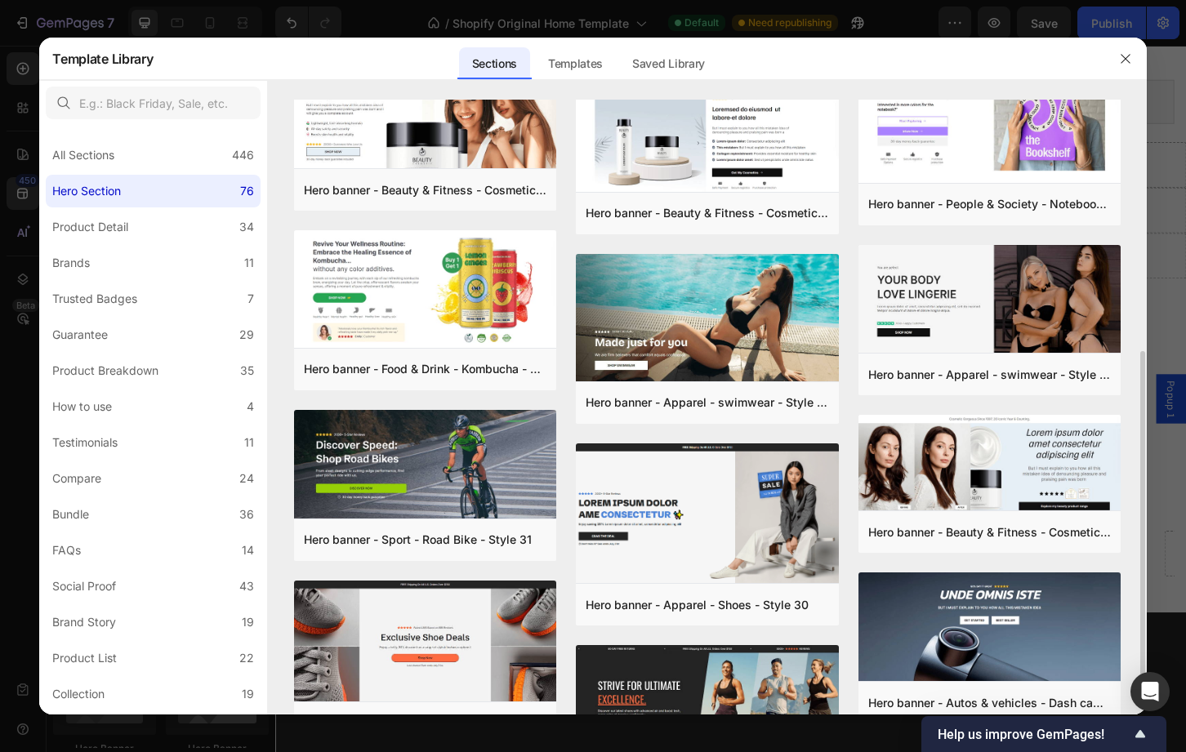
scroll to position [417, 0]
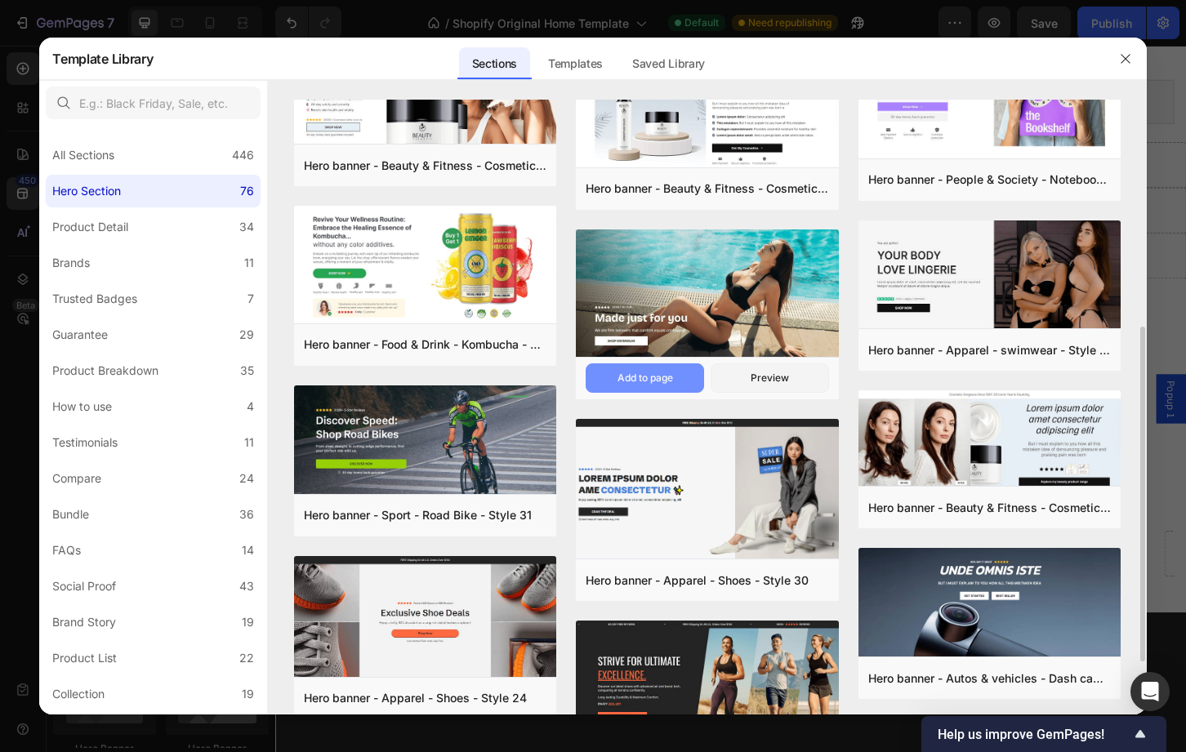
click at [643, 371] on div "Add to page" at bounding box center [645, 378] width 56 height 15
click at [1123, 46] on button "button" at bounding box center [1125, 59] width 26 height 26
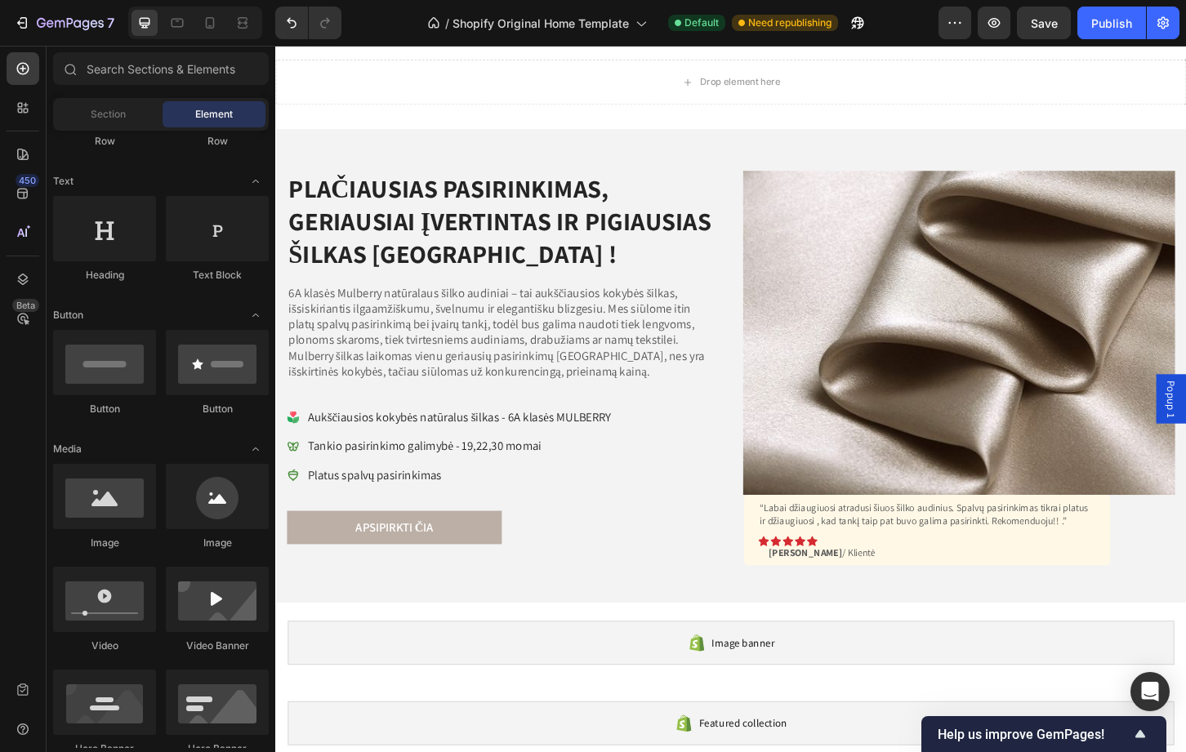
scroll to position [0, 0]
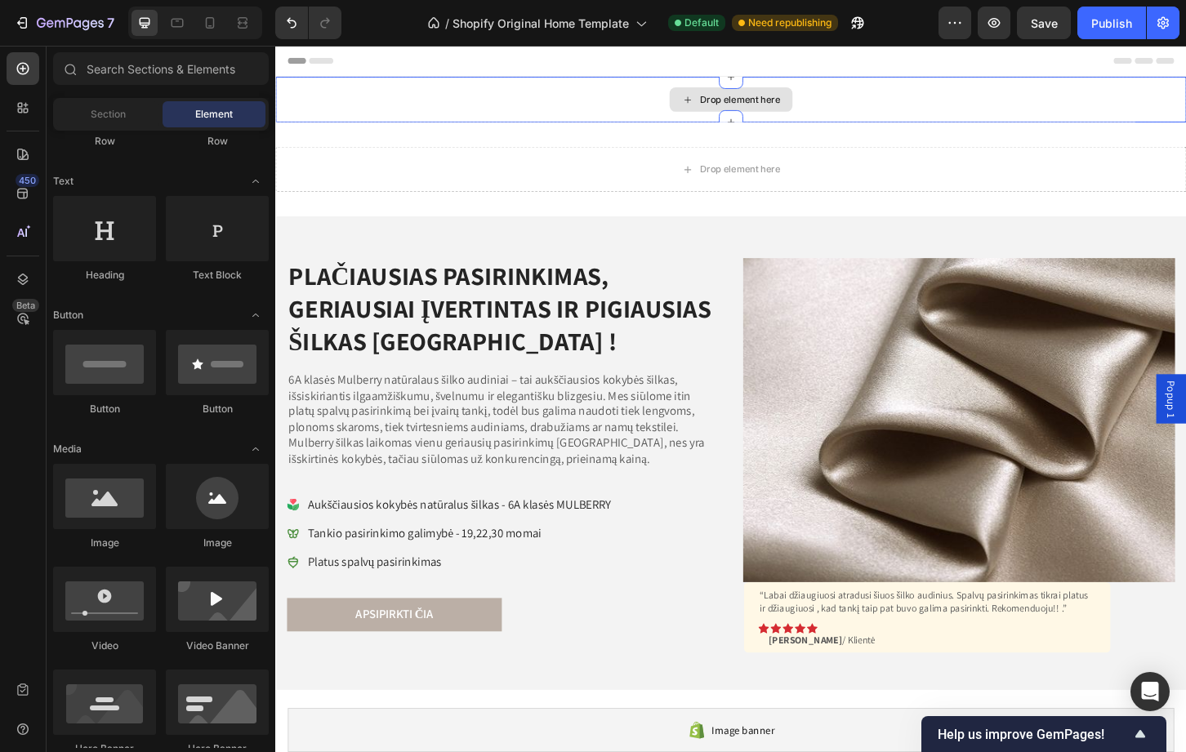
click at [699, 107] on div "Drop element here" at bounding box center [765, 104] width 132 height 26
click at [26, 196] on icon at bounding box center [22, 194] width 11 height 11
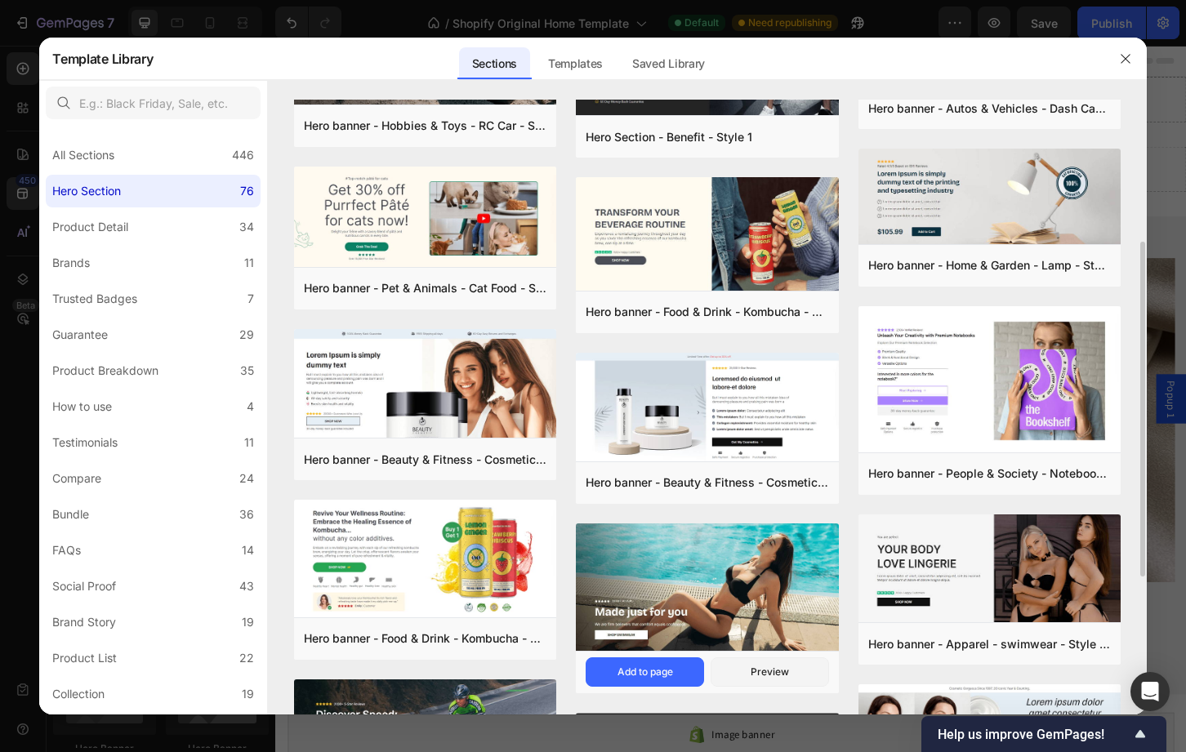
scroll to position [172, 0]
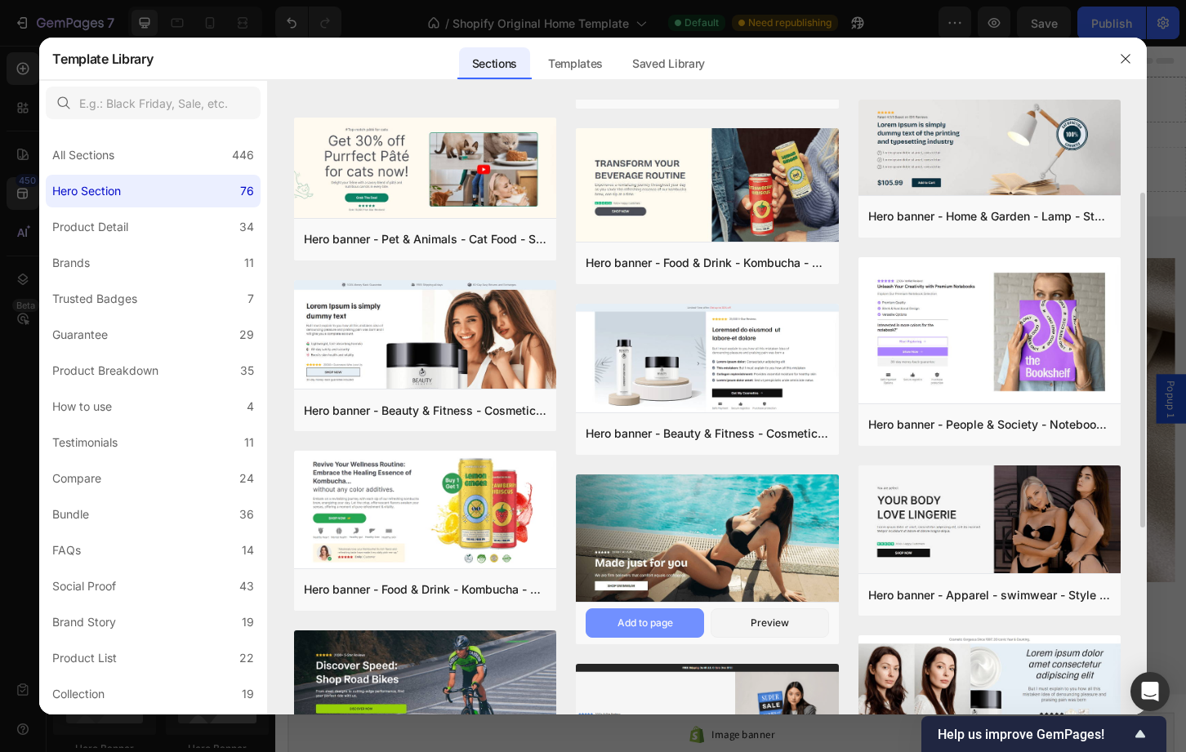
click at [659, 616] on div "Add to page" at bounding box center [645, 623] width 56 height 15
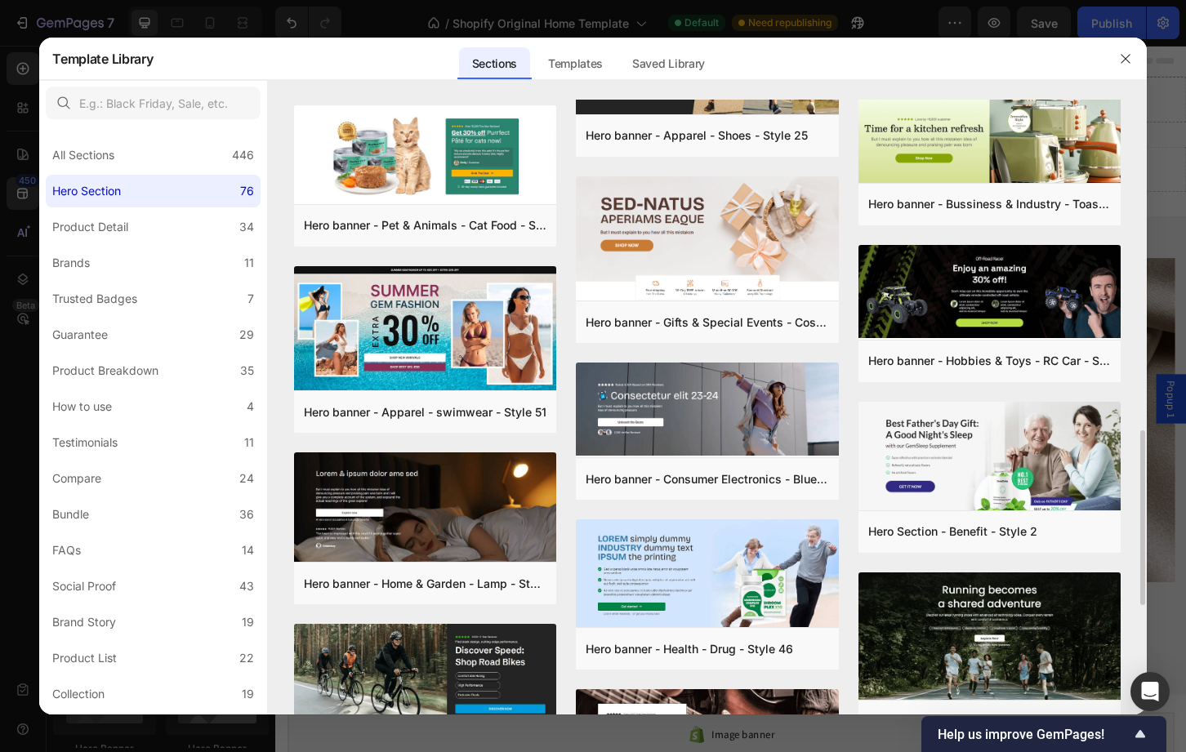
scroll to position [1148, 0]
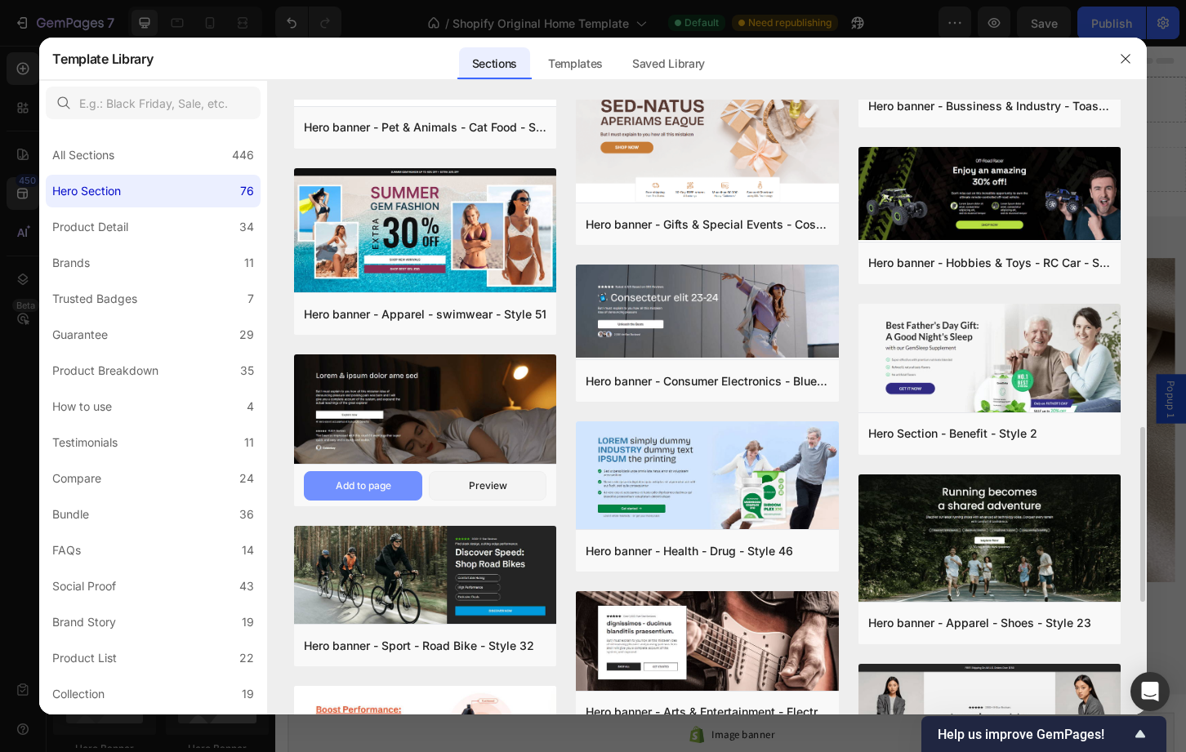
click at [365, 493] on button "Add to page" at bounding box center [363, 485] width 118 height 29
click at [589, 44] on div "Templates" at bounding box center [575, 59] width 81 height 42
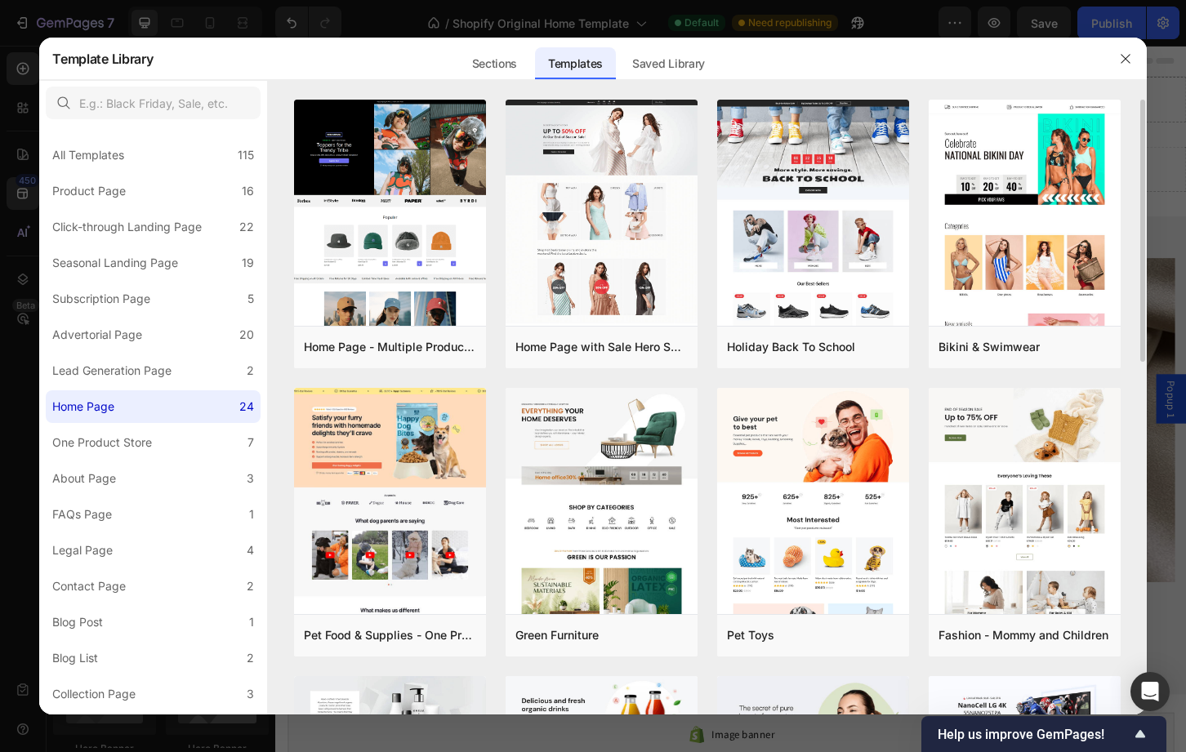
click at [1140, 238] on div "Home Page - Multiple Product - Apparel - Style 4 Add to page Preview Home Page …" at bounding box center [707, 407] width 878 height 615
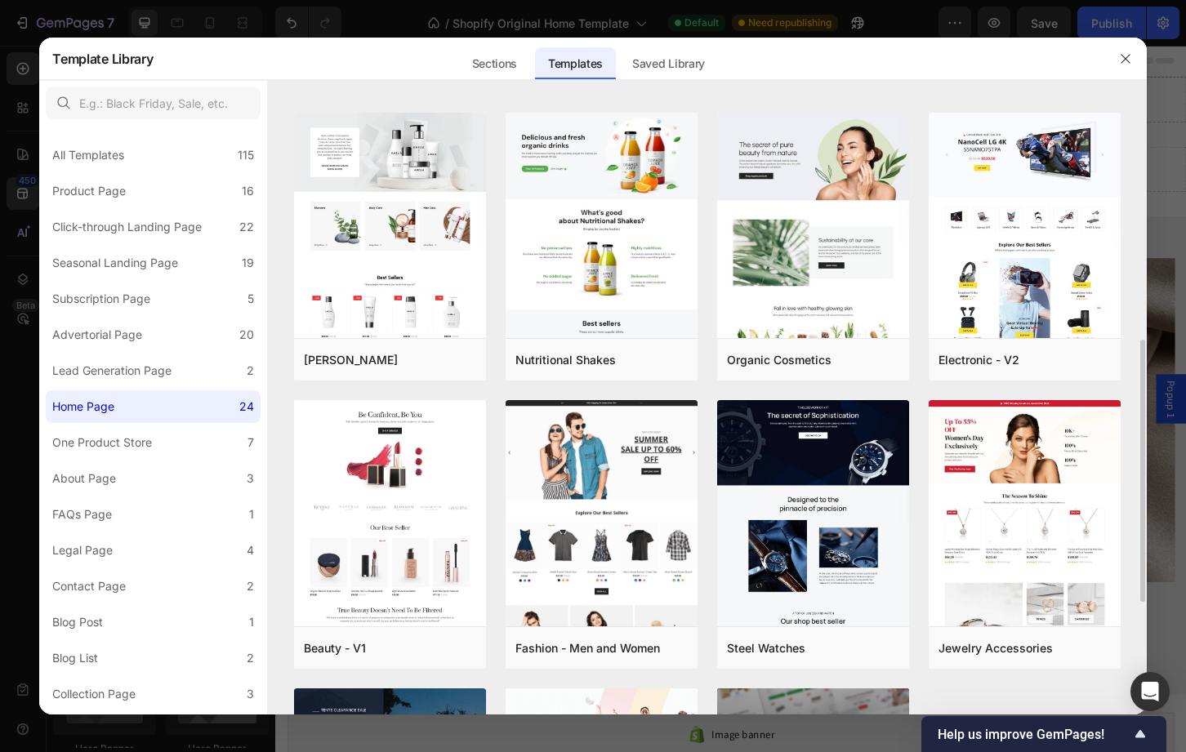
scroll to position [588, 0]
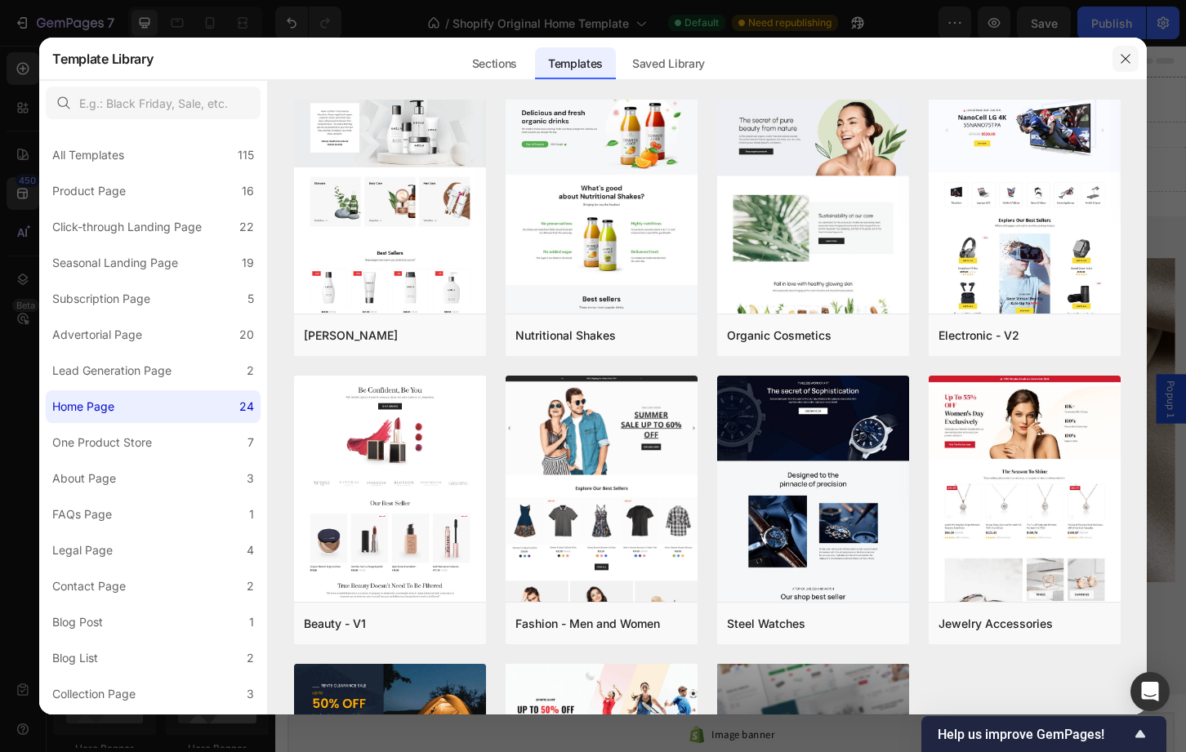
click at [1123, 51] on button "button" at bounding box center [1125, 59] width 26 height 26
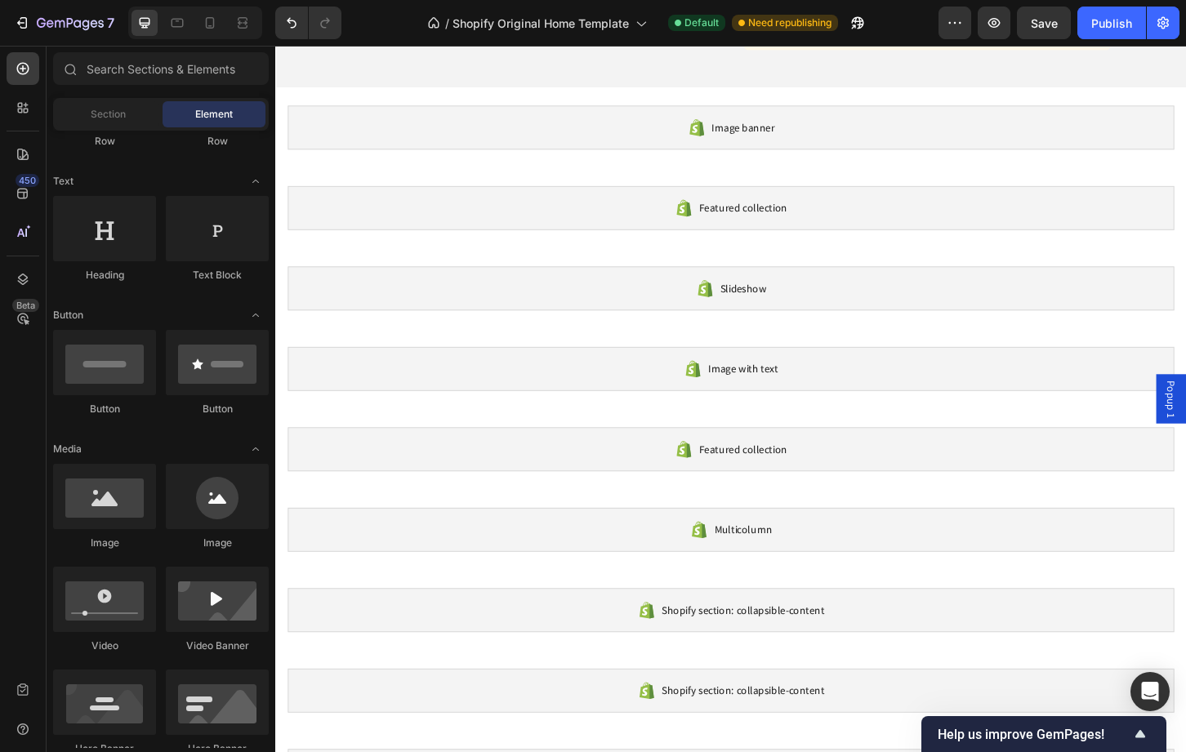
scroll to position [0, 0]
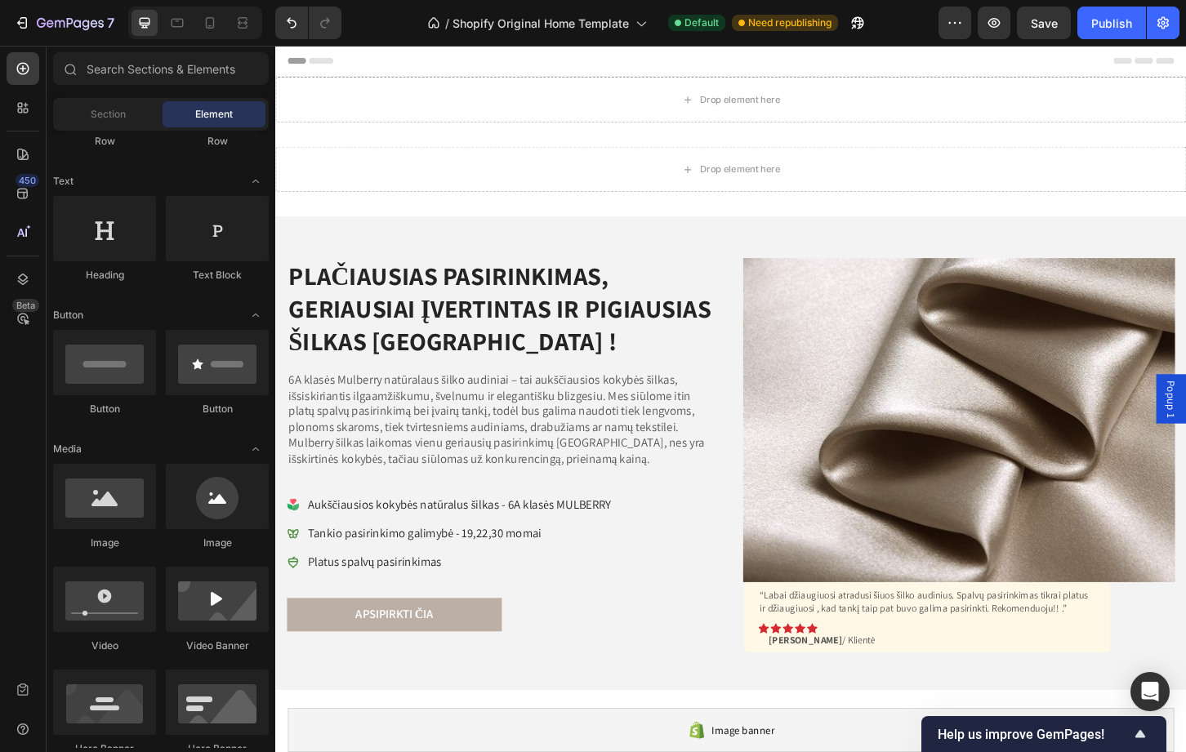
drag, startPoint x: 1245, startPoint y: 116, endPoint x: 1446, endPoint y: 83, distance: 204.4
click at [331, 59] on icon at bounding box center [324, 62] width 26 height 7
click at [285, 64] on div at bounding box center [765, 62] width 980 height 33
click at [18, 111] on icon at bounding box center [20, 111] width 5 height 5
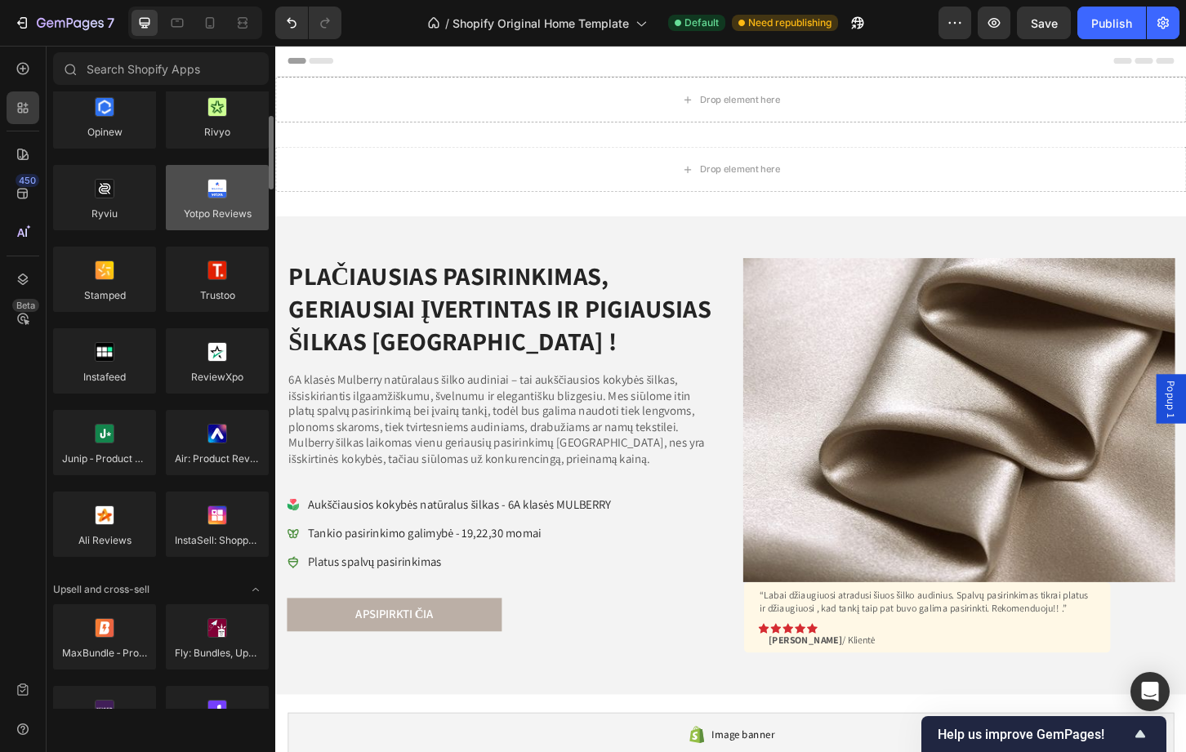
click at [222, 220] on div at bounding box center [217, 197] width 103 height 65
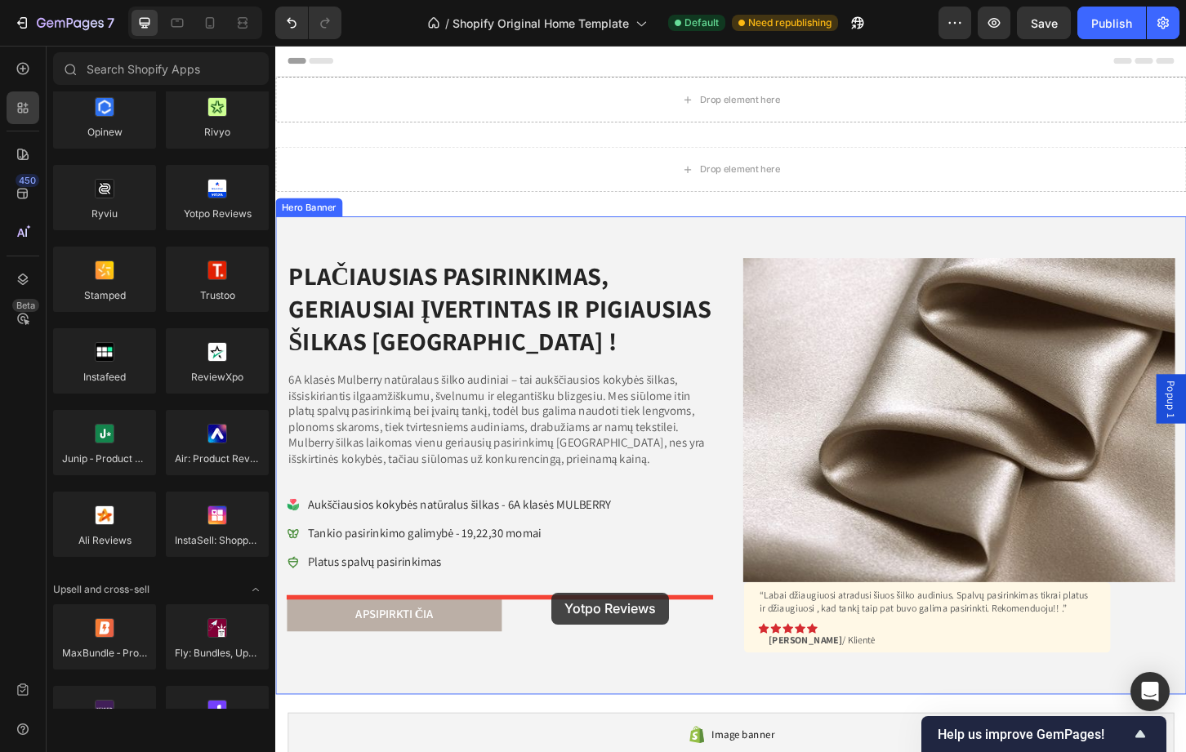
drag, startPoint x: 497, startPoint y: 265, endPoint x: 573, endPoint y: 635, distance: 377.5
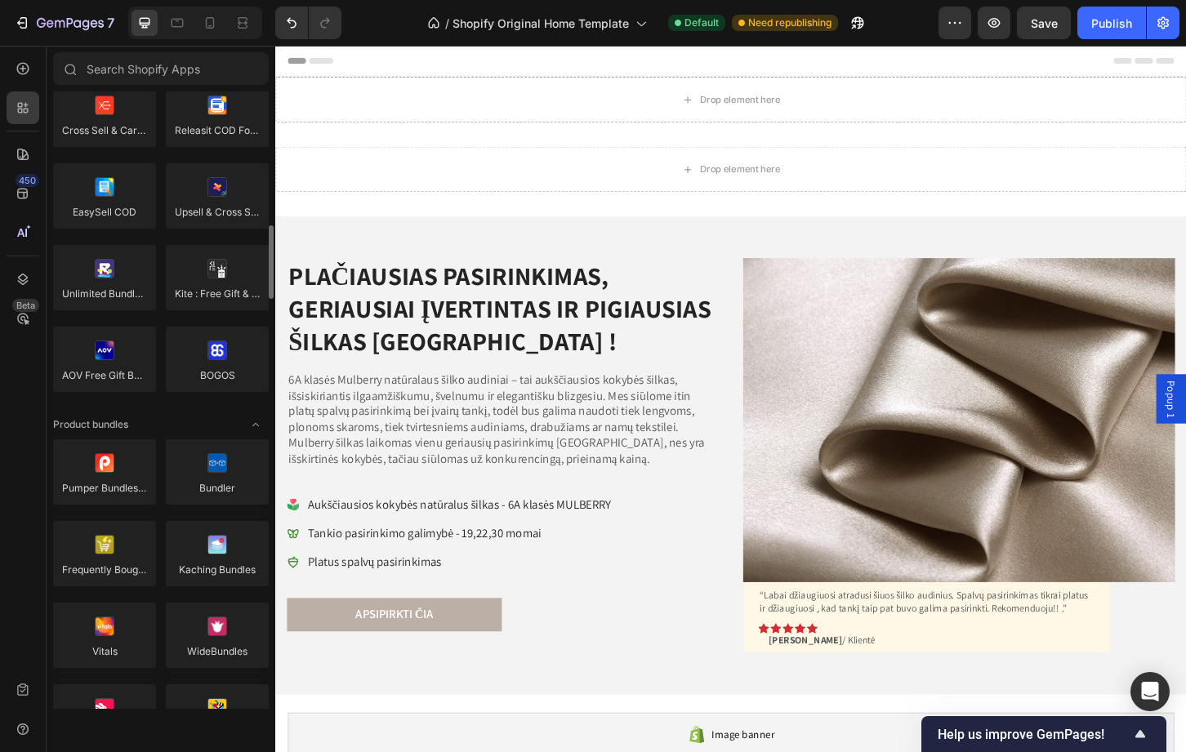
scroll to position [1041, 0]
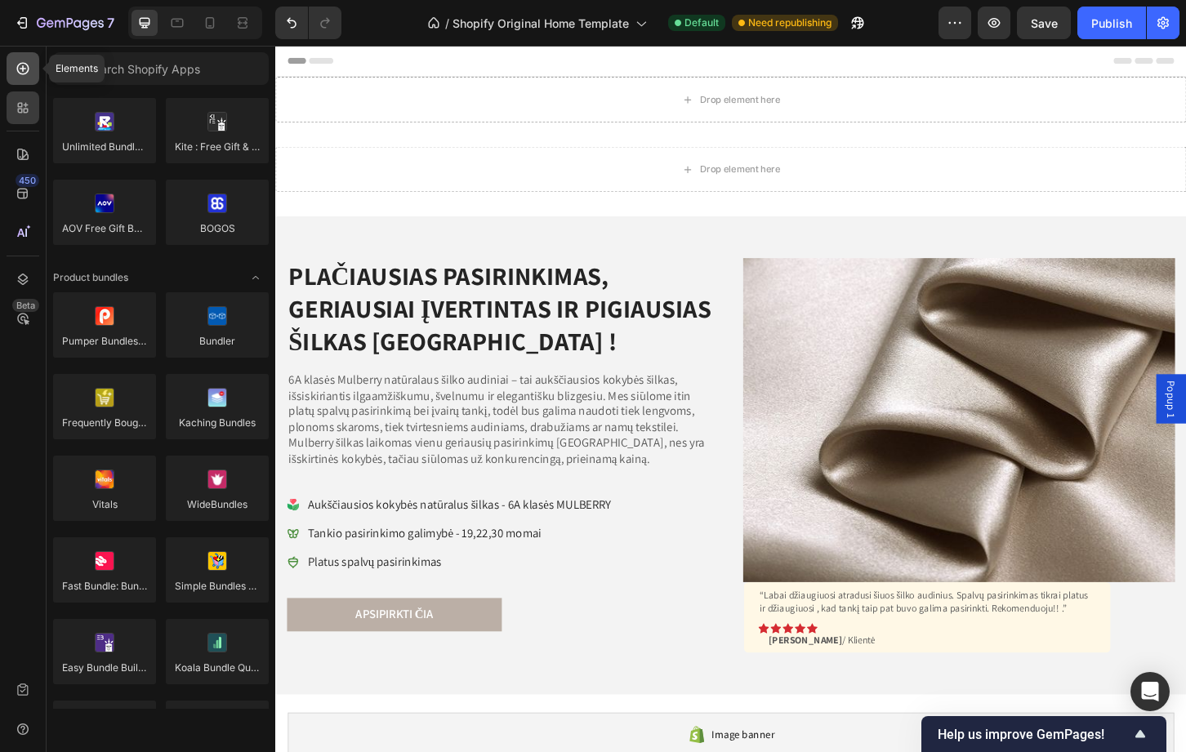
click at [16, 78] on div at bounding box center [23, 68] width 33 height 33
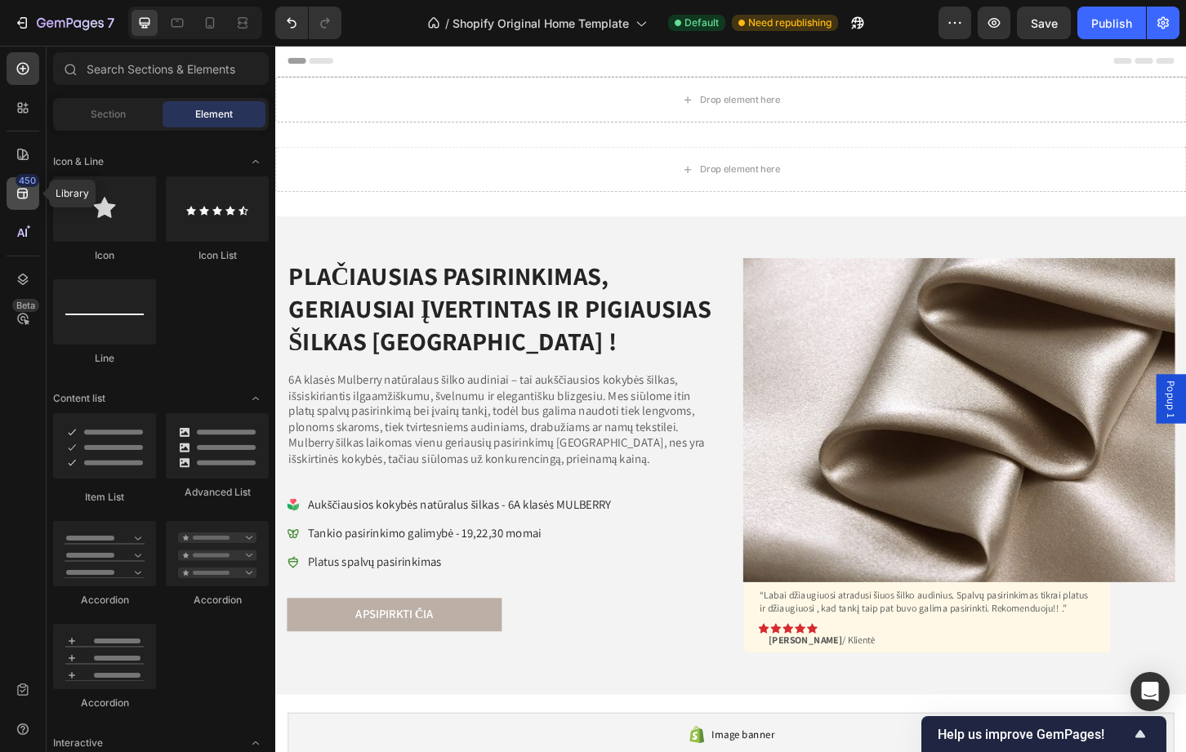
click at [19, 191] on icon at bounding box center [23, 193] width 16 height 16
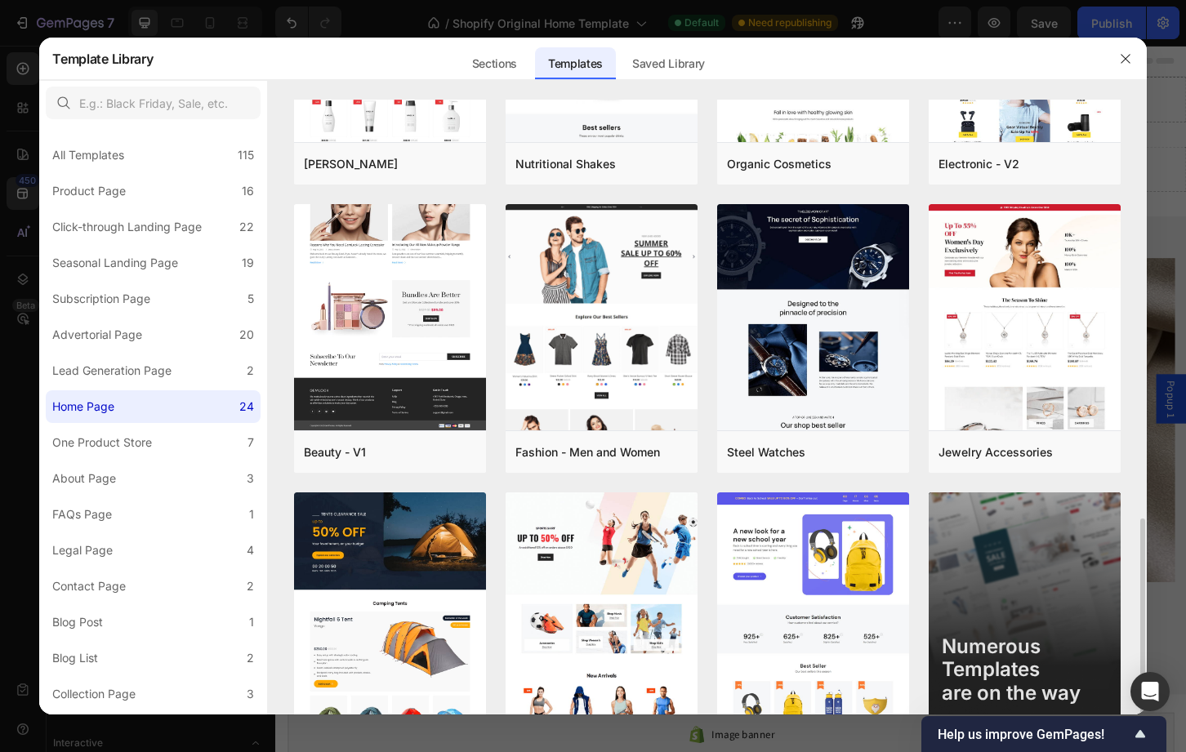
scroll to position [826, 0]
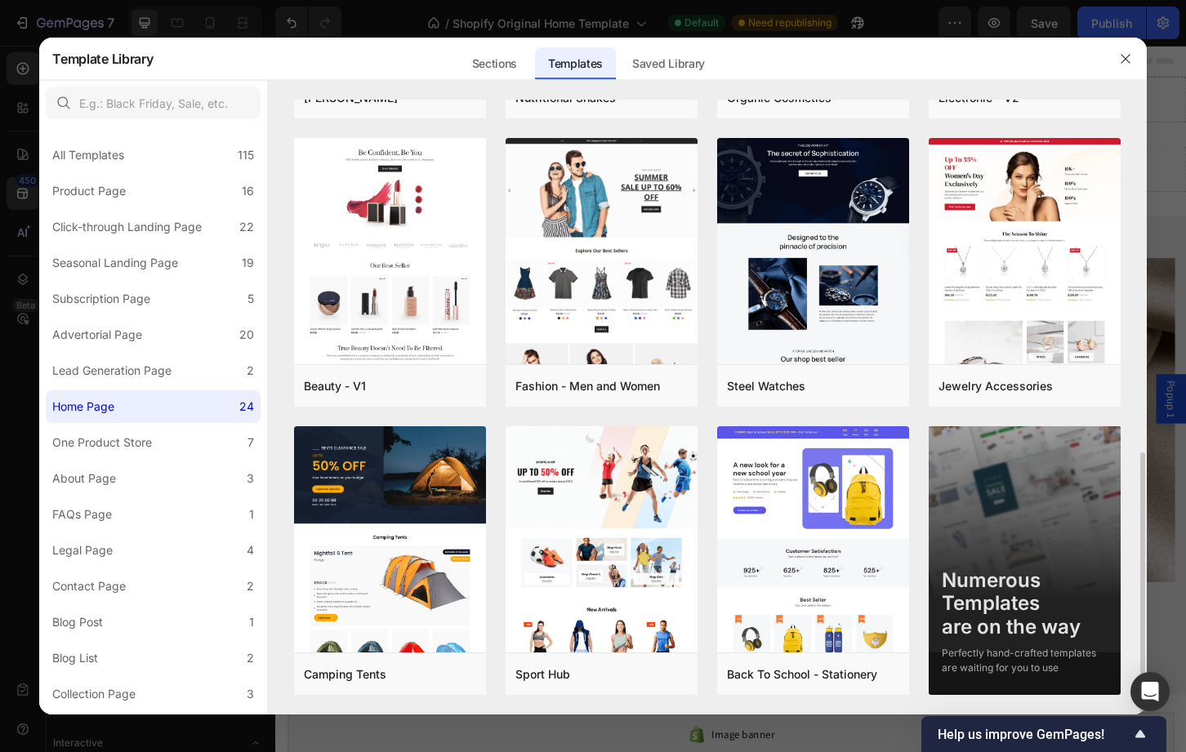
click at [1024, 587] on div "Numerous Templates are on the way" at bounding box center [1025, 604] width 166 height 70
click at [120, 378] on div "Lead Generation Page" at bounding box center [111, 371] width 119 height 20
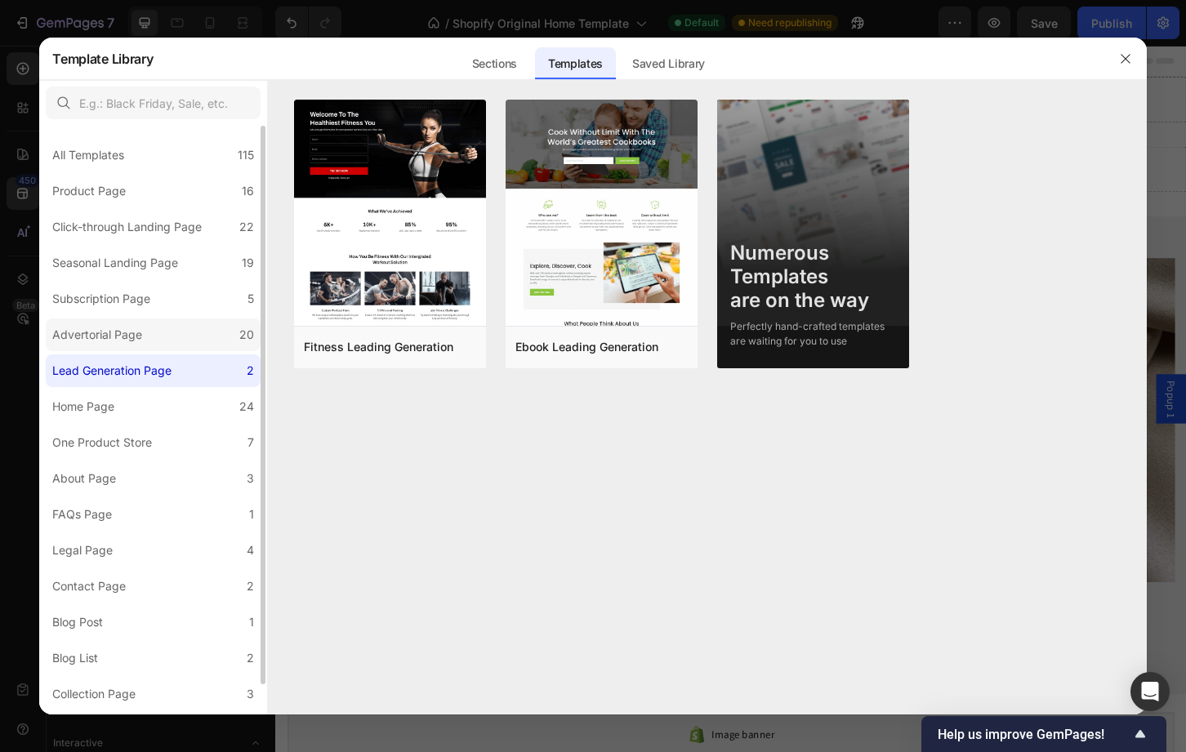
click at [123, 347] on label "Advertorial Page 20" at bounding box center [153, 335] width 215 height 33
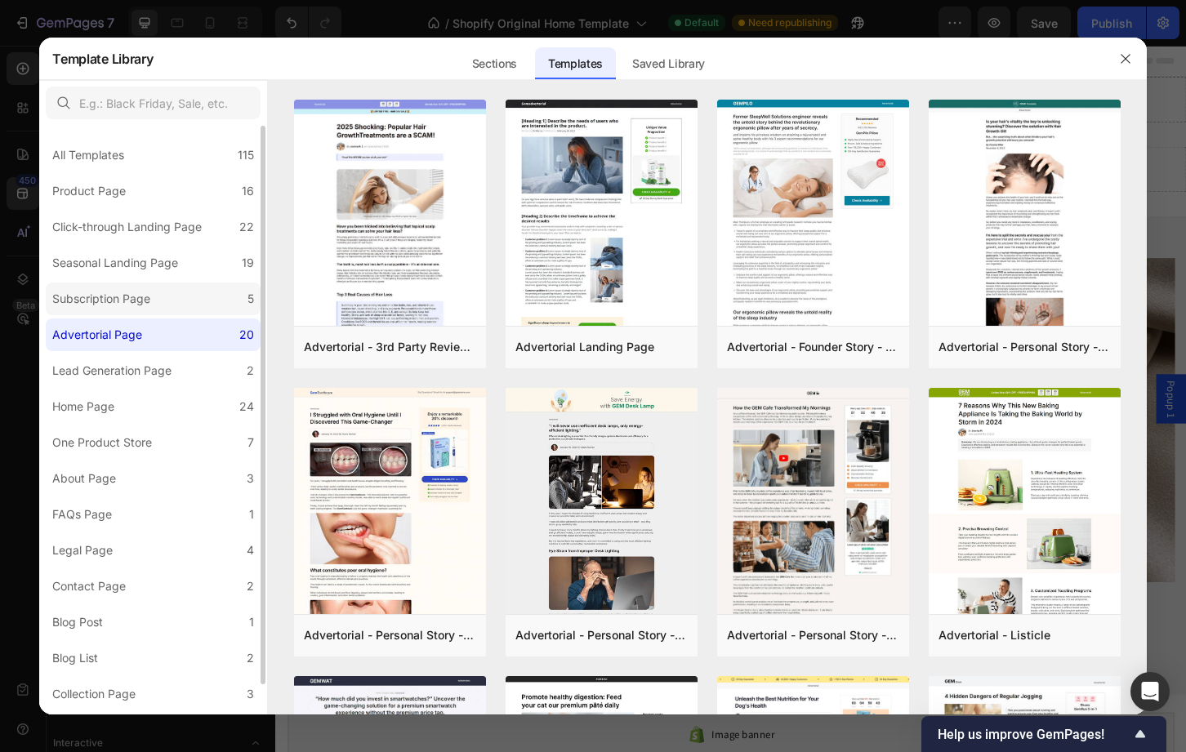
click at [100, 291] on div "Subscription Page" at bounding box center [101, 299] width 98 height 20
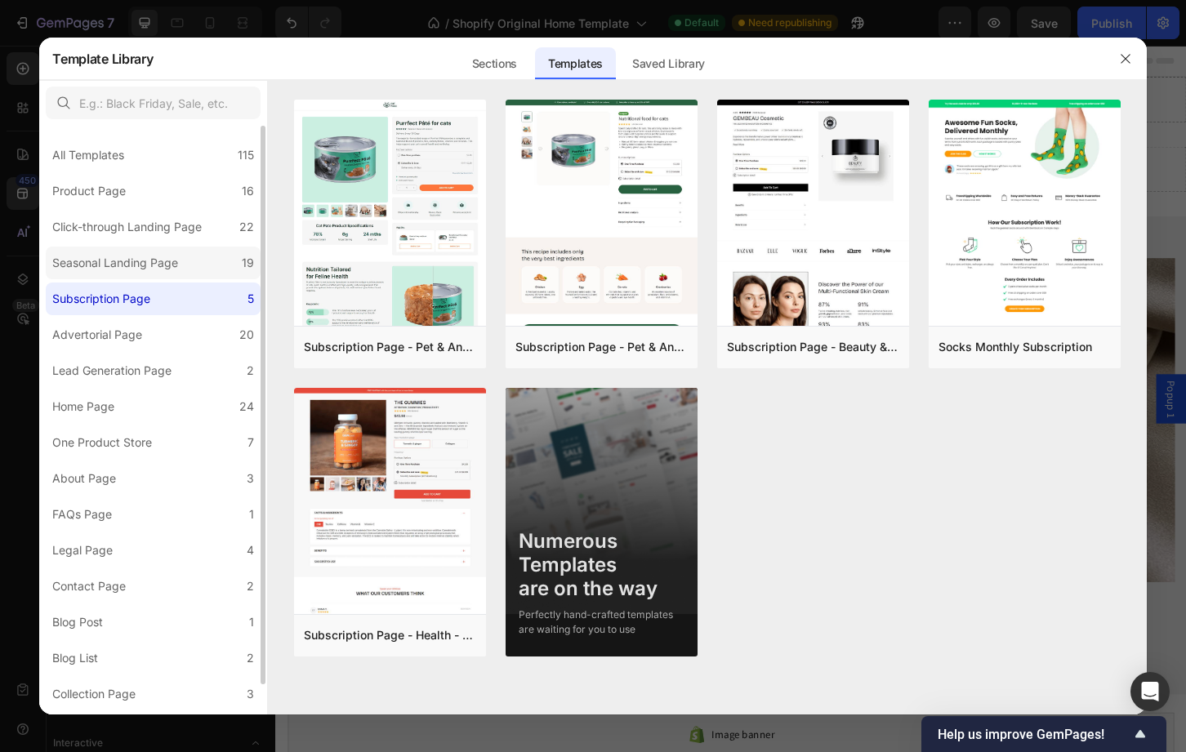
click at [108, 270] on div "Seasonal Landing Page" at bounding box center [115, 263] width 126 height 20
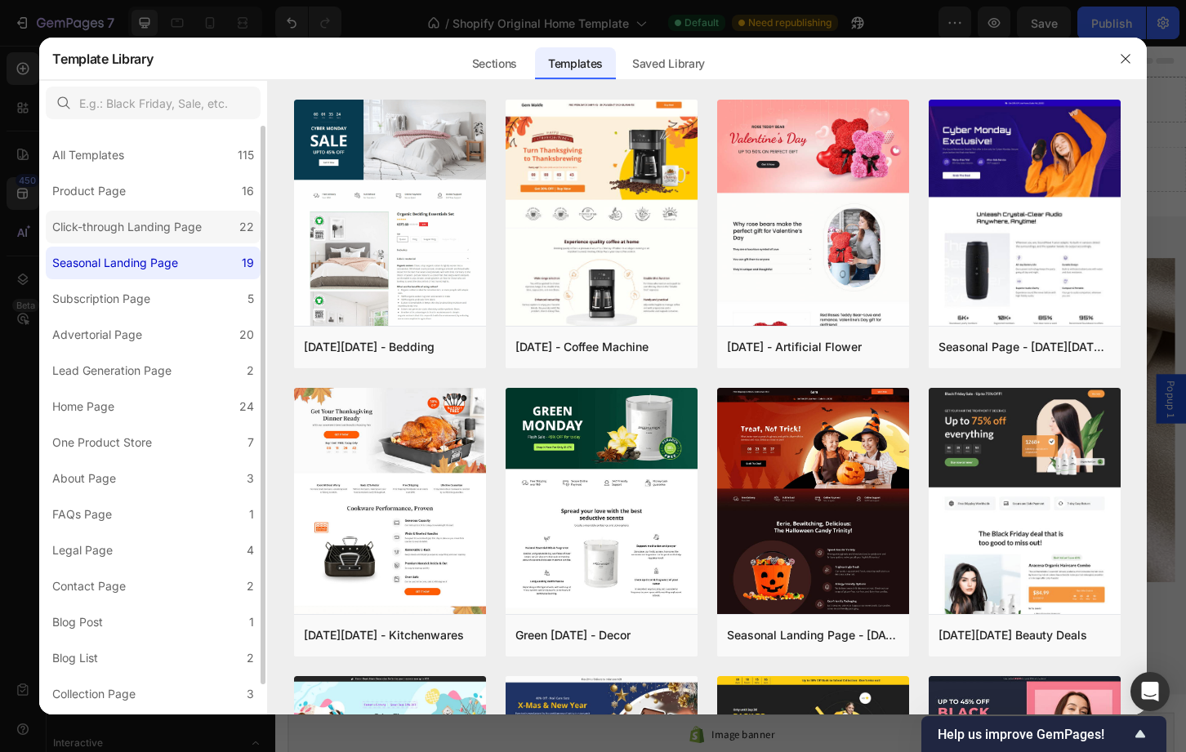
click at [110, 237] on div "Click-through Landing Page" at bounding box center [126, 227] width 149 height 20
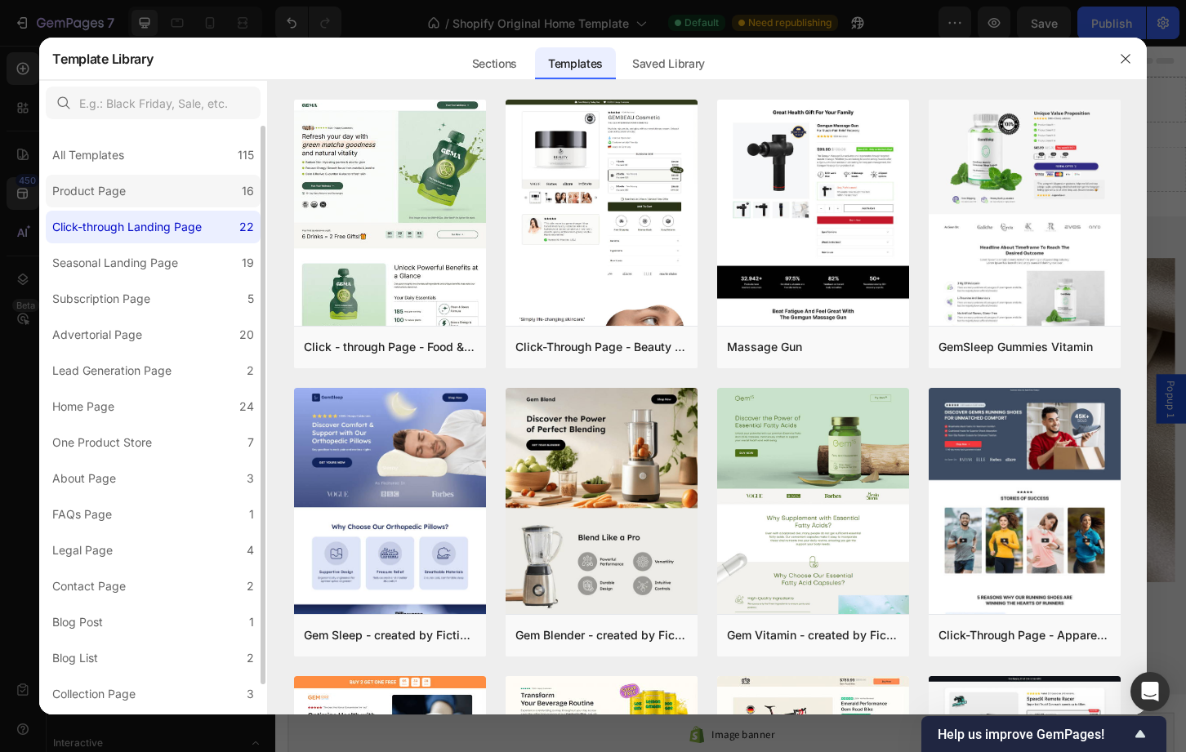
click at [104, 185] on div "Product Page" at bounding box center [89, 191] width 74 height 20
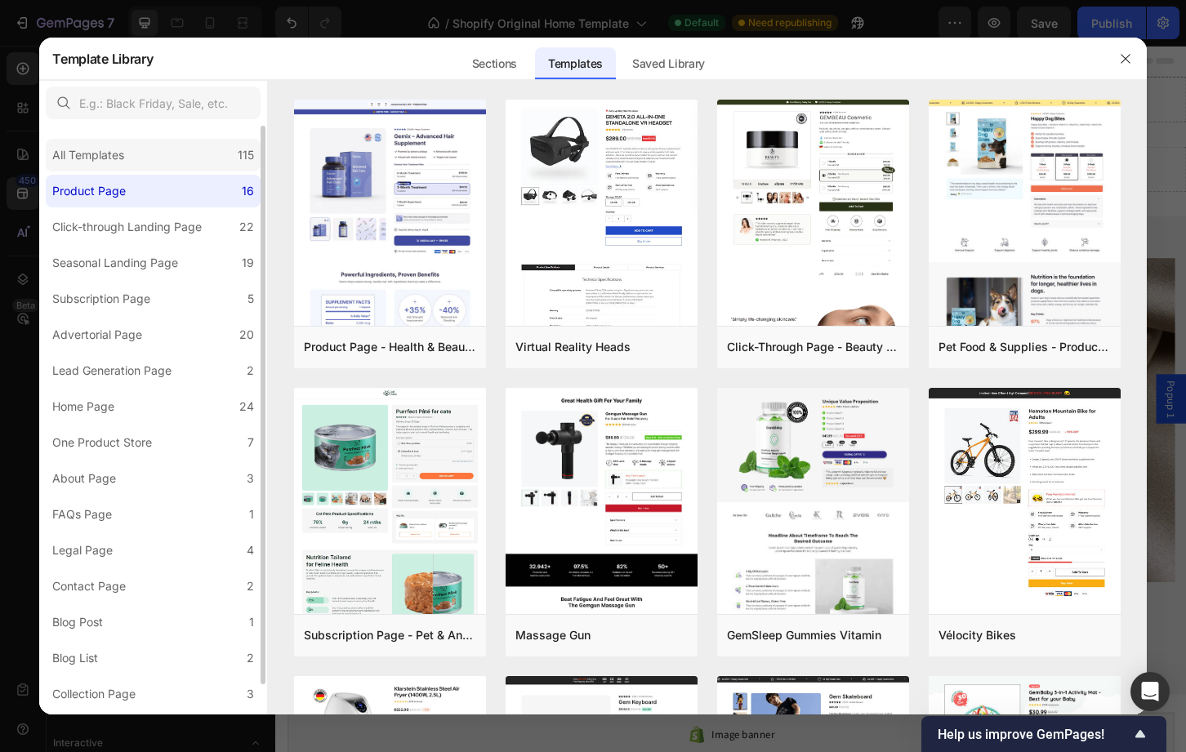
click at [81, 153] on div "All Templates" at bounding box center [88, 155] width 72 height 20
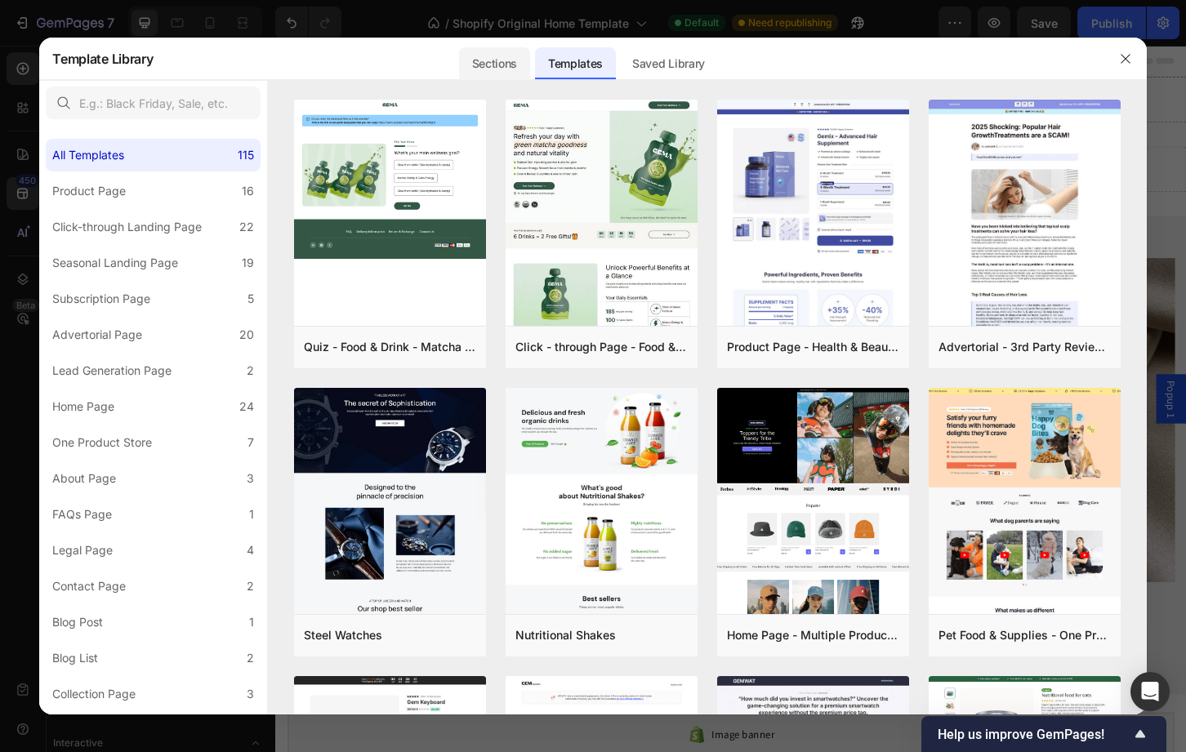
click at [518, 57] on div "Sections" at bounding box center [494, 63] width 71 height 33
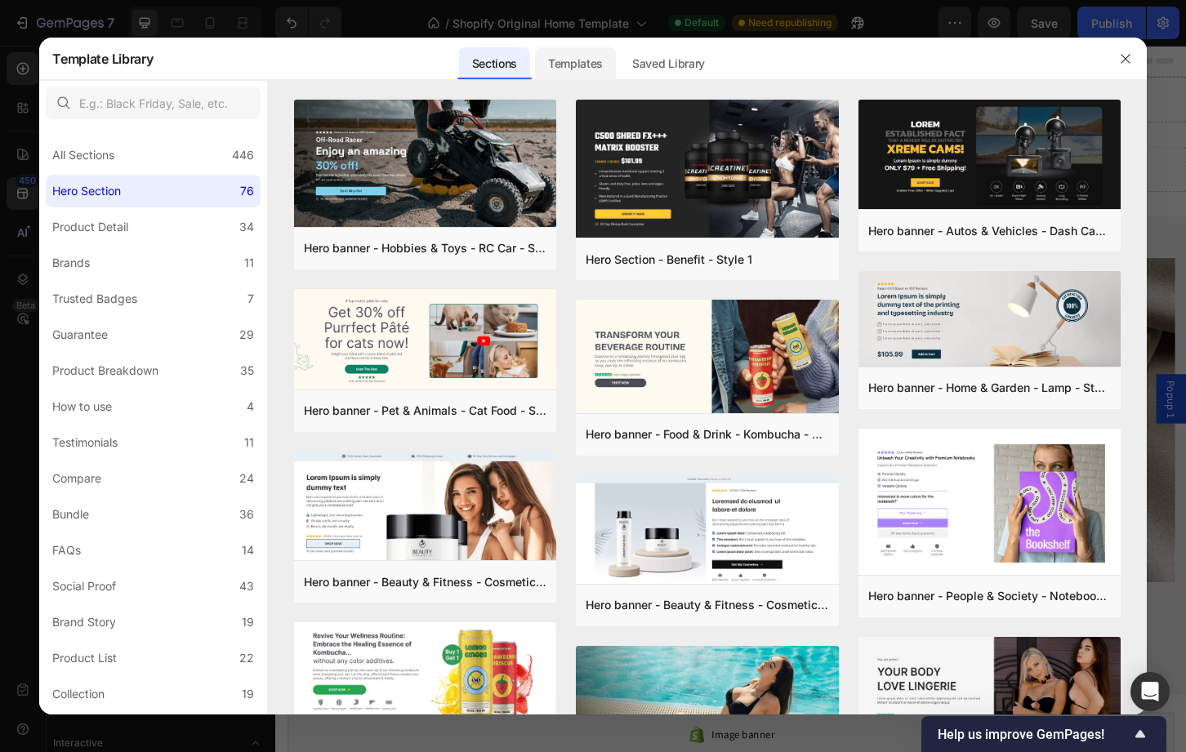
click at [590, 68] on div "Templates" at bounding box center [575, 63] width 81 height 33
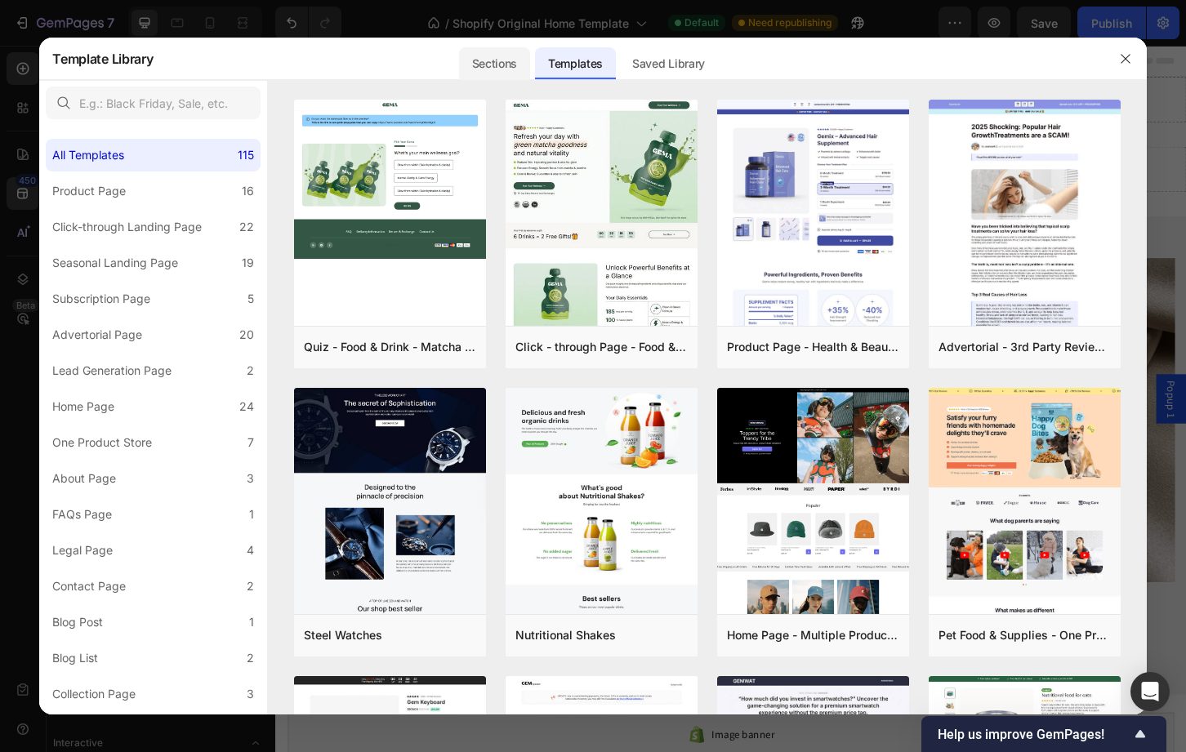
click at [500, 78] on div "Sections" at bounding box center [494, 59] width 74 height 42
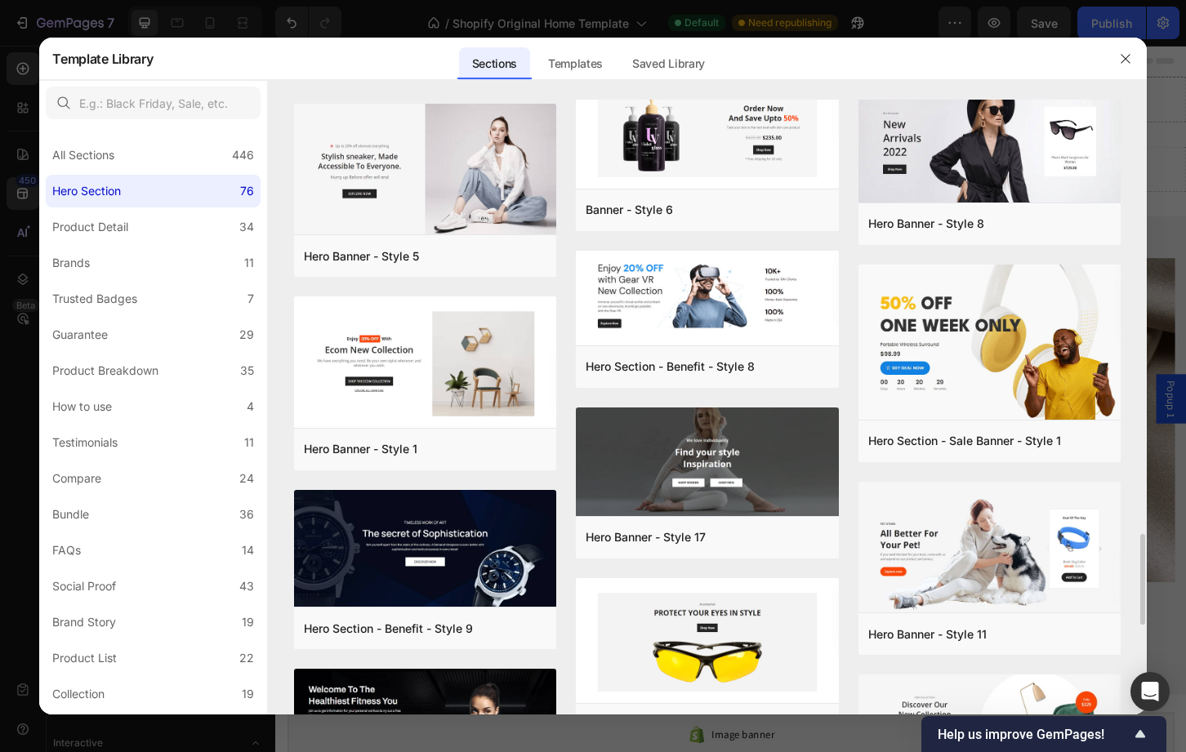
scroll to position [3202, 0]
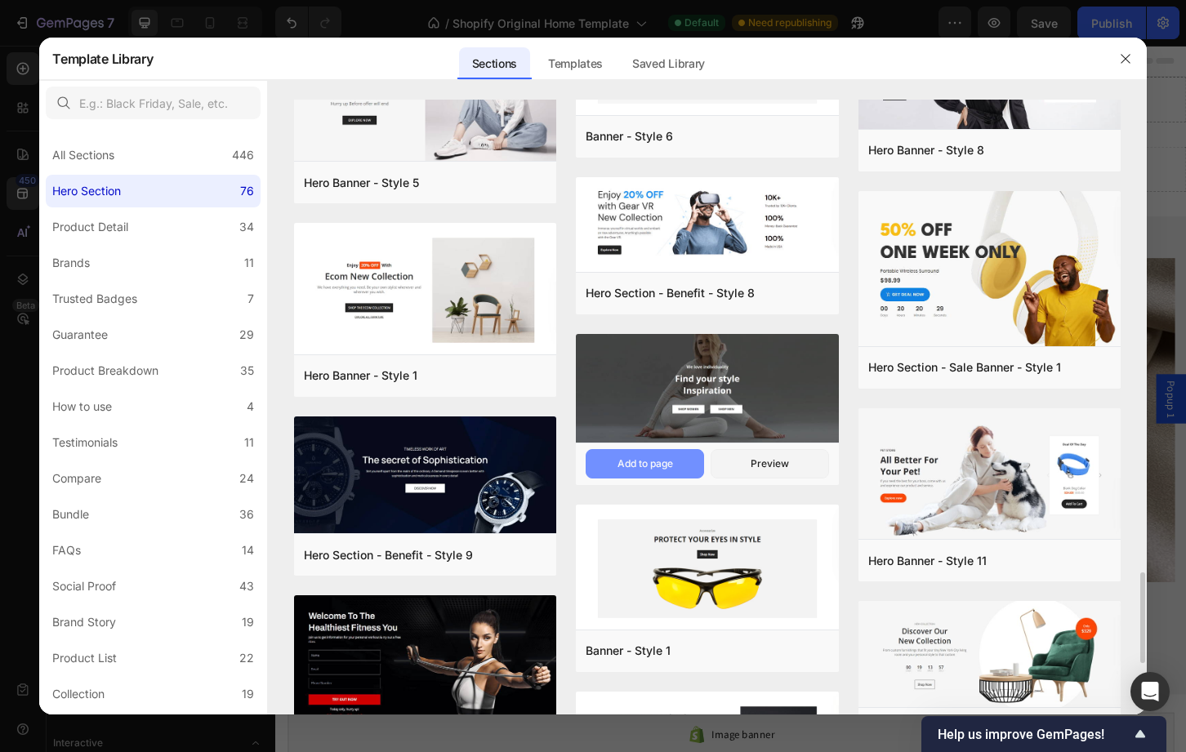
click at [657, 457] on div "Add to page" at bounding box center [645, 464] width 56 height 15
click at [751, 464] on div "Preview" at bounding box center [770, 464] width 38 height 15
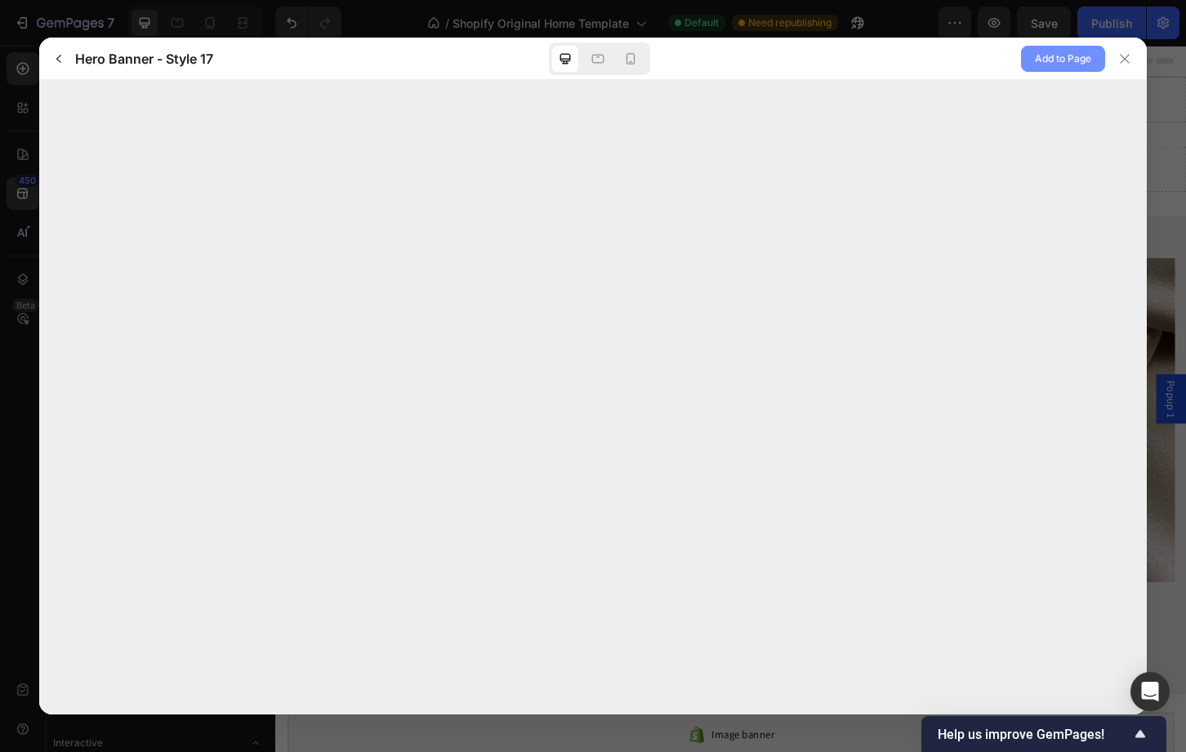
click at [1054, 58] on span "Add to Page" at bounding box center [1063, 59] width 56 height 20
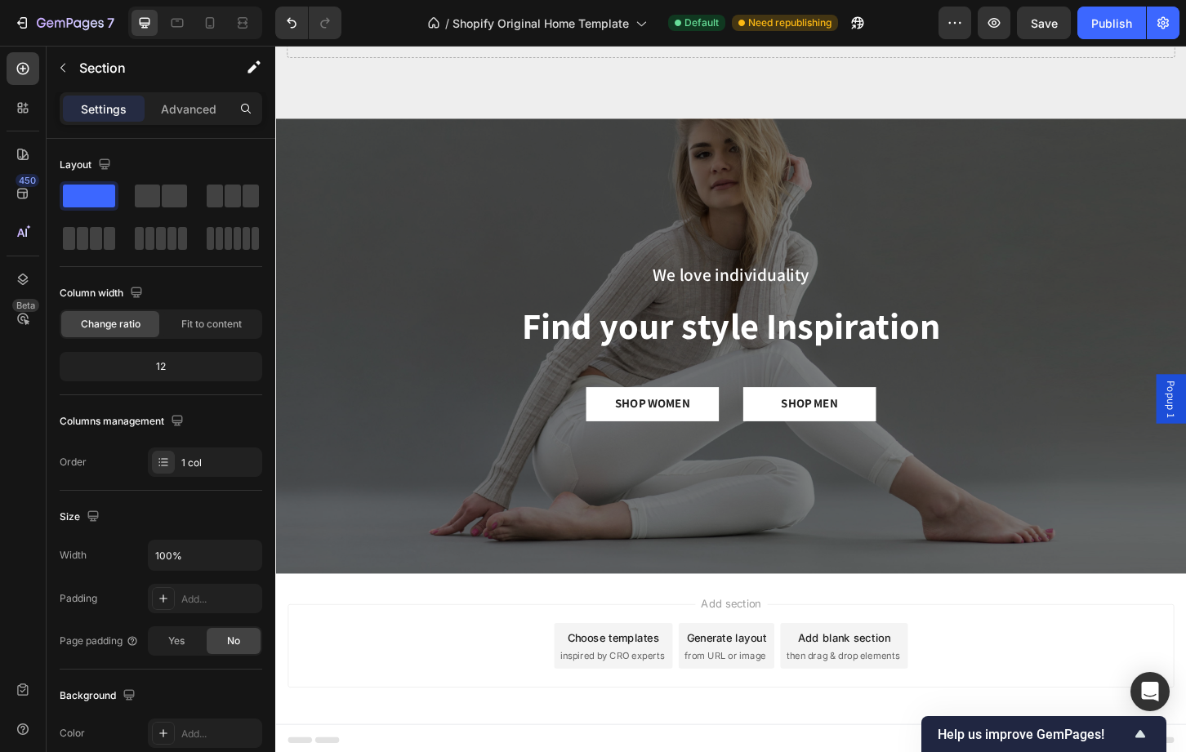
scroll to position [3665, 0]
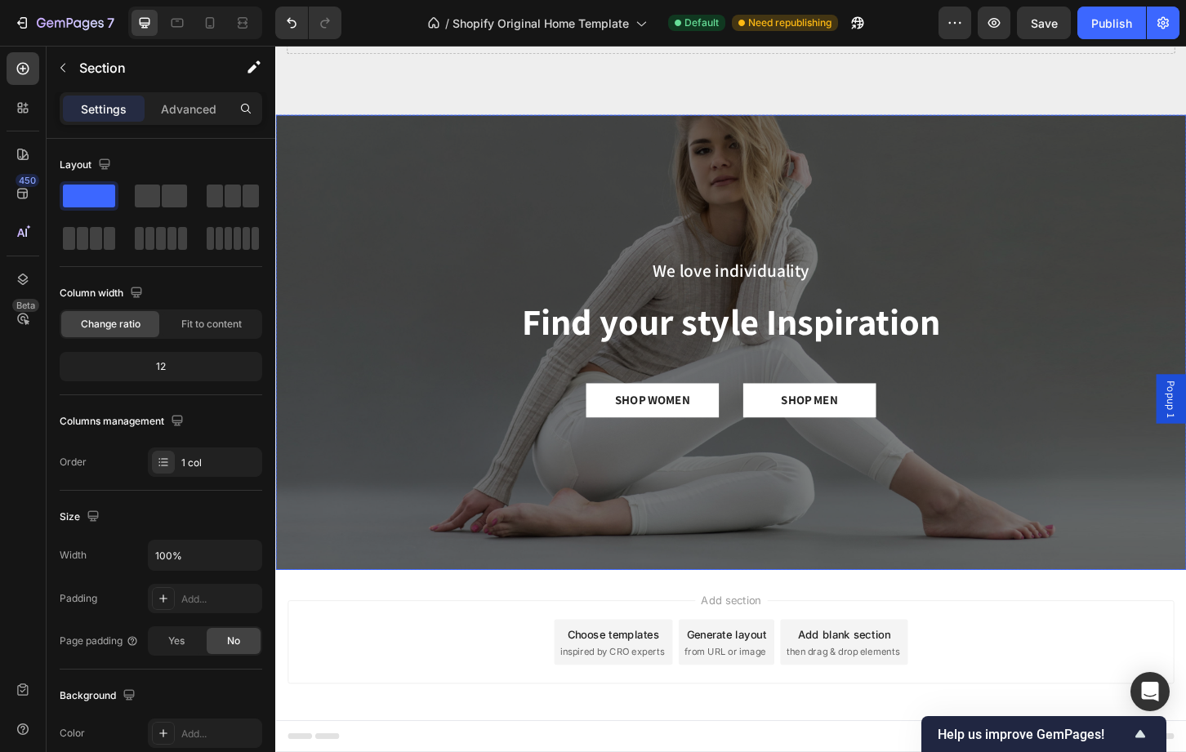
click at [464, 265] on div "Overlay" at bounding box center [765, 365] width 980 height 490
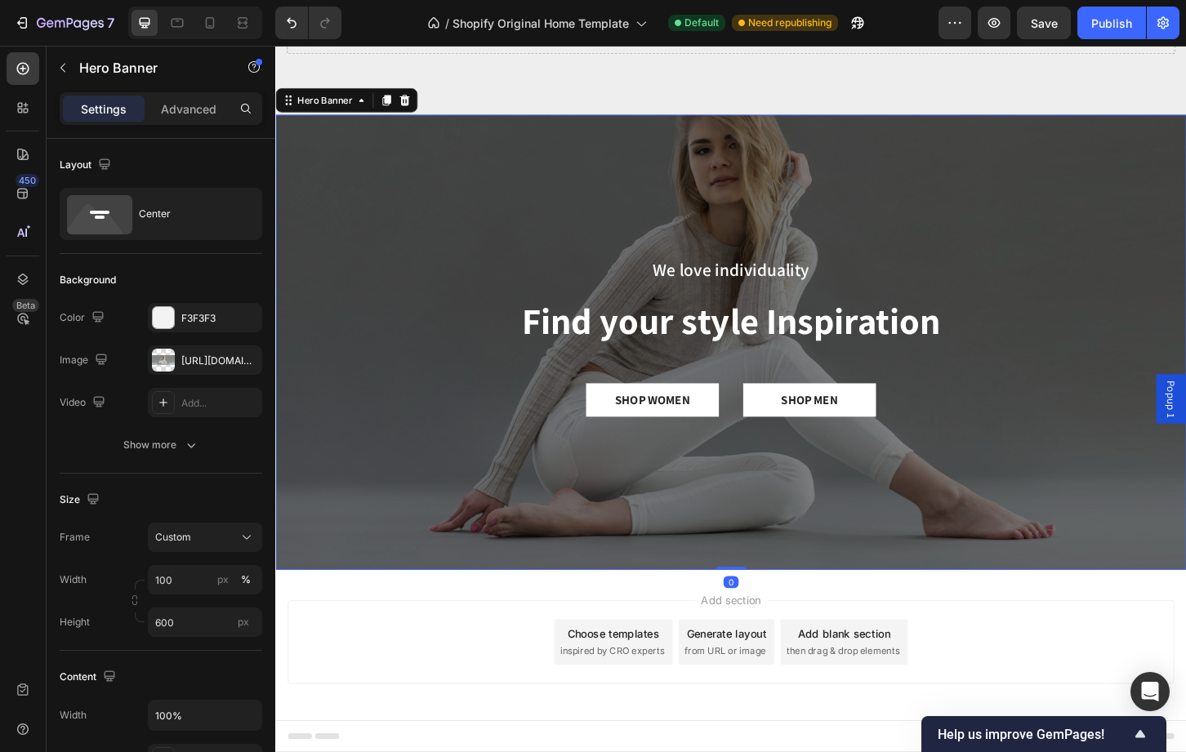
scroll to position [3001, 0]
click at [159, 362] on div at bounding box center [163, 360] width 23 height 23
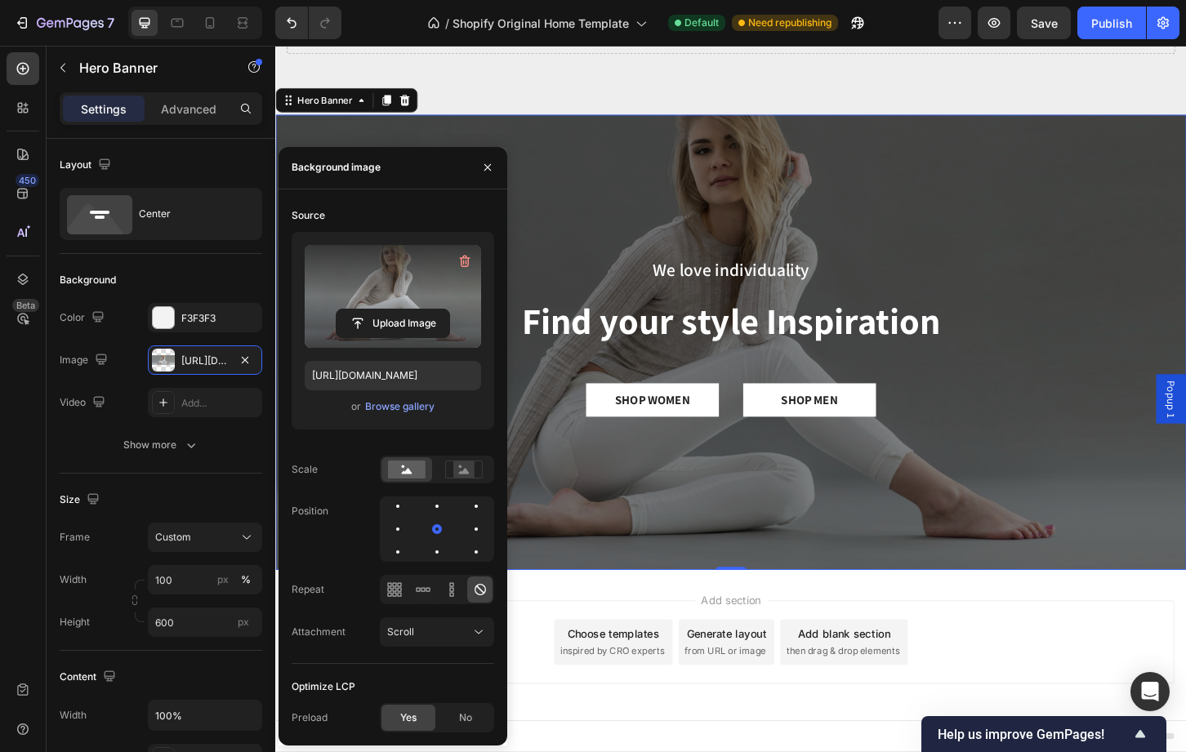
click at [392, 339] on label at bounding box center [393, 296] width 176 height 103
click at [392, 337] on input "file" at bounding box center [393, 324] width 113 height 28
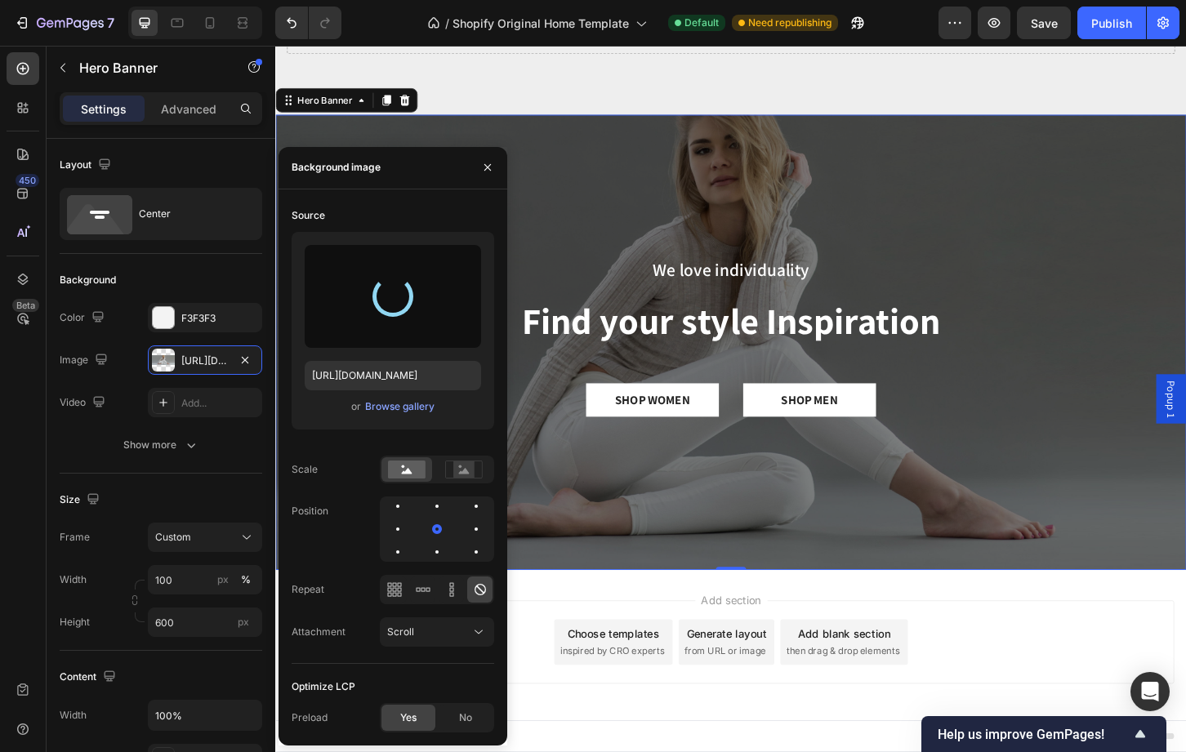
type input "[URL][DOMAIN_NAME]"
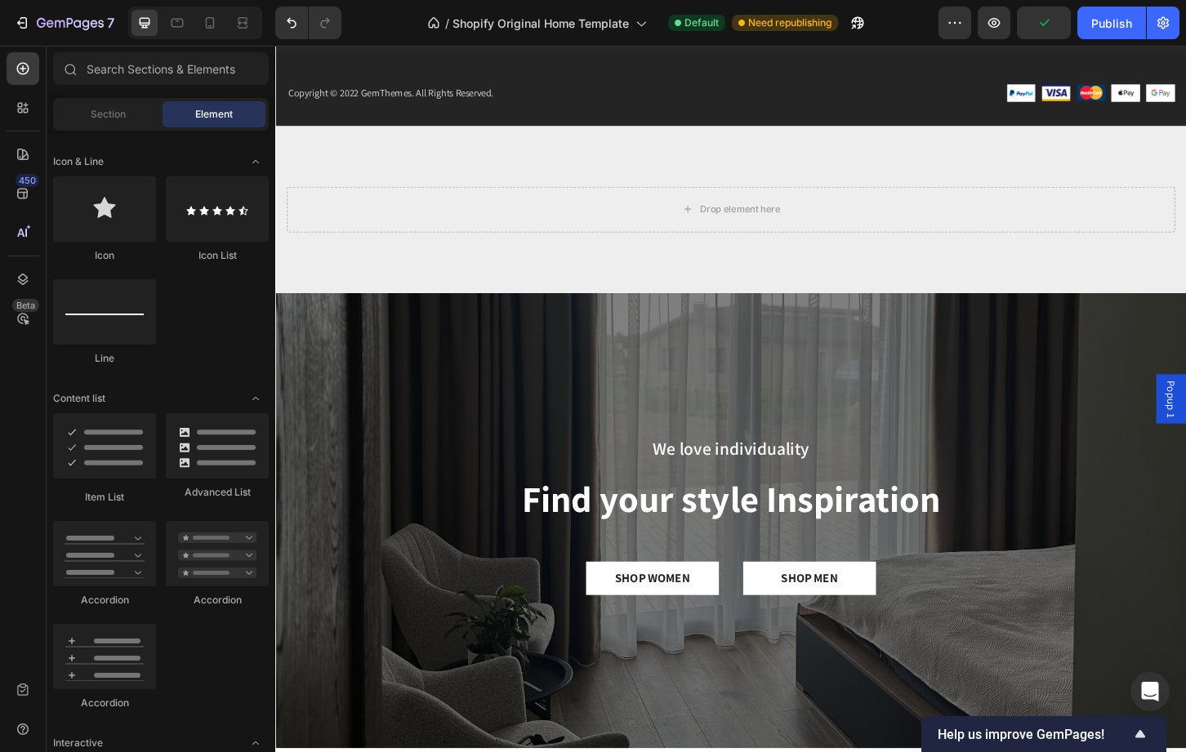
scroll to position [2868, 0]
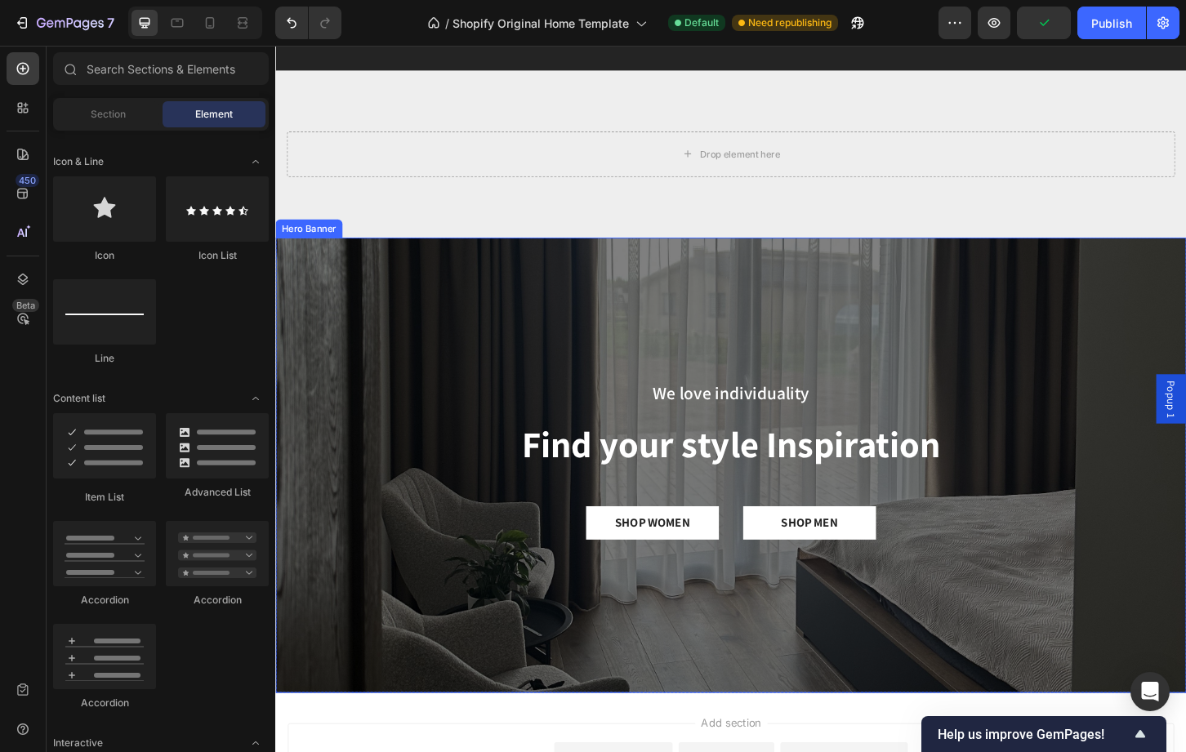
click at [1058, 528] on div "We love individuality Text Block Find your style Inspiration Heading SHOP WOMEN…" at bounding box center [765, 497] width 980 height 181
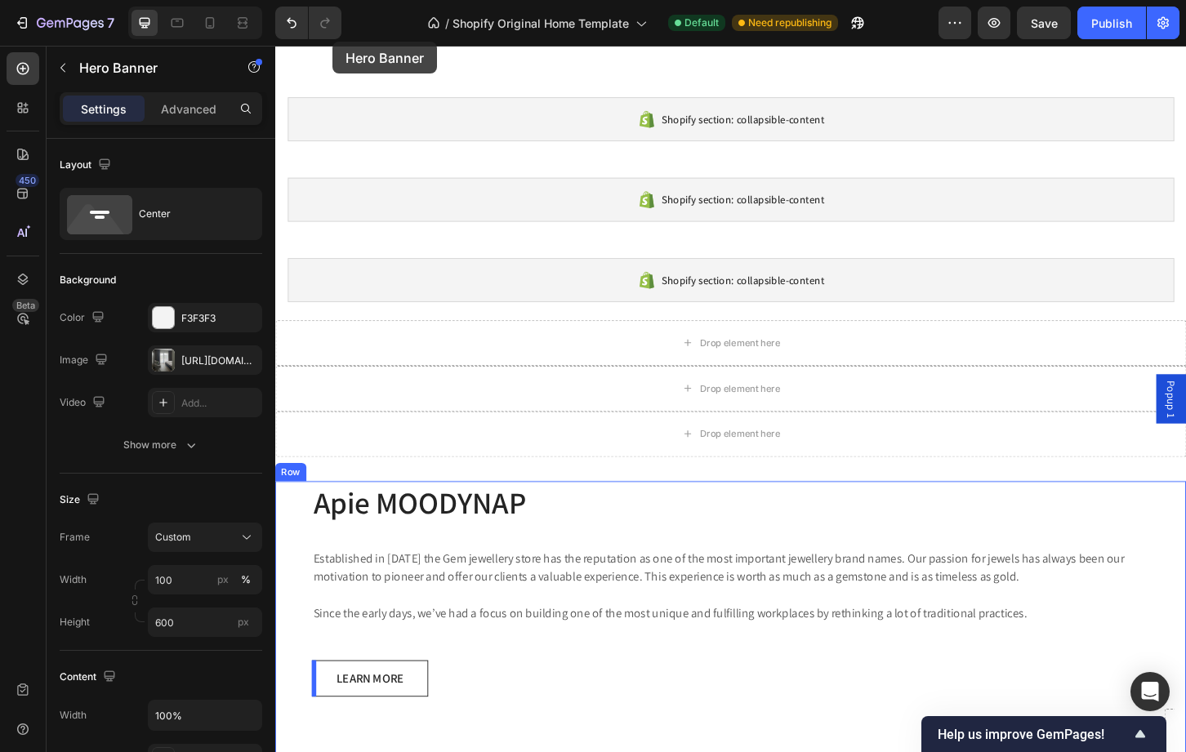
scroll to position [1171, 0]
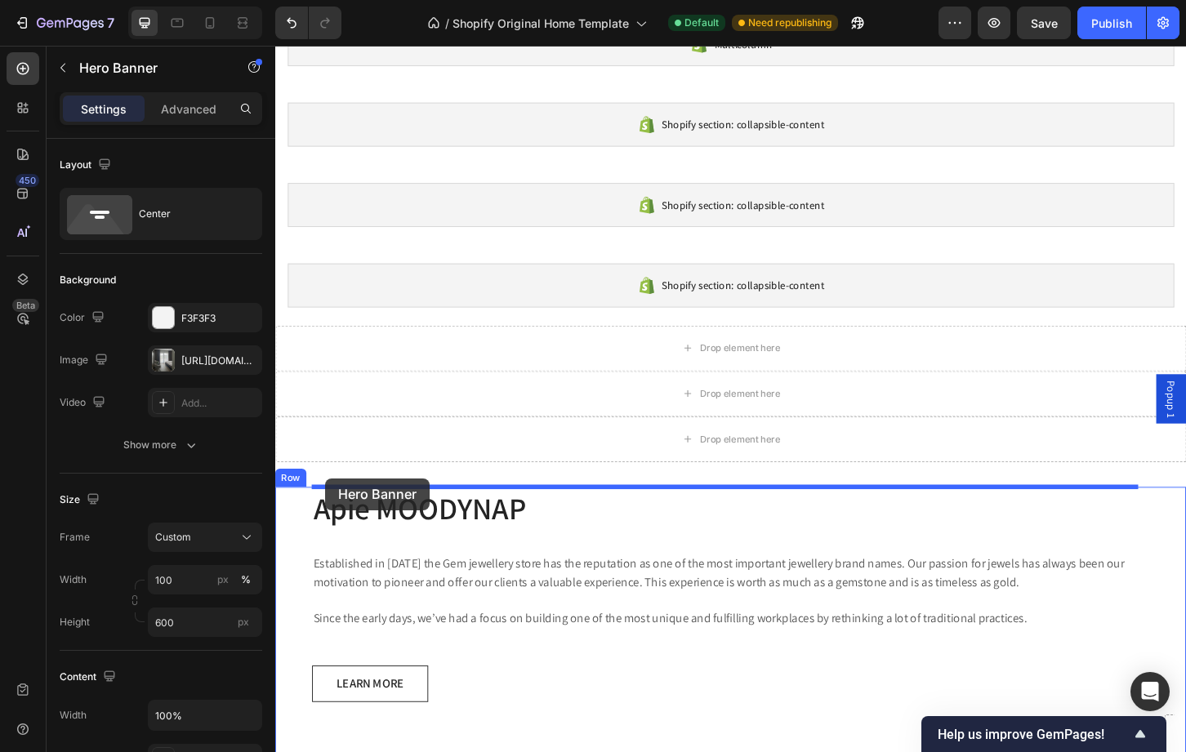
drag, startPoint x: 312, startPoint y: 239, endPoint x: 329, endPoint y: 511, distance: 272.5
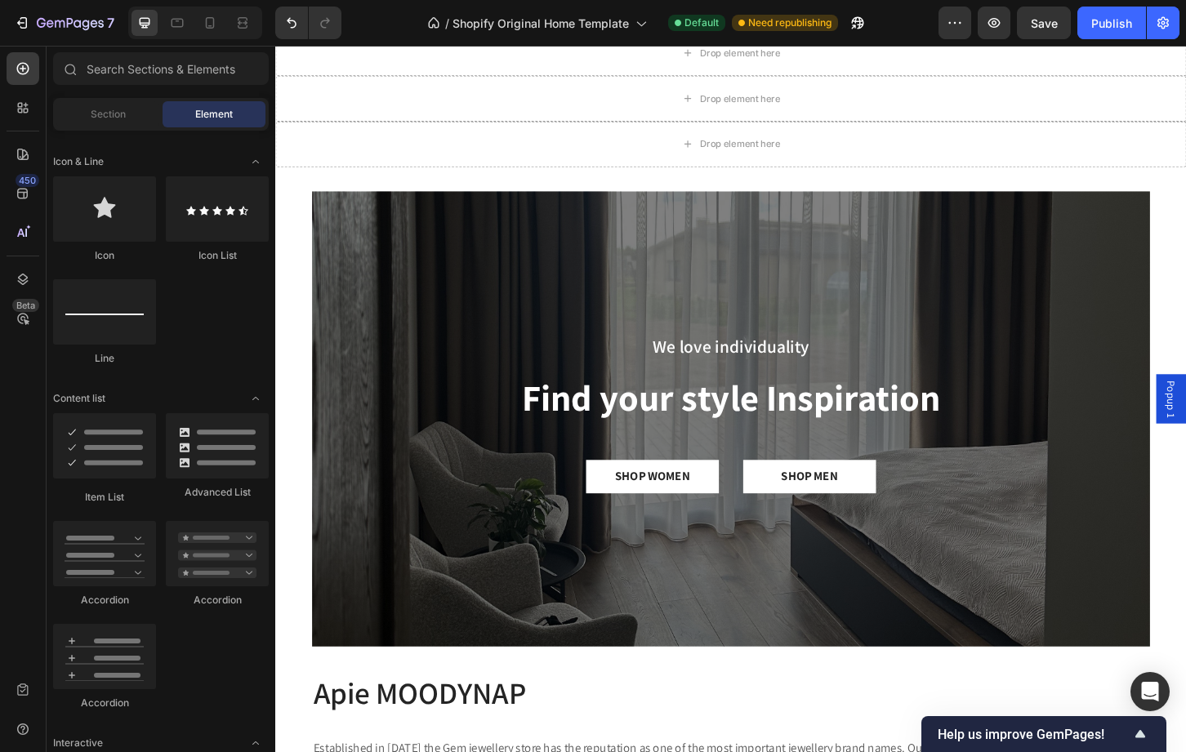
scroll to position [1364, 0]
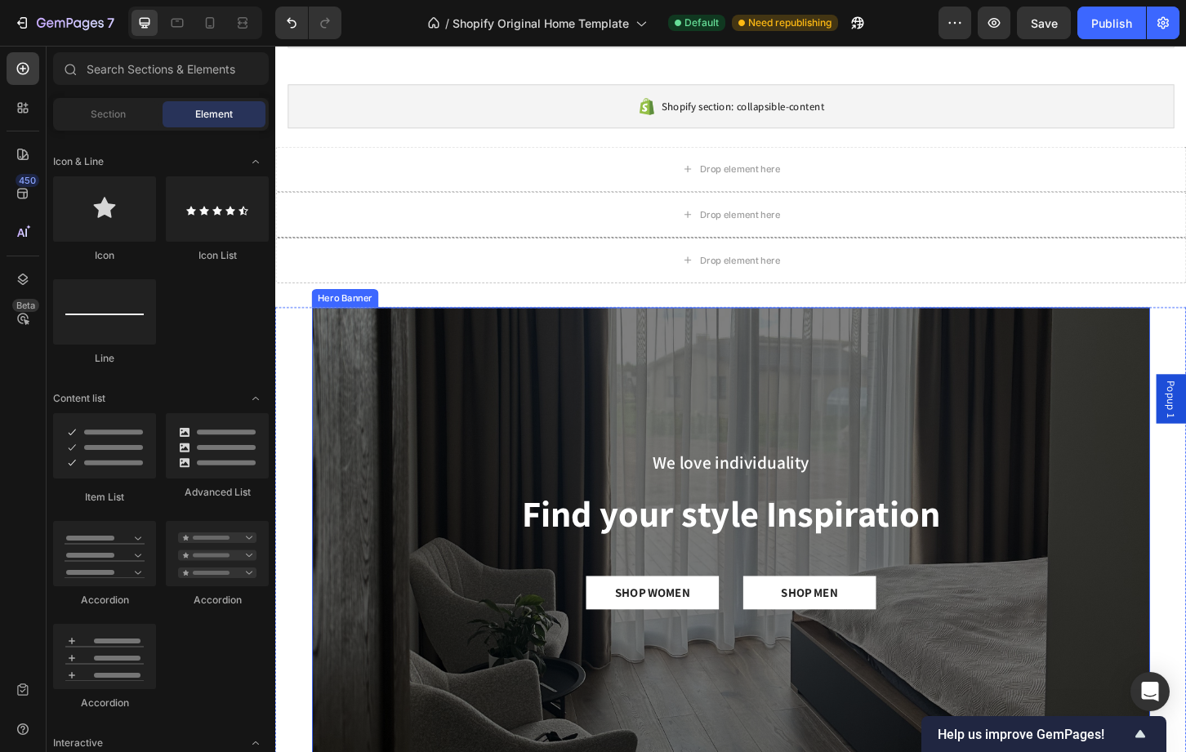
click at [363, 405] on div "Overlay" at bounding box center [765, 573] width 902 height 490
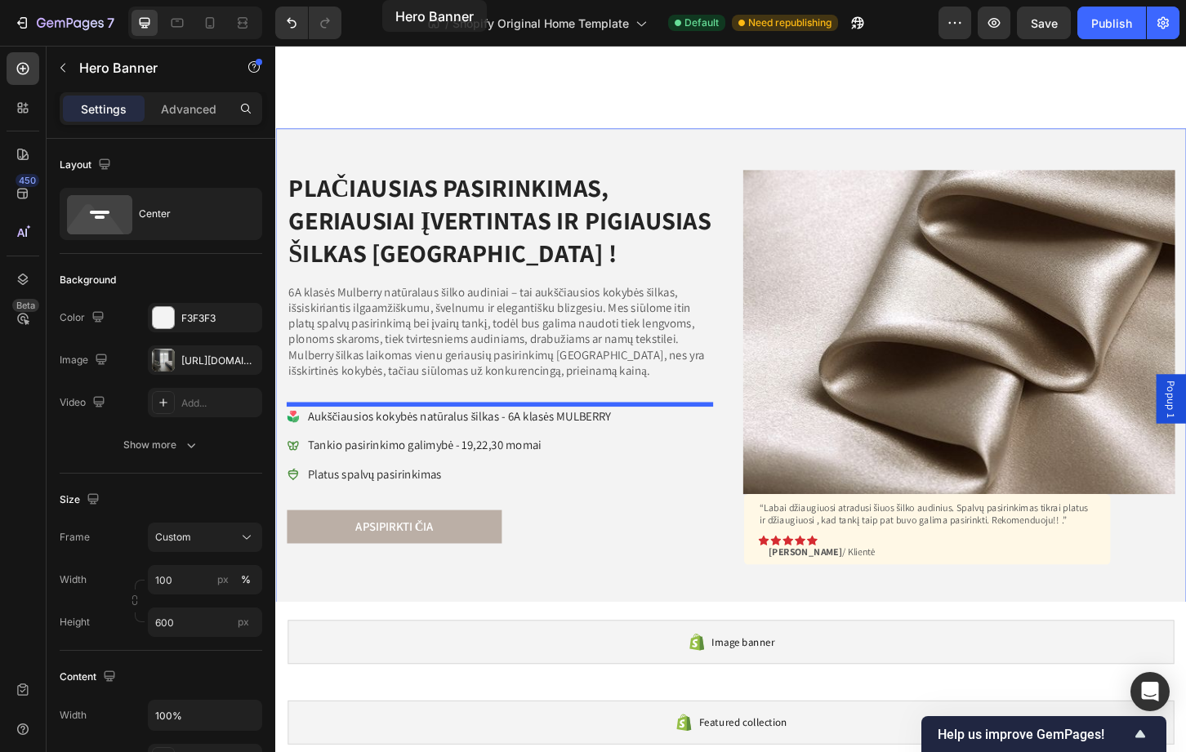
scroll to position [0, 0]
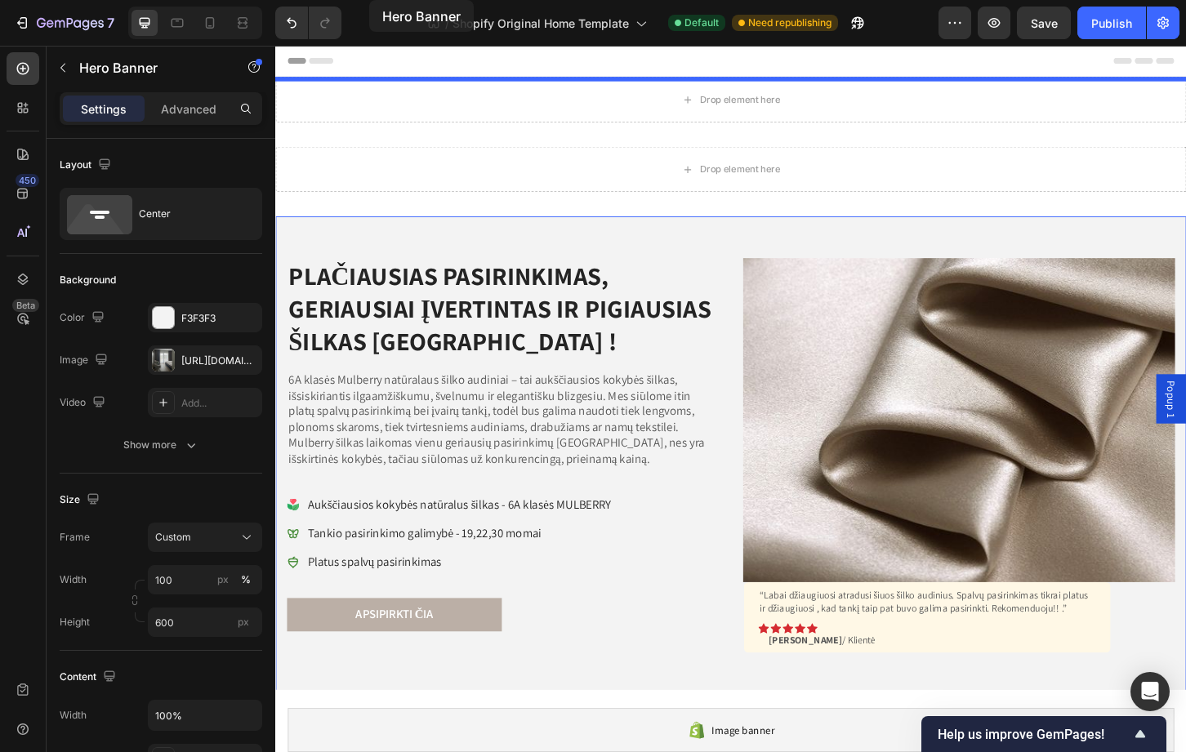
drag, startPoint x: 328, startPoint y: 308, endPoint x: 376, endPoint y: -22, distance: 333.4
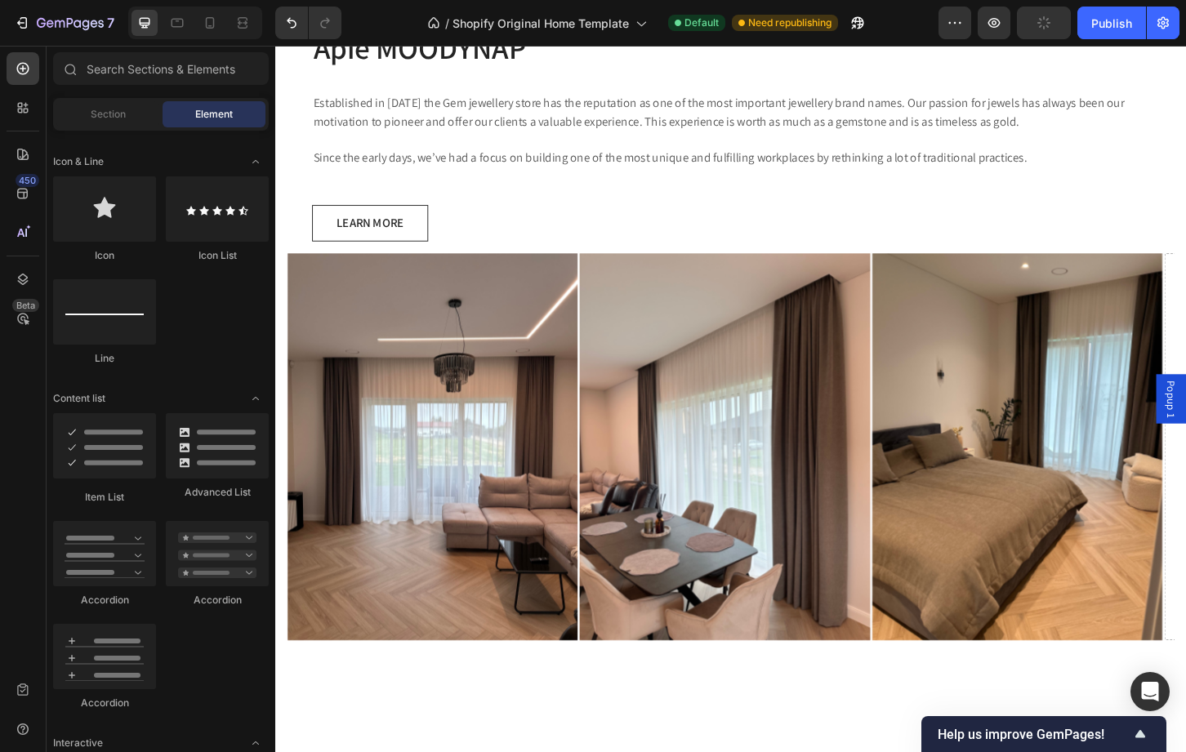
scroll to position [2105, 0]
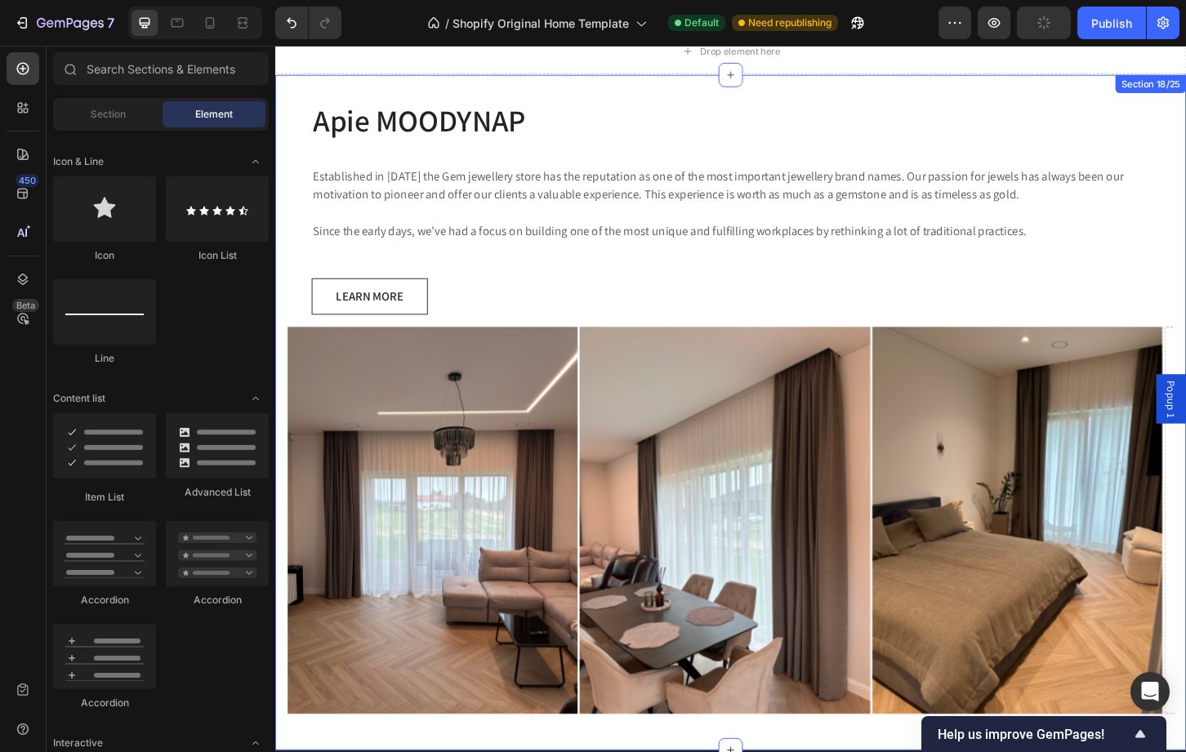
click at [611, 95] on div "Apie MOODYNAP Heading Established in 1920 the Gem jewellery store has the reput…" at bounding box center [765, 440] width 980 height 727
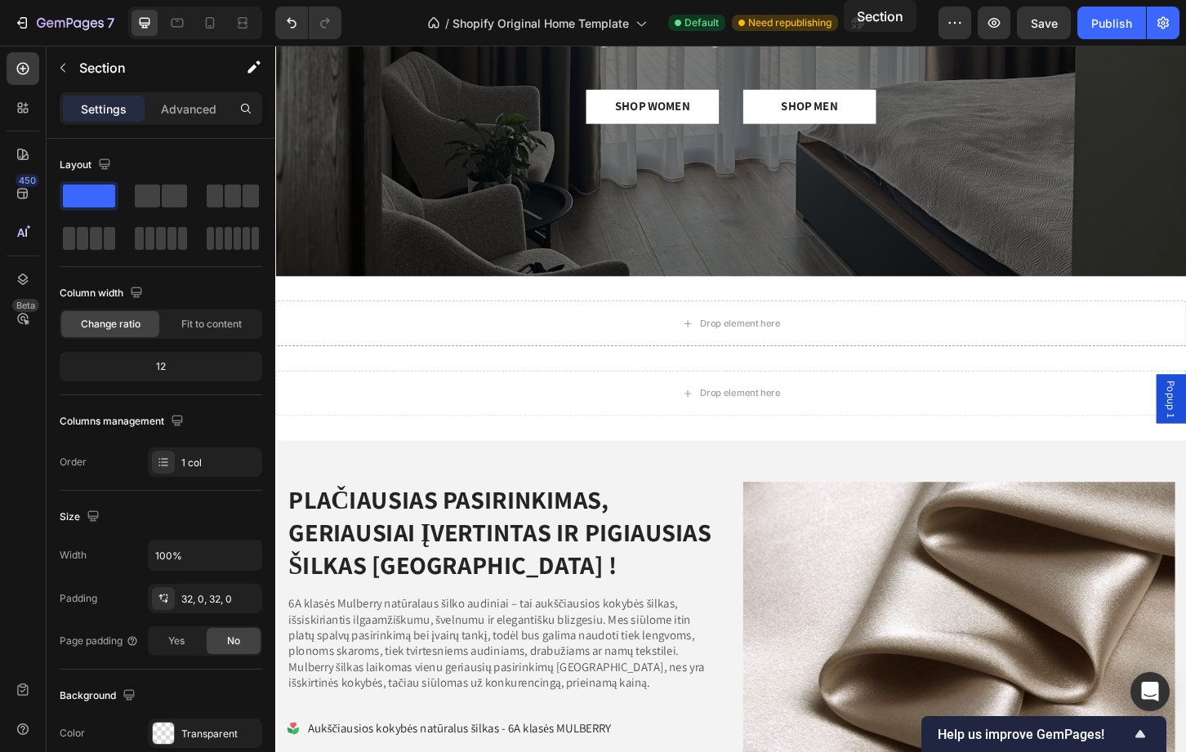
scroll to position [0, 0]
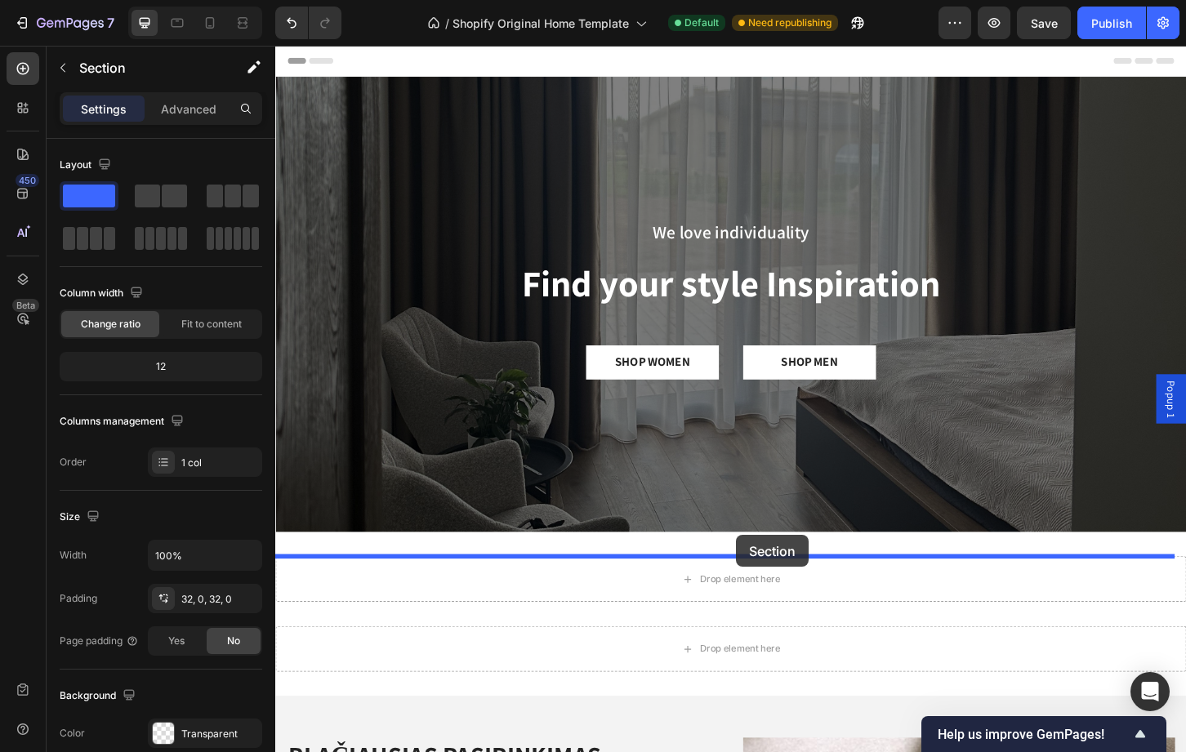
drag, startPoint x: 894, startPoint y: 94, endPoint x: 770, endPoint y: 575, distance: 496.8
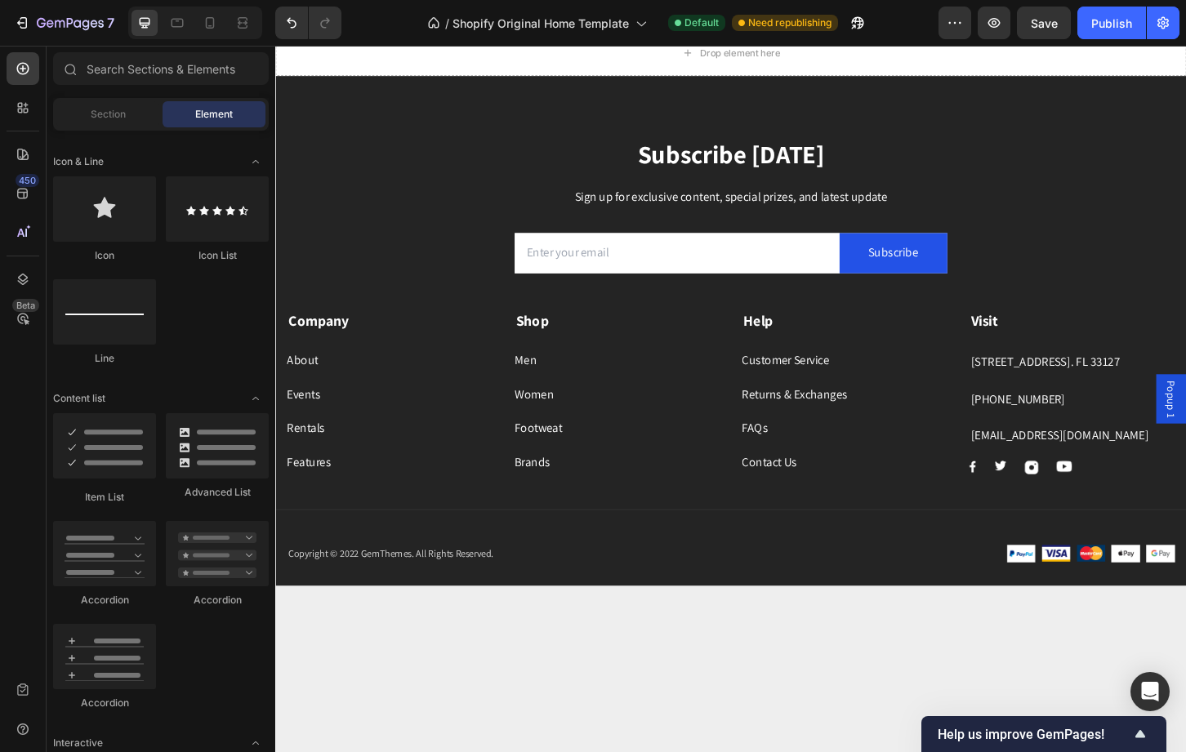
scroll to position [2578, 0]
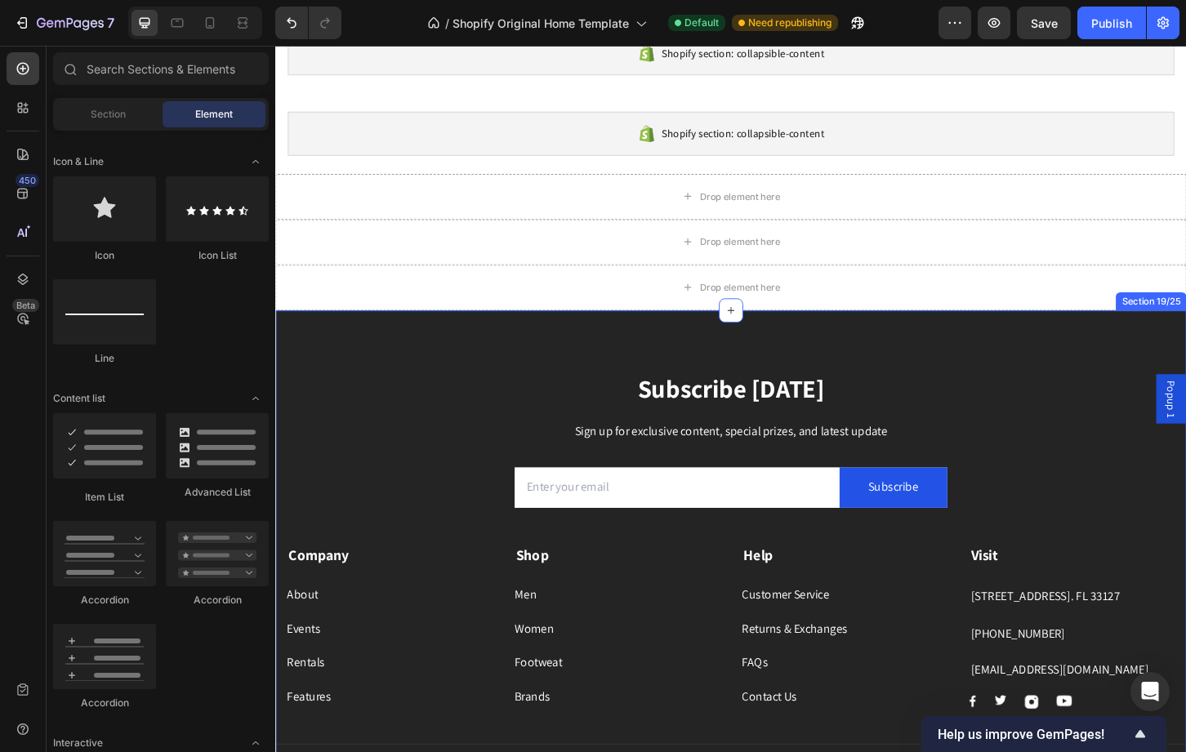
click at [414, 390] on div "Subscribe Today Heading Sign up for exclusive content, special prizes, and late…" at bounding box center [765, 605] width 980 height 549
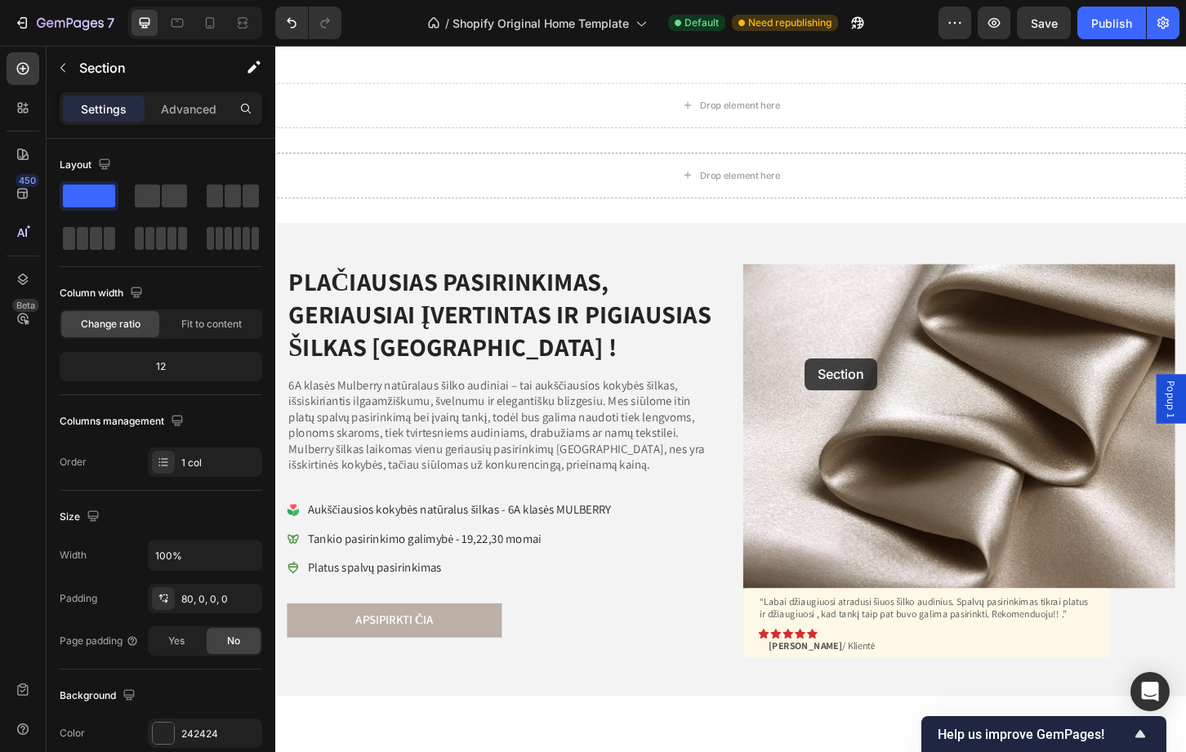
scroll to position [1021, 0]
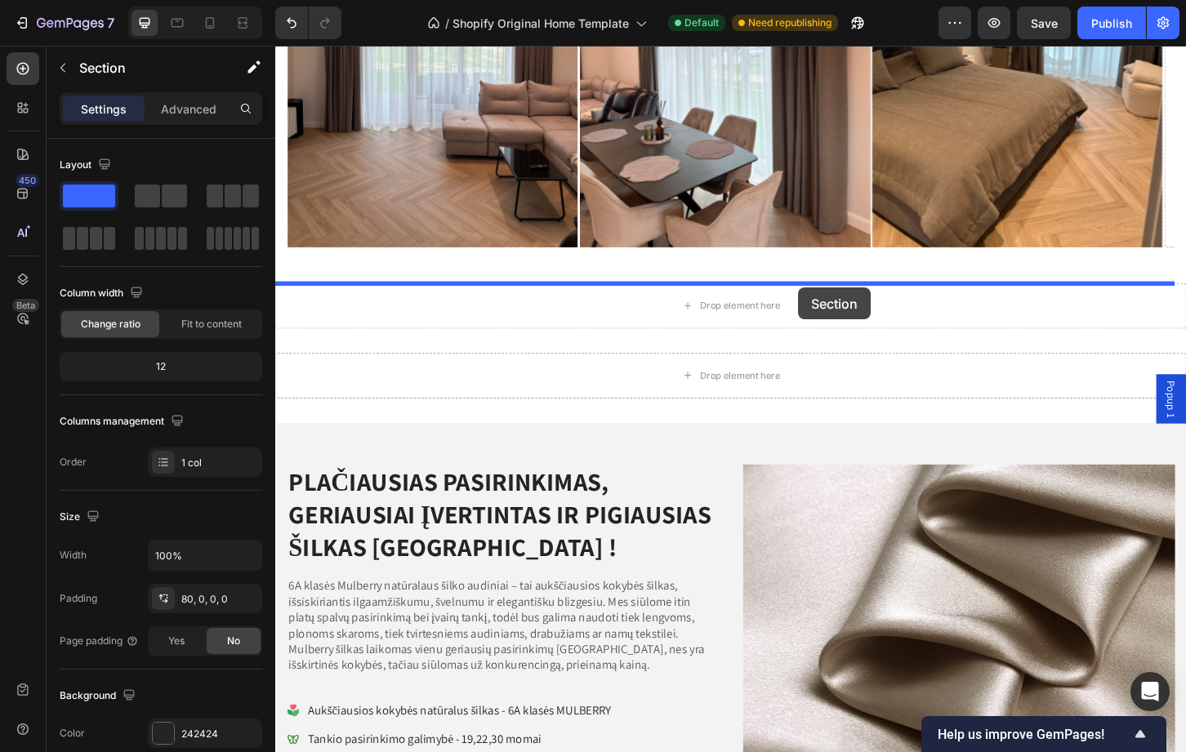
drag, startPoint x: 910, startPoint y: 323, endPoint x: 838, endPoint y: 306, distance: 73.7
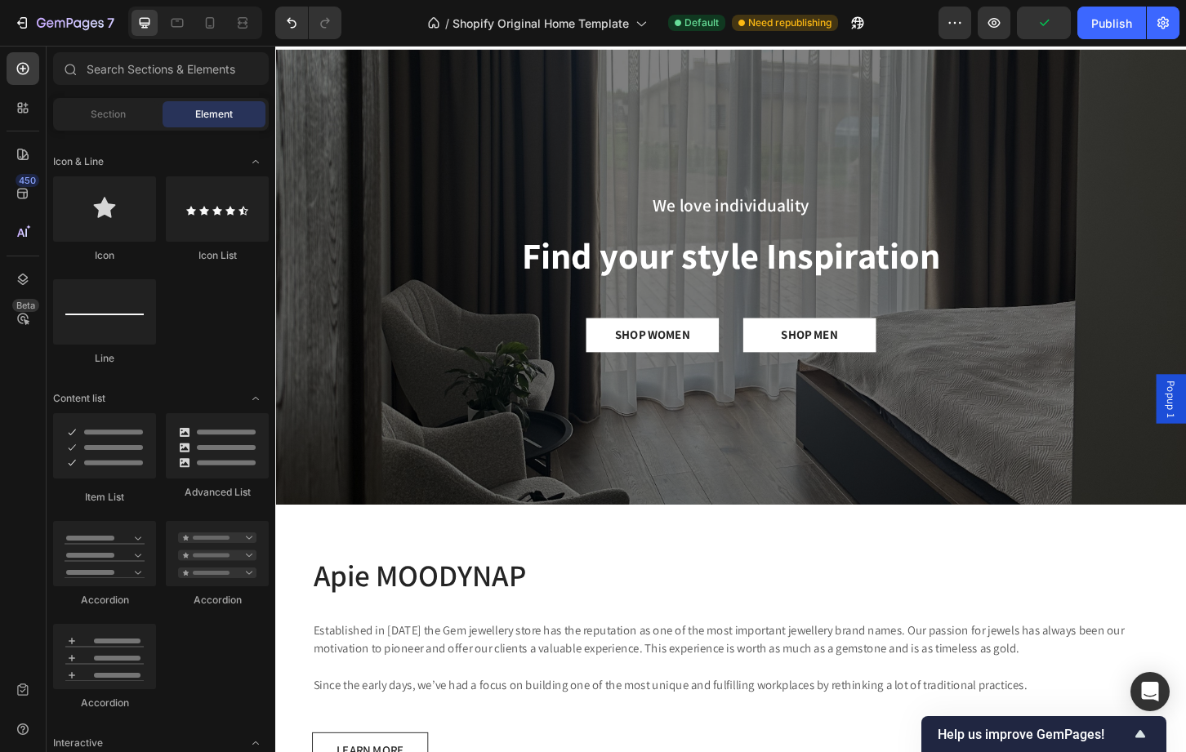
scroll to position [0, 0]
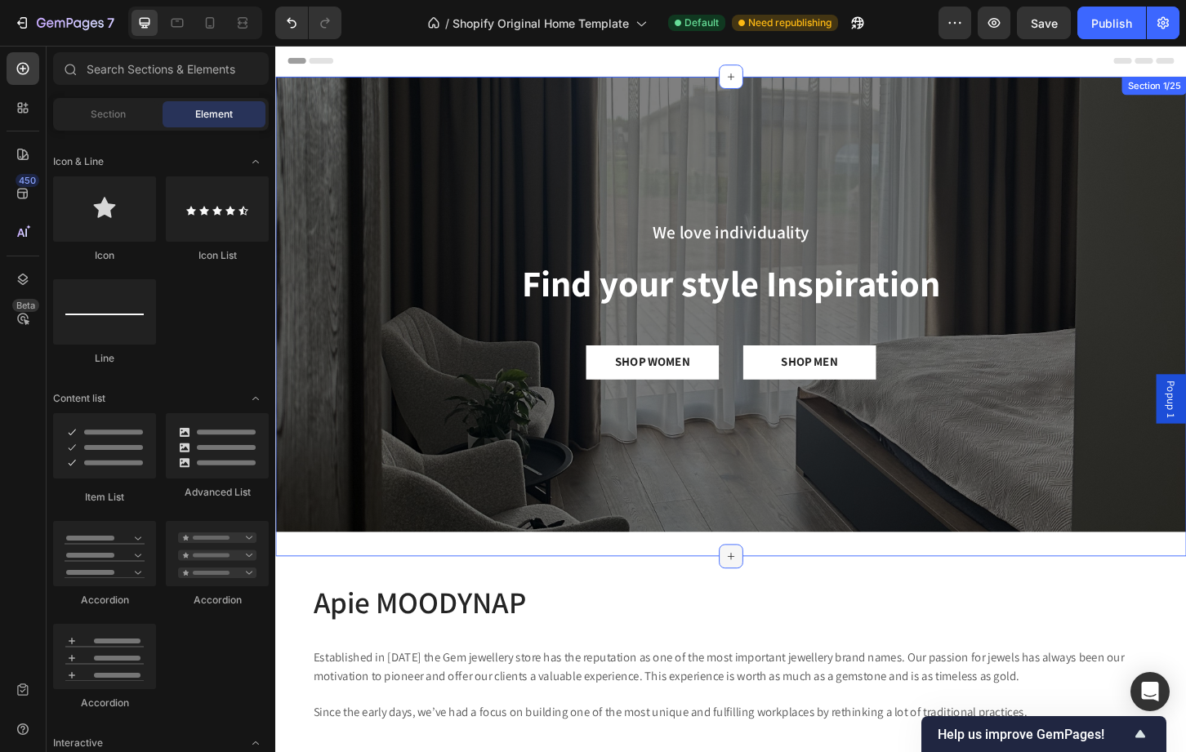
click at [766, 586] on div at bounding box center [765, 595] width 26 height 26
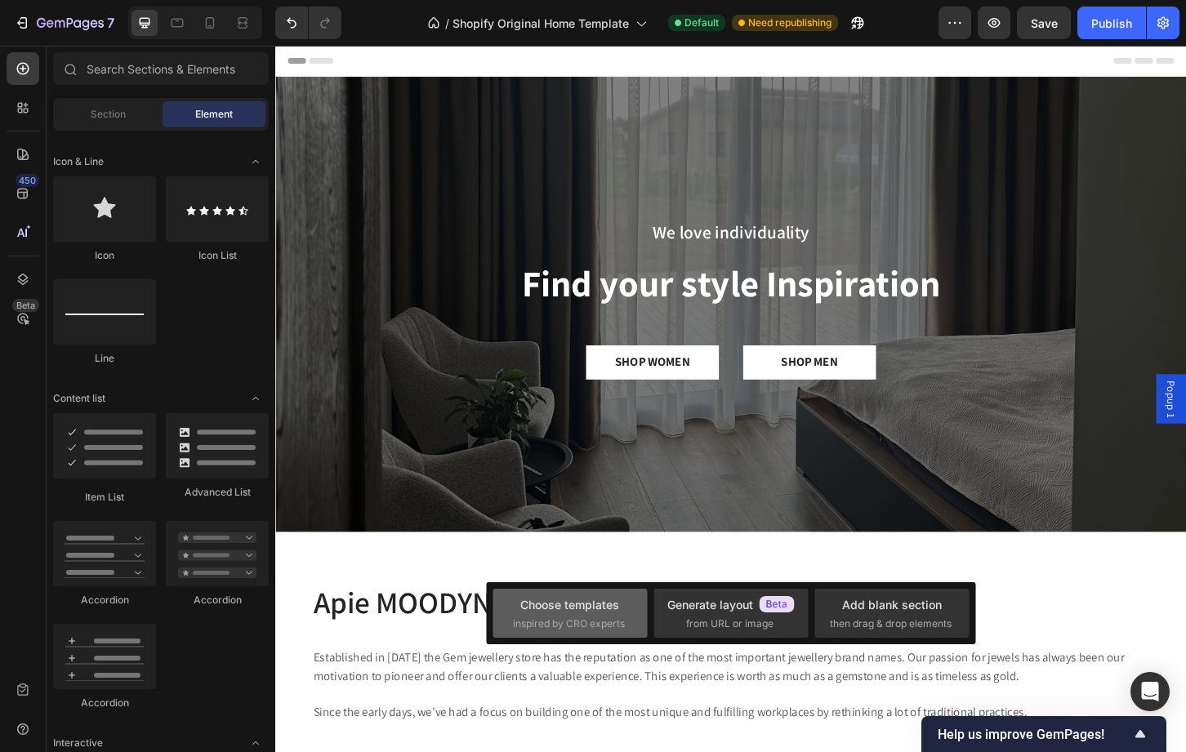
click at [537, 622] on span "inspired by CRO experts" at bounding box center [569, 624] width 112 height 15
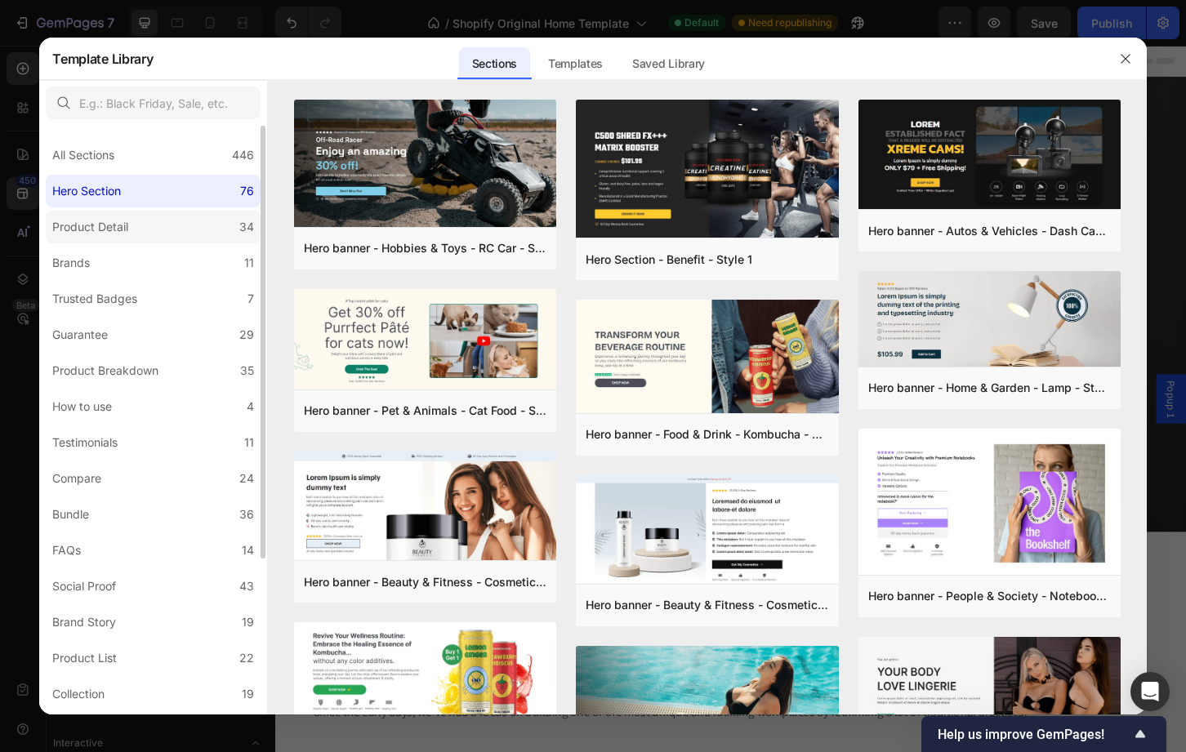
click at [118, 226] on div "Product Detail" at bounding box center [90, 227] width 76 height 20
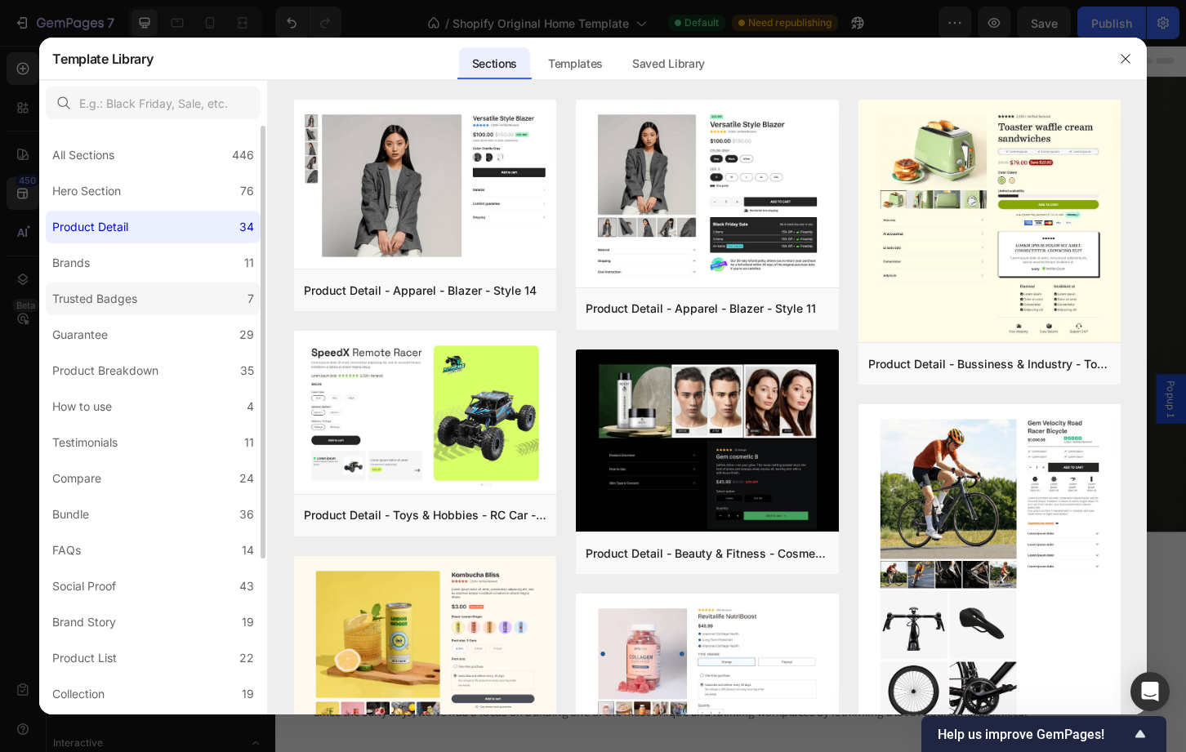
click at [181, 295] on label "Trusted Badges 7" at bounding box center [153, 299] width 215 height 33
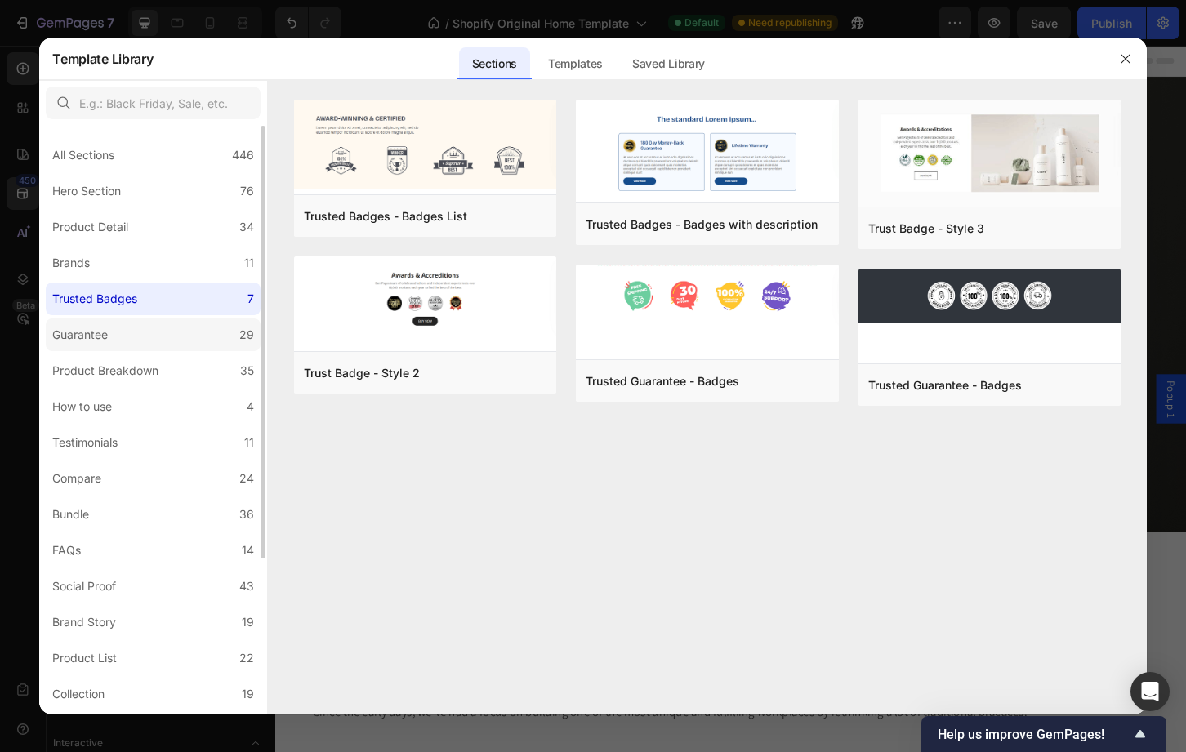
click at [188, 337] on label "Guarantee 29" at bounding box center [153, 335] width 215 height 33
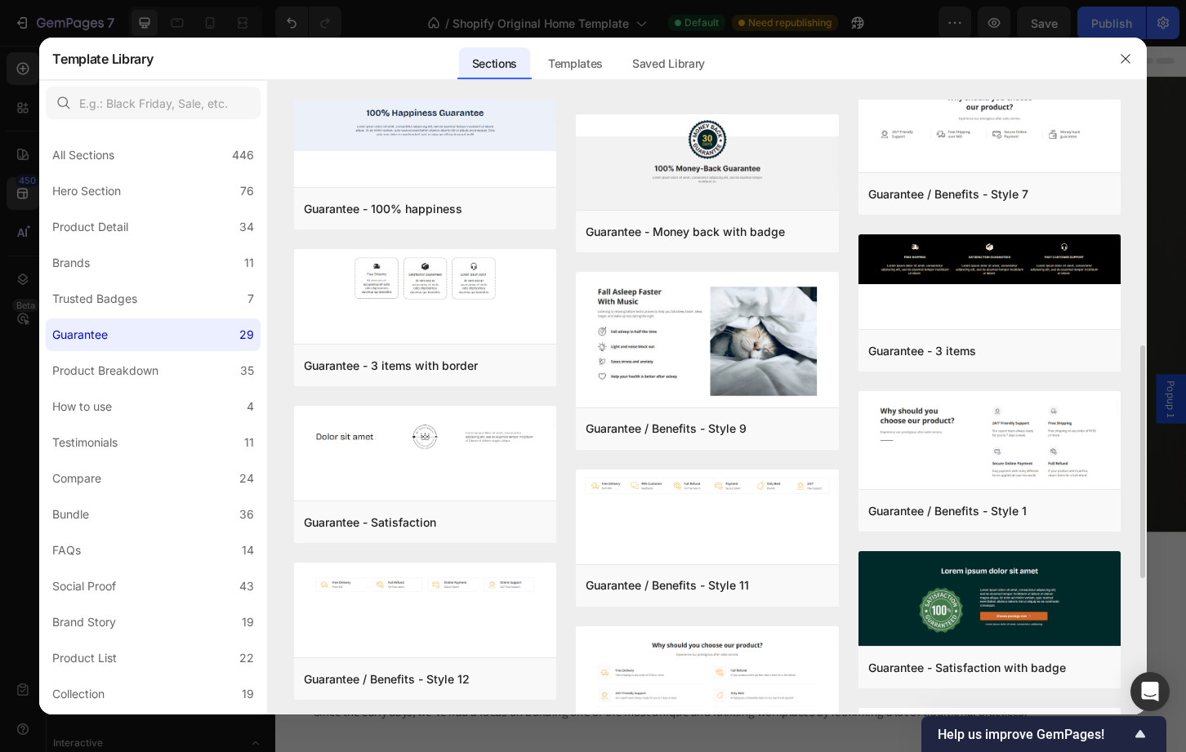
scroll to position [845, 0]
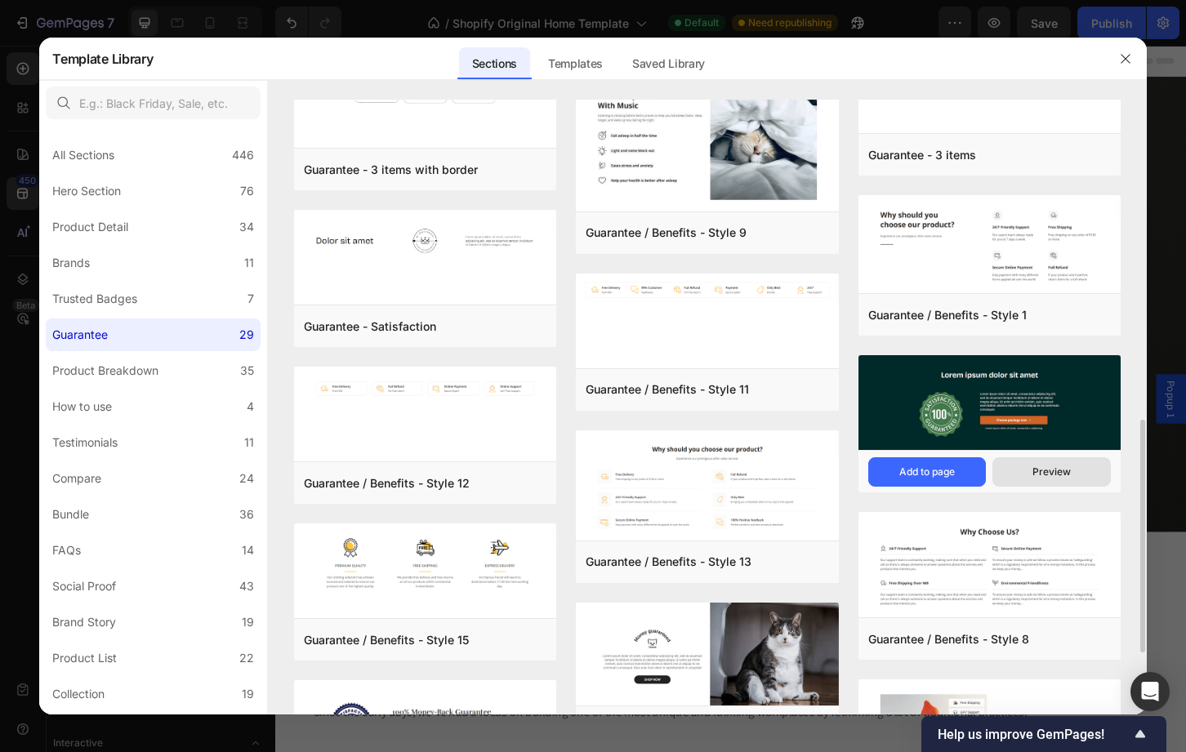
click at [1039, 466] on div "Preview" at bounding box center [1051, 472] width 38 height 15
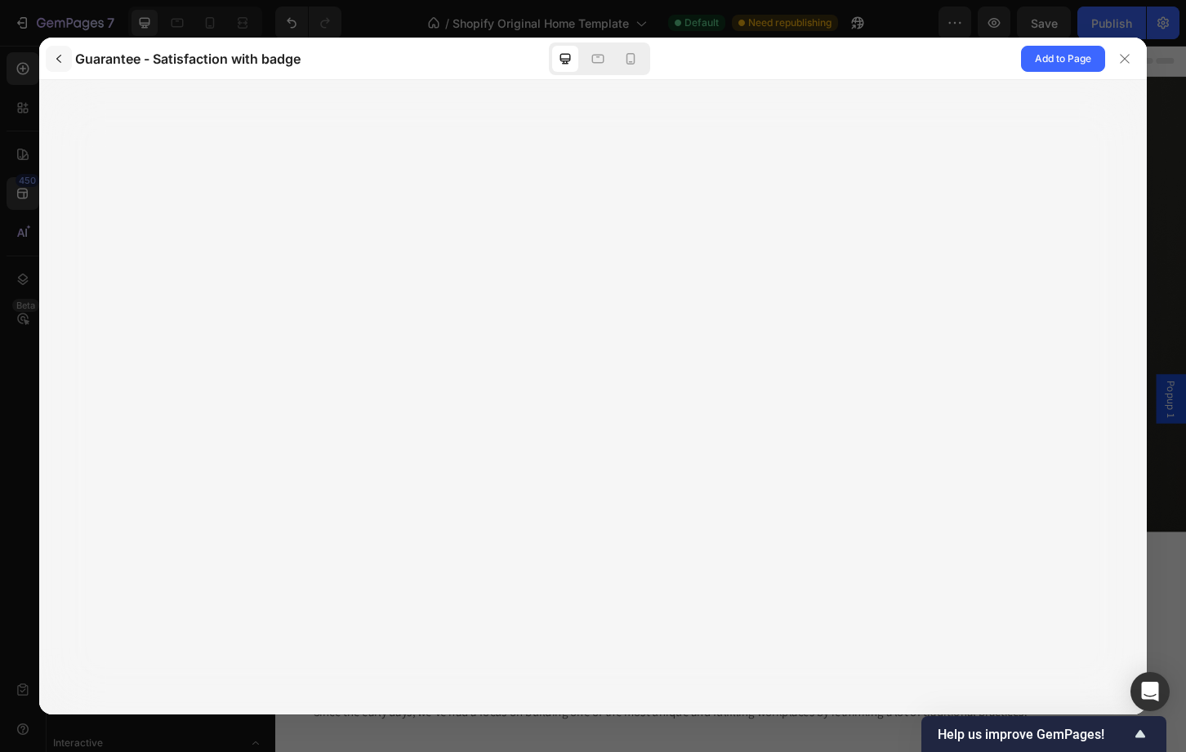
click at [62, 62] on icon "button" at bounding box center [58, 58] width 13 height 13
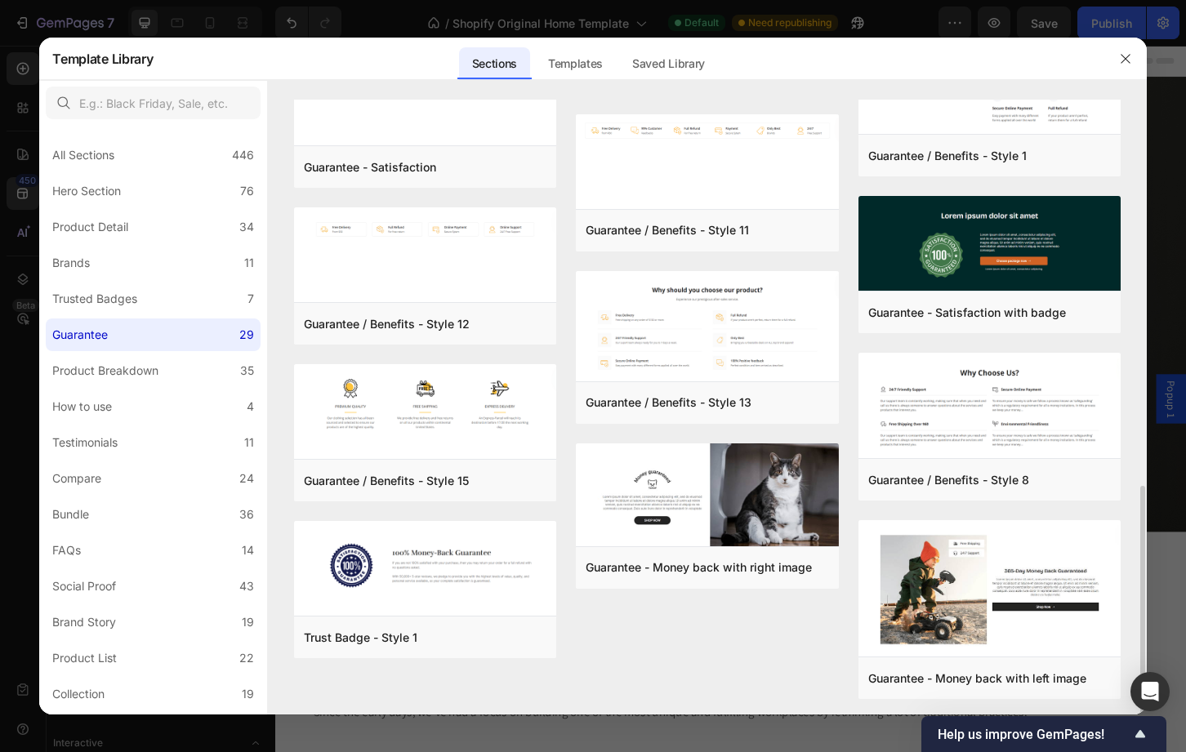
scroll to position [1009, 0]
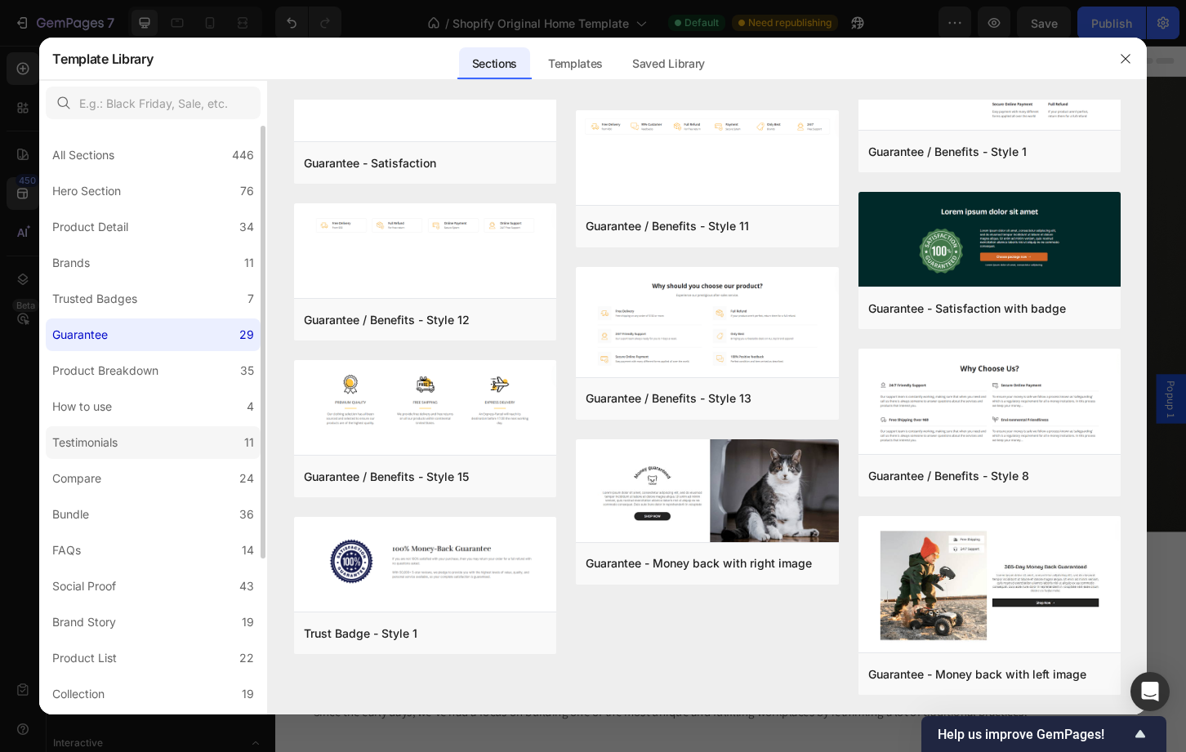
click at [110, 441] on div "Testimonials" at bounding box center [84, 443] width 65 height 20
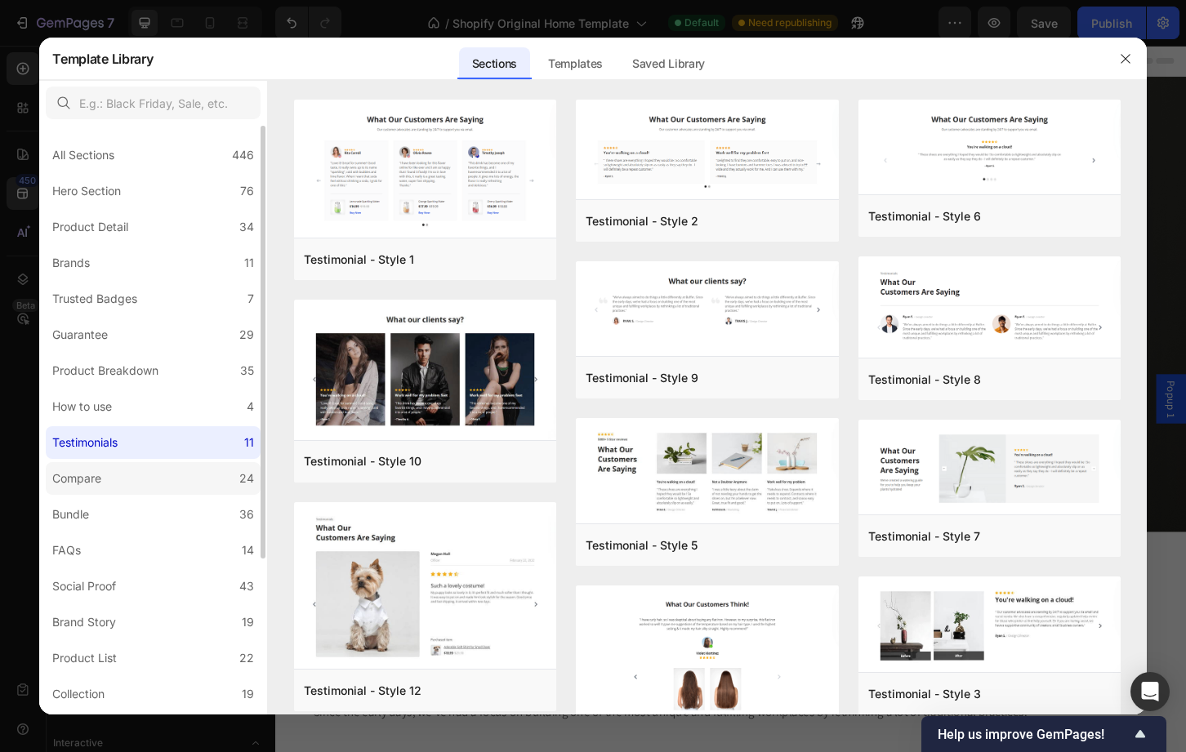
click at [97, 483] on div "Compare" at bounding box center [76, 479] width 49 height 20
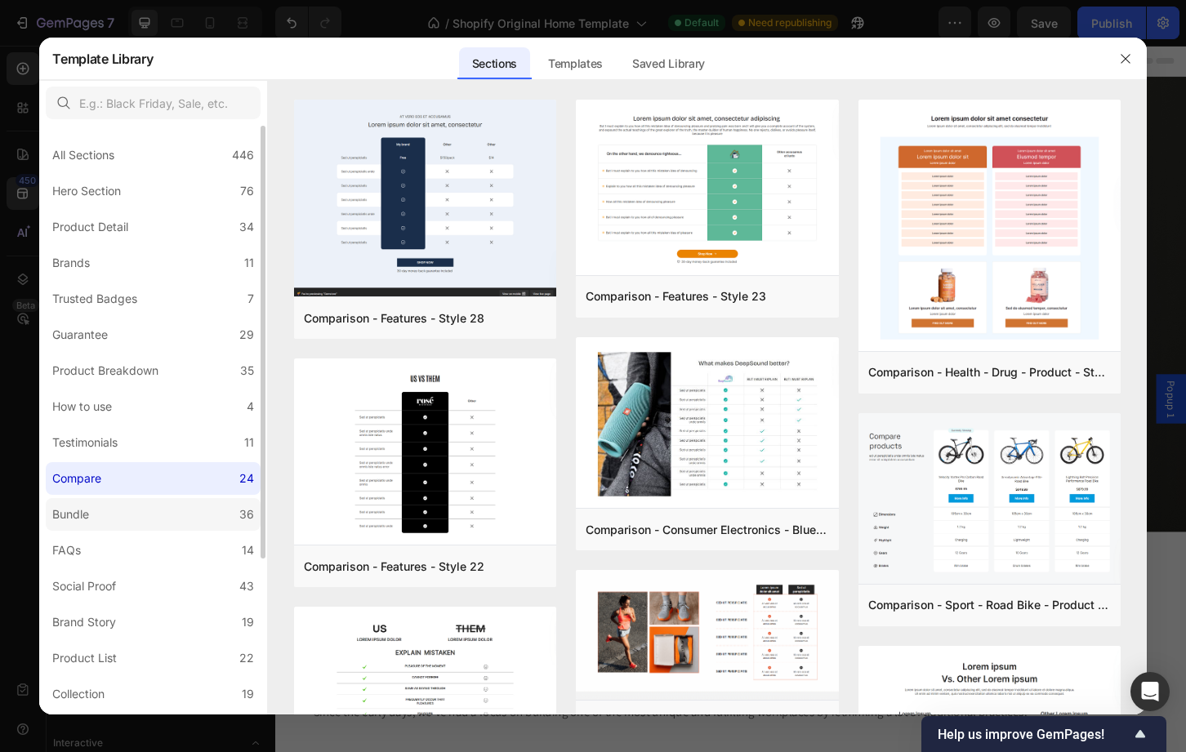
click at [97, 506] on label "Bundle 36" at bounding box center [153, 514] width 215 height 33
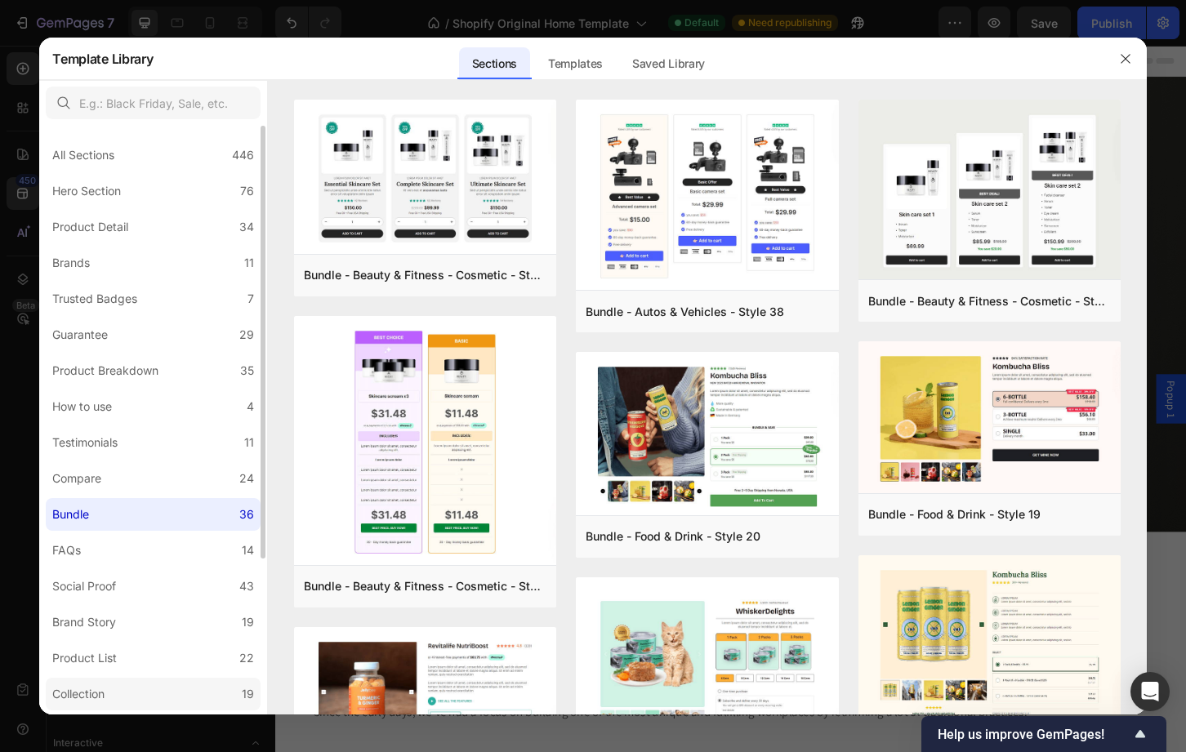
click at [91, 704] on label "Collection 19" at bounding box center [153, 694] width 215 height 33
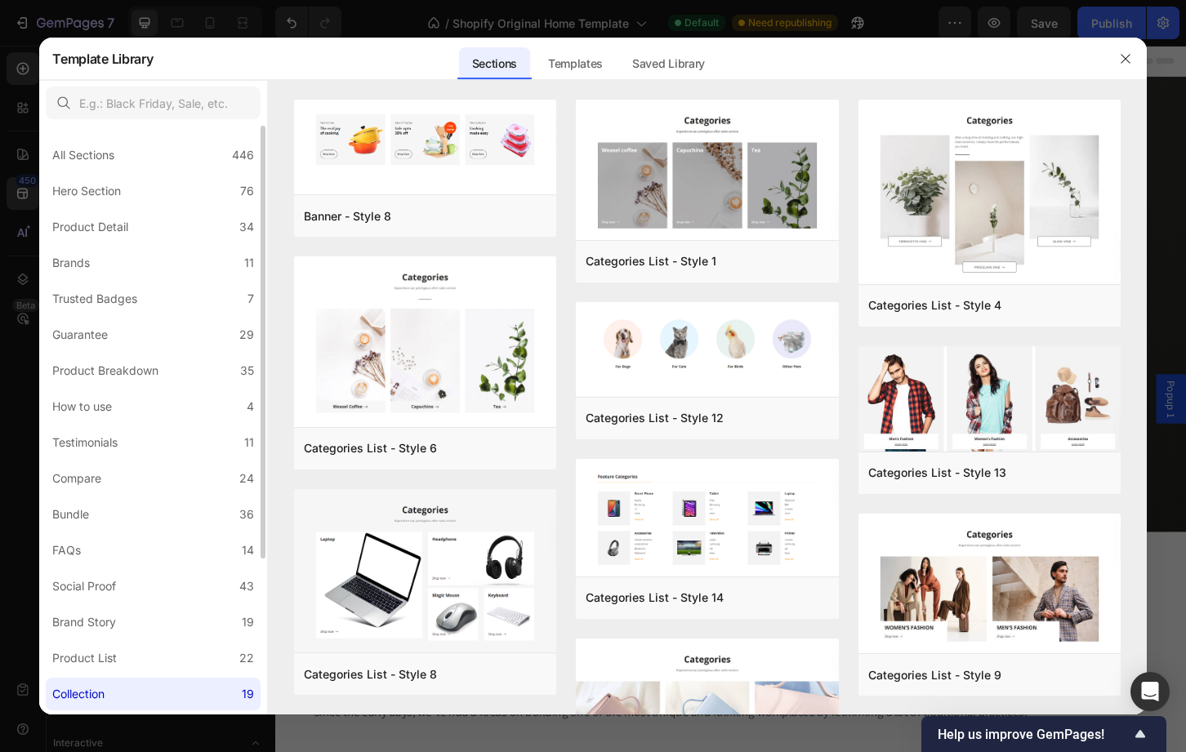
scroll to position [25, 0]
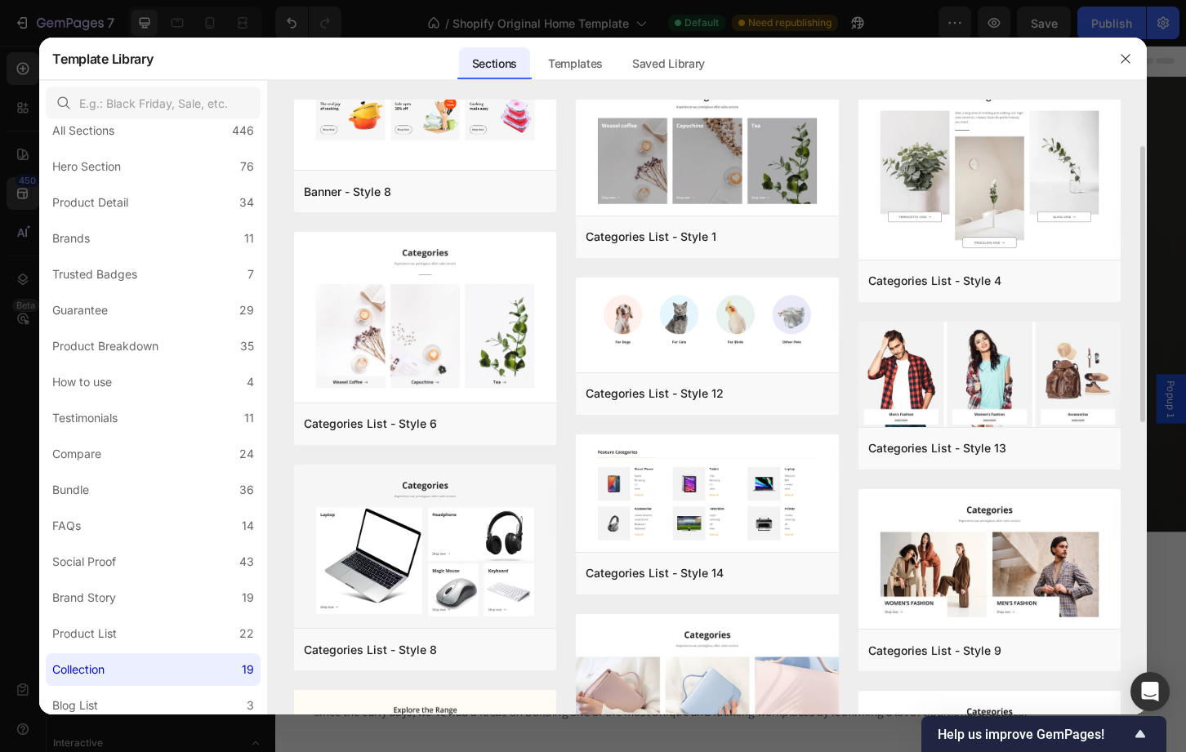
scroll to position [49, 0]
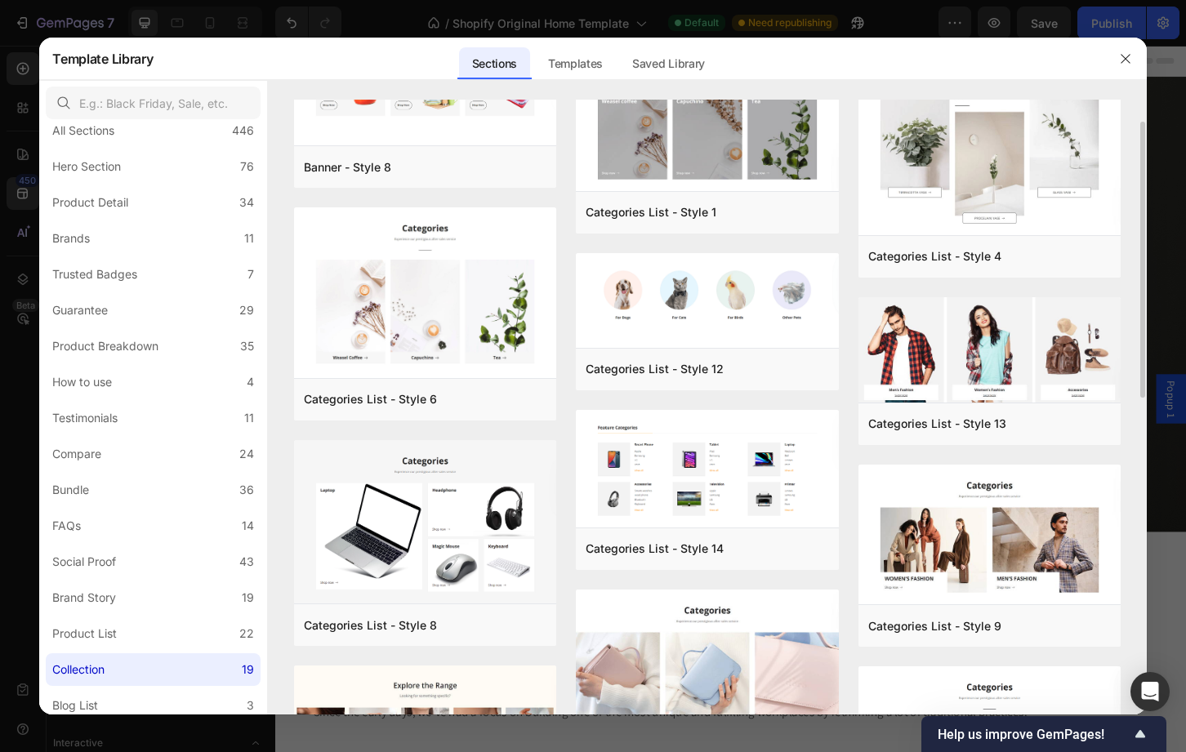
click at [848, 264] on div "Banner - Style 8 Add to page Preview Categories List - Style 6 Add to page Prev…" at bounding box center [707, 735] width 826 height 1368
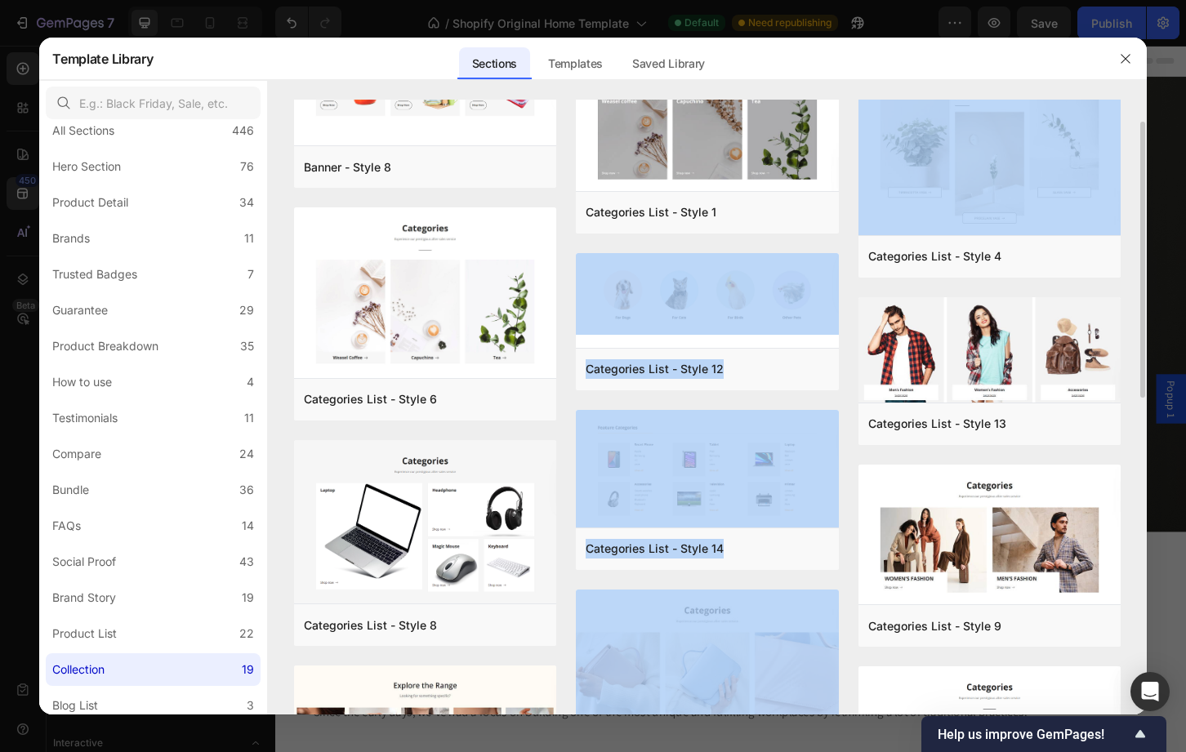
click at [848, 264] on div "Banner - Style 8 Add to page Preview Categories List - Style 6 Add to page Prev…" at bounding box center [707, 735] width 826 height 1368
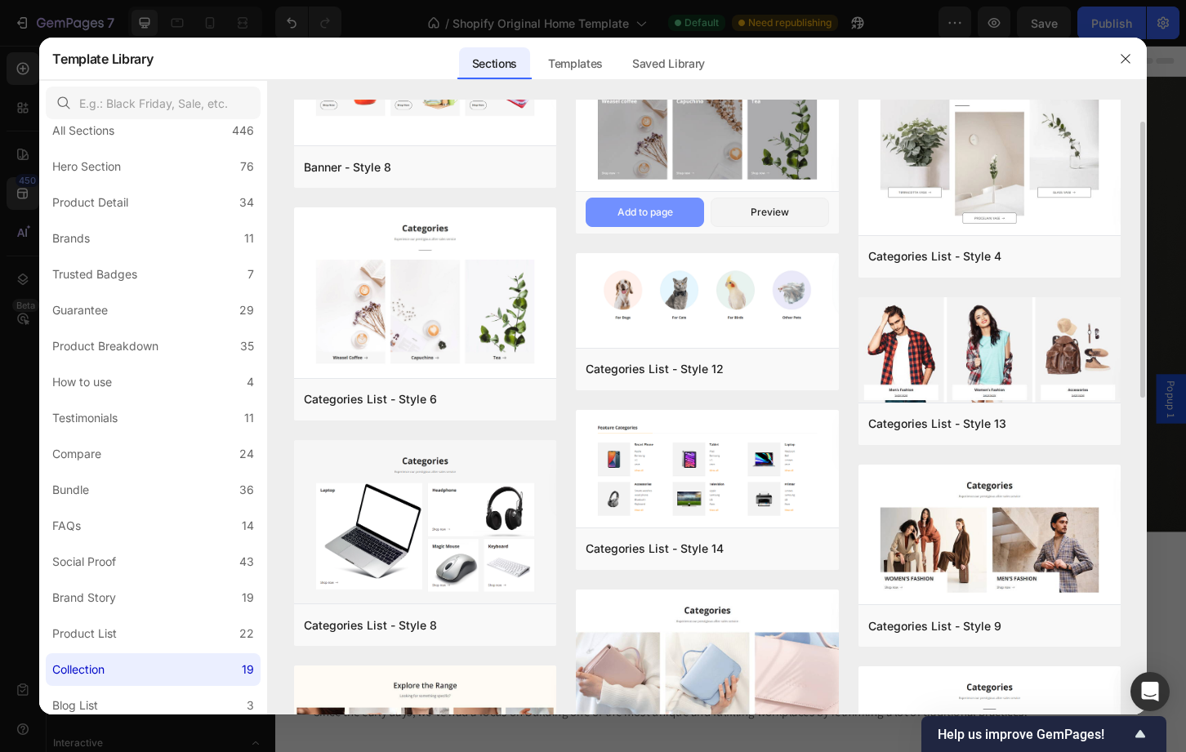
click at [656, 215] on div "Add to page" at bounding box center [645, 212] width 56 height 15
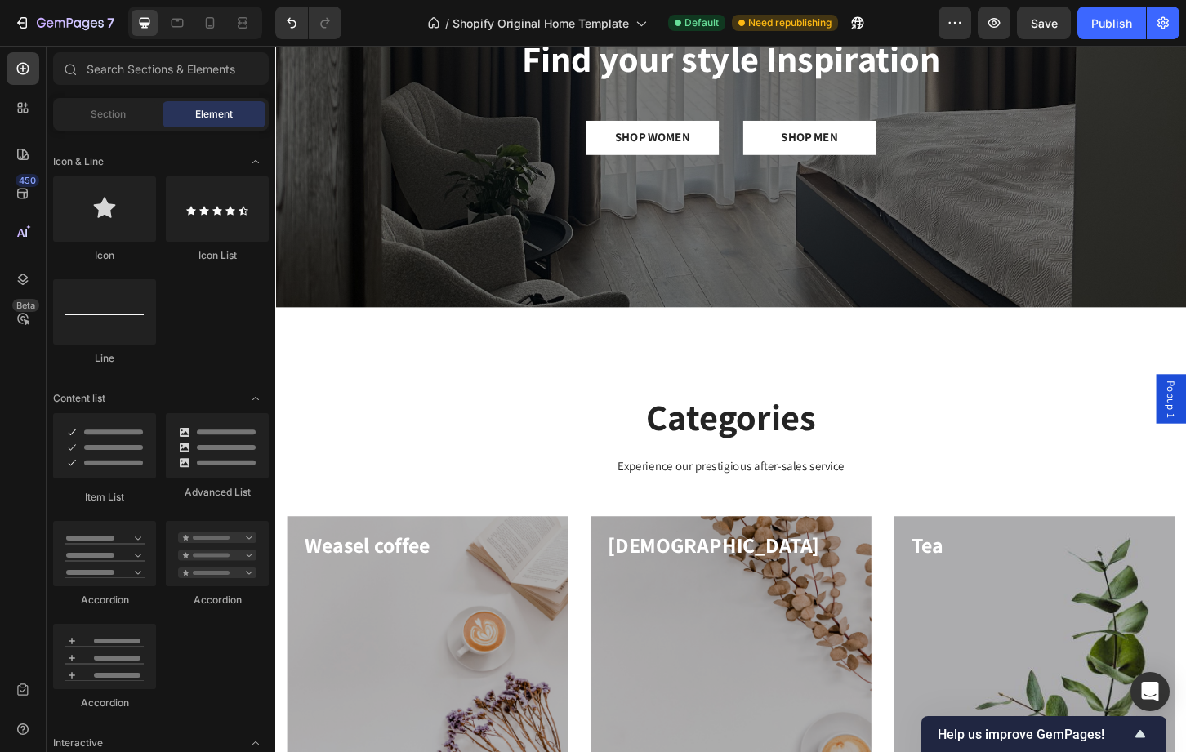
scroll to position [340, 0]
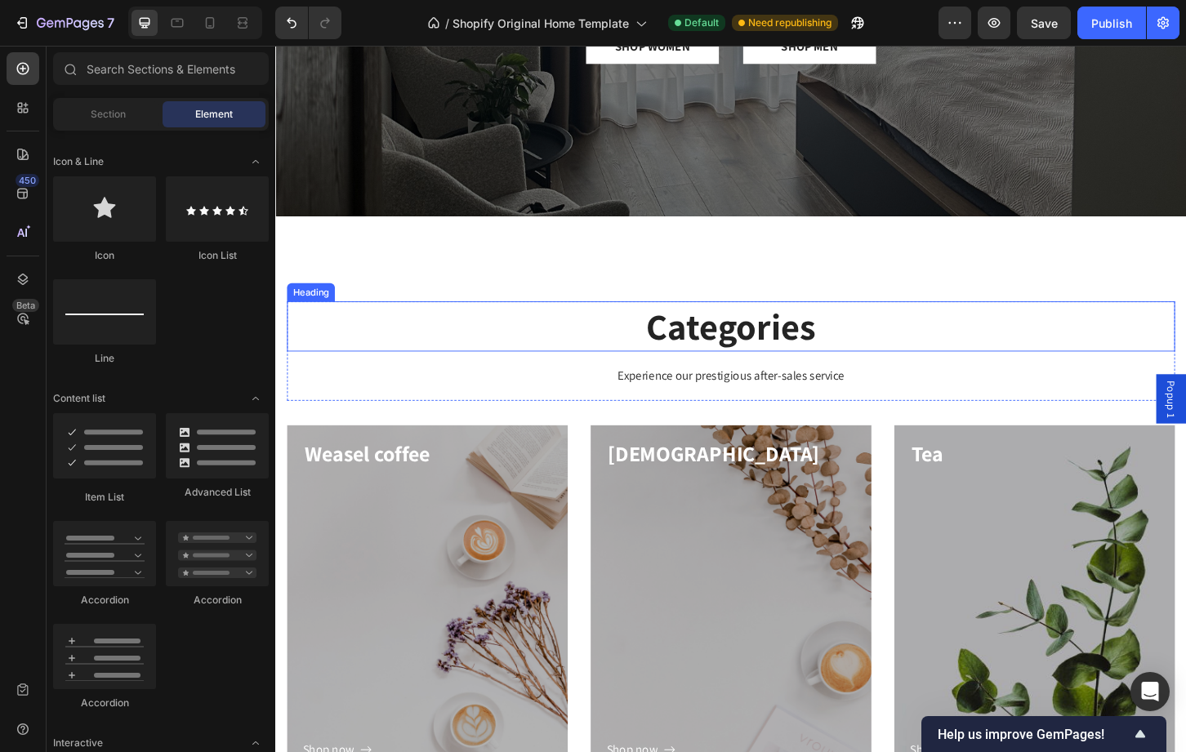
click at [896, 332] on p "Categories" at bounding box center [765, 348] width 952 height 51
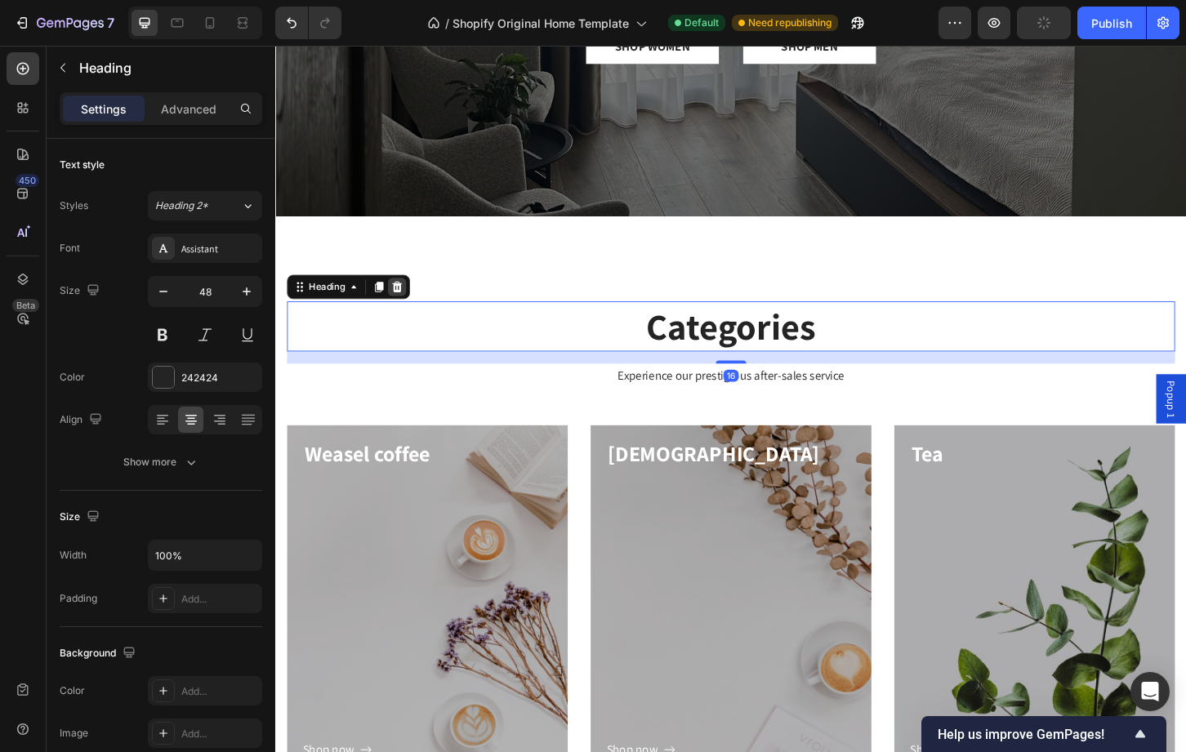
click at [410, 302] on icon at bounding box center [406, 305] width 11 height 11
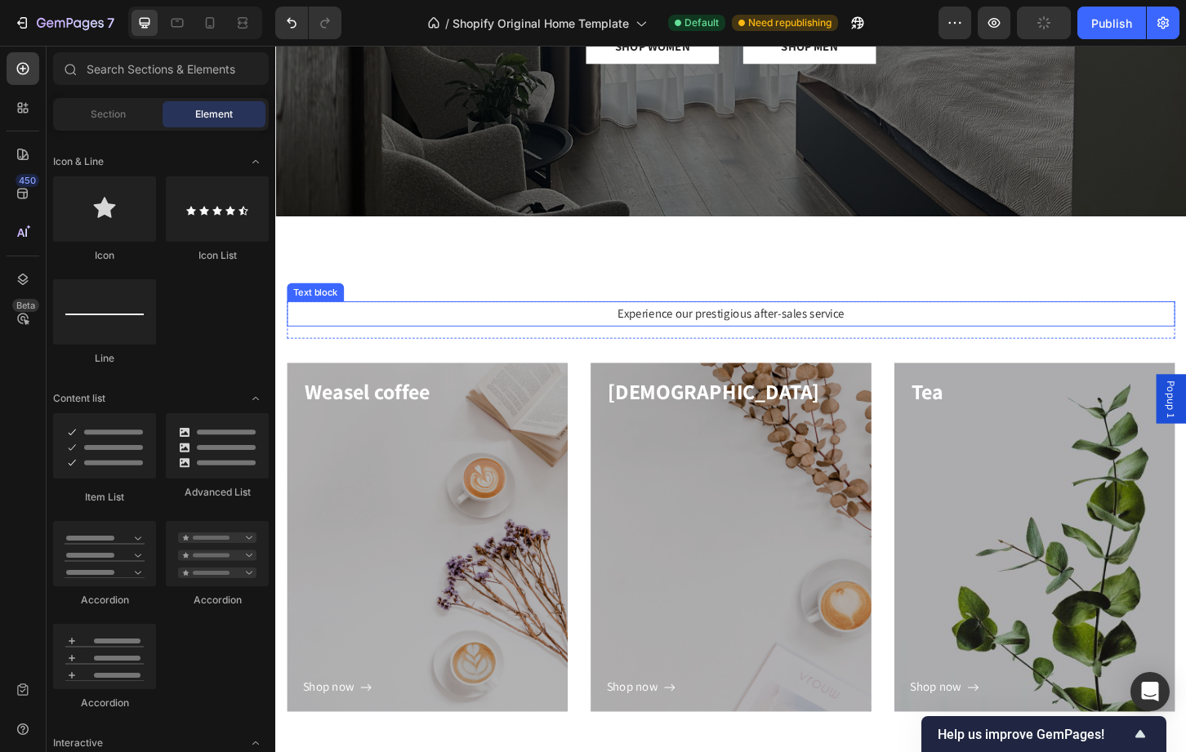
click at [658, 335] on p "Experience our prestigious after-sales service" at bounding box center [765, 335] width 952 height 24
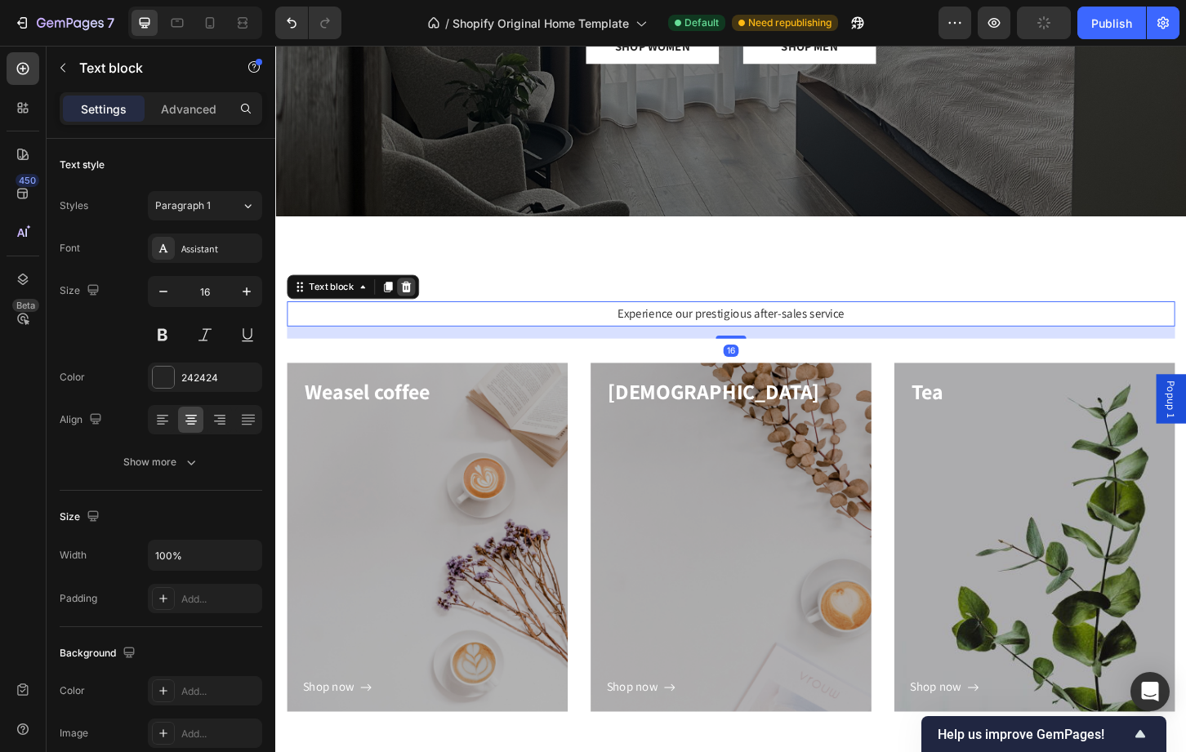
click at [418, 304] on icon at bounding box center [416, 305] width 11 height 11
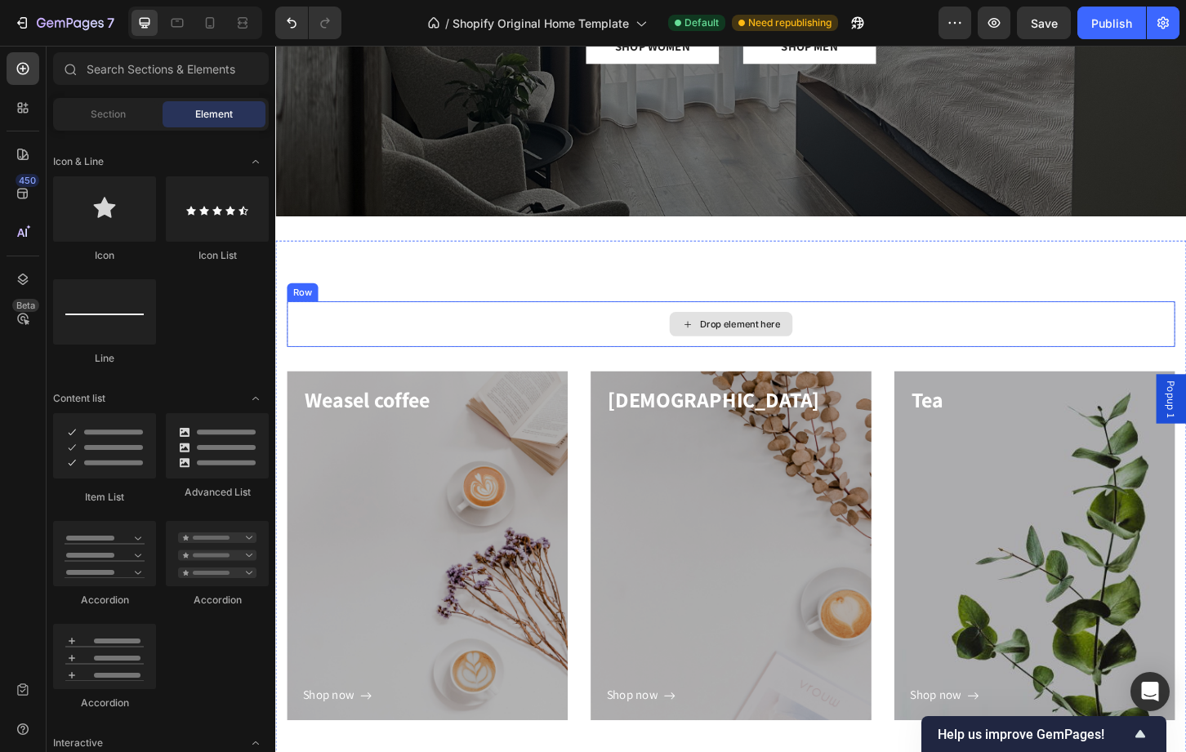
click at [576, 334] on div "Drop element here" at bounding box center [766, 345] width 956 height 49
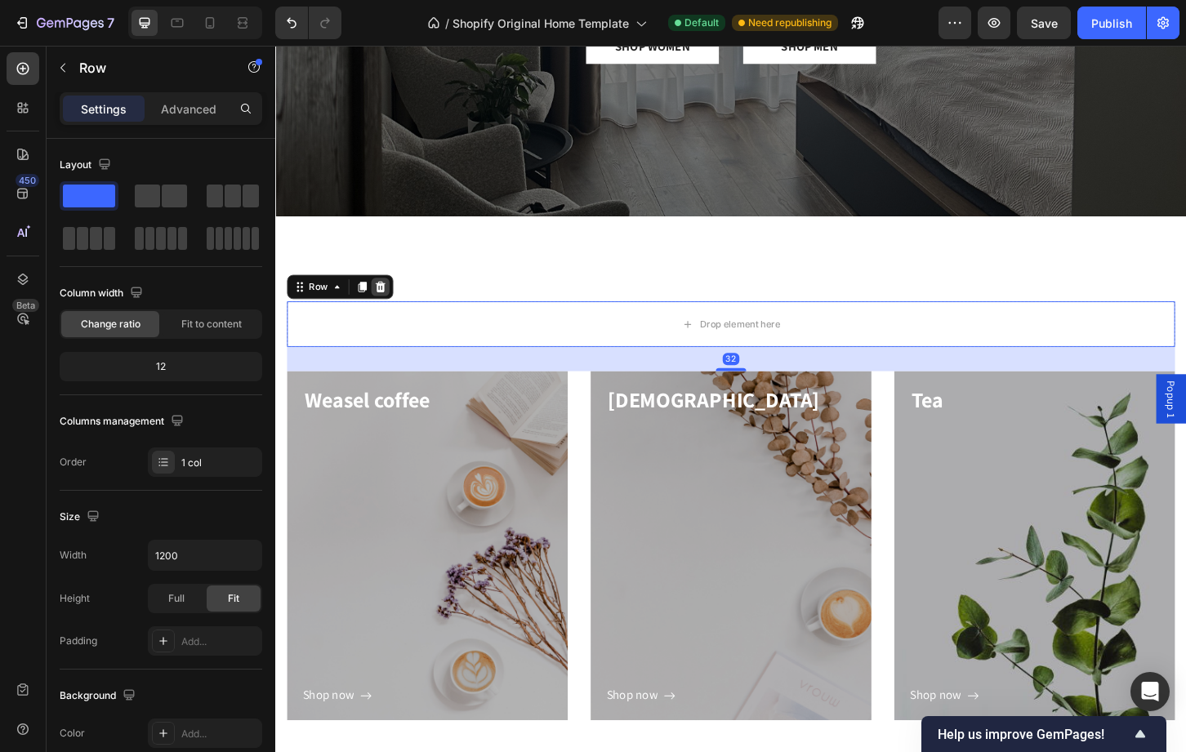
click at [390, 300] on icon at bounding box center [387, 305] width 13 height 13
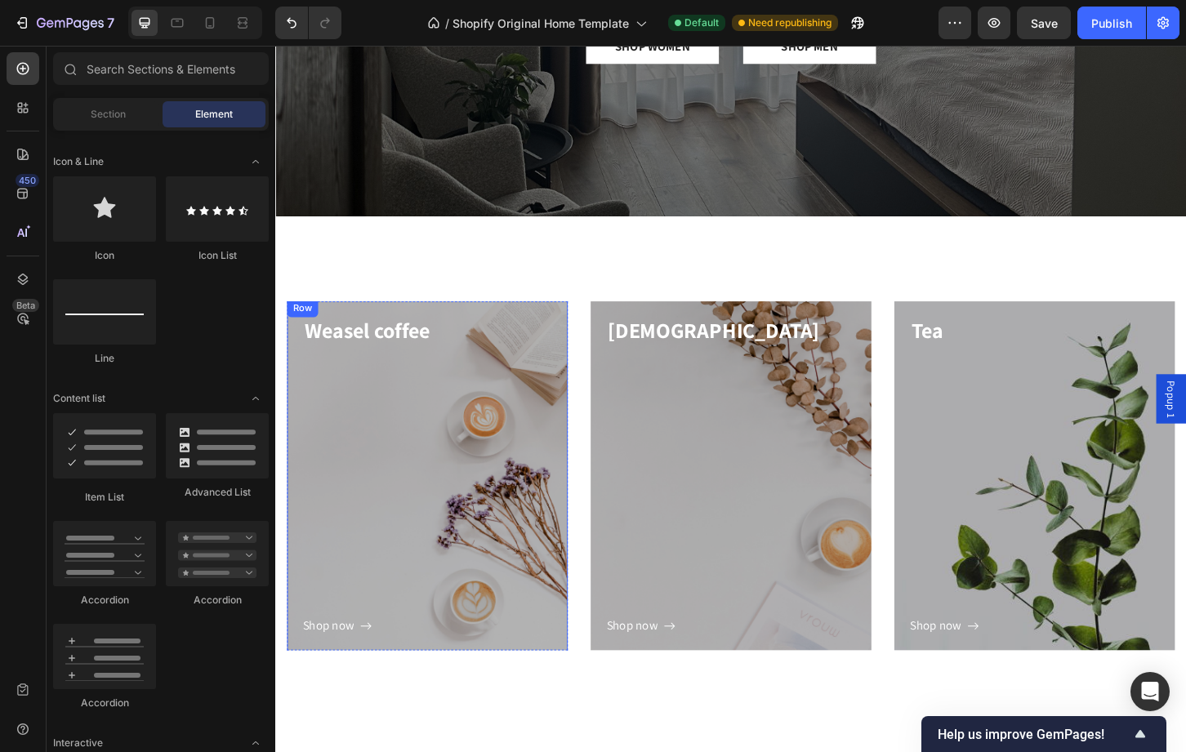
click at [490, 490] on div "Shop now Button" at bounding box center [439, 525] width 268 height 314
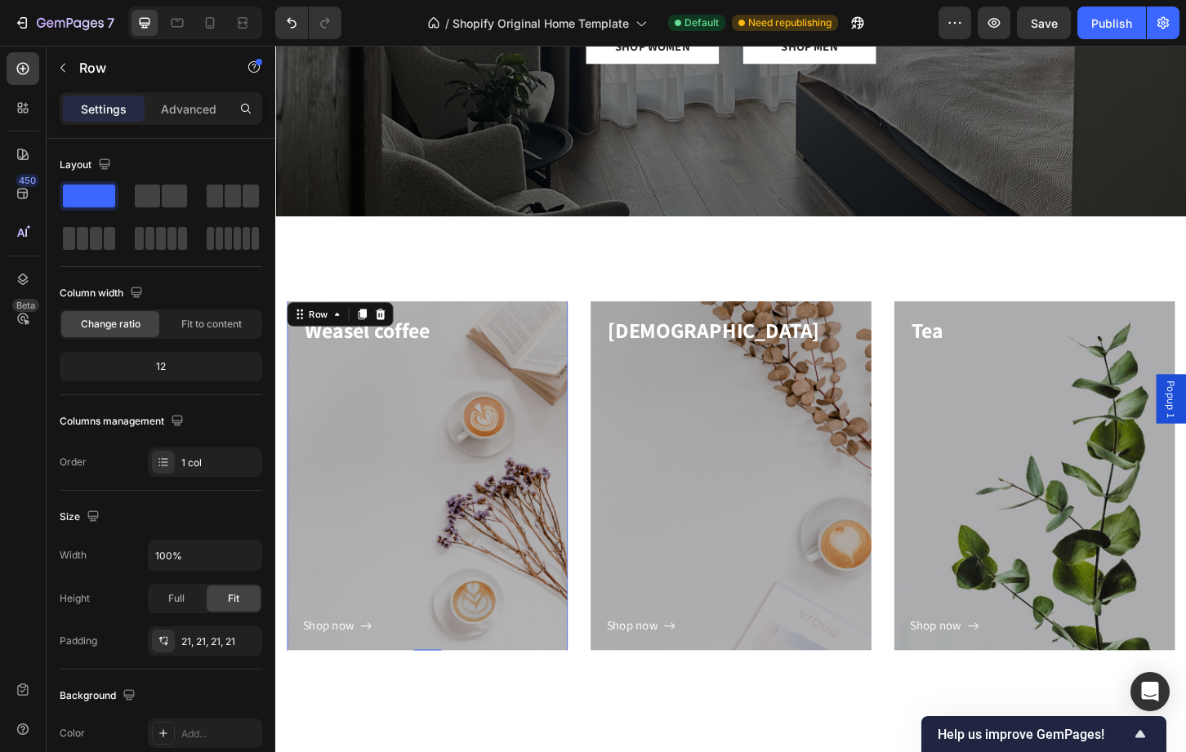
click at [484, 488] on div "Shop now Button" at bounding box center [439, 525] width 268 height 314
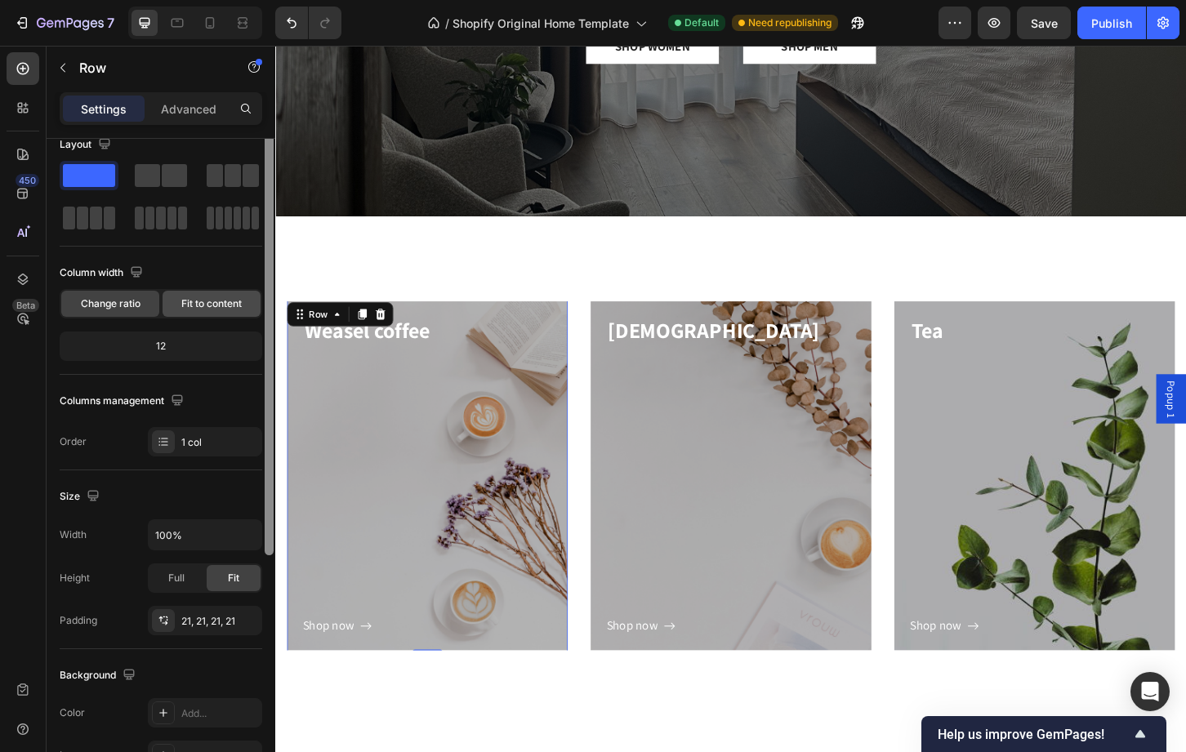
scroll to position [0, 0]
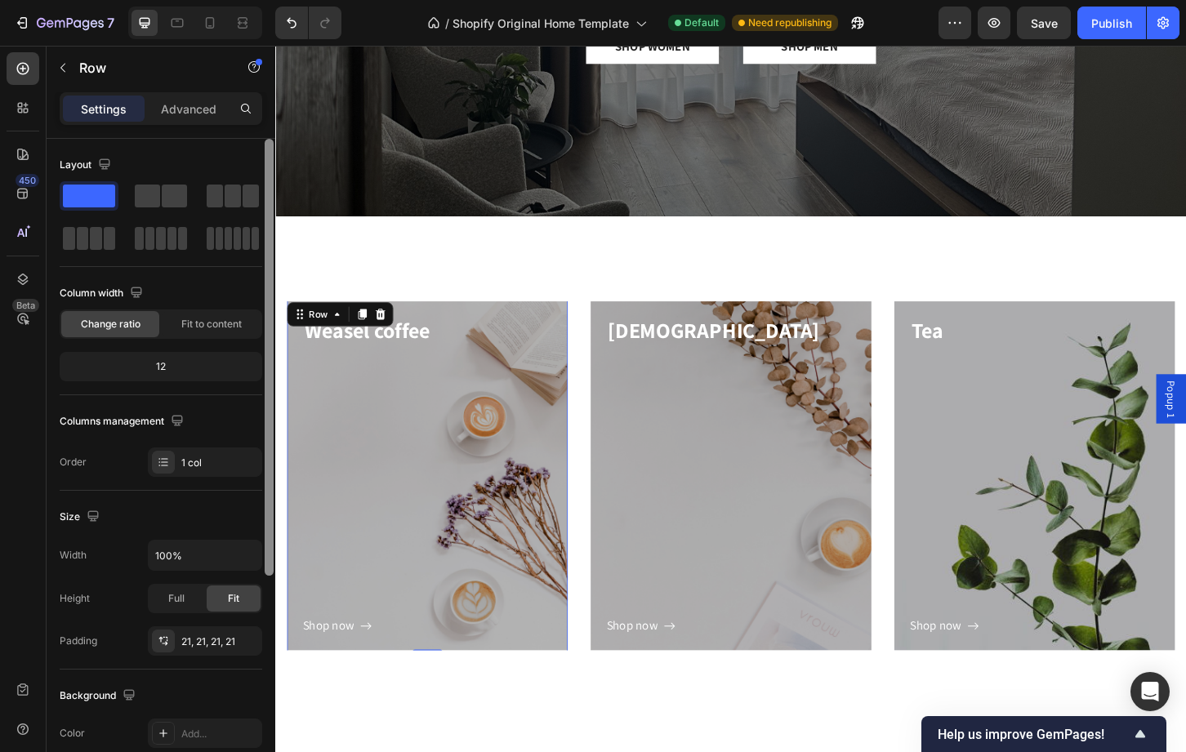
drag, startPoint x: 273, startPoint y: 345, endPoint x: 266, endPoint y: 314, distance: 32.5
click at [266, 314] on div at bounding box center [269, 357] width 9 height 437
click at [185, 339] on div "Column width Change ratio Fit to content 12" at bounding box center [161, 337] width 203 height 115
click at [185, 336] on div "Fit to content" at bounding box center [212, 324] width 98 height 26
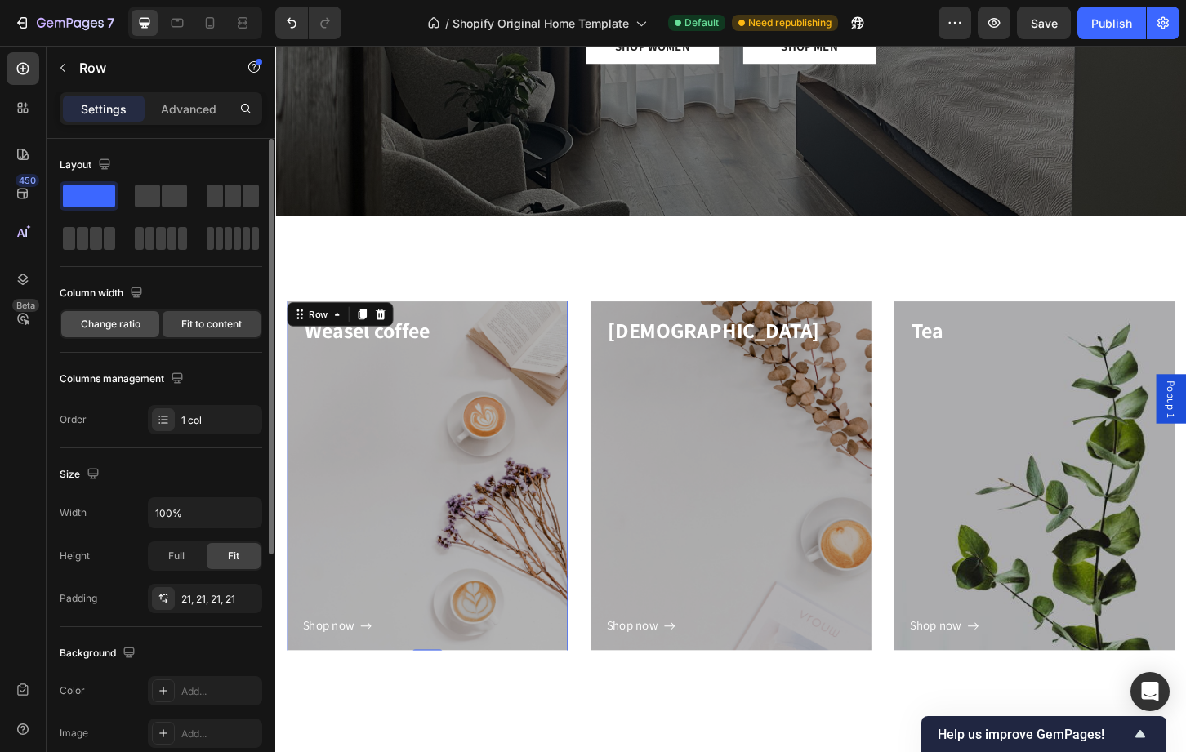
click at [118, 332] on div "Change ratio" at bounding box center [110, 324] width 98 height 26
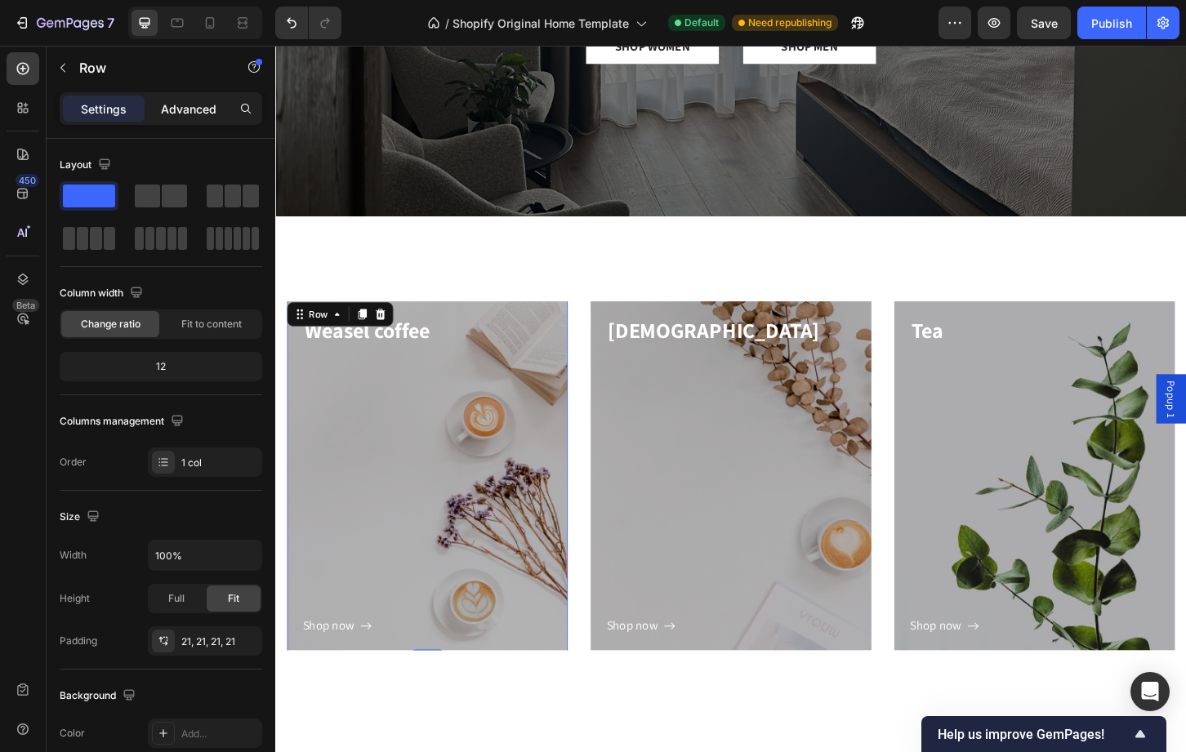
click at [196, 110] on p "Advanced" at bounding box center [189, 108] width 56 height 17
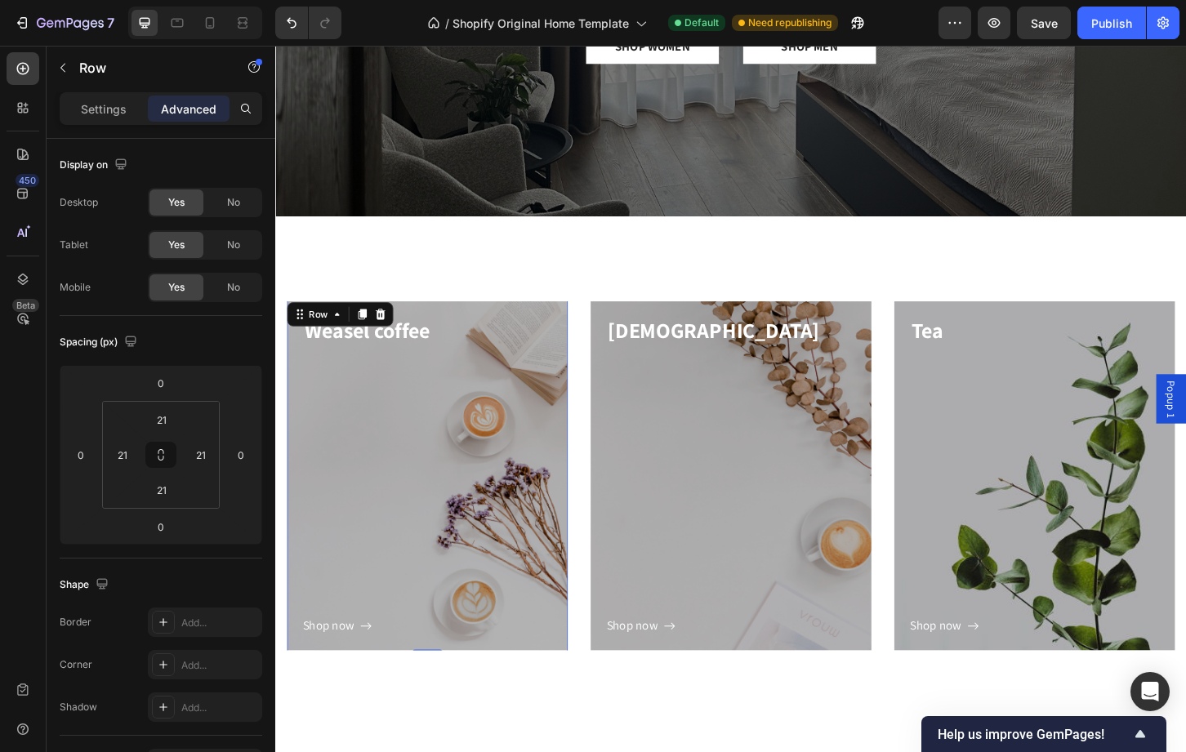
click at [360, 454] on div "Shop now Button" at bounding box center [439, 525] width 268 height 314
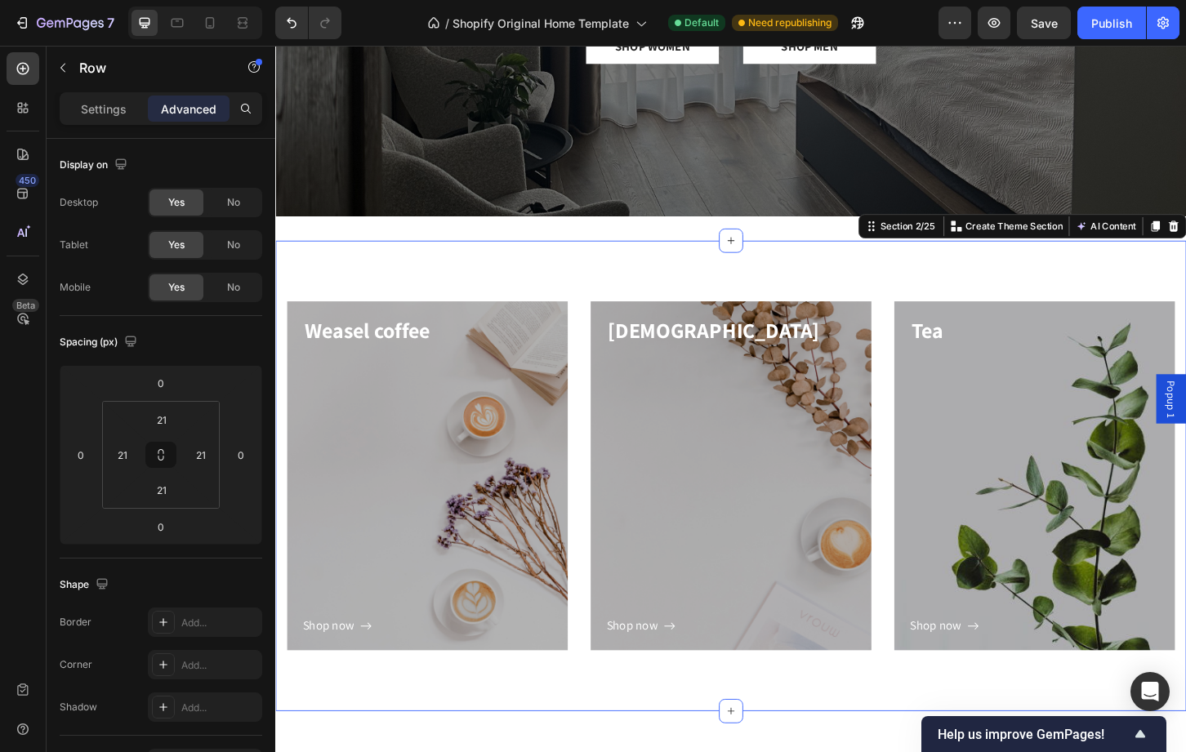
click at [398, 290] on div "Weasel coffee Heading Shop now Button Row Hero Banner Capuchino Heading Shop no…" at bounding box center [765, 509] width 980 height 506
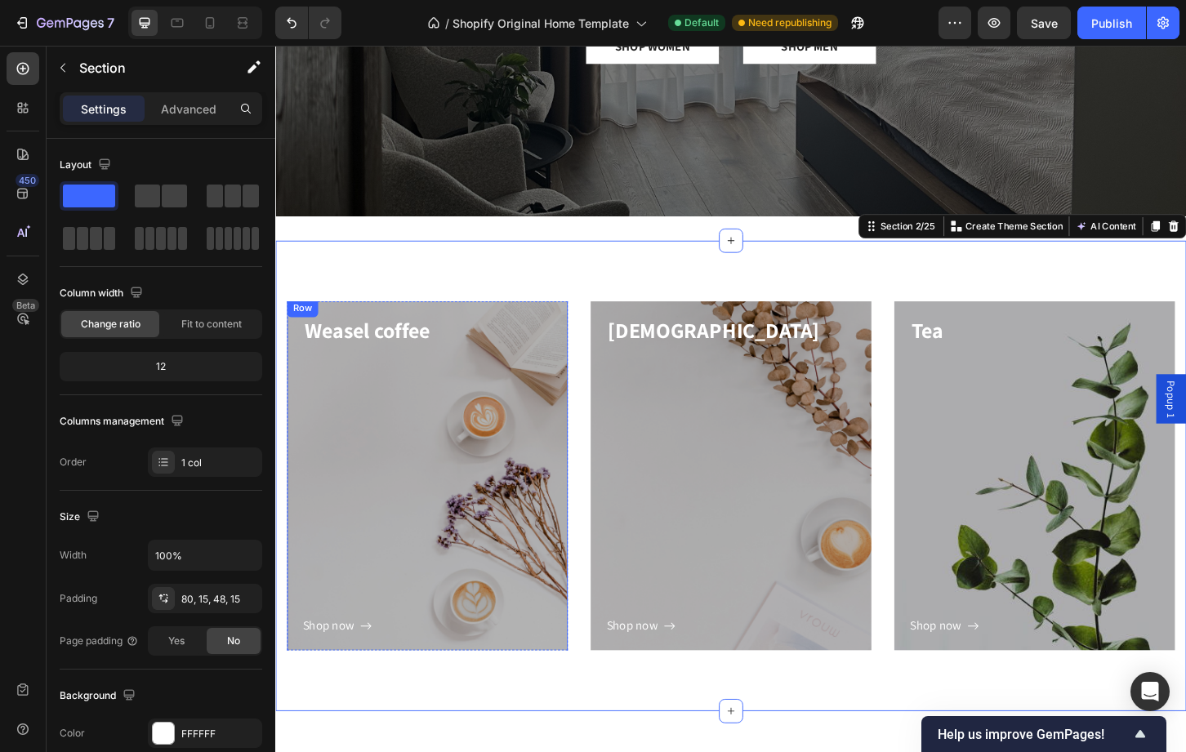
click at [372, 395] on div "Shop now Button" at bounding box center [439, 525] width 268 height 314
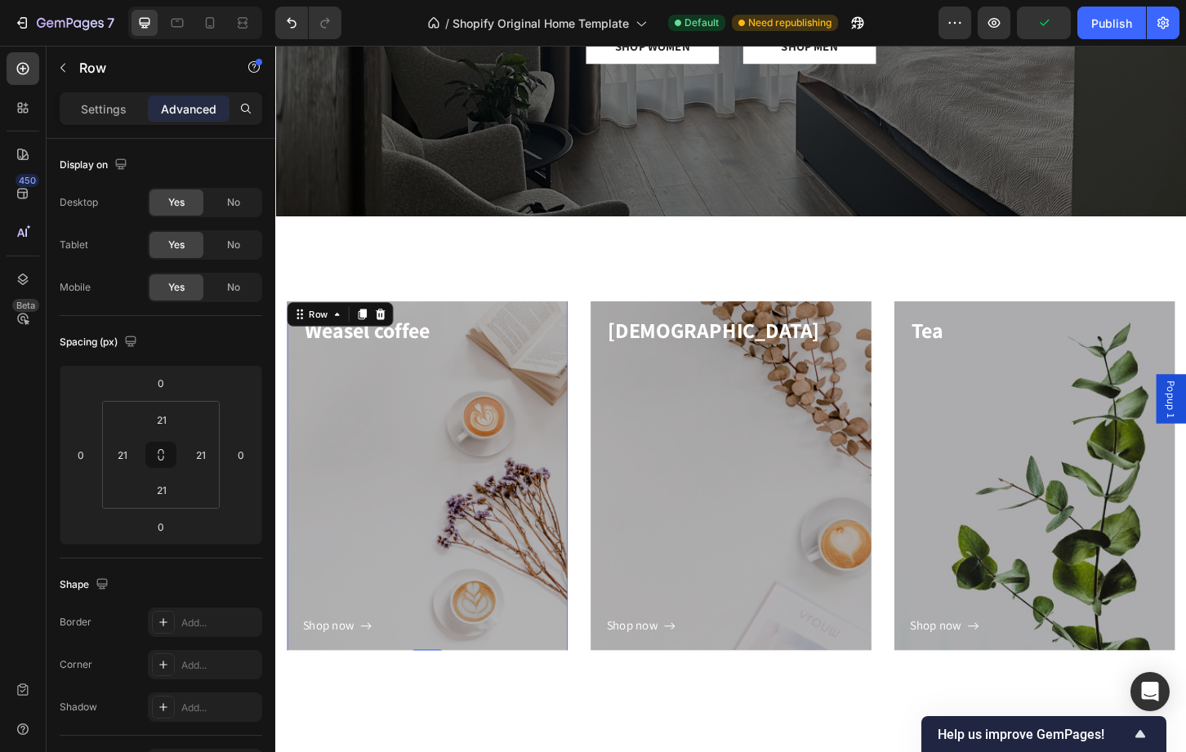
click at [309, 413] on div "Shop now Button" at bounding box center [439, 525] width 268 height 314
click at [312, 338] on div "Row" at bounding box center [321, 335] width 27 height 15
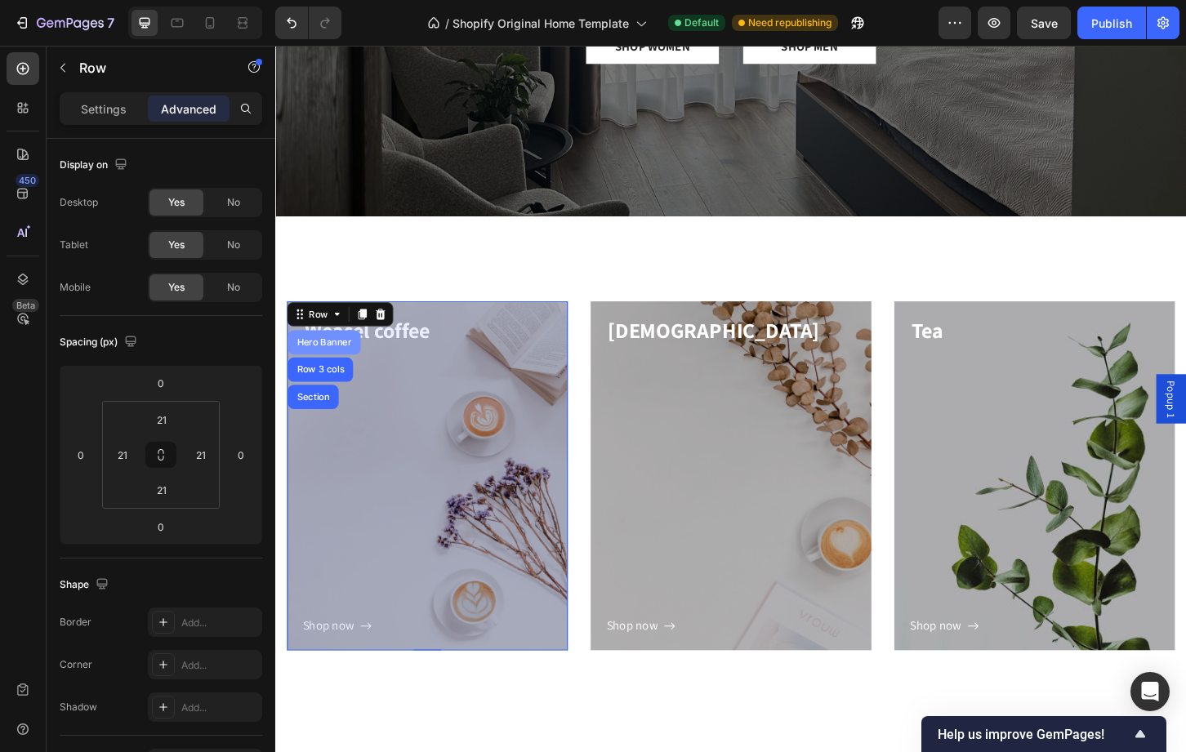
click at [314, 369] on div "Hero Banner" at bounding box center [327, 365] width 65 height 10
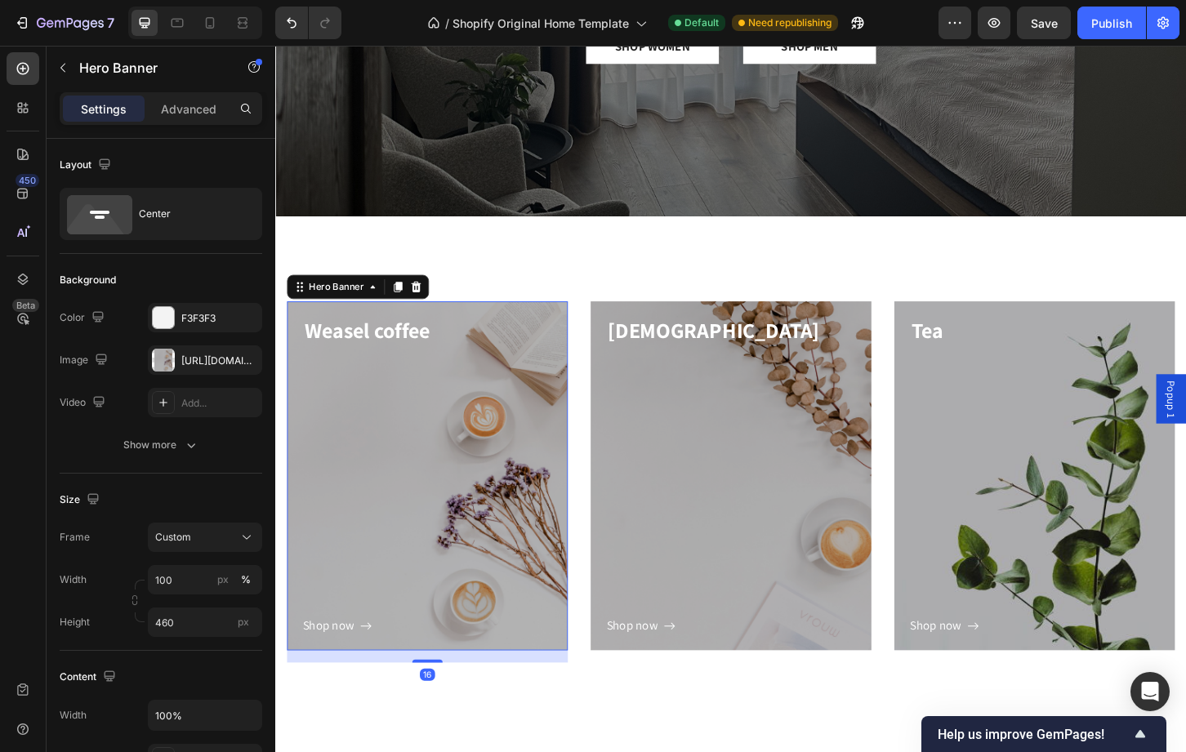
click at [314, 369] on div "Shop now Button" at bounding box center [439, 525] width 268 height 314
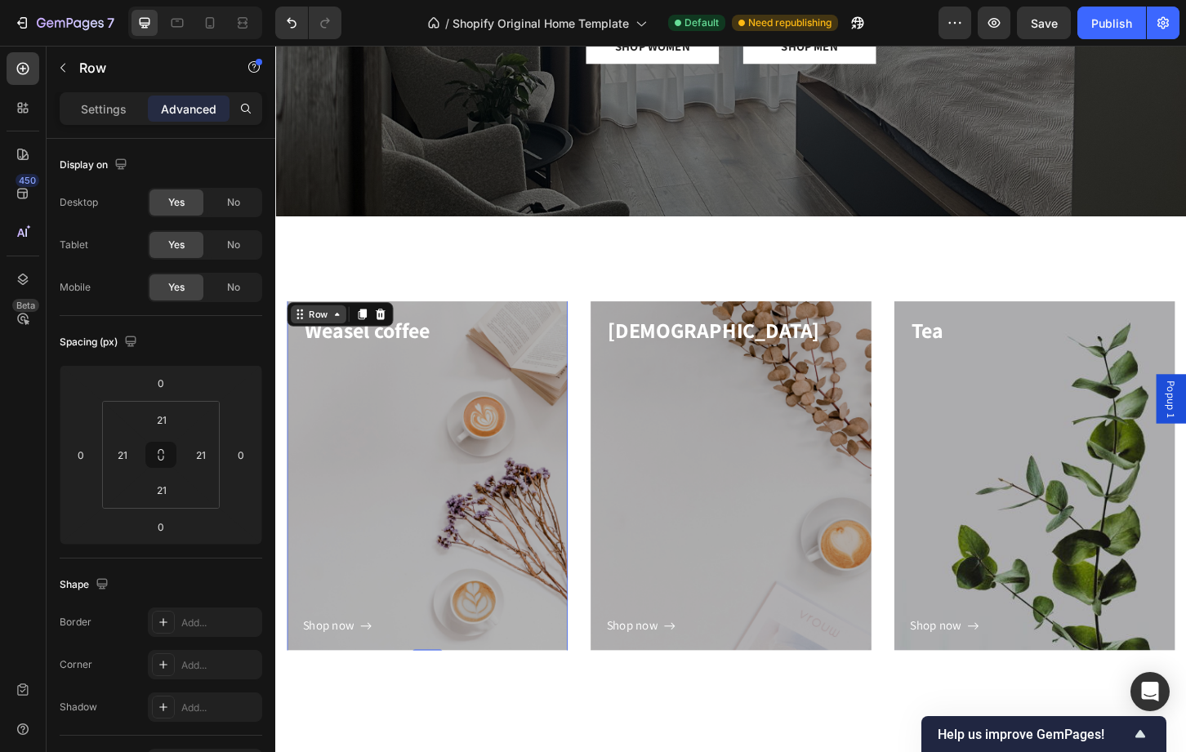
click at [307, 328] on icon at bounding box center [301, 334] width 13 height 13
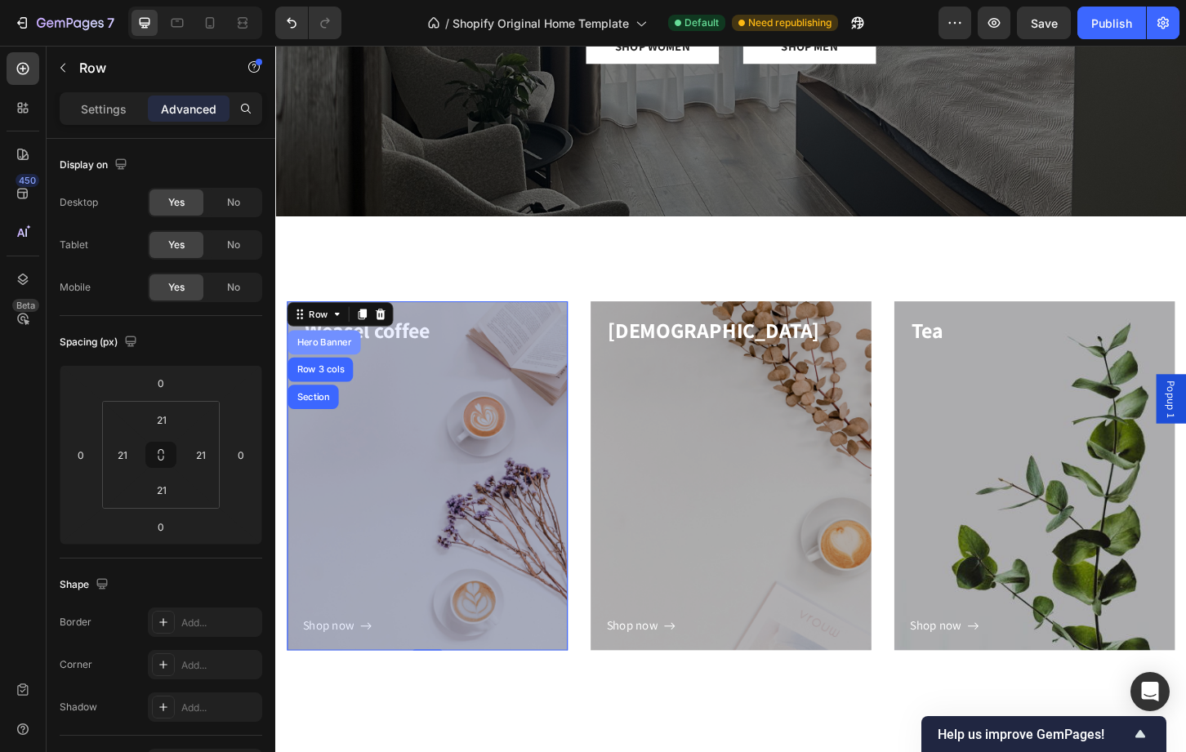
click at [305, 358] on div "Hero Banner" at bounding box center [327, 365] width 78 height 26
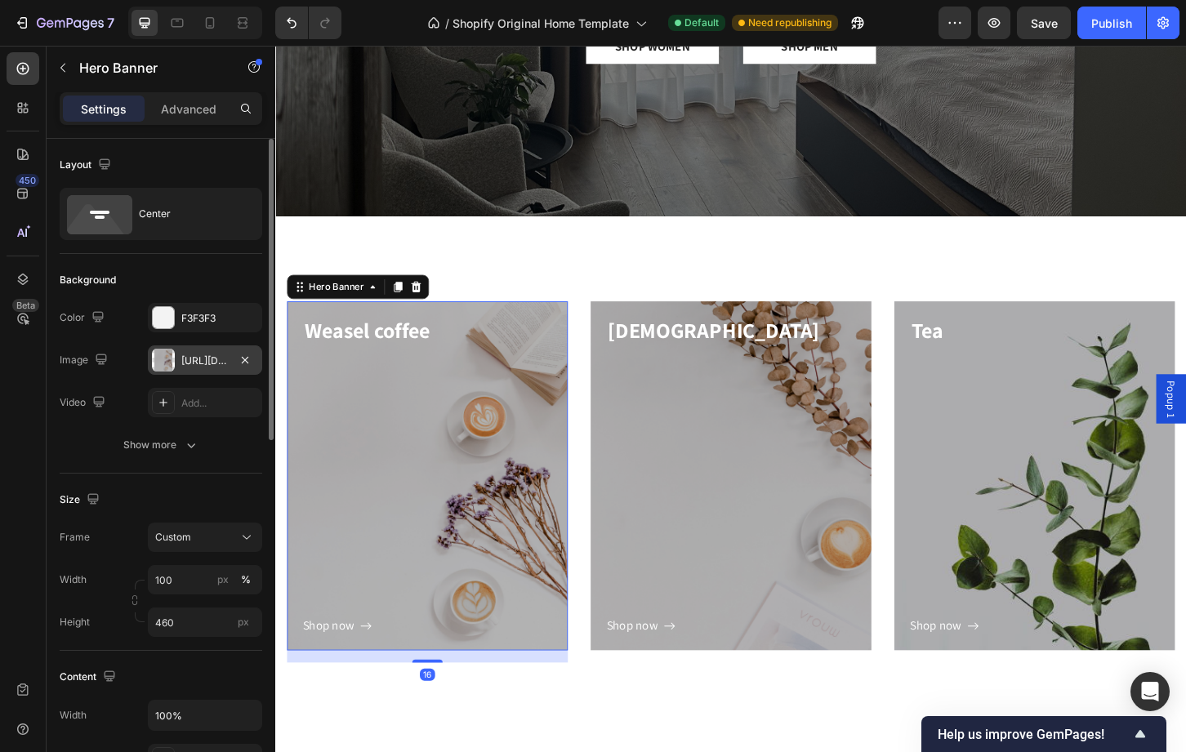
click at [177, 355] on div "https://ucarecdn.com/c5bdba06-2157-4ec9-9f81-644e1c4a6a60/" at bounding box center [205, 359] width 114 height 29
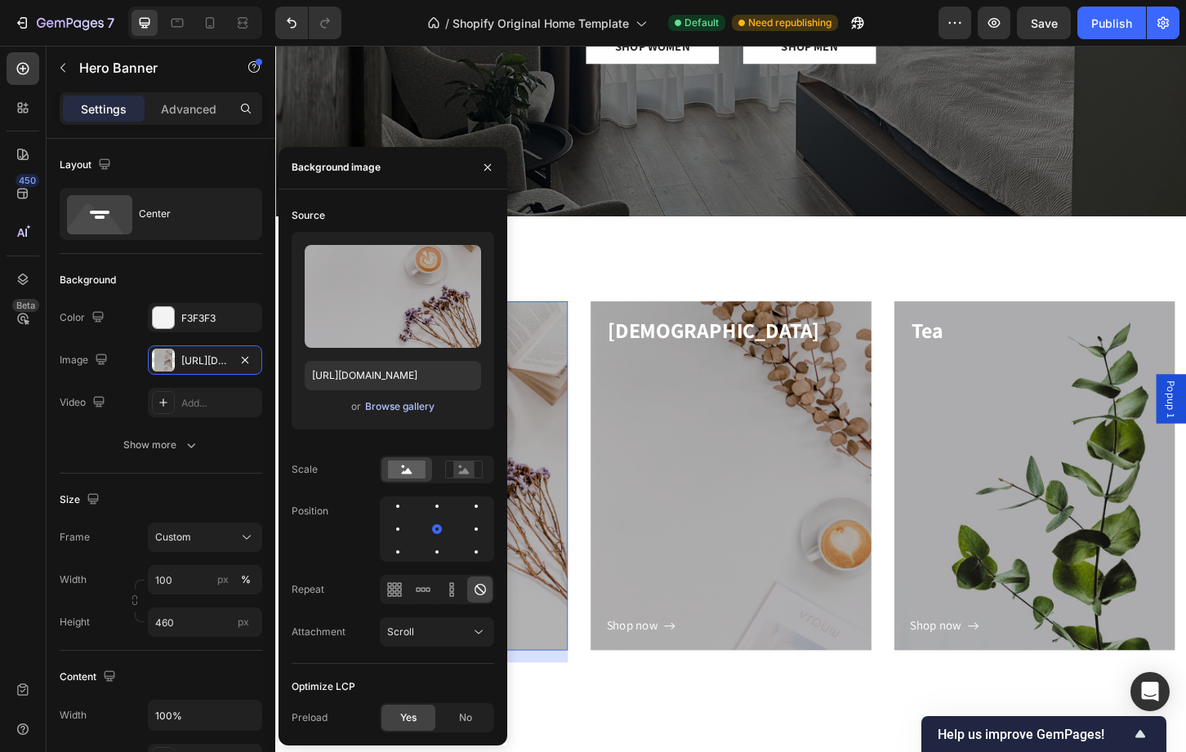
click at [373, 412] on div "Browse gallery" at bounding box center [399, 406] width 69 height 15
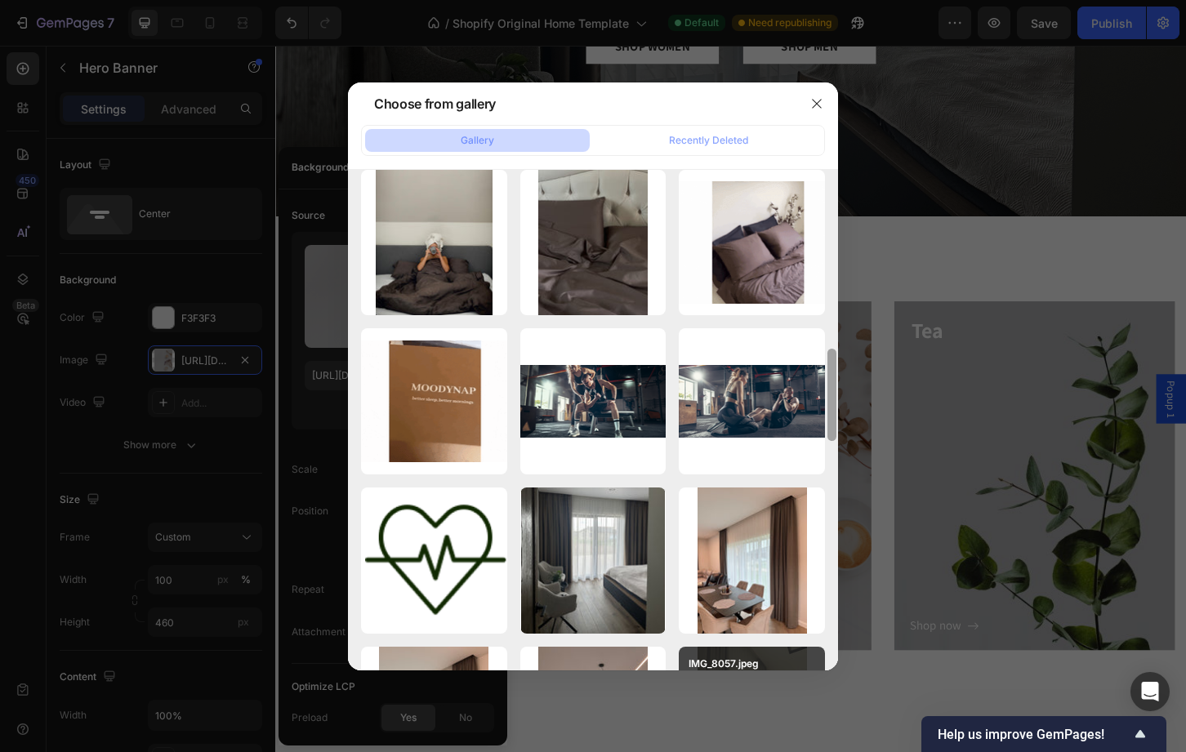
drag, startPoint x: 832, startPoint y: 319, endPoint x: 789, endPoint y: 657, distance: 340.1
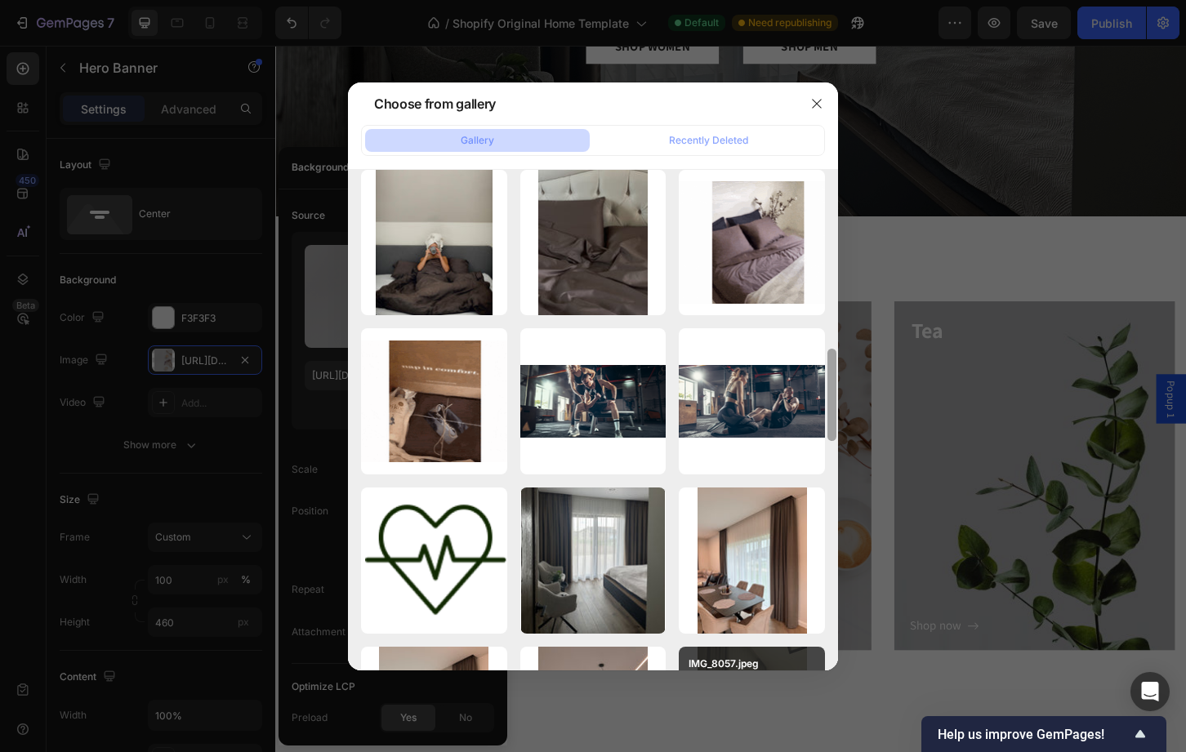
click at [789, 657] on div "IMG_7489.jpeg 1577.24 kb IMG_6472.jpeg 1600.02 kb IMG_6472.jpeg 1600.02 kb IMG_…" at bounding box center [593, 419] width 490 height 501
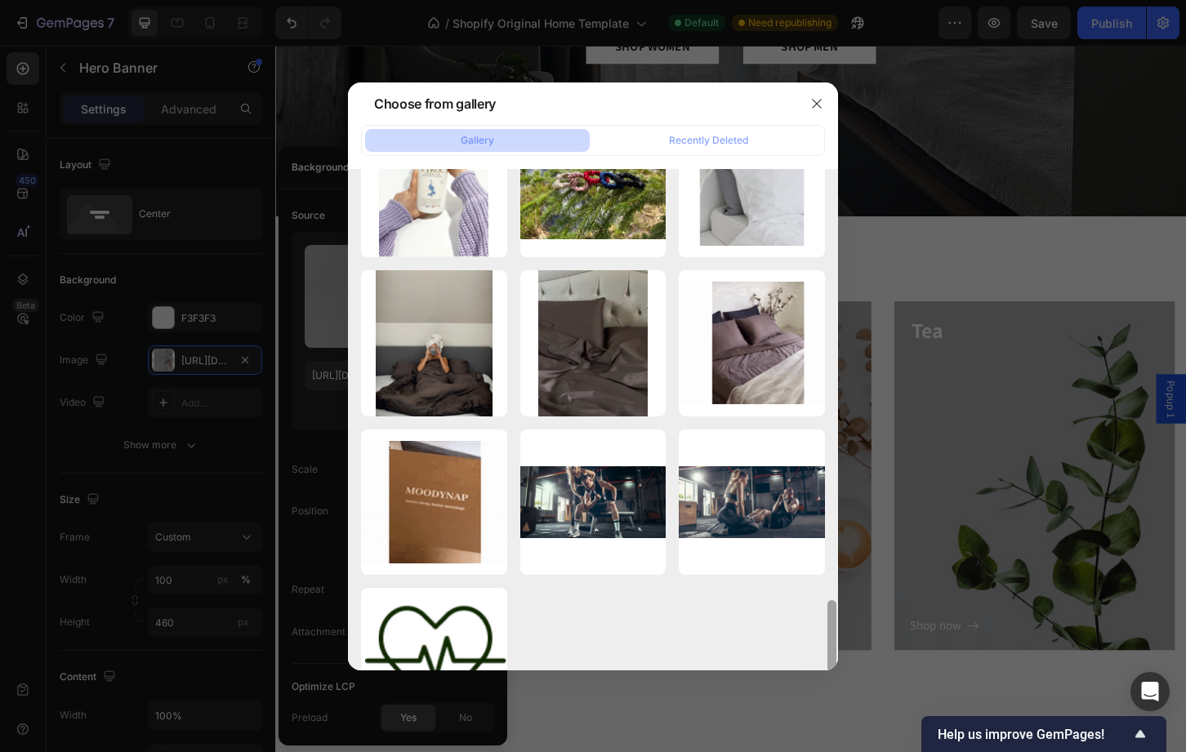
scroll to position [2200, 0]
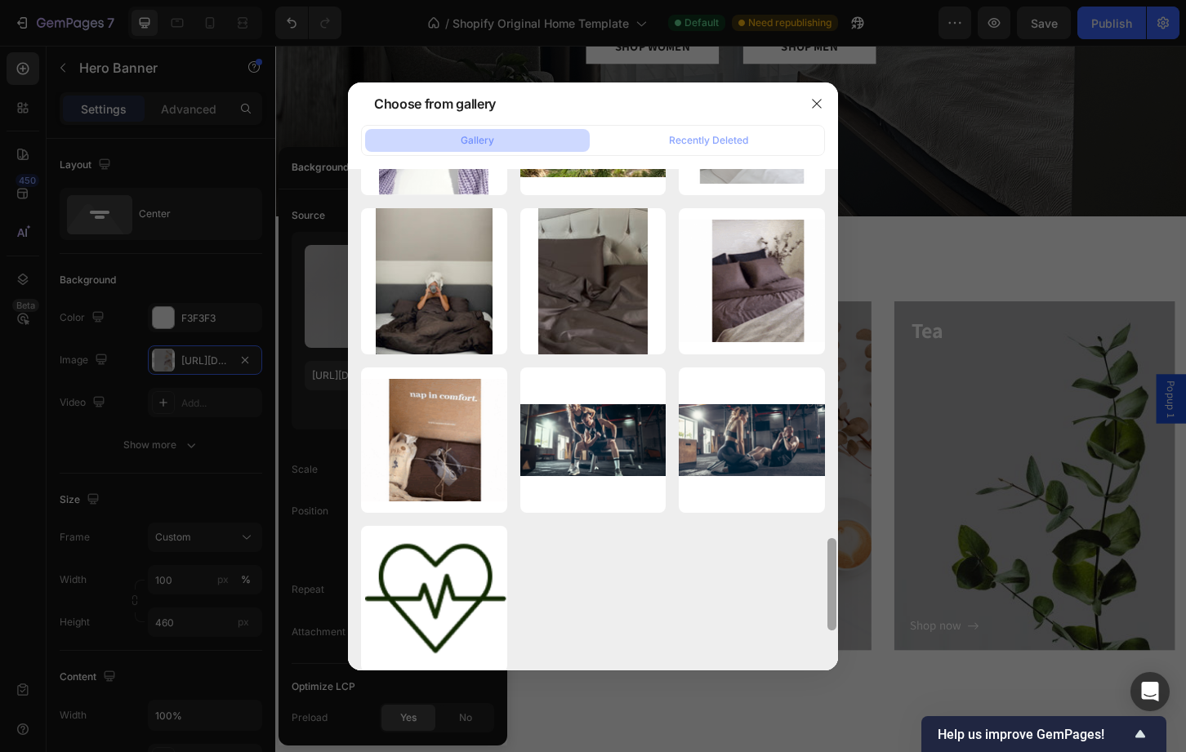
click at [821, 644] on div "IMG_7489.jpeg 1577.24 kb IMG_6472.jpeg 1600.02 kb IMG_6472.jpeg 1600.02 kb IMG_…" at bounding box center [593, 419] width 490 height 501
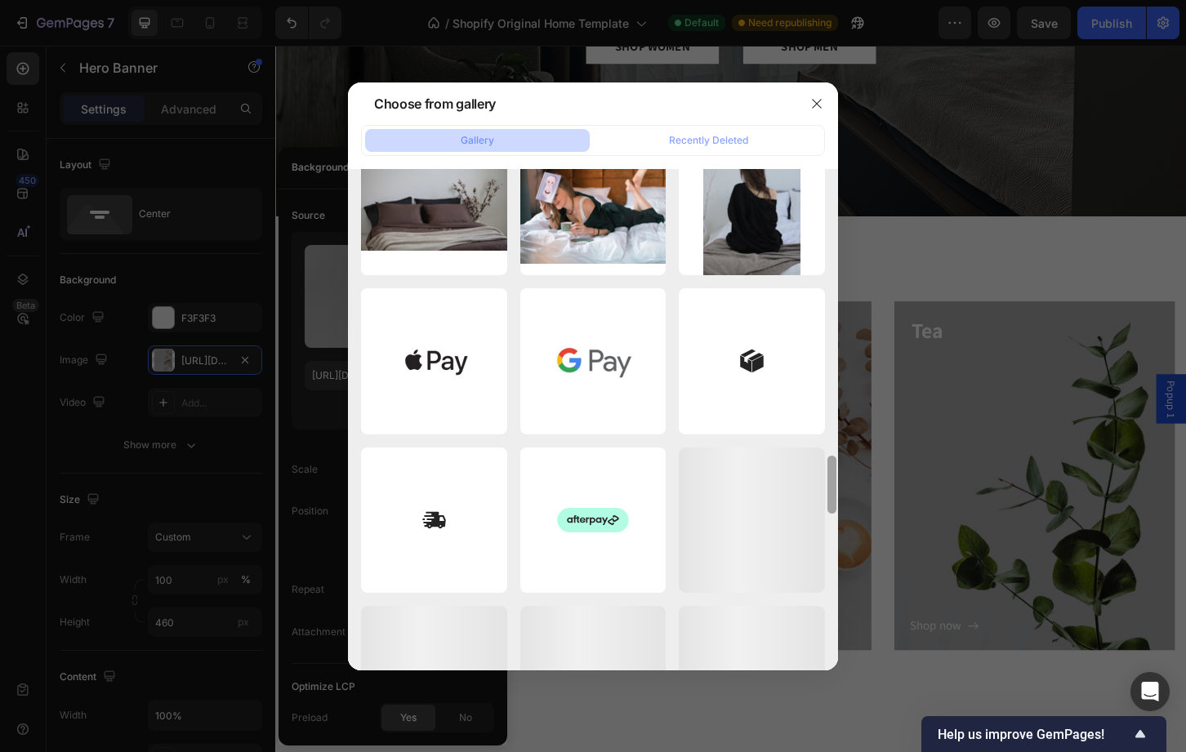
scroll to position [3062, 0]
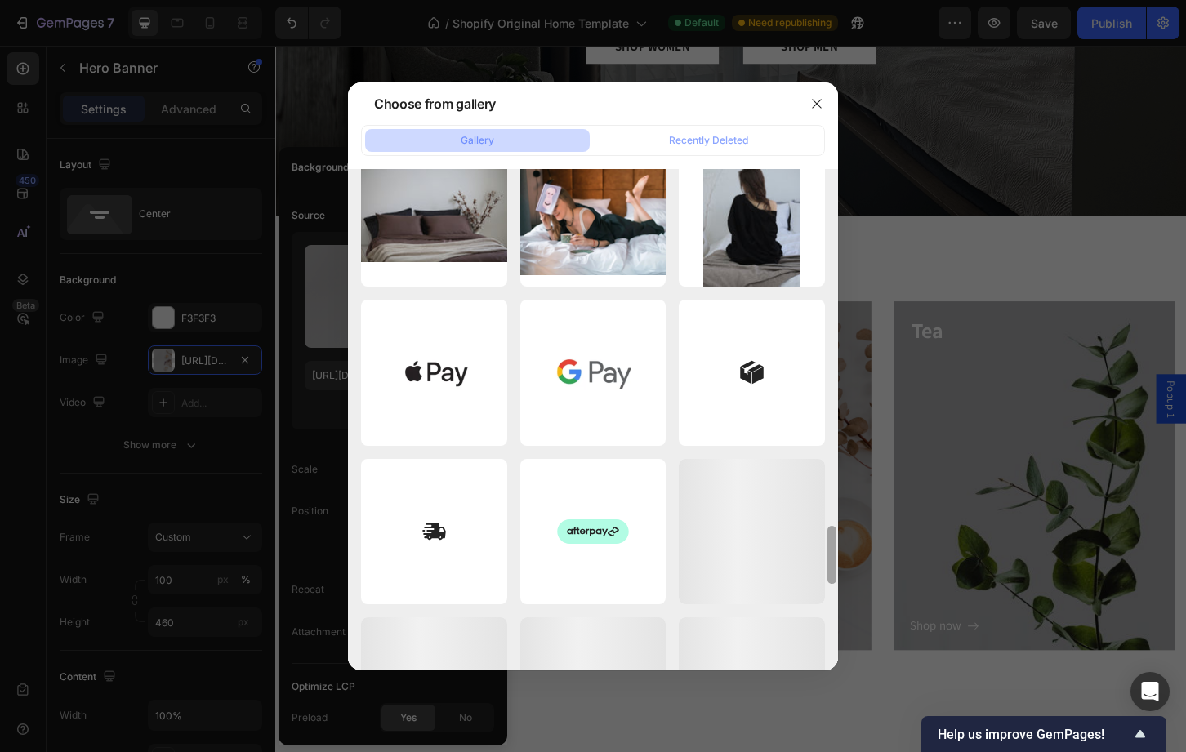
drag, startPoint x: 828, startPoint y: 523, endPoint x: 829, endPoint y: 646, distance: 123.3
click at [829, 646] on div at bounding box center [832, 419] width 12 height 501
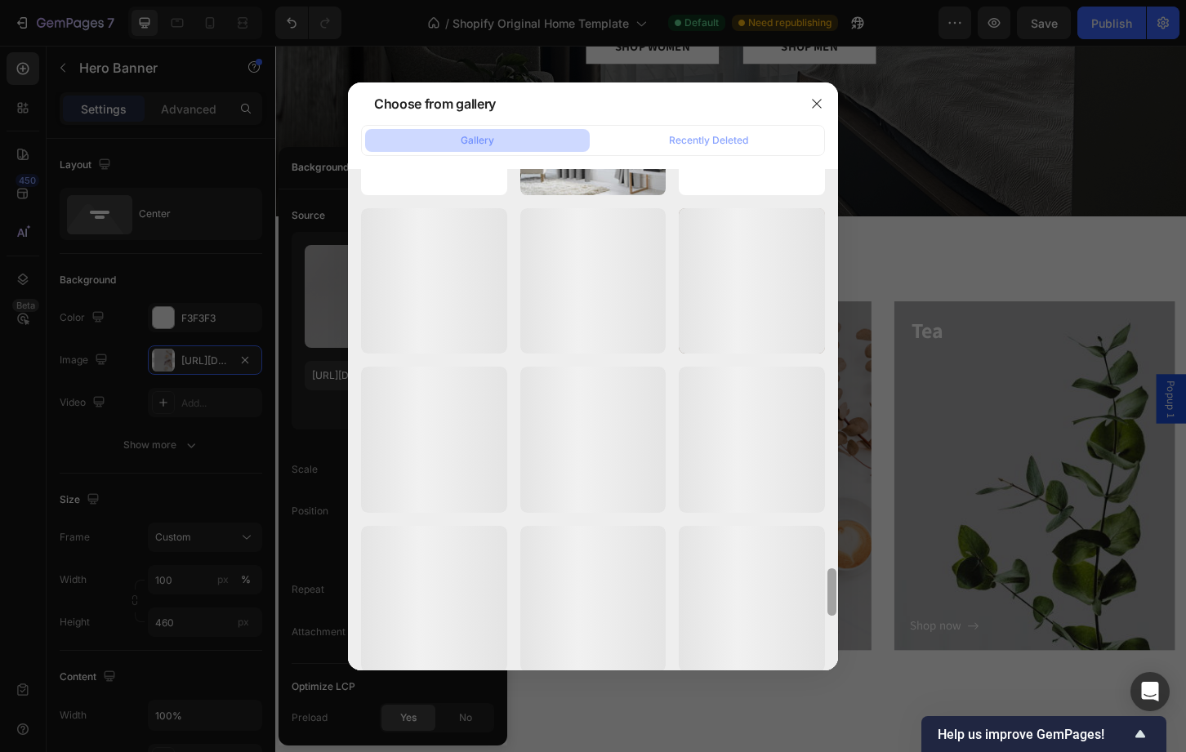
drag, startPoint x: 830, startPoint y: 555, endPoint x: 820, endPoint y: 702, distance: 146.5
click at [820, 702] on div "Choose from gallery Gallery Recently Deleted IMG_7489.jpeg 1577.24 kb IMG_6472.…" at bounding box center [593, 376] width 1186 height 752
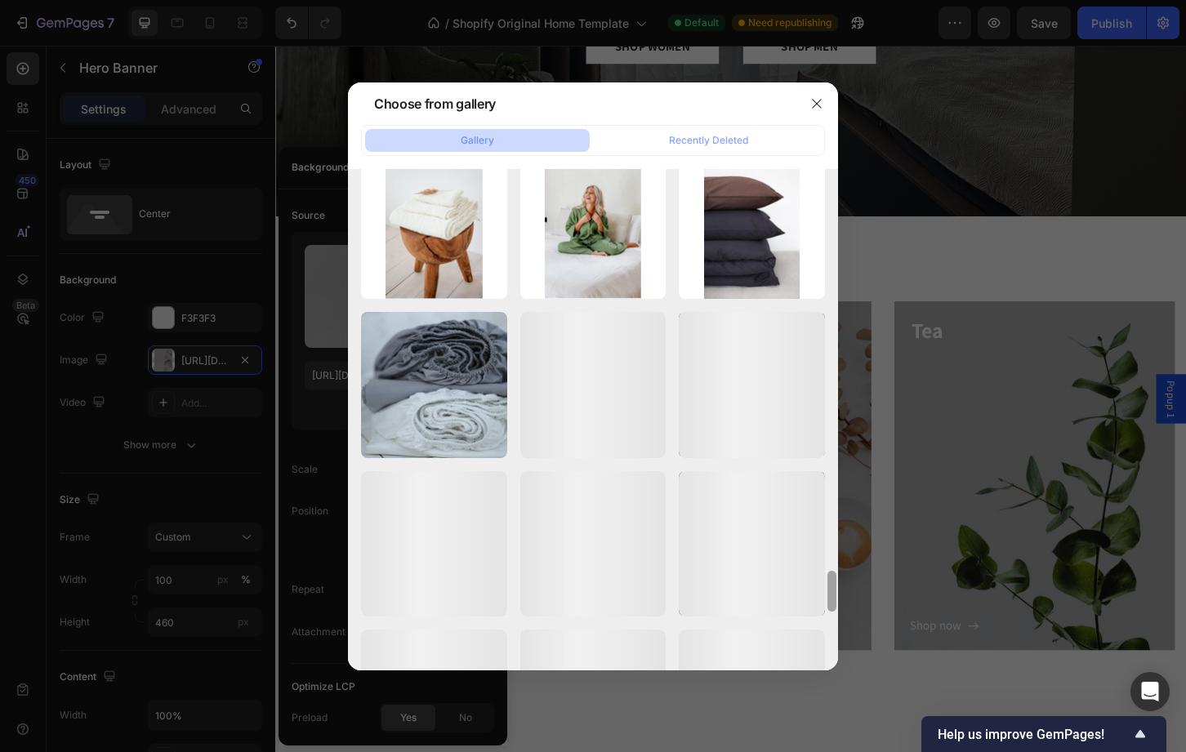
scroll to position [4984, 0]
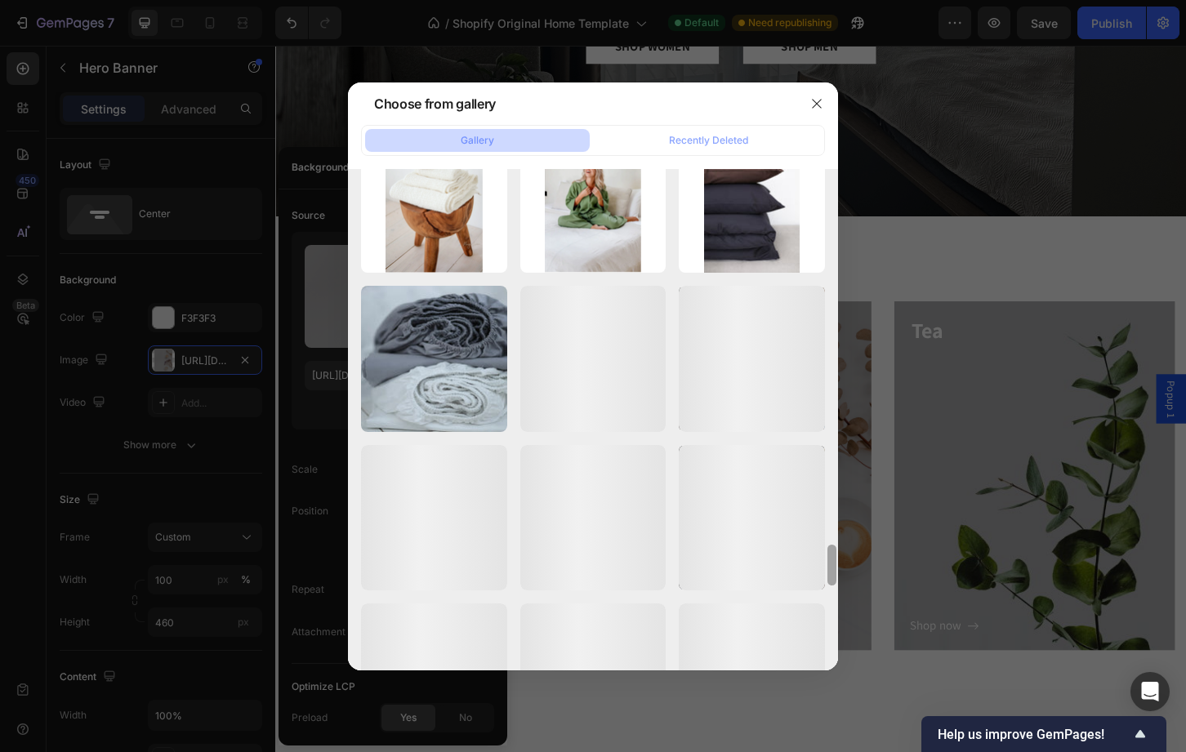
drag, startPoint x: 834, startPoint y: 603, endPoint x: 827, endPoint y: 666, distance: 64.0
click at [827, 636] on div at bounding box center [832, 385] width 12 height 501
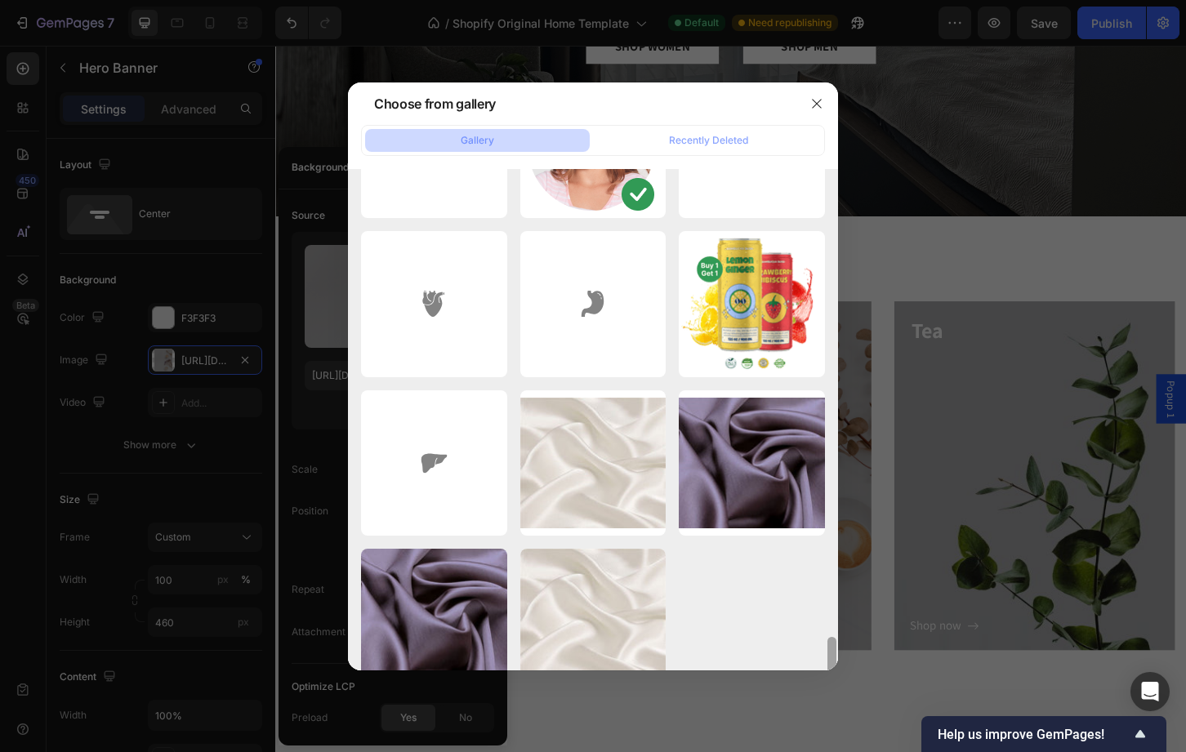
scroll to position [5525, 0]
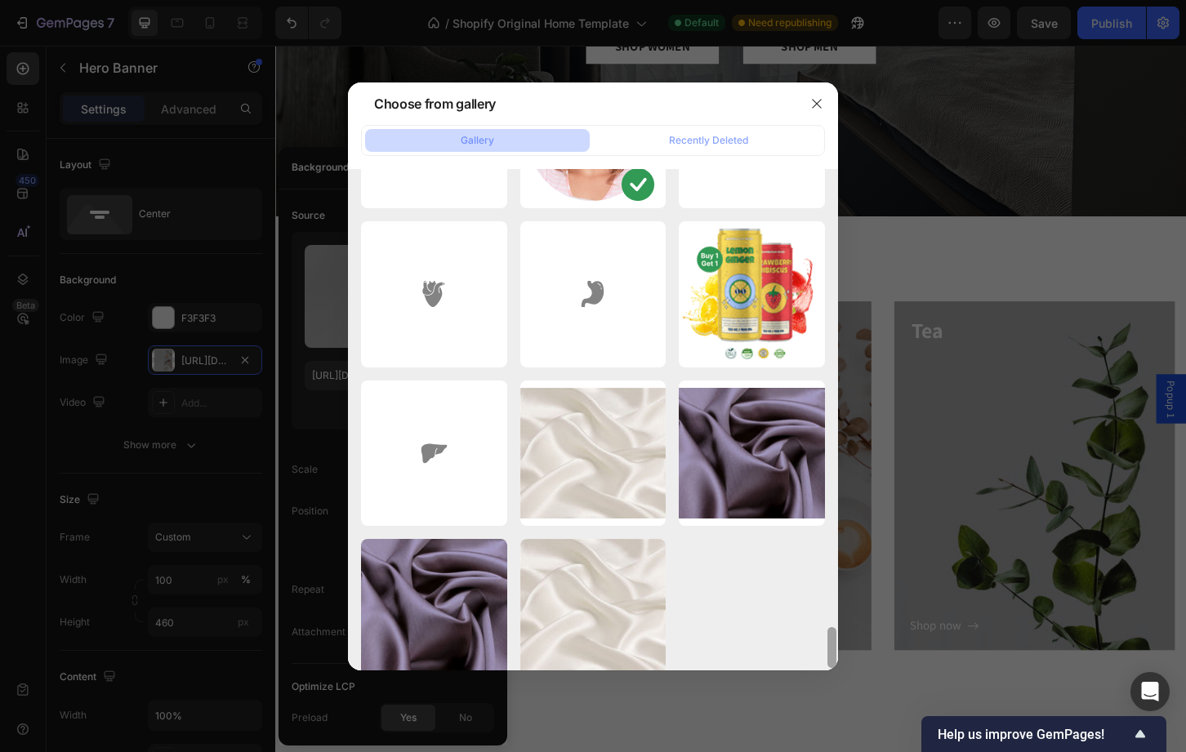
drag, startPoint x: 836, startPoint y: 590, endPoint x: 831, endPoint y: 635, distance: 45.1
click at [831, 635] on div at bounding box center [831, 647] width 9 height 41
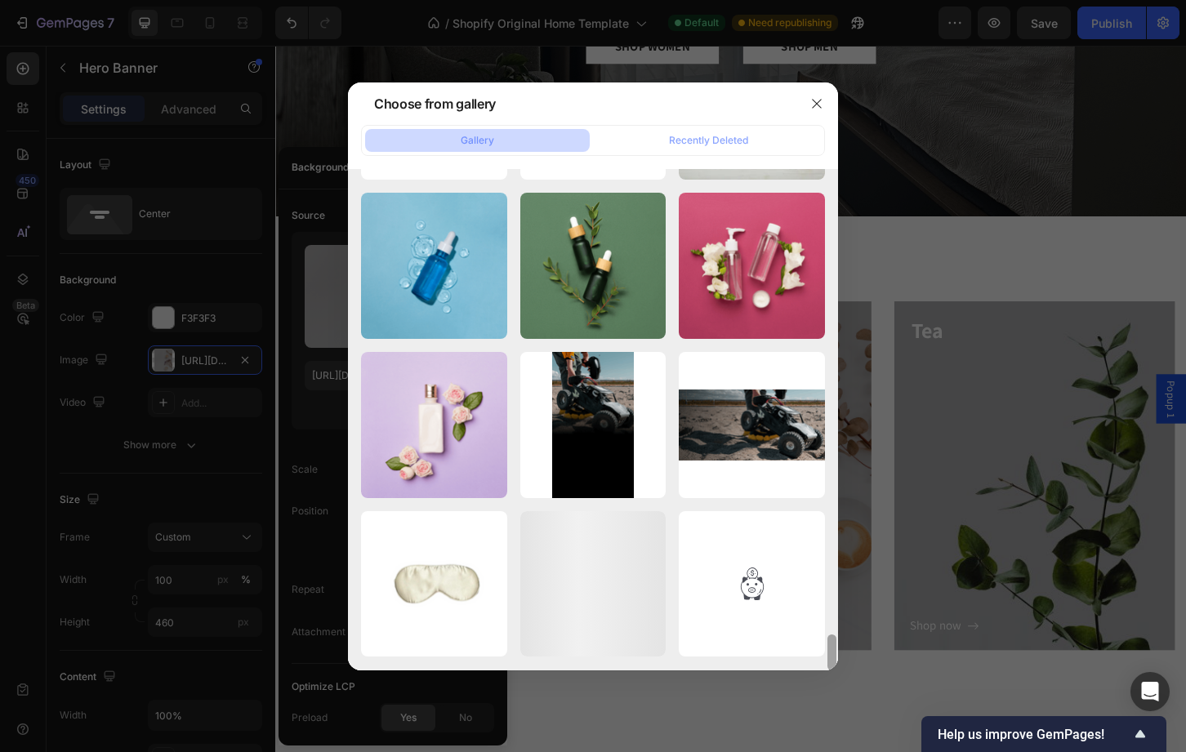
drag, startPoint x: 830, startPoint y: 593, endPoint x: 828, endPoint y: 689, distance: 96.4
click at [828, 689] on div "Choose from gallery Gallery Recently Deleted IMG_7489.jpeg 1577.24 kb IMG_6472.…" at bounding box center [593, 376] width 1186 height 752
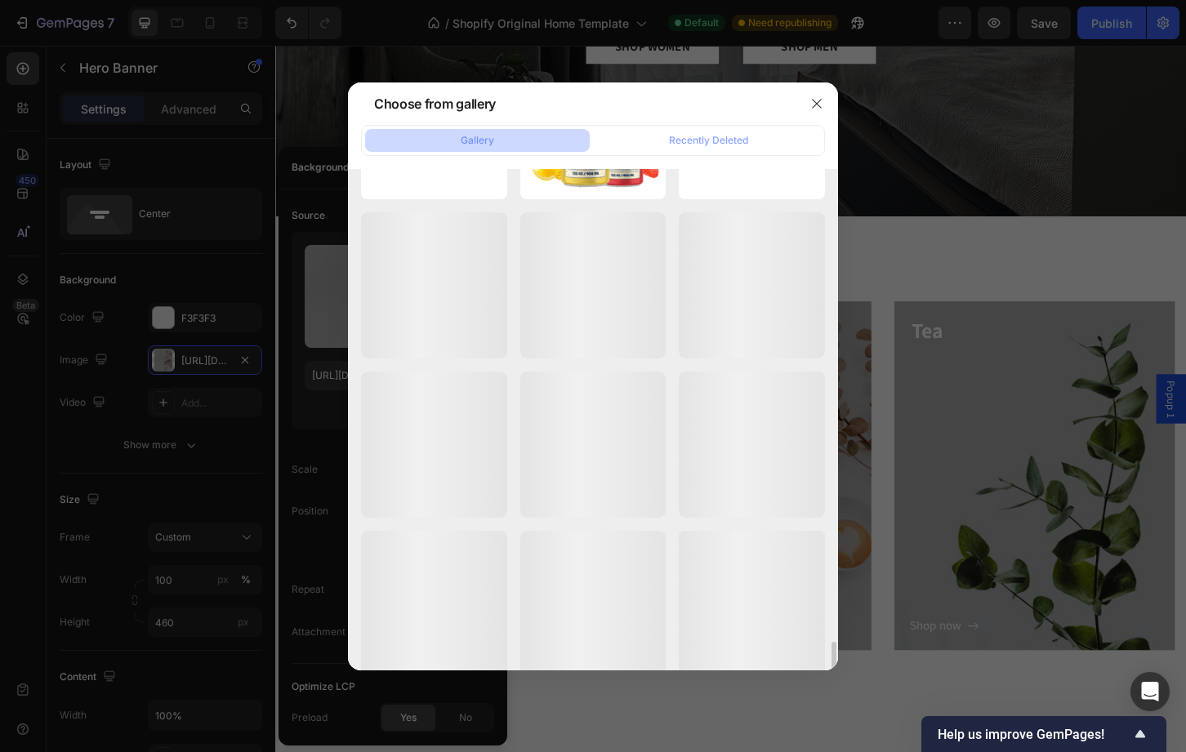
scroll to position [6840, 0]
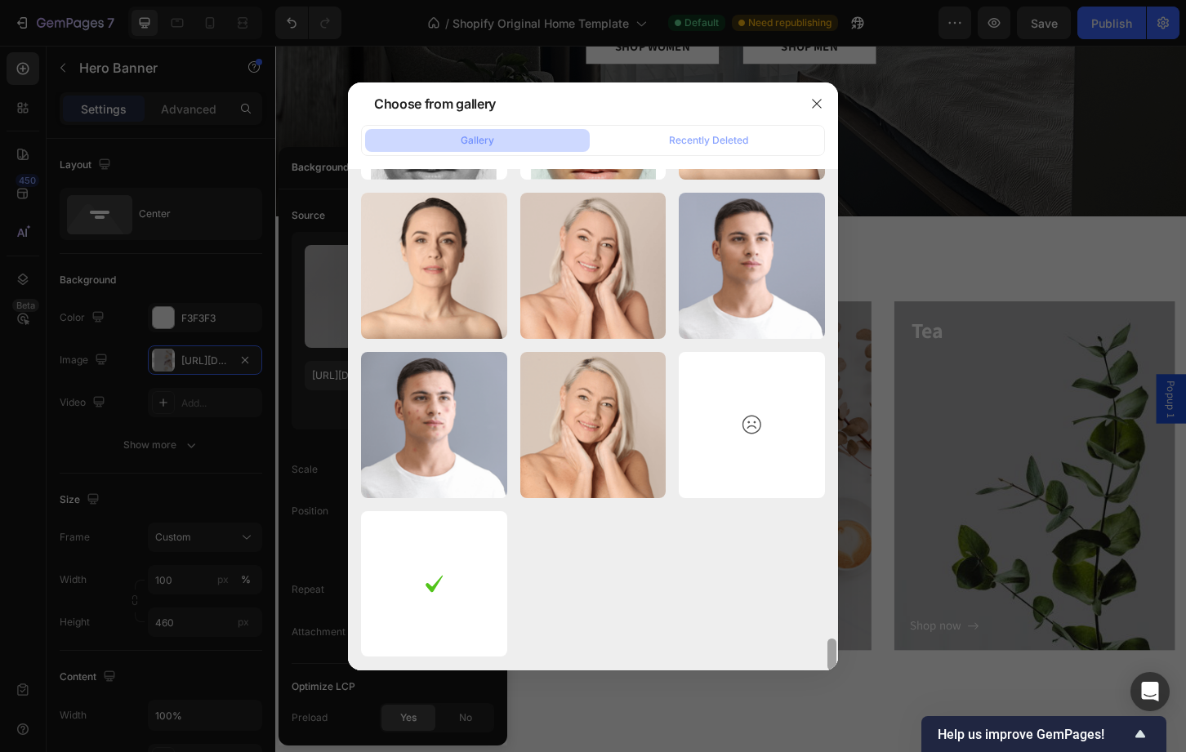
drag, startPoint x: 831, startPoint y: 630, endPoint x: 832, endPoint y: 700, distance: 70.3
click at [832, 700] on div "Choose from gallery Gallery Recently Deleted IMG_7489.jpeg 1577.24 kb IMG_6472.…" at bounding box center [593, 376] width 1186 height 752
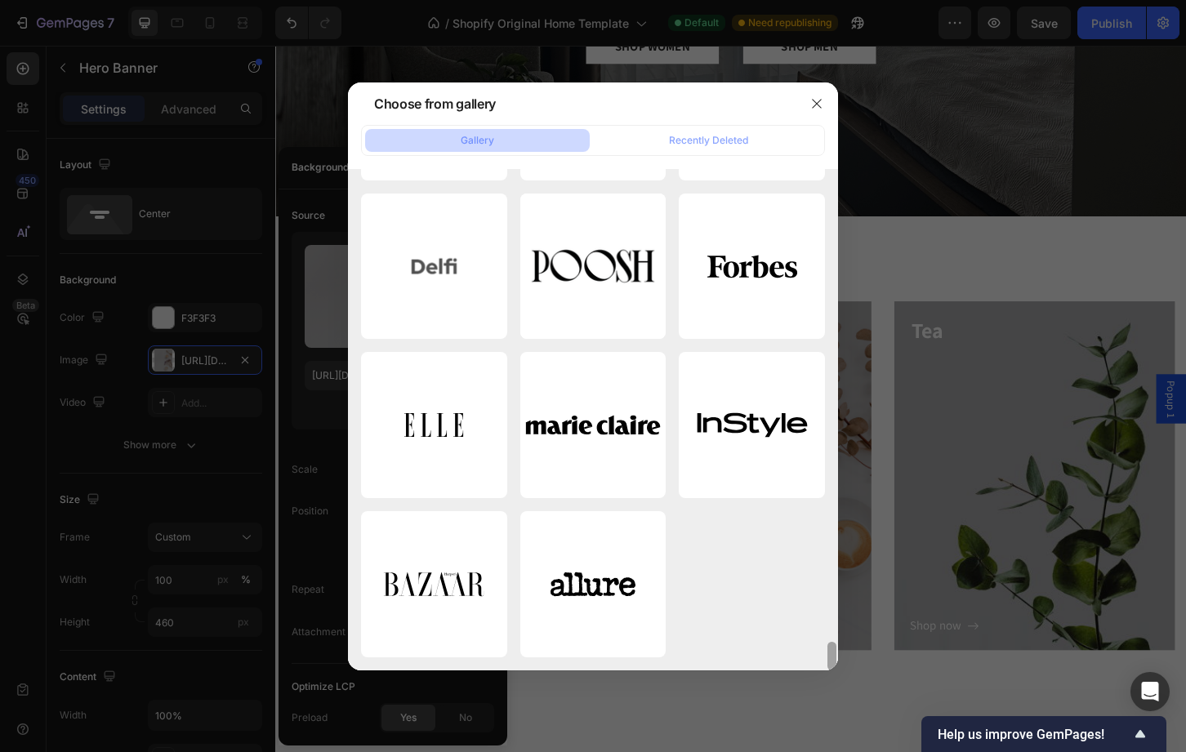
scroll to position [8892, 0]
drag, startPoint x: 833, startPoint y: 645, endPoint x: 836, endPoint y: 707, distance: 62.1
click at [836, 707] on div "Choose from gallery Gallery Recently Deleted IMG_7489.jpeg 1577.24 kb IMG_6472.…" at bounding box center [593, 376] width 1186 height 752
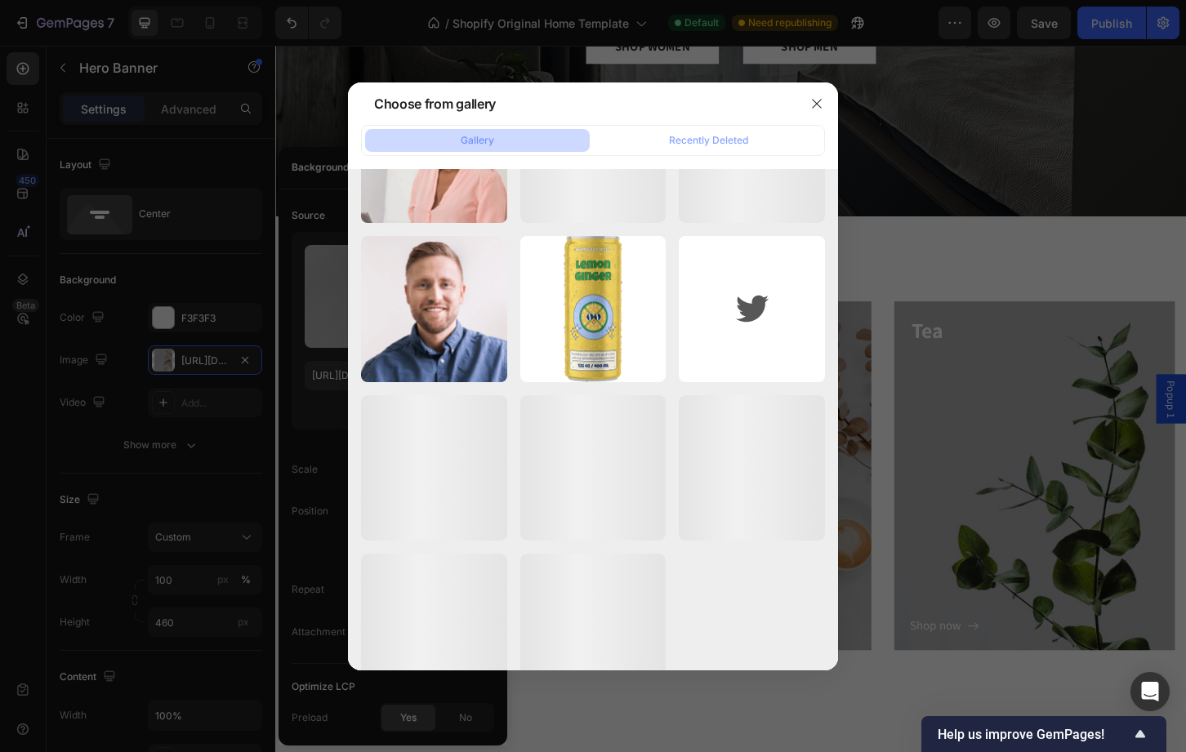
scroll to position [9369, 0]
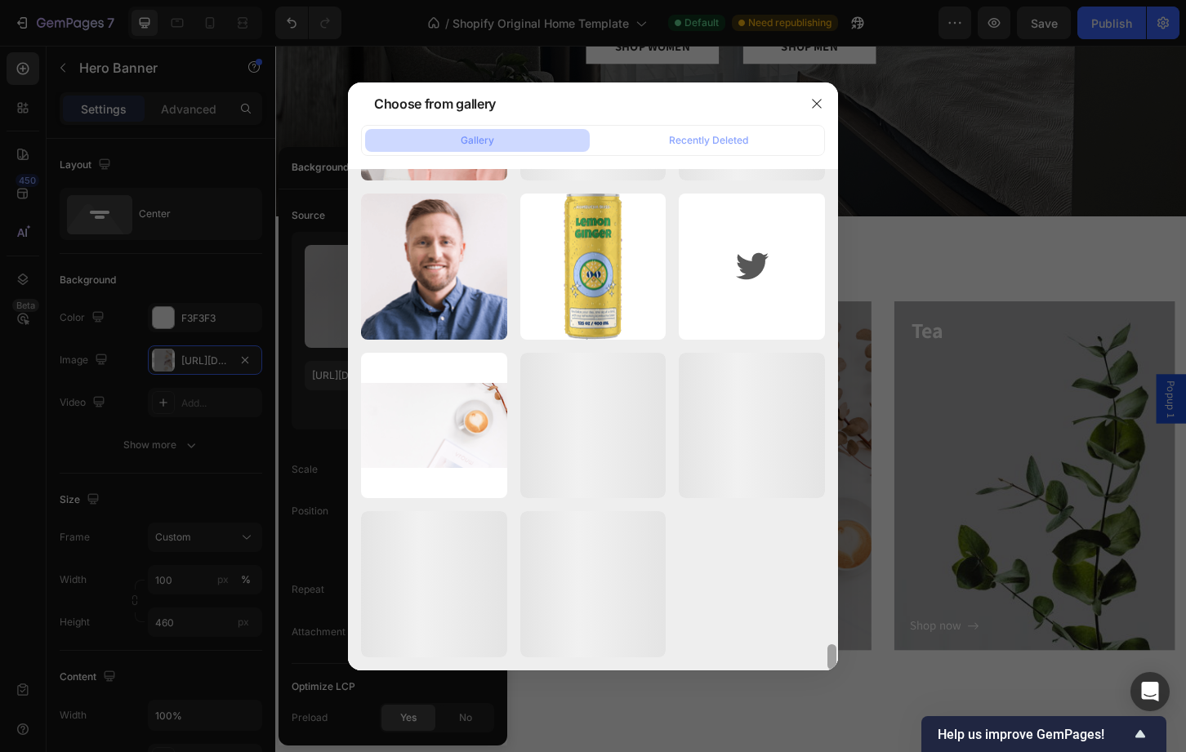
drag, startPoint x: 832, startPoint y: 627, endPoint x: 831, endPoint y: 691, distance: 63.7
click at [831, 691] on div "Choose from gallery Gallery Recently Deleted IMG_7489.jpeg 1577.24 kb IMG_6472.…" at bounding box center [593, 376] width 1186 height 752
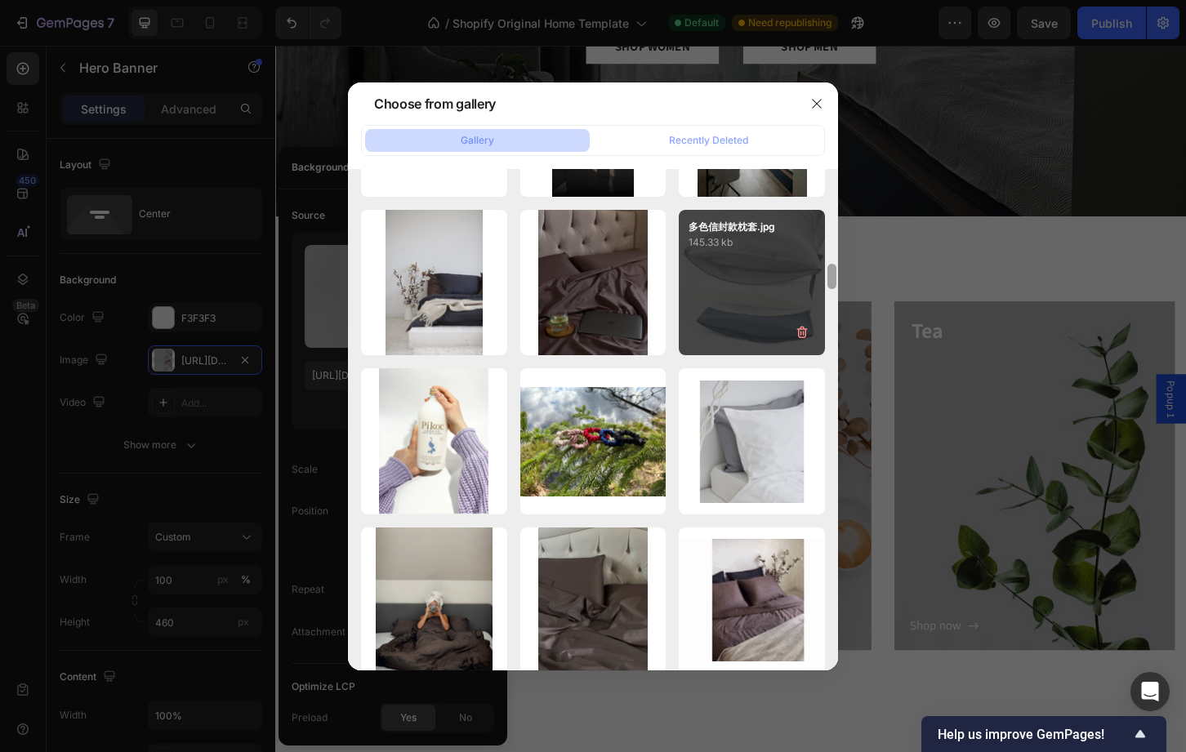
scroll to position [1896, 0]
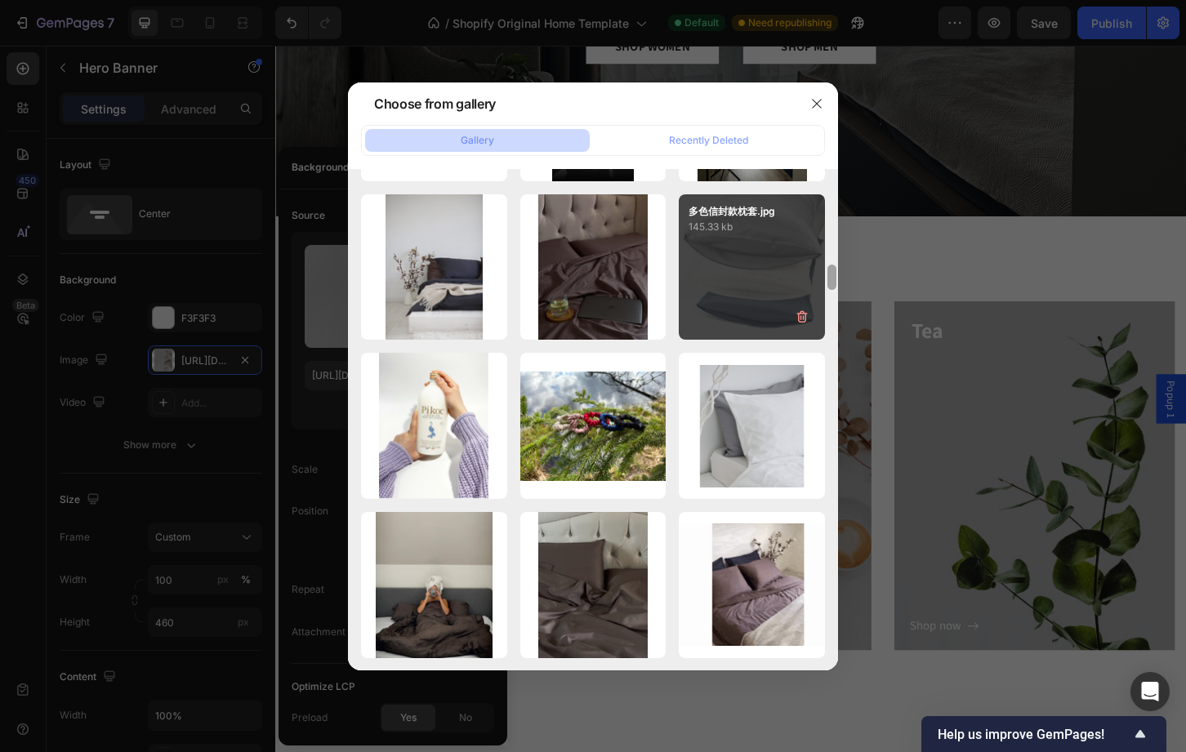
drag, startPoint x: 832, startPoint y: 653, endPoint x: 797, endPoint y: 273, distance: 381.4
click at [797, 273] on div "IMG_7489.jpeg 1577.24 kb IMG_6472.jpeg 1600.02 kb IMG_6472.jpeg 1600.02 kb IMG_…" at bounding box center [593, 419] width 490 height 501
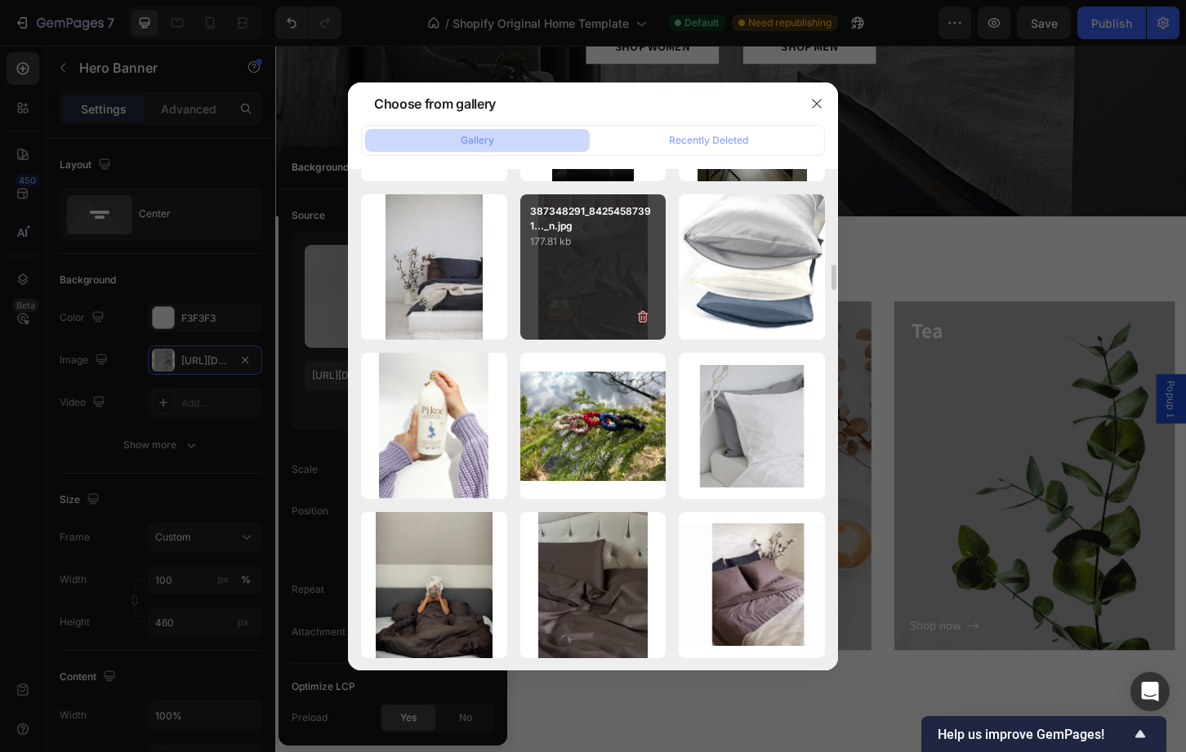
click at [597, 287] on div "387348291_84254587391..._n.jpg 177.81 kb" at bounding box center [593, 267] width 146 height 146
type input "https://cdn.shopify.com/s/files/1/0749/3019/2723/files/gempages_501463247732343…"
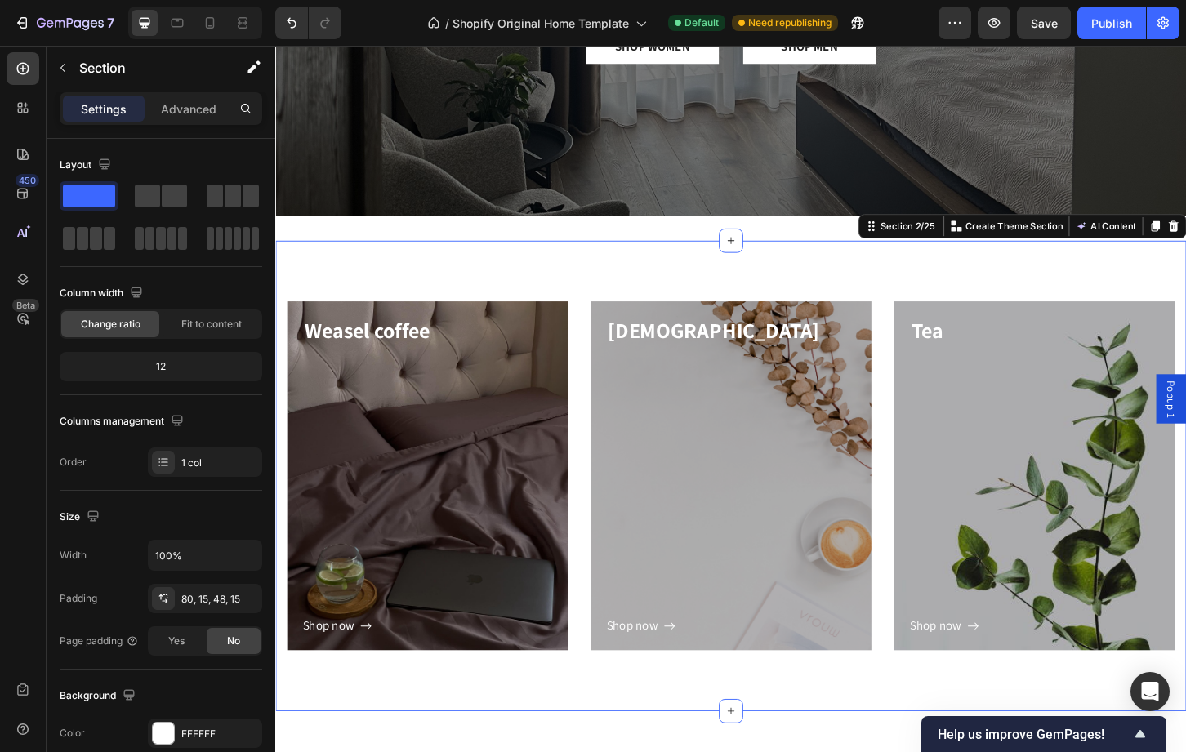
click at [690, 720] on div "Weasel coffee Heading Shop now Button Row Hero Banner Capuchino Heading Shop no…" at bounding box center [766, 522] width 956 height 402
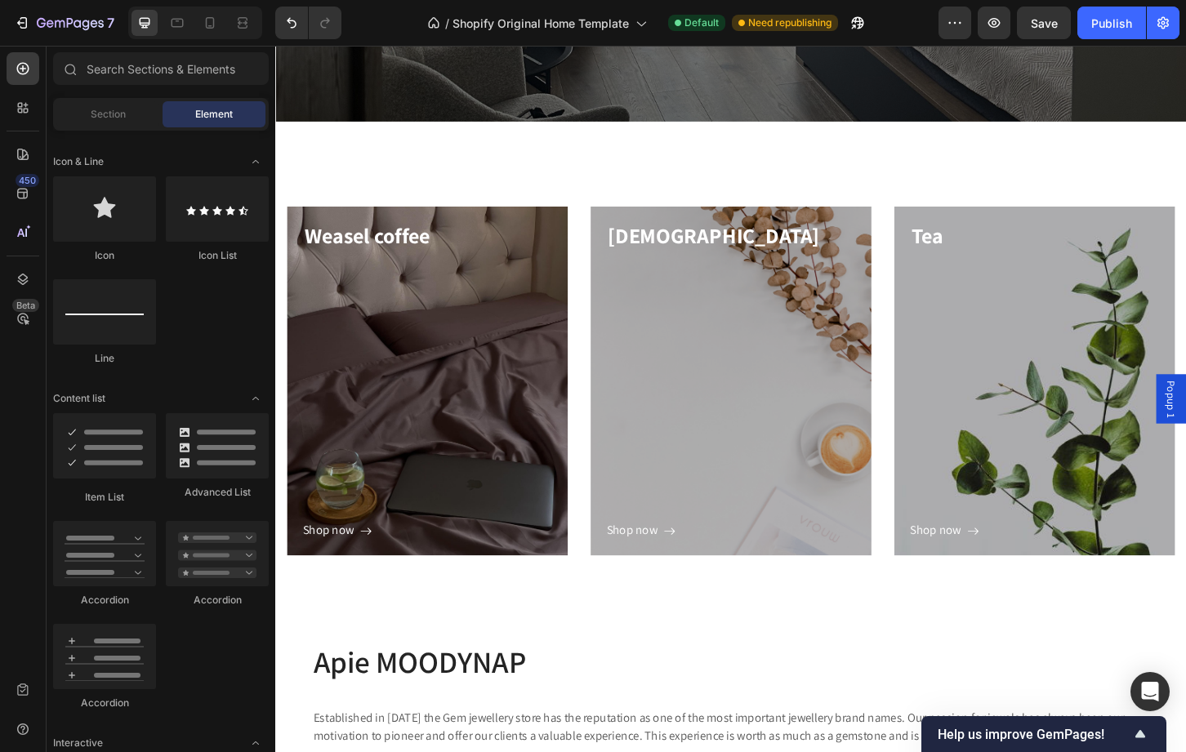
scroll to position [479, 0]
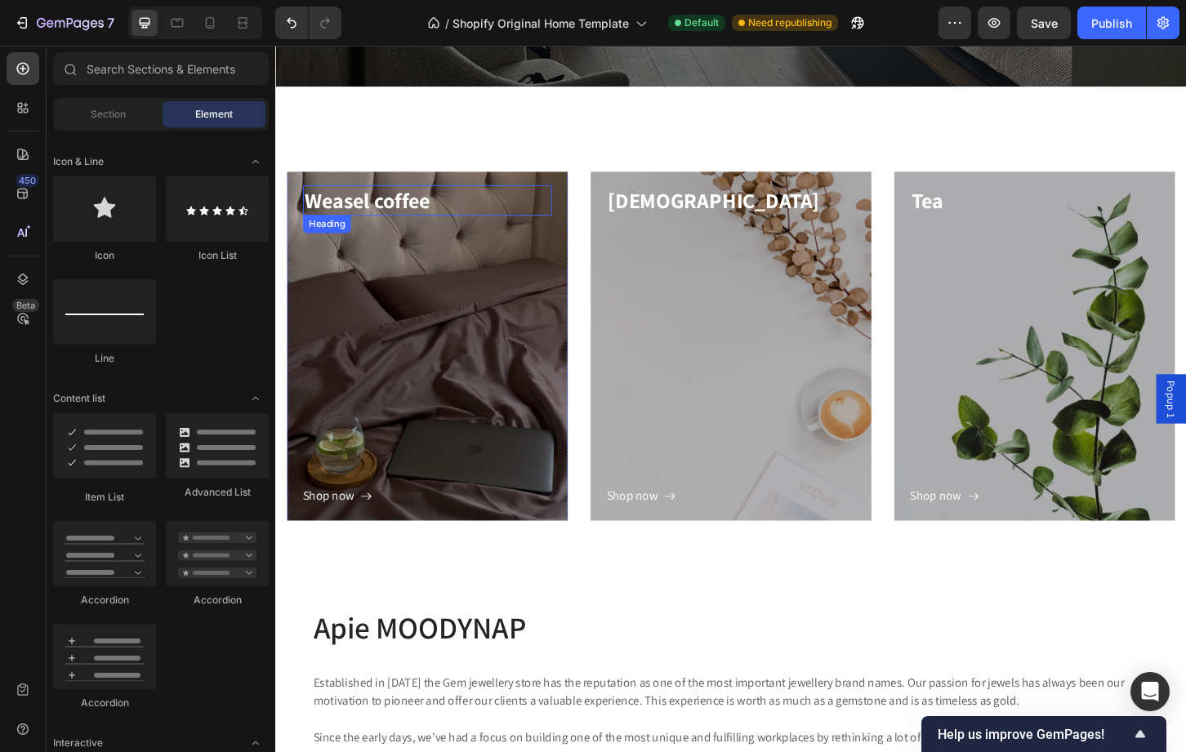
click at [395, 220] on p "Weasel coffee" at bounding box center [438, 212] width 265 height 29
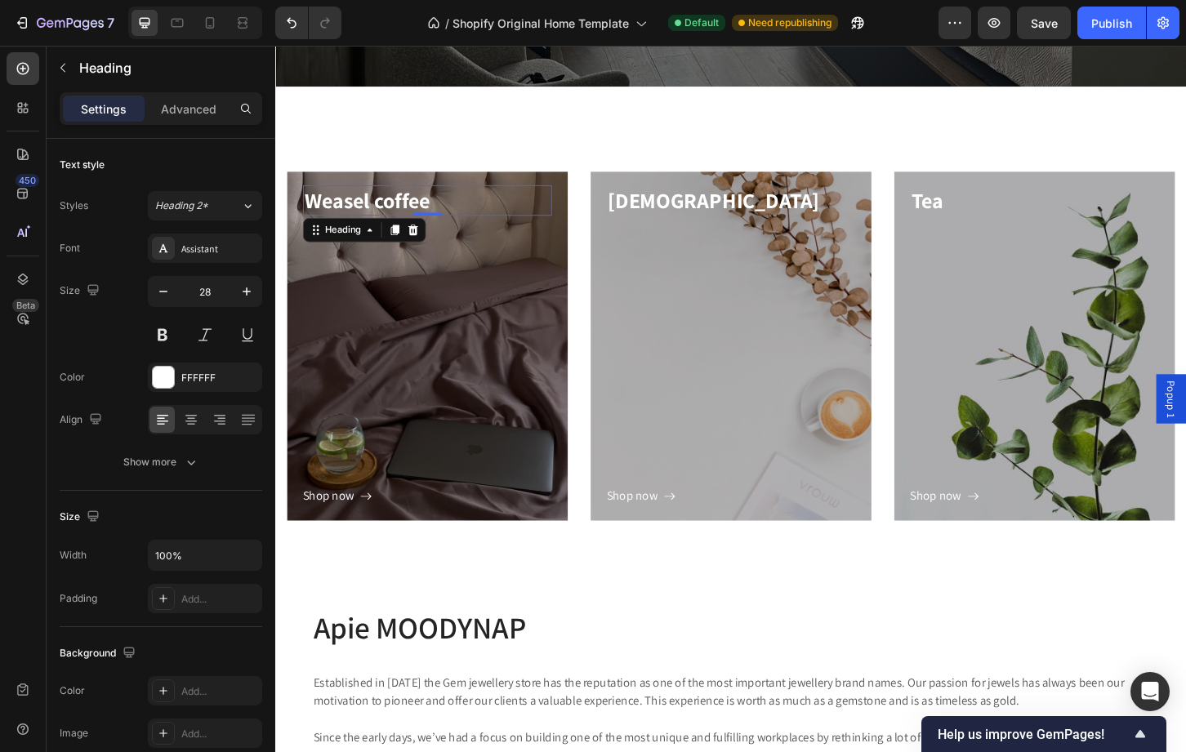
click at [395, 220] on p "Weasel coffee" at bounding box center [438, 212] width 265 height 29
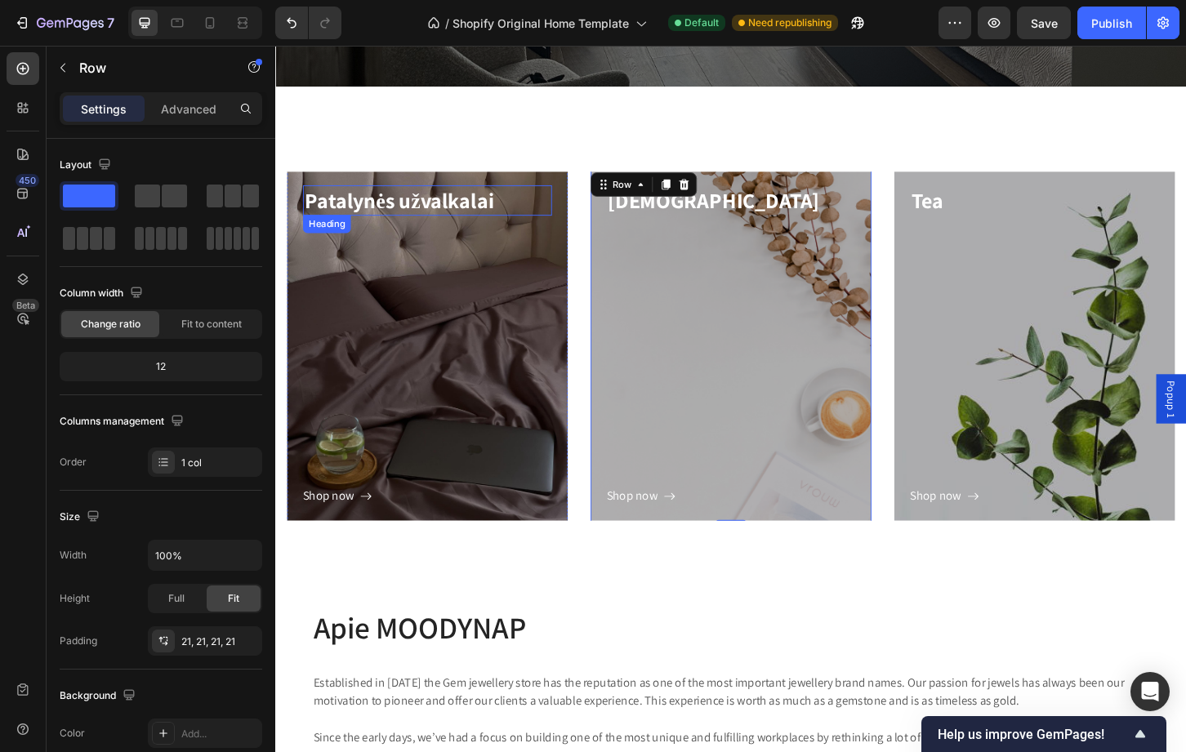
click at [401, 211] on p "Patalynės užvalkalai" at bounding box center [438, 212] width 265 height 29
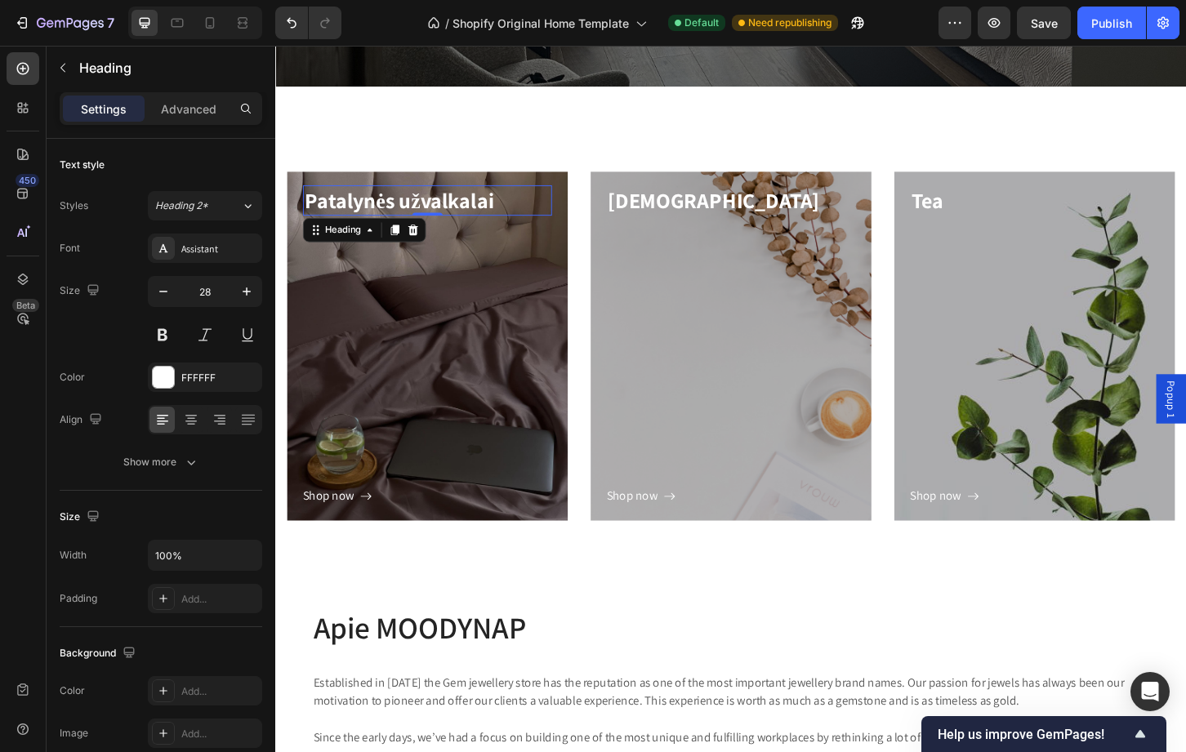
click at [401, 211] on p "Patalynės užvalkalai" at bounding box center [438, 212] width 265 height 29
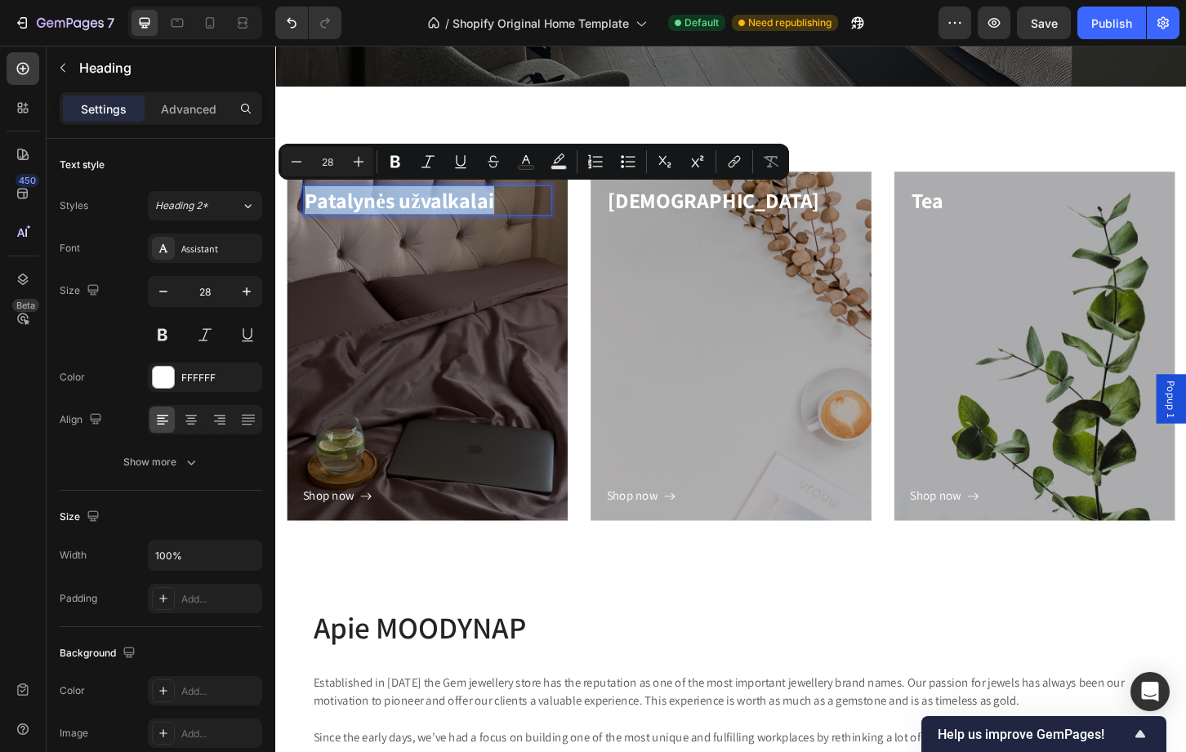
click at [458, 209] on p "Patalynės užvalkalai" at bounding box center [438, 212] width 265 height 29
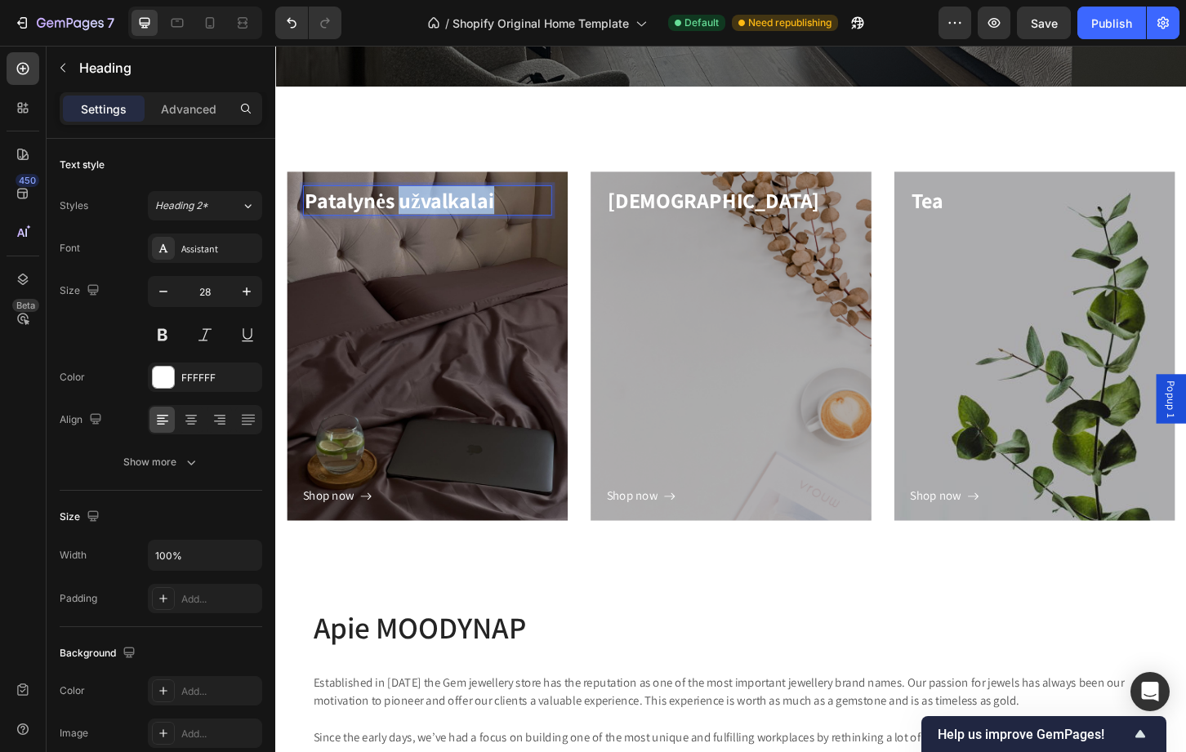
click at [458, 209] on p "Patalynės užvalkalai" at bounding box center [438, 212] width 265 height 29
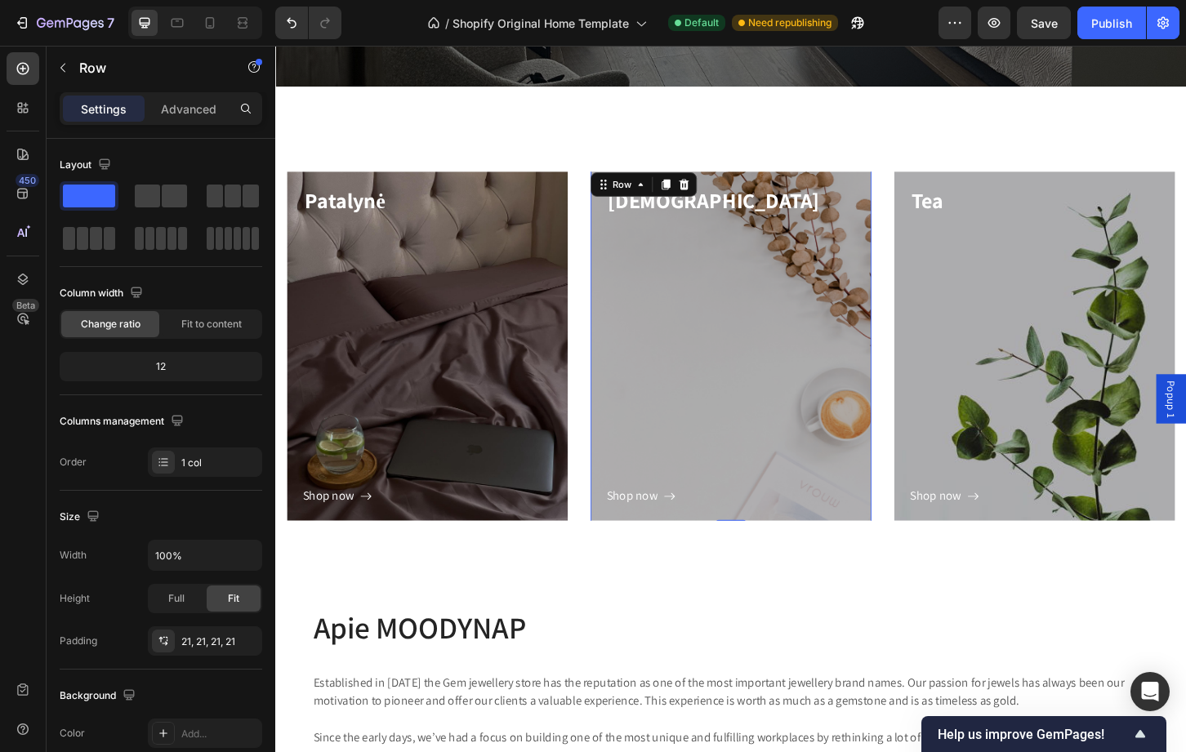
click at [705, 359] on div "Shop now Button" at bounding box center [765, 386] width 268 height 314
click at [635, 199] on div "Row" at bounding box center [648, 195] width 27 height 15
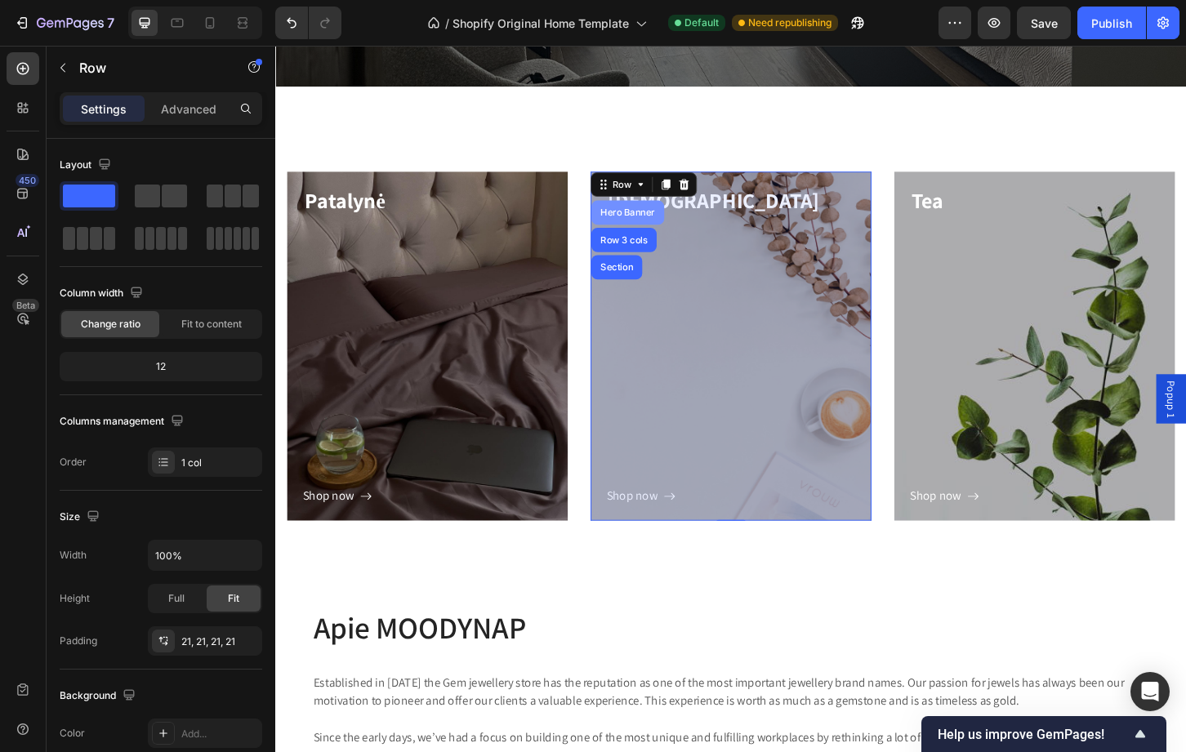
click at [641, 221] on div "Hero Banner" at bounding box center [654, 226] width 65 height 10
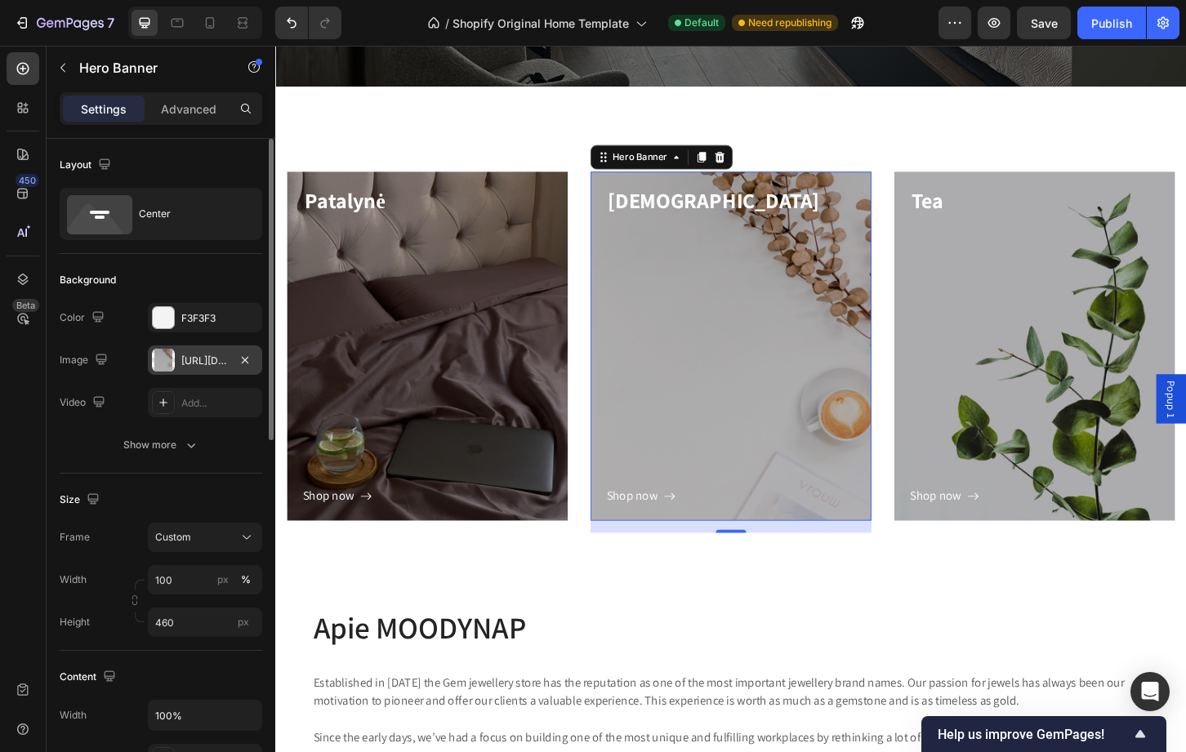
click at [182, 360] on div "https://ucarecdn.com/48e8e0c6-c002-4d68-a90e-a219b12c1bd0/" at bounding box center [204, 361] width 47 height 15
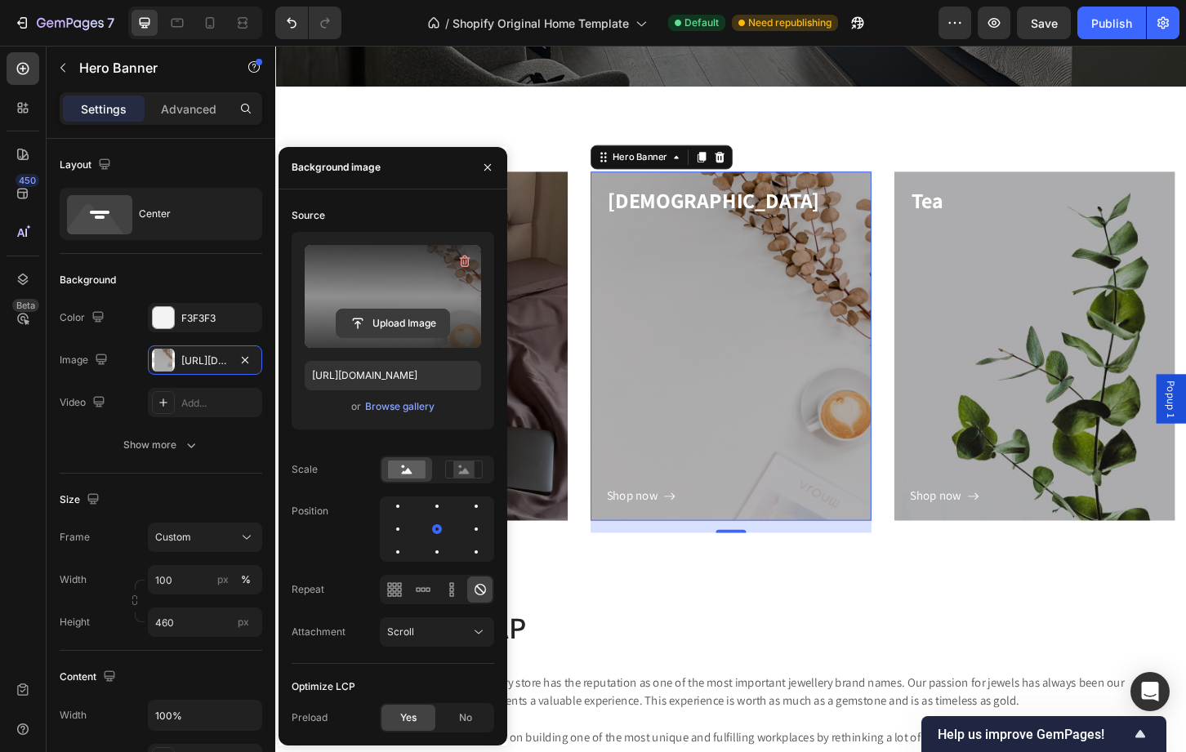
click at [381, 328] on input "file" at bounding box center [393, 324] width 113 height 28
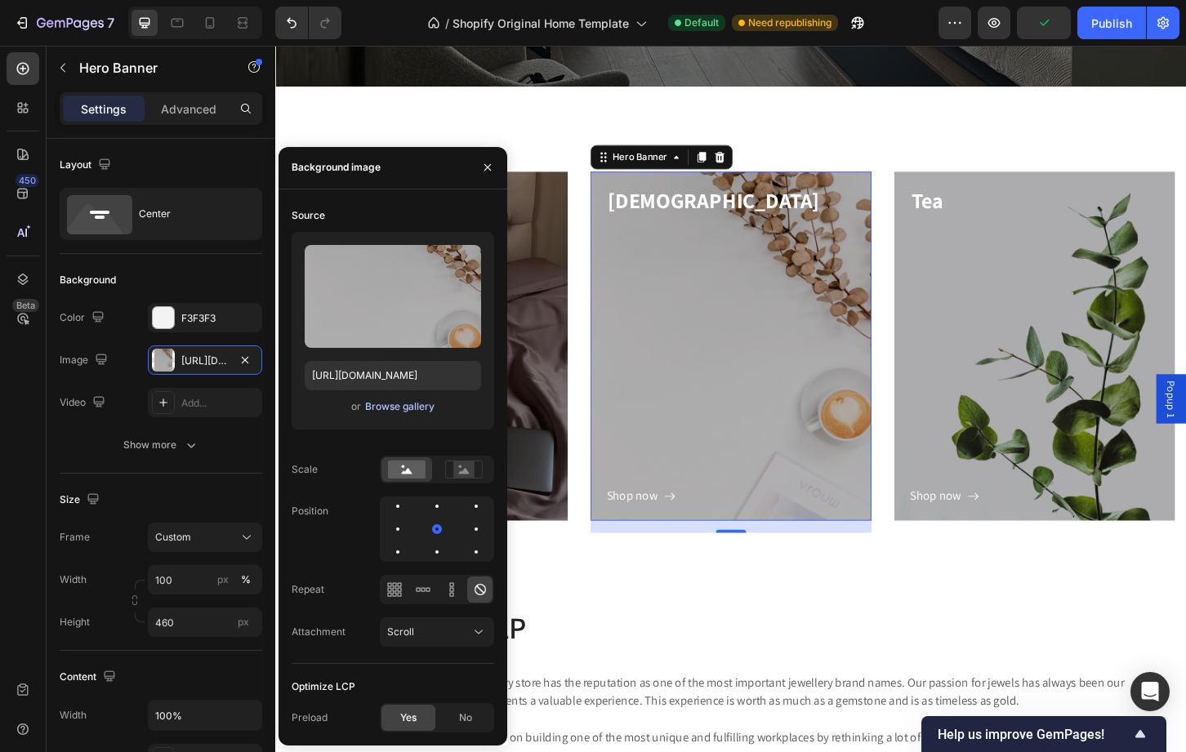
click at [396, 405] on div "Browse gallery" at bounding box center [399, 406] width 69 height 15
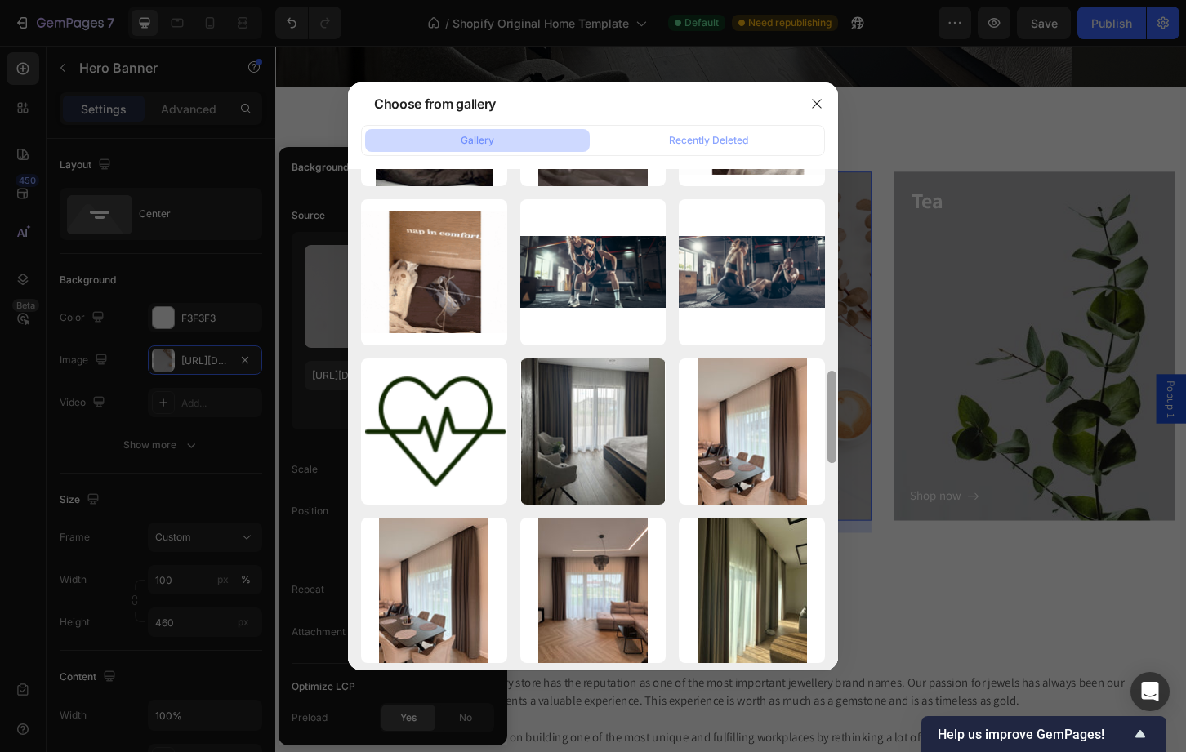
scroll to position [1147, 0]
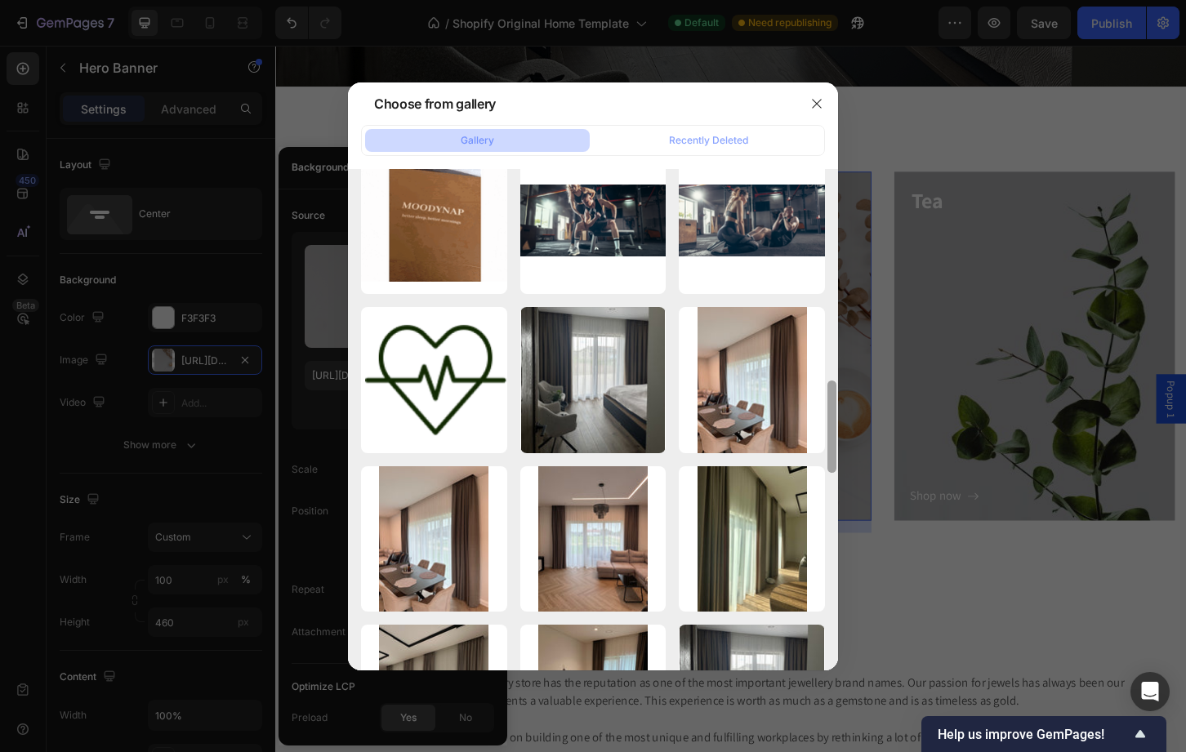
drag, startPoint x: 835, startPoint y: 217, endPoint x: 814, endPoint y: 616, distance: 399.1
click at [814, 616] on div "IMG_7489.jpeg 1577.24 kb IMG_6472.jpeg 1600.02 kb IMG_6472.jpeg 1600.02 kb IMG_…" at bounding box center [593, 419] width 490 height 501
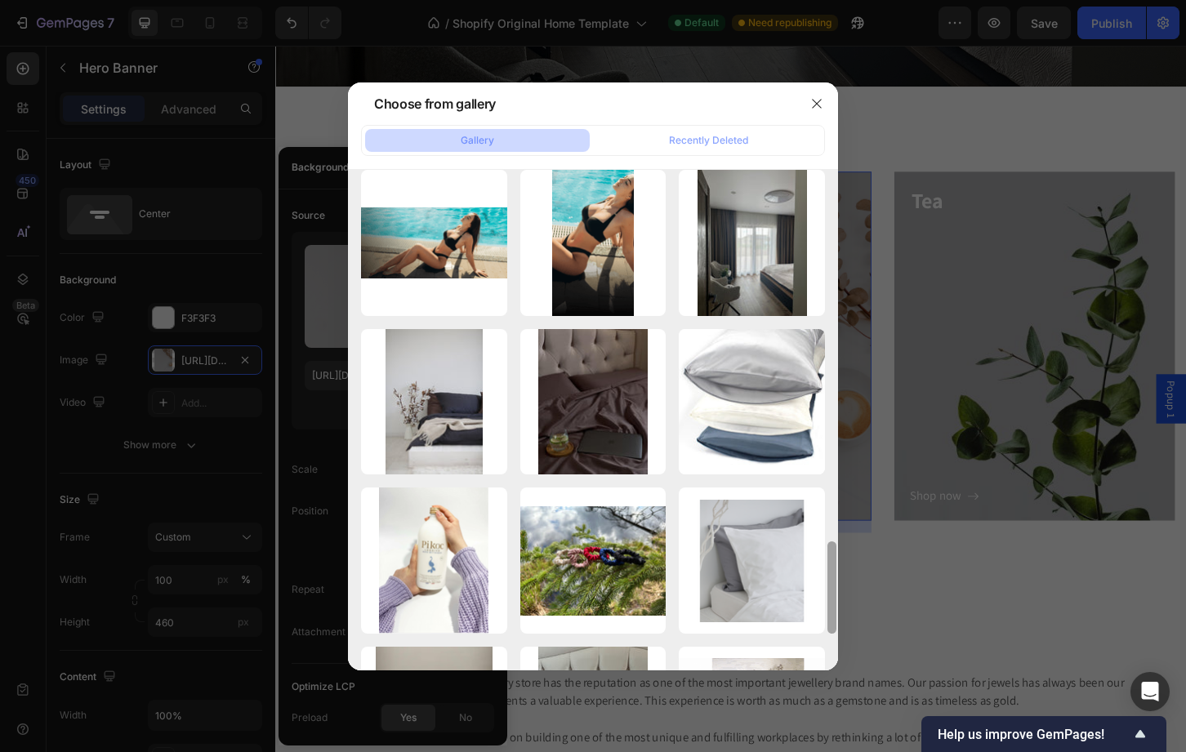
scroll to position [1854, 0]
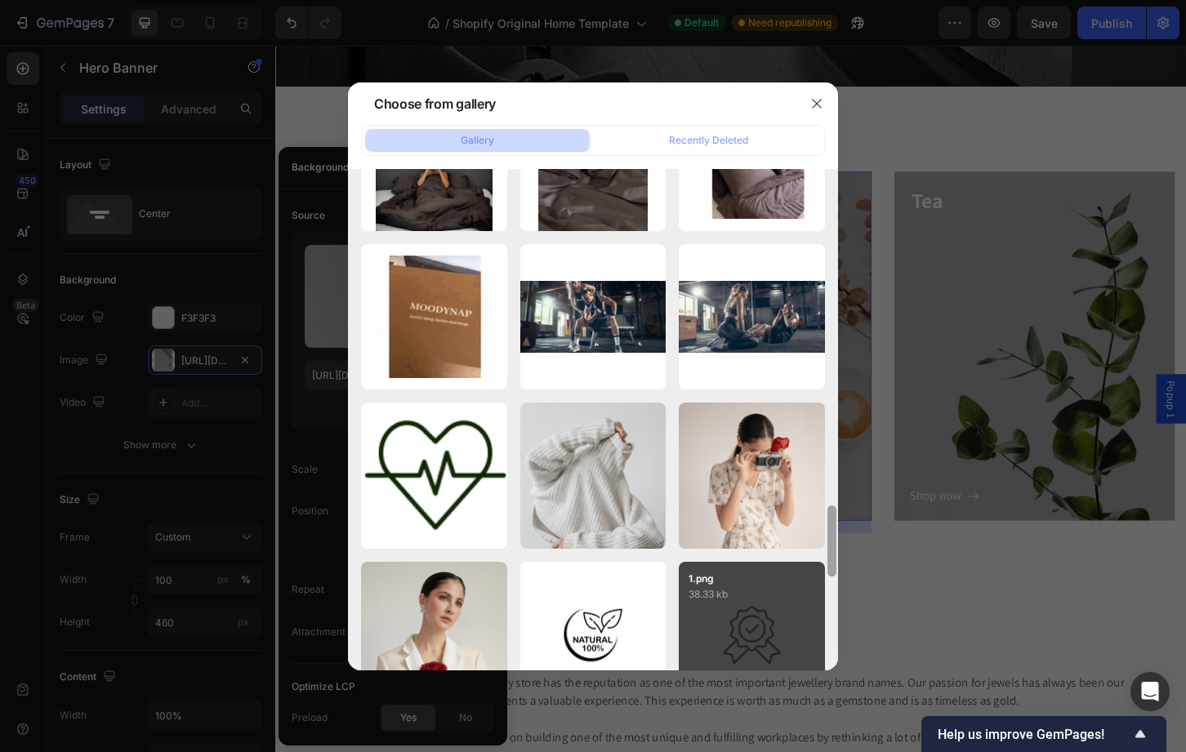
drag, startPoint x: 830, startPoint y: 435, endPoint x: 817, endPoint y: 653, distance: 218.5
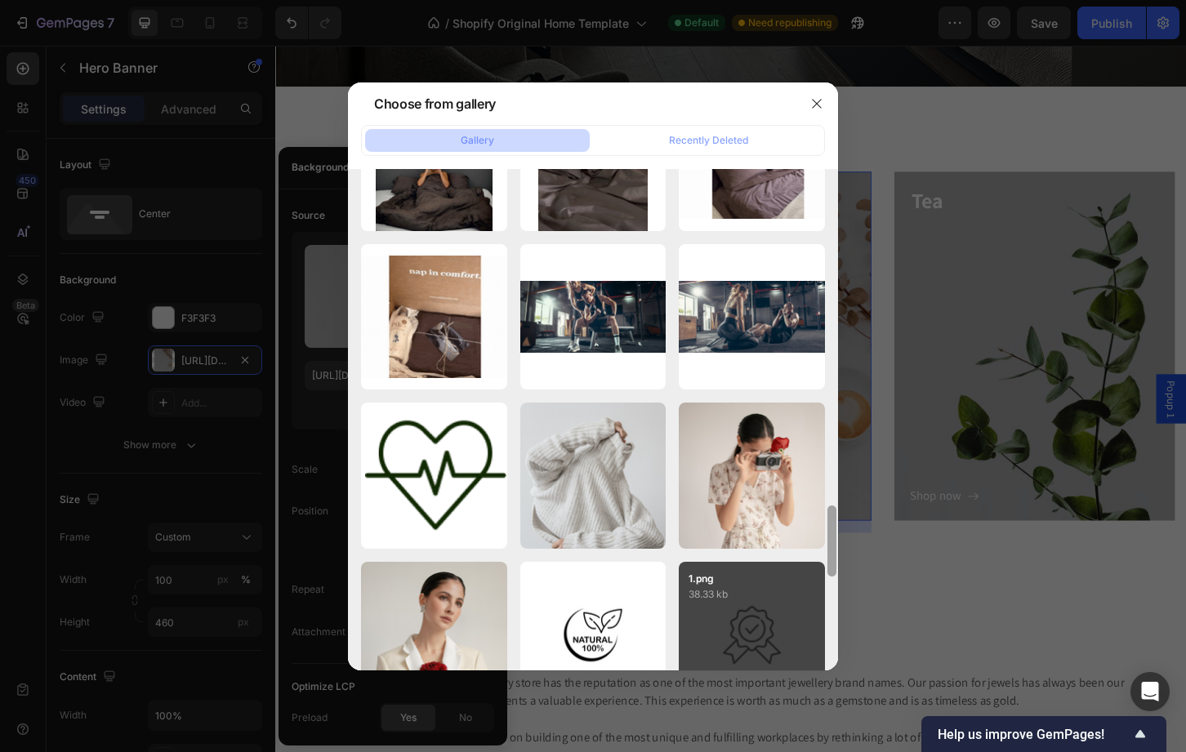
click at [817, 653] on div "IMG_7489.jpeg 1577.24 kb IMG_6472.jpeg 1600.02 kb IMG_6472.jpeg 1600.02 kb IMG_…" at bounding box center [593, 419] width 490 height 501
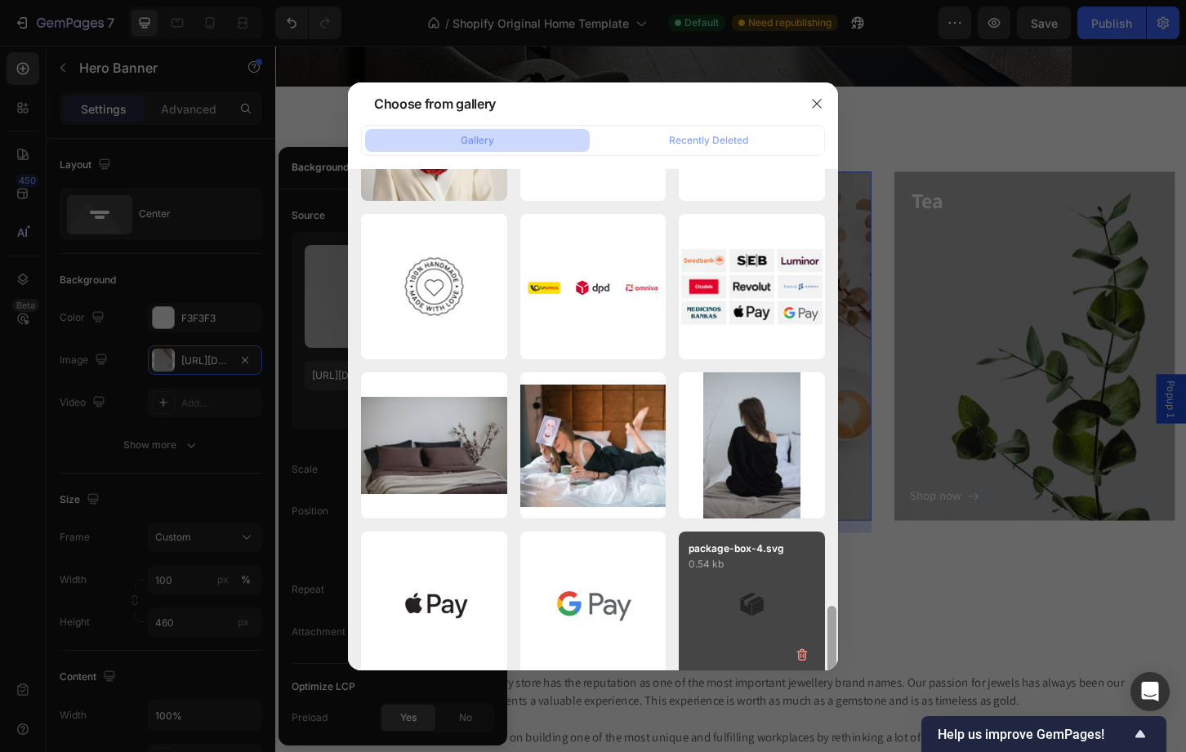
scroll to position [2870, 0]
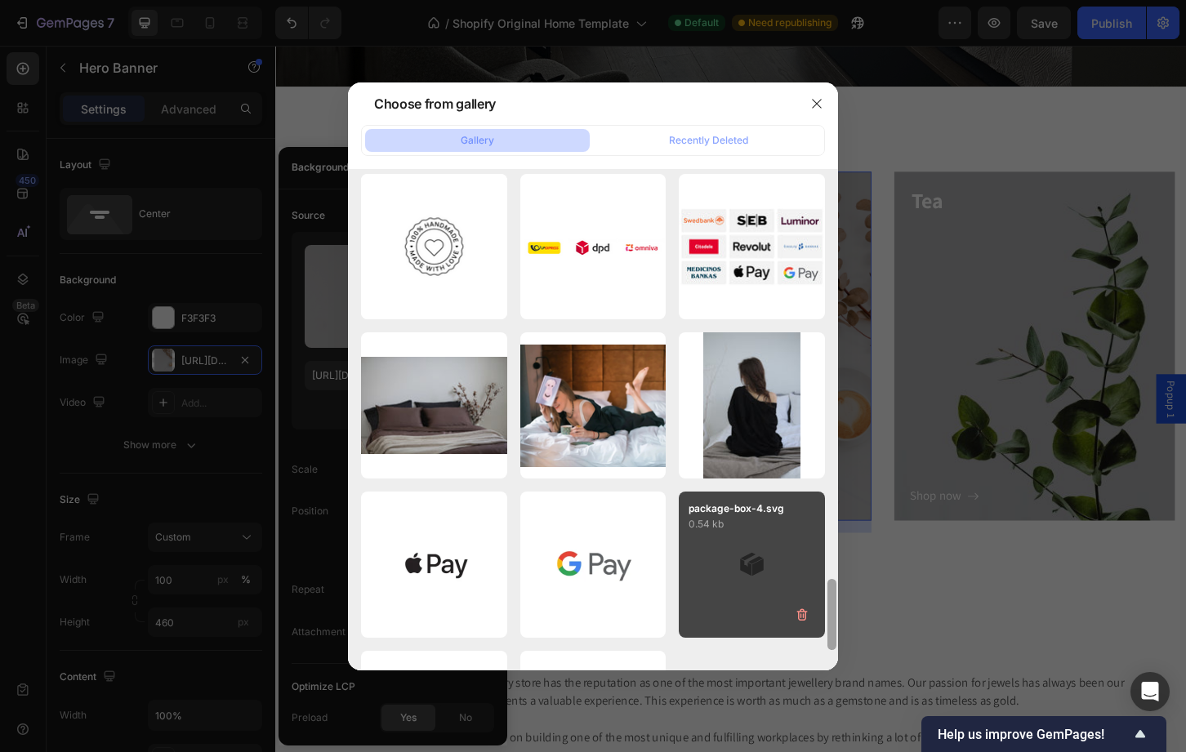
drag, startPoint x: 833, startPoint y: 524, endPoint x: 824, endPoint y: 601, distance: 78.1
click at [824, 601] on div "IMG_7489.jpeg 1577.24 kb IMG_6472.jpeg 1600.02 kb IMG_6472.jpeg 1600.02 kb IMG_…" at bounding box center [593, 419] width 490 height 501
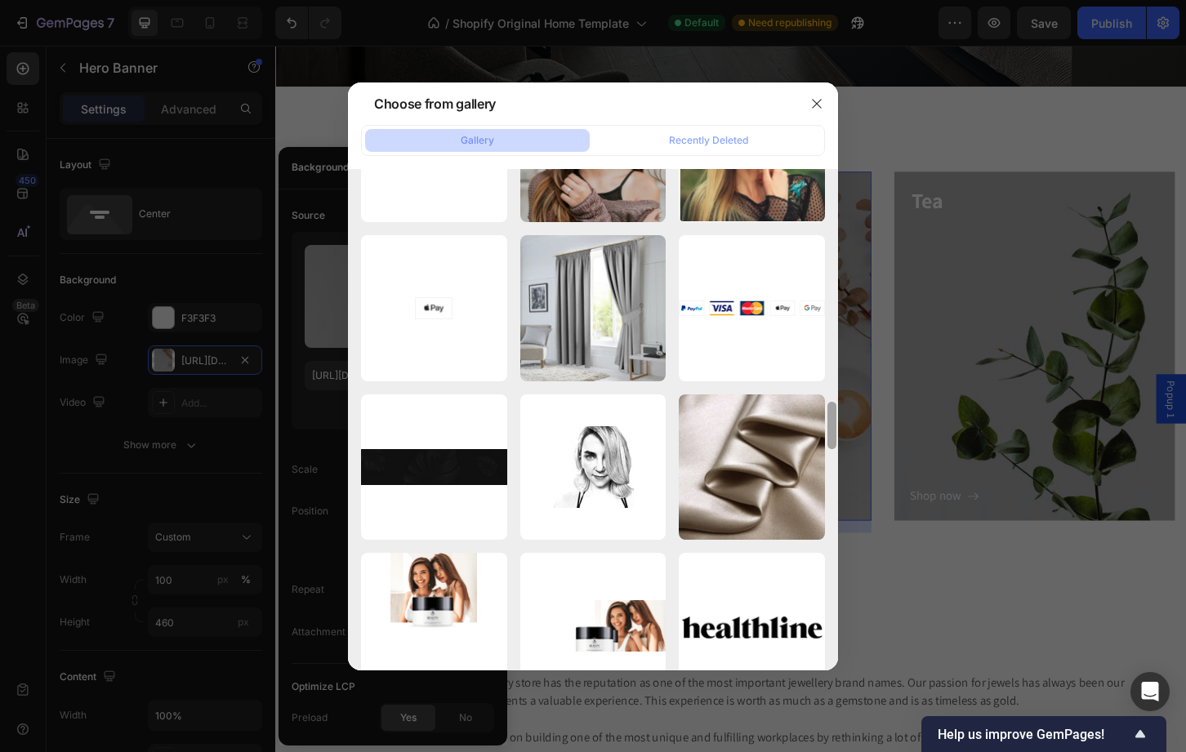
scroll to position [4092, 0]
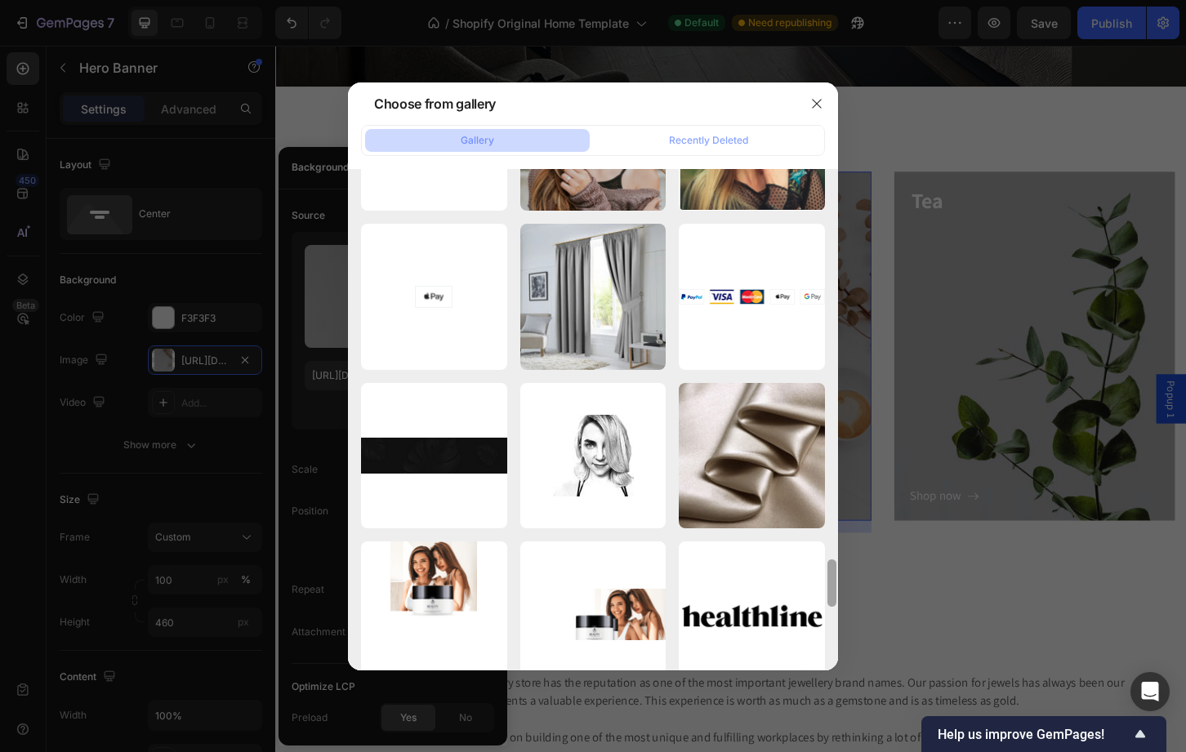
drag, startPoint x: 835, startPoint y: 581, endPoint x: 805, endPoint y: 756, distance: 177.2
click at [805, 0] on html "7 / Shopify Original Home Template Default Need republishing Preview Save Publi…" at bounding box center [593, 0] width 1186 height 0
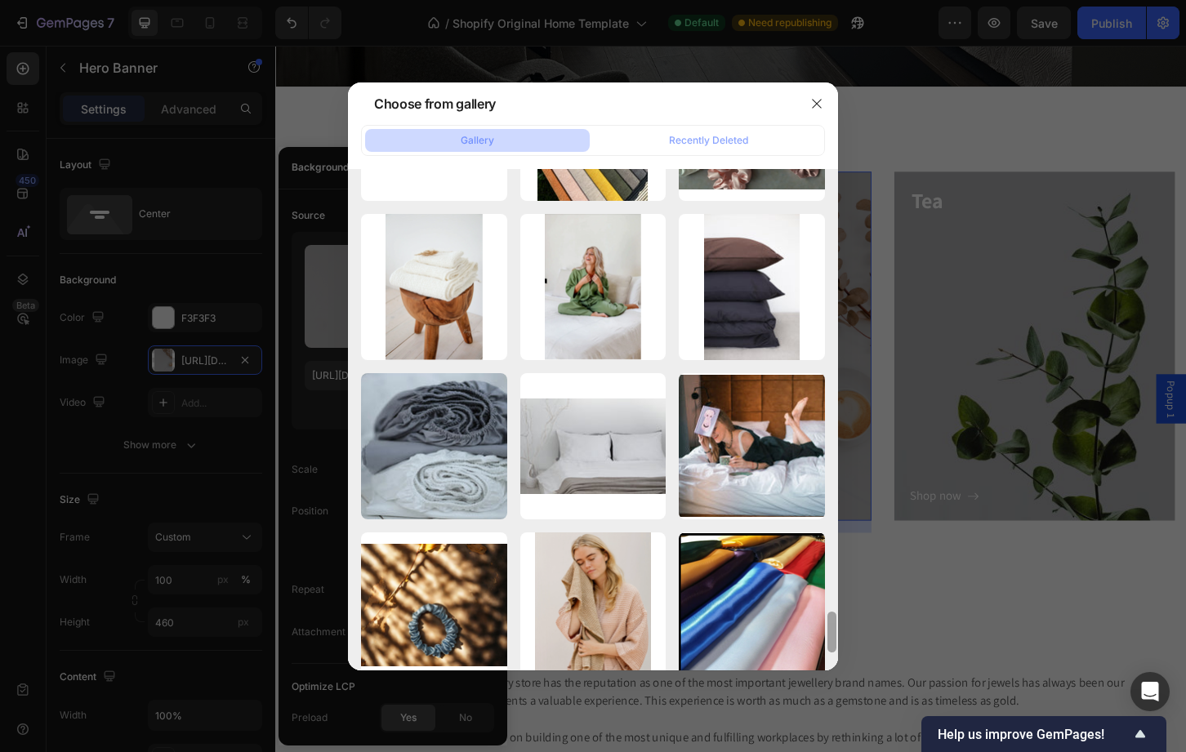
scroll to position [4931, 0]
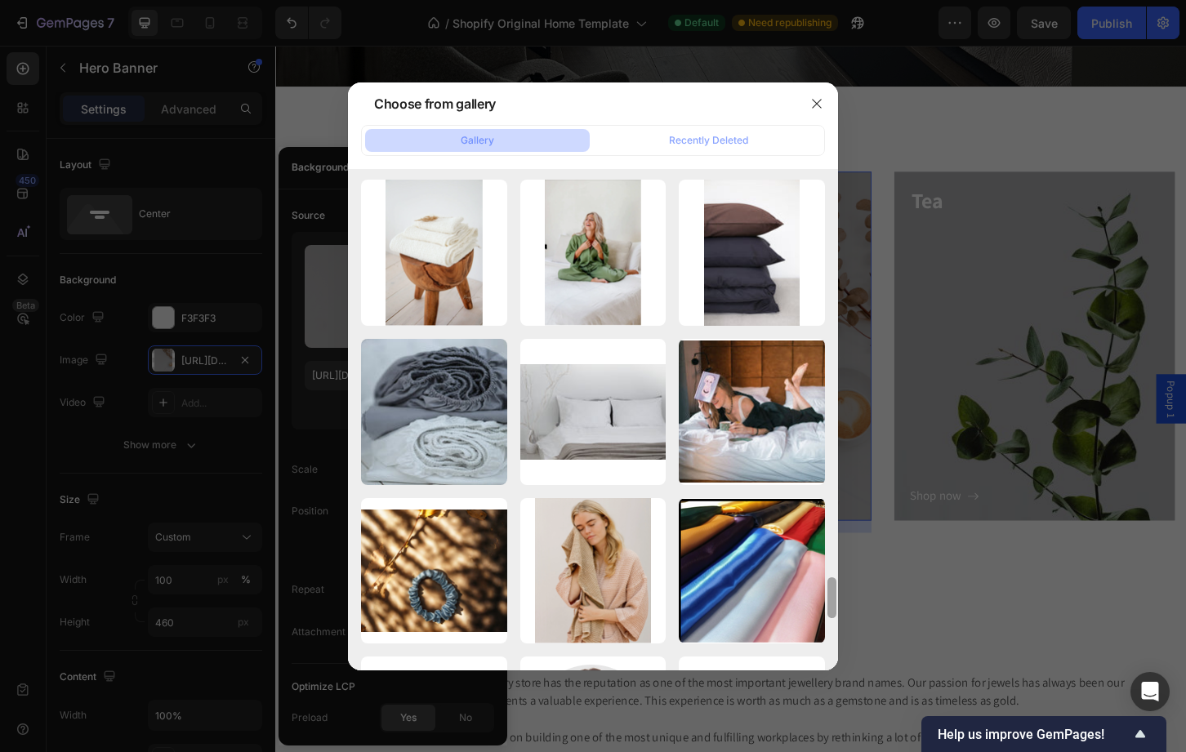
drag, startPoint x: 836, startPoint y: 574, endPoint x: 833, endPoint y: 654, distance: 80.1
click at [833, 654] on div at bounding box center [832, 419] width 12 height 501
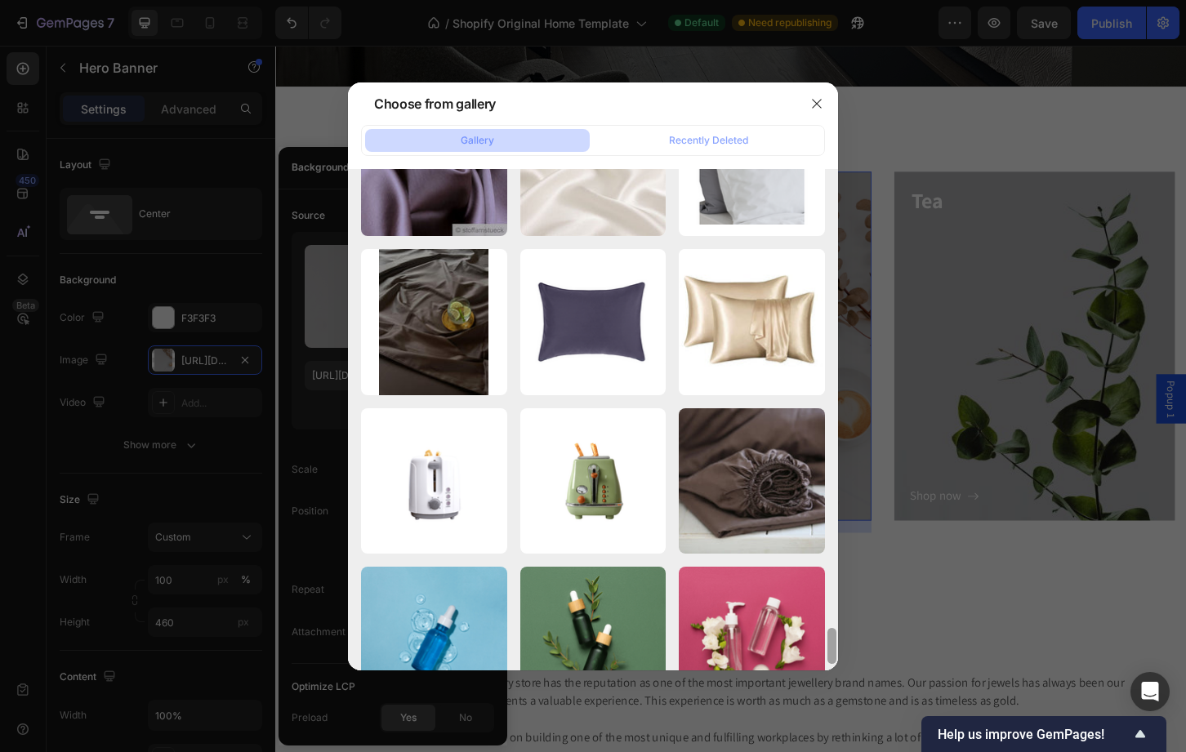
scroll to position [6004, 0]
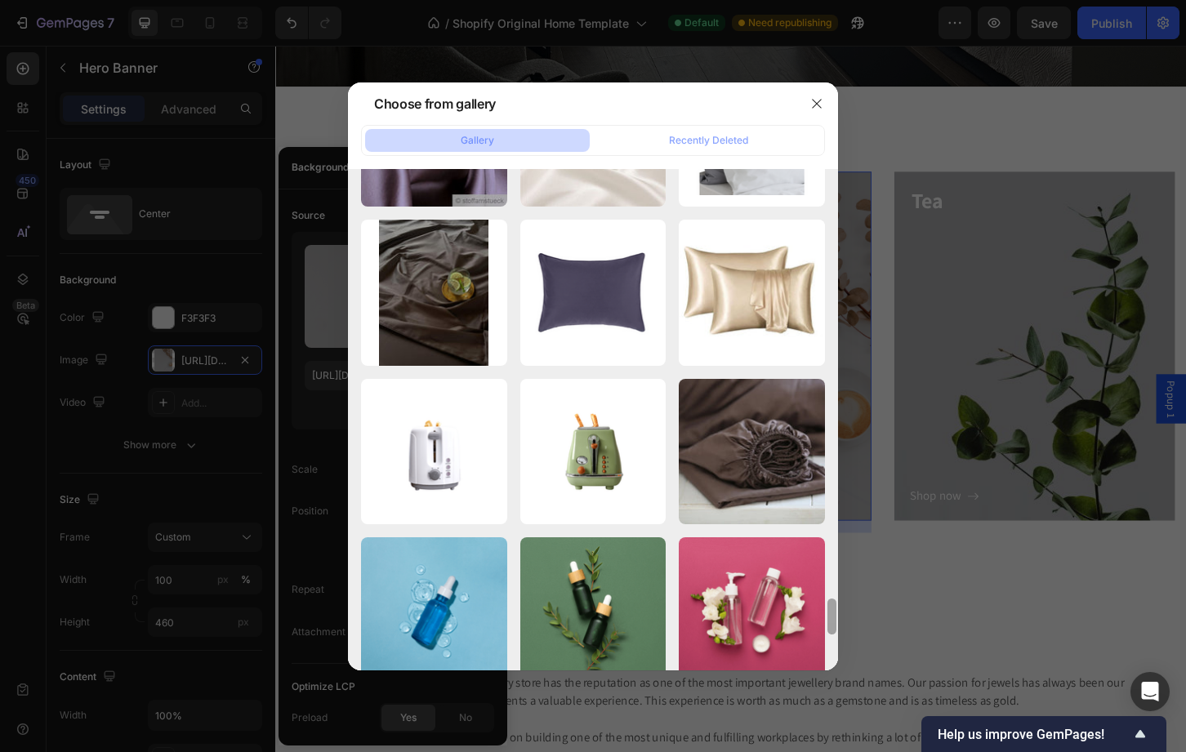
drag, startPoint x: 832, startPoint y: 595, endPoint x: 821, endPoint y: 684, distance: 89.8
click at [821, 684] on div "Choose from gallery Gallery Recently Deleted IMG_7489.jpeg 1577.24 kb IMG_6472.…" at bounding box center [593, 376] width 1186 height 752
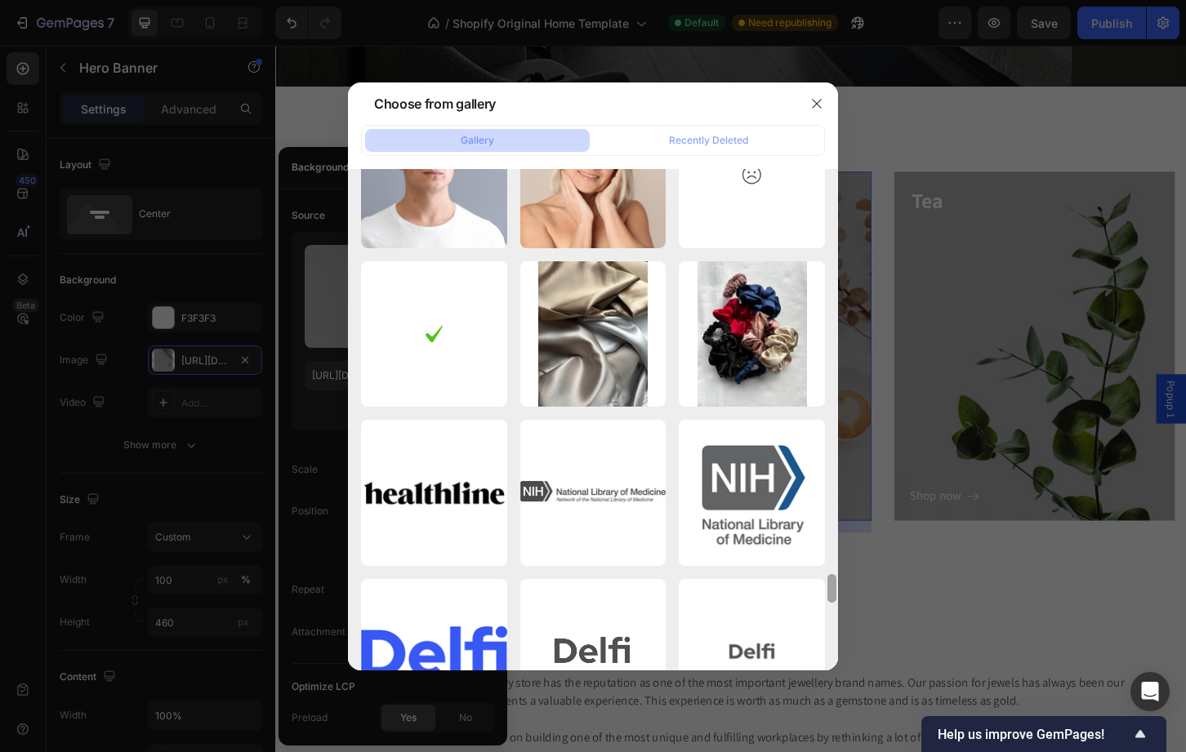
drag, startPoint x: 835, startPoint y: 619, endPoint x: 811, endPoint y: 737, distance: 120.0
click at [811, 737] on div "Choose from gallery Gallery Recently Deleted IMG_7489.jpeg 1577.24 kb IMG_6472.…" at bounding box center [593, 376] width 1186 height 752
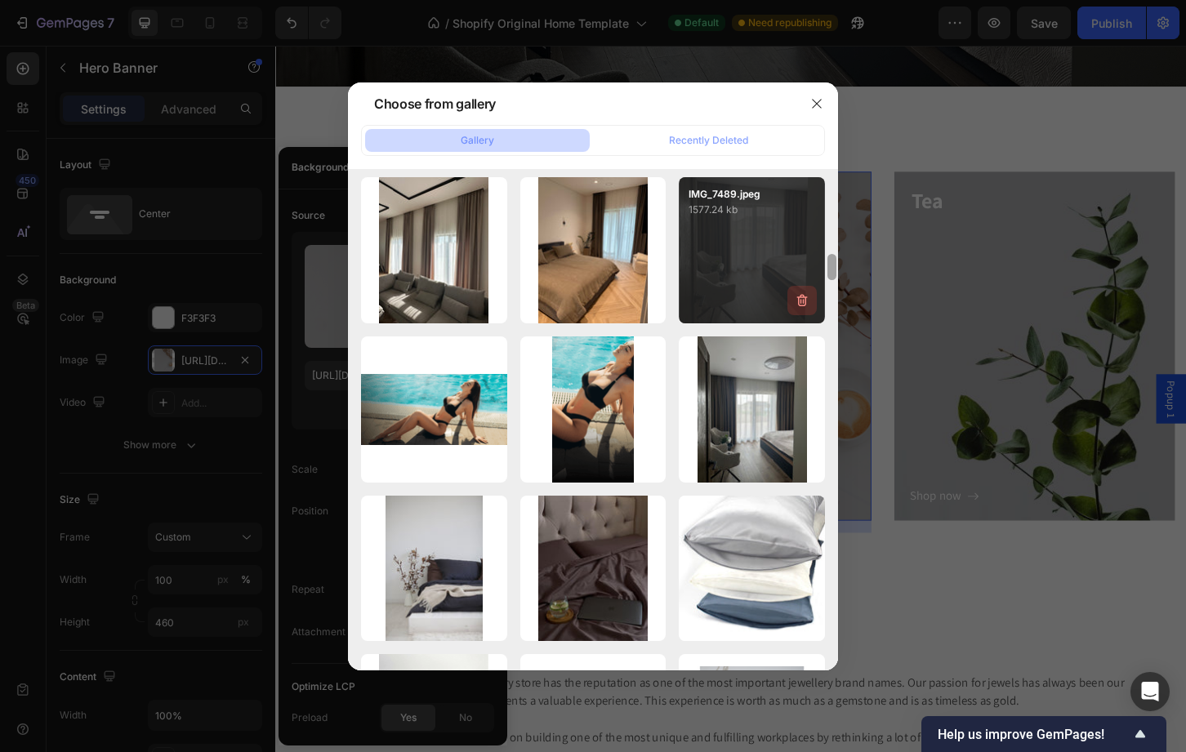
drag, startPoint x: 832, startPoint y: 623, endPoint x: 813, endPoint y: 273, distance: 350.9
click at [813, 273] on div "IMG_7489.jpeg 1577.24 kb IMG_6472.jpeg 1600.02 kb IMG_6472.jpeg 1600.02 kb IMG_…" at bounding box center [593, 419] width 490 height 501
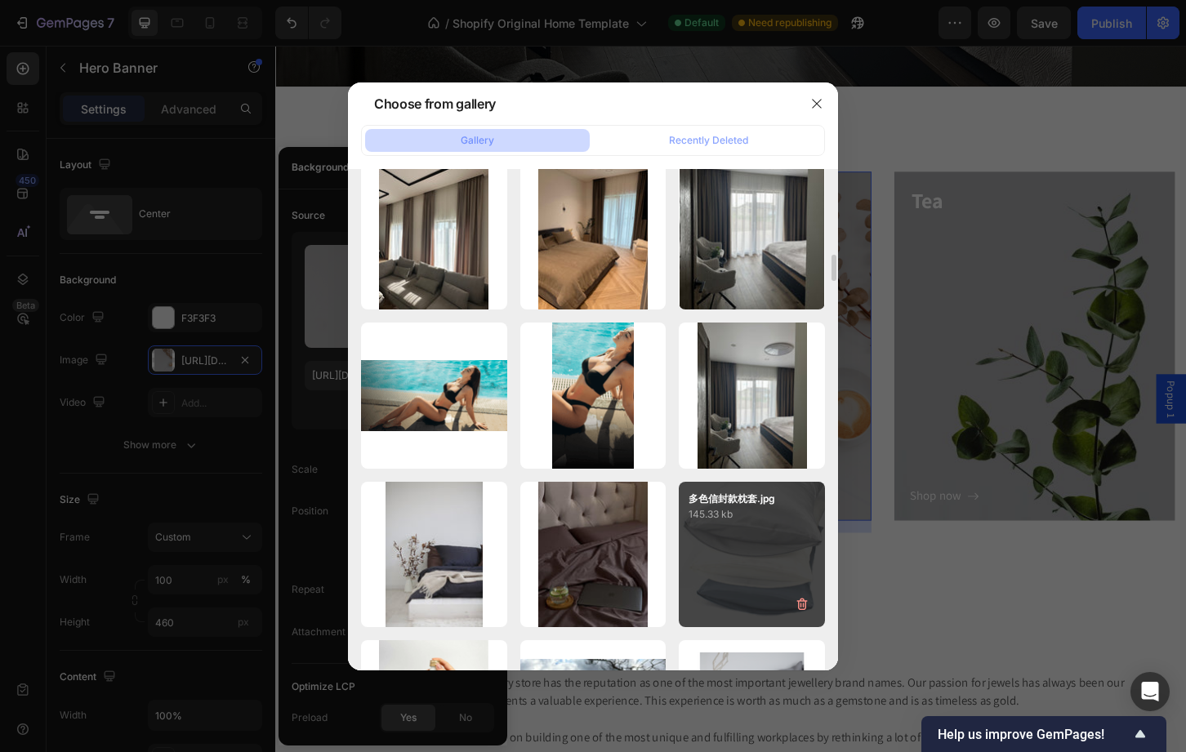
click at [760, 511] on p "145.33 kb" at bounding box center [752, 514] width 127 height 16
type input "https://cdn.shopify.com/s/files/1/0749/3019/2723/files/gempages_501463247732343…"
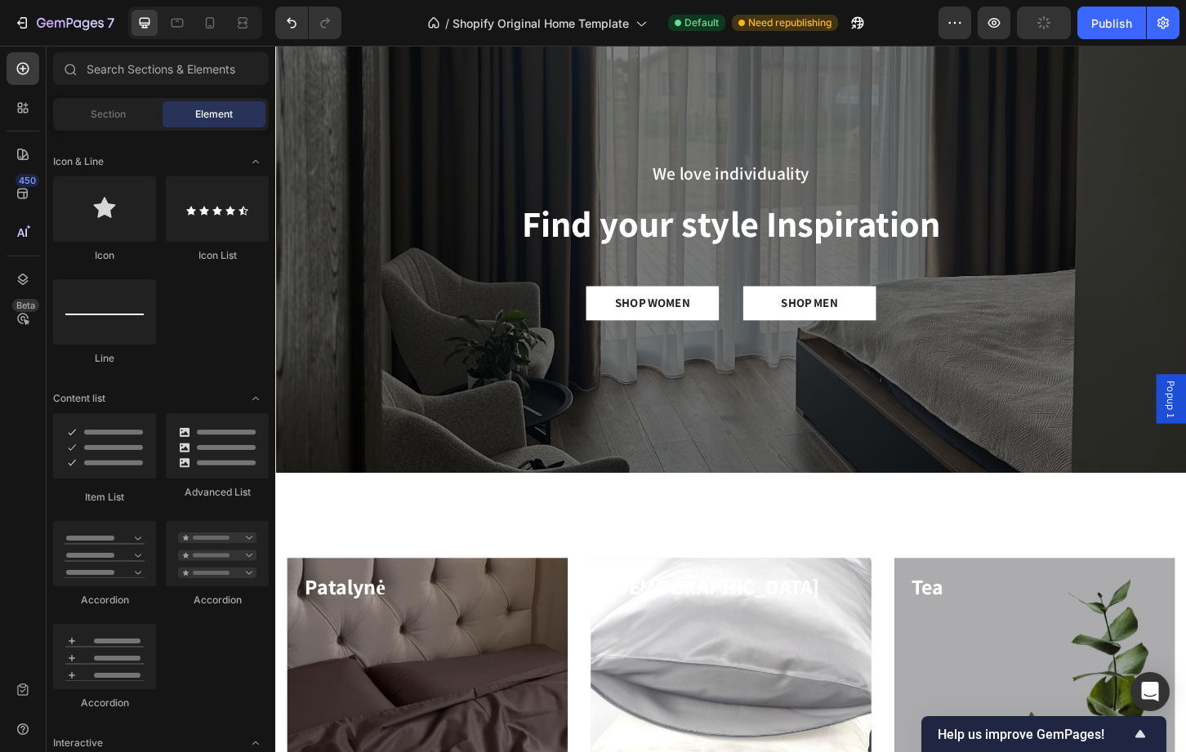
scroll to position [0, 0]
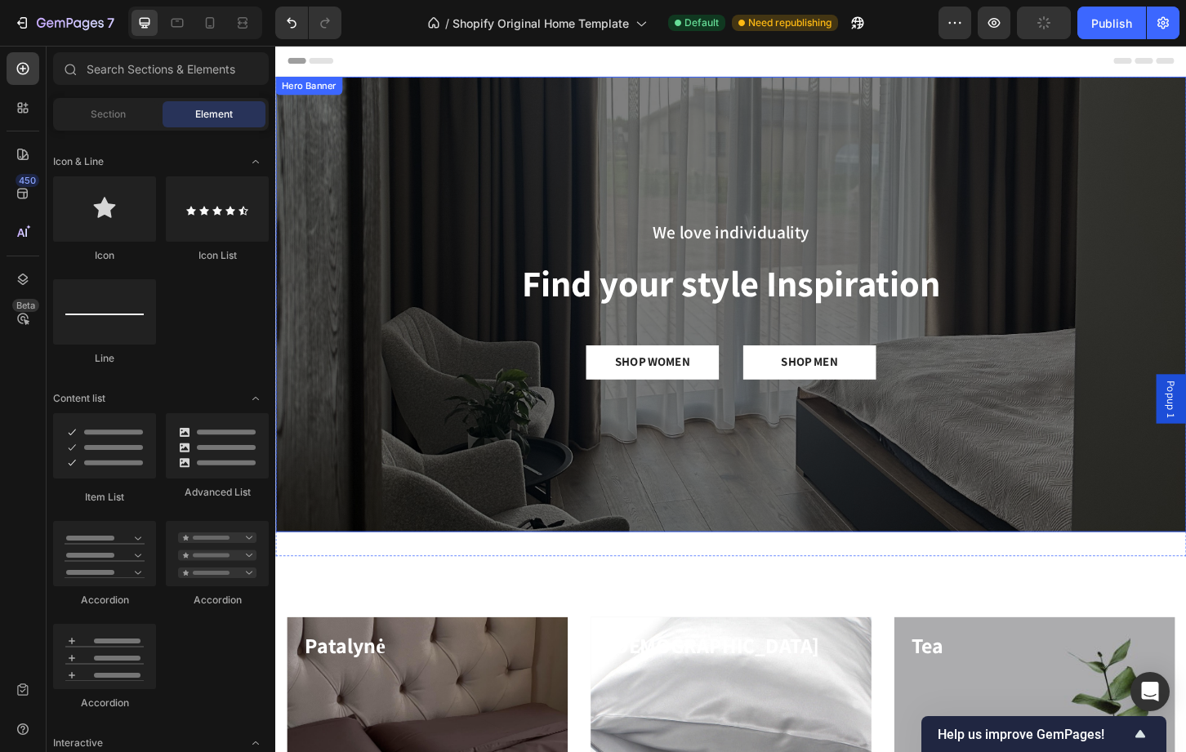
click at [1069, 233] on div "Overlay" at bounding box center [765, 324] width 980 height 490
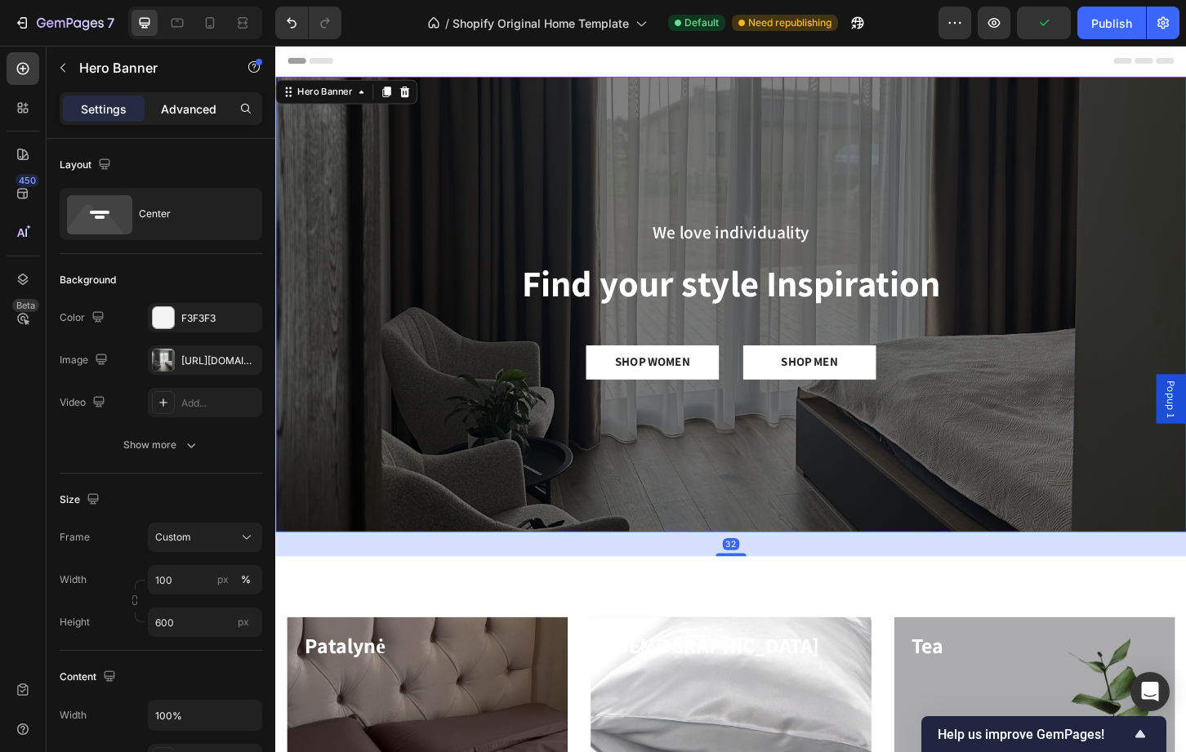
click at [181, 104] on p "Advanced" at bounding box center [189, 108] width 56 height 17
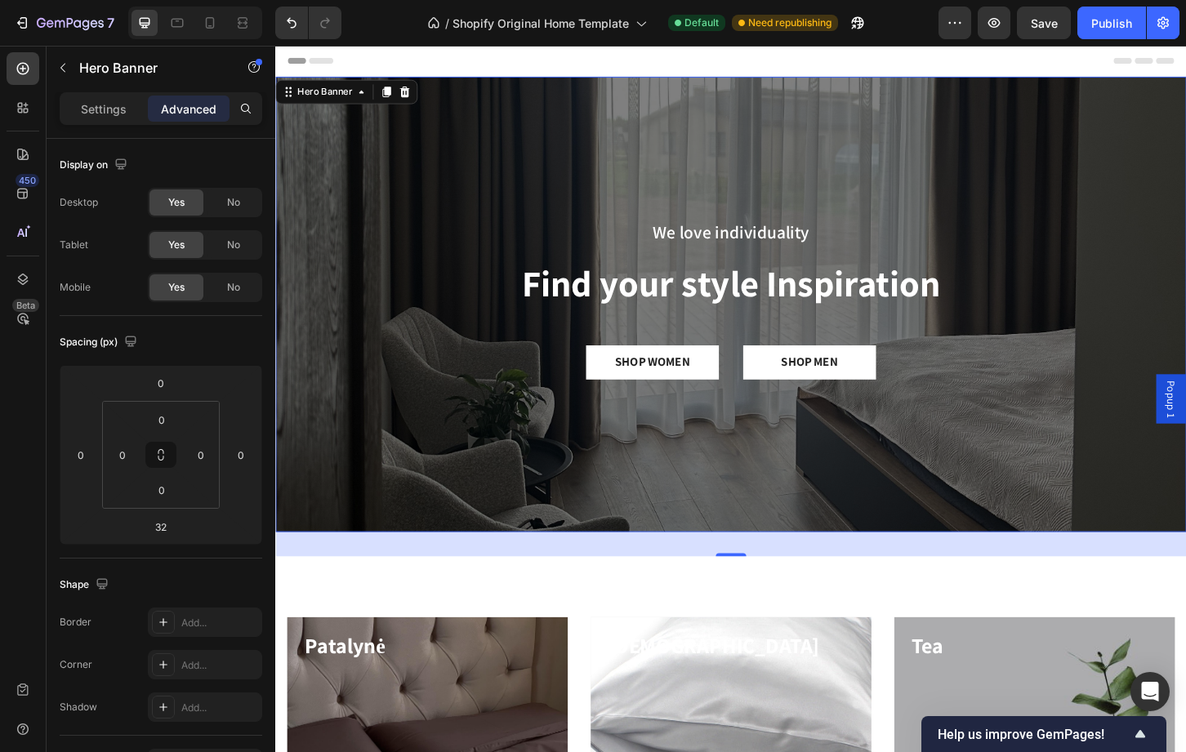
click at [384, 184] on div "Overlay" at bounding box center [765, 324] width 980 height 490
click at [125, 108] on p "Settings" at bounding box center [104, 108] width 46 height 17
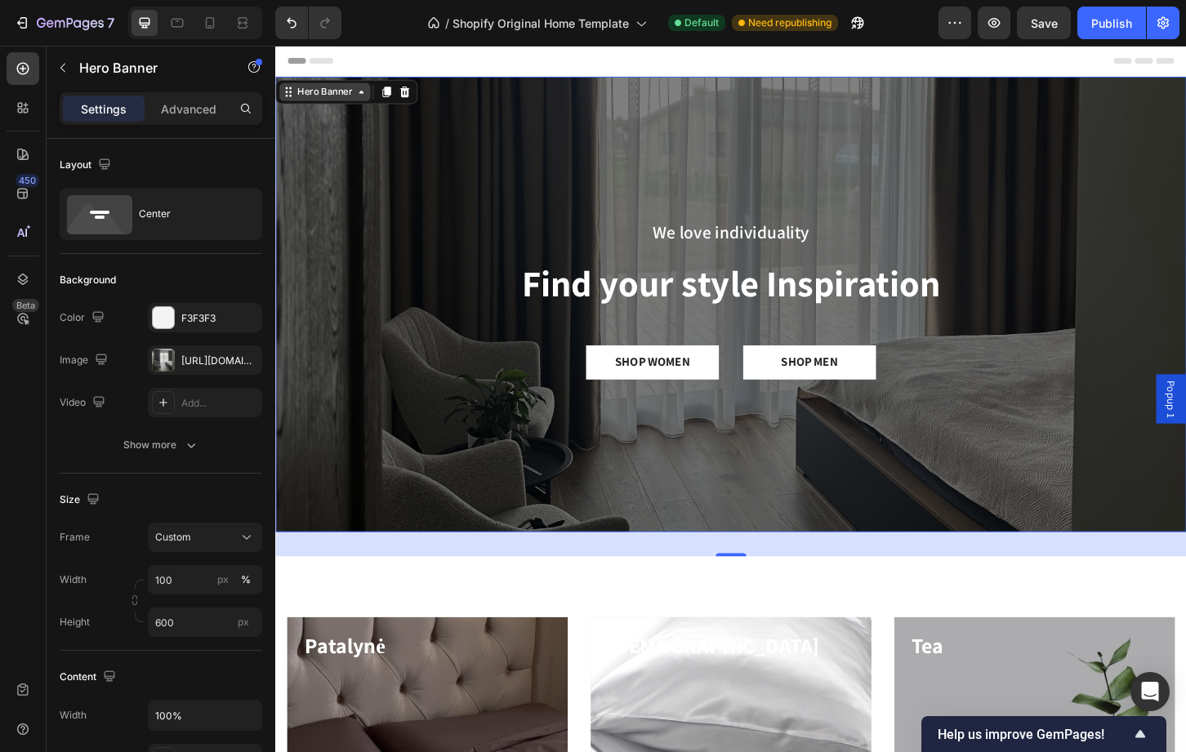
click at [313, 105] on div "Hero Banner" at bounding box center [328, 96] width 98 height 20
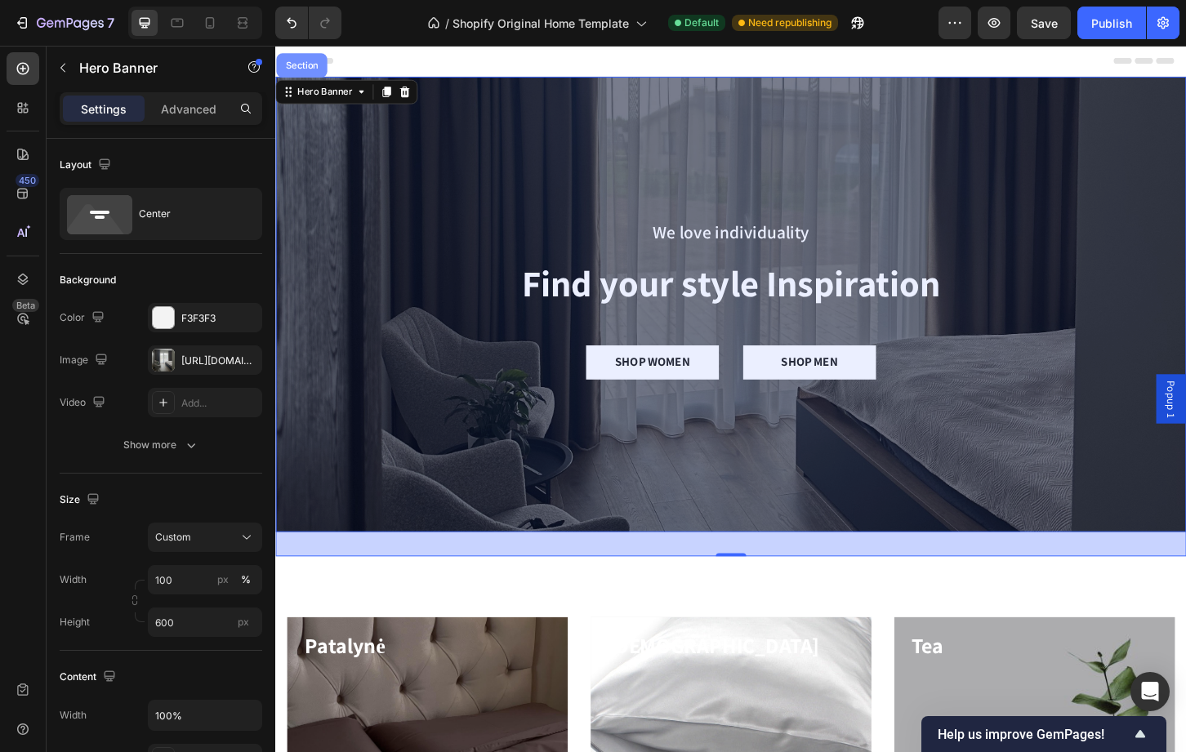
click at [305, 78] on div "Section" at bounding box center [303, 67] width 55 height 26
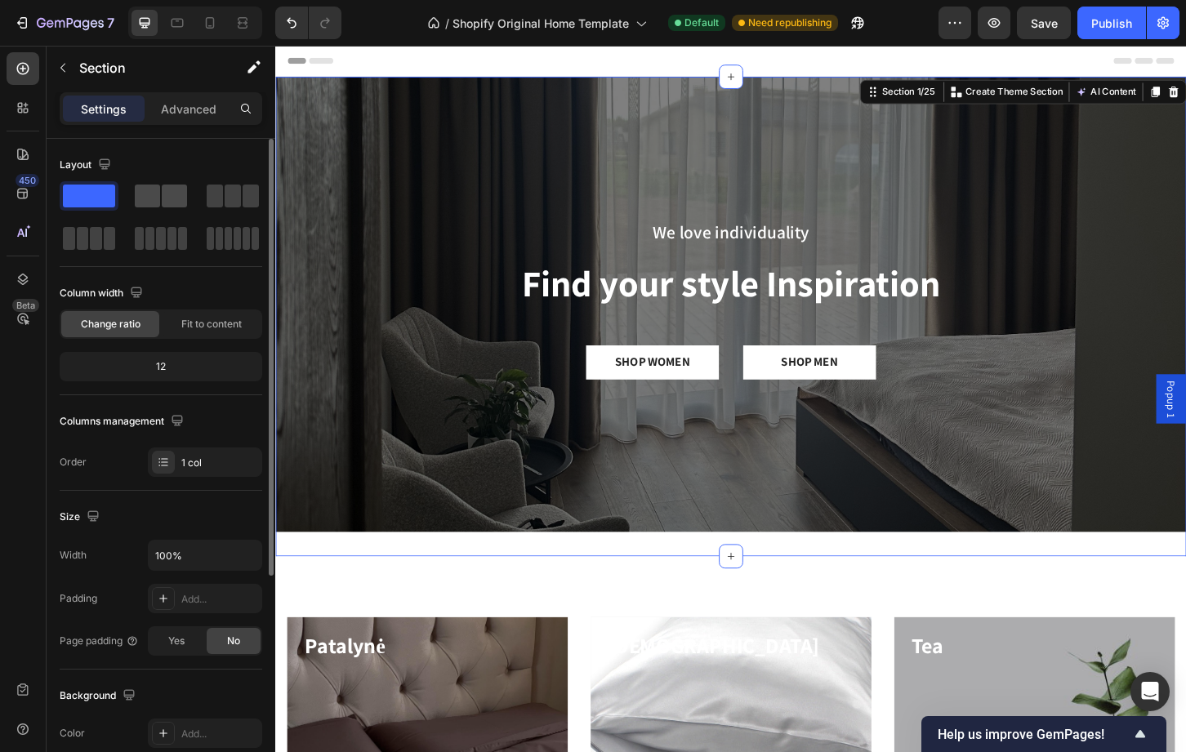
click at [166, 209] on div at bounding box center [160, 195] width 59 height 29
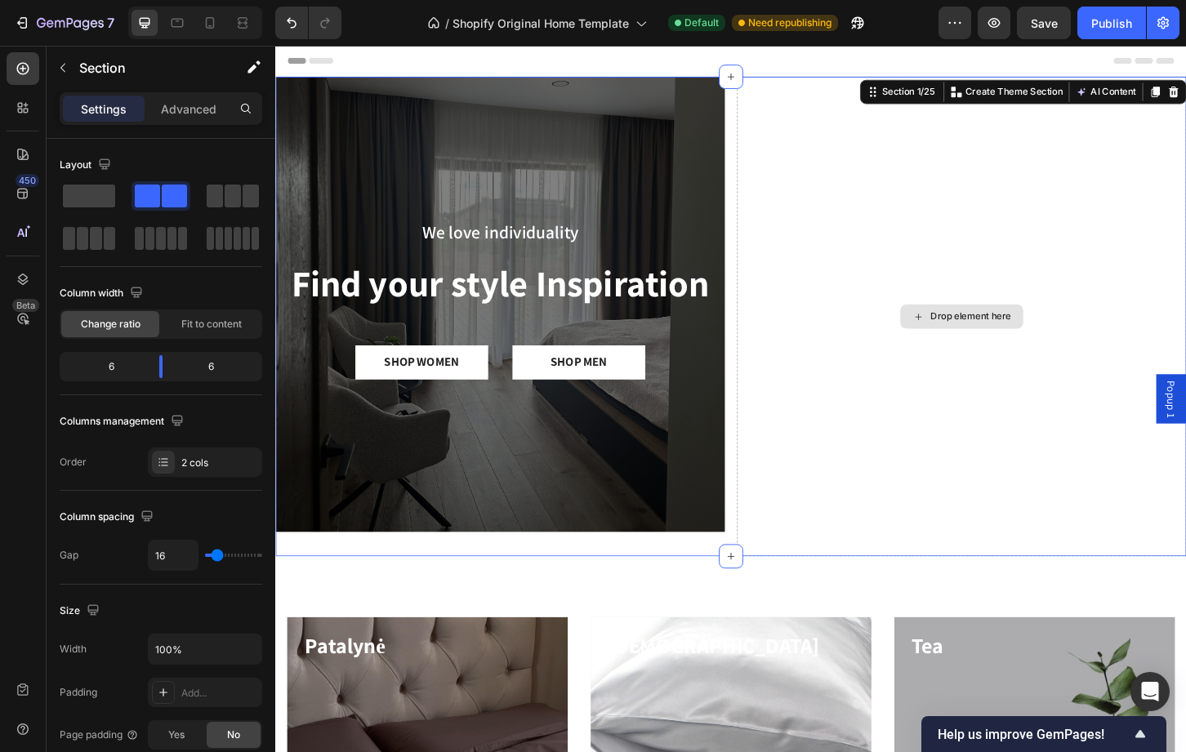
click at [907, 341] on div "Drop element here" at bounding box center [1014, 337] width 484 height 516
click at [980, 336] on div "Drop element here" at bounding box center [1023, 337] width 87 height 13
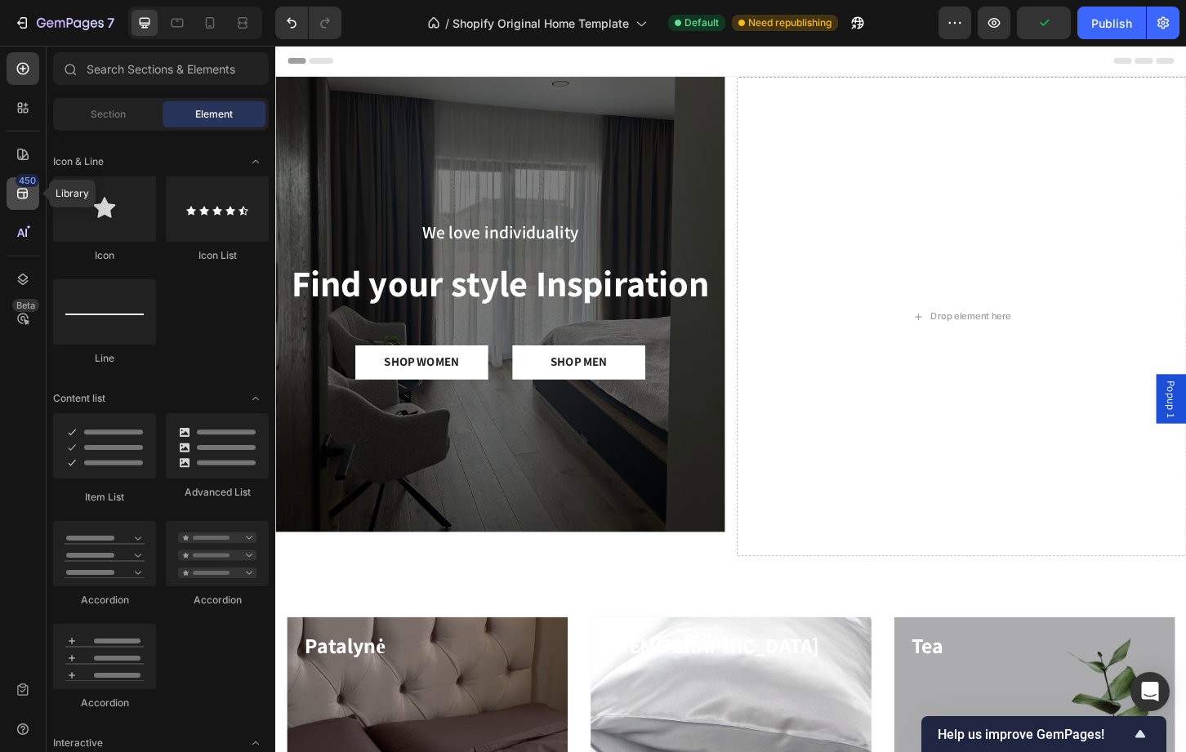
click at [18, 188] on icon at bounding box center [23, 193] width 16 height 16
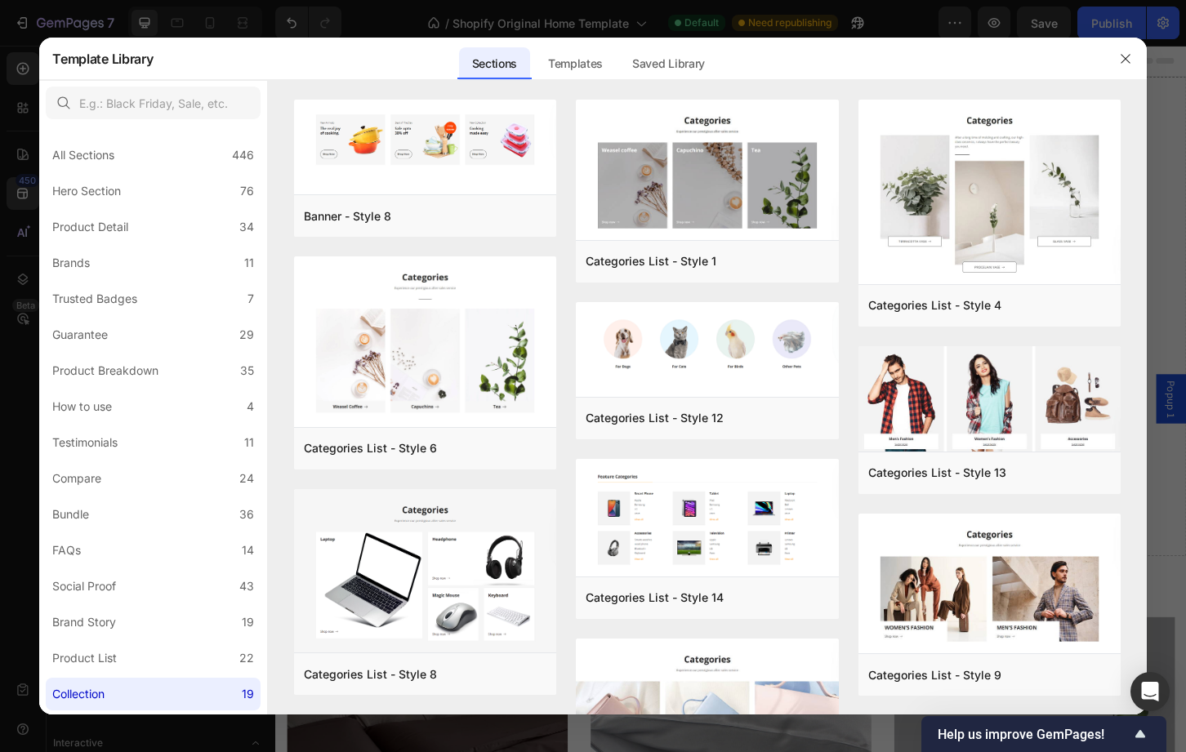
click at [32, 133] on div at bounding box center [593, 376] width 1186 height 752
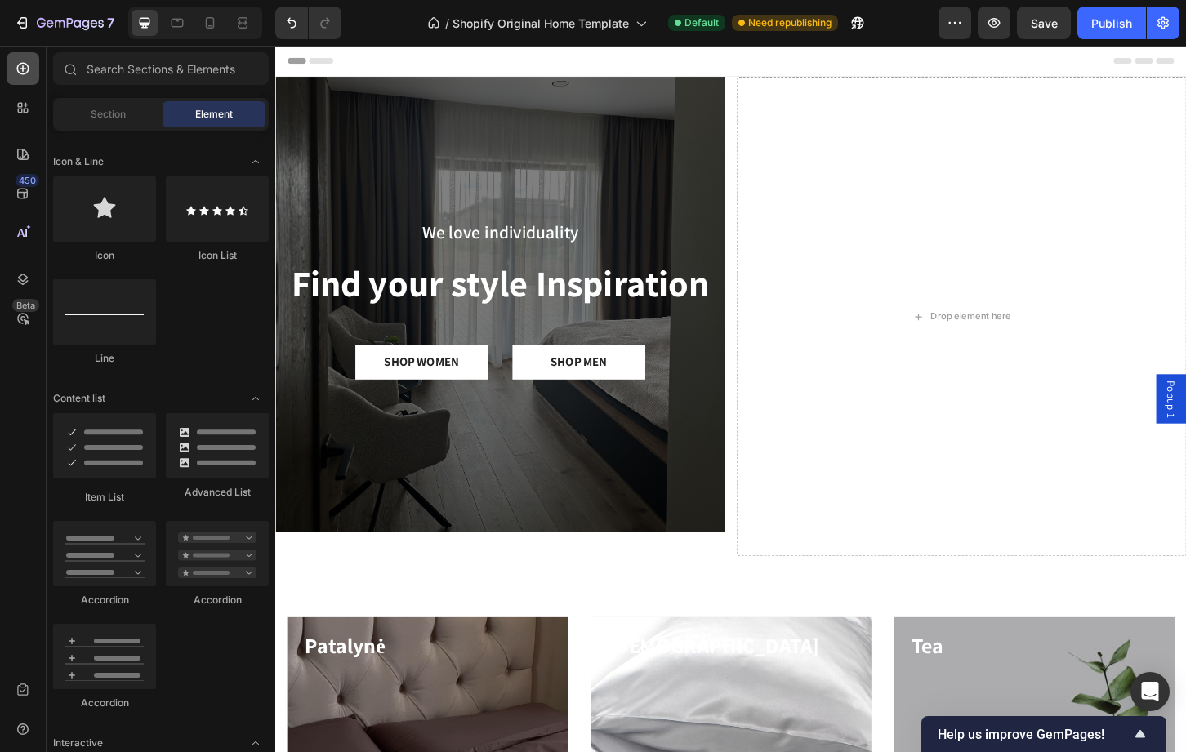
click at [21, 70] on icon at bounding box center [23, 68] width 16 height 16
click at [26, 67] on icon at bounding box center [23, 68] width 16 height 16
click at [260, 278] on div "Icon Icon List Line" at bounding box center [161, 278] width 216 height 204
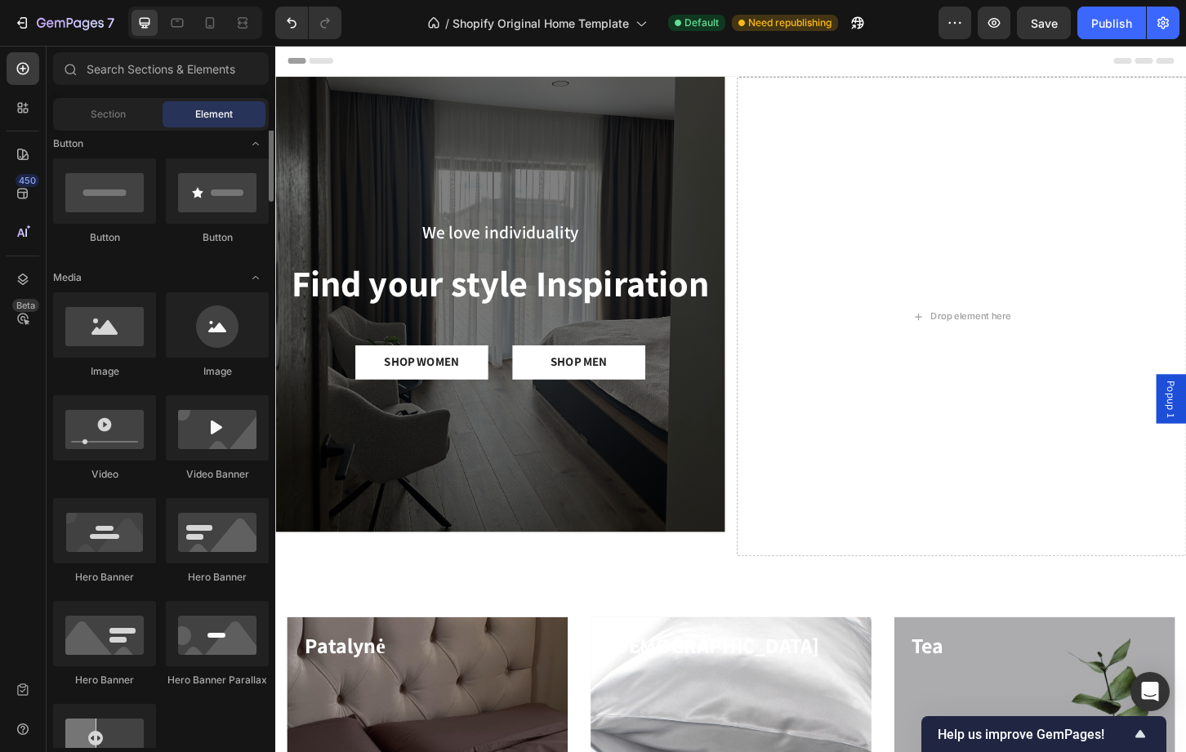
scroll to position [330, 0]
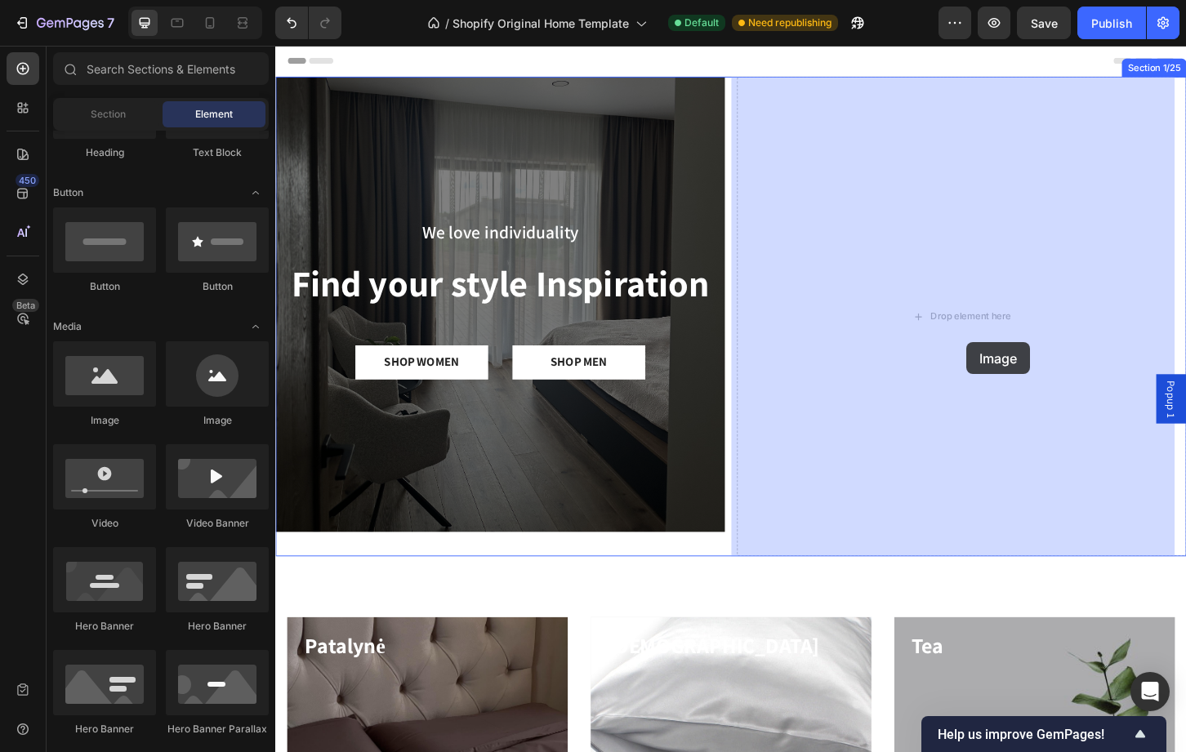
drag, startPoint x: 381, startPoint y: 422, endPoint x: 1023, endPoint y: 366, distance: 644.4
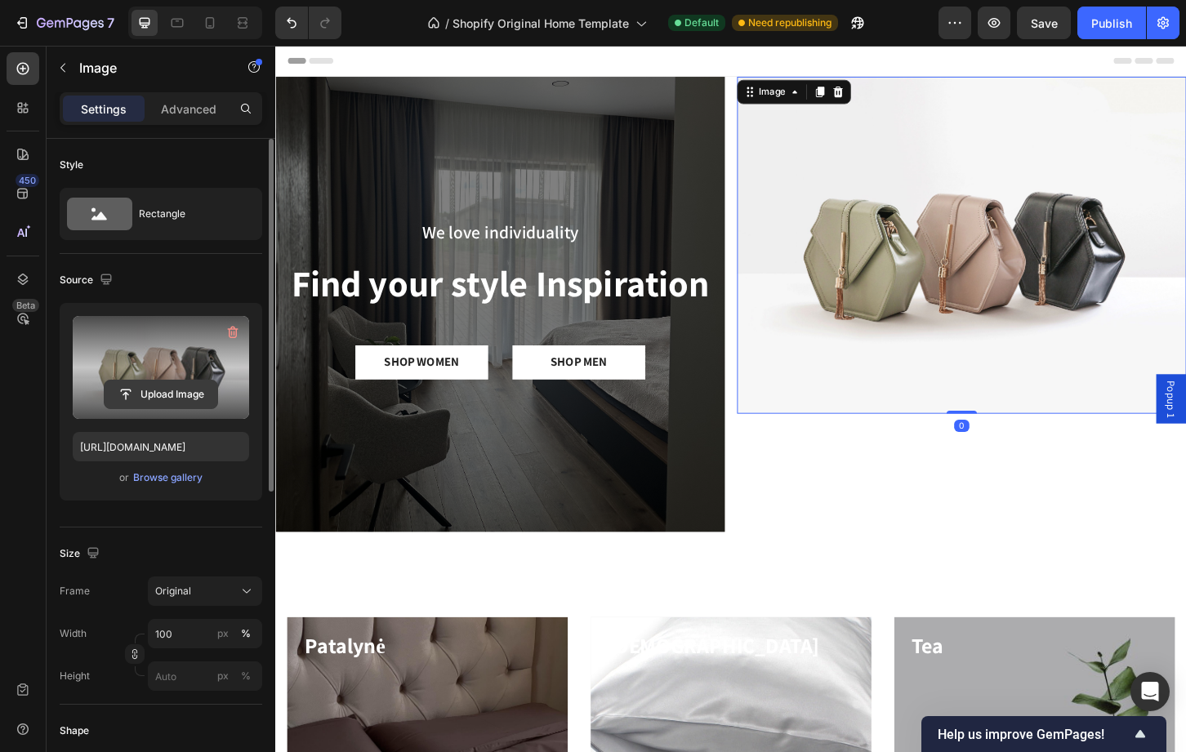
click at [159, 401] on input "file" at bounding box center [161, 395] width 113 height 28
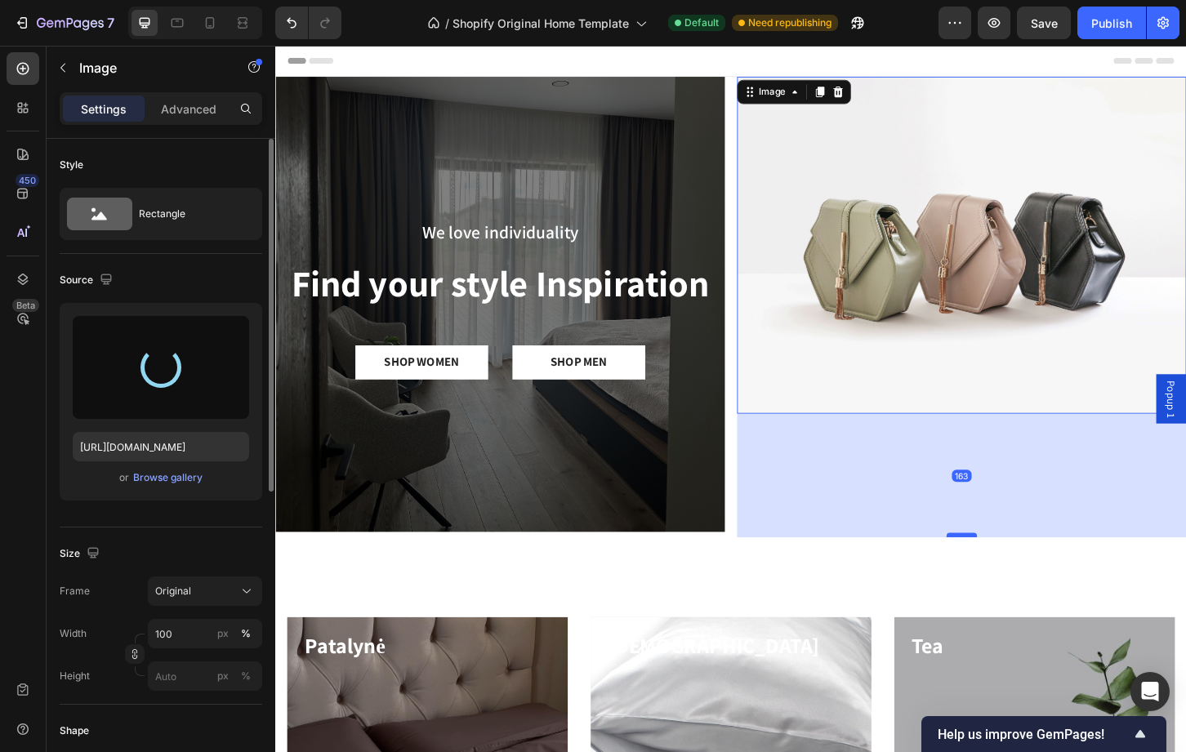
drag, startPoint x: 1006, startPoint y: 435, endPoint x: 1001, endPoint y: 568, distance: 133.3
click at [1001, 570] on div at bounding box center [1013, 572] width 33 height 5
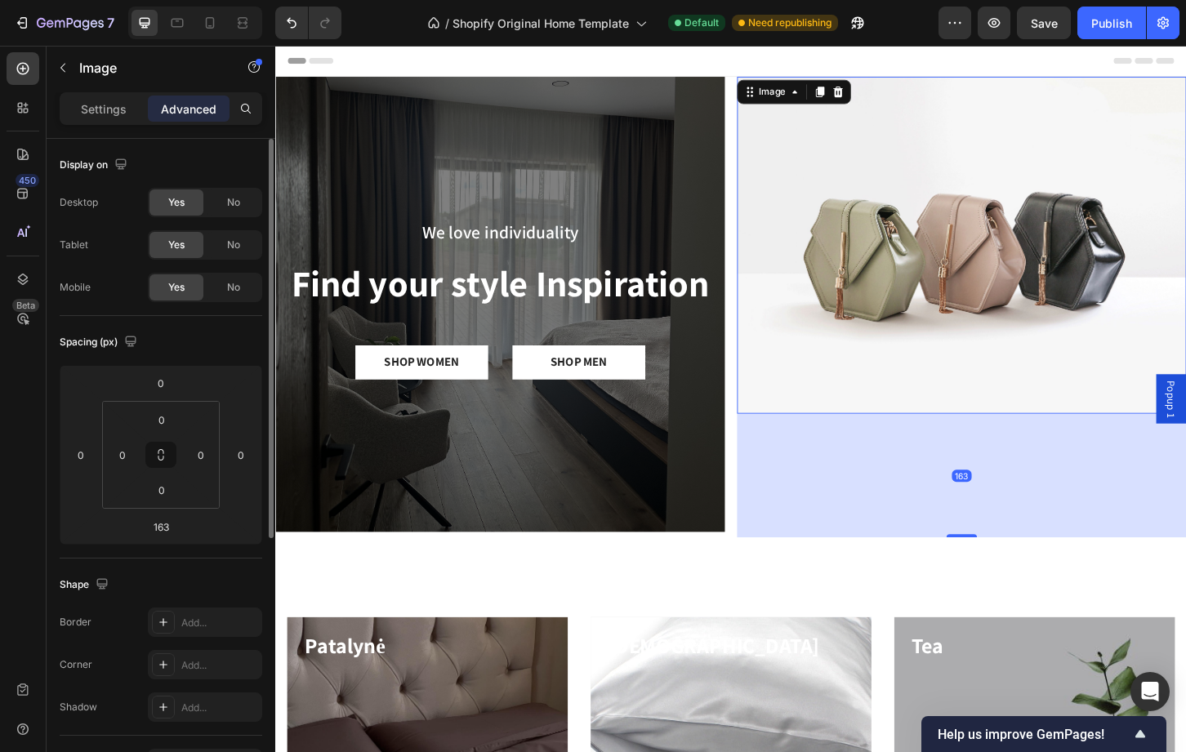
click at [889, 367] on img at bounding box center [1014, 260] width 484 height 363
click at [859, 398] on img at bounding box center [1014, 260] width 484 height 363
click at [772, 555] on div "163" at bounding box center [1014, 508] width 484 height 133
click at [772, 573] on div "Image 163" at bounding box center [1014, 337] width 484 height 516
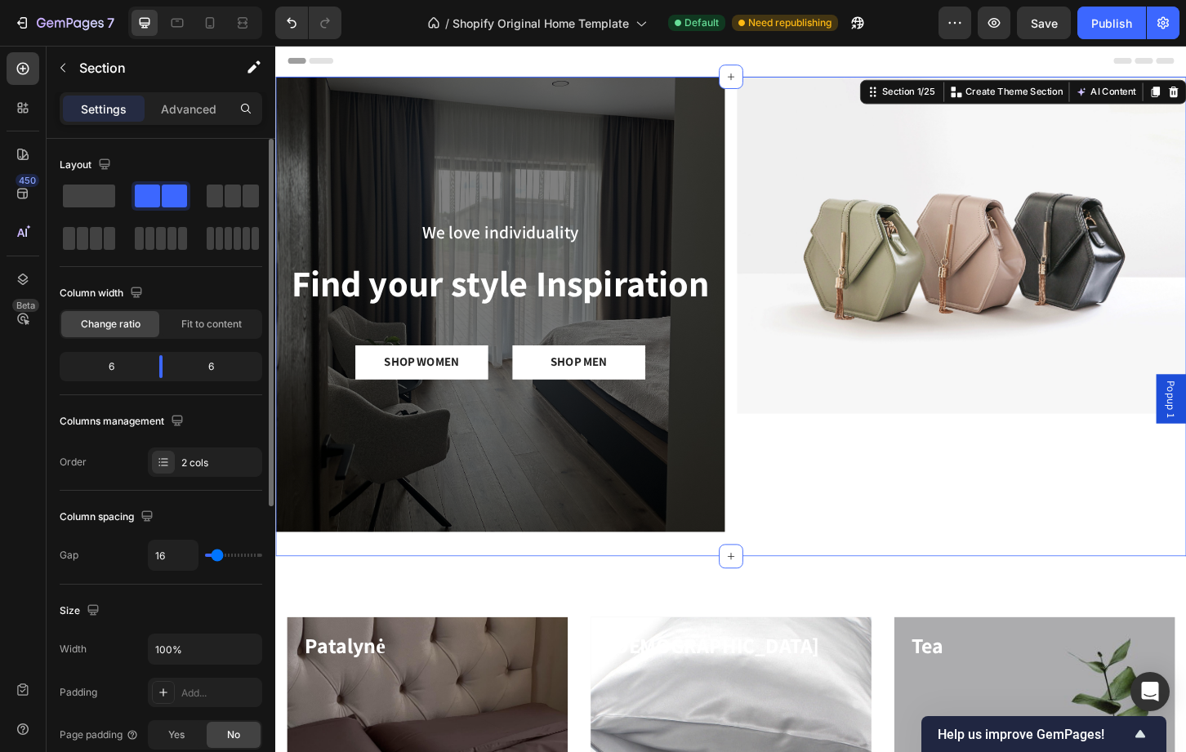
click at [815, 370] on img at bounding box center [1014, 260] width 484 height 363
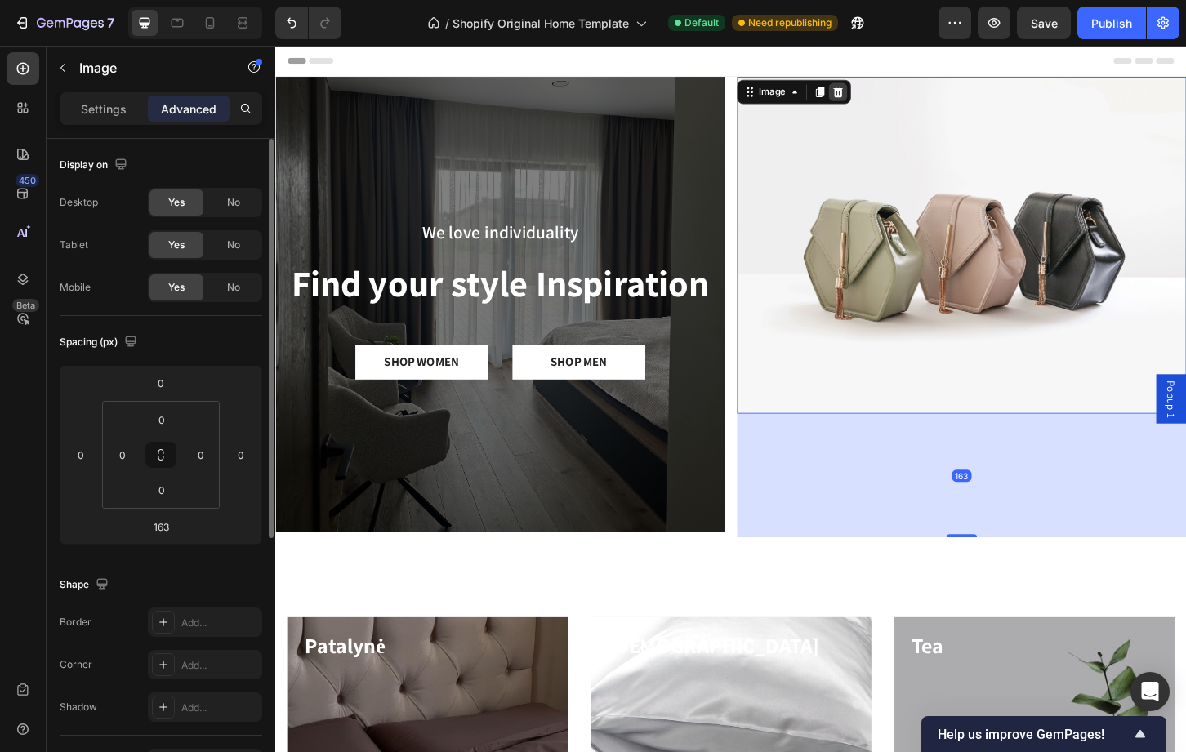
click at [876, 91] on icon at bounding box center [881, 95] width 11 height 11
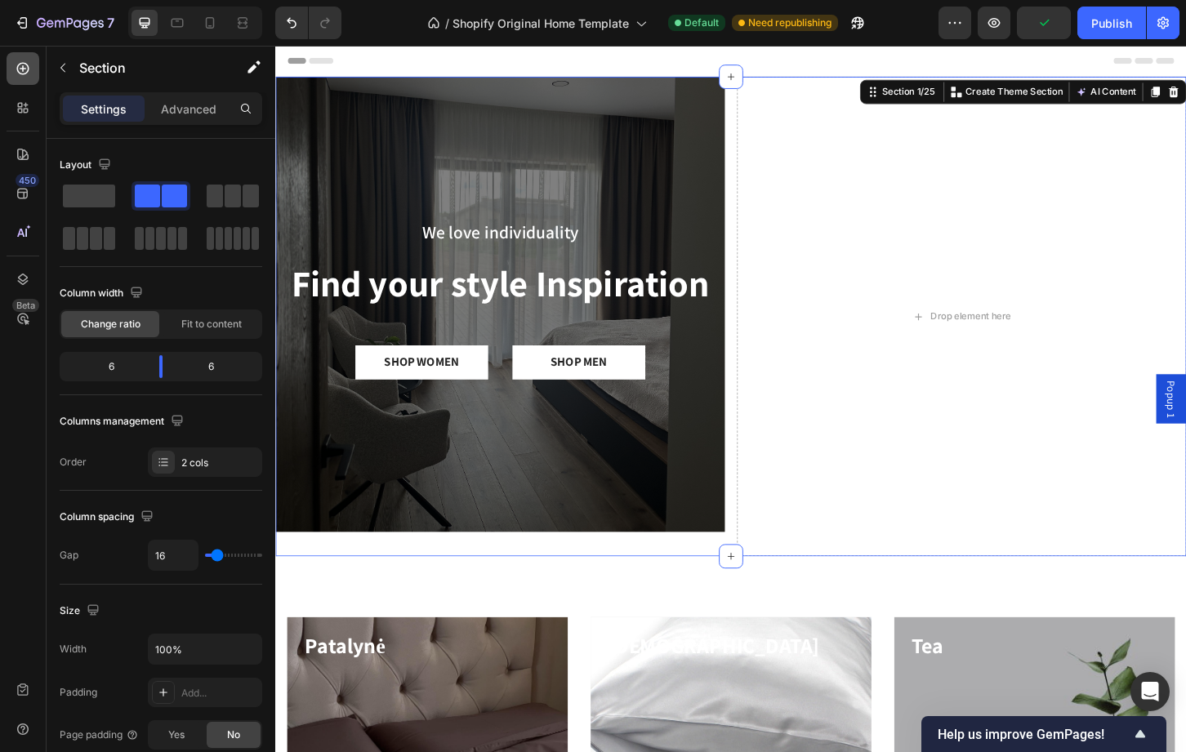
click at [23, 67] on icon at bounding box center [23, 68] width 7 height 7
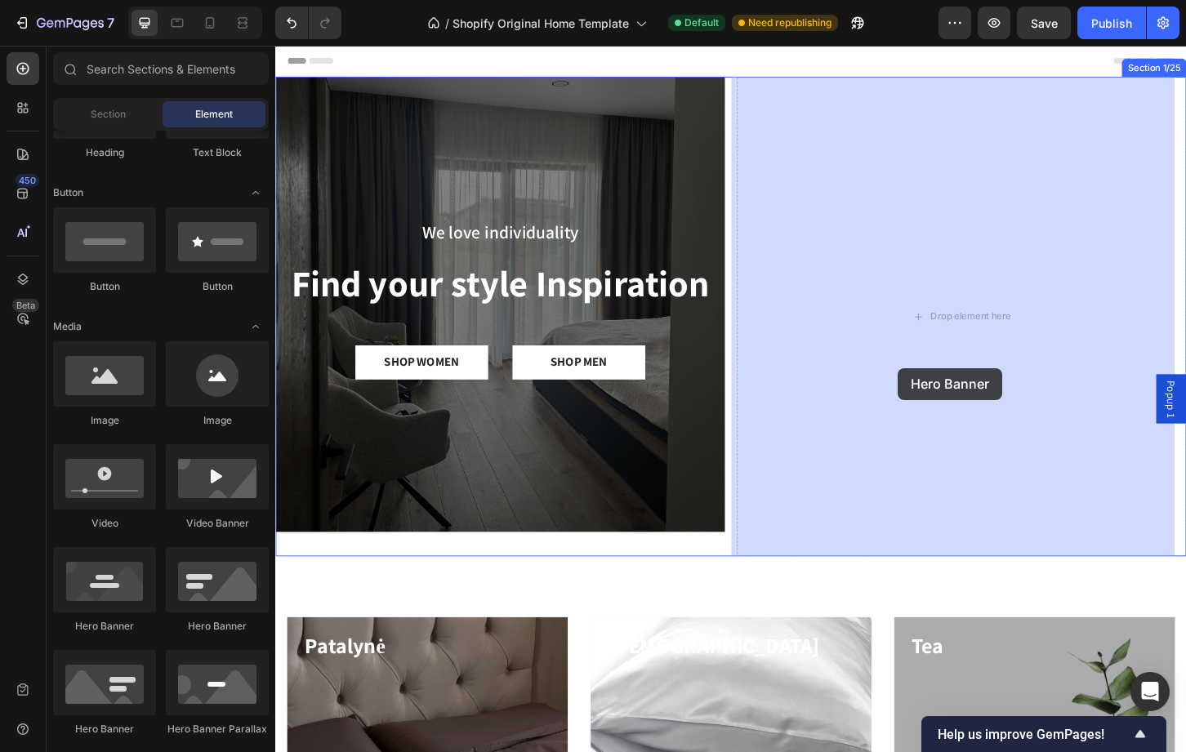
drag, startPoint x: 399, startPoint y: 640, endPoint x: 977, endPoint y: 350, distance: 646.9
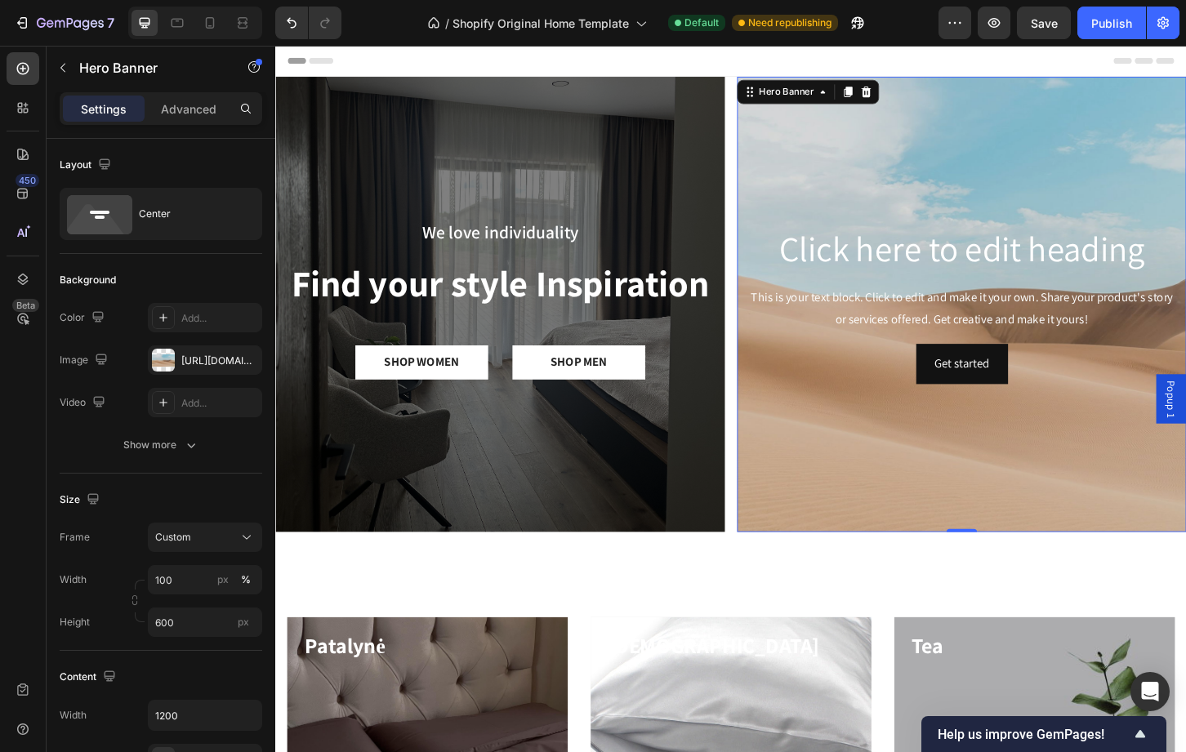
click at [872, 187] on div "Background Image" at bounding box center [1014, 324] width 484 height 490
click at [172, 358] on div at bounding box center [163, 360] width 23 height 23
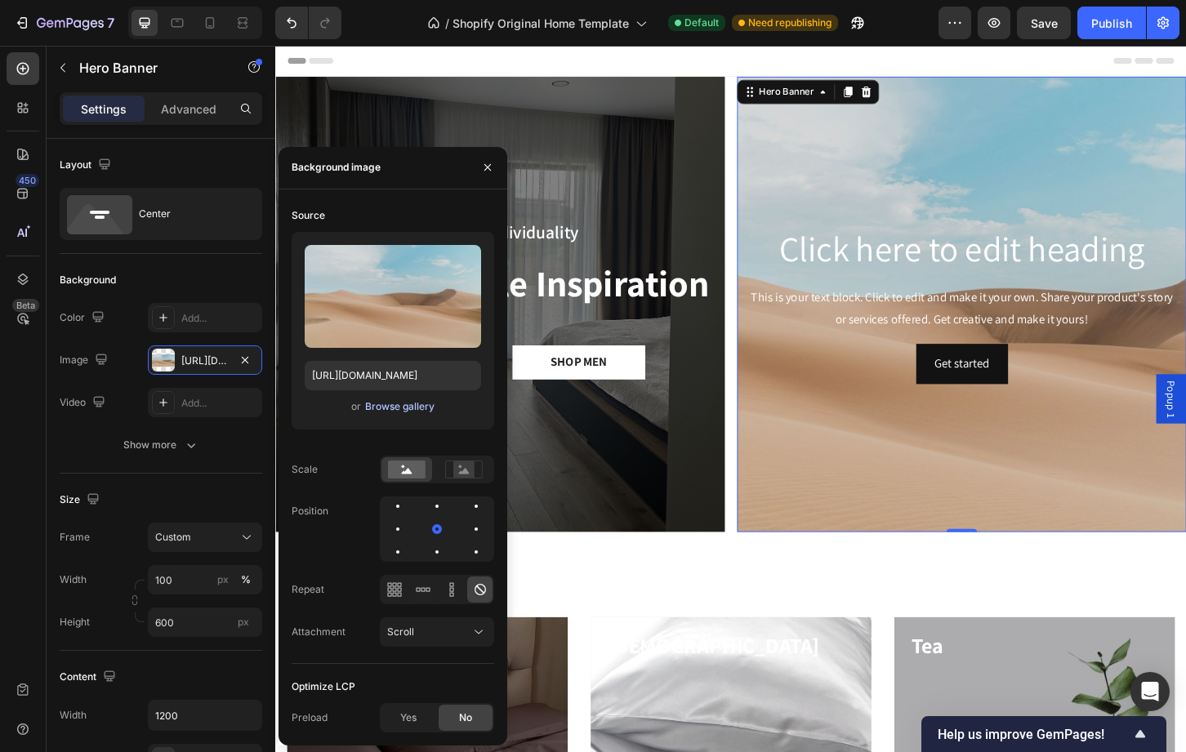
click at [369, 403] on div "Browse gallery" at bounding box center [399, 406] width 69 height 15
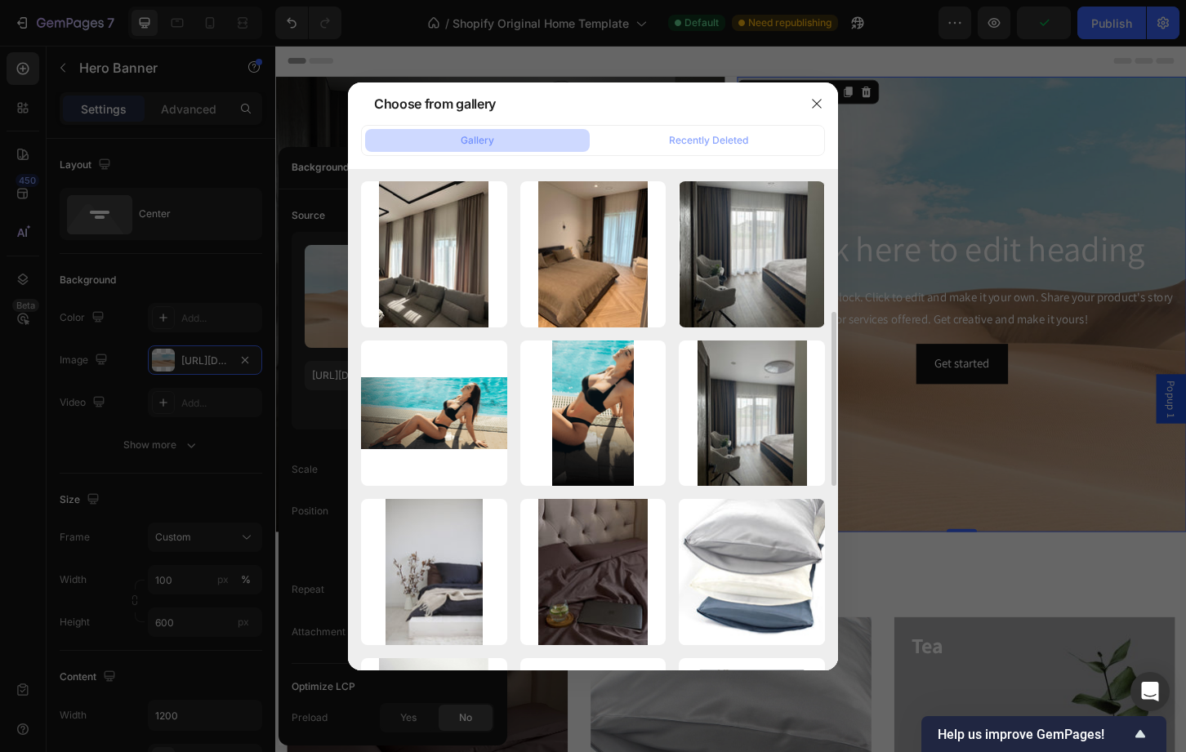
scroll to position [343, 0]
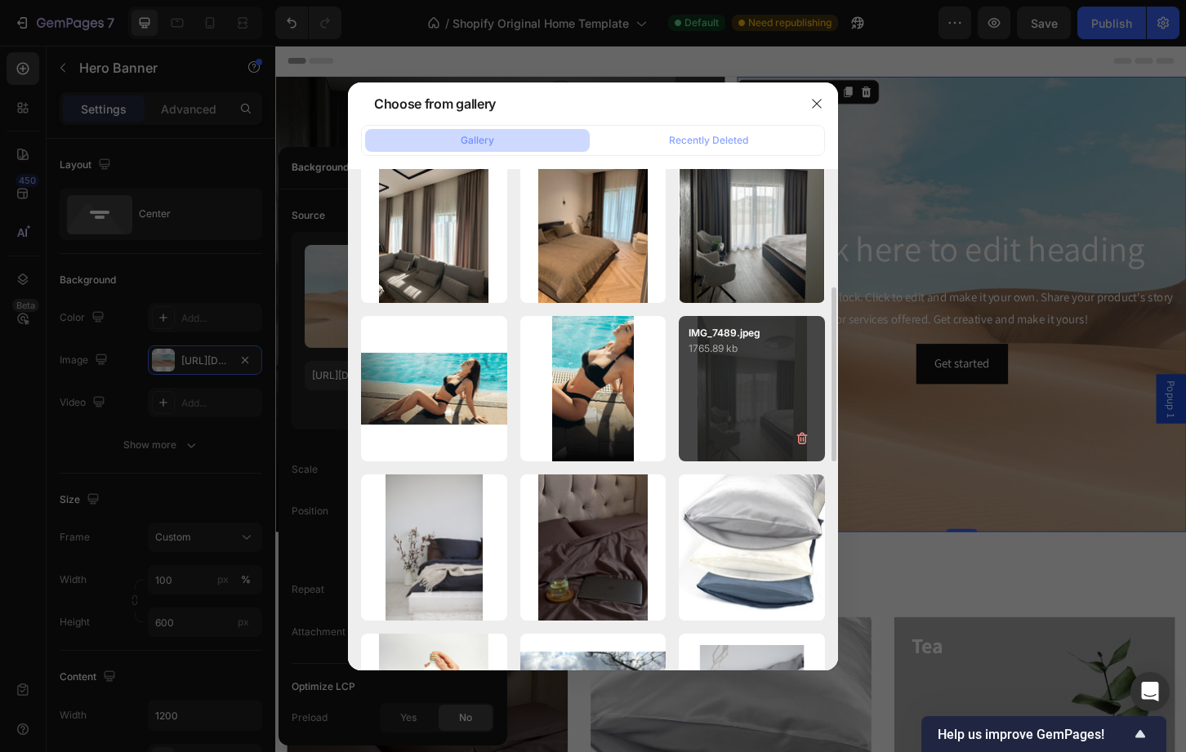
click at [725, 444] on div "IMG_7489.jpeg 1765.89 kb" at bounding box center [752, 389] width 146 height 146
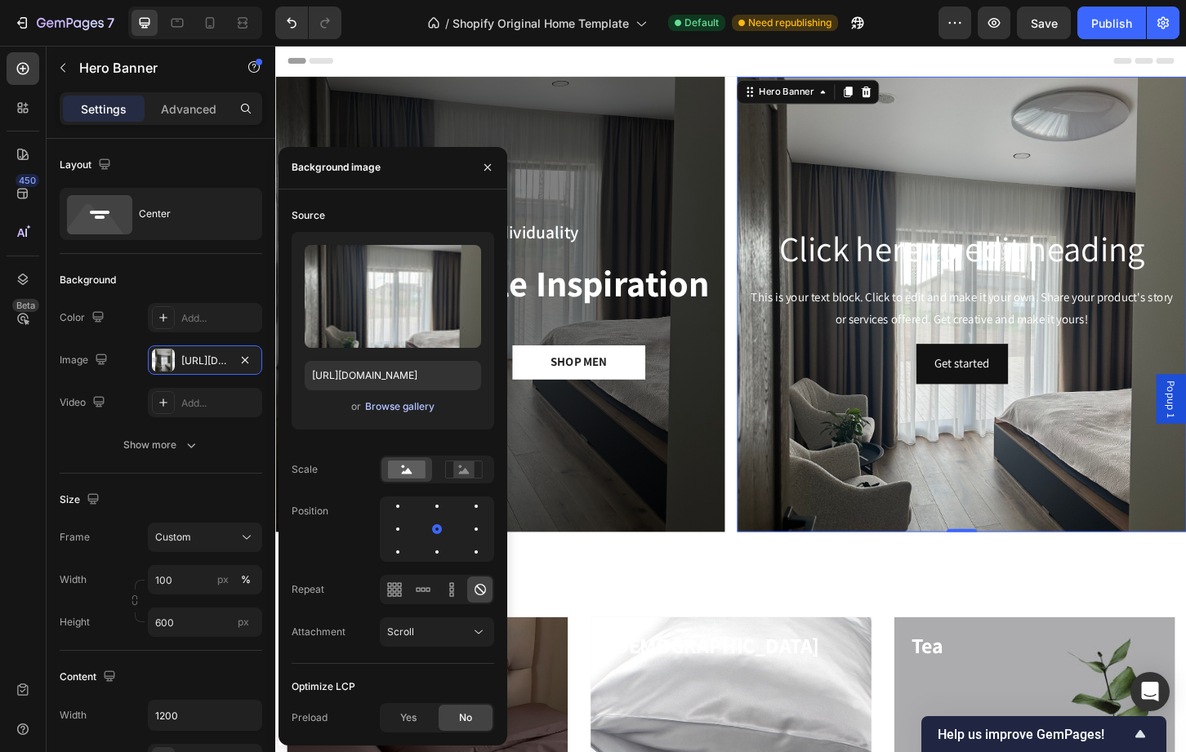
click at [389, 414] on button "Browse gallery" at bounding box center [399, 407] width 71 height 16
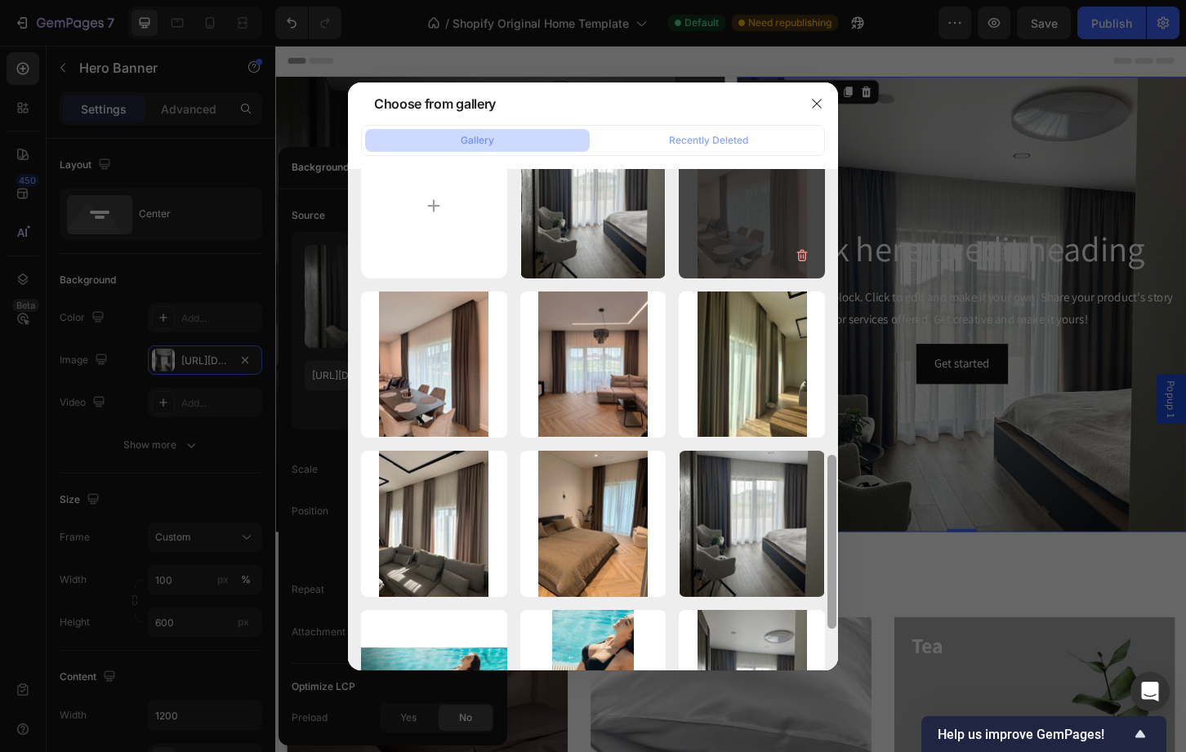
scroll to position [0, 0]
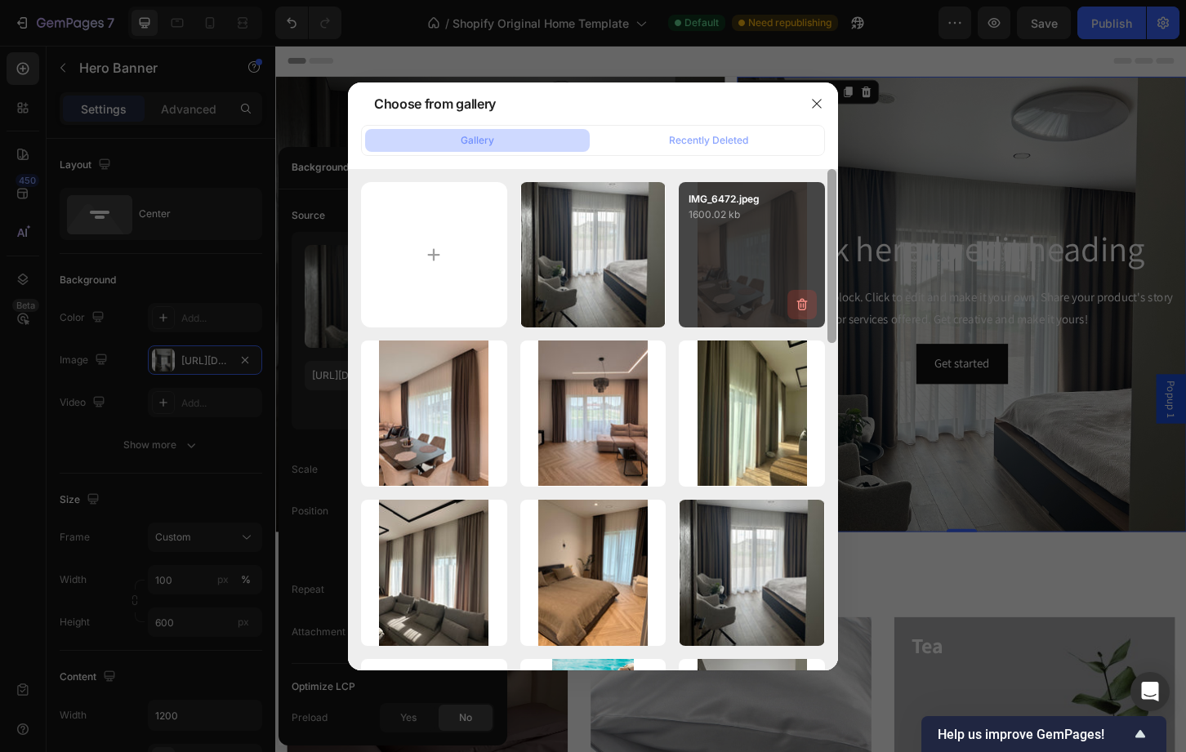
drag, startPoint x: 832, startPoint y: 323, endPoint x: 806, endPoint y: 307, distance: 30.8
click at [806, 307] on div "IMG_7489.jpeg 1577.24 kb IMG_6472.jpeg 1600.02 kb IMG_6472.jpeg 1600.02 kb IMG_…" at bounding box center [593, 419] width 490 height 501
click at [737, 242] on div "IMG_6472.jpeg 1600.02 kb" at bounding box center [752, 255] width 146 height 146
type input "https://cdn.shopify.com/s/files/1/0749/3019/2723/files/gempages_501463247732343…"
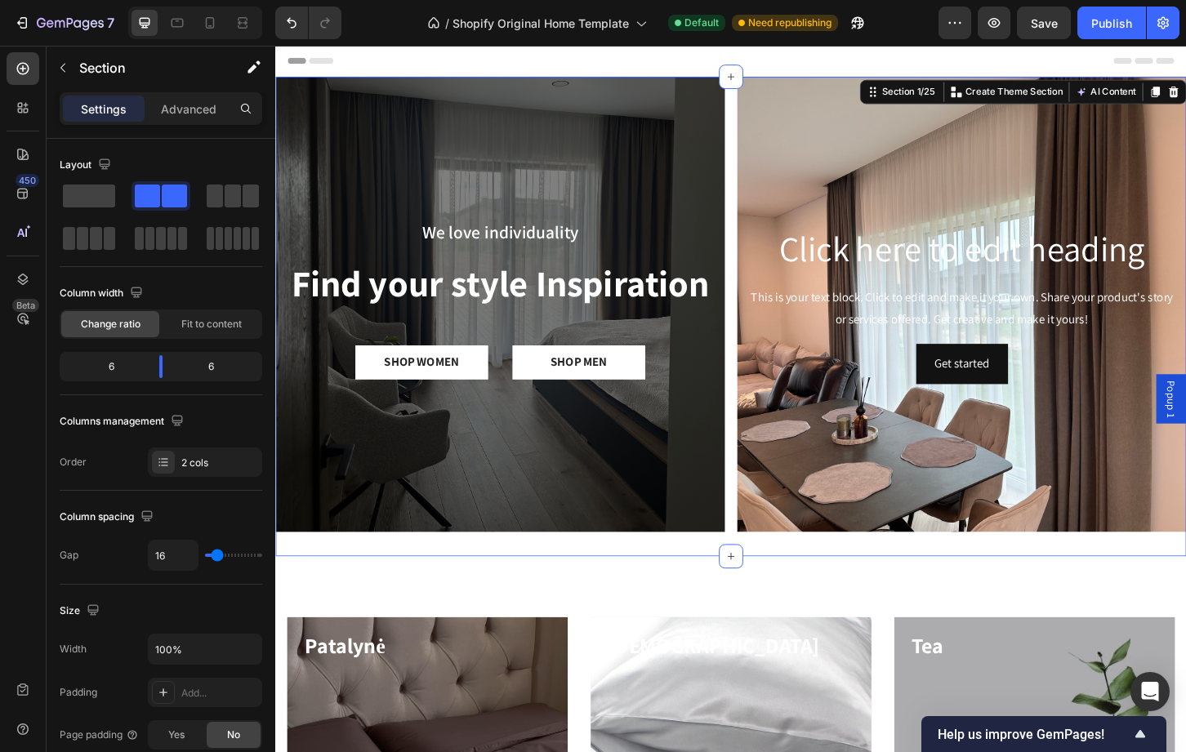
click at [757, 563] on div "We love individuality Text Block Find your style Inspiration Heading SHOP WOMEN…" at bounding box center [765, 337] width 980 height 516
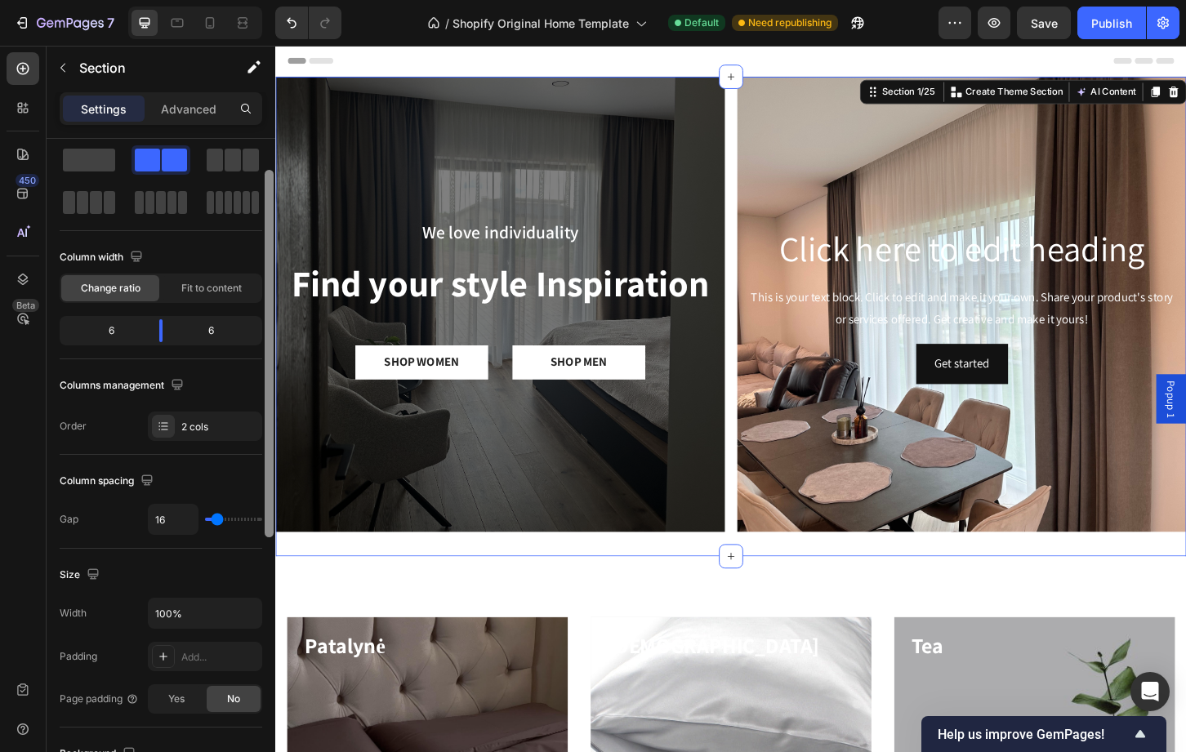
scroll to position [45, 0]
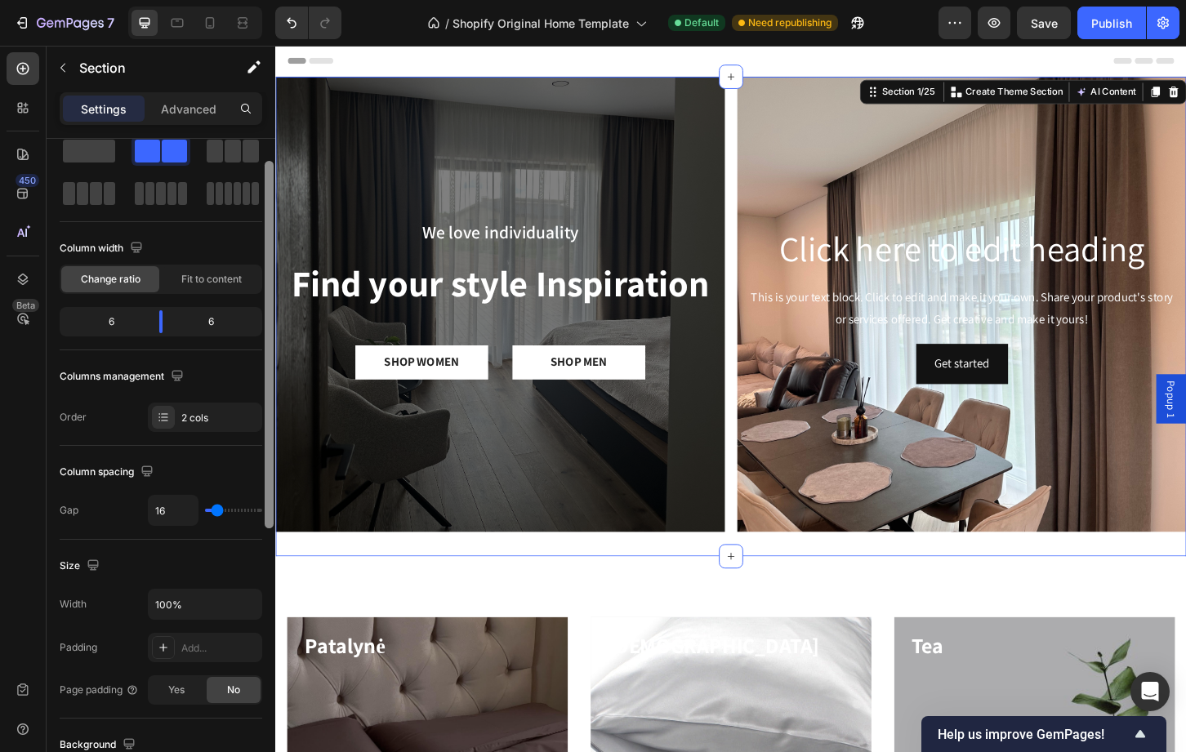
drag, startPoint x: 270, startPoint y: 412, endPoint x: 270, endPoint y: 438, distance: 25.3
click at [270, 438] on div at bounding box center [269, 345] width 9 height 368
type input "2"
type input "0"
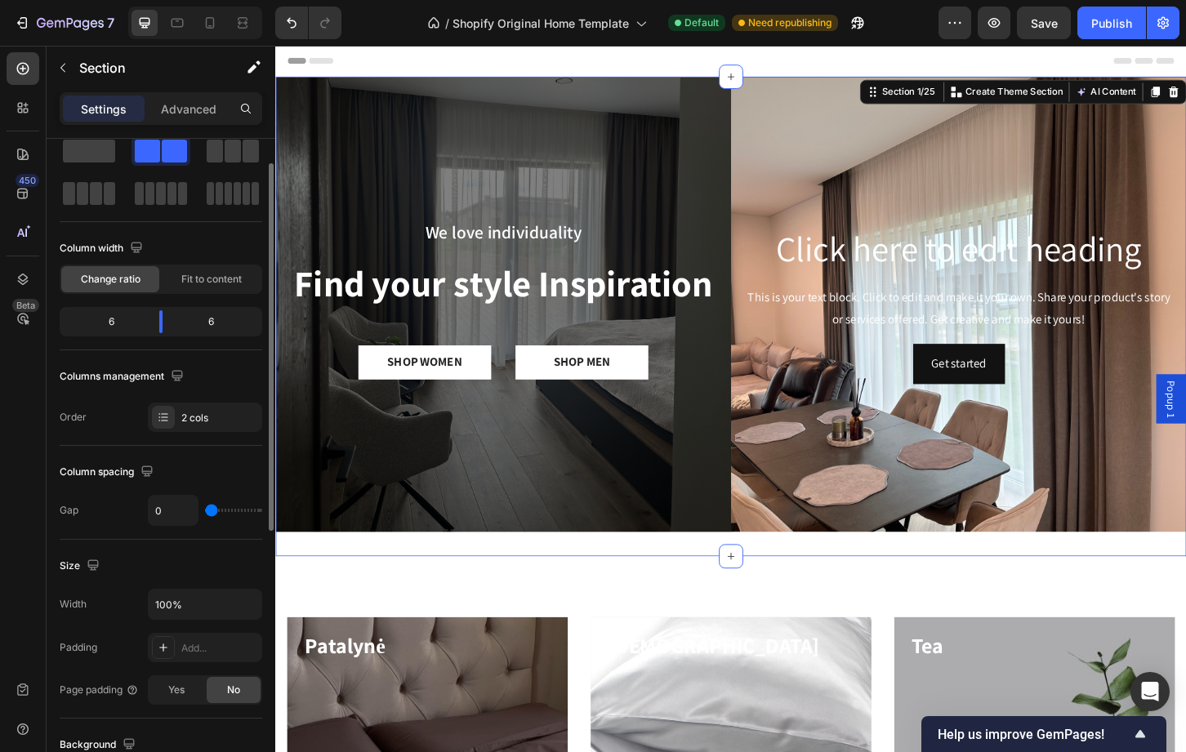
drag, startPoint x: 218, startPoint y: 505, endPoint x: 175, endPoint y: 511, distance: 43.8
type input "0"
click at [205, 511] on input "range" at bounding box center [233, 510] width 57 height 3
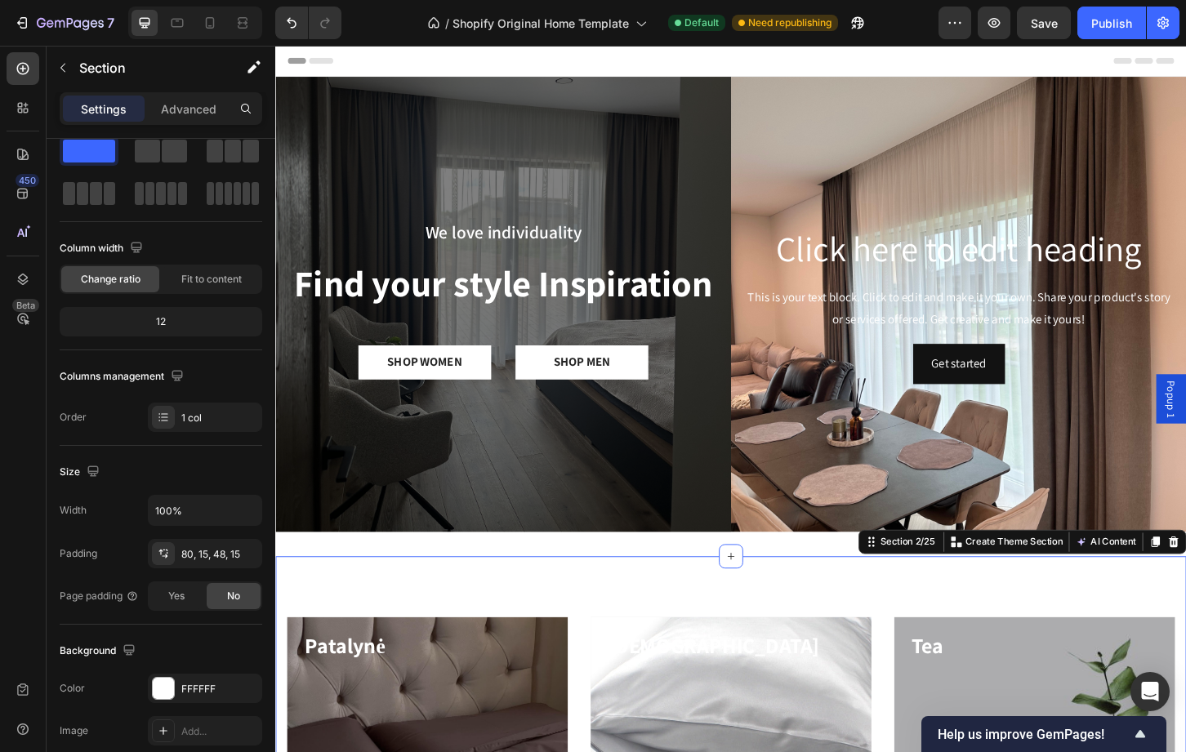
click at [608, 504] on div "Overlay" at bounding box center [520, 324] width 490 height 490
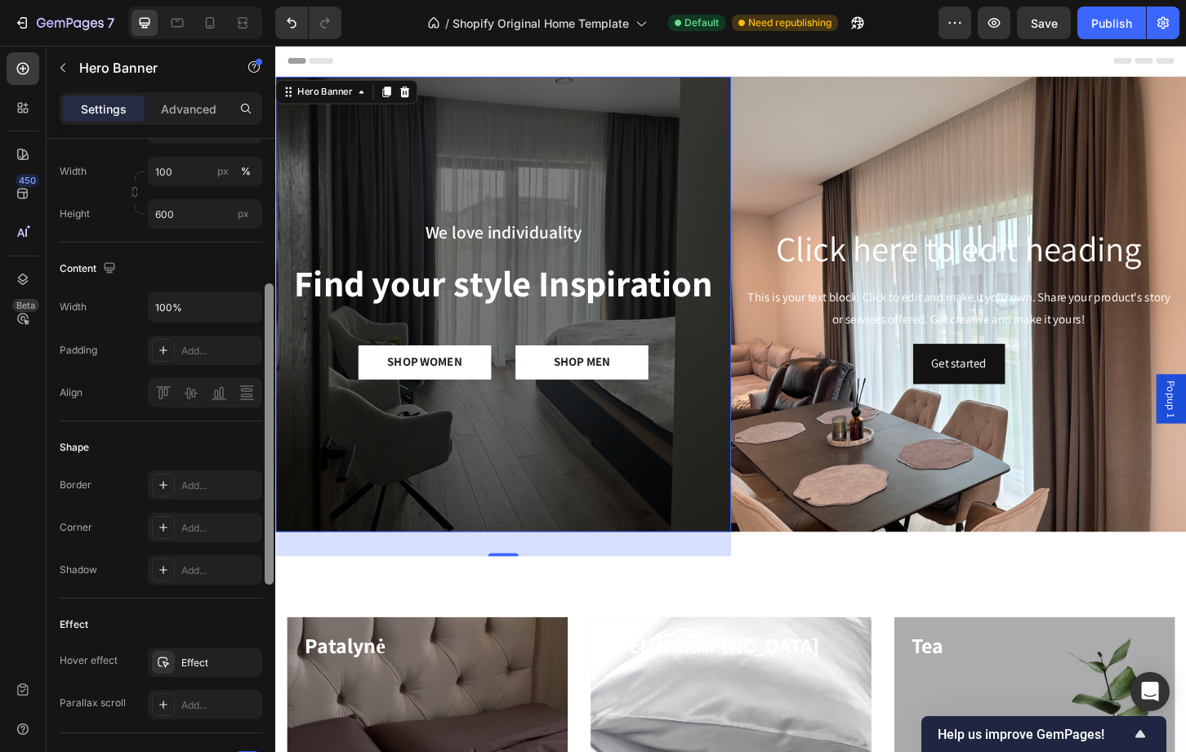
scroll to position [523, 0]
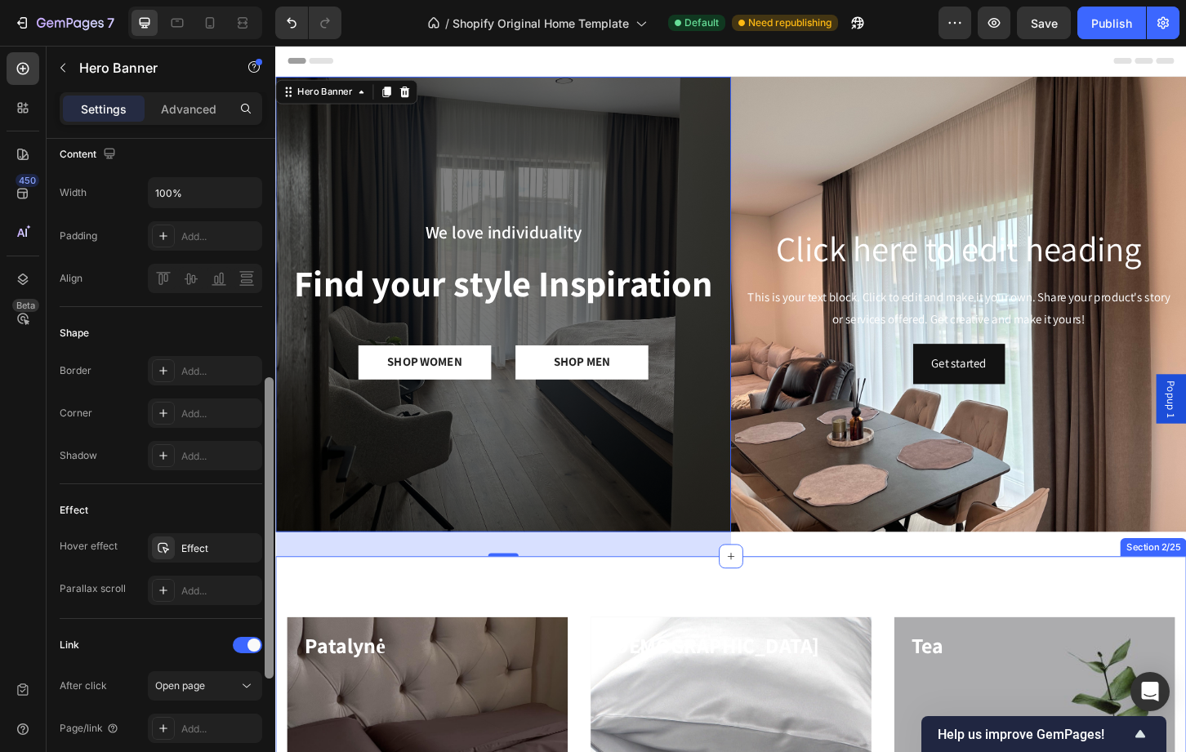
drag, startPoint x: 543, startPoint y: 472, endPoint x: 279, endPoint y: 784, distance: 409.1
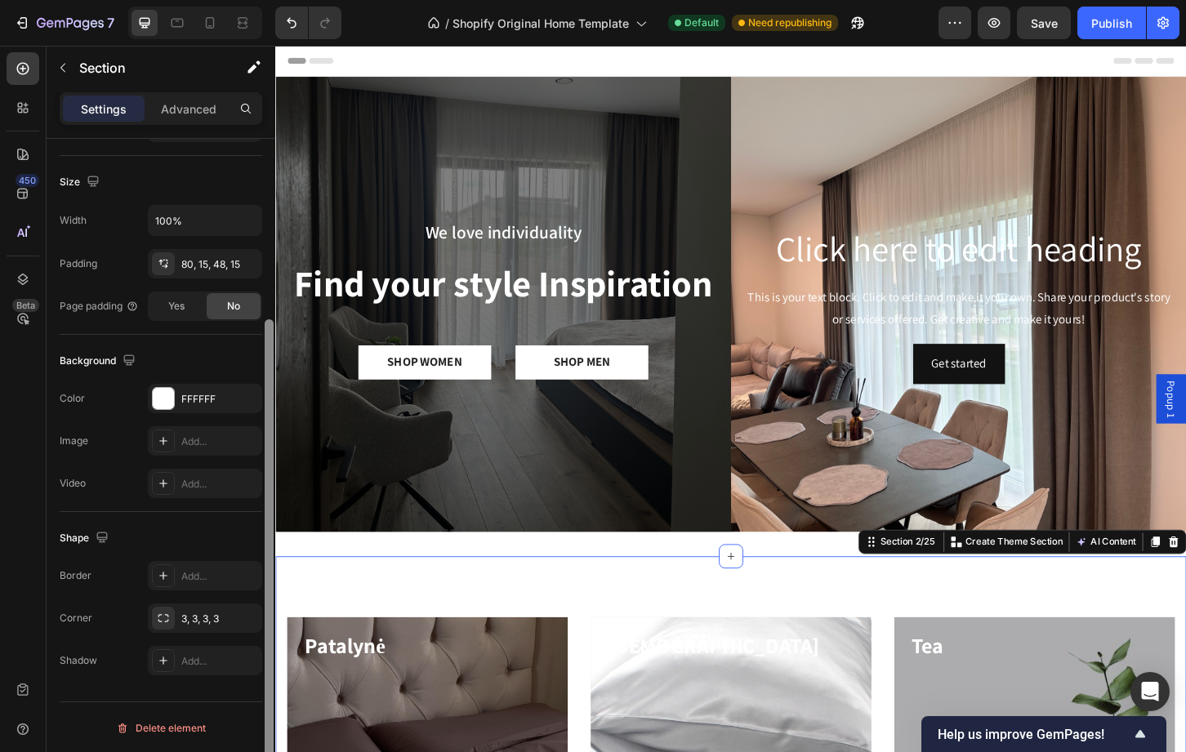
scroll to position [337, 0]
click at [268, 615] on div at bounding box center [269, 580] width 9 height 437
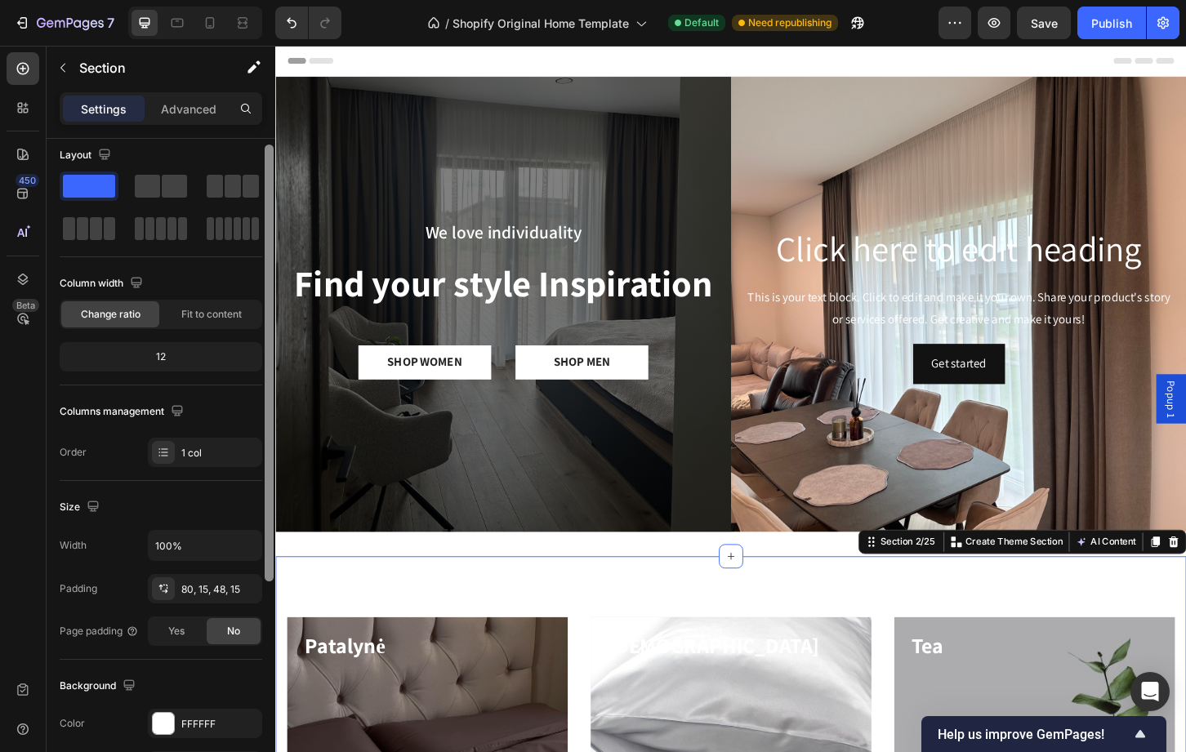
scroll to position [0, 0]
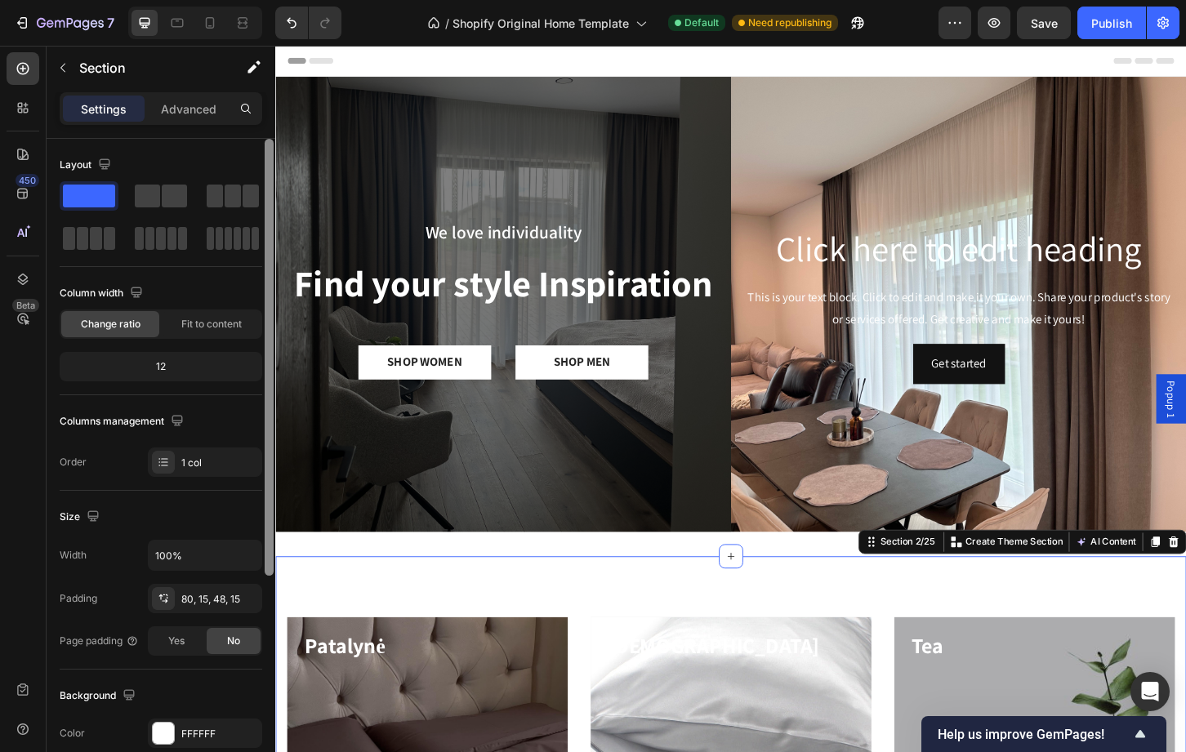
drag, startPoint x: 270, startPoint y: 422, endPoint x: 247, endPoint y: 163, distance: 259.9
click at [247, 163] on div "Layout Column width Change ratio Fit to content 12 Columns management Order 1 c…" at bounding box center [161, 469] width 229 height 660
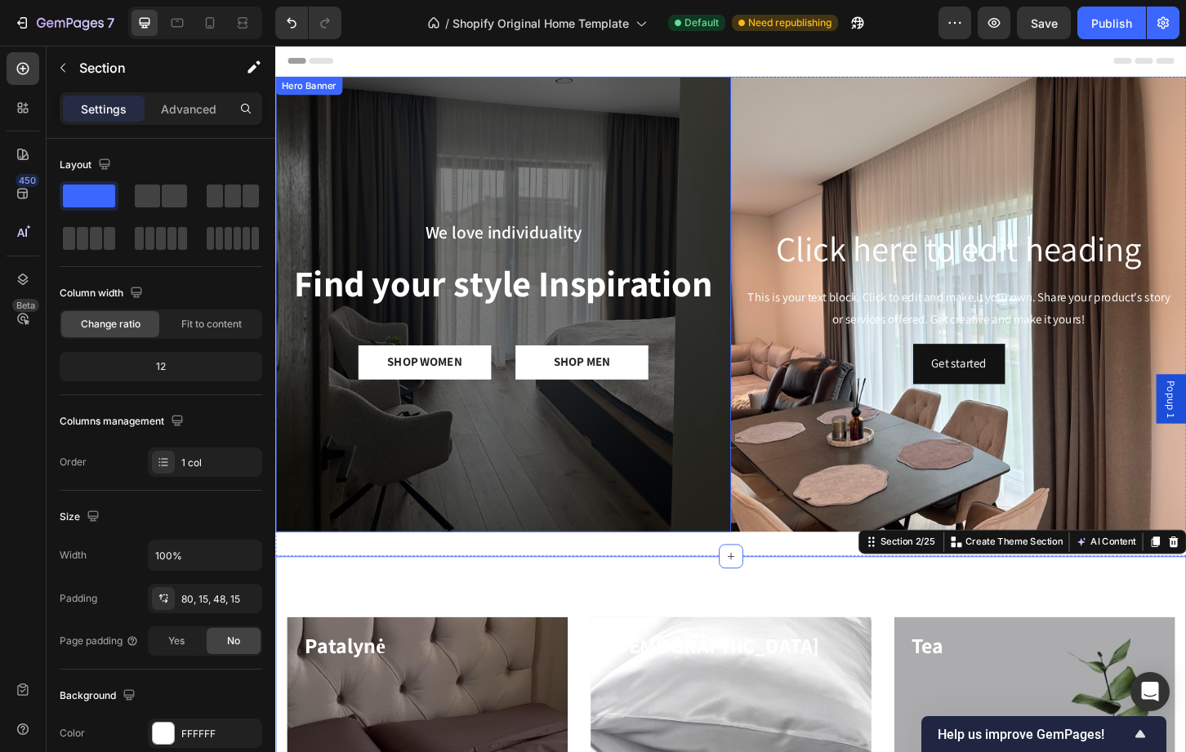
click at [322, 200] on div "Overlay" at bounding box center [520, 324] width 490 height 490
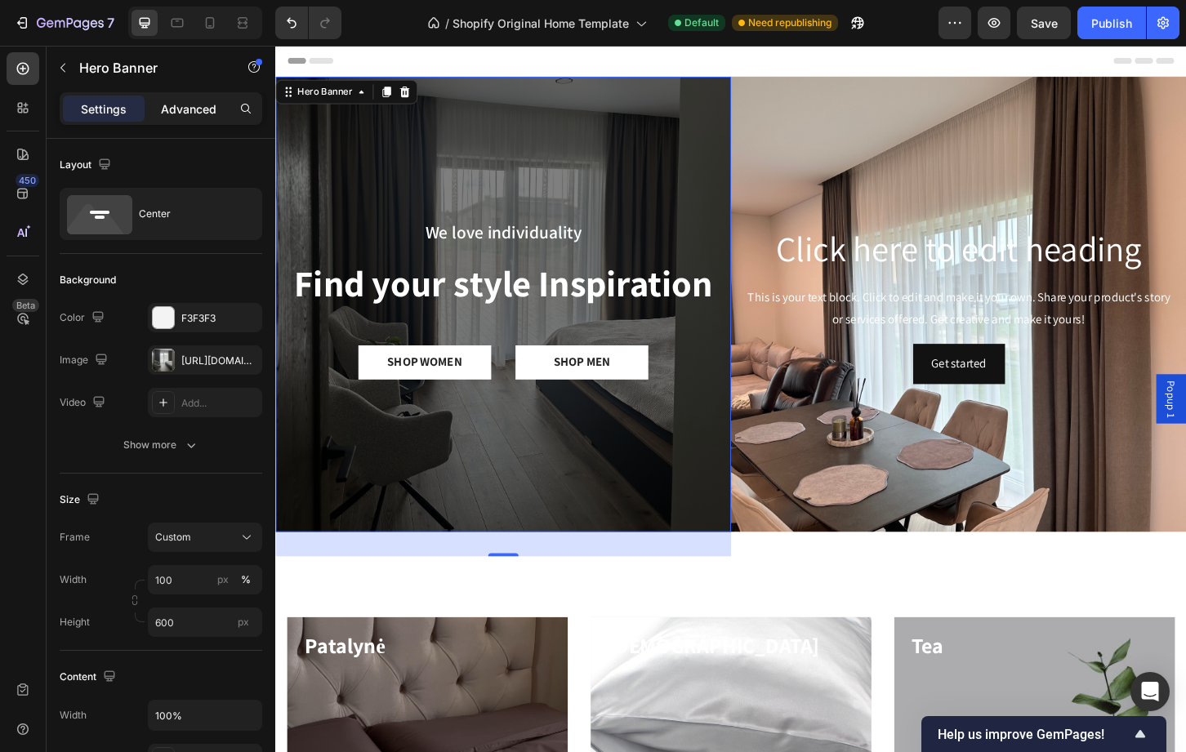
click at [207, 100] on p "Advanced" at bounding box center [189, 108] width 56 height 17
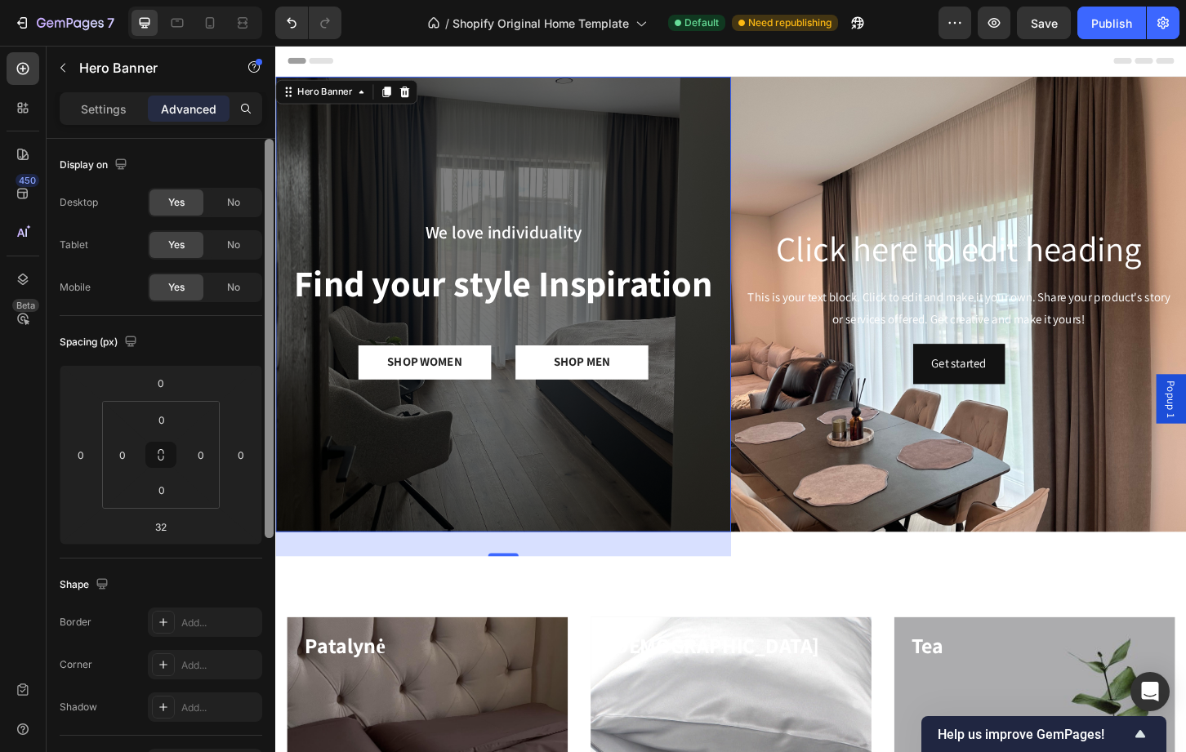
scroll to position [305, 0]
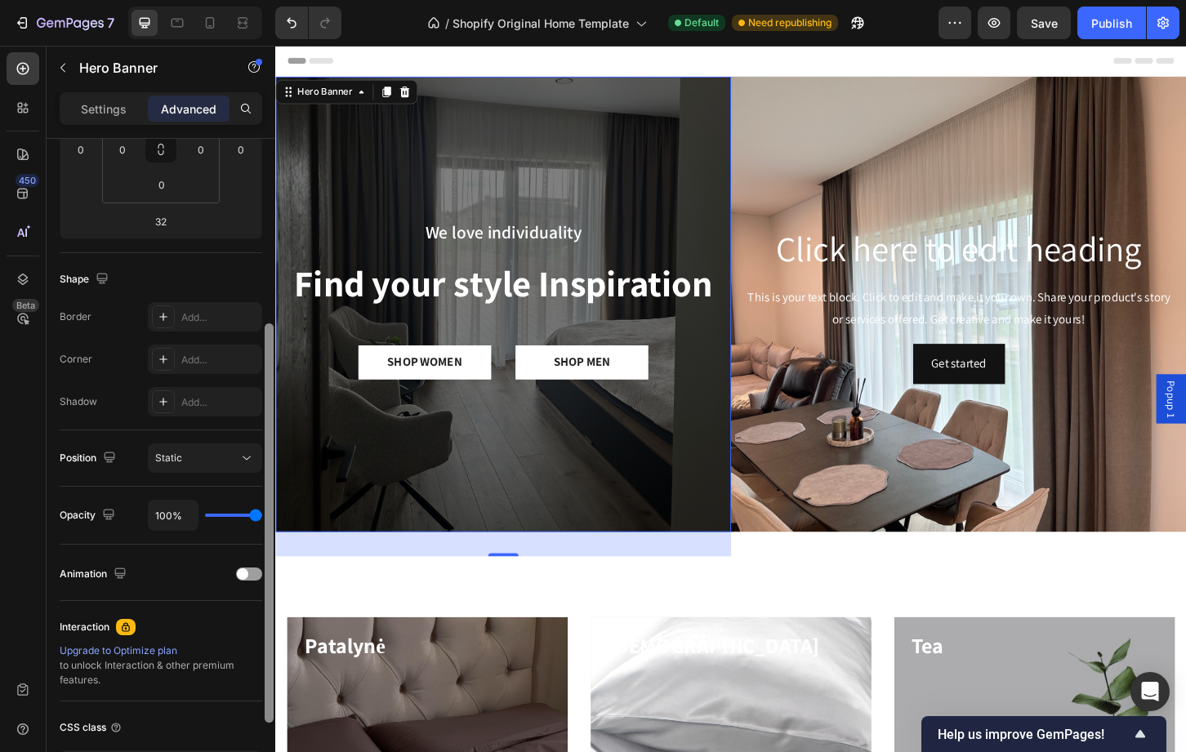
drag, startPoint x: 543, startPoint y: 296, endPoint x: 308, endPoint y: 577, distance: 366.4
click at [898, 191] on div "Background Image" at bounding box center [1010, 324] width 490 height 490
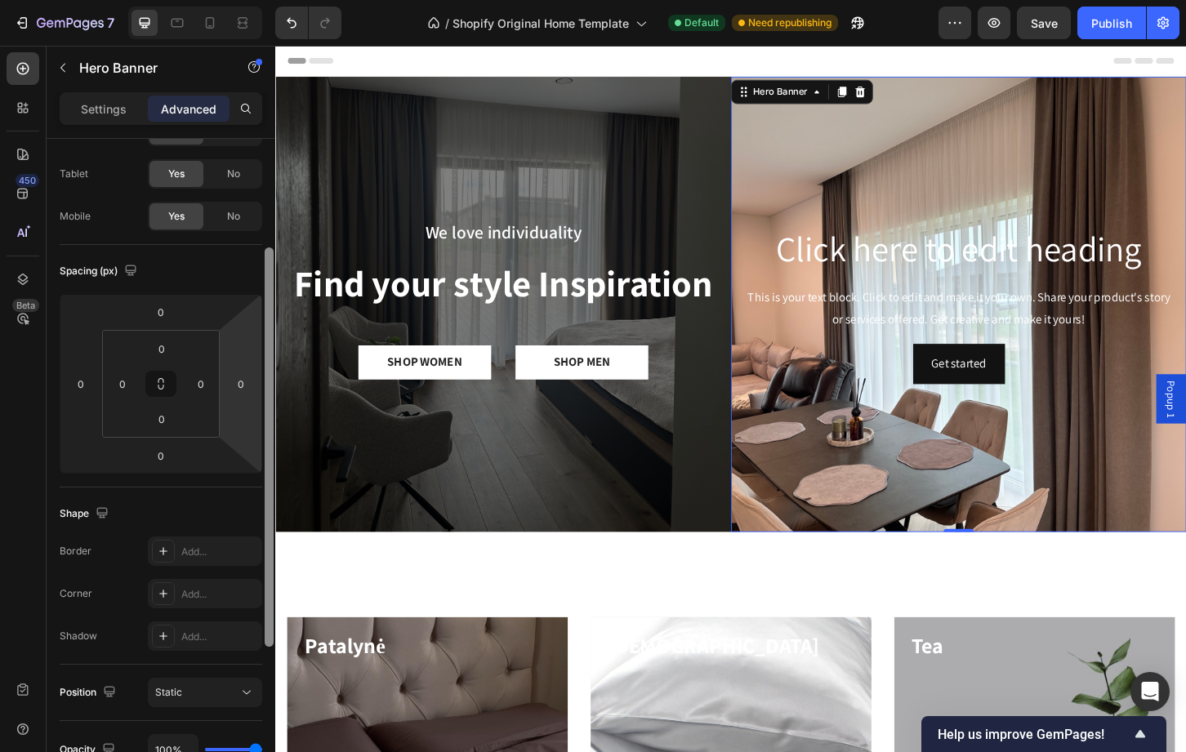
scroll to position [0, 0]
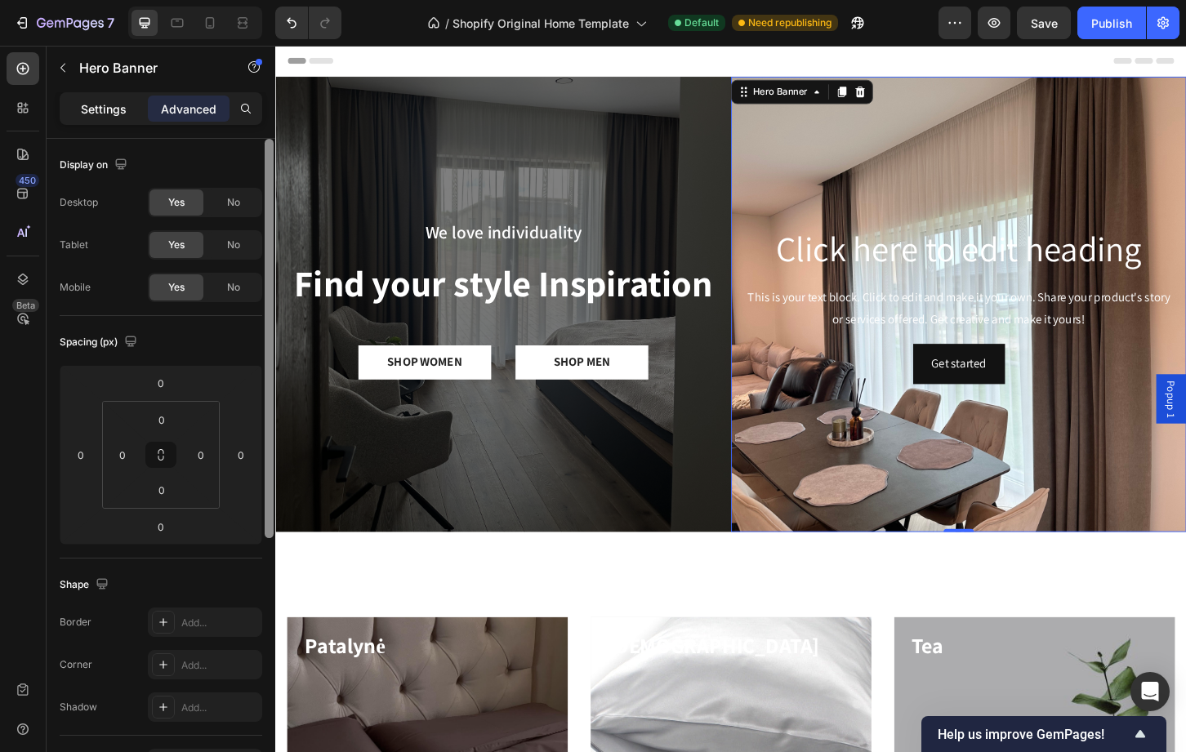
click at [111, 117] on div "Settings" at bounding box center [104, 109] width 82 height 26
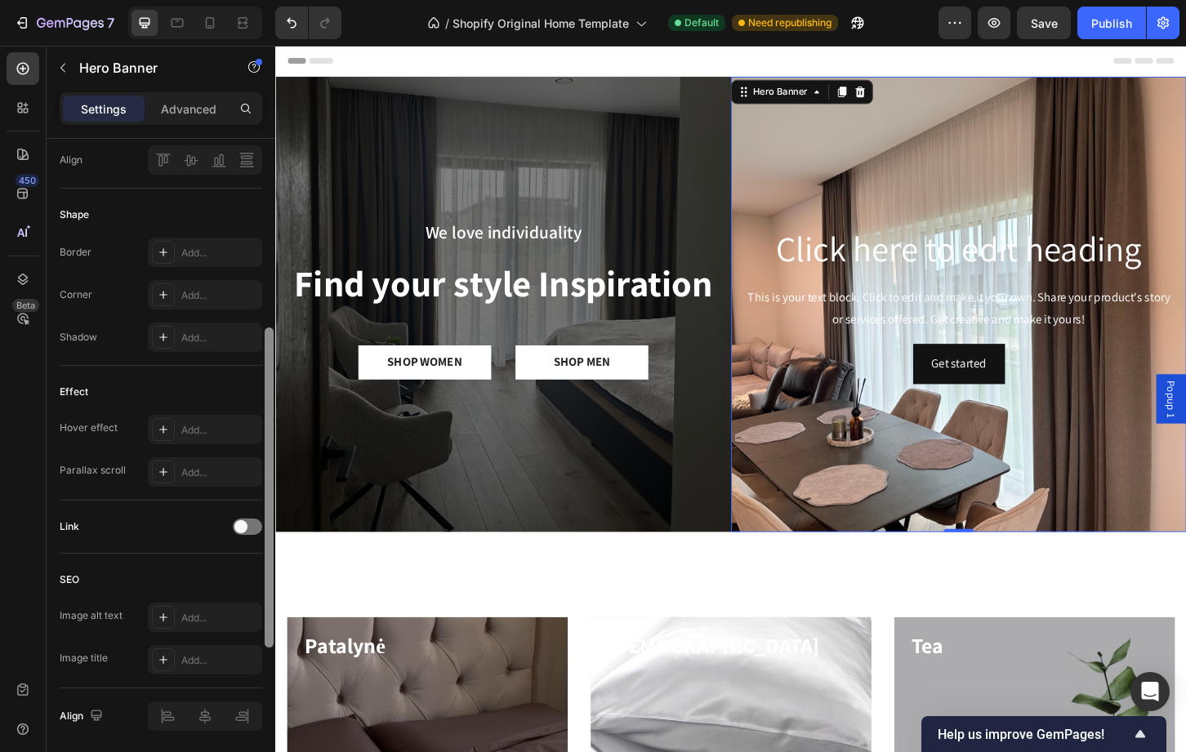
scroll to position [651, 0]
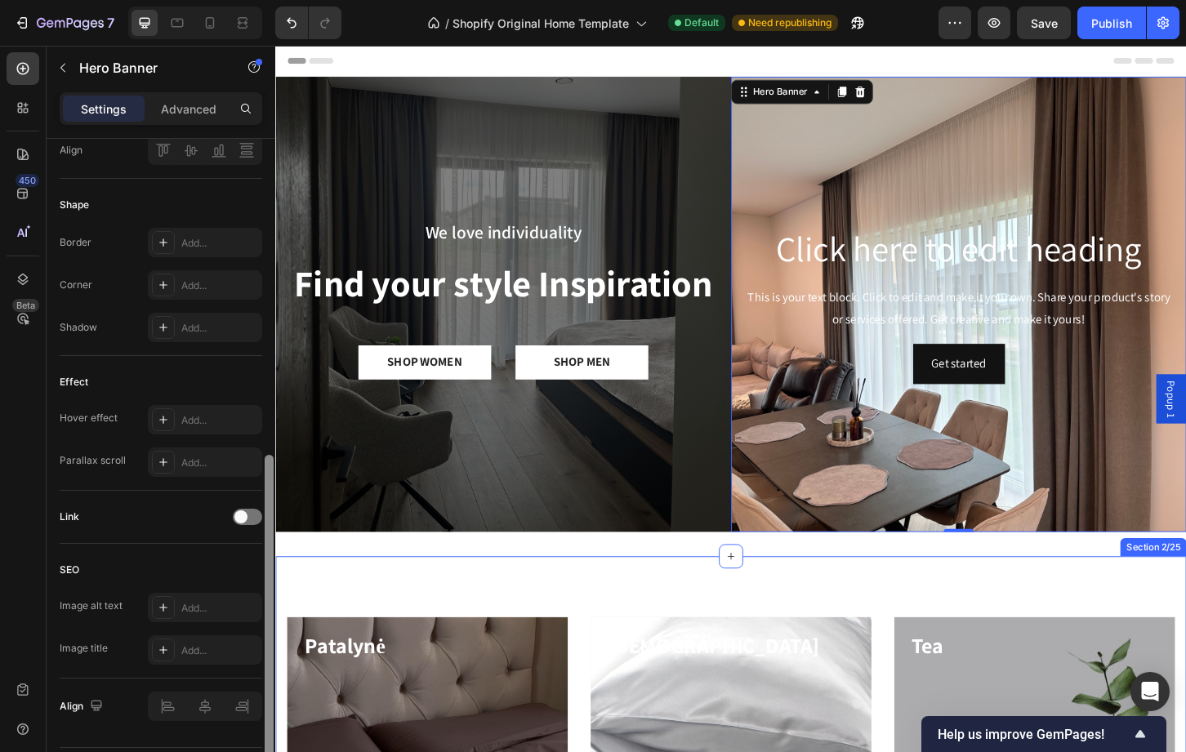
drag, startPoint x: 542, startPoint y: 303, endPoint x: 282, endPoint y: 632, distance: 419.3
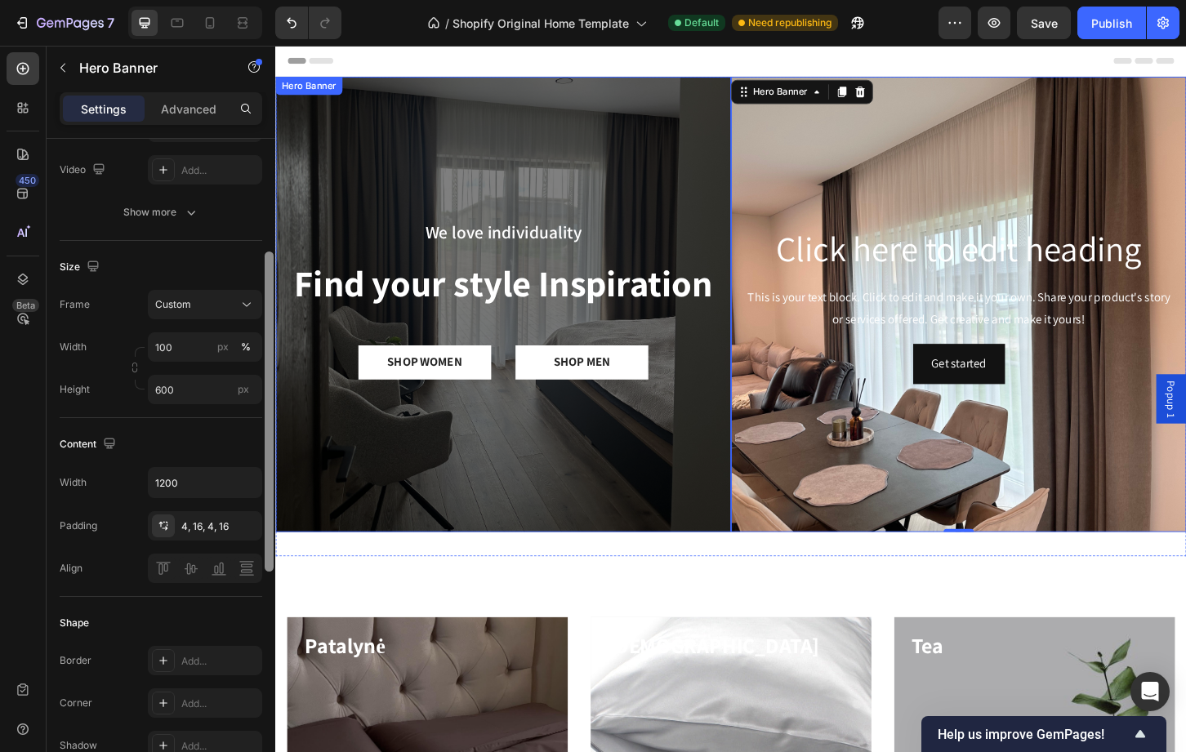
click at [389, 231] on div "Overlay" at bounding box center [520, 324] width 490 height 490
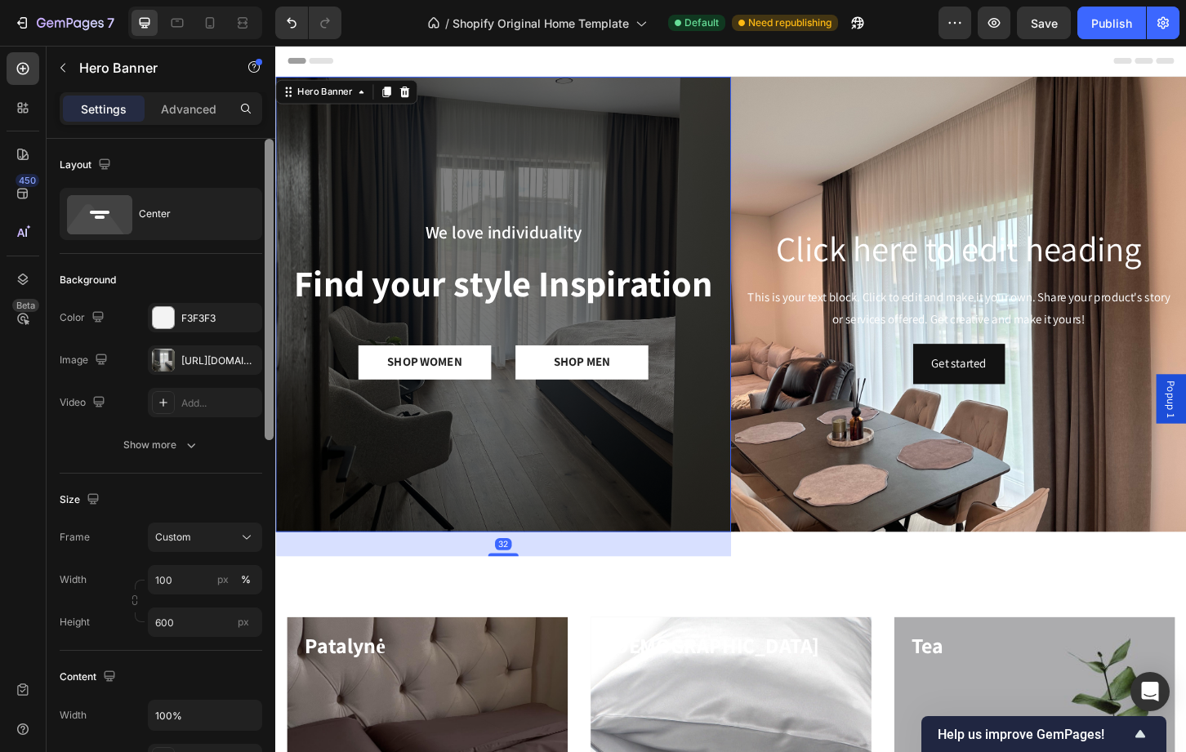
scroll to position [0, 0]
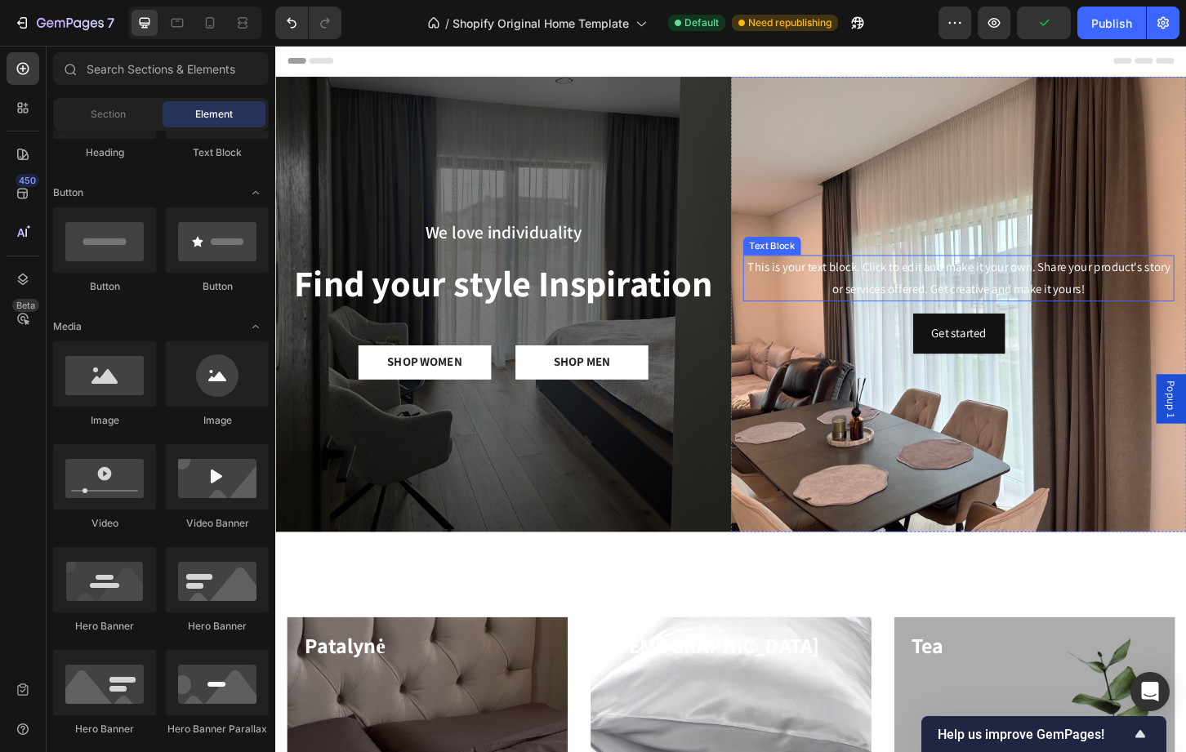
click at [827, 291] on div "This is your text block. Click to edit and make it your own. Share your product…" at bounding box center [1010, 296] width 464 height 51
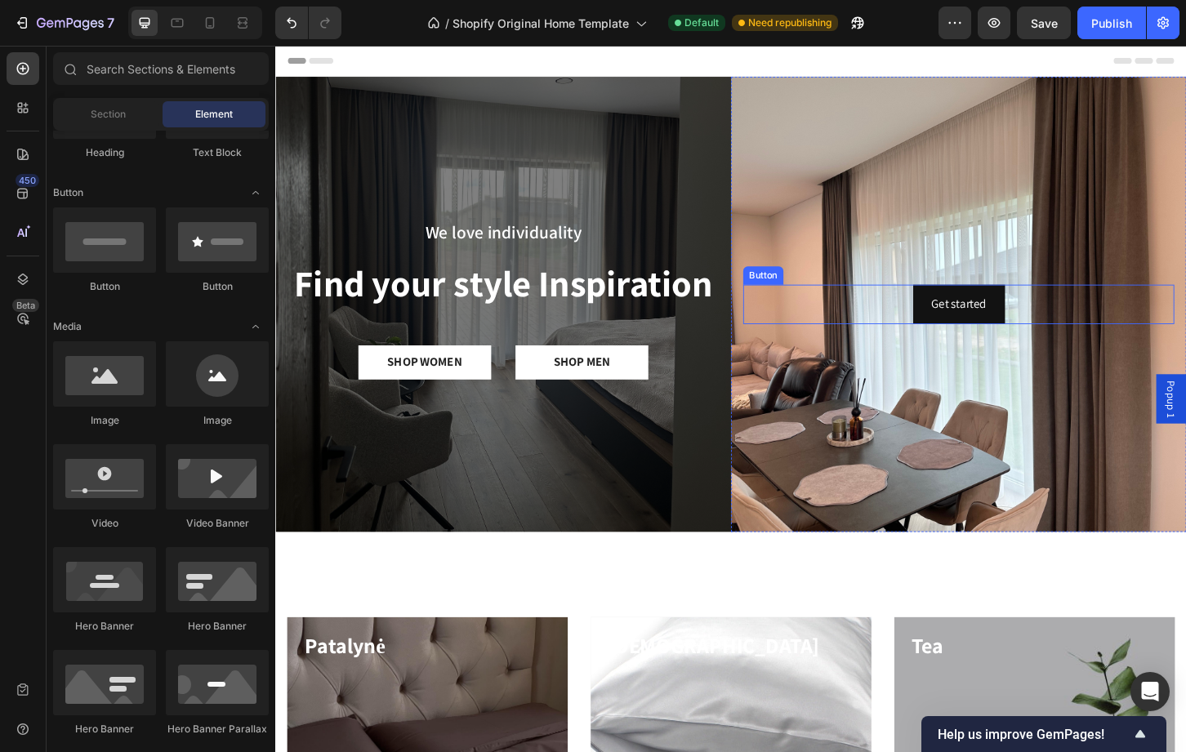
click at [873, 319] on div "Get started Button" at bounding box center [1010, 324] width 464 height 43
click at [873, 319] on div "Drop element here" at bounding box center [1010, 324] width 464 height 49
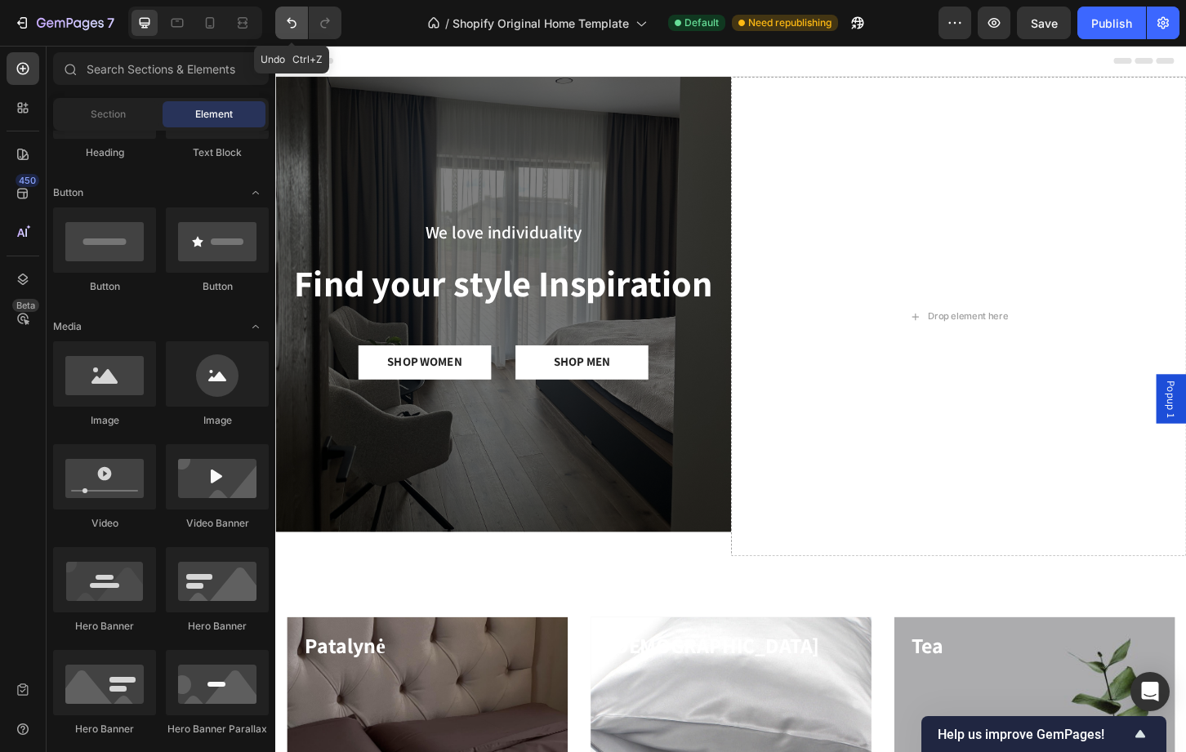
click at [294, 27] on icon "Undo/Redo" at bounding box center [292, 23] width 10 height 11
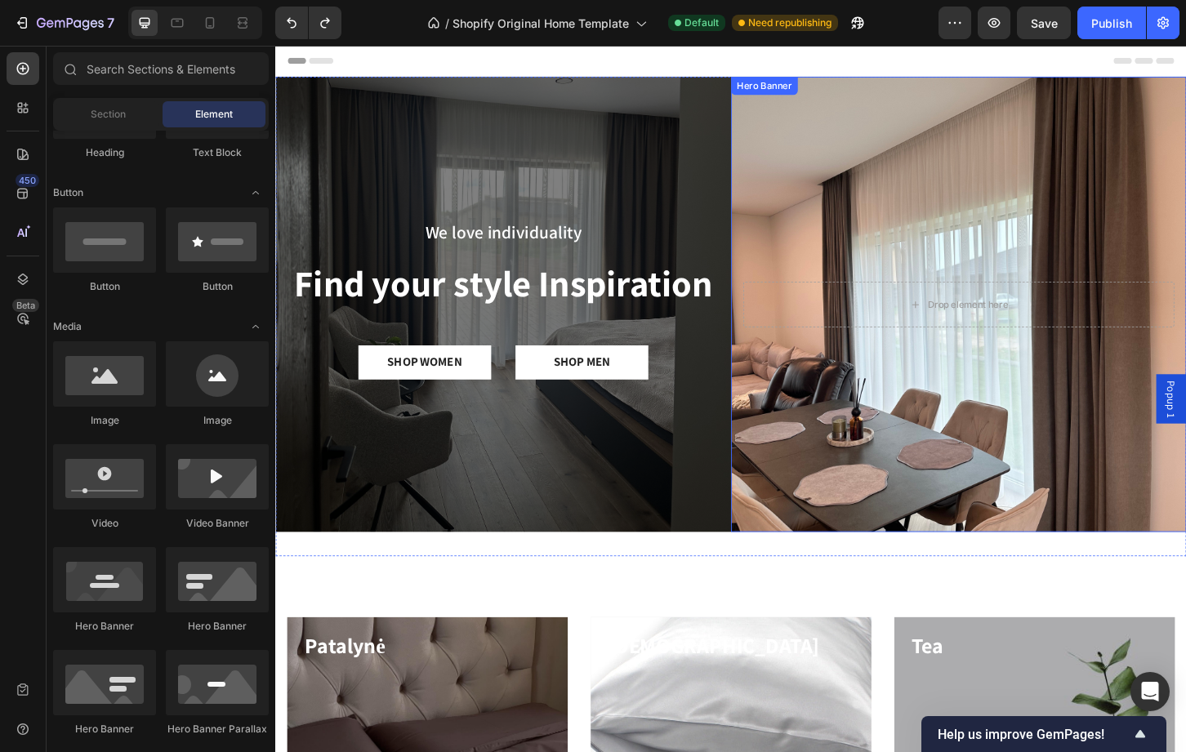
click at [1011, 130] on div "Background Image" at bounding box center [1010, 324] width 490 height 490
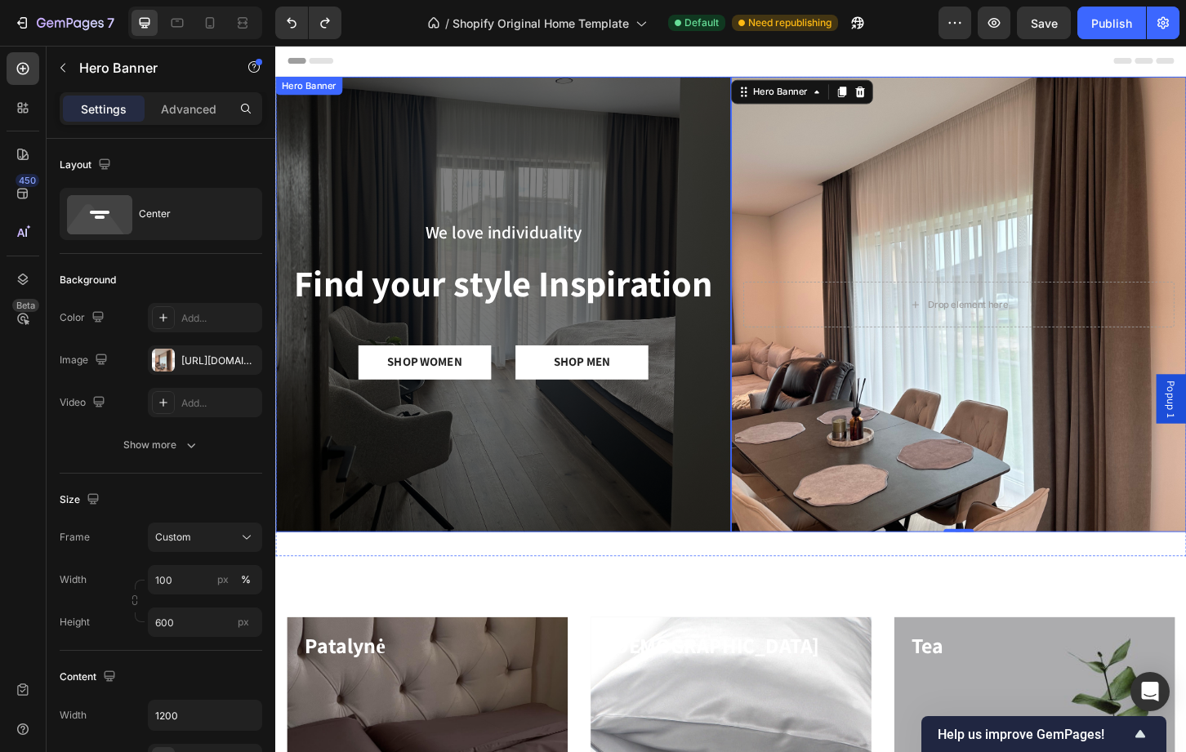
click at [475, 160] on div "Overlay" at bounding box center [520, 324] width 490 height 490
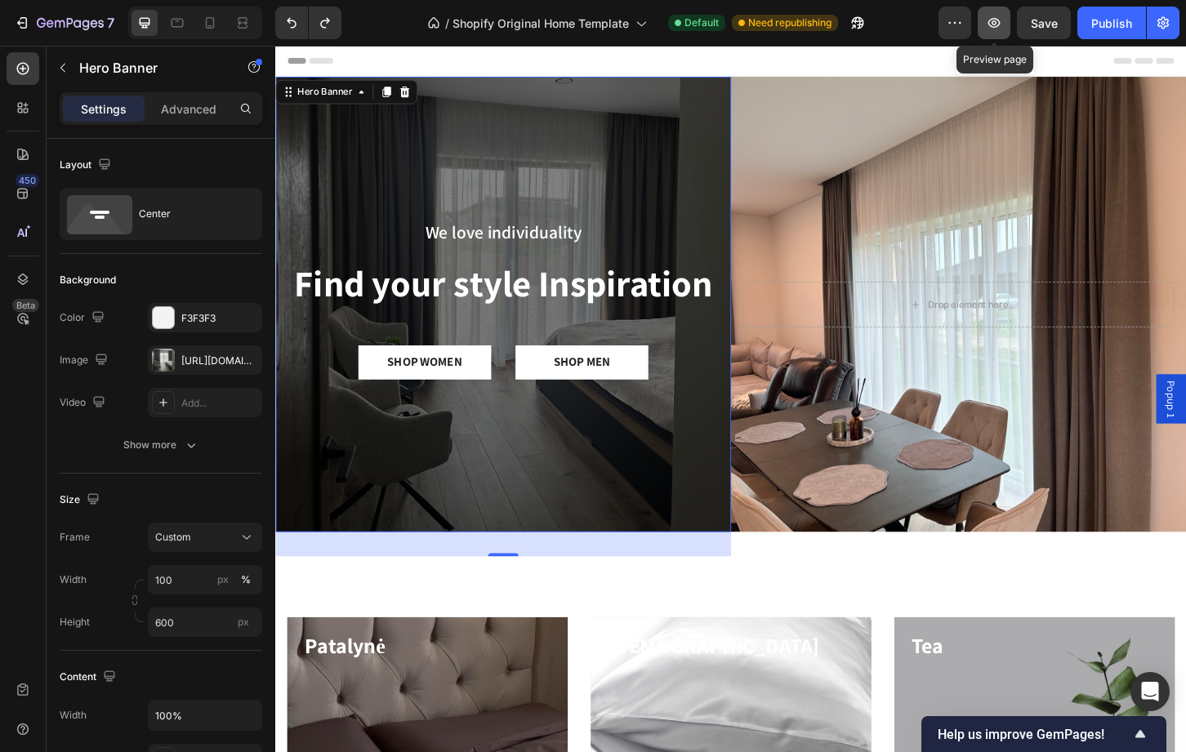
click at [991, 30] on icon "button" at bounding box center [994, 23] width 16 height 16
click at [362, 692] on p "Patalynė" at bounding box center [438, 691] width 265 height 29
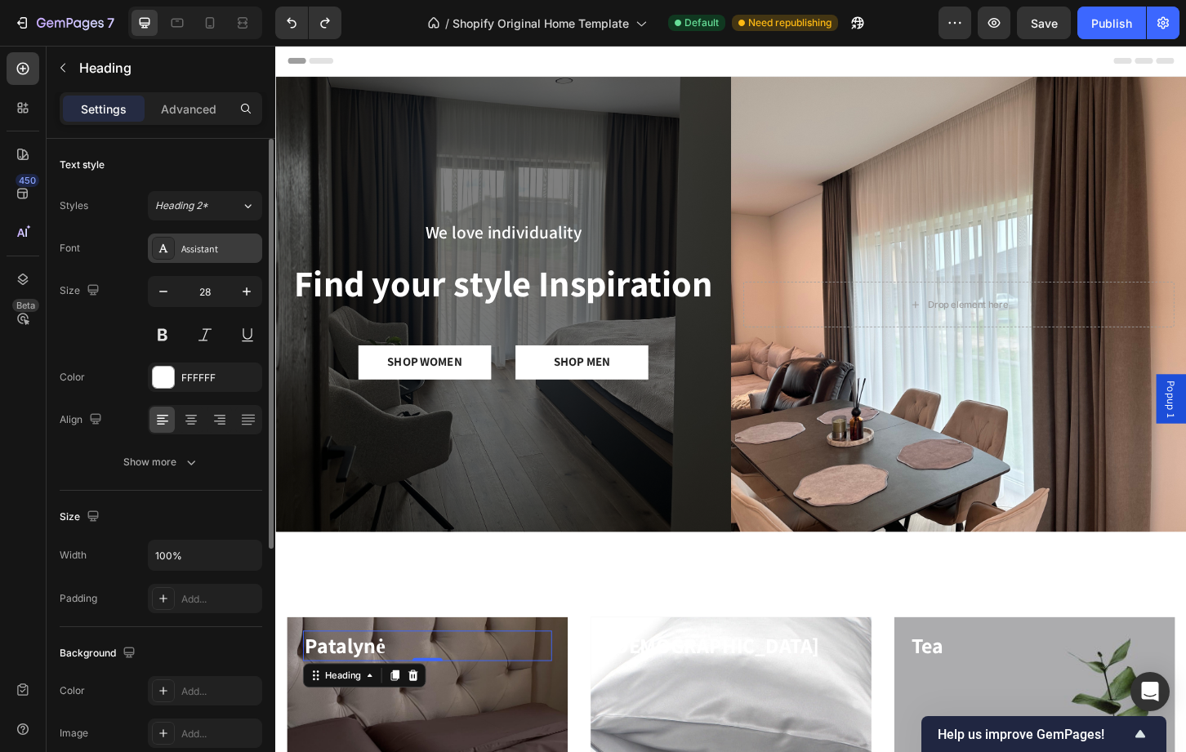
click at [177, 238] on div "Assistant" at bounding box center [205, 248] width 114 height 29
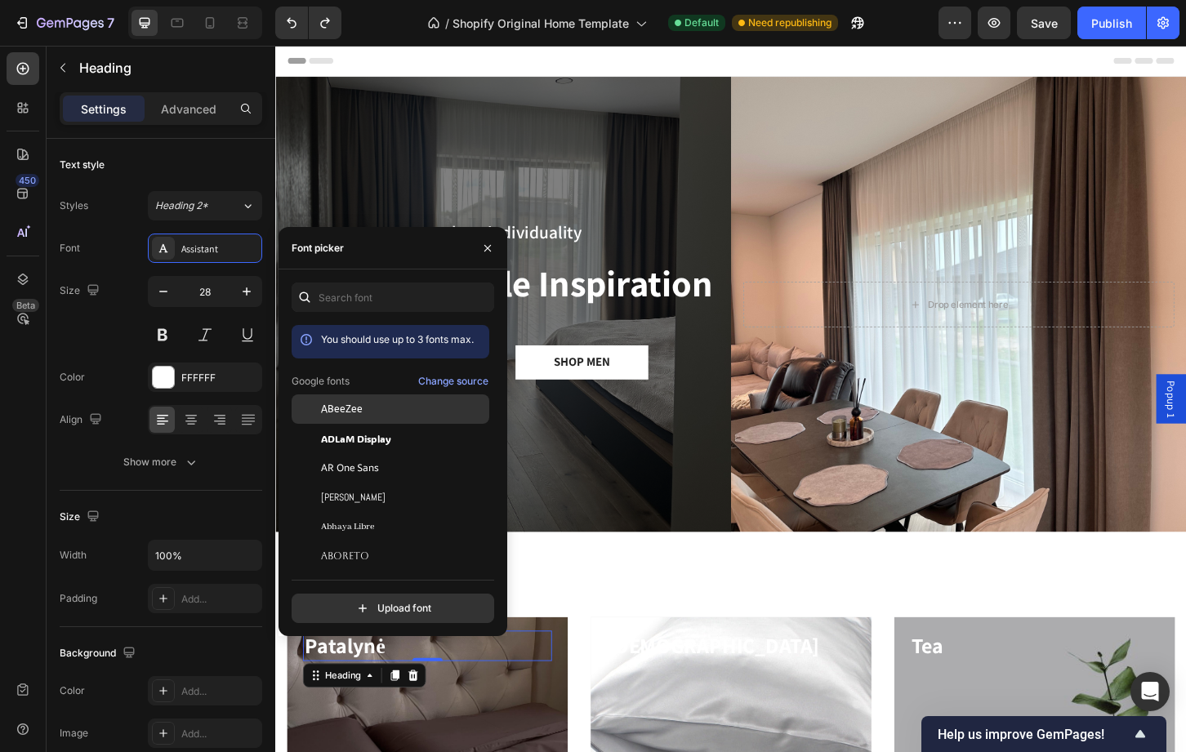
click at [357, 408] on span "ABeeZee" at bounding box center [342, 409] width 42 height 15
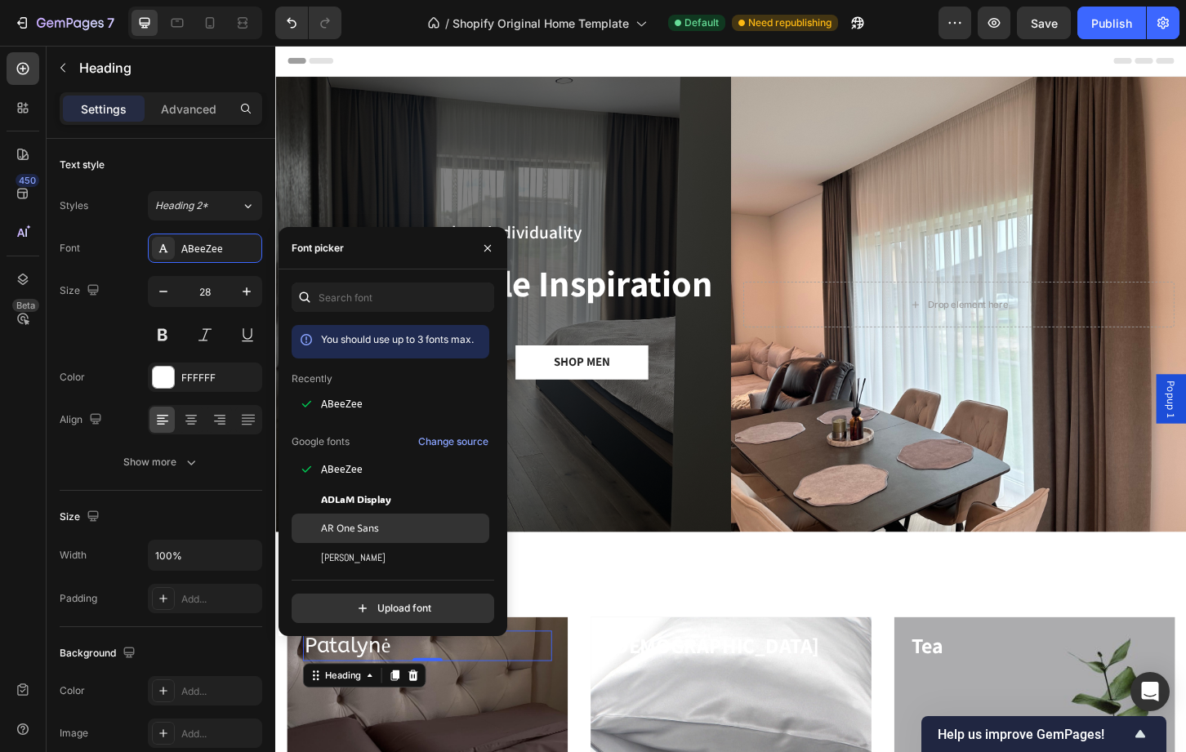
click at [341, 519] on div "AR One Sans" at bounding box center [391, 528] width 198 height 29
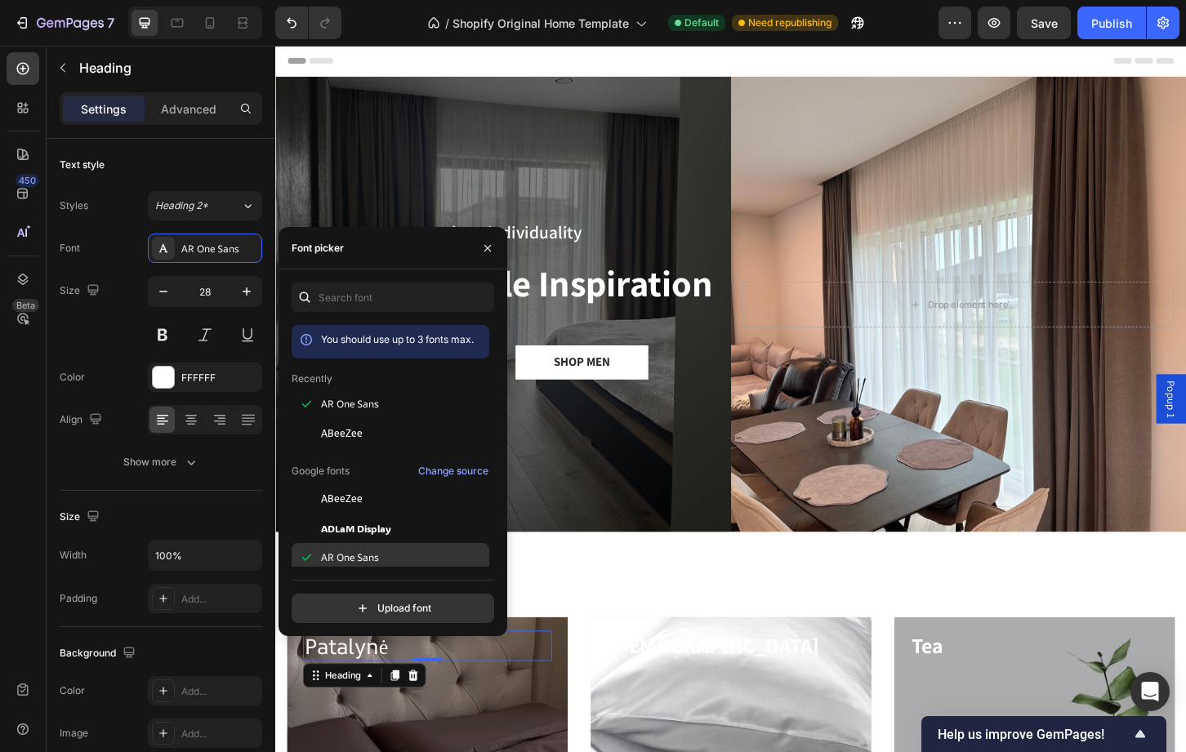
click at [337, 551] on span "AR One Sans" at bounding box center [350, 558] width 58 height 15
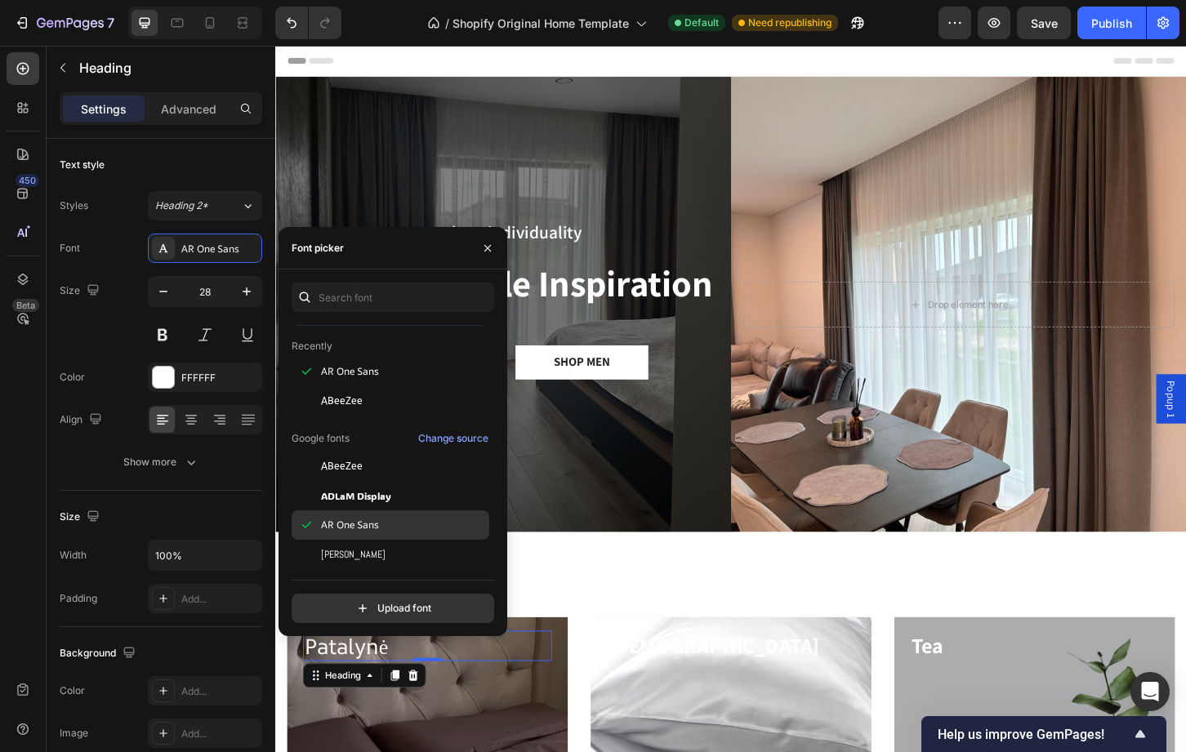
scroll to position [65, 0]
click at [333, 523] on span "Abel" at bounding box center [353, 522] width 65 height 15
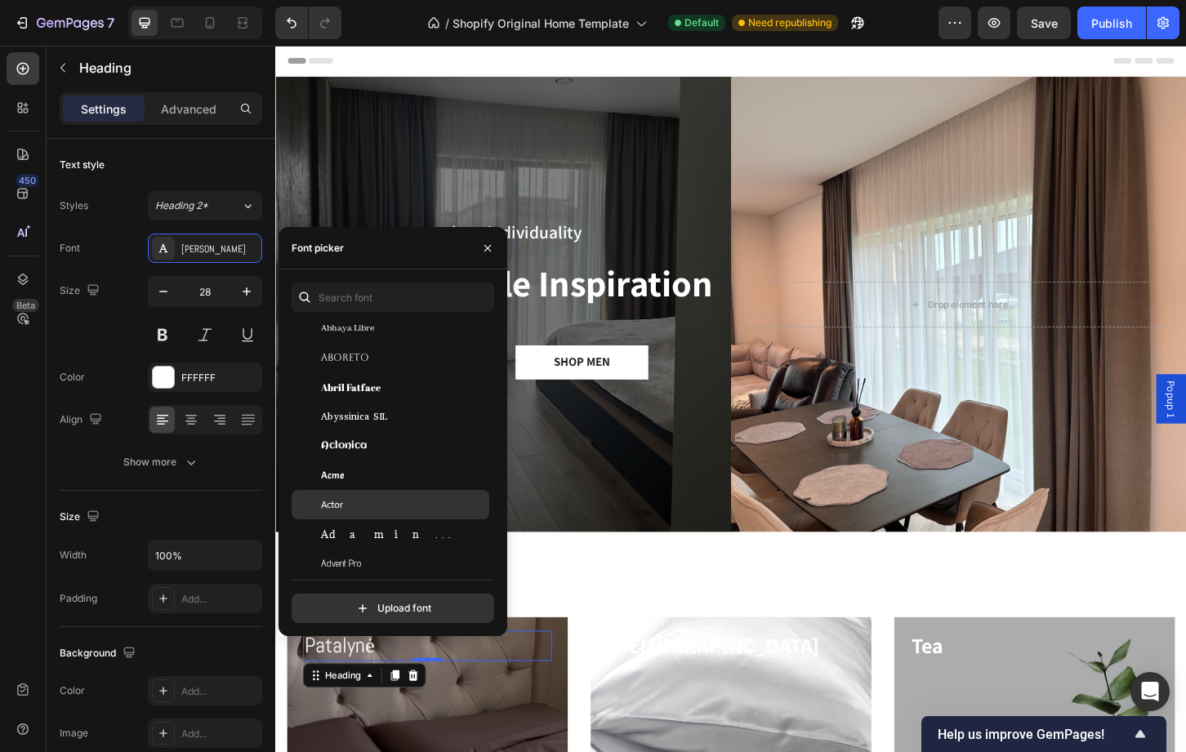
scroll to position [294, 0]
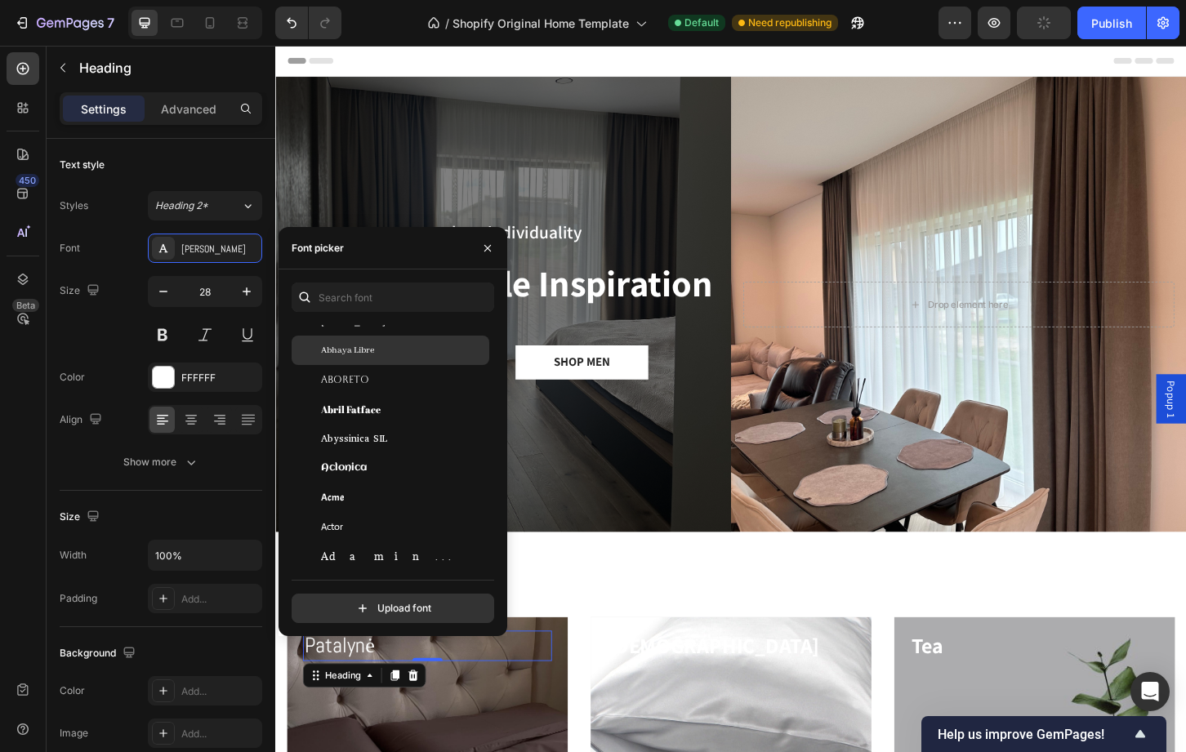
click at [336, 350] on span "Abhaya Libre" at bounding box center [347, 350] width 53 height 15
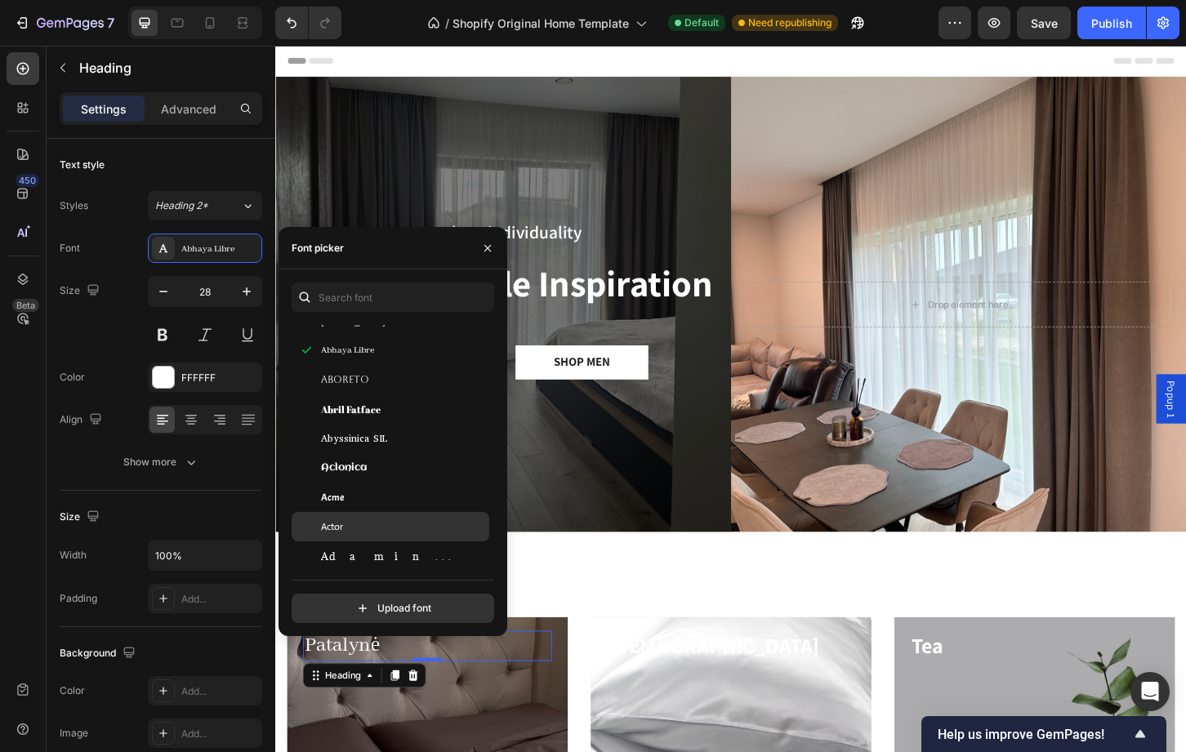
click at [323, 515] on div "Actor" at bounding box center [391, 526] width 198 height 29
click at [333, 499] on span "Acme" at bounding box center [332, 497] width 23 height 15
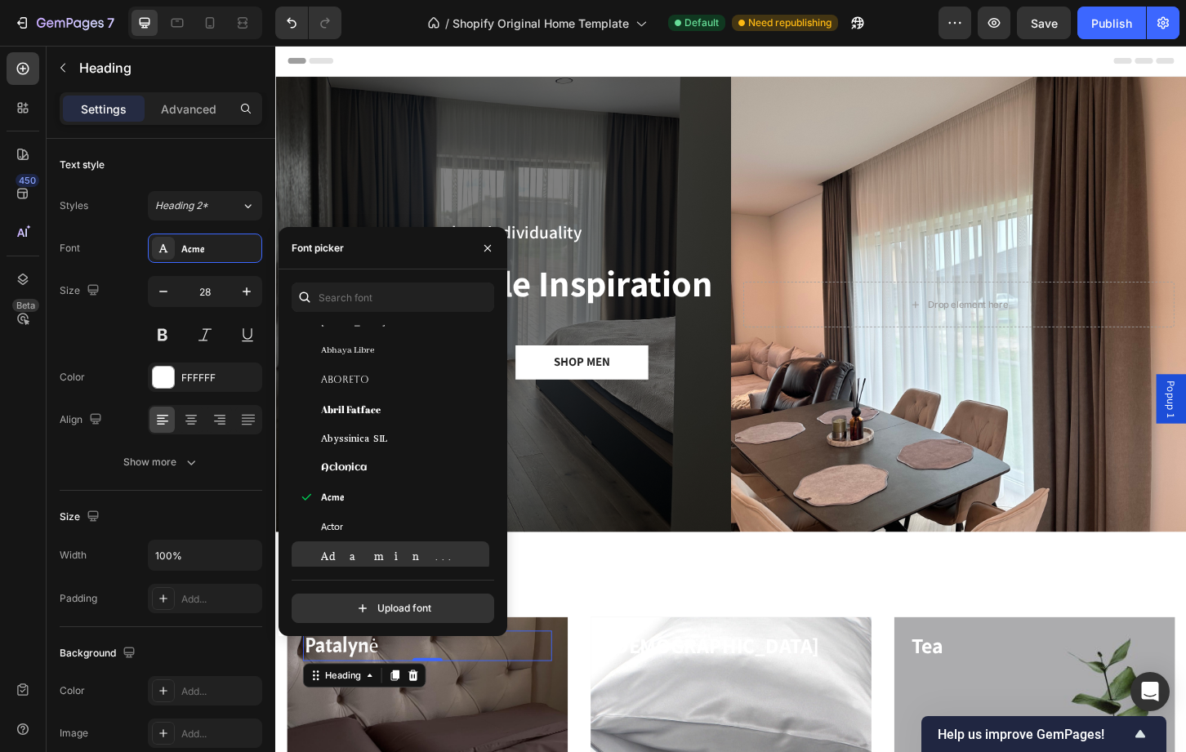
click at [331, 545] on div "Adamina" at bounding box center [391, 556] width 198 height 29
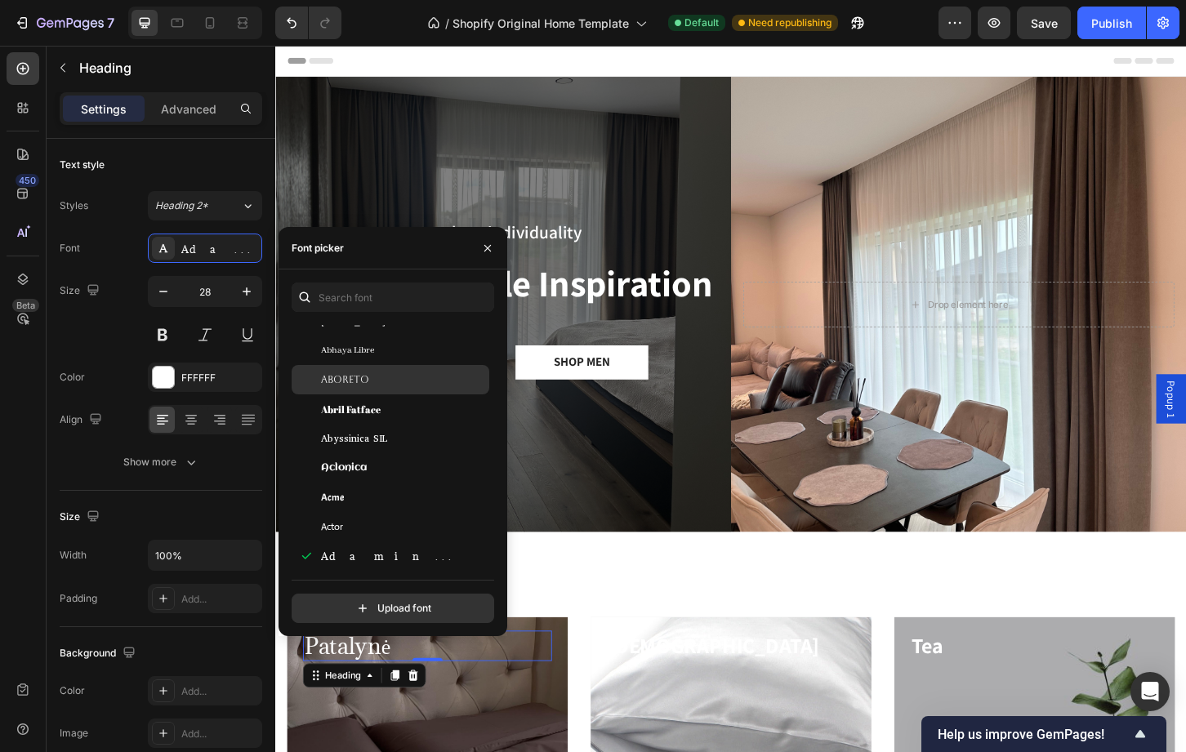
click at [332, 376] on span "Aboreto" at bounding box center [345, 379] width 48 height 15
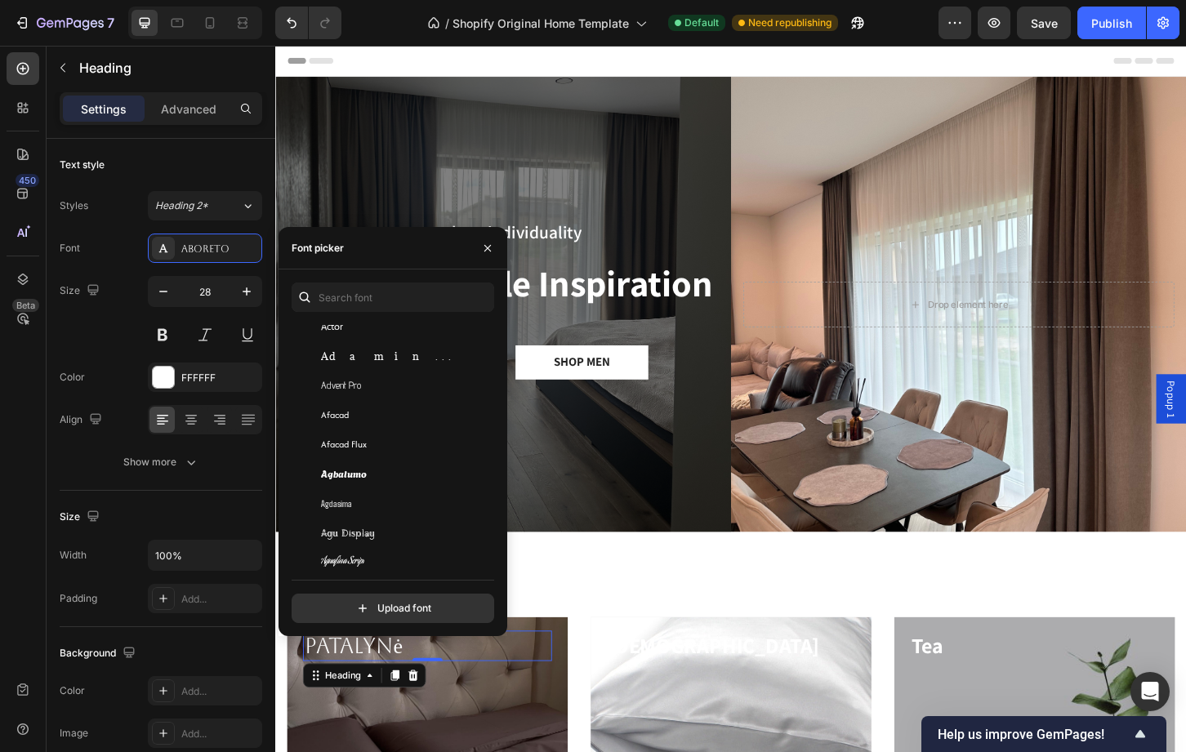
scroll to position [523, 0]
click at [321, 470] on span "Agdasima" at bounding box center [336, 468] width 31 height 15
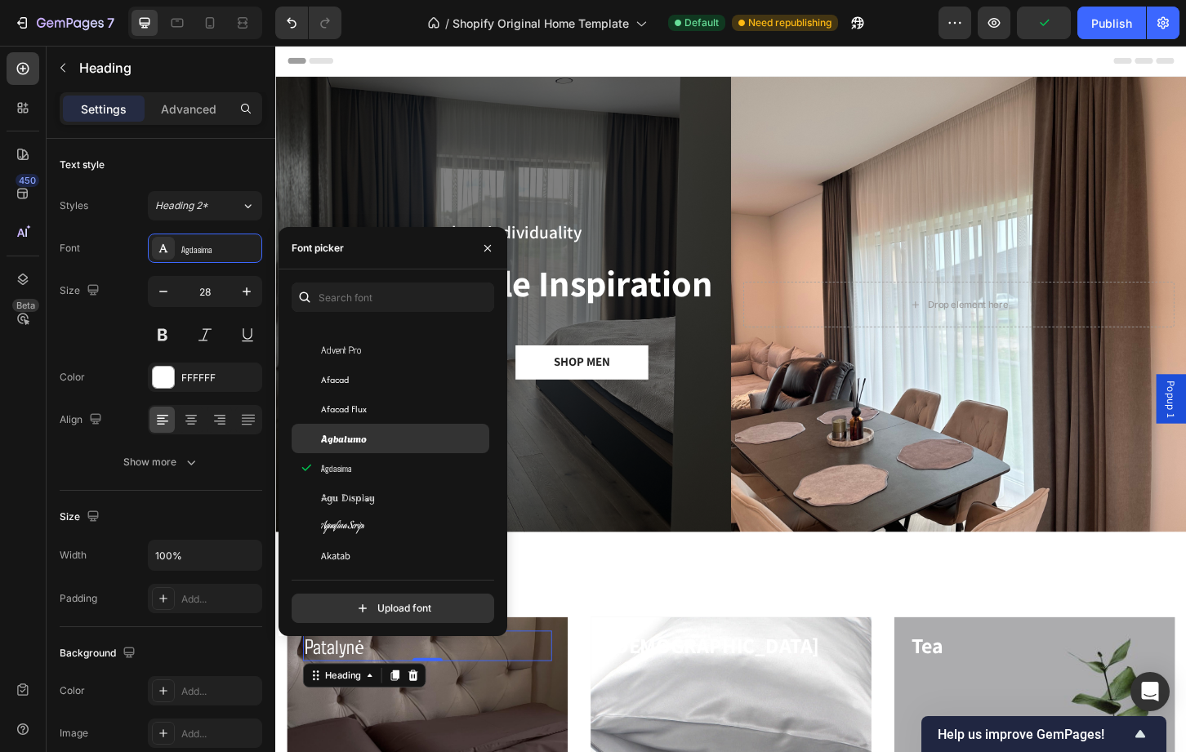
click at [328, 450] on div "Agbalumo" at bounding box center [391, 438] width 198 height 29
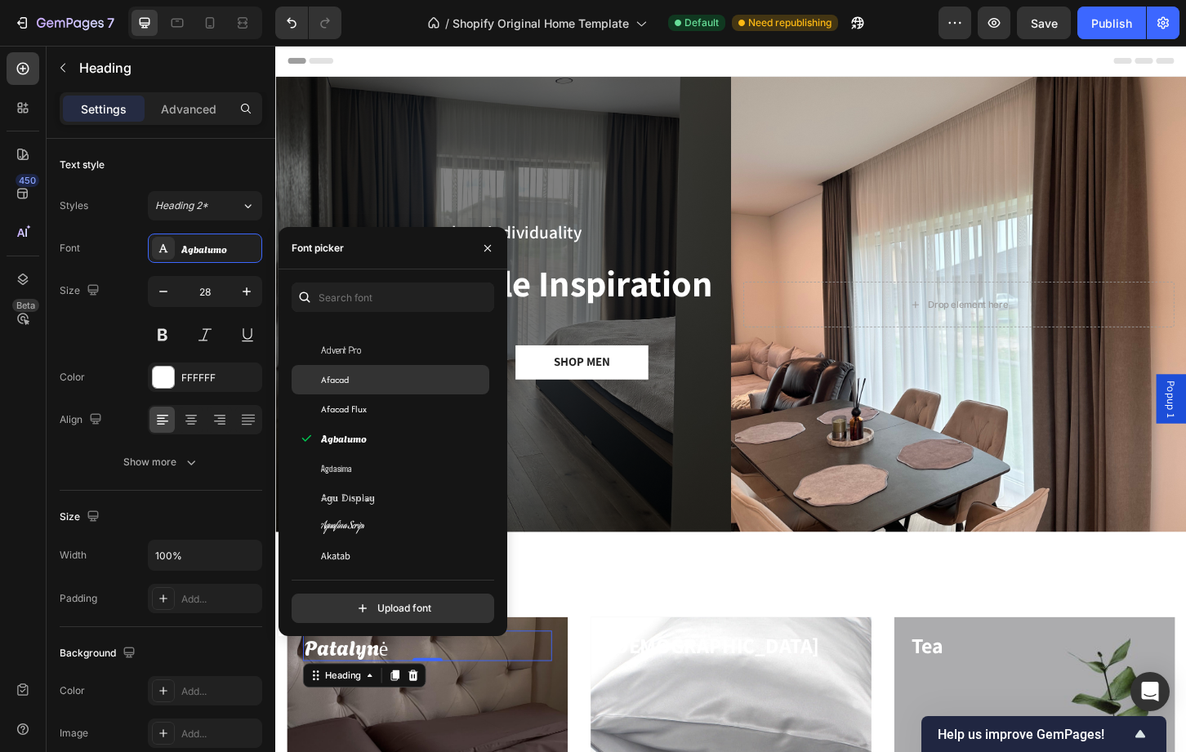
click at [337, 386] on span "Afacad" at bounding box center [335, 379] width 28 height 15
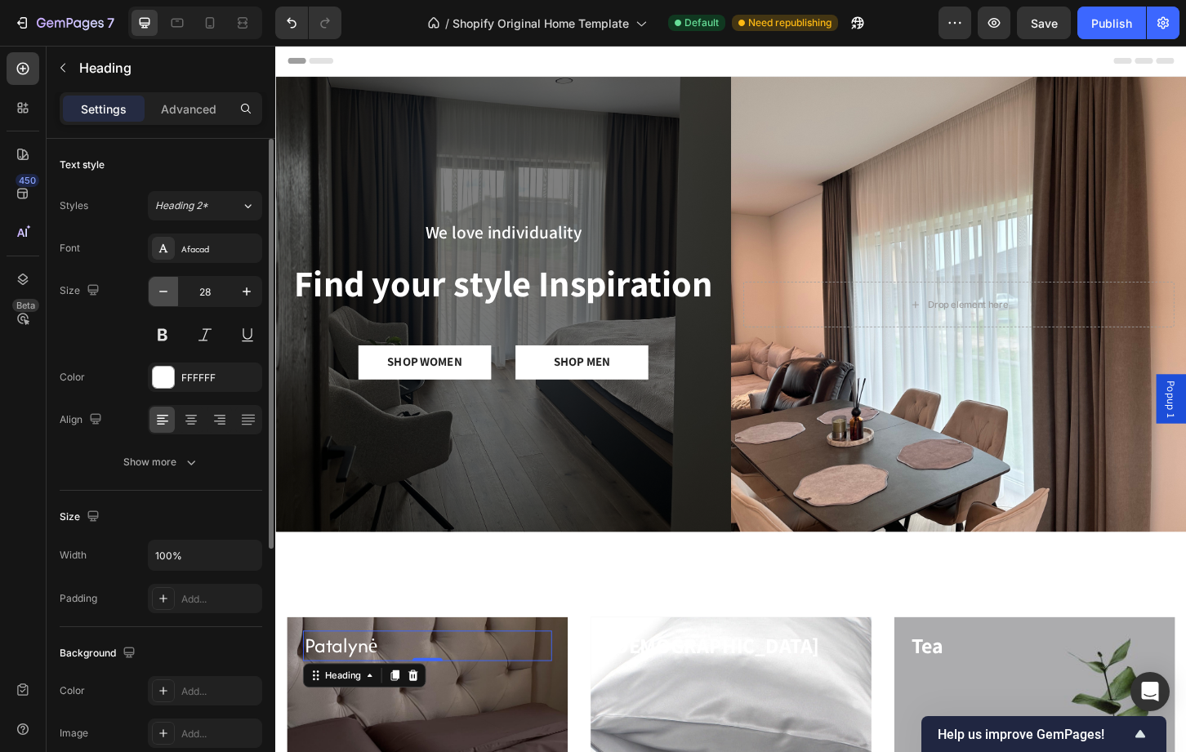
click at [163, 284] on icon "button" at bounding box center [163, 291] width 16 height 16
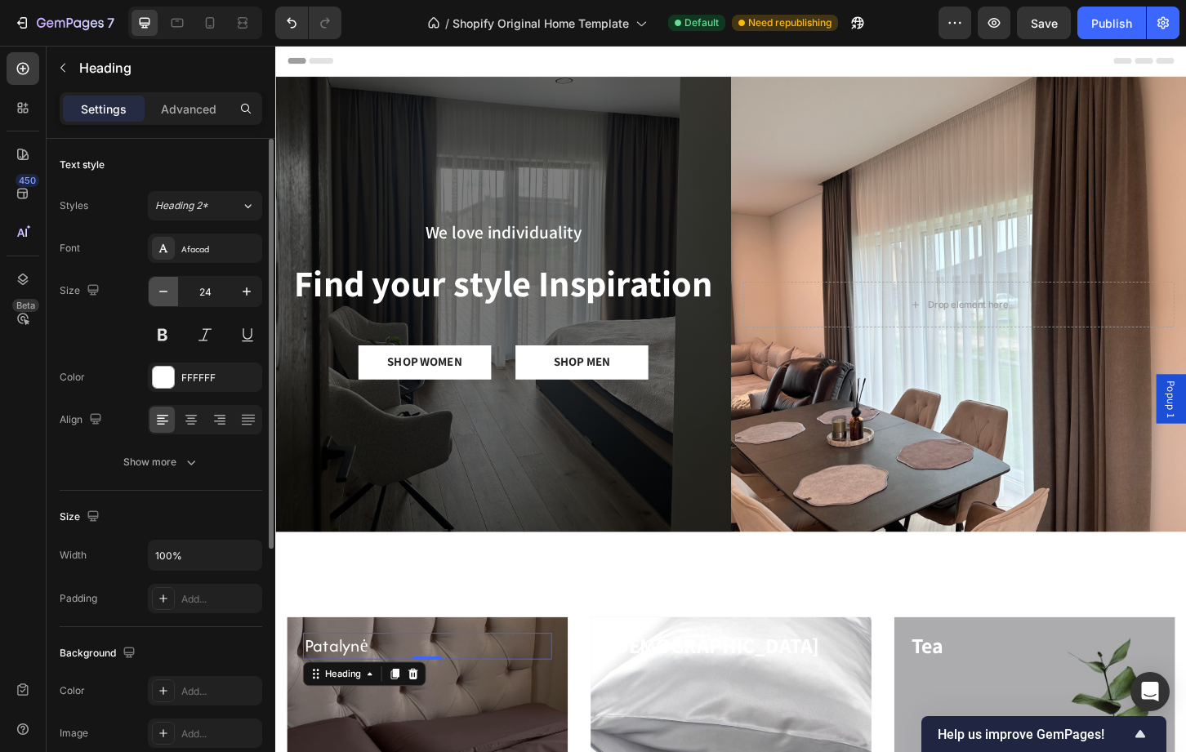
click at [163, 284] on icon "button" at bounding box center [163, 291] width 16 height 16
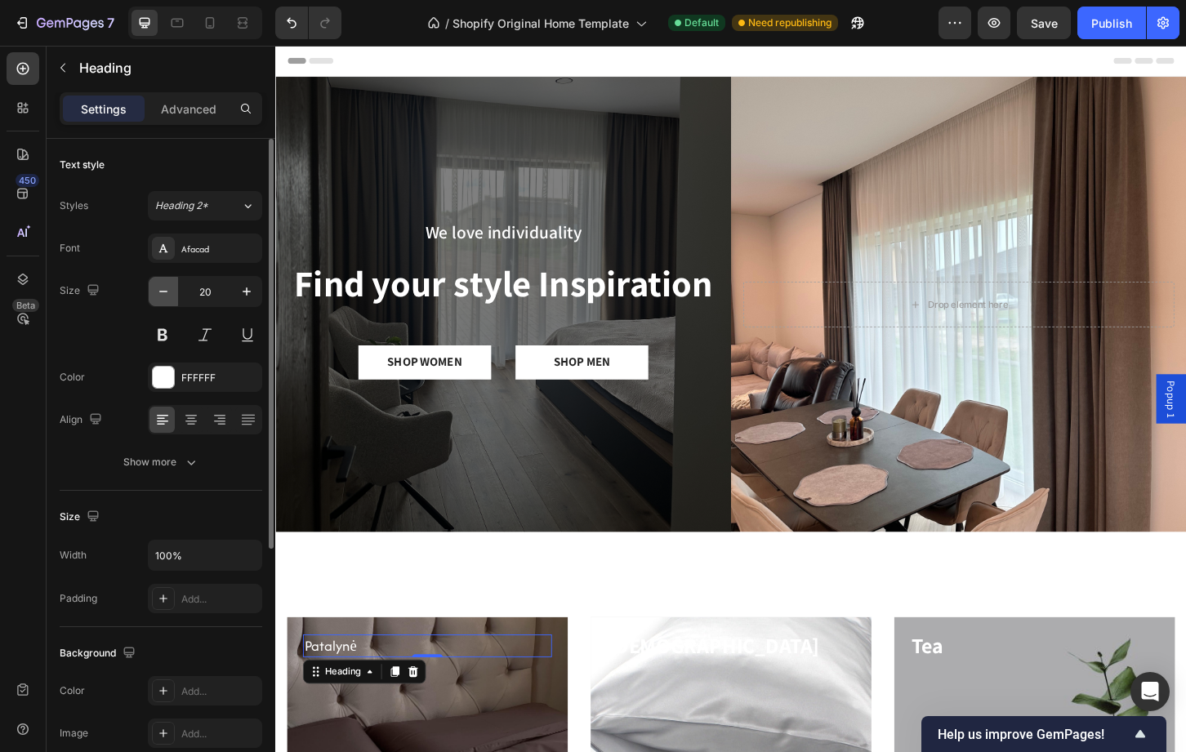
click at [163, 284] on icon "button" at bounding box center [163, 291] width 16 height 16
type input "18"
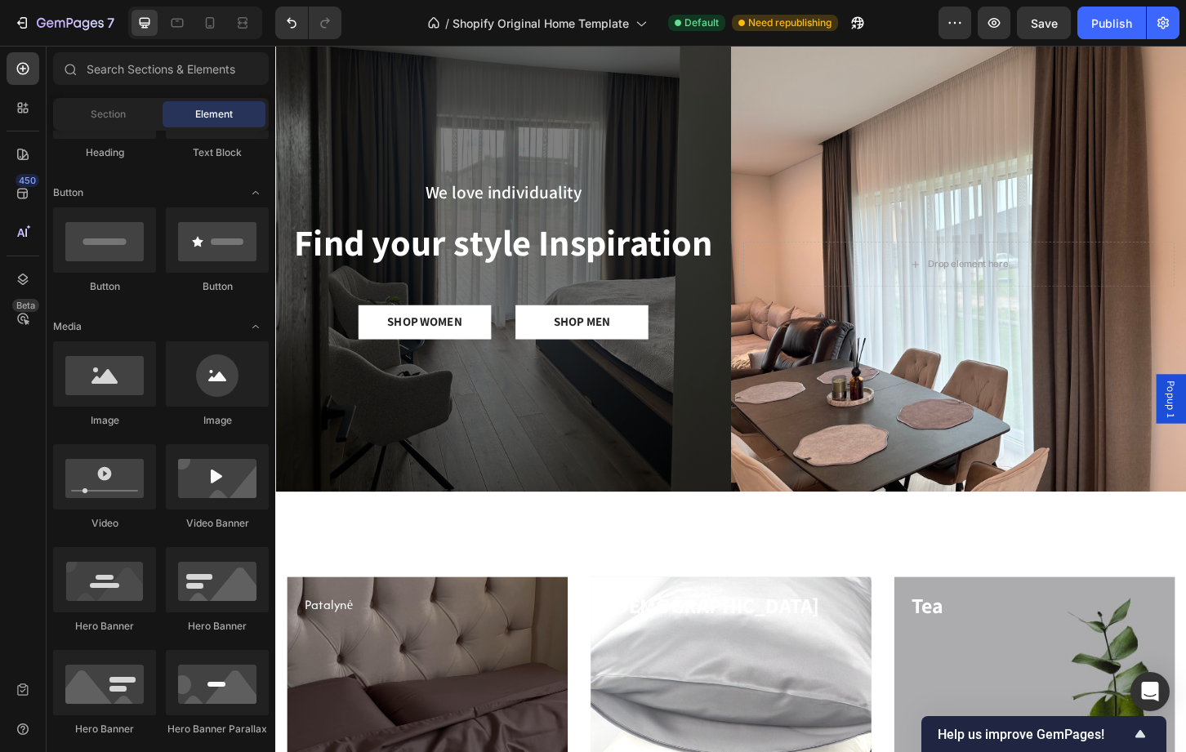
scroll to position [0, 0]
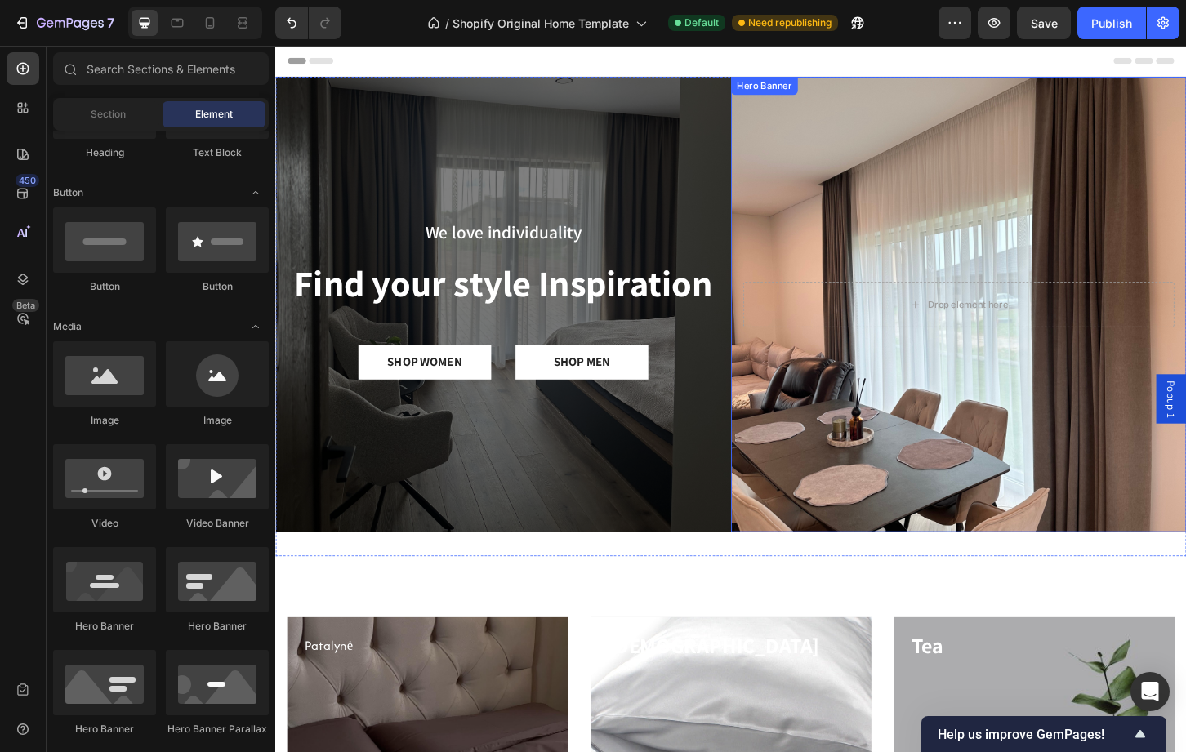
click at [814, 208] on div "Background Image" at bounding box center [1010, 324] width 490 height 490
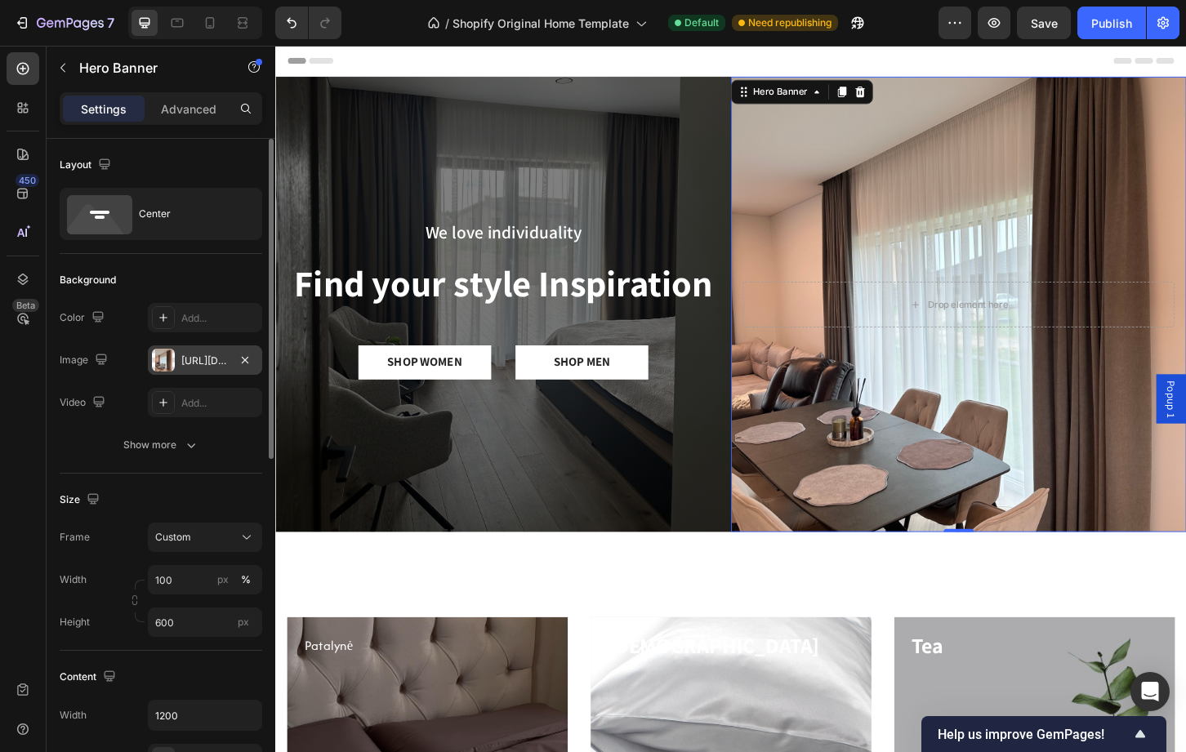
click at [194, 363] on div "https://cdn.shopify.com/s/files/1/0749/3019/2723/files/gempages_501463247732343…" at bounding box center [204, 361] width 47 height 15
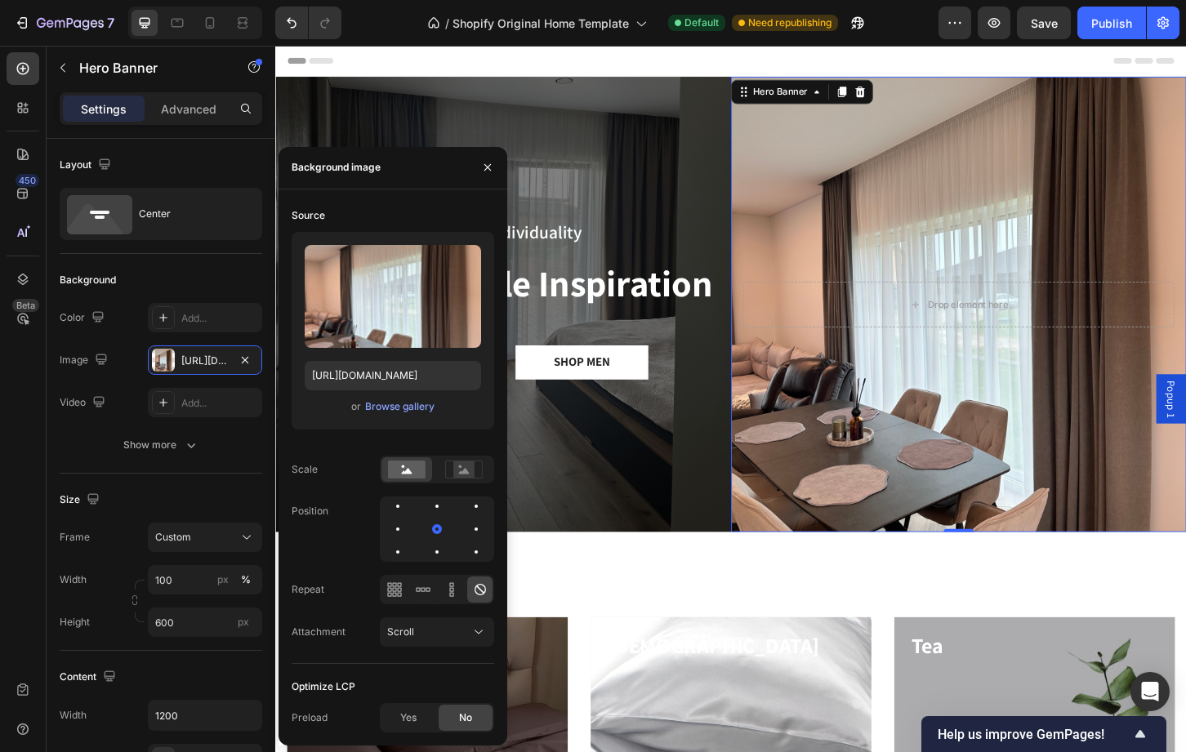
click at [399, 416] on div "or Browse gallery" at bounding box center [393, 407] width 176 height 20
click at [390, 408] on div "Browse gallery" at bounding box center [399, 406] width 69 height 15
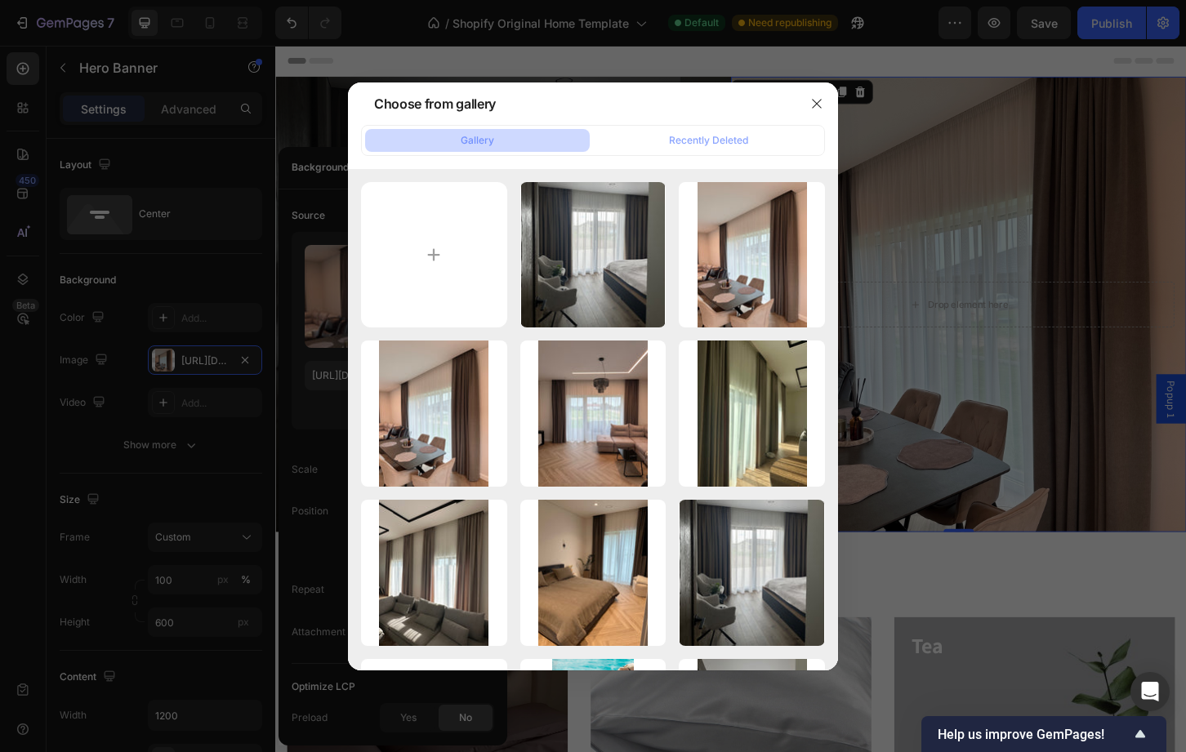
type input "C:\fakepath\IMG_7516.jpeg"
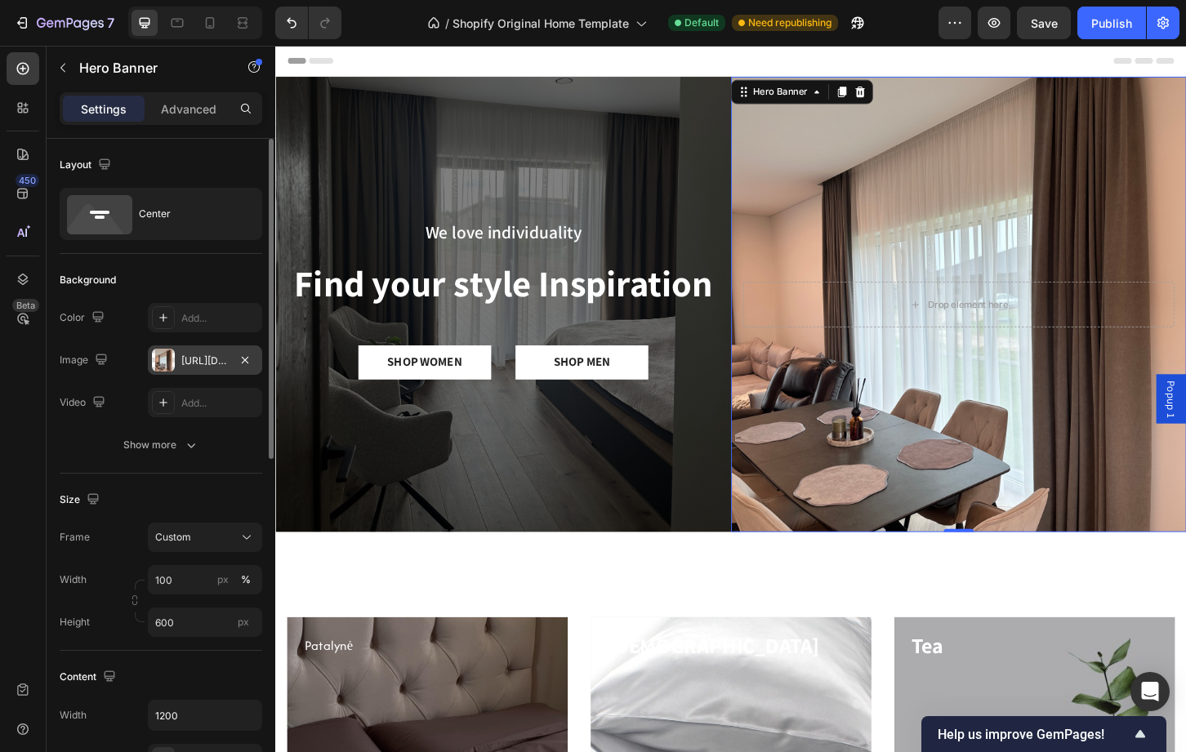
click at [194, 361] on div "https://cdn.shopify.com/s/files/1/0749/3019/2723/files/gempages_501463247732343…" at bounding box center [204, 361] width 47 height 15
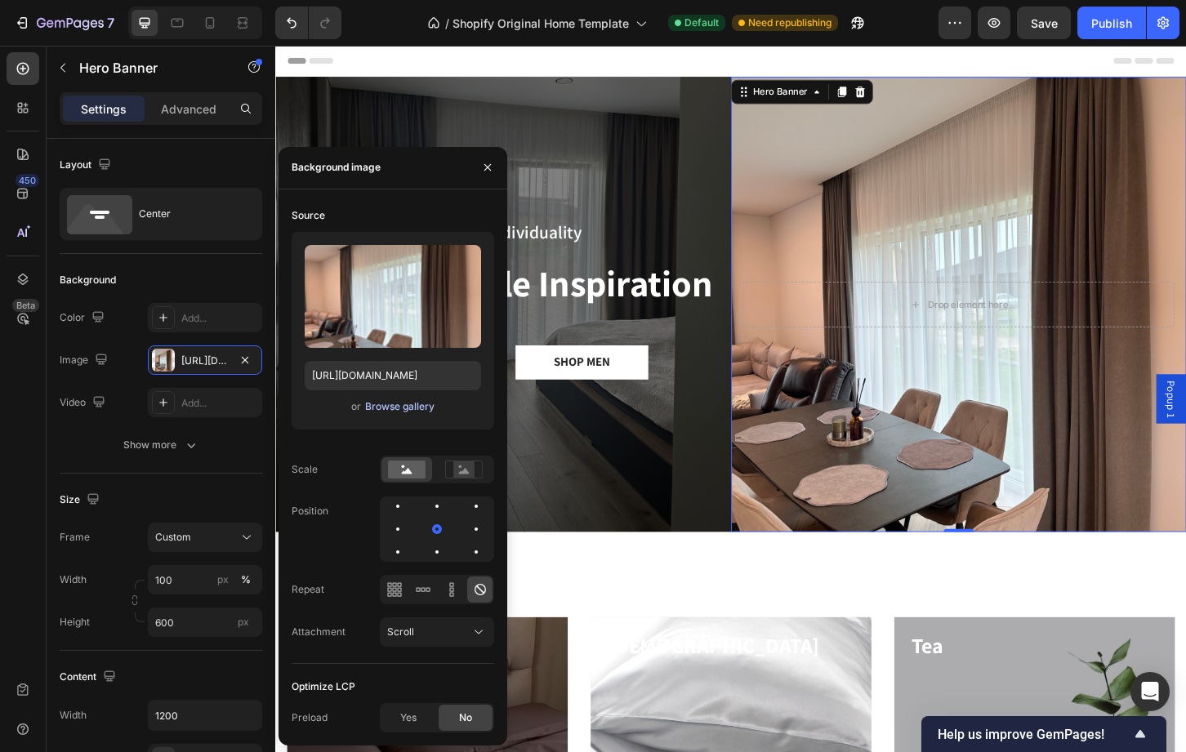
click at [376, 414] on button "Browse gallery" at bounding box center [399, 407] width 71 height 16
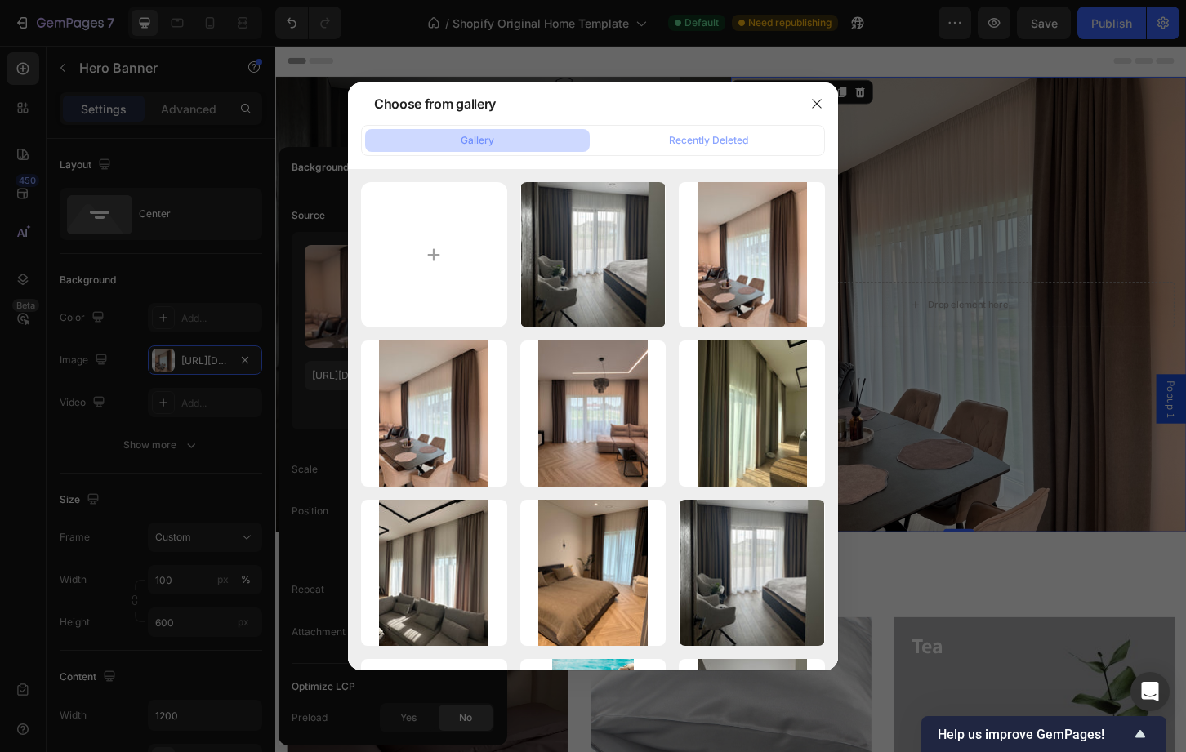
type input "C:\fakepath\IMG_7516.jpeg"
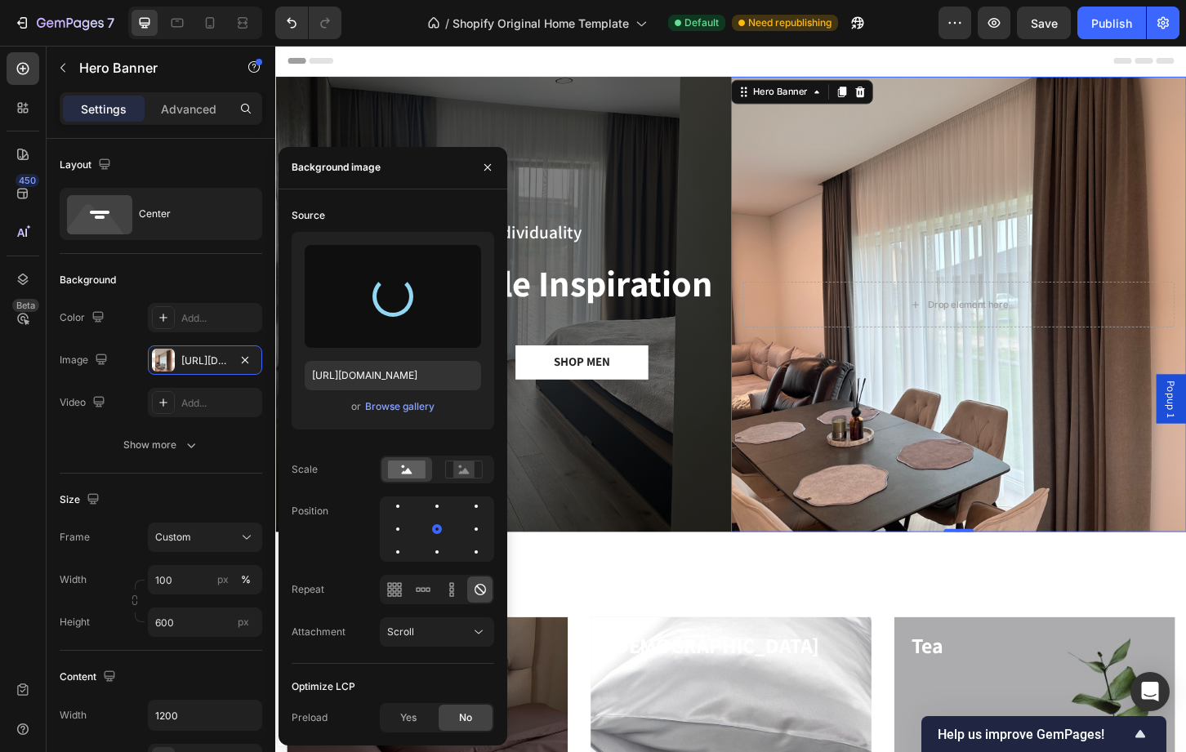
type input "https://cdn.shopify.com/s/files/1/0749/3019/2723/files/gempages_501463247732343…"
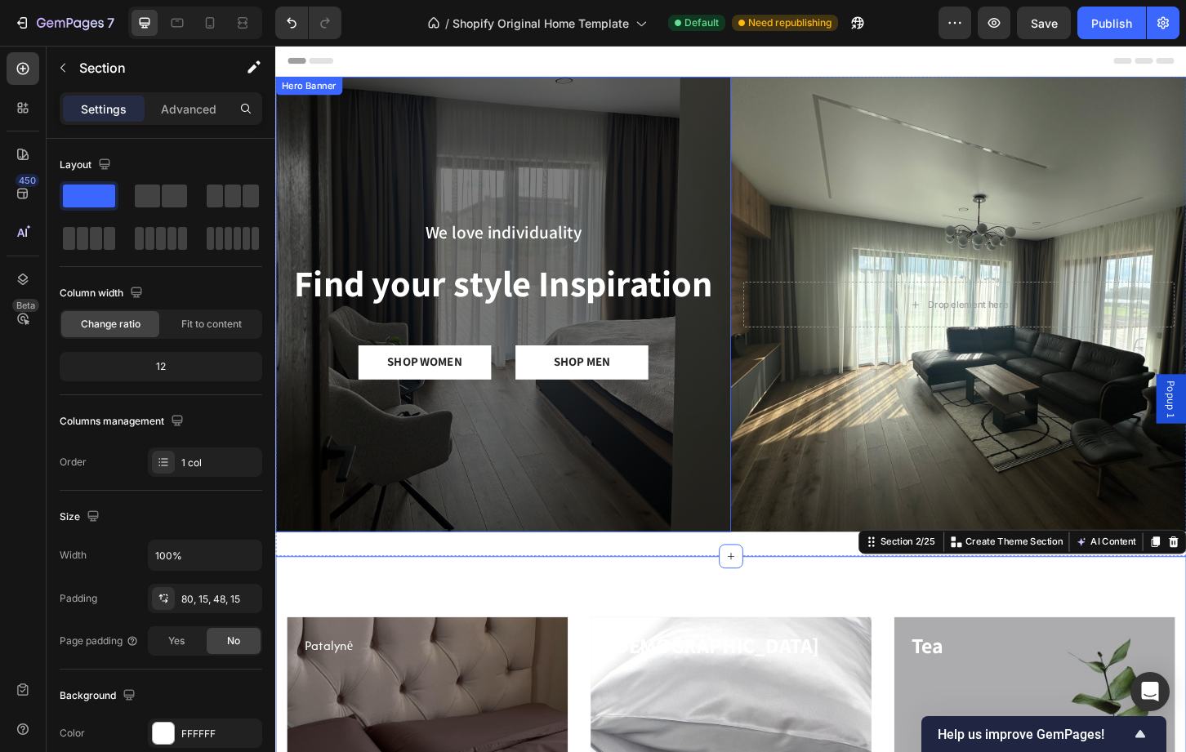
click at [640, 190] on div "Overlay" at bounding box center [520, 324] width 490 height 490
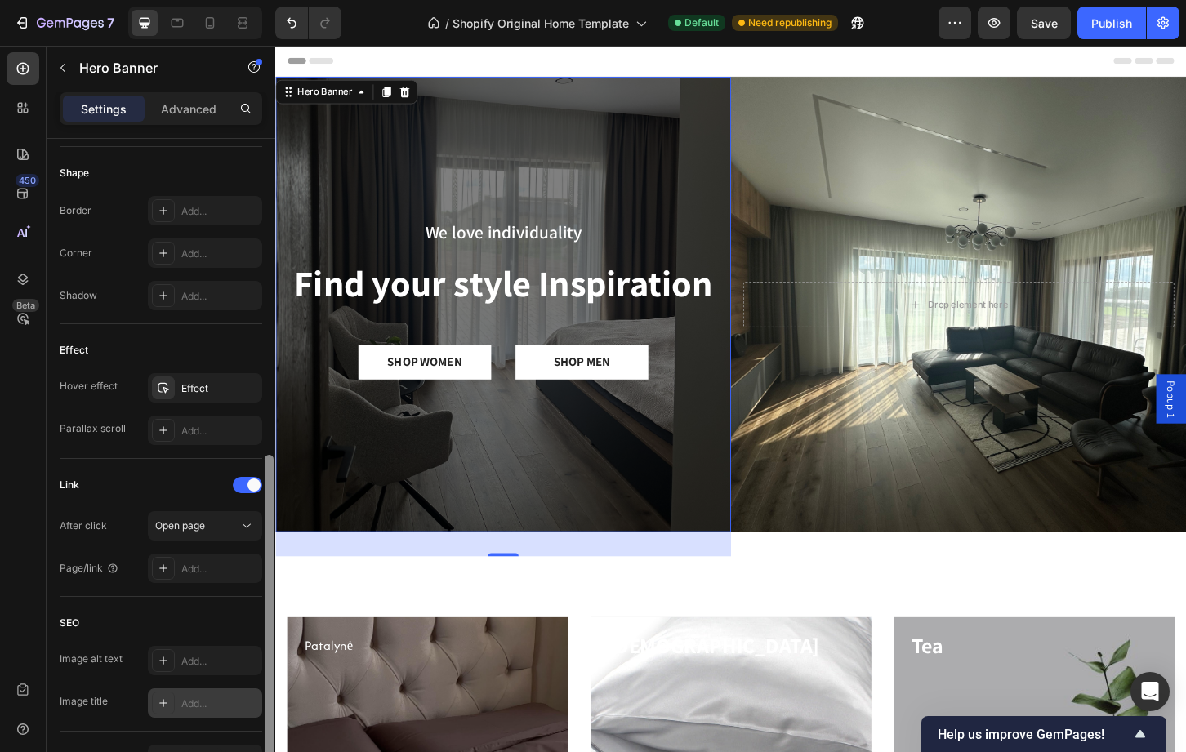
scroll to position [687, 0]
drag, startPoint x: 269, startPoint y: 384, endPoint x: 251, endPoint y: 698, distance: 315.0
click at [251, 698] on div "Layout Center Background The changes might be hidden by the image and the video…" at bounding box center [161, 469] width 229 height 660
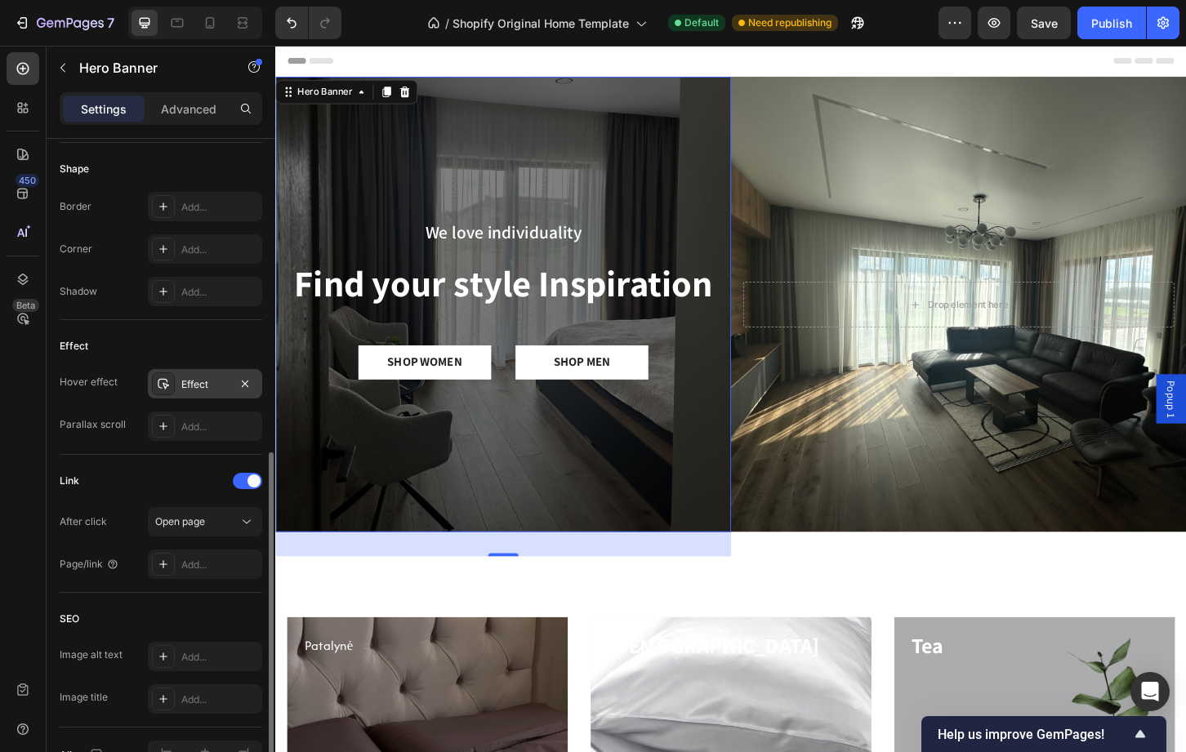
click at [198, 383] on div "Effect" at bounding box center [204, 384] width 47 height 15
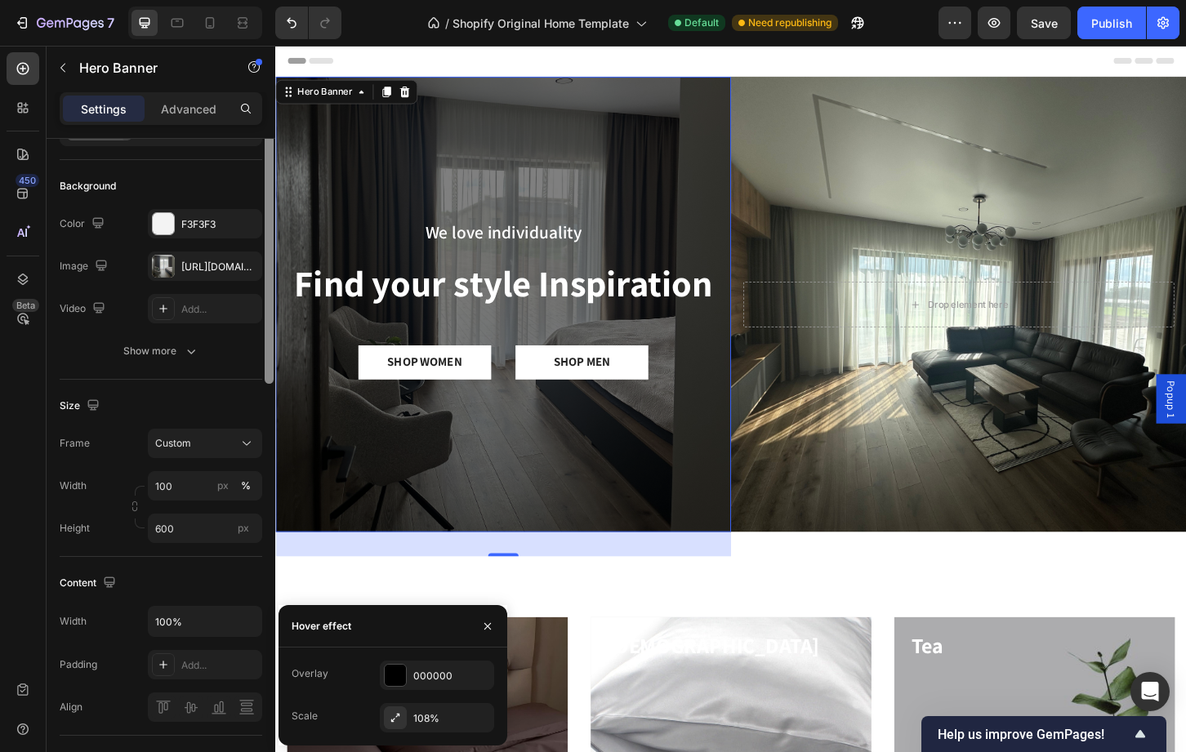
scroll to position [0, 0]
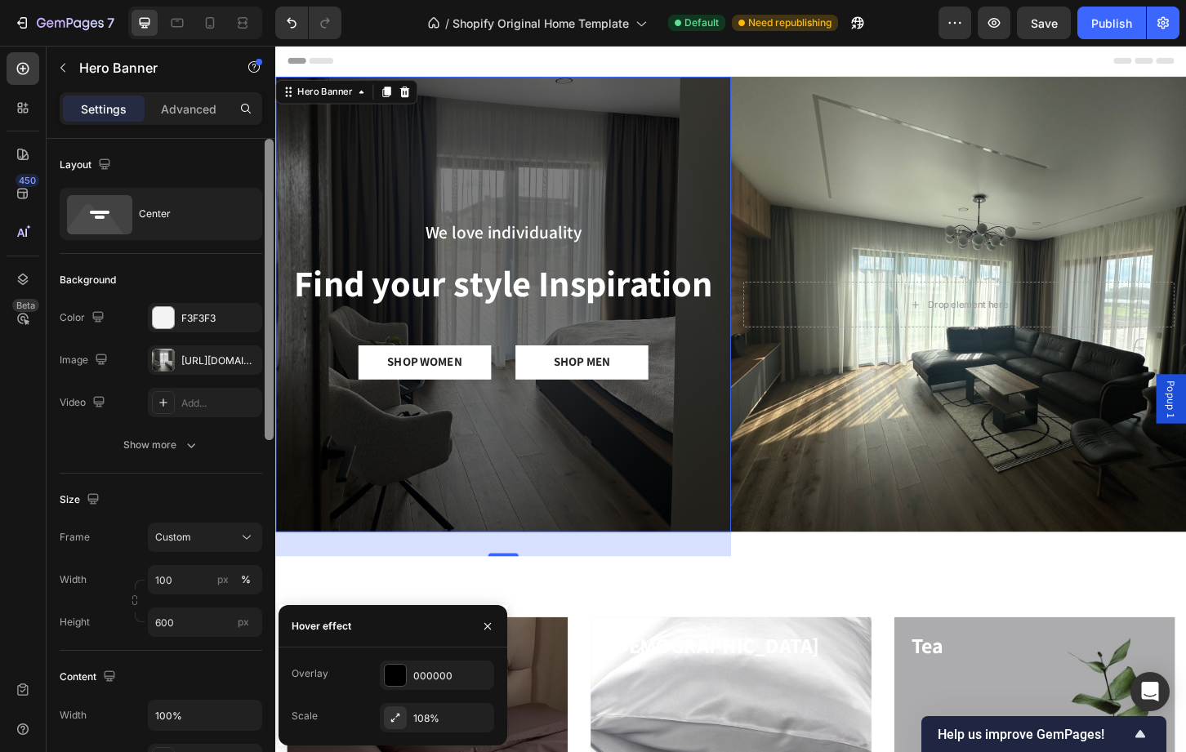
drag, startPoint x: 270, startPoint y: 486, endPoint x: 271, endPoint y: 106, distance: 379.8
click at [271, 106] on div "Settings Advanced Layout Center Background The changes might be hidden by the i…" at bounding box center [161, 445] width 229 height 707
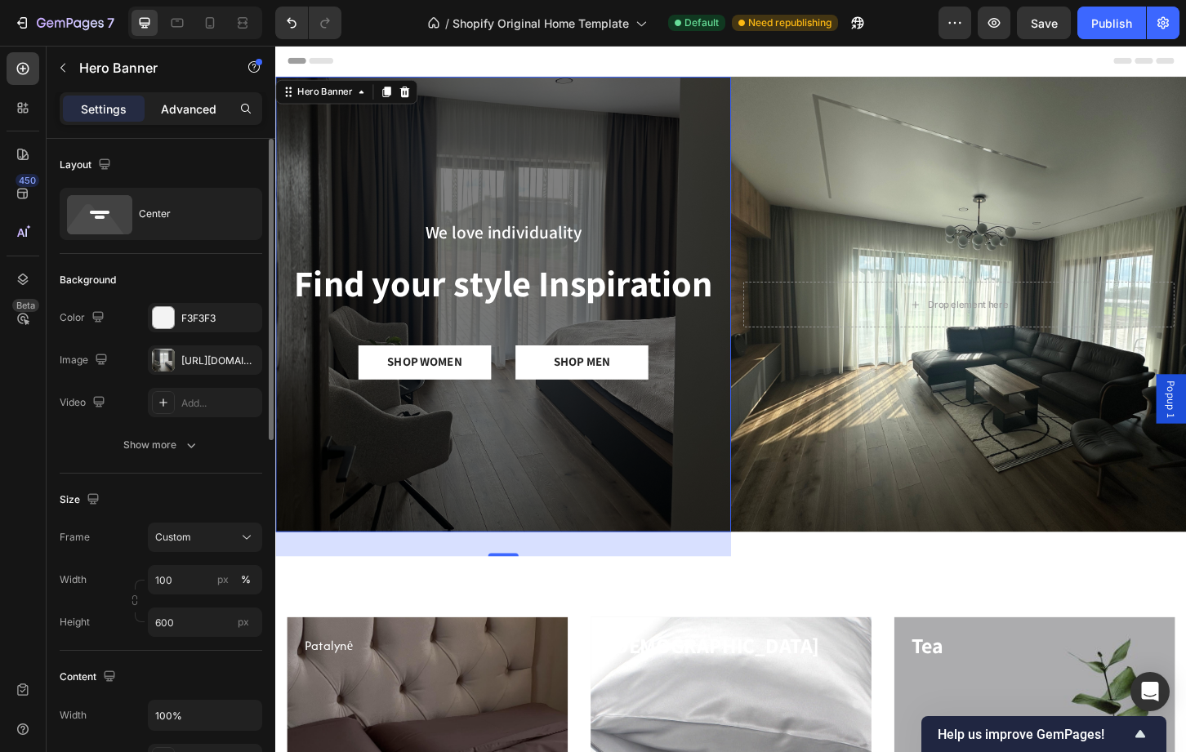
click at [196, 102] on p "Advanced" at bounding box center [189, 108] width 56 height 17
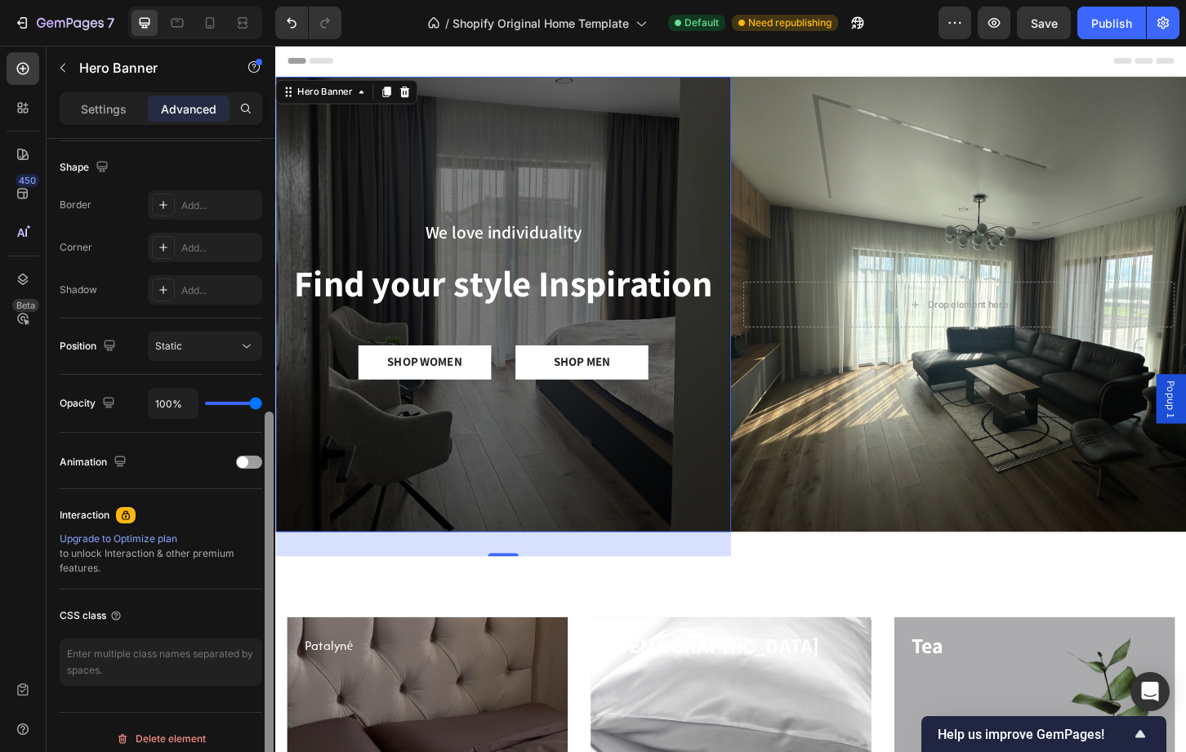
scroll to position [430, 0]
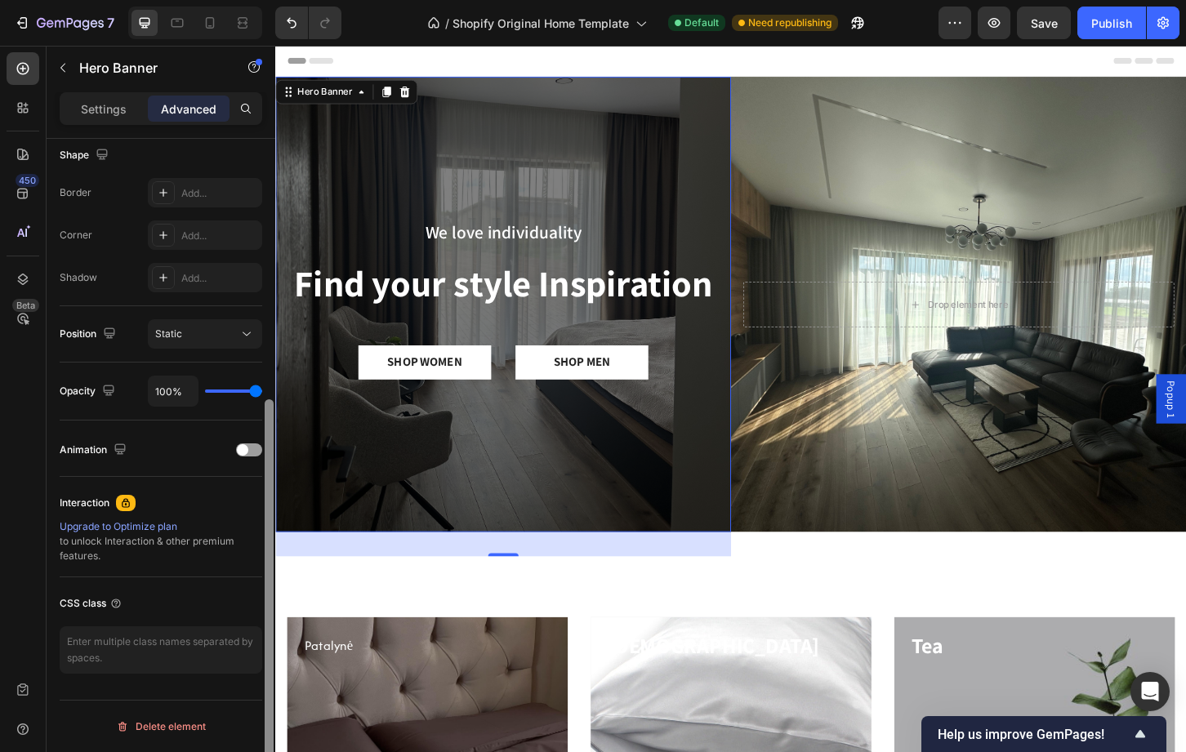
drag, startPoint x: 267, startPoint y: 184, endPoint x: 274, endPoint y: 488, distance: 303.9
click at [274, 488] on div at bounding box center [269, 469] width 12 height 660
drag, startPoint x: 249, startPoint y: 394, endPoint x: 239, endPoint y: 394, distance: 9.8
click at [239, 394] on div "100%" at bounding box center [205, 391] width 114 height 31
type input "83%"
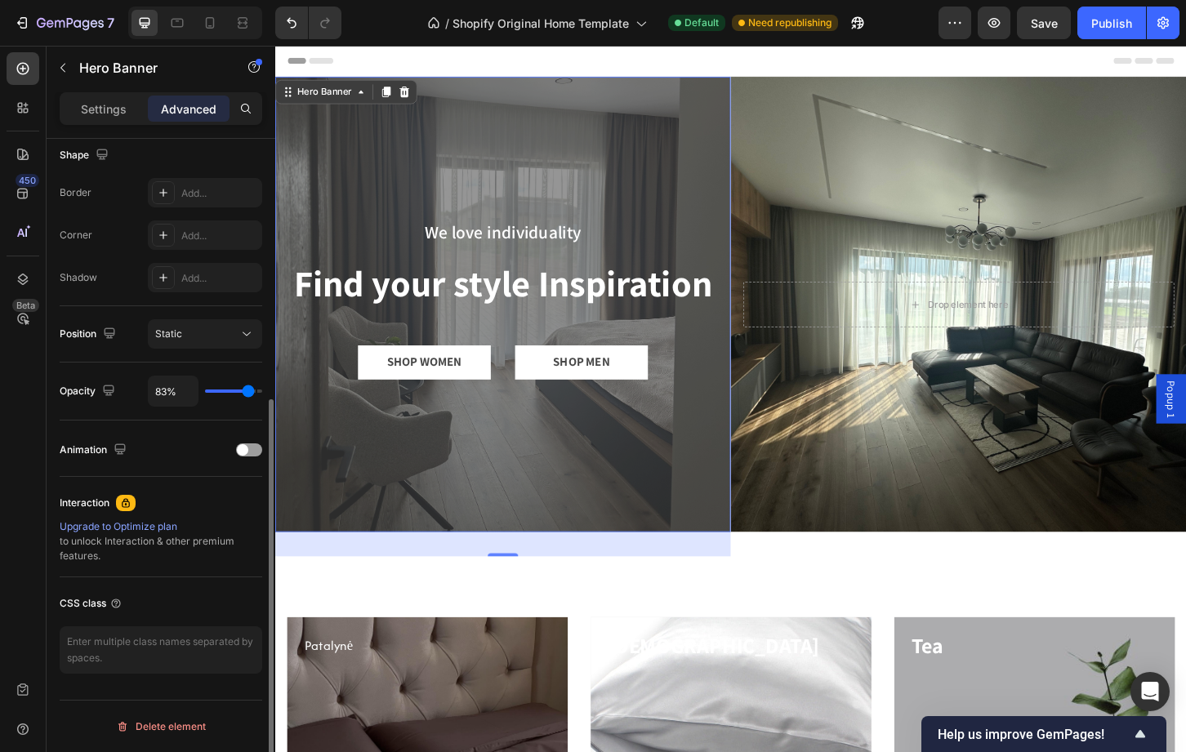
type input "83"
click at [248, 390] on input "range" at bounding box center [233, 391] width 57 height 3
type input "81%"
type input "81"
type input "75%"
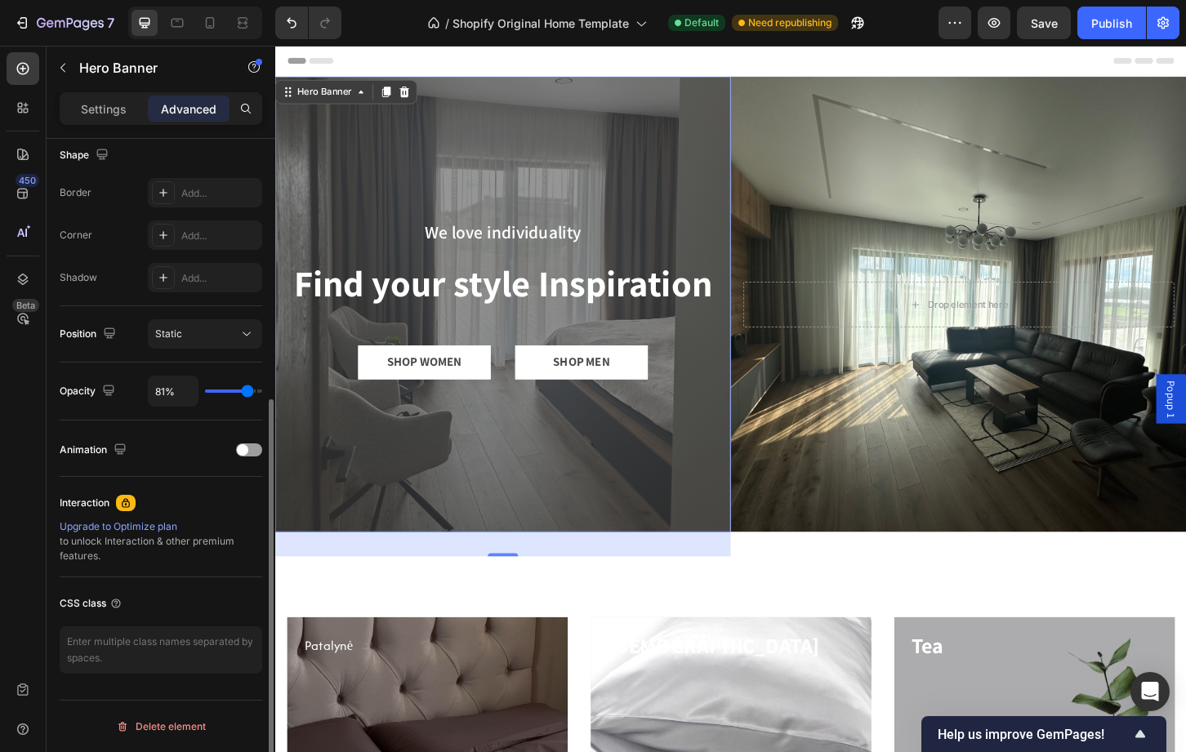
type input "75"
type input "69%"
type input "69"
type input "56%"
type input "56"
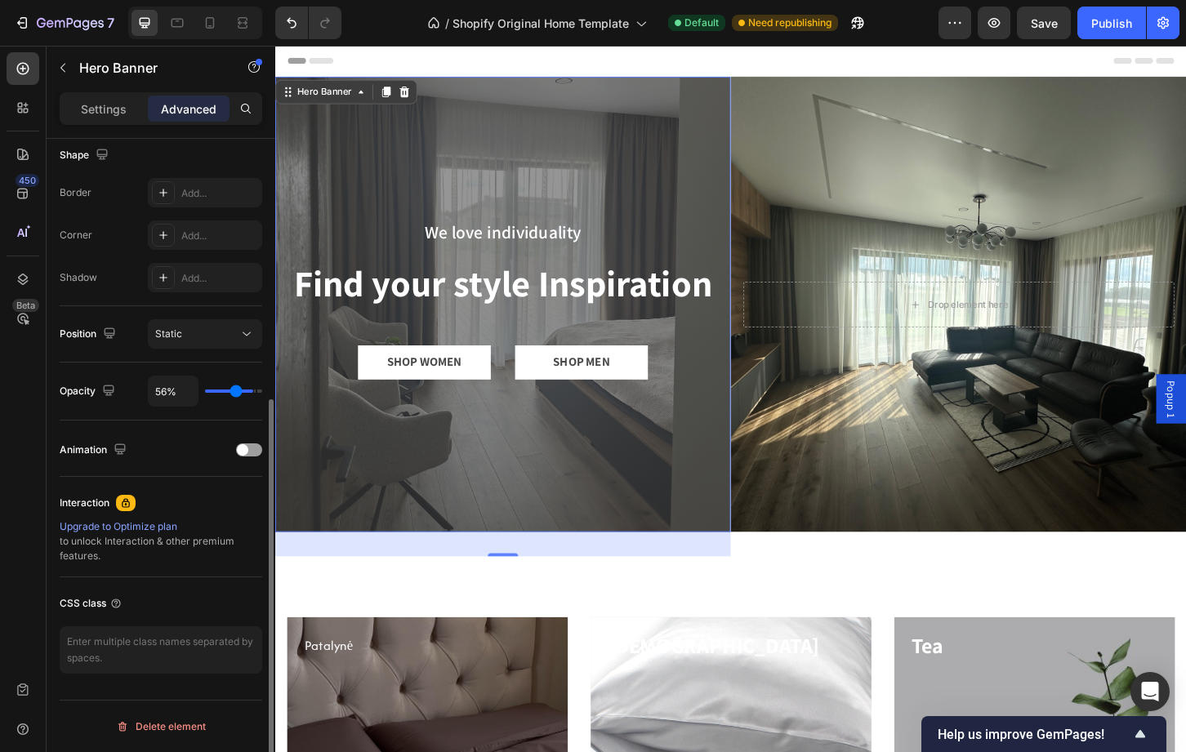
type input "47%"
type input "47"
type input "33%"
type input "33"
type input "26%"
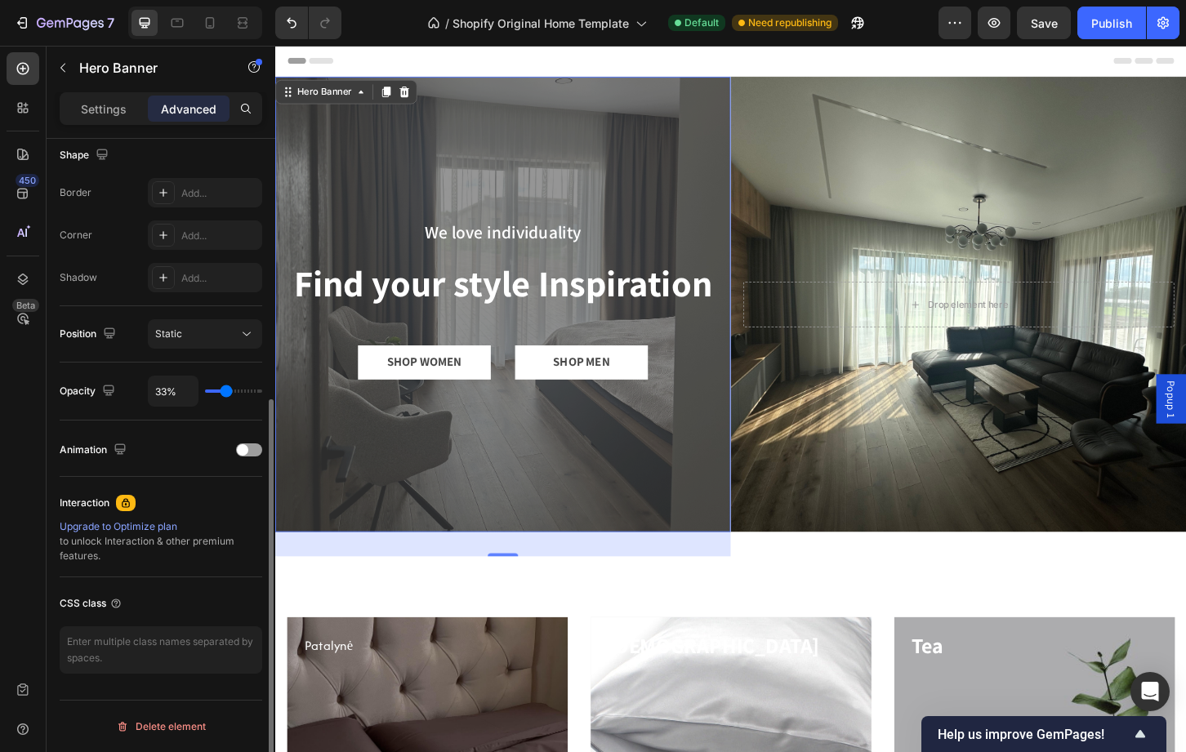
type input "26"
type input "20%"
type input "20"
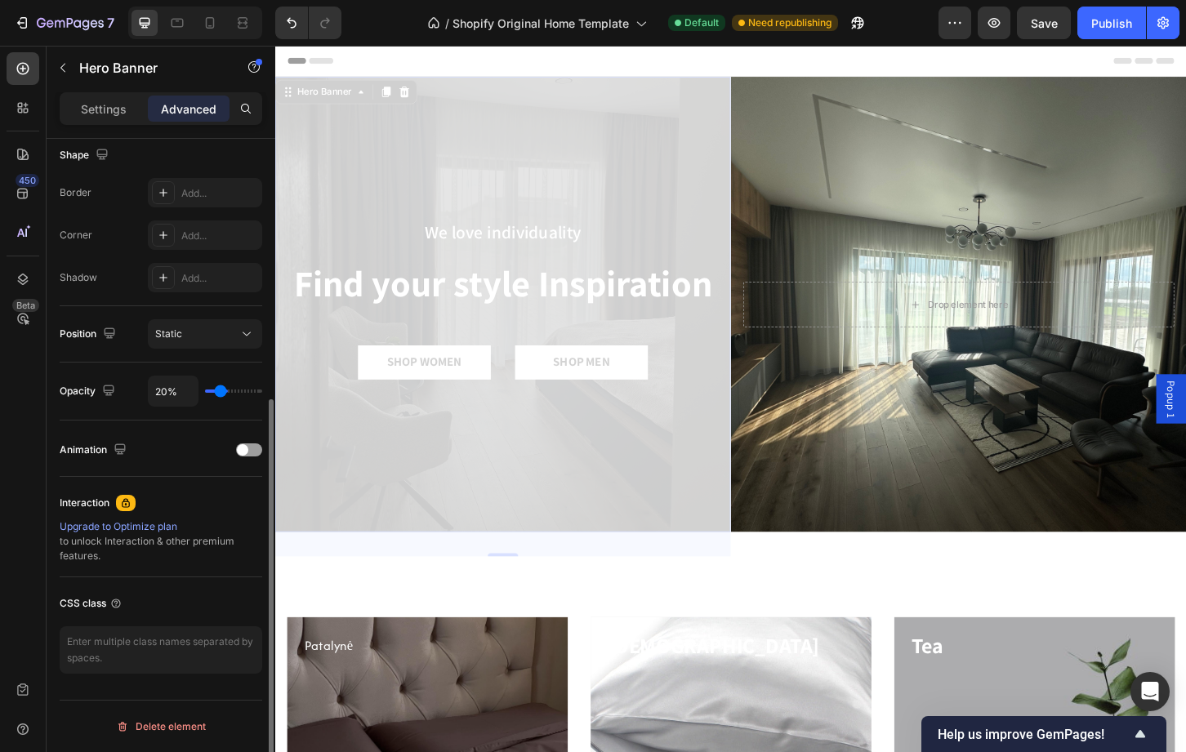
type input "13%"
type input "13"
type input "10%"
type input "10"
type input "6%"
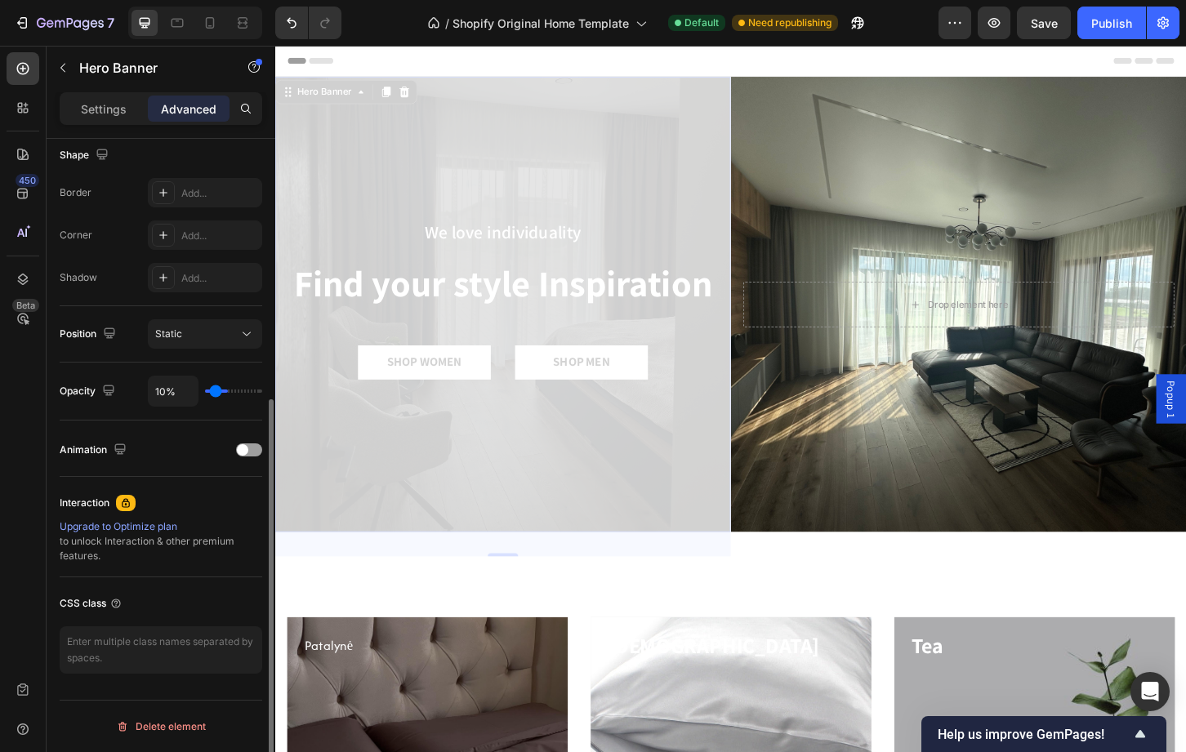
type input "6"
type input "4%"
type input "4"
type input "0%"
type input "0"
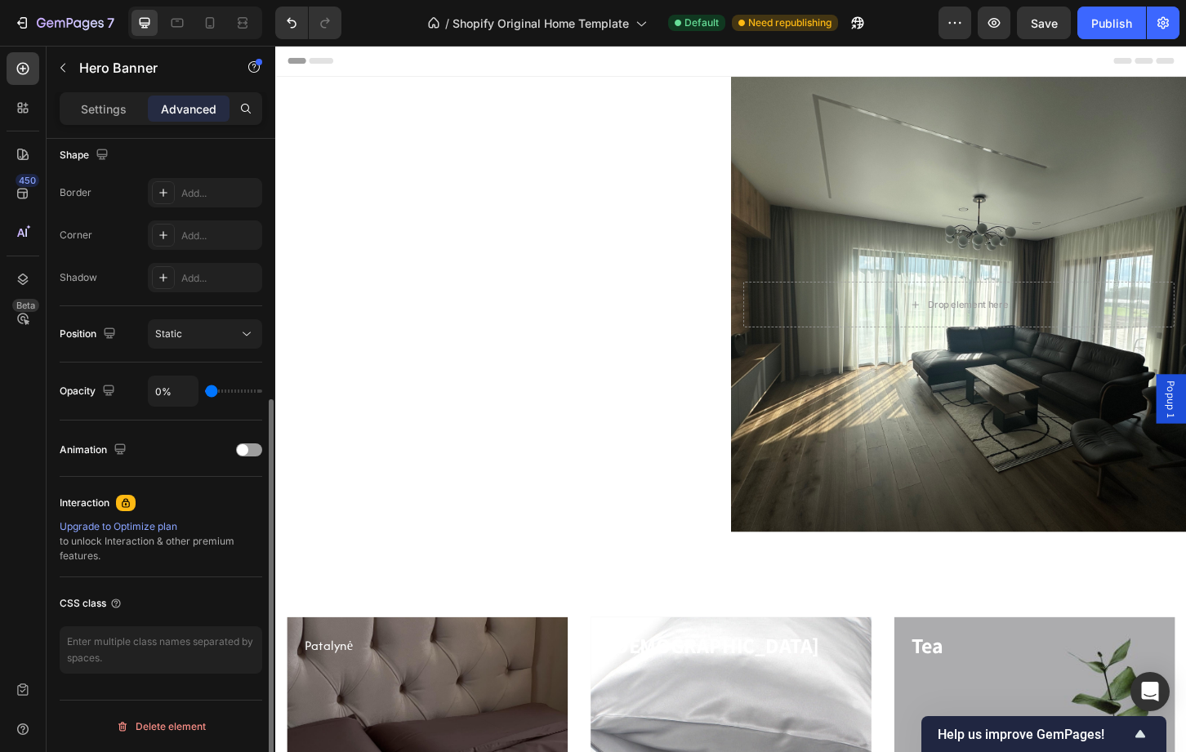
type input "21%"
type input "21"
type input "44%"
type input "44"
type input "67%"
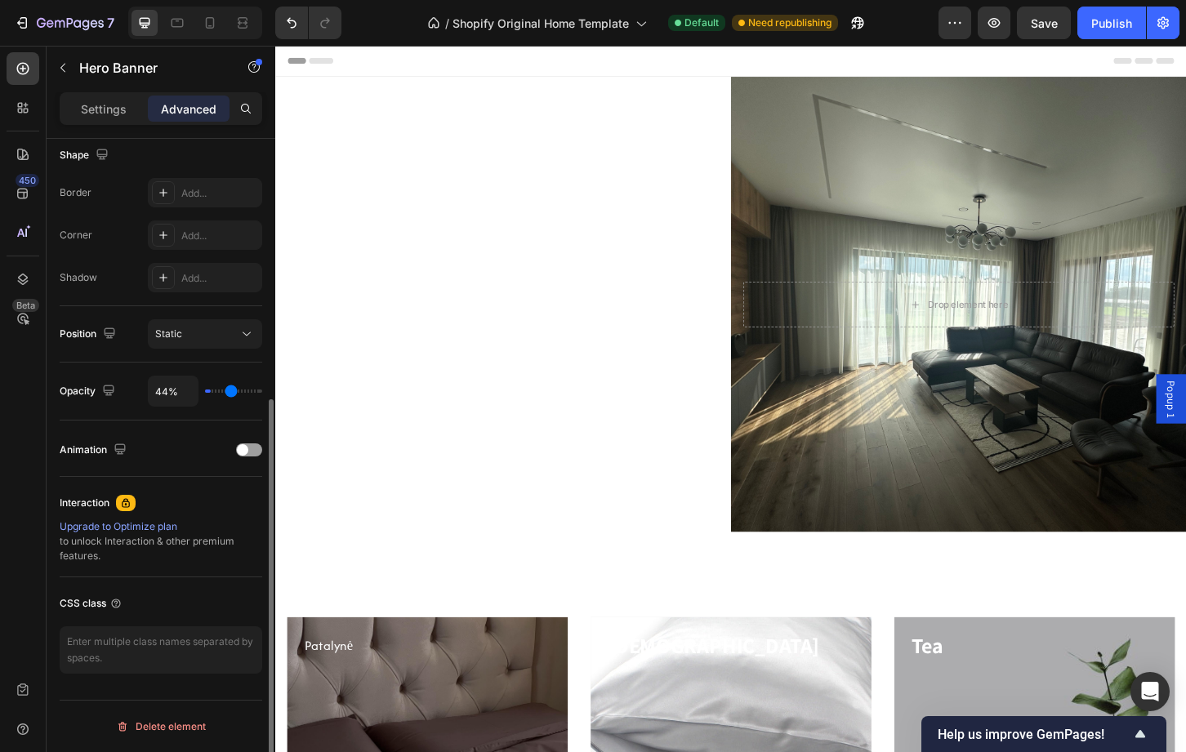
type input "67"
type input "88%"
type input "88"
type input "100%"
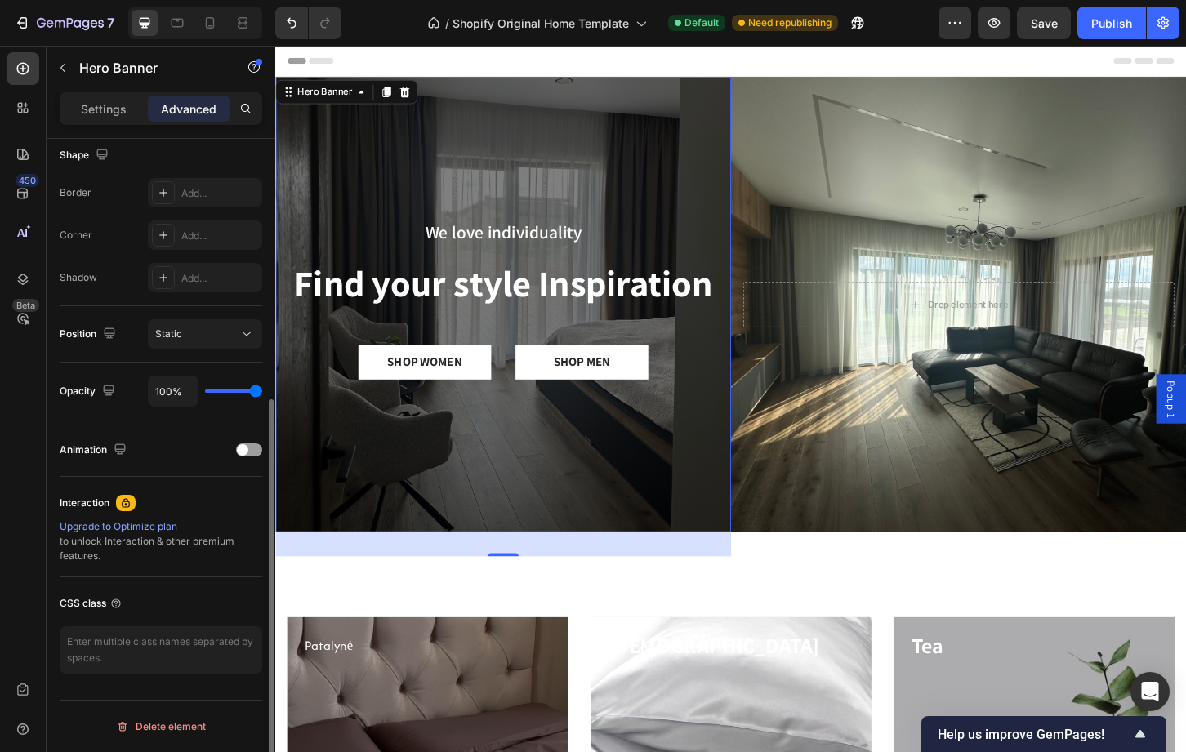
drag, startPoint x: 248, startPoint y: 392, endPoint x: 298, endPoint y: 395, distance: 49.9
type input "100"
click at [262, 393] on input "range" at bounding box center [233, 391] width 57 height 3
drag, startPoint x: 265, startPoint y: 468, endPoint x: 265, endPoint y: 476, distance: 8.2
click at [265, 476] on div at bounding box center [269, 598] width 9 height 399
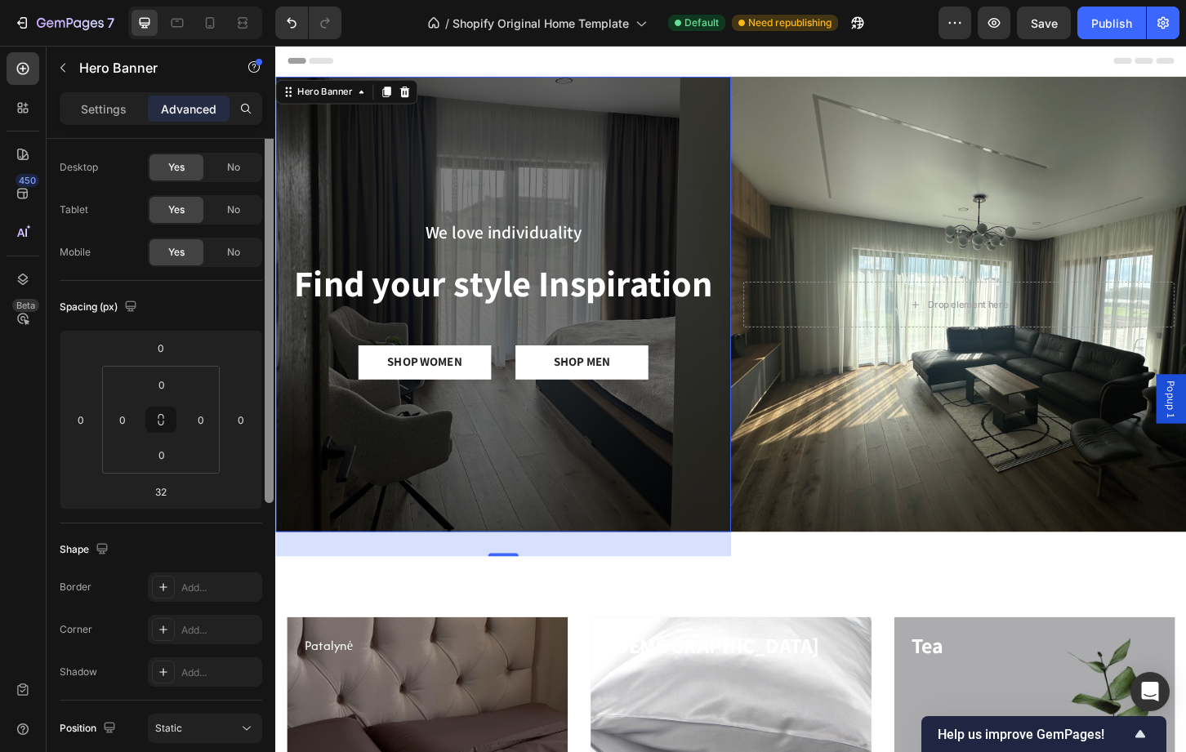
scroll to position [0, 0]
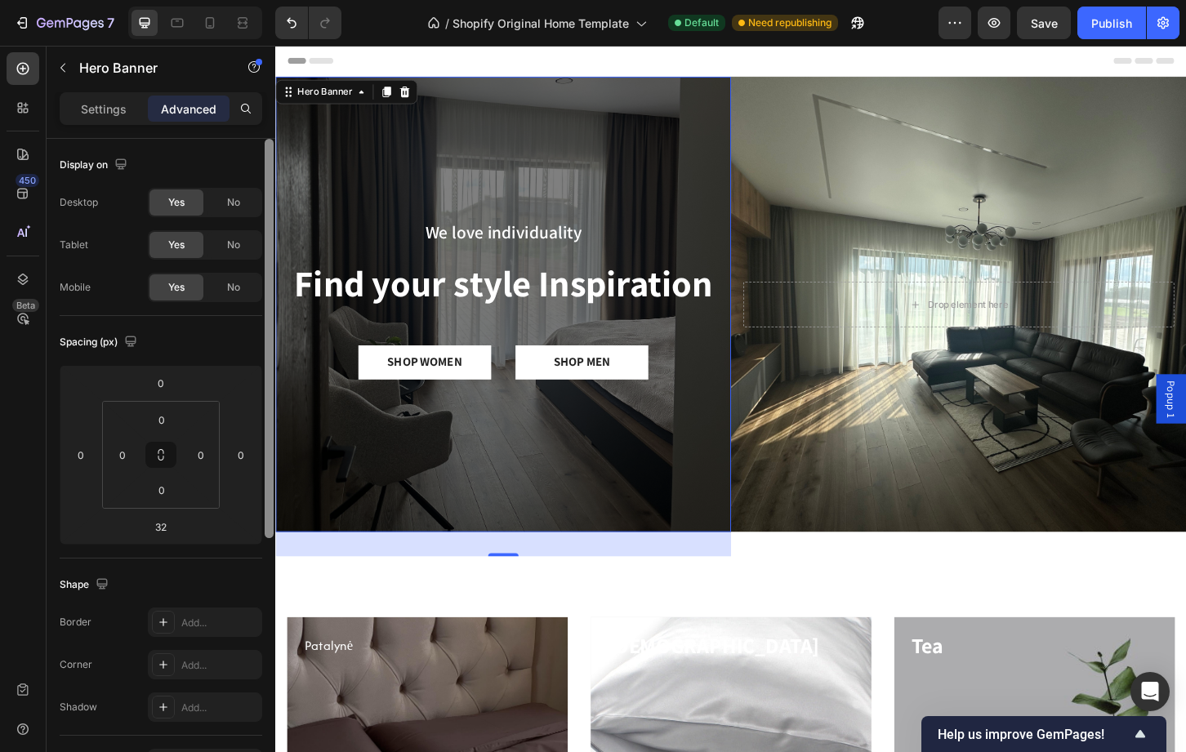
drag, startPoint x: 268, startPoint y: 461, endPoint x: 265, endPoint y: 140, distance: 321.0
click at [265, 140] on div at bounding box center [269, 338] width 9 height 399
click at [115, 109] on p "Settings" at bounding box center [104, 108] width 46 height 17
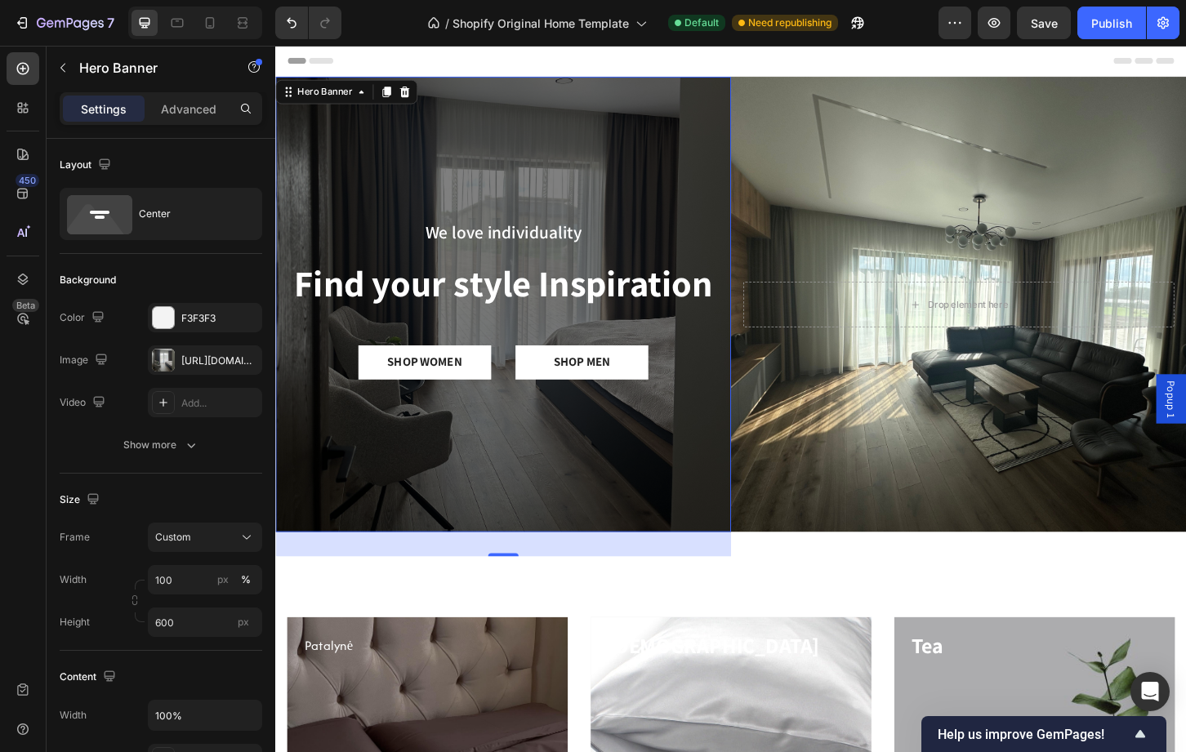
click at [343, 181] on div "Overlay" at bounding box center [520, 324] width 490 height 490
click at [345, 98] on div "Hero Banner" at bounding box center [328, 95] width 65 height 15
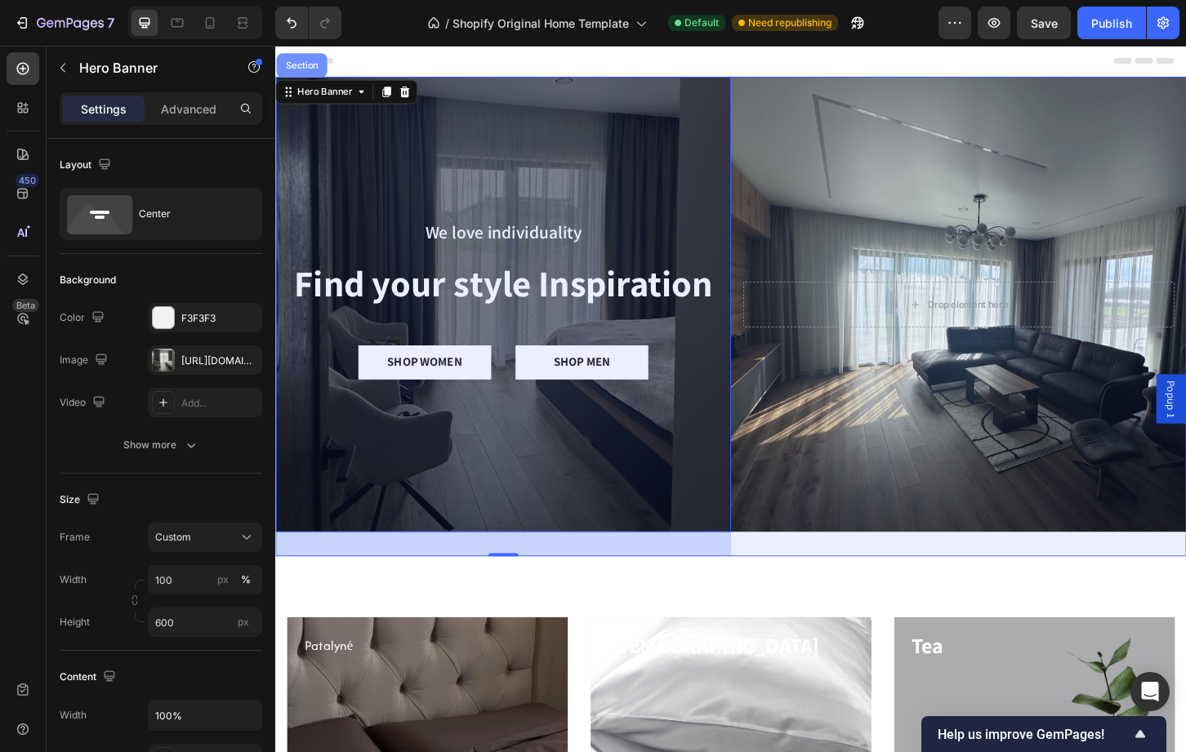
click at [303, 66] on div "Section" at bounding box center [304, 67] width 42 height 10
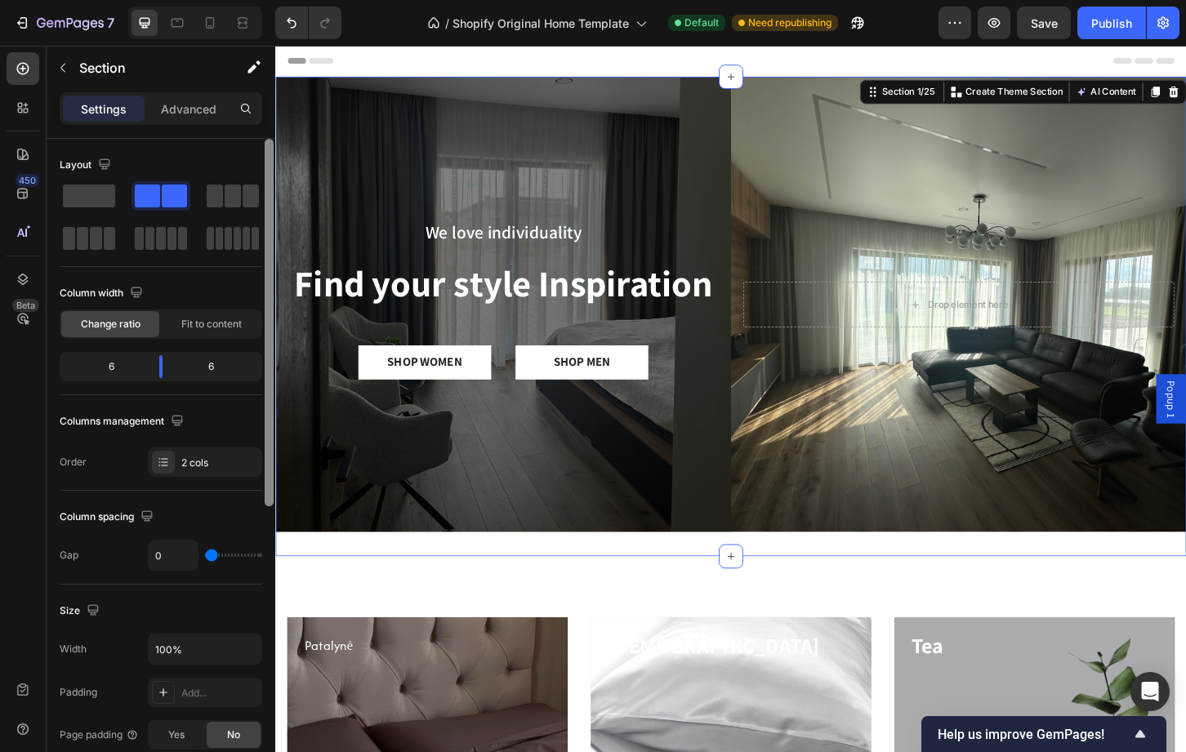
drag, startPoint x: 269, startPoint y: 255, endPoint x: 264, endPoint y: 196, distance: 59.0
click at [264, 196] on div at bounding box center [269, 469] width 12 height 660
click at [185, 115] on p "Advanced" at bounding box center [189, 108] width 56 height 17
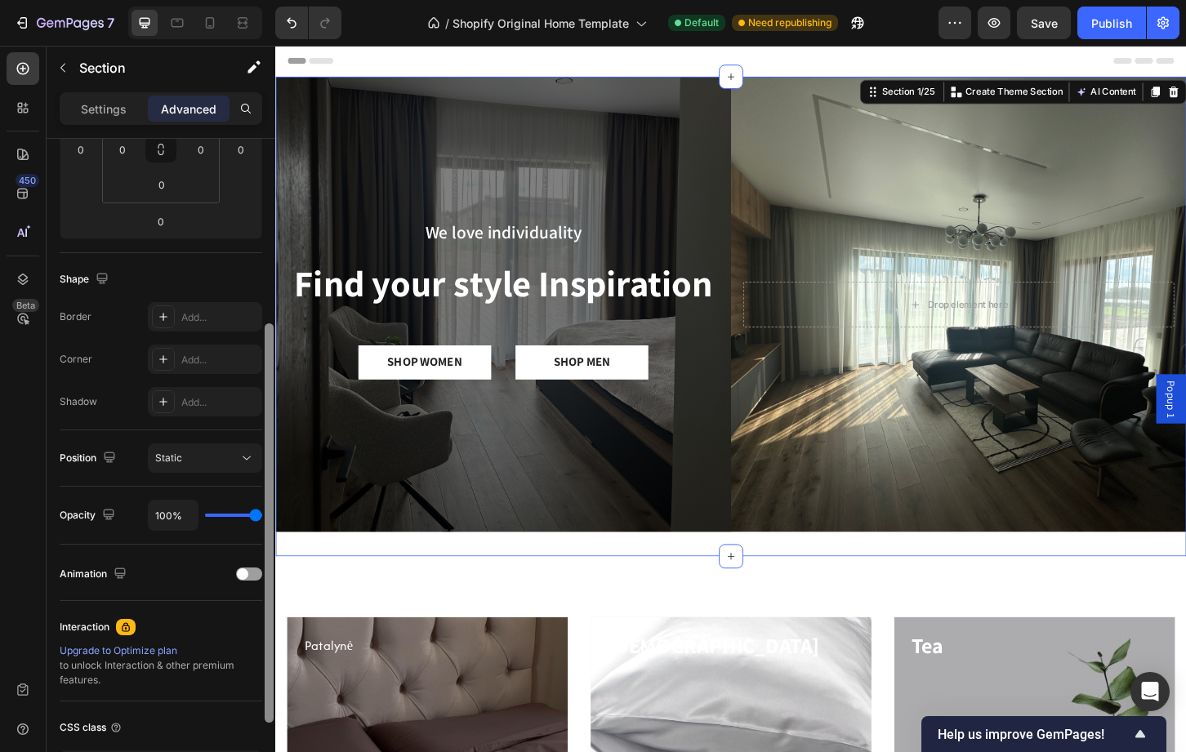
scroll to position [430, 0]
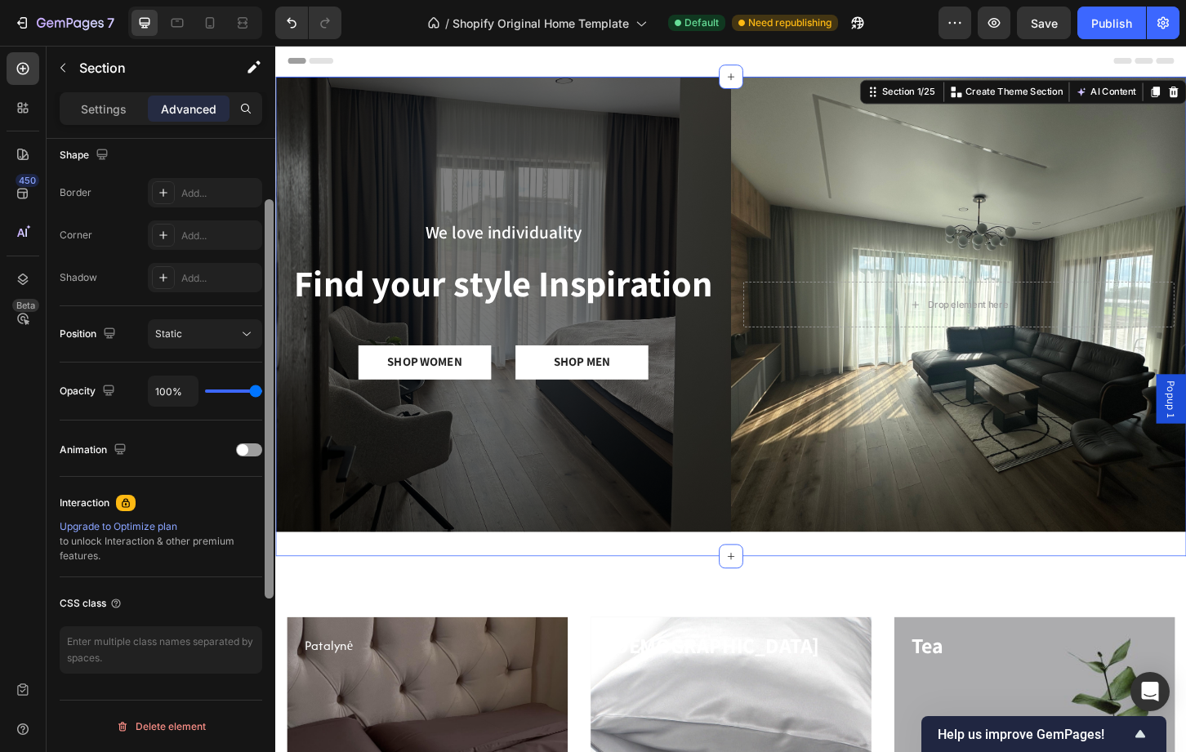
drag, startPoint x: 267, startPoint y: 210, endPoint x: 273, endPoint y: 533, distance: 322.7
click at [273, 533] on div at bounding box center [269, 398] width 9 height 399
click at [475, 514] on div "Overlay" at bounding box center [520, 324] width 490 height 490
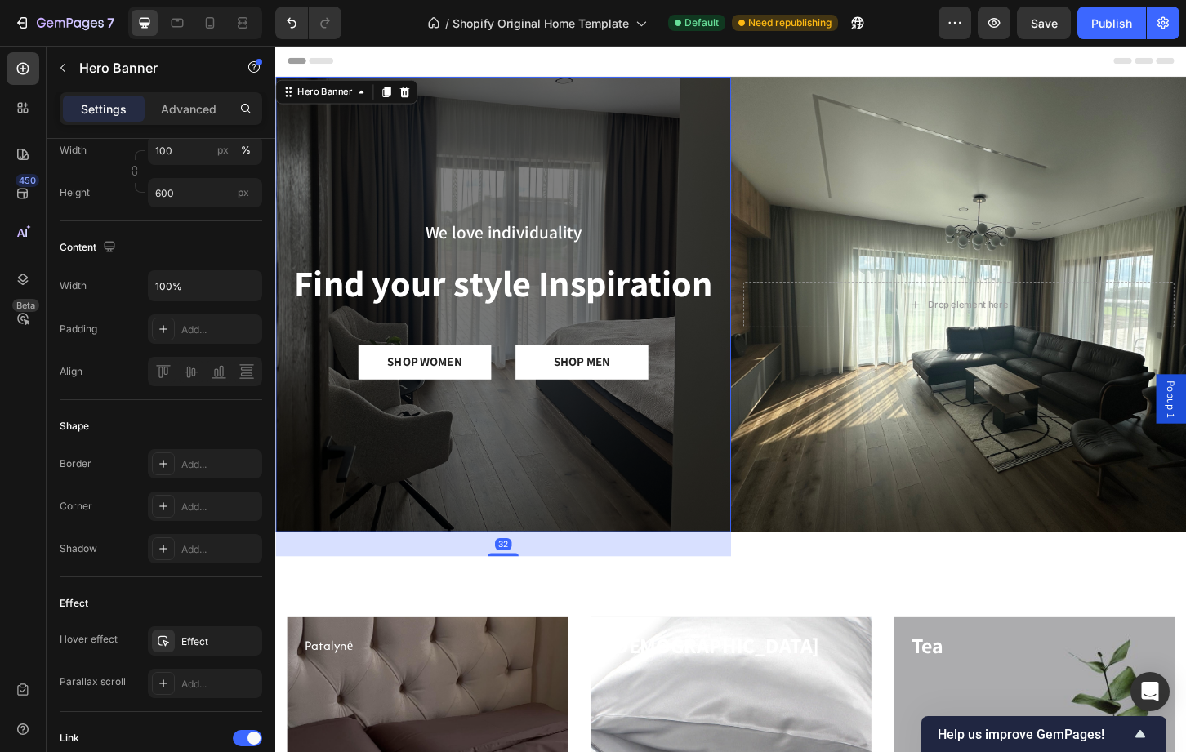
scroll to position [0, 0]
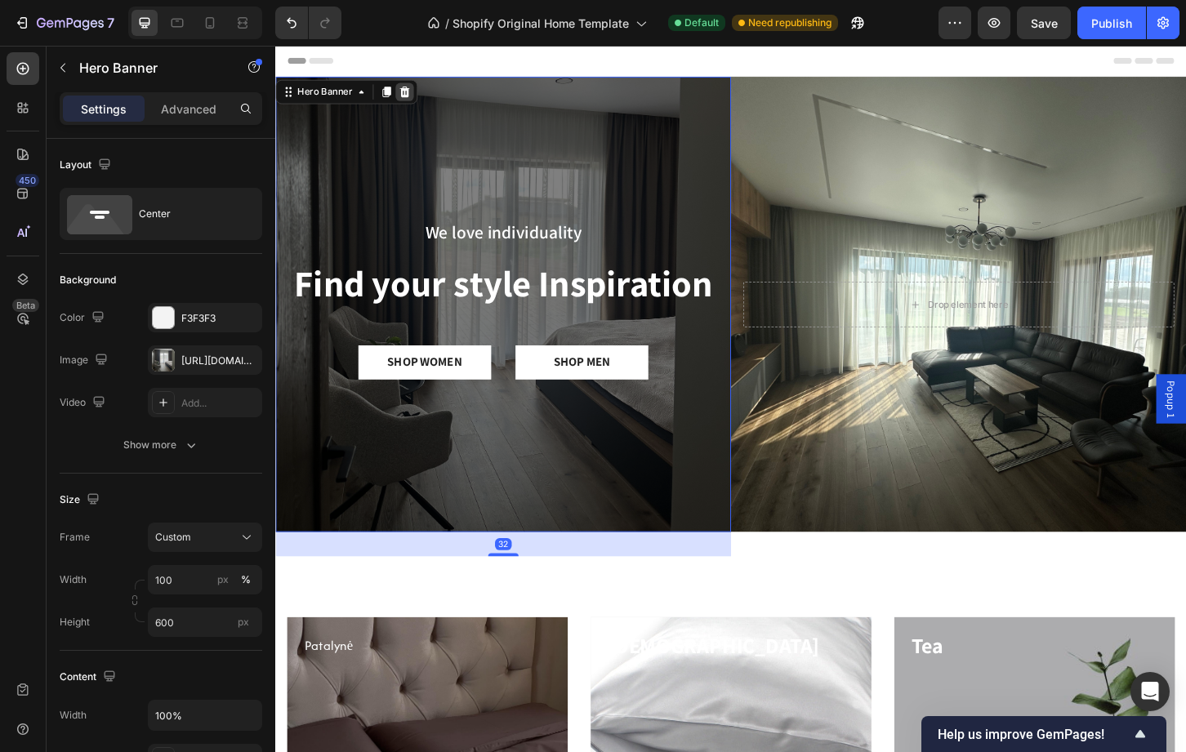
click at [409, 98] on icon at bounding box center [414, 95] width 13 height 13
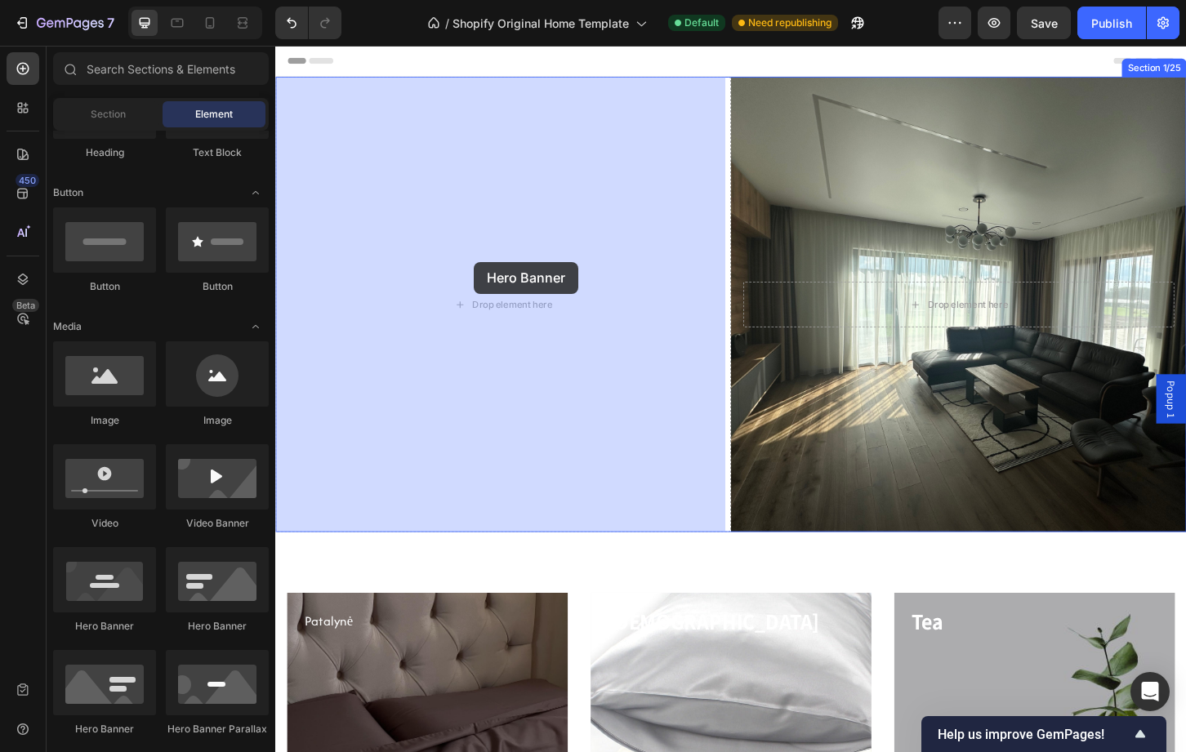
drag, startPoint x: 503, startPoint y: 648, endPoint x: 488, endPoint y: 279, distance: 369.5
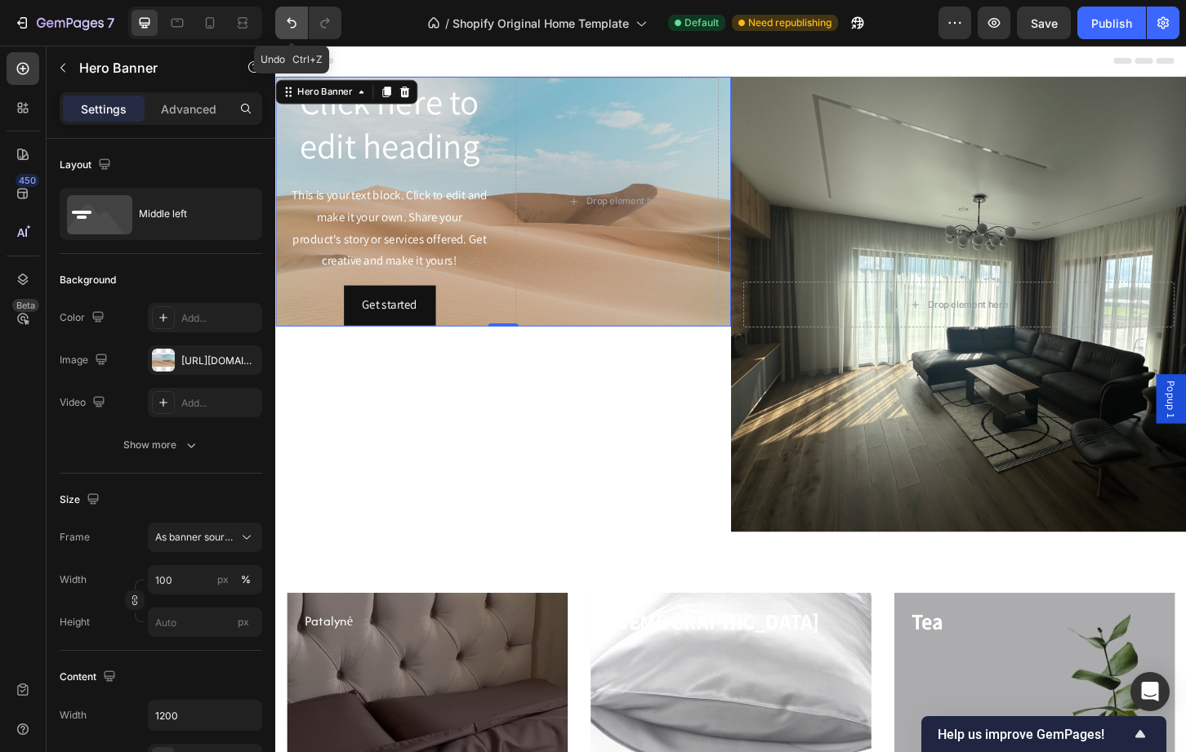
click at [283, 35] on button "Undo/Redo" at bounding box center [291, 23] width 33 height 33
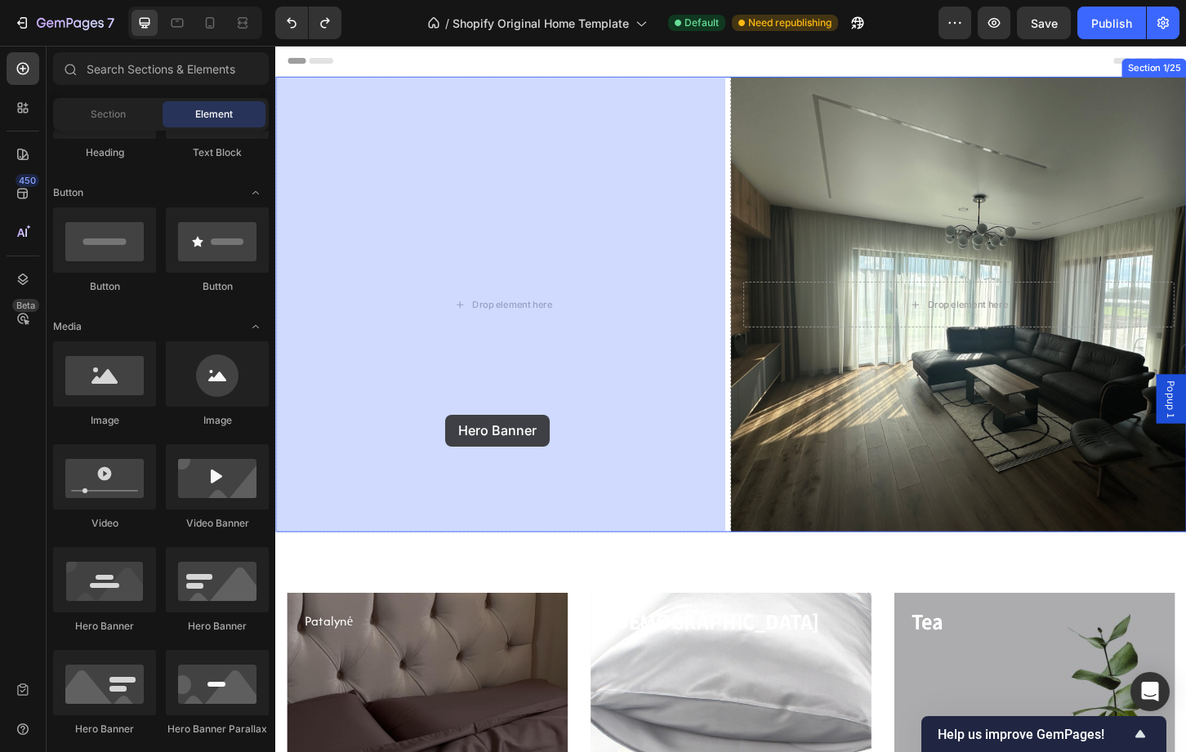
drag, startPoint x: 379, startPoint y: 623, endPoint x: 549, endPoint y: 418, distance: 266.3
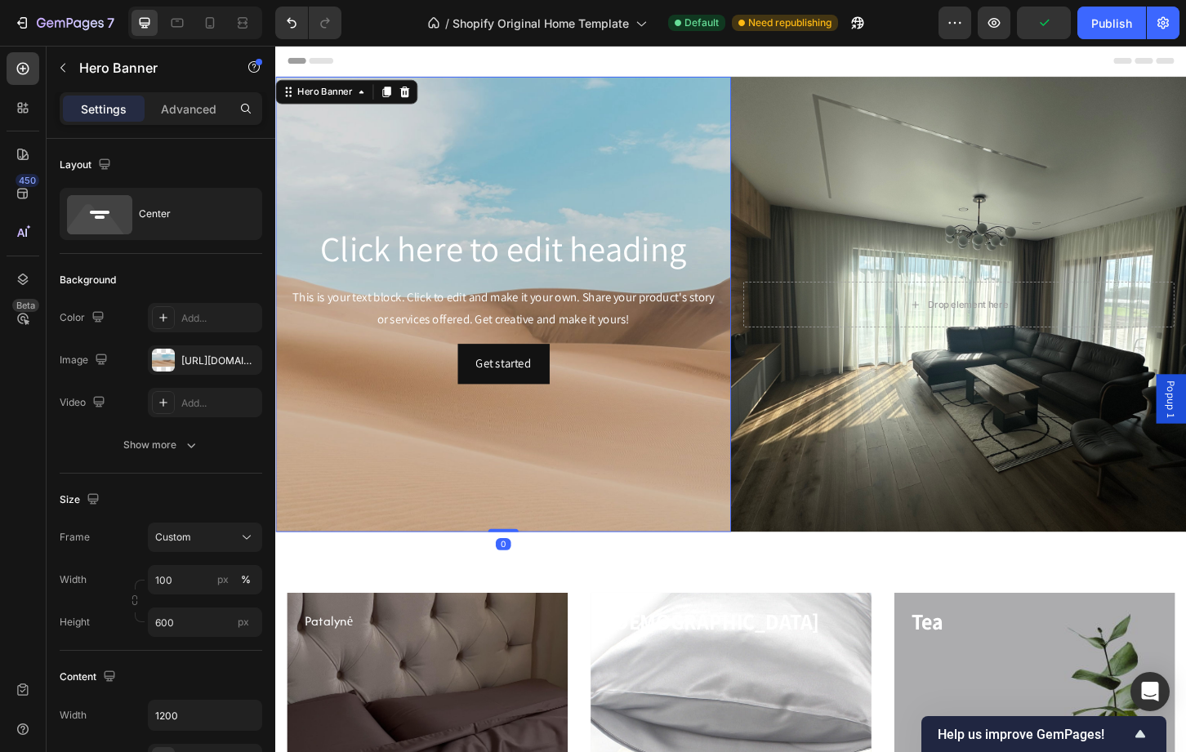
click at [395, 144] on div "Background Image" at bounding box center [520, 324] width 490 height 490
click at [192, 372] on div "https://cdn.shopify.com/s/files/1/2005/9307/files/background_settings.jpg" at bounding box center [205, 359] width 114 height 29
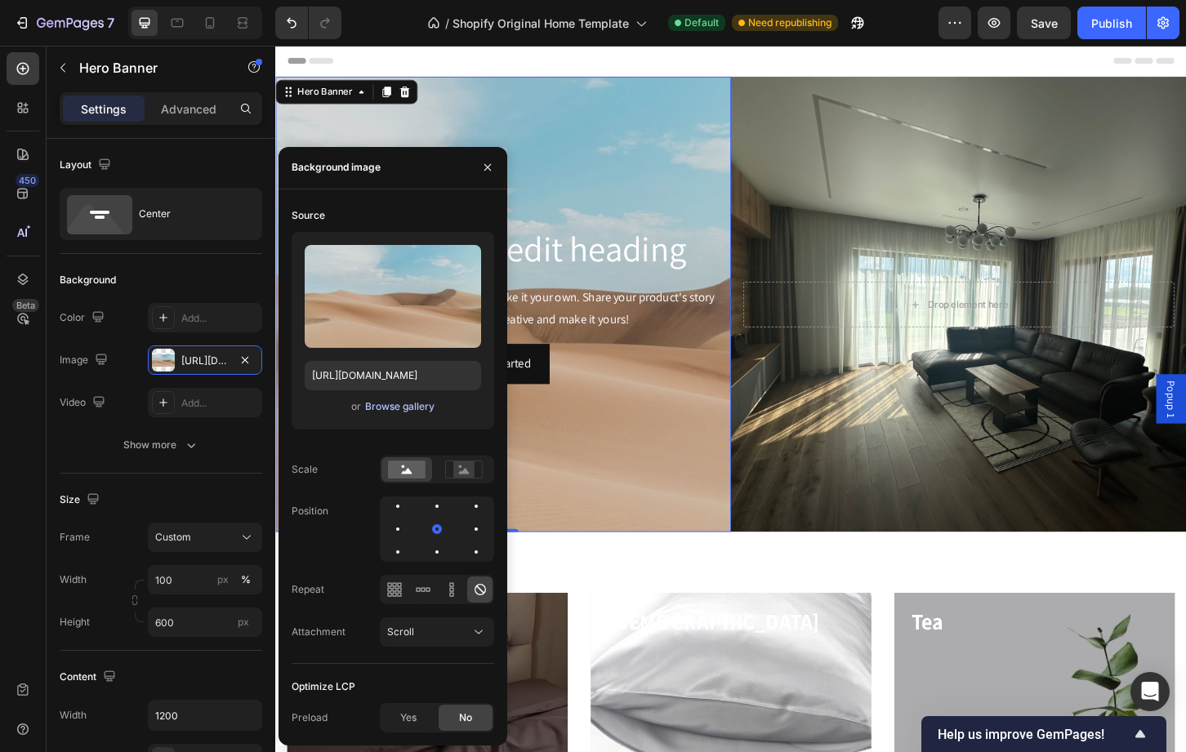
click at [377, 409] on div "Browse gallery" at bounding box center [399, 406] width 69 height 15
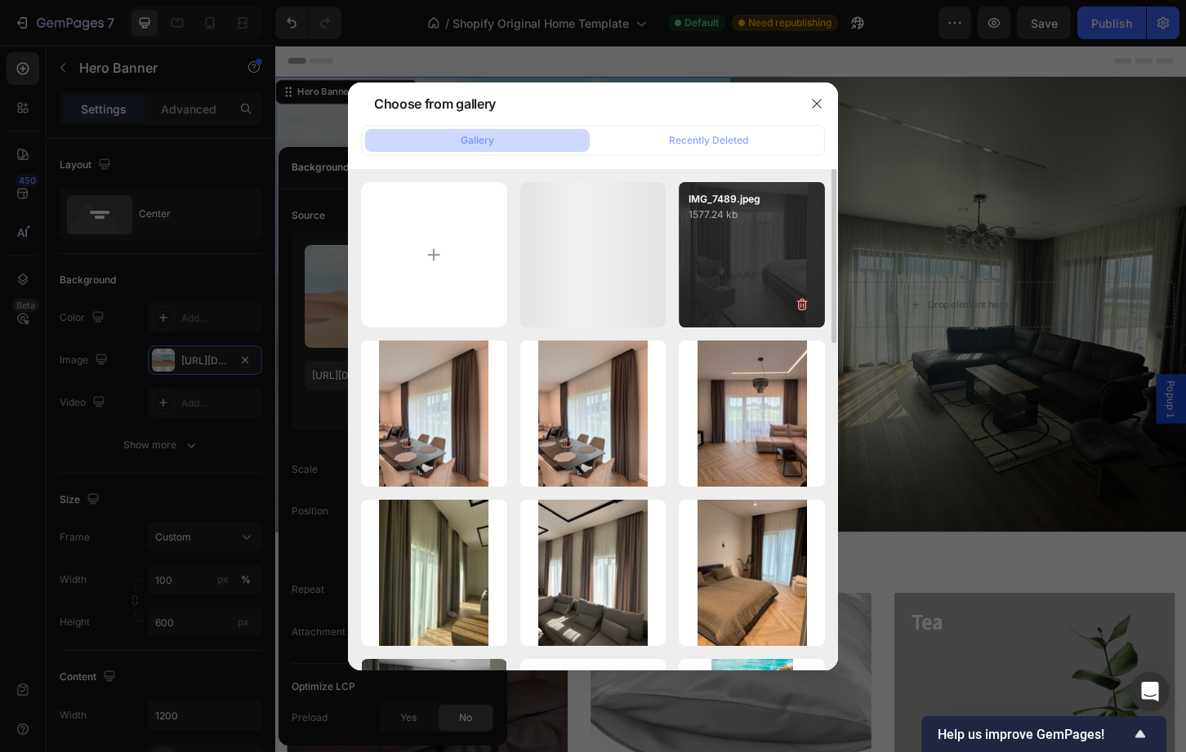
click at [734, 274] on div "IMG_7489.jpeg 1577.24 kb" at bounding box center [752, 255] width 146 height 146
type input "[URL][DOMAIN_NAME]"
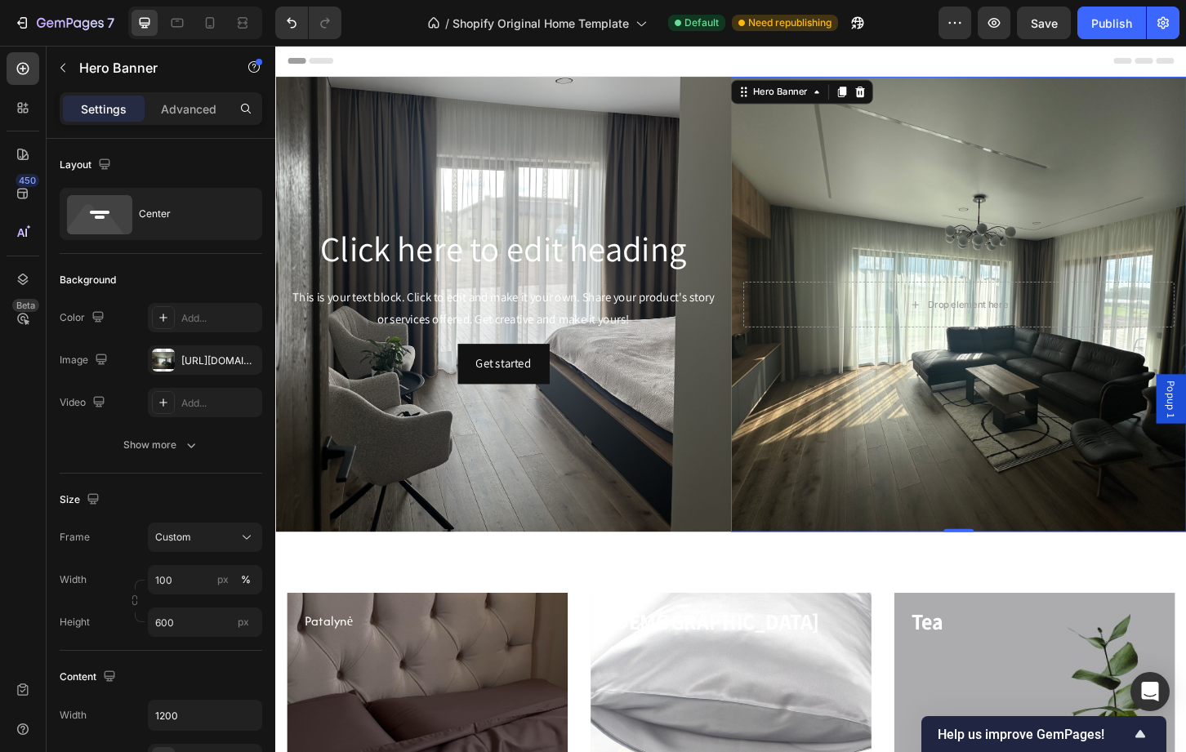
click at [829, 190] on div "Background Image" at bounding box center [1010, 324] width 490 height 490
